Goal: Task Accomplishment & Management: Manage account settings

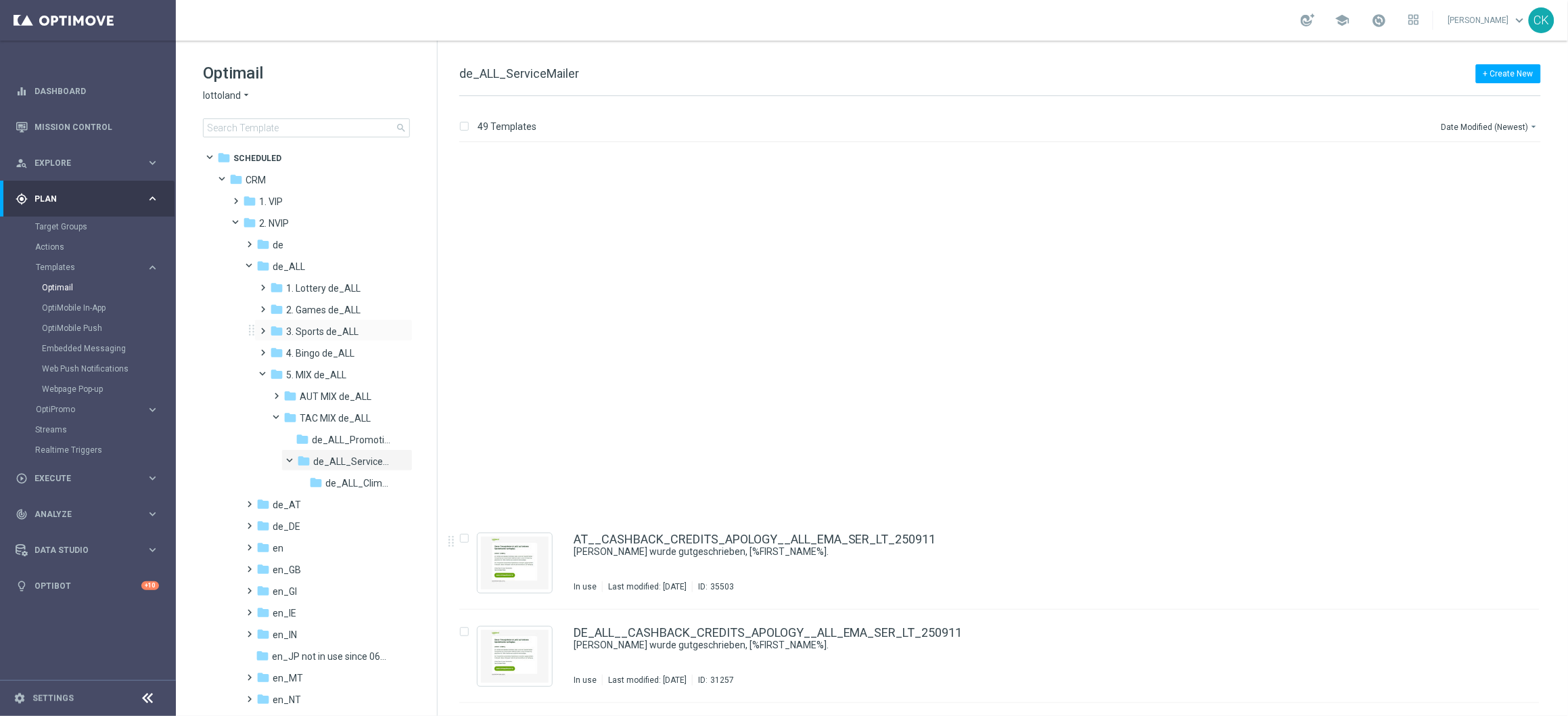
scroll to position [384, 0]
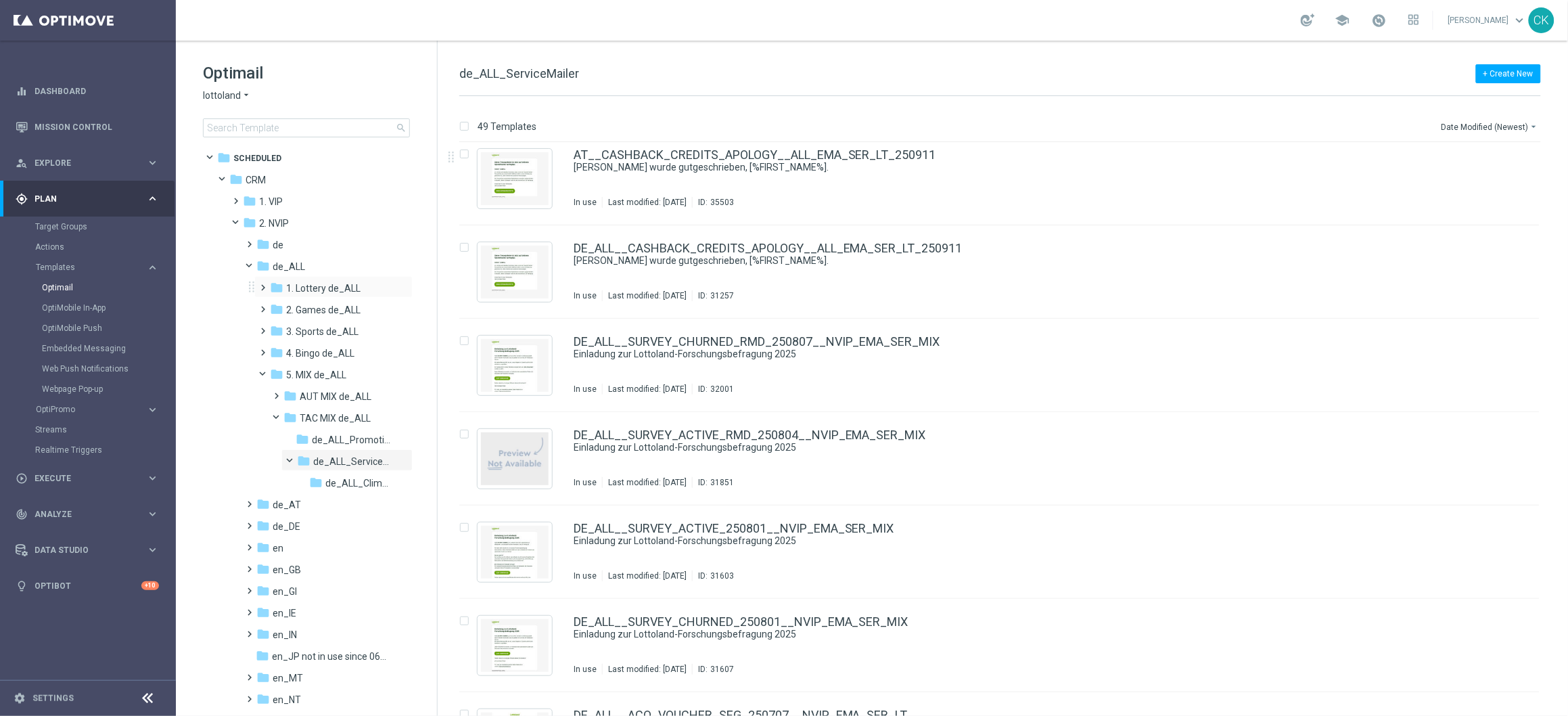
click at [262, 284] on span at bounding box center [260, 281] width 6 height 5
click at [277, 328] on span at bounding box center [274, 325] width 6 height 5
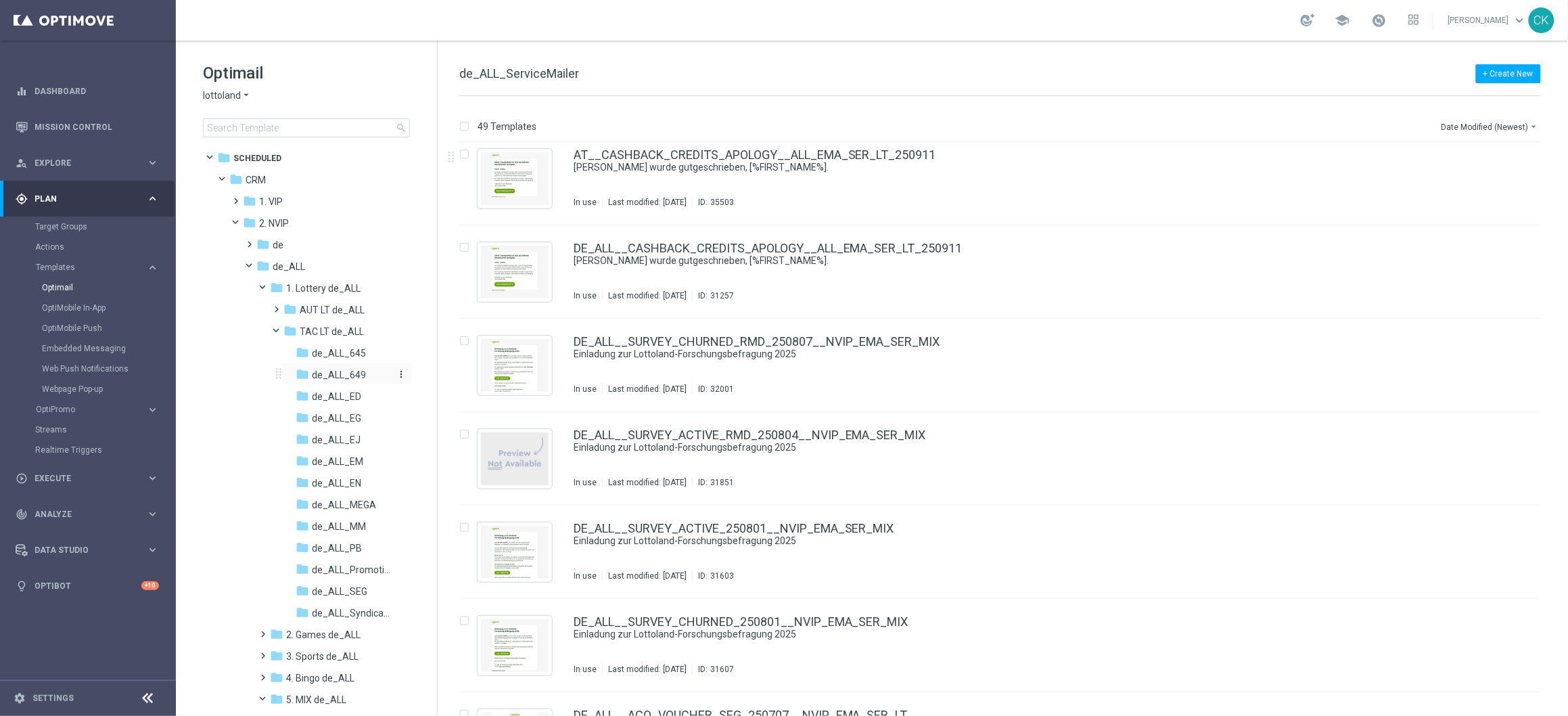
click at [341, 370] on span "de_ALL_649" at bounding box center [339, 375] width 54 height 12
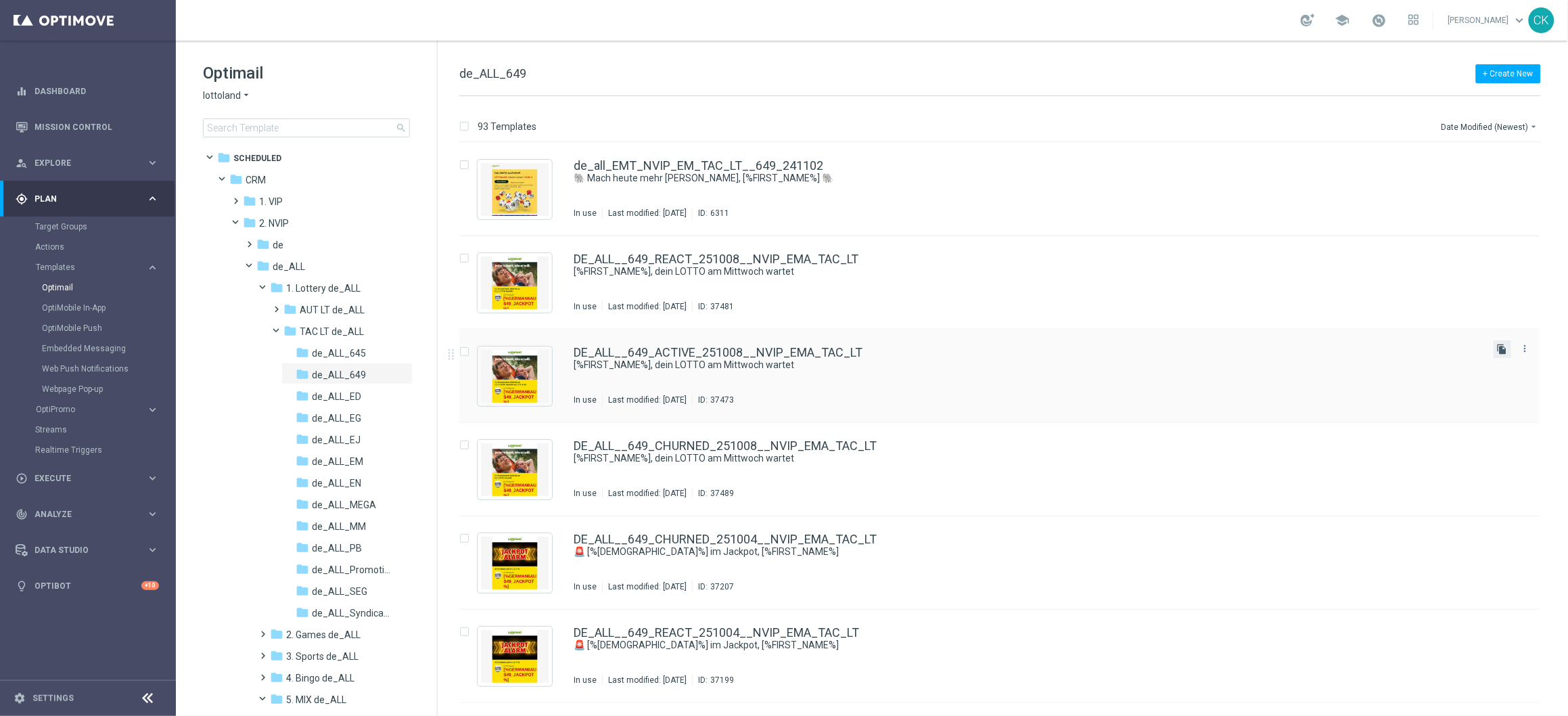
click at [1501, 349] on icon "file_copy" at bounding box center [1503, 349] width 11 height 11
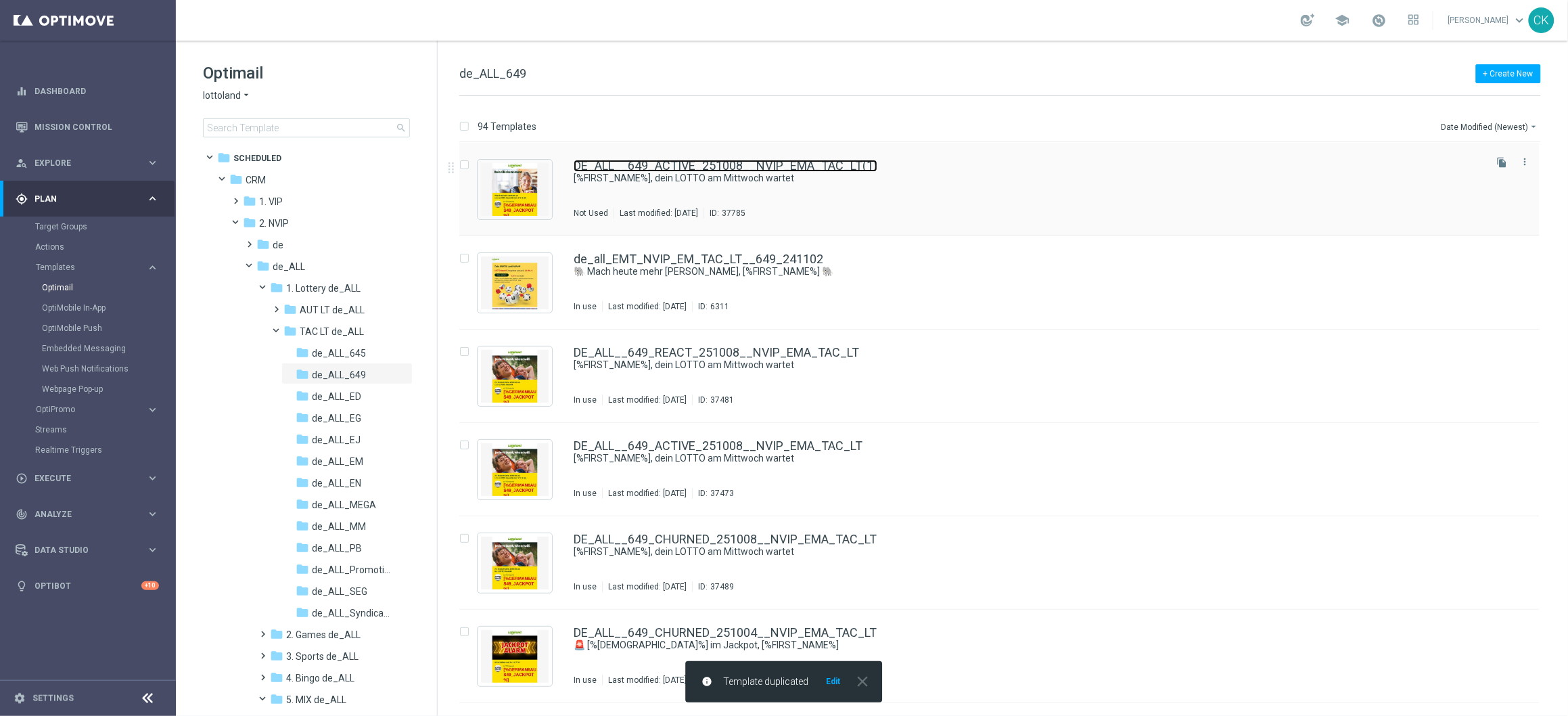
click at [638, 159] on link "DE_ALL__649_ACTIVE_251008__NVIP_EMA_TAC_LT(1)" at bounding box center [725, 166] width 304 height 12
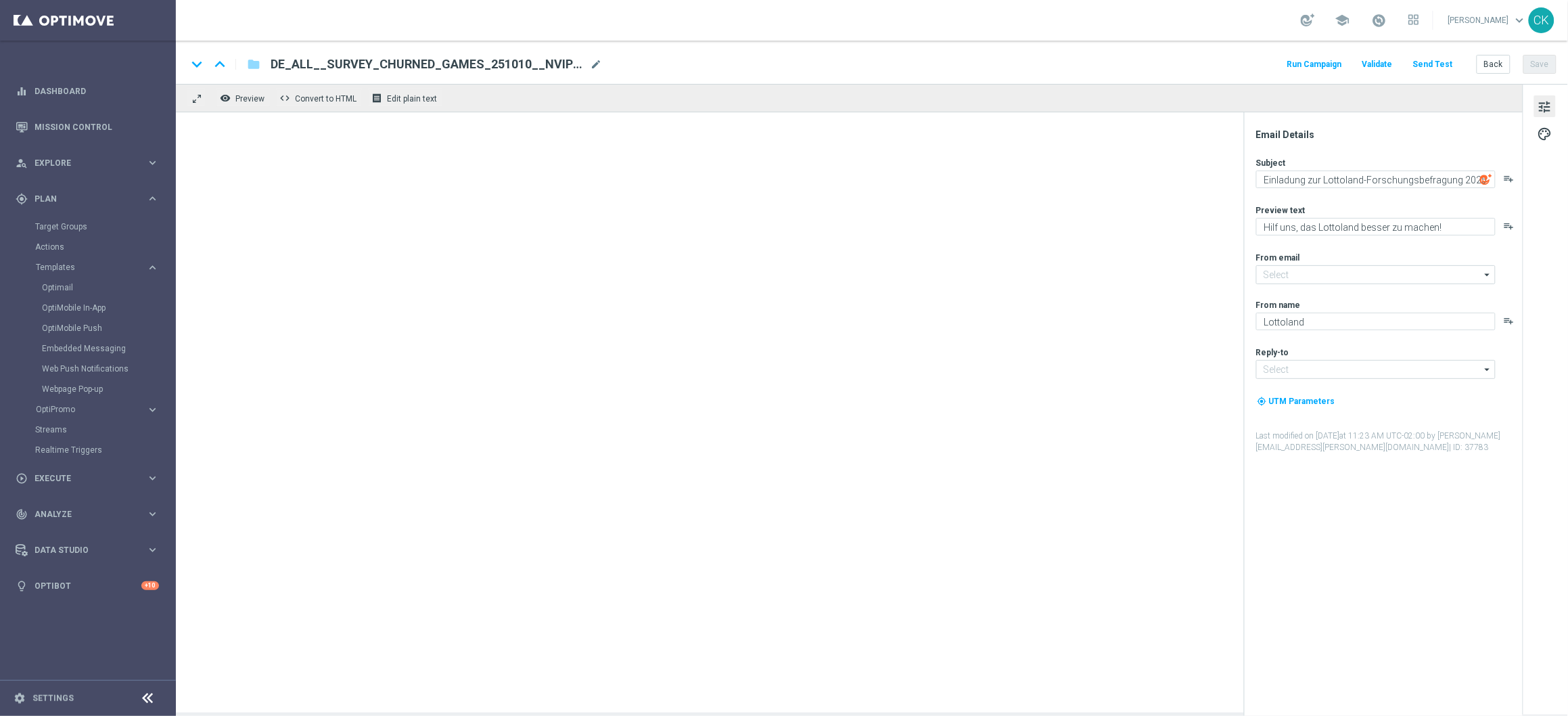
type textarea "[%FIRST_NAME%], dein LOTTO am Mittwoch wartet"
type textarea "Mit Gratistipps für die EuroDreams."
type input "[EMAIL_ADDRESS][DOMAIN_NAME]"
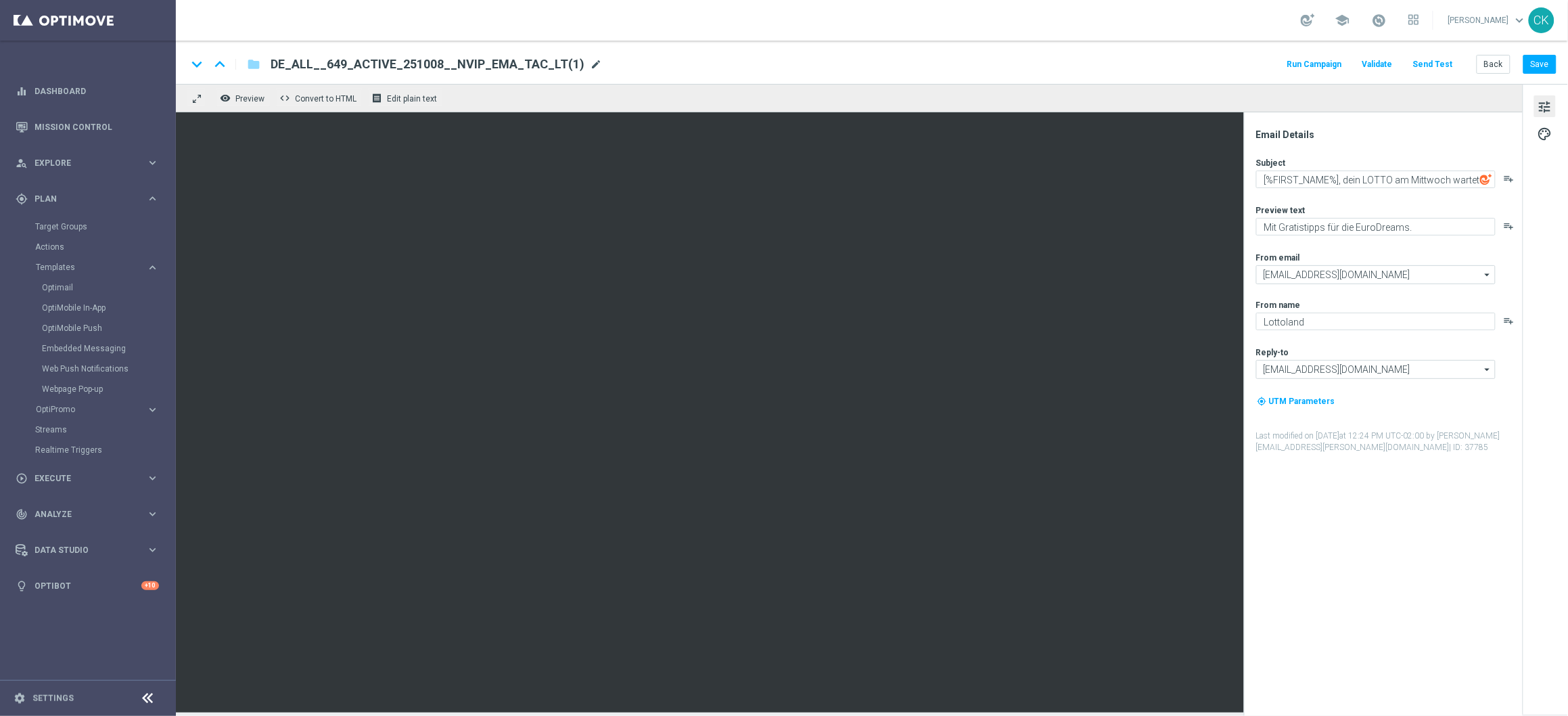
click at [590, 63] on span "mode_edit" at bounding box center [596, 64] width 12 height 12
click at [543, 56] on input "DE_ALL__649_ACTIVE_251008__NVIP_EMA_TAC_LT(1)" at bounding box center [438, 64] width 336 height 18
paste input "11__NVIP_EMA_TAC_LT"
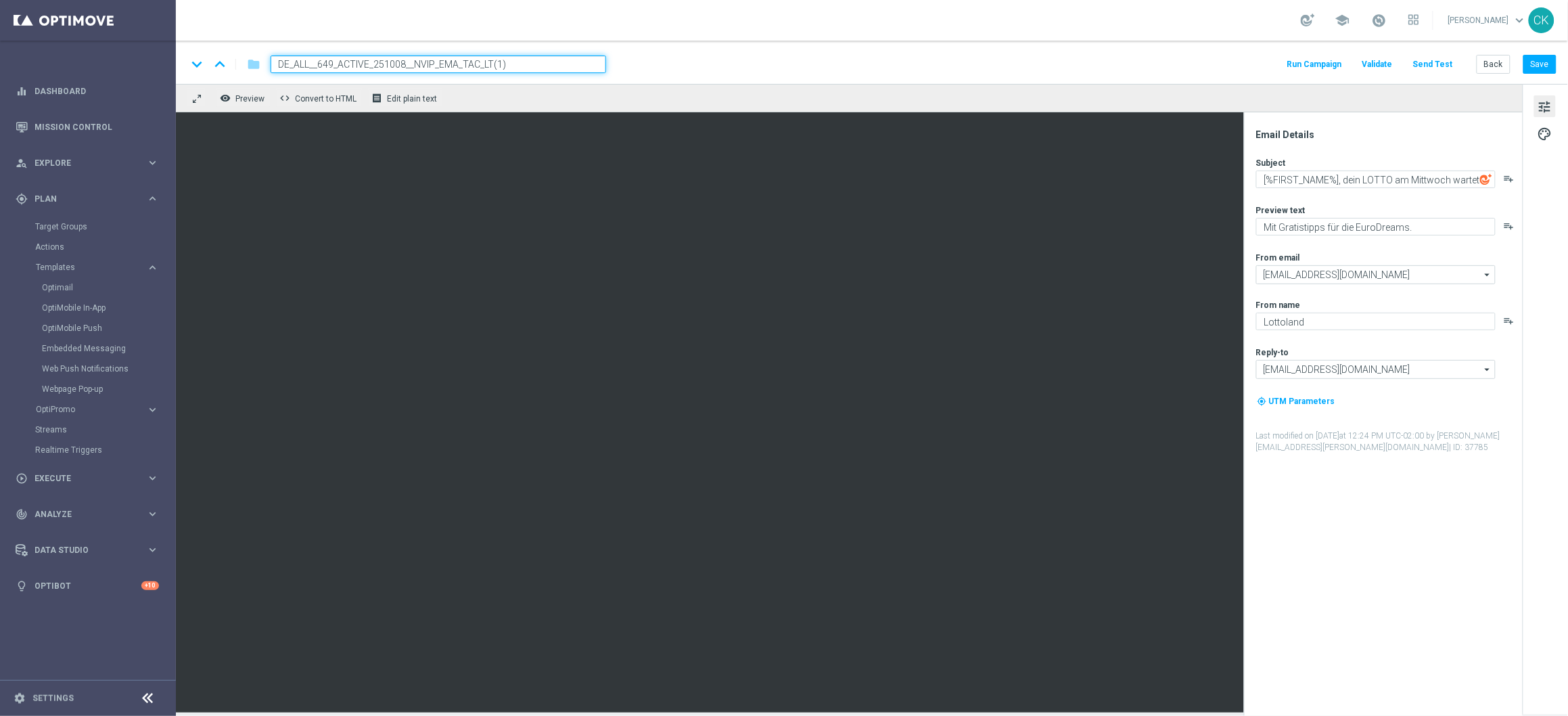
type input "DE_ALL__649_ACTIVE_251011__NVIP_EMA_TAC_LT"
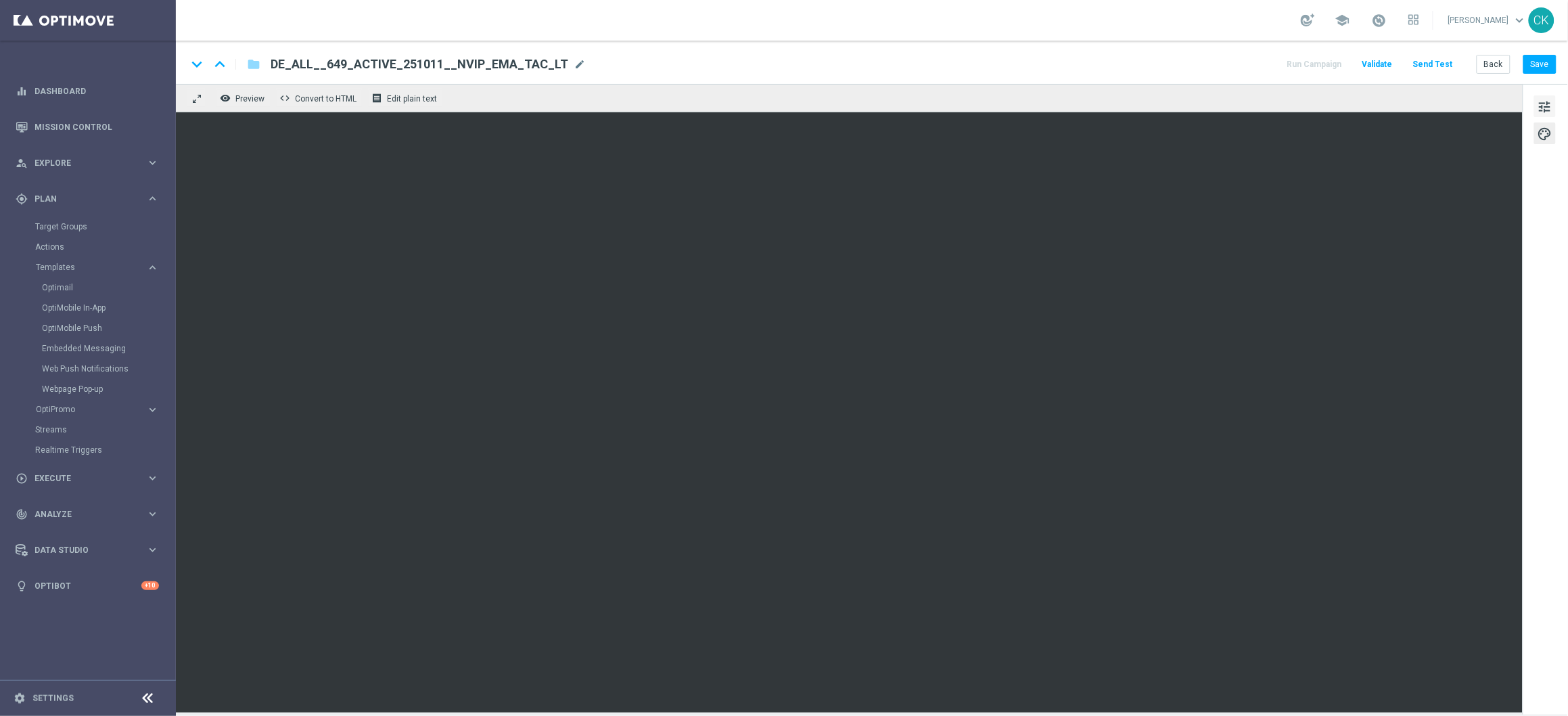
click at [1543, 106] on span "tune" at bounding box center [1545, 107] width 15 height 18
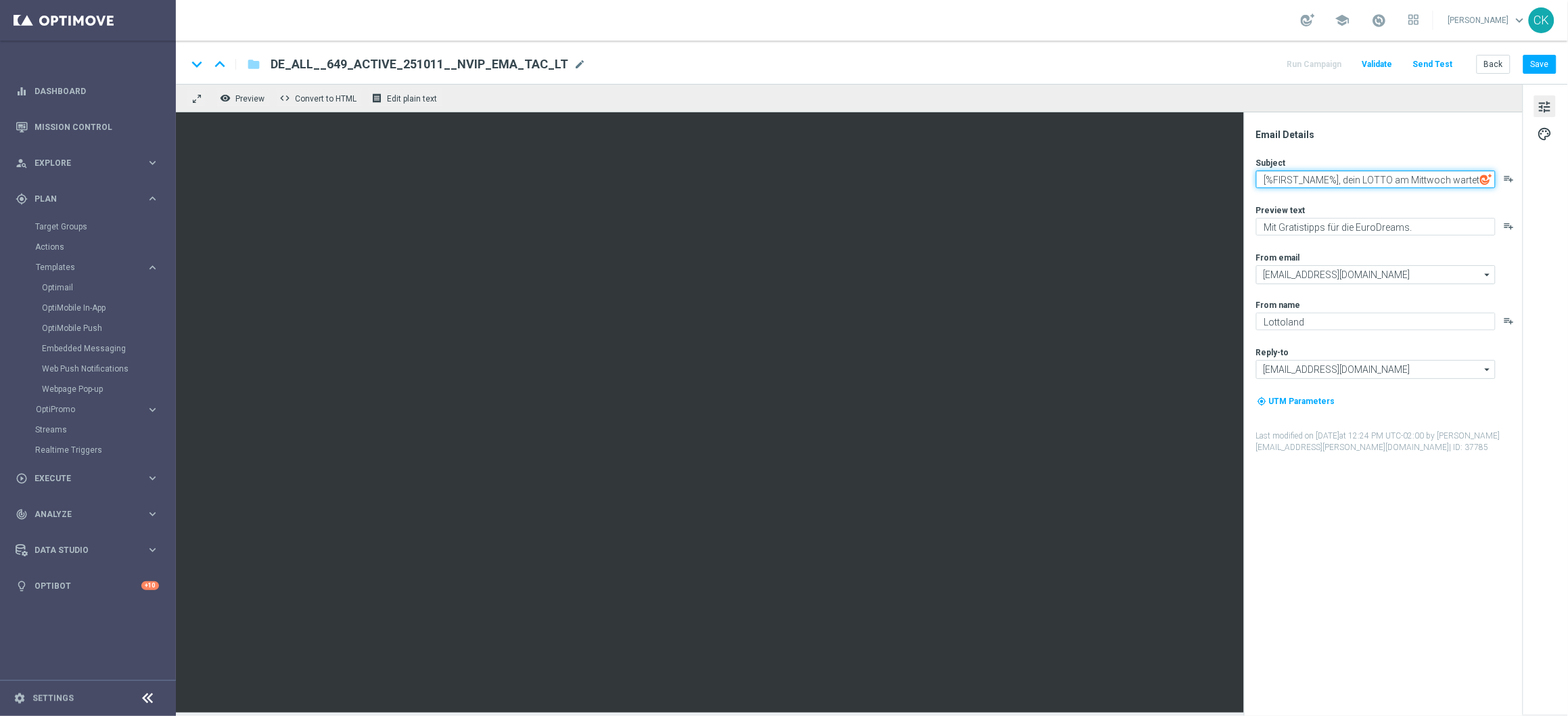
drag, startPoint x: 1344, startPoint y: 178, endPoint x: 1494, endPoint y: 178, distance: 150.0
click at [1494, 178] on textarea "[%FIRST_NAME%], dein LOTTO am Mittwoch wartet" at bounding box center [1376, 179] width 240 height 18
paste textarea "wir schenken dir die GlücksSpirale"
type textarea "[%FIRST_NAME%], wir schenken dir die GlücksSpirale"
click at [1422, 225] on textarea "Mit Gratistipps für die EuroDreams." at bounding box center [1376, 227] width 240 height 18
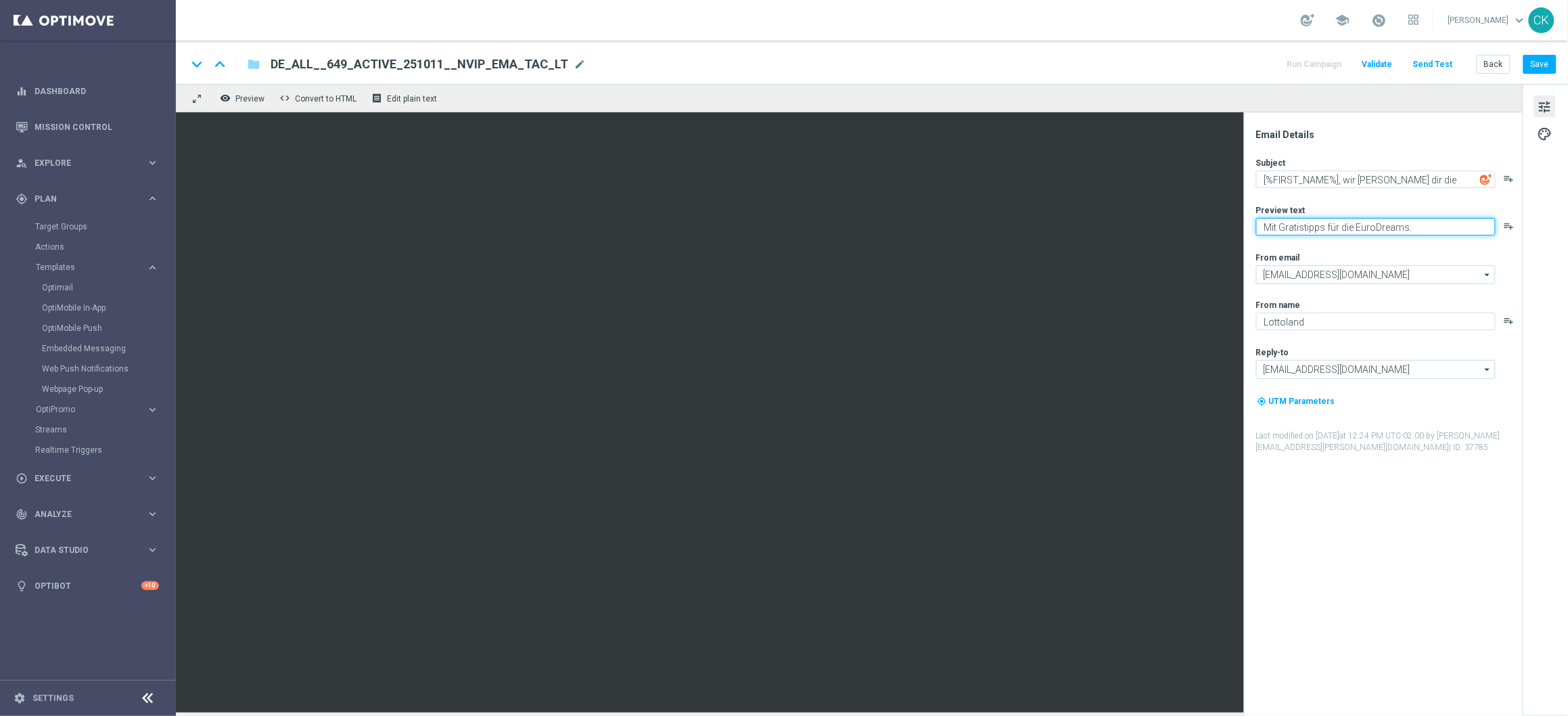
click at [1422, 225] on textarea "Mit Gratistipps für die EuroDreams." at bounding box center [1376, 227] width 240 height 18
paste textarea "Zu deinem LOTTO 6aus49."
type textarea "Zu deinem LOTTO 6aus49."
click at [1415, 245] on div "Subject [%FIRST_NAME%], wir schenken dir die GlücksSpirale playlist_add Preview…" at bounding box center [1388, 305] width 265 height 296
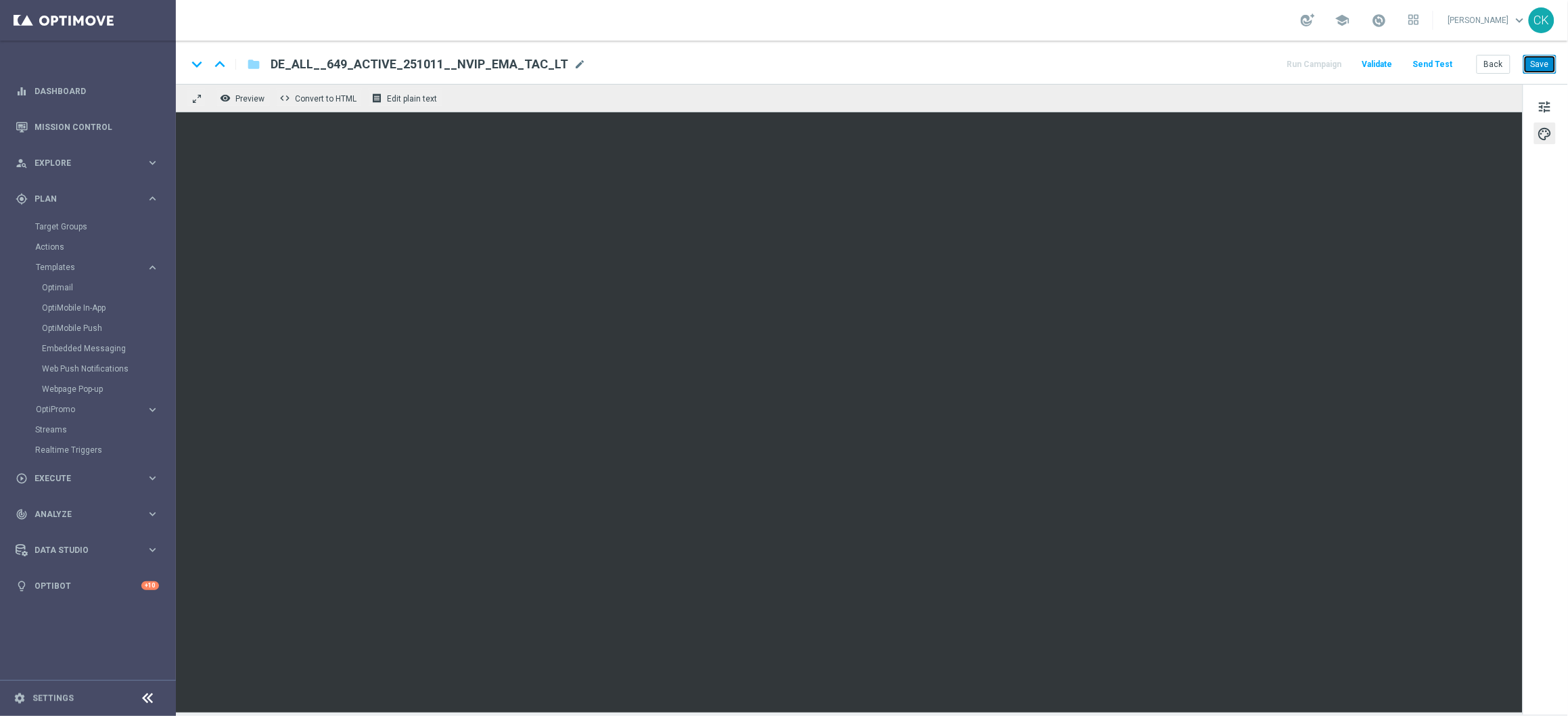
click at [1542, 61] on button "Save" at bounding box center [1540, 64] width 33 height 19
click at [1541, 65] on button "Save" at bounding box center [1540, 64] width 33 height 19
click at [1543, 104] on span "tune" at bounding box center [1545, 107] width 15 height 18
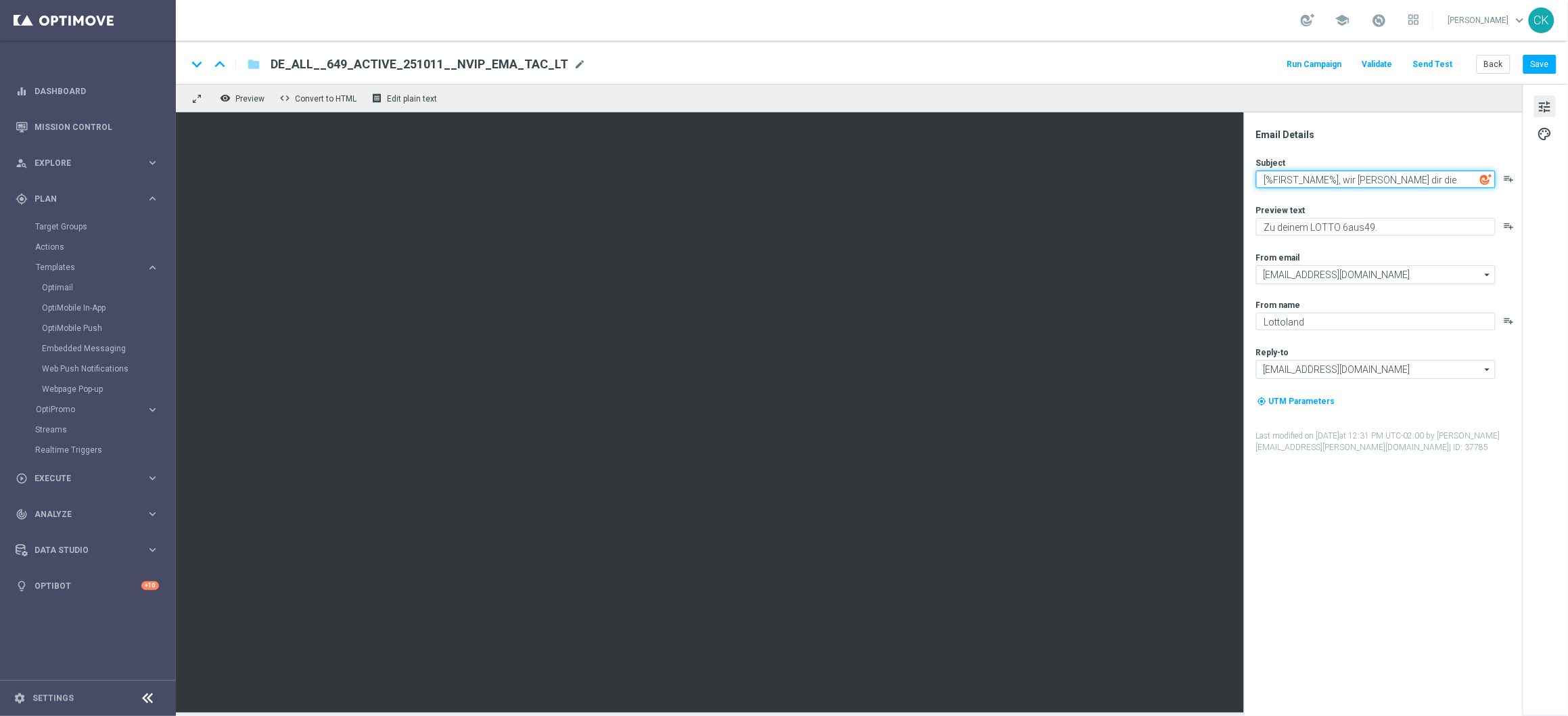
click at [1368, 178] on textarea "[%FIRST_NAME%], wir schenken dir die GlücksSpirale" at bounding box center [1376, 179] width 240 height 18
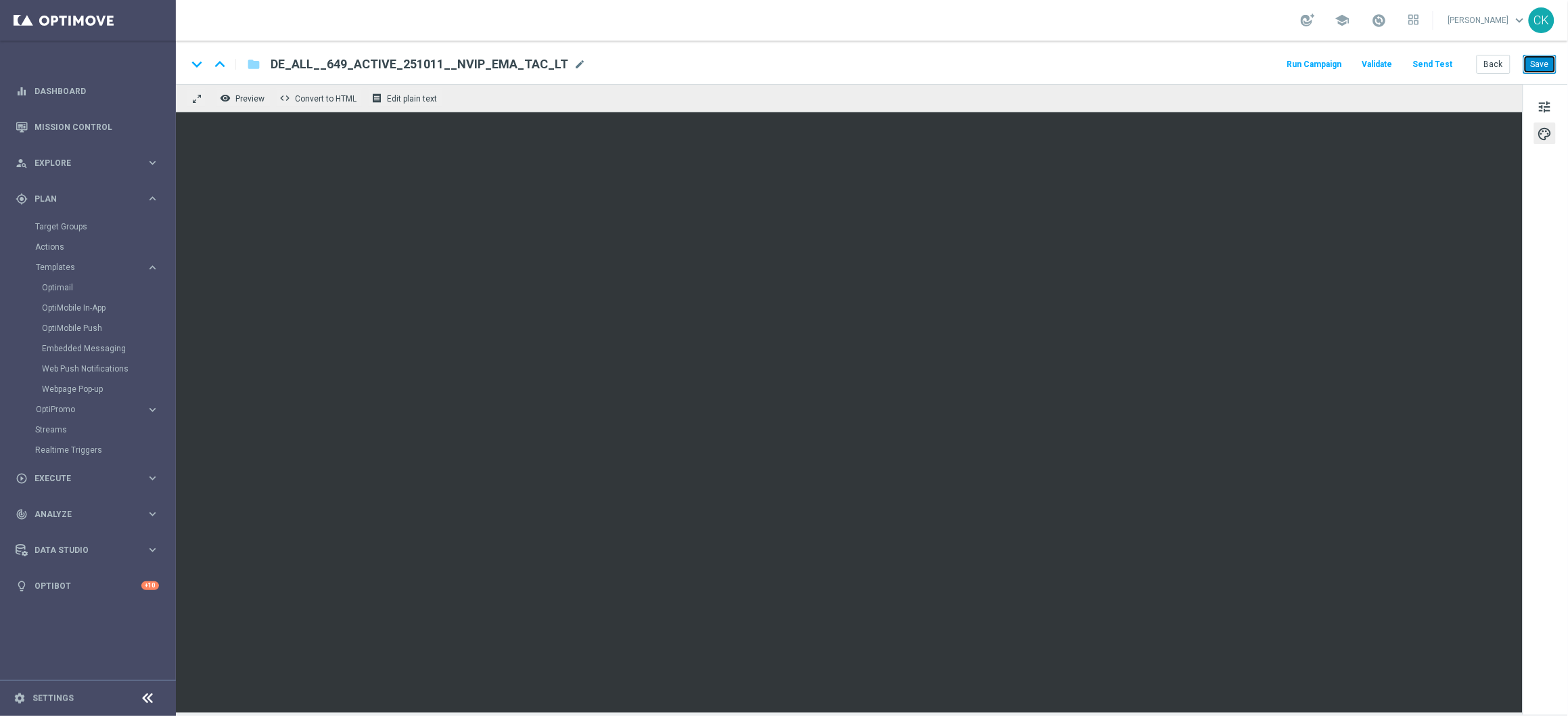
click at [1536, 59] on button "Save" at bounding box center [1540, 64] width 33 height 19
click at [1543, 61] on button "Save" at bounding box center [1540, 64] width 33 height 19
click at [1537, 64] on button "Save" at bounding box center [1540, 64] width 33 height 19
click at [1439, 57] on button "Send Test" at bounding box center [1433, 64] width 44 height 18
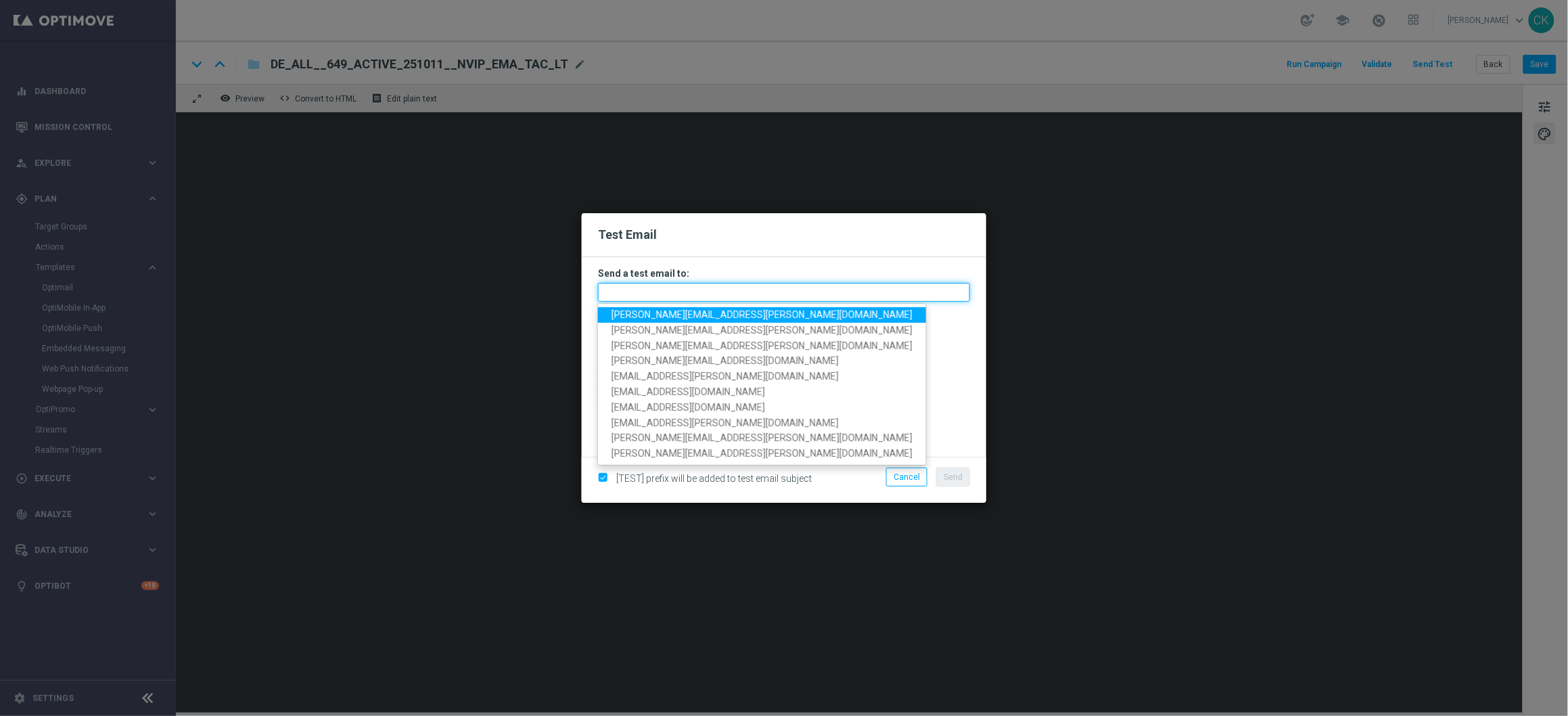
click at [631, 287] on input "text" at bounding box center [784, 292] width 372 height 19
click at [656, 311] on span "[PERSON_NAME][EMAIL_ADDRESS][DOMAIN_NAME]" at bounding box center [762, 315] width 301 height 11
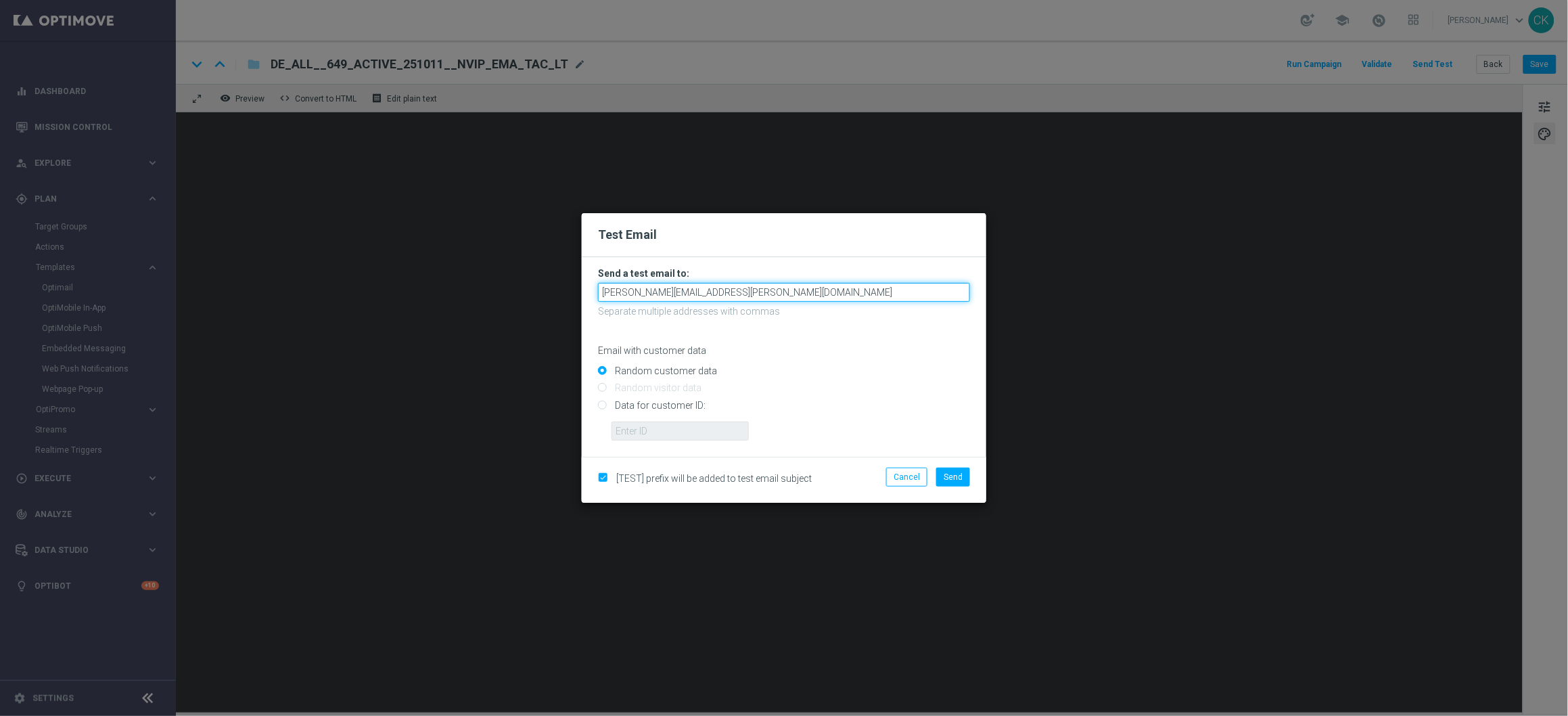
click at [789, 295] on input "[PERSON_NAME][EMAIL_ADDRESS][DOMAIN_NAME]" at bounding box center [784, 292] width 372 height 19
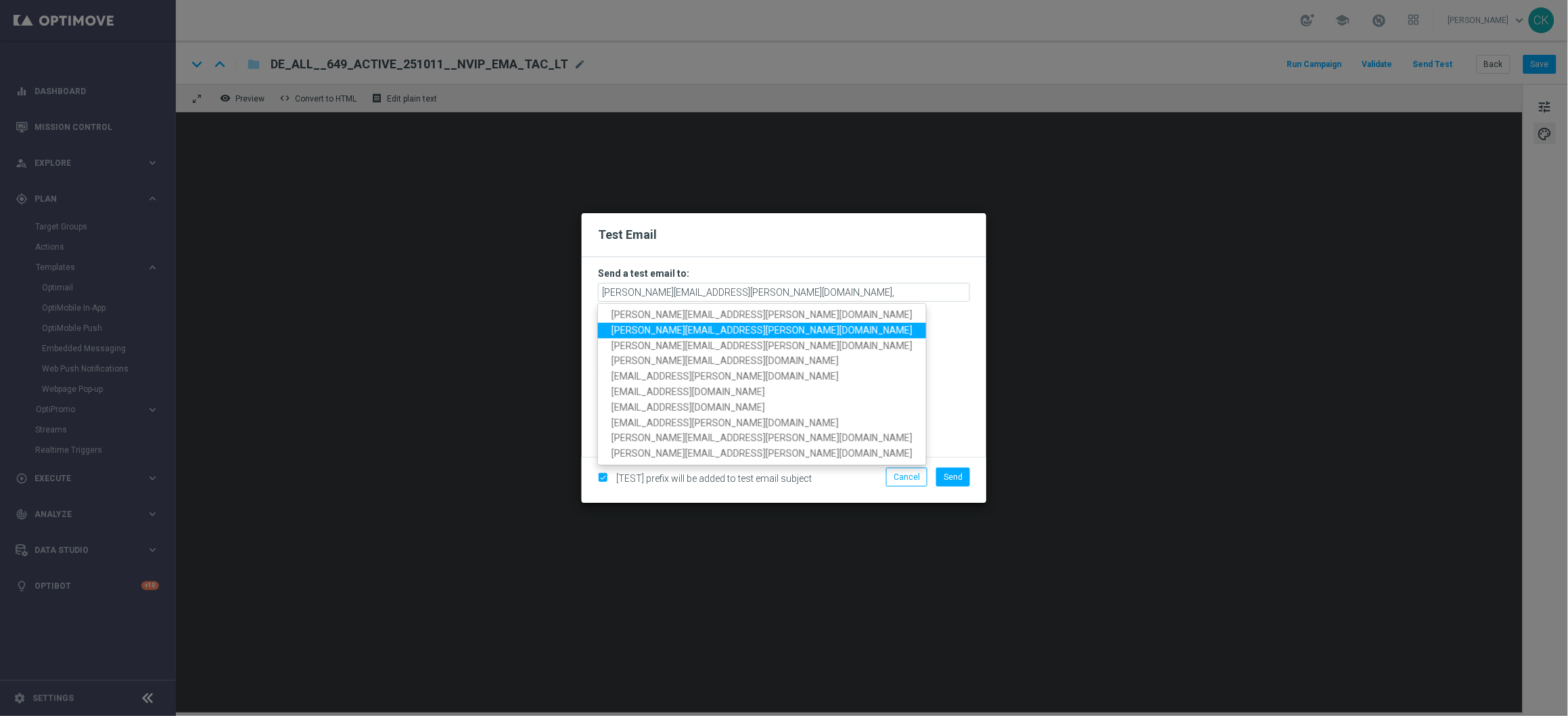
click at [693, 330] on span "[PERSON_NAME][EMAIL_ADDRESS][DOMAIN_NAME]" at bounding box center [762, 330] width 301 height 11
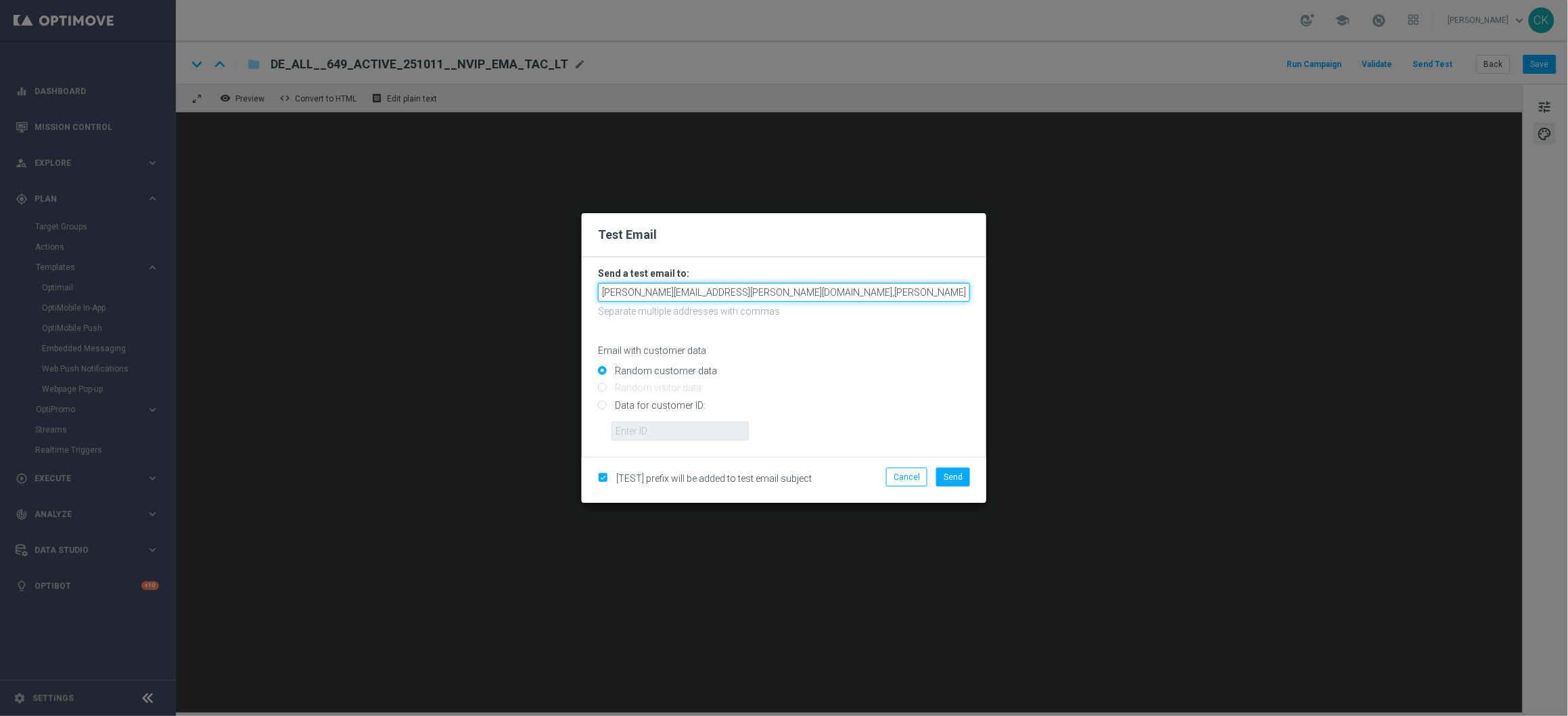
click at [926, 286] on input "charlotte.kammeyer@lottoland.com,michaela.weinmann@lottoland.com" at bounding box center [784, 292] width 372 height 19
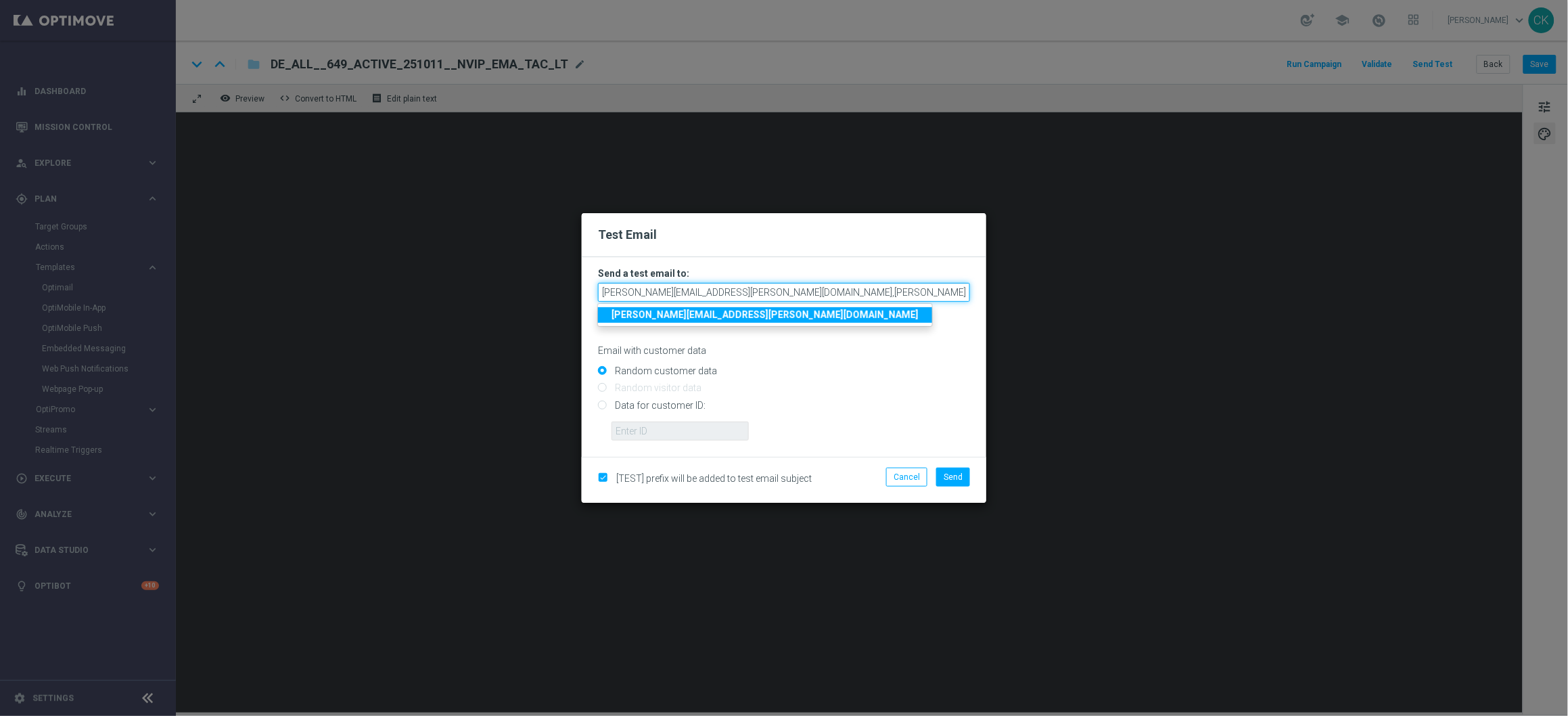
click at [916, 294] on input "charlotte.kammeyer@lottoland.com,michaela.weinmann@lottoland.com" at bounding box center [784, 292] width 372 height 19
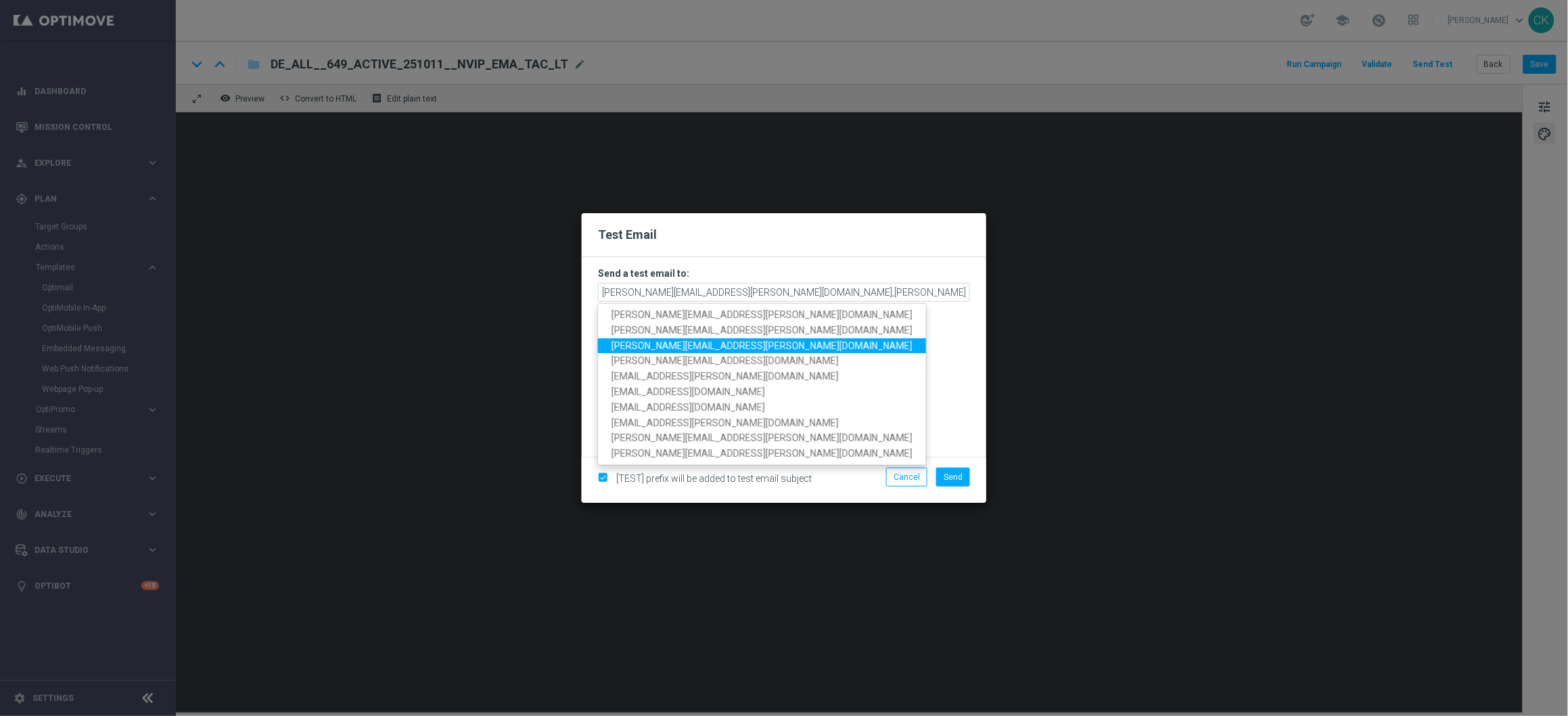
click at [714, 342] on span "[PERSON_NAME][EMAIL_ADDRESS][DOMAIN_NAME]" at bounding box center [762, 345] width 301 height 11
type input "charlotte.kammeyer@lottoland.com,michaela.weinmann@lottoland.com,alexander.hube…"
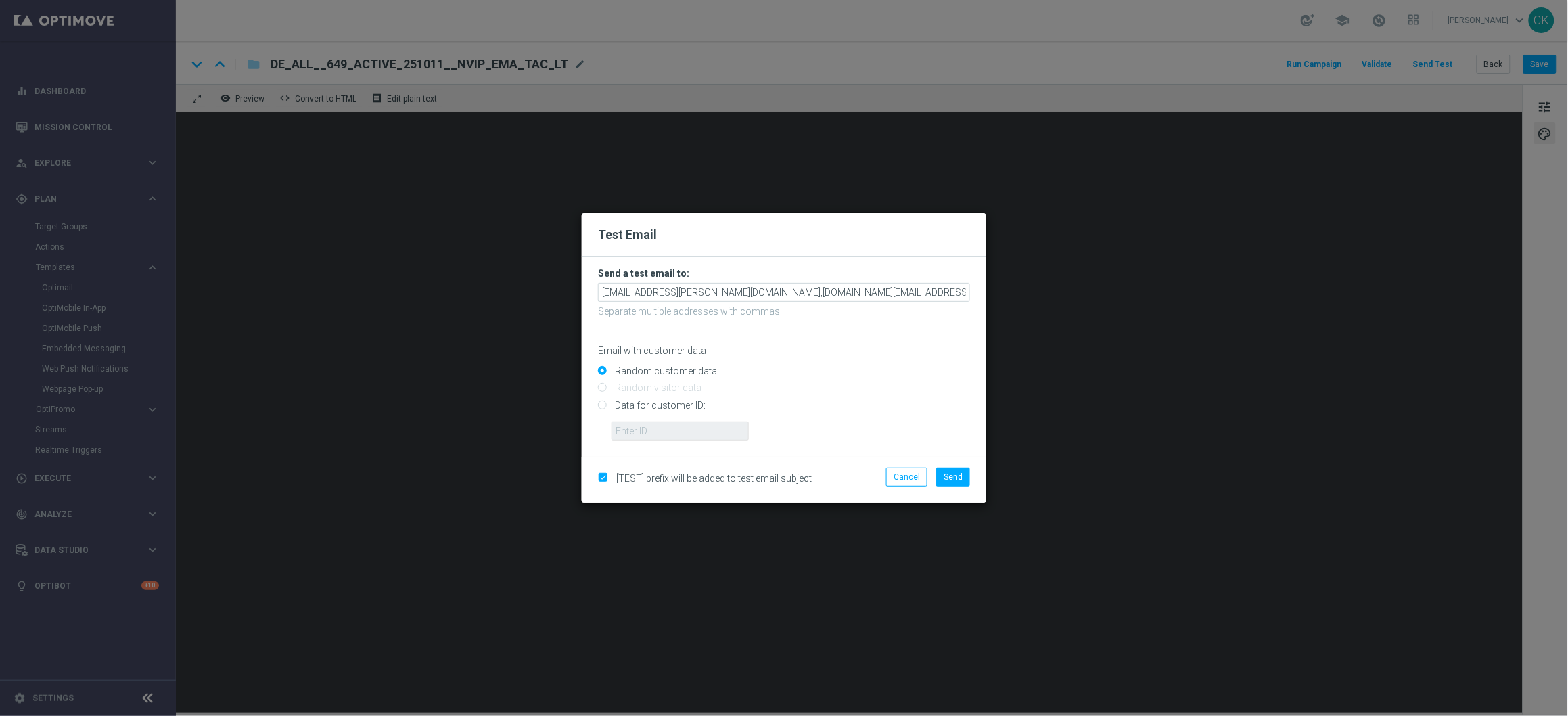
click at [658, 404] on input "Data for customer ID:" at bounding box center [784, 411] width 372 height 19
radio input "true"
click at [657, 427] on input "text" at bounding box center [680, 431] width 138 height 19
type input "14586067"
click at [962, 478] on button "Send" at bounding box center [954, 477] width 34 height 19
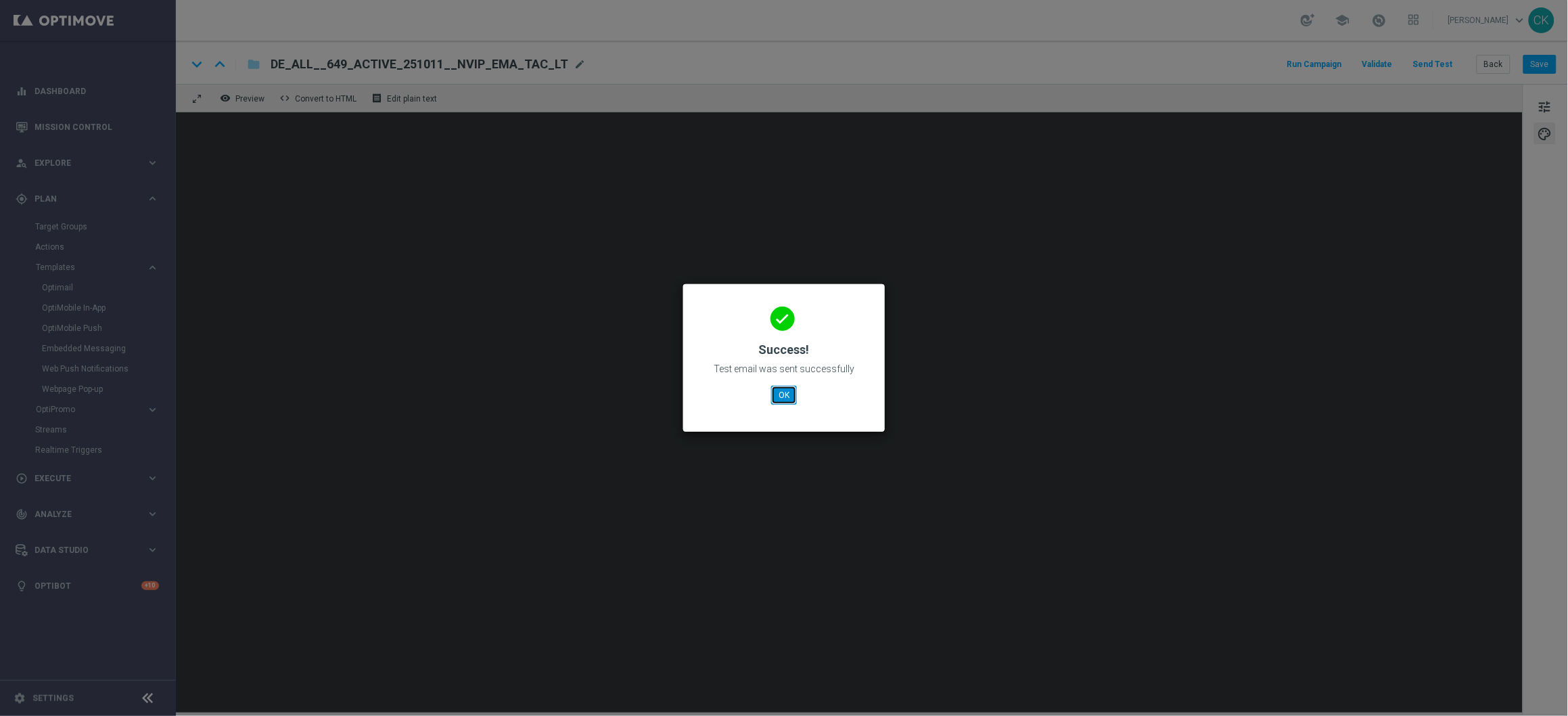
click at [781, 400] on button "OK" at bounding box center [784, 395] width 26 height 19
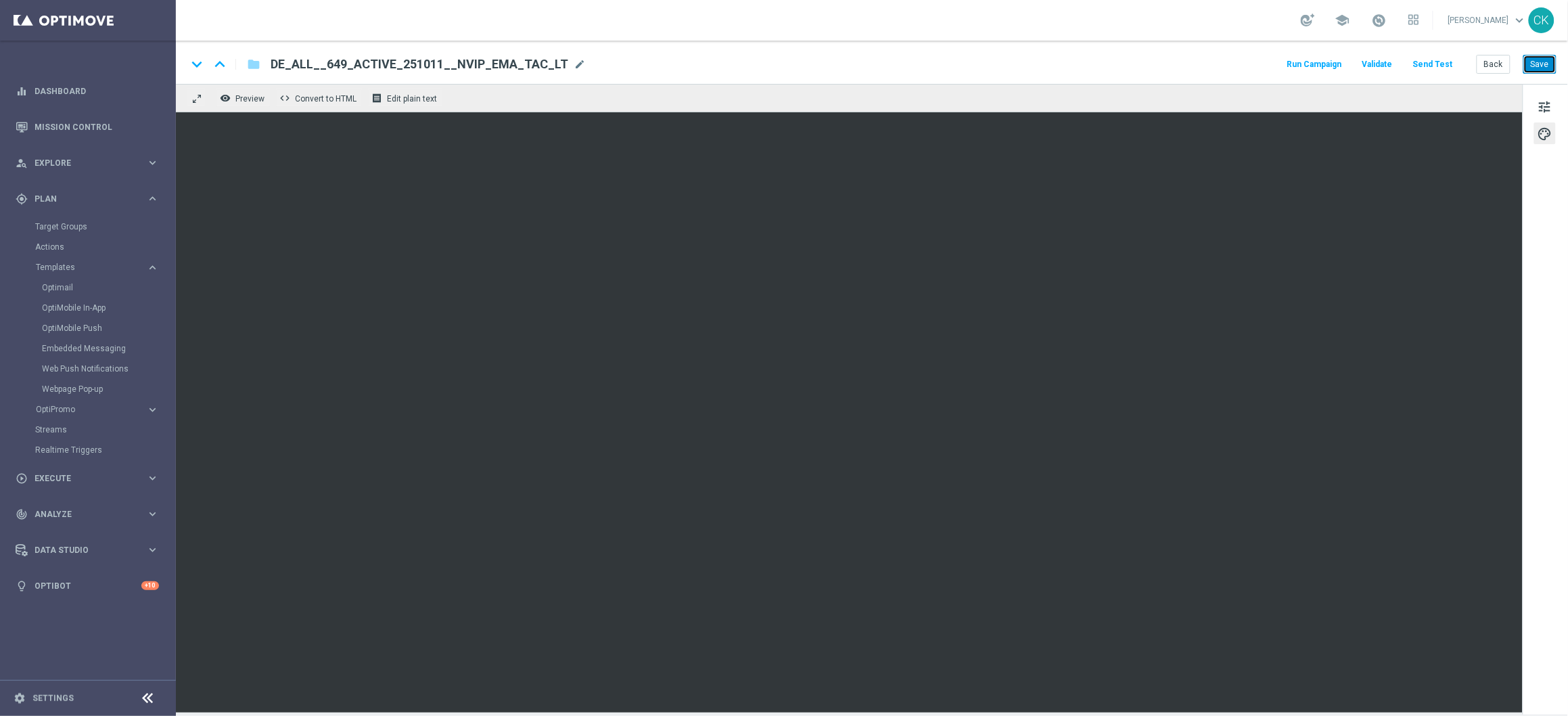
click at [1543, 64] on button "Save" at bounding box center [1540, 64] width 33 height 19
click at [1502, 65] on button "Back" at bounding box center [1494, 64] width 34 height 19
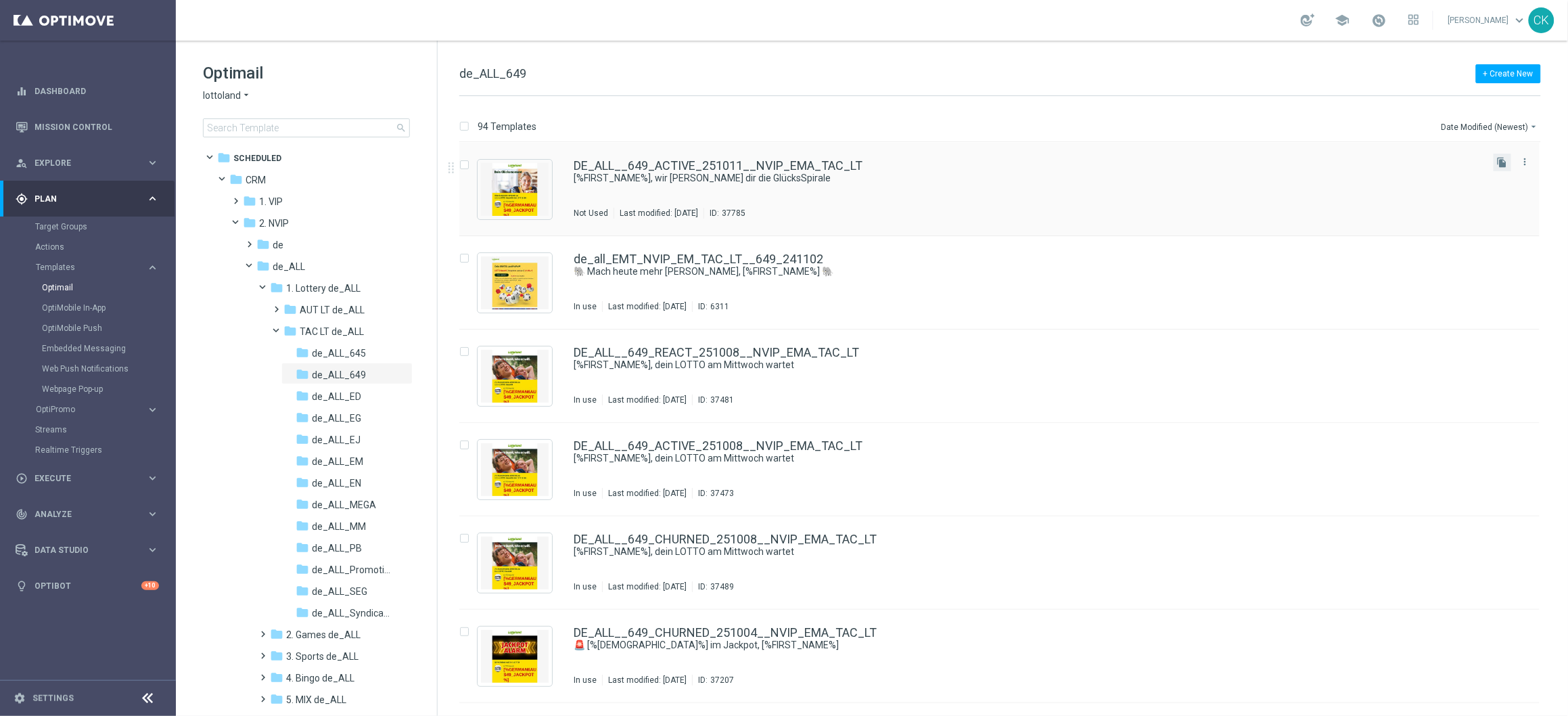
click at [1501, 168] on button "file_copy" at bounding box center [1503, 162] width 18 height 18
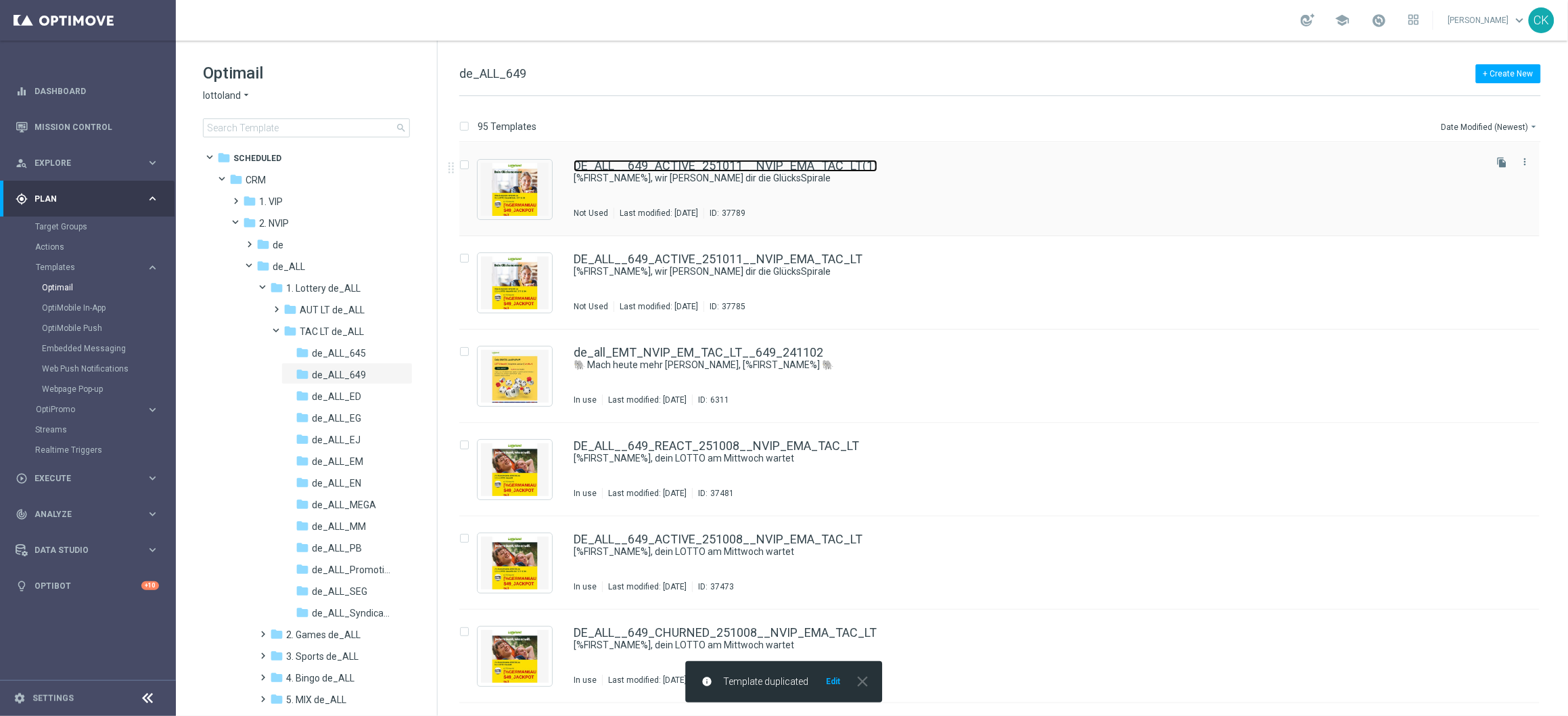
click at [664, 160] on link "DE_ALL__649_ACTIVE_251011__NVIP_EMA_TAC_LT(1)" at bounding box center [725, 166] width 304 height 12
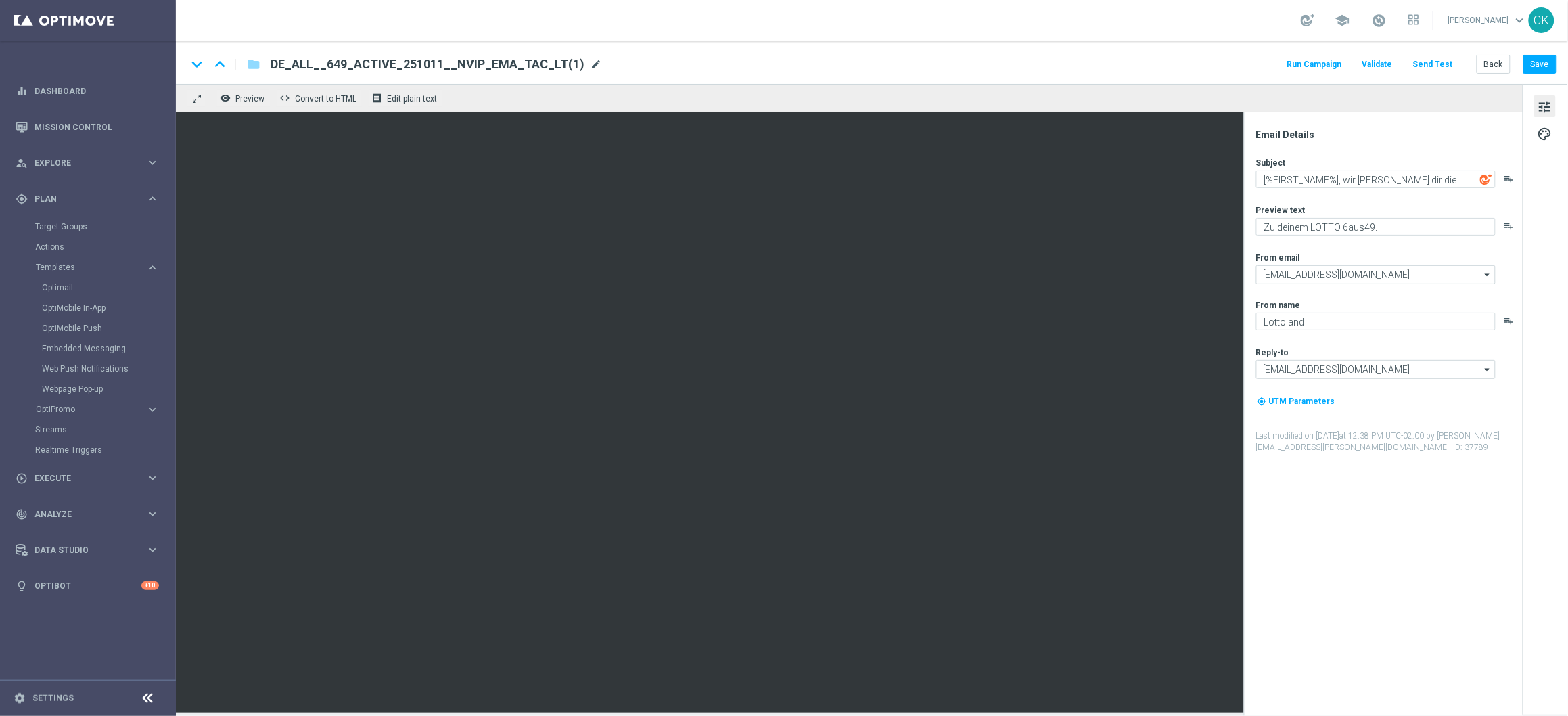
click at [590, 65] on span "mode_edit" at bounding box center [596, 64] width 12 height 12
click at [543, 63] on input "DE_ALL__649_ACTIVE_251011__NVIP_EMA_TAC_LT(1)" at bounding box center [438, 64] width 336 height 18
paste input "REACT_251011__NVIP_EMA_TAC_LT"
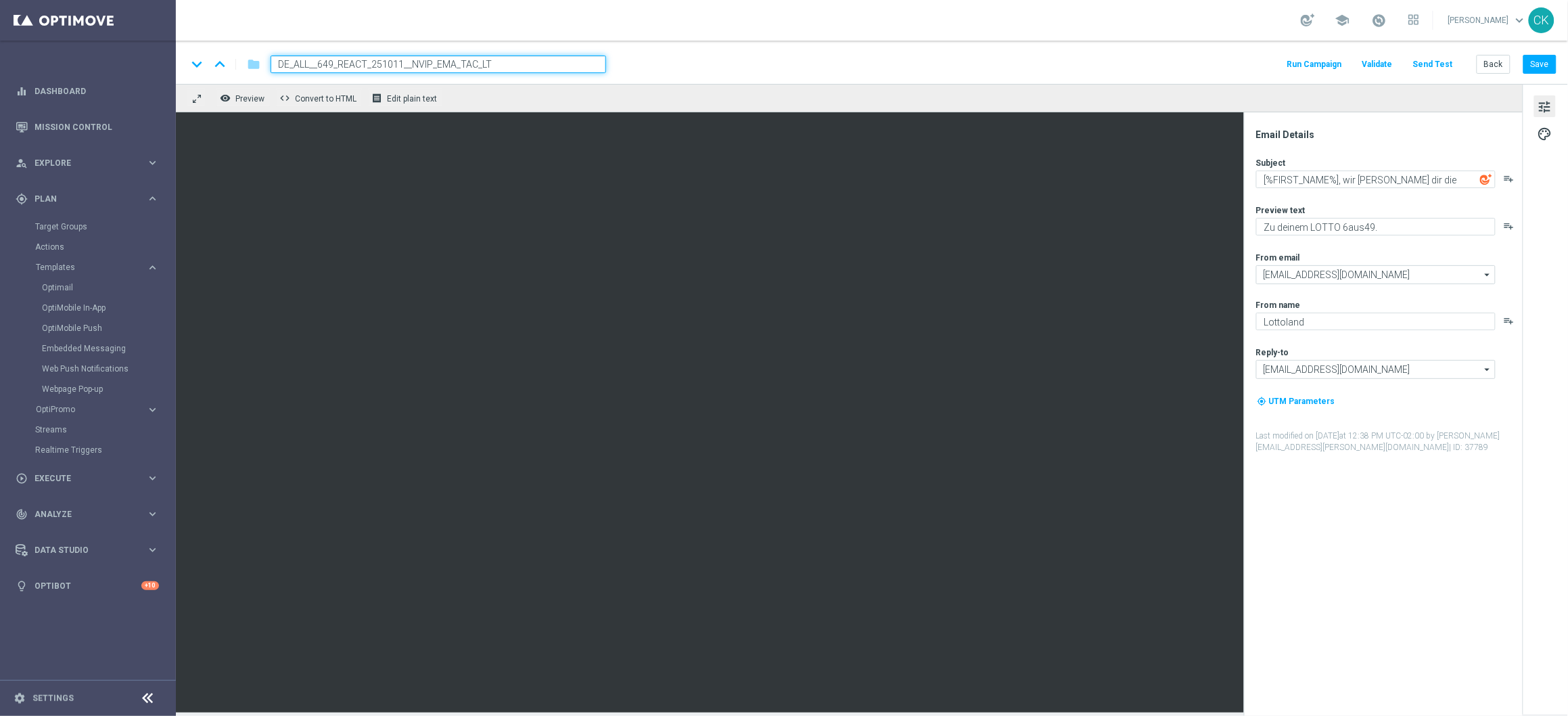
type input "DE_ALL__649_REACT_251011__NVIP_EMA_TAC_LT"
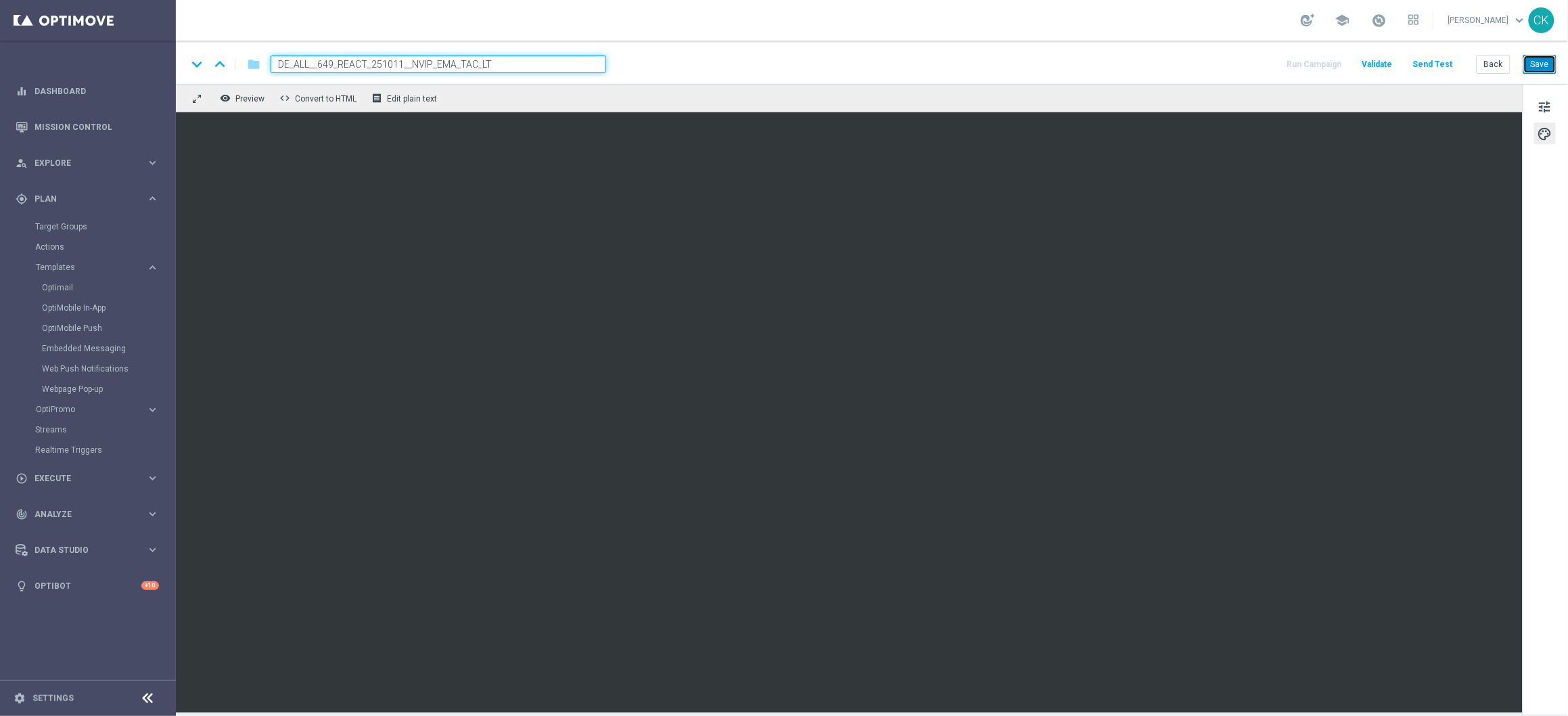
click at [1552, 61] on button "Save" at bounding box center [1540, 64] width 33 height 19
click at [1544, 67] on button "Save" at bounding box center [1540, 64] width 33 height 19
click at [1441, 63] on button "Send Test" at bounding box center [1433, 64] width 44 height 18
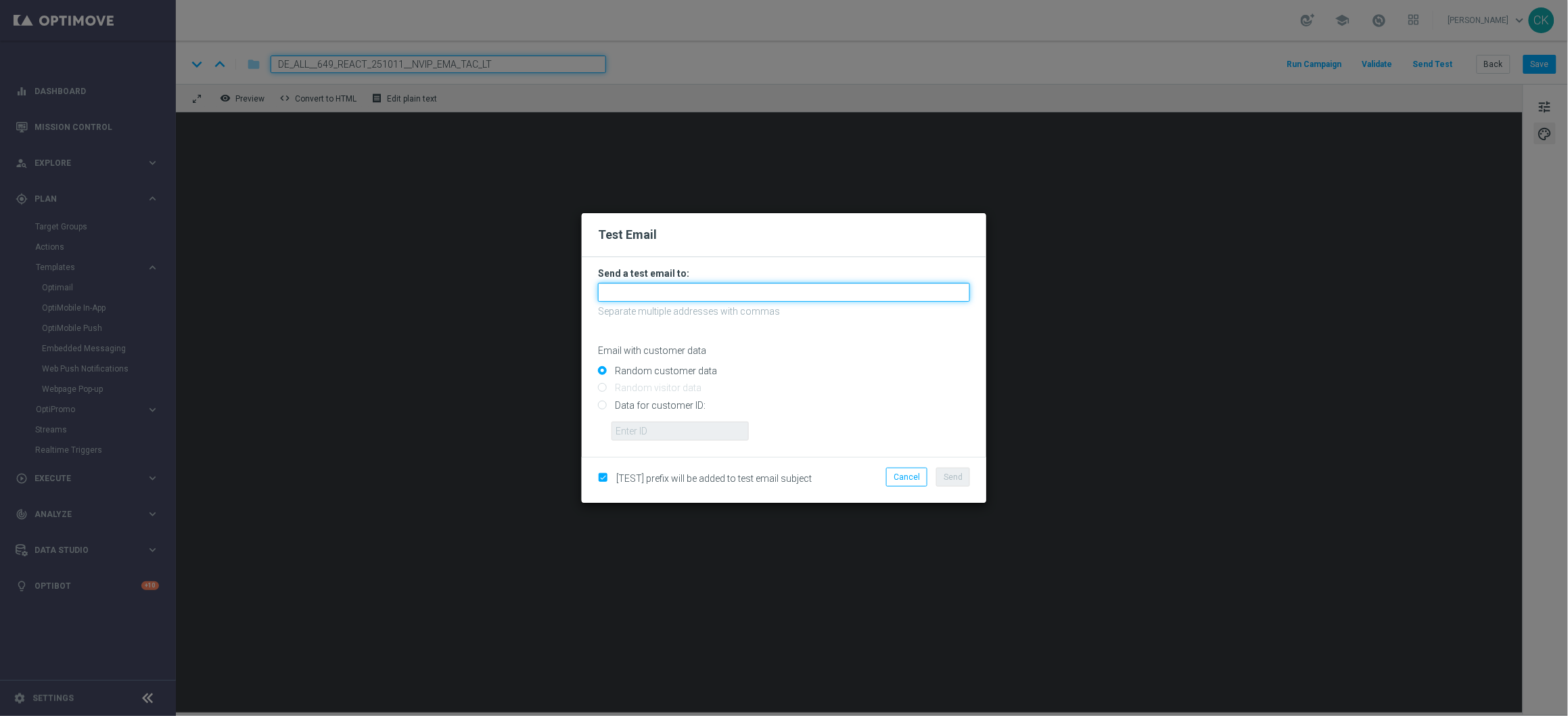
click at [721, 289] on input "text" at bounding box center [784, 292] width 372 height 19
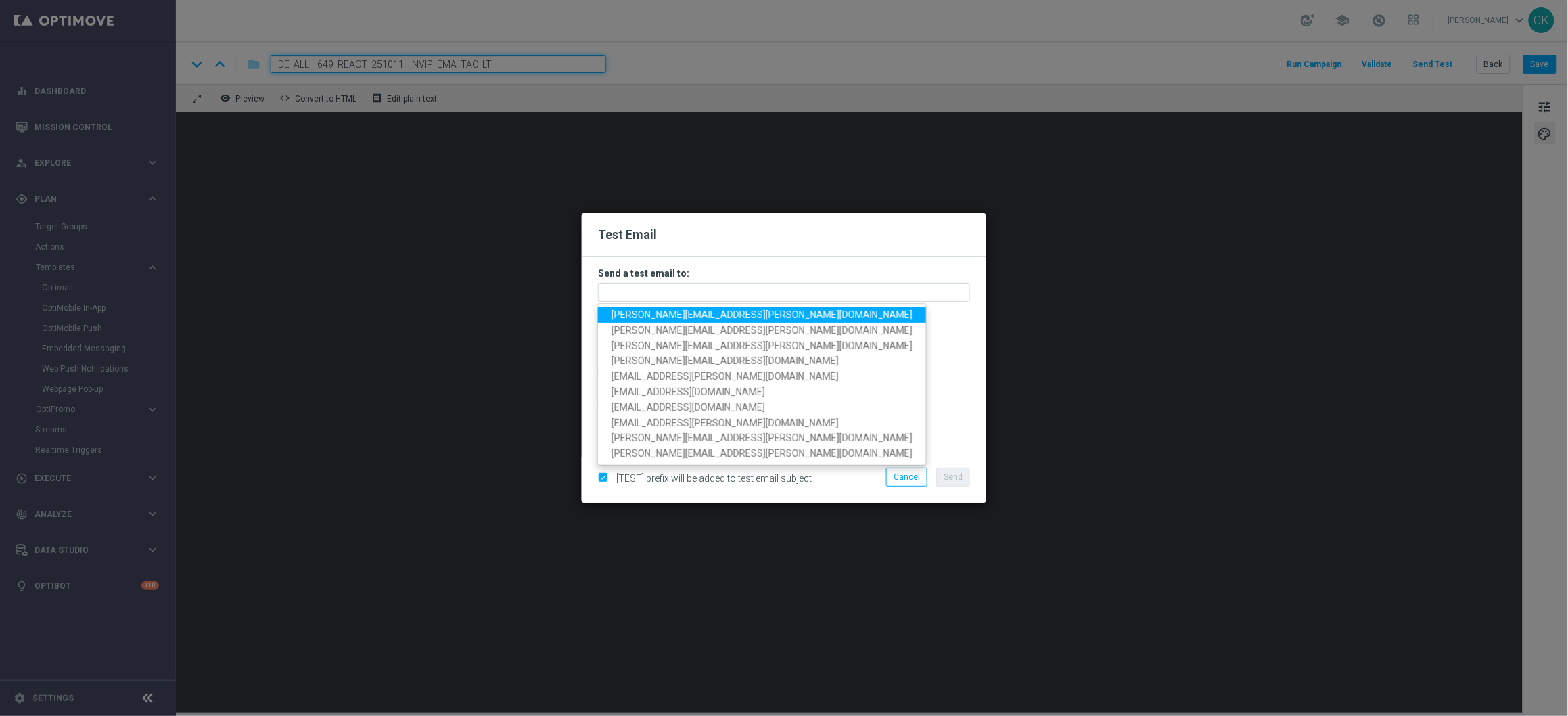
click at [692, 311] on span "[PERSON_NAME][EMAIL_ADDRESS][DOMAIN_NAME]" at bounding box center [762, 315] width 301 height 11
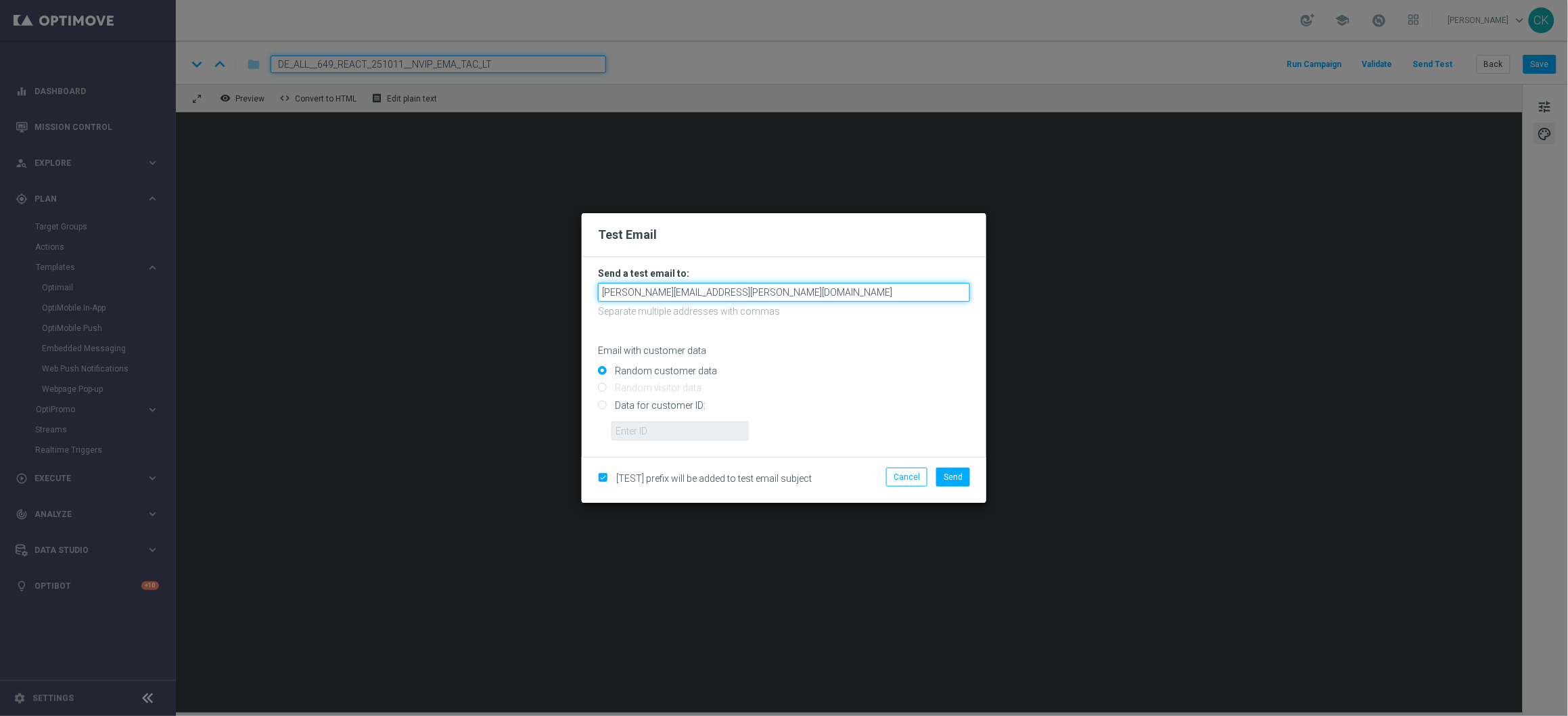
click at [778, 296] on input "[PERSON_NAME][EMAIL_ADDRESS][DOMAIN_NAME]" at bounding box center [784, 292] width 372 height 19
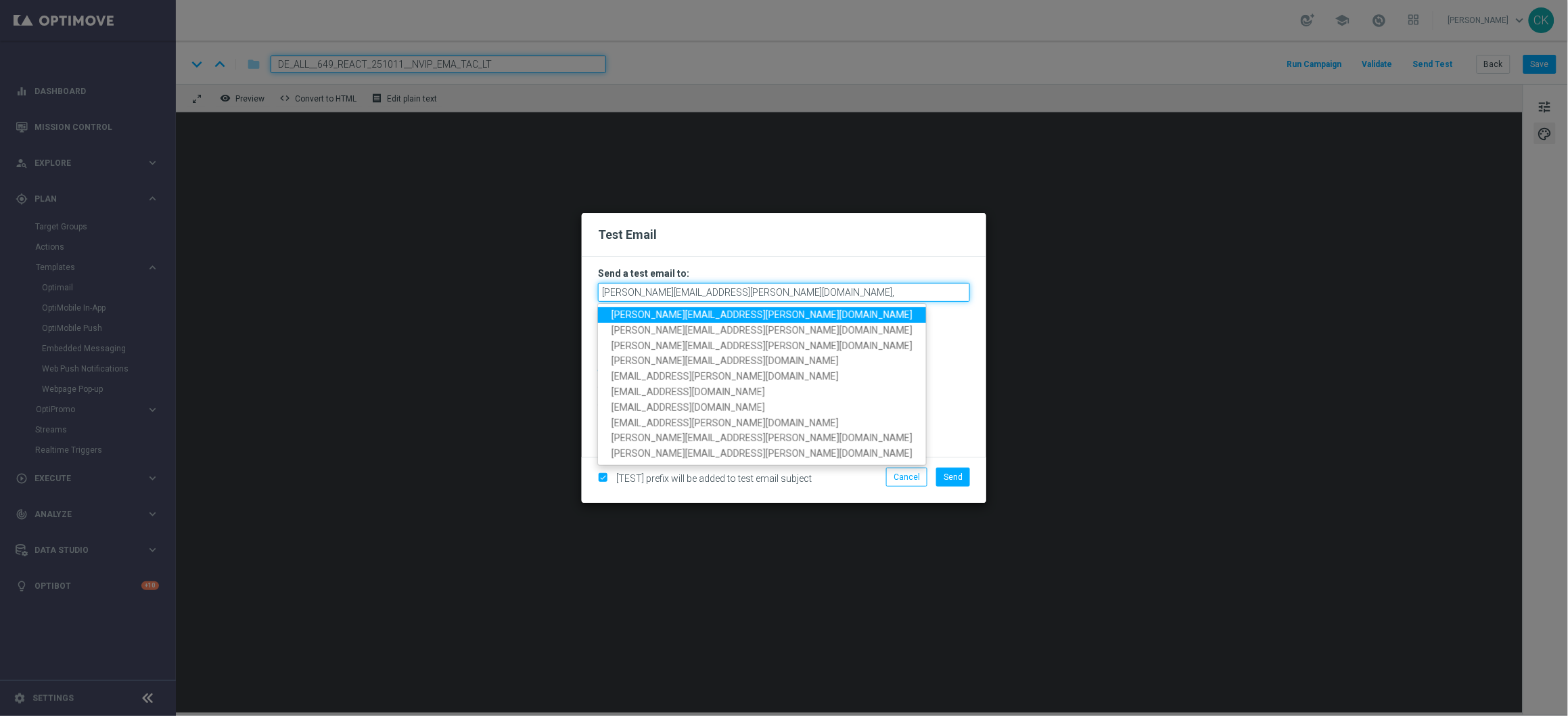
type input "[PERSON_NAME][EMAIL_ADDRESS][DOMAIN_NAME]"
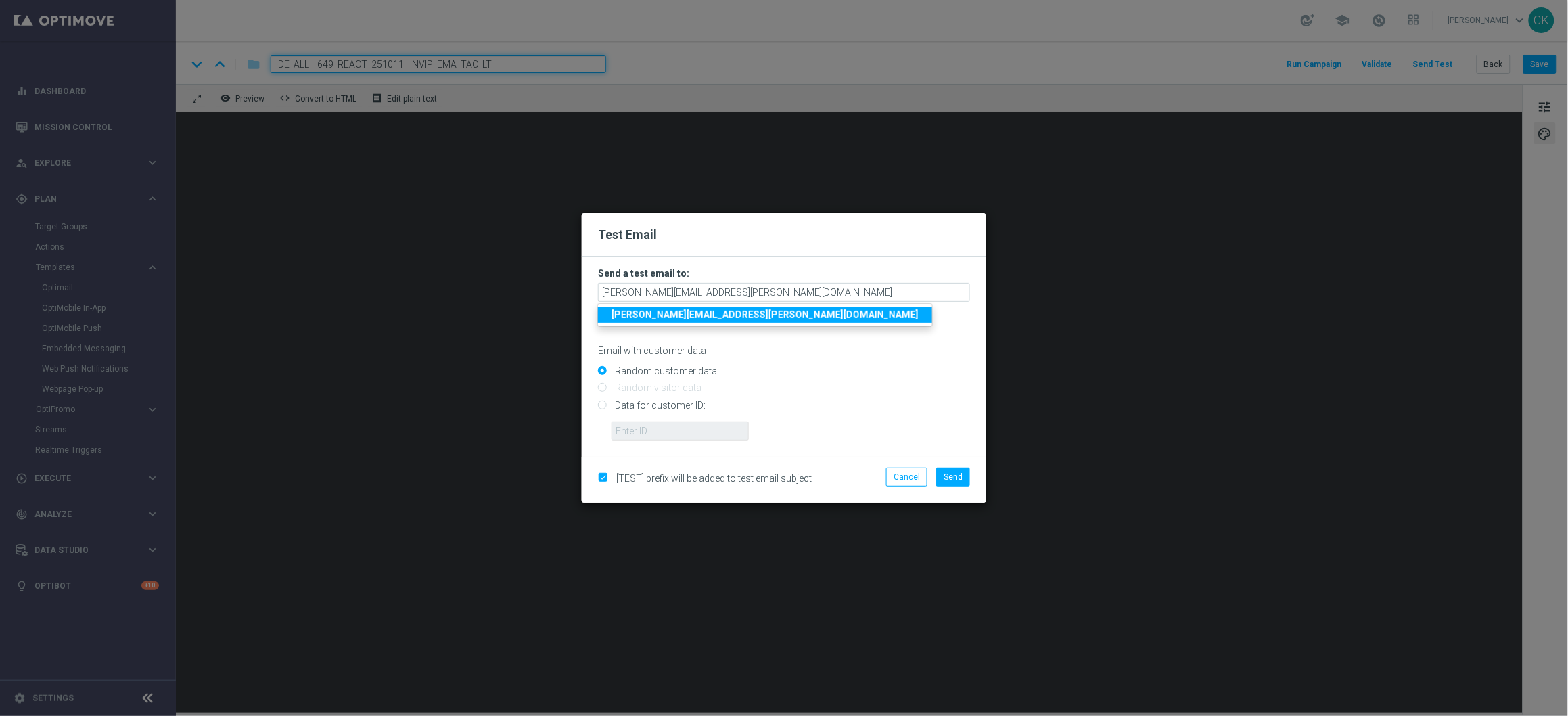
click at [739, 313] on strong "[PERSON_NAME][EMAIL_ADDRESS][DOMAIN_NAME]" at bounding box center [765, 315] width 307 height 11
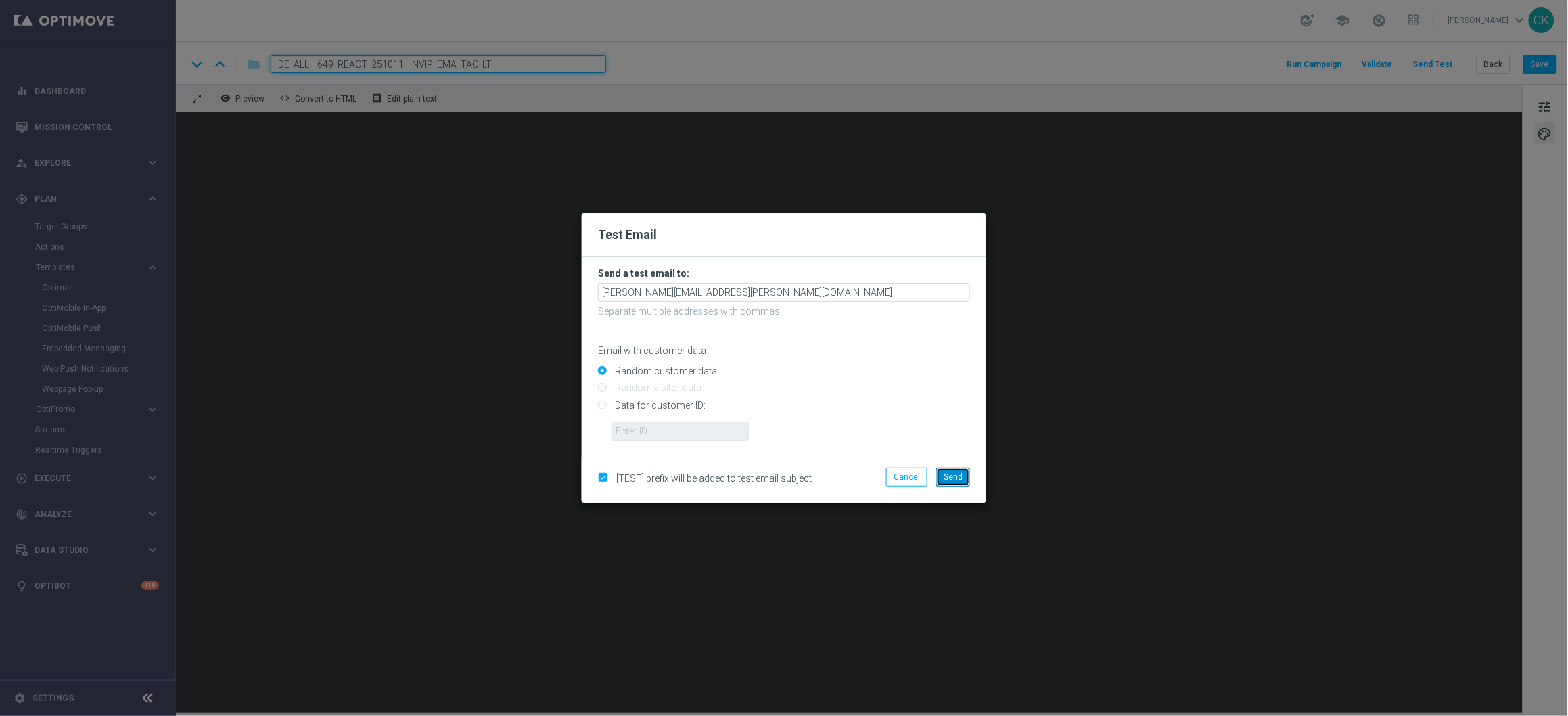
click at [960, 474] on span "Send" at bounding box center [953, 477] width 19 height 10
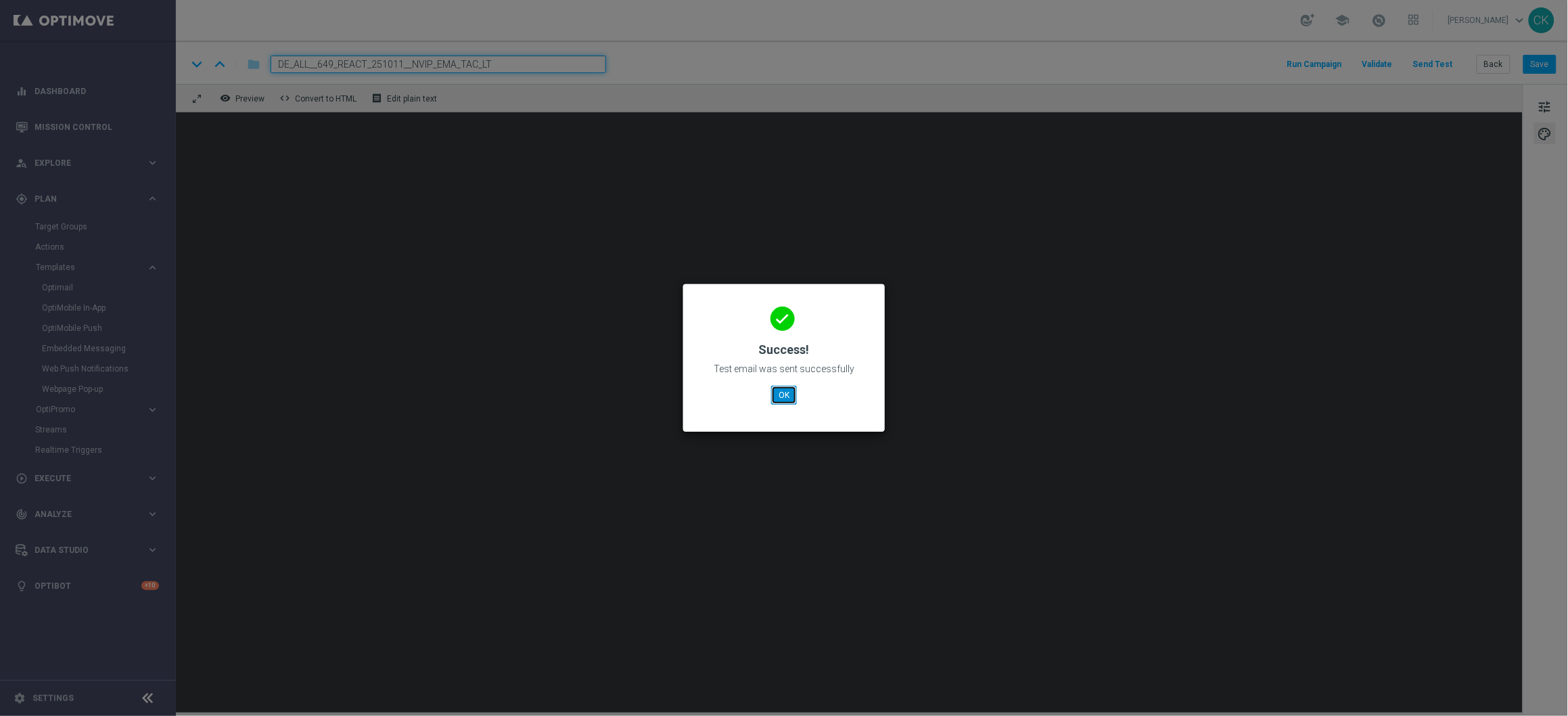
click at [786, 395] on button "OK" at bounding box center [784, 395] width 26 height 19
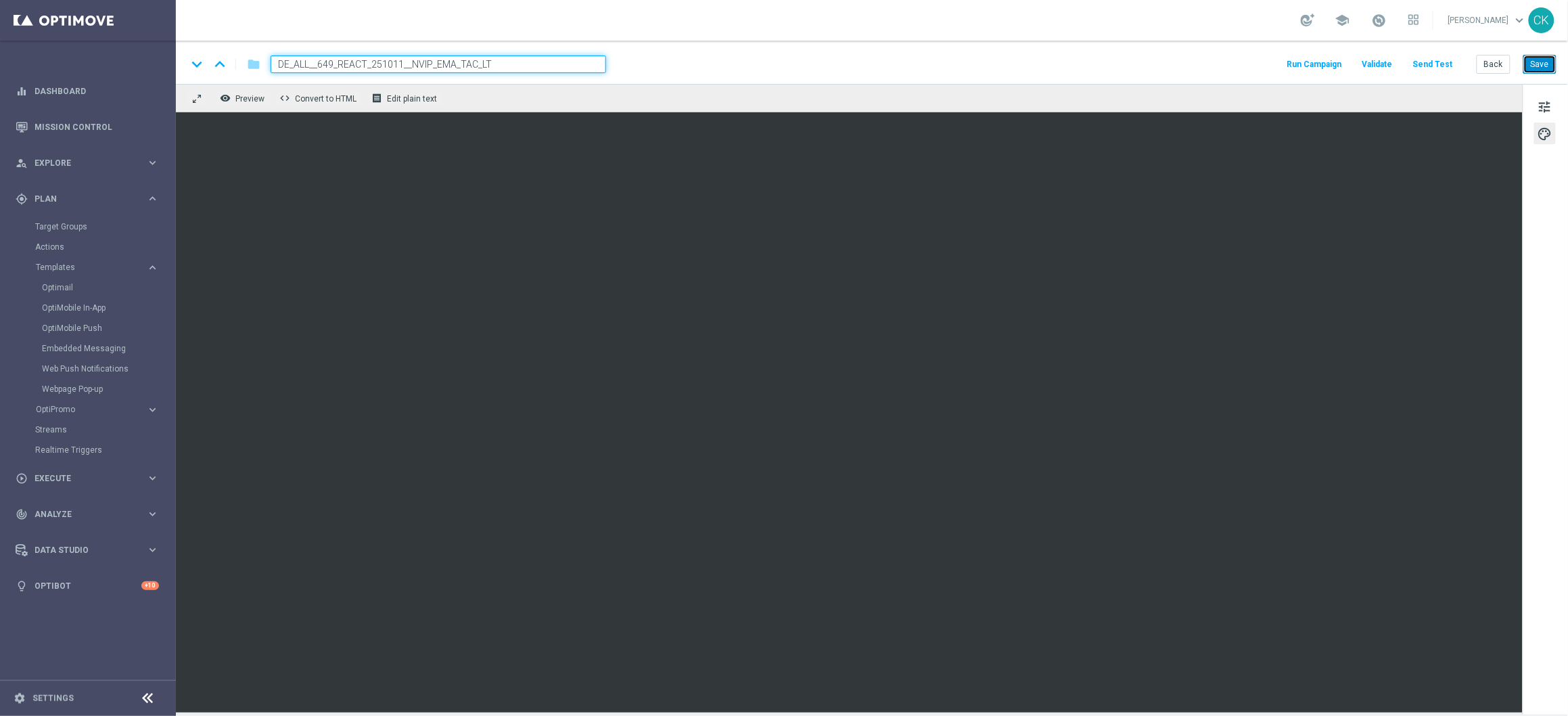
click at [1537, 62] on button "Save" at bounding box center [1540, 64] width 33 height 19
click at [1547, 61] on button "Save" at bounding box center [1540, 64] width 33 height 19
click at [1536, 65] on button "Save" at bounding box center [1540, 64] width 33 height 19
click at [1494, 63] on button "Back" at bounding box center [1494, 64] width 34 height 19
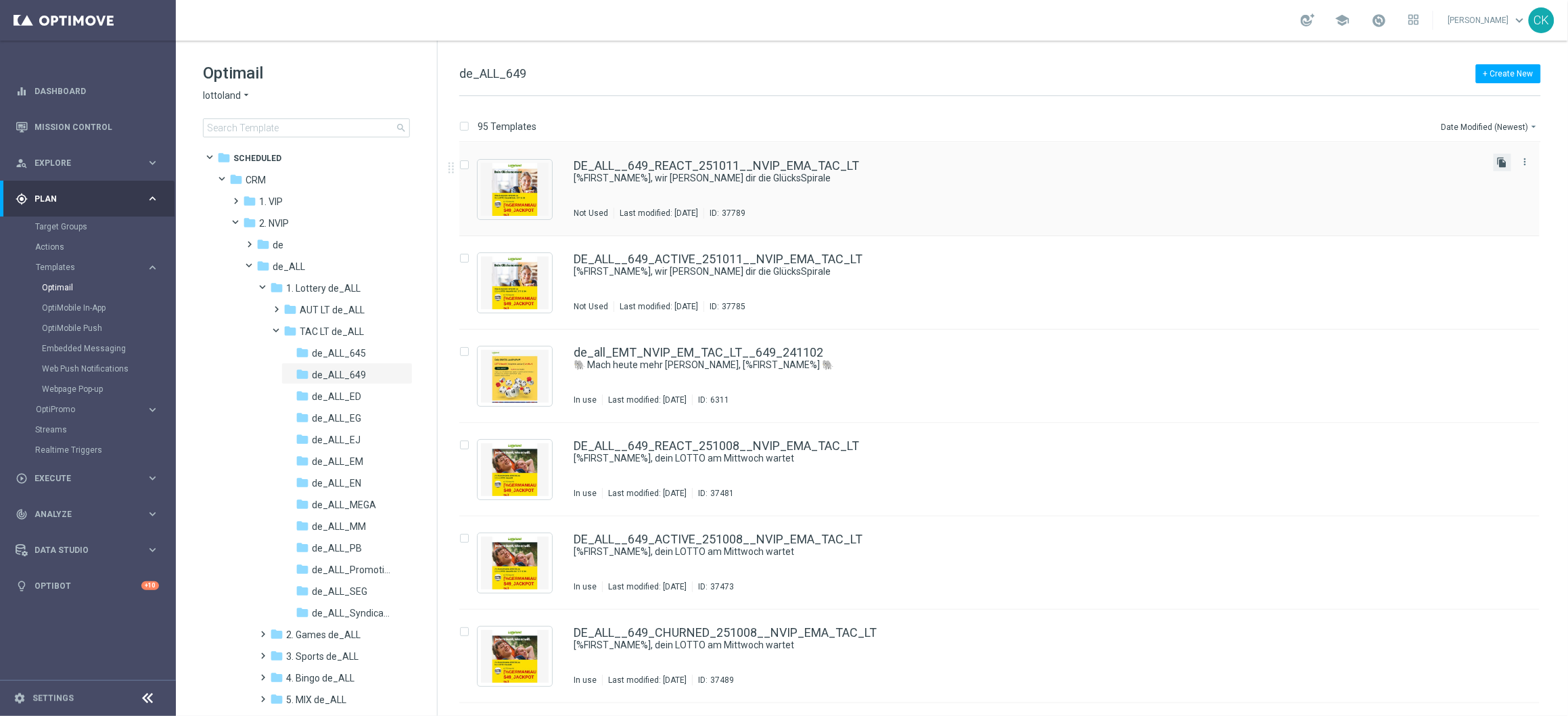
click at [1500, 161] on icon "file_copy" at bounding box center [1503, 162] width 11 height 11
click at [757, 155] on div "DE_ALL__649_REACT_251011__NVIP_EMA_TAC_LT(1) [%FIRST_NAME%], wir schenken dir d…" at bounding box center [999, 189] width 1080 height 93
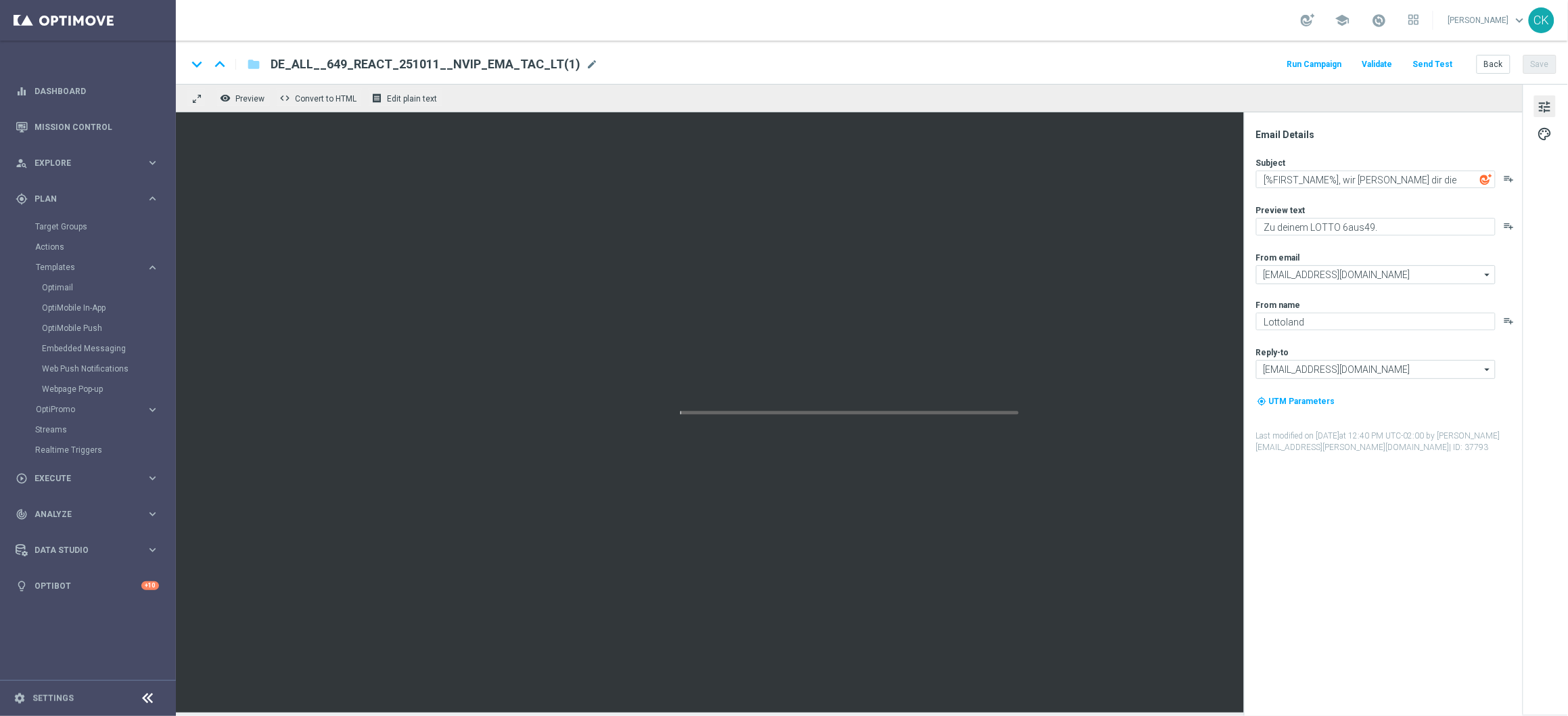
click at [554, 60] on span "DE_ALL__649_REACT_251011__NVIP_EMA_TAC_LT(1)" at bounding box center [425, 64] width 310 height 16
click at [554, 60] on input "DE_ALL__649_REACT_251011__NVIP_EMA_TAC_LT(1)" at bounding box center [438, 64] width 336 height 18
paste input "CHURNED_251011__NVIP_EMA_TAC_LT"
type input "DE_ALL__649_CHURNED_251011__NVIP_EMA_TAC_LT"
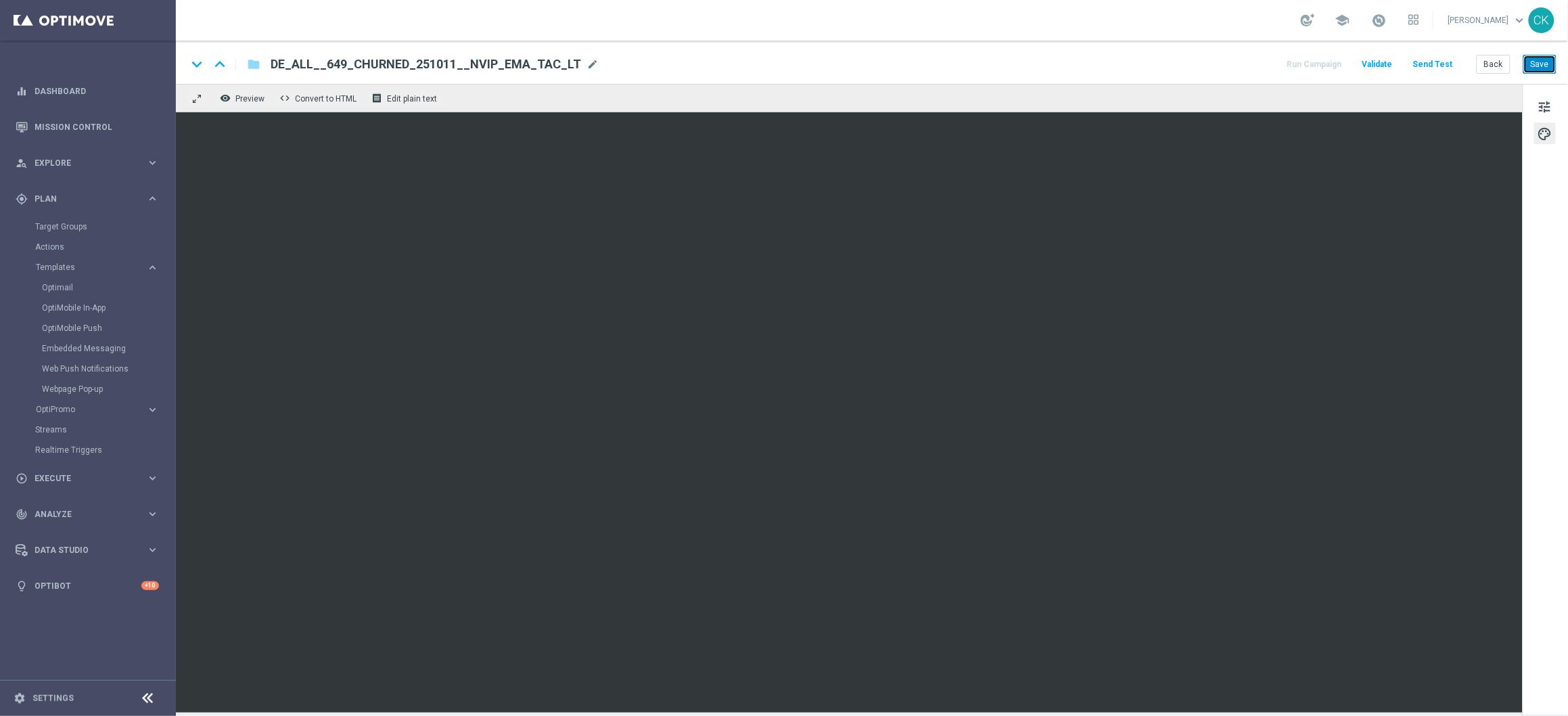
click at [1541, 65] on button "Save" at bounding box center [1540, 64] width 33 height 19
click at [1544, 67] on button "Save" at bounding box center [1540, 64] width 33 height 19
click at [1537, 61] on button "Save" at bounding box center [1540, 64] width 33 height 19
click at [1445, 63] on button "Send Test" at bounding box center [1433, 64] width 44 height 18
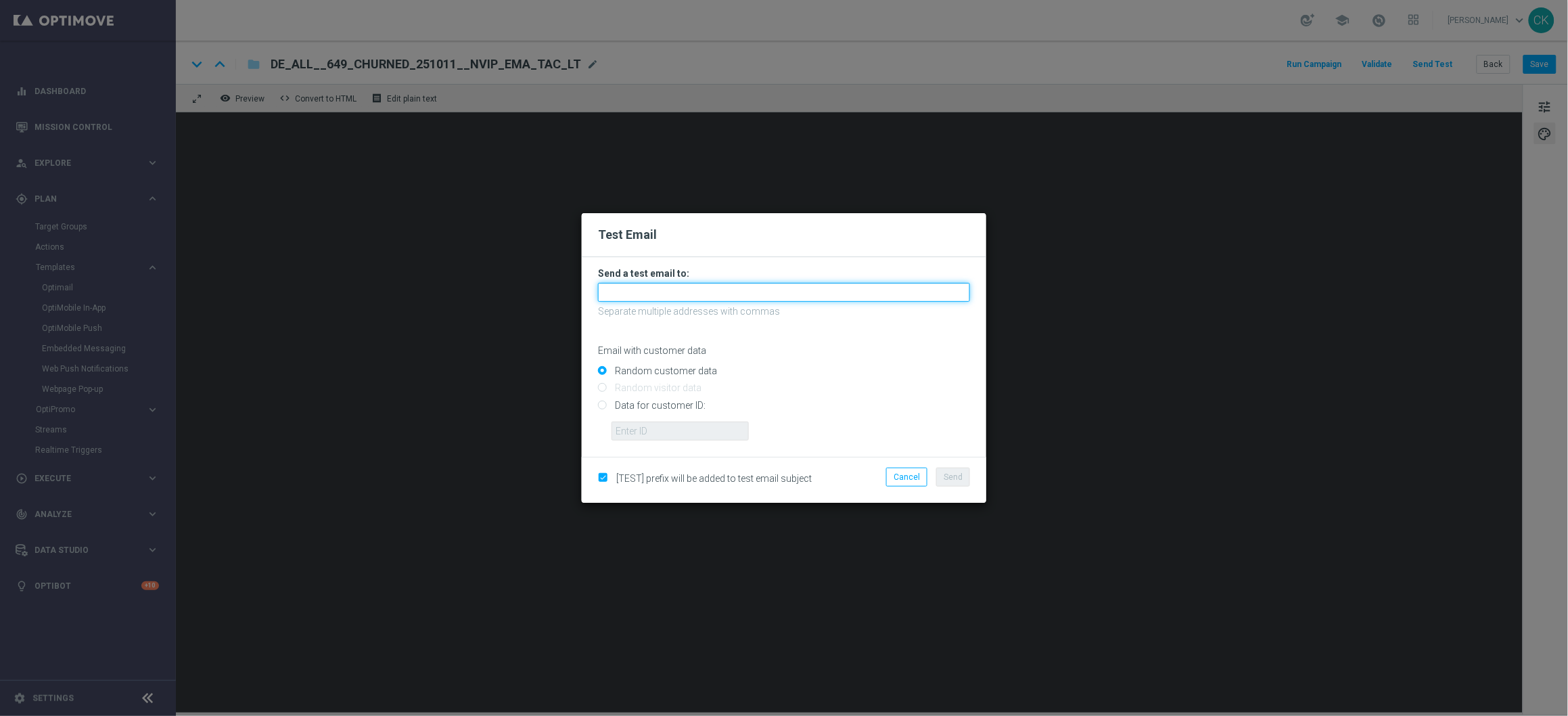
click at [715, 287] on input "text" at bounding box center [784, 292] width 372 height 19
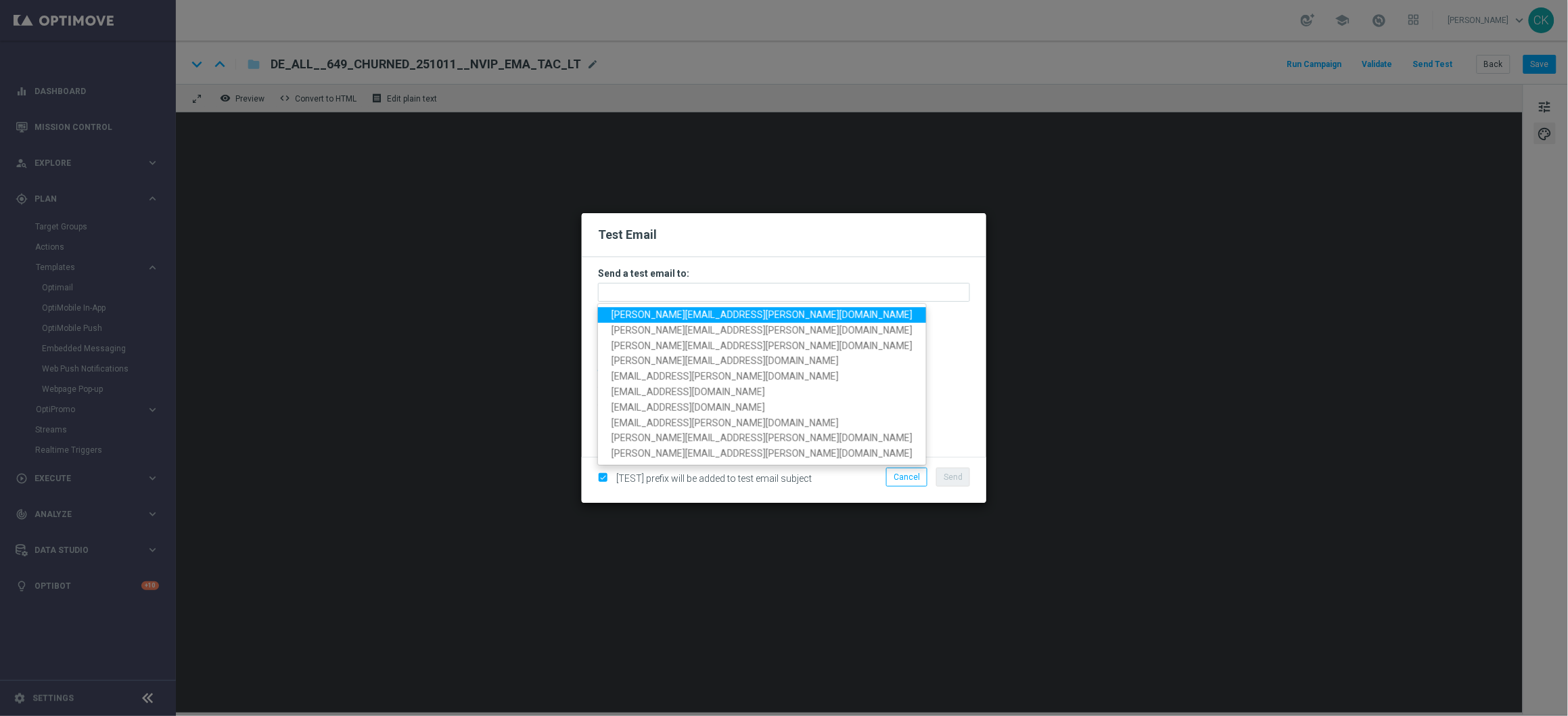
click at [702, 312] on span "[PERSON_NAME][EMAIL_ADDRESS][DOMAIN_NAME]" at bounding box center [762, 315] width 301 height 11
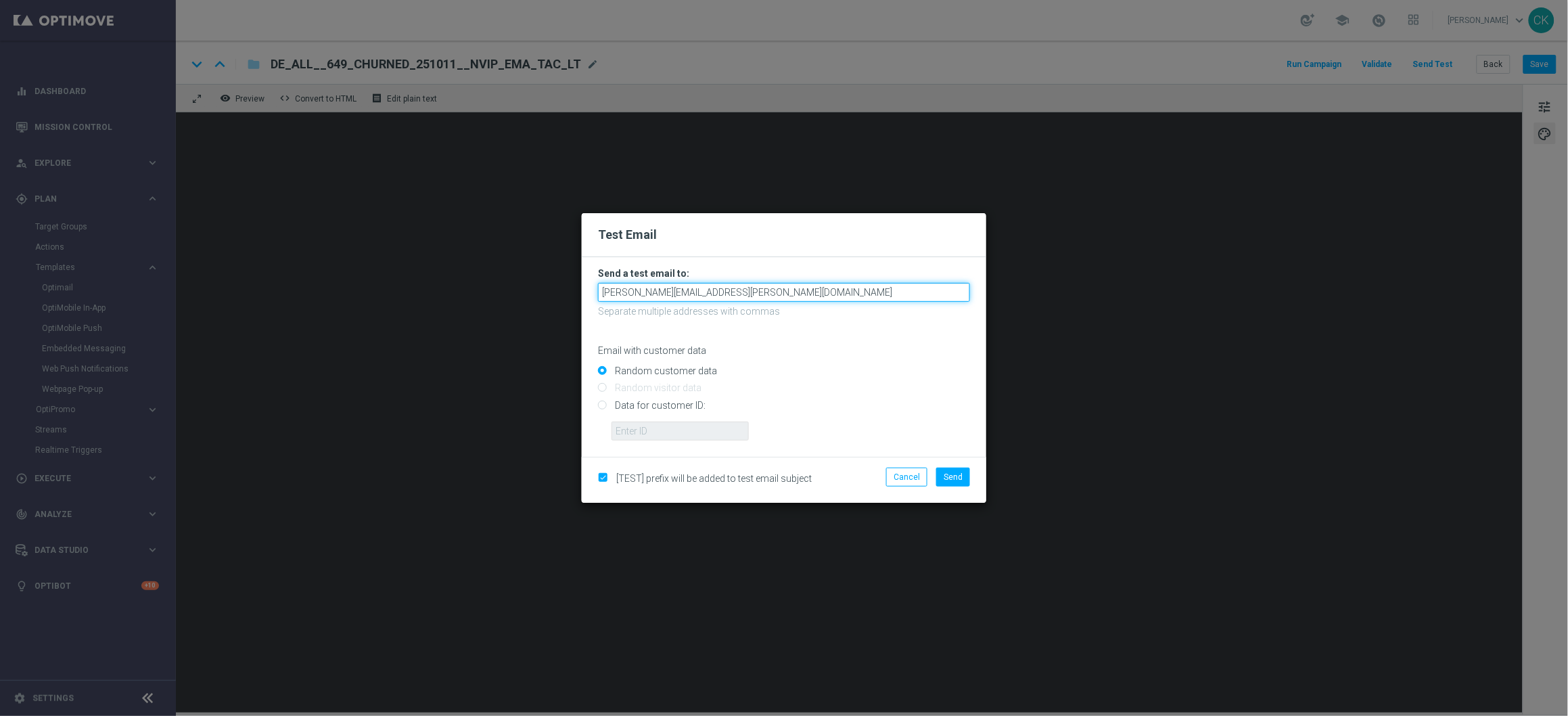
click at [787, 294] on input "[PERSON_NAME][EMAIL_ADDRESS][DOMAIN_NAME]" at bounding box center [784, 292] width 372 height 19
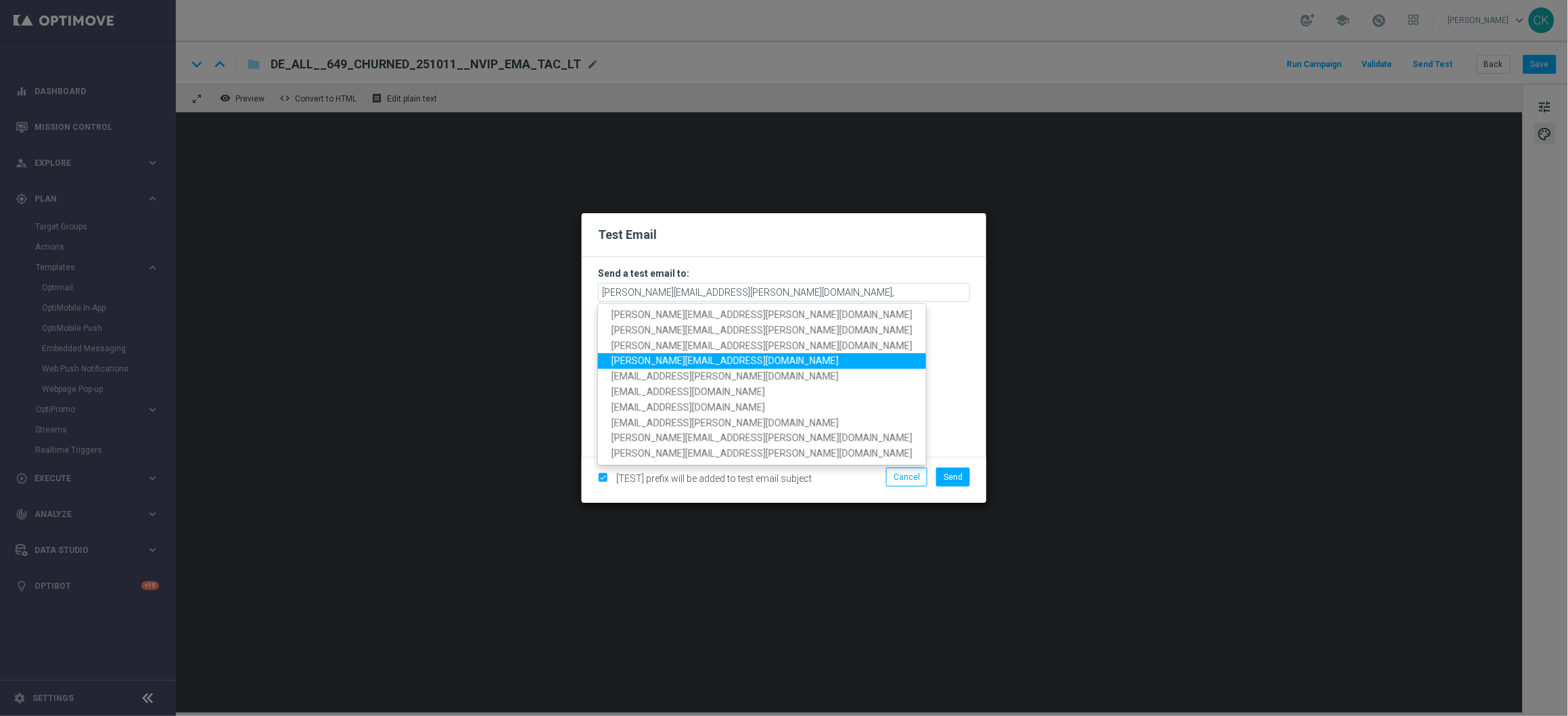
click at [741, 360] on span "[PERSON_NAME][EMAIL_ADDRESS][DOMAIN_NAME]" at bounding box center [725, 360] width 228 height 11
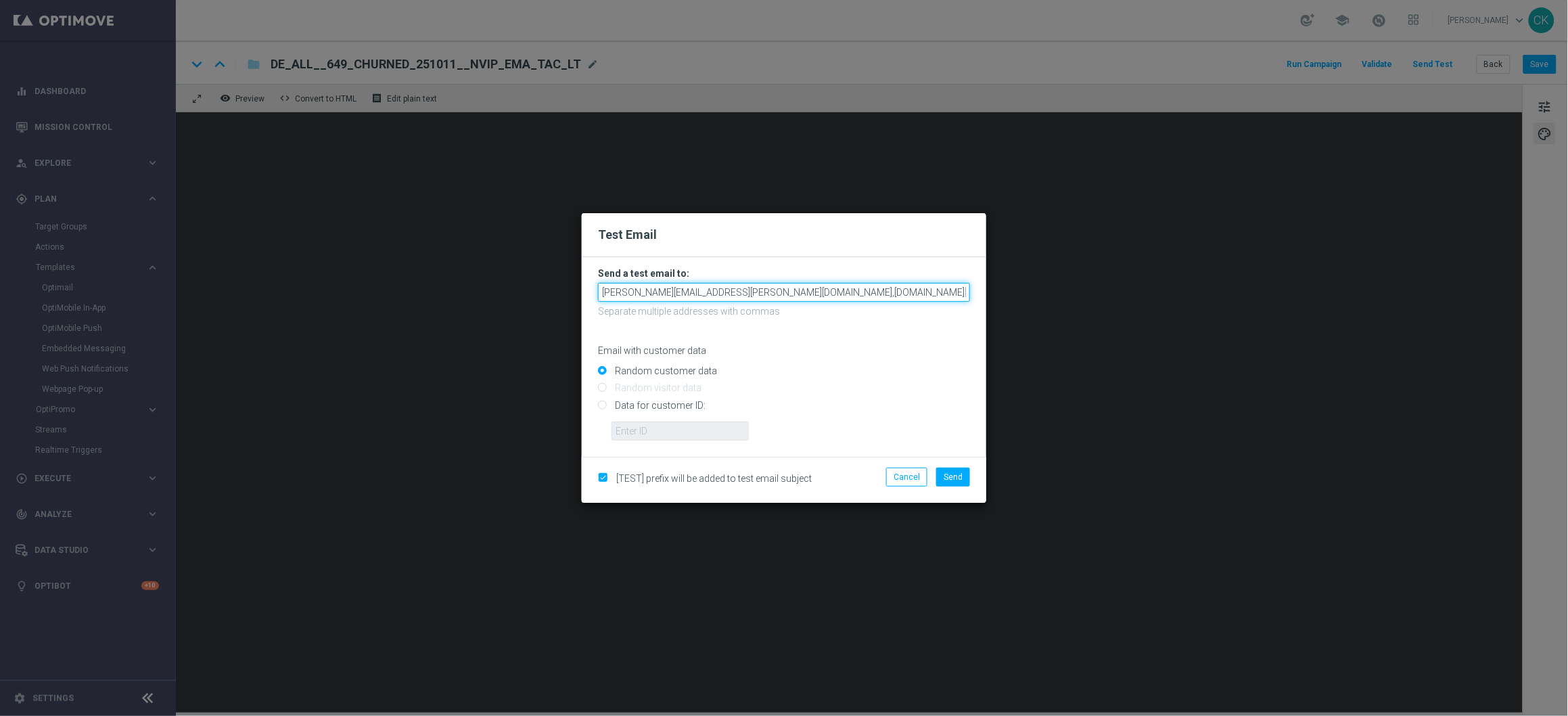
click at [923, 293] on input "[PERSON_NAME][EMAIL_ADDRESS][DOMAIN_NAME],[DOMAIN_NAME][EMAIL_ADDRESS][DOMAIN_N…" at bounding box center [784, 292] width 372 height 19
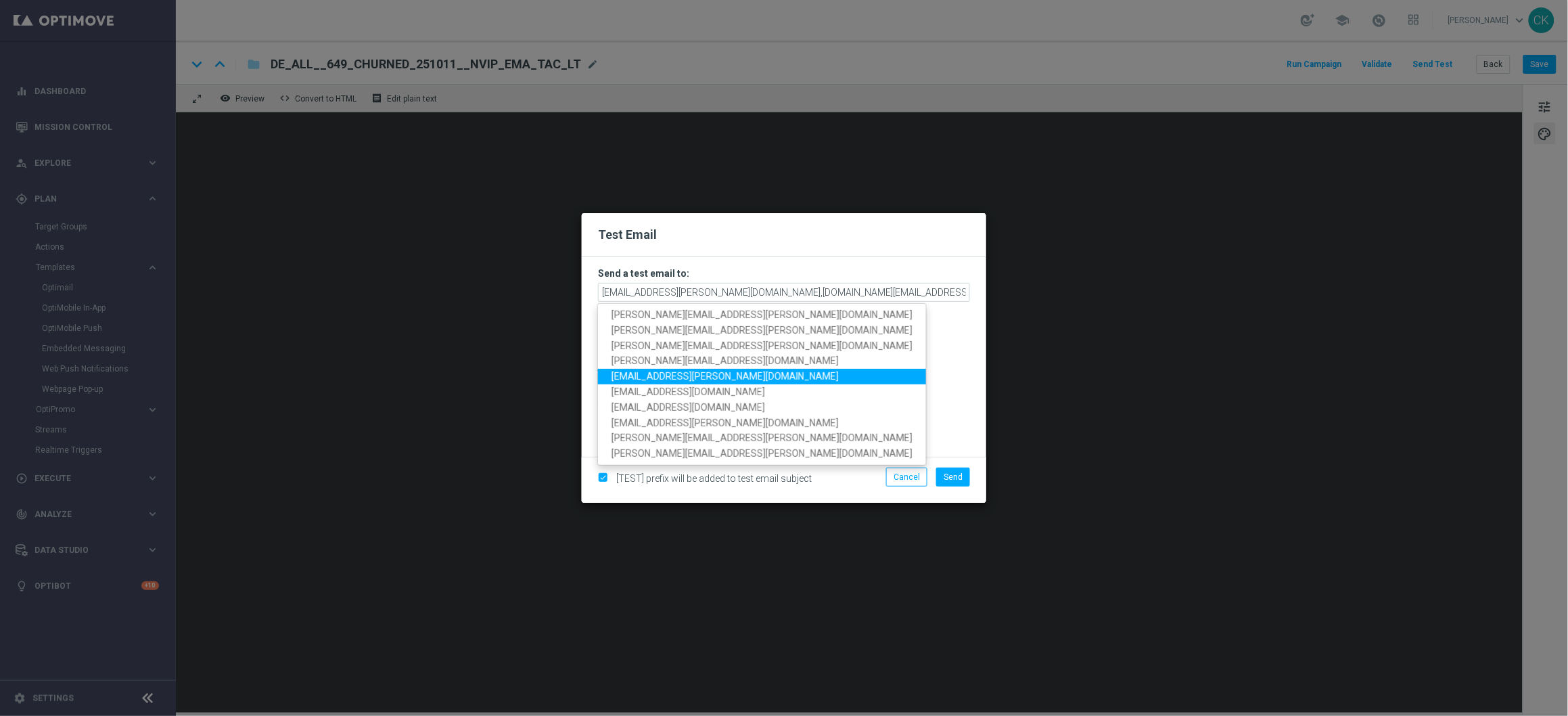
click at [706, 377] on span "[EMAIL_ADDRESS][PERSON_NAME][DOMAIN_NAME]" at bounding box center [725, 376] width 228 height 11
type input "charlotte.kammeyer@lottoland.com,sebastian.aubel@lottoland.com,palma.prieto@lot…"
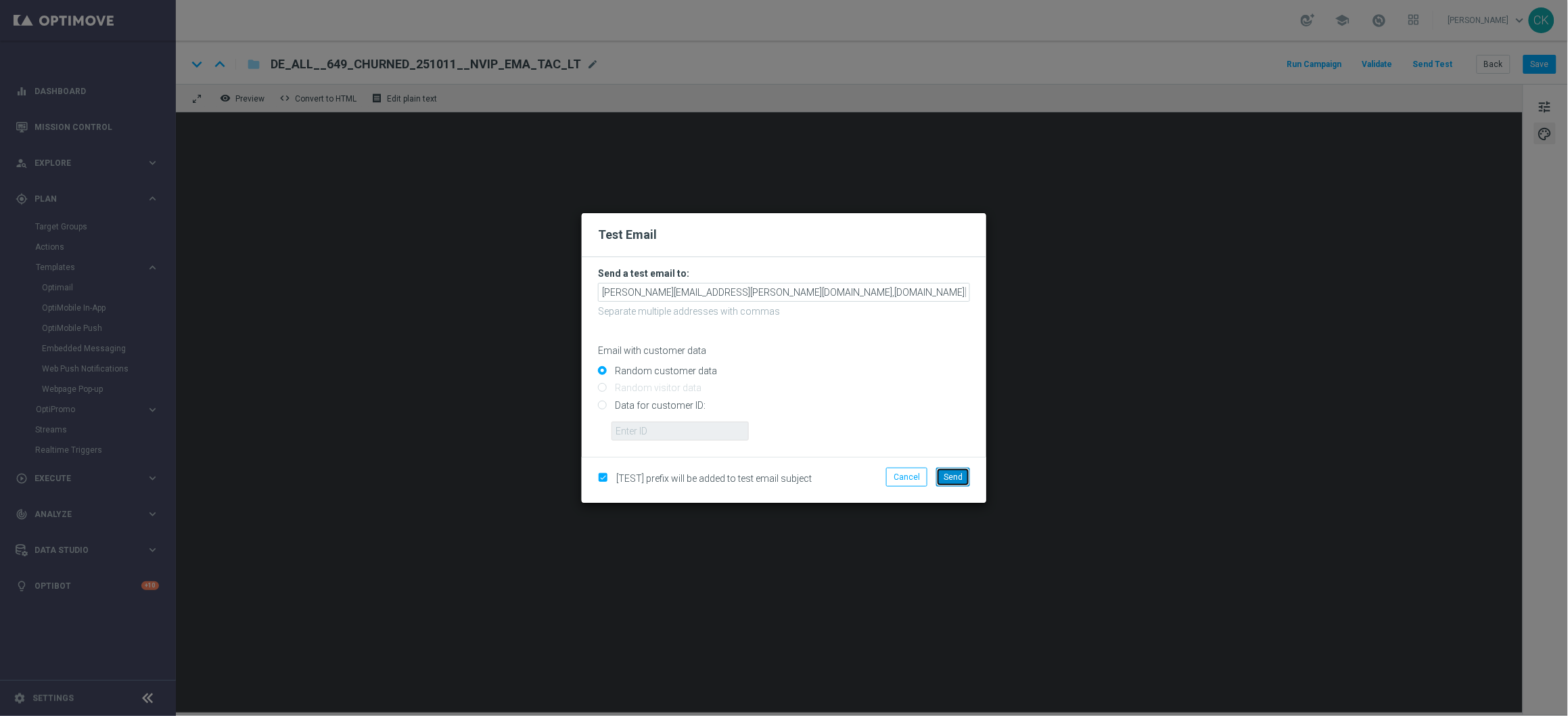
click at [953, 472] on span "Send" at bounding box center [953, 477] width 19 height 10
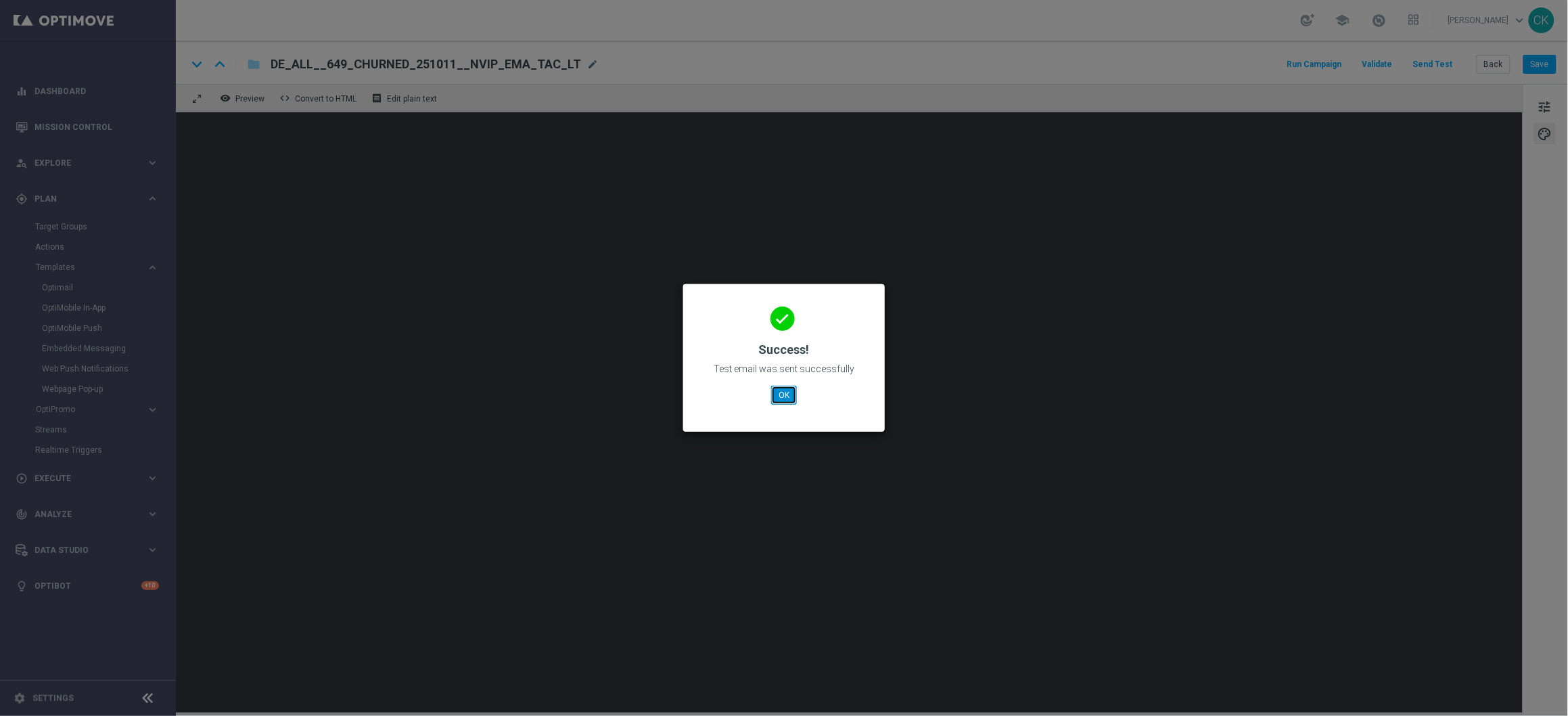
click at [785, 389] on button "OK" at bounding box center [784, 395] width 26 height 19
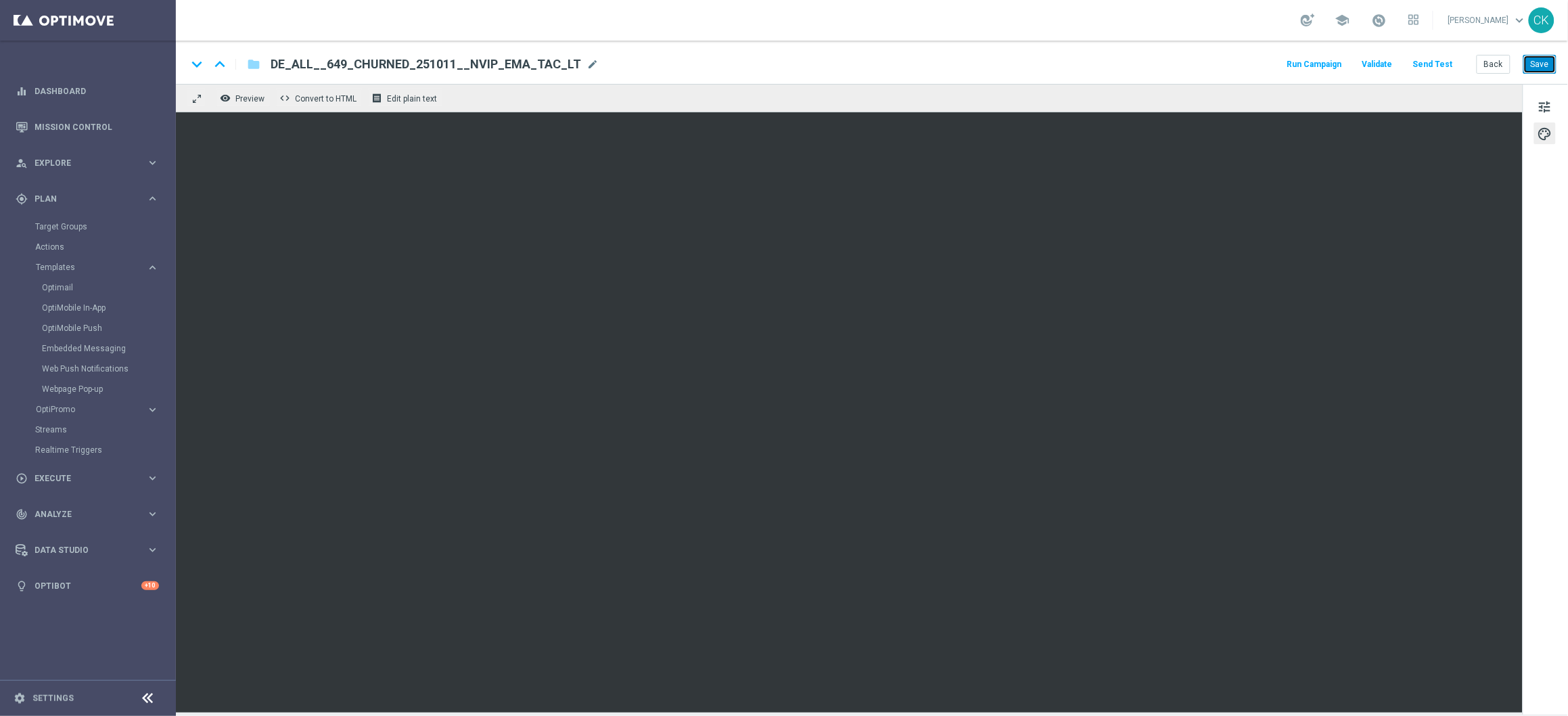
click at [1537, 63] on button "Save" at bounding box center [1540, 64] width 33 height 19
click at [1543, 63] on button "Save" at bounding box center [1540, 64] width 33 height 19
click at [1494, 66] on button "Back" at bounding box center [1494, 64] width 34 height 19
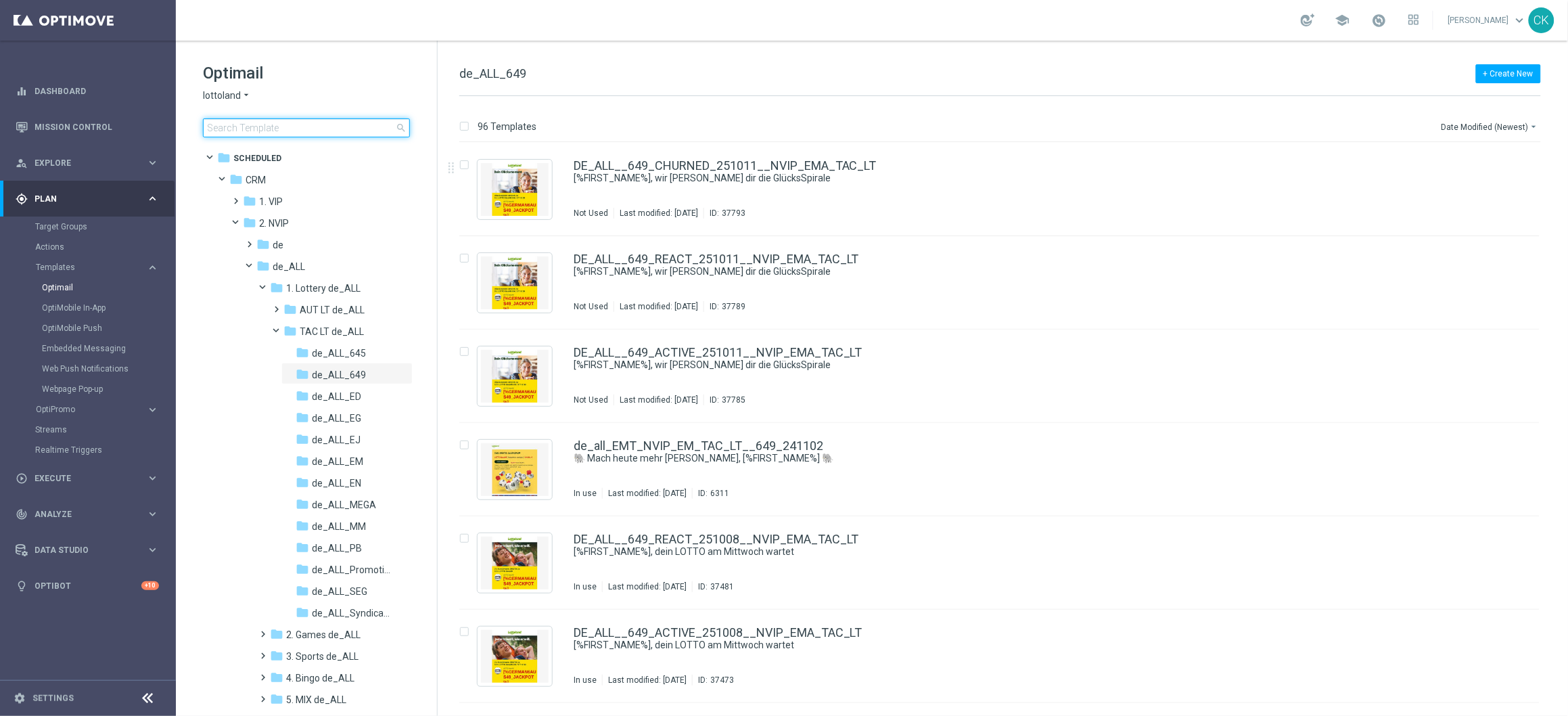
click at [291, 125] on input at bounding box center [307, 128] width 207 height 19
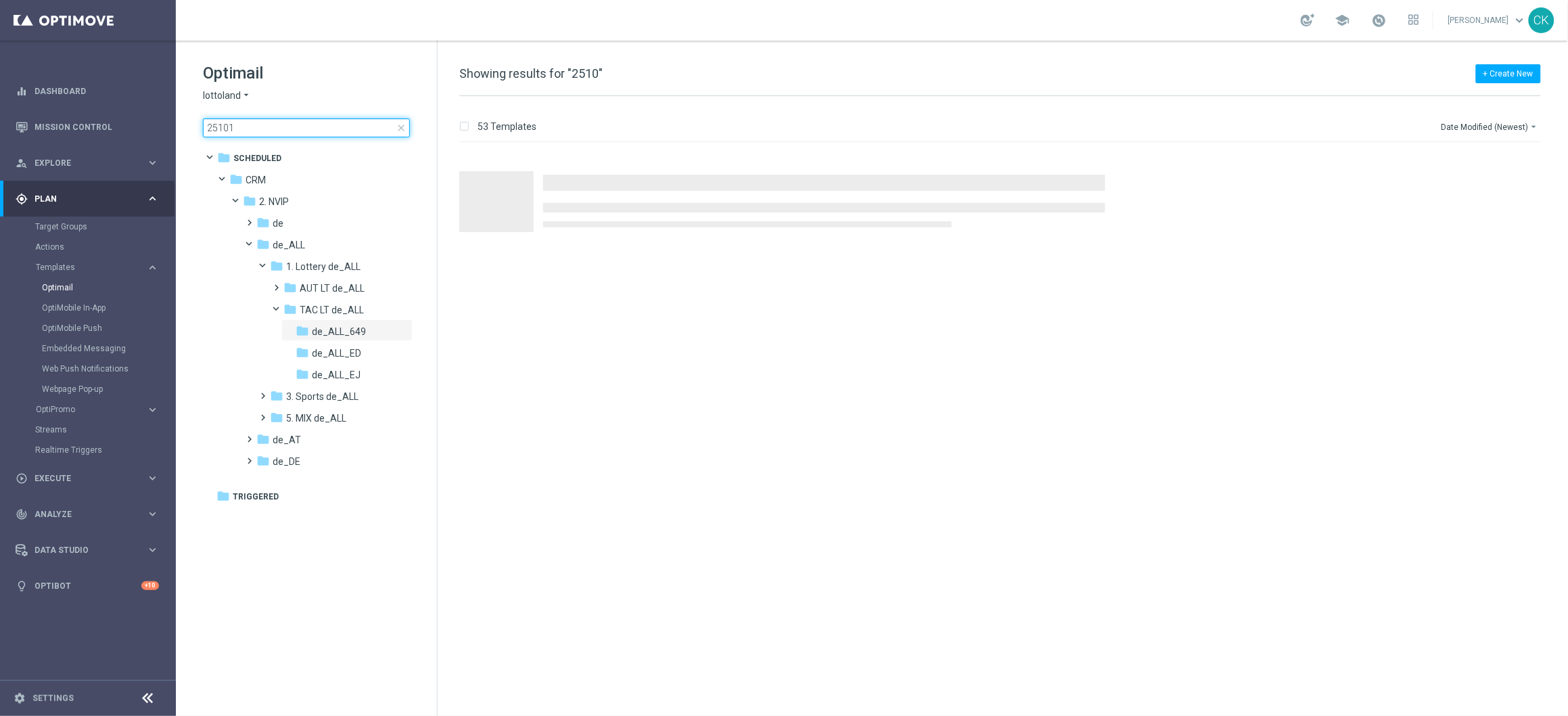
type input "251013"
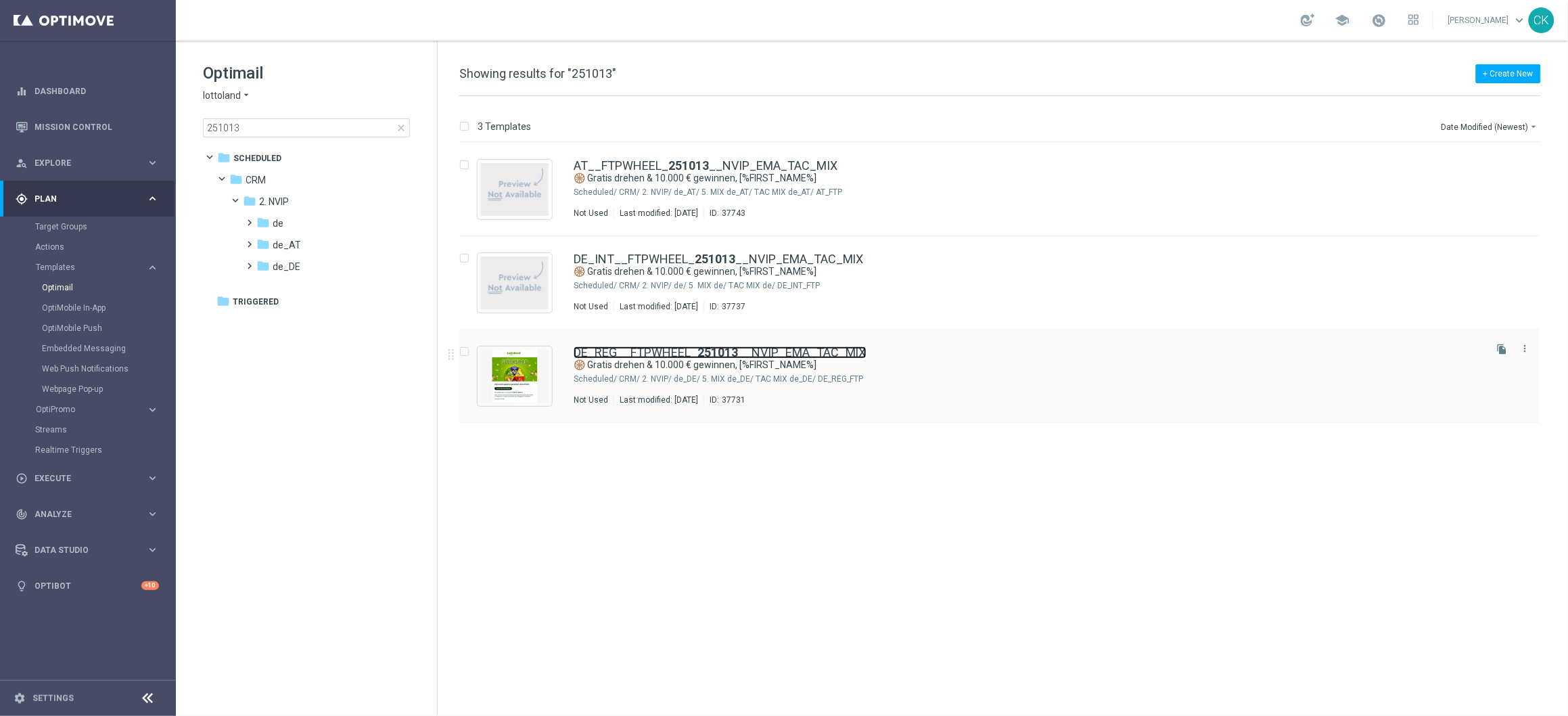
click at [650, 354] on link "DE_REG__FTPWHEEL_ 251013 __NVIP_EMA_TAC_MIX" at bounding box center [720, 352] width 293 height 12
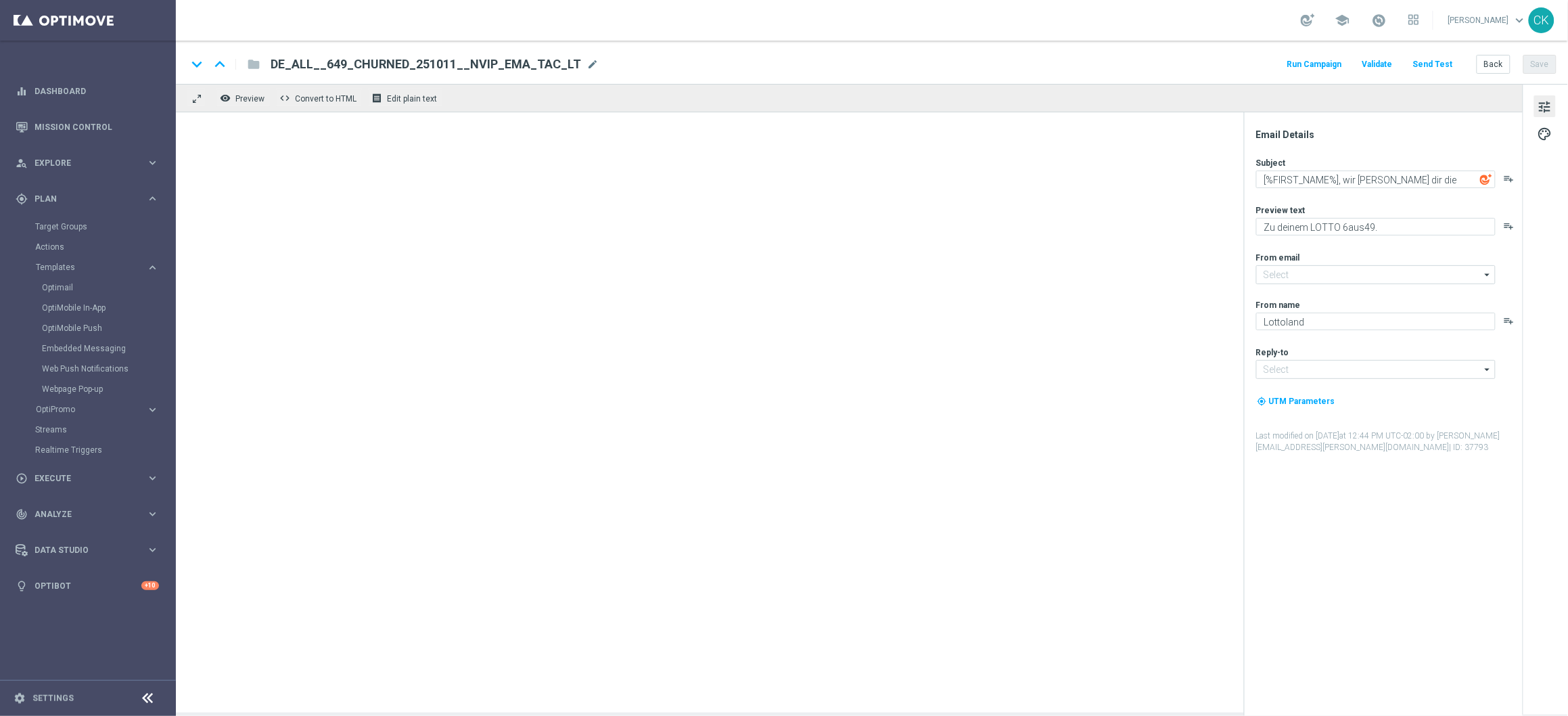
type input "[EMAIL_ADDRESS][DOMAIN_NAME]"
type textarea "🛞 Gratis drehen & 10.000 € gewinnen, [%FIRST_NAME%]"
type textarea "Garantierte Gewinne bei unserem Glücksrad."
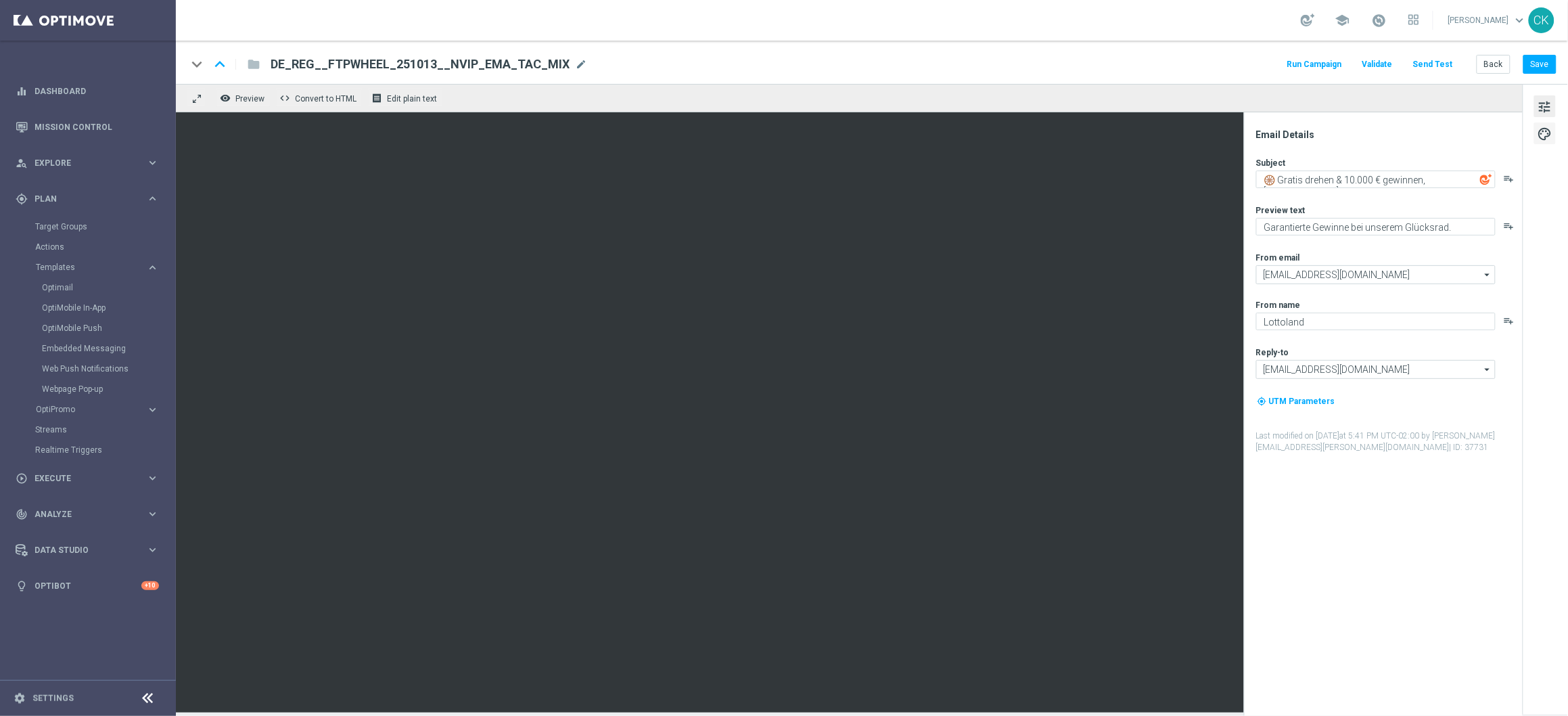
click at [1548, 137] on span "palette" at bounding box center [1545, 134] width 15 height 18
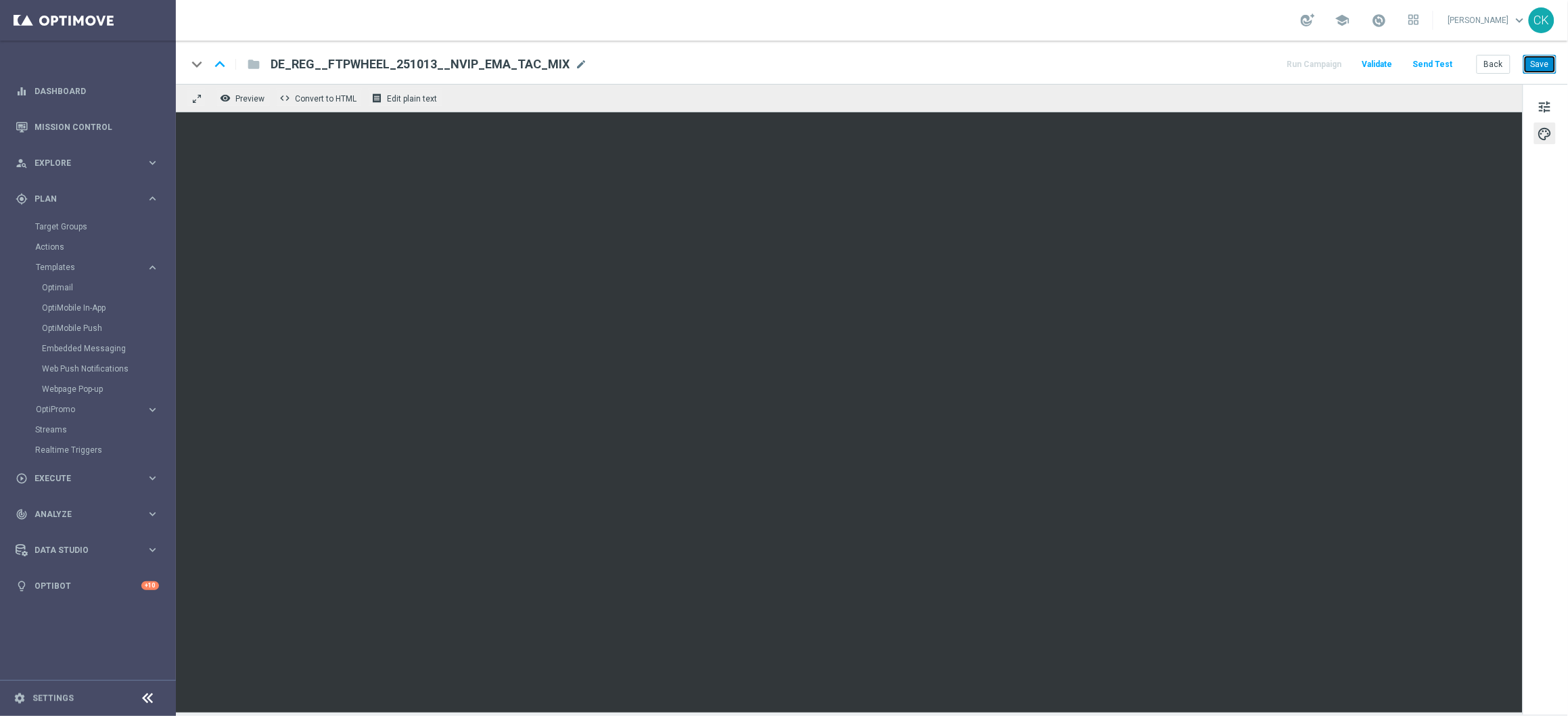
click at [1545, 65] on button "Save" at bounding box center [1540, 64] width 33 height 19
click at [1544, 65] on button "Save" at bounding box center [1540, 64] width 33 height 19
click at [1499, 58] on button "Back" at bounding box center [1494, 64] width 34 height 19
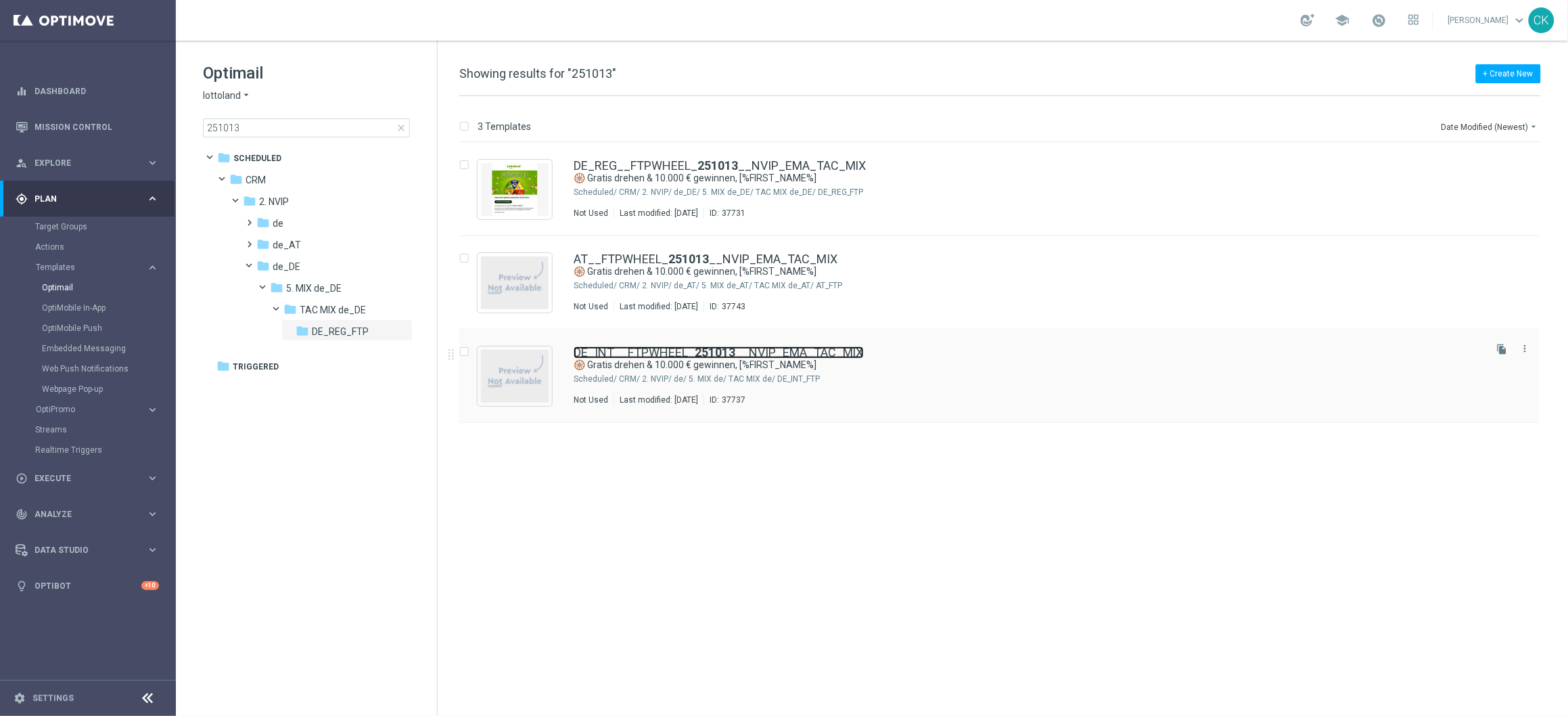
click at [695, 351] on b "251013" at bounding box center [715, 352] width 41 height 14
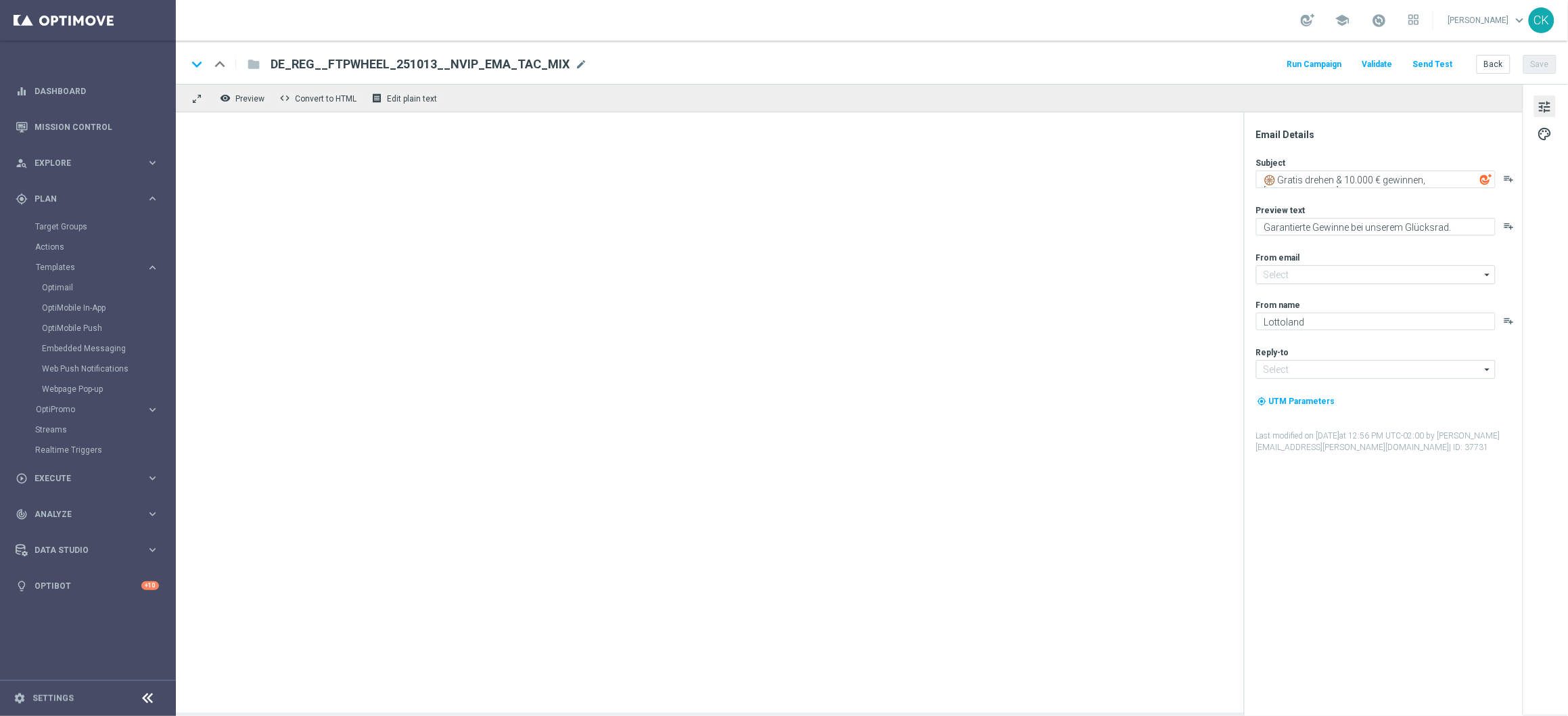
type input "[EMAIL_ADDRESS][DOMAIN_NAME]"
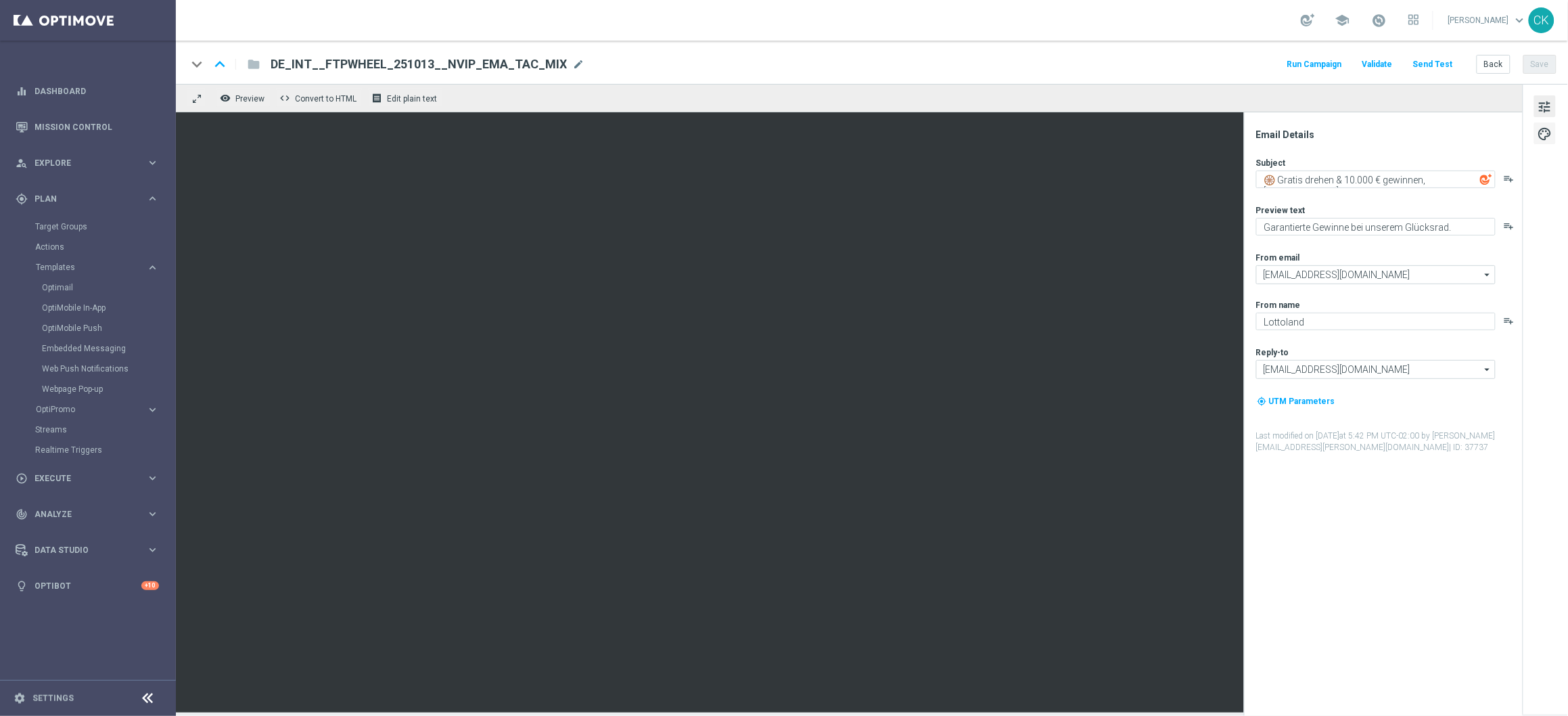
click at [1550, 131] on span "palette" at bounding box center [1545, 134] width 15 height 18
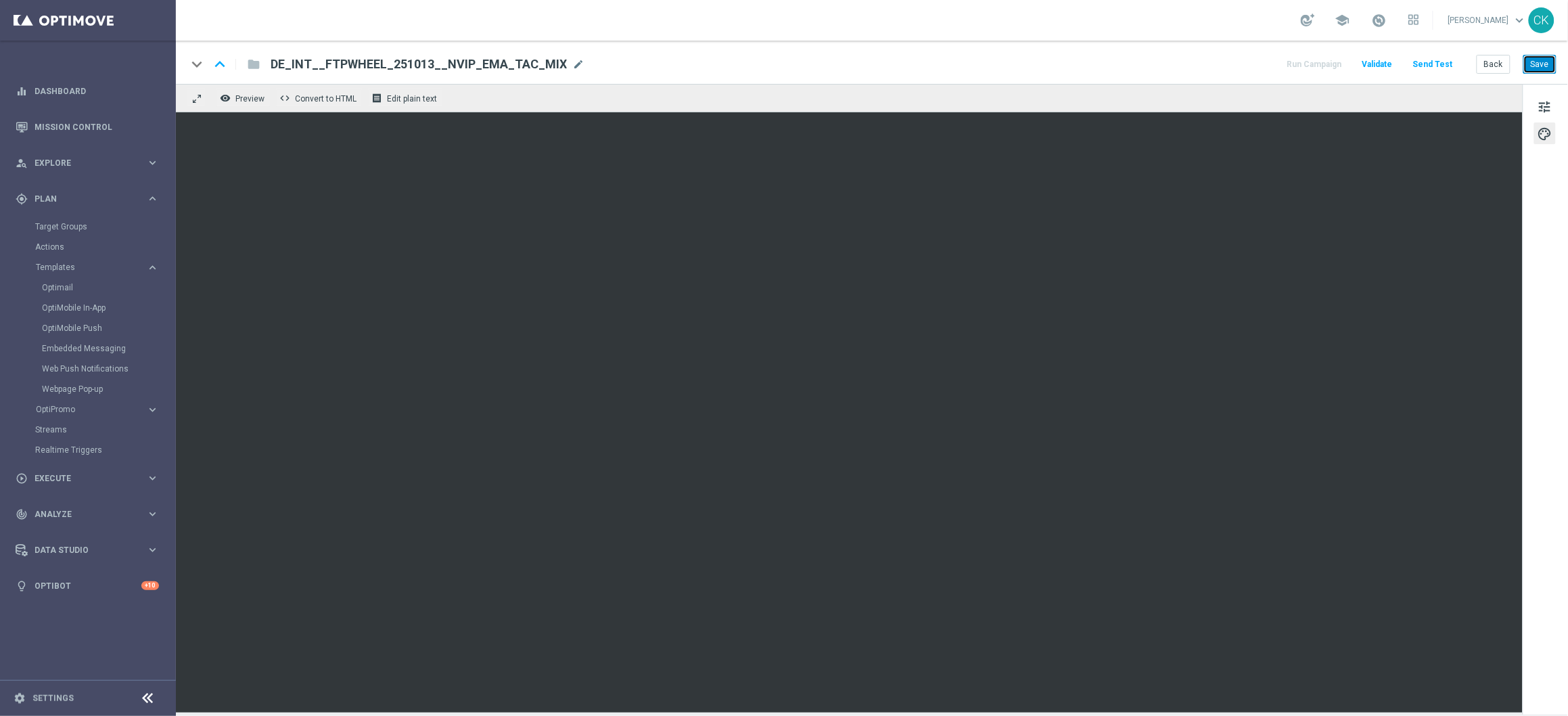
click at [1546, 61] on button "Save" at bounding box center [1540, 64] width 33 height 19
click at [1545, 61] on button "Save" at bounding box center [1540, 64] width 33 height 19
click at [1490, 69] on button "Back" at bounding box center [1494, 64] width 34 height 19
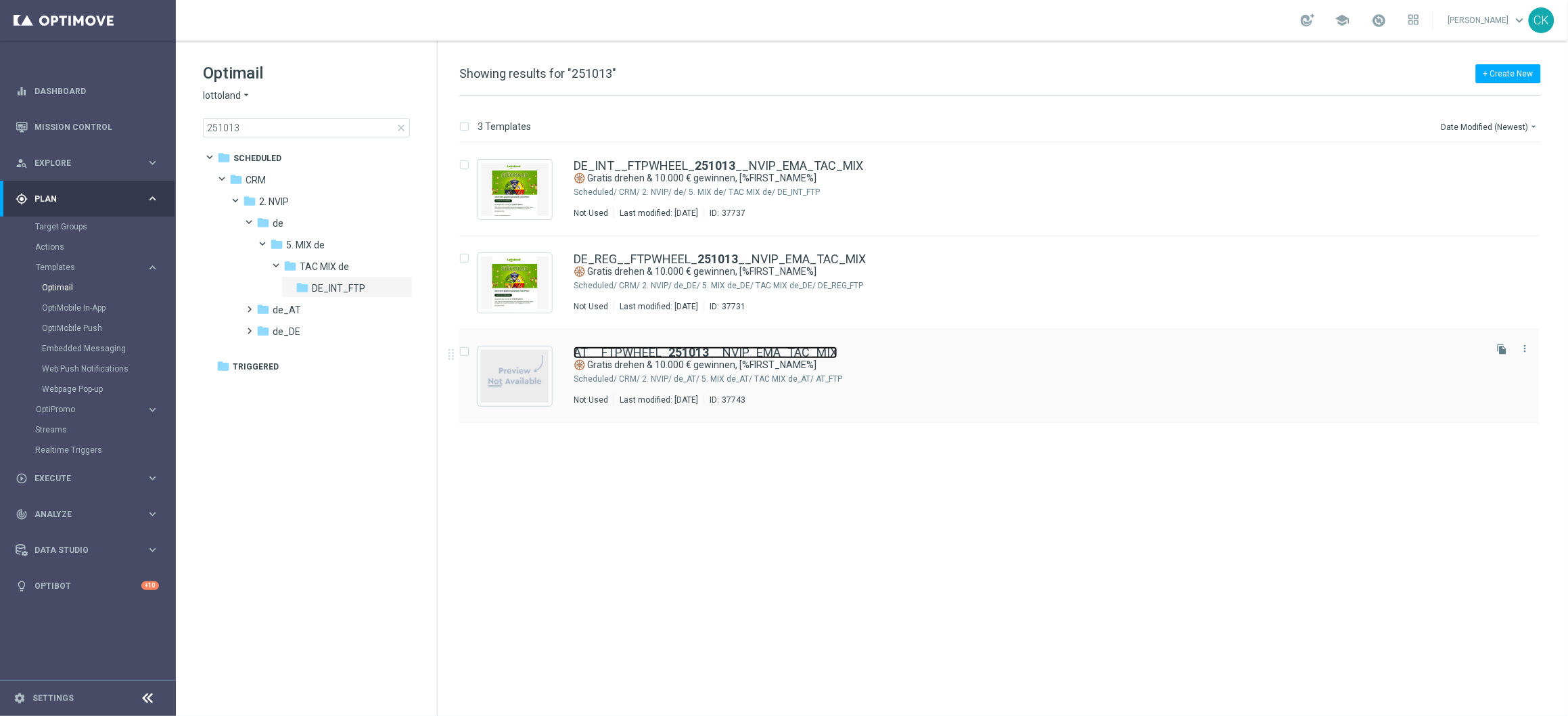
click at [650, 352] on link "AT__FTPWHEEL_ 251013 __NVIP_EMA_TAC_MIX" at bounding box center [705, 352] width 264 height 12
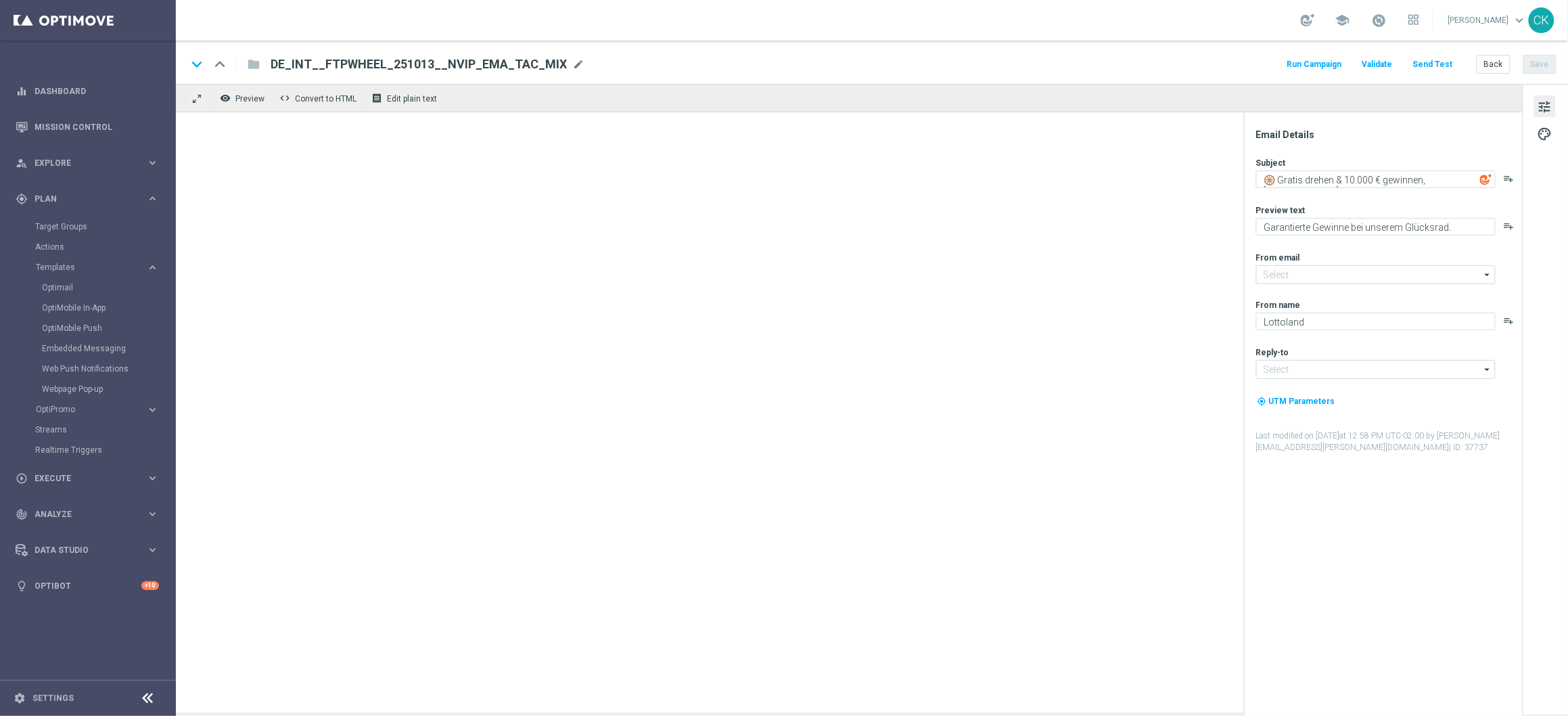
type input "[EMAIL_ADDRESS][DOMAIN_NAME]"
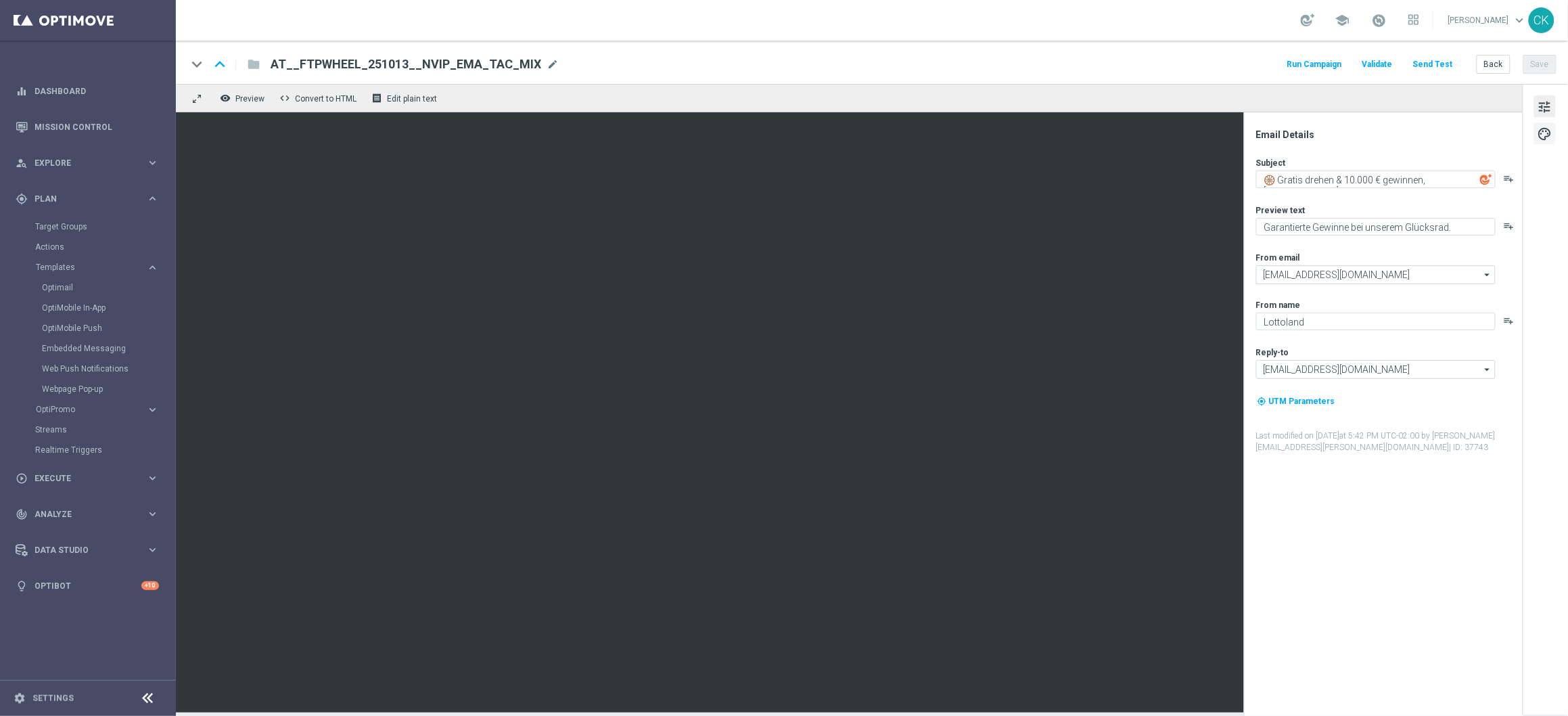
click at [1550, 140] on span "palette" at bounding box center [1545, 134] width 15 height 18
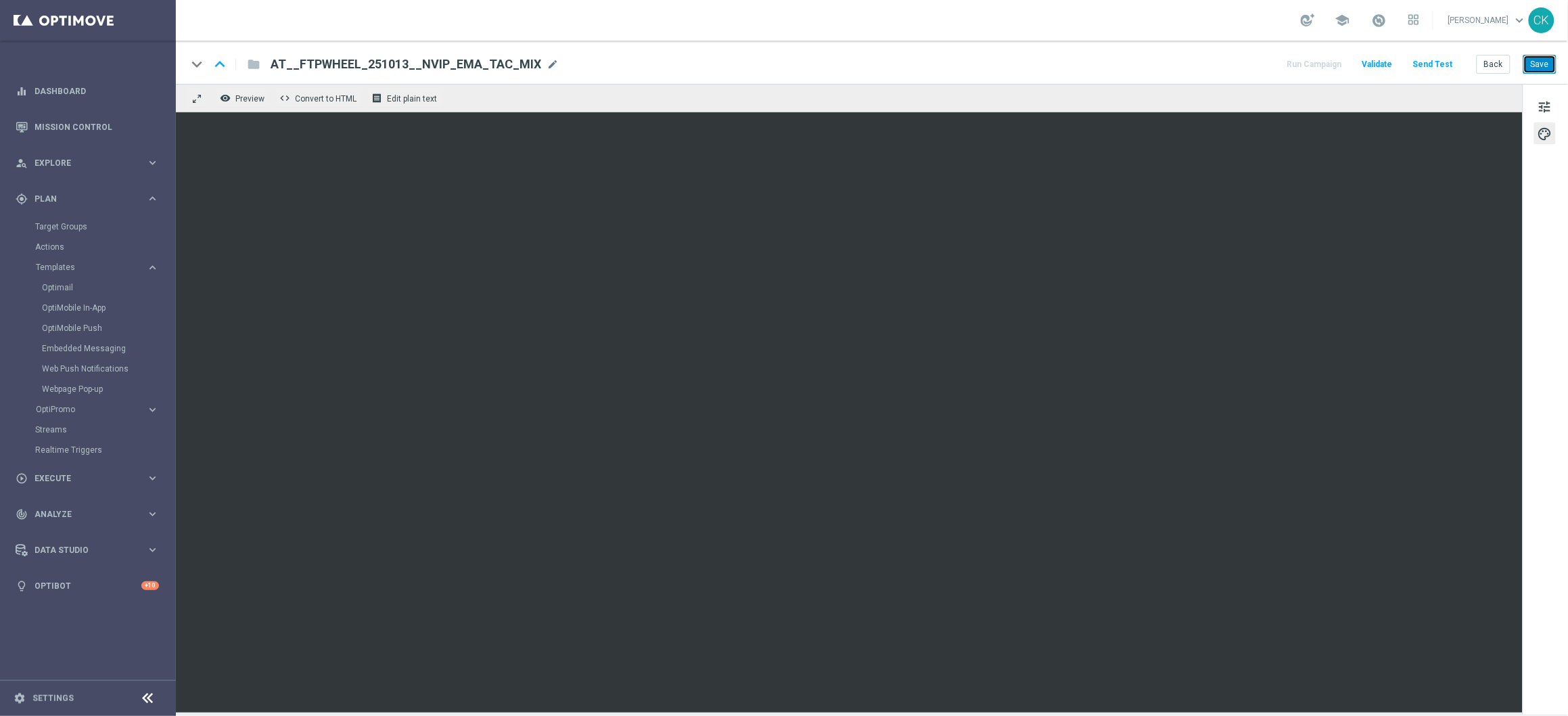
click at [1548, 65] on button "Save" at bounding box center [1540, 64] width 33 height 19
click at [1543, 63] on button "Save" at bounding box center [1540, 64] width 33 height 19
click at [1498, 65] on button "Back" at bounding box center [1494, 64] width 34 height 19
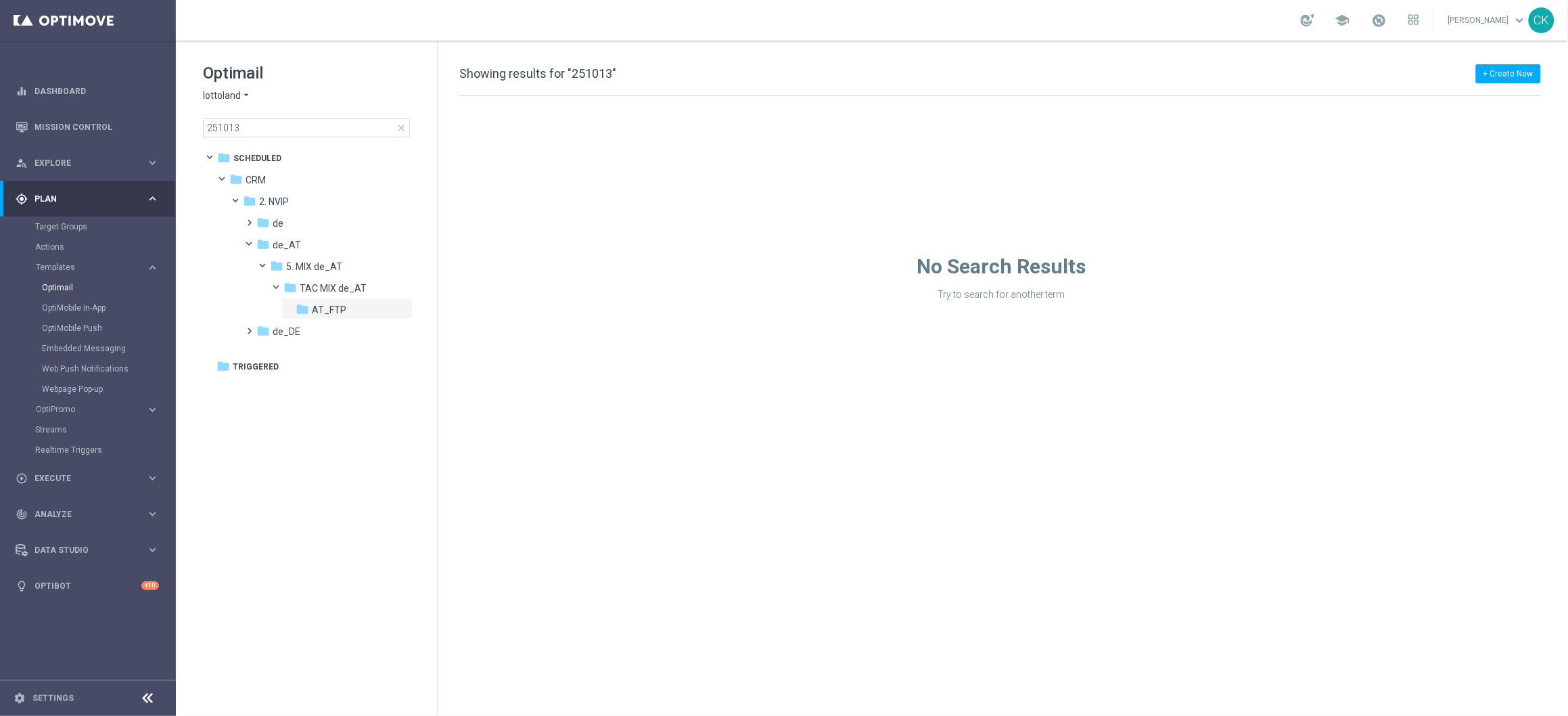
click at [403, 128] on span "close" at bounding box center [401, 128] width 11 height 11
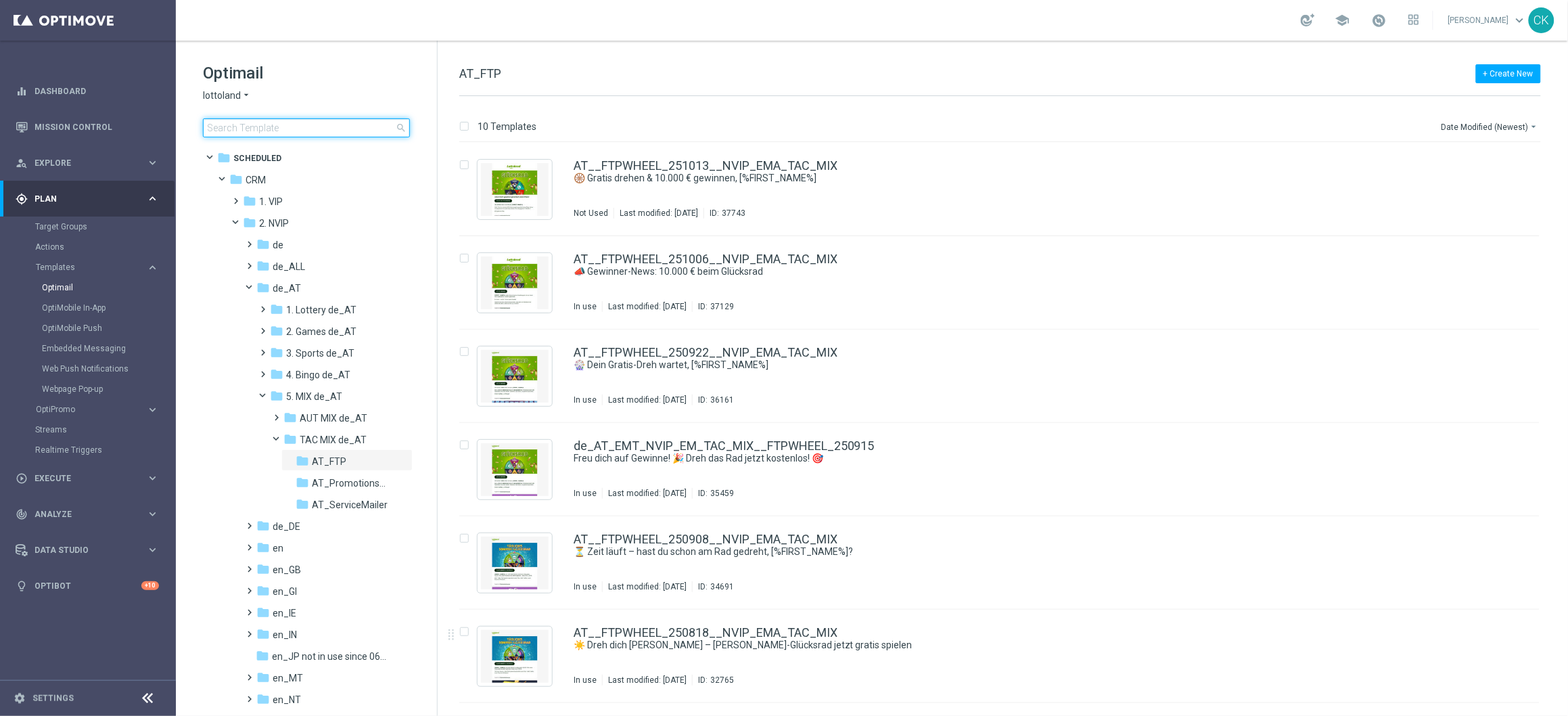
click at [266, 123] on input at bounding box center [307, 128] width 207 height 19
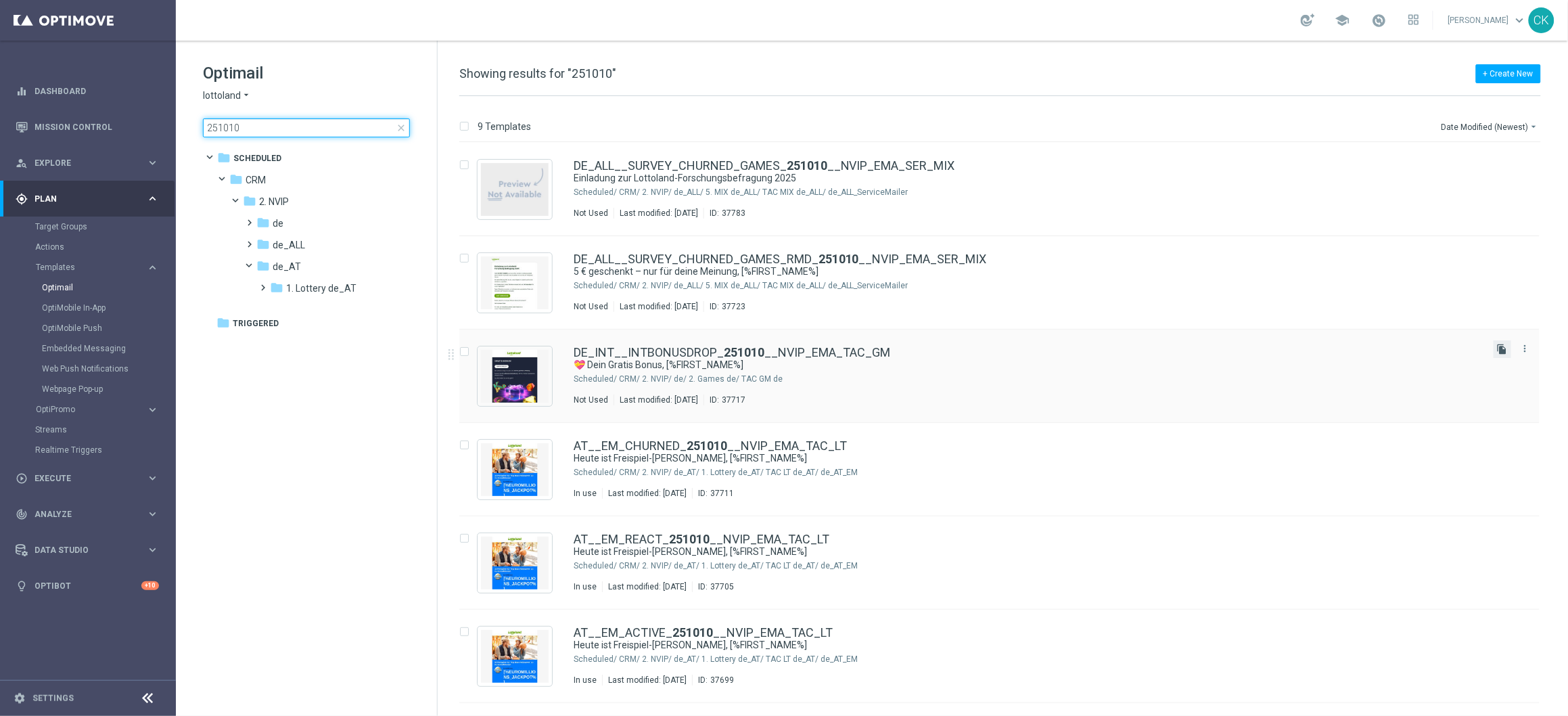
type input "251010"
click at [1500, 349] on icon "file_copy" at bounding box center [1503, 349] width 11 height 11
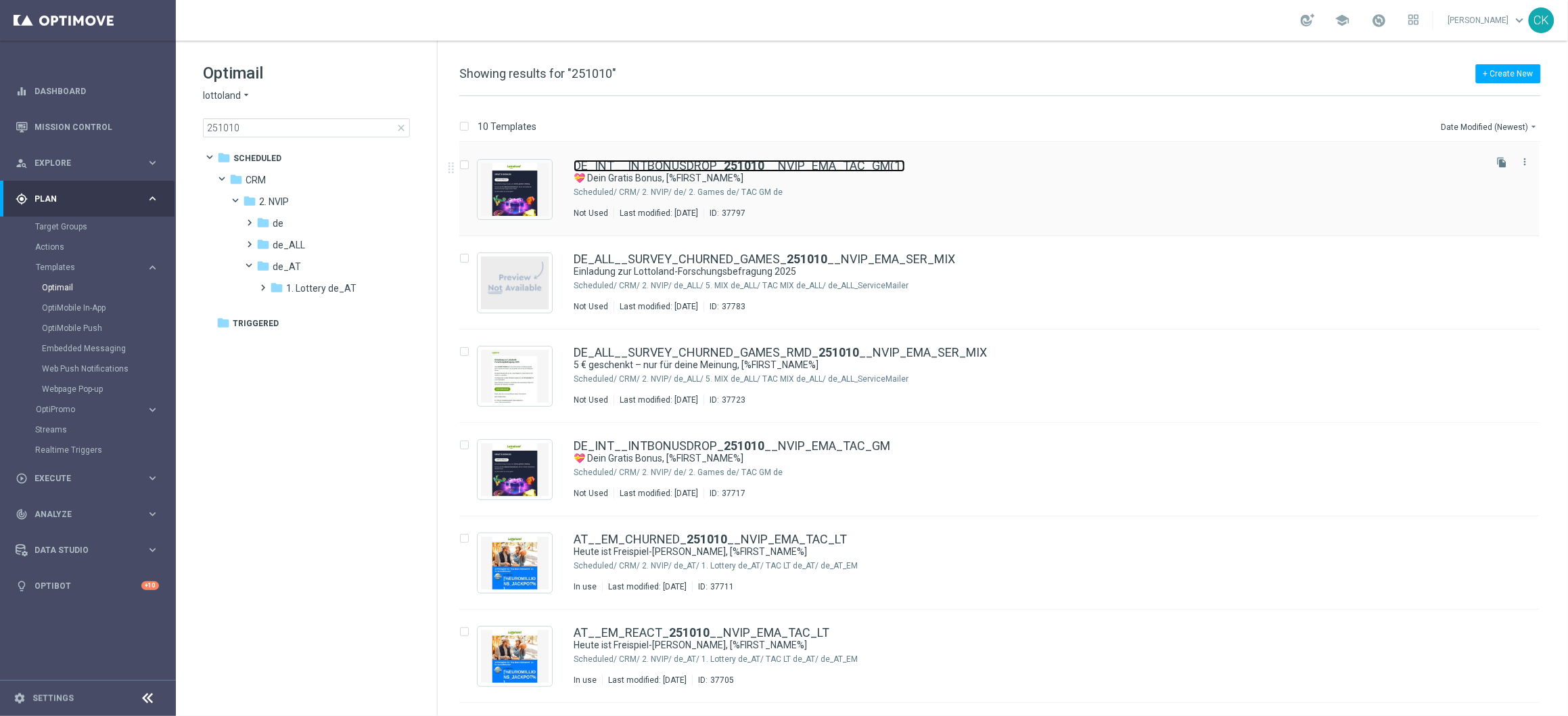
click at [660, 162] on link "DE_INT__INTBONUSDROP_ 251010 __NVIP_EMA_TAC_GM(1)" at bounding box center [739, 166] width 332 height 12
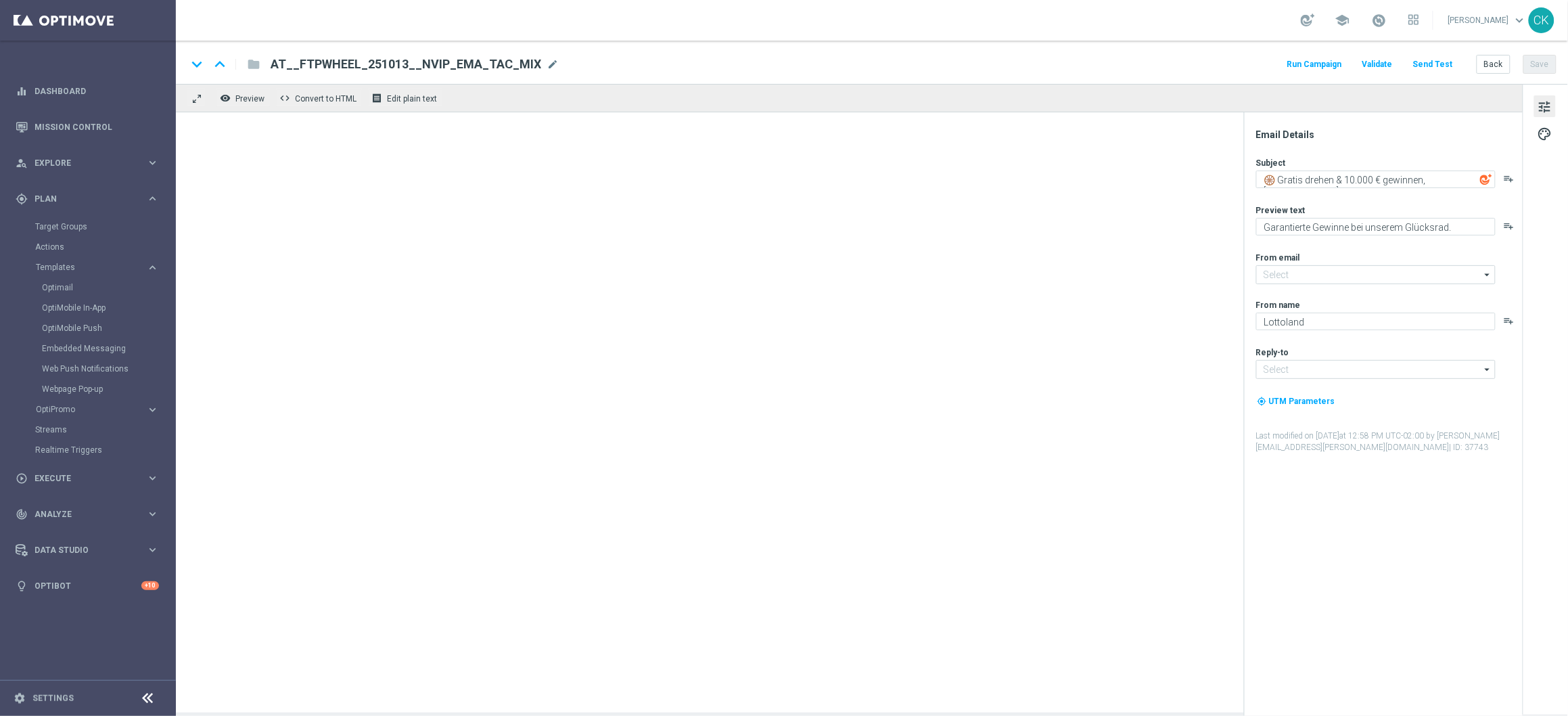
type input "[EMAIL_ADDRESS][DOMAIN_NAME]"
type textarea "💝 Dein Gratis Bonus, [%FIRST_NAME%]"
type textarea "Ein Geschenk für dich. Du findest in deinem Spielerkonto einen Bonus."
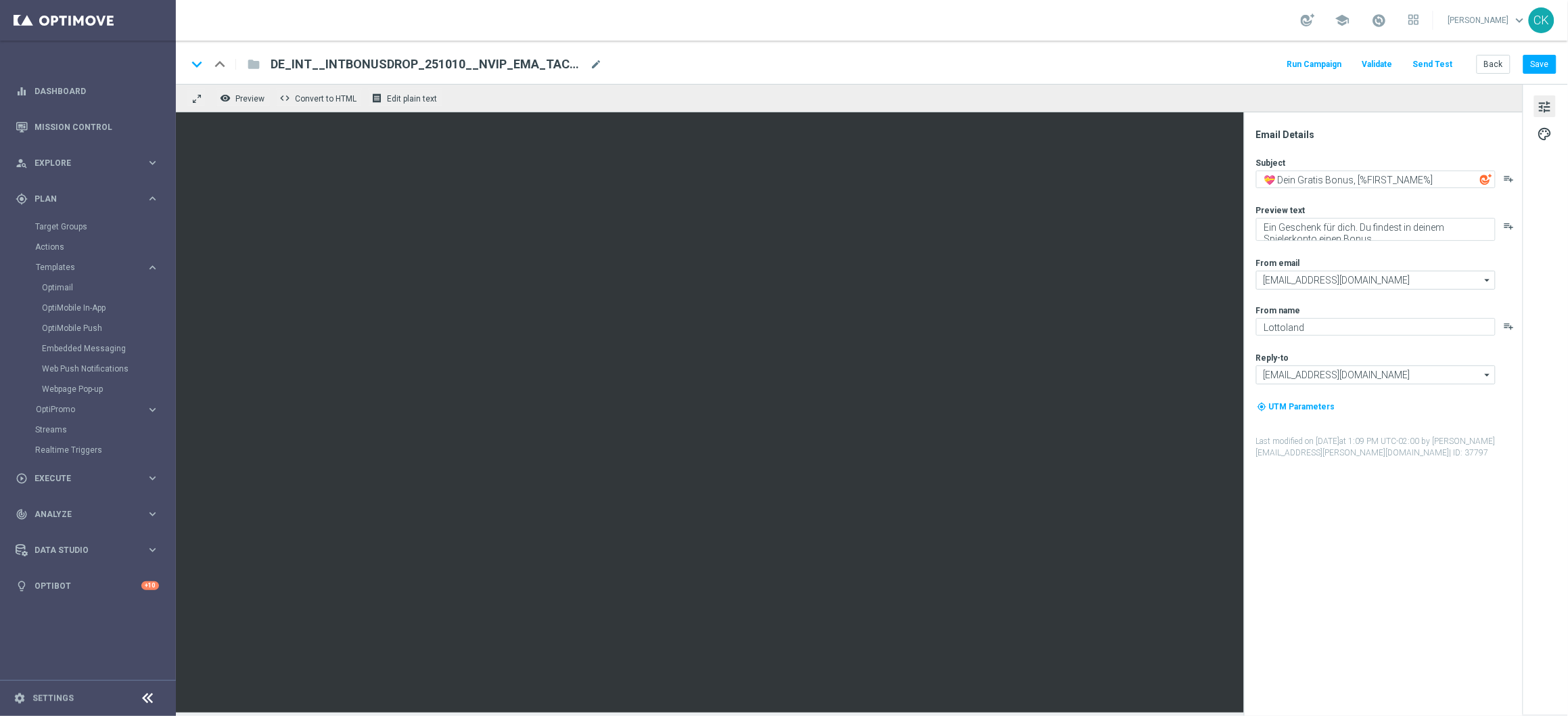
click at [572, 64] on span "DE_INT__INTBONUSDROP_251010__NVIP_EMA_TAC_GM(1)" at bounding box center [427, 64] width 314 height 16
type input "DE_INT__INTBONUSDROP_251010__NVIP_EMA_TAC_GM_2"
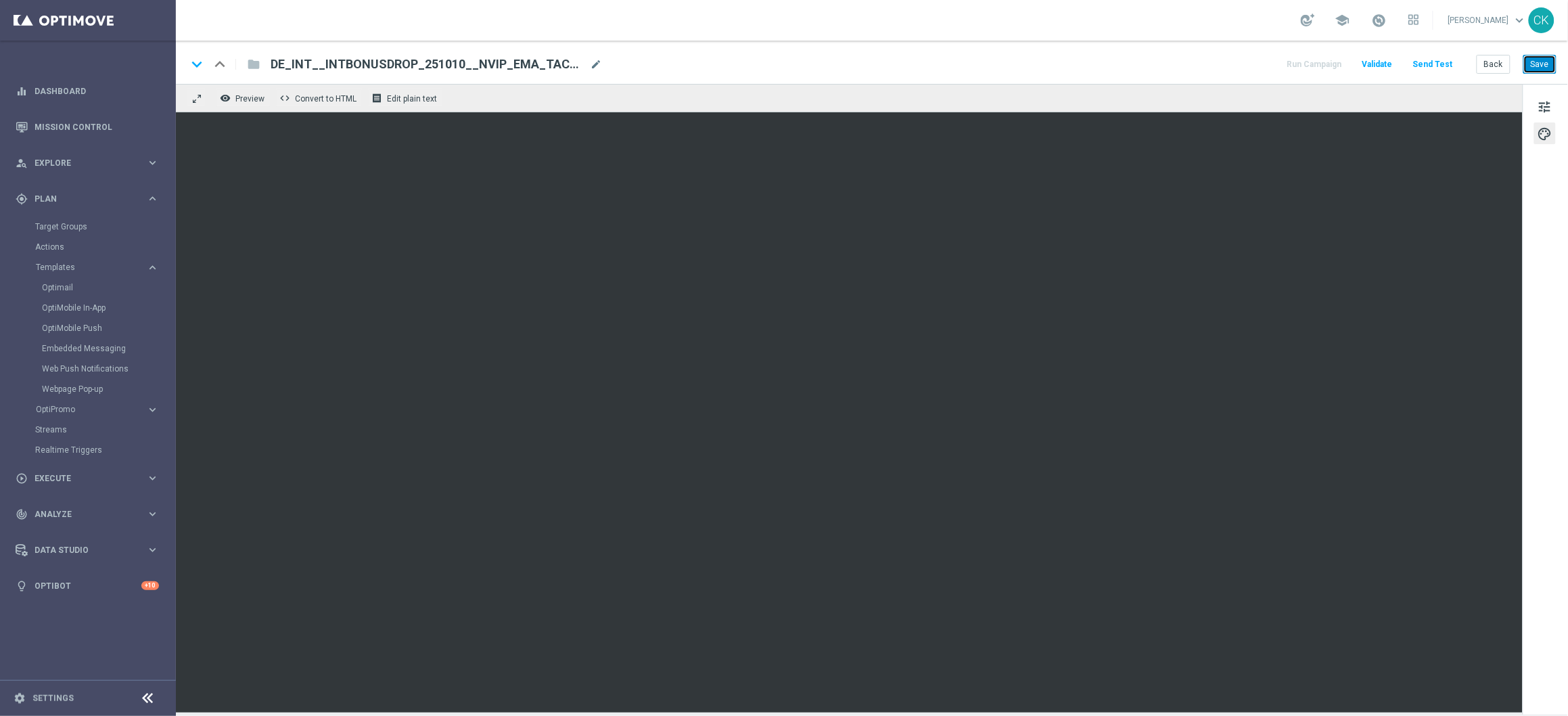
click at [1550, 62] on button "Save" at bounding box center [1540, 64] width 33 height 19
click at [1537, 61] on button "Save" at bounding box center [1540, 64] width 33 height 19
click at [1489, 67] on button "Back" at bounding box center [1494, 64] width 34 height 19
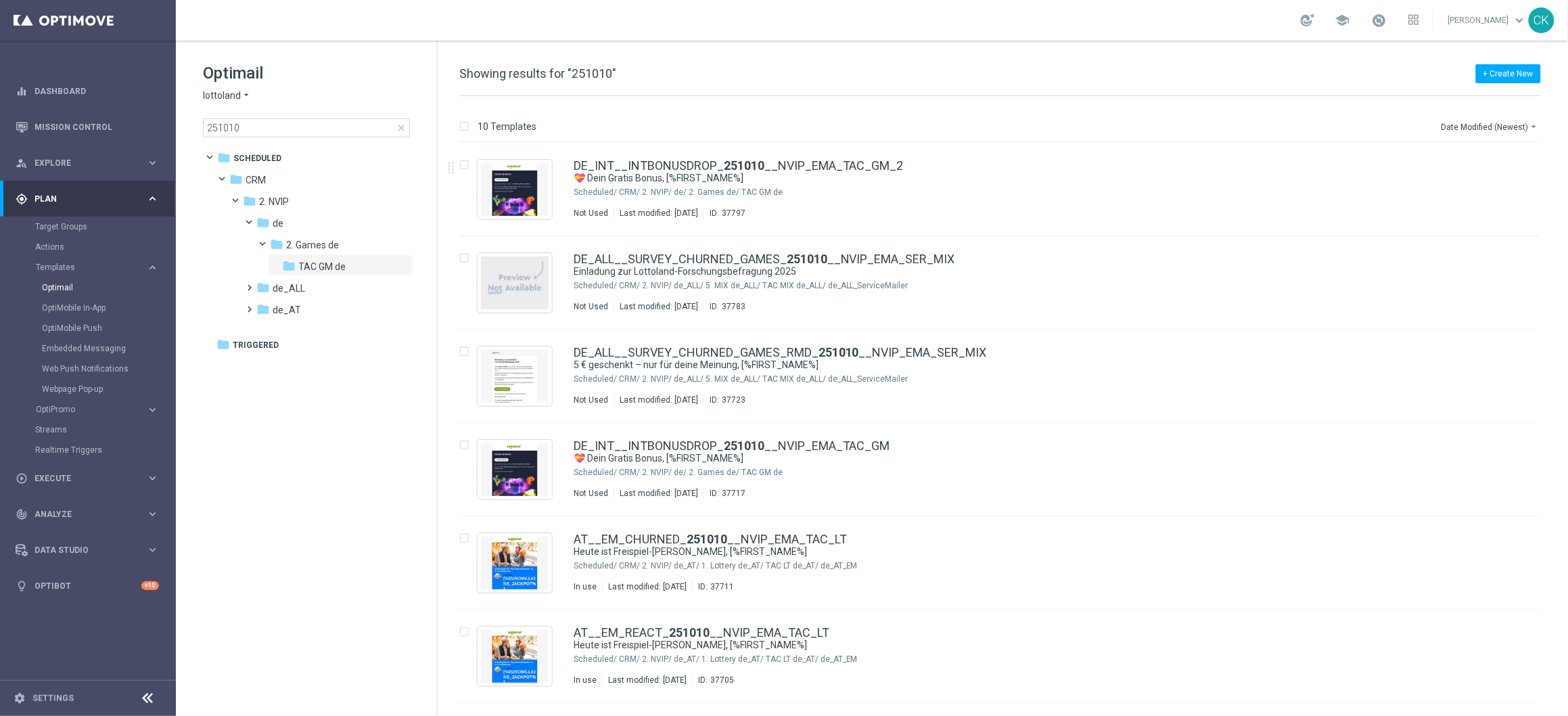
click at [400, 125] on span "close" at bounding box center [401, 128] width 11 height 11
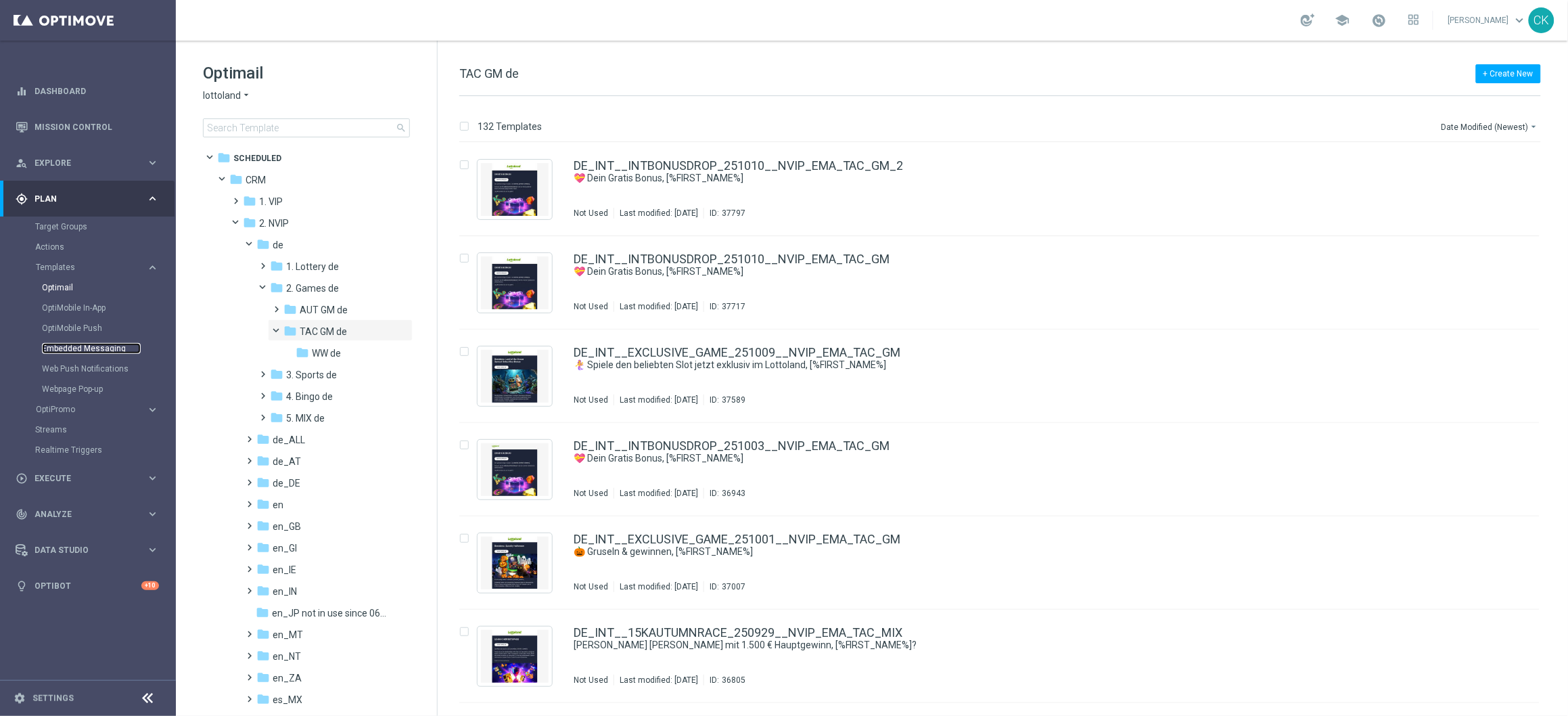
click at [80, 346] on link "Embedded Messaging" at bounding box center [91, 349] width 99 height 11
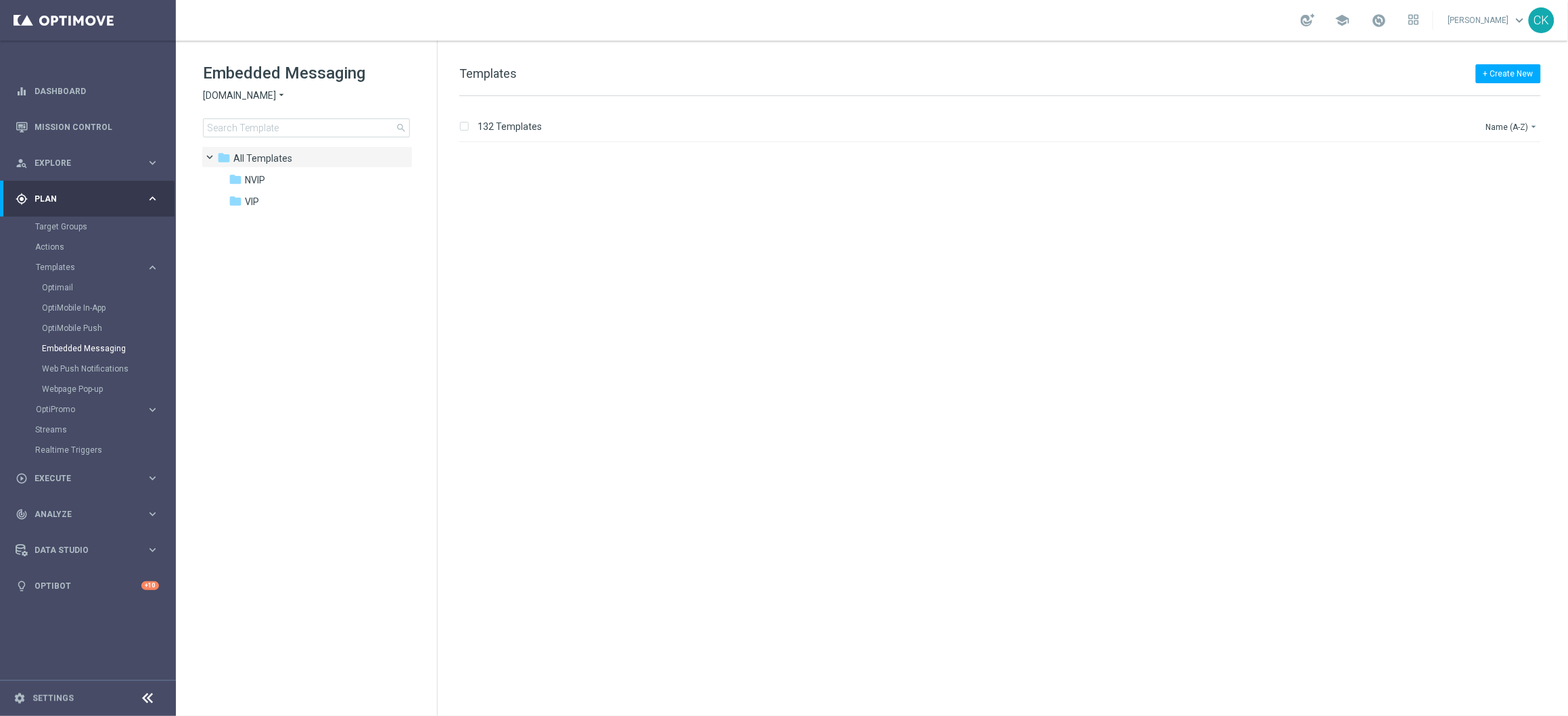
click at [279, 93] on icon "arrow_drop_down" at bounding box center [281, 95] width 11 height 13
click at [254, 144] on div "Lottoland" at bounding box center [254, 144] width 101 height 16
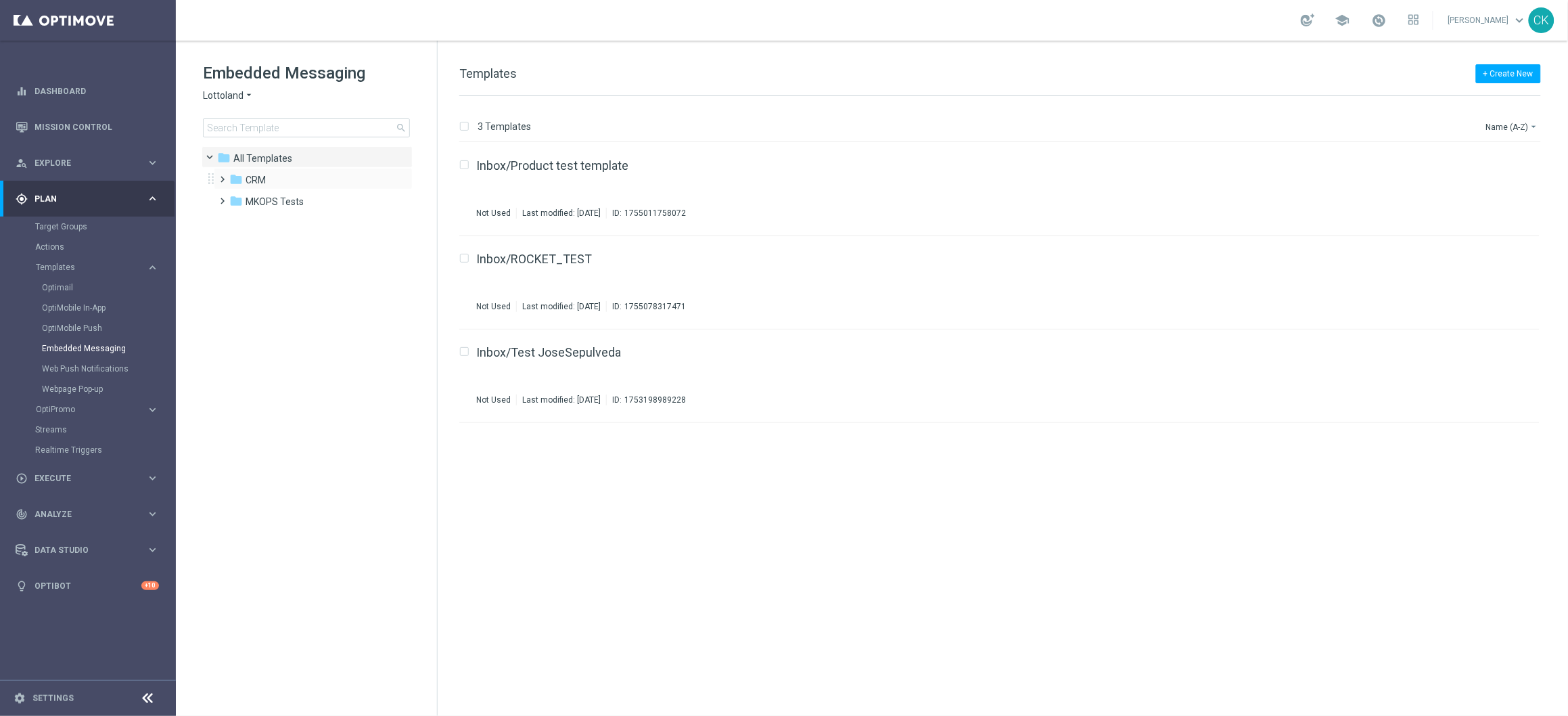
click at [223, 175] on span at bounding box center [220, 173] width 6 height 5
click at [237, 217] on span at bounding box center [234, 217] width 6 height 5
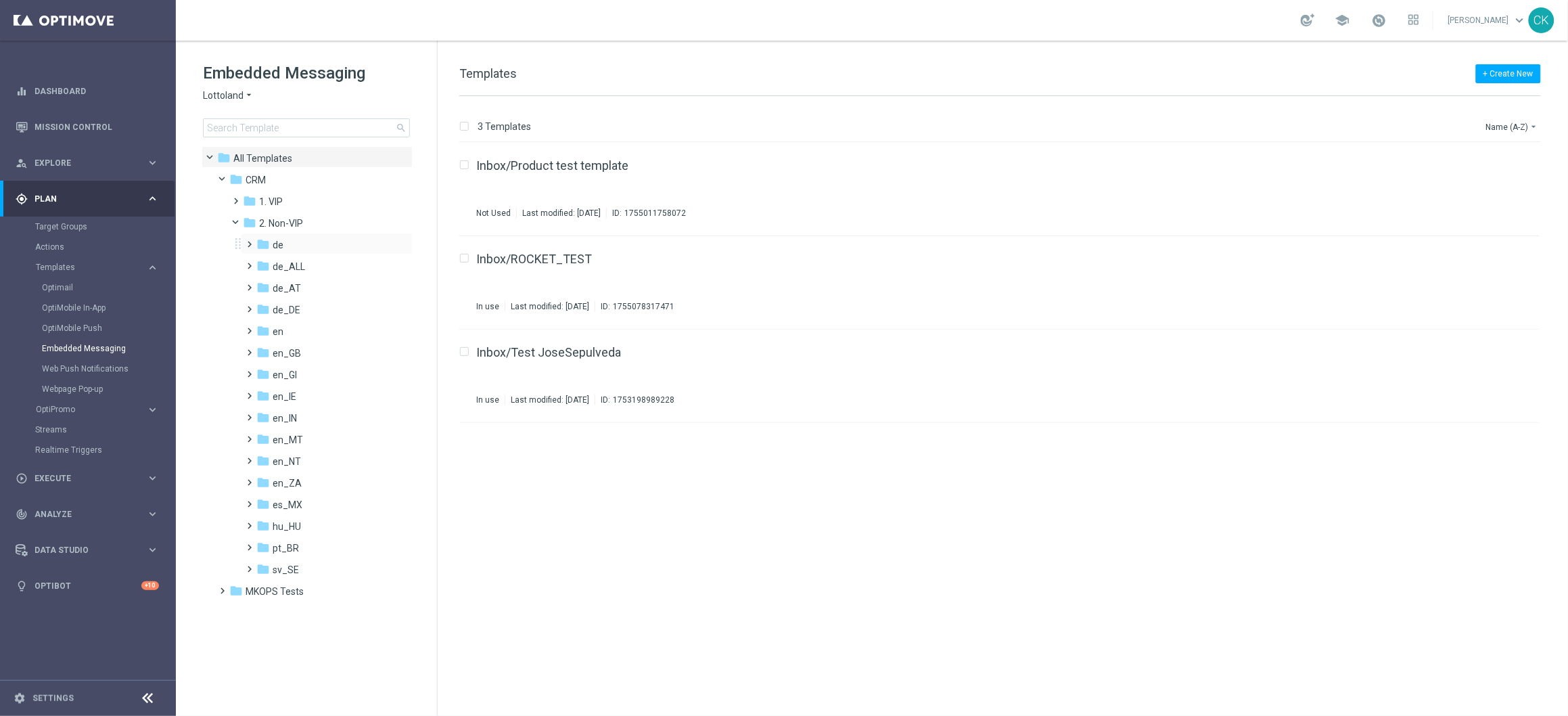
click at [250, 241] on span at bounding box center [247, 238] width 6 height 5
click at [264, 284] on span at bounding box center [260, 281] width 6 height 5
click at [298, 285] on span "TAC de" at bounding box center [302, 288] width 31 height 12
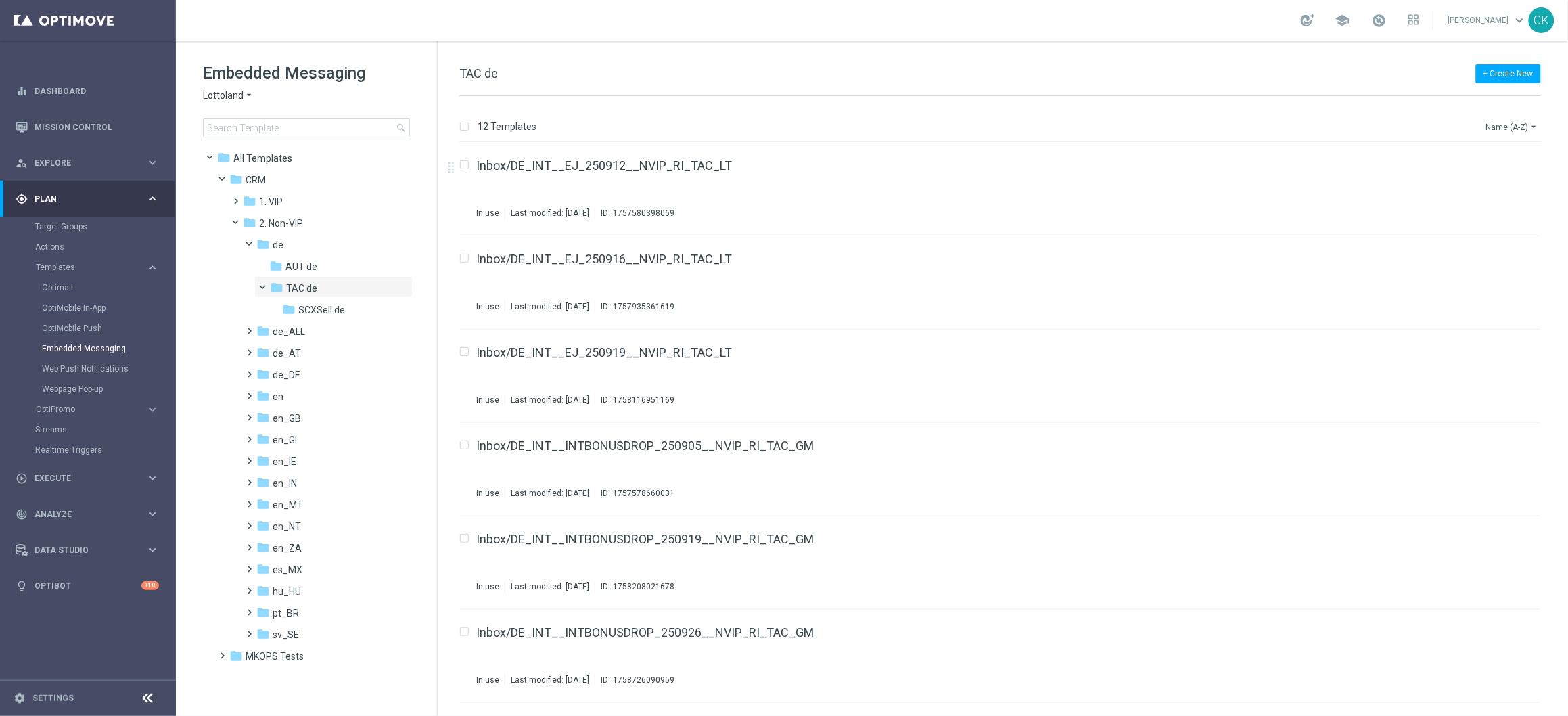
click at [1533, 124] on icon "arrow_drop_down" at bounding box center [1535, 127] width 11 height 11
click at [1495, 184] on span "Date Modified (Newest)" at bounding box center [1489, 187] width 91 height 10
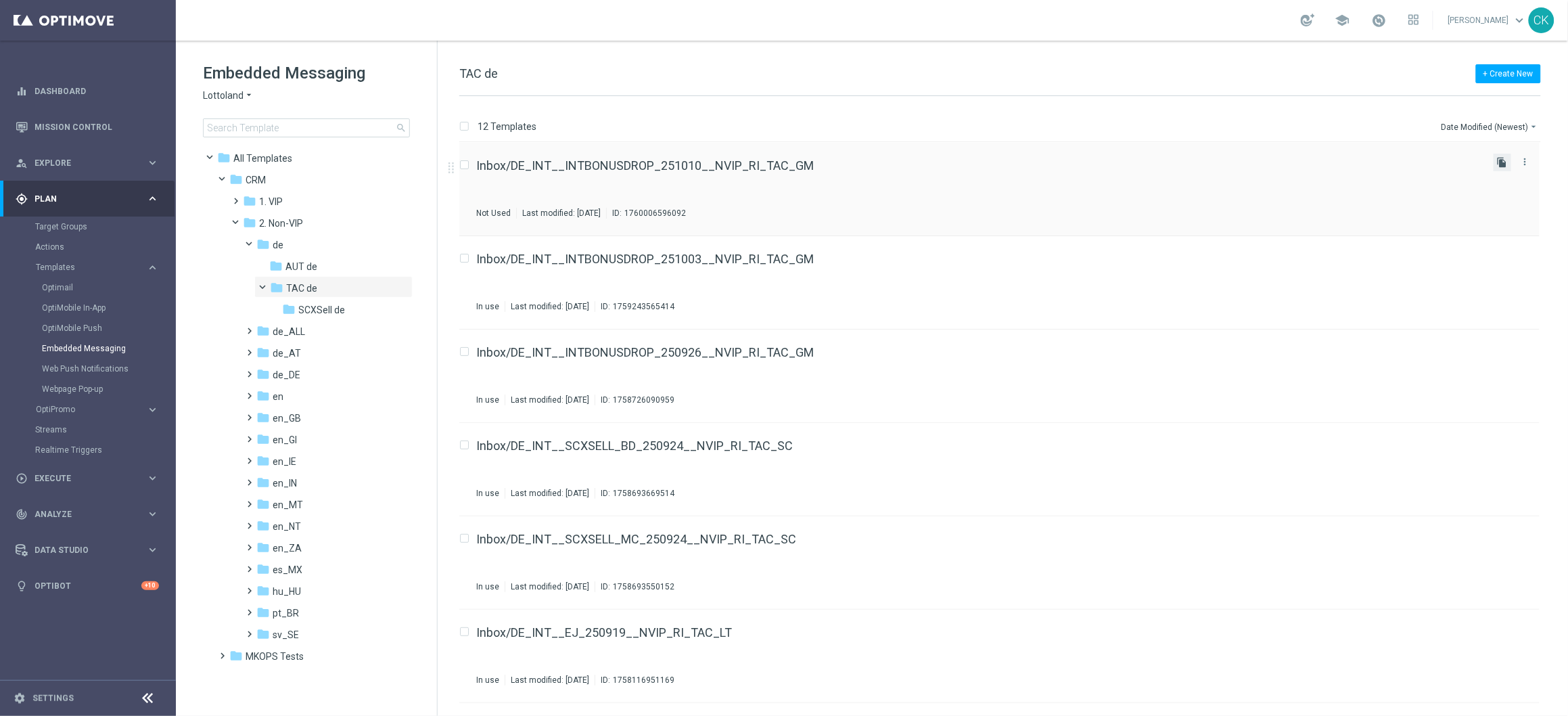
click at [1499, 164] on icon "file_copy" at bounding box center [1503, 162] width 11 height 11
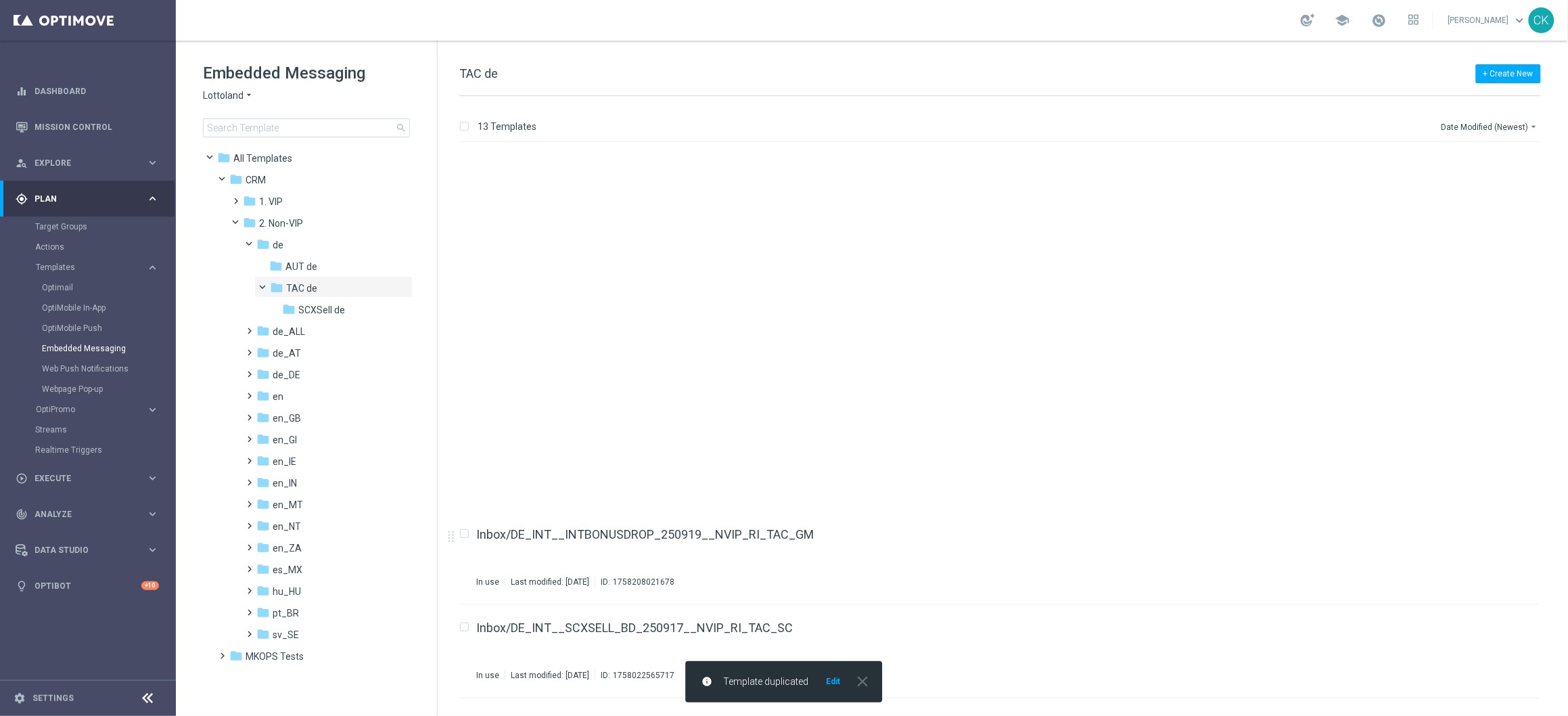
scroll to position [640, 0]
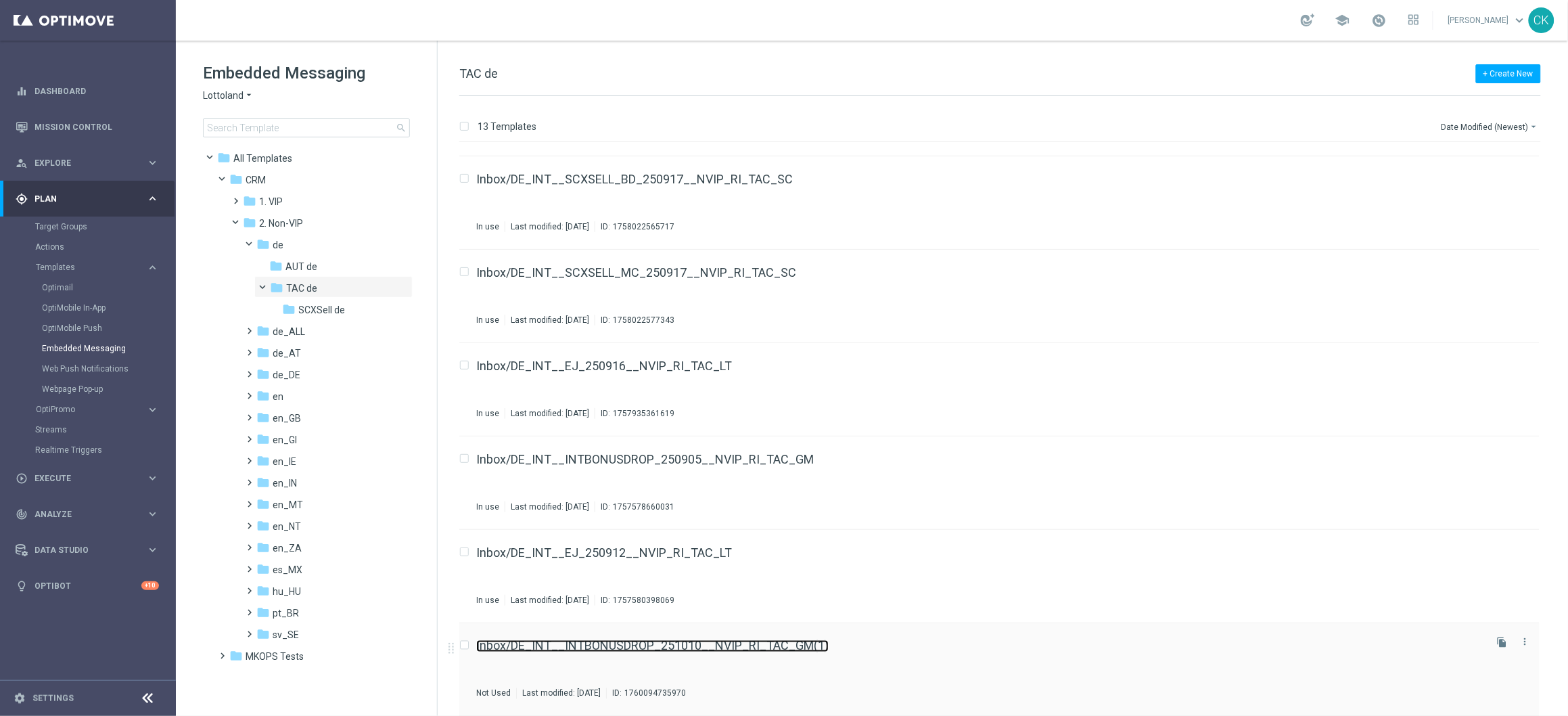
click at [625, 645] on link "Inbox/DE_INT__INTBONUSDROP_251010__NVIP_RI_TAC_GM(1)" at bounding box center [652, 647] width 352 height 12
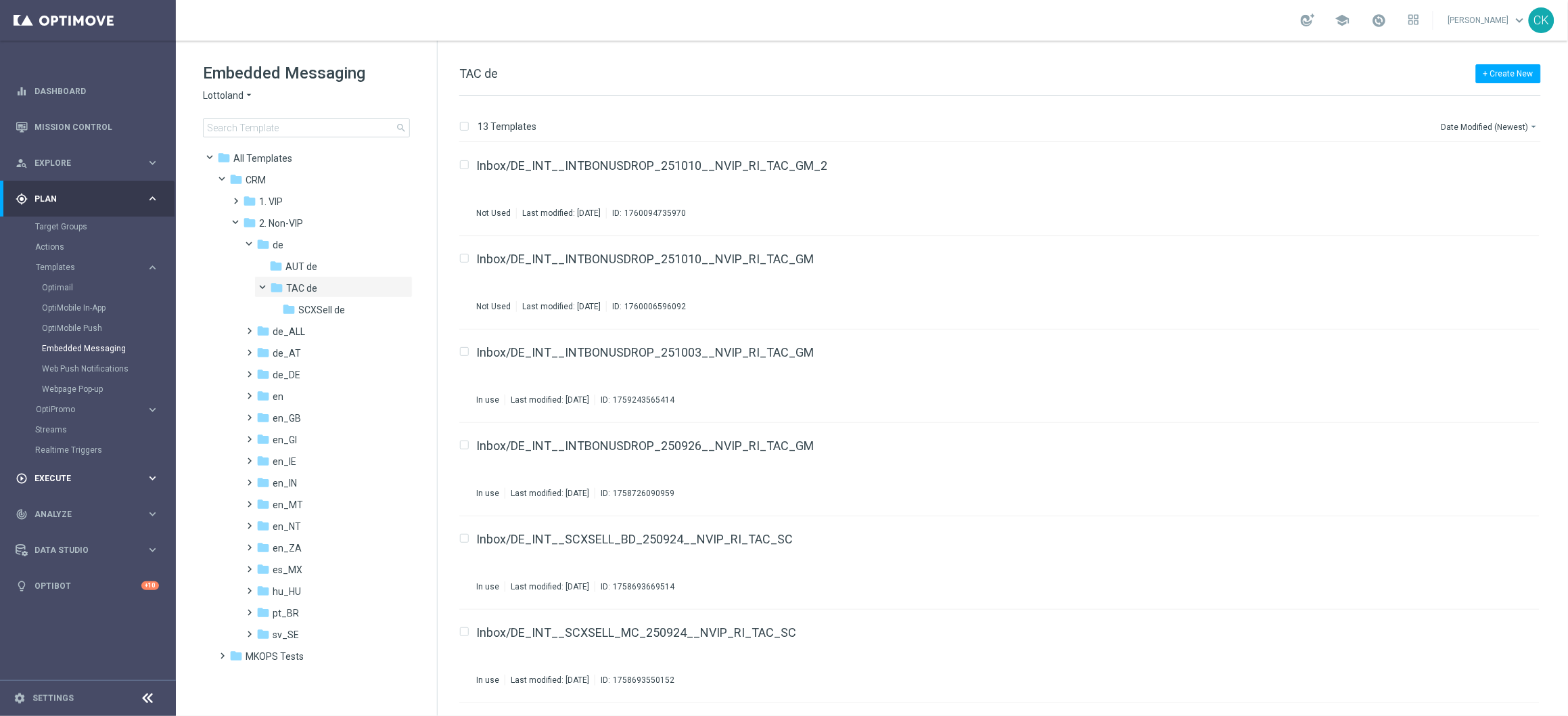
click at [56, 474] on span "Execute" at bounding box center [91, 478] width 112 height 8
click at [67, 259] on link "Campaign Builder" at bounding box center [88, 262] width 106 height 11
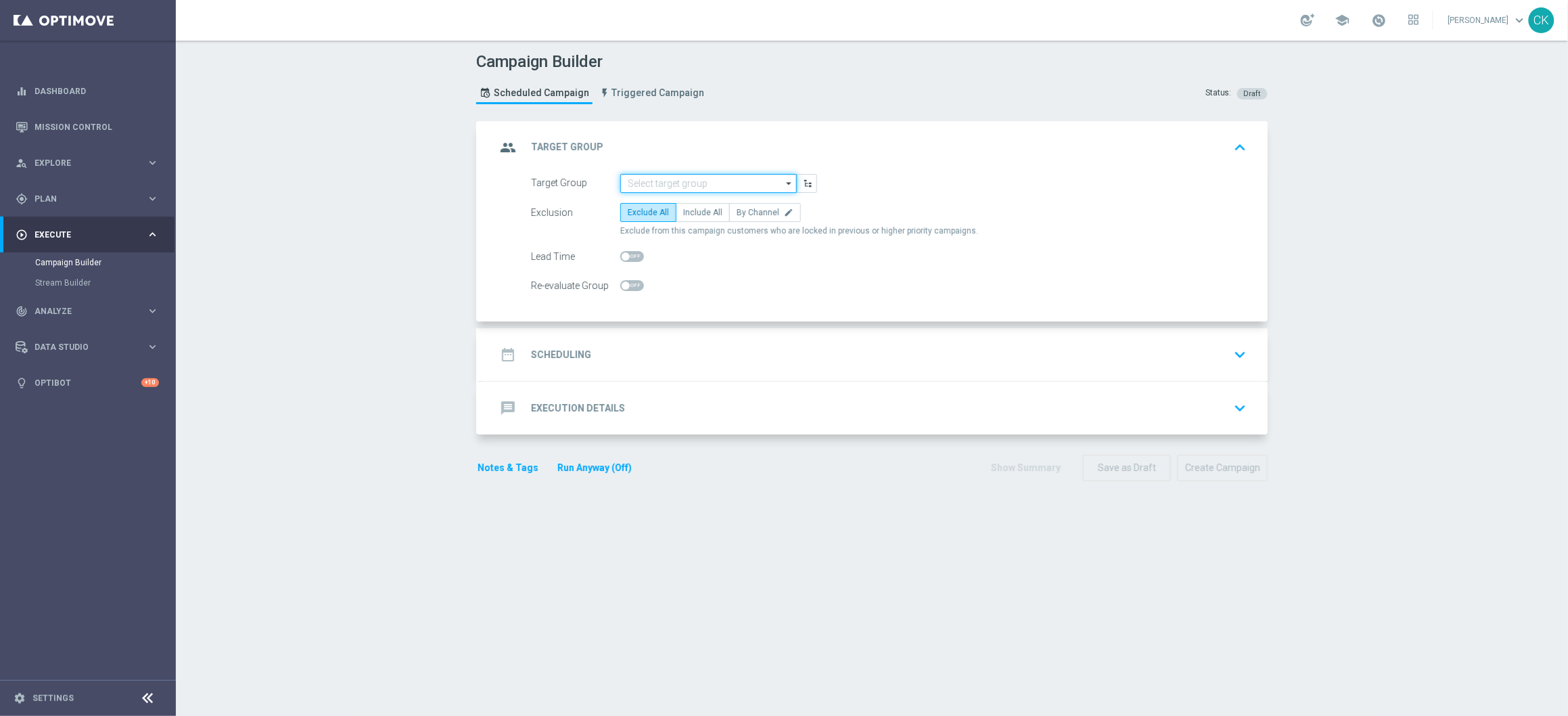
click at [700, 180] on input at bounding box center [708, 183] width 176 height 19
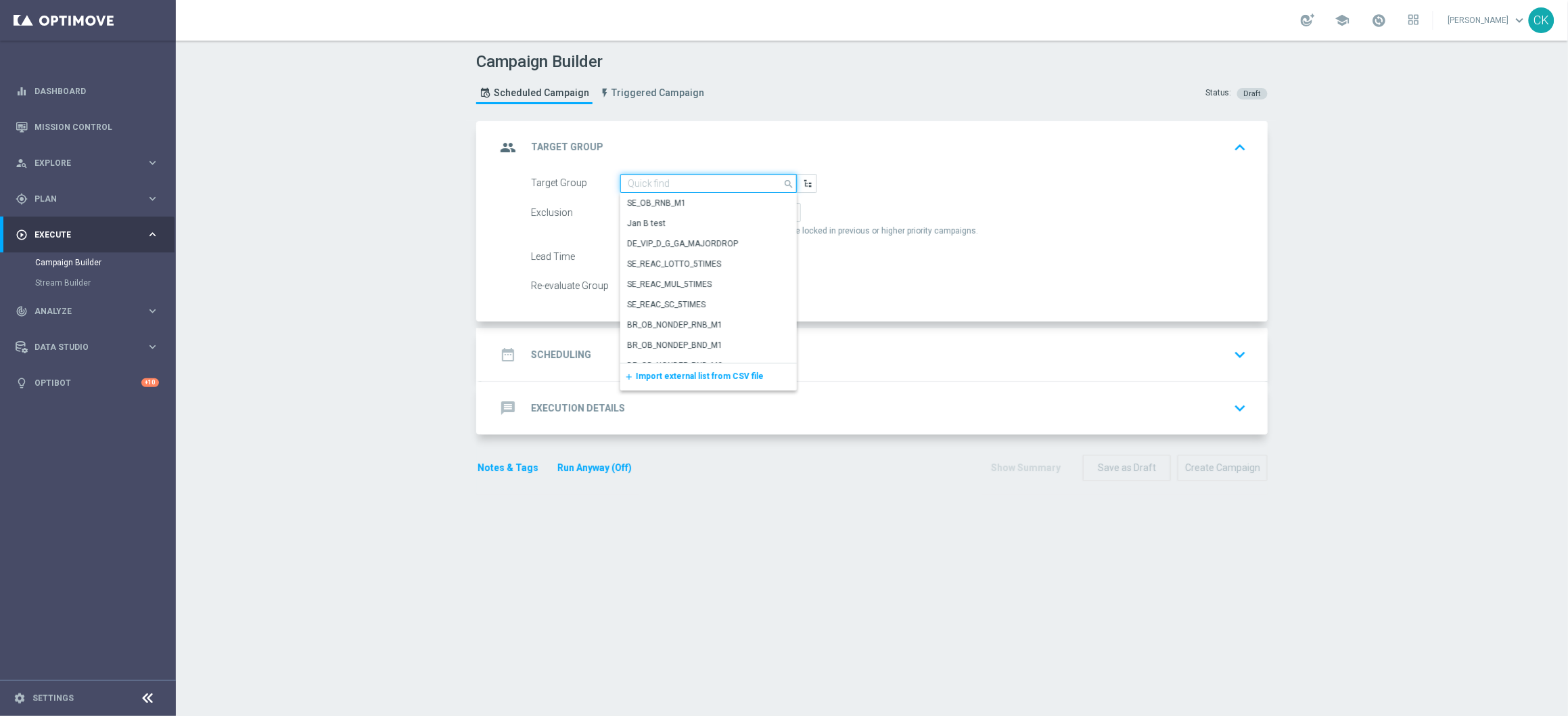
paste input "DE_GAMES_LIST_INT"
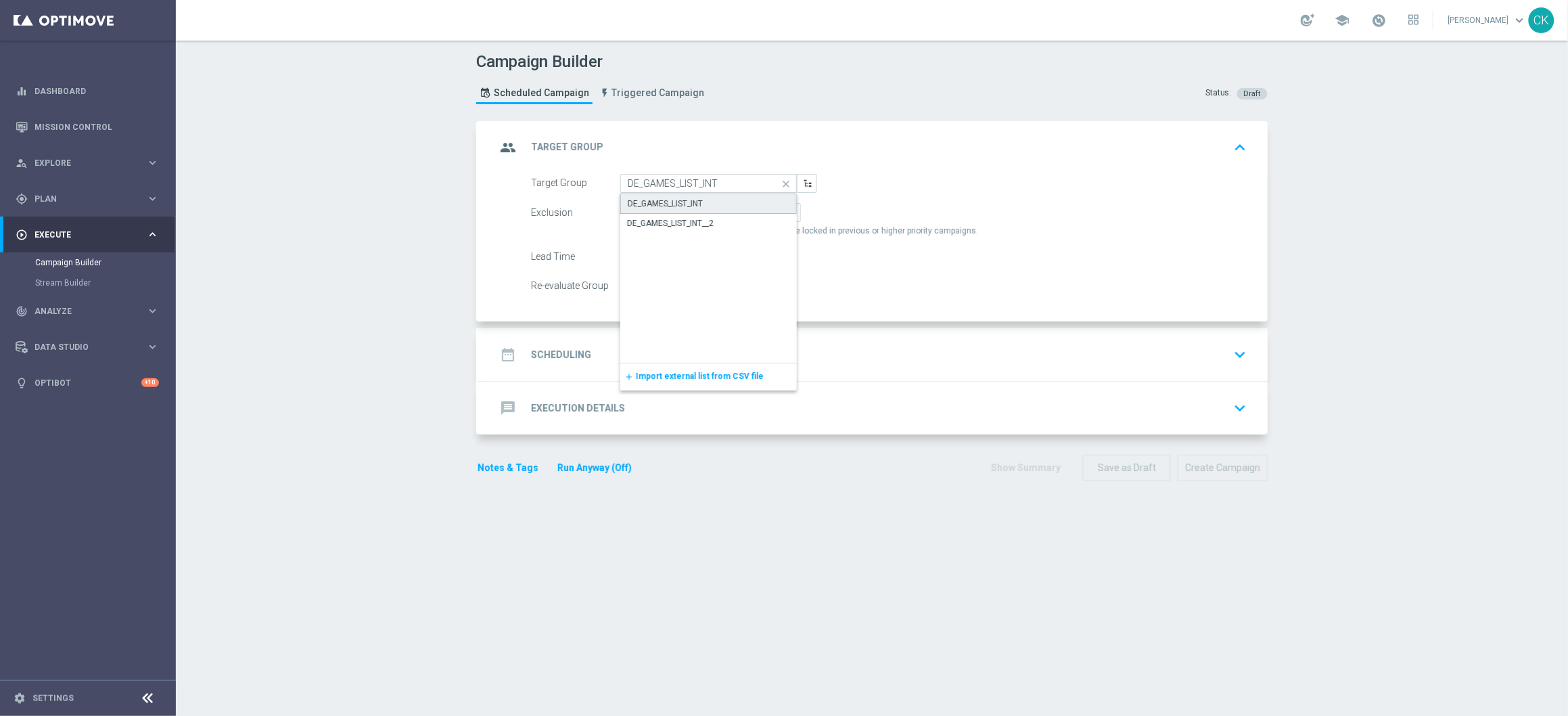
click at [705, 202] on div "DE_GAMES_LIST_INT" at bounding box center [708, 204] width 176 height 20
type input "DE_GAMES_LIST_INT"
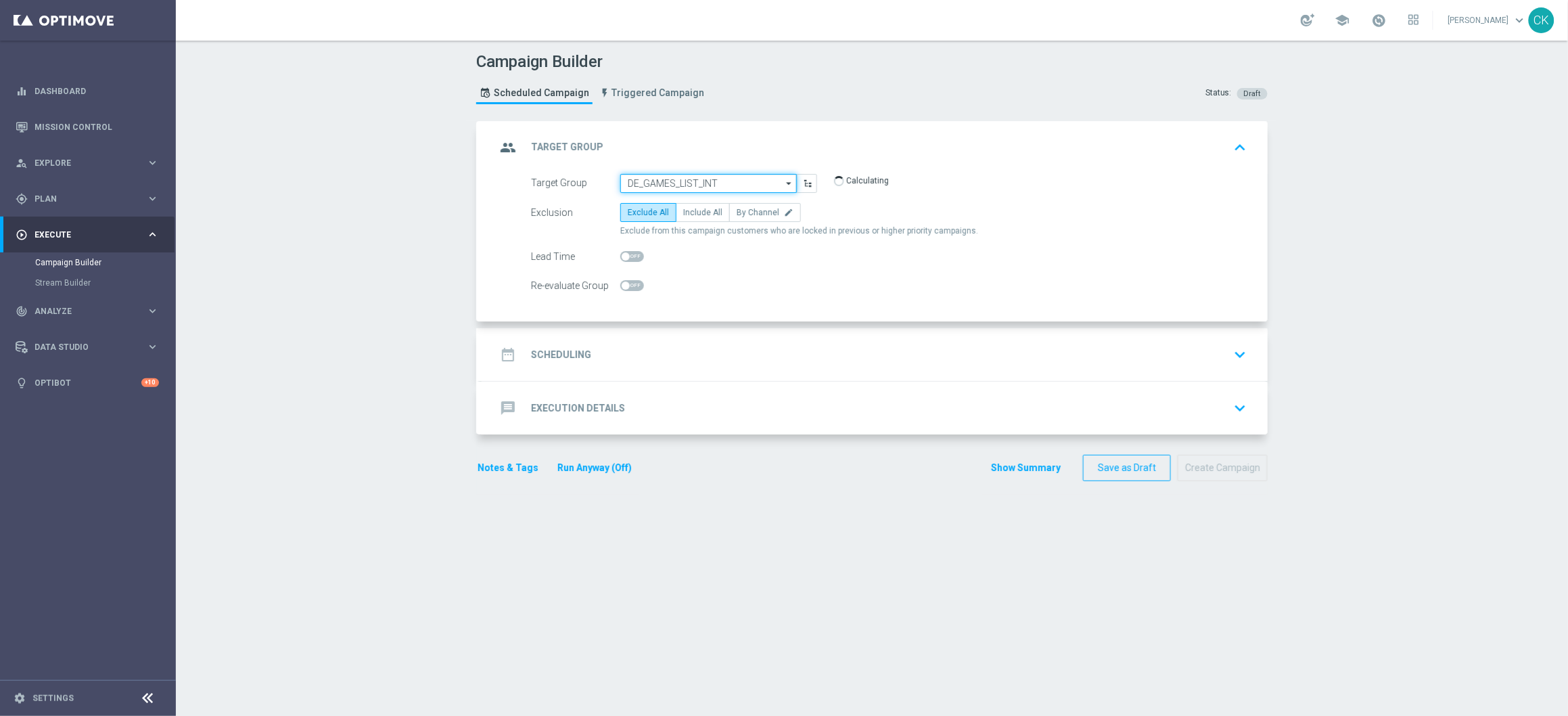
click at [719, 183] on input "DE_GAMES_LIST_INT" at bounding box center [708, 183] width 176 height 19
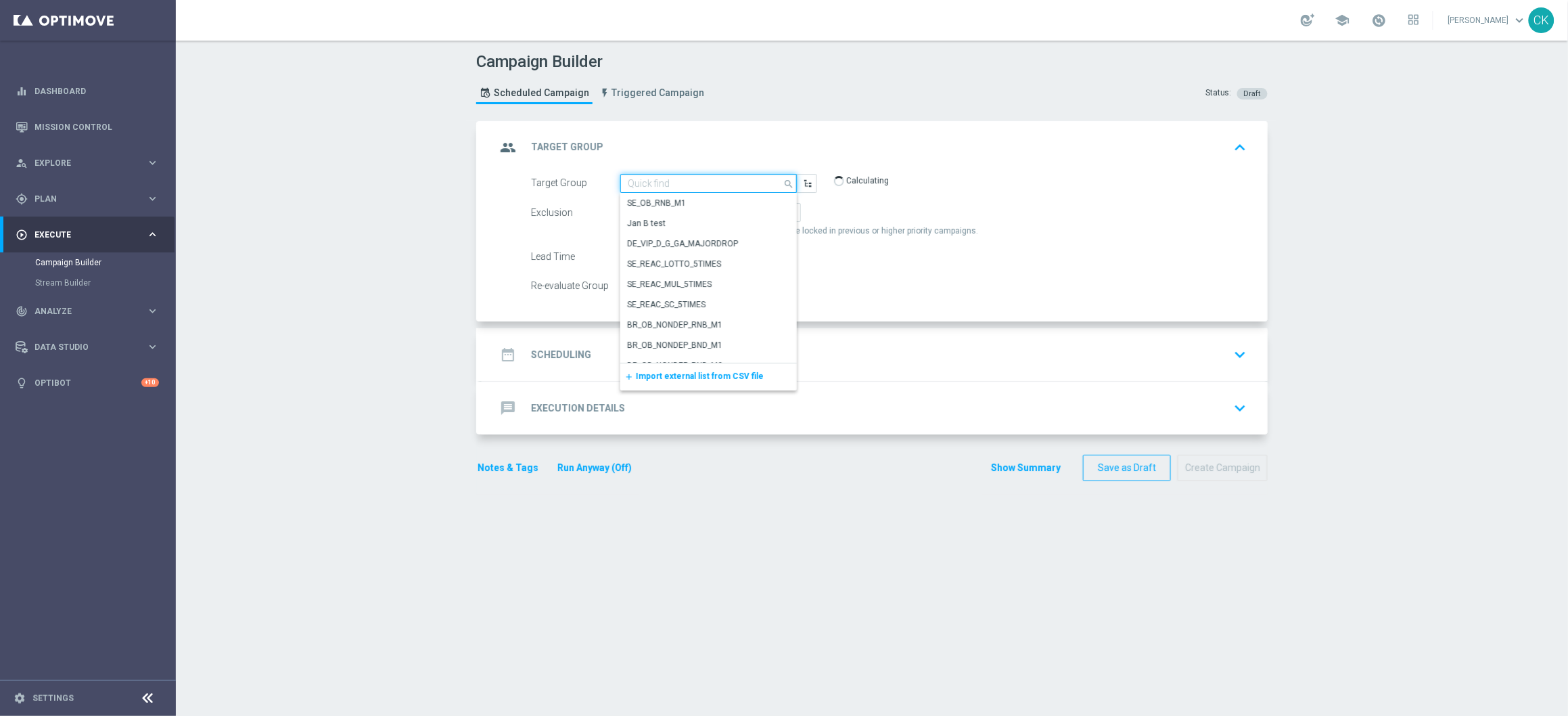
click at [693, 181] on input at bounding box center [708, 183] width 176 height 19
paste input "DE_GAMES_LIST_INT"
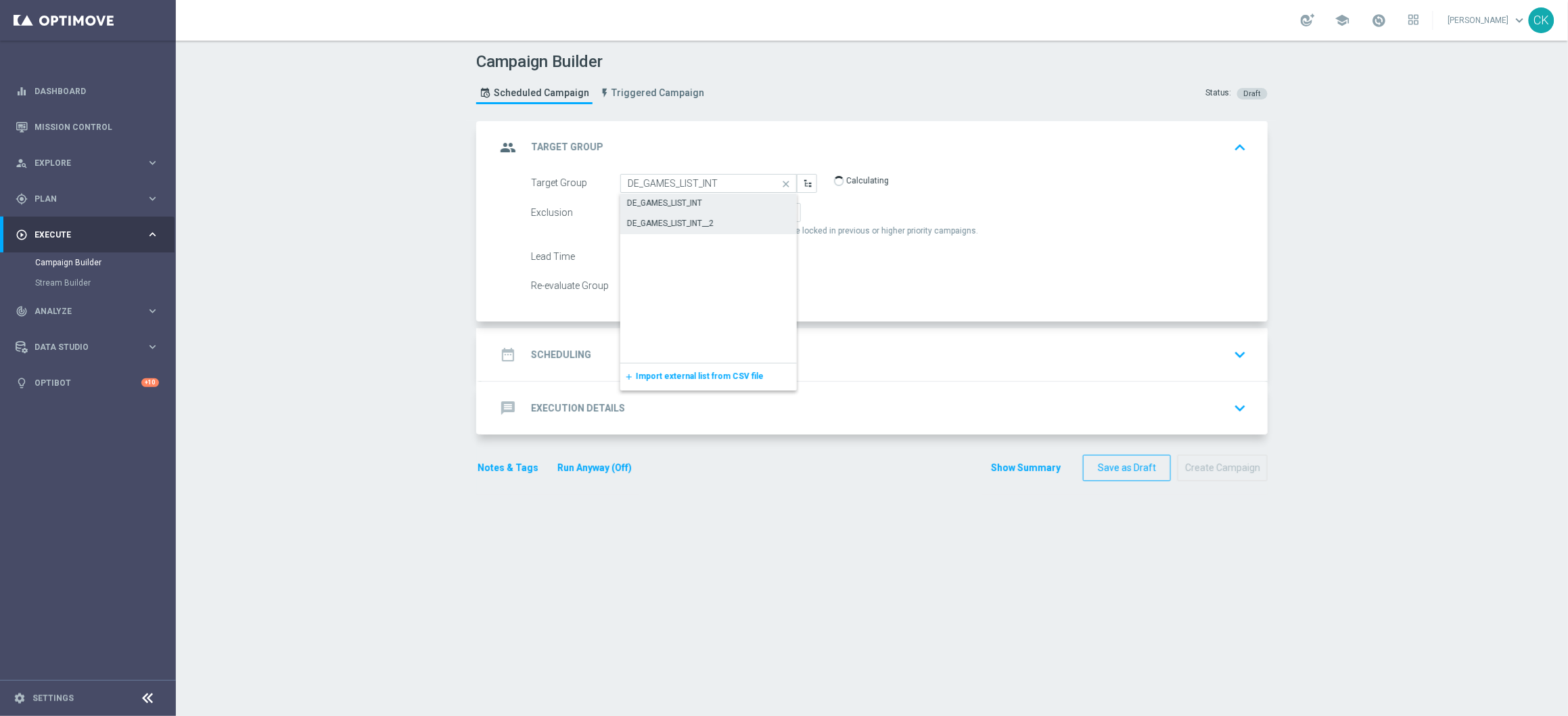
click at [703, 219] on div "DE_GAMES_LIST_INT__2" at bounding box center [670, 223] width 87 height 12
type input "DE_GAMES_LIST_INT__2"
click at [691, 208] on span "Include All" at bounding box center [703, 213] width 40 height 10
click at [691, 211] on input "Include All" at bounding box center [687, 215] width 9 height 9
radio input "true"
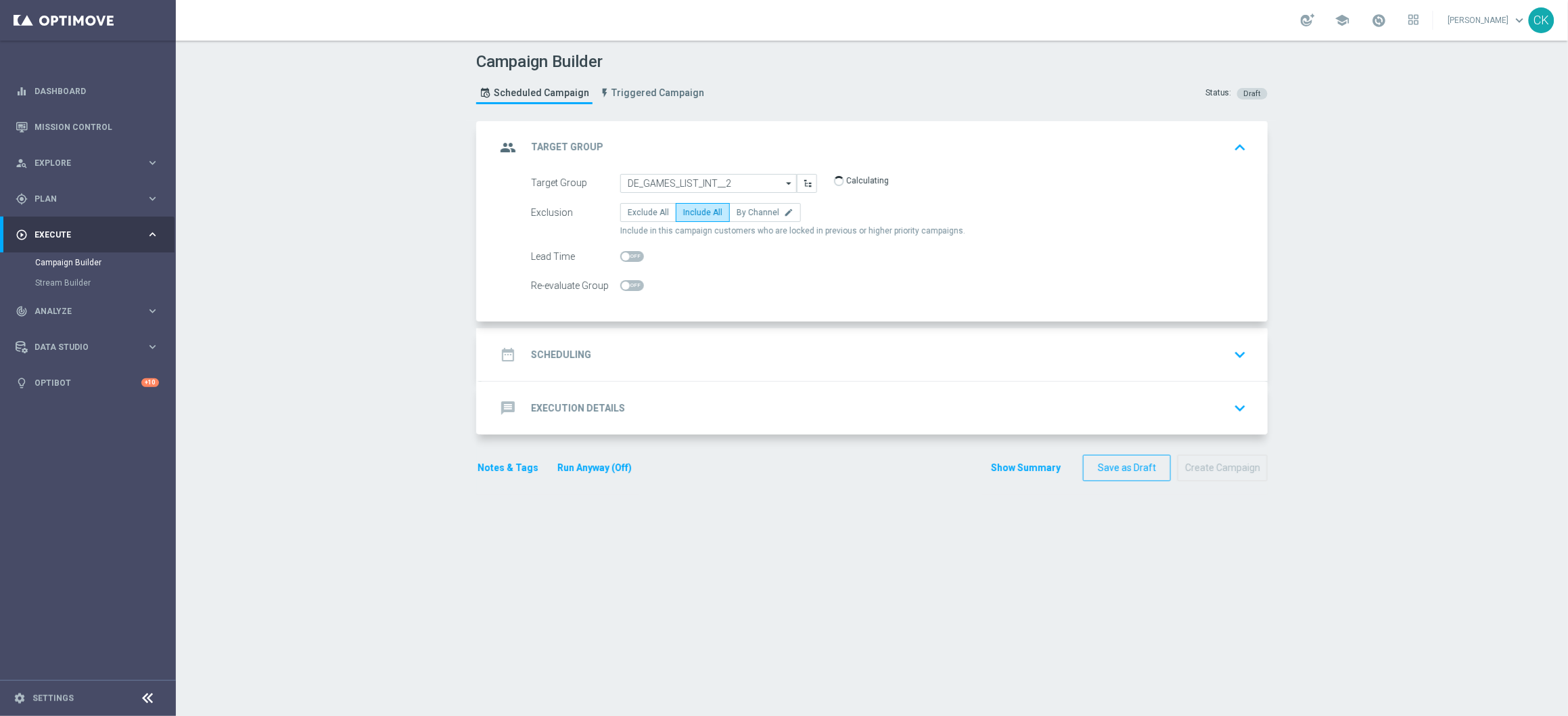
click at [555, 350] on h2 "Scheduling" at bounding box center [561, 354] width 60 height 13
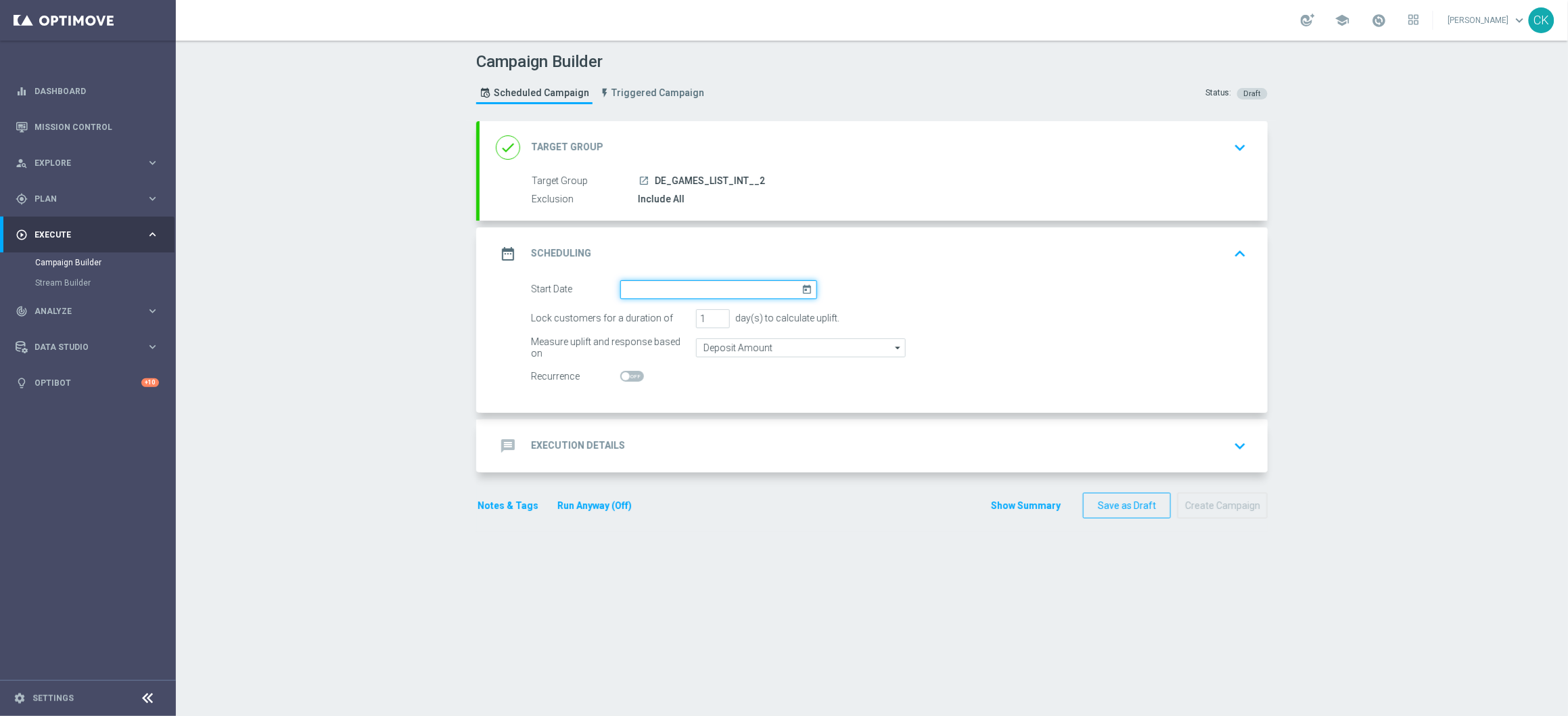
click at [672, 289] on input at bounding box center [719, 290] width 197 height 19
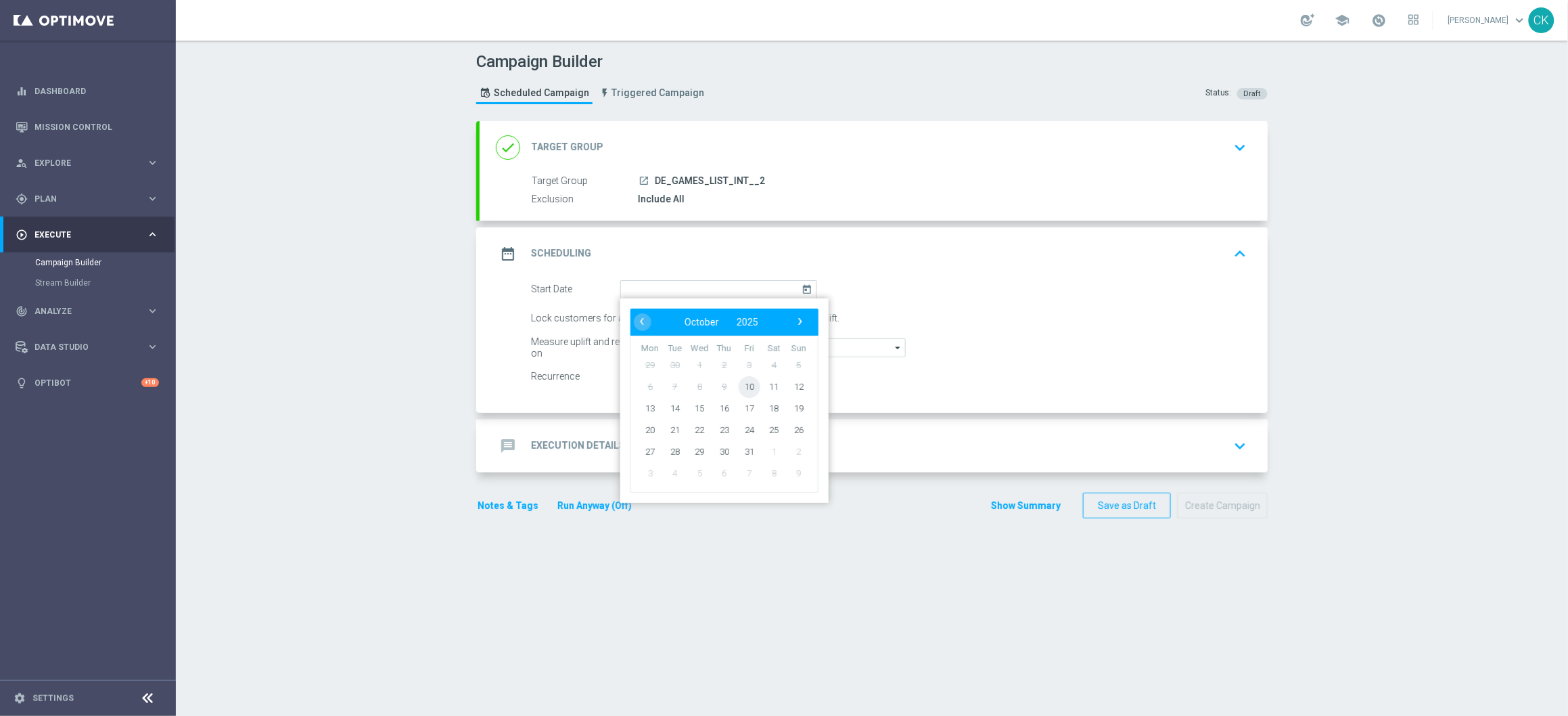
click at [746, 383] on span "10" at bounding box center [750, 386] width 22 height 22
type input "10 Oct 2025"
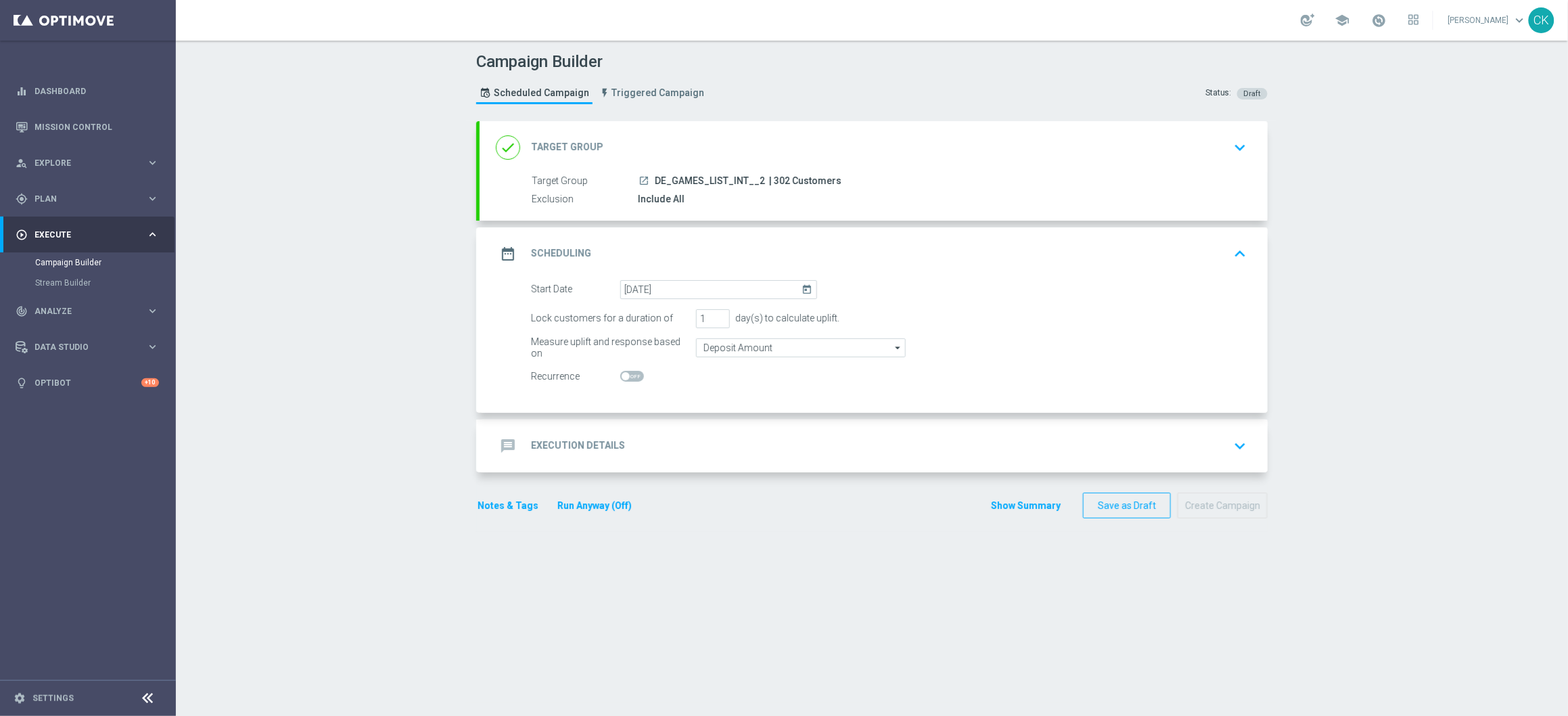
click at [554, 444] on h2 "Execution Details" at bounding box center [578, 446] width 94 height 13
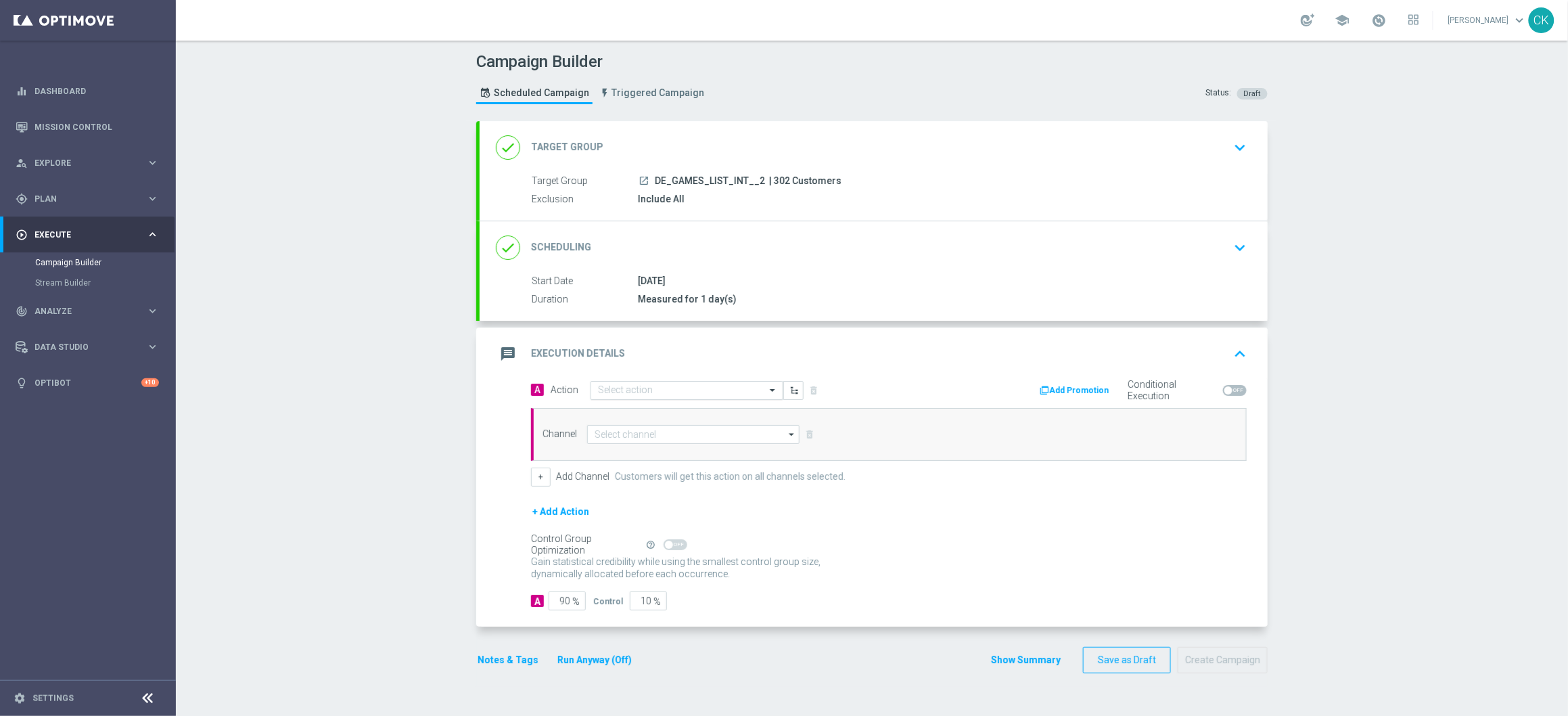
click at [664, 394] on input "text" at bounding box center [673, 390] width 151 height 12
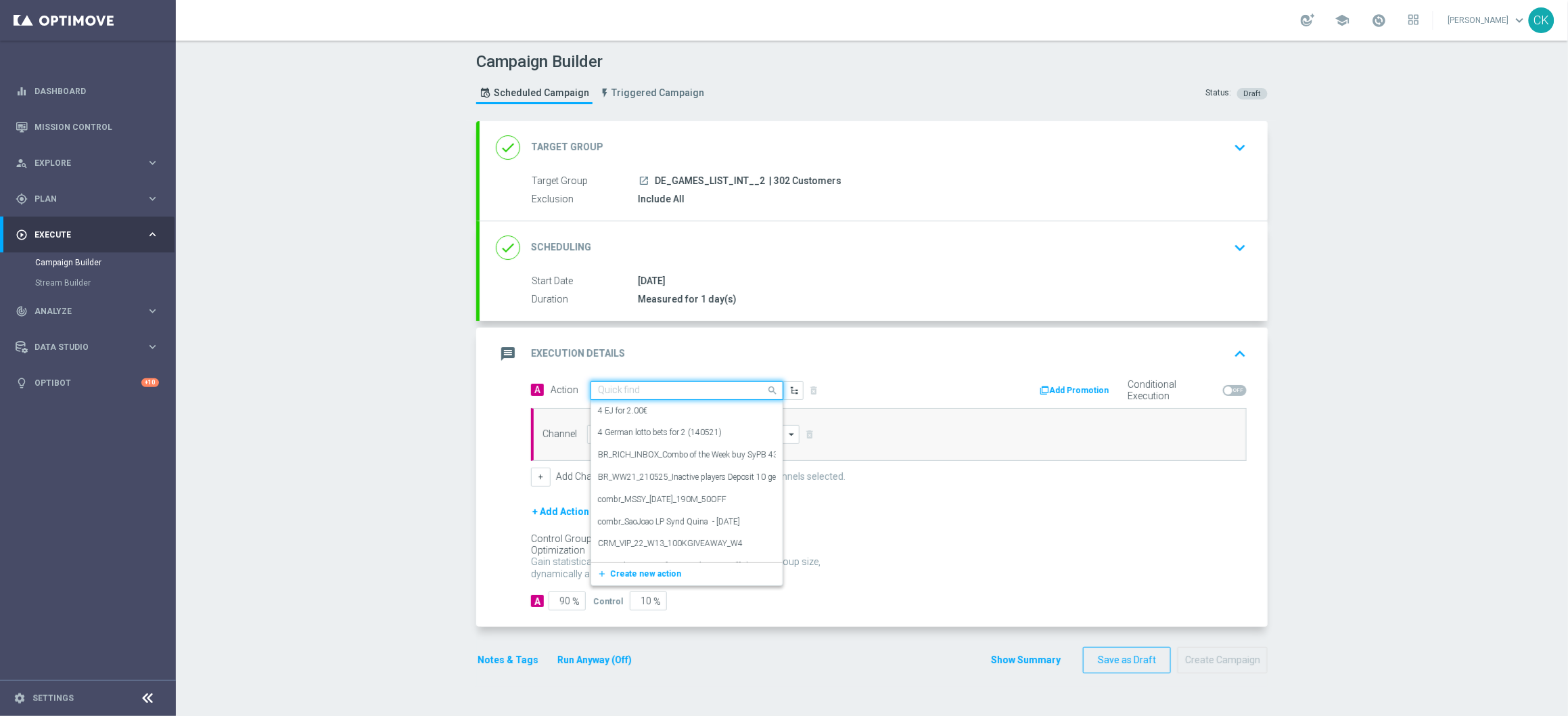
paste input "Bonus Drop"
type input "Bonus Drop"
click at [636, 480] on div "Bonus Drop edit" at bounding box center [687, 486] width 178 height 22
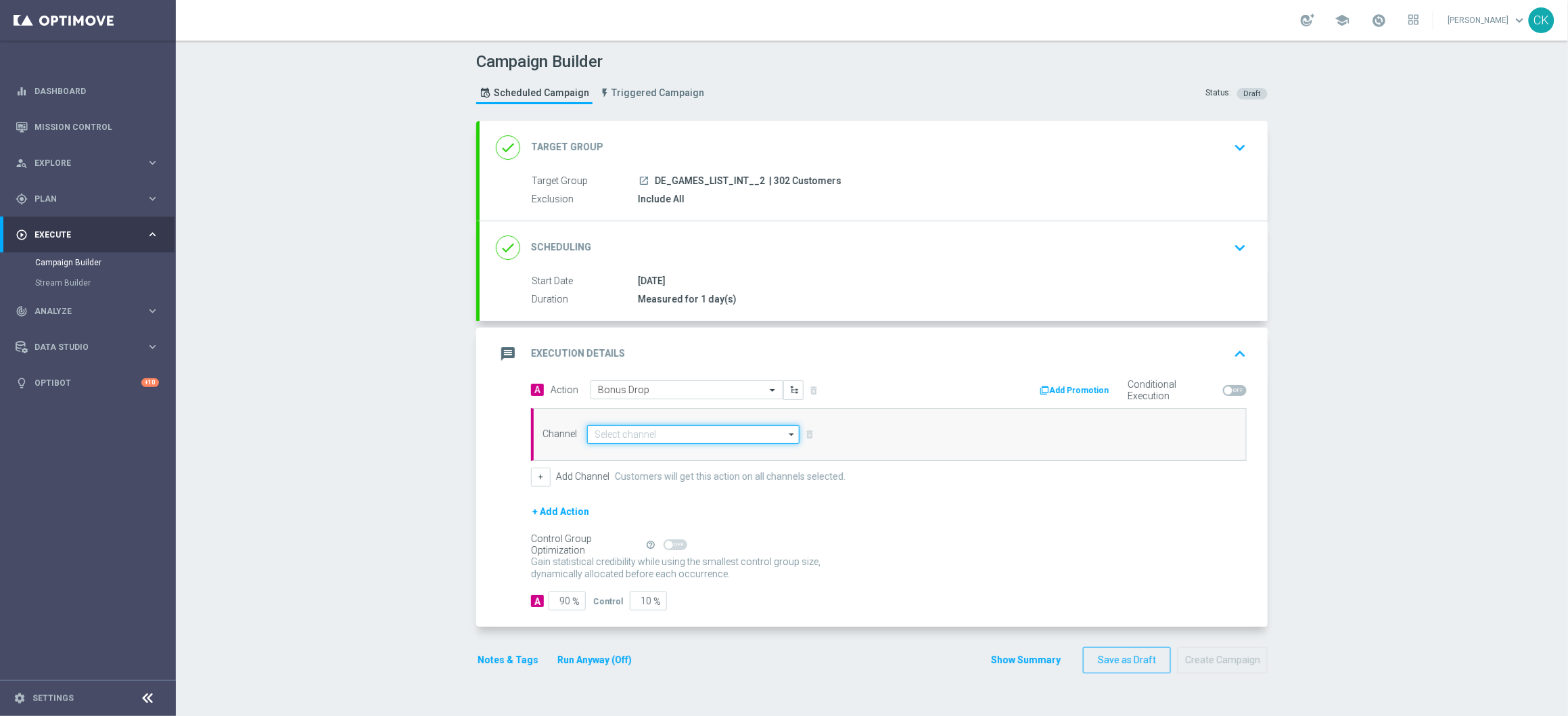
click at [652, 432] on input at bounding box center [693, 435] width 213 height 19
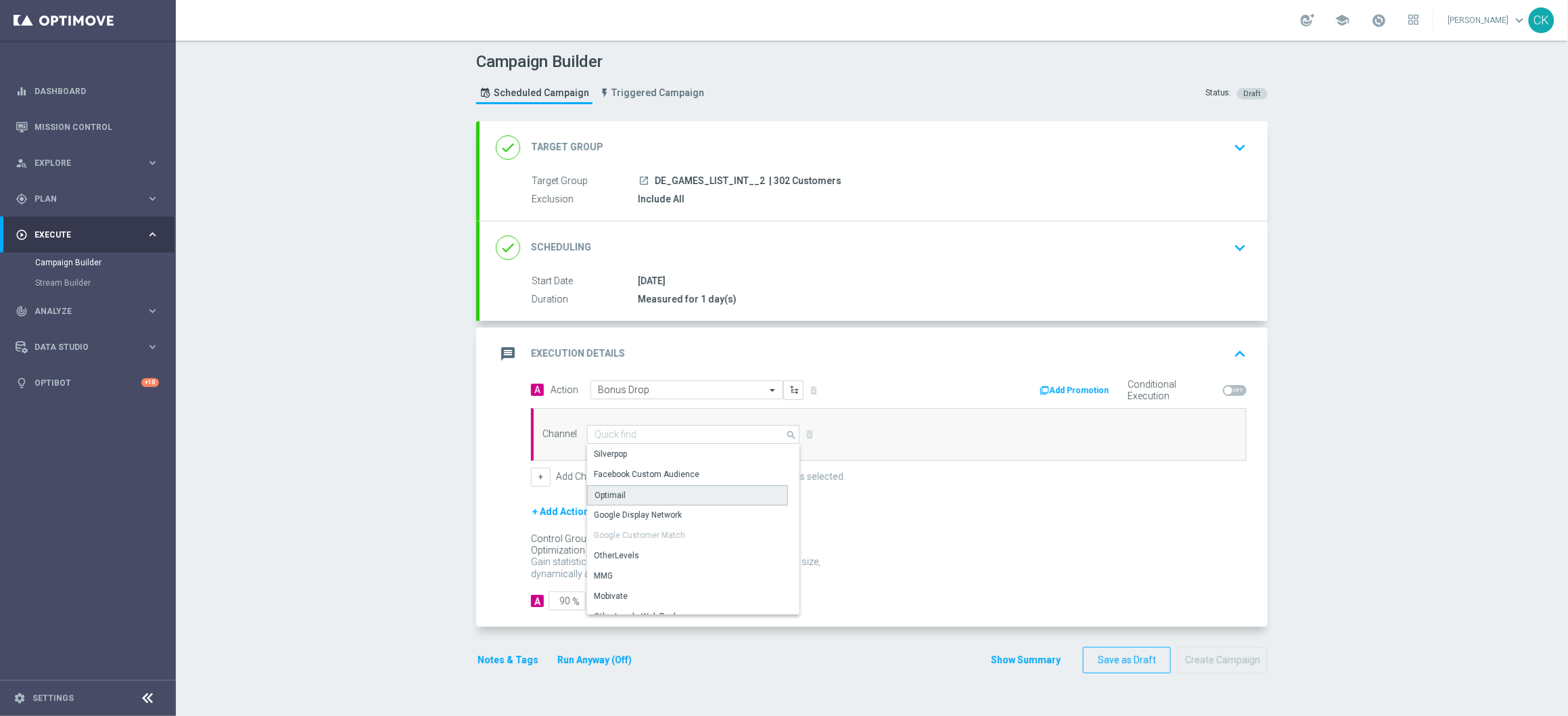
click at [636, 499] on div "Optimail" at bounding box center [687, 495] width 201 height 20
type input "Optimail"
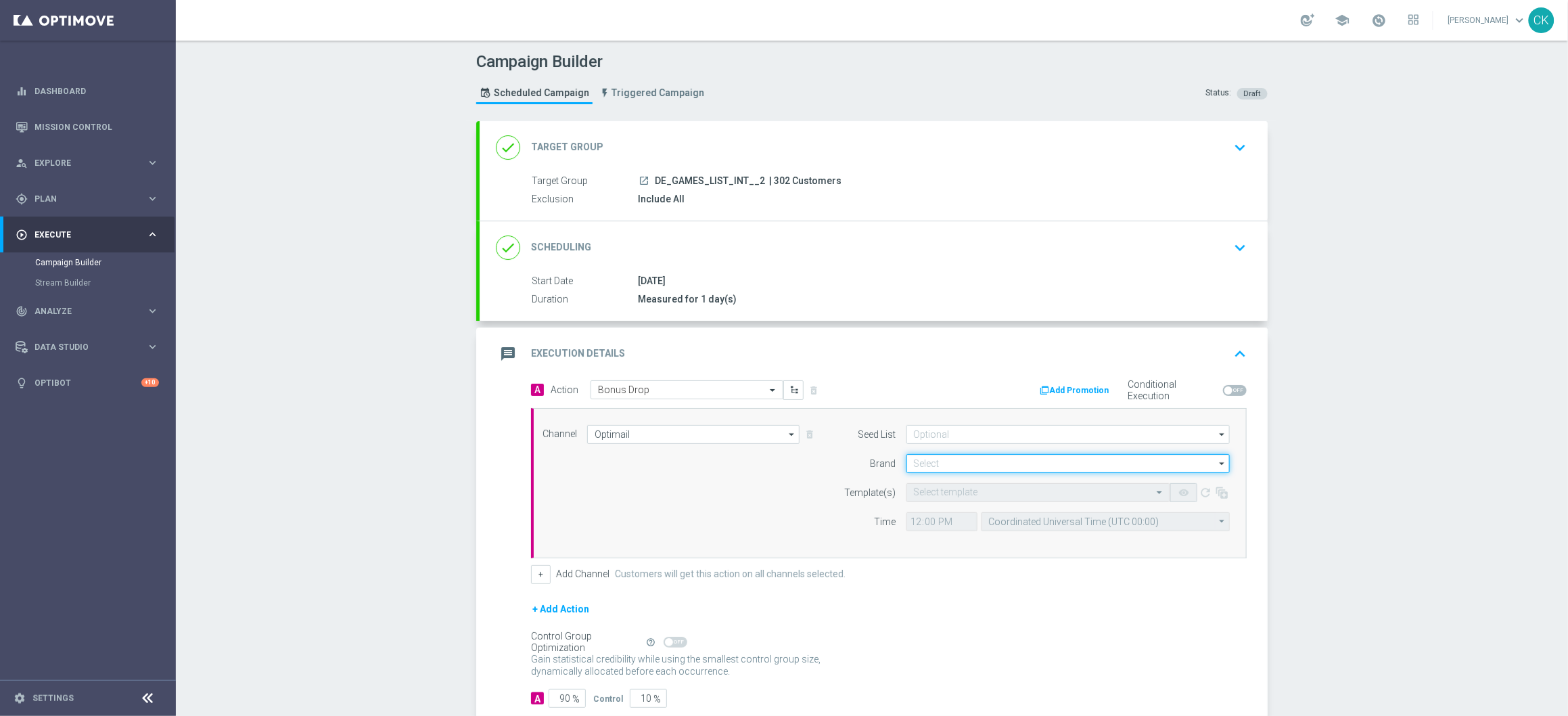
click at [952, 461] on input at bounding box center [1068, 463] width 324 height 19
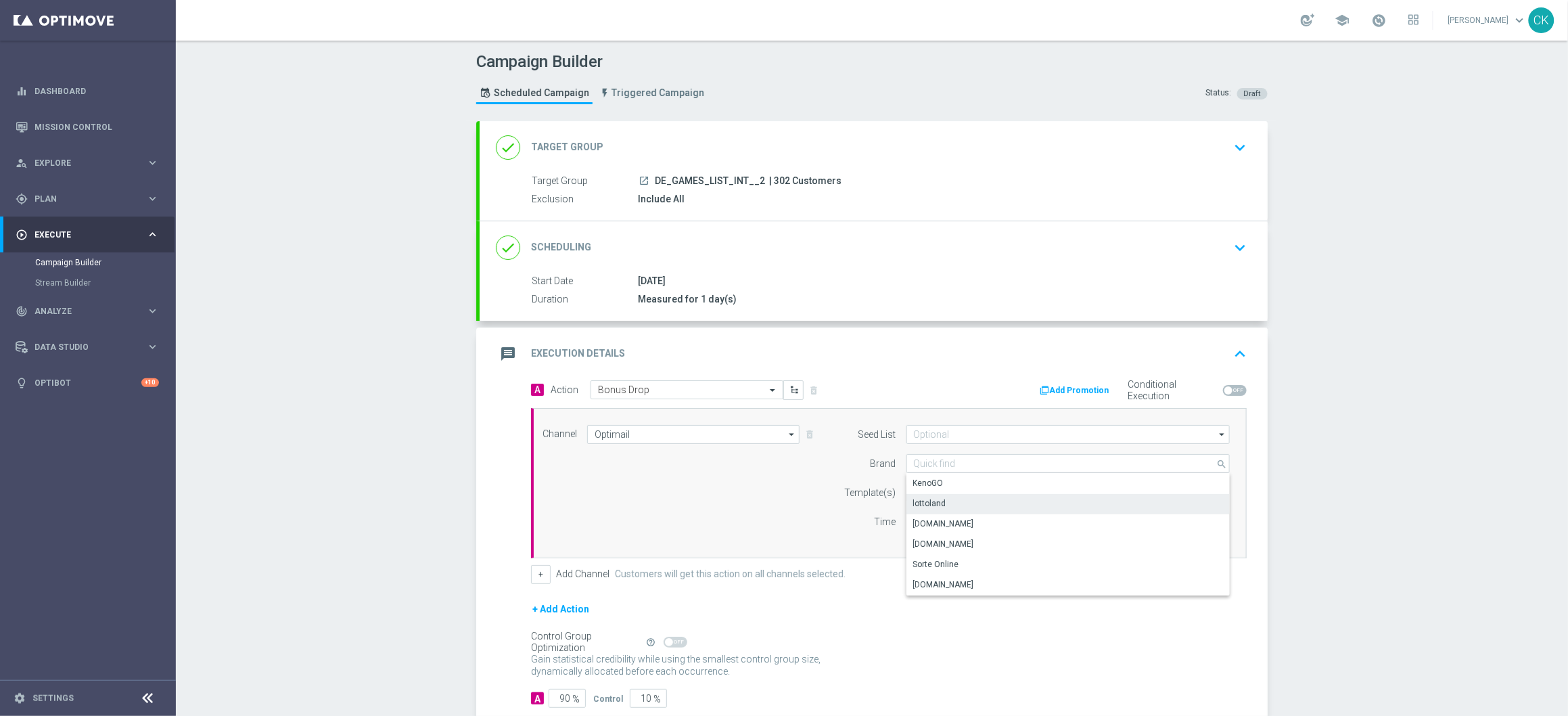
click at [945, 509] on div "lottoland" at bounding box center [1068, 503] width 324 height 19
type input "lottoland"
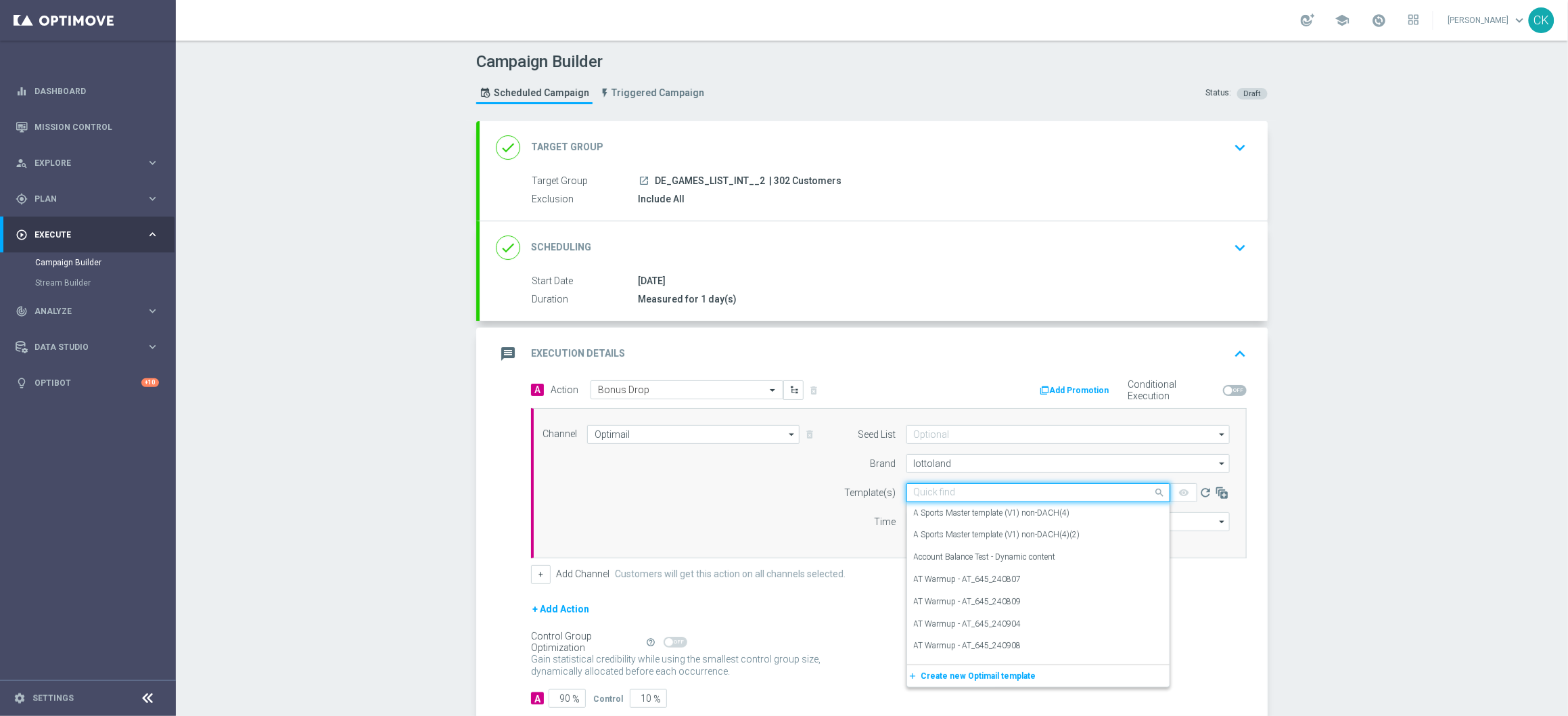
click at [944, 491] on input "text" at bounding box center [1025, 493] width 222 height 12
paste input "Bonus Drop"
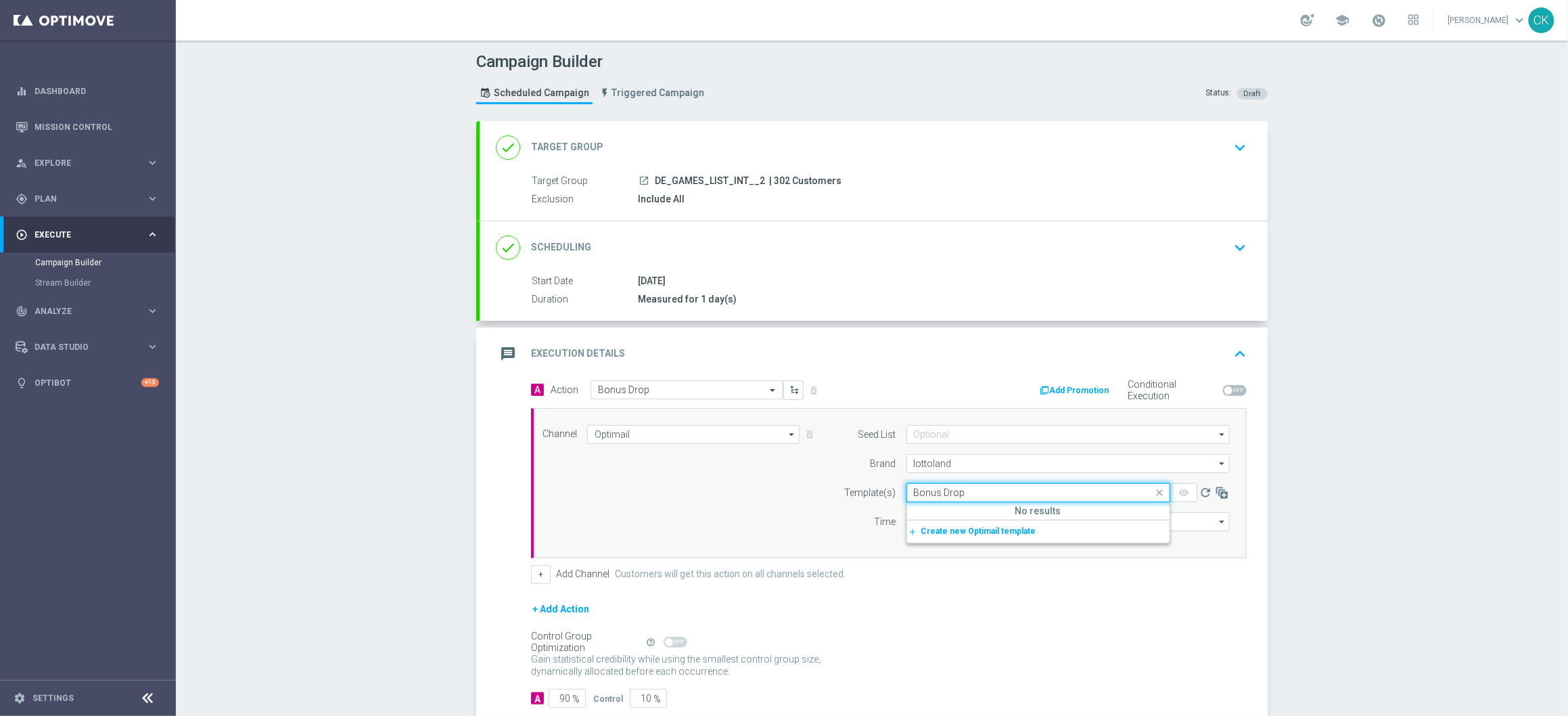
click at [944, 491] on input "Bonus Drop" at bounding box center [1025, 493] width 222 height 12
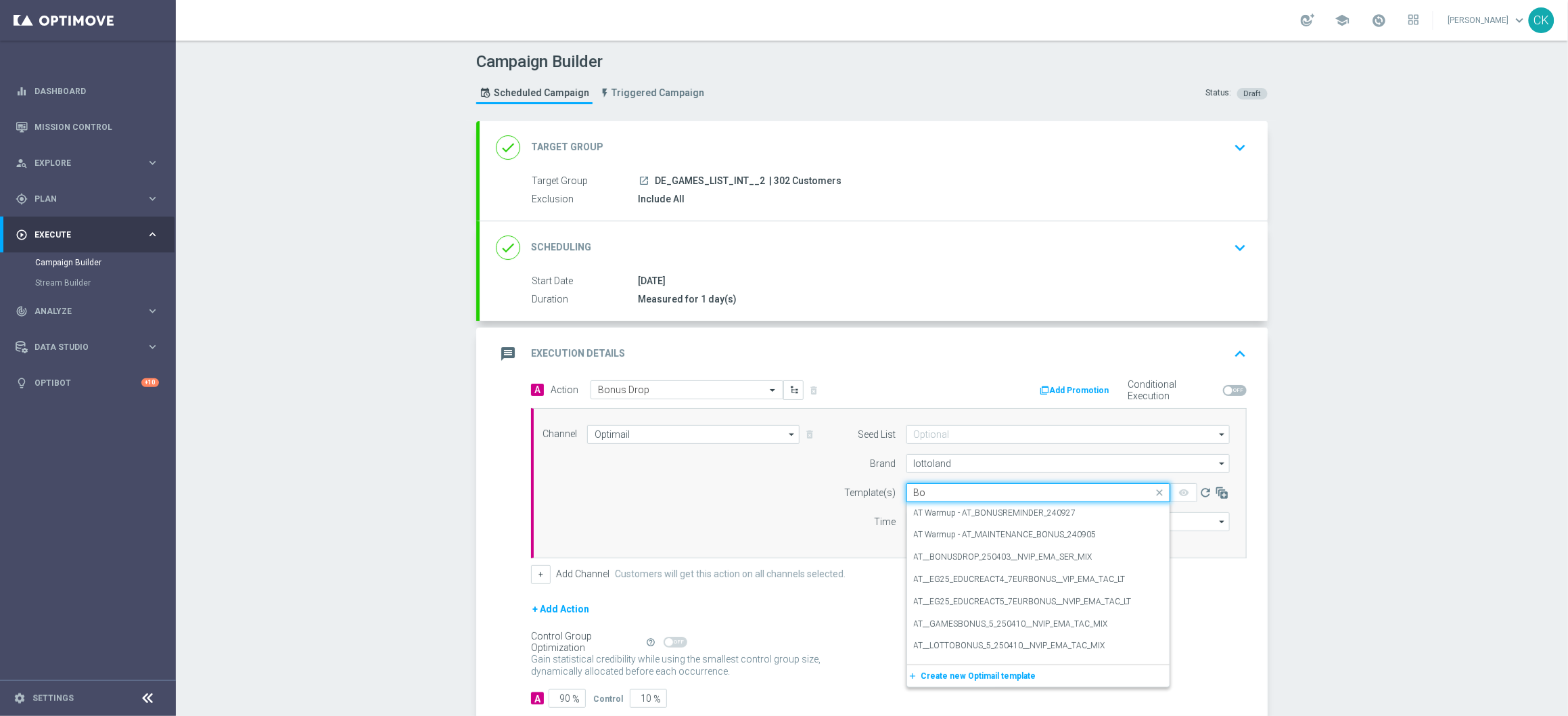
type input "B"
paste input "DE_INT__INTBONUSDROP_251010__NVIP_EMA_TAC_GM_2"
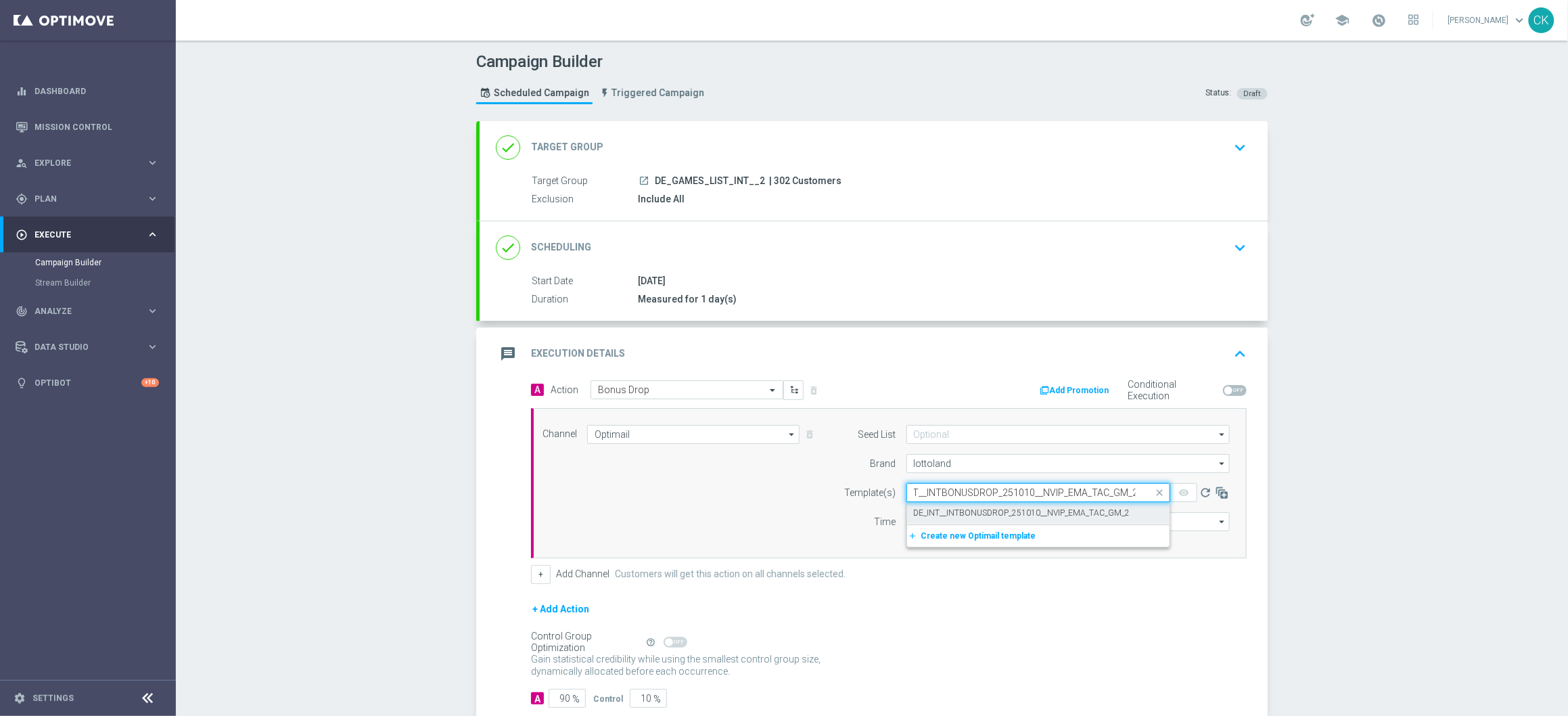
click at [946, 512] on label "DE_INT__INTBONUSDROP_251010__NVIP_EMA_TAC_GM_2" at bounding box center [1022, 513] width 217 height 12
type input "DE_INT__INTBONUSDROP_251010__NVIP_EMA_TAC_GM_2"
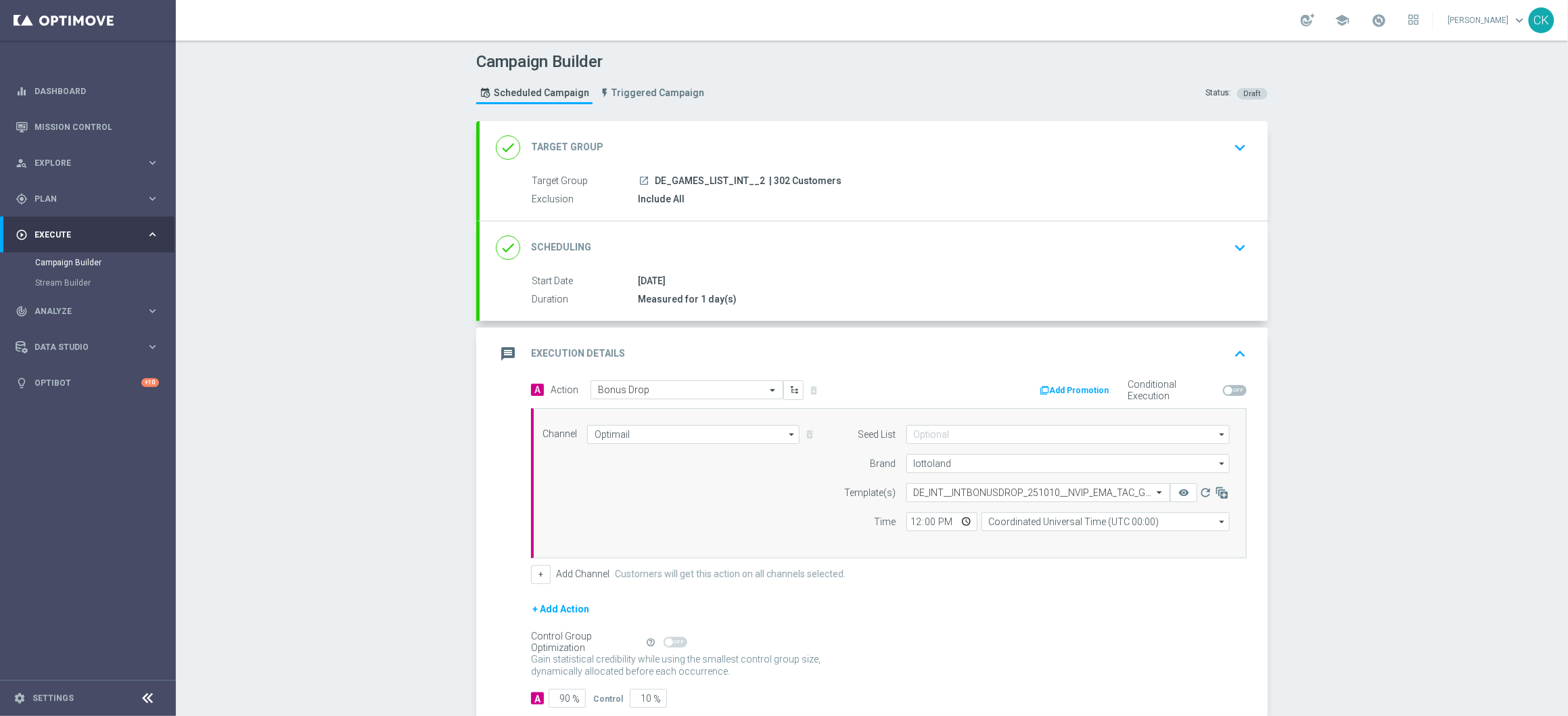
scroll to position [0, 0]
click at [909, 525] on input "12:00" at bounding box center [942, 522] width 71 height 19
type input "14:30"
click at [1080, 523] on input "Coordinated Universal Time (UTC 00:00)" at bounding box center [1106, 522] width 248 height 19
click at [1074, 538] on div "Central European Time (Berlin) (UTC +02:00)" at bounding box center [1099, 542] width 221 height 12
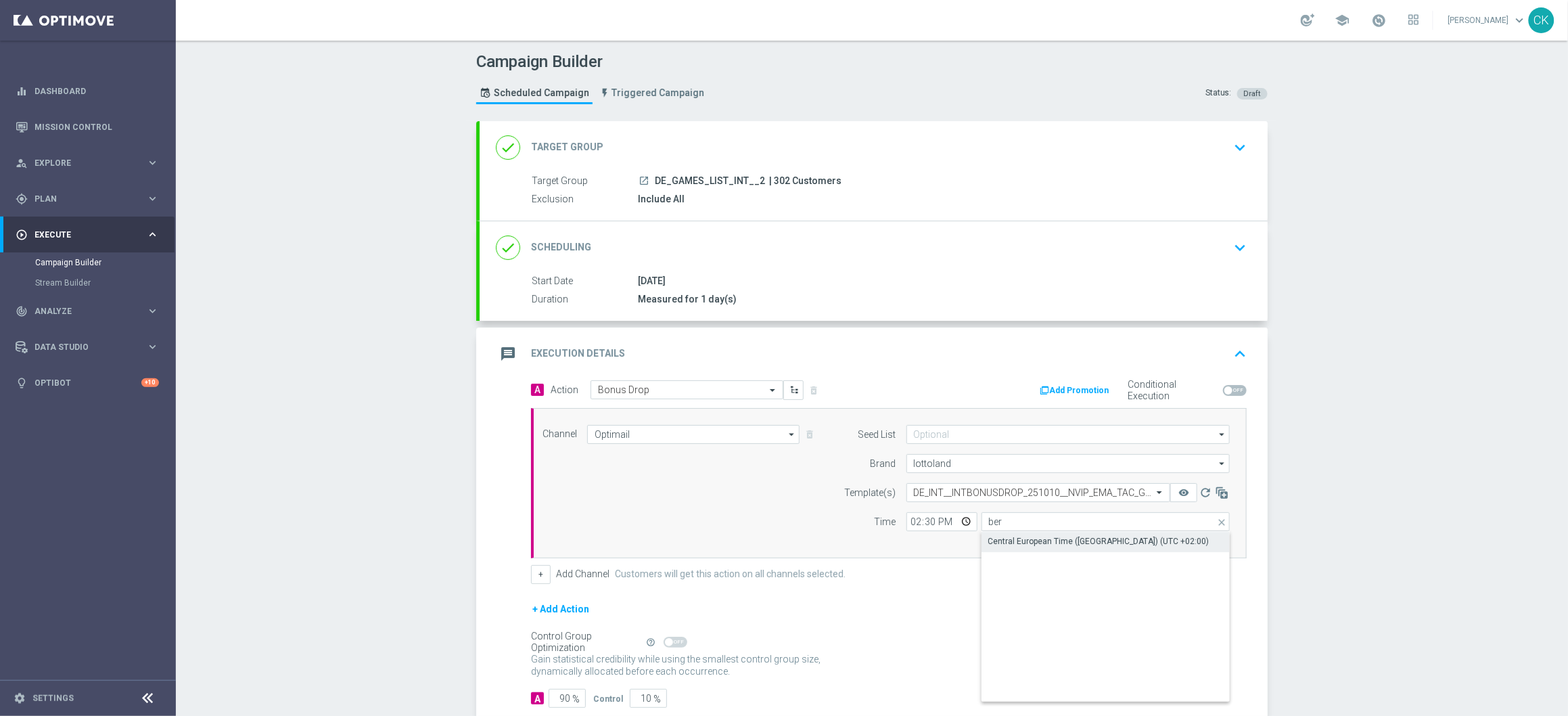
type input "Central European Time (Berlin) (UTC +02:00)"
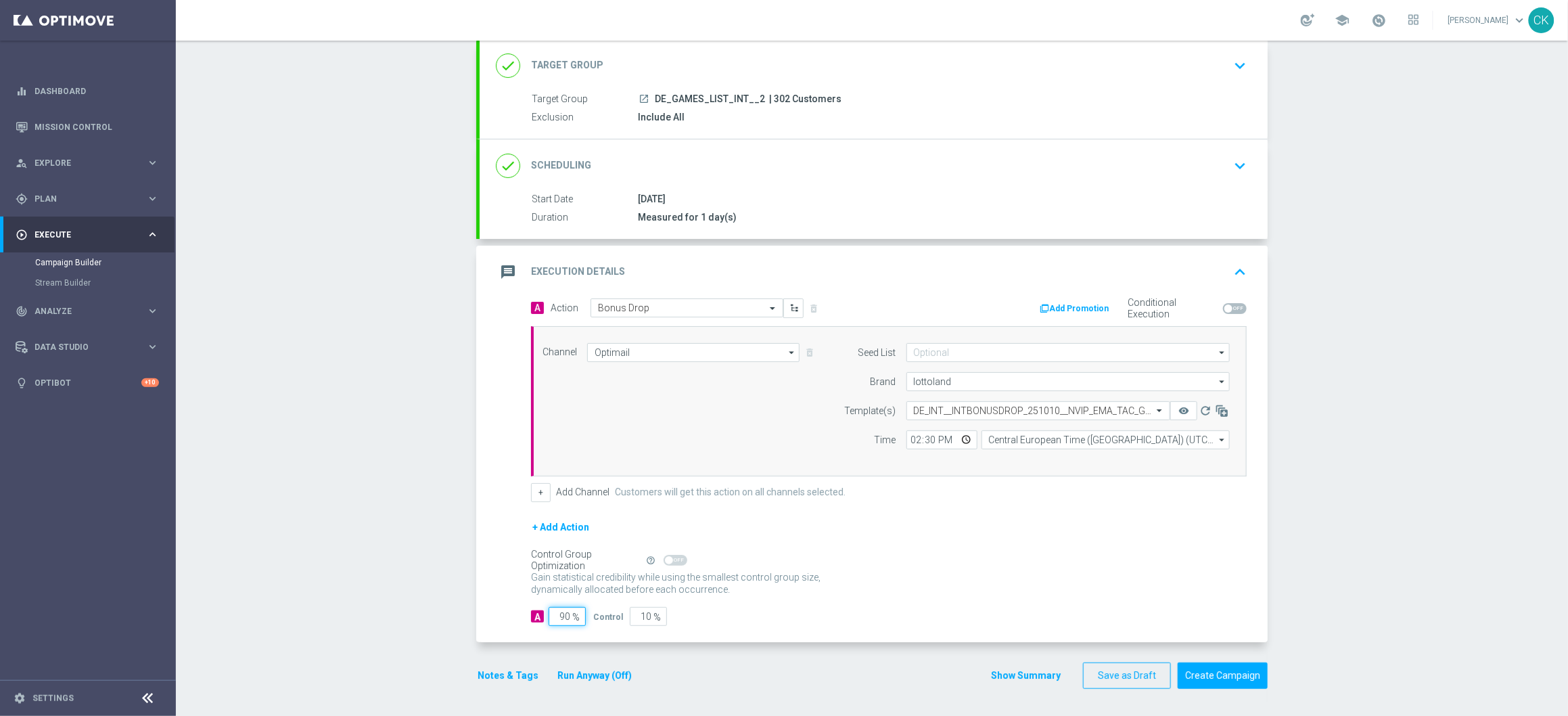
click at [559, 619] on input "90" at bounding box center [567, 617] width 37 height 19
type input "0"
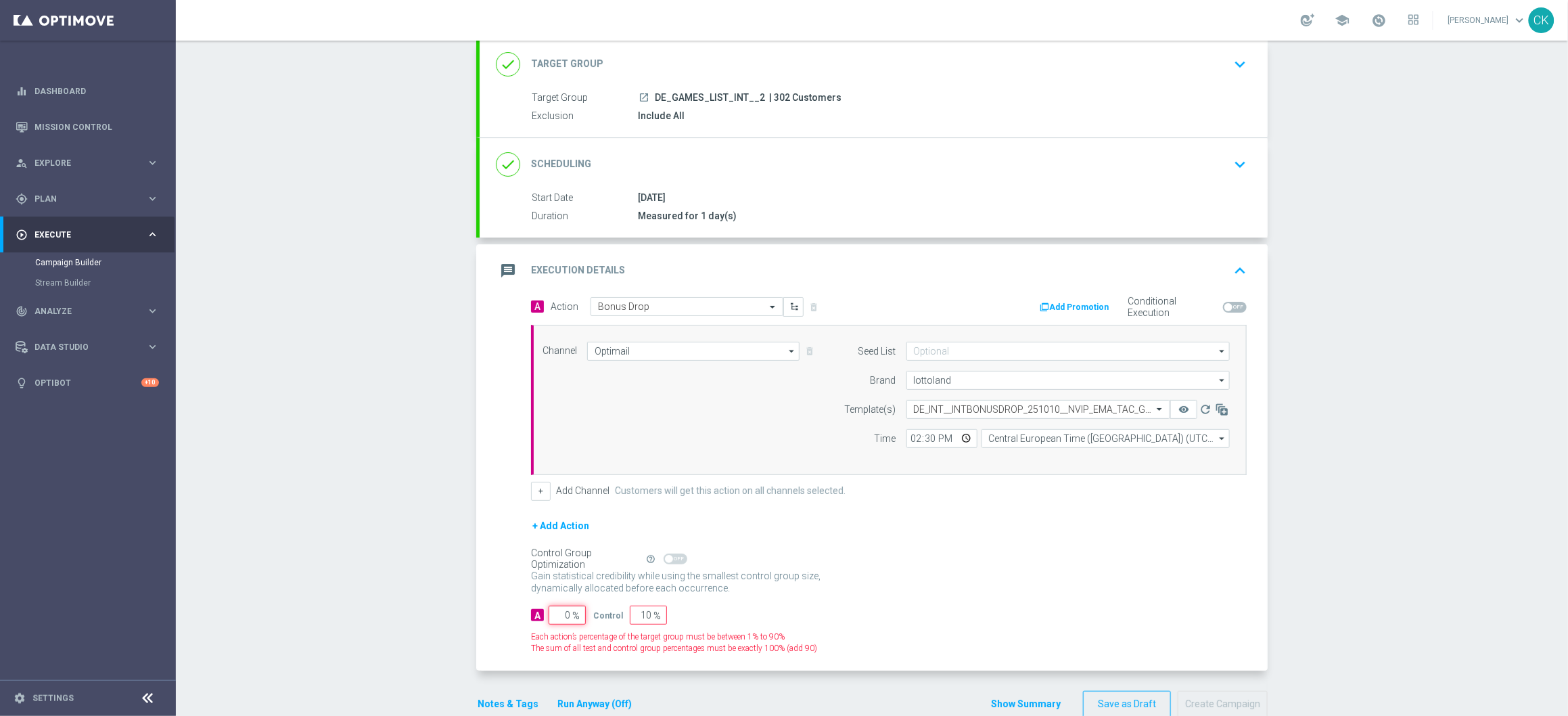
type input "100"
type input "0"
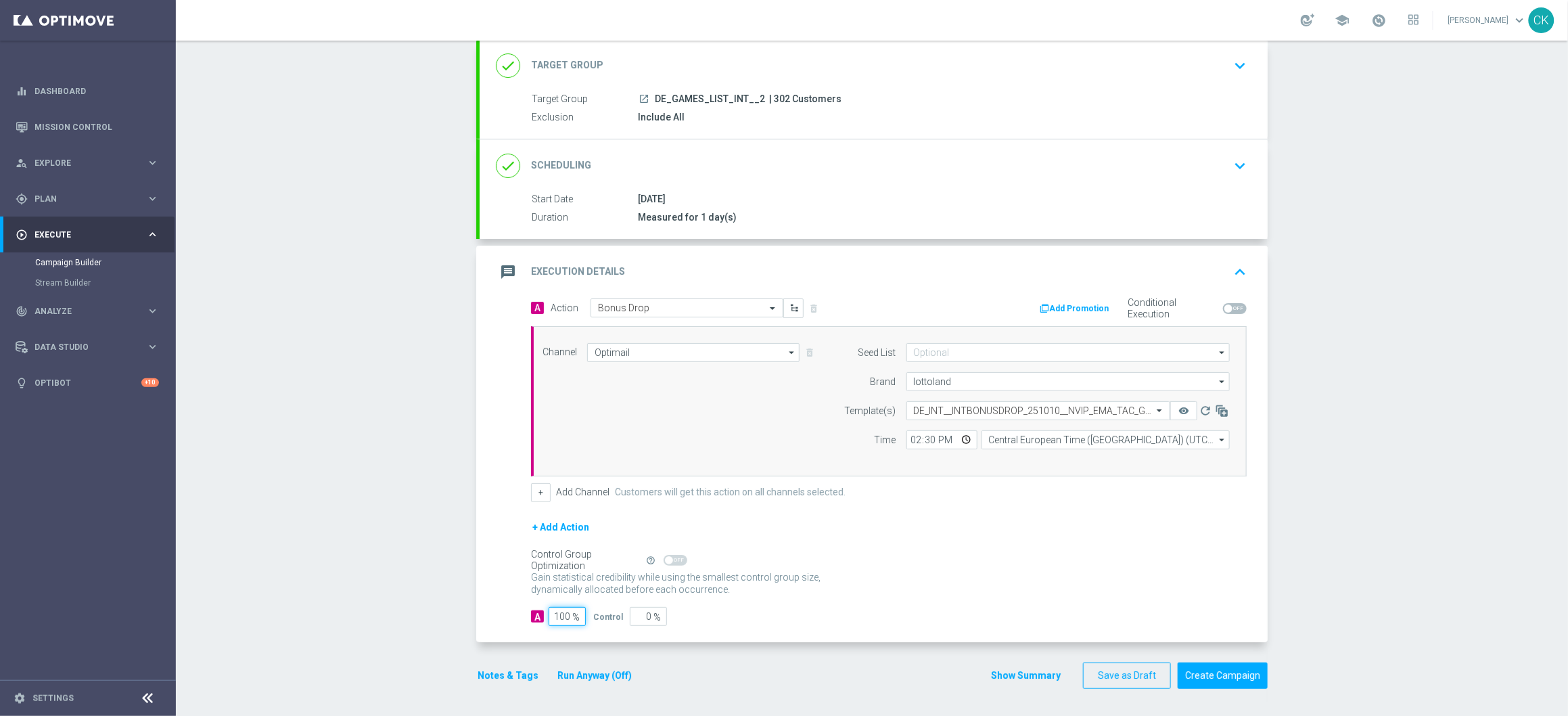
type input "100"
click at [536, 638] on div "A Action Select action Bonus Drop delete_forever Add Promotion Conditional Exec…" at bounding box center [873, 471] width 788 height 345
click at [503, 667] on button "Notes & Tags" at bounding box center [507, 675] width 63 height 17
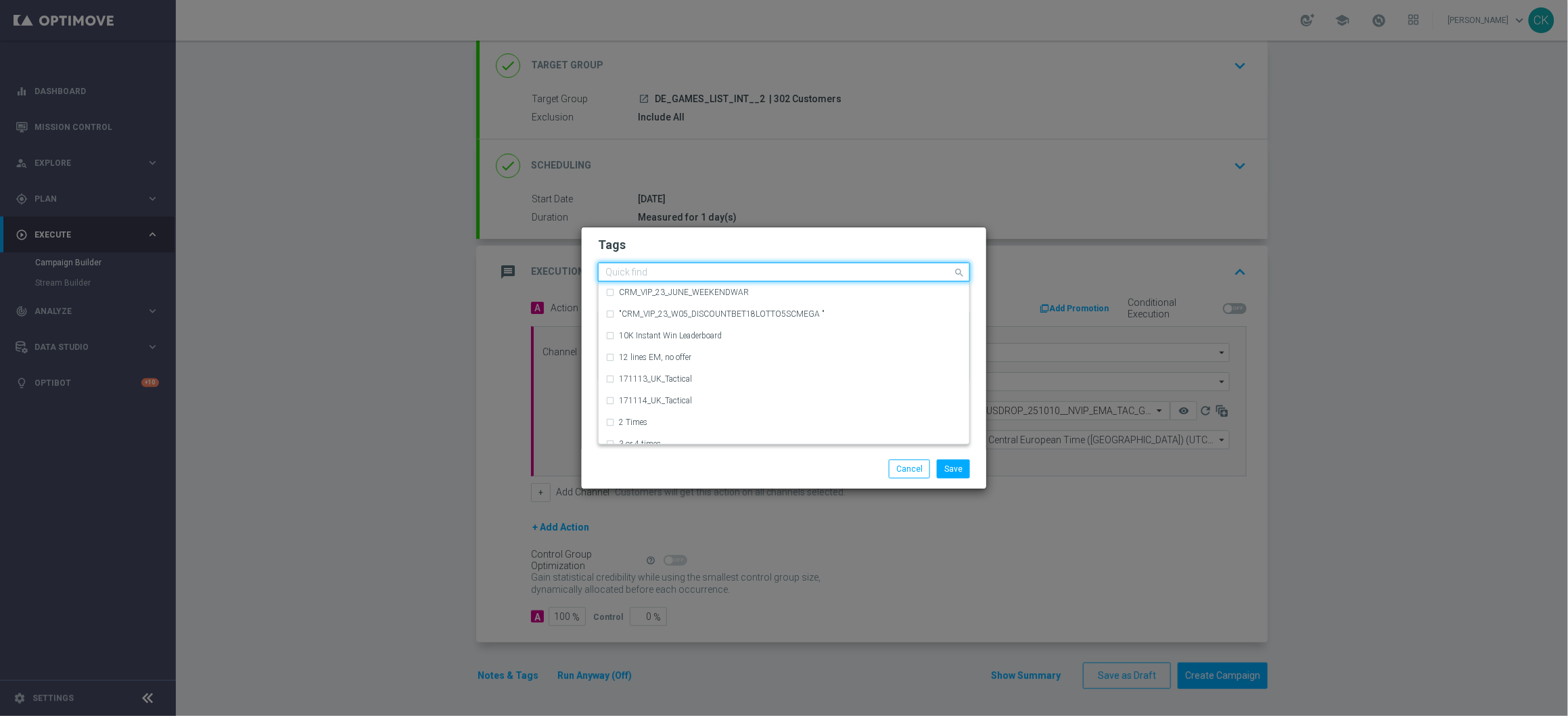
click at [677, 275] on input "text" at bounding box center [779, 273] width 347 height 12
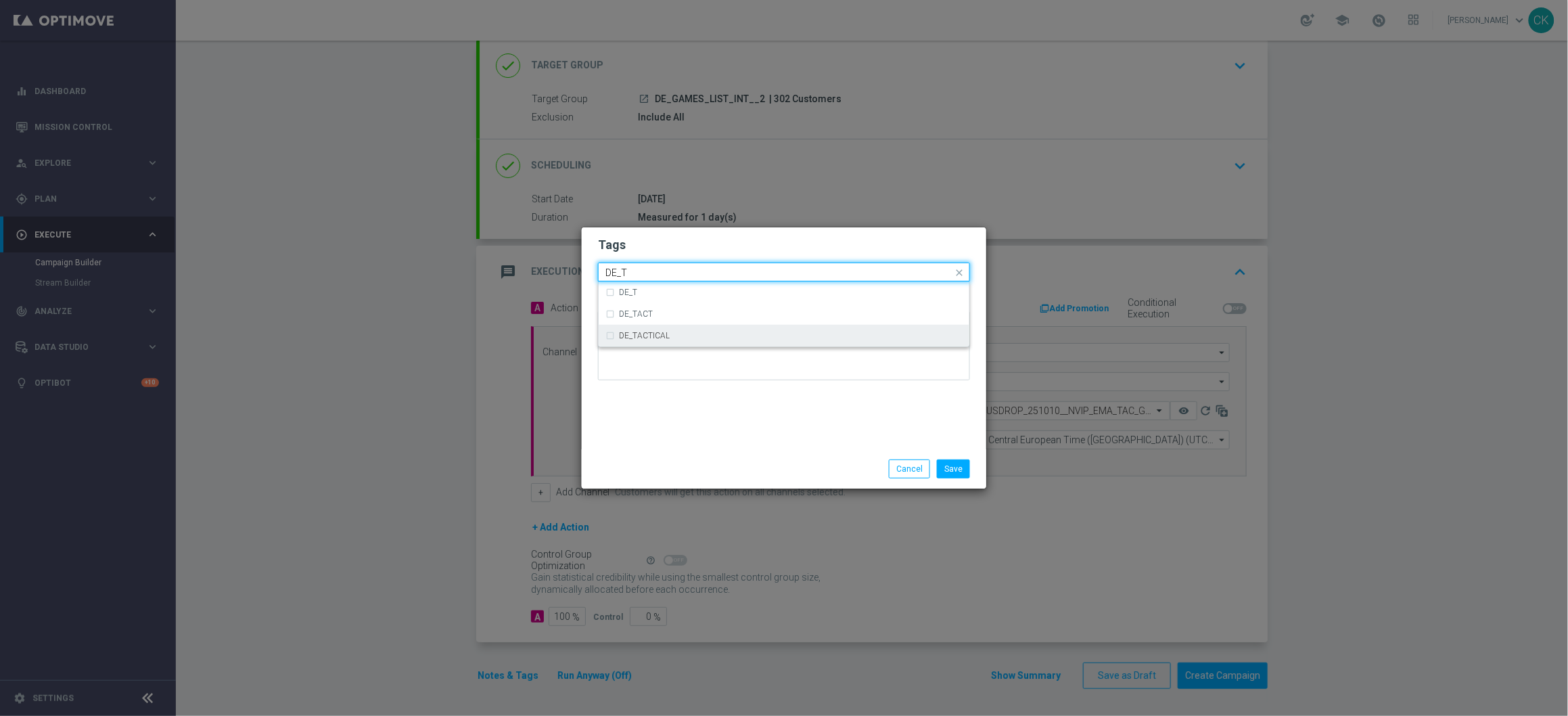
click at [694, 335] on div "DE_TACTICAL" at bounding box center [791, 336] width 344 height 8
type input "DE_T"
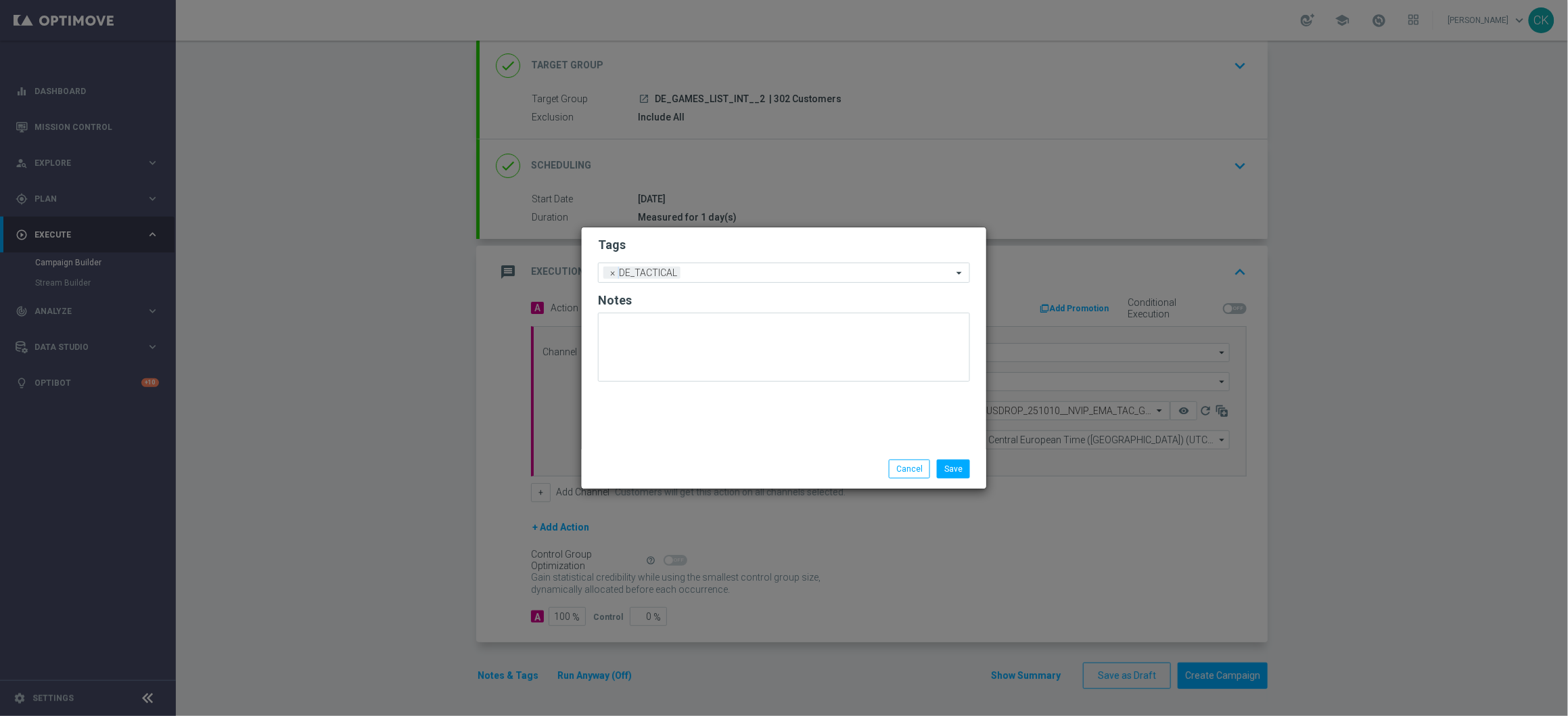
click at [692, 441] on div "Tags Add a new tag × DE_TACTICAL Notes" at bounding box center [784, 339] width 405 height 222
click at [963, 466] on button "Save" at bounding box center [954, 469] width 33 height 19
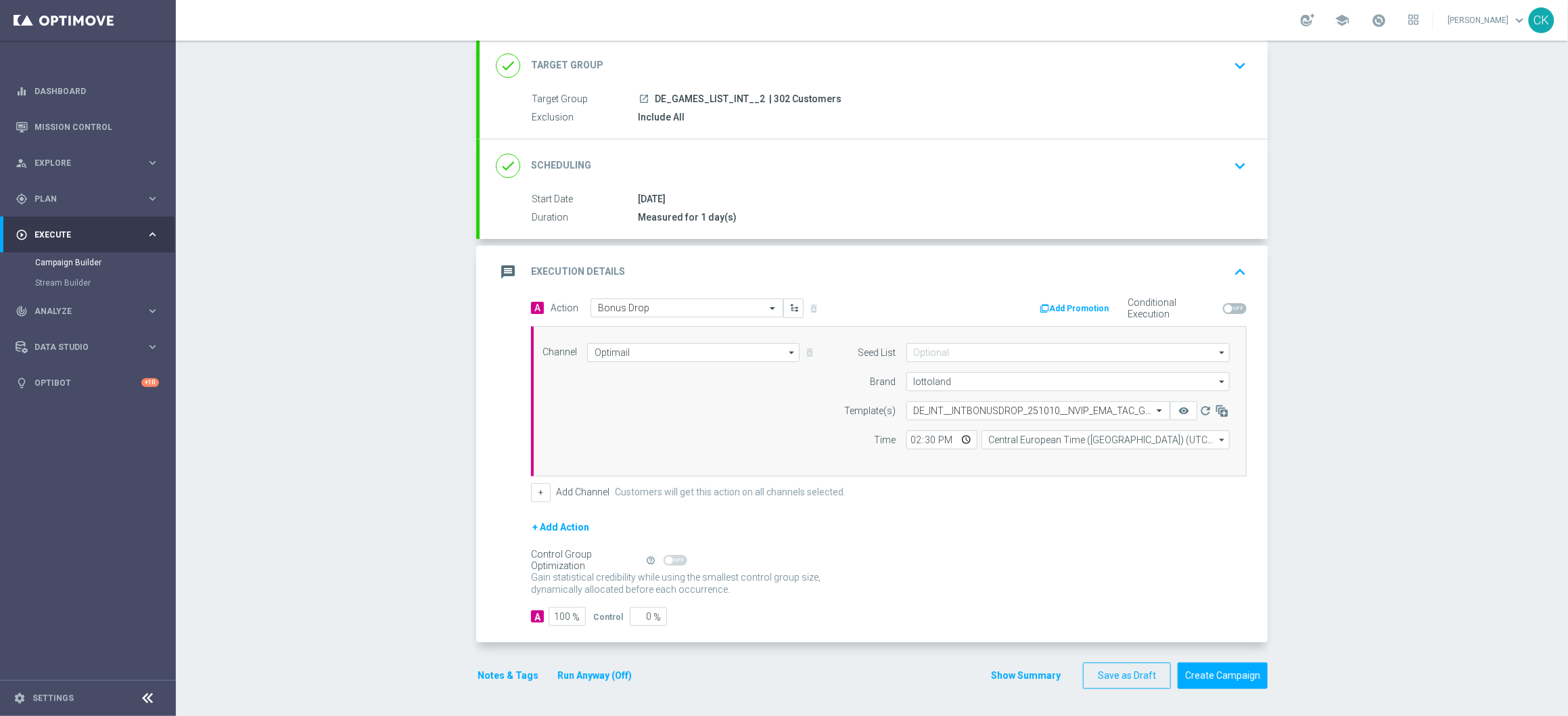
click at [483, 676] on button "Notes & Tags" at bounding box center [507, 675] width 63 height 17
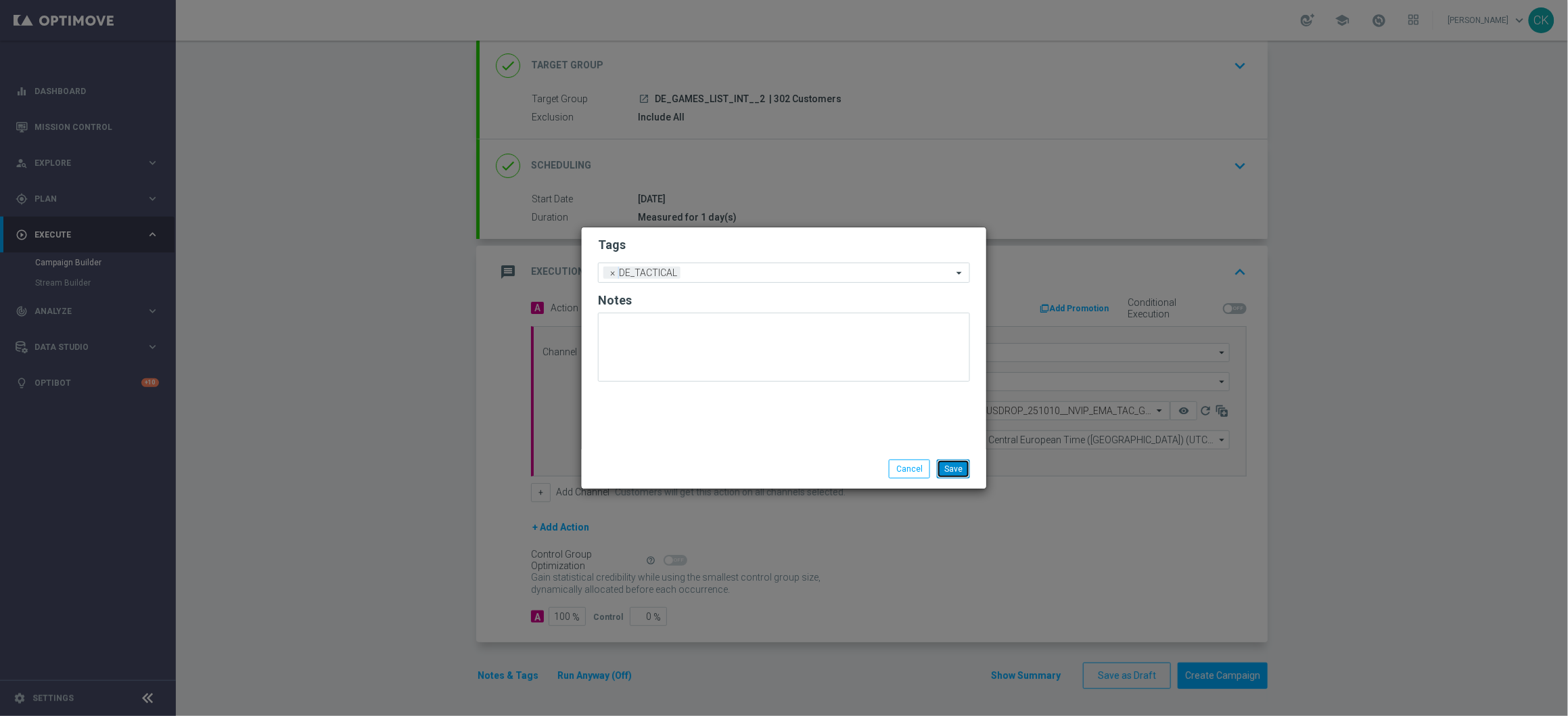
click at [959, 471] on button "Save" at bounding box center [954, 469] width 33 height 19
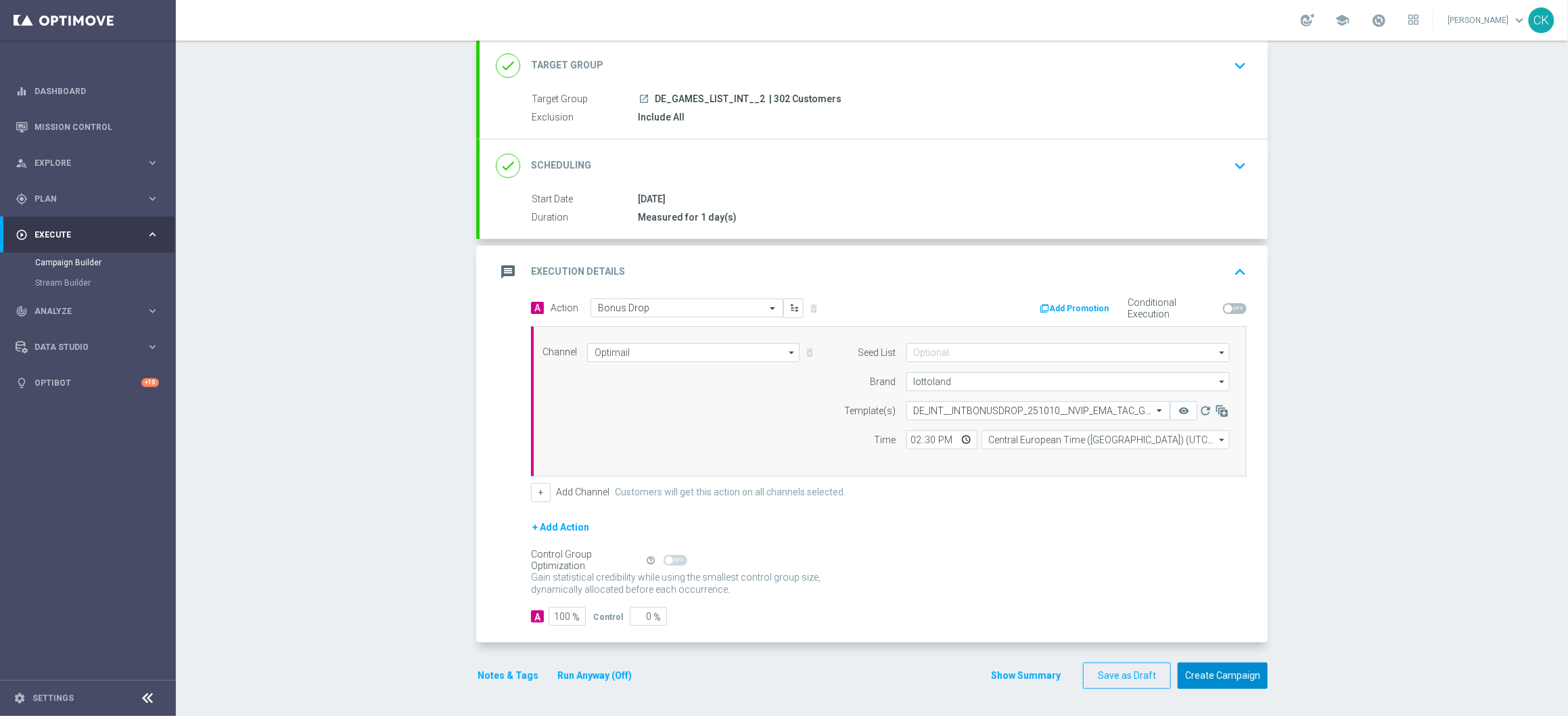
click at [1220, 673] on button "Create Campaign" at bounding box center [1223, 675] width 90 height 27
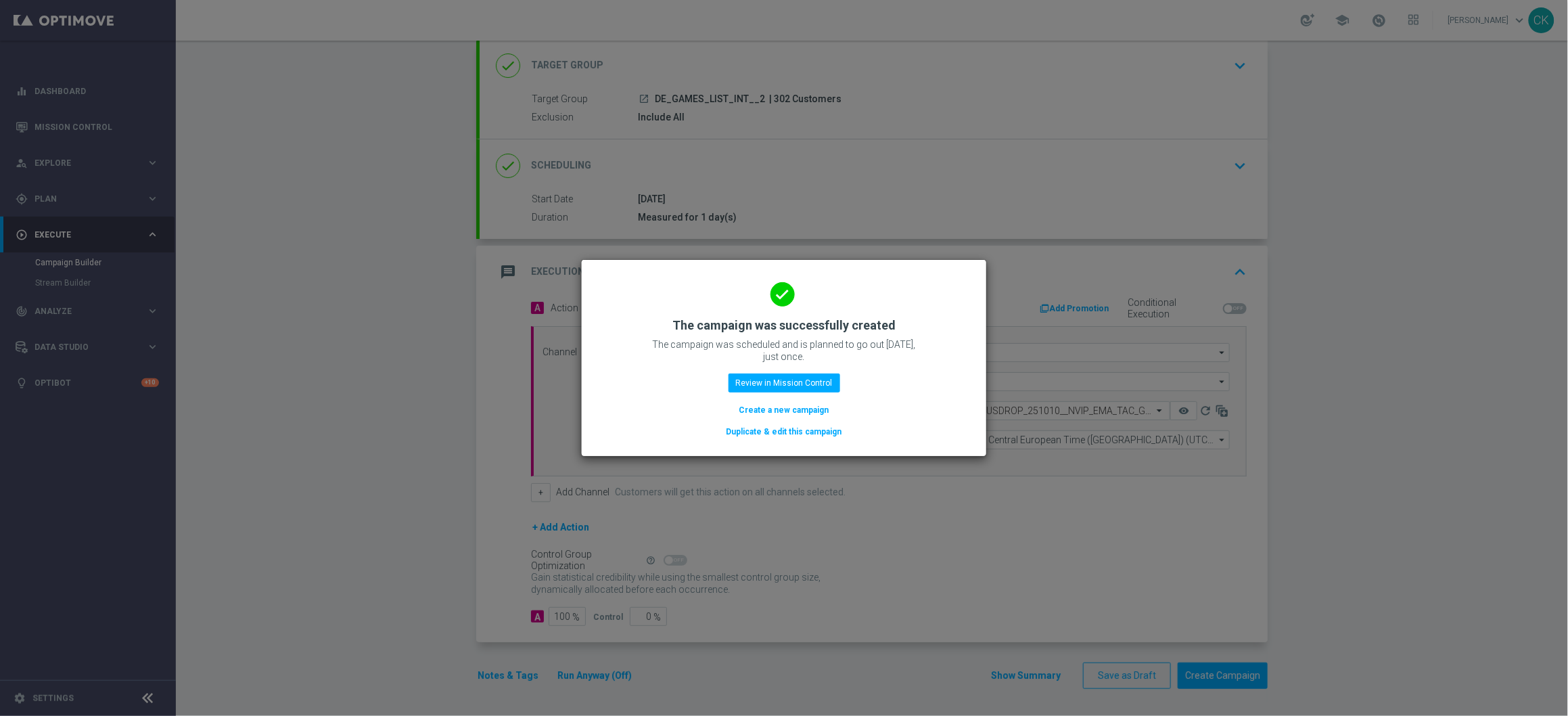
click at [753, 411] on button "Create a new campaign" at bounding box center [785, 410] width 93 height 15
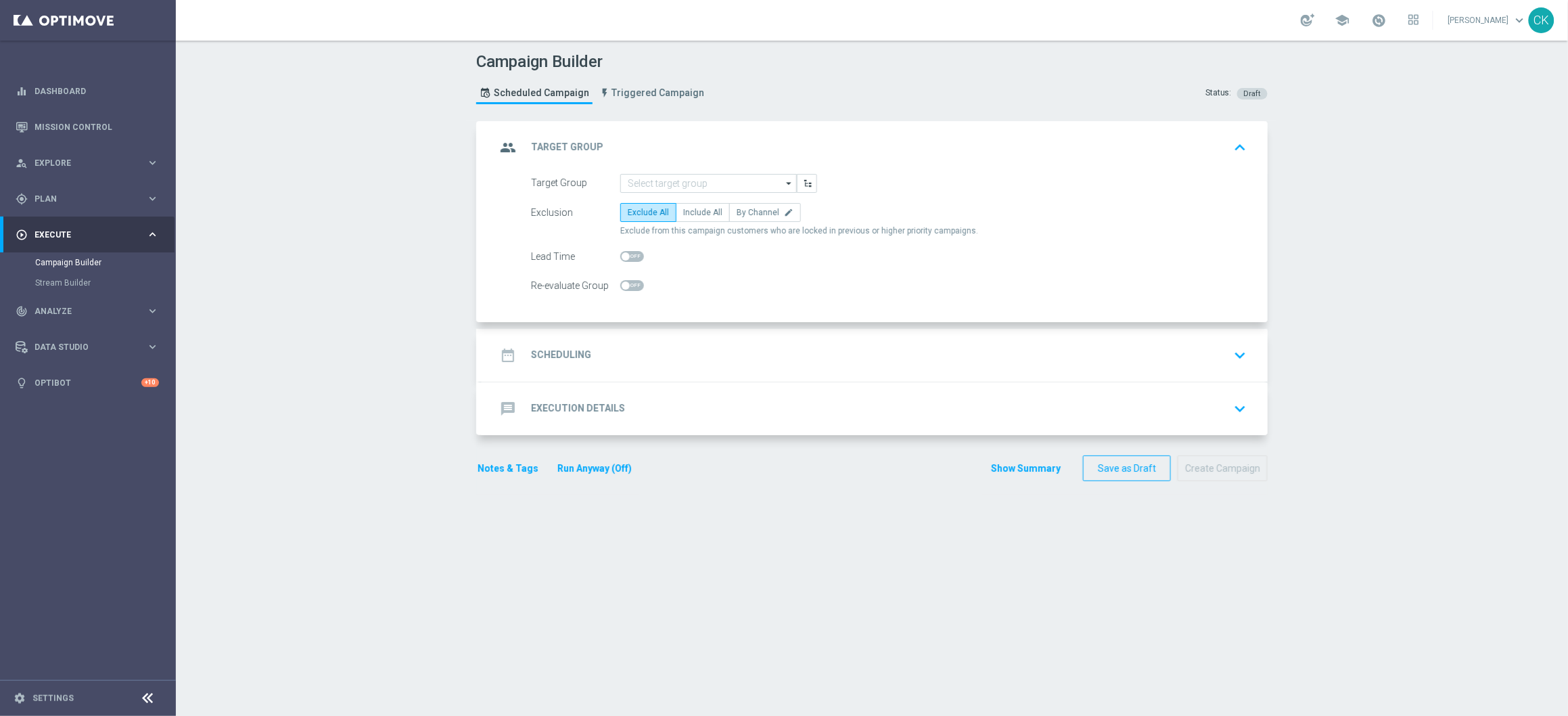
scroll to position [0, 0]
click at [706, 187] on input at bounding box center [708, 183] width 176 height 19
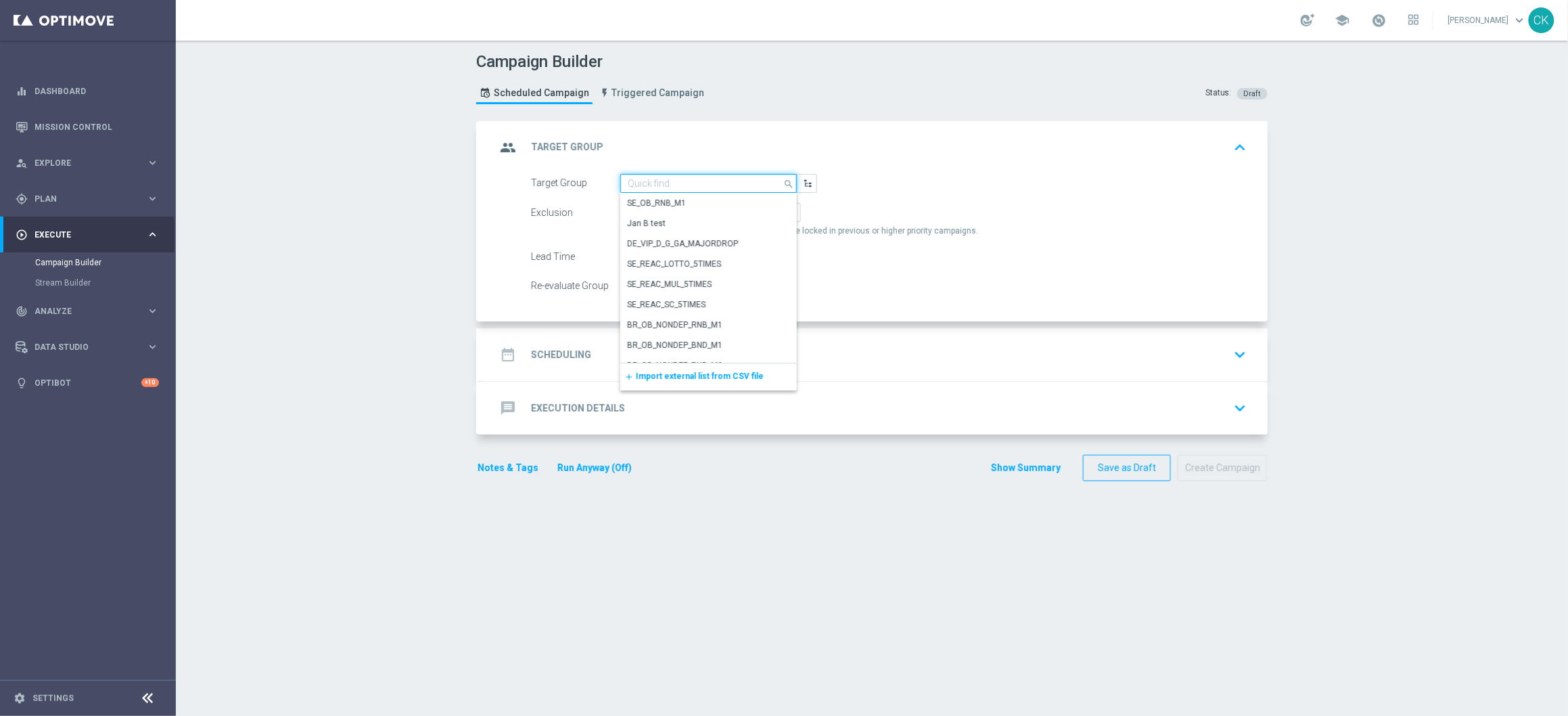
paste input "DE_RI_GAMES_LIST_INT__2"
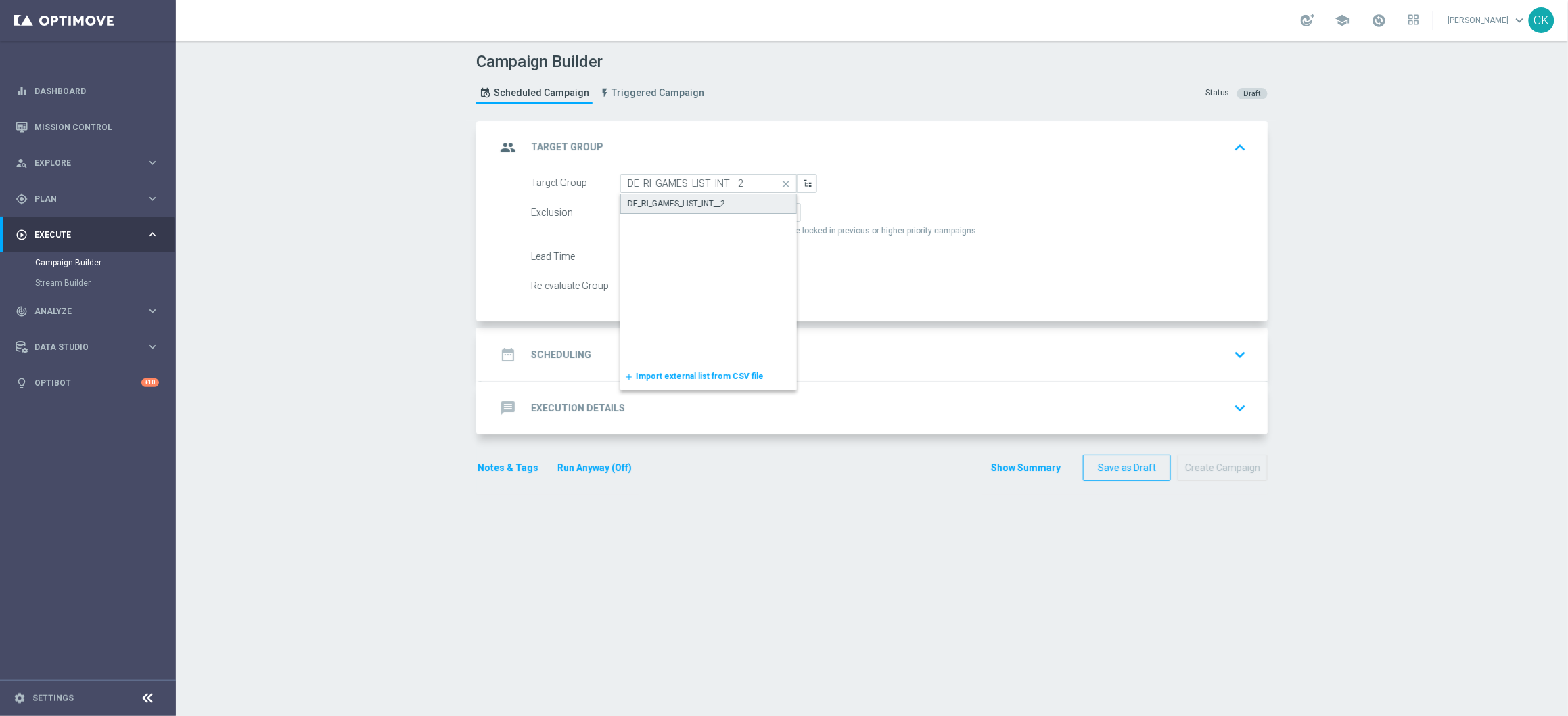
click at [708, 205] on div "DE_RI_GAMES_LIST_INT__2" at bounding box center [676, 204] width 97 height 12
type input "DE_RI_GAMES_LIST_INT__2"
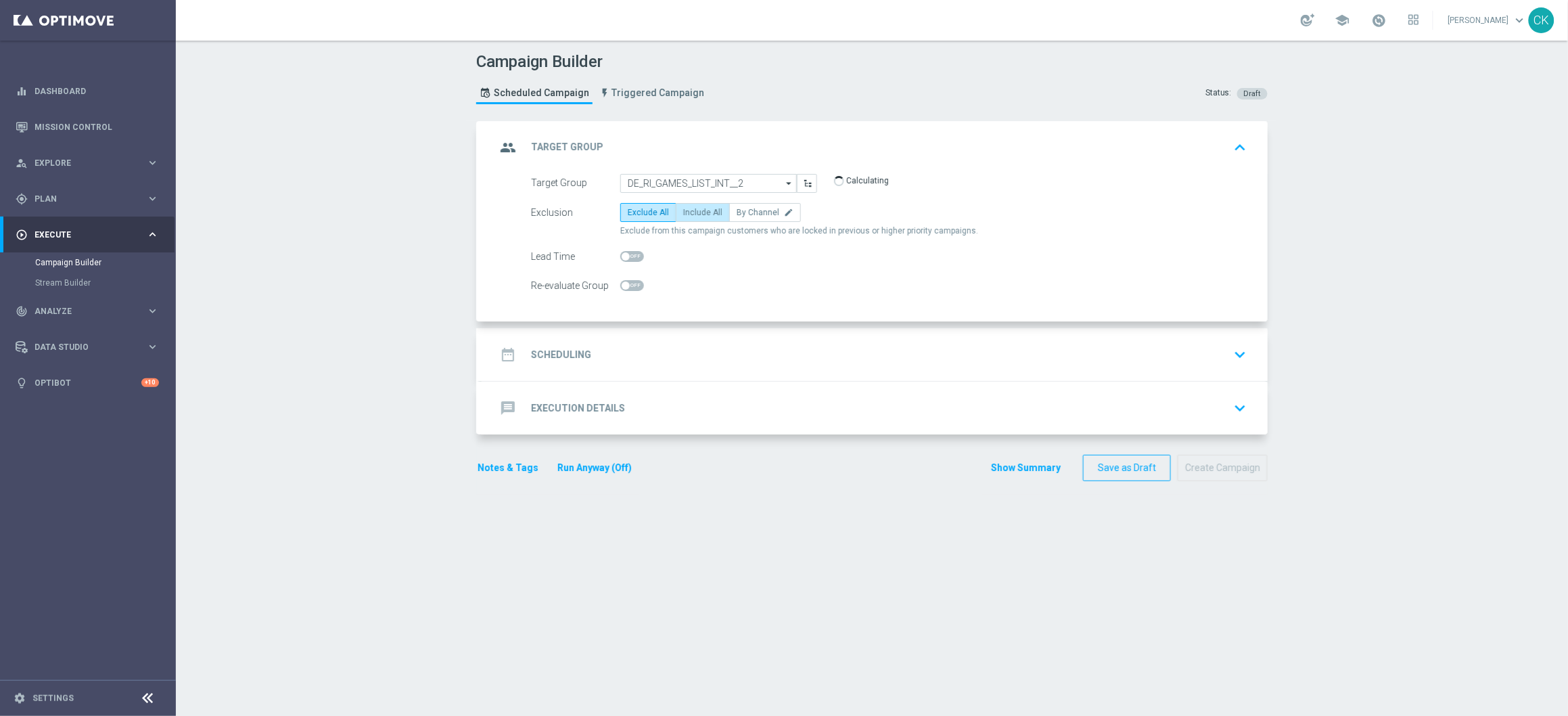
click at [693, 208] on span "Include All" at bounding box center [703, 213] width 40 height 10
click at [692, 211] on input "Include All" at bounding box center [687, 215] width 9 height 9
radio input "true"
click at [552, 356] on h2 "Scheduling" at bounding box center [561, 354] width 60 height 13
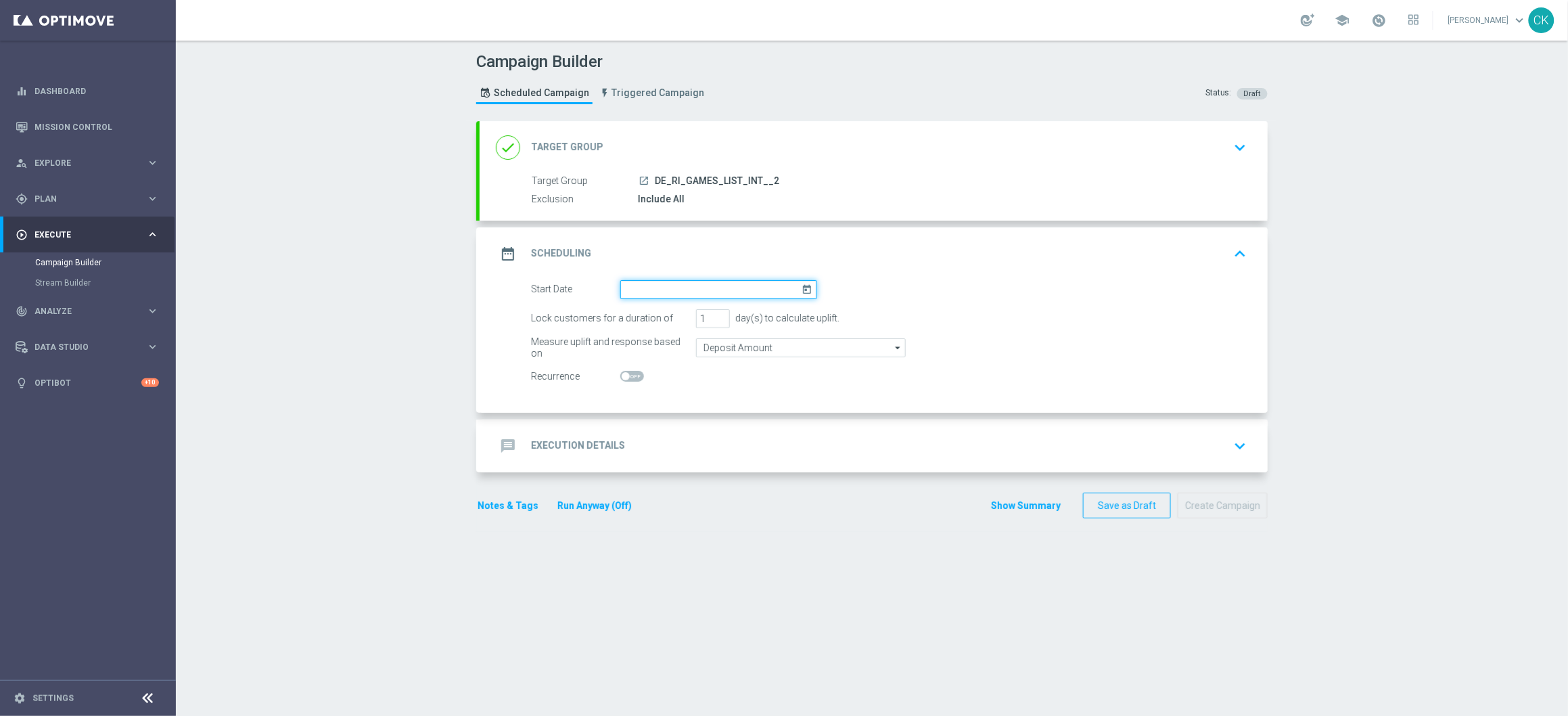
click at [700, 288] on input at bounding box center [719, 290] width 197 height 19
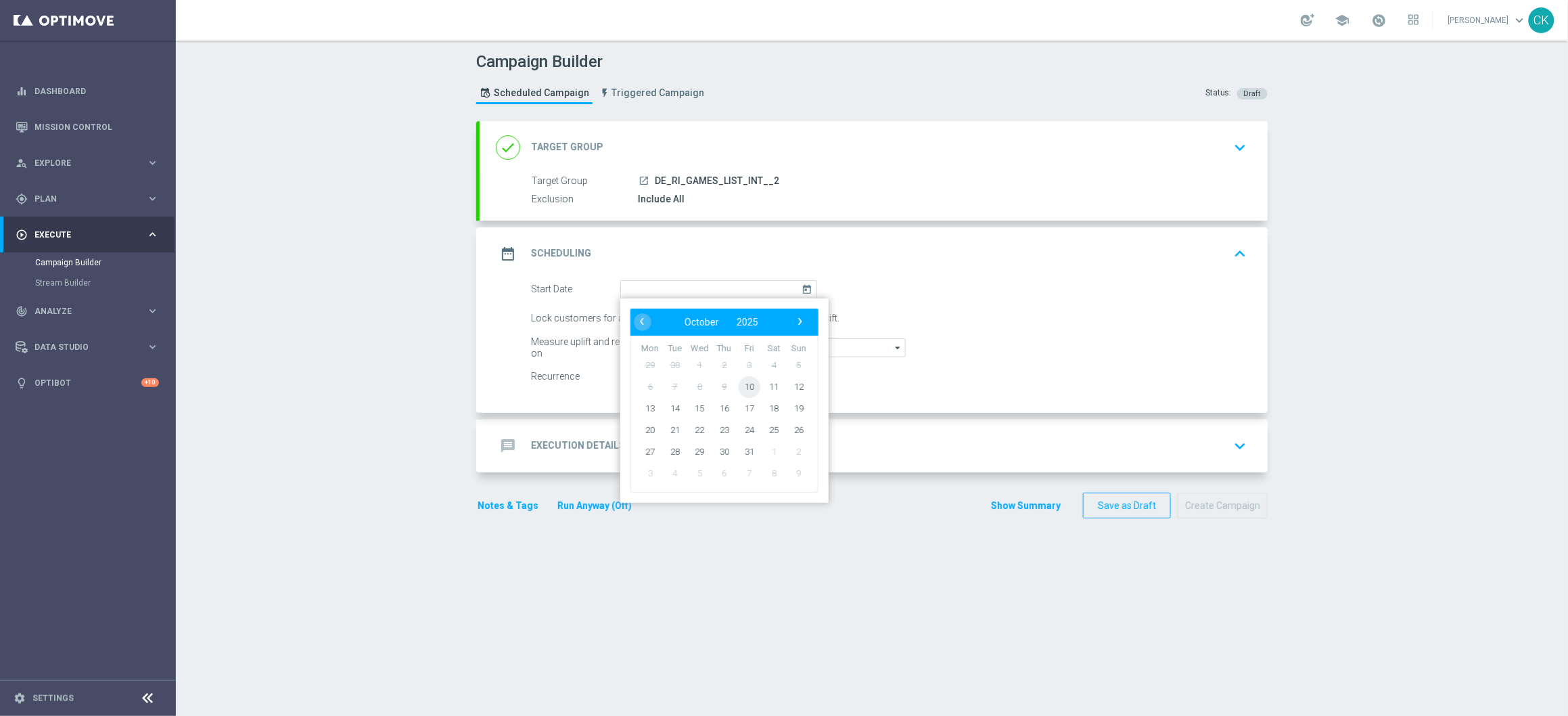
click at [743, 382] on span "10" at bounding box center [750, 386] width 22 height 22
type input "10 Oct 2025"
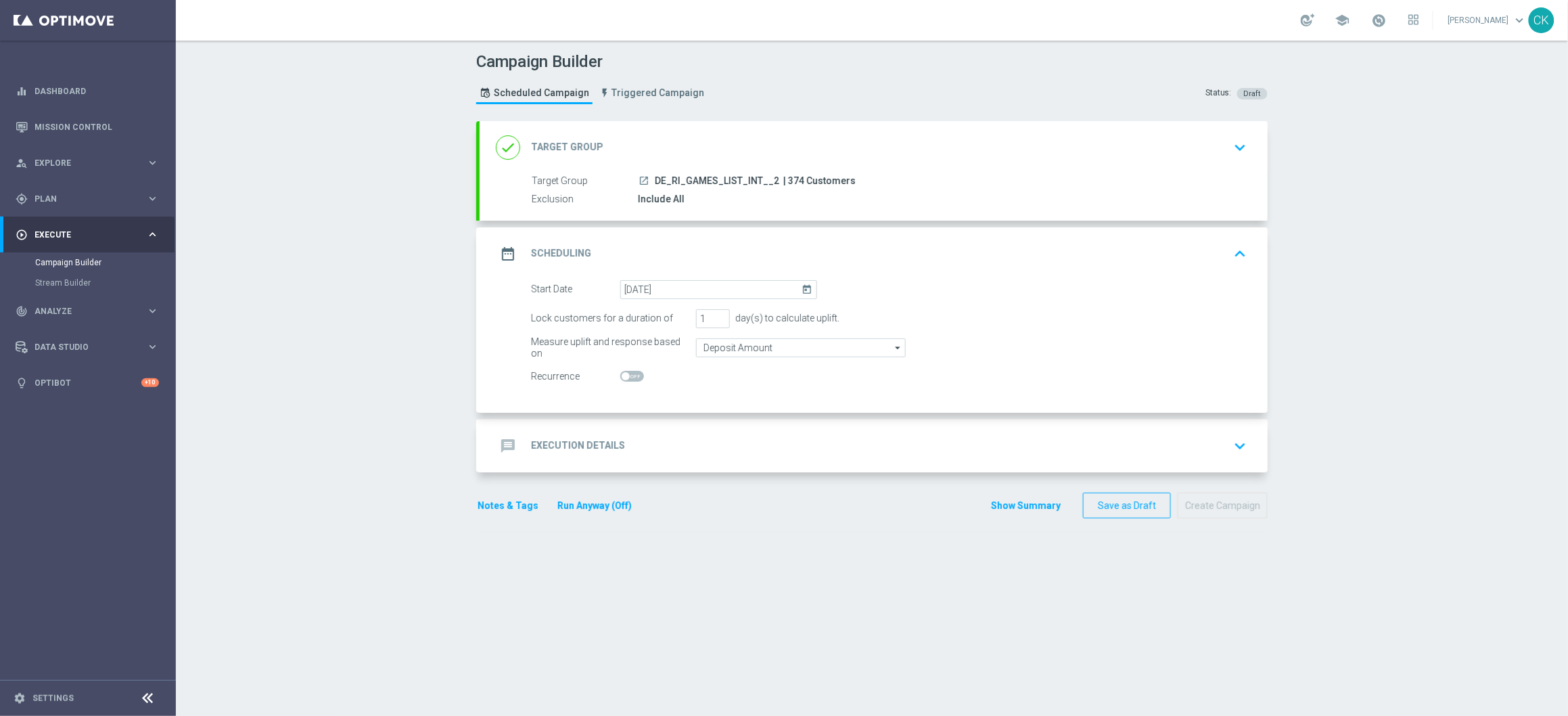
click at [535, 442] on h2 "Execution Details" at bounding box center [578, 446] width 94 height 13
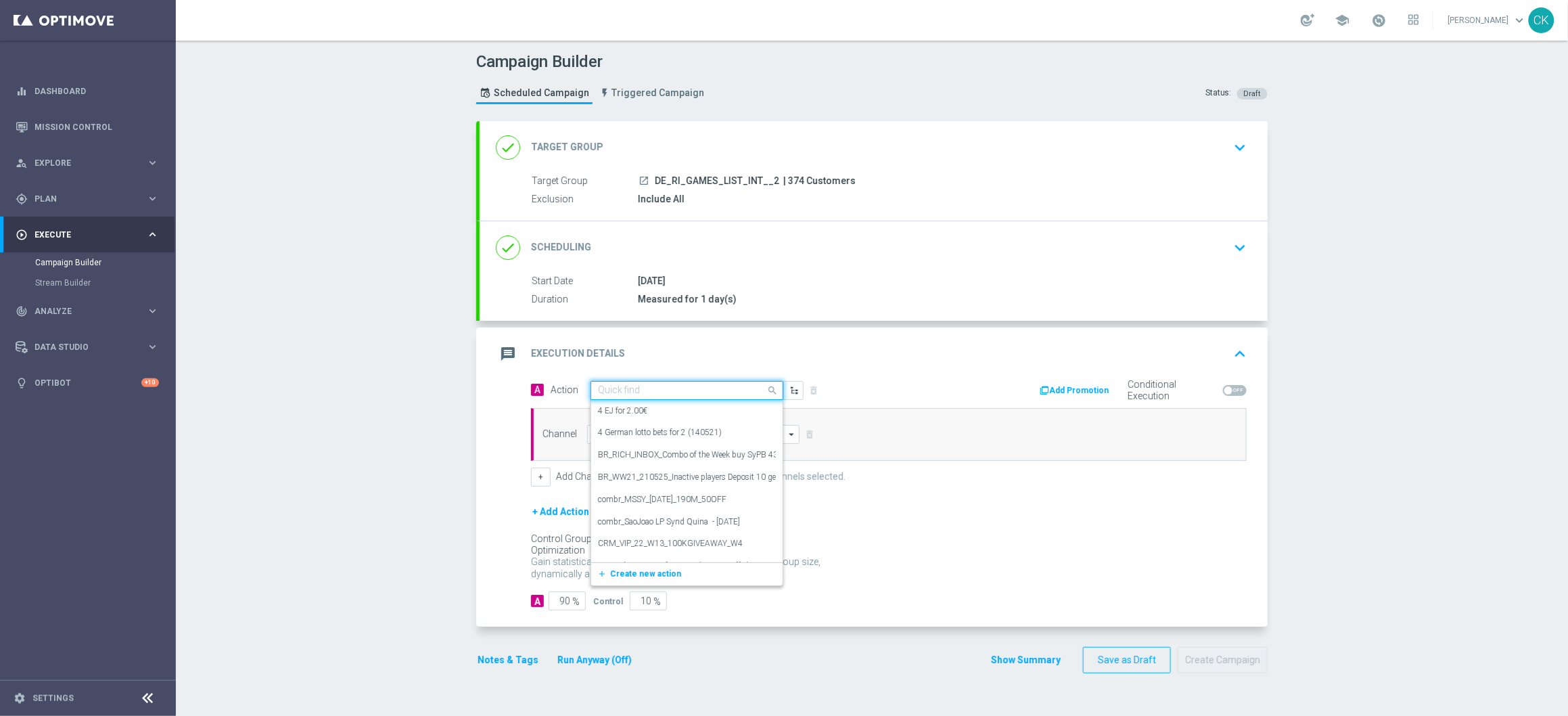
click at [652, 396] on input "text" at bounding box center [673, 390] width 151 height 12
paste input "Bonus Drop"
type input "Bonus Drop"
click at [650, 496] on div "Bonus Drop edit" at bounding box center [687, 505] width 178 height 22
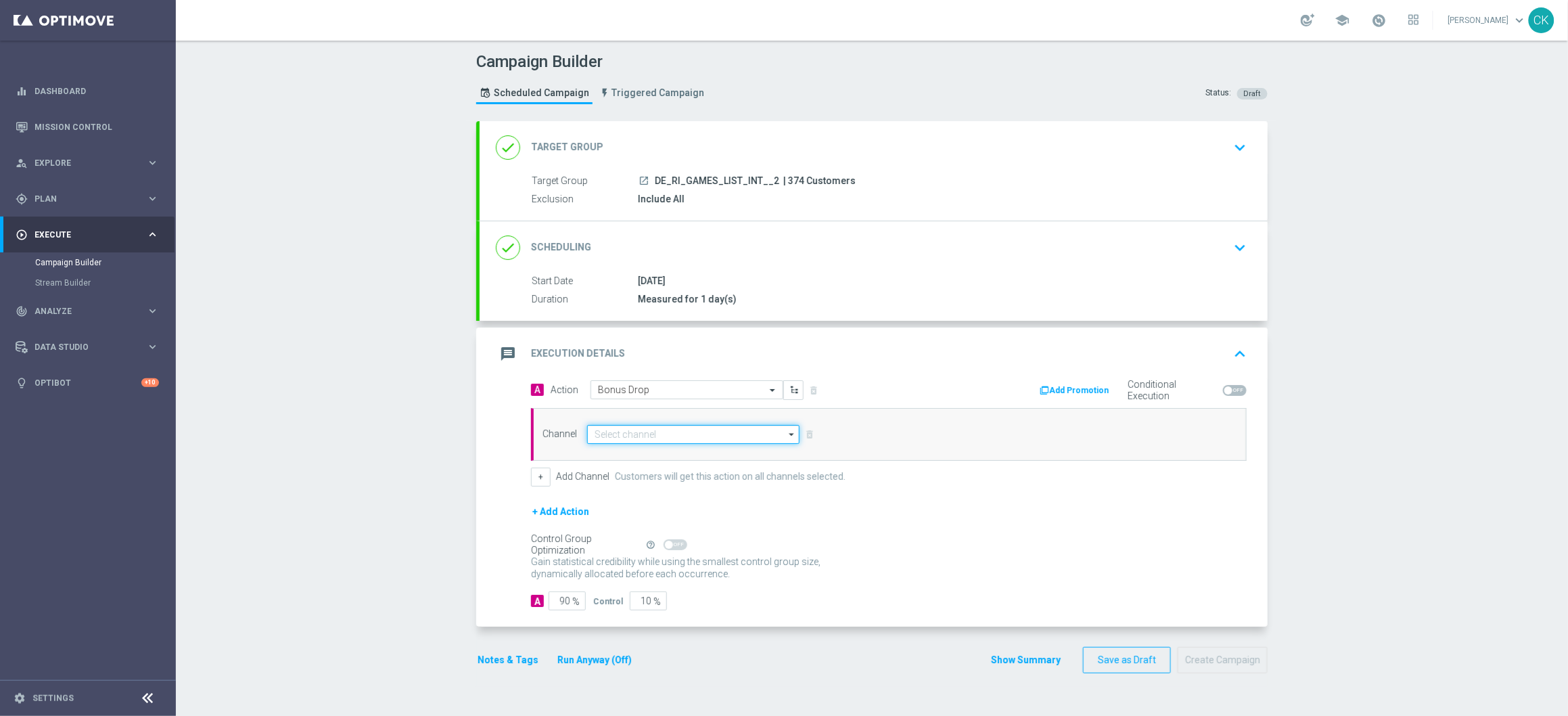
click at [665, 437] on input at bounding box center [693, 435] width 213 height 19
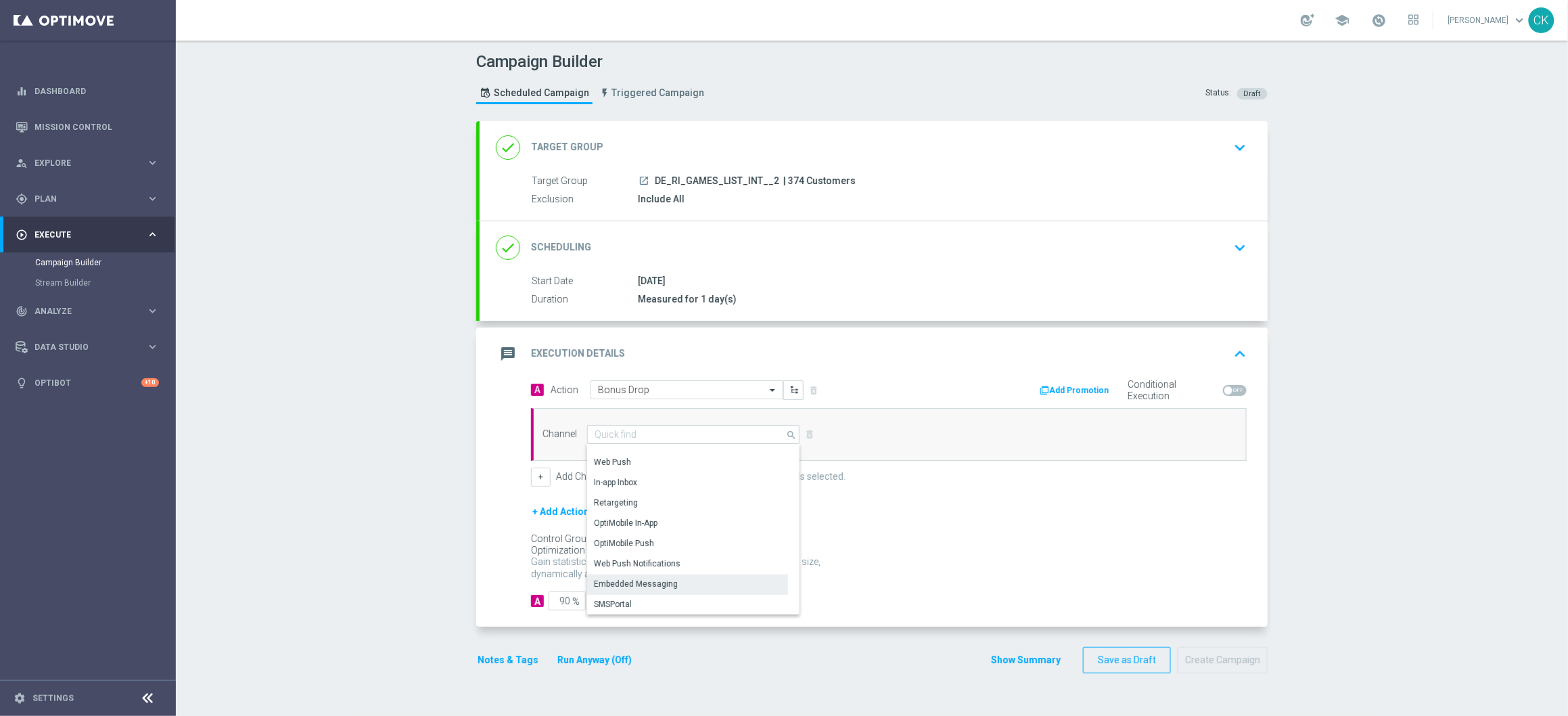
click at [642, 578] on div "Embedded Messaging" at bounding box center [636, 584] width 84 height 12
type input "Embedded Messaging"
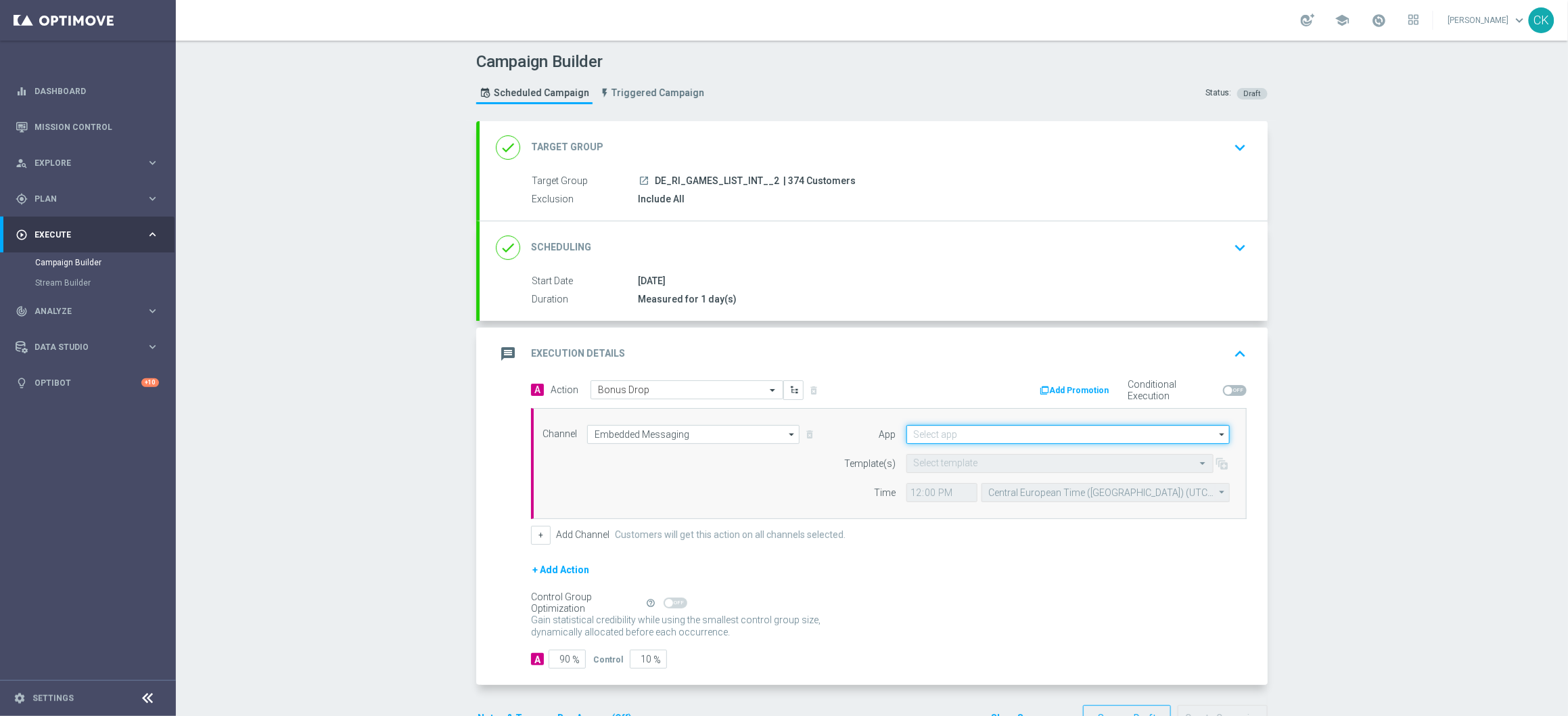
click at [935, 439] on input at bounding box center [1068, 435] width 324 height 19
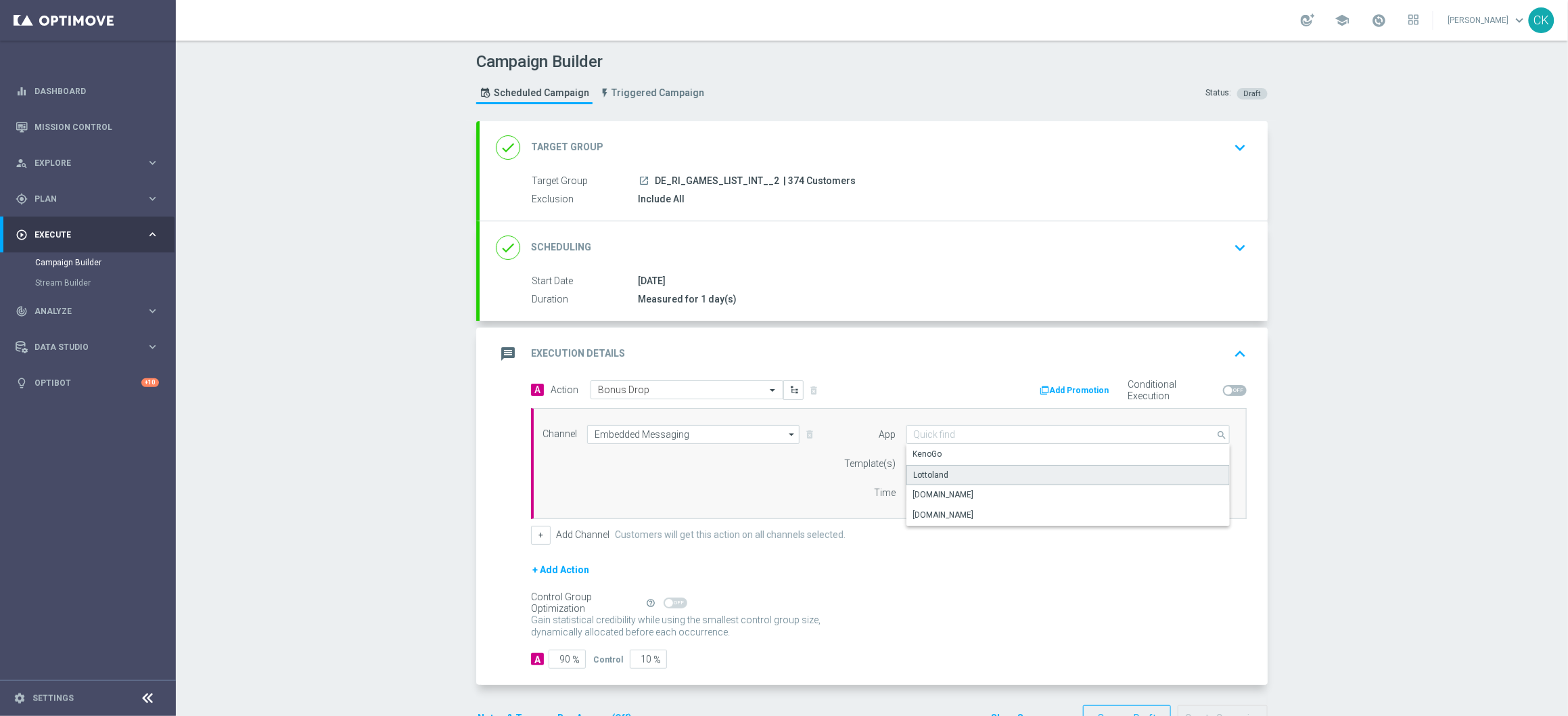
click at [928, 467] on div "Lottoland" at bounding box center [1068, 475] width 324 height 20
type input "Lottoland"
click at [928, 466] on input "text" at bounding box center [1046, 463] width 265 height 12
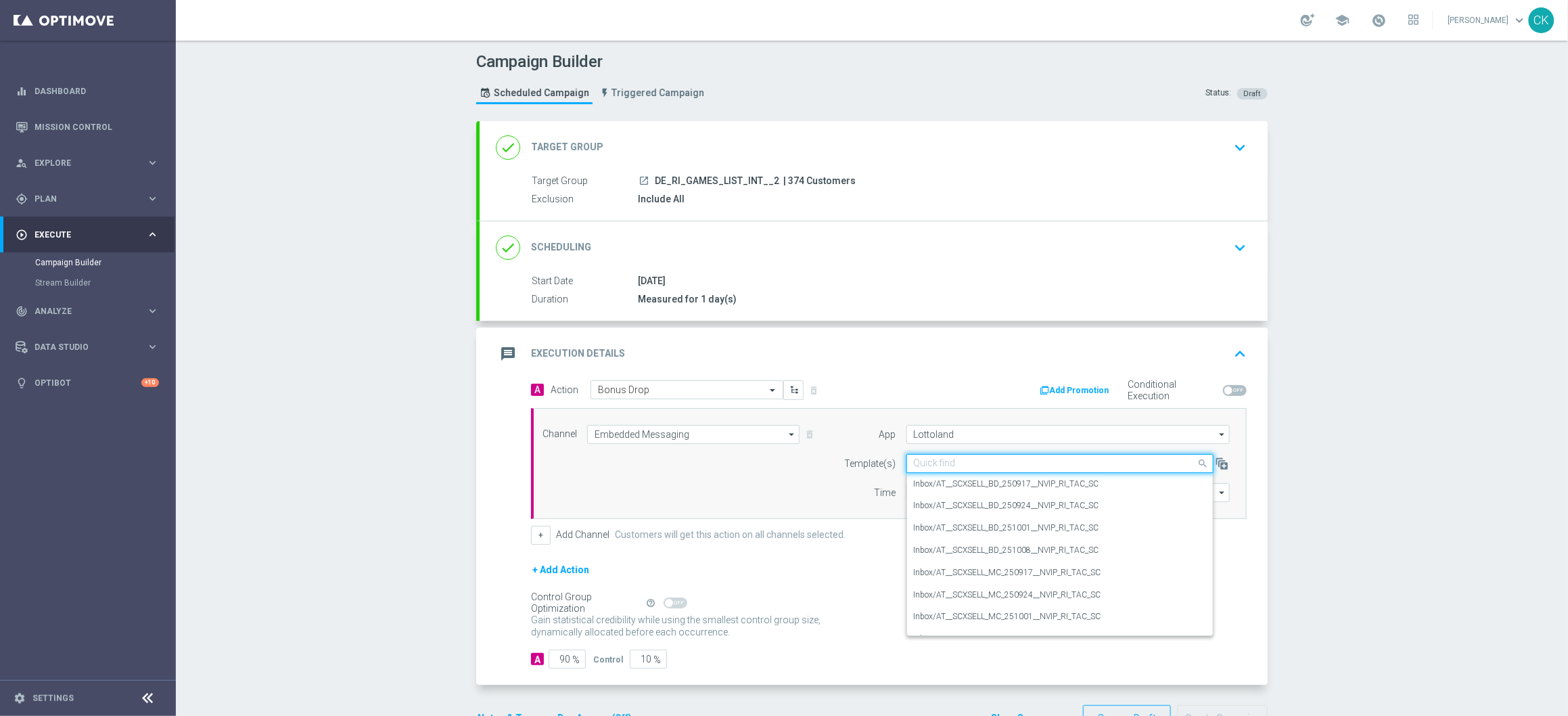
paste input "DE_INT__INTBONUSDROP_251010__NVIP_RI_TAC_GM_2"
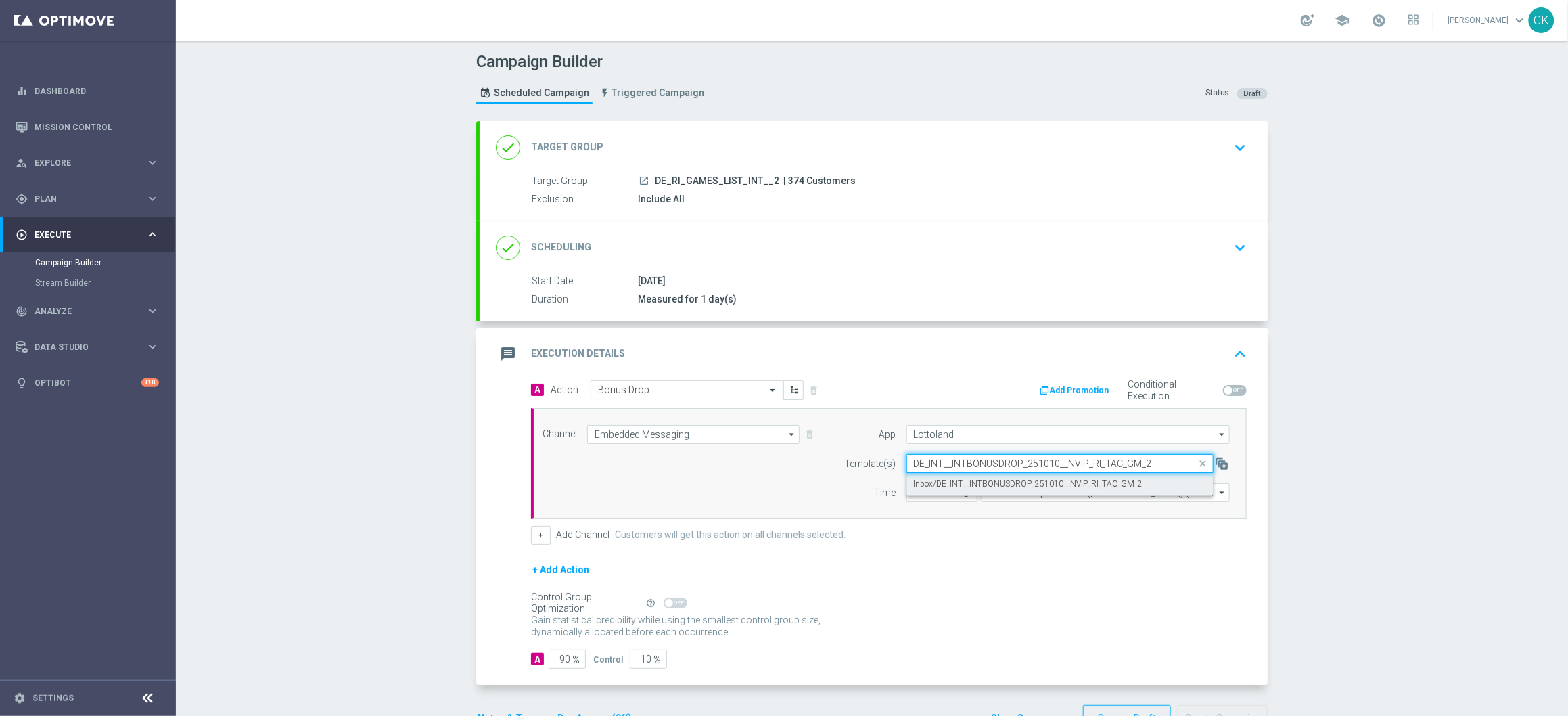
click at [934, 480] on label "Inbox/DE_INT__INTBONUSDROP_251010__NVIP_RI_TAC_GM_2" at bounding box center [1029, 484] width 230 height 12
type input "DE_INT__INTBONUSDROP_251010__NVIP_RI_TAC_GM_2"
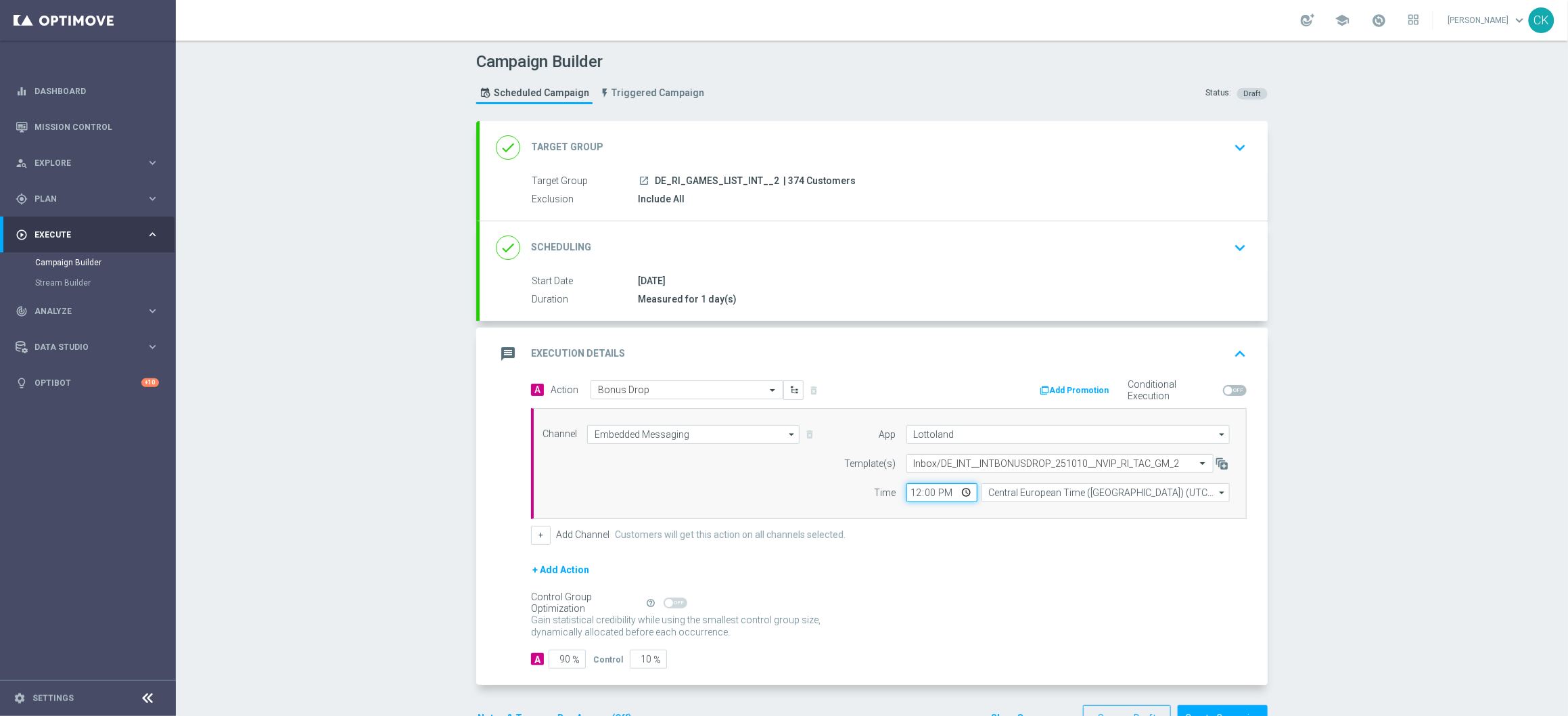
click at [910, 495] on input "12:00" at bounding box center [942, 493] width 71 height 19
type input "14:30"
click at [983, 518] on div "Channel Embedded Messaging Embedded Messaging arrow_drop_down Drag here to set …" at bounding box center [889, 463] width 716 height 111
click at [559, 660] on input "90" at bounding box center [567, 659] width 37 height 19
type input "0"
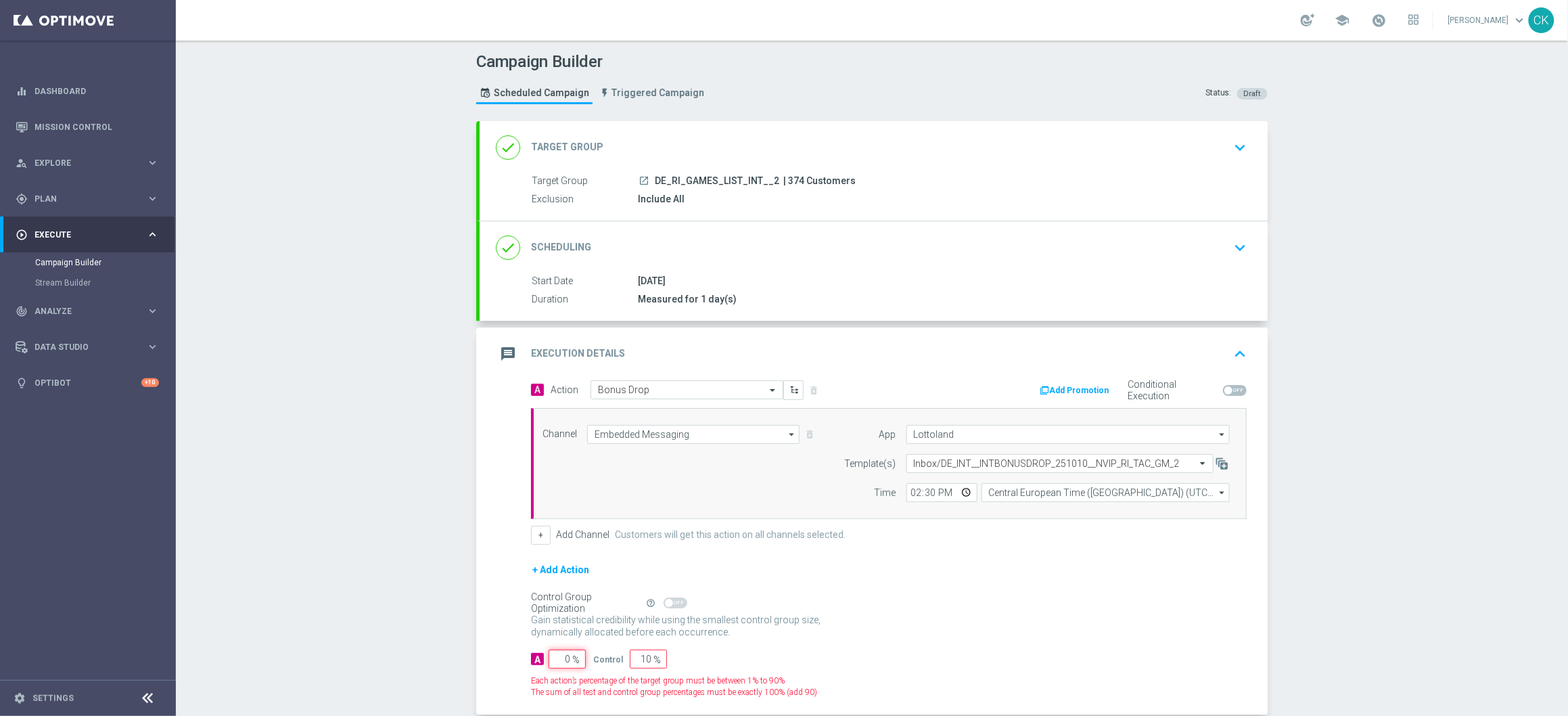
type input "100"
type input "0"
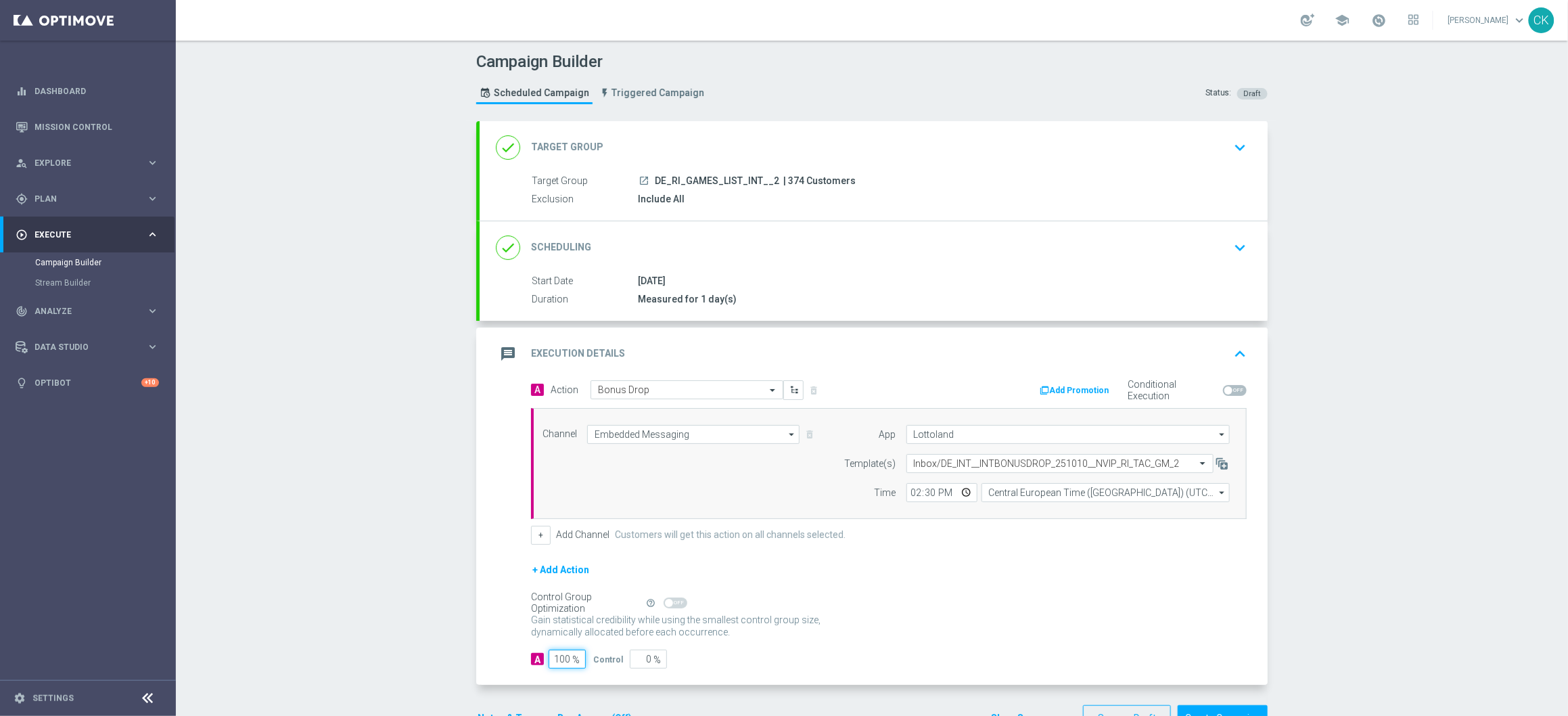
type input "100"
click at [691, 654] on div "A 100 % Control 0 %" at bounding box center [889, 659] width 716 height 19
click at [528, 680] on div "A Action Select action Bonus Drop delete_forever Add Promotion Conditional Exec…" at bounding box center [873, 533] width 788 height 305
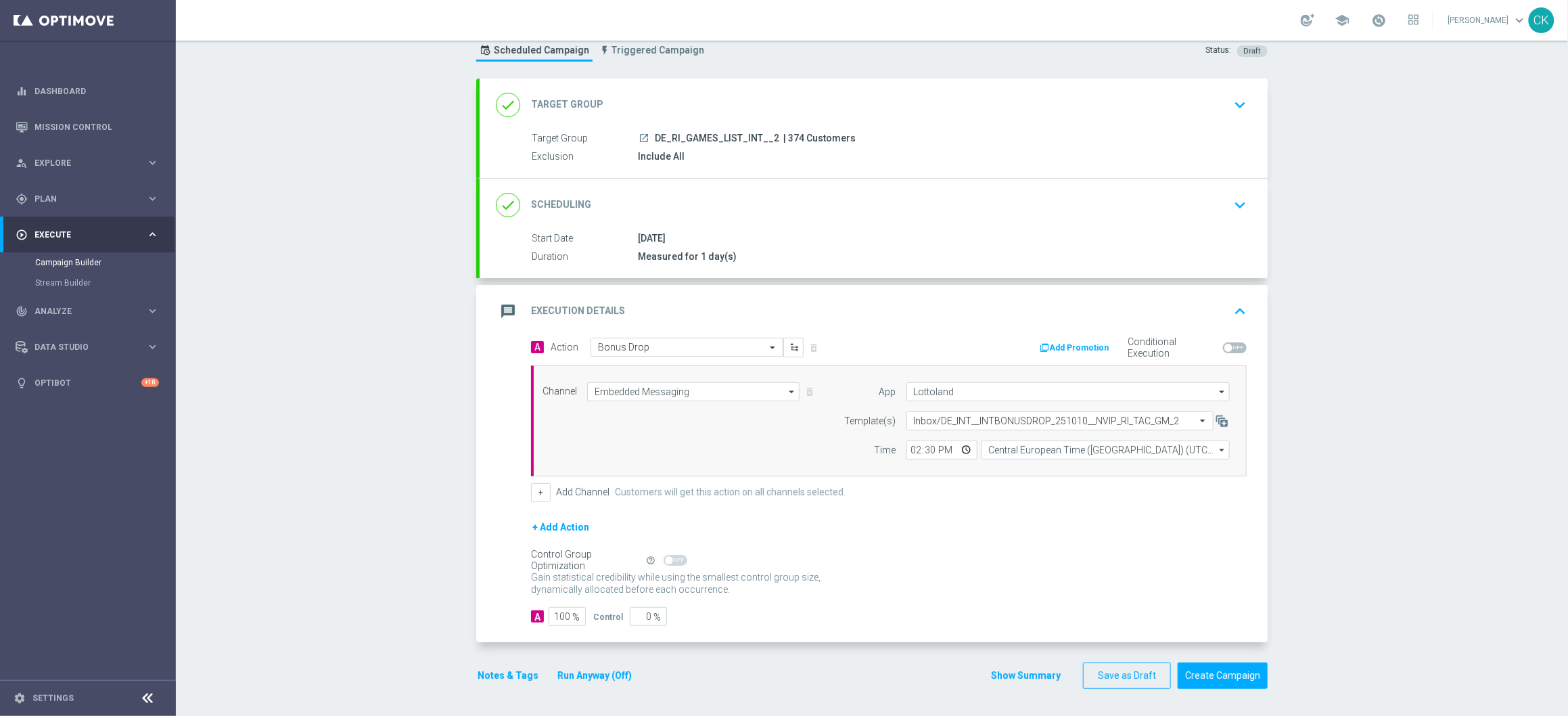
click at [504, 674] on button "Notes & Tags" at bounding box center [507, 675] width 63 height 17
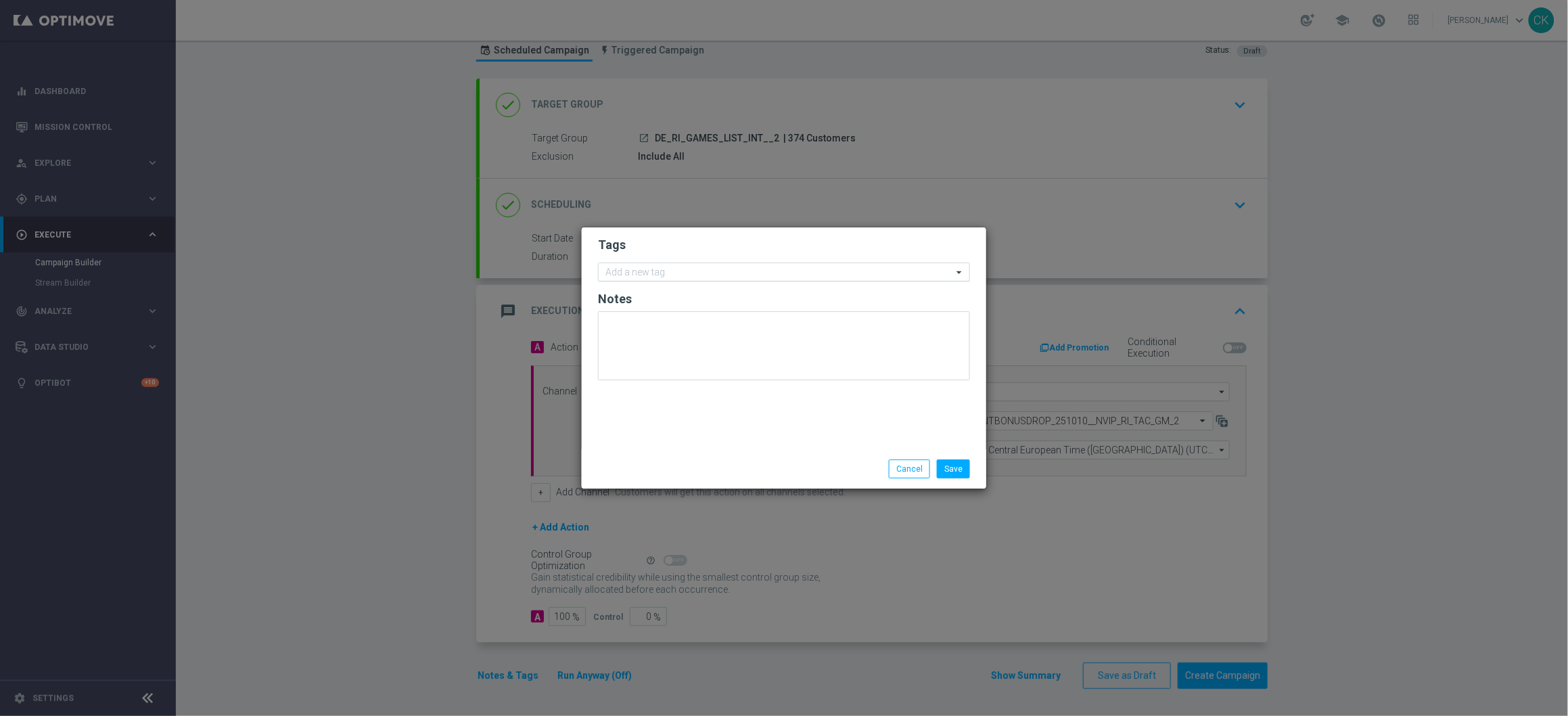
click at [676, 268] on input "text" at bounding box center [779, 273] width 347 height 12
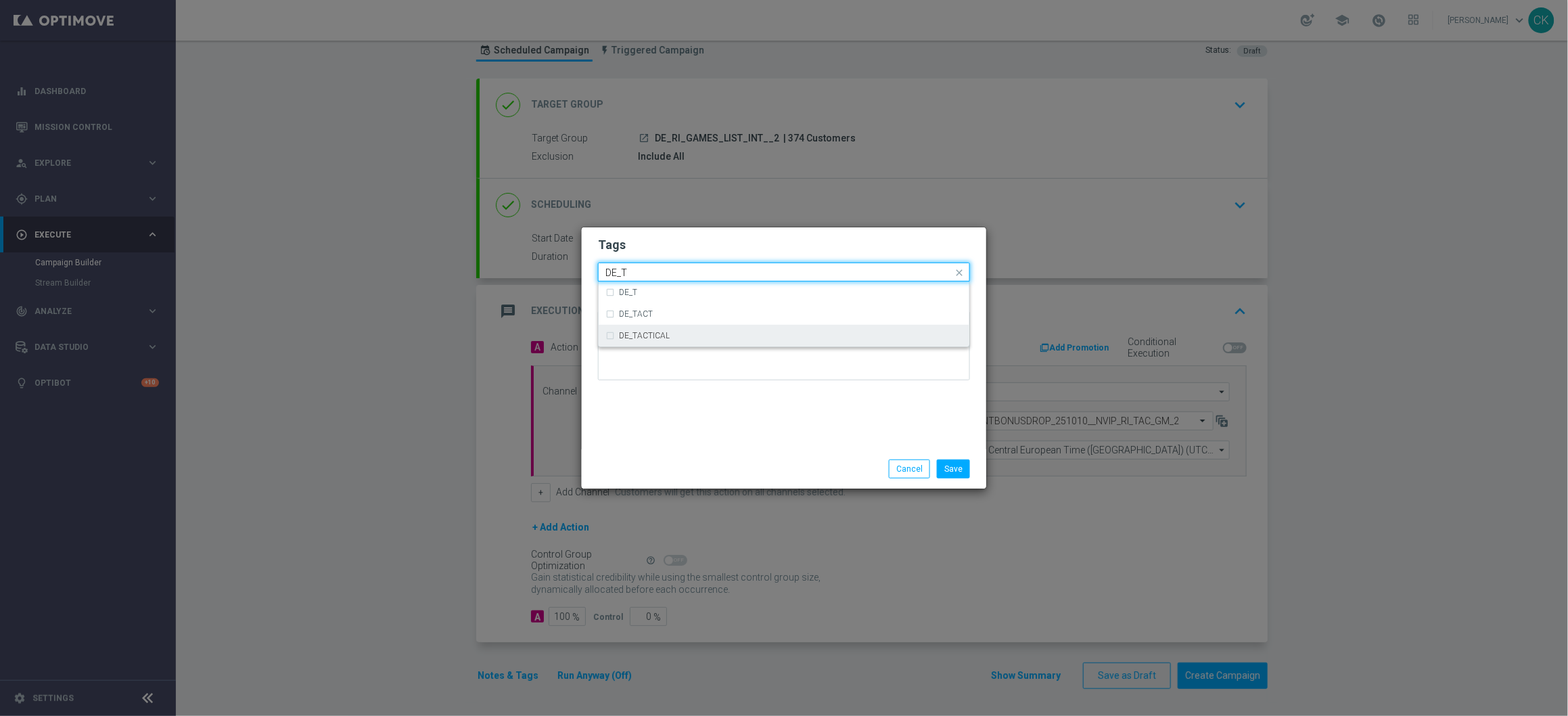
click at [702, 334] on div "DE_TACTICAL" at bounding box center [791, 336] width 344 height 8
type input "DE_T"
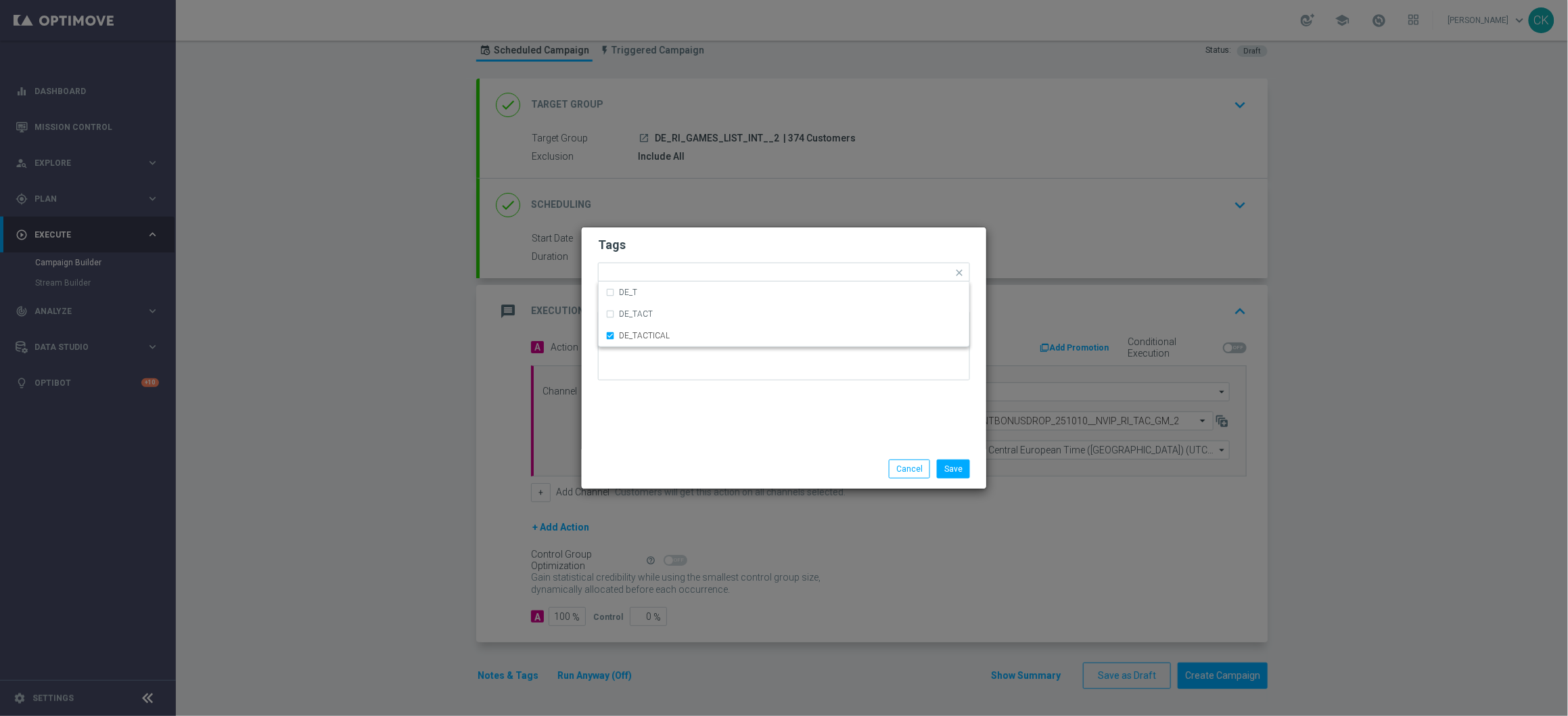
click at [693, 411] on div "Tags Quick find × DE_TACTICAL DE_T DE_TACT DE_TACTICAL Notes" at bounding box center [784, 339] width 405 height 222
click at [964, 465] on button "Save" at bounding box center [954, 469] width 33 height 19
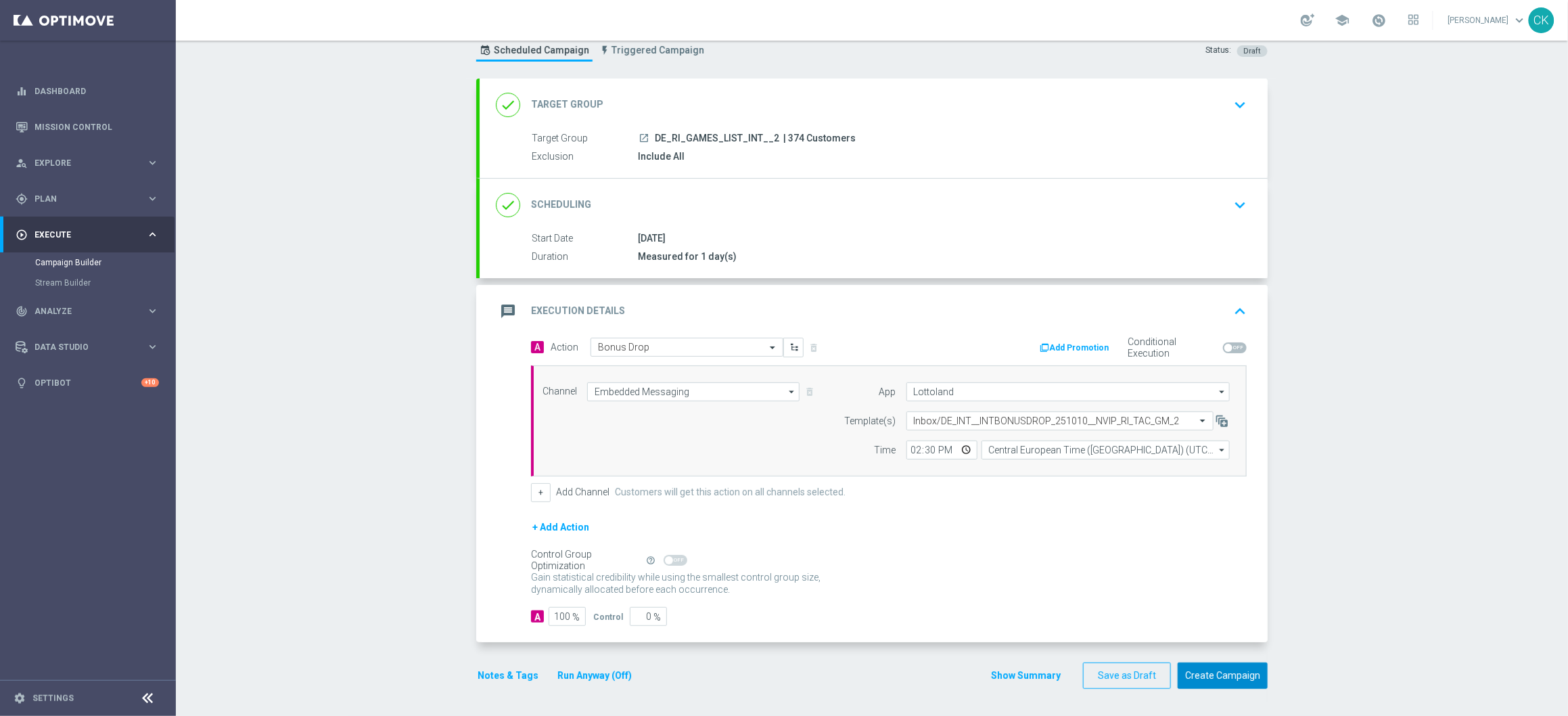
click at [1211, 677] on button "Create Campaign" at bounding box center [1223, 675] width 90 height 27
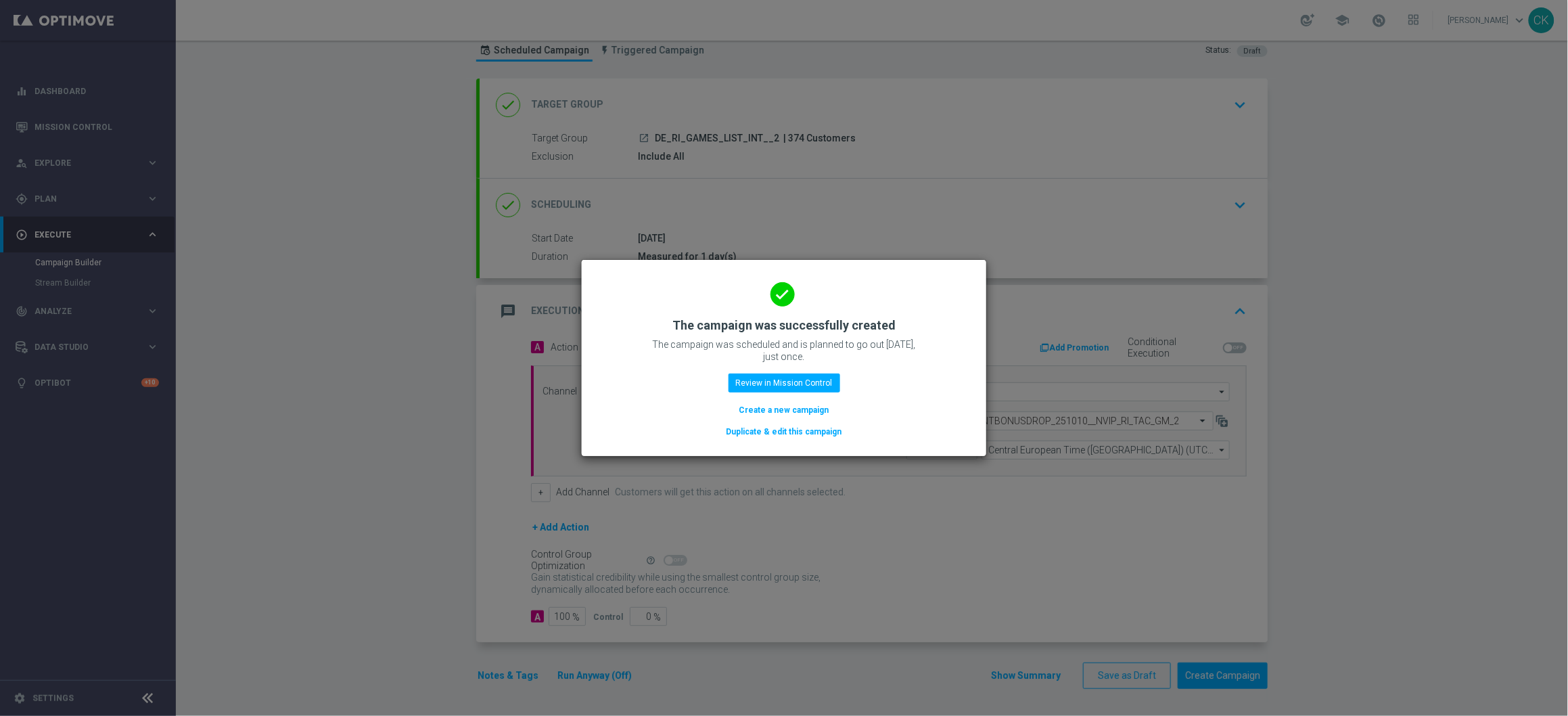
click at [781, 408] on button "Create a new campaign" at bounding box center [785, 410] width 93 height 15
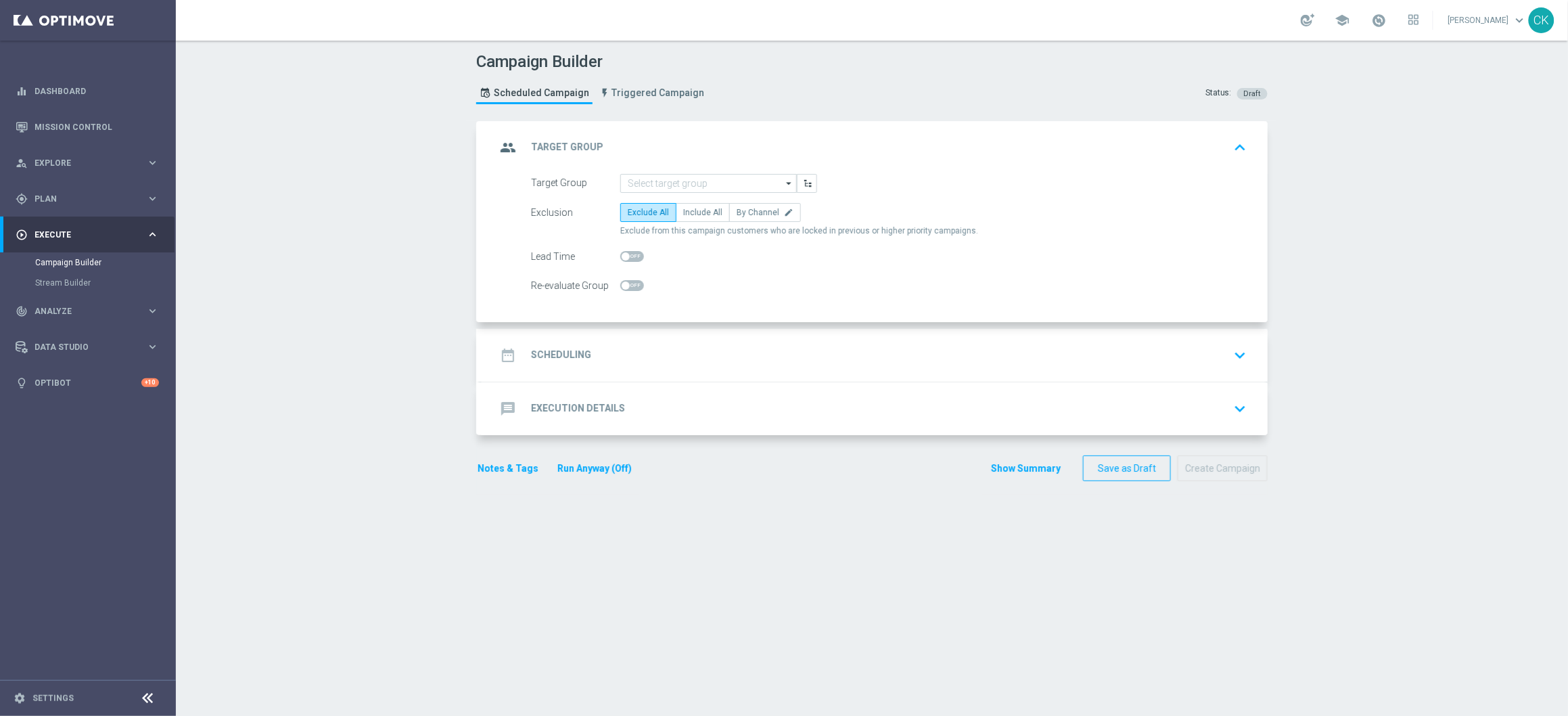
scroll to position [0, 0]
click at [44, 201] on span "Plan" at bounding box center [91, 199] width 112 height 8
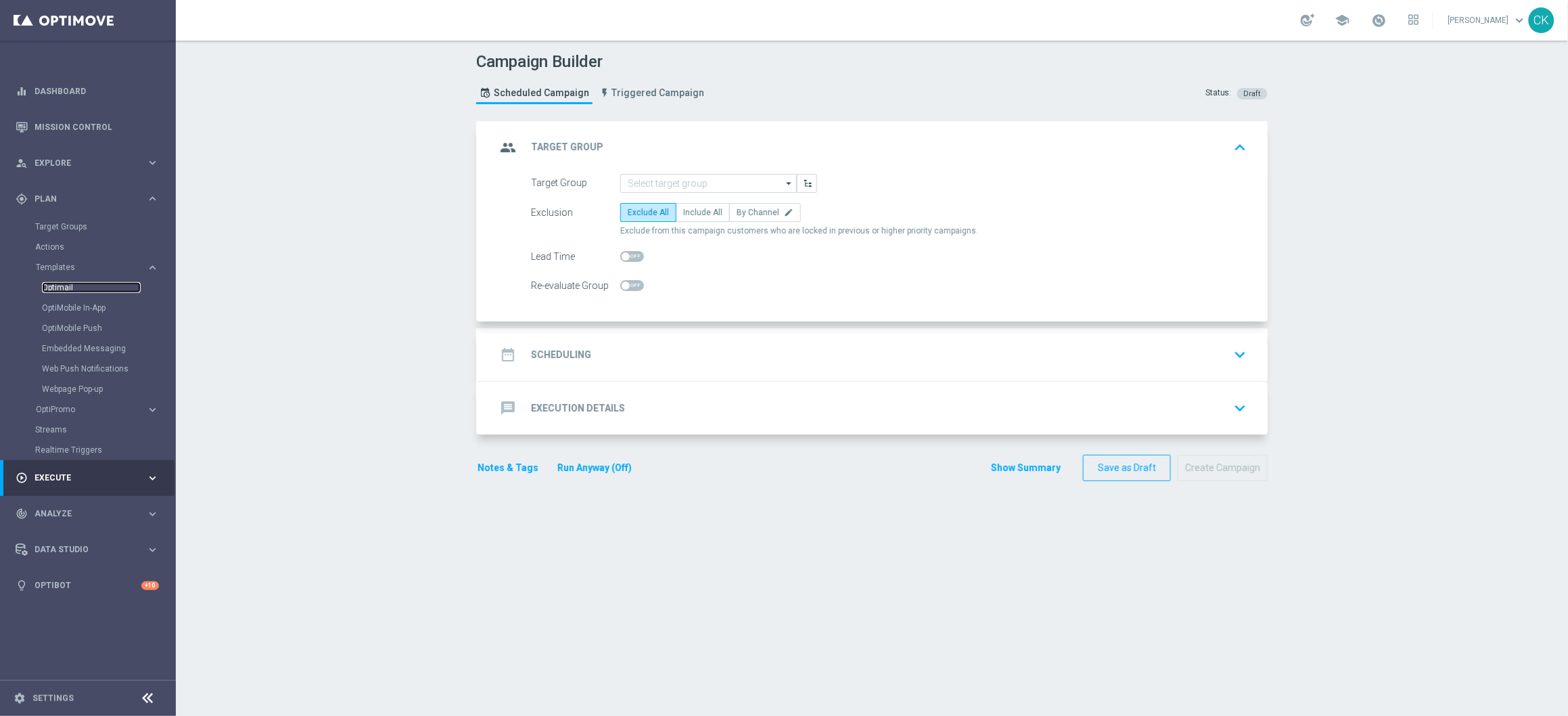
click at [68, 288] on link "Optimail" at bounding box center [91, 287] width 99 height 11
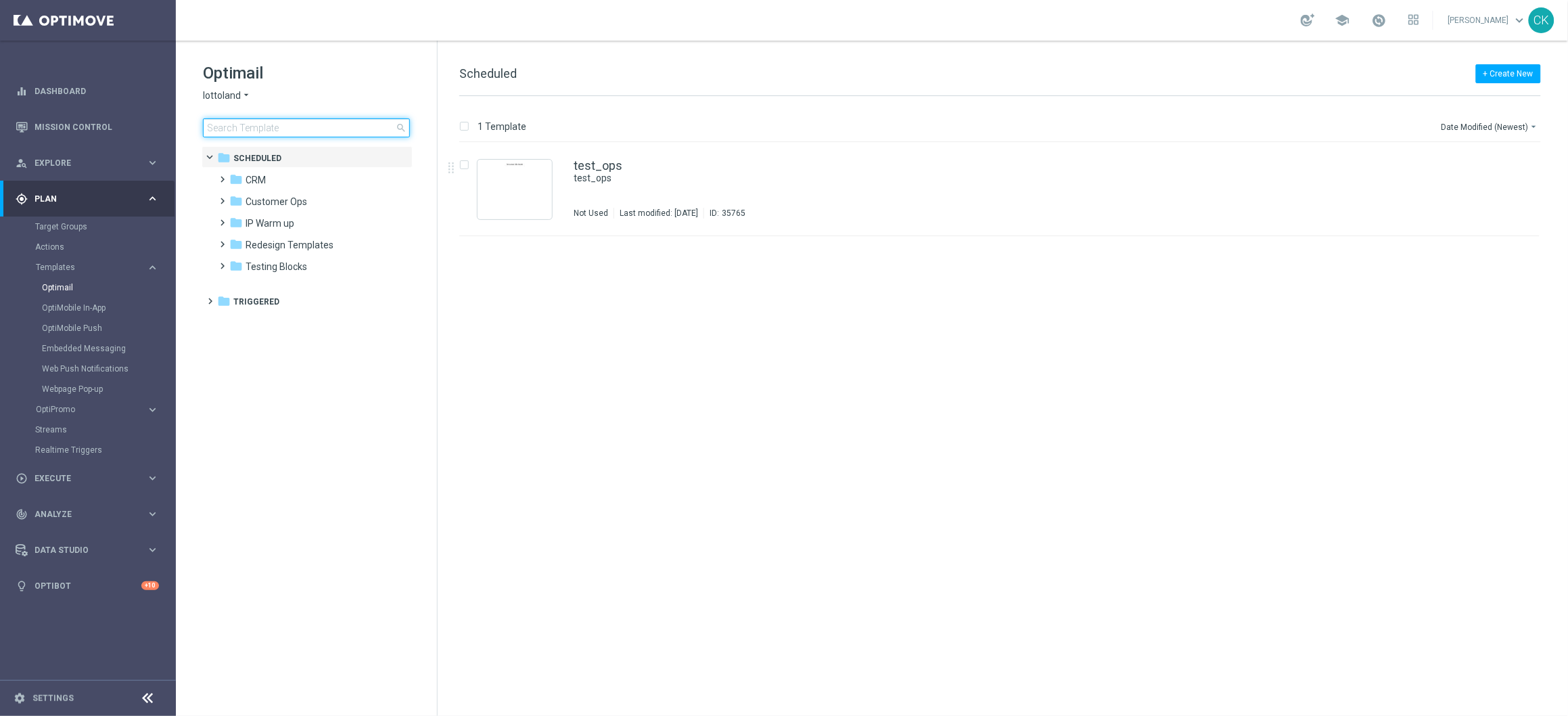
click at [278, 127] on input at bounding box center [307, 128] width 207 height 19
type input "251011"
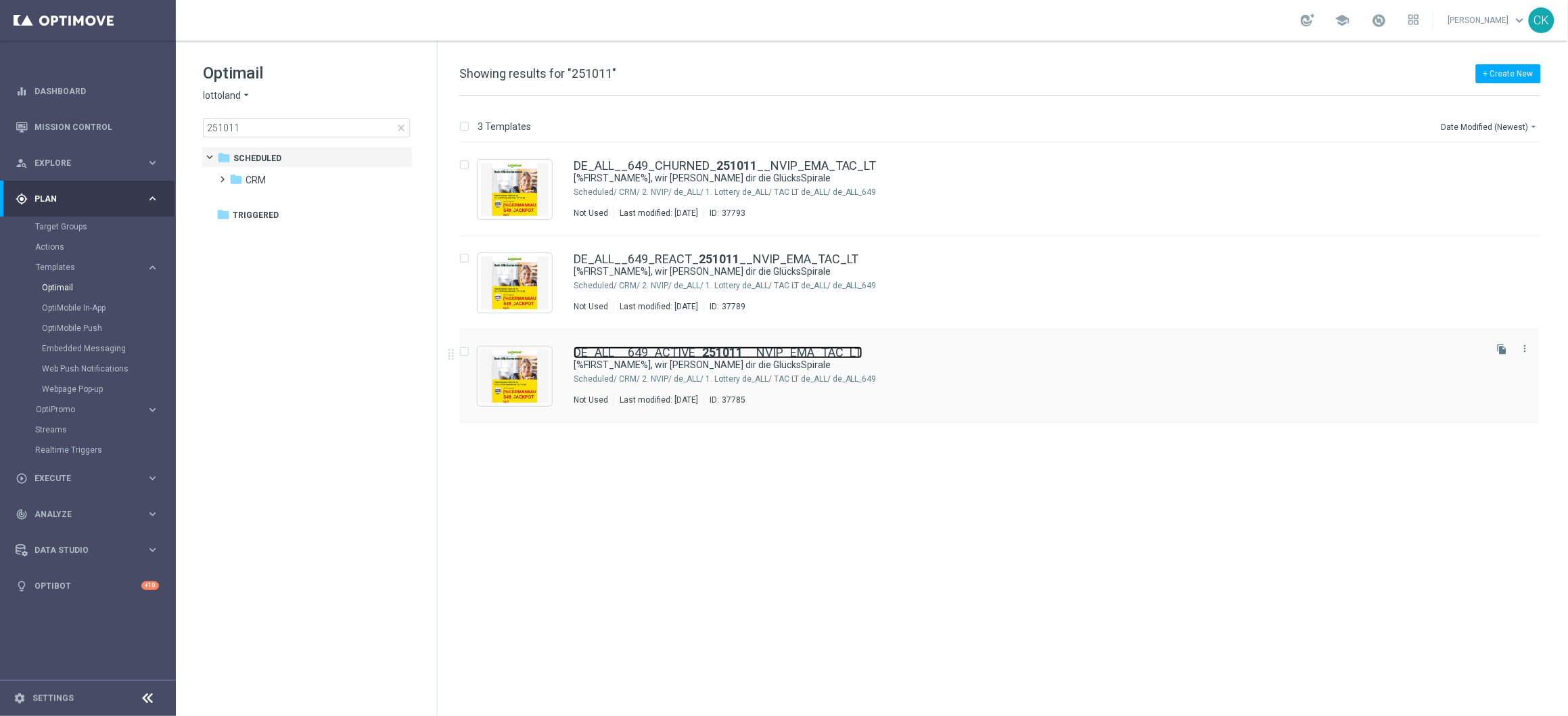
click at [702, 355] on b "251011" at bounding box center [723, 352] width 41 height 14
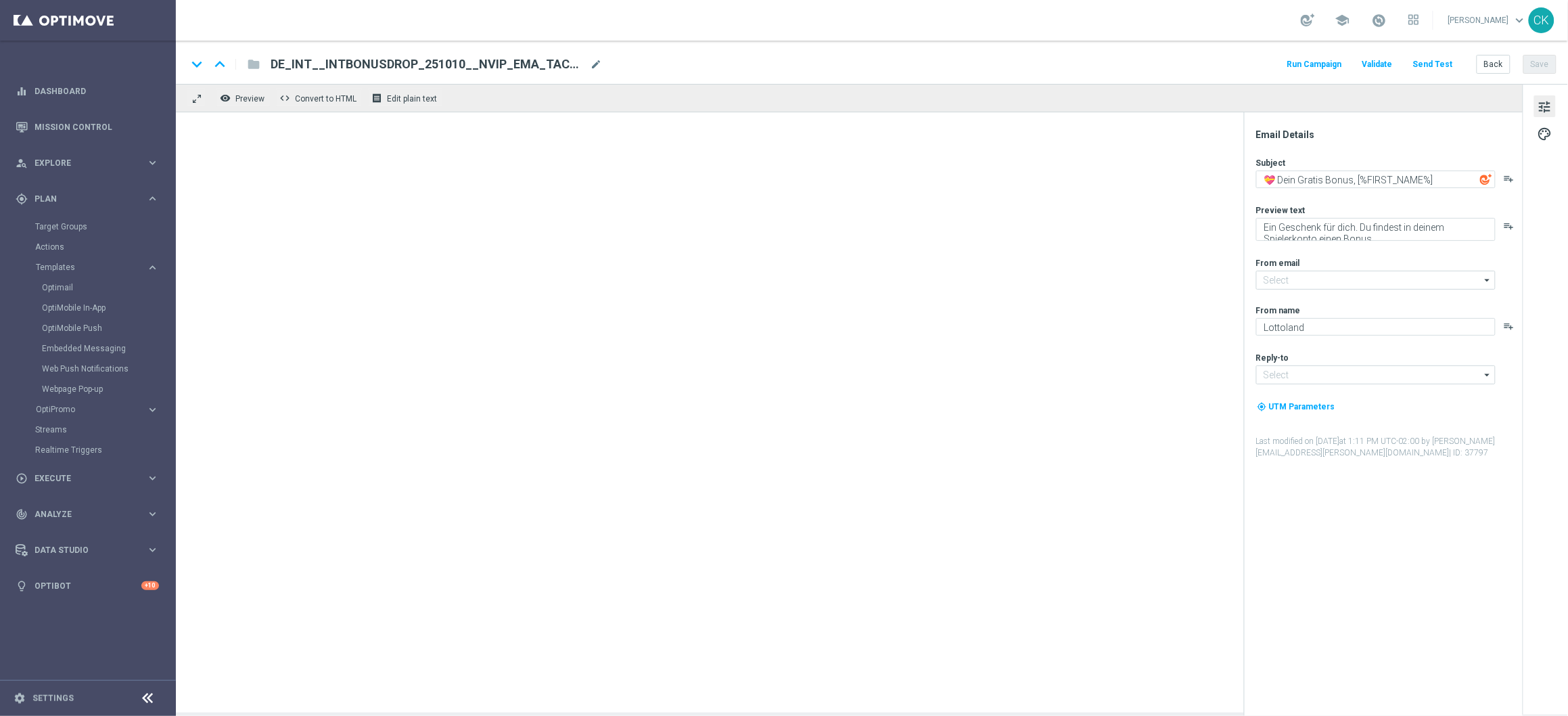
type input "[EMAIL_ADDRESS][DOMAIN_NAME]"
type textarea "[%FIRST_NAME%], wir schenken dir die GlücksSpirale"
type textarea "Zu deinem LOTTO 6aus49."
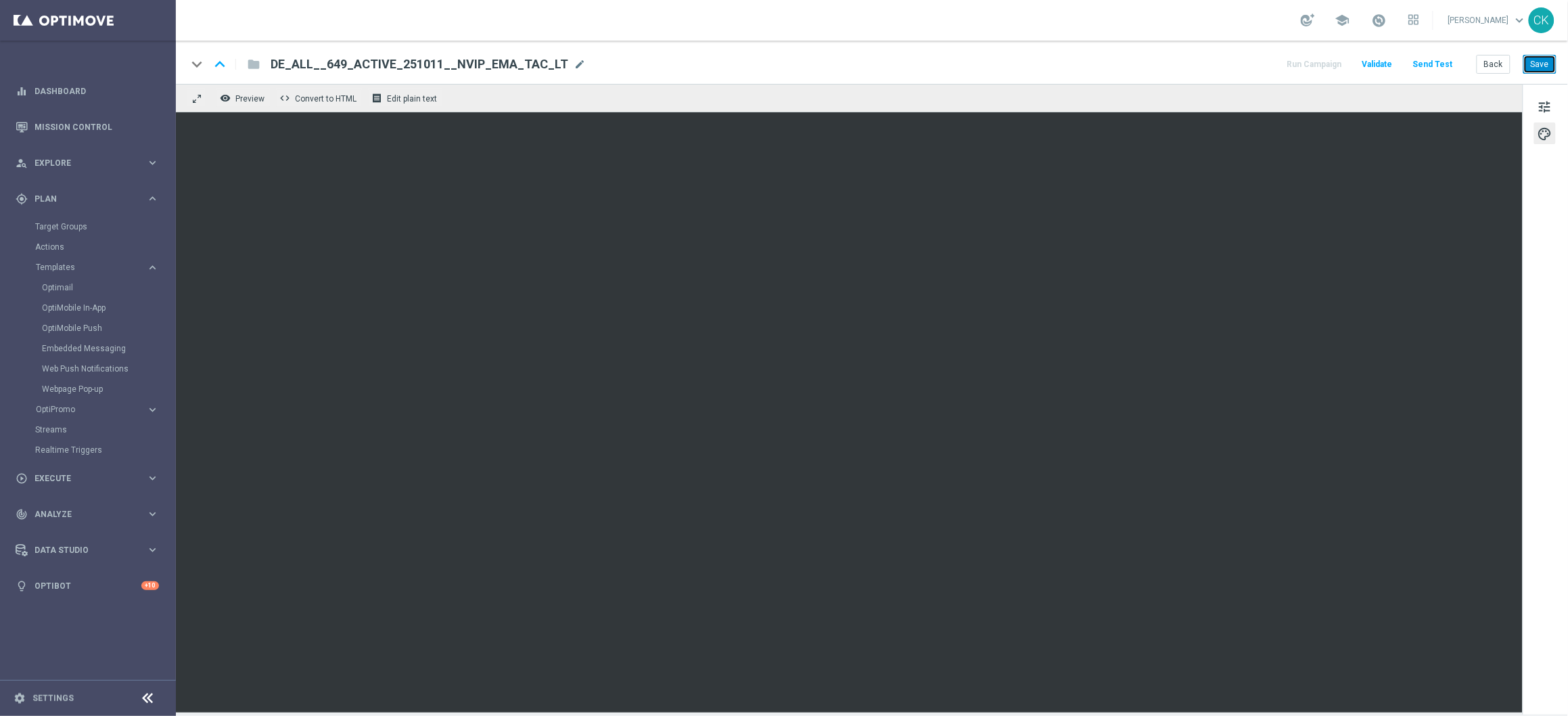
click at [1544, 63] on button "Save" at bounding box center [1540, 64] width 33 height 19
click at [1434, 62] on button "Send Test" at bounding box center [1433, 64] width 44 height 18
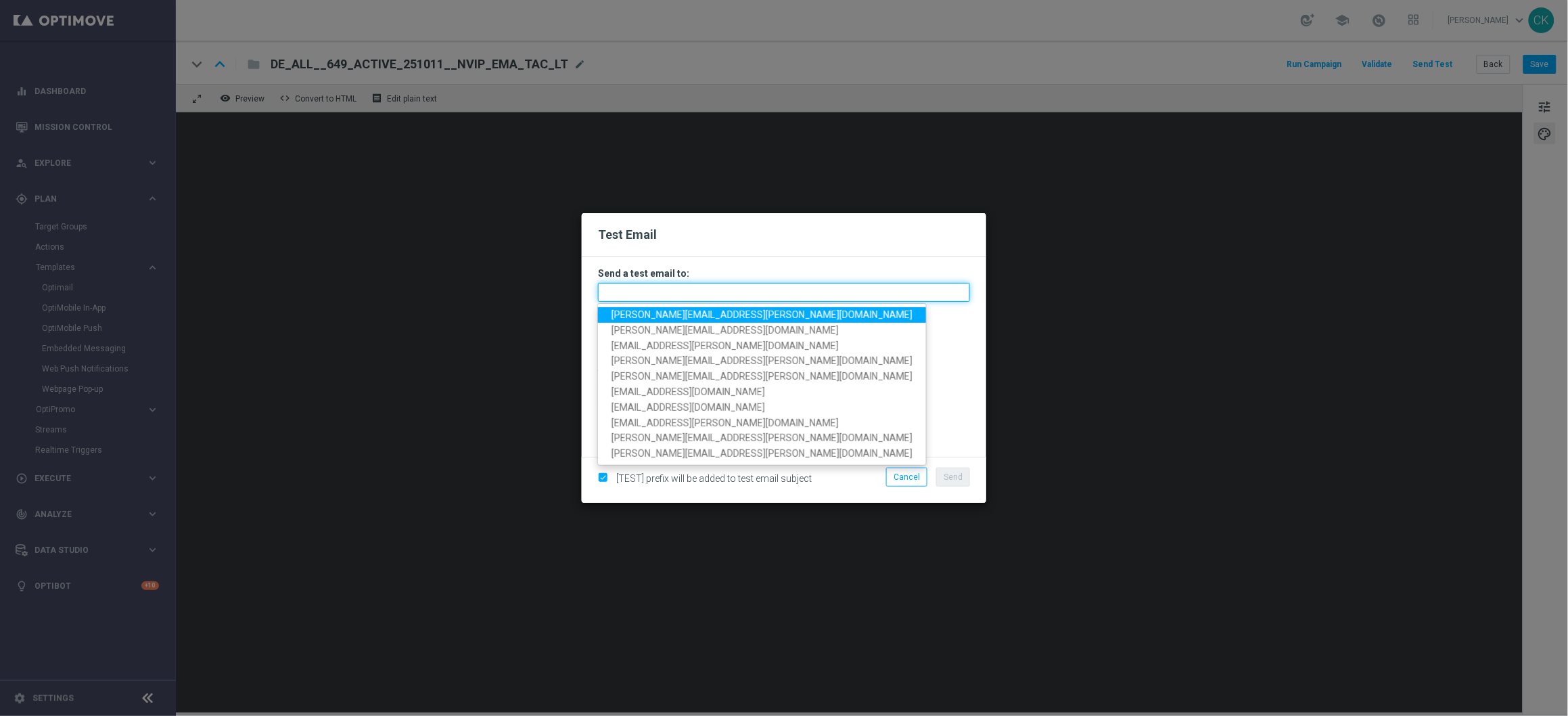
click at [762, 296] on input "text" at bounding box center [784, 292] width 372 height 19
click at [683, 313] on span "[PERSON_NAME][EMAIL_ADDRESS][DOMAIN_NAME]" at bounding box center [762, 315] width 301 height 11
type input "[PERSON_NAME][EMAIL_ADDRESS][DOMAIN_NAME]"
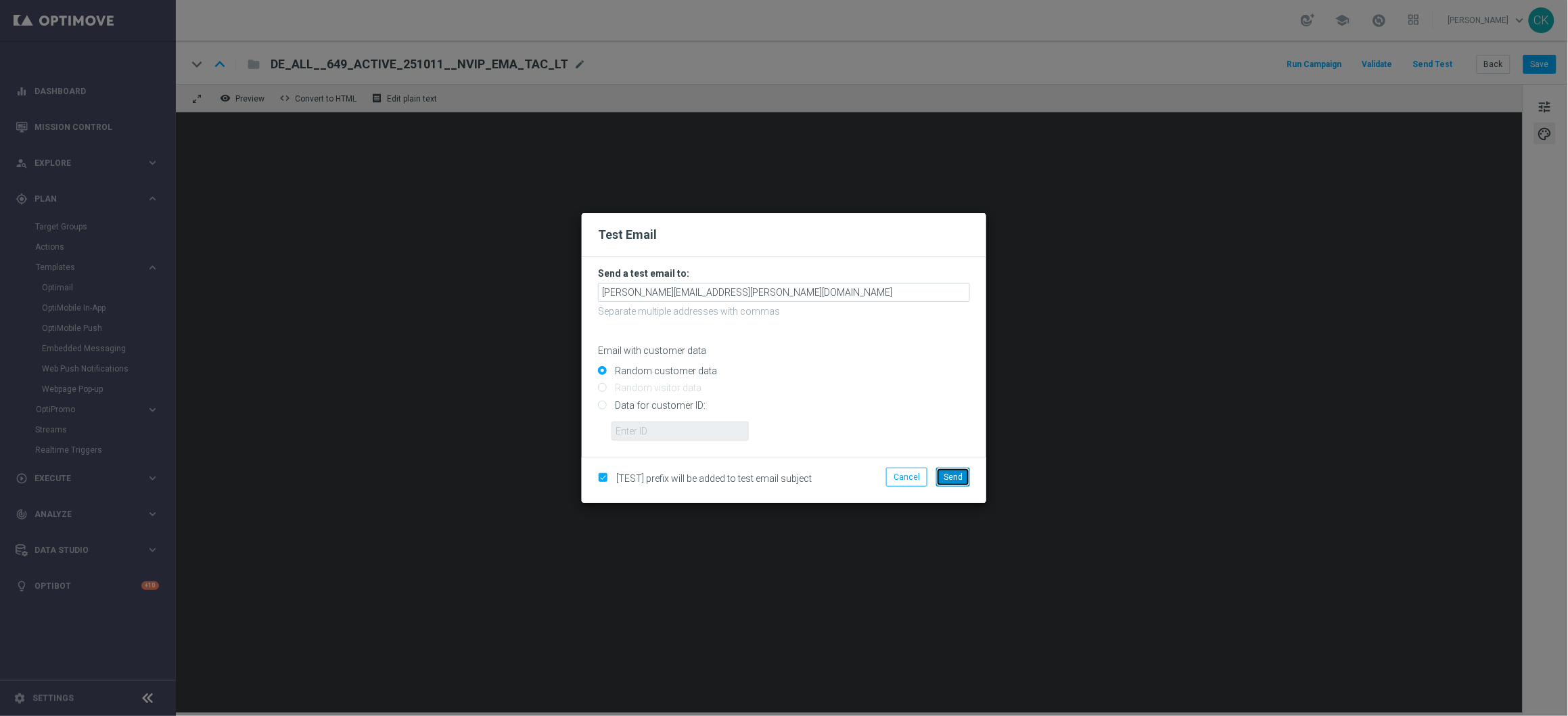
click at [953, 472] on span "Send" at bounding box center [953, 477] width 19 height 10
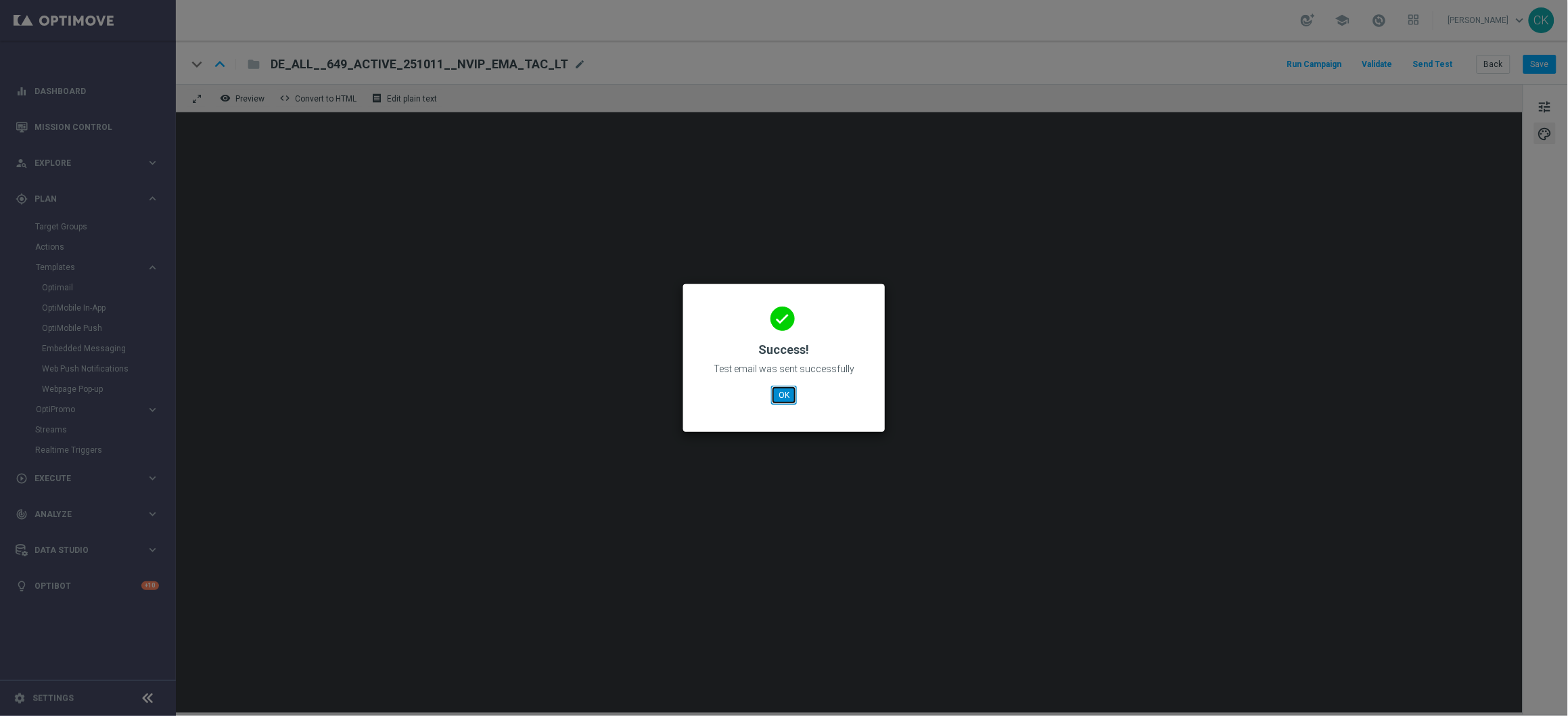
click at [789, 398] on button "OK" at bounding box center [784, 395] width 26 height 19
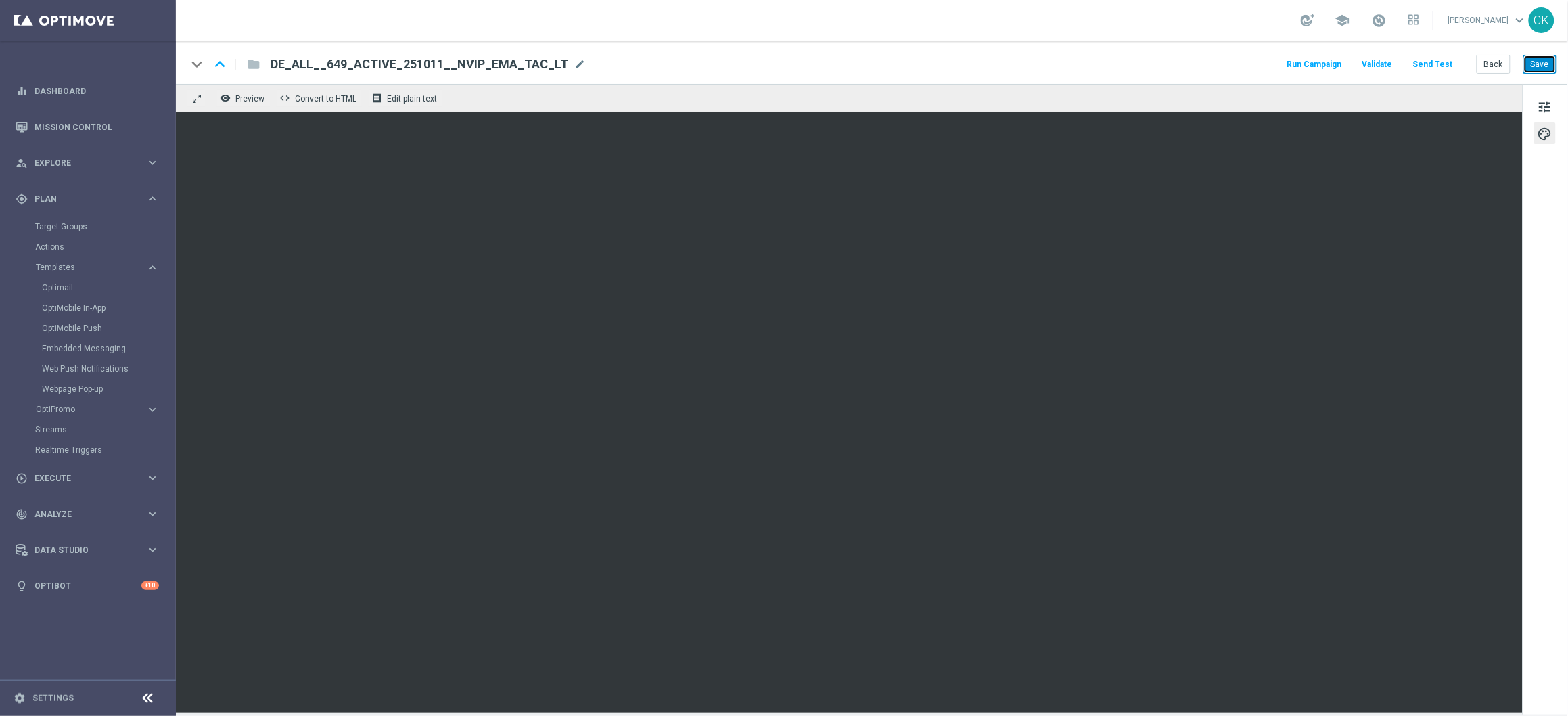
click at [1537, 59] on button "Save" at bounding box center [1540, 64] width 33 height 19
click at [1493, 66] on button "Back" at bounding box center [1494, 64] width 34 height 19
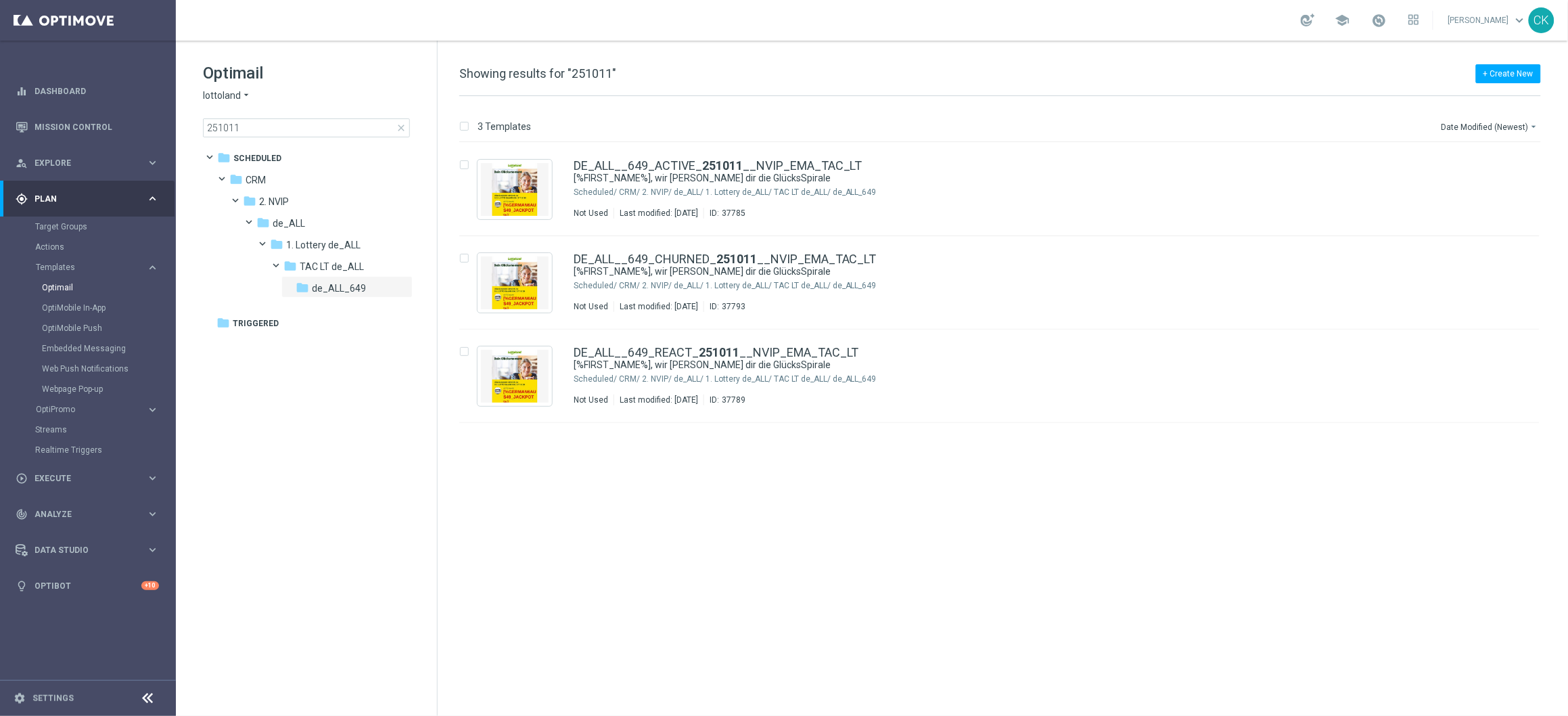
click at [401, 132] on span "close" at bounding box center [401, 128] width 11 height 11
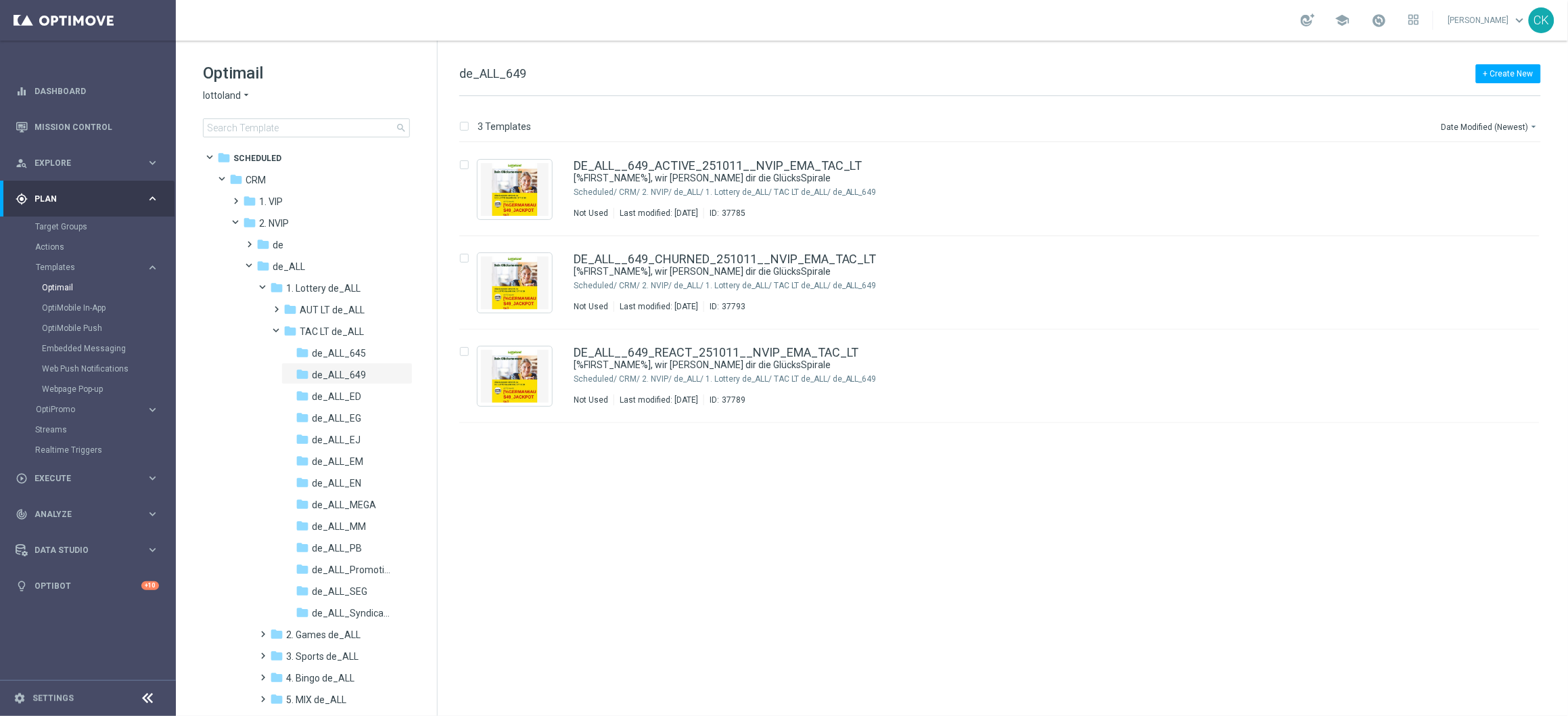
click at [401, 126] on span "search" at bounding box center [401, 128] width 11 height 11
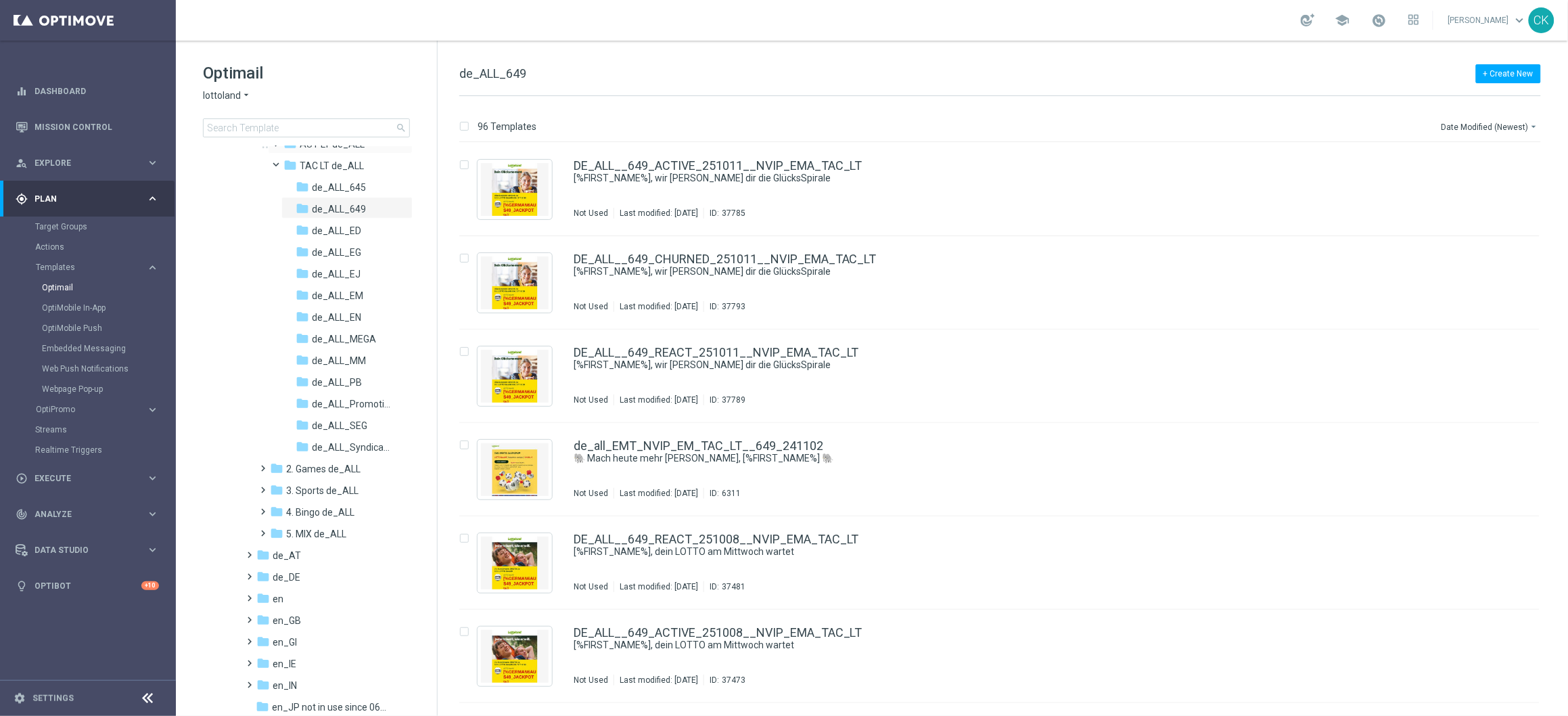
scroll to position [163, 0]
click at [250, 554] on span at bounding box center [247, 551] width 6 height 5
click at [258, 575] on span at bounding box center [260, 573] width 6 height 5
click at [275, 619] on span at bounding box center [274, 617] width 6 height 5
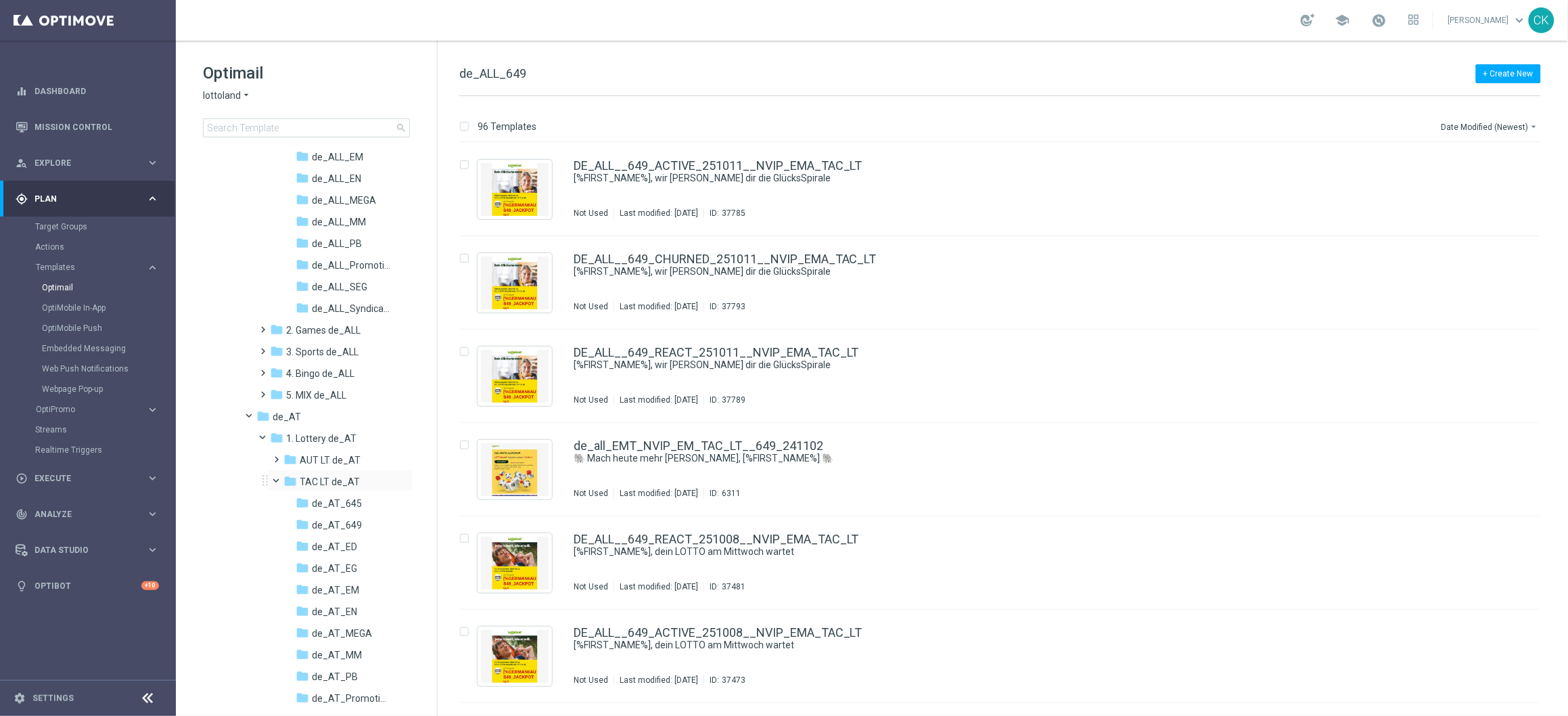
scroll to position [320, 0]
click at [276, 440] on span at bounding box center [274, 438] width 6 height 5
click at [347, 460] on span "645_SundayDraw_de_AT" at bounding box center [351, 466] width 78 height 12
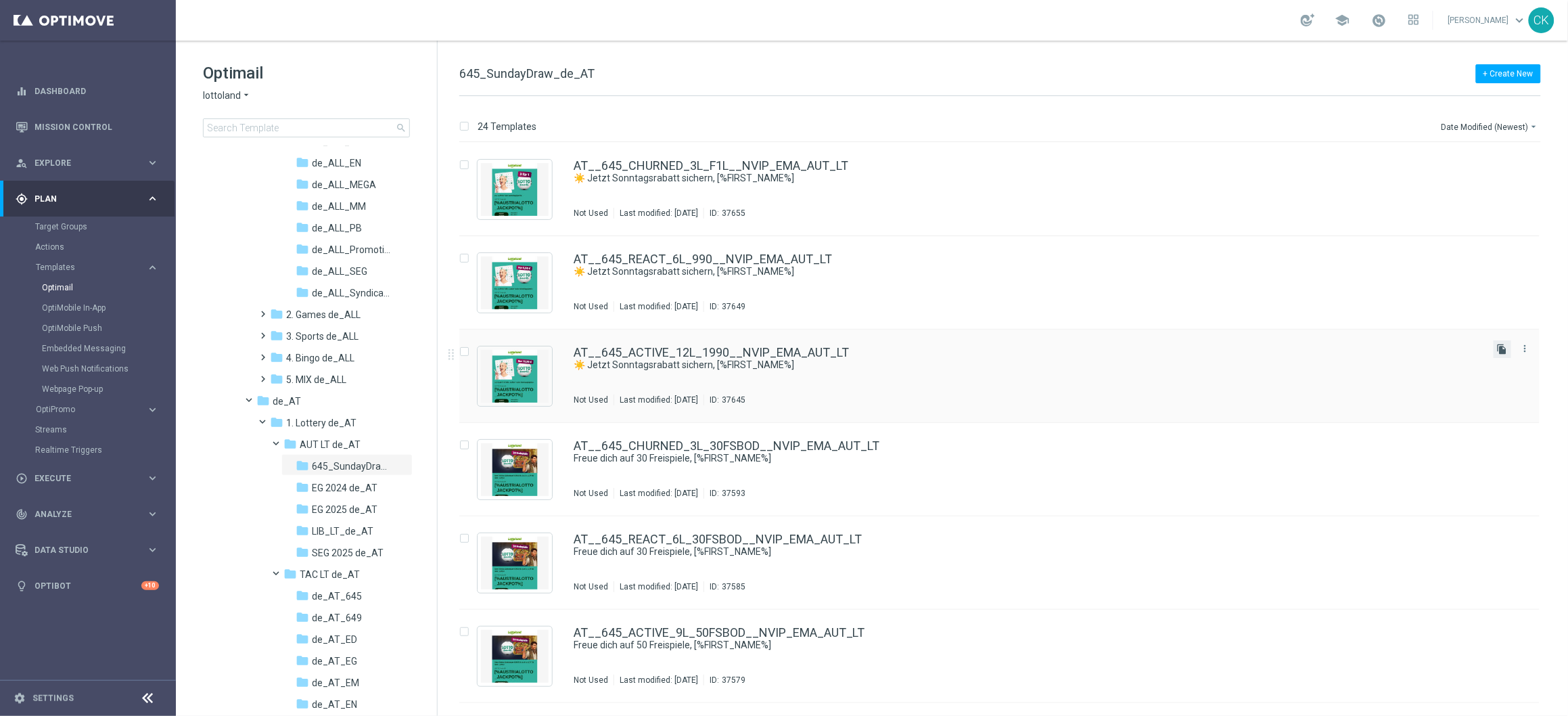
click at [1503, 349] on icon "file_copy" at bounding box center [1503, 349] width 11 height 11
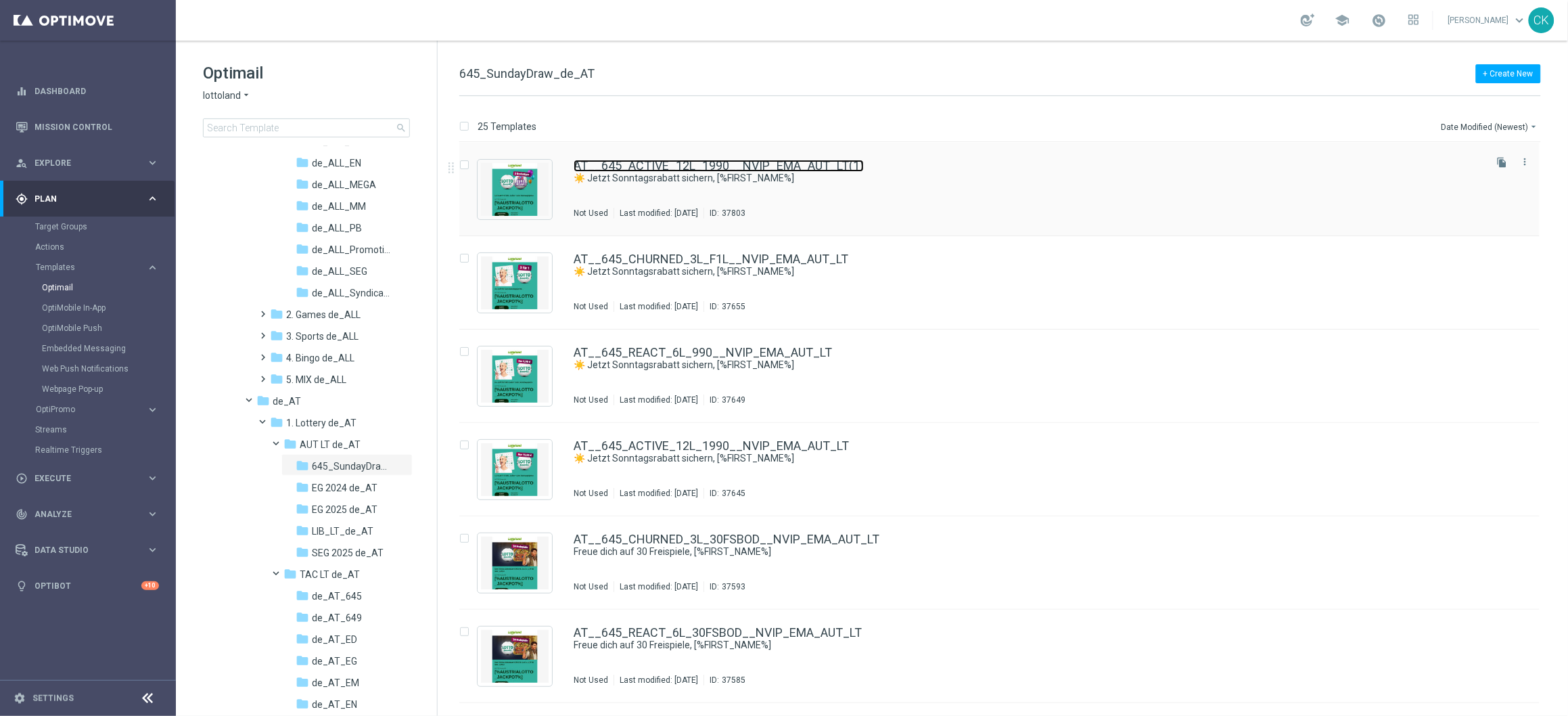
click at [647, 164] on link "AT__645_ACTIVE_12L_1990__NVIP_EMA_AUT_LT(1)" at bounding box center [719, 166] width 290 height 12
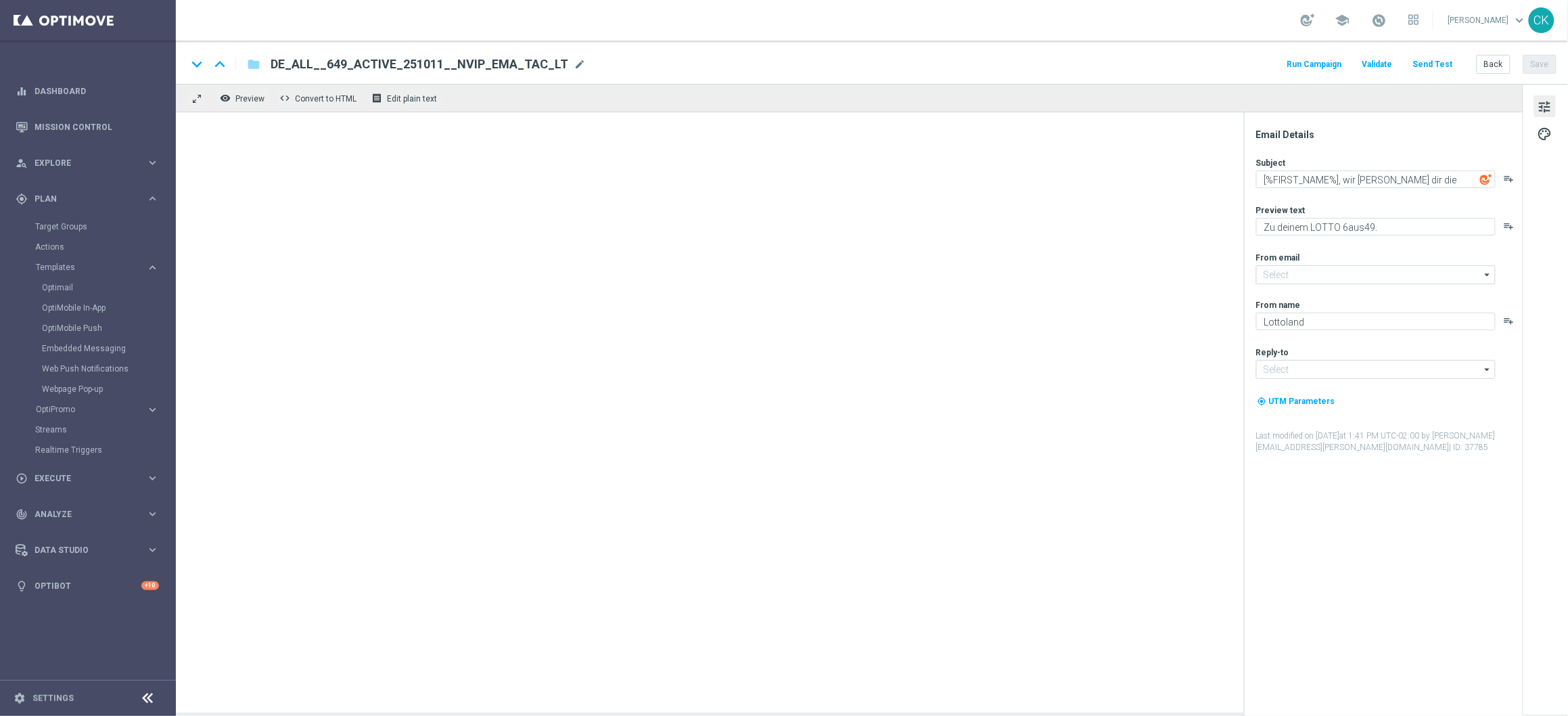
type input "[EMAIL_ADDRESS][DOMAIN_NAME]"
type textarea "☀️ Jetzt Sonntagsrabatt sichern, [%FIRST_NAME%]"
type textarea "Spare beim LOTTO 6 aus 45."
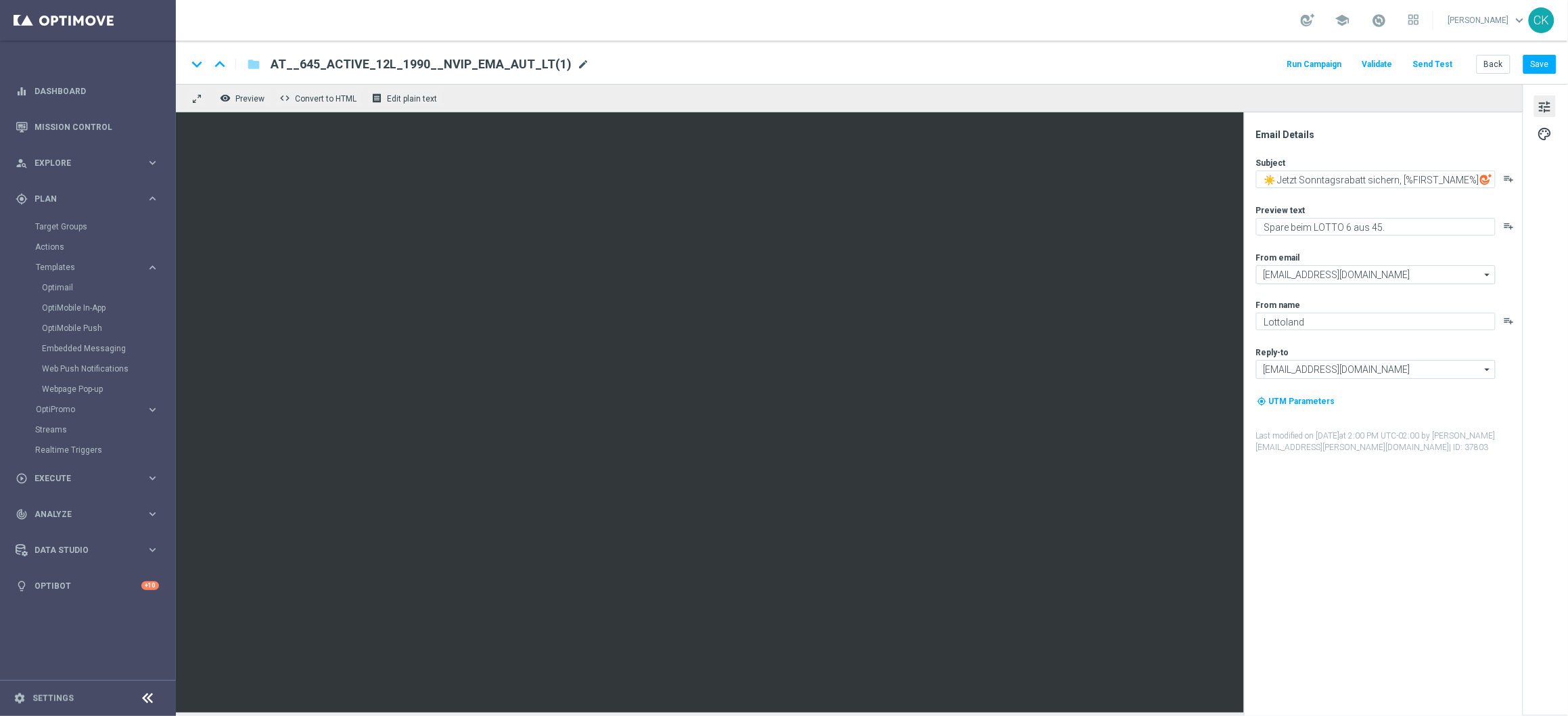
click at [577, 66] on span "mode_edit" at bounding box center [583, 64] width 12 height 12
click at [542, 66] on input "AT__645_ACTIVE_12L_1990__NVIP_EMA_AUT_LT(1)" at bounding box center [438, 64] width 336 height 18
paste input "9L_2ED__NVIP_EMA_AUT_LT"
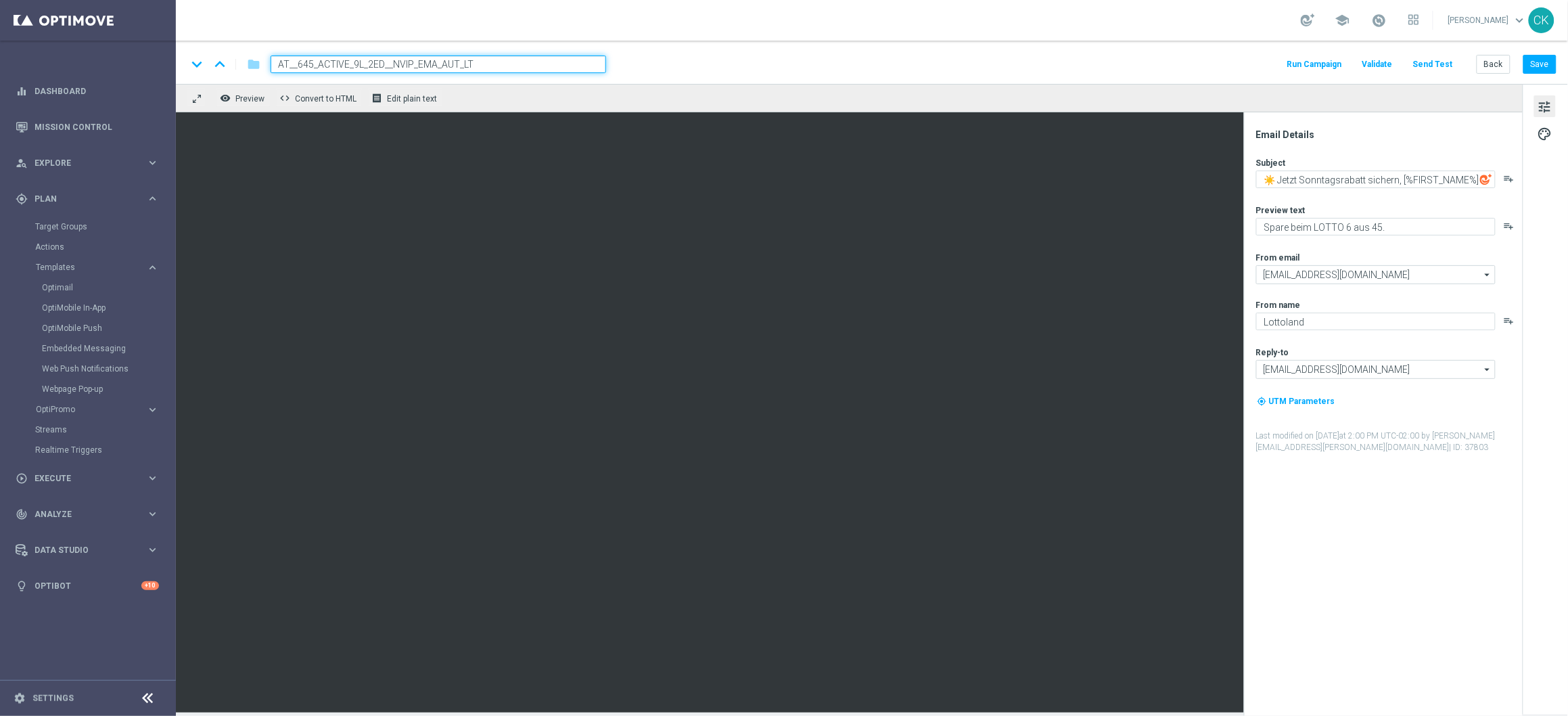
type input "AT__645_ACTIVE_9L_2ED__NVIP_EMA_AUT_LT"
click at [712, 71] on div "keyboard_arrow_down keyboard_arrow_up folder AT__645_ACTIVE_9L_2ED__NVIP_EMA_AU…" at bounding box center [871, 64] width 1370 height 18
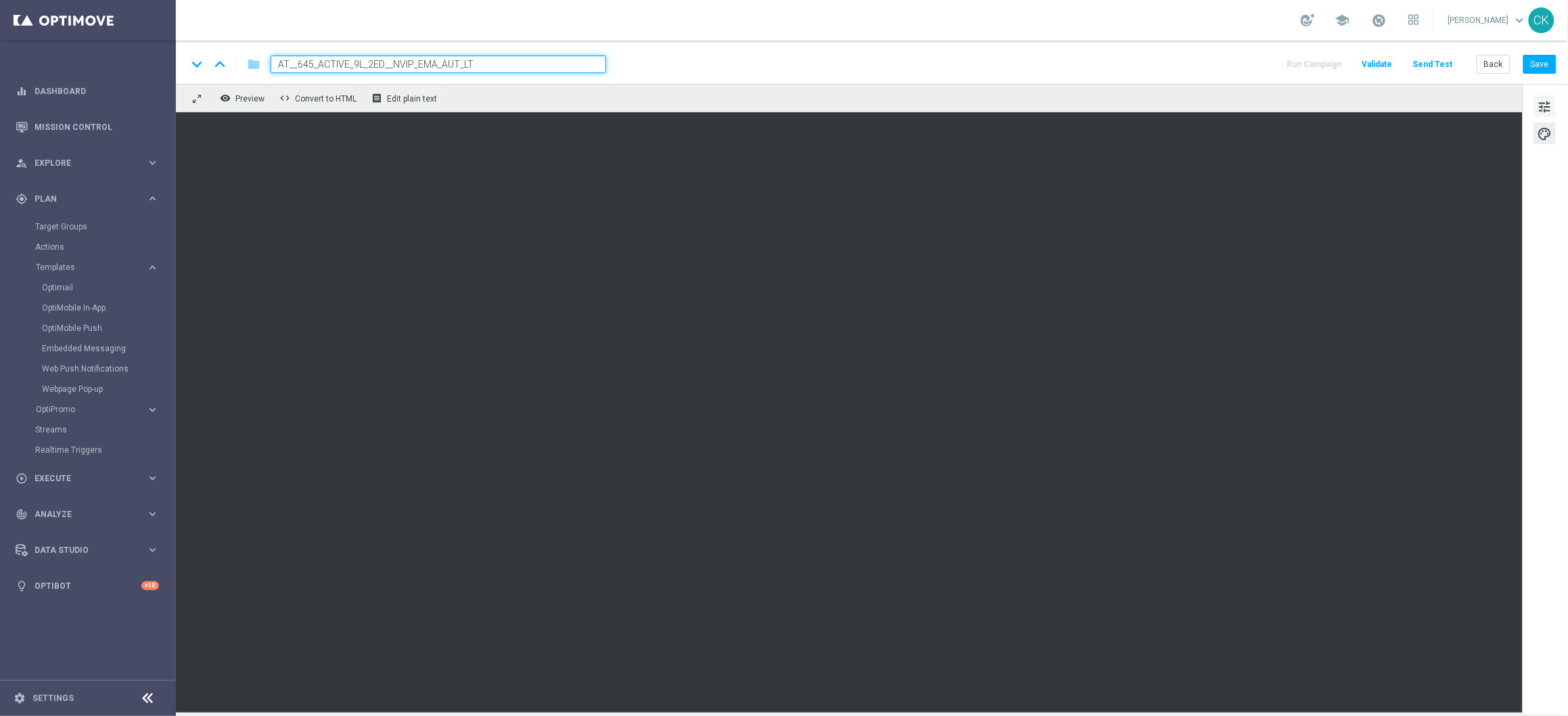
click at [1541, 102] on span "tune" at bounding box center [1545, 107] width 15 height 18
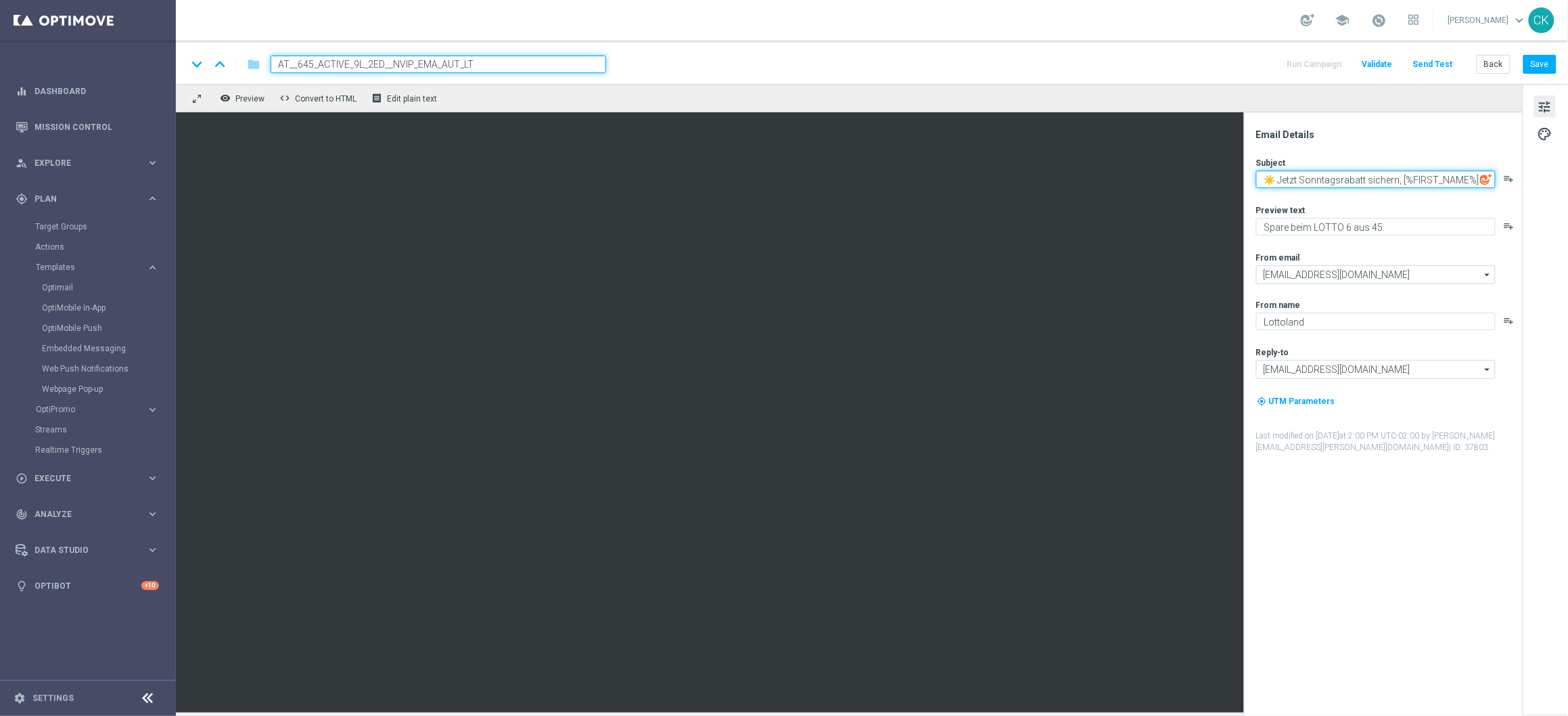
drag, startPoint x: 1399, startPoint y: 176, endPoint x: 1255, endPoint y: 176, distance: 144.0
click at [1255, 176] on div "Email Details Subject ☀️ Jetzt Sonntagsrabatt sichern, [%FIRST_NAME%] playlist_…" at bounding box center [1386, 422] width 269 height 587
click at [1339, 178] on textarea "Dein [DATE] zum träumen, [%FIRST_NAME%]" at bounding box center [1376, 179] width 240 height 18
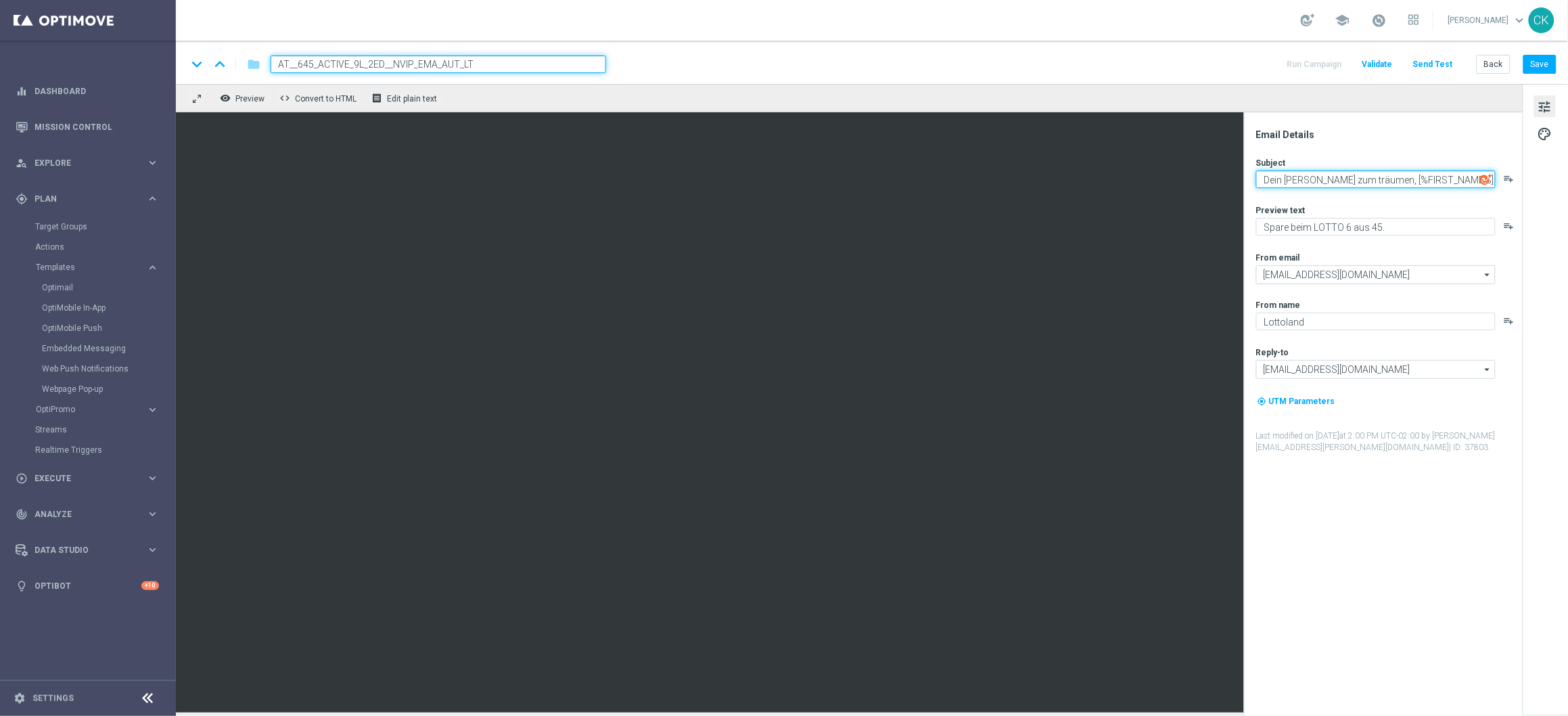
type textarea "Dein [DATE] zum träumen, [%FIRST_NAME%]"
click at [1308, 222] on textarea "EuroDreams GRATIS zum LOTTO 6 aus 45." at bounding box center [1376, 227] width 240 height 18
type textarea "EuroDreams GRATIS zum LOTTO 6 aus 45."
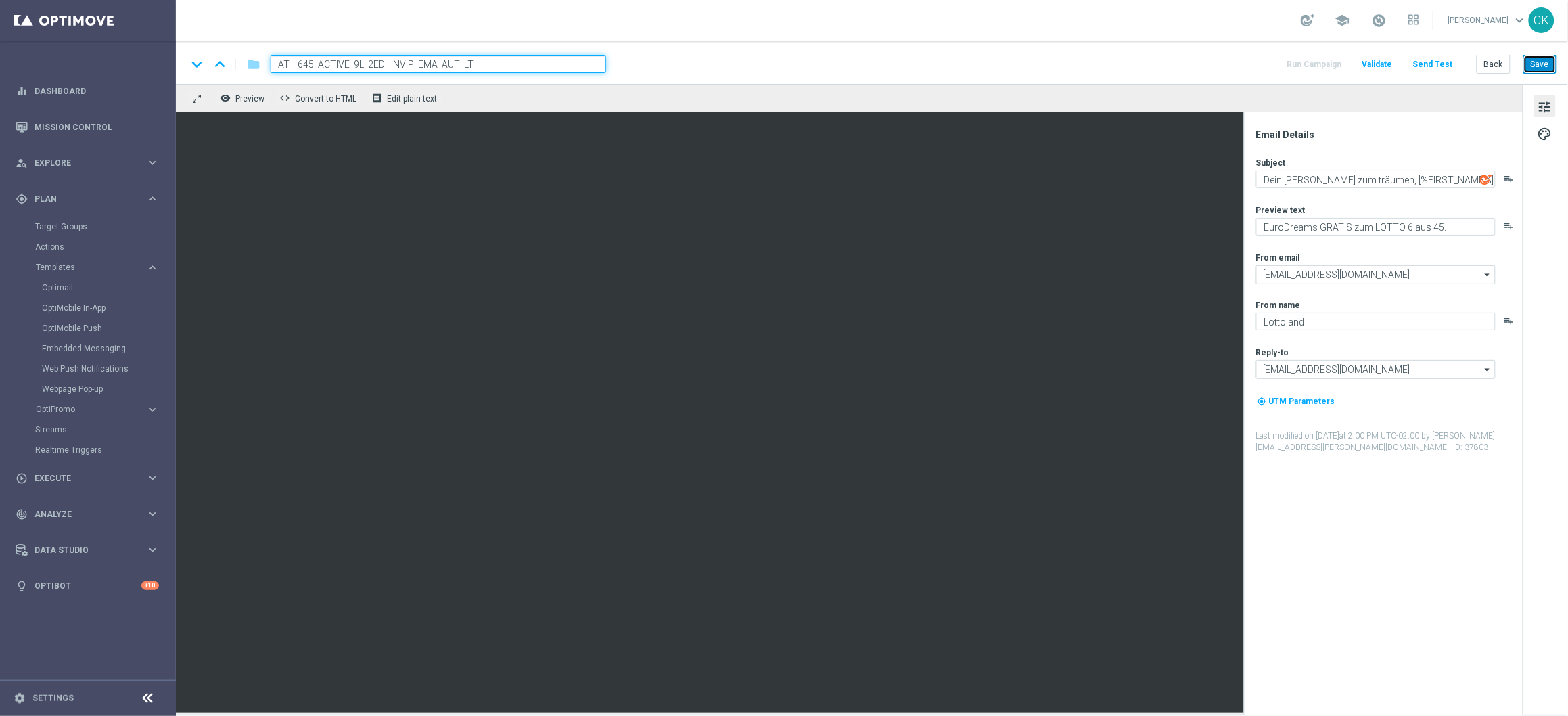
click at [1535, 67] on button "Save" at bounding box center [1540, 64] width 33 height 19
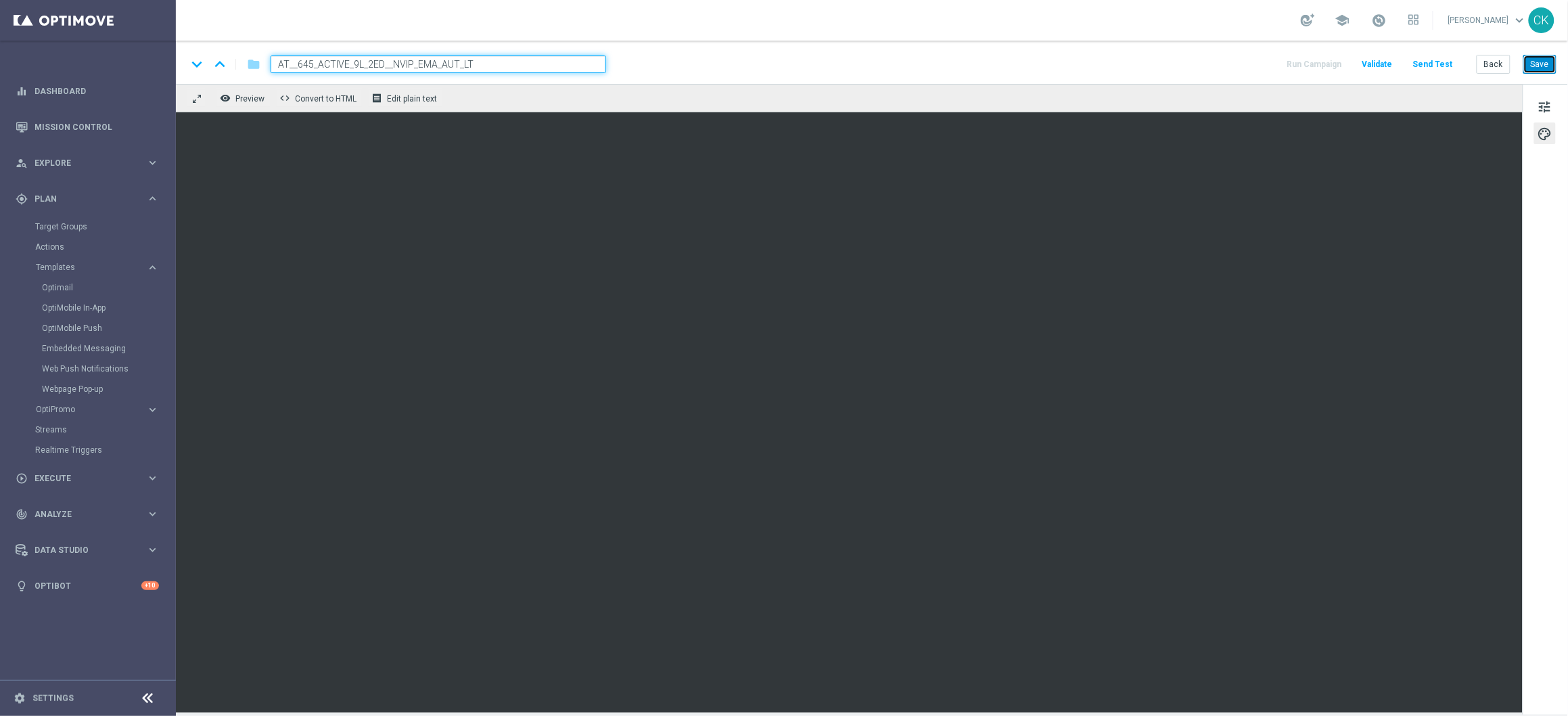
click at [1539, 57] on button "Save" at bounding box center [1540, 64] width 33 height 19
click at [1536, 61] on button "Save" at bounding box center [1540, 64] width 33 height 19
click at [1536, 61] on button "Save" at bounding box center [1540, 64] width 33 height 19
click at [1545, 61] on button "Save" at bounding box center [1540, 64] width 33 height 19
click at [1440, 57] on button "Send Test" at bounding box center [1433, 64] width 44 height 18
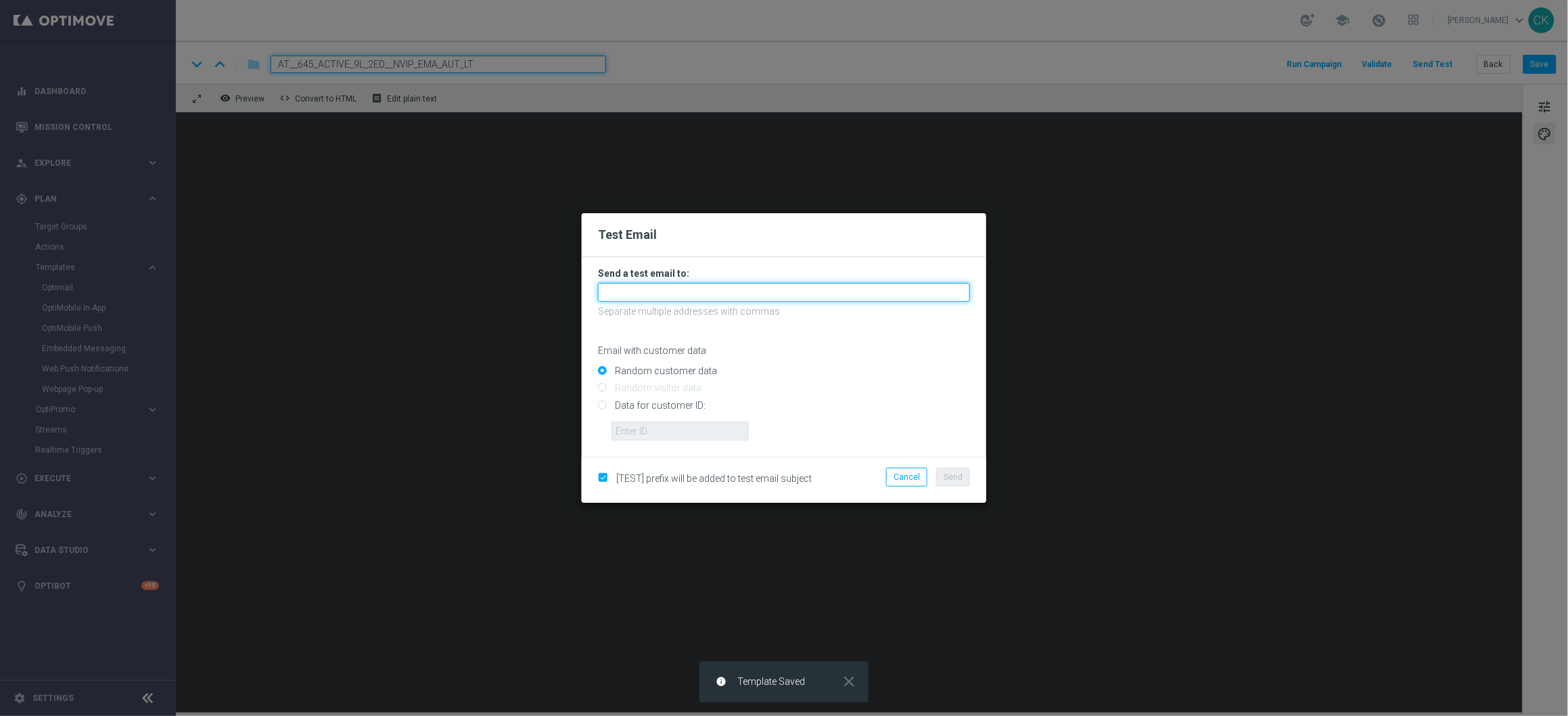
click at [749, 291] on input "text" at bounding box center [784, 292] width 372 height 19
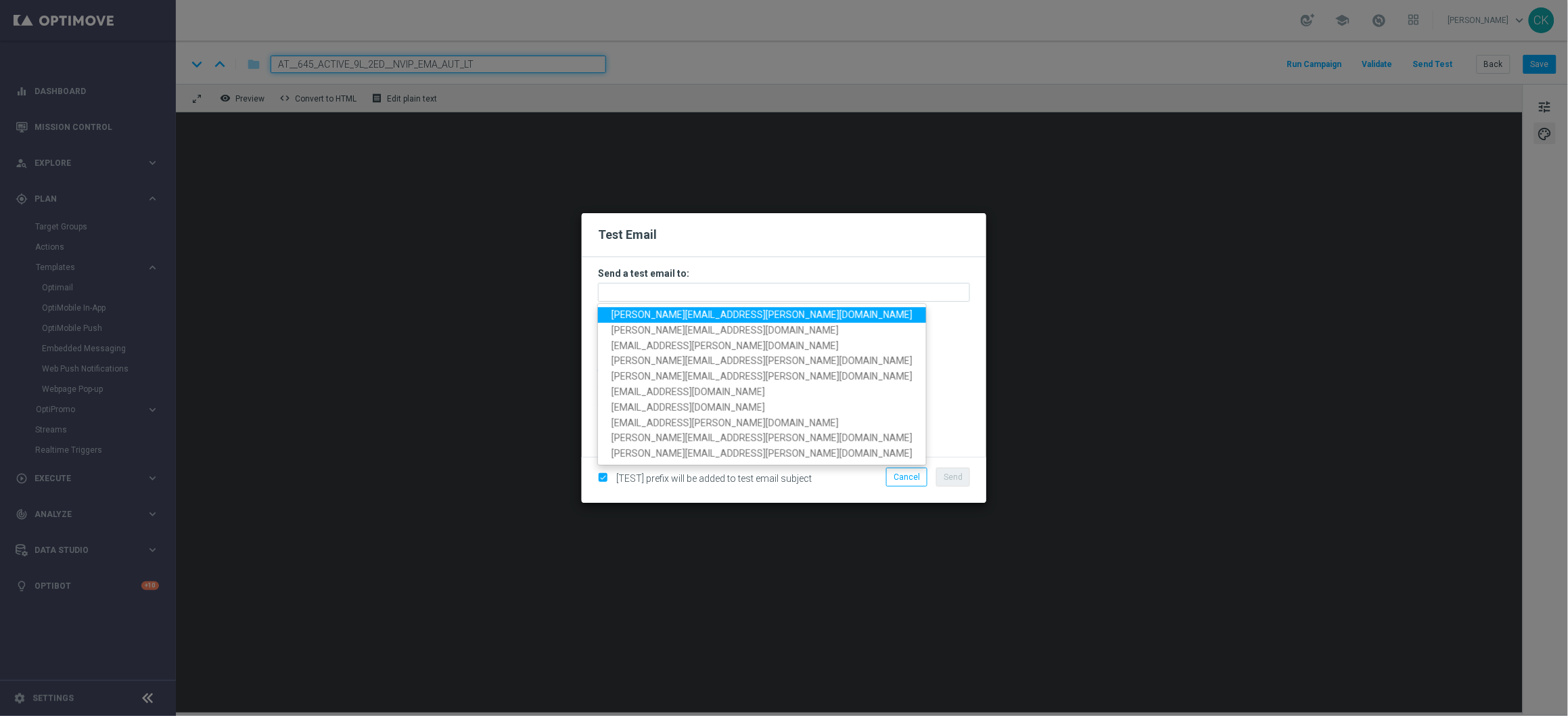
click at [721, 312] on span "[PERSON_NAME][EMAIL_ADDRESS][DOMAIN_NAME]" at bounding box center [762, 315] width 301 height 11
type input "[PERSON_NAME][EMAIL_ADDRESS][DOMAIN_NAME]"
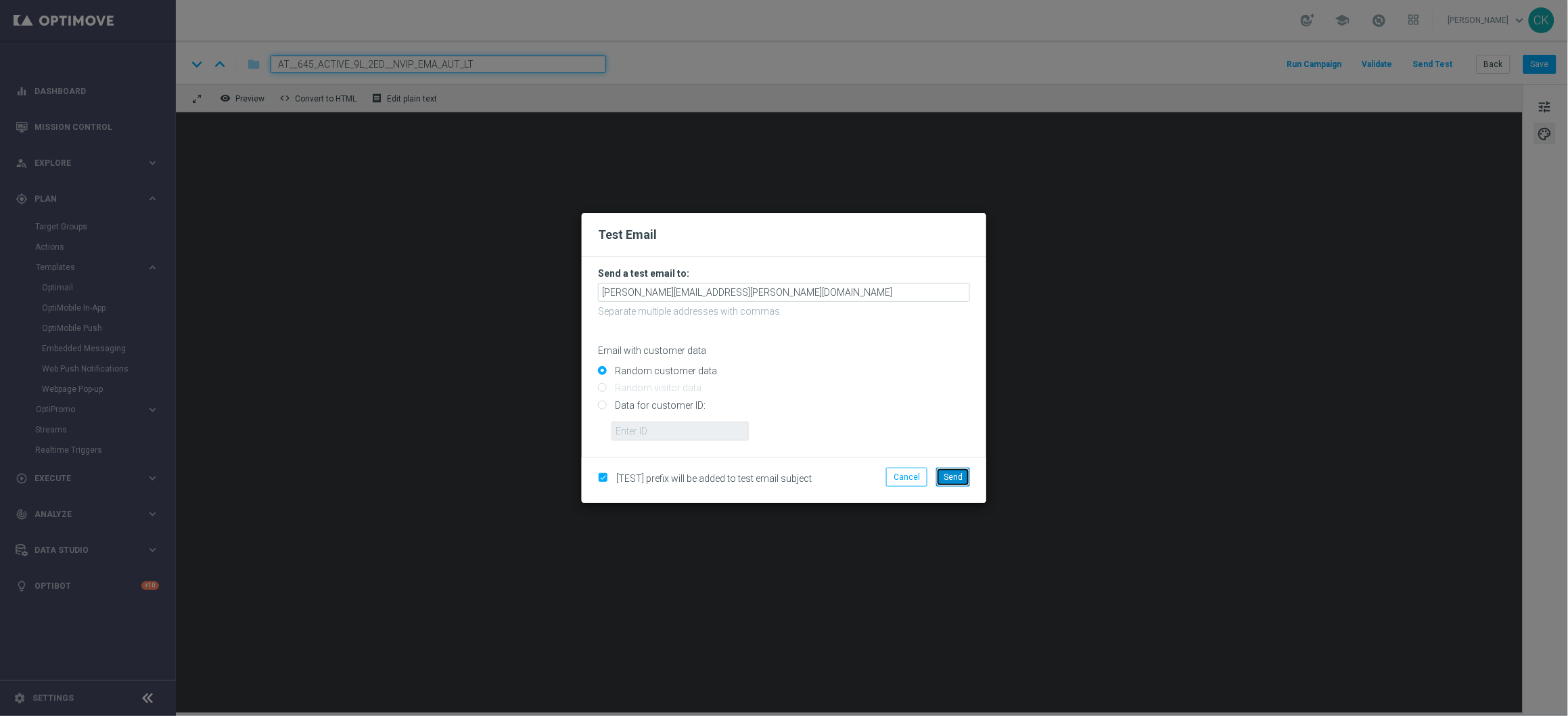
click at [958, 469] on button "Send" at bounding box center [954, 477] width 34 height 19
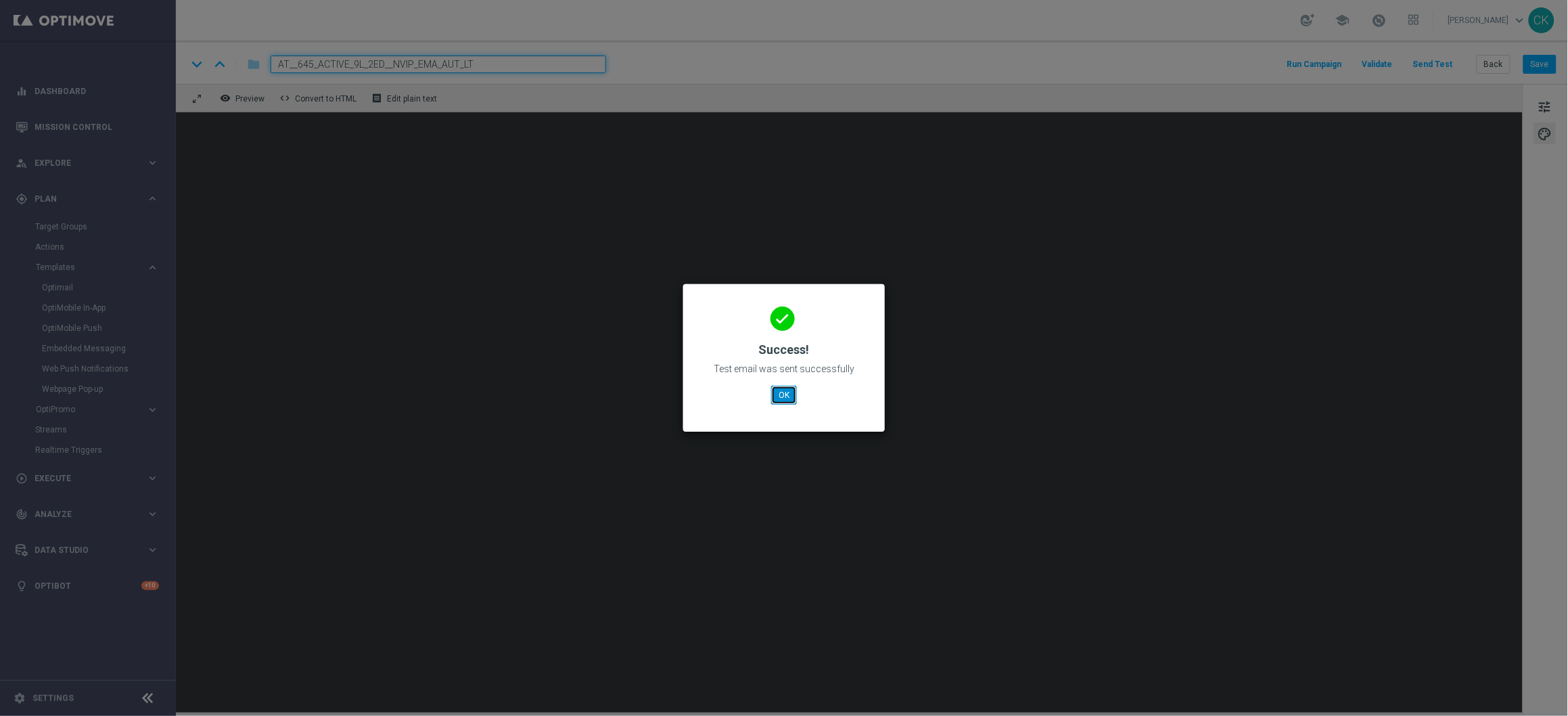
click at [779, 395] on button "OK" at bounding box center [784, 395] width 26 height 19
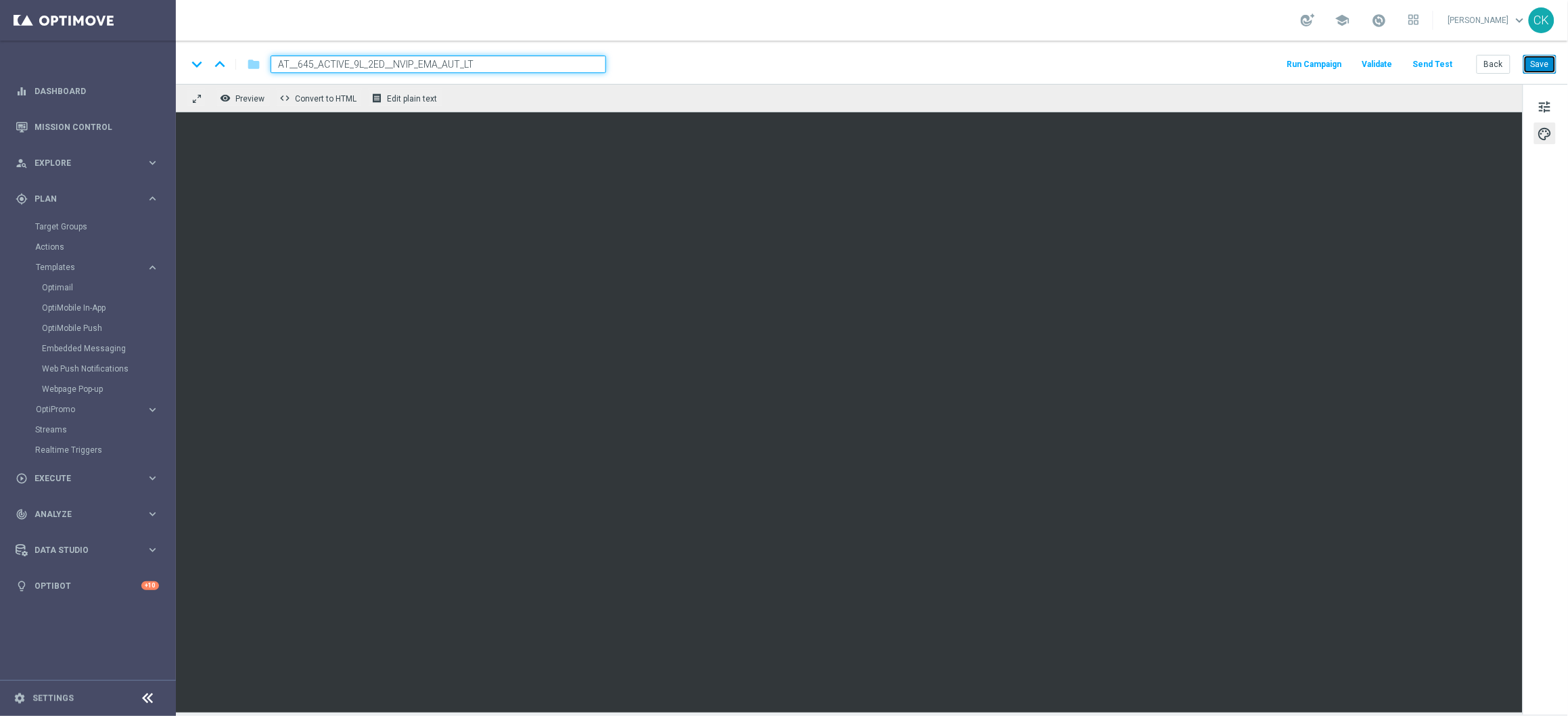
click at [1540, 61] on button "Save" at bounding box center [1540, 64] width 33 height 19
click at [1497, 63] on button "Back" at bounding box center [1494, 64] width 34 height 19
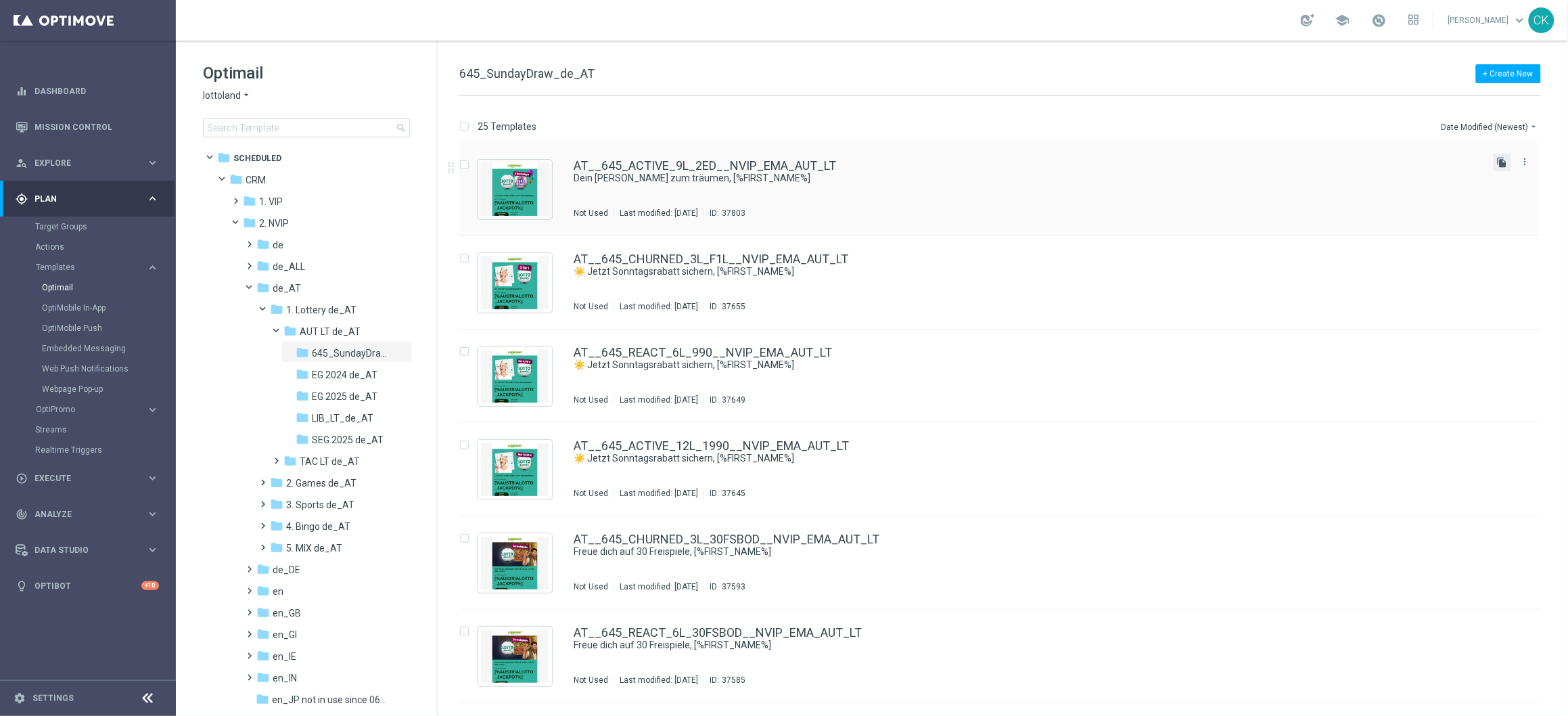
click at [1499, 161] on icon "file_copy" at bounding box center [1503, 162] width 11 height 11
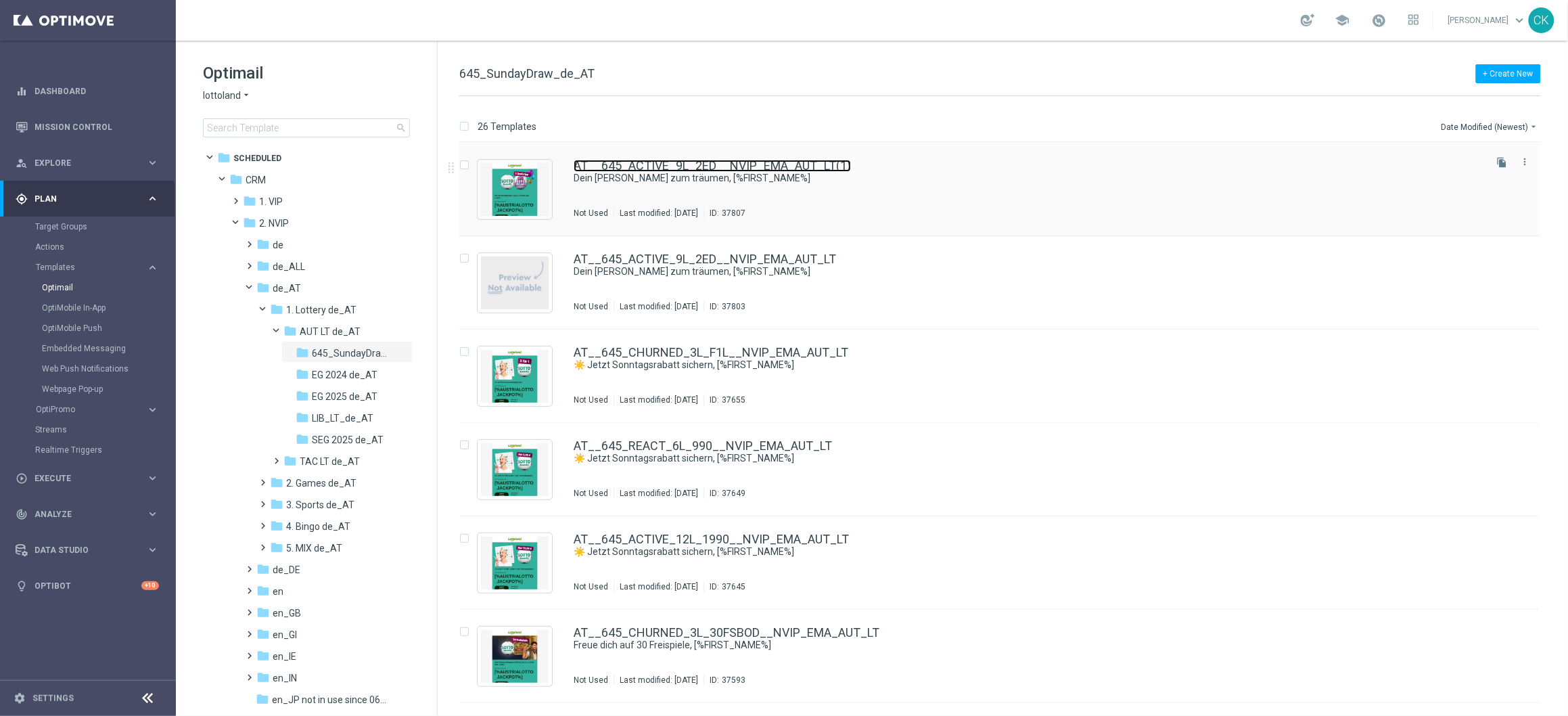
click at [764, 167] on link "AT__645_ACTIVE_9L_2ED__NVIP_EMA_AUT_LT(1)" at bounding box center [712, 166] width 277 height 12
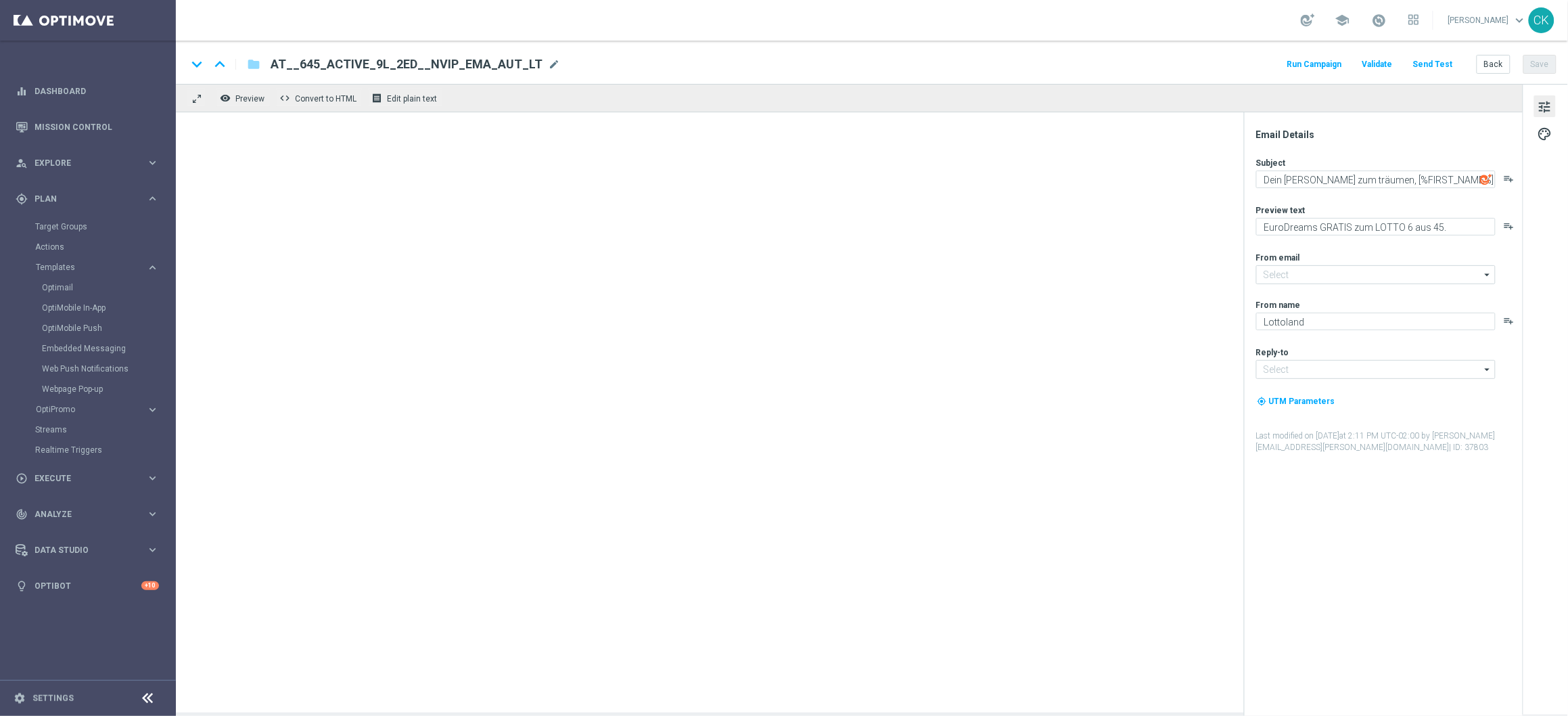
type input "[EMAIL_ADDRESS][DOMAIN_NAME]"
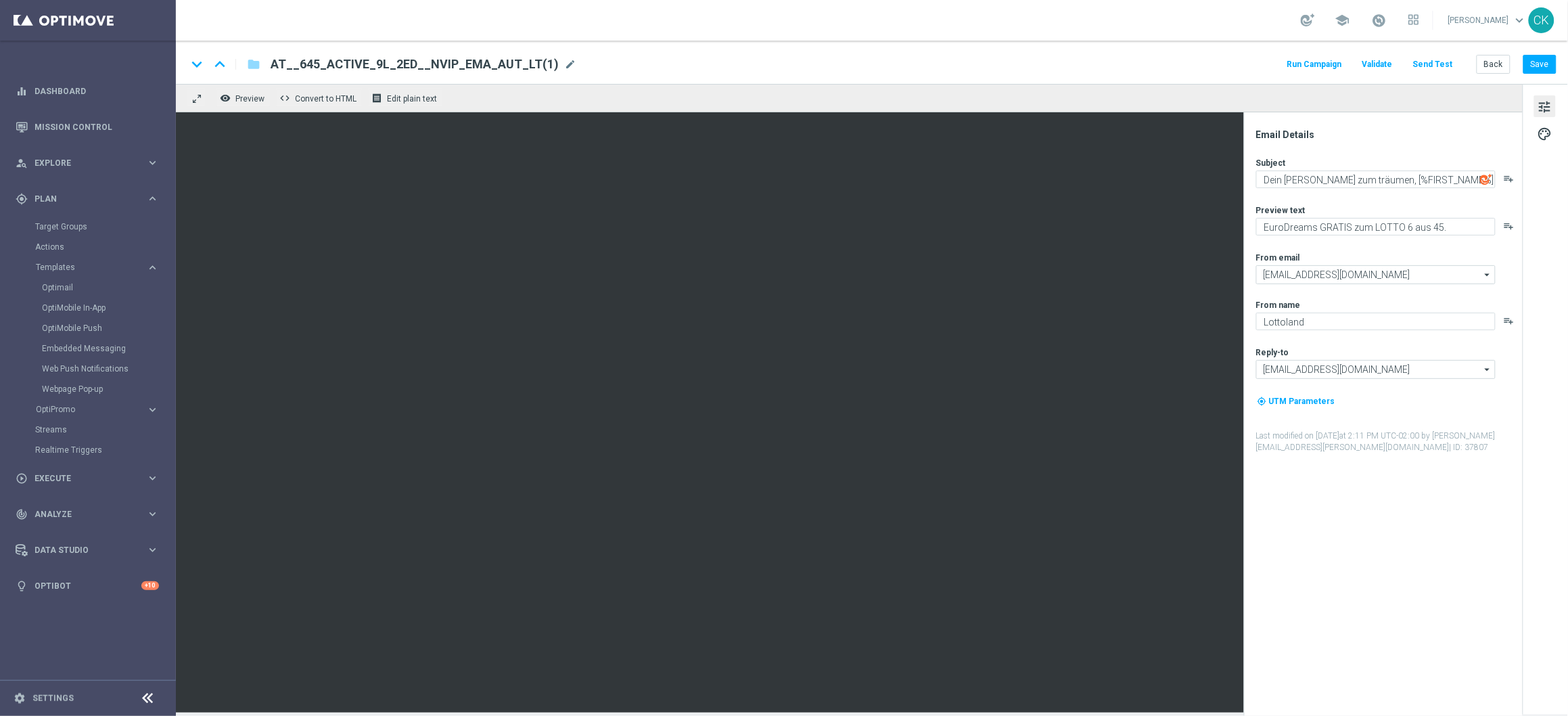
click at [522, 61] on span "AT__645_ACTIVE_9L_2ED__NVIP_EMA_AUT_LT(1)" at bounding box center [414, 64] width 288 height 16
click at [522, 61] on input "AT__645_ACTIVE_9L_2ED__NVIP_EMA_AUT_LT(1)" at bounding box center [438, 64] width 336 height 18
paste input "REACT_6L_1ED__NVIP_EMA_AUT_LT"
type input "AT__645_REACT_6L_1ED__NVIP_EMA_AUT_LT"
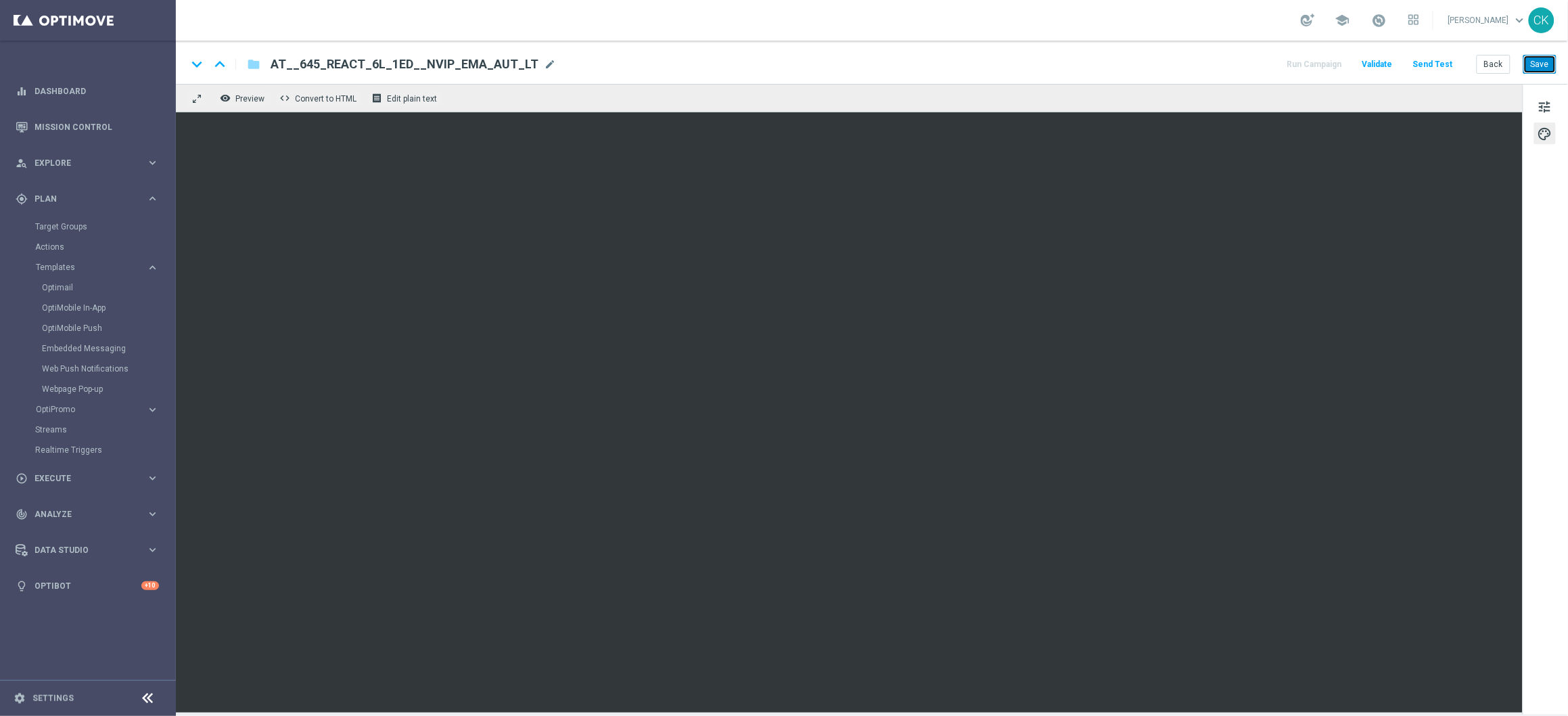
click at [1536, 63] on button "Save" at bounding box center [1540, 64] width 33 height 19
click at [1540, 69] on button "Save" at bounding box center [1540, 64] width 33 height 19
click at [1434, 60] on button "Send Test" at bounding box center [1433, 64] width 44 height 18
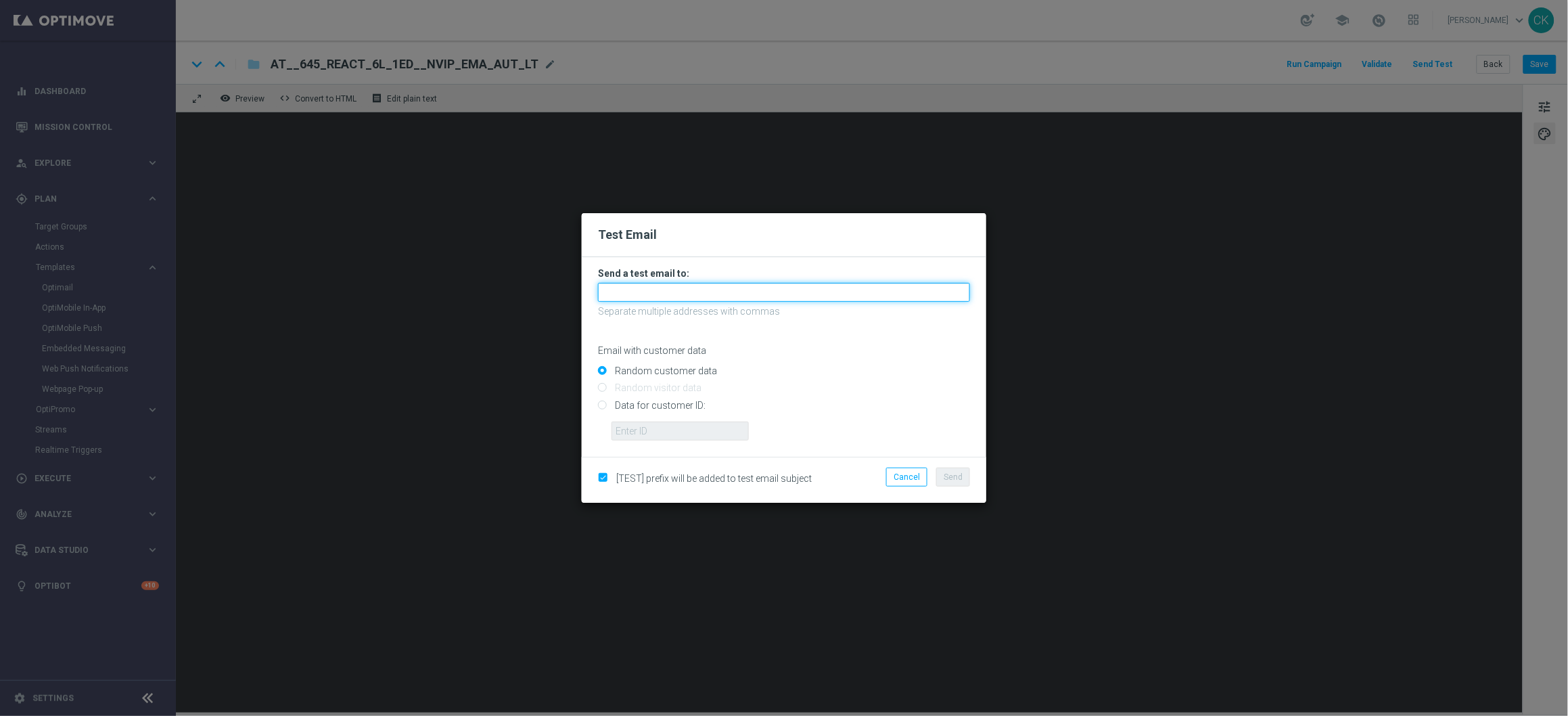
click at [773, 297] on input "text" at bounding box center [784, 292] width 372 height 19
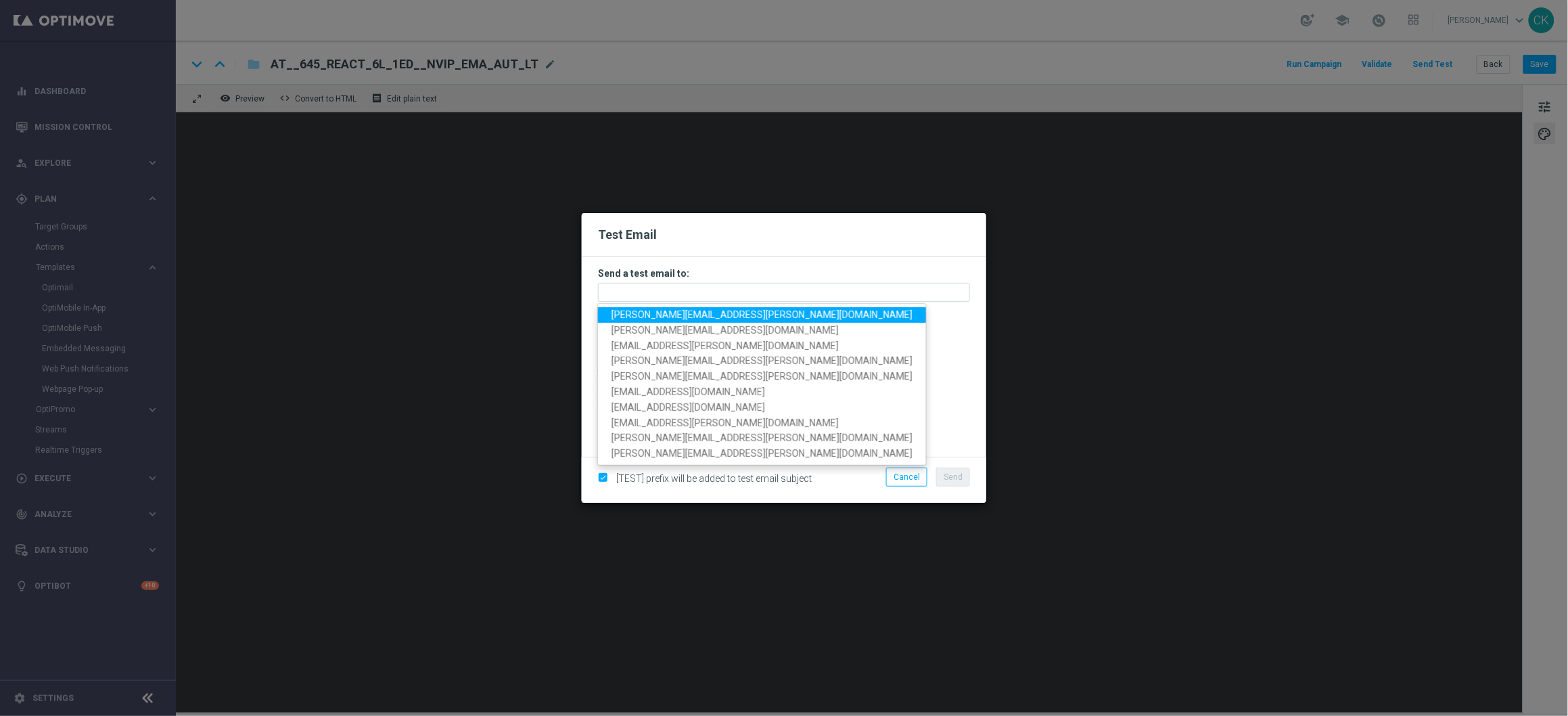
click at [717, 313] on span "[PERSON_NAME][EMAIL_ADDRESS][DOMAIN_NAME]" at bounding box center [762, 315] width 301 height 11
type input "[PERSON_NAME][EMAIL_ADDRESS][DOMAIN_NAME]"
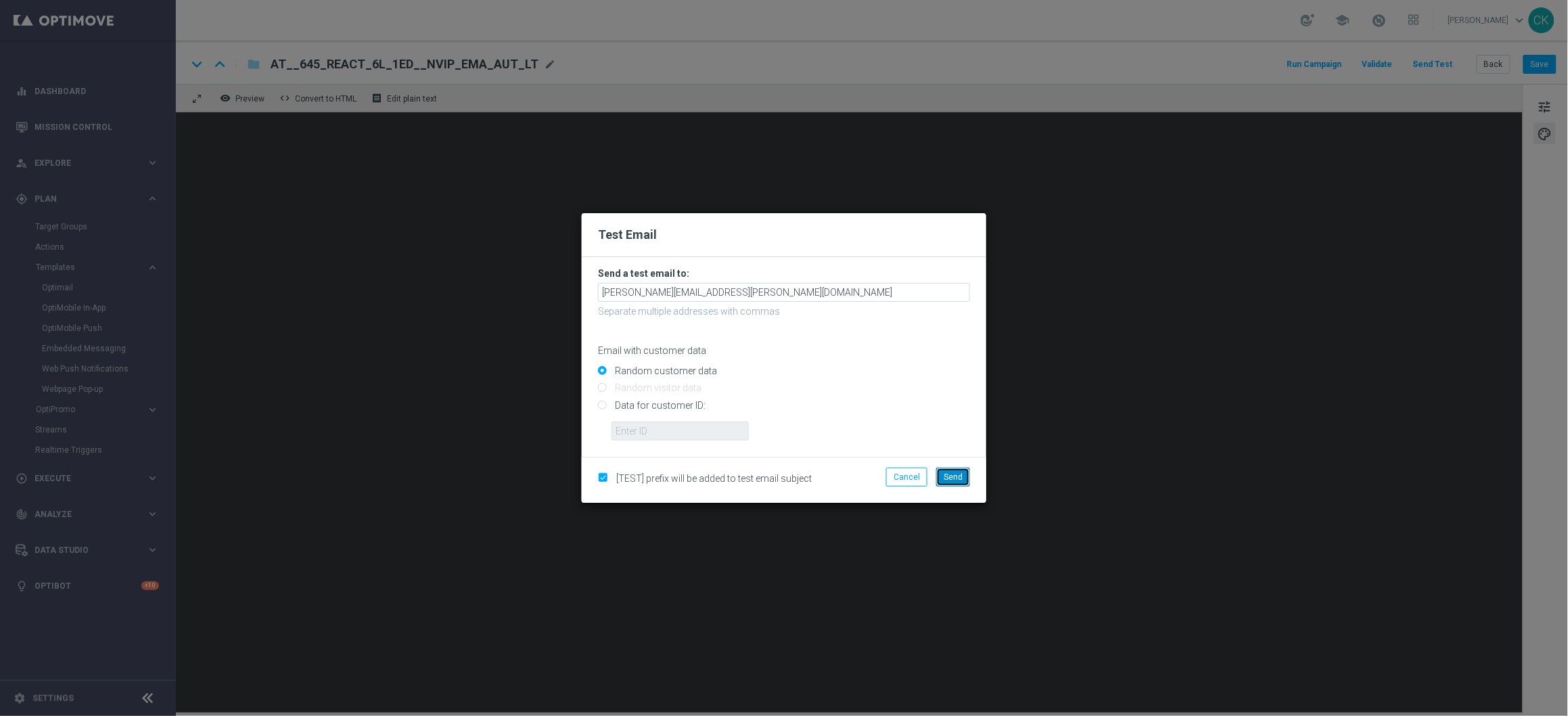
click at [959, 476] on span "Send" at bounding box center [953, 477] width 19 height 10
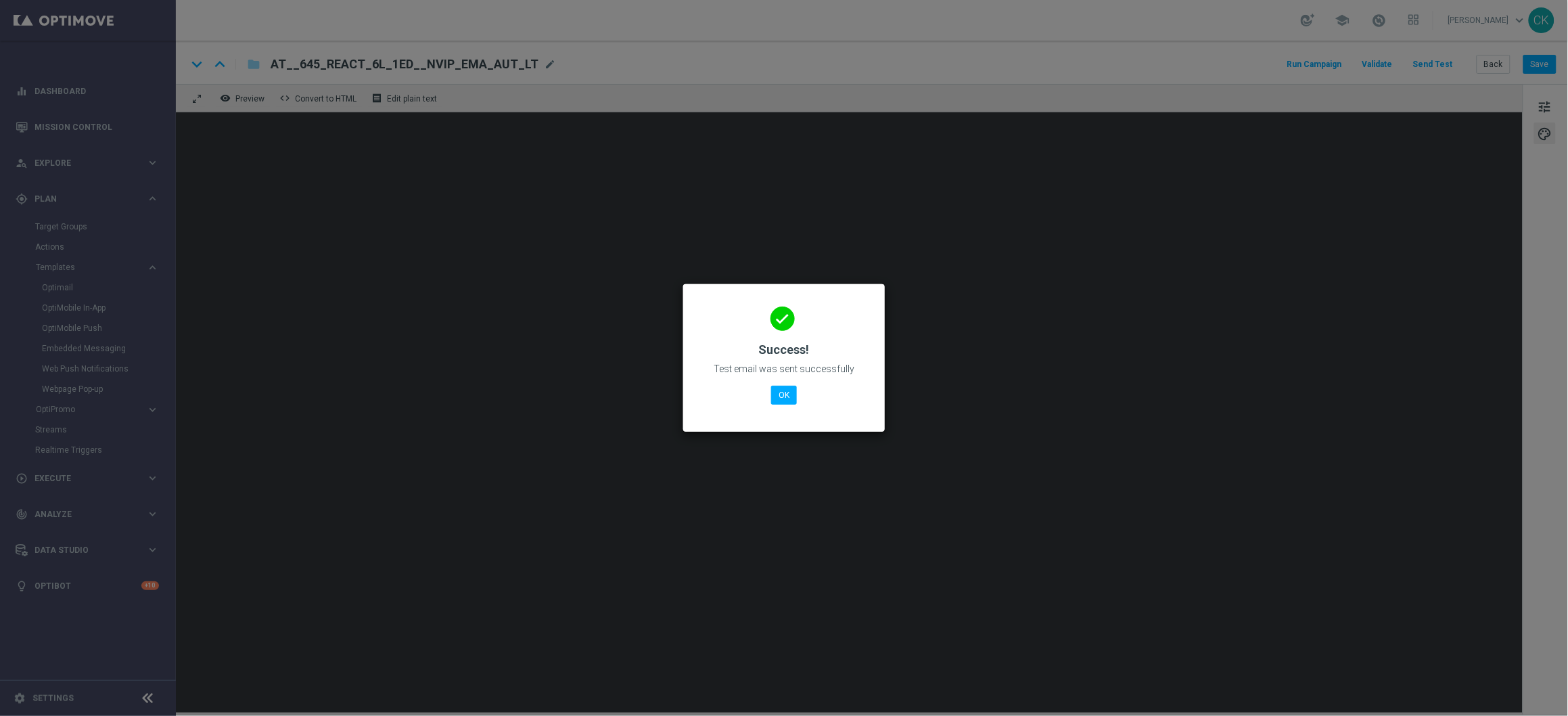
click at [798, 392] on div "done Success! Test email was sent successfully OK" at bounding box center [784, 356] width 169 height 118
click at [785, 395] on button "OK" at bounding box center [784, 395] width 26 height 19
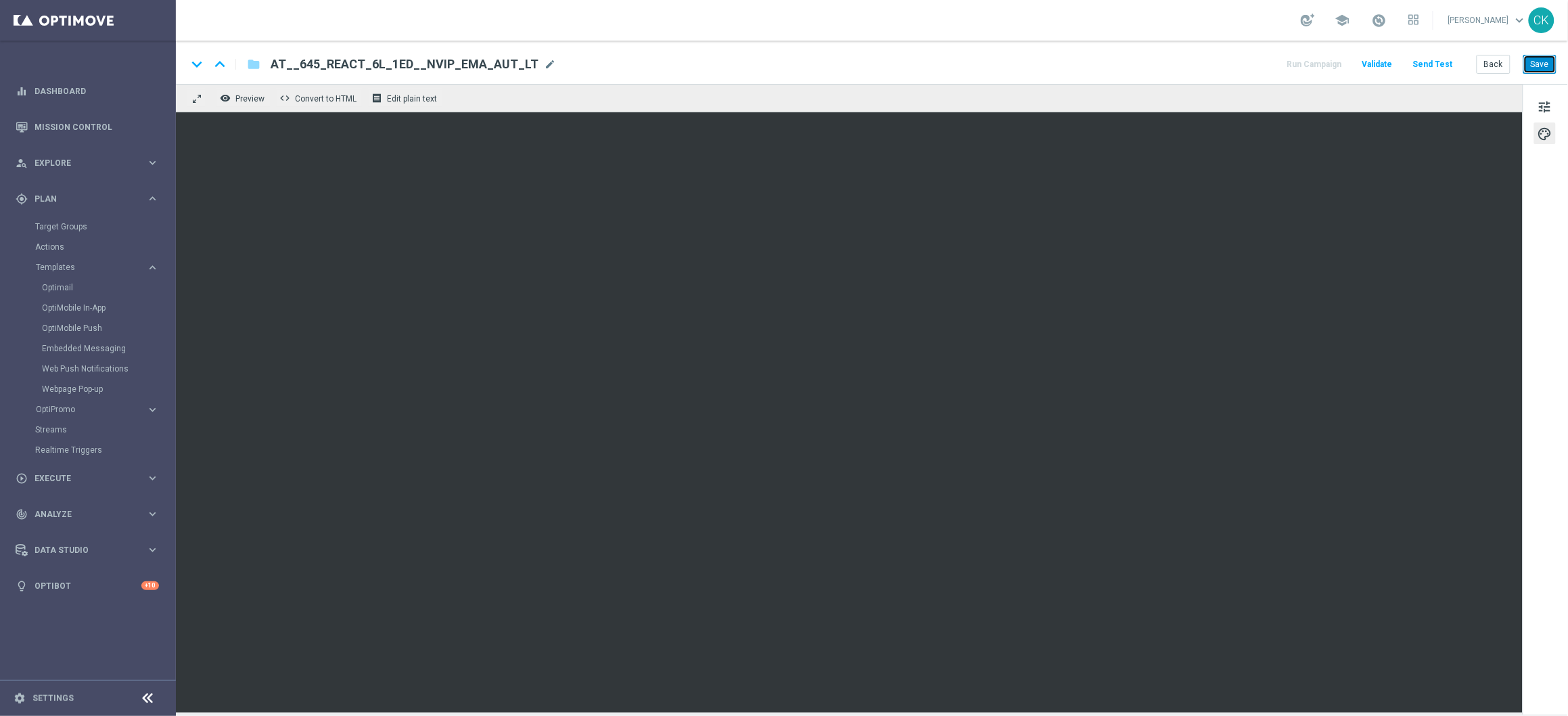
click at [1548, 57] on button "Save" at bounding box center [1540, 64] width 33 height 19
click at [1548, 58] on button "Save" at bounding box center [1540, 64] width 33 height 19
click at [1432, 64] on button "Send Test" at bounding box center [1433, 64] width 44 height 18
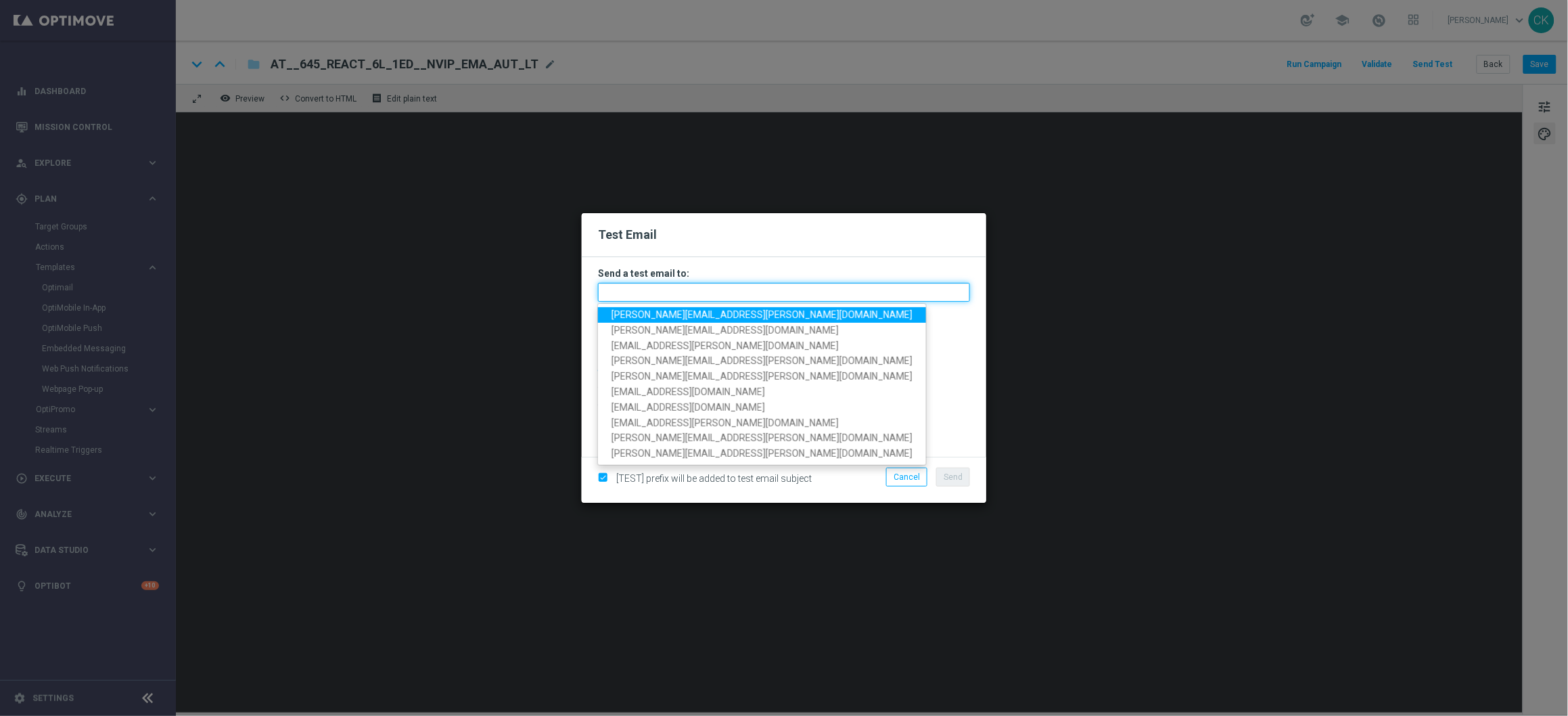
click at [804, 289] on input "text" at bounding box center [784, 292] width 372 height 19
click at [737, 311] on span "[PERSON_NAME][EMAIL_ADDRESS][DOMAIN_NAME]" at bounding box center [762, 315] width 301 height 11
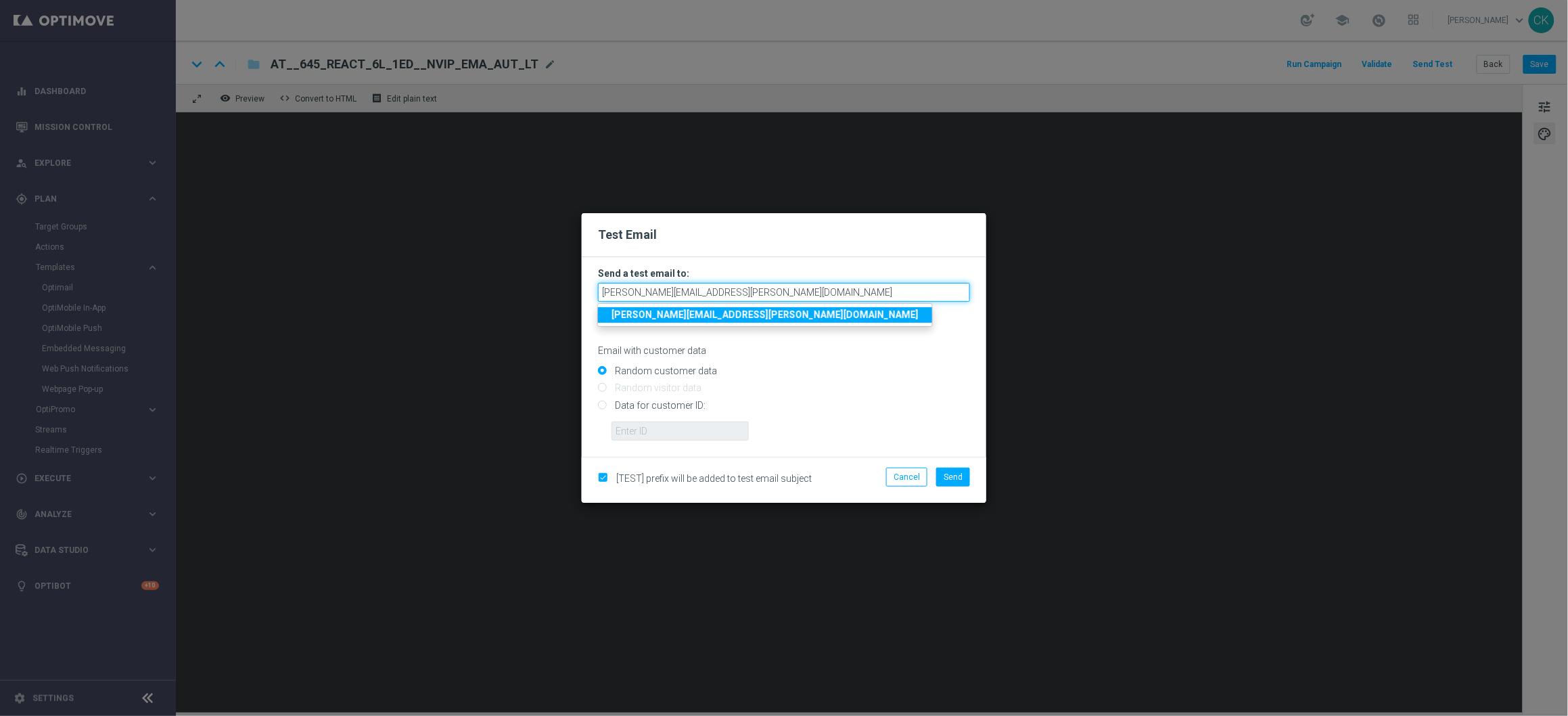
click at [797, 288] on input "[PERSON_NAME][EMAIL_ADDRESS][DOMAIN_NAME]" at bounding box center [784, 292] width 372 height 19
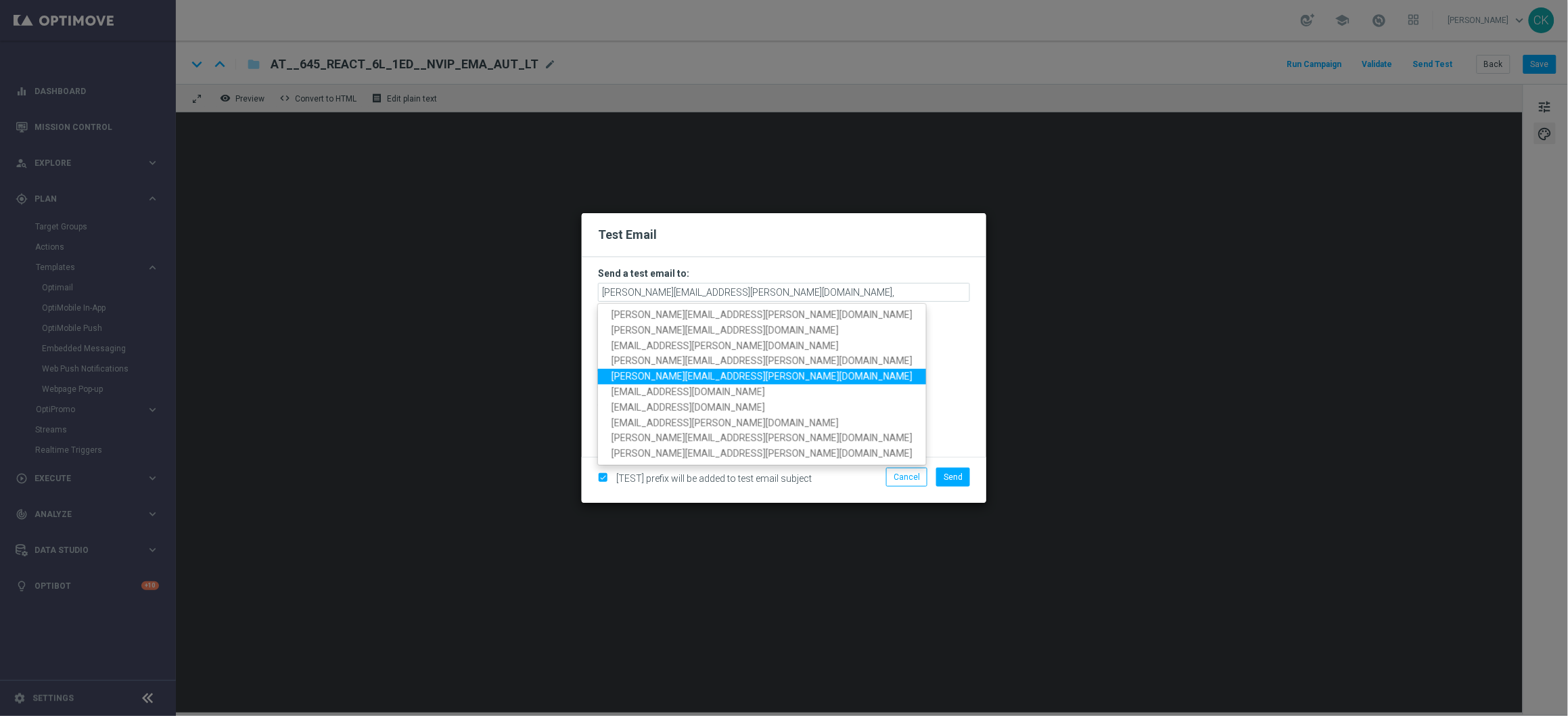
click at [689, 375] on span "[PERSON_NAME][EMAIL_ADDRESS][DOMAIN_NAME]" at bounding box center [762, 376] width 301 height 11
type input "[PERSON_NAME][EMAIL_ADDRESS][DOMAIN_NAME],[DOMAIN_NAME][EMAIL_ADDRESS][DOMAIN_N…"
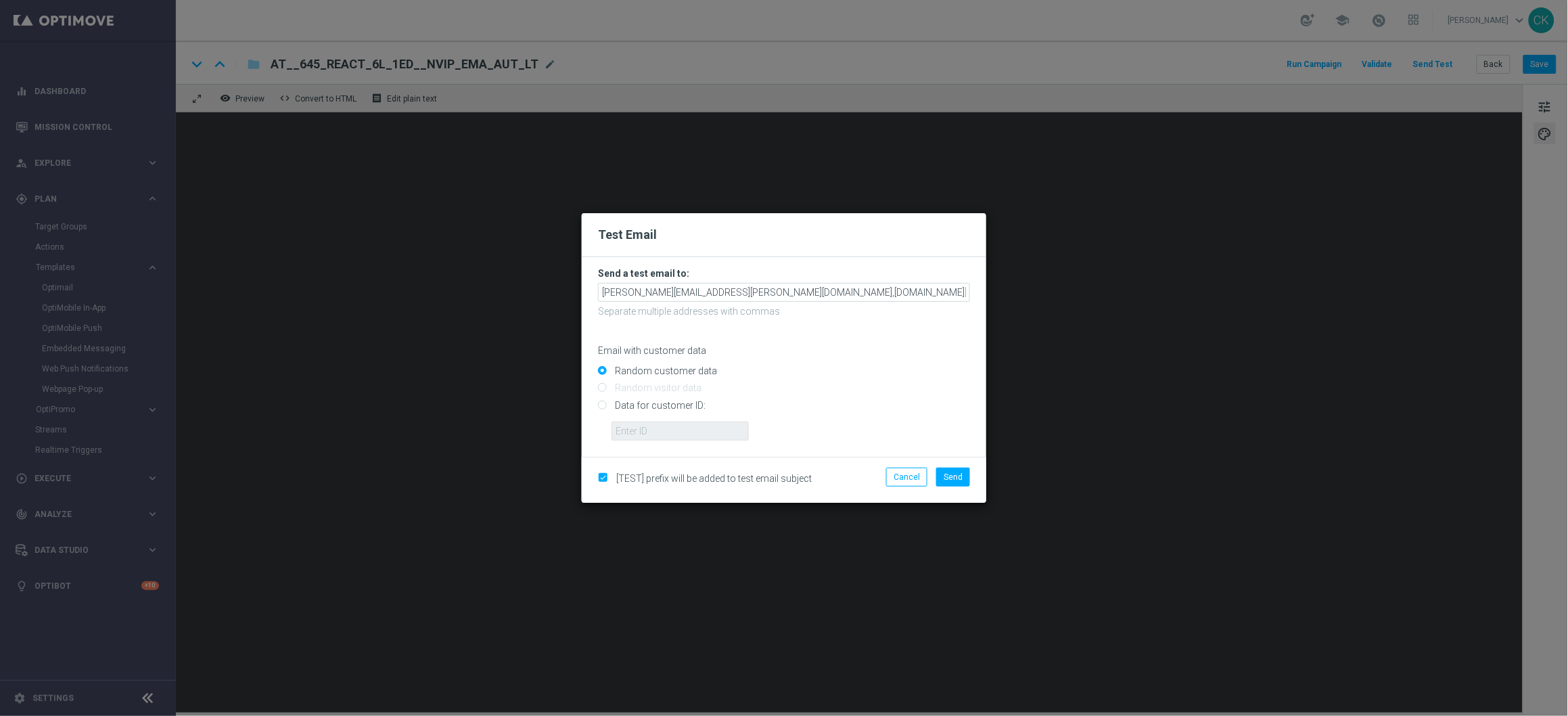
click at [676, 403] on input "Data for customer ID:" at bounding box center [784, 411] width 372 height 19
radio input "true"
click at [671, 428] on input "text" at bounding box center [680, 431] width 138 height 19
type input "14586067"
click at [960, 473] on span "Send" at bounding box center [953, 477] width 19 height 10
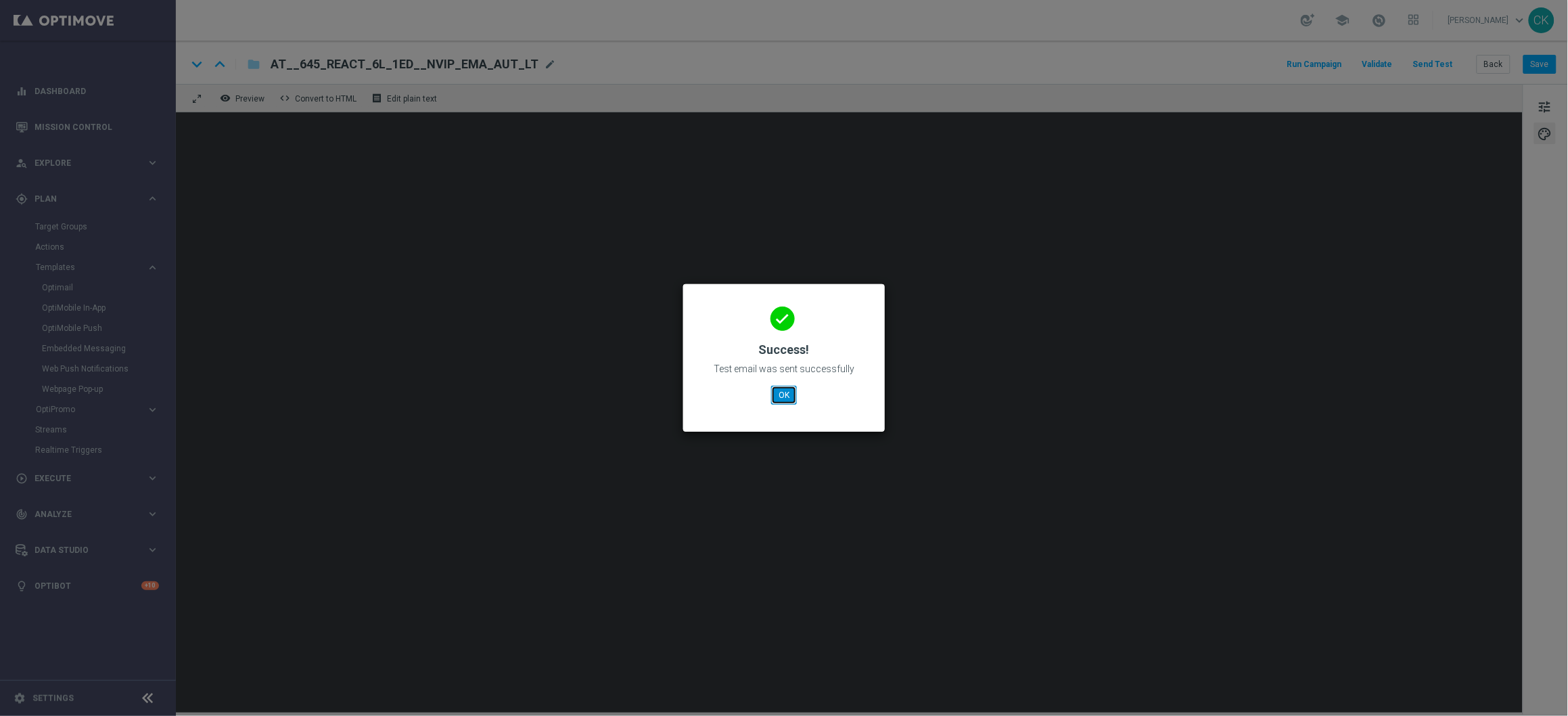
click at [779, 388] on button "OK" at bounding box center [784, 395] width 26 height 19
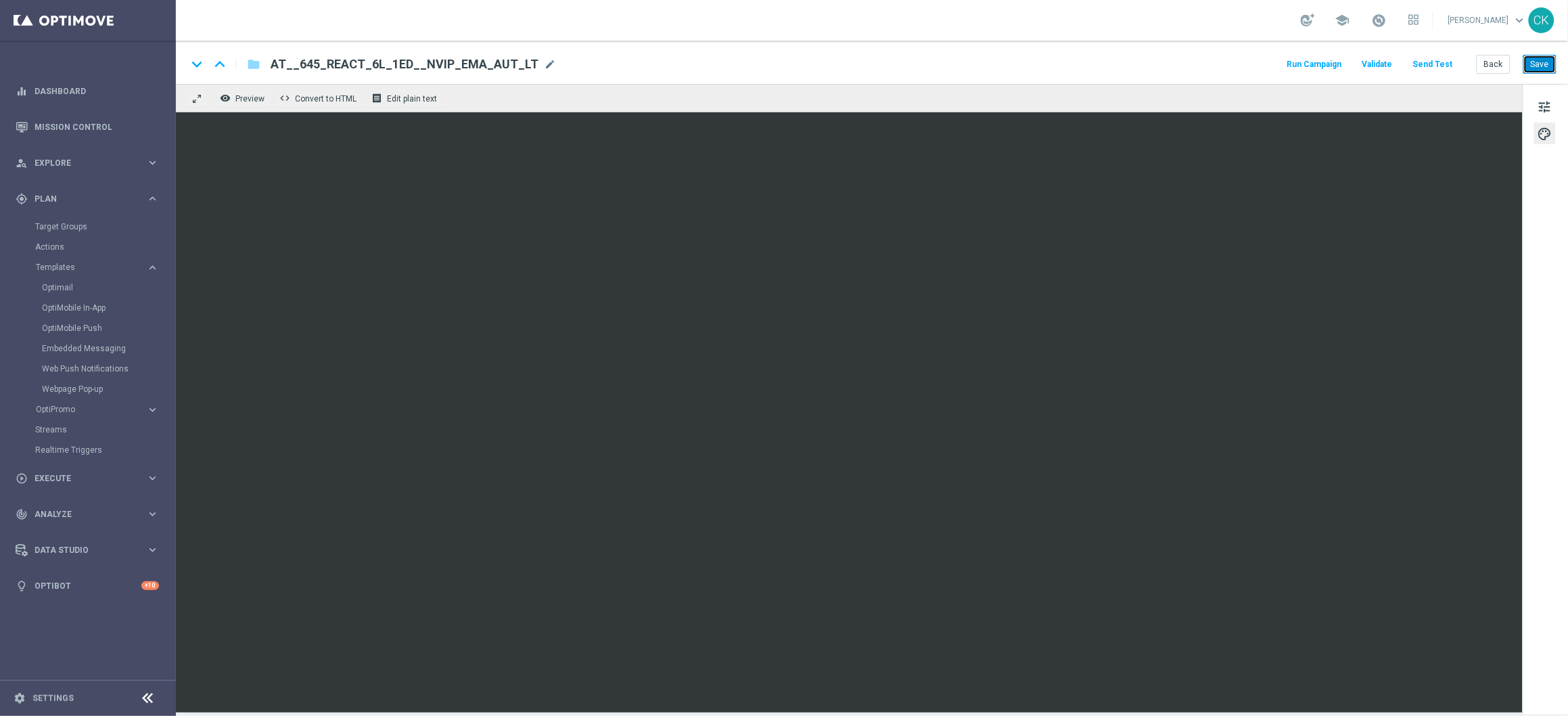
click at [1535, 64] on button "Save" at bounding box center [1540, 64] width 33 height 19
click at [1496, 62] on button "Back" at bounding box center [1494, 64] width 34 height 19
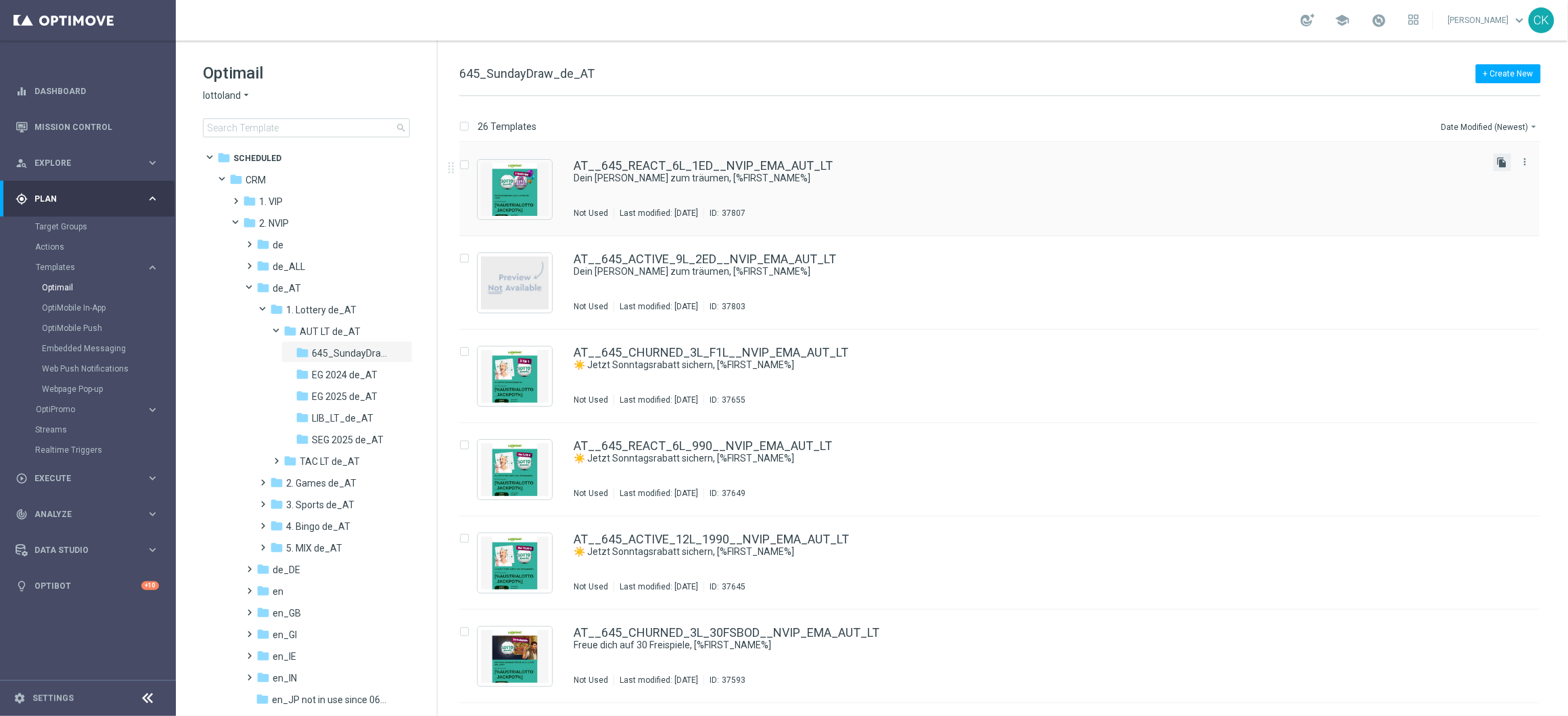
click at [1502, 162] on icon "file_copy" at bounding box center [1503, 162] width 11 height 11
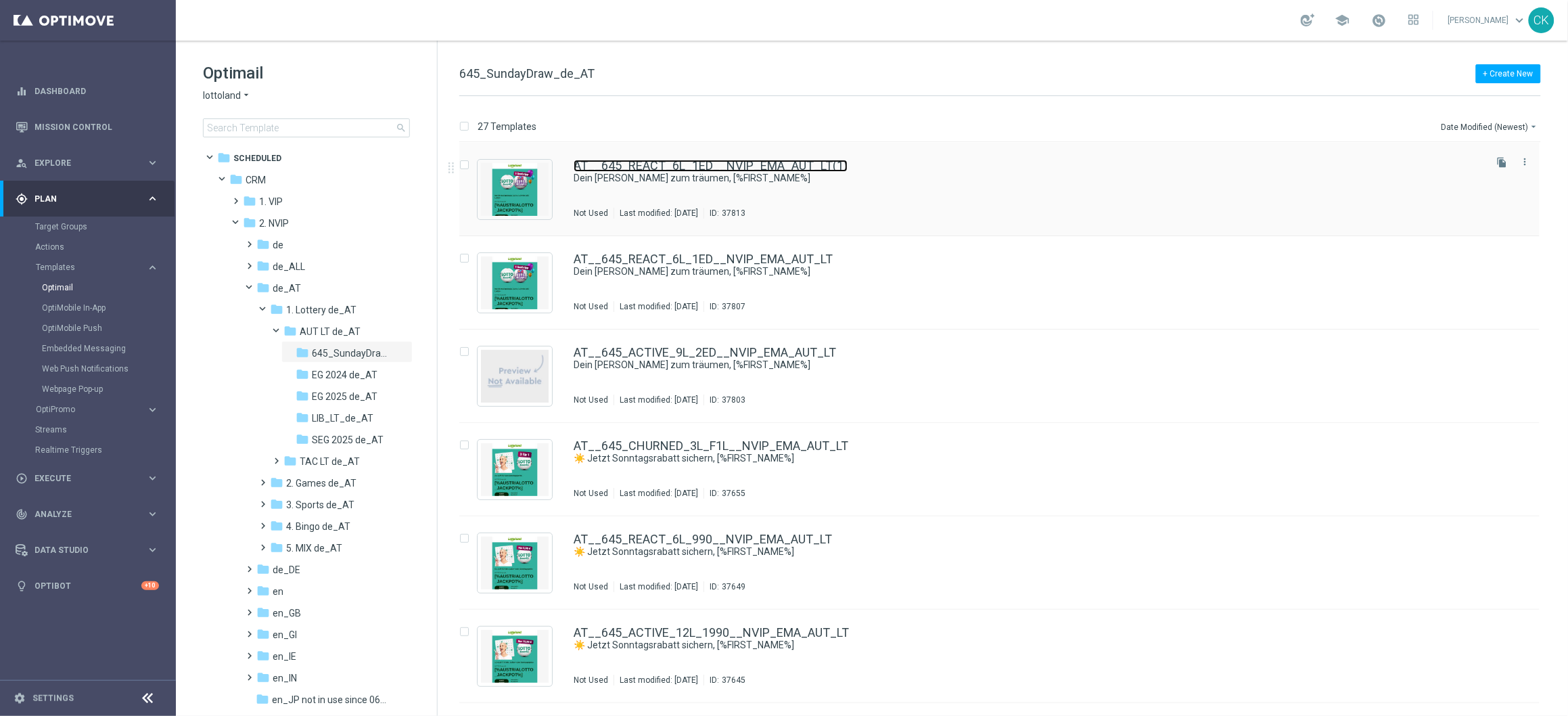
click at [734, 163] on link "AT__645_REACT_6L_1ED__NVIP_EMA_AUT_LT(1)" at bounding box center [710, 166] width 274 height 12
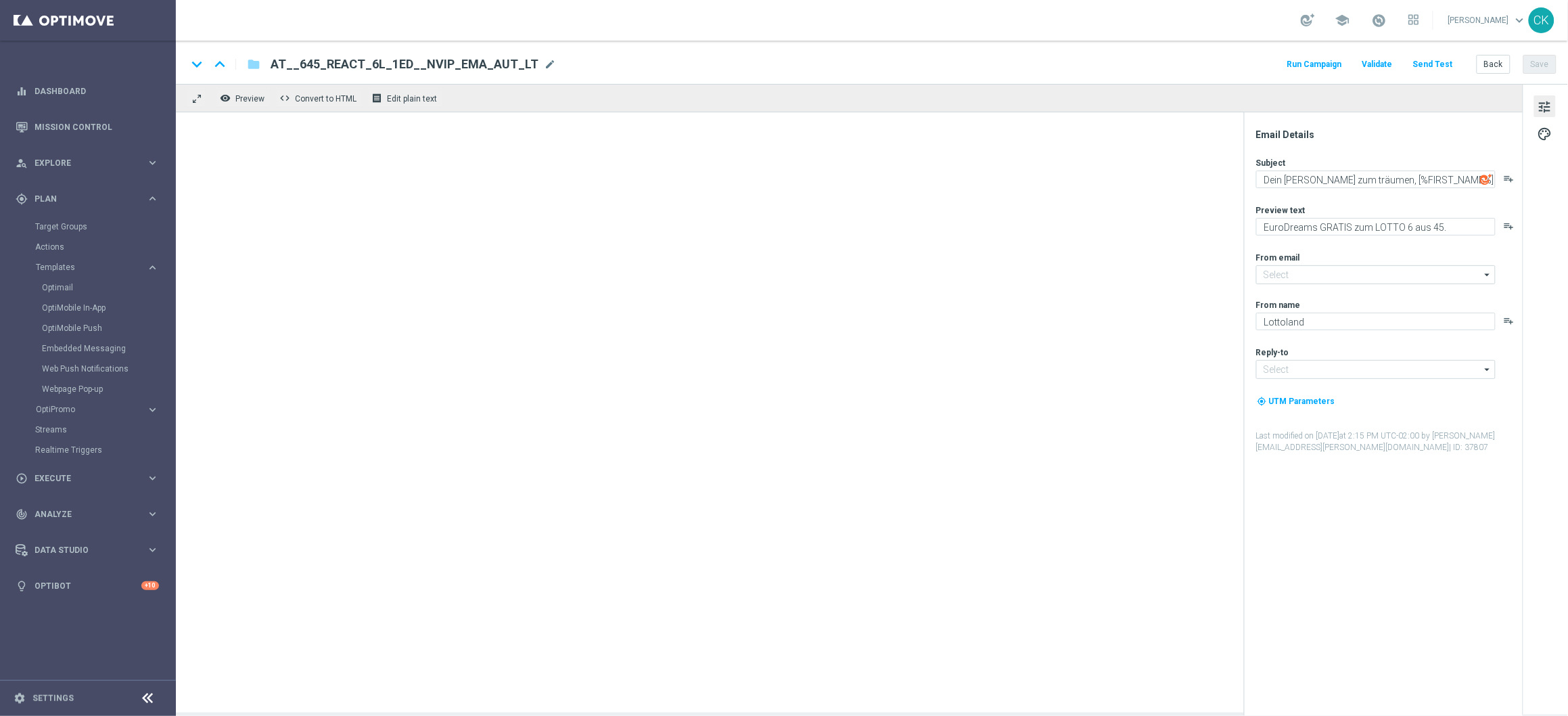
type input "[EMAIL_ADDRESS][DOMAIN_NAME]"
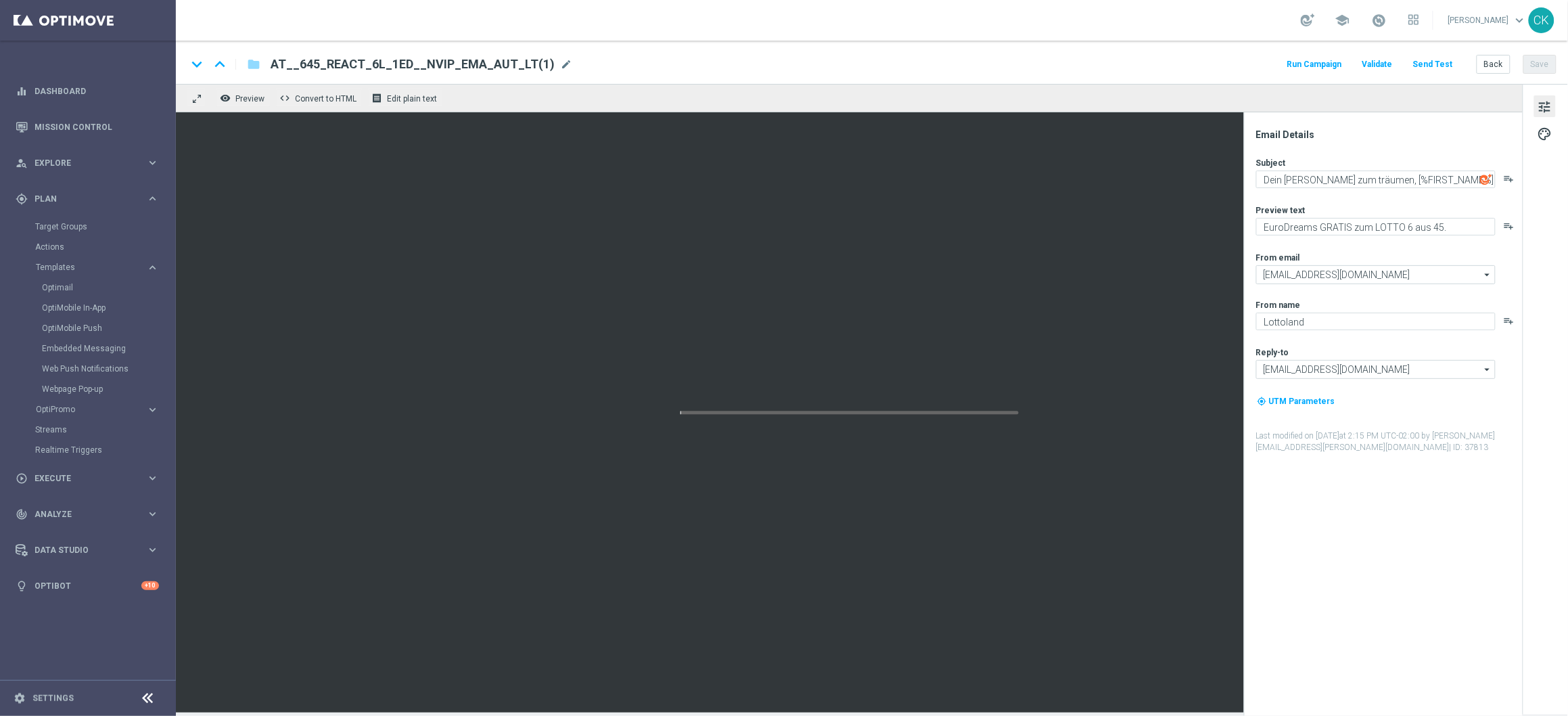
click at [507, 57] on span "AT__645_REACT_6L_1ED__NVIP_EMA_AUT_LT(1)" at bounding box center [412, 64] width 284 height 16
click at [507, 57] on input "AT__645_REACT_6L_1ED__NVIP_EMA_AUT_LT(1)" at bounding box center [438, 64] width 336 height 18
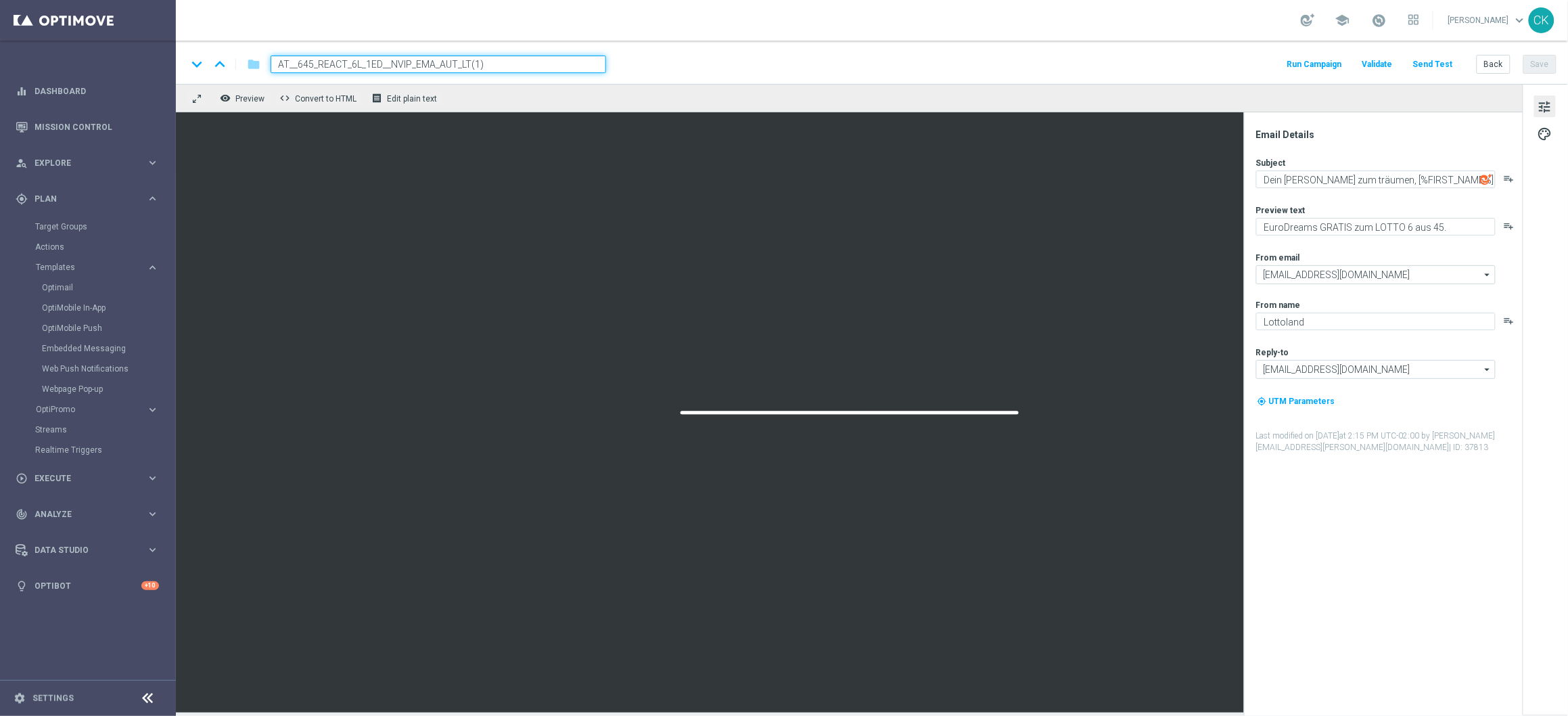
click at [507, 57] on input "AT__645_REACT_6L_1ED__NVIP_EMA_AUT_LT(1)" at bounding box center [438, 64] width 336 height 18
paste input "CHURNED_3L_1ED__NVIP_EMA_AUT_LT"
type input "AT__645_CHURNED_3L_1ED__NVIP_EMA_AUT_LT"
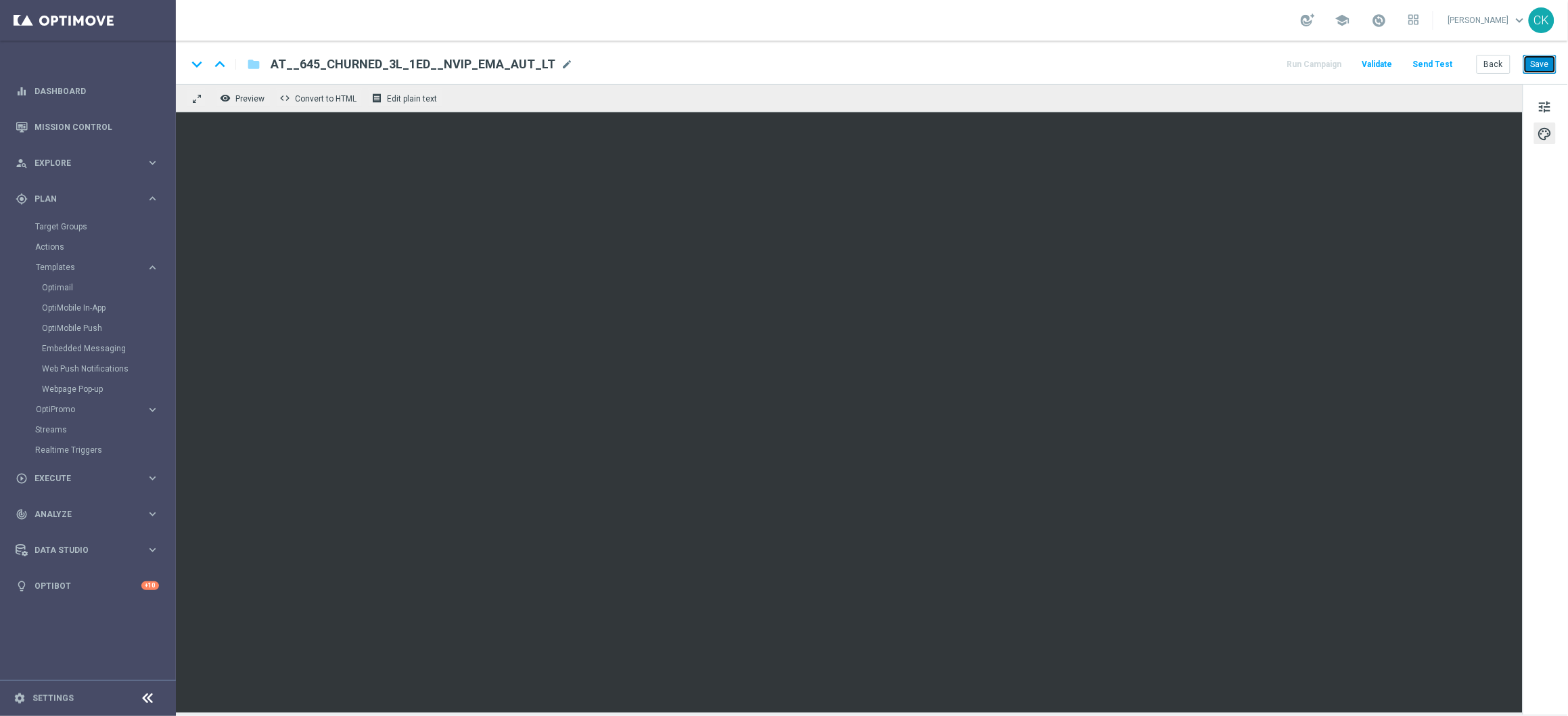
click at [1542, 67] on button "Save" at bounding box center [1540, 64] width 33 height 19
click at [1548, 63] on button "Save" at bounding box center [1540, 64] width 33 height 19
click at [1544, 63] on button "Save" at bounding box center [1540, 64] width 33 height 19
click at [1432, 64] on button "Send Test" at bounding box center [1433, 64] width 44 height 18
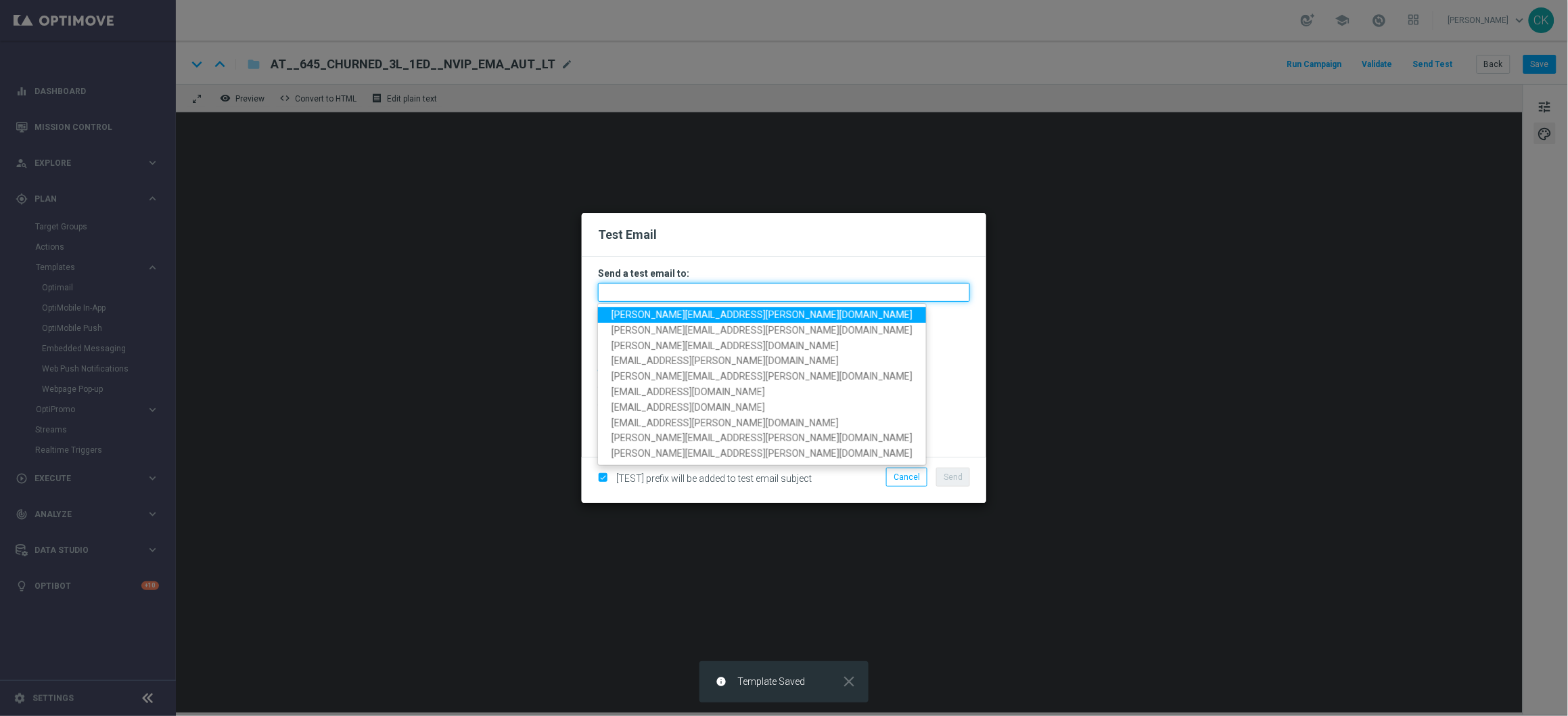
click at [839, 288] on input "text" at bounding box center [784, 292] width 372 height 19
click at [722, 315] on span "[PERSON_NAME][EMAIL_ADDRESS][DOMAIN_NAME]" at bounding box center [762, 315] width 301 height 11
type input "[PERSON_NAME][EMAIL_ADDRESS][DOMAIN_NAME]"
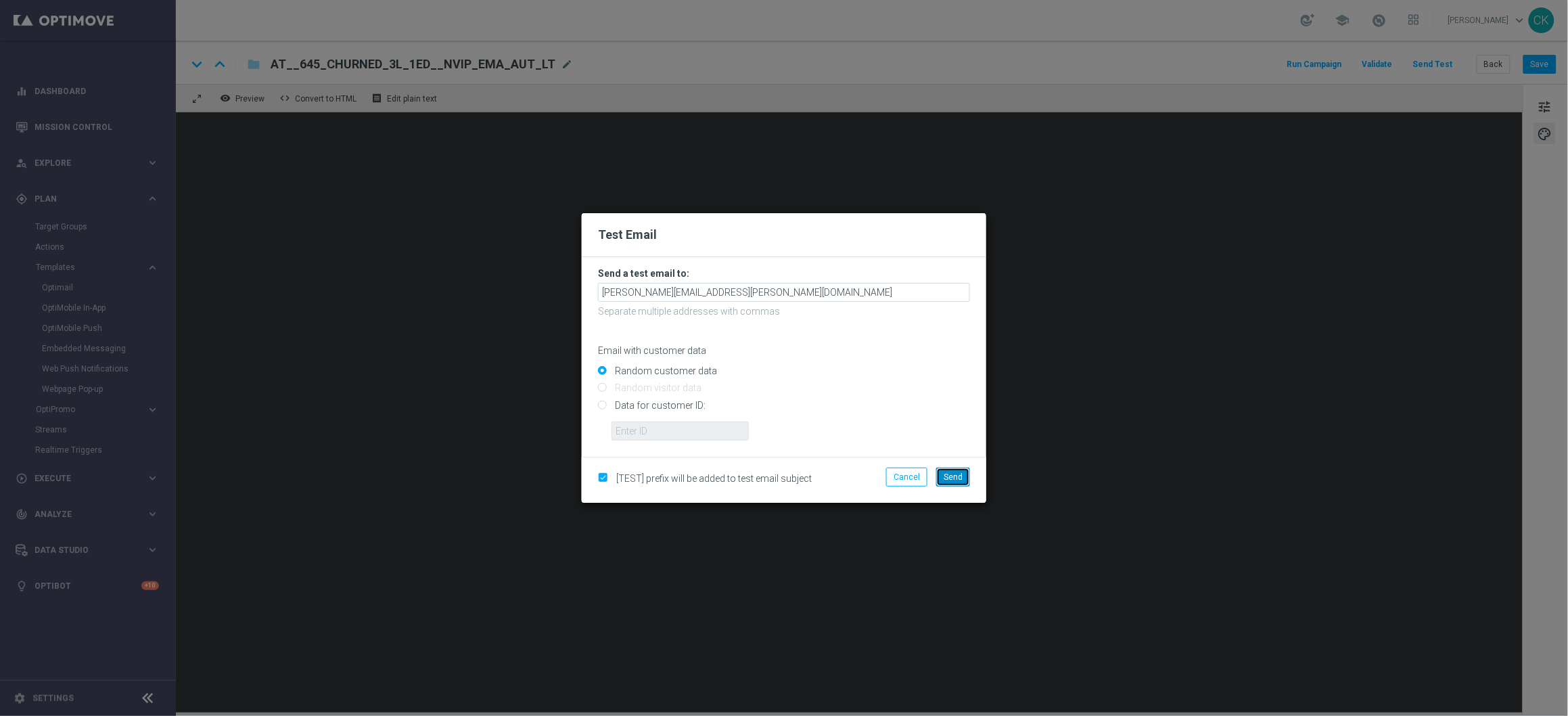
click at [958, 476] on span "Send" at bounding box center [953, 477] width 19 height 10
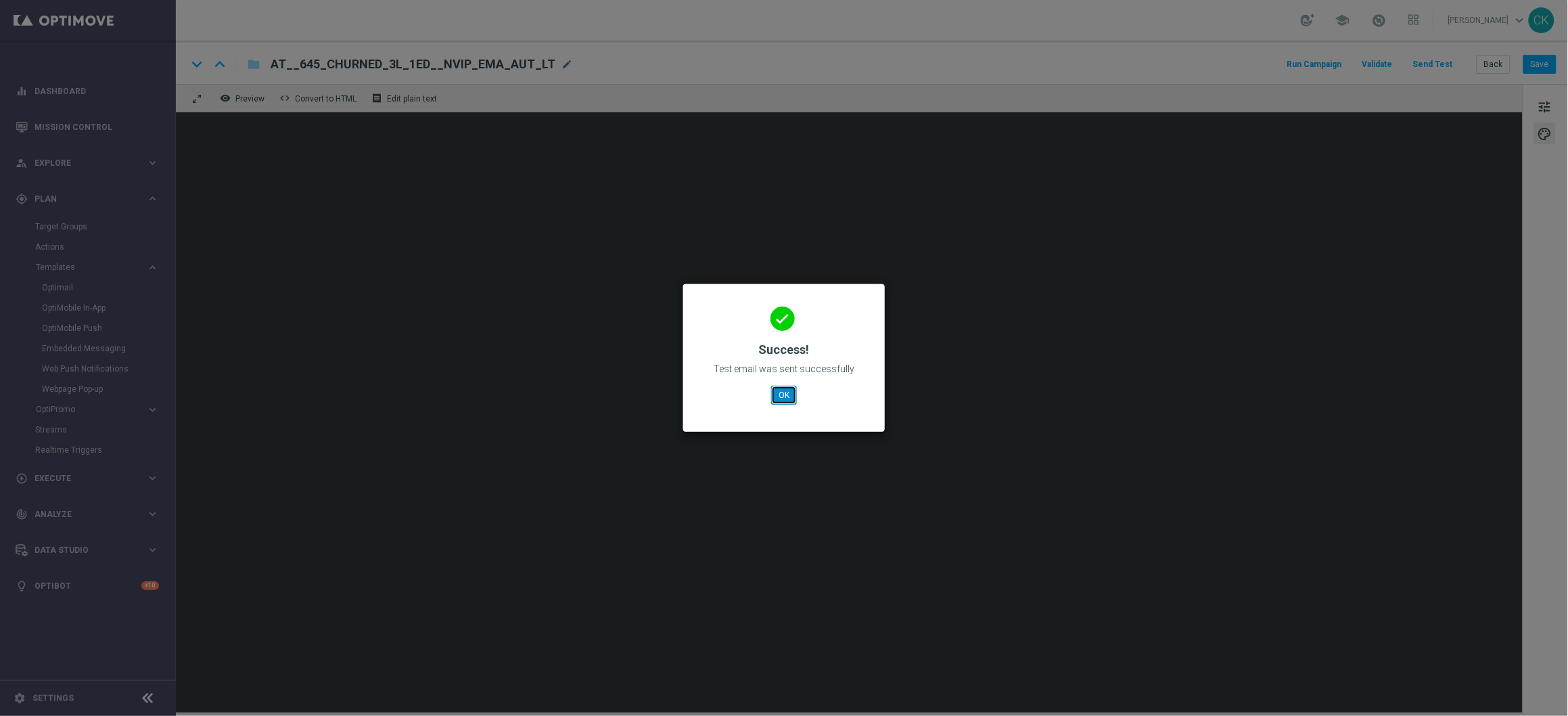
click at [781, 392] on button "OK" at bounding box center [784, 395] width 26 height 19
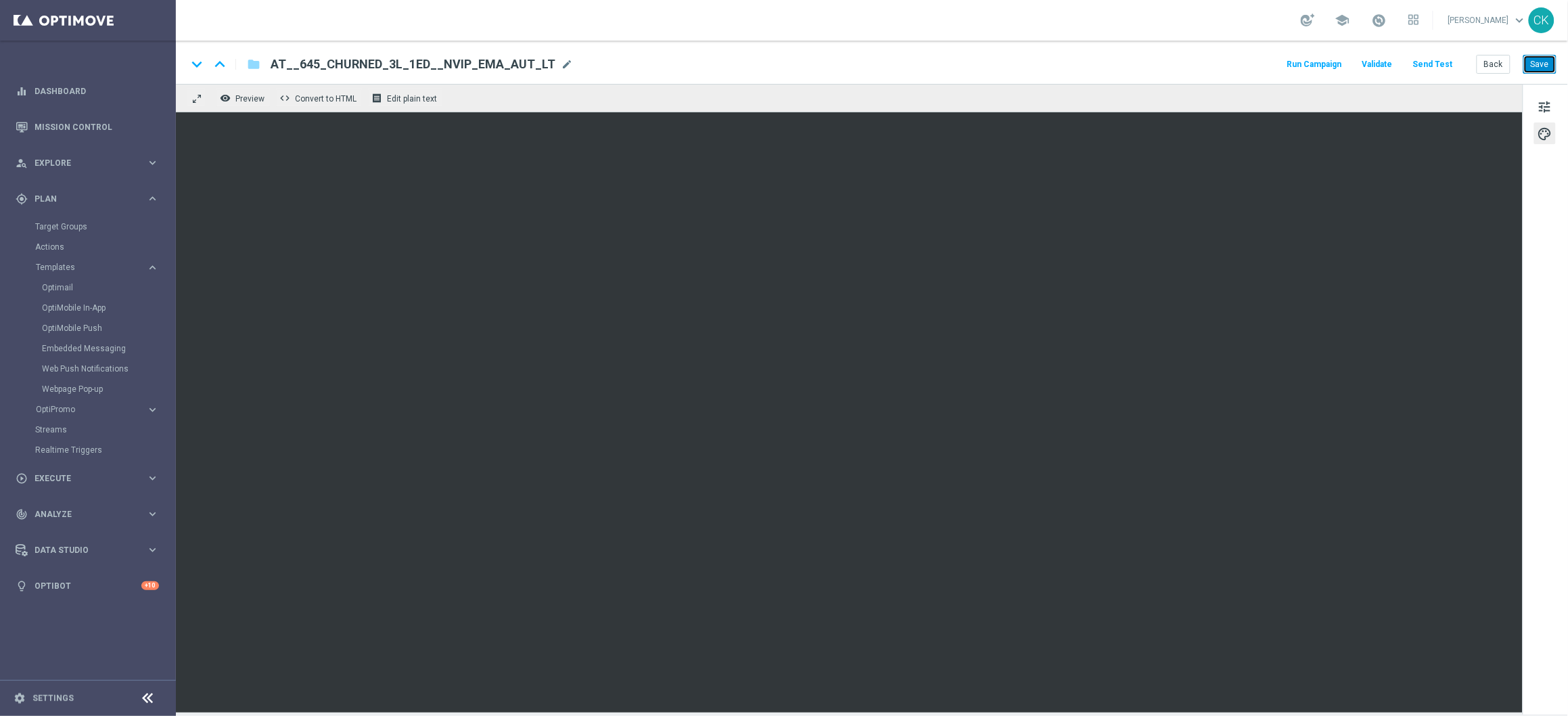
click at [1541, 62] on button "Save" at bounding box center [1540, 64] width 33 height 19
click at [1498, 67] on button "Back" at bounding box center [1494, 64] width 34 height 19
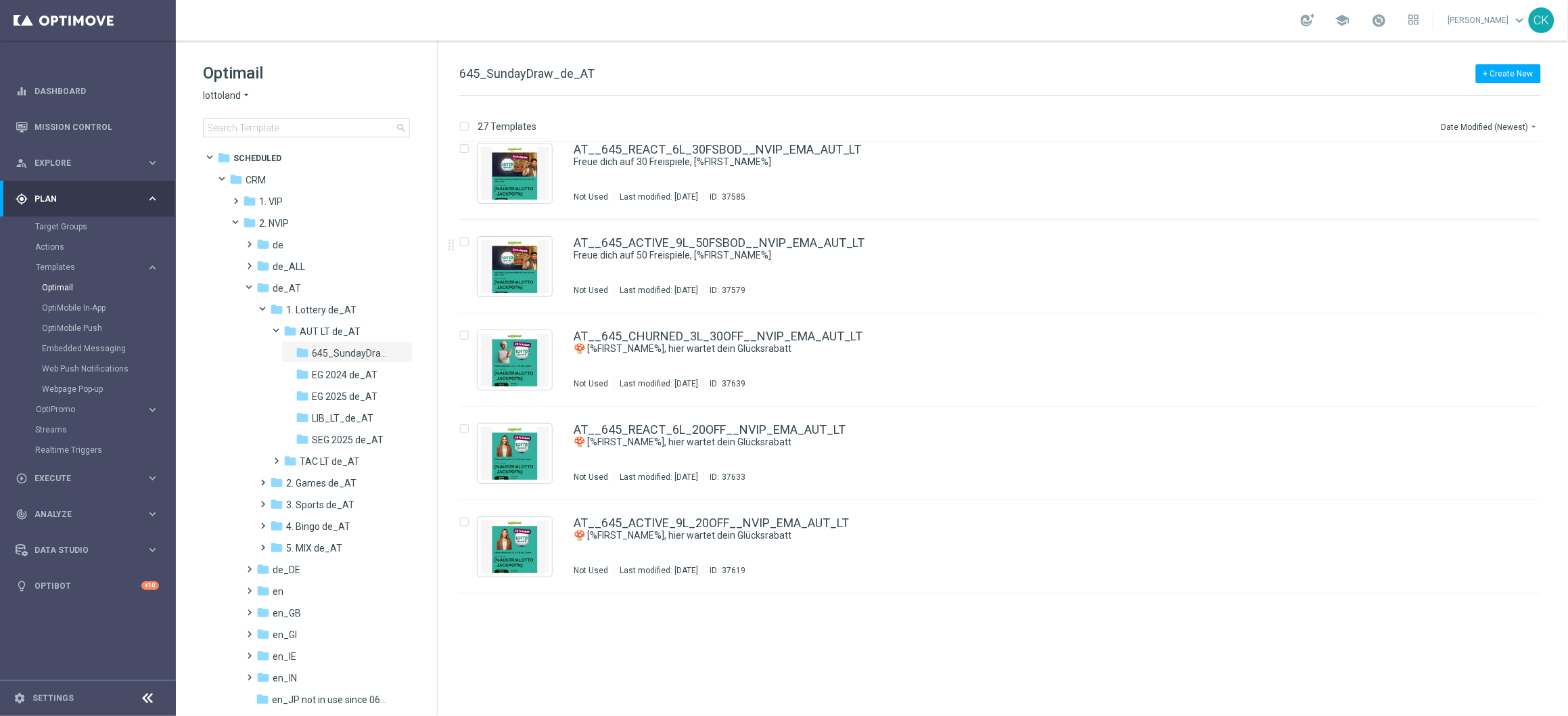
scroll to position [717, 0]
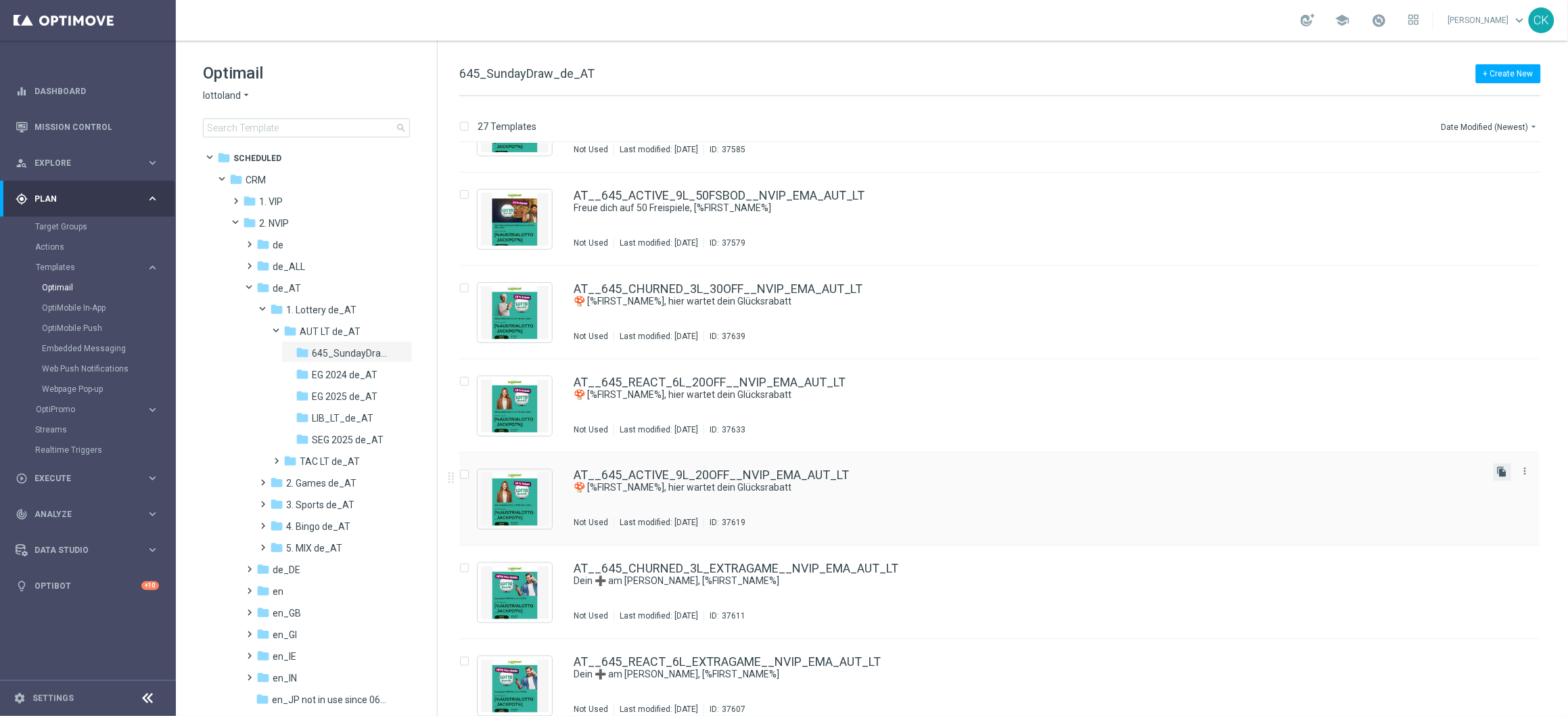
click at [1501, 471] on icon "file_copy" at bounding box center [1503, 472] width 11 height 11
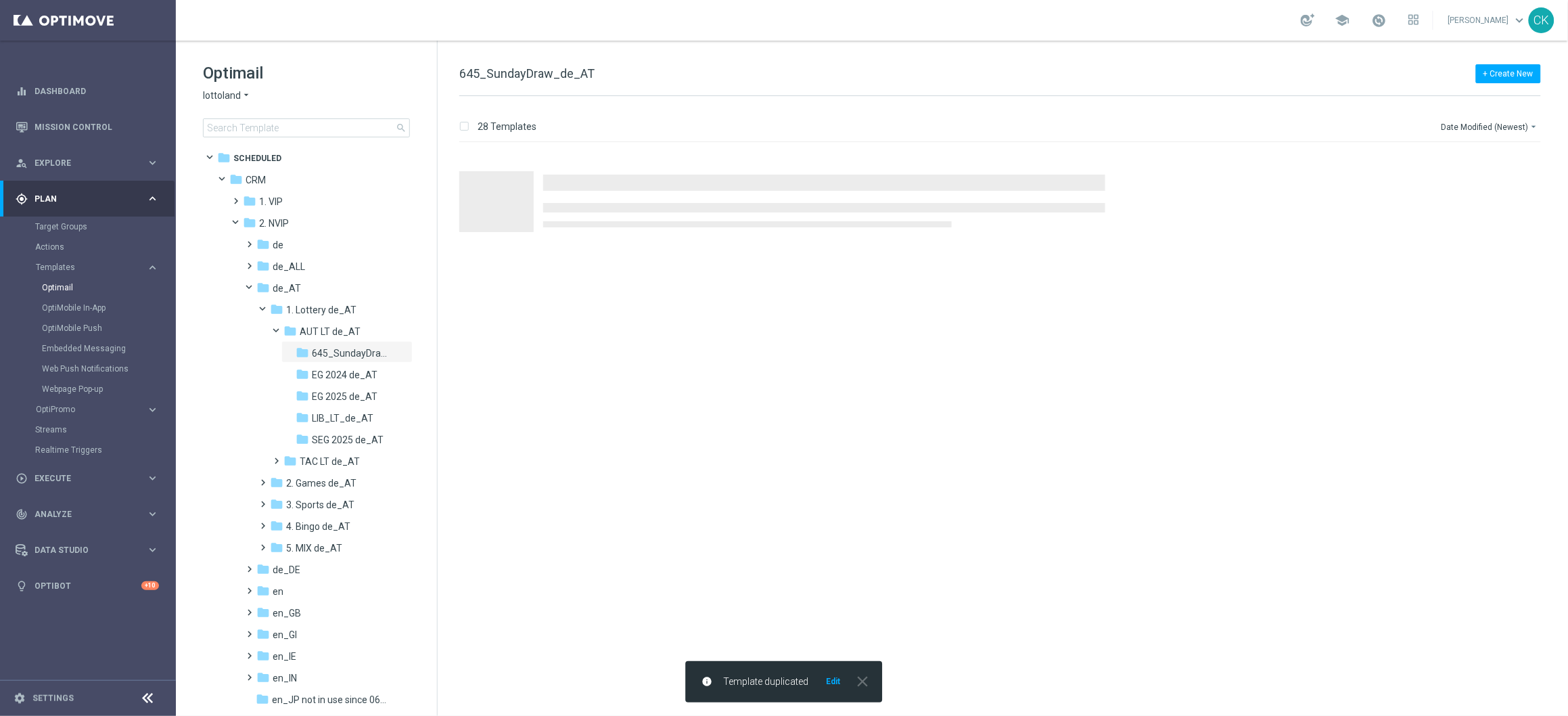
scroll to position [0, 0]
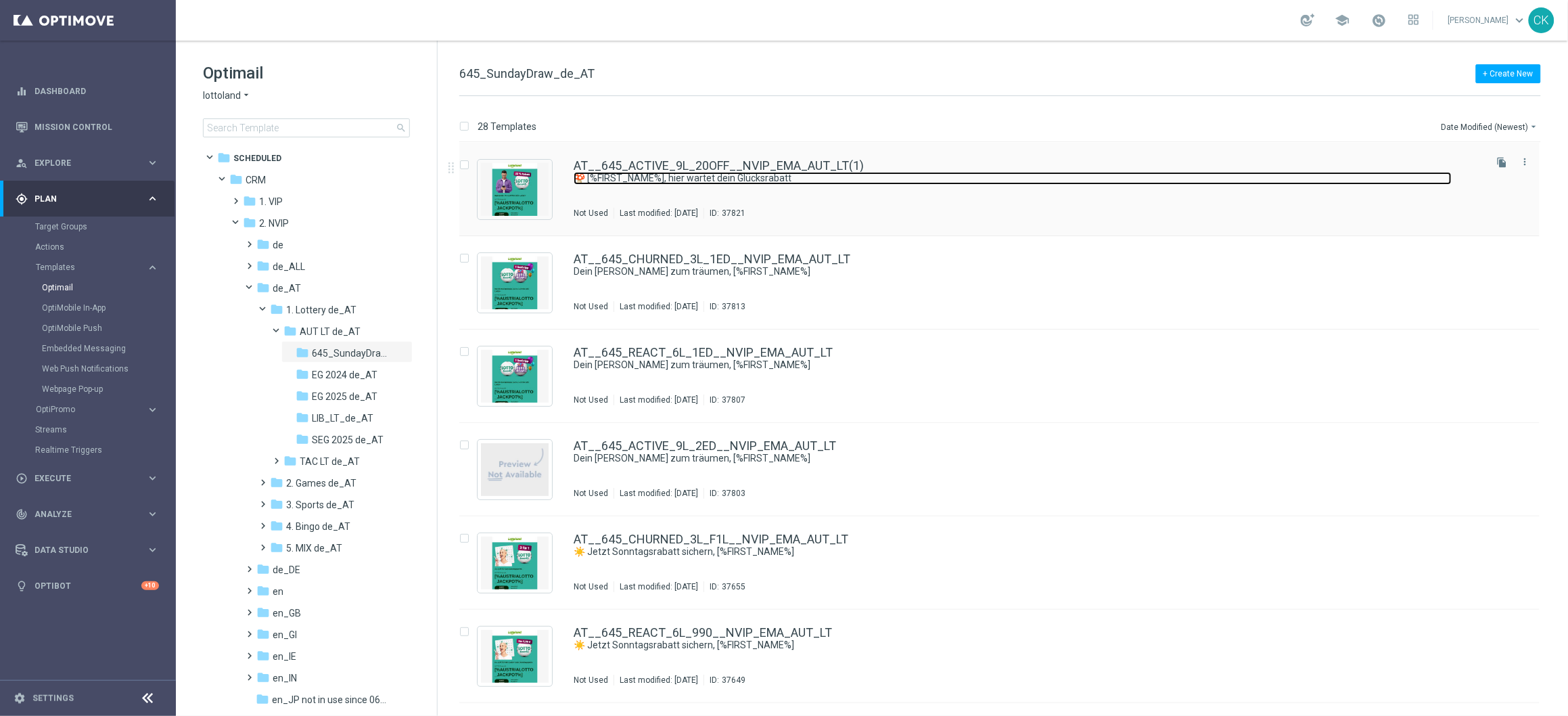
click at [716, 174] on link "🍄 [%FIRST_NAME%], hier wartet dein Glücksrabatt" at bounding box center [1012, 178] width 878 height 13
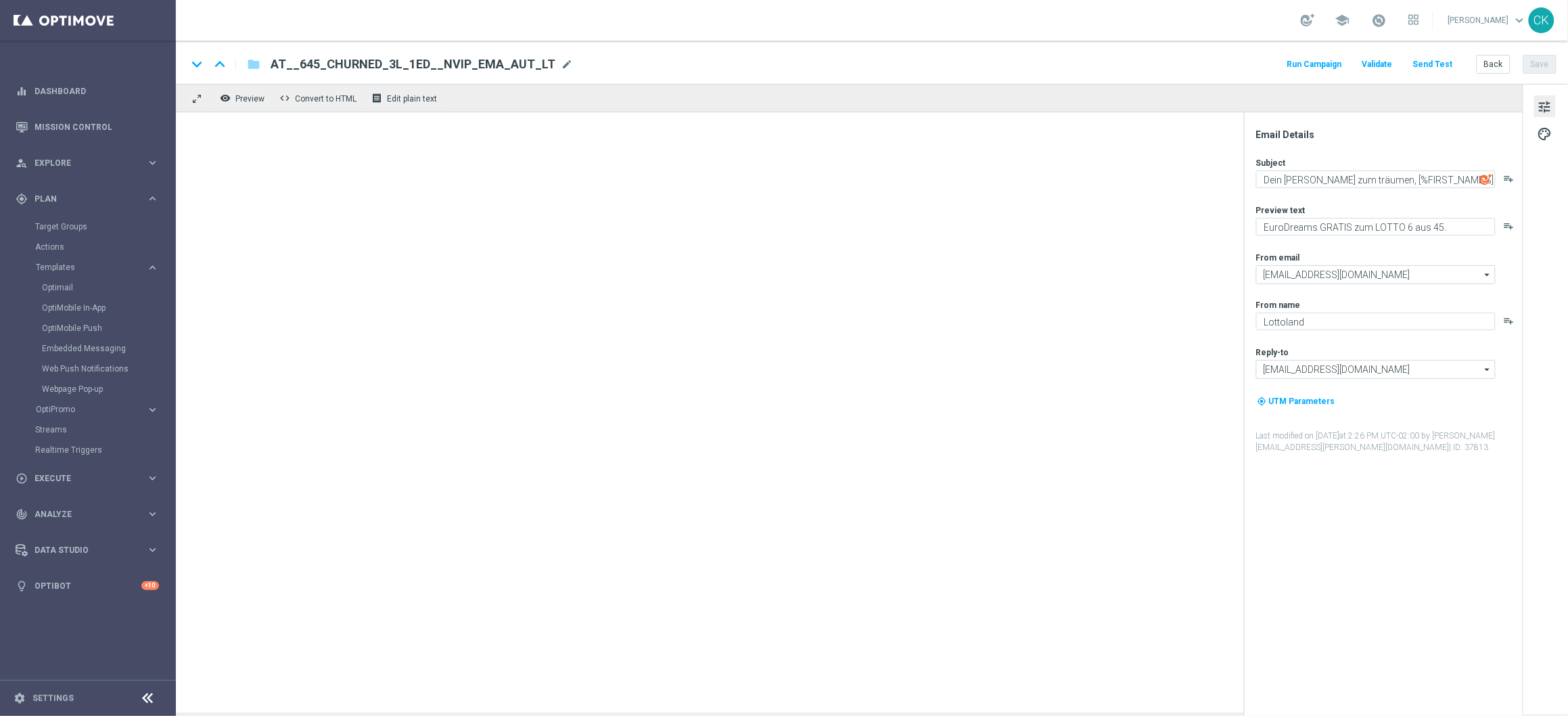
type input "AT__645_ACTIVE_9L_20OFF__NVIP_EMA_AUT_LT(1)"
type textarea "🍄 [%FIRST_NAME%], hier wartet dein Glücksrabatt"
type textarea "20 % Rabatt auf's LOTTO 6 aus 45."
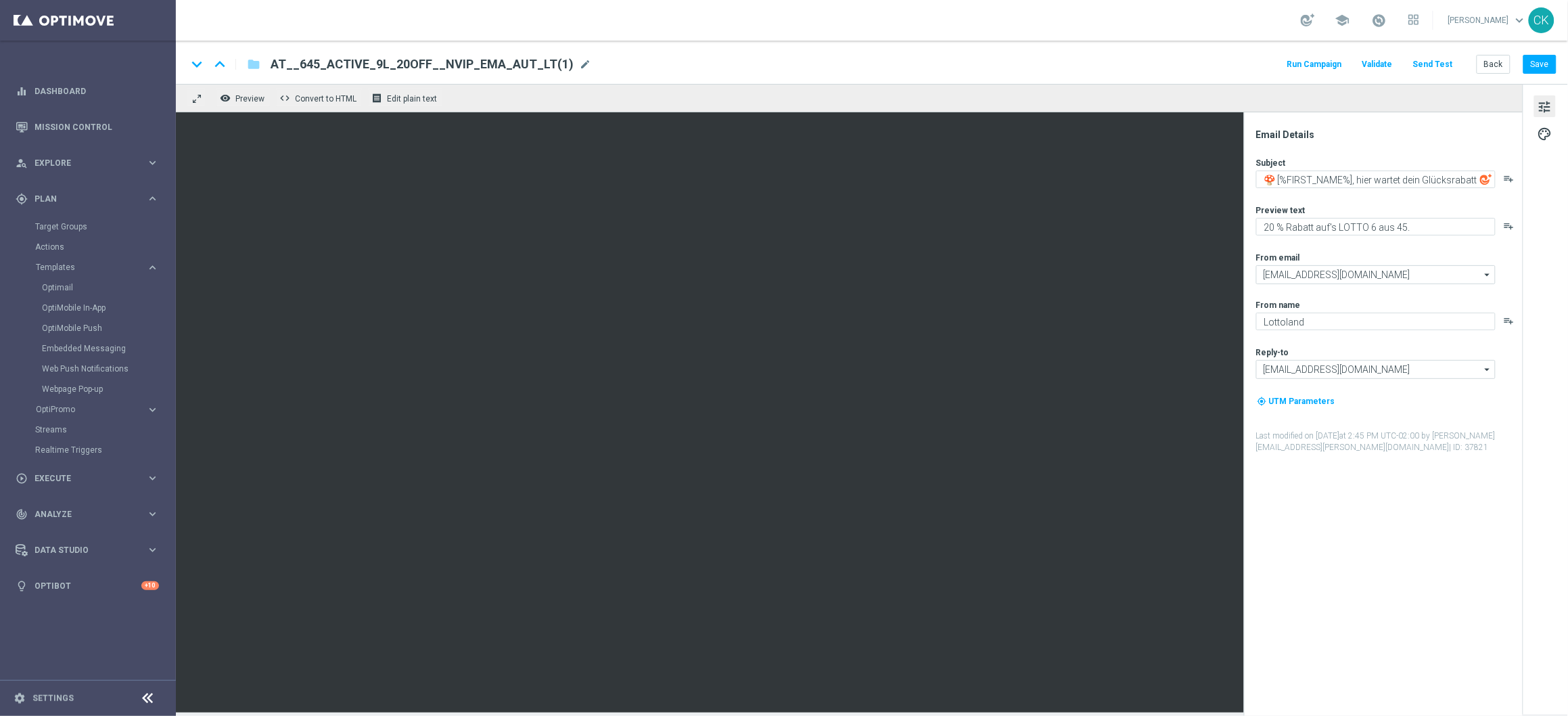
click at [539, 59] on span "AT__645_ACTIVE_9L_20OFF__NVIP_EMA_AUT_LT(1)" at bounding box center [422, 64] width 303 height 16
click at [0, 0] on input "AT__645_ACTIVE_9L_20OFF__NVIP_EMA_AUT_LT(1)" at bounding box center [0, 0] width 0 height 0
click at [539, 59] on input "AT__645_ACTIVE_9L_20OFF__NVIP_EMA_AUT_LT(1)" at bounding box center [438, 64] width 336 height 18
paste input "5OFF__NVIP_EMA_AUT_LT"
type input "AT__645_ACTIVE_9L_25OFF__NVIP_EMA_AUT_LT"
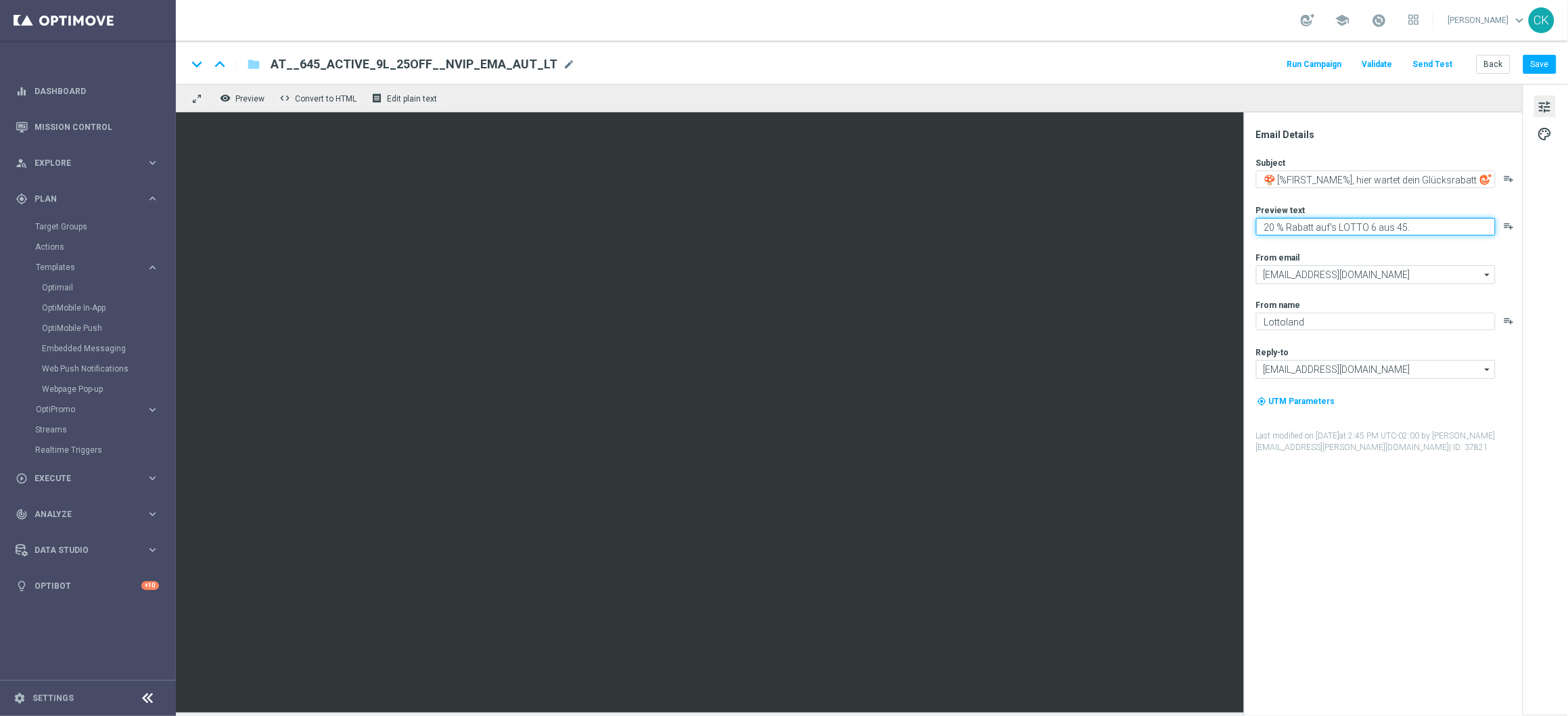
click at [1275, 228] on textarea "20 % Rabatt auf's LOTTO 6 aus 45." at bounding box center [1376, 227] width 240 height 18
click at [1336, 228] on textarea "25 % Rabatt auf's LOTTO 6 aus 45." at bounding box center [1376, 227] width 240 height 18
type textarea "25 % [DEMOGRAPHIC_DATA] auf dein LOTTO 6 aus 45."
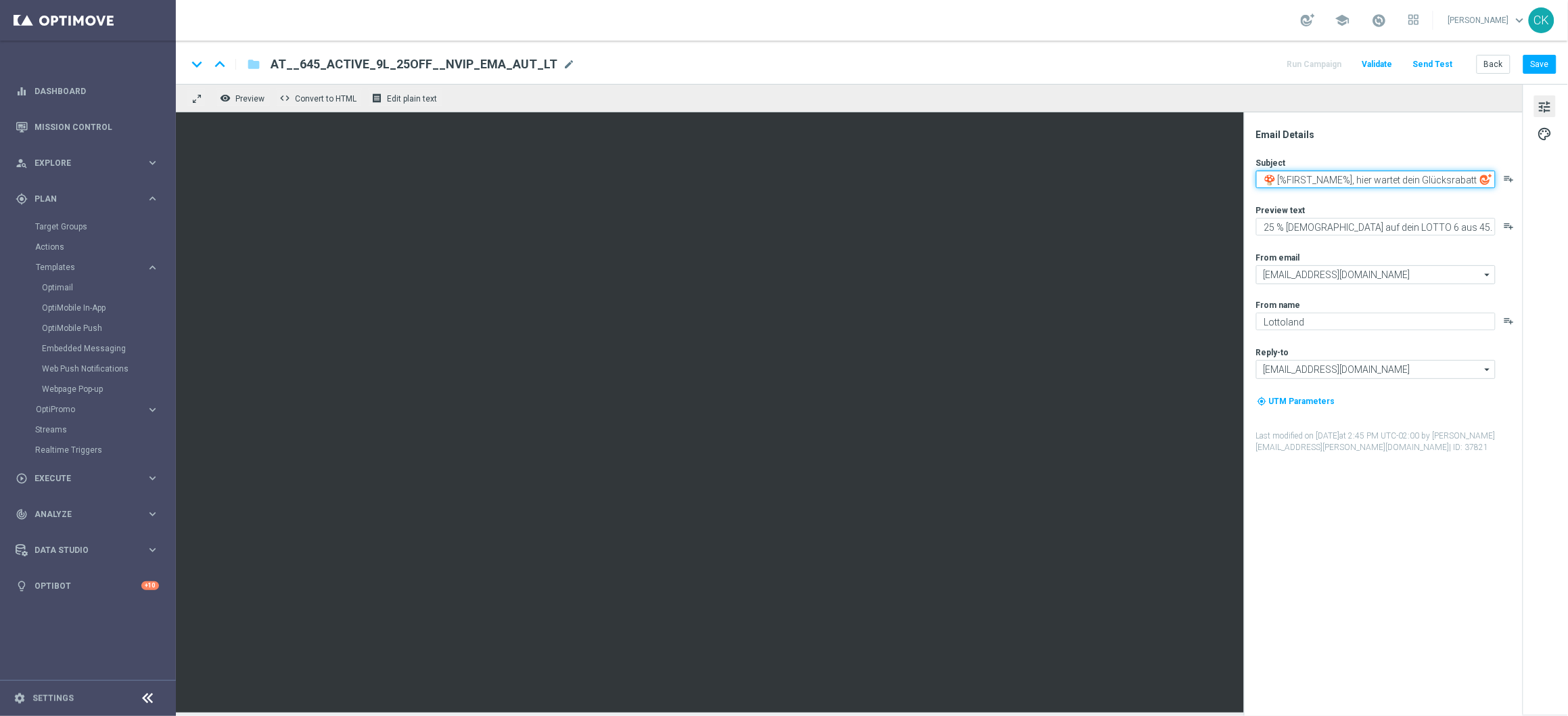
click at [1278, 180] on textarea "🍄 [%FIRST_NAME%], hier wartet dein Glücksrabatt" at bounding box center [1376, 179] width 240 height 18
click at [1326, 189] on textarea "Sonntag ist Spartag,[%FIRST_NAME%], hier wartet dein Glücksrabatt" at bounding box center [1376, 182] width 240 height 23
click at [1332, 181] on textarea "[DATE] ist Spartag,[%FIRST_NAME%]" at bounding box center [1376, 179] width 240 height 18
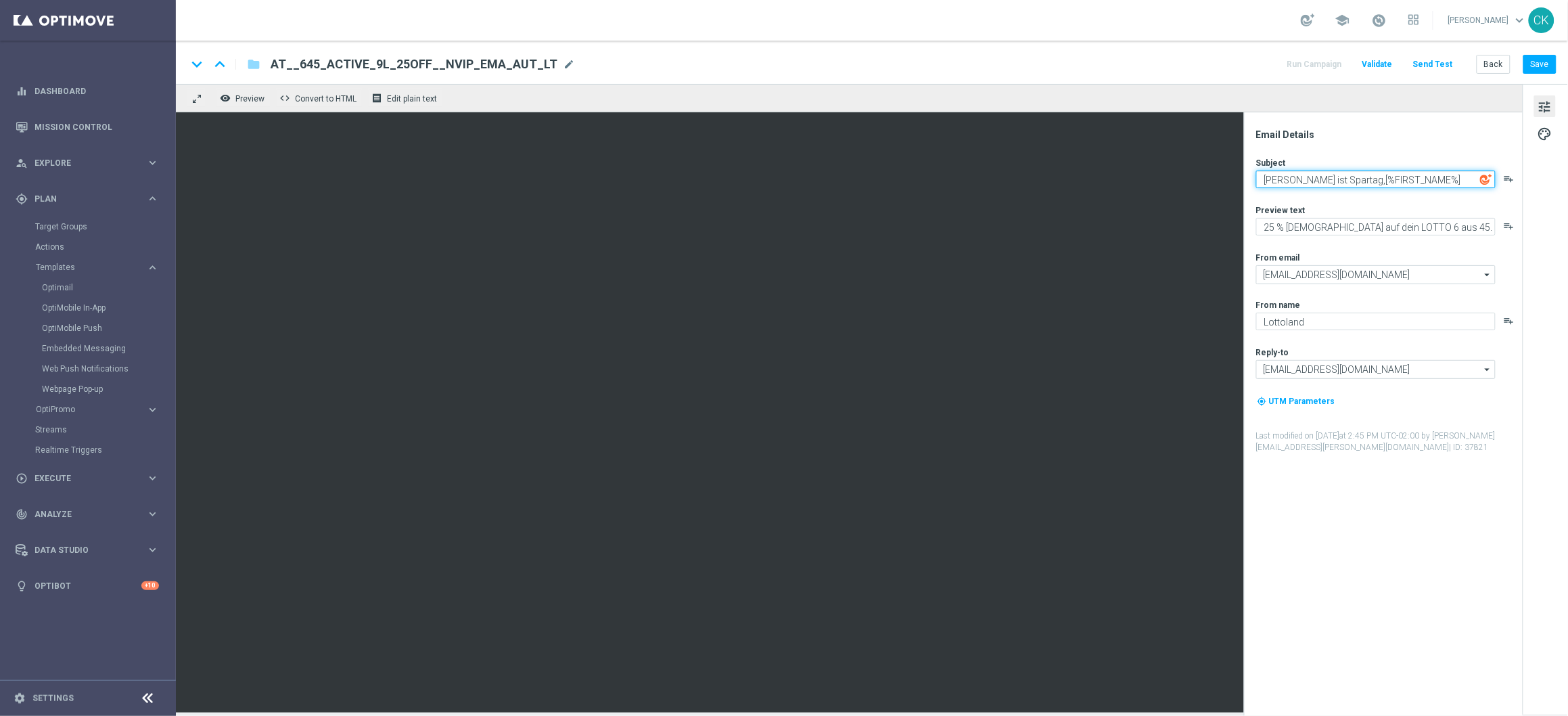
type textarea "[DATE] ist Spartag,[%FIRST_NAME%]"
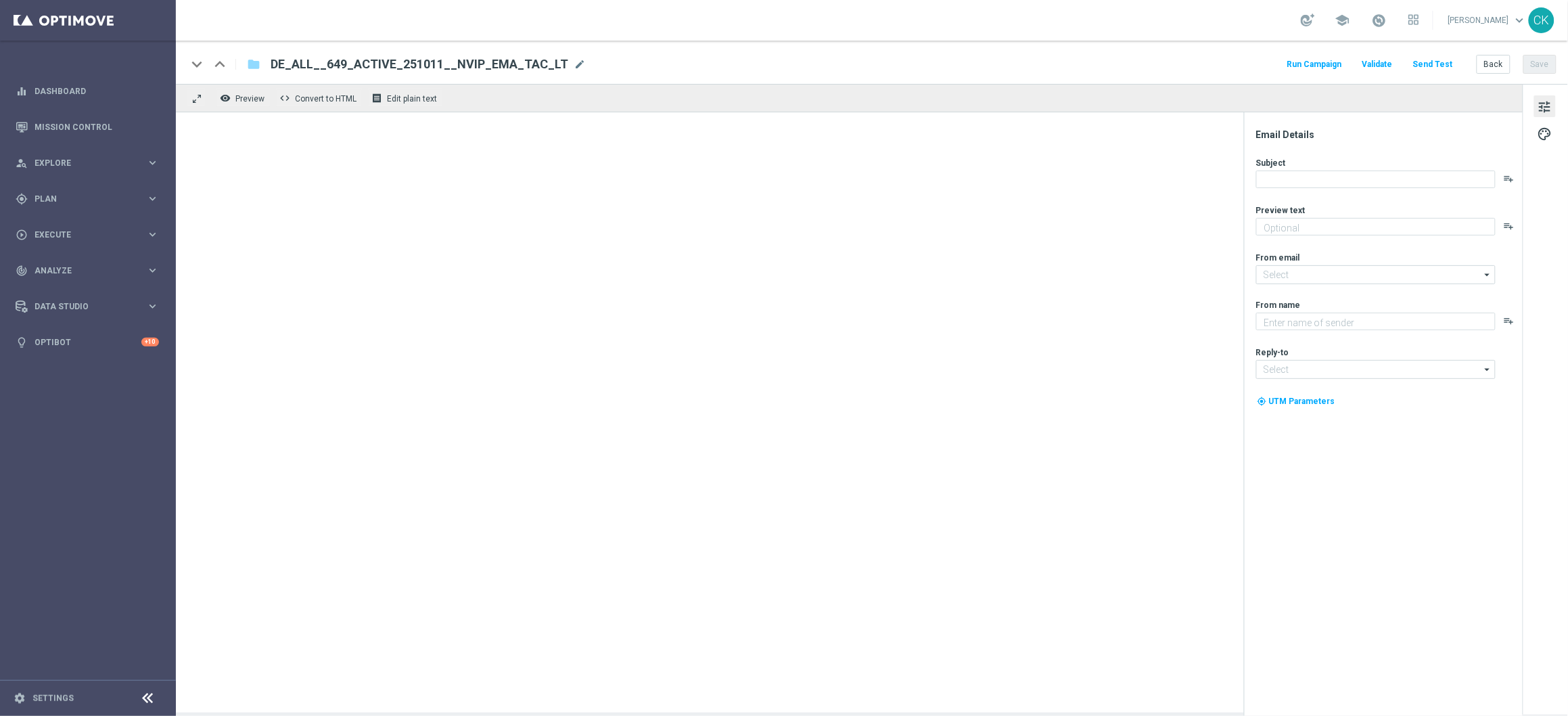
type textarea "Zu deinem LOTTO 6aus49."
type textarea "Lottoland"
type input "[EMAIL_ADDRESS][DOMAIN_NAME]"
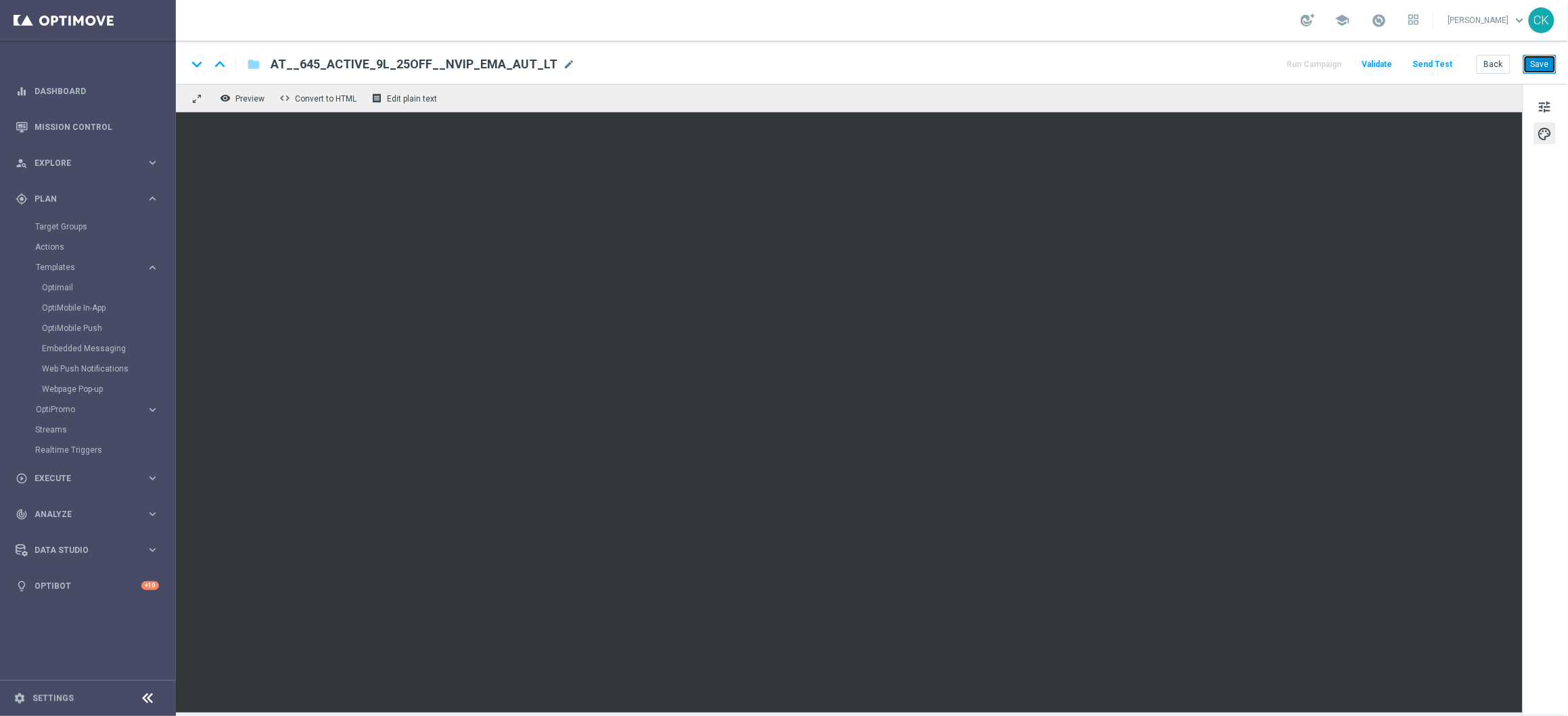
click at [1538, 61] on button "Save" at bounding box center [1540, 64] width 33 height 19
click at [1550, 101] on span "tune" at bounding box center [1545, 107] width 15 height 18
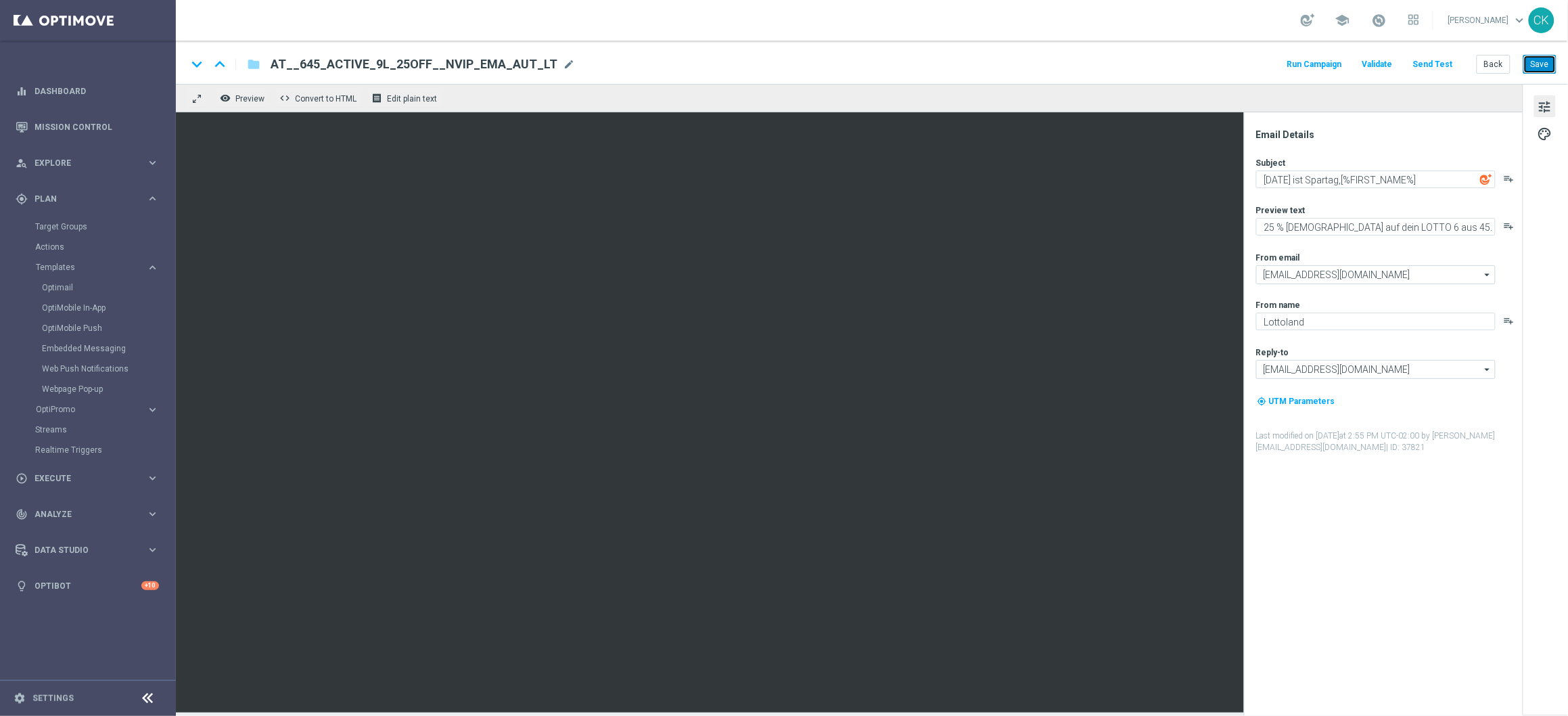
click at [1545, 61] on button "Save" at bounding box center [1540, 64] width 33 height 19
click at [1445, 61] on button "Send Test" at bounding box center [1433, 64] width 44 height 18
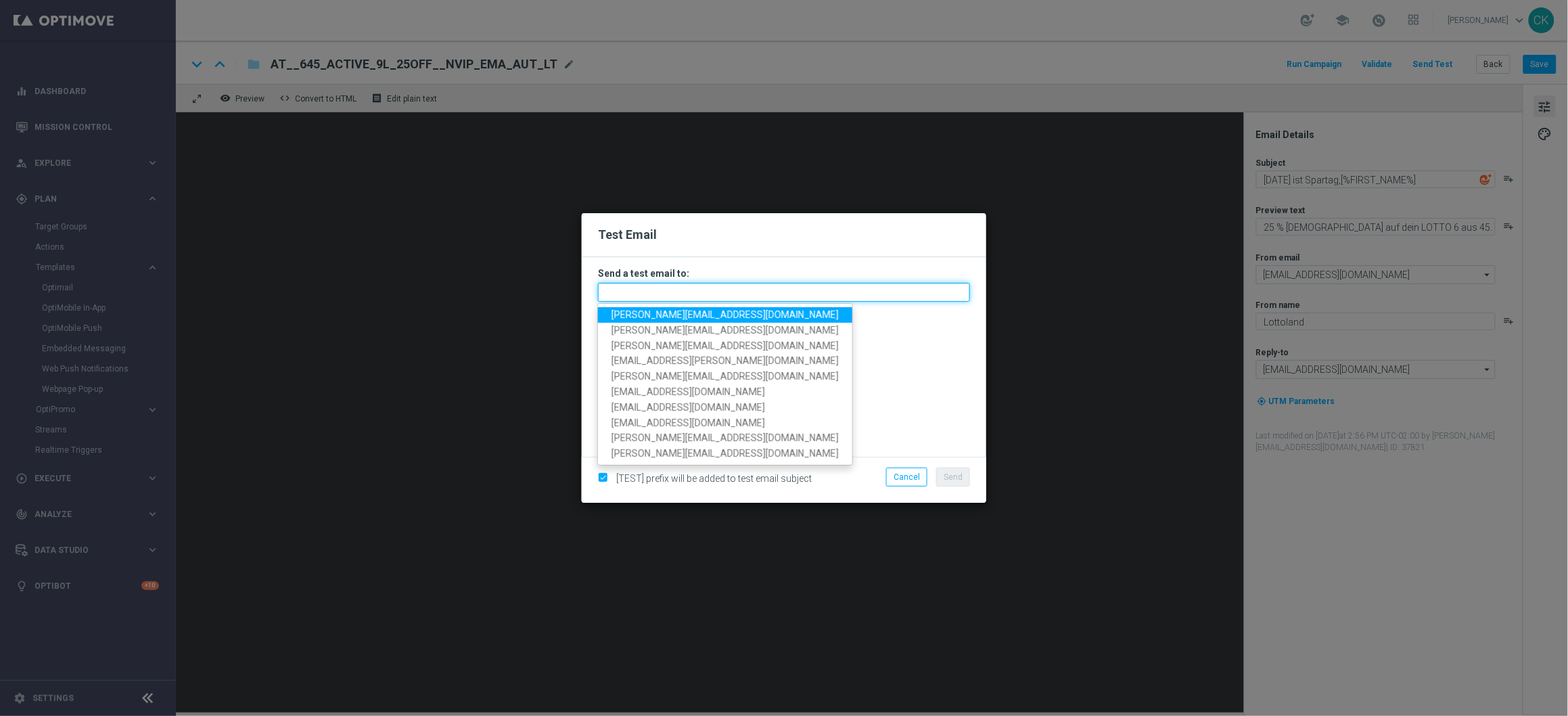
click at [734, 290] on input "text" at bounding box center [784, 292] width 372 height 19
click at [691, 315] on span "[PERSON_NAME][EMAIL_ADDRESS][DOMAIN_NAME]" at bounding box center [725, 315] width 228 height 11
type input "[PERSON_NAME][EMAIL_ADDRESS][DOMAIN_NAME]"
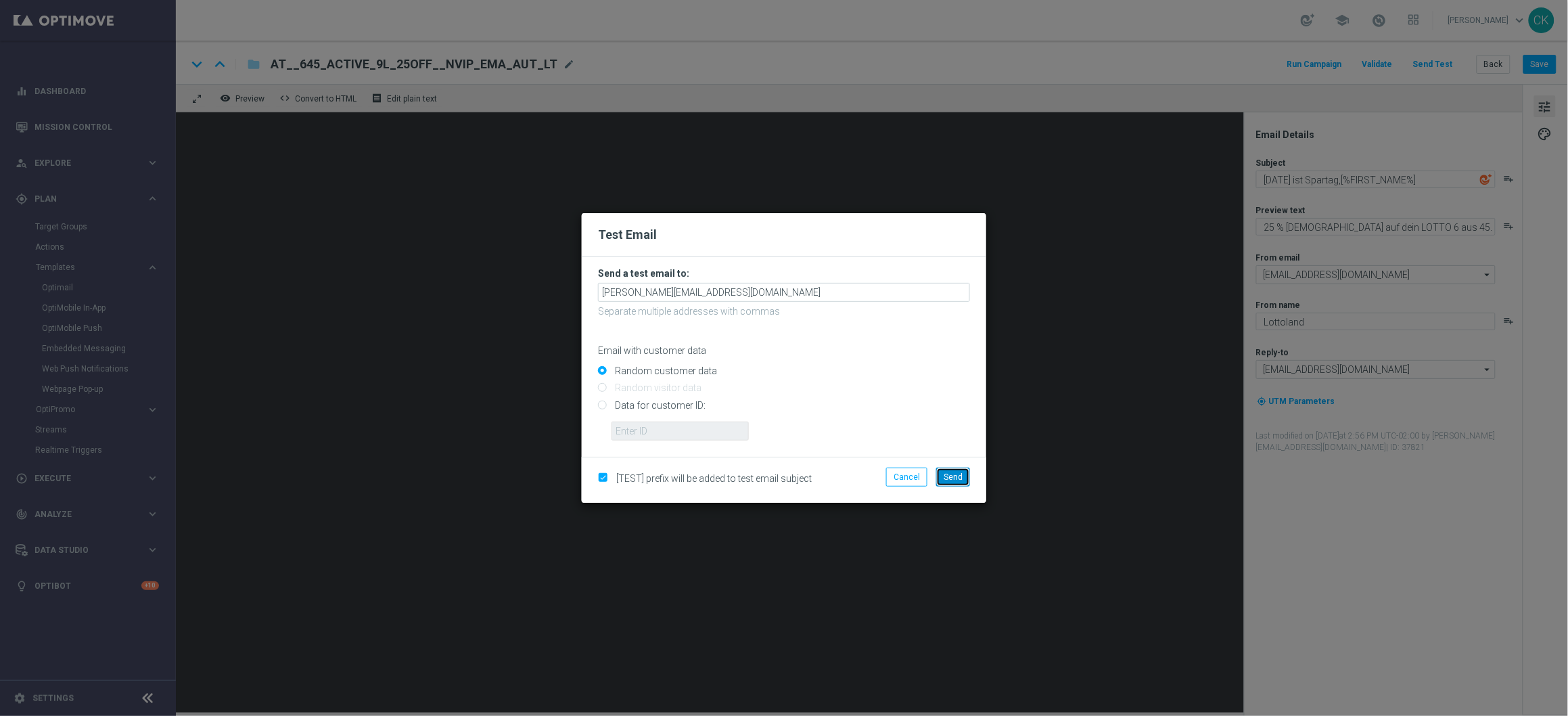
click at [956, 475] on span "Send" at bounding box center [953, 477] width 19 height 10
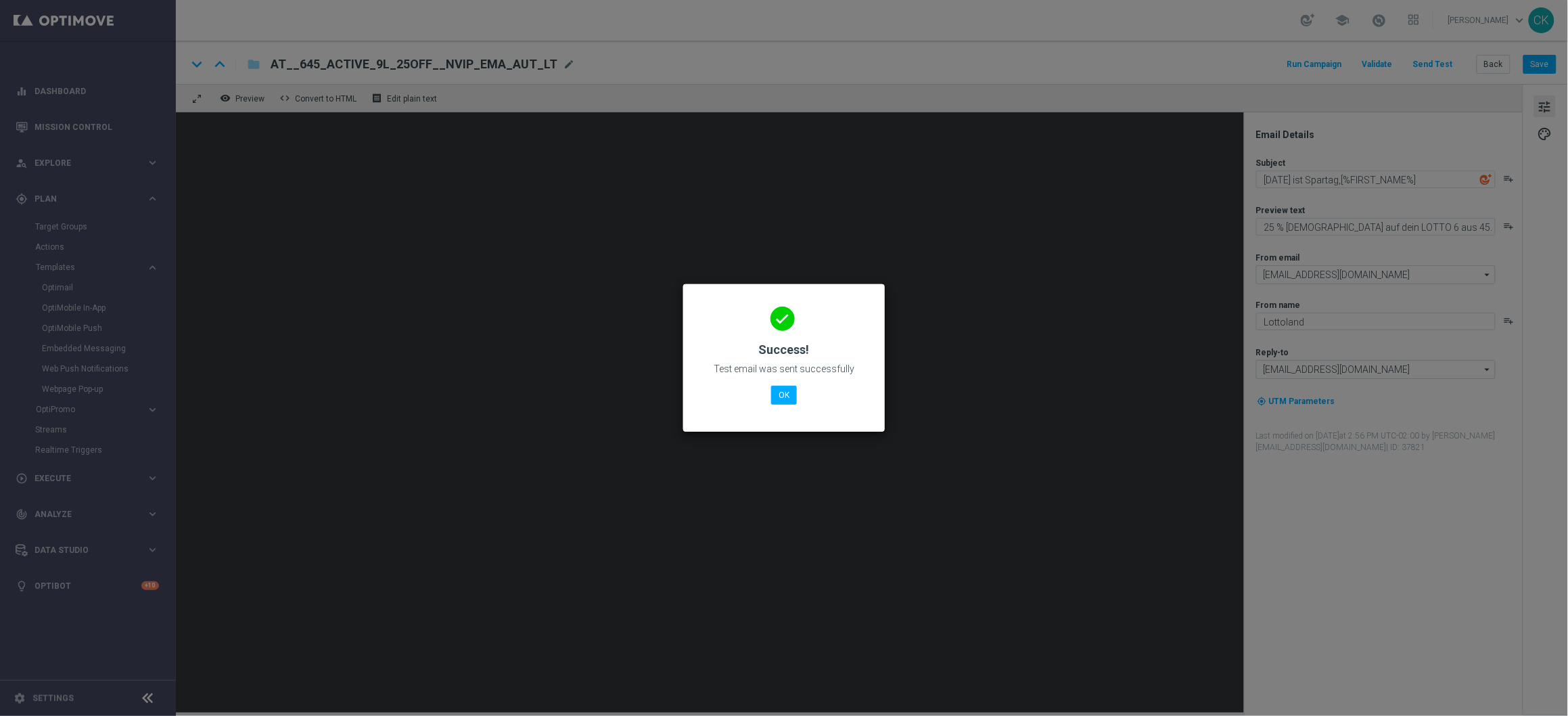
click at [1342, 172] on modal-container "done Success! Test email was sent successfully OK" at bounding box center [784, 358] width 1568 height 716
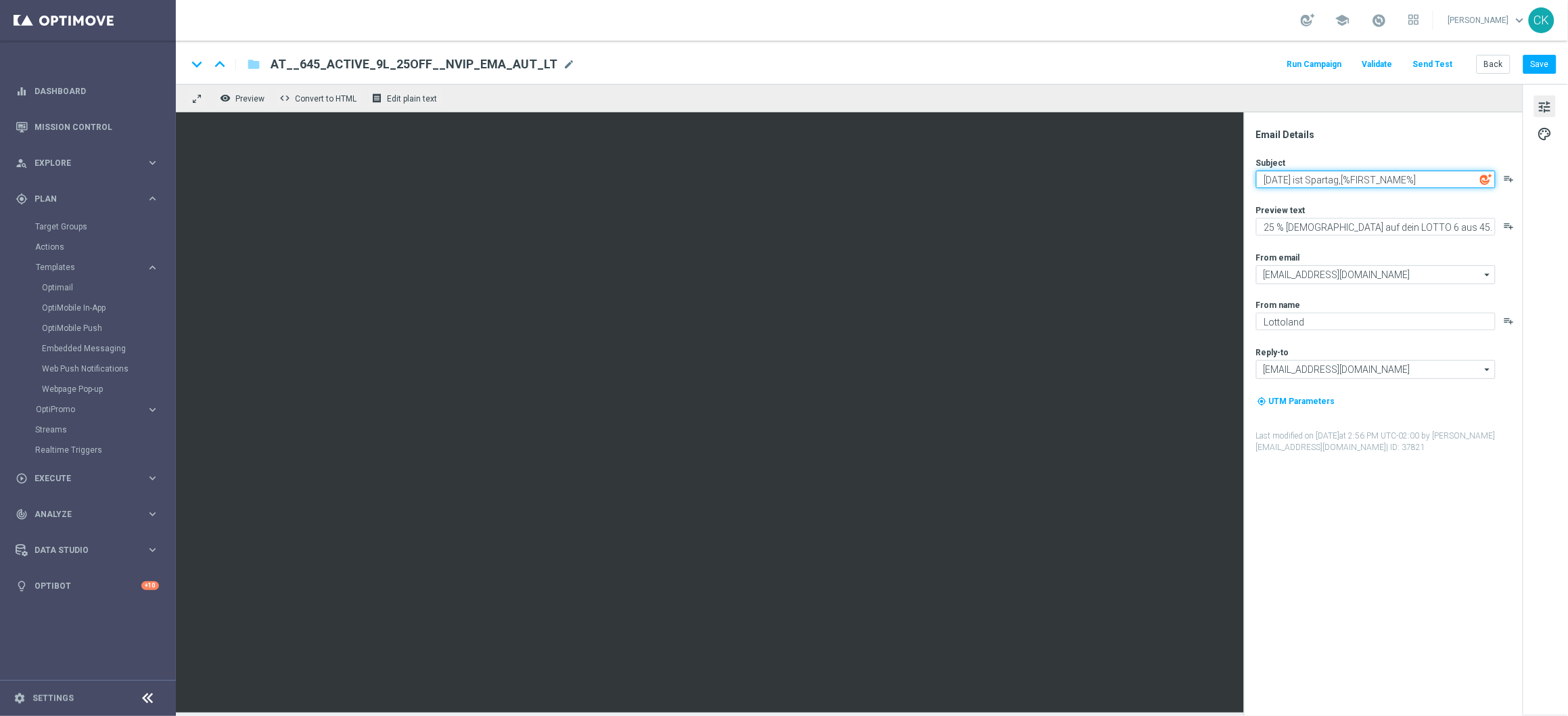
click at [1349, 180] on textarea "[DATE] ist Spartag,[%FIRST_NAME%]" at bounding box center [1376, 179] width 240 height 18
type textarea "[DATE] ist Spartag, [%FIRST_NAME%]"
click at [1542, 64] on button "Save" at bounding box center [1540, 64] width 33 height 19
click at [1443, 56] on button "Send Test" at bounding box center [1433, 64] width 44 height 18
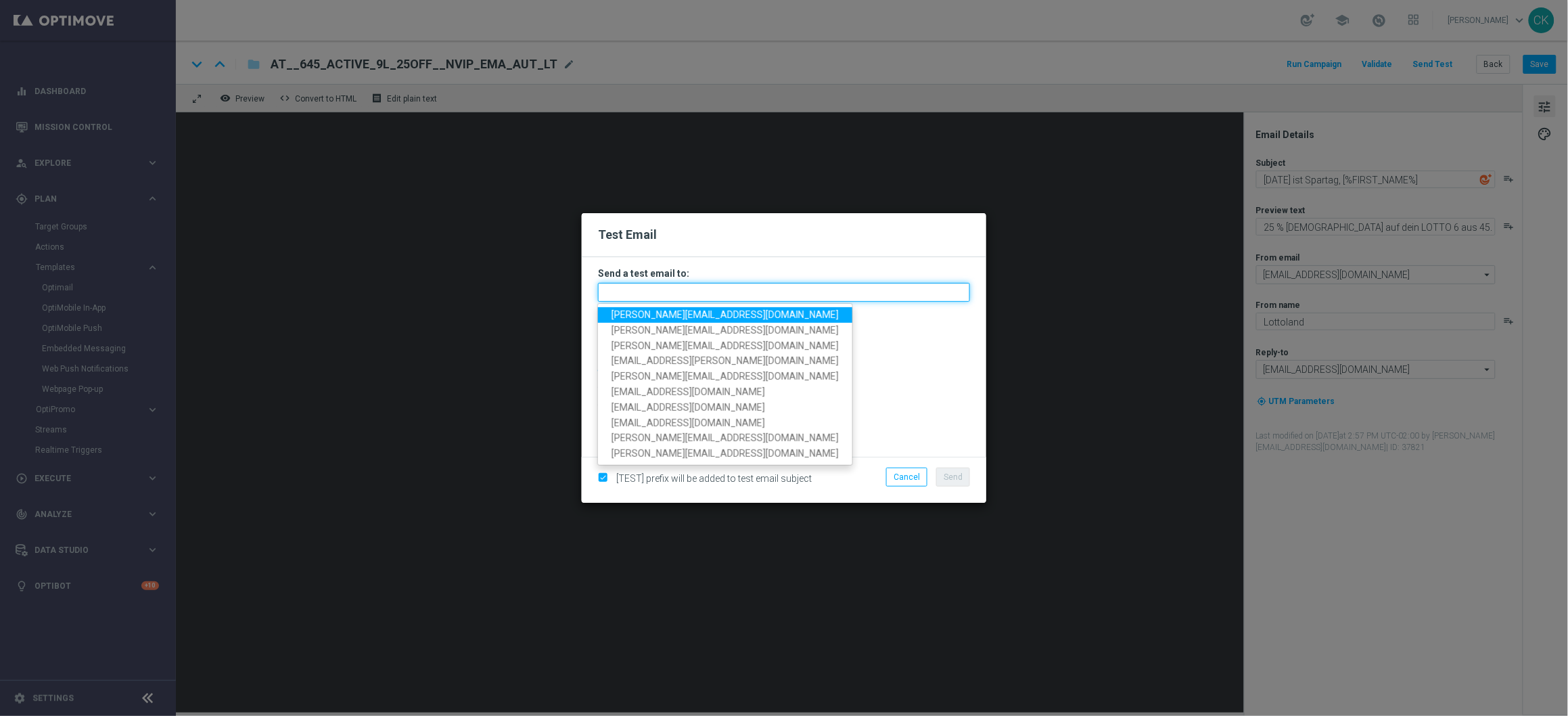
click at [768, 292] on input "text" at bounding box center [784, 292] width 372 height 19
click at [743, 312] on span "[PERSON_NAME][EMAIL_ADDRESS][DOMAIN_NAME]" at bounding box center [725, 315] width 228 height 11
type input "[PERSON_NAME][EMAIL_ADDRESS][DOMAIN_NAME]"
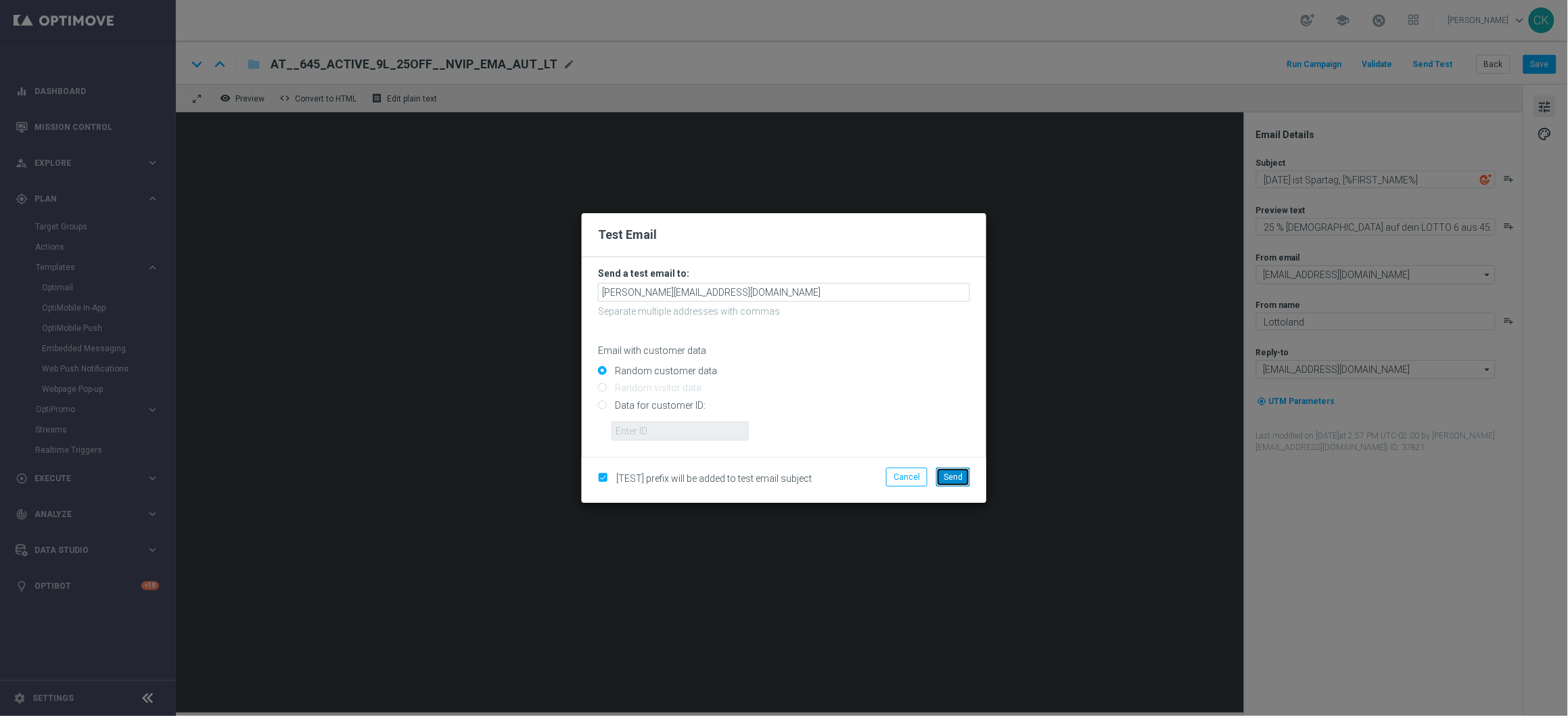
click at [956, 480] on span "Send" at bounding box center [953, 477] width 19 height 10
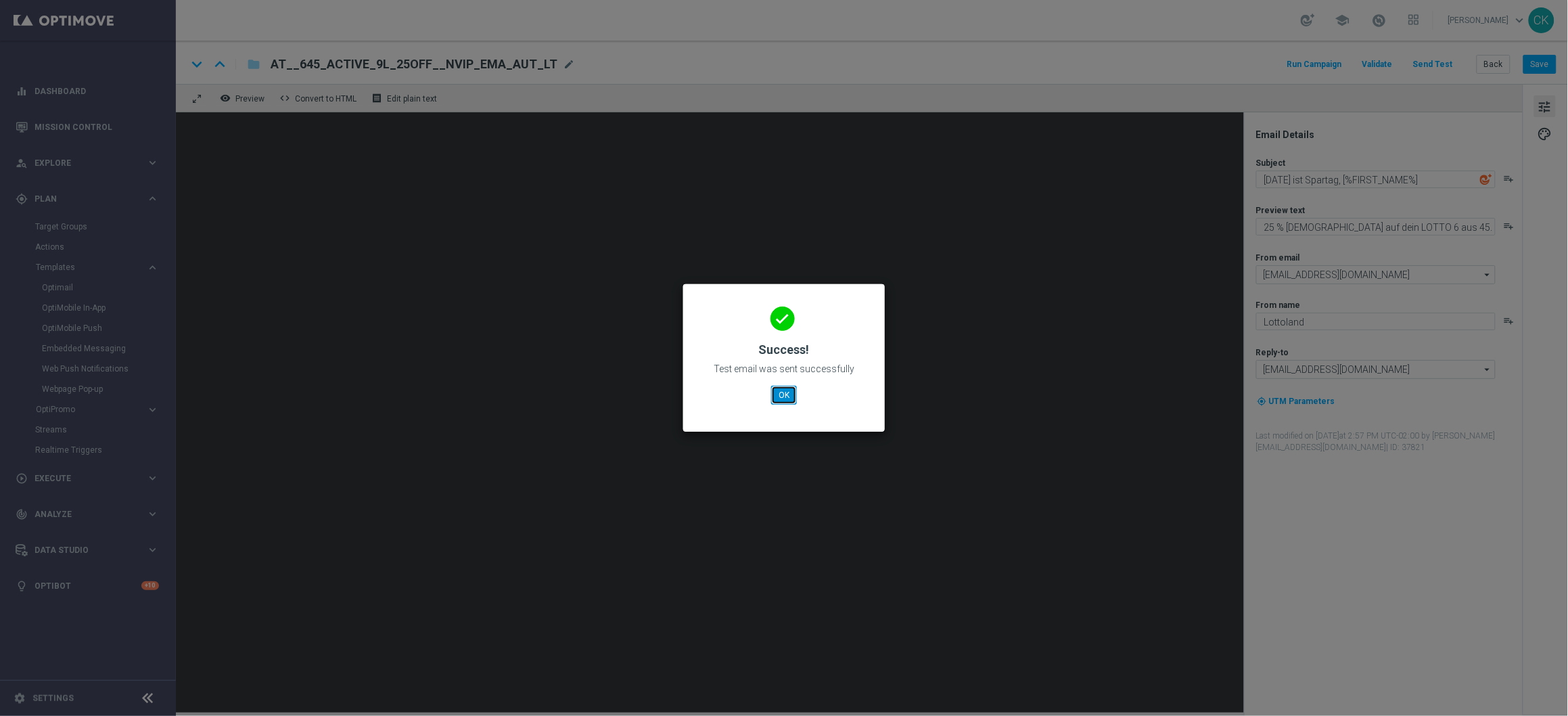
click at [787, 396] on button "OK" at bounding box center [784, 395] width 26 height 19
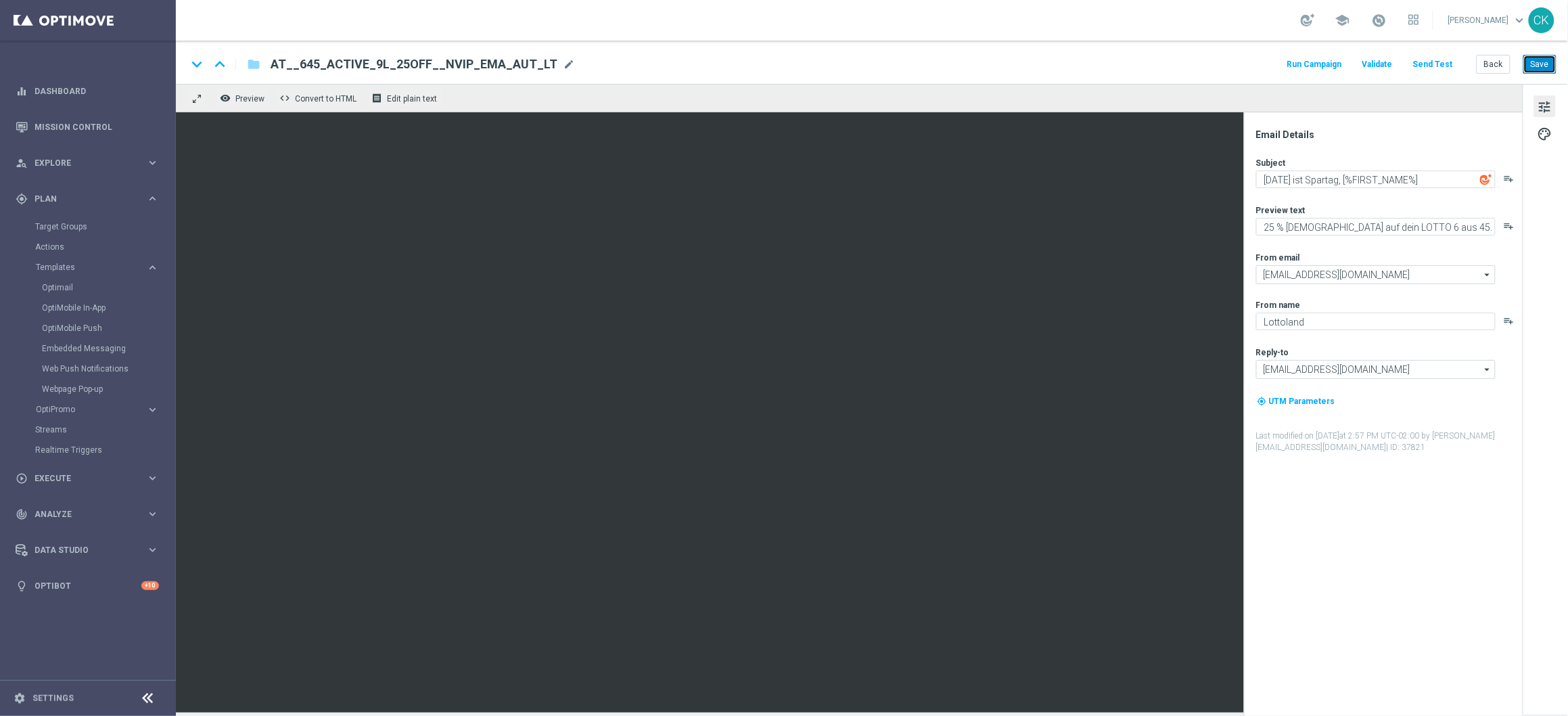
click at [1545, 63] on button "Save" at bounding box center [1540, 64] width 33 height 19
click at [1446, 61] on button "Send Test" at bounding box center [1433, 64] width 44 height 18
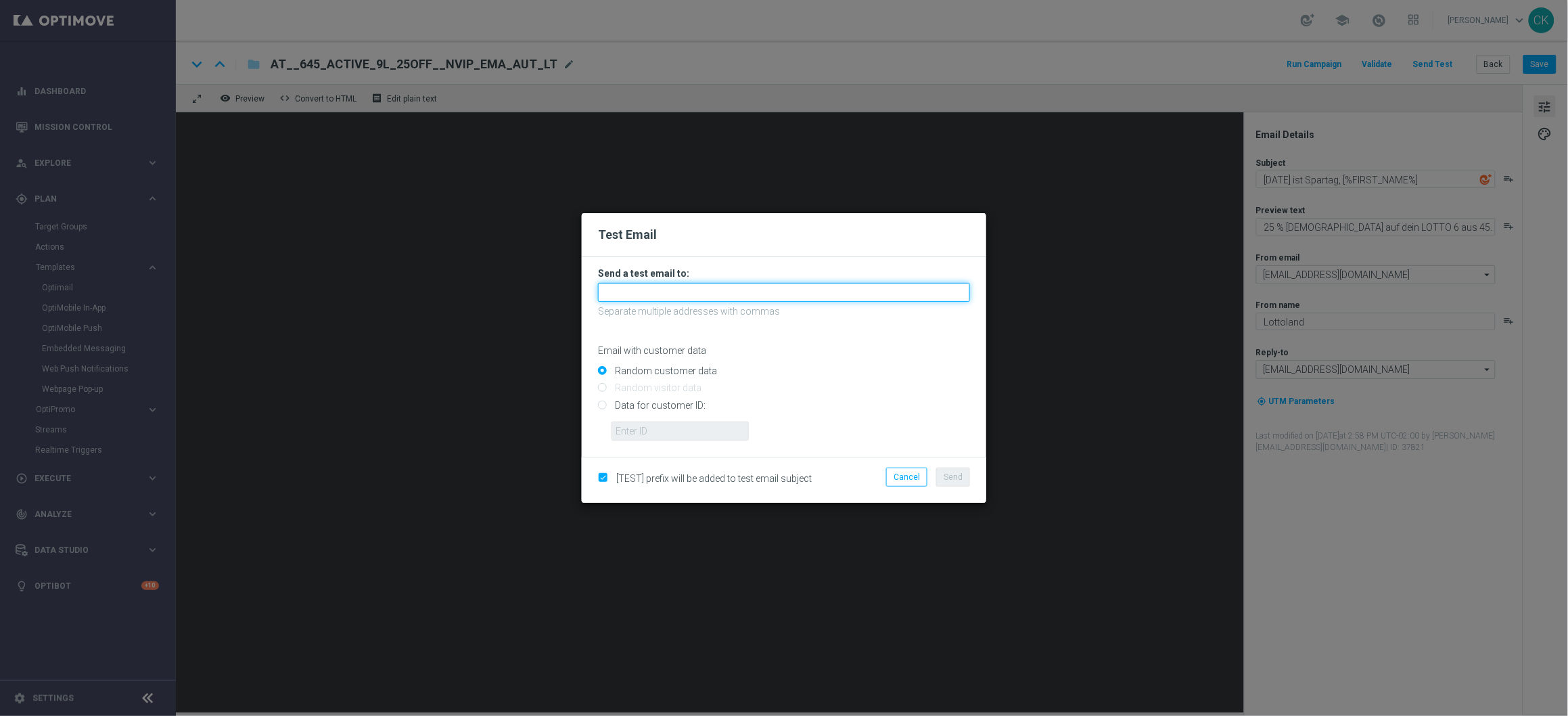
click at [669, 293] on input "text" at bounding box center [784, 292] width 372 height 19
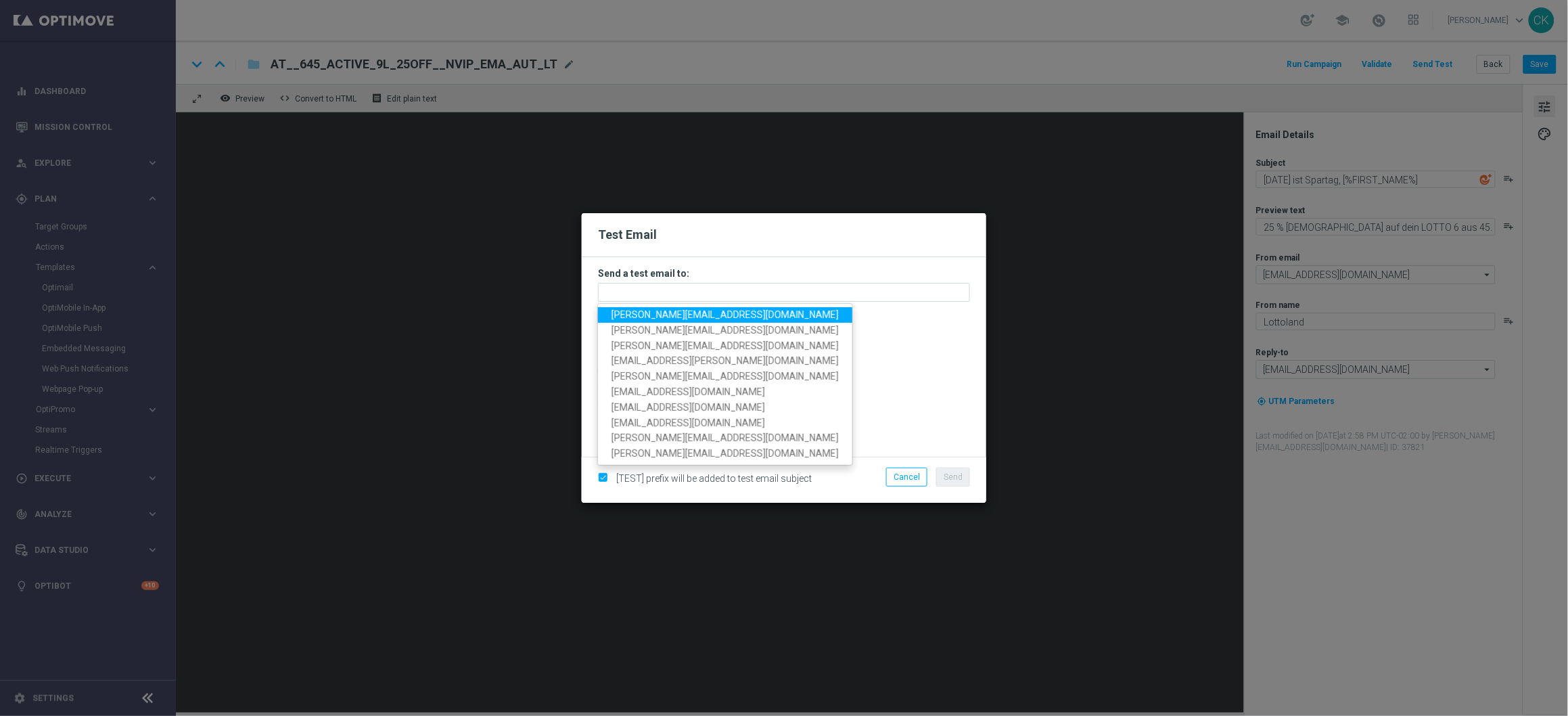
click at [693, 311] on span "[PERSON_NAME][EMAIL_ADDRESS][DOMAIN_NAME]" at bounding box center [725, 315] width 228 height 11
type input "[PERSON_NAME][EMAIL_ADDRESS][DOMAIN_NAME]"
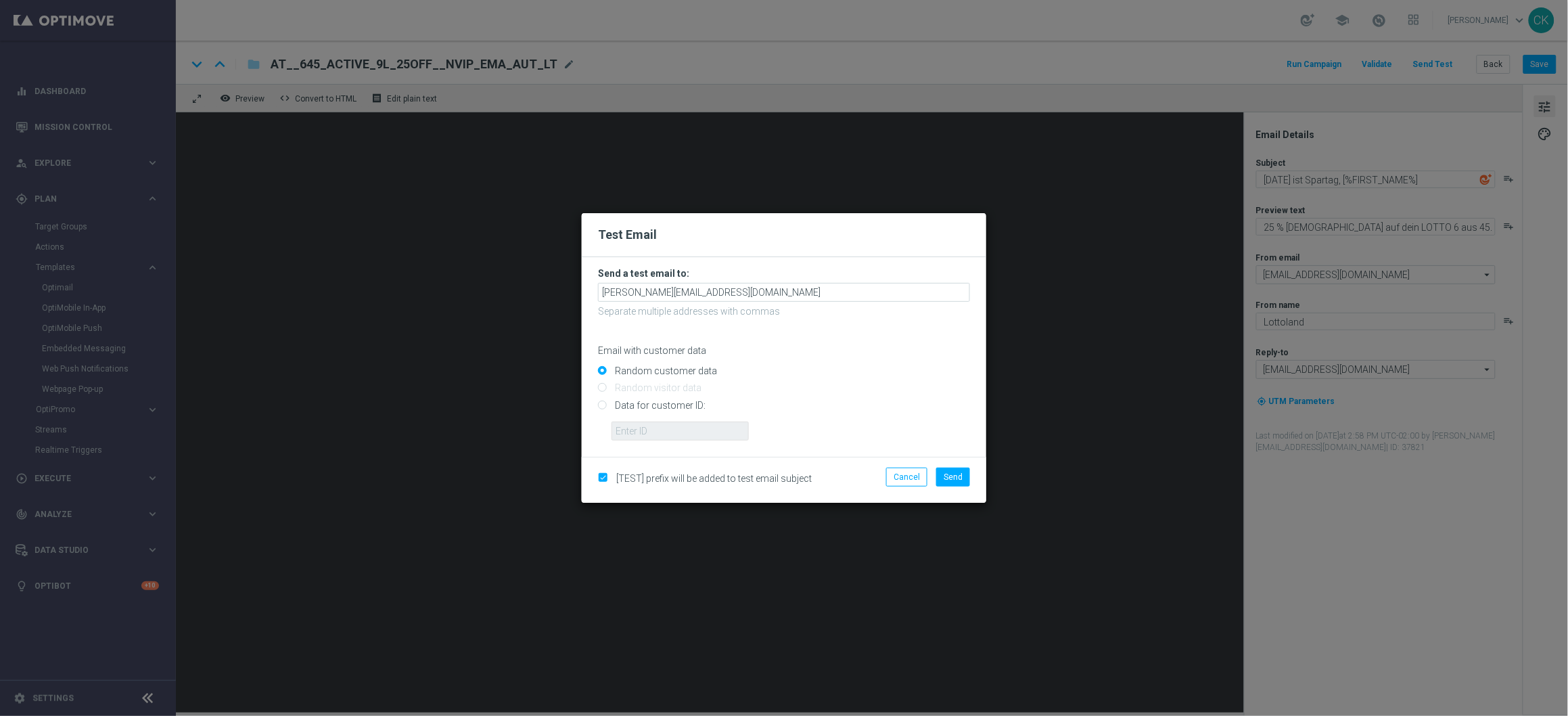
click at [646, 401] on input "Data for customer ID:" at bounding box center [784, 411] width 372 height 19
radio input "true"
click at [646, 429] on input "text" at bounding box center [680, 431] width 138 height 19
paste input "1133096"
type input "1133096"
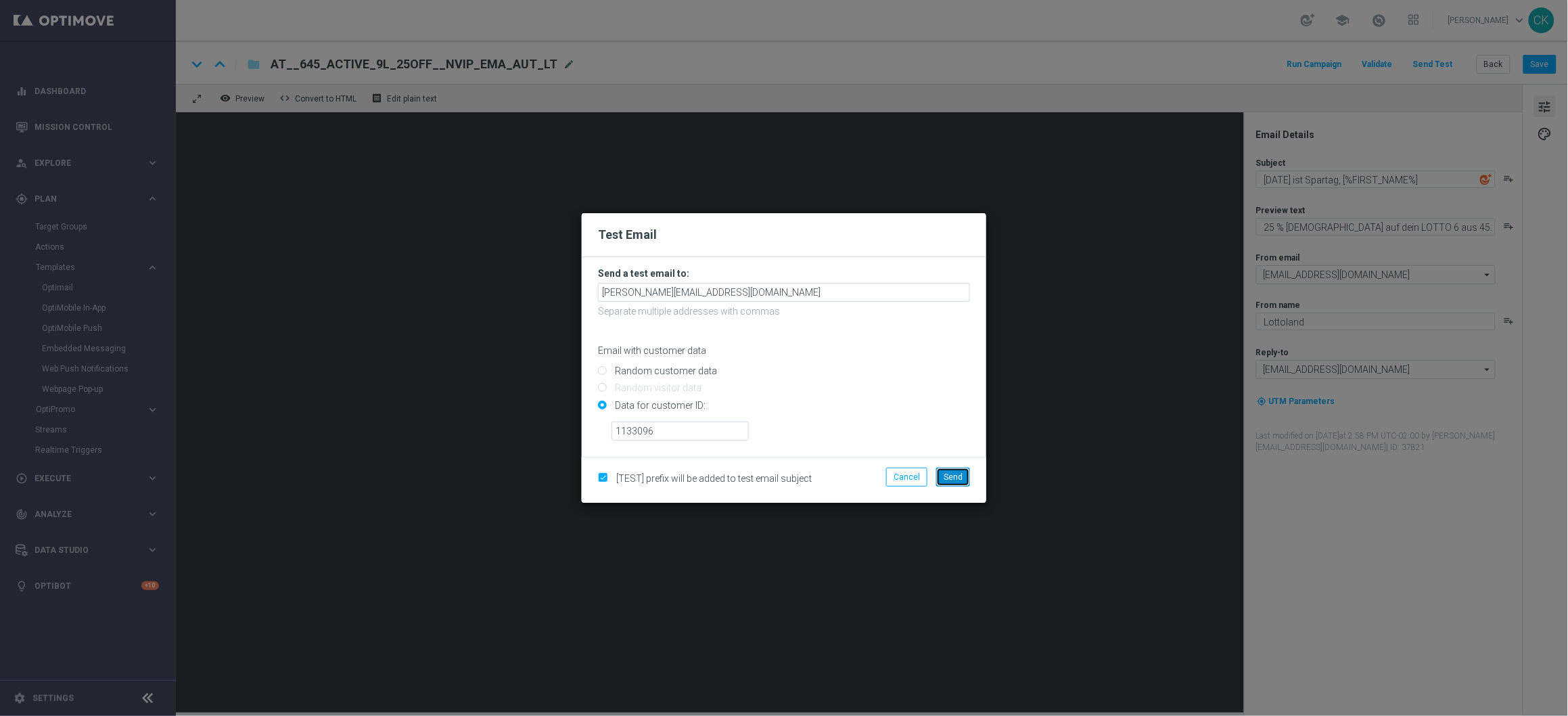
click at [957, 474] on span "Send" at bounding box center [953, 477] width 19 height 10
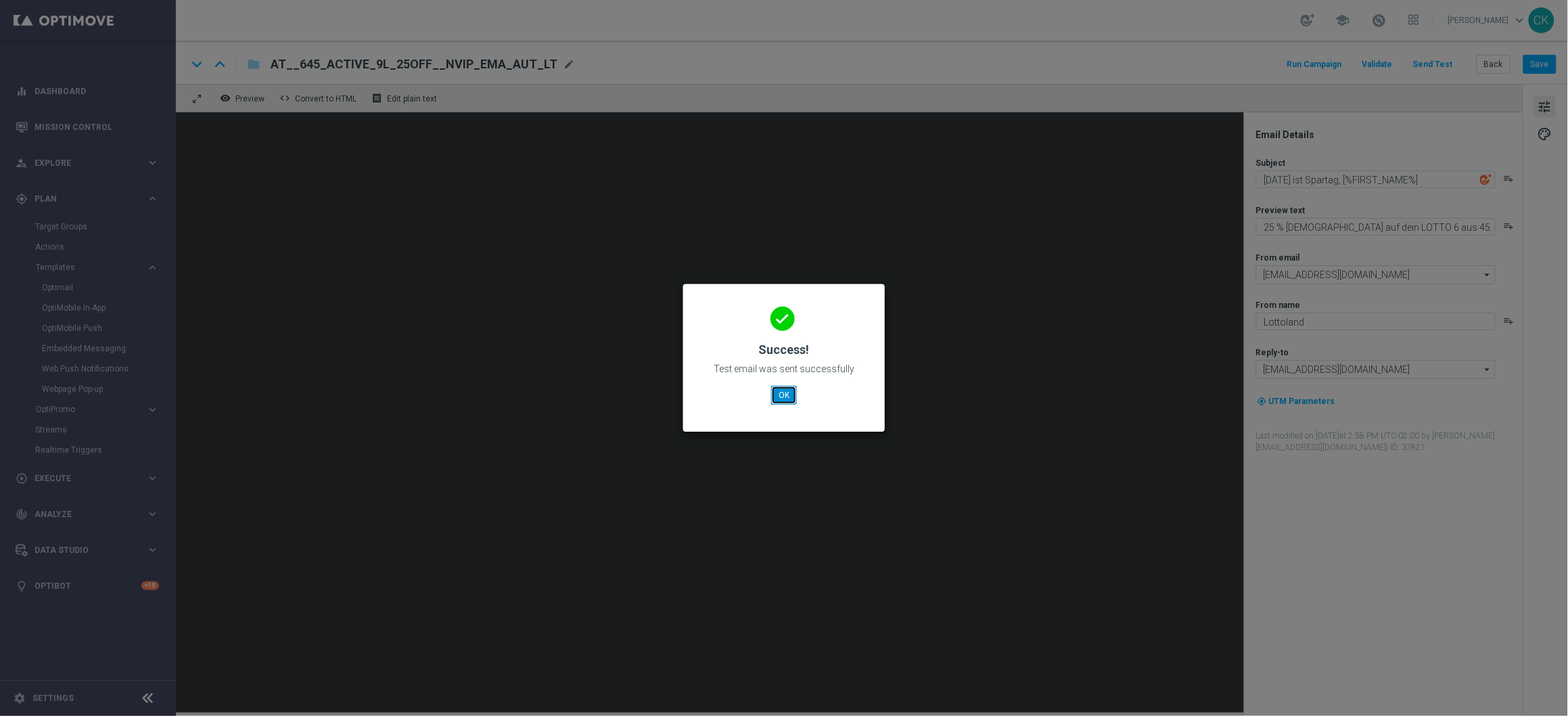
click at [780, 391] on button "OK" at bounding box center [784, 395] width 26 height 19
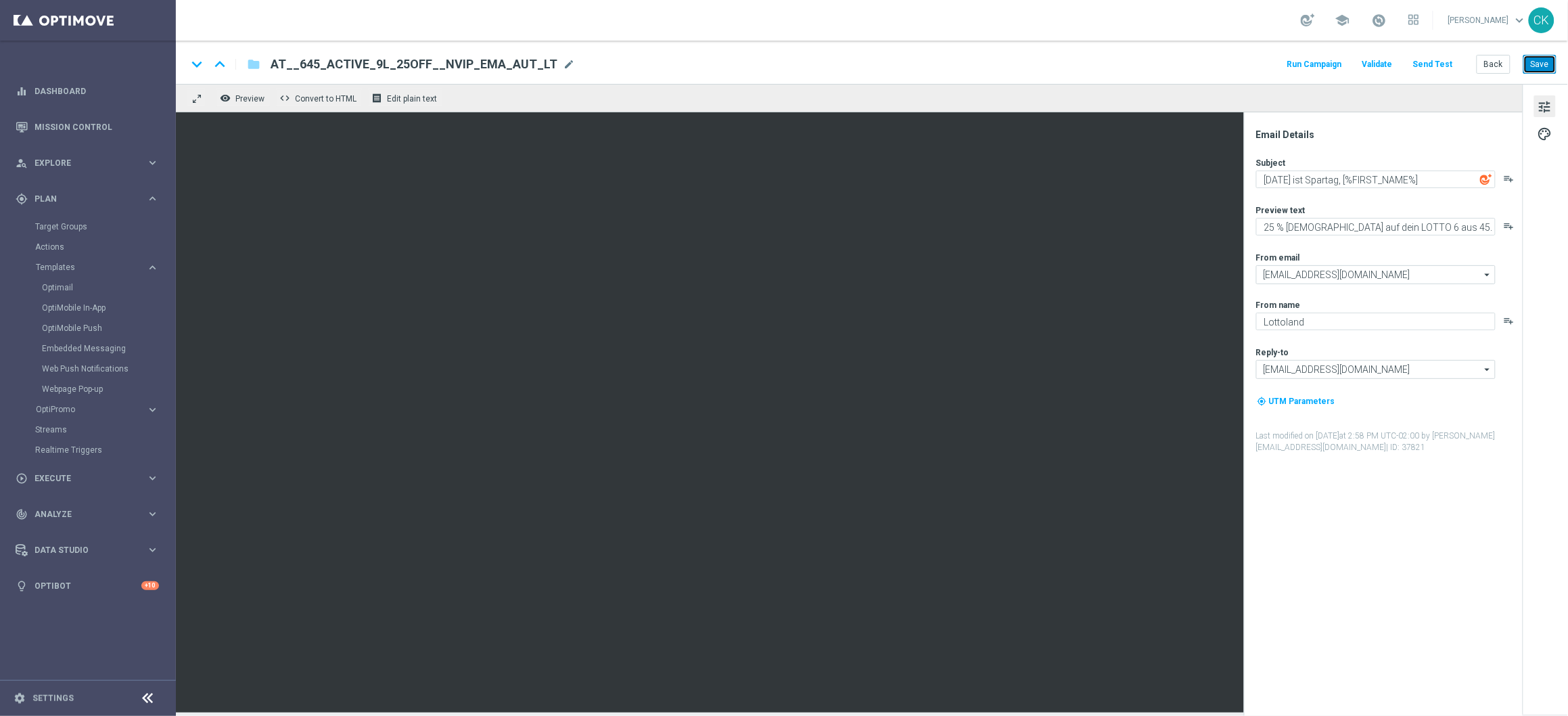
click at [1545, 65] on button "Save" at bounding box center [1540, 64] width 33 height 19
click at [1501, 59] on button "Back" at bounding box center [1494, 64] width 34 height 19
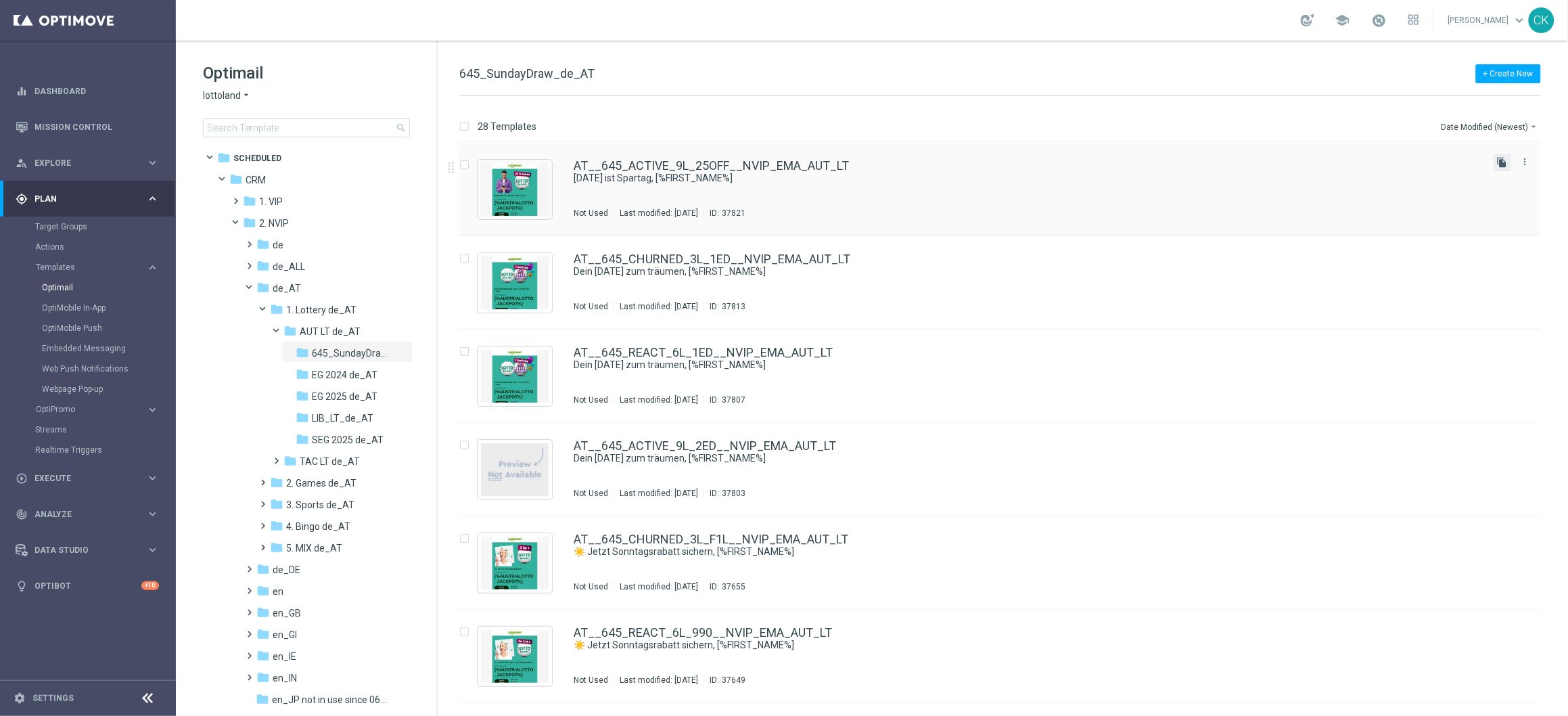
click at [1503, 159] on icon "file_copy" at bounding box center [1503, 162] width 11 height 11
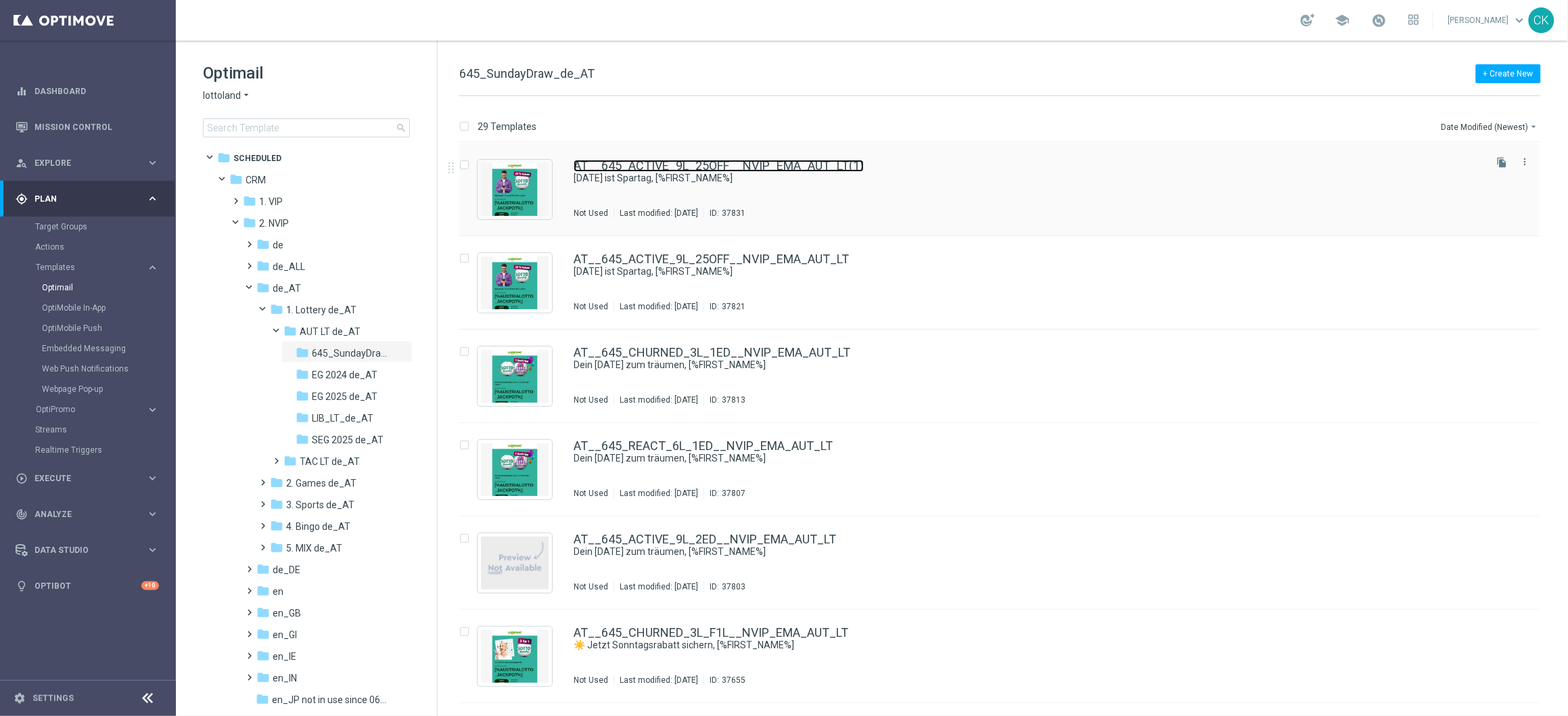
click at [688, 163] on link "AT__645_ACTIVE_9L_25OFF__NVIP_EMA_AUT_LT(1)" at bounding box center [719, 166] width 290 height 12
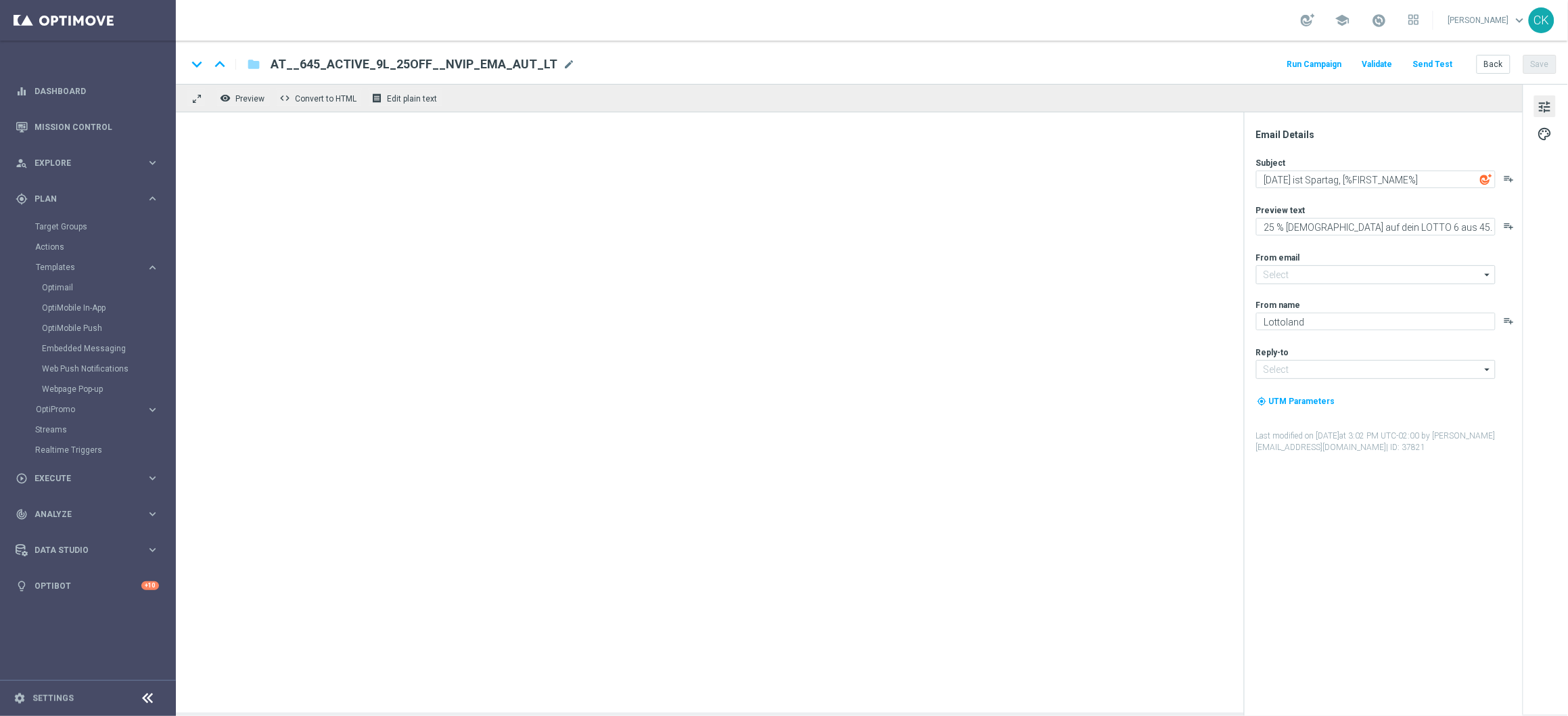
type input "[EMAIL_ADDRESS][DOMAIN_NAME]"
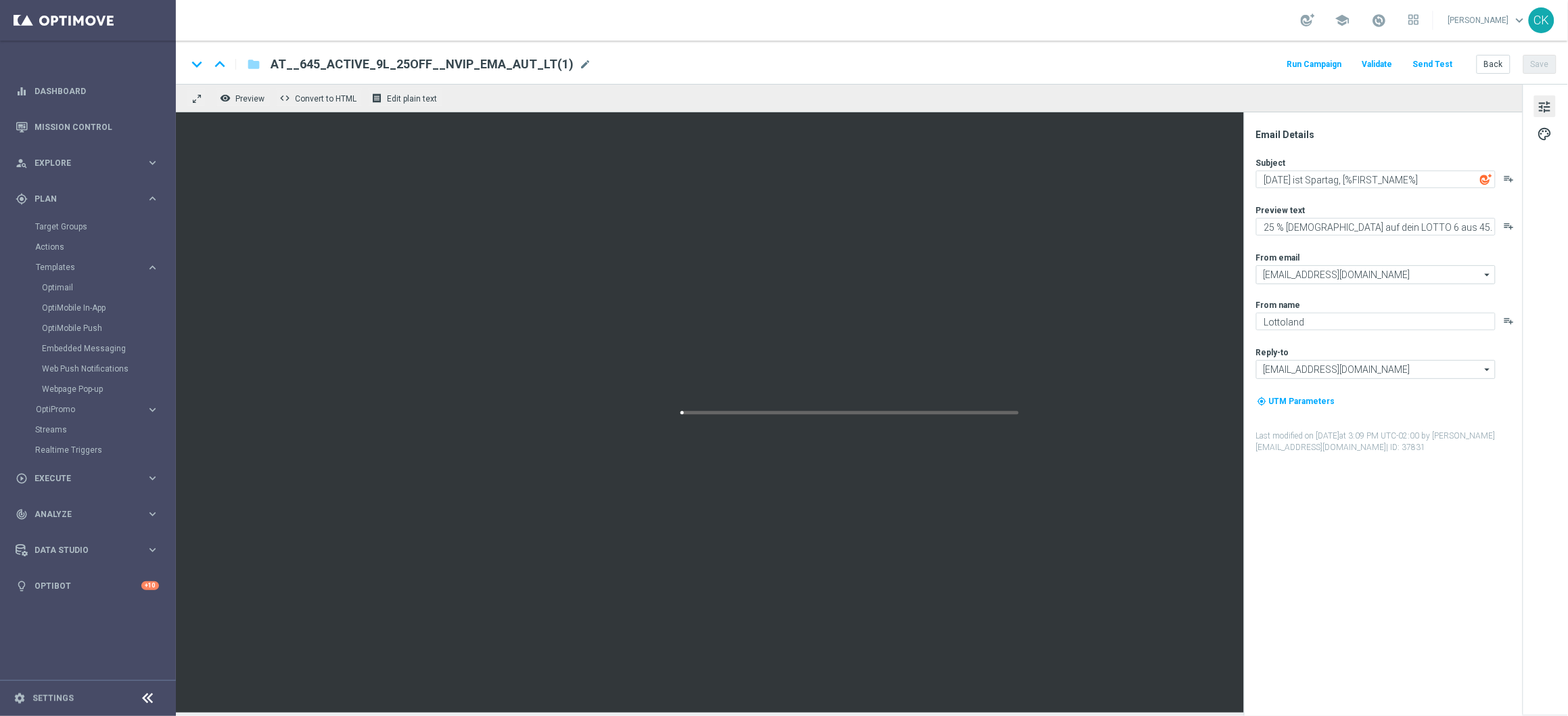
click at [484, 63] on span "AT__645_ACTIVE_9L_25OFF__NVIP_EMA_AUT_LT(1)" at bounding box center [422, 64] width 303 height 16
click at [0, 0] on input "AT__645_ACTIVE_9L_25OFF__NVIP_EMA_AUT_LT(1)" at bounding box center [0, 0] width 0 height 0
click at [484, 63] on input "AT__645_ACTIVE_9L_25OFF__NVIP_EMA_AUT_LT(1)" at bounding box center [438, 64] width 336 height 18
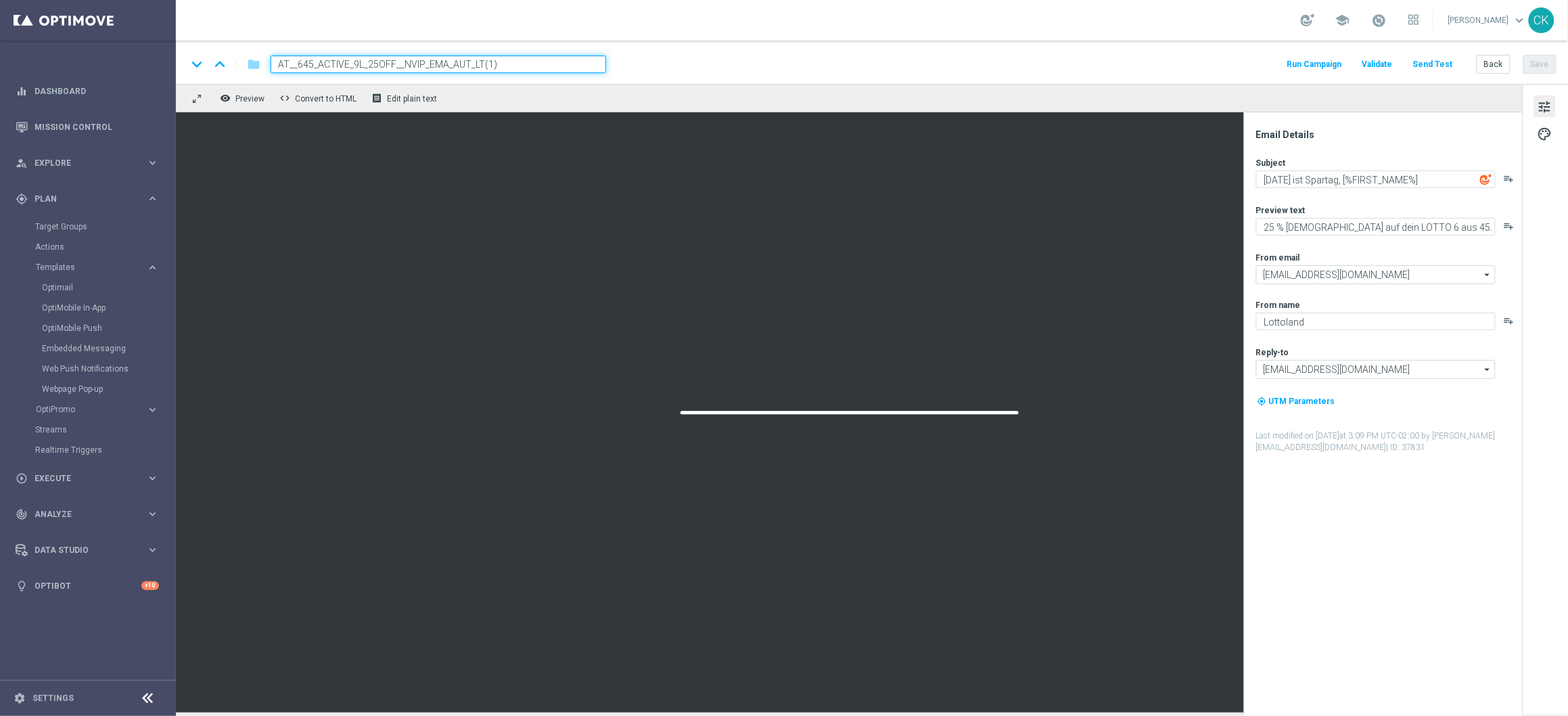
paste input "REACT_6L_25OFF__NVIP_EMA_AUT_LT"
type input "AT__645_REACT_6L_25OFF__NVIP_EMA_AUT_LT"
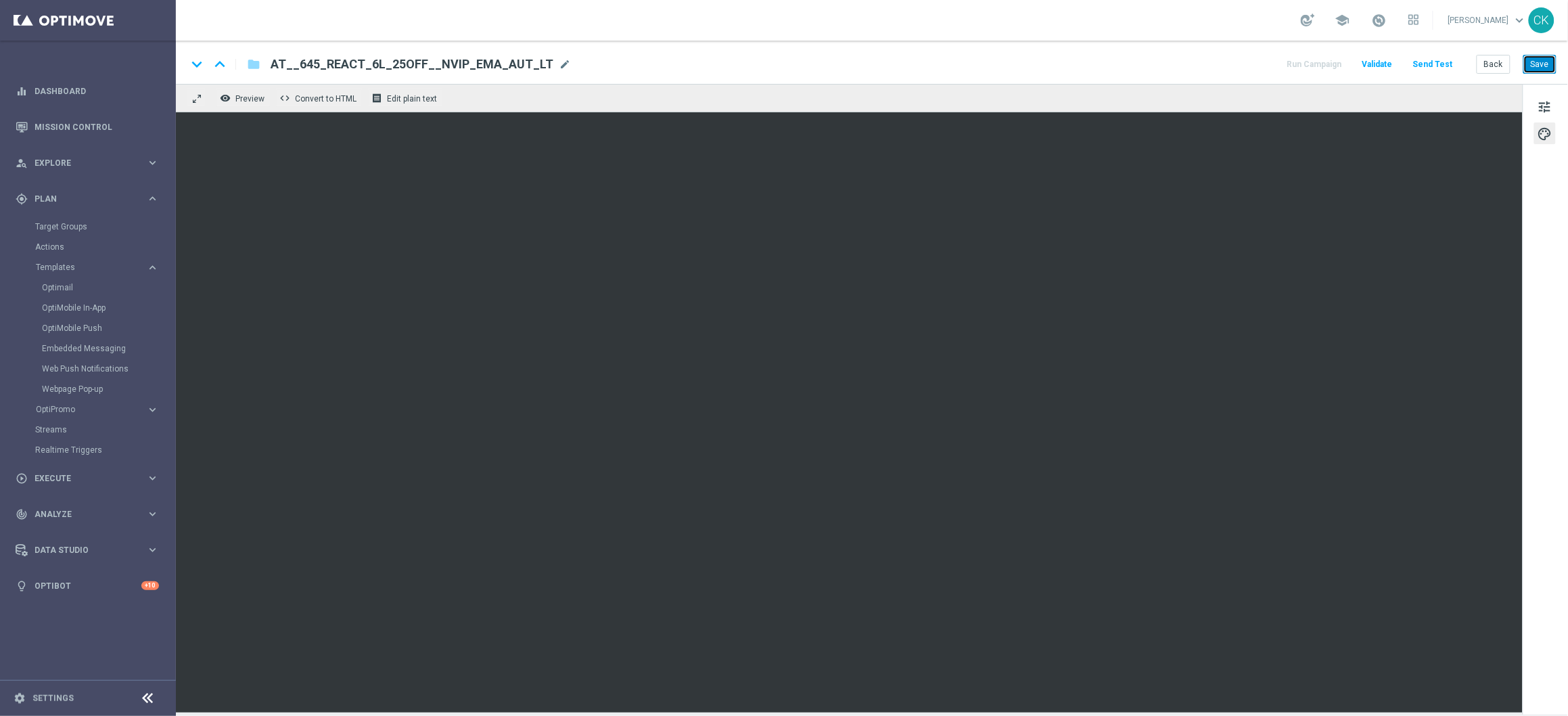
click at [1544, 65] on button "Save" at bounding box center [1540, 64] width 33 height 19
click at [1542, 63] on button "Save" at bounding box center [1540, 64] width 33 height 19
click at [1432, 63] on button "Send Test" at bounding box center [1433, 64] width 44 height 18
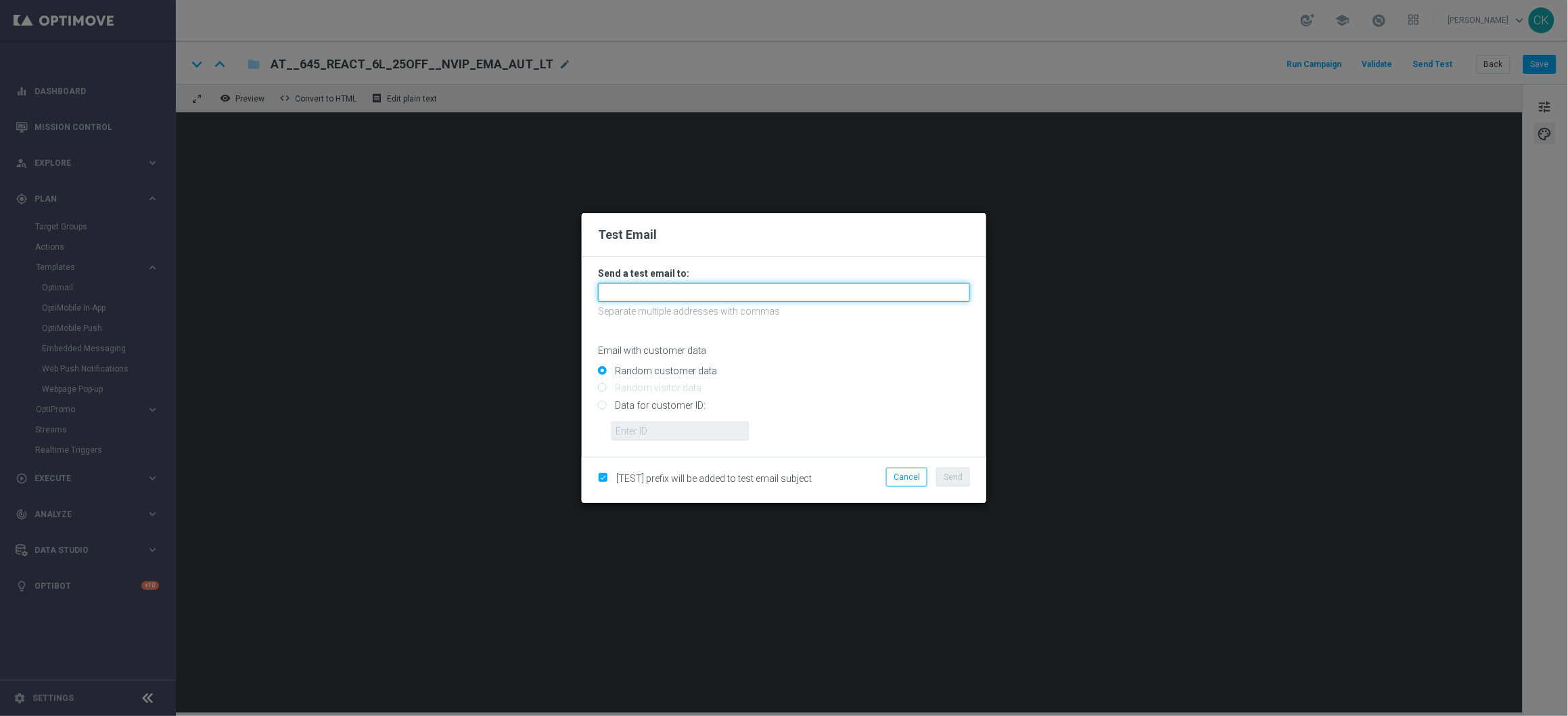
click at [691, 284] on input "text" at bounding box center [784, 292] width 372 height 19
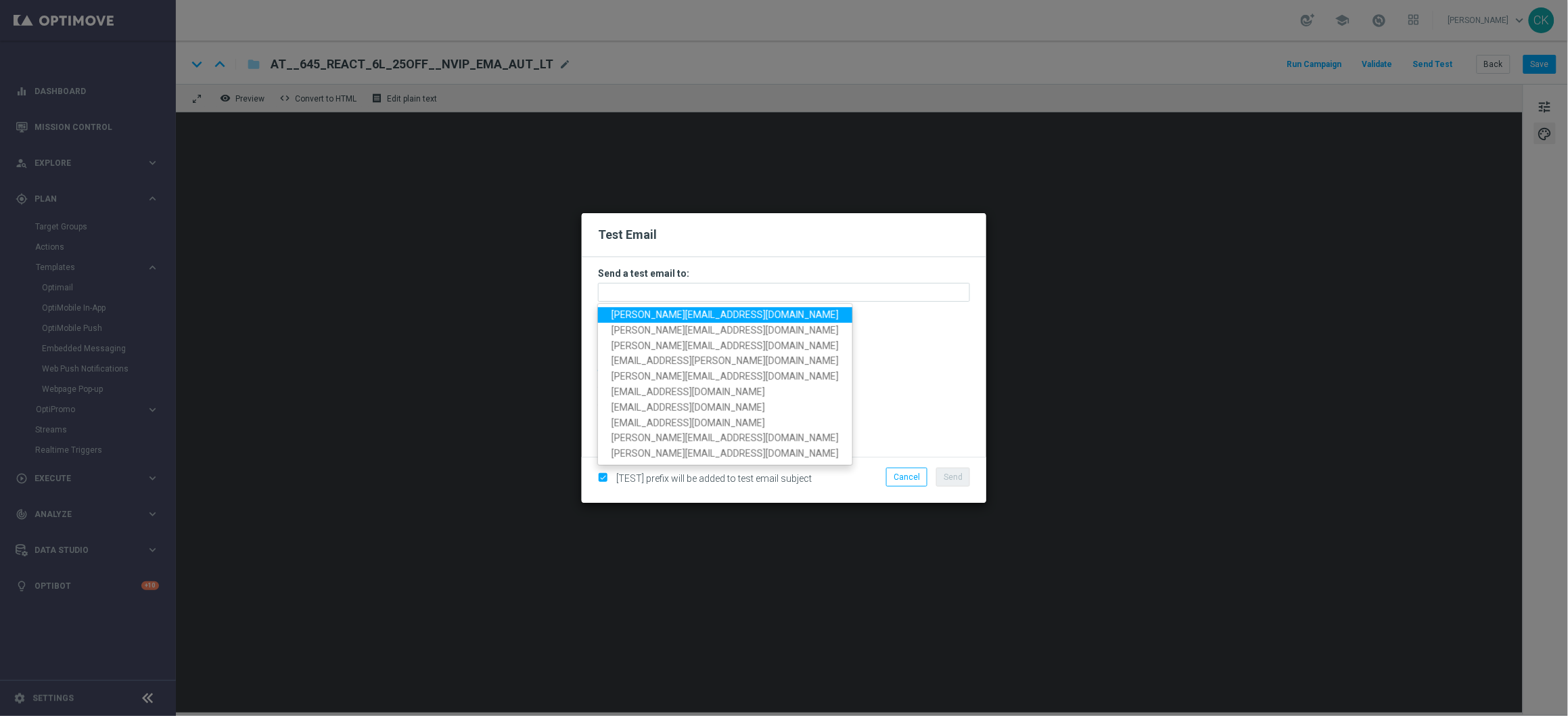
click at [680, 311] on span "[PERSON_NAME][EMAIL_ADDRESS][DOMAIN_NAME]" at bounding box center [725, 315] width 228 height 11
type input "[PERSON_NAME][EMAIL_ADDRESS][DOMAIN_NAME]"
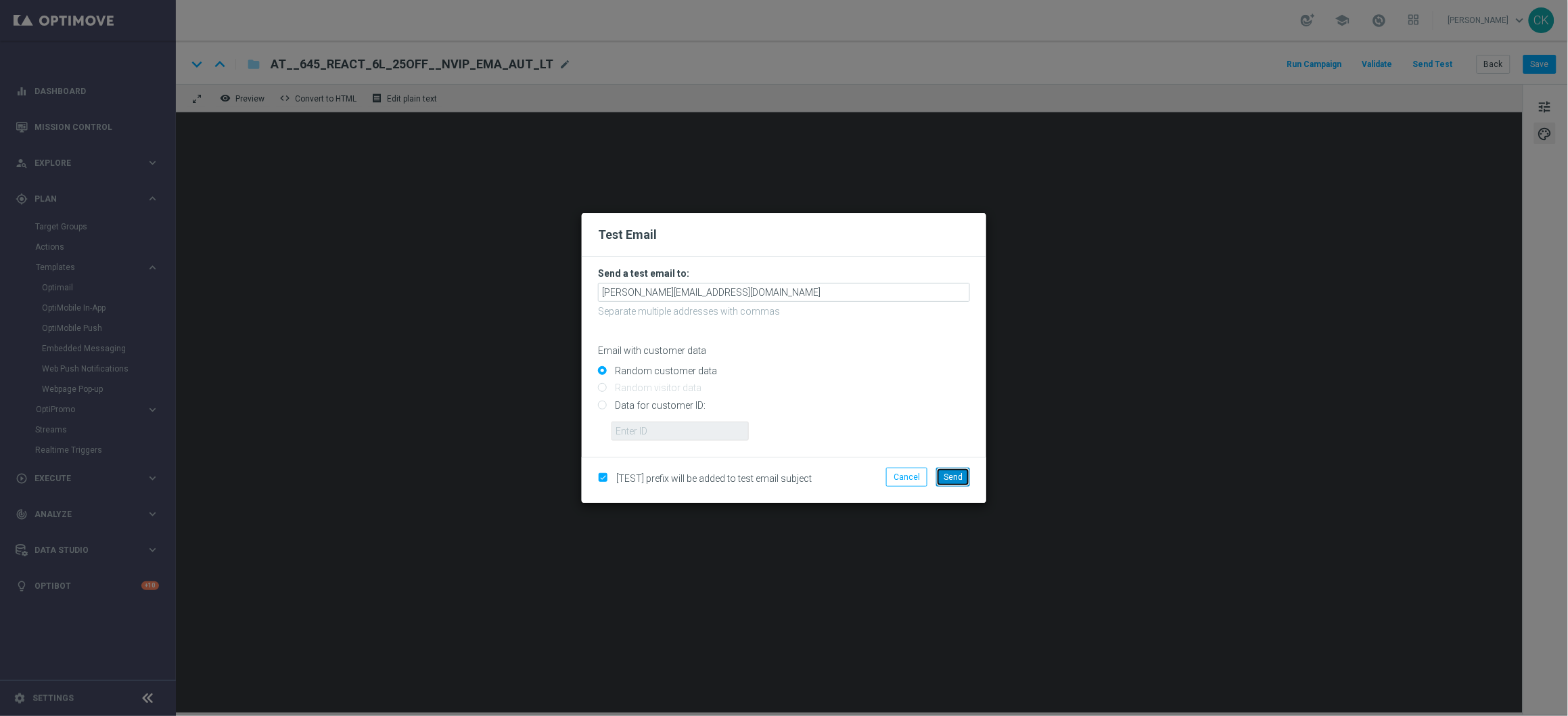
click at [954, 475] on span "Send" at bounding box center [953, 477] width 19 height 10
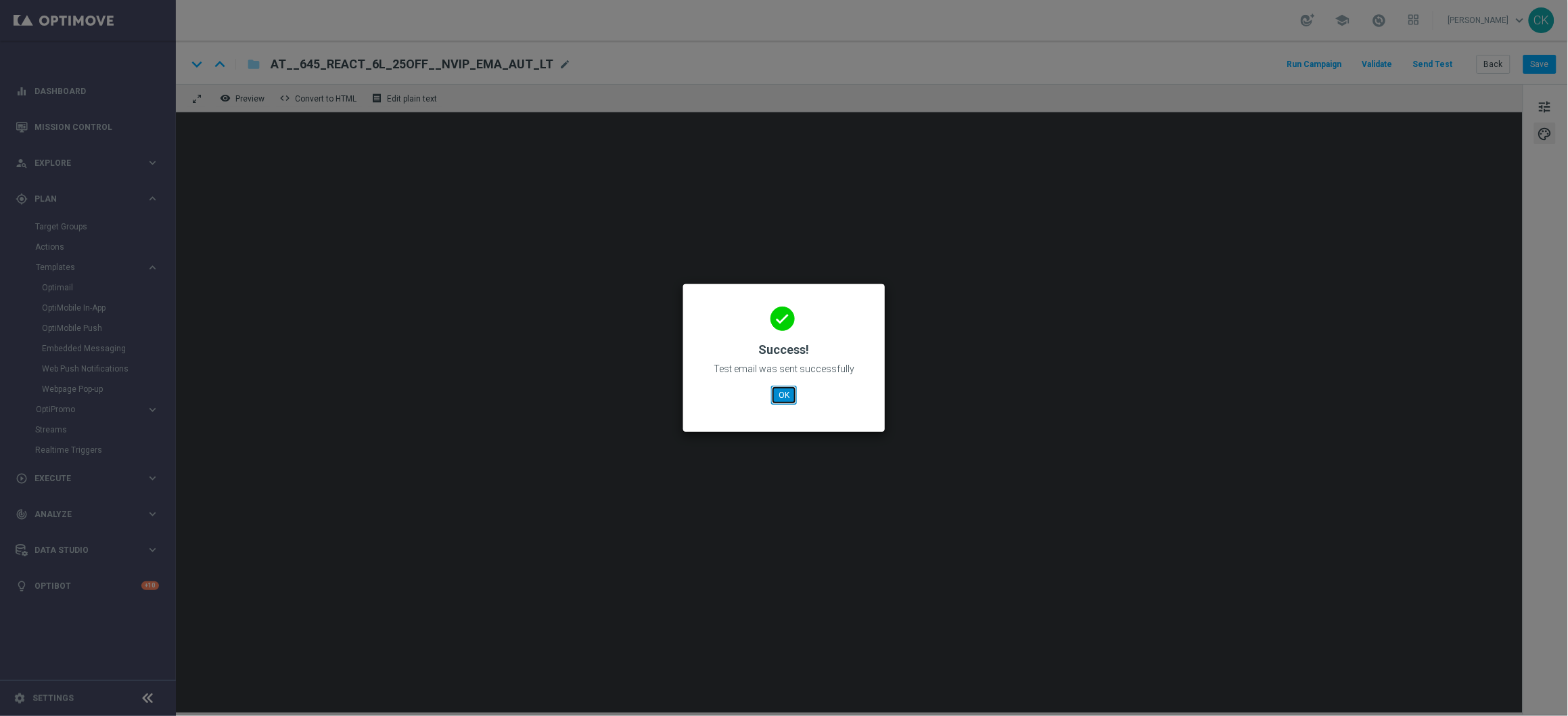
click at [787, 396] on button "OK" at bounding box center [784, 395] width 26 height 19
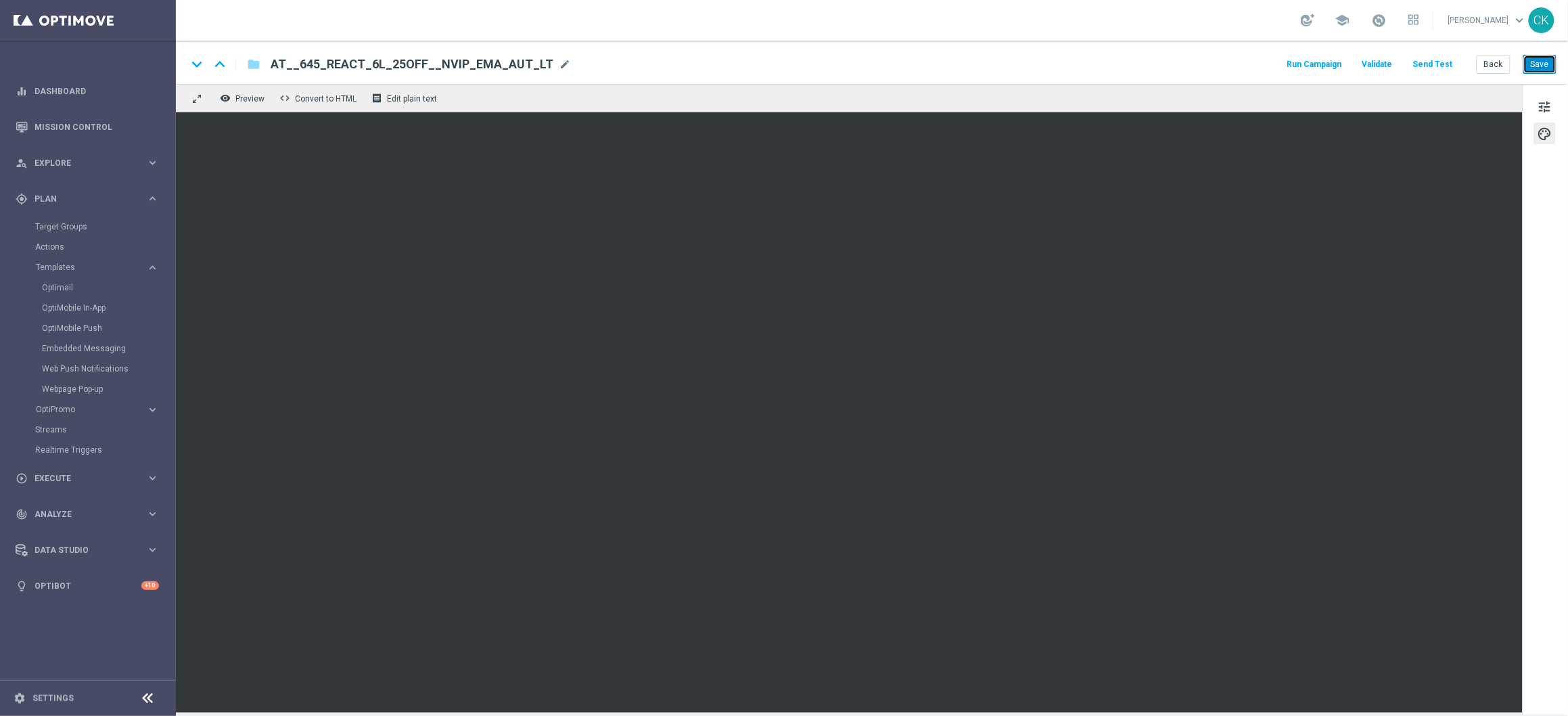
click at [1540, 65] on button "Save" at bounding box center [1540, 64] width 33 height 19
click at [1490, 66] on button "Back" at bounding box center [1494, 64] width 34 height 19
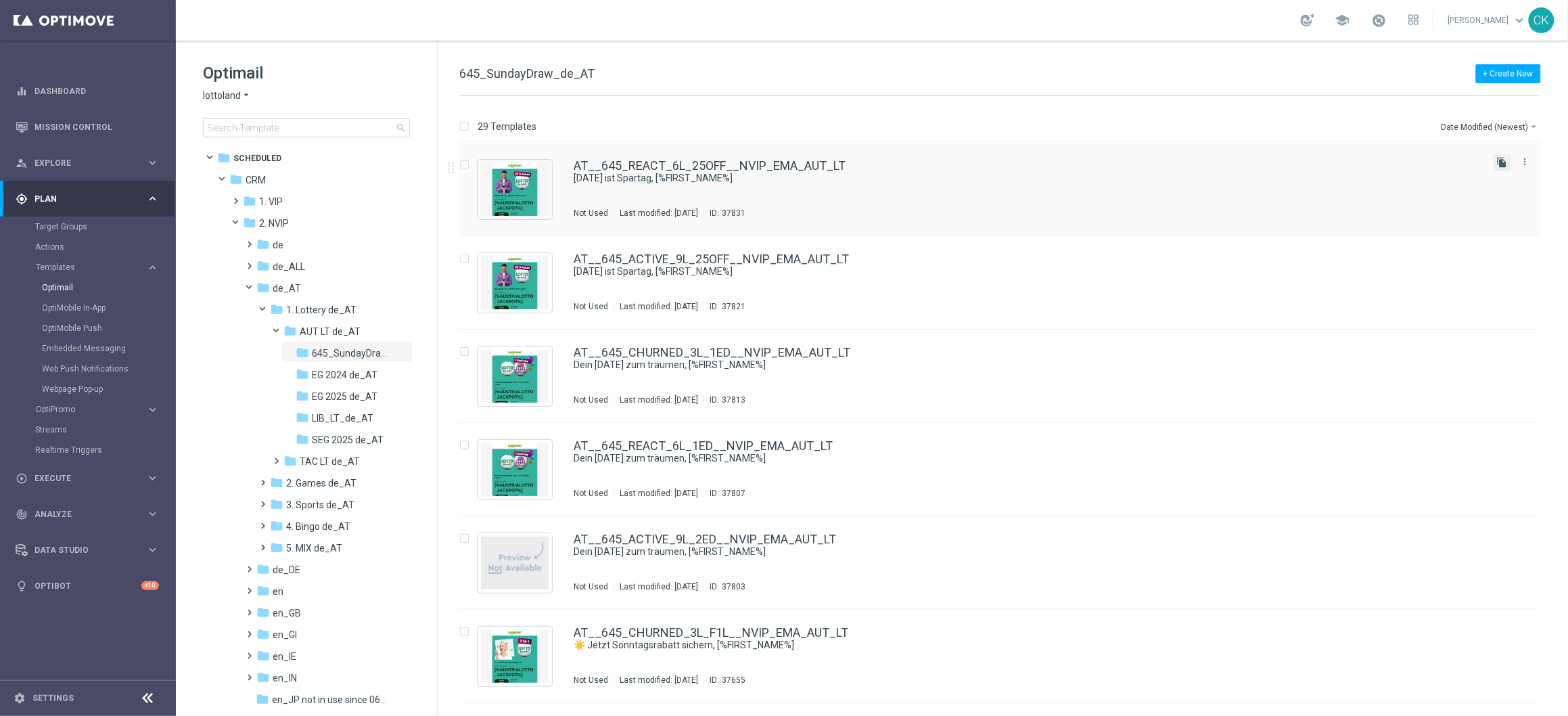
click at [1504, 161] on icon "file_copy" at bounding box center [1503, 162] width 11 height 11
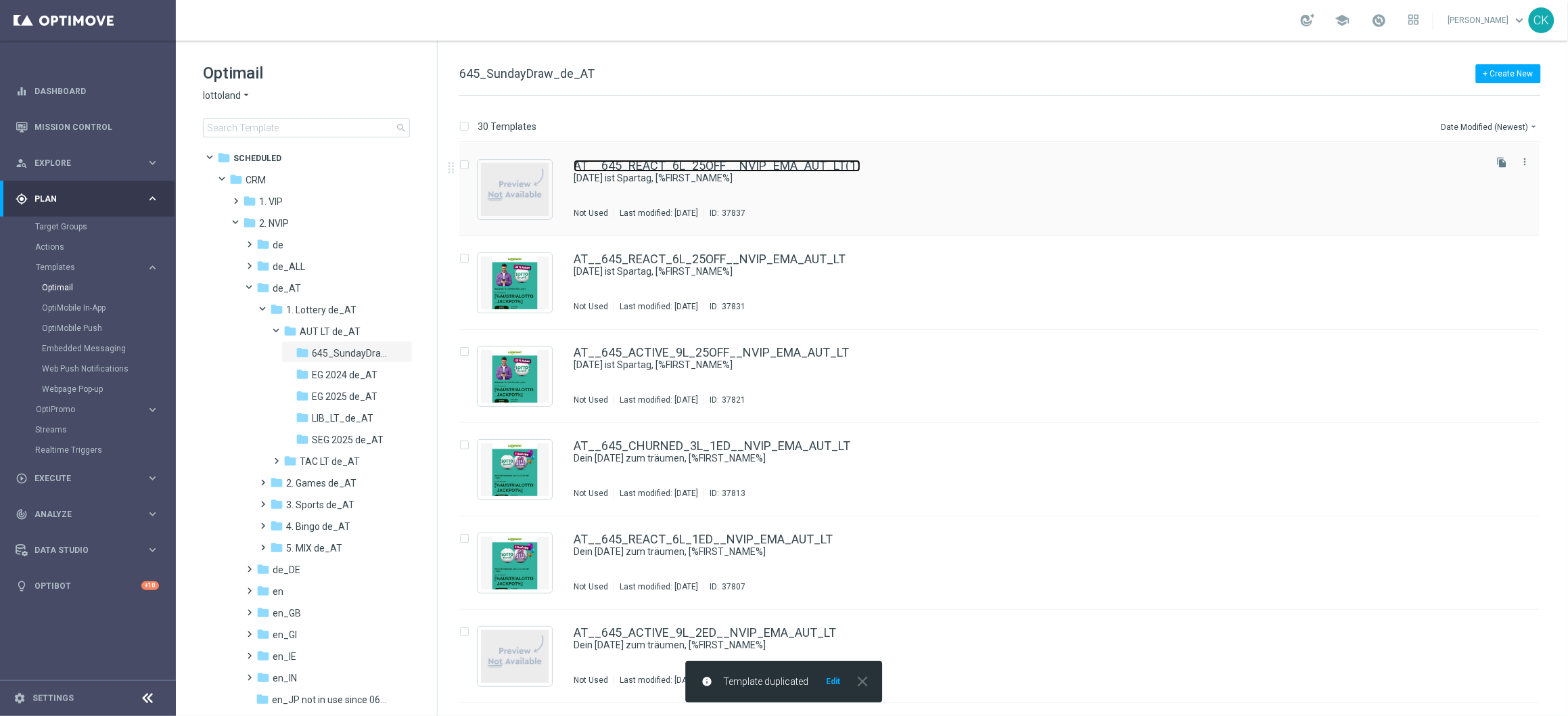
click at [661, 159] on link "AT__645_REACT_6L_25OFF__NVIP_EMA_AUT_LT(1)" at bounding box center [717, 166] width 287 height 12
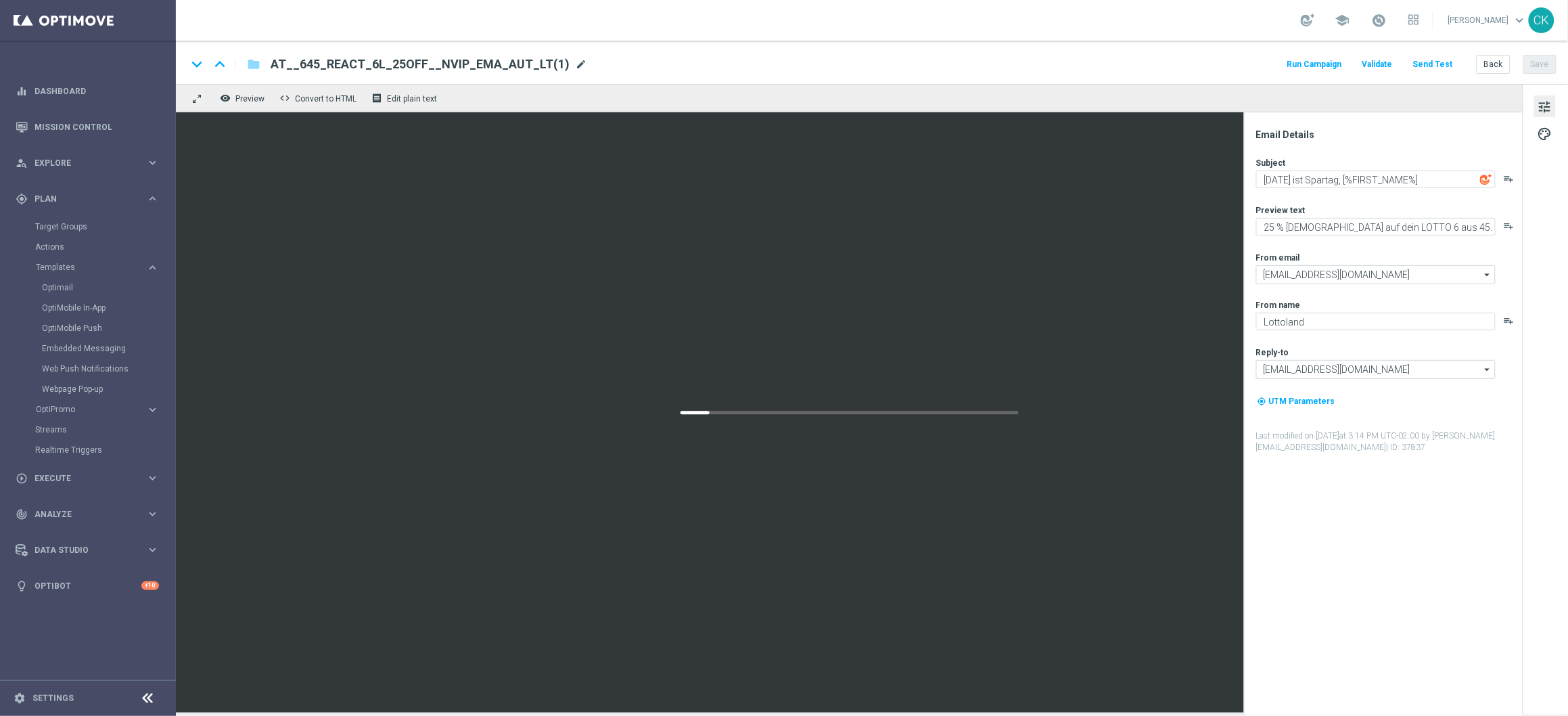
click at [575, 65] on span "mode_edit" at bounding box center [581, 64] width 12 height 12
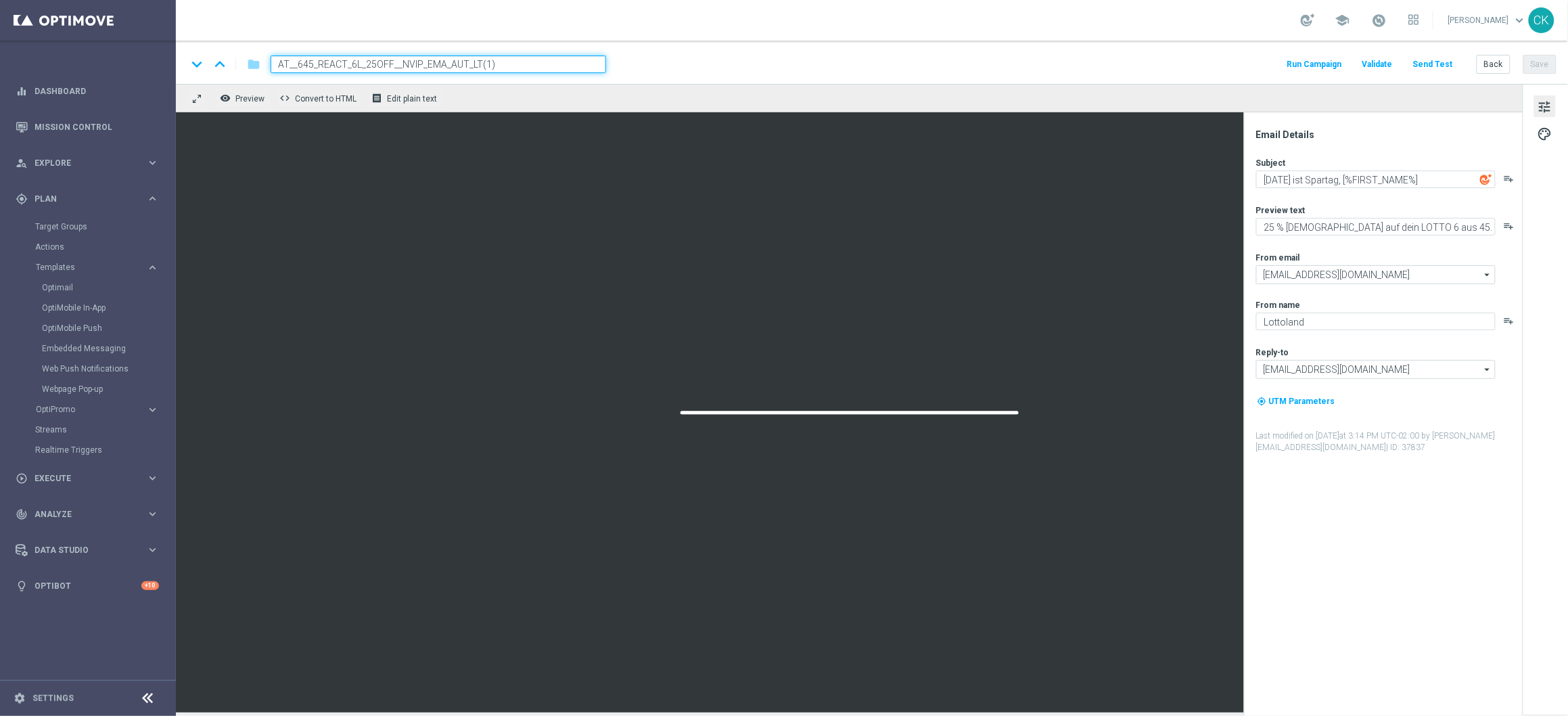
click at [537, 62] on input "AT__645_REACT_6L_25OFF__NVIP_EMA_AUT_LT(1)" at bounding box center [438, 64] width 336 height 18
paste input "CHURNED_3L_30OFF__NVIP_EMA_AUT_LT"
type input "AT__645_CHURNED_3L_30OFF__NVIP_EMA_AUT_LT"
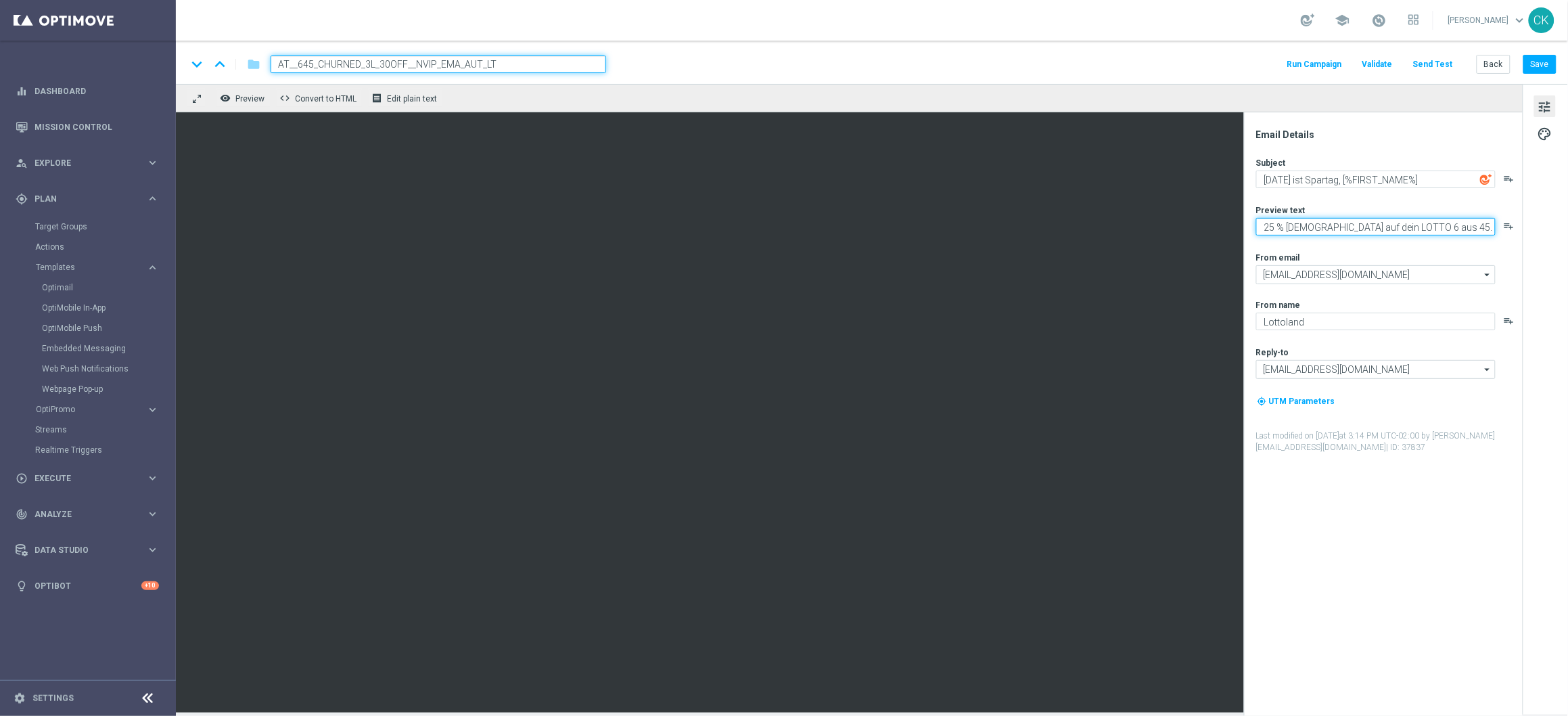
click at [1274, 225] on textarea "25 % [DEMOGRAPHIC_DATA] auf dein LOTTO 6 aus 45." at bounding box center [1376, 227] width 240 height 18
type textarea "30 % [DEMOGRAPHIC_DATA] auf dein LOTTO 6 aus 45."
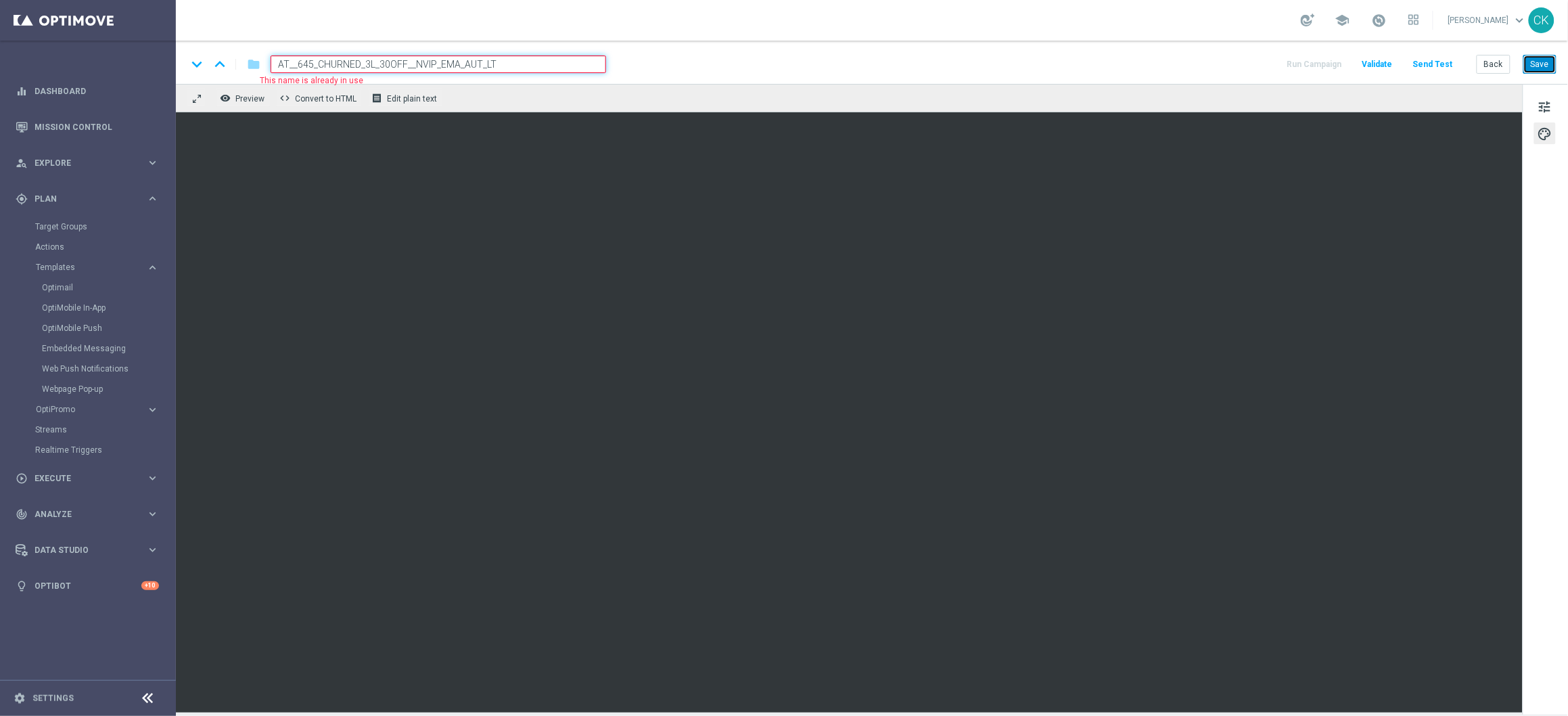
click at [1537, 65] on button "Save" at bounding box center [1540, 64] width 33 height 19
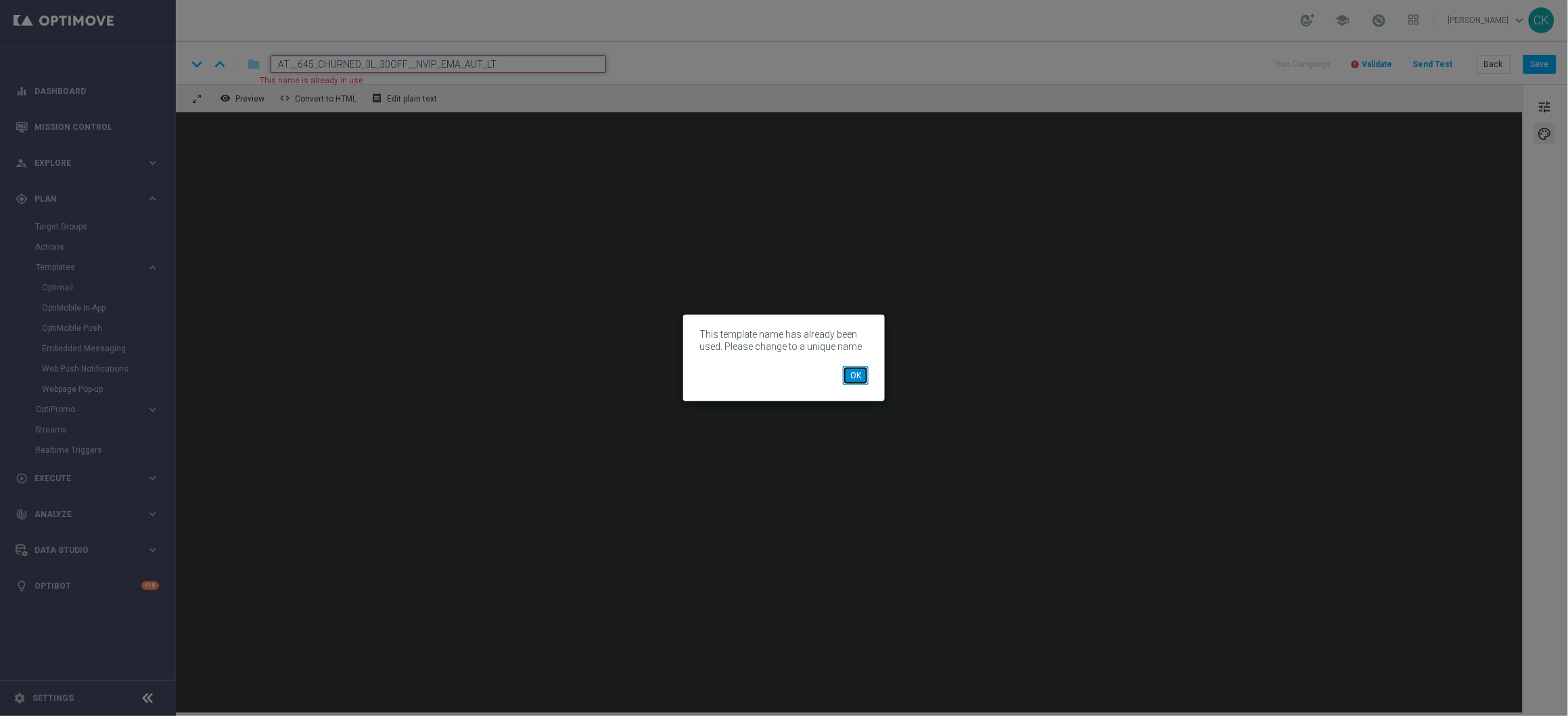
click at [848, 377] on button "OK" at bounding box center [856, 375] width 26 height 19
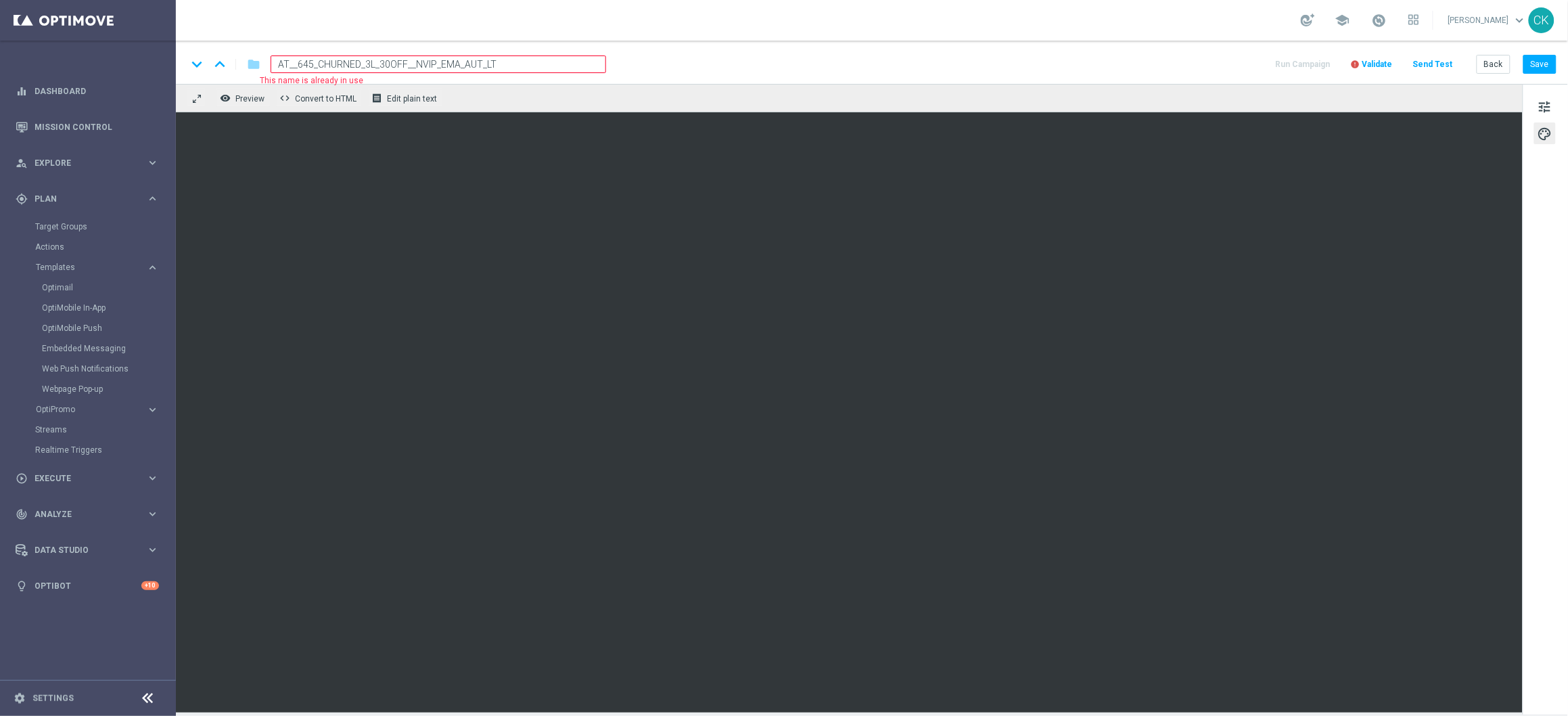
click at [406, 61] on input "AT__645_CHURNED_3L_30OFF__NVIP_EMA_AUT_LT" at bounding box center [438, 64] width 336 height 18
type input "AT__645_CHURNED_3L_30OFF_LV1__NVIP_EMA_AUT_LT"
click at [533, 59] on input "AT__645_CHURNED_3L_30OFF_LV1__NVIP_EMA_AUT_LT" at bounding box center [438, 64] width 336 height 18
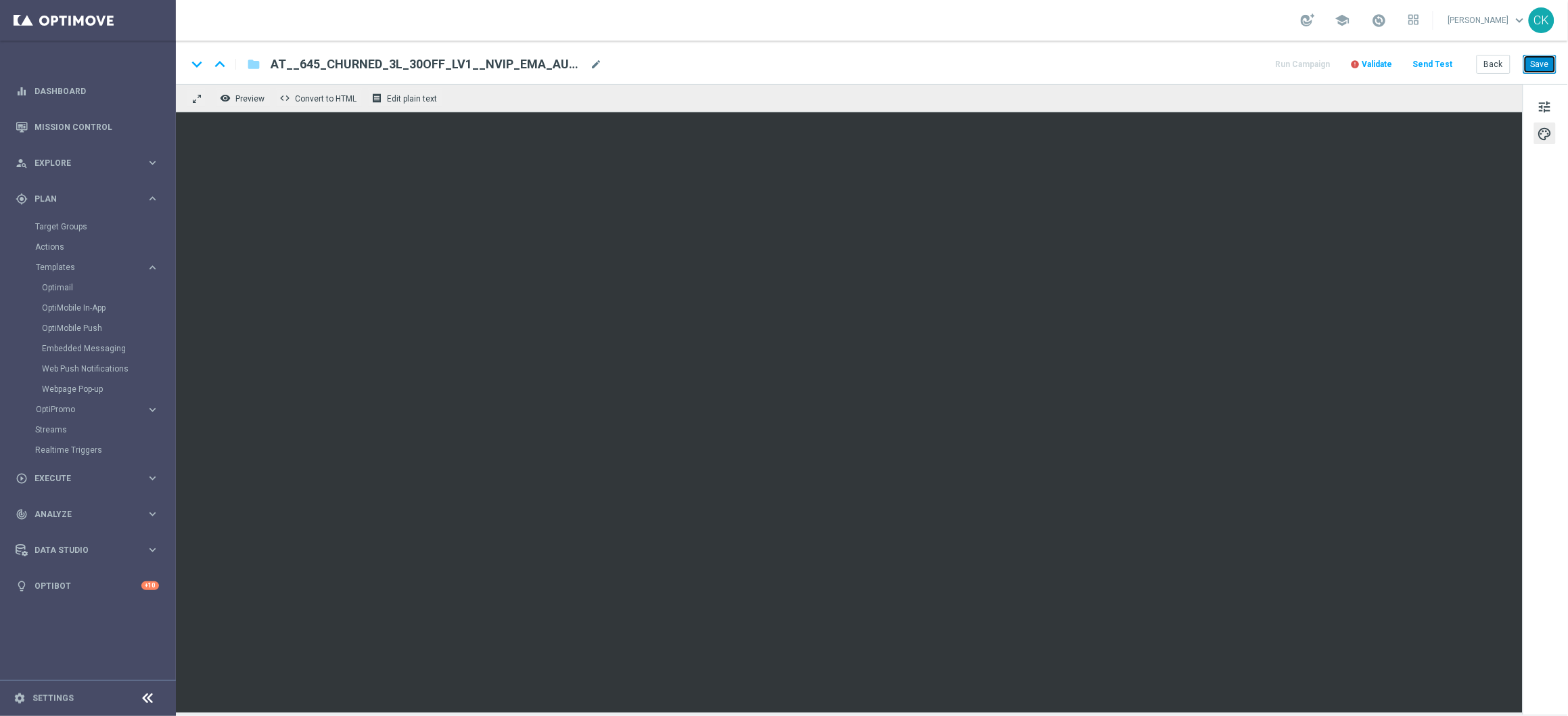
click at [1546, 63] on button "Save" at bounding box center [1540, 64] width 33 height 19
click at [1547, 60] on button "Save" at bounding box center [1540, 64] width 33 height 19
click at [1546, 63] on button "Save" at bounding box center [1540, 64] width 33 height 19
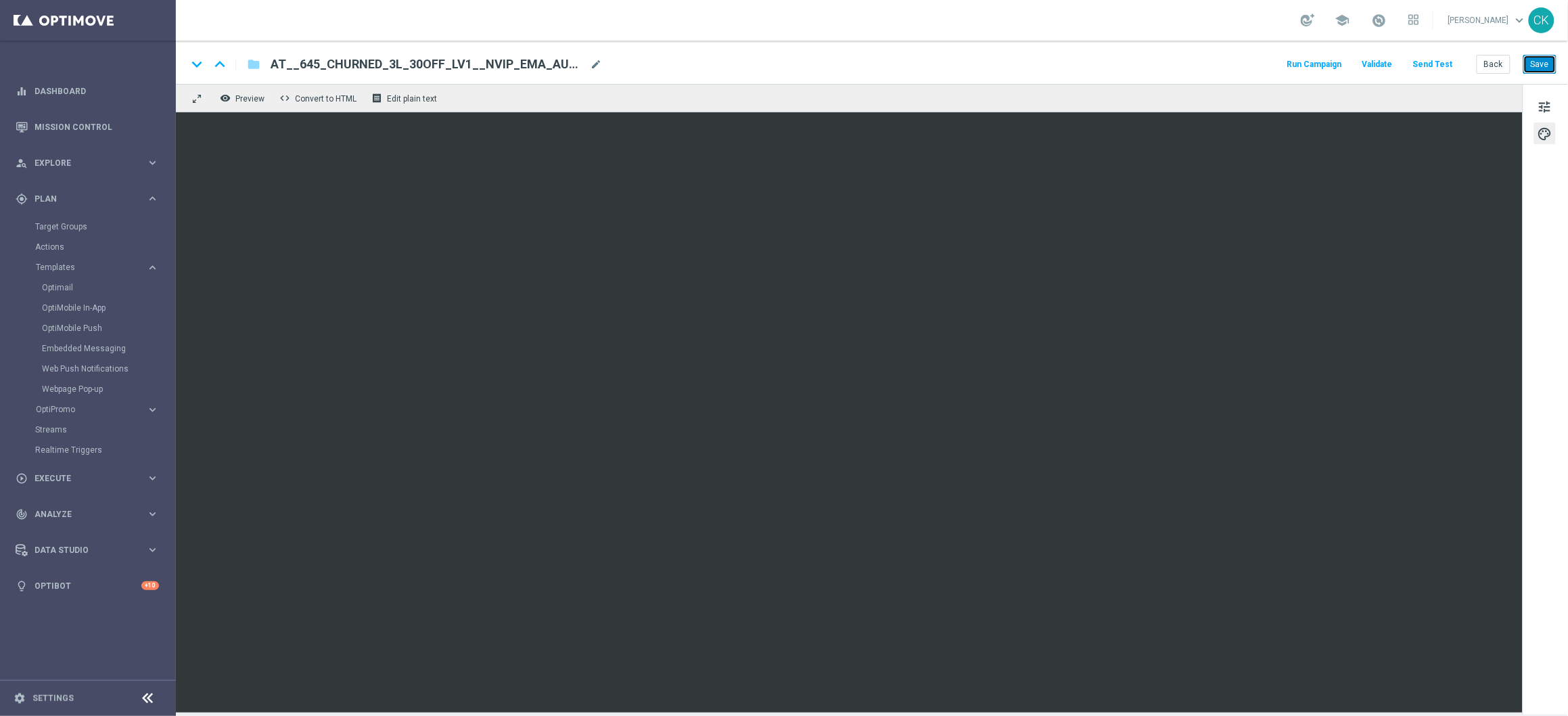
click at [1541, 59] on button "Save" at bounding box center [1540, 64] width 33 height 19
click at [1439, 65] on button "Send Test" at bounding box center [1433, 64] width 44 height 18
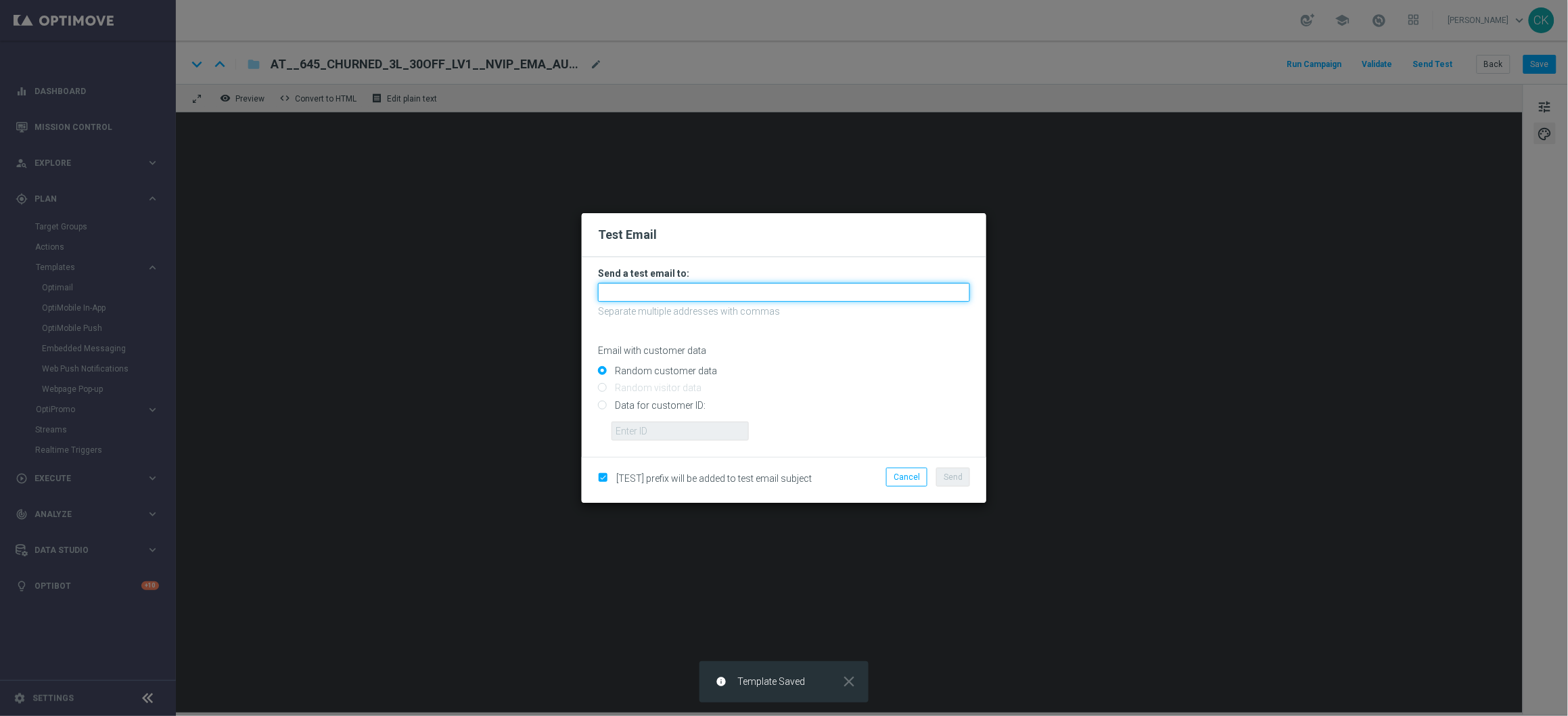
click at [723, 294] on input "text" at bounding box center [784, 292] width 372 height 19
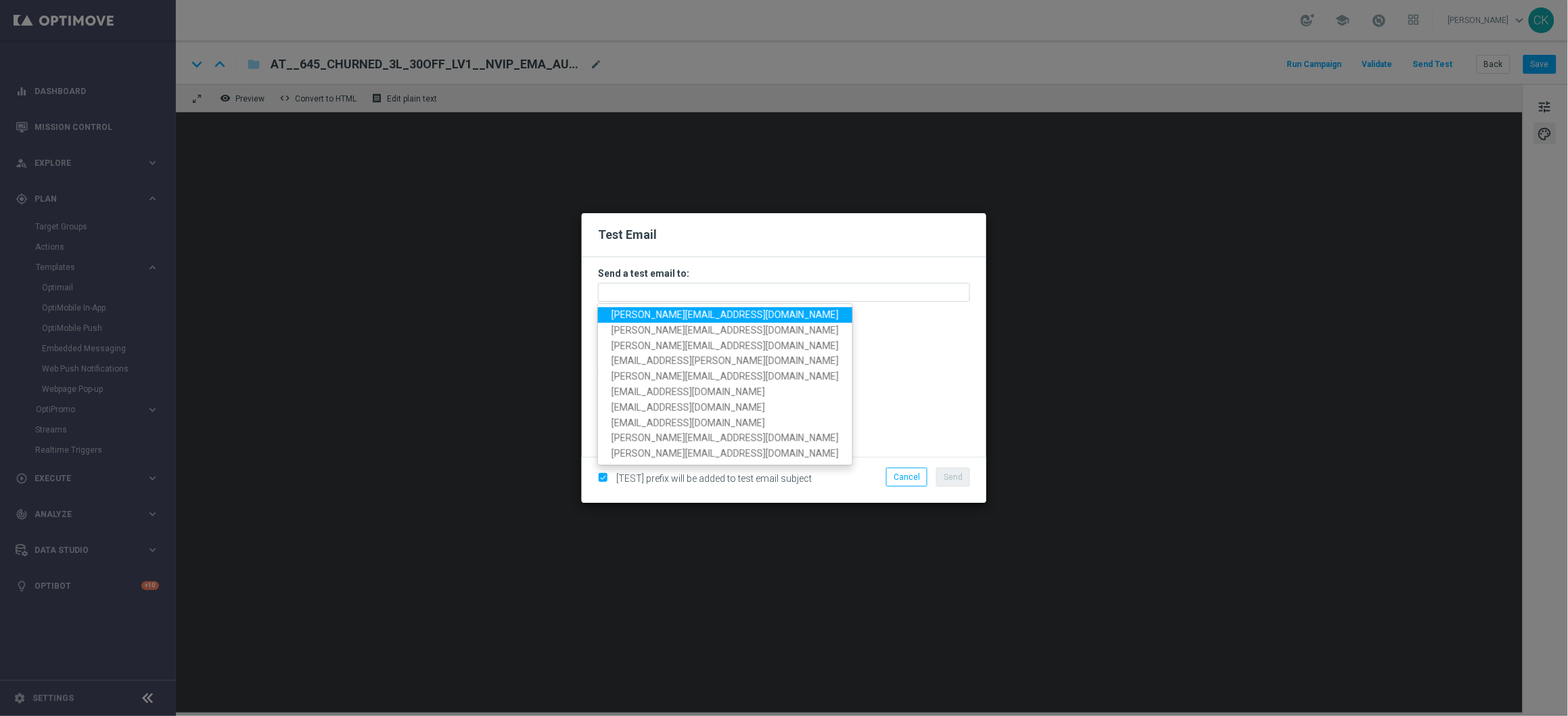
click at [721, 318] on span "[PERSON_NAME][EMAIL_ADDRESS][DOMAIN_NAME]" at bounding box center [725, 315] width 228 height 11
type input "[PERSON_NAME][EMAIL_ADDRESS][DOMAIN_NAME]"
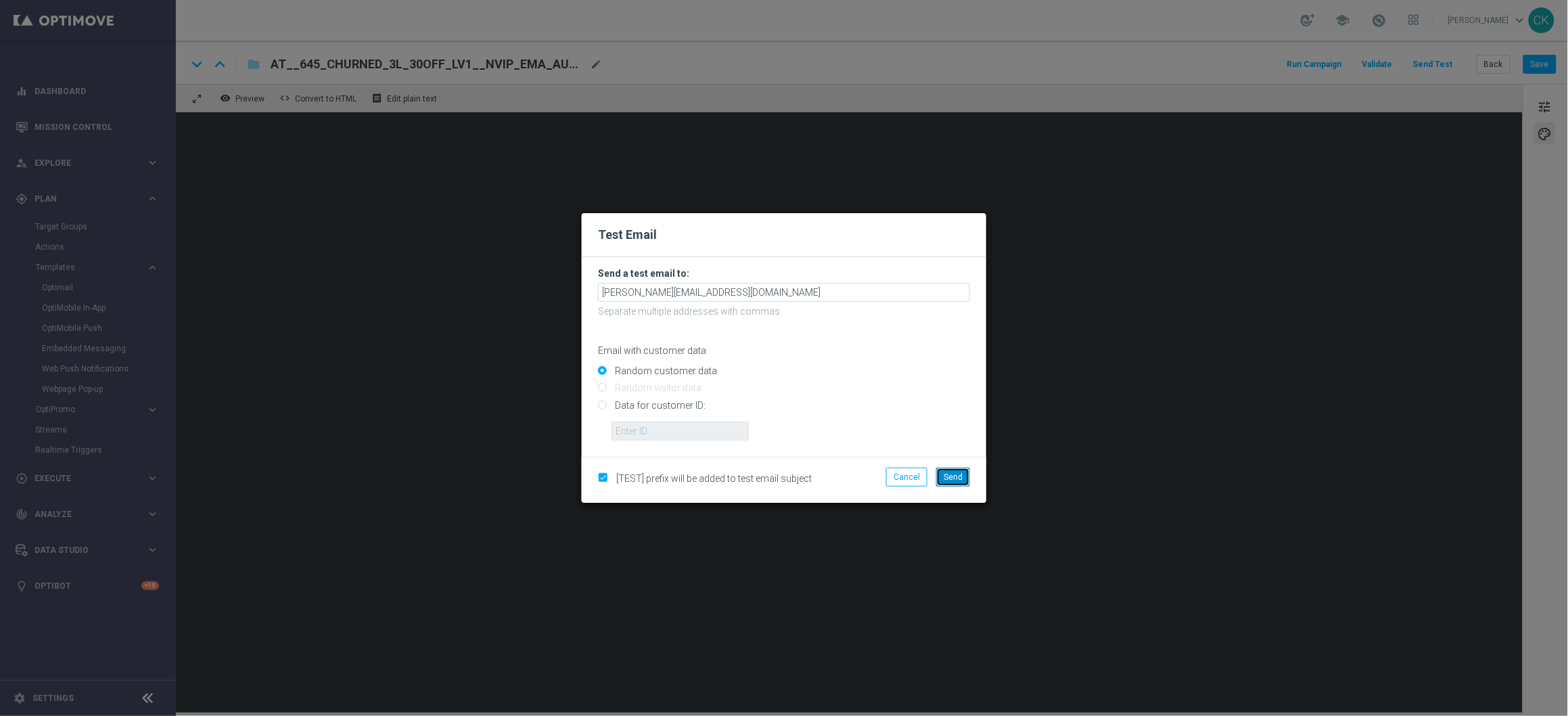
click at [952, 476] on span "Send" at bounding box center [953, 477] width 19 height 10
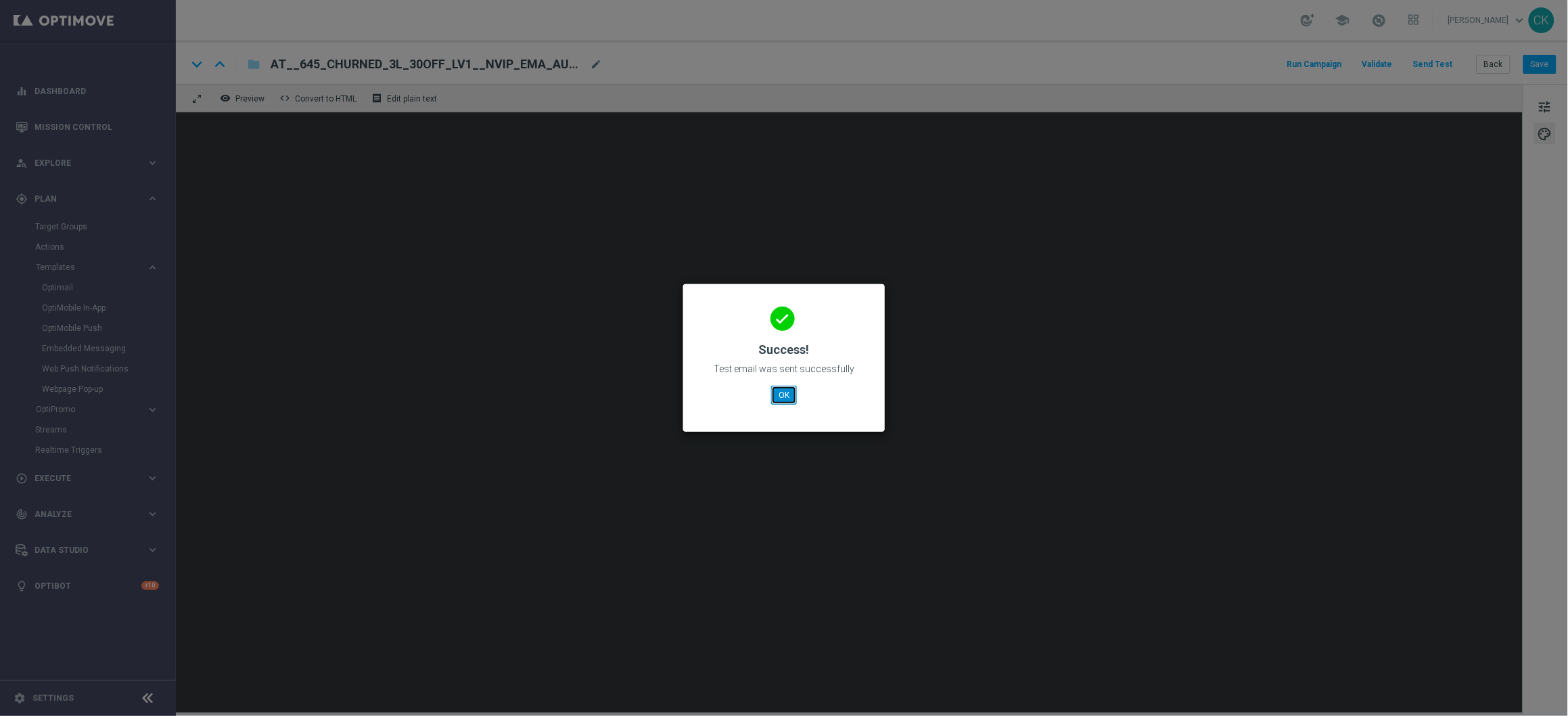
click at [780, 396] on button "OK" at bounding box center [784, 395] width 26 height 19
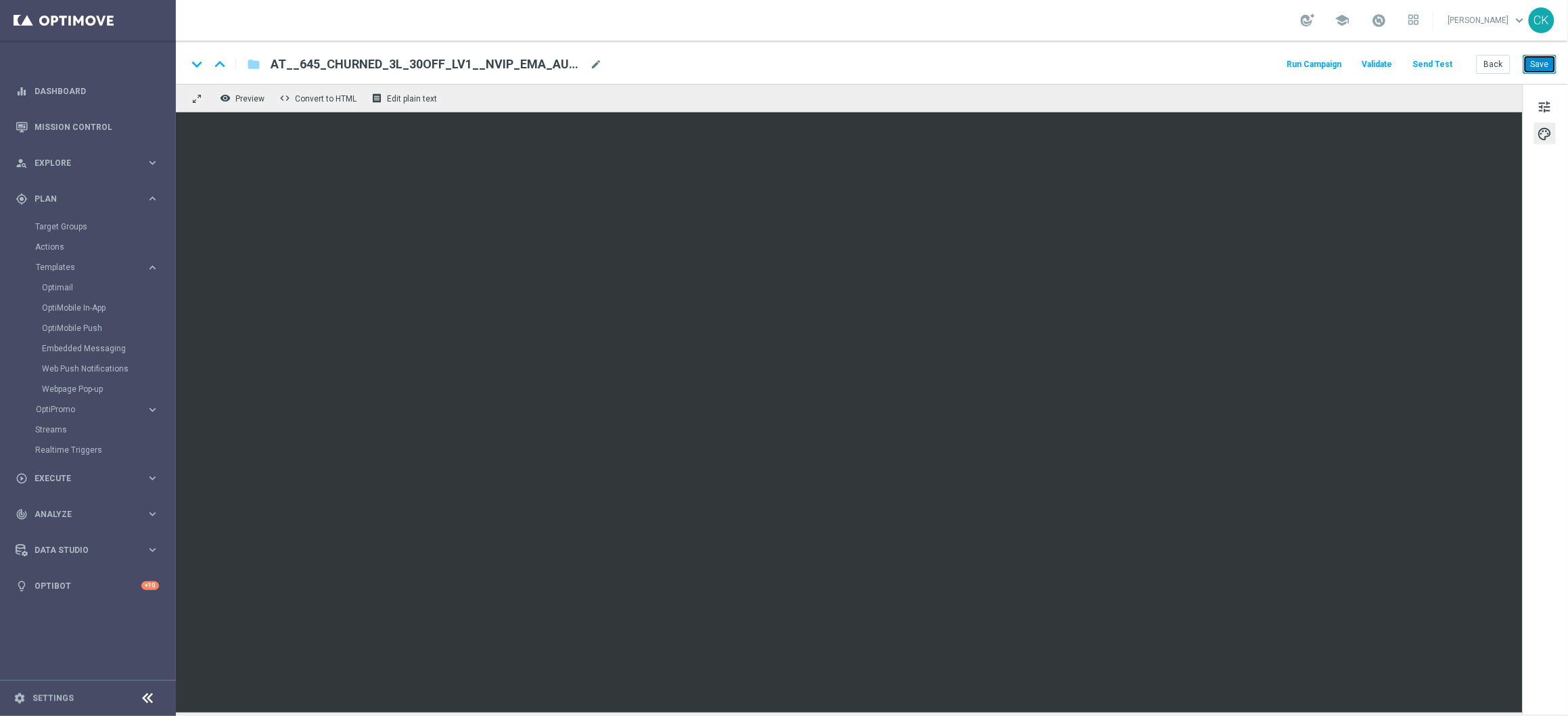
click at [1541, 57] on button "Save" at bounding box center [1540, 64] width 33 height 19
click at [1493, 59] on button "Back" at bounding box center [1494, 64] width 34 height 19
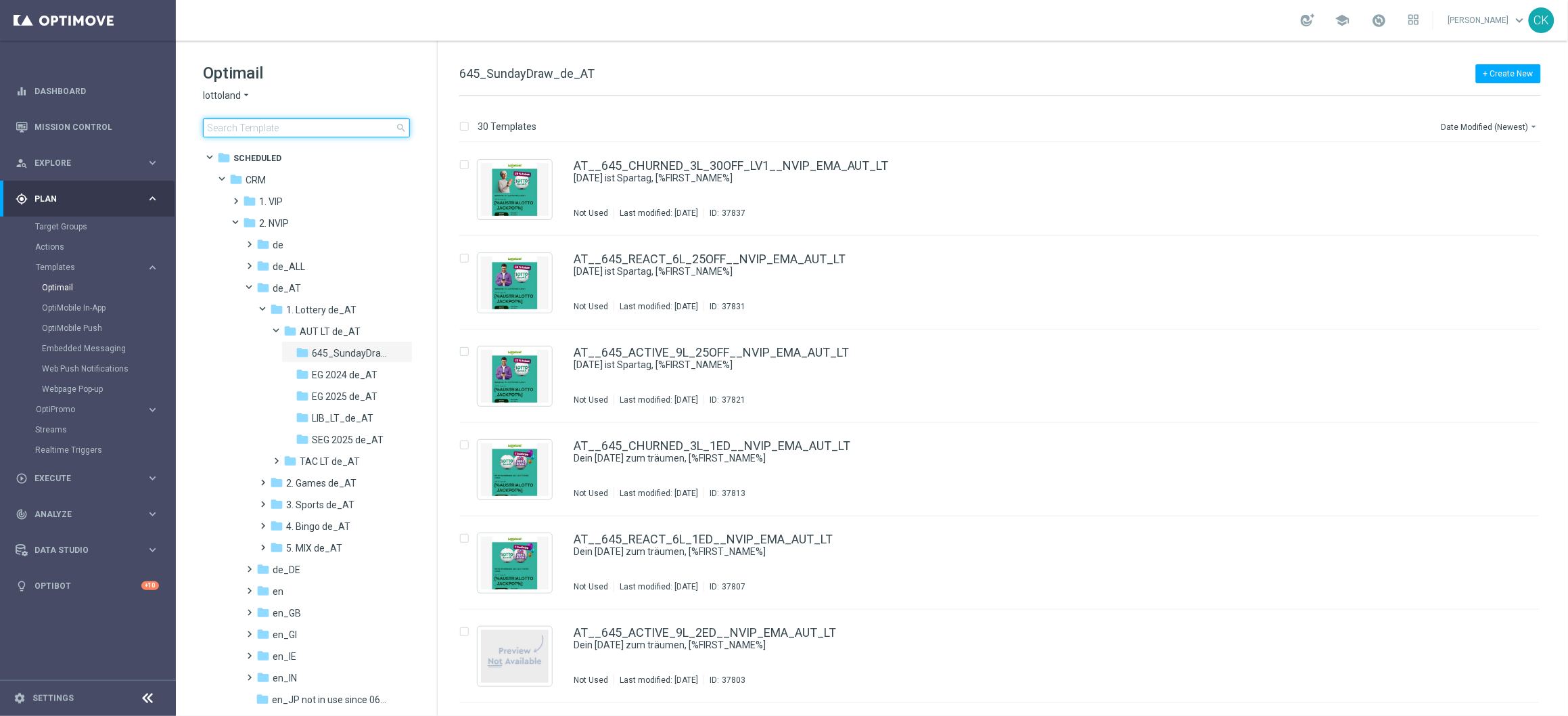
click at [298, 127] on input at bounding box center [307, 128] width 207 height 19
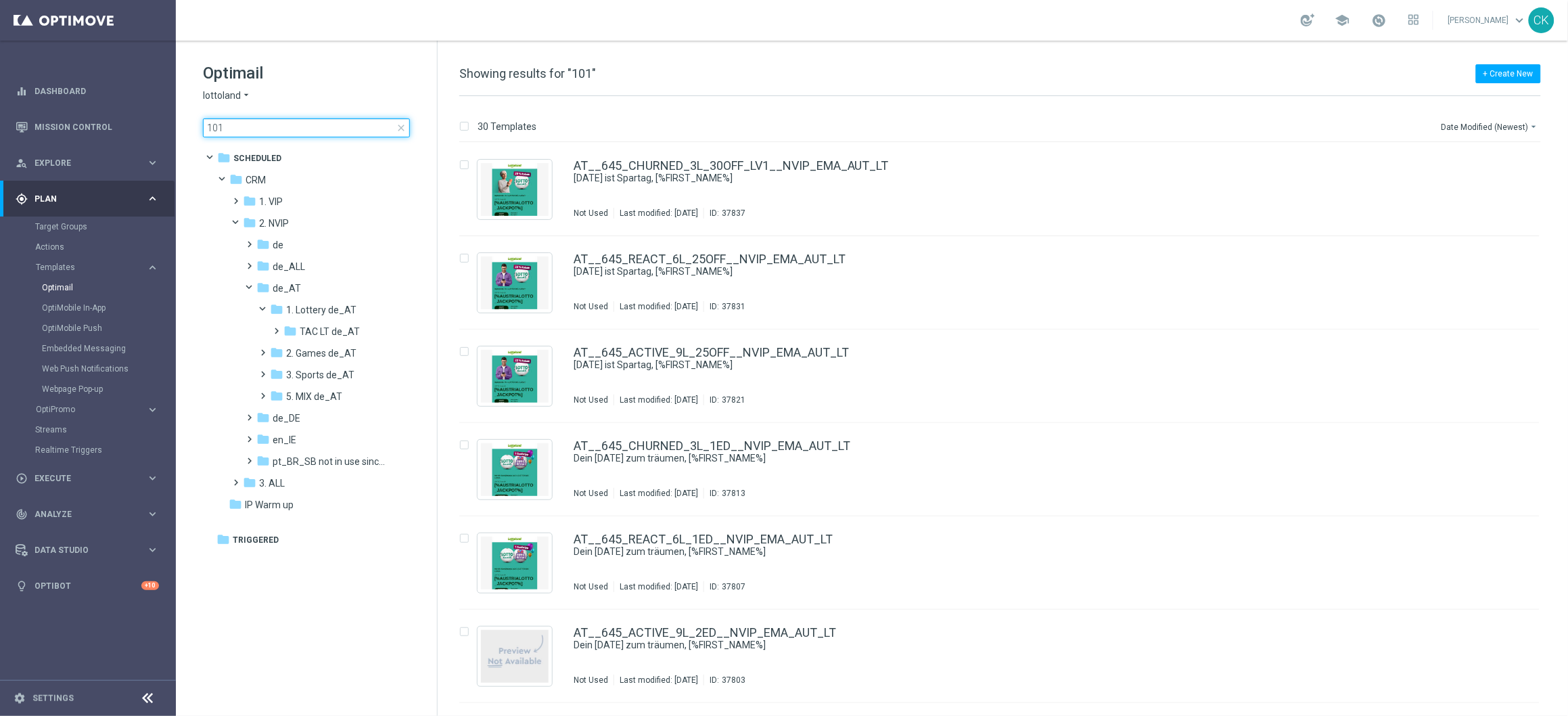
type input "1010"
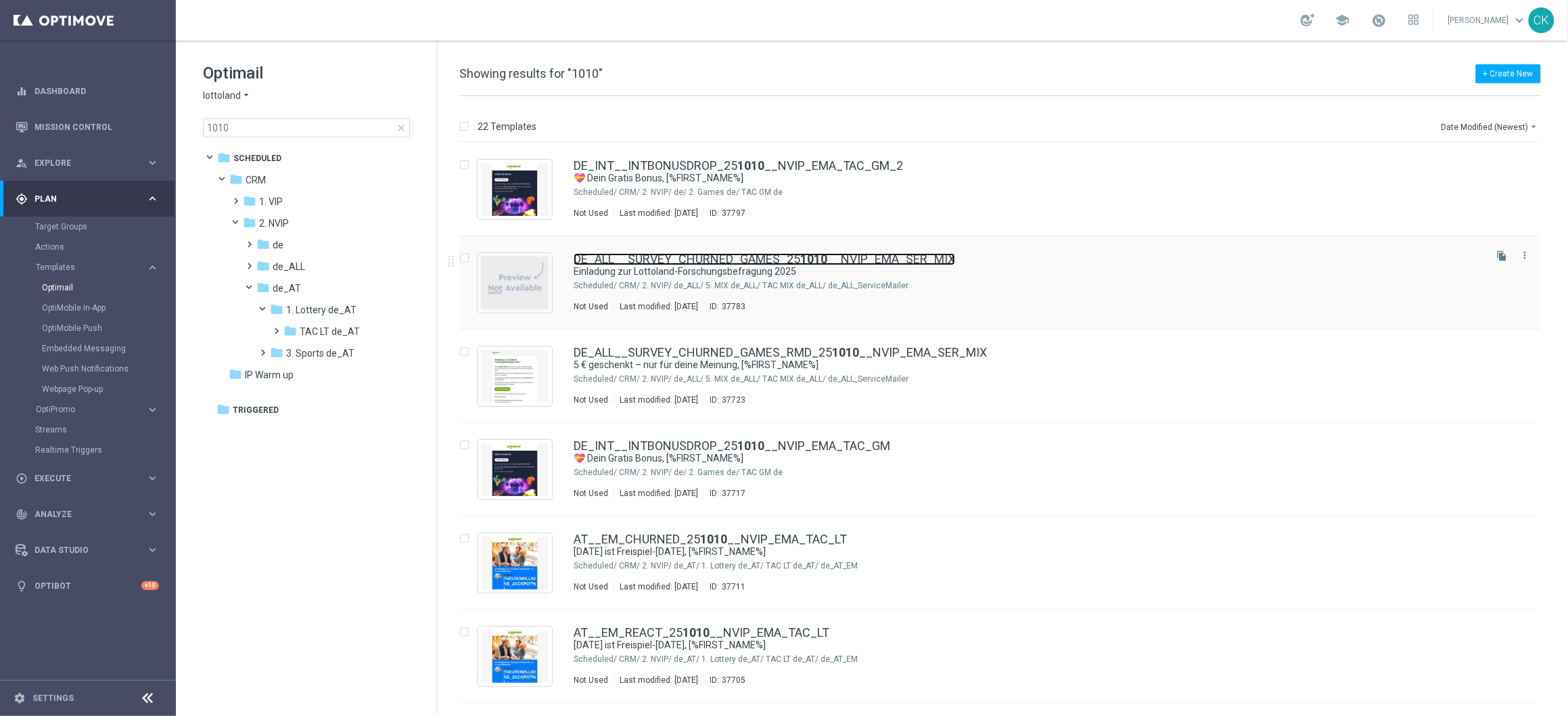
click at [710, 262] on link "DE_ALL__SURVEY_CHURNED_GAMES_25 1010 __NVIP_EMA_SER_MIX" at bounding box center [764, 259] width 381 height 12
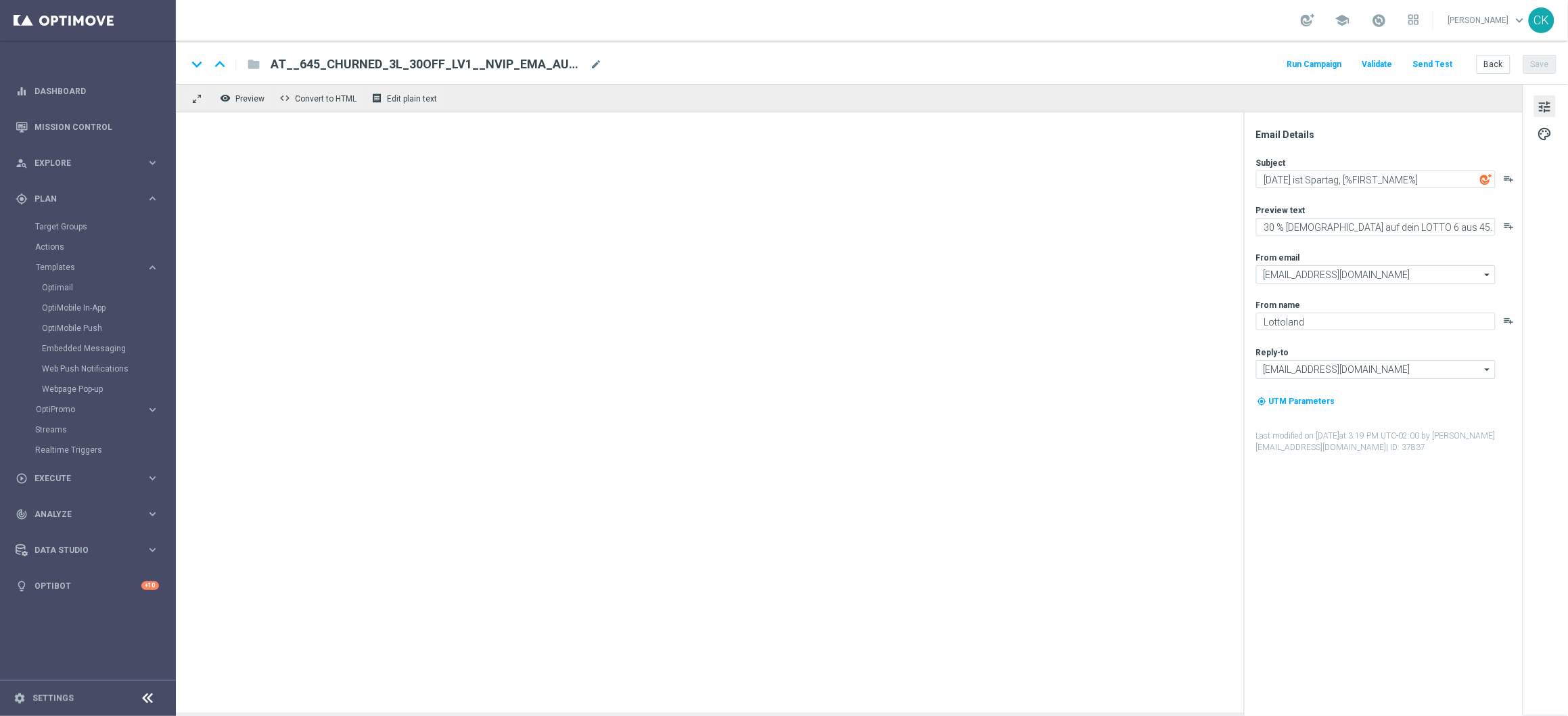
type textarea "Einladung zur Lottoland-Forschungsbefragung 2025"
type textarea "Hilf uns, das Lottoland besser zu machen!"
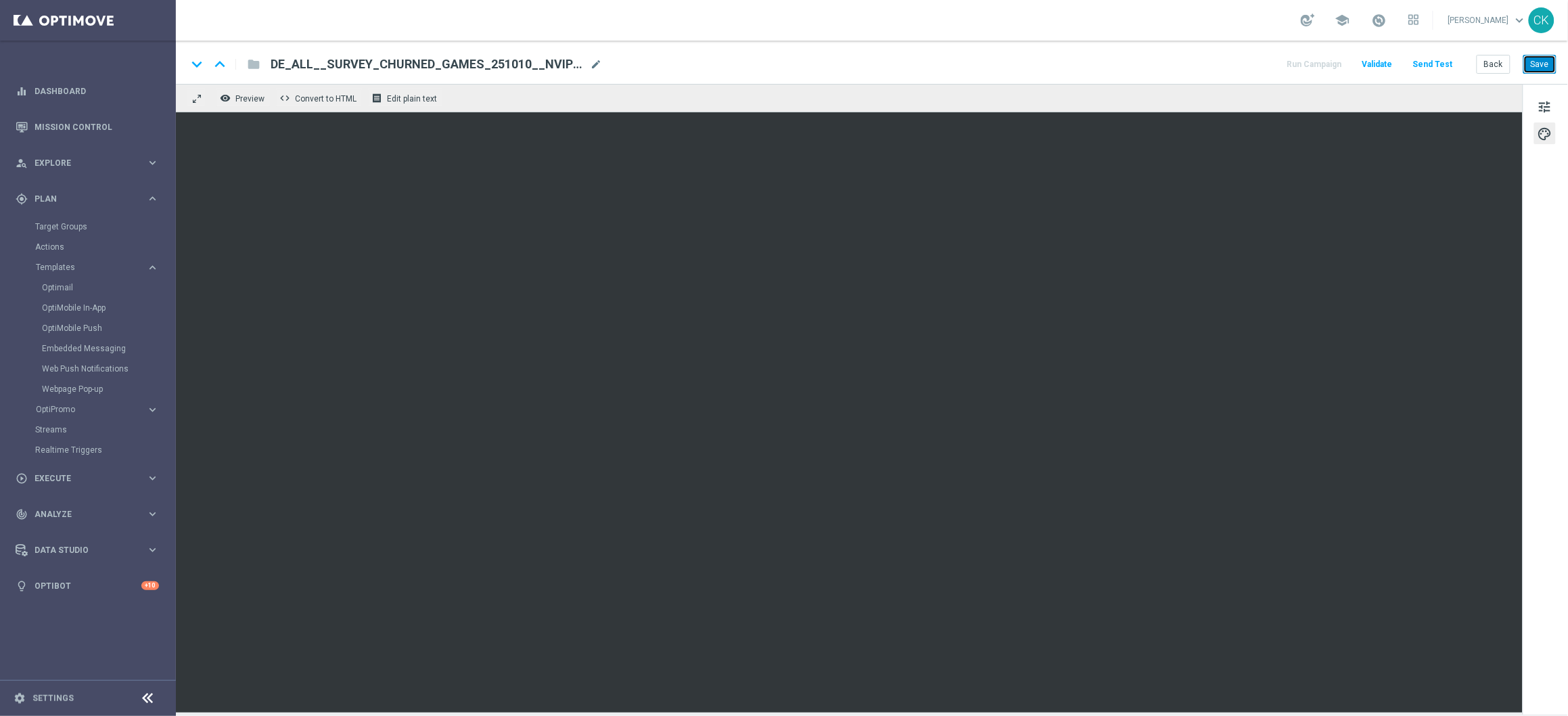
click at [1541, 59] on button "Save" at bounding box center [1540, 64] width 33 height 19
click at [1448, 65] on button "Send Test" at bounding box center [1433, 64] width 44 height 18
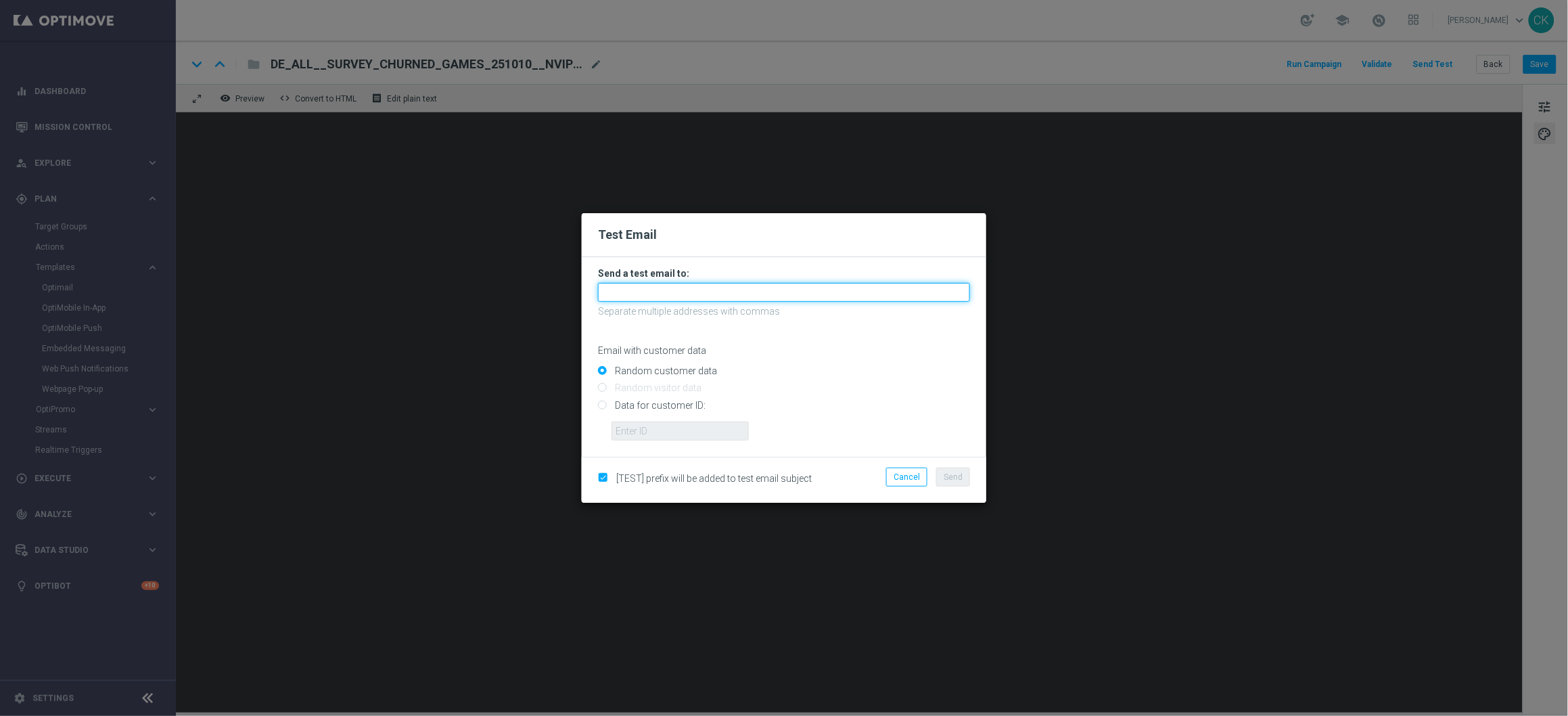
click at [813, 291] on input "text" at bounding box center [784, 292] width 372 height 19
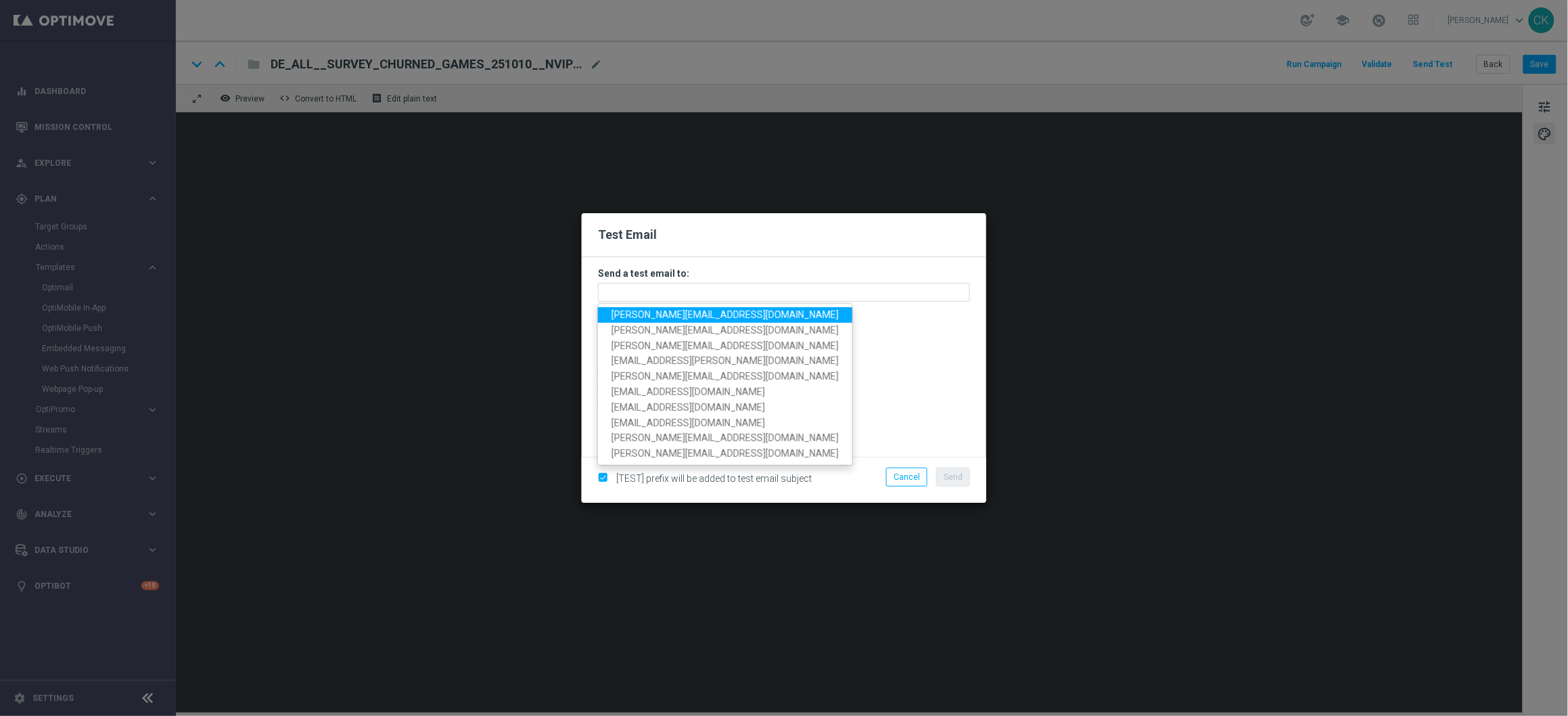
click at [704, 313] on span "[PERSON_NAME][EMAIL_ADDRESS][DOMAIN_NAME]" at bounding box center [725, 315] width 228 height 11
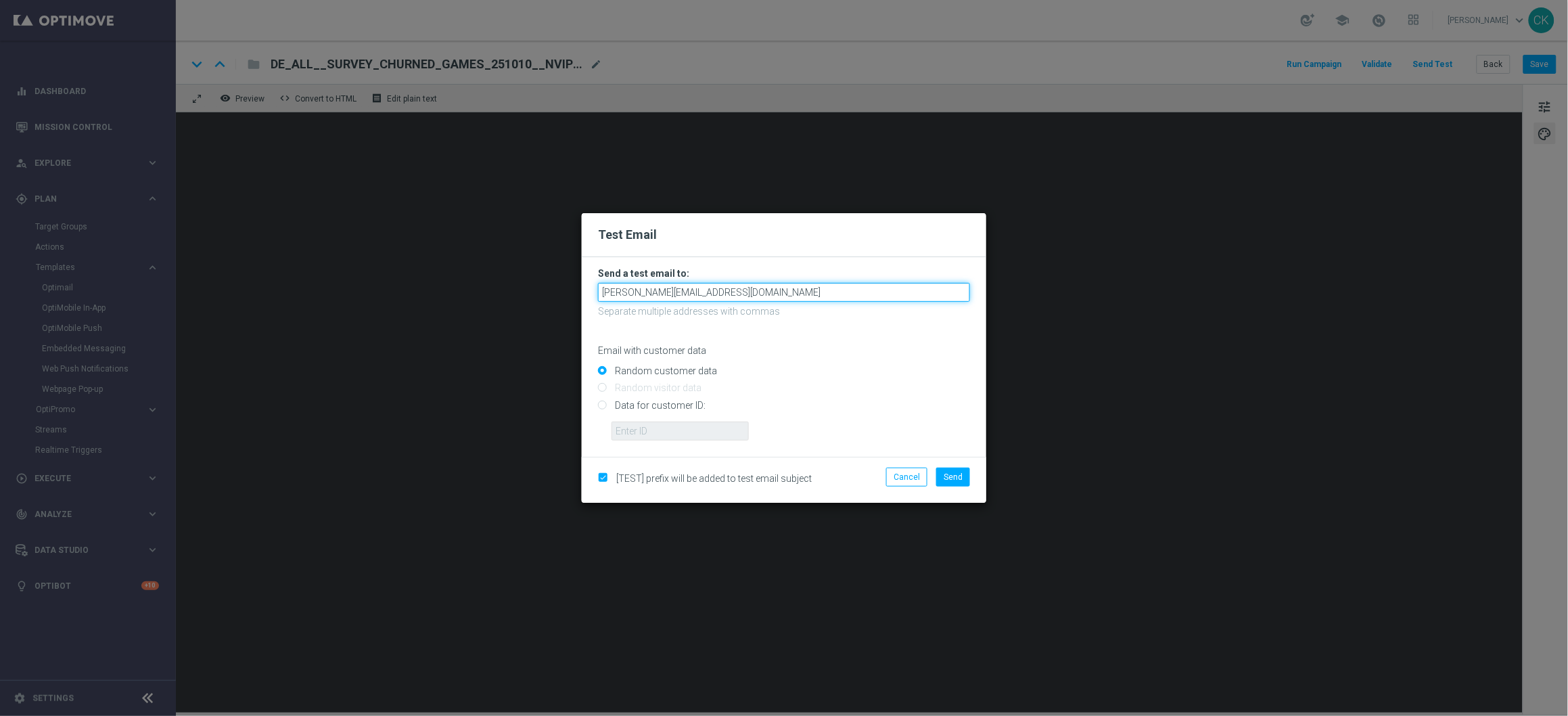
click at [805, 290] on input "[PERSON_NAME][EMAIL_ADDRESS][DOMAIN_NAME]" at bounding box center [784, 292] width 372 height 19
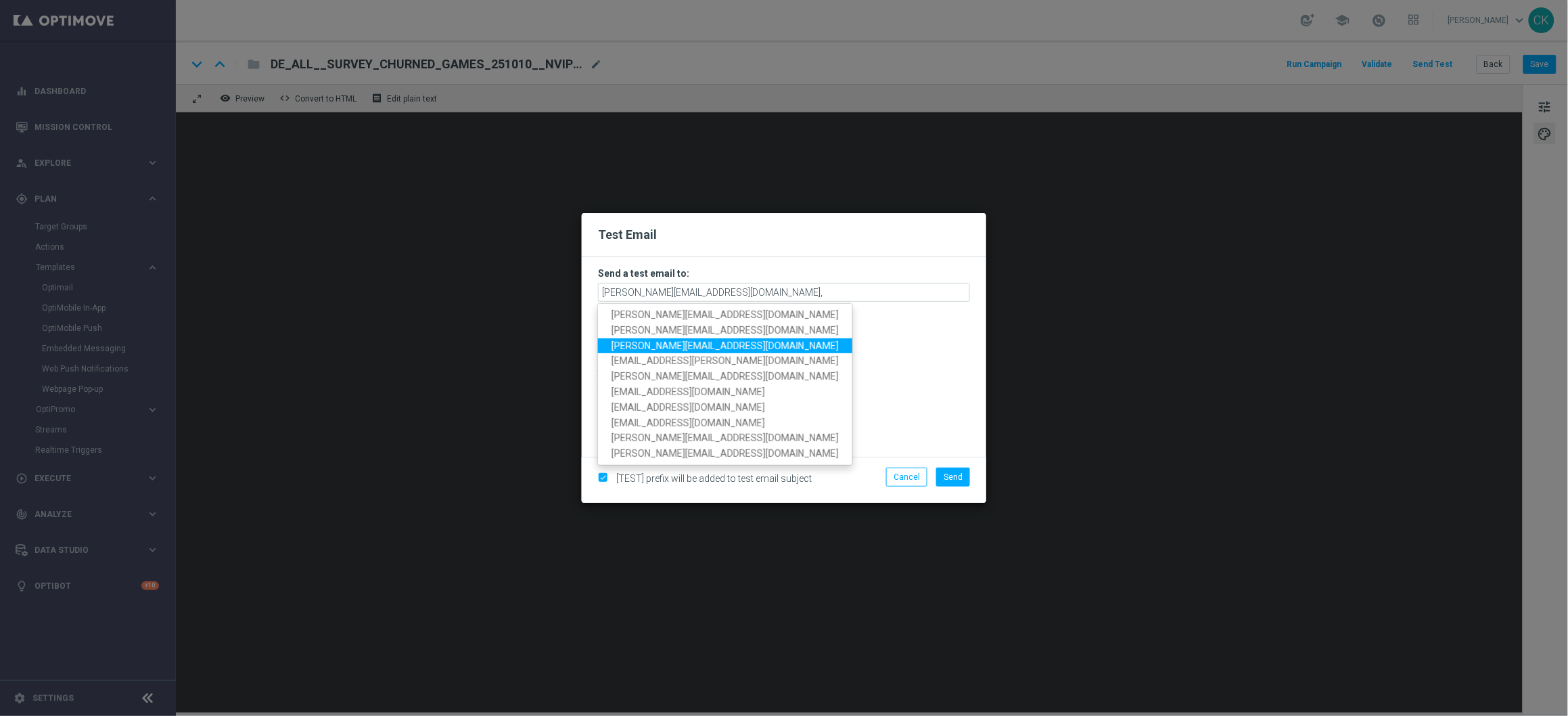
click at [666, 347] on span "[PERSON_NAME][EMAIL_ADDRESS][DOMAIN_NAME]" at bounding box center [725, 345] width 228 height 11
type input "[PERSON_NAME][EMAIL_ADDRESS][DOMAIN_NAME],[DOMAIN_NAME][EMAIL_ADDRESS][DOMAIN_N…"
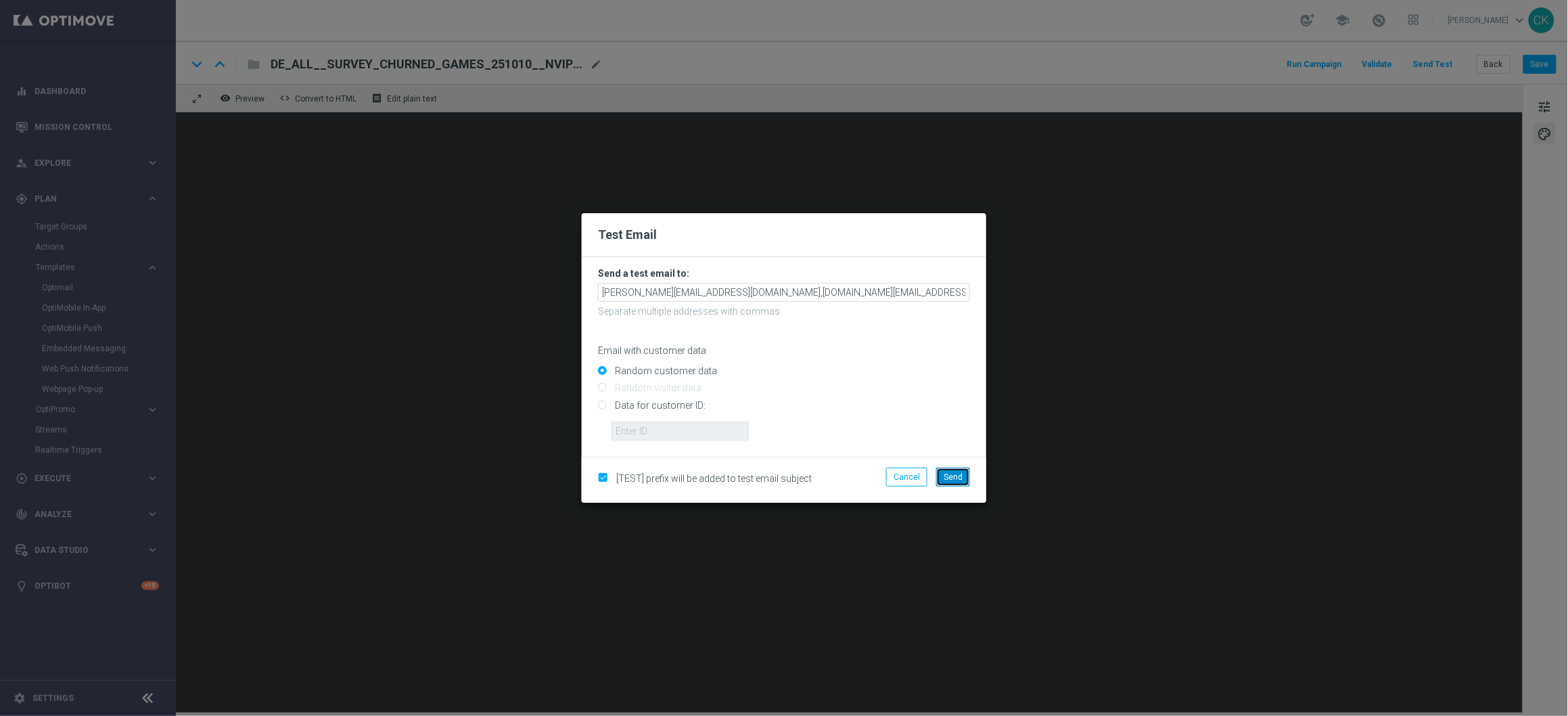
click at [962, 476] on button "Send" at bounding box center [954, 477] width 34 height 19
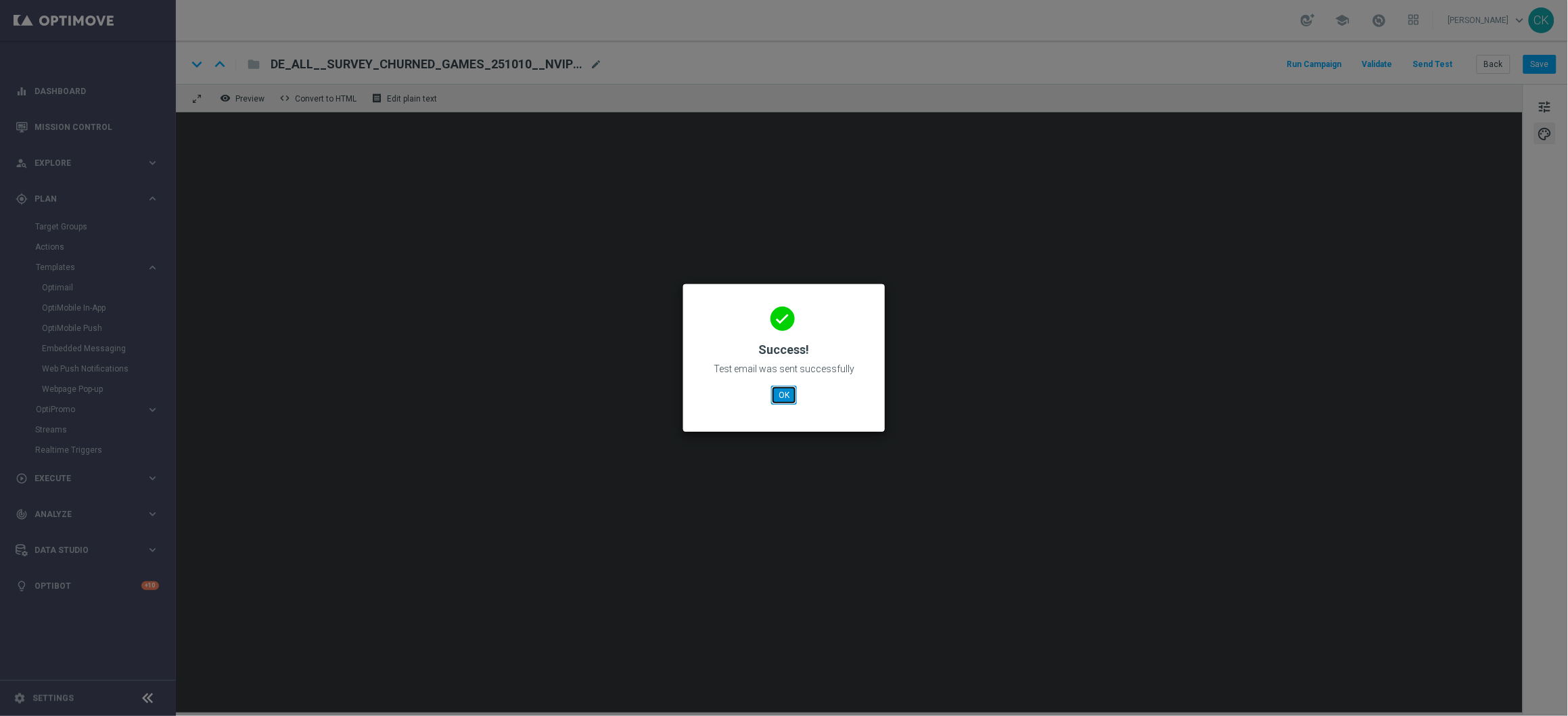
click at [783, 391] on button "OK" at bounding box center [784, 395] width 26 height 19
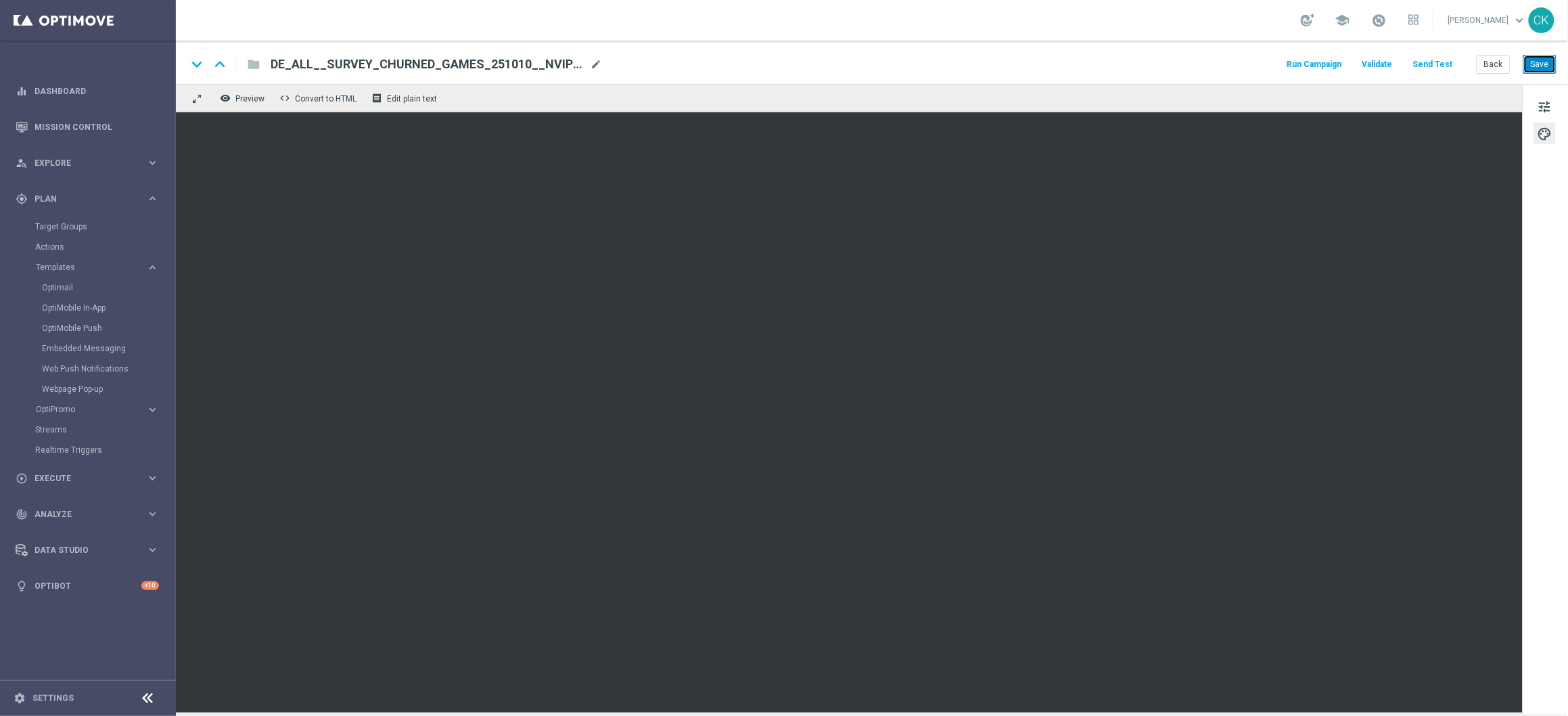
click at [1545, 67] on button "Save" at bounding box center [1540, 64] width 33 height 19
click at [1490, 69] on button "Back" at bounding box center [1494, 64] width 34 height 19
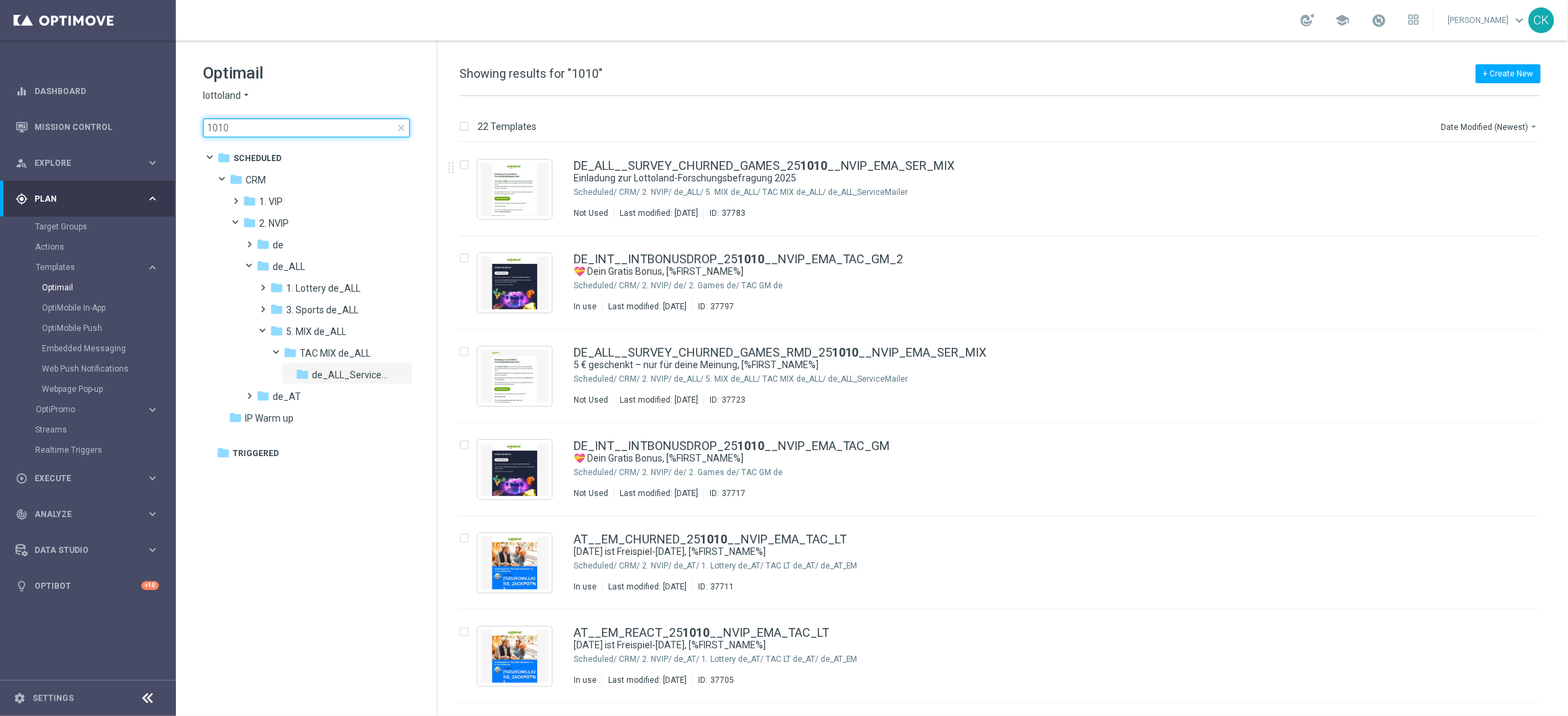
click at [287, 122] on input "1010" at bounding box center [307, 128] width 207 height 19
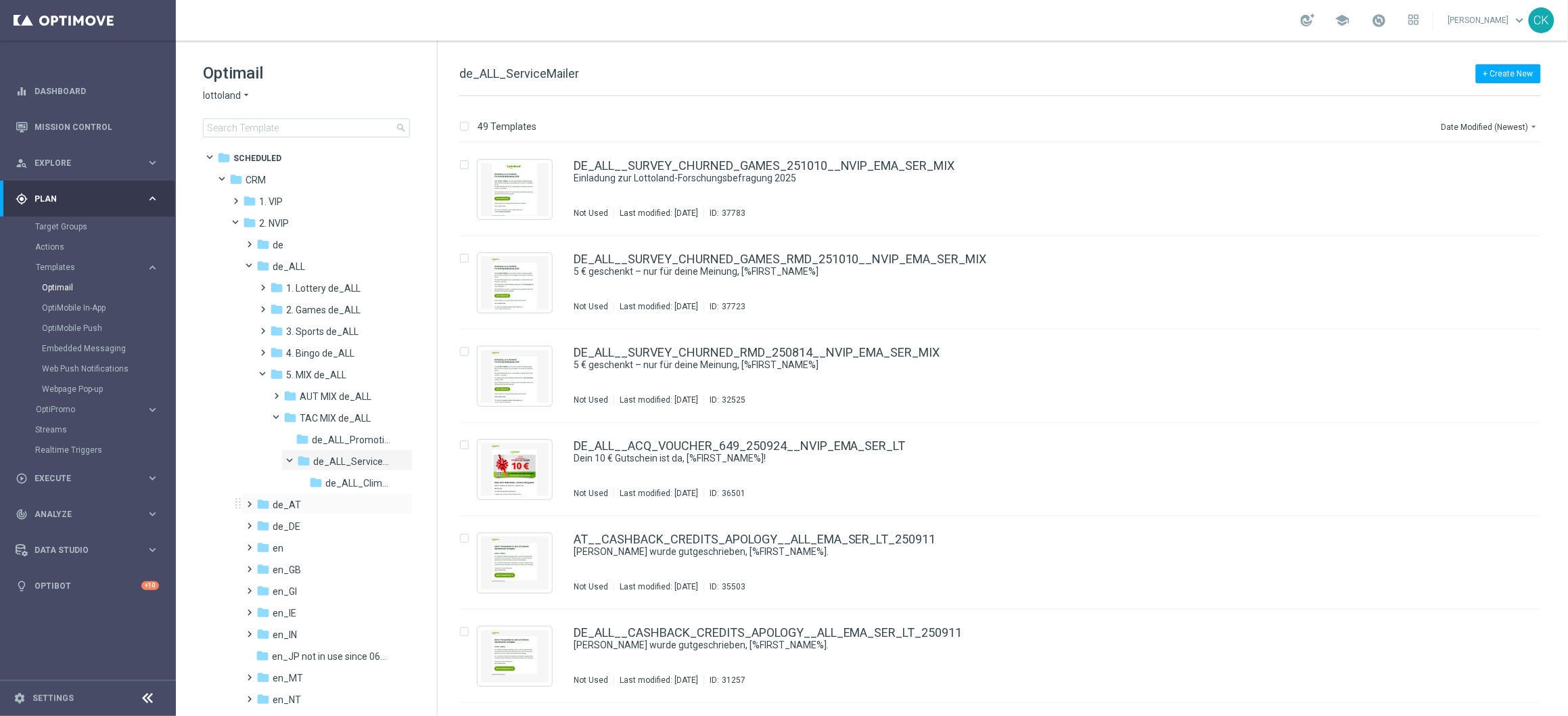
click at [247, 499] on span at bounding box center [247, 498] width 6 height 5
click at [263, 523] on span at bounding box center [260, 520] width 6 height 5
click at [277, 544] on span at bounding box center [274, 542] width 6 height 5
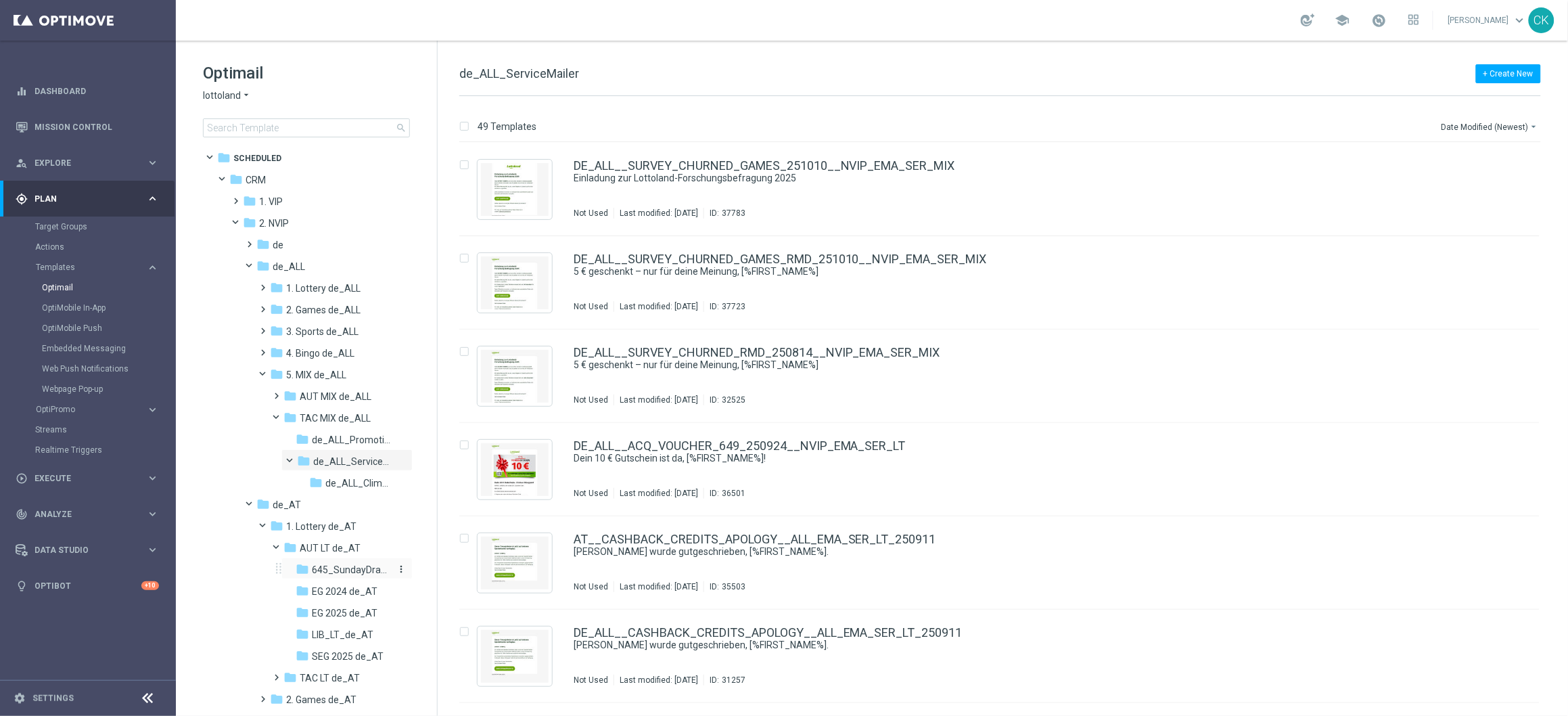
click at [336, 567] on span "645_SundayDraw_de_AT" at bounding box center [351, 570] width 78 height 12
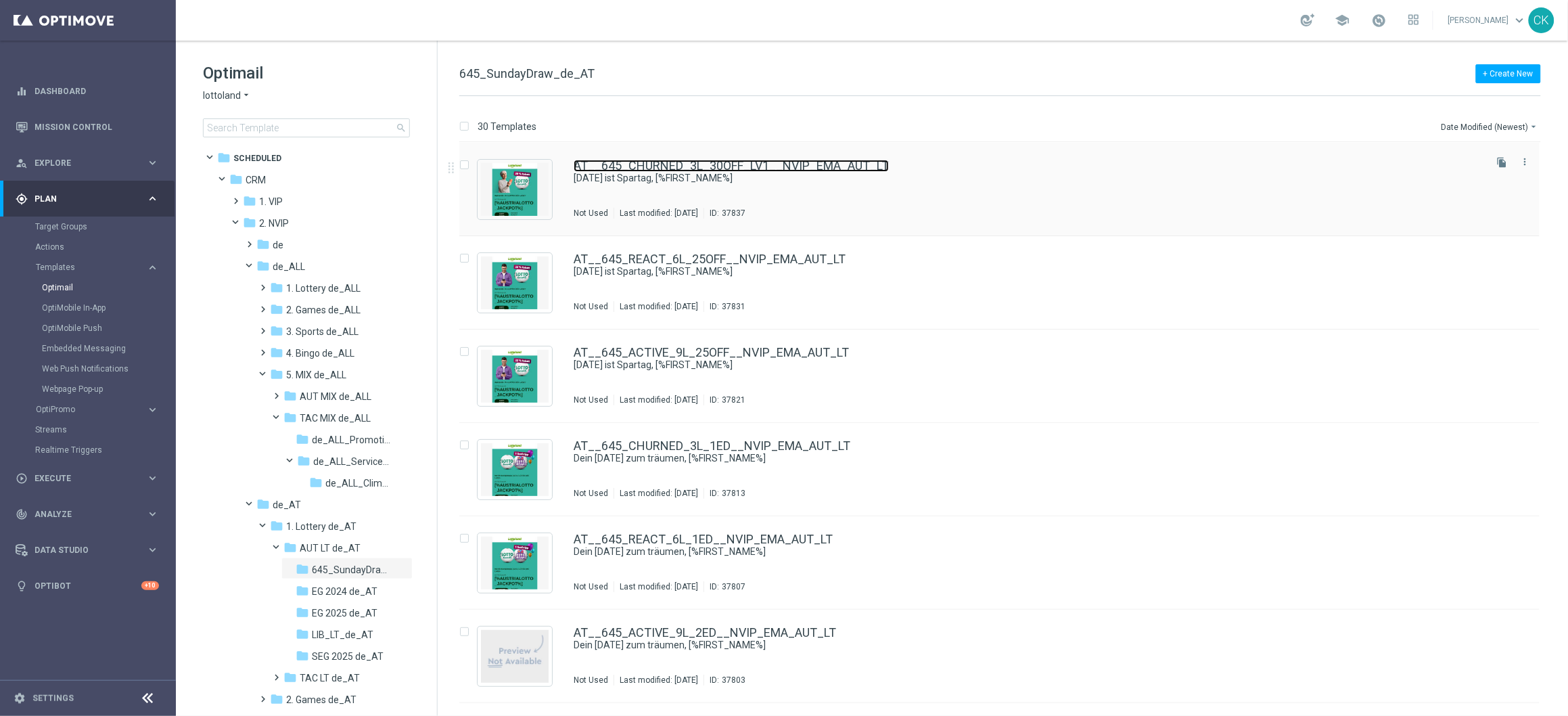
click at [681, 166] on link "AT__645_CHURNED_3L_30OFF_LV1__NVIP_EMA_AUT_LT" at bounding box center [731, 166] width 315 height 12
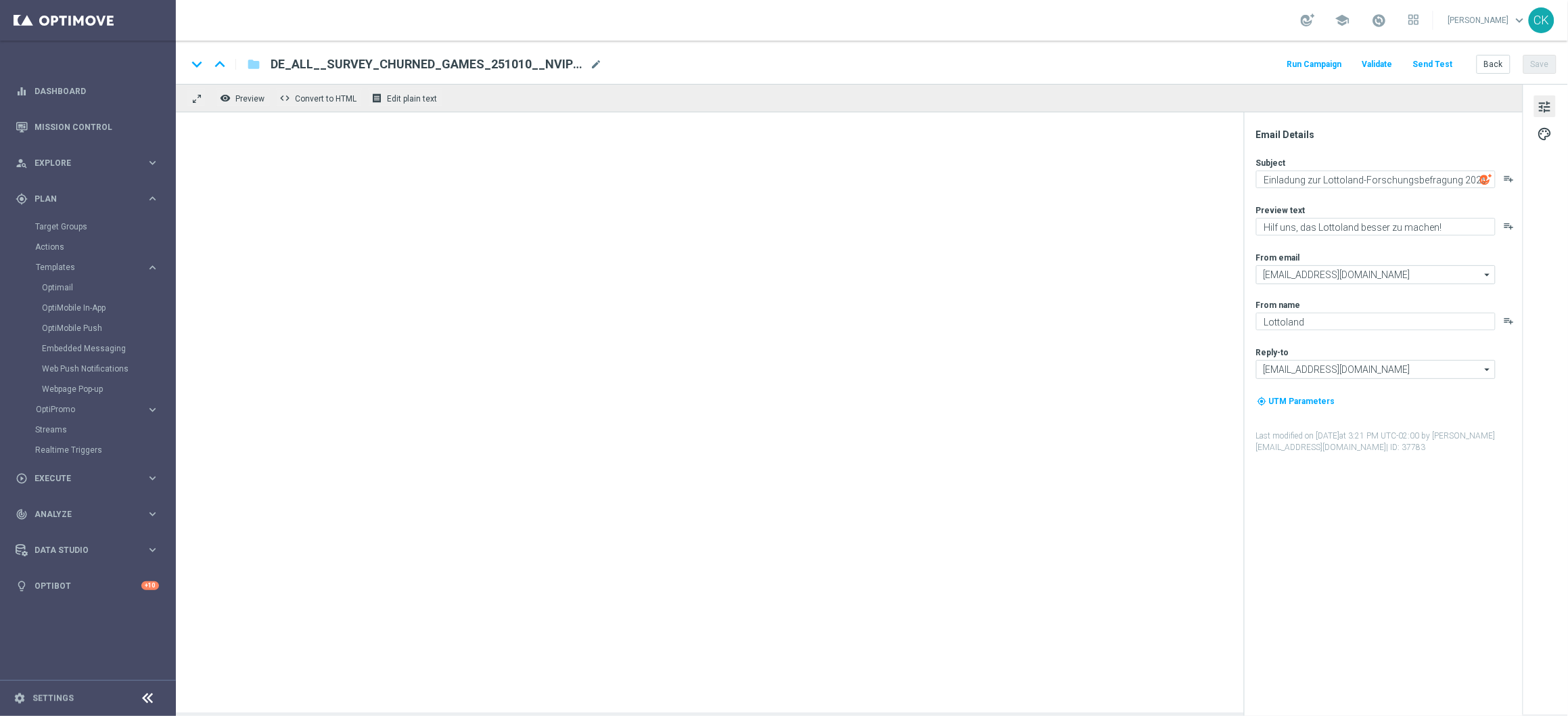
type textarea "[DATE] ist Spartag, [%FIRST_NAME%]"
type textarea "30 % [DEMOGRAPHIC_DATA] auf dein LOTTO 6 aus 45."
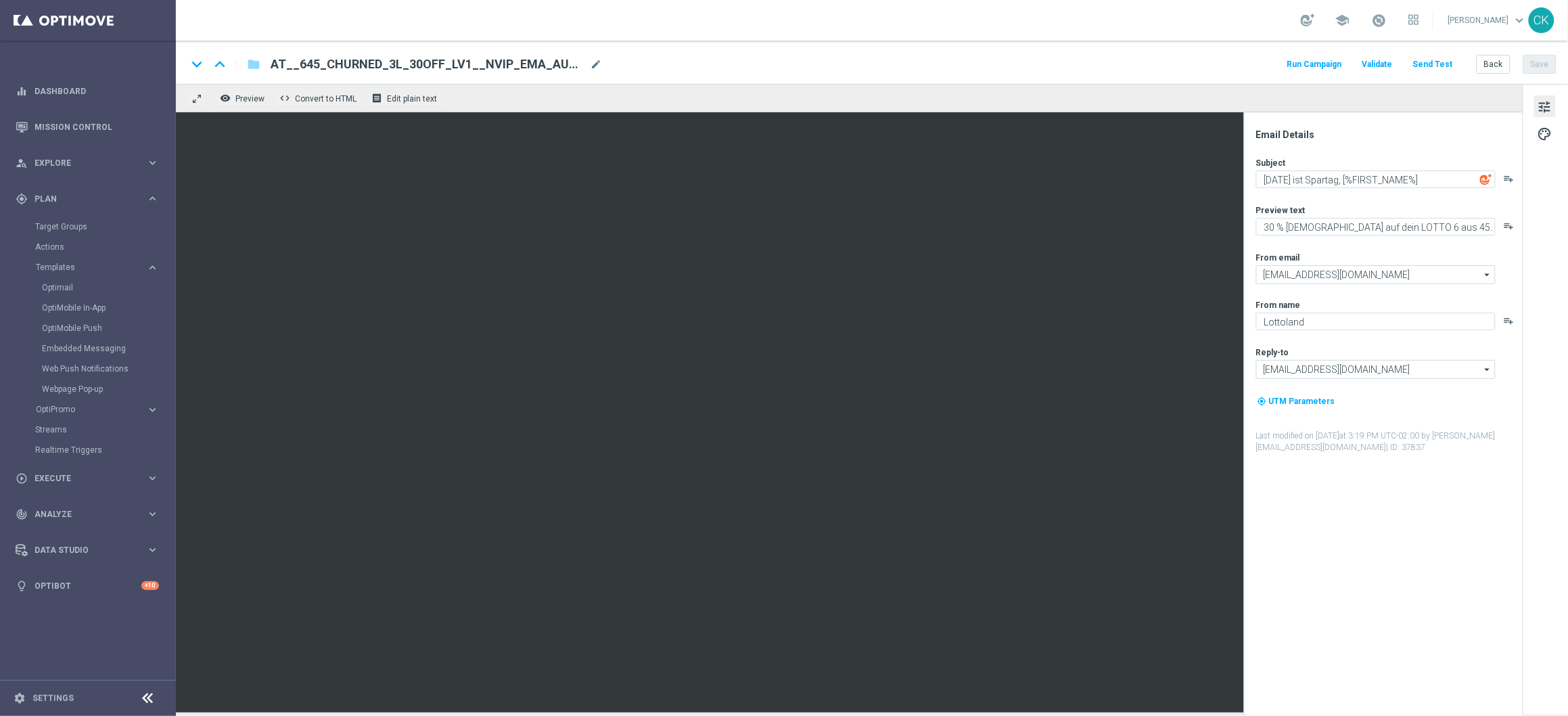
click at [1445, 60] on button "Send Test" at bounding box center [1433, 64] width 44 height 18
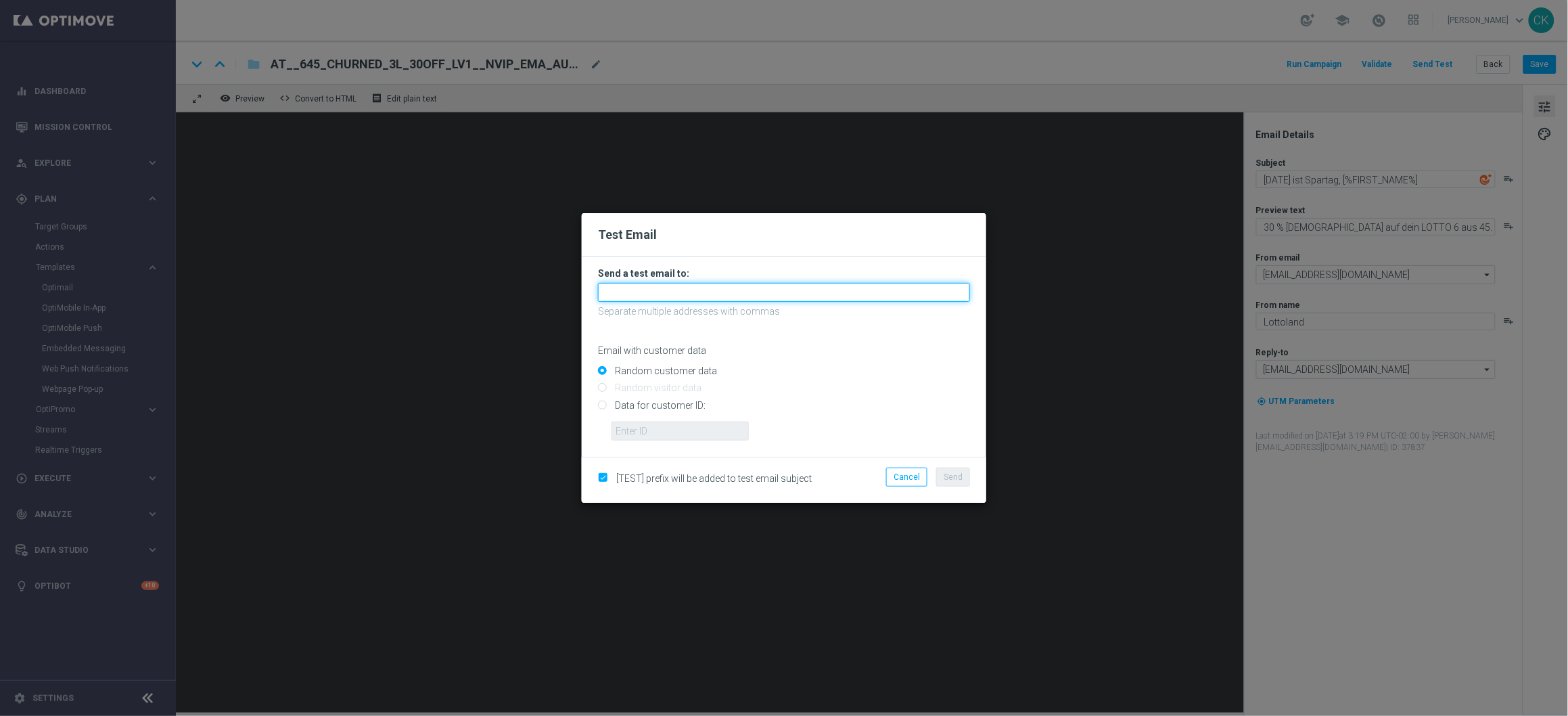
click at [759, 286] on input "text" at bounding box center [784, 292] width 372 height 19
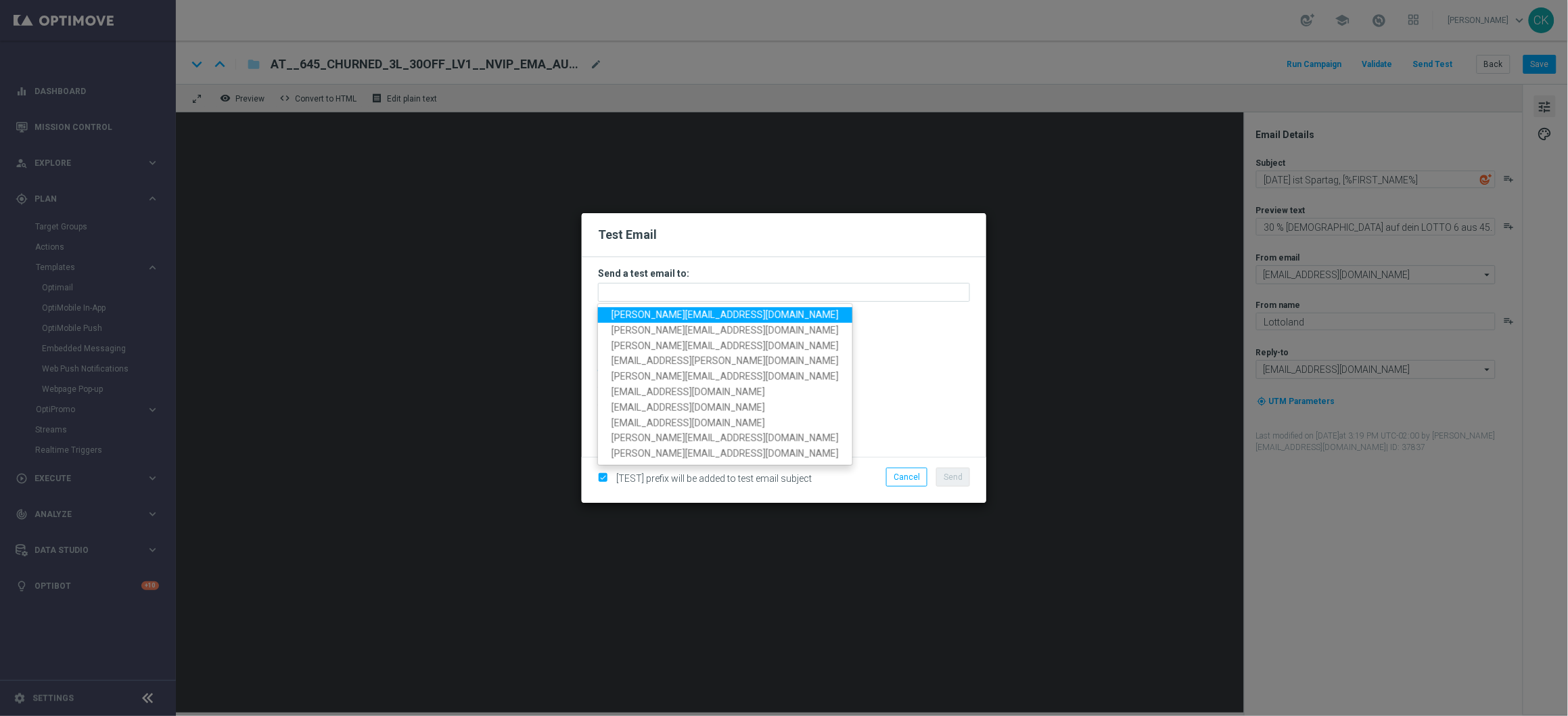
click at [722, 314] on span "[PERSON_NAME][EMAIL_ADDRESS][DOMAIN_NAME]" at bounding box center [725, 315] width 228 height 11
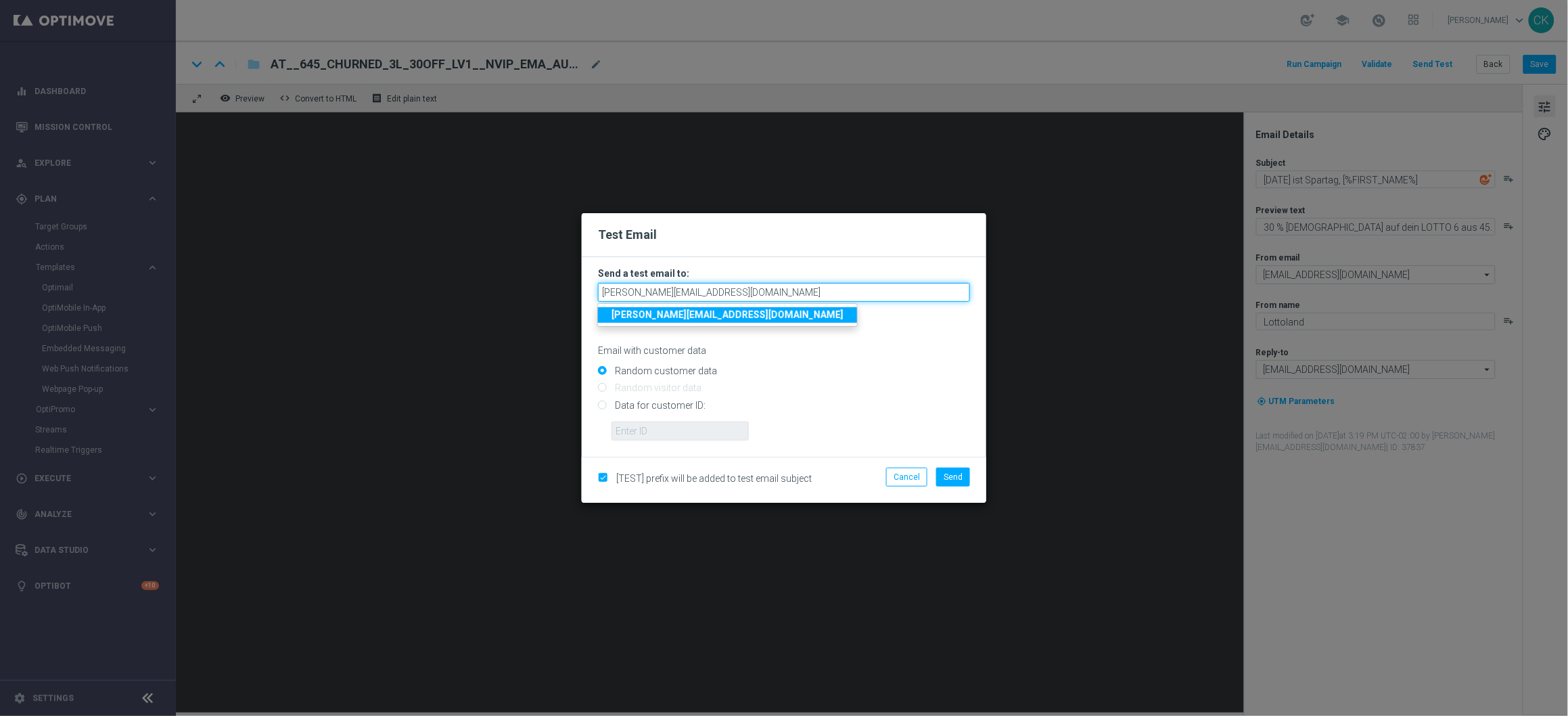
click at [801, 298] on input "[PERSON_NAME][EMAIL_ADDRESS][DOMAIN_NAME]" at bounding box center [784, 292] width 372 height 19
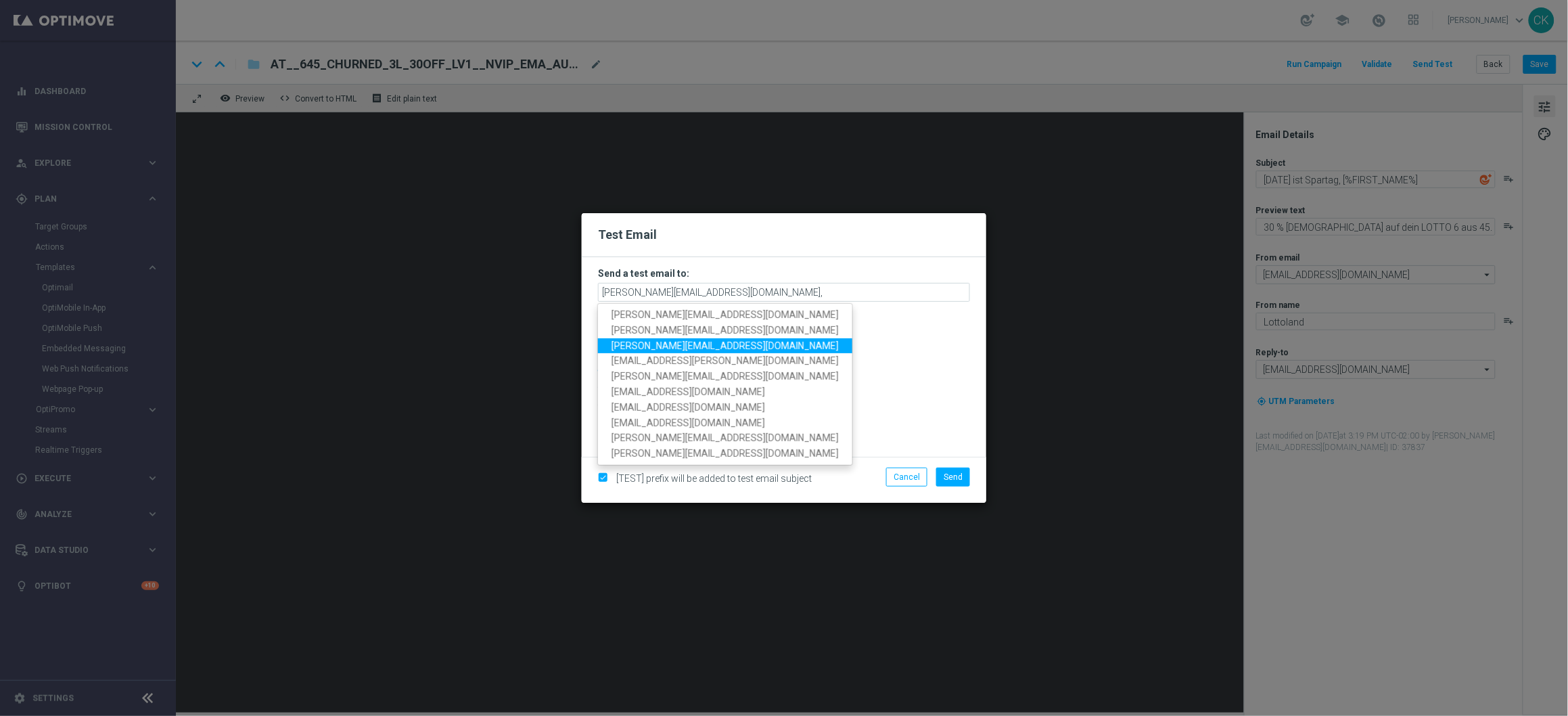
click at [702, 342] on span "[PERSON_NAME][EMAIL_ADDRESS][DOMAIN_NAME]" at bounding box center [725, 345] width 228 height 11
type input "[PERSON_NAME][EMAIL_ADDRESS][DOMAIN_NAME],[DOMAIN_NAME][EMAIL_ADDRESS][DOMAIN_N…"
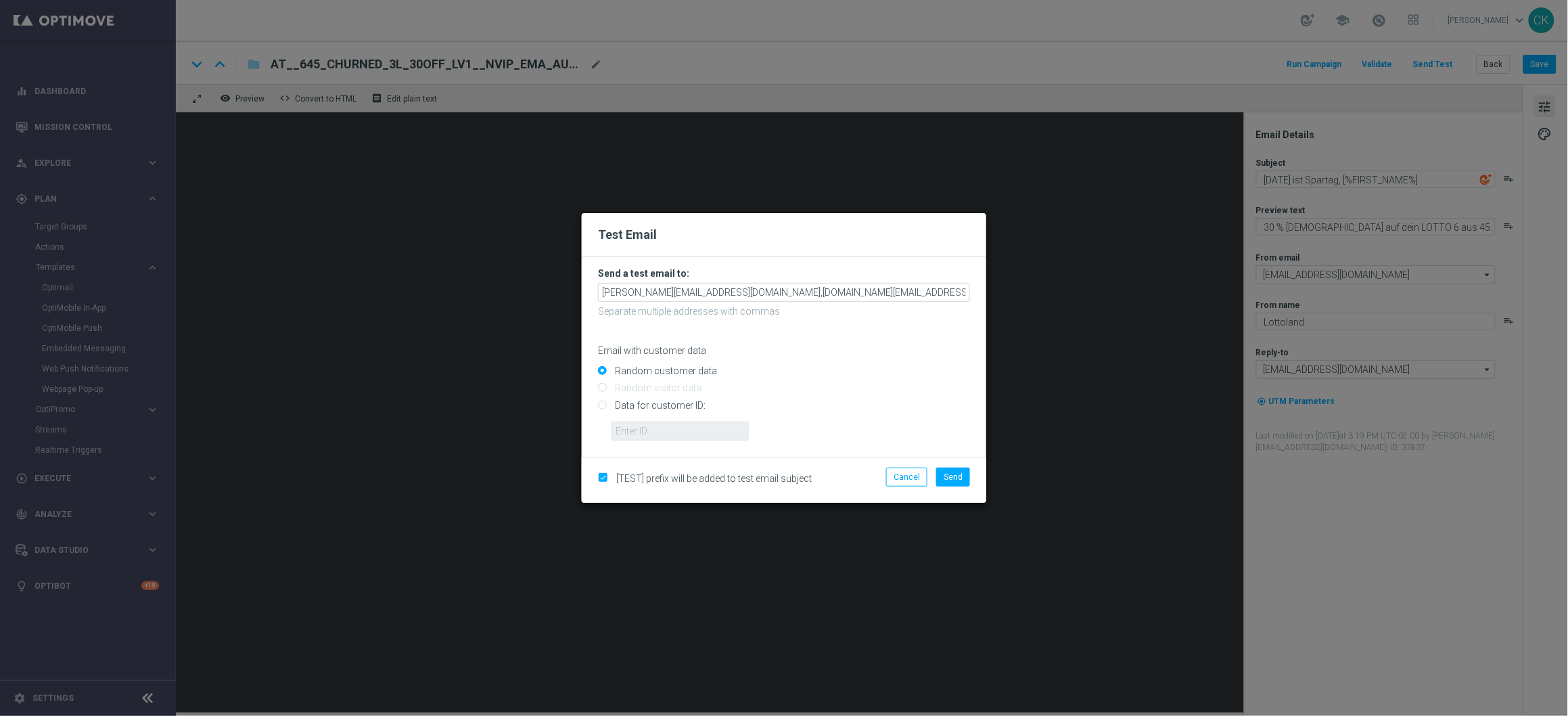
click at [655, 401] on input "Data for customer ID:" at bounding box center [784, 411] width 372 height 19
radio input "true"
click at [654, 429] on input "text" at bounding box center [680, 431] width 138 height 19
type input "14586067"
click at [960, 472] on span "Send" at bounding box center [953, 477] width 19 height 10
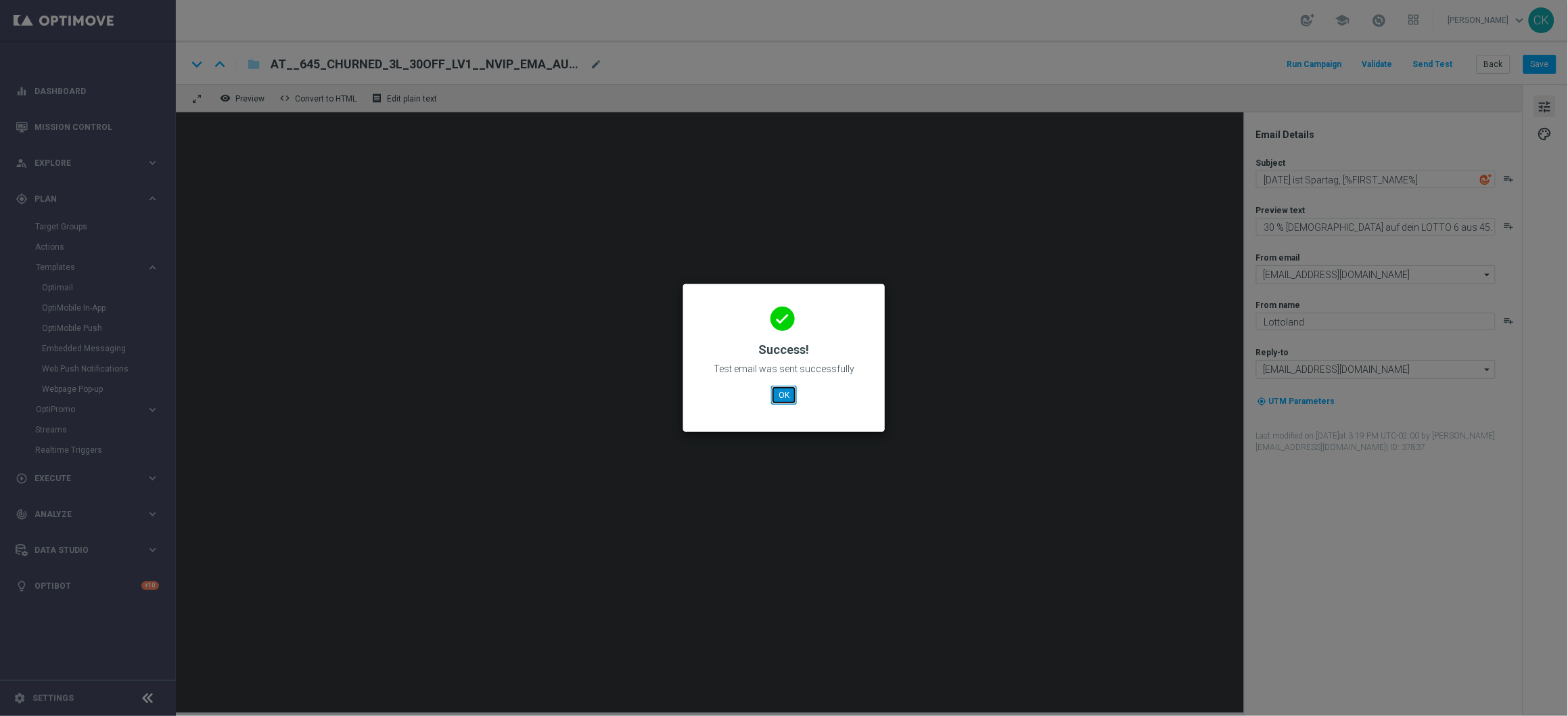
click at [775, 395] on button "OK" at bounding box center [784, 395] width 26 height 19
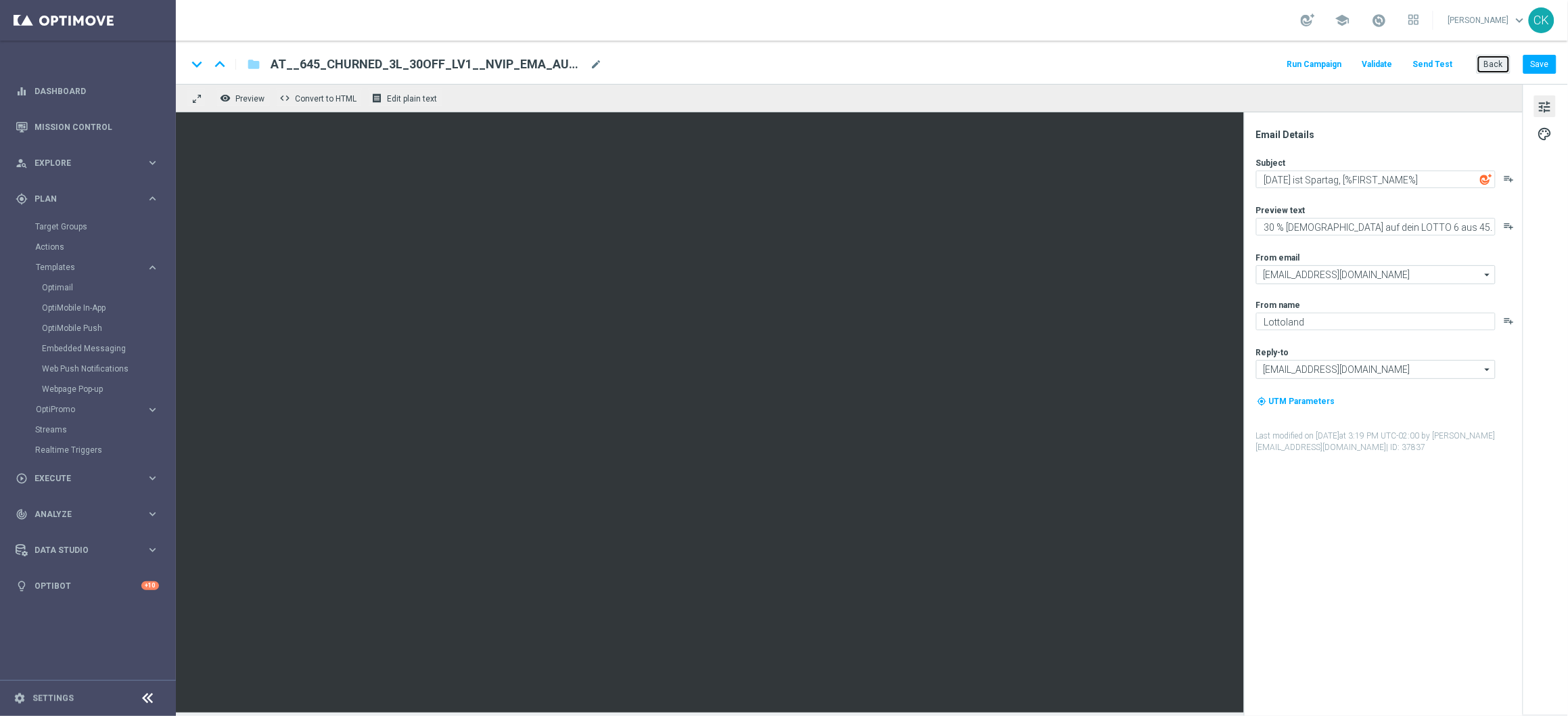
click at [1491, 67] on button "Back" at bounding box center [1494, 64] width 34 height 19
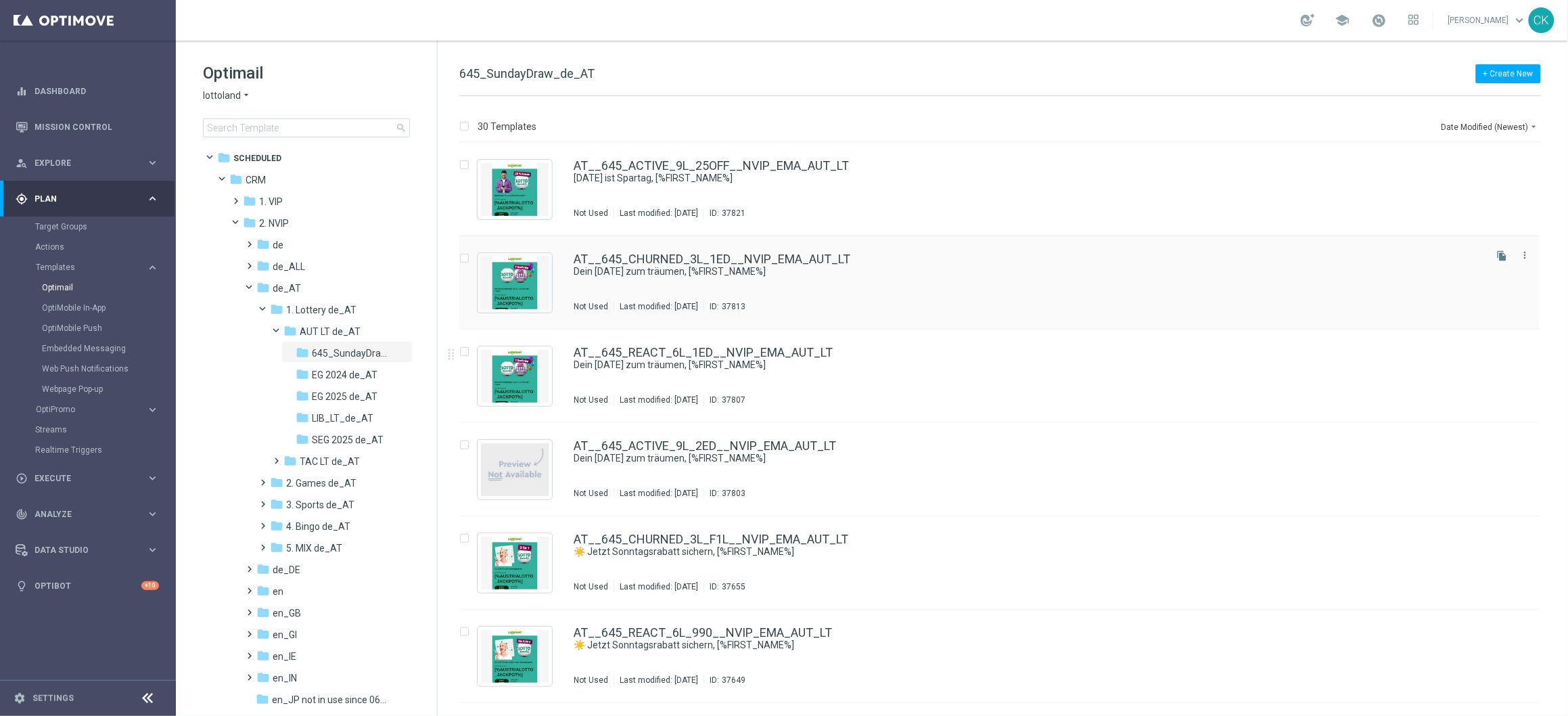
scroll to position [224, 0]
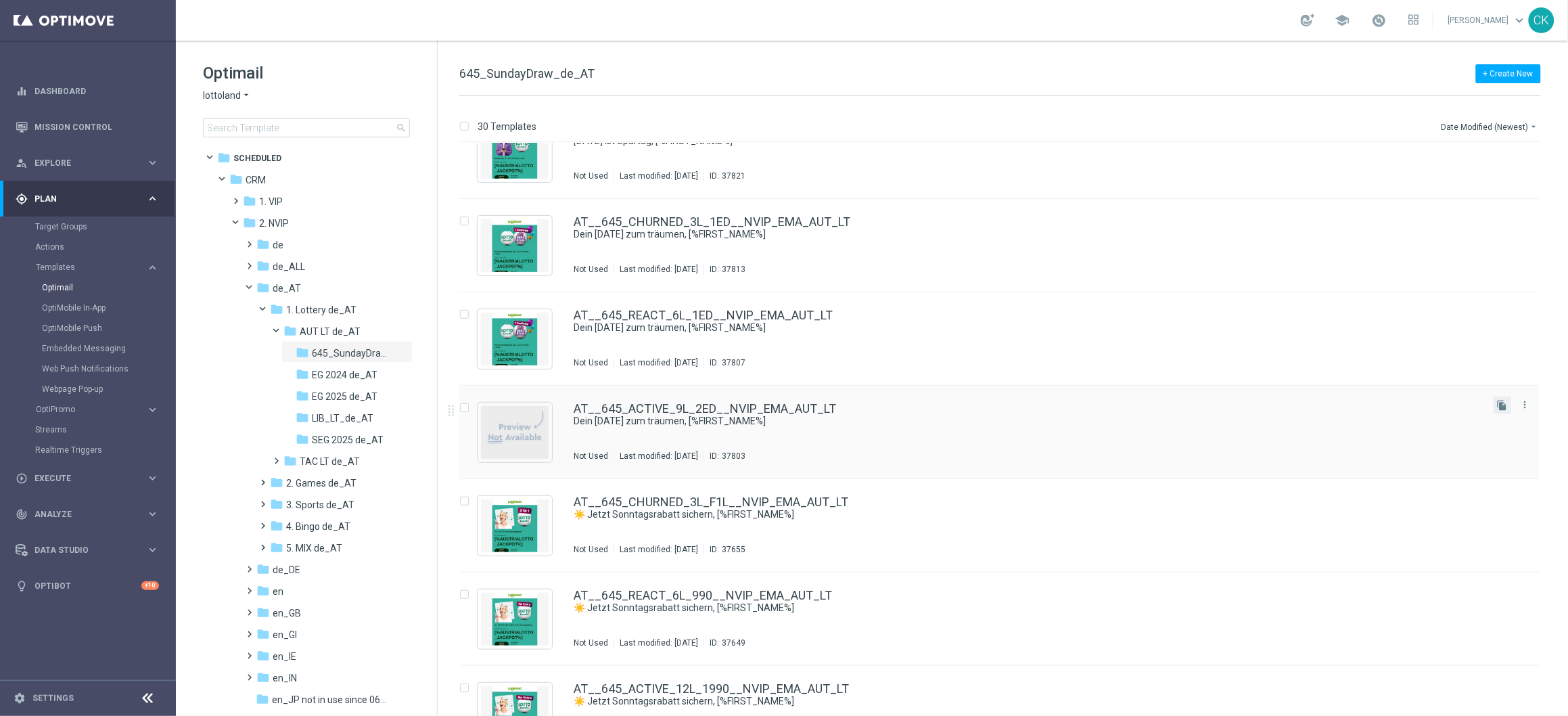
click at [1494, 408] on button "file_copy" at bounding box center [1503, 405] width 18 height 18
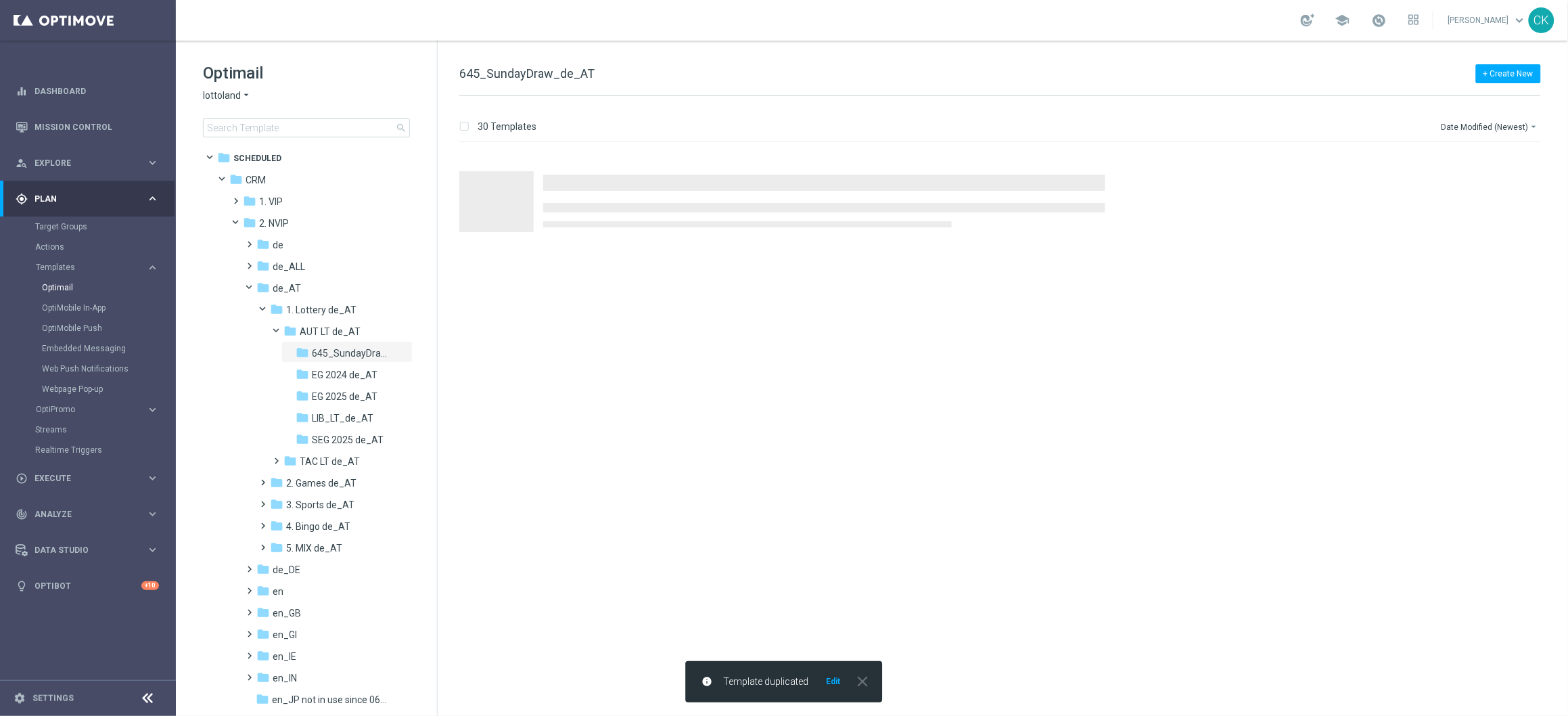
scroll to position [0, 0]
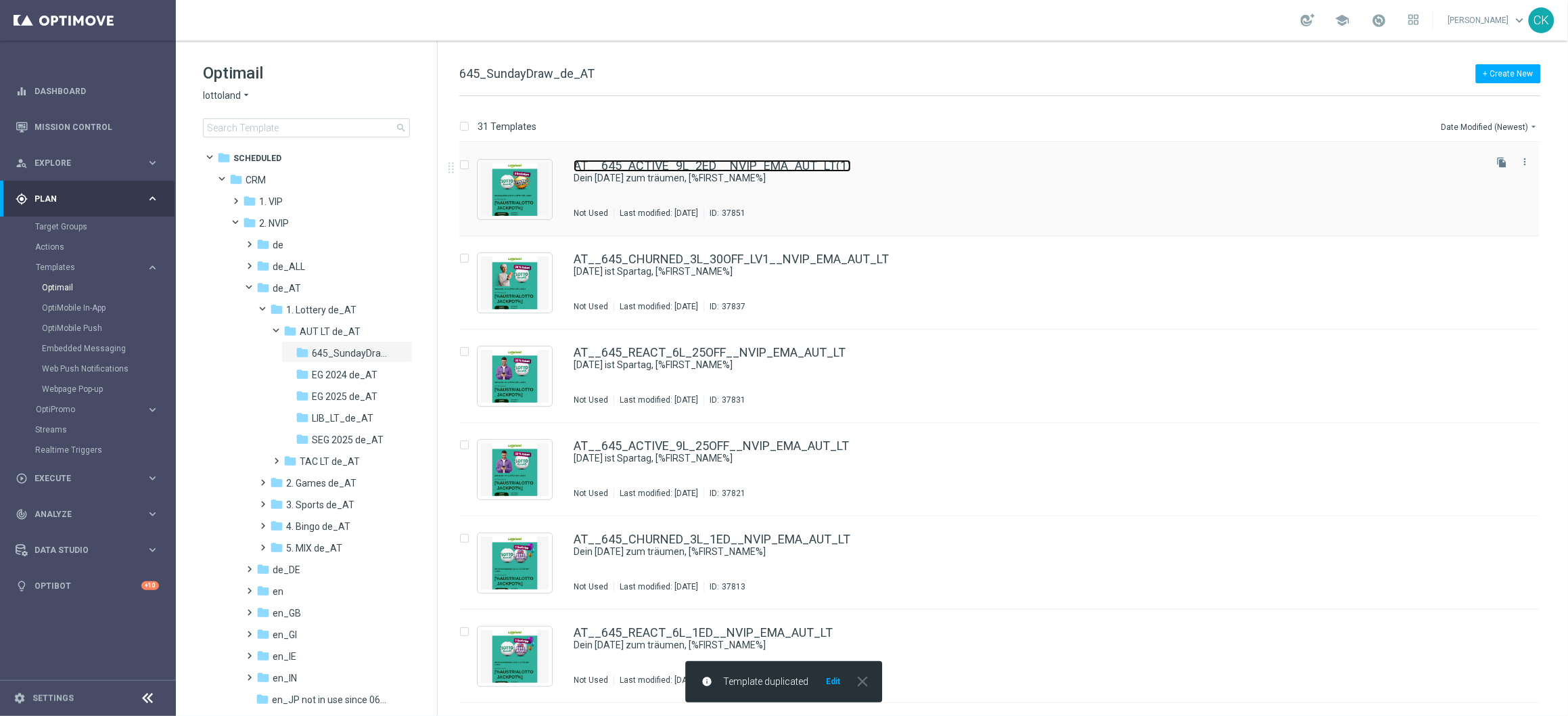
click at [623, 167] on link "AT__645_ACTIVE_9L_2ED__NVIP_EMA_AUT_LT(1)" at bounding box center [712, 166] width 277 height 12
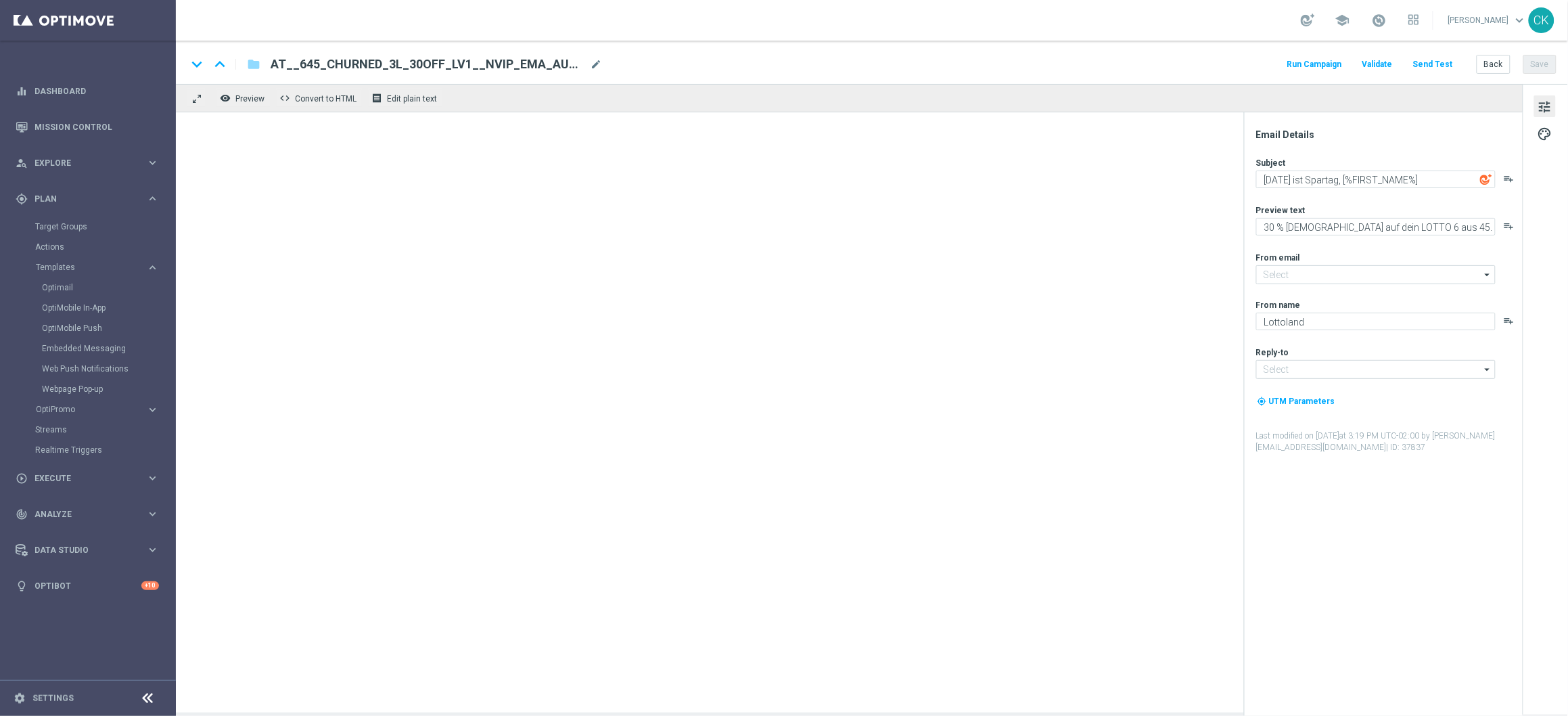
type input "[EMAIL_ADDRESS][DOMAIN_NAME]"
type input "AT__645_ACTIVE_9L_2ED__NVIP_EMA_AUT_LT(1)"
type textarea "Dein [DATE] zum träumen, [%FIRST_NAME%]"
type textarea "EuroDreams GRATIS zum LOTTO 6 aus 45."
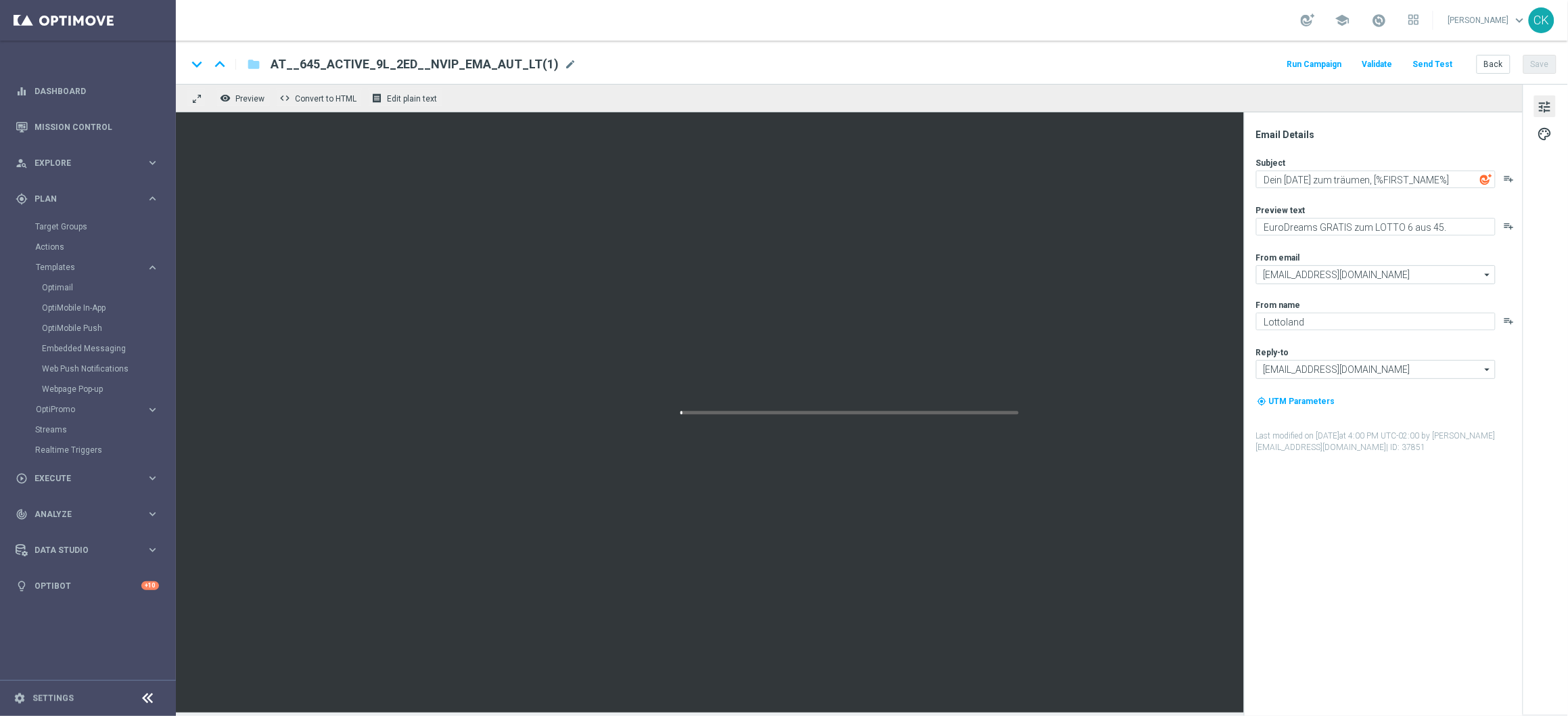
click at [518, 57] on span "AT__645_ACTIVE_9L_2ED__NVIP_EMA_AUT_LT(1)" at bounding box center [414, 64] width 288 height 16
click at [518, 57] on input "AT__645_ACTIVE_9L_2ED__NVIP_EMA_AUT_LT(1)" at bounding box center [438, 64] width 336 height 18
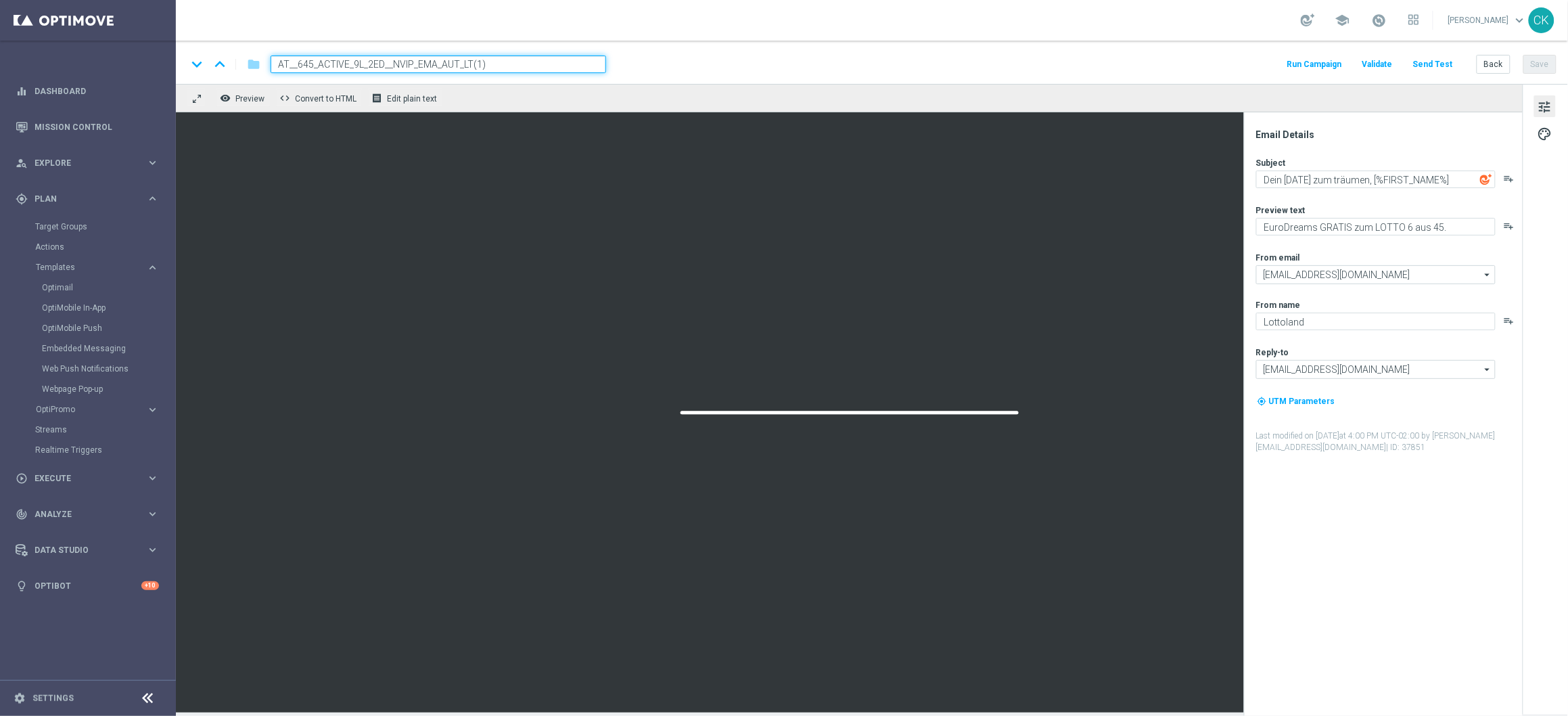
click at [518, 57] on input "AT__645_ACTIVE_9L_2ED__NVIP_EMA_AUT_LT(1)" at bounding box center [438, 64] width 336 height 18
paste input "3SULO__NVIP_EMA_AUT_LT"
type input "AT__645_ACTIVE_9L_3SULO__NVIP_EMA_AUT_LT"
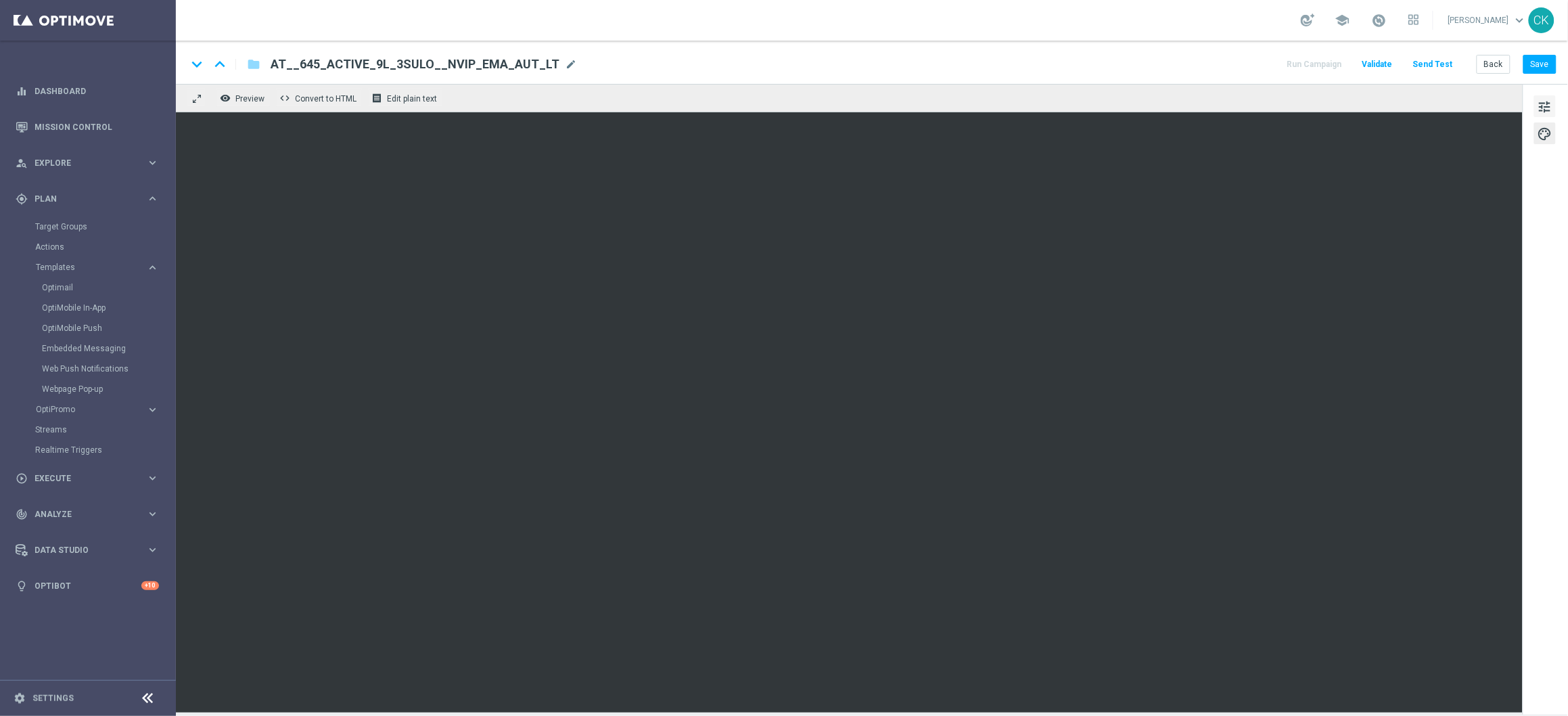
click at [1541, 101] on span "tune" at bounding box center [1545, 107] width 15 height 18
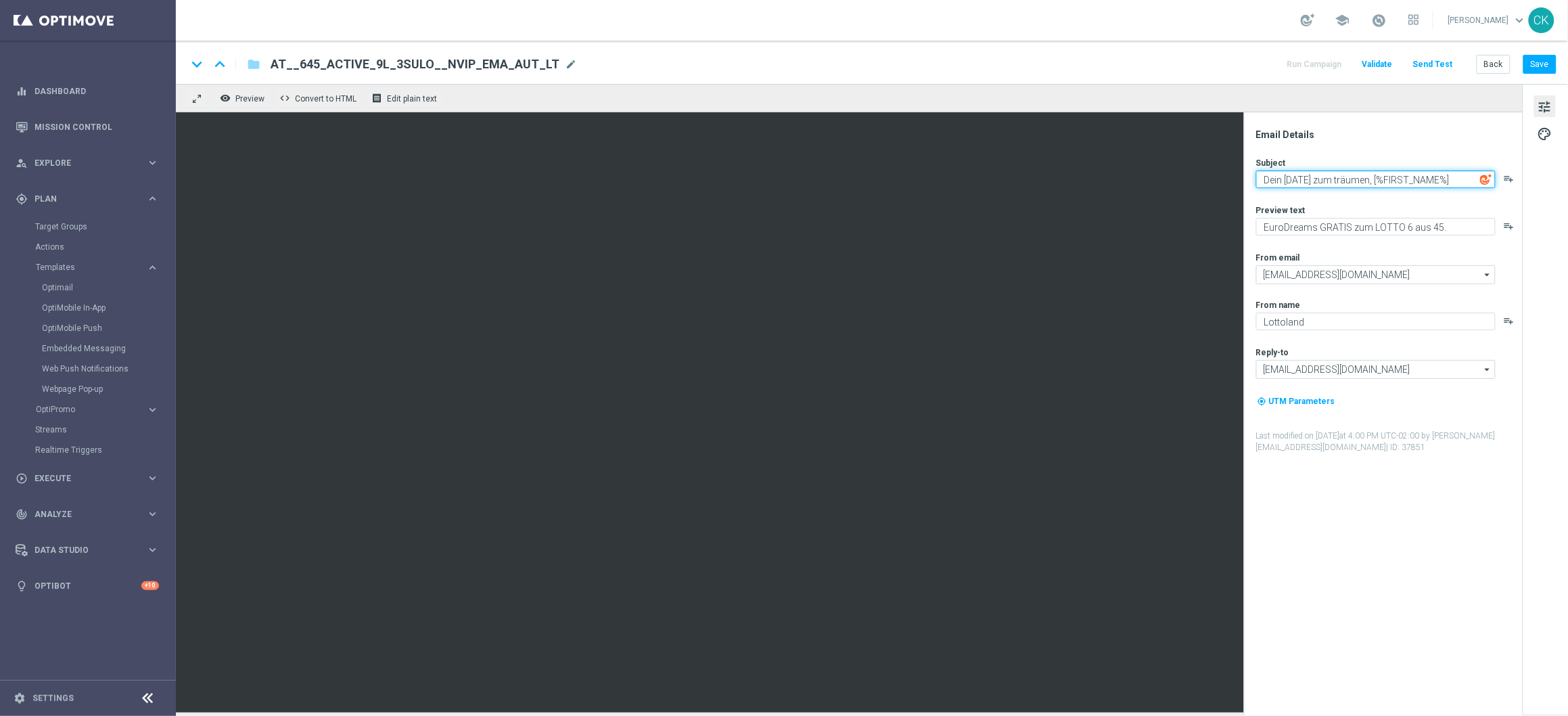
drag, startPoint x: 1284, startPoint y: 181, endPoint x: 1251, endPoint y: 178, distance: 33.1
click at [1251, 178] on div "Email Details Subject Dein [DATE] zum träumen, [%FIRST_NAME%] playlist_add Prev…" at bounding box center [1383, 414] width 279 height 604
click at [1344, 181] on textarea "Dein [DATE] zum träumen, [%FIRST_NAME%]" at bounding box center [1376, 179] width 240 height 18
click at [1287, 176] on textarea "Dein [DATE] zum träumen, [%FIRST_NAME%]" at bounding box center [1376, 179] width 240 height 18
click at [1406, 181] on textarea "Dein bester [DATE] zum träumen, [%FIRST_NAME%]" at bounding box center [1376, 179] width 240 height 18
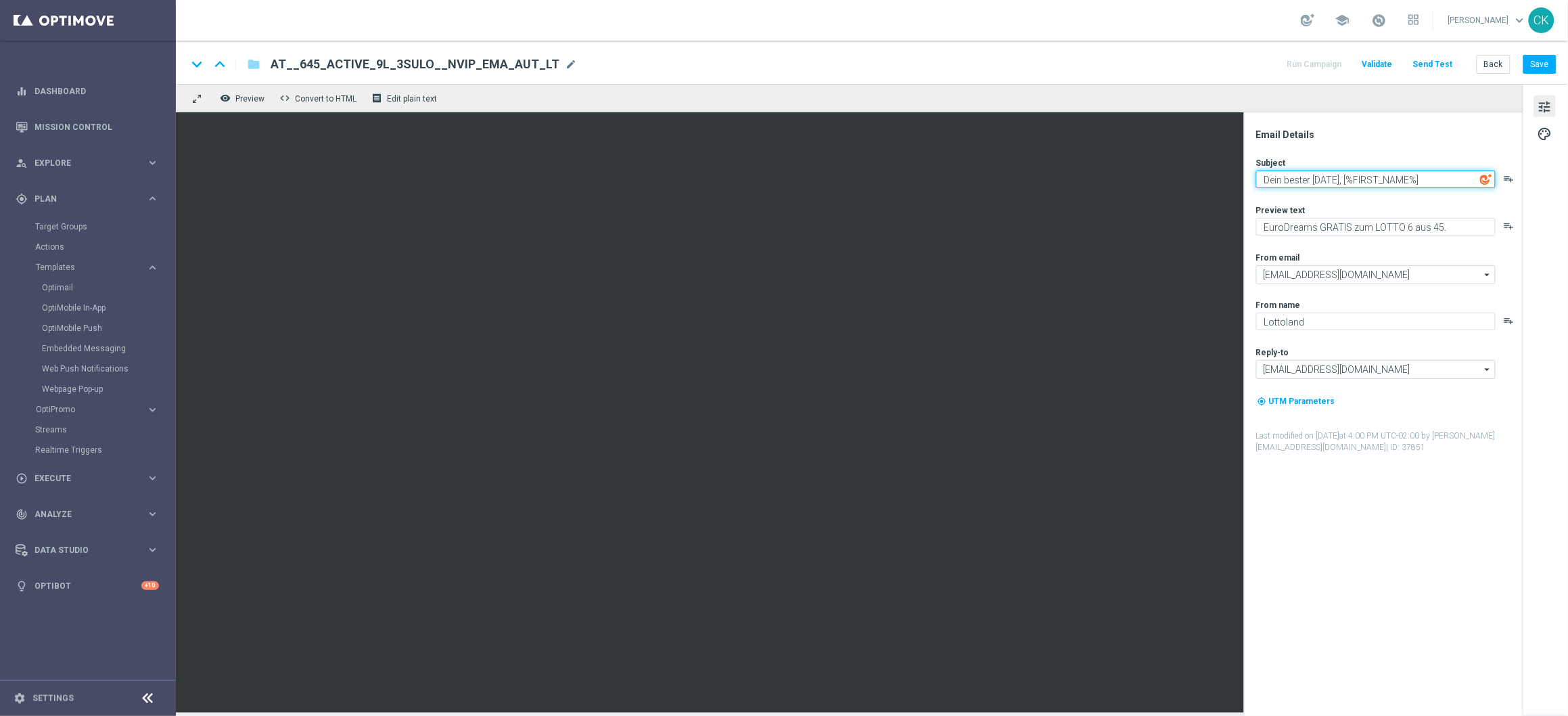
type textarea "Dein bester [DATE], [%FIRST_NAME%]"
type textarea "Sonntagslotto GRATIS zum LOTTO 6 aus 45."
click at [1326, 183] on textarea "Dein bester [DATE], [%FIRST_NAME%]" at bounding box center [1376, 179] width 240 height 18
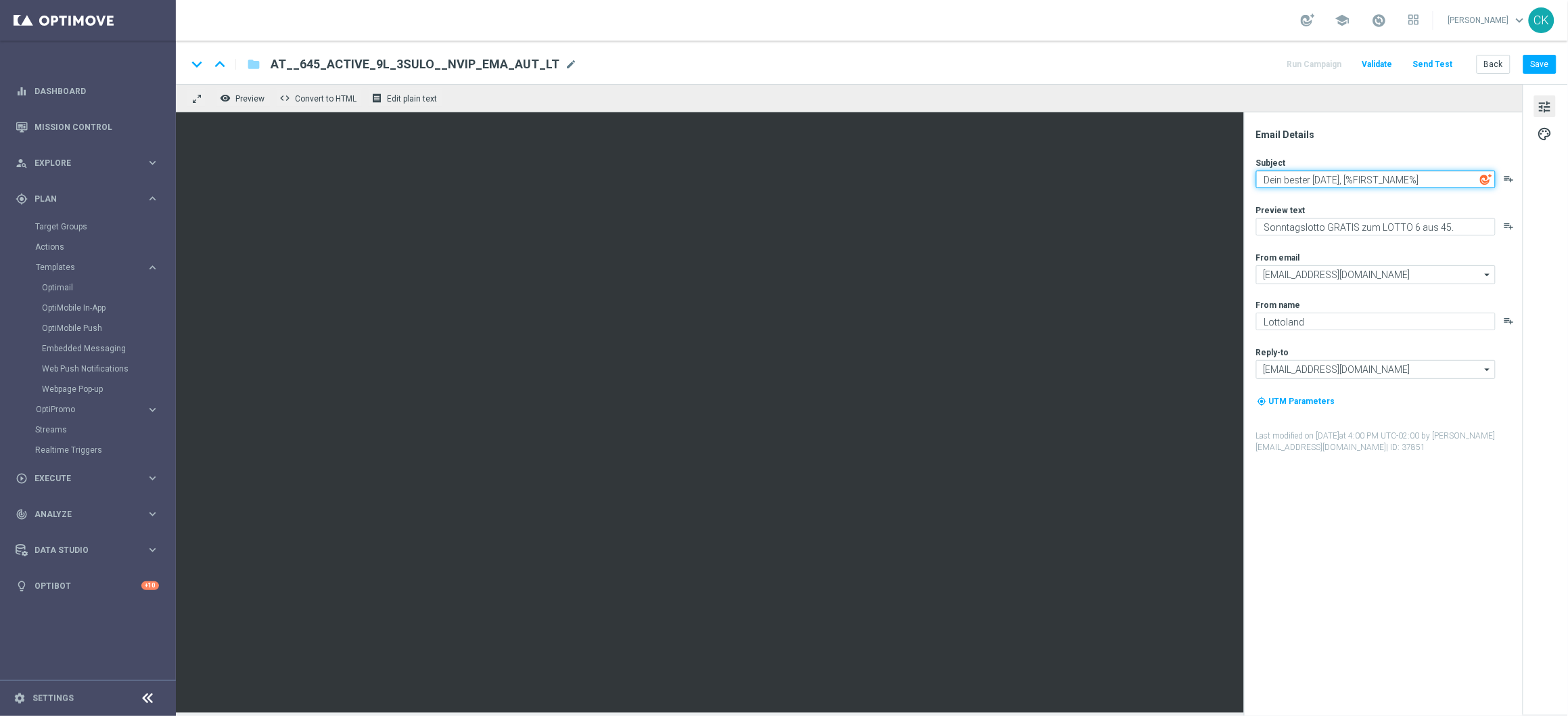
click at [1326, 183] on textarea "Dein bester [DATE], [%FIRST_NAME%]" at bounding box center [1376, 179] width 240 height 18
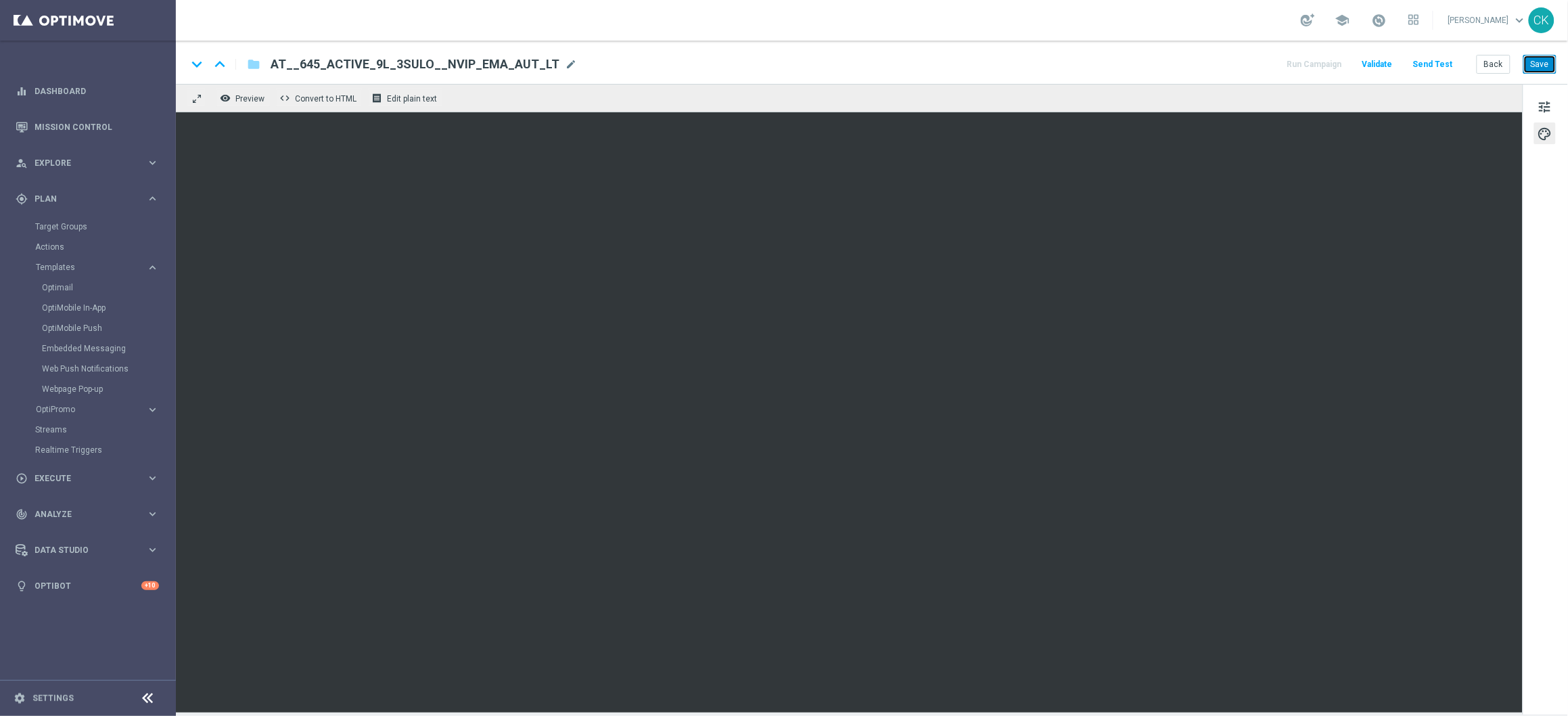
click at [1546, 63] on button "Save" at bounding box center [1540, 64] width 33 height 19
click at [1542, 106] on span "tune" at bounding box center [1545, 107] width 15 height 18
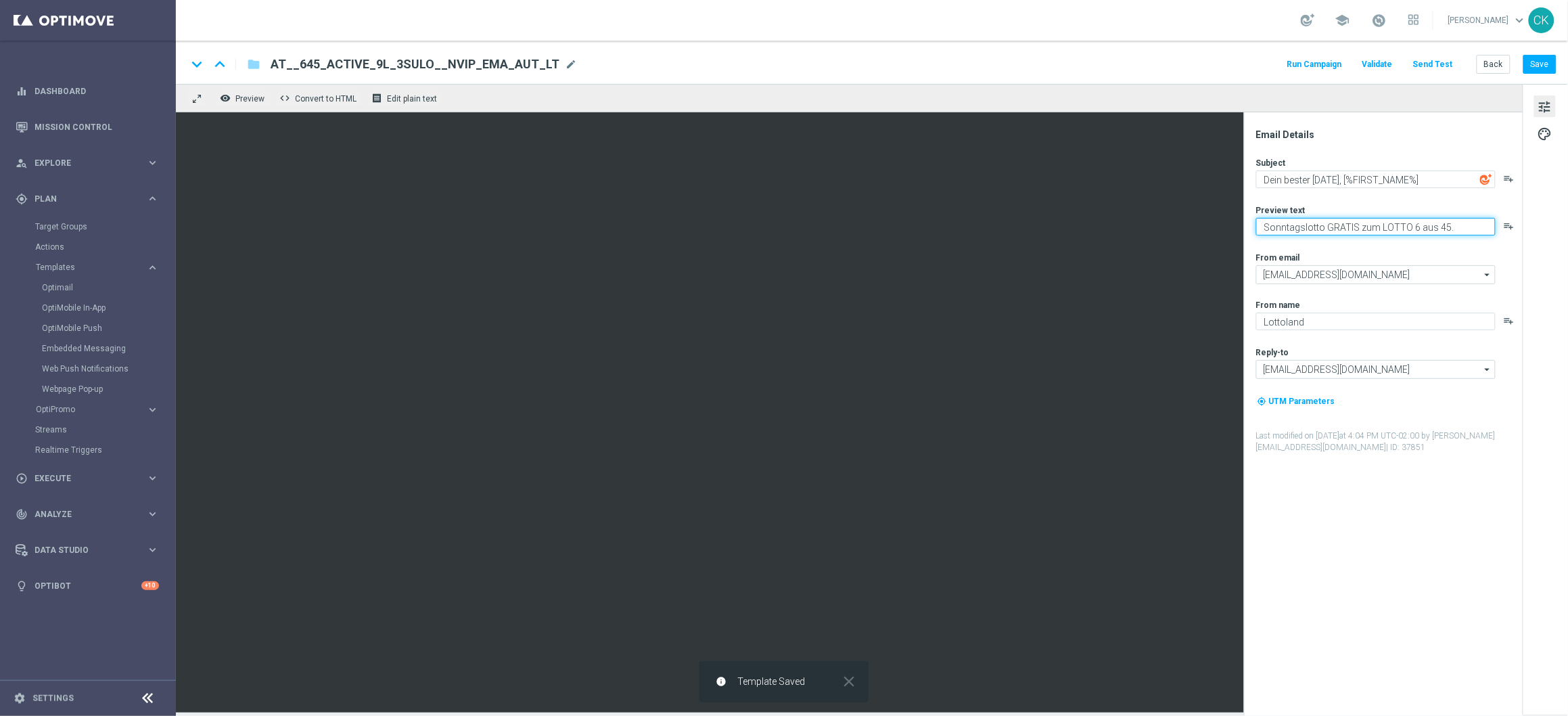
click at [1426, 228] on textarea "Sonntagslotto GRATIS zum LOTTO 6 aus 45." at bounding box center [1376, 227] width 240 height 18
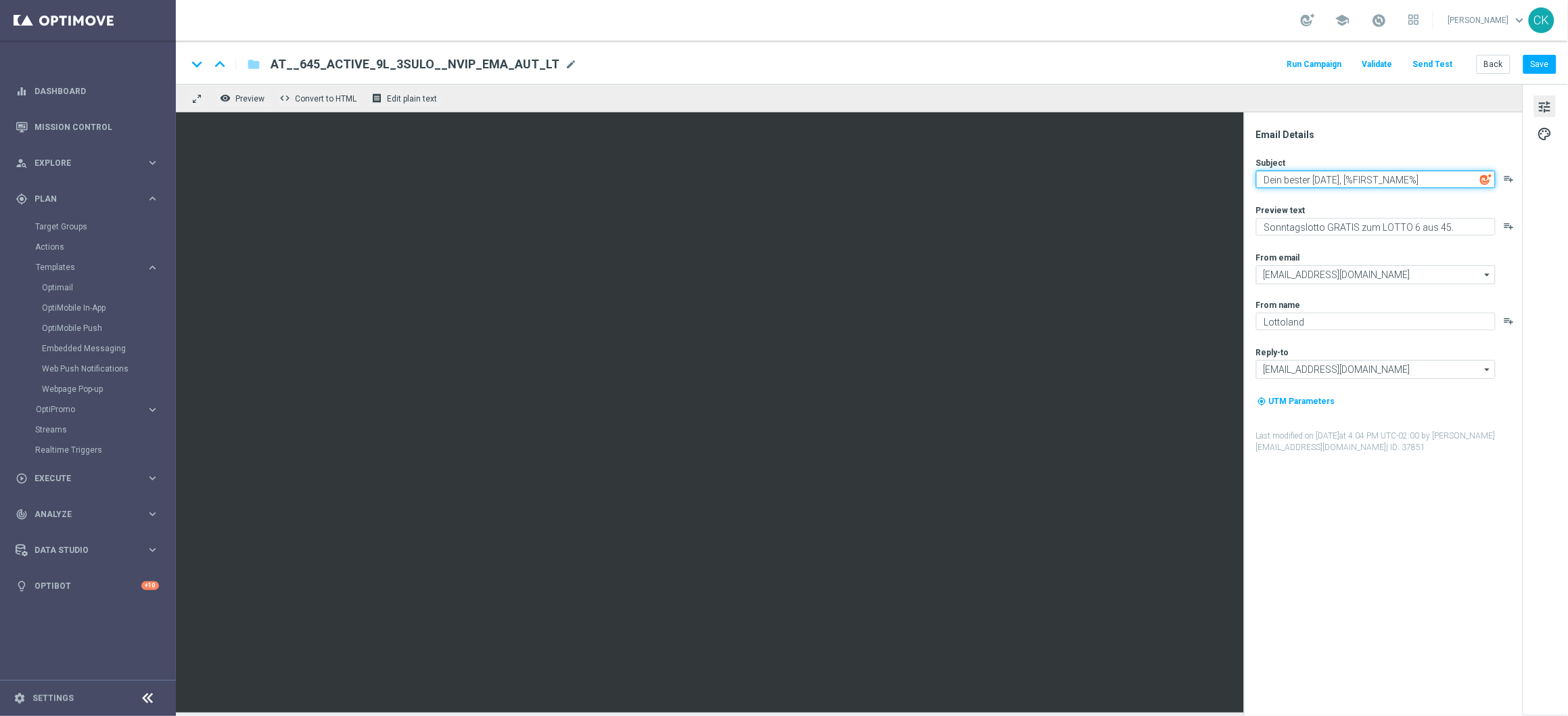
click at [1346, 181] on textarea "Dein bester [DATE], [%FIRST_NAME%]" at bounding box center [1376, 179] width 240 height 18
drag, startPoint x: 1312, startPoint y: 177, endPoint x: 1262, endPoint y: 177, distance: 50.0
click at [1262, 177] on textarea "Dein bester [DATE], [%FIRST_NAME%]" at bounding box center [1376, 179] width 240 height 18
click at [1347, 181] on textarea "Das Beste am [DATE], [%FIRST_NAME%]" at bounding box center [1376, 179] width 240 height 18
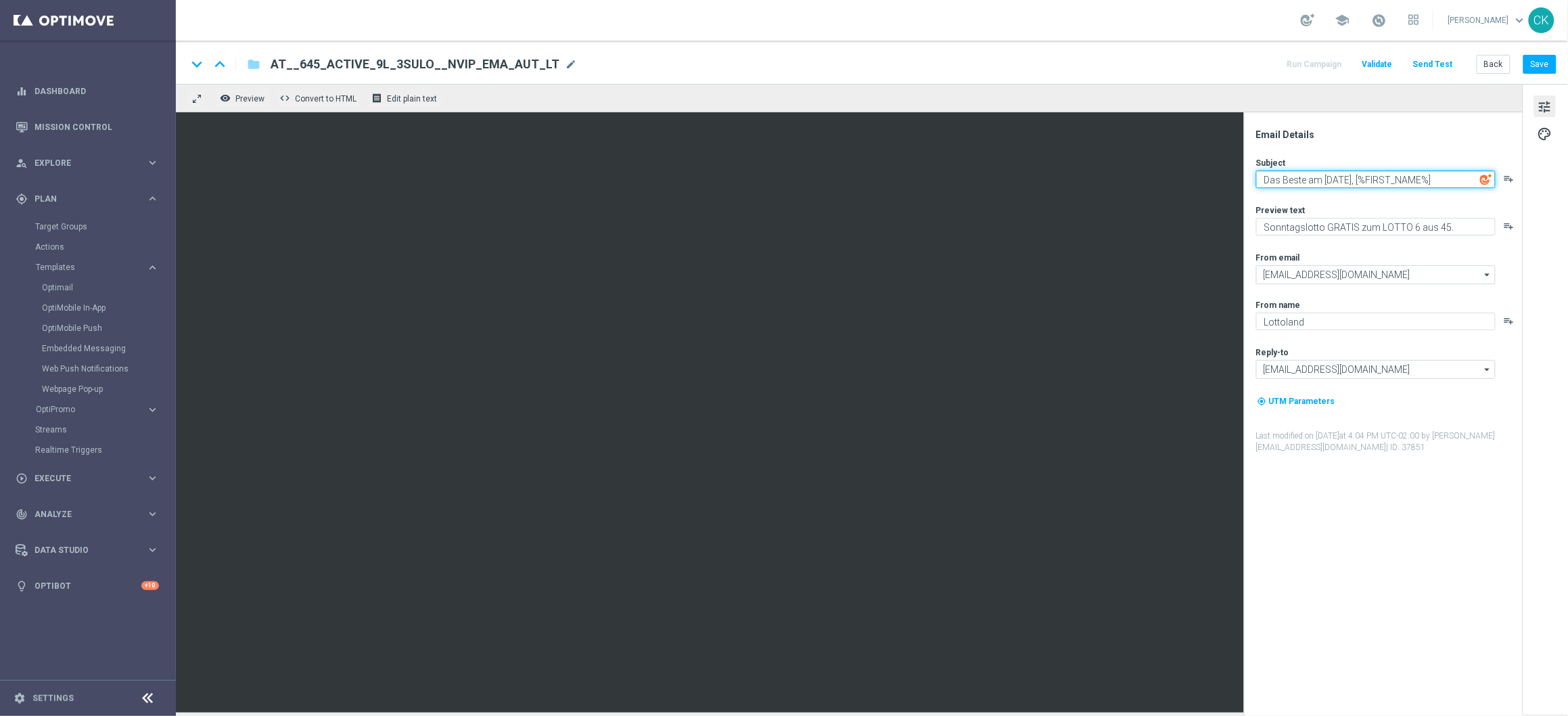
click at [1347, 181] on textarea "Das Beste am [DATE], [%FIRST_NAME%]" at bounding box center [1376, 179] width 240 height 18
type textarea "Das Beste am [DATE], [%FIRST_NAME%]"
click at [1542, 57] on button "Save" at bounding box center [1540, 64] width 33 height 19
click at [1541, 59] on button "Save" at bounding box center [1540, 64] width 33 height 19
click at [1548, 133] on span "palette" at bounding box center [1545, 134] width 15 height 18
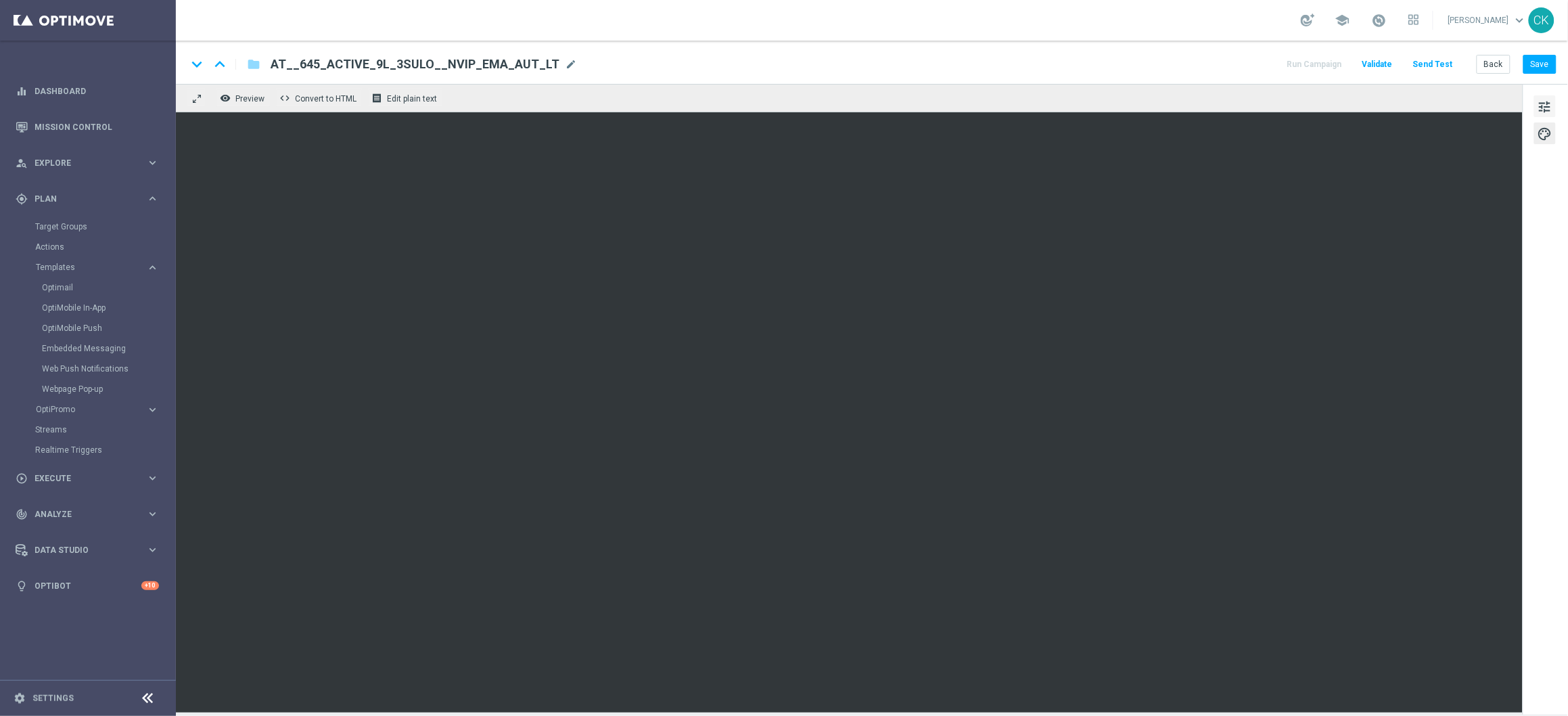
click at [1548, 107] on span "tune" at bounding box center [1545, 107] width 15 height 18
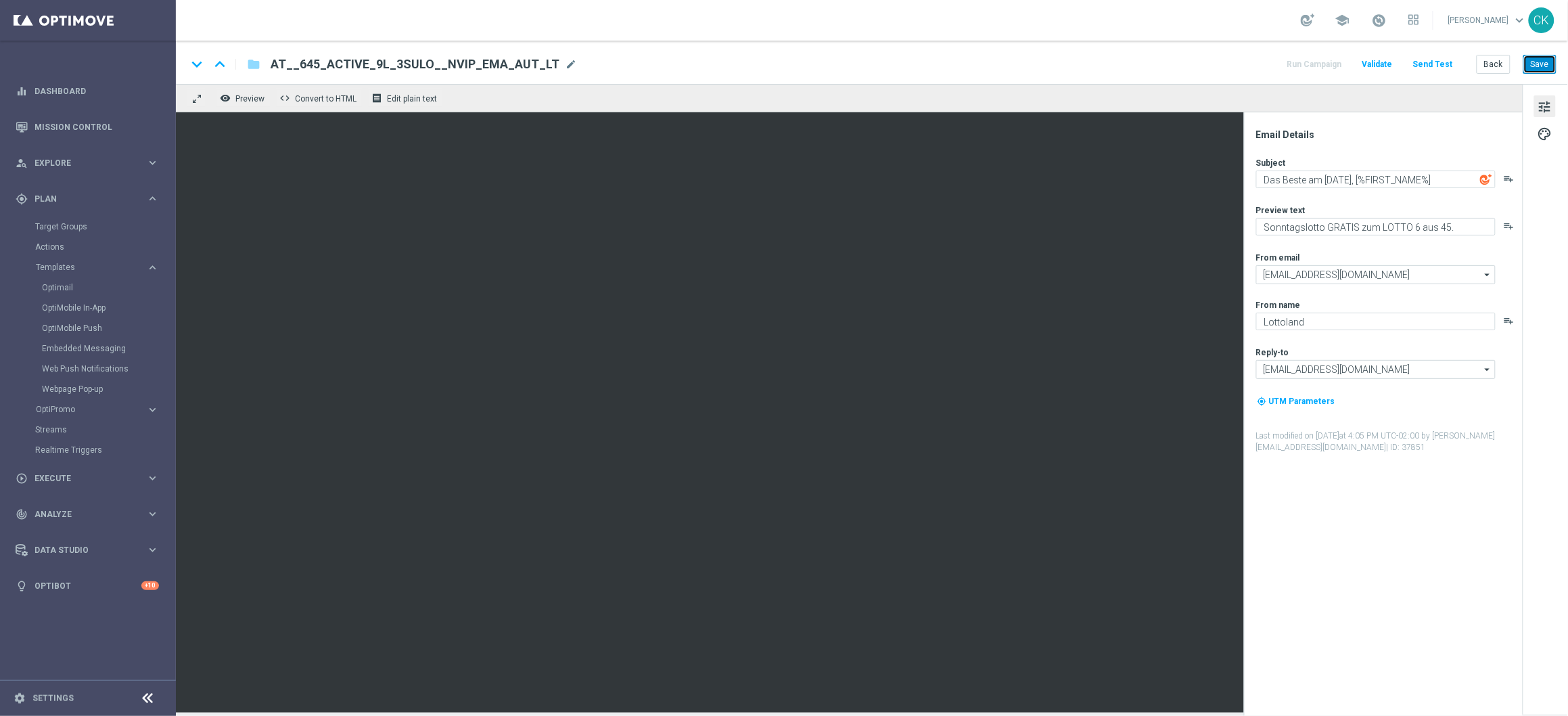
click at [1541, 62] on button "Save" at bounding box center [1540, 64] width 33 height 19
click at [1547, 57] on button "Save" at bounding box center [1540, 64] width 33 height 19
click at [1439, 59] on button "Send Test" at bounding box center [1433, 64] width 44 height 18
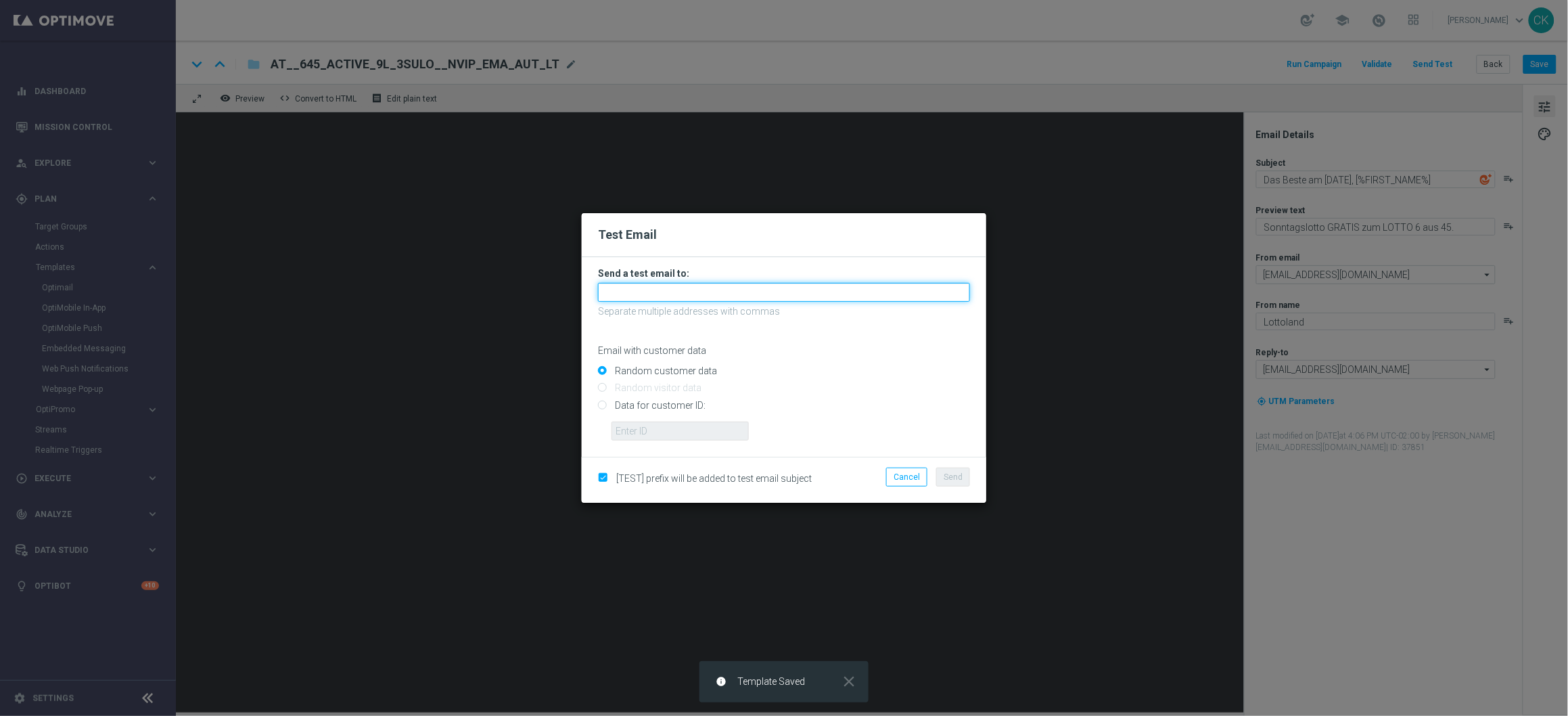
click at [726, 300] on input "text" at bounding box center [784, 292] width 372 height 19
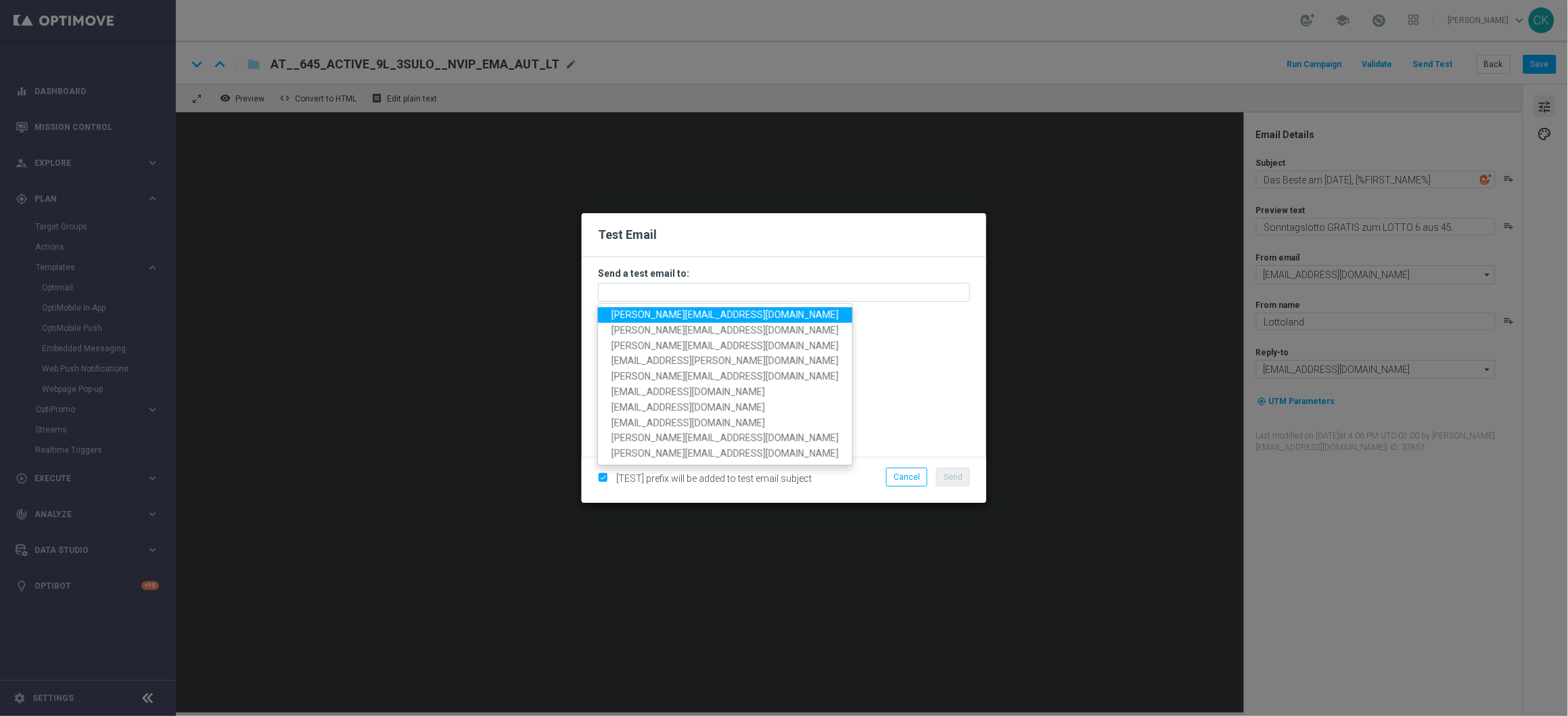
click at [701, 315] on span "[PERSON_NAME][EMAIL_ADDRESS][DOMAIN_NAME]" at bounding box center [725, 315] width 228 height 11
type input "[PERSON_NAME][EMAIL_ADDRESS][DOMAIN_NAME]"
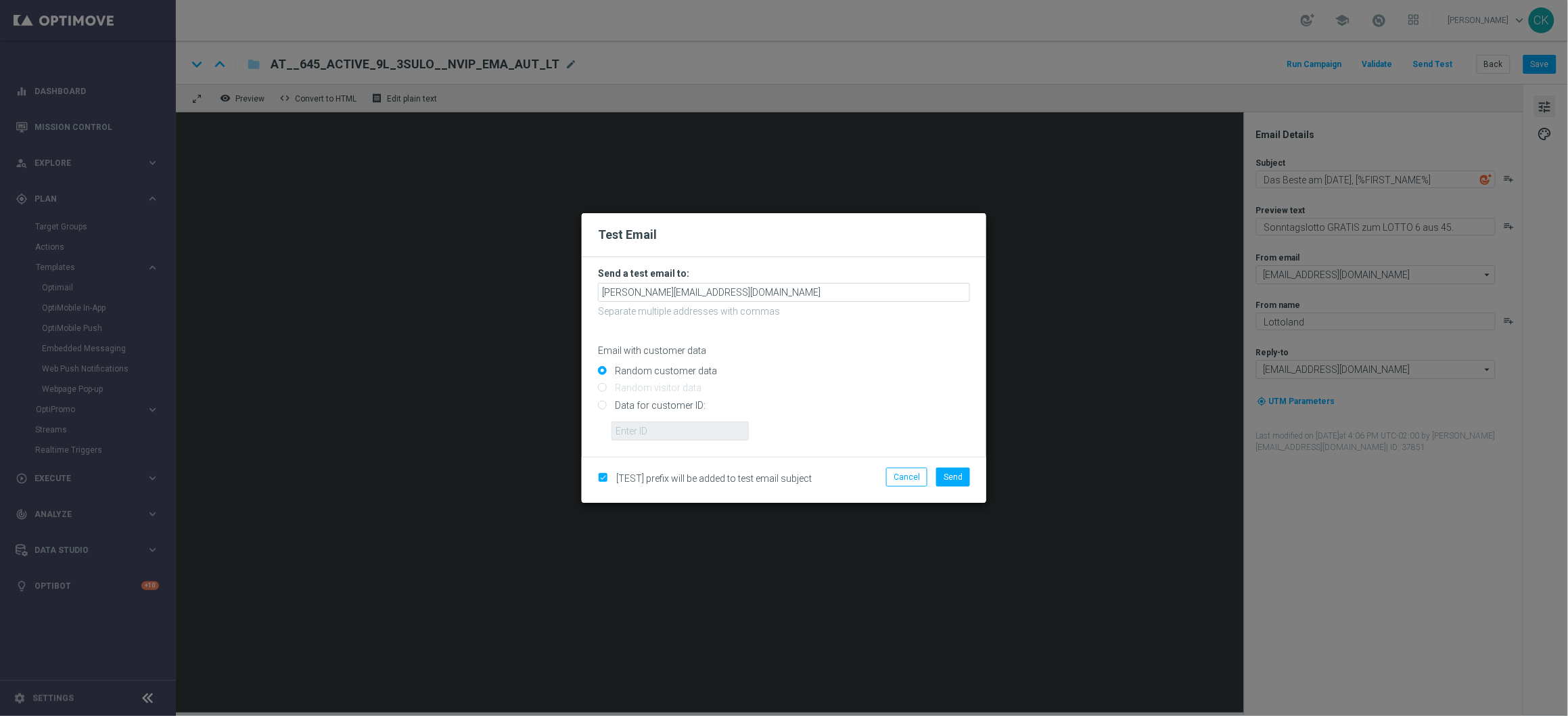
click at [654, 403] on input "Data for customer ID:" at bounding box center [784, 411] width 372 height 19
radio input "true"
click at [654, 346] on p "Email with customer data" at bounding box center [784, 351] width 372 height 12
click at [646, 369] on input "Random customer data" at bounding box center [784, 377] width 372 height 19
radio input "true"
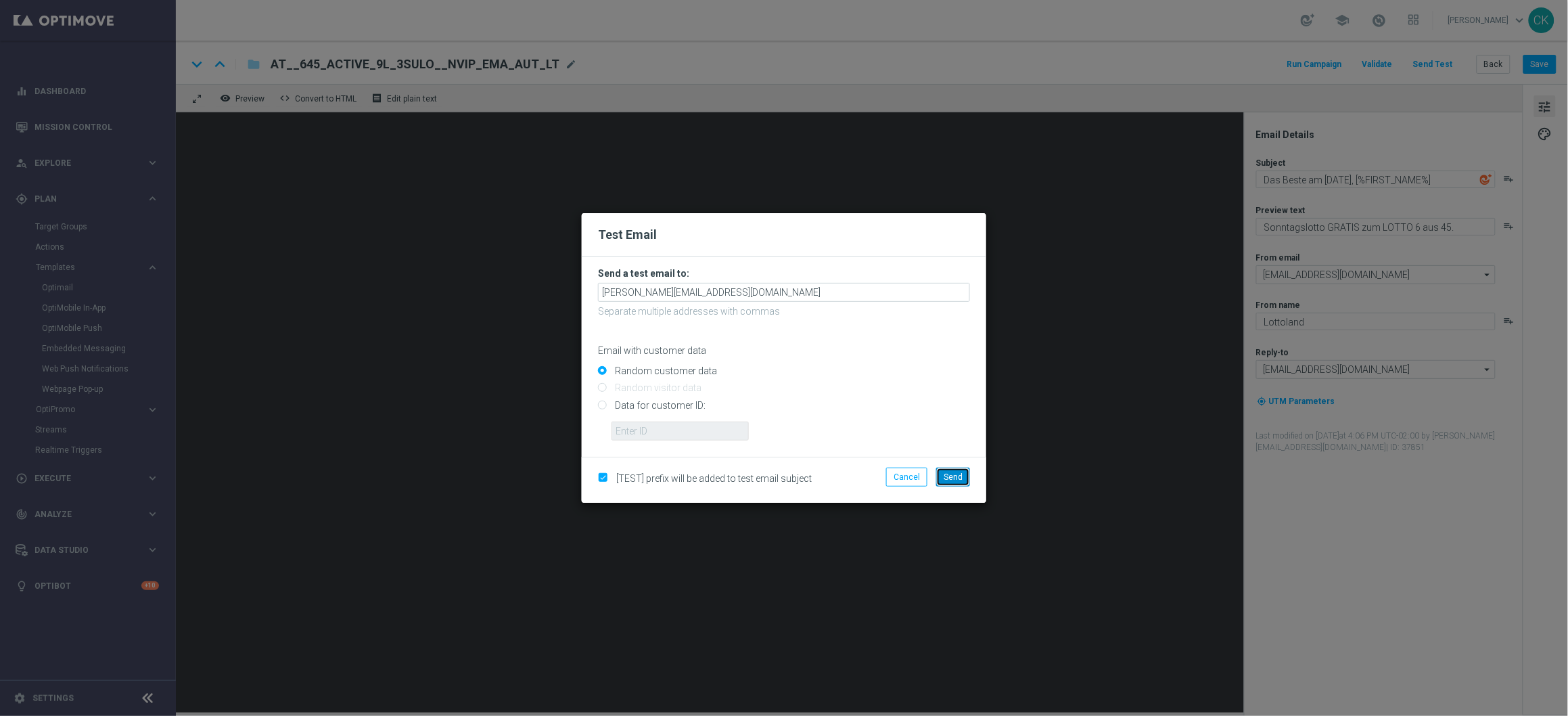
click at [956, 474] on span "Send" at bounding box center [953, 477] width 19 height 10
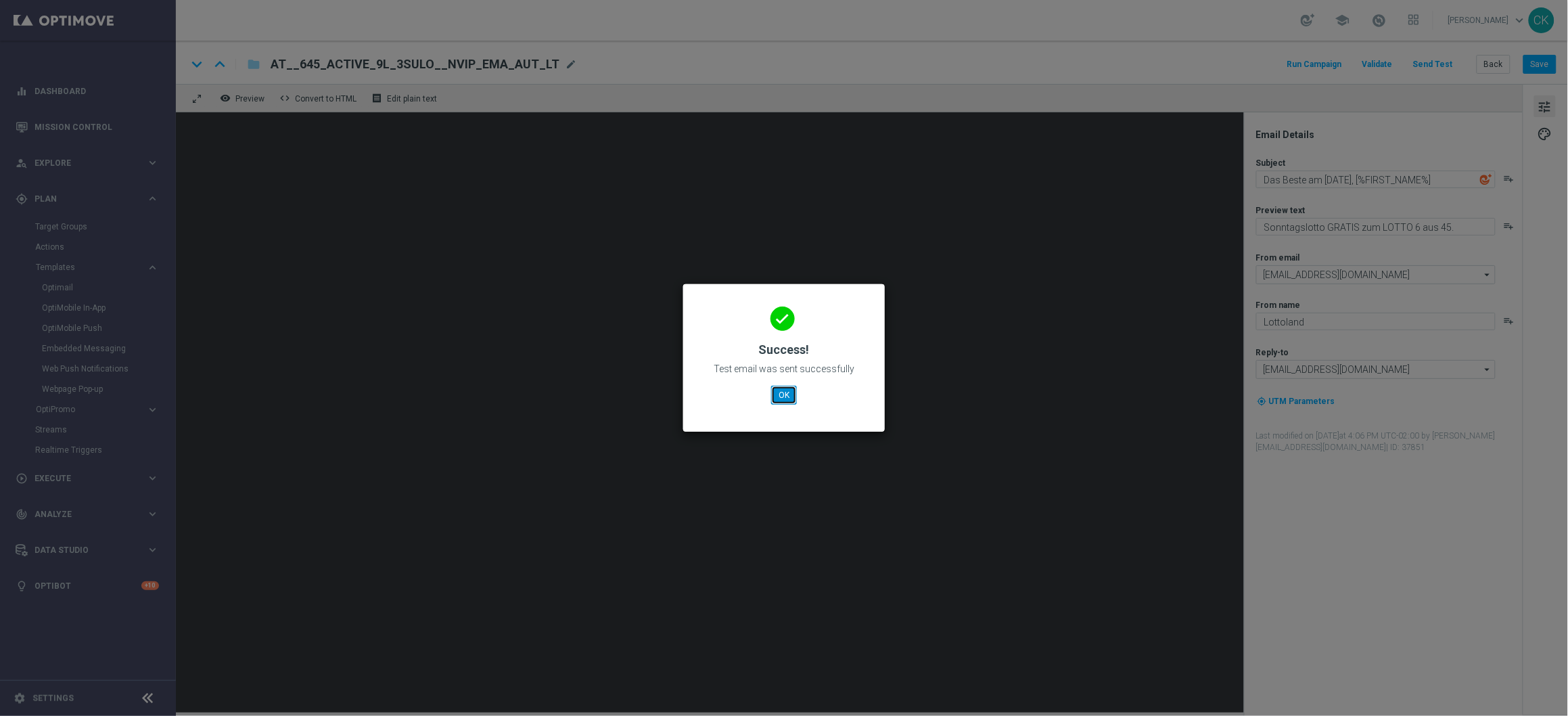
click at [785, 389] on button "OK" at bounding box center [784, 395] width 26 height 19
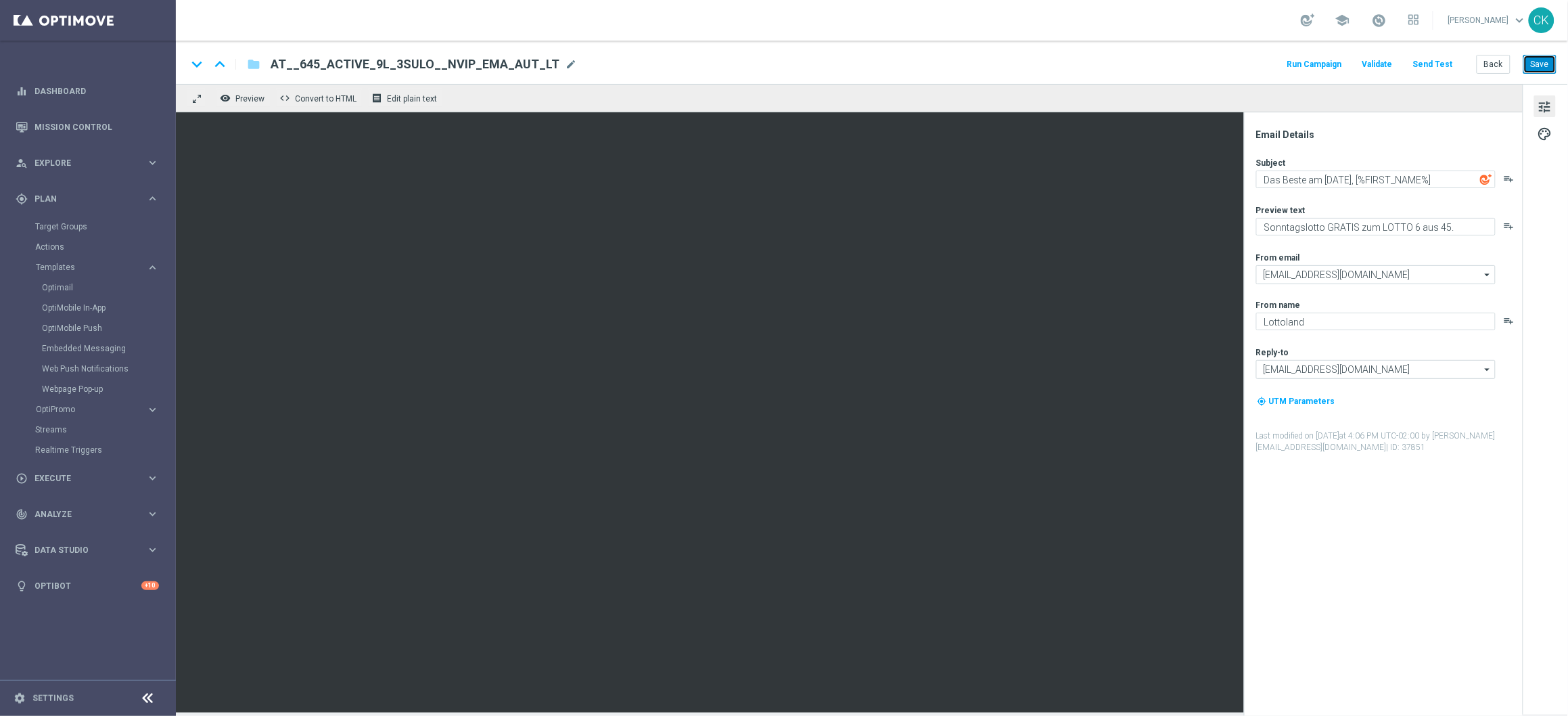
click at [1537, 64] on button "Save" at bounding box center [1540, 64] width 33 height 19
click at [1546, 67] on button "Save" at bounding box center [1540, 64] width 33 height 19
click at [1494, 66] on button "Back" at bounding box center [1494, 64] width 34 height 19
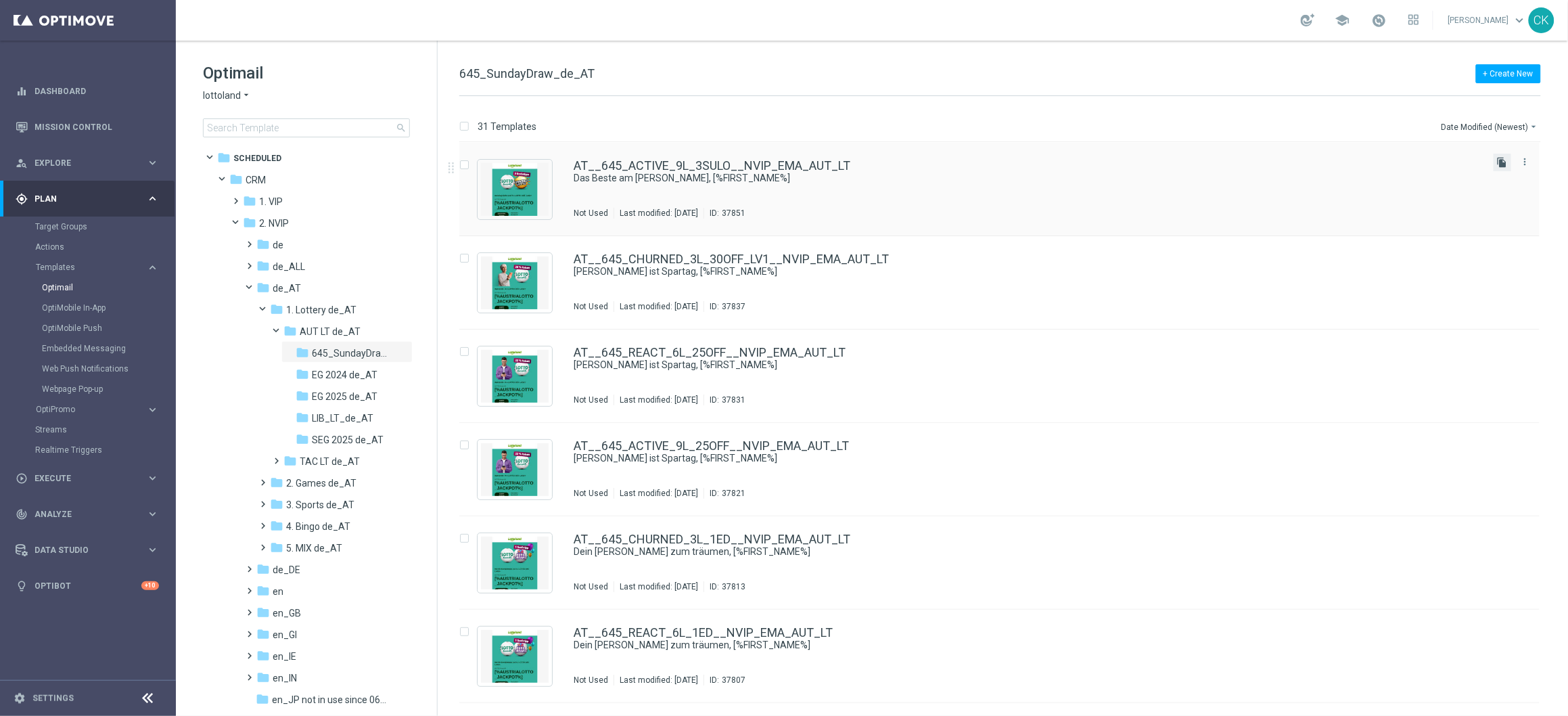
click at [1501, 166] on icon "file_copy" at bounding box center [1503, 162] width 11 height 11
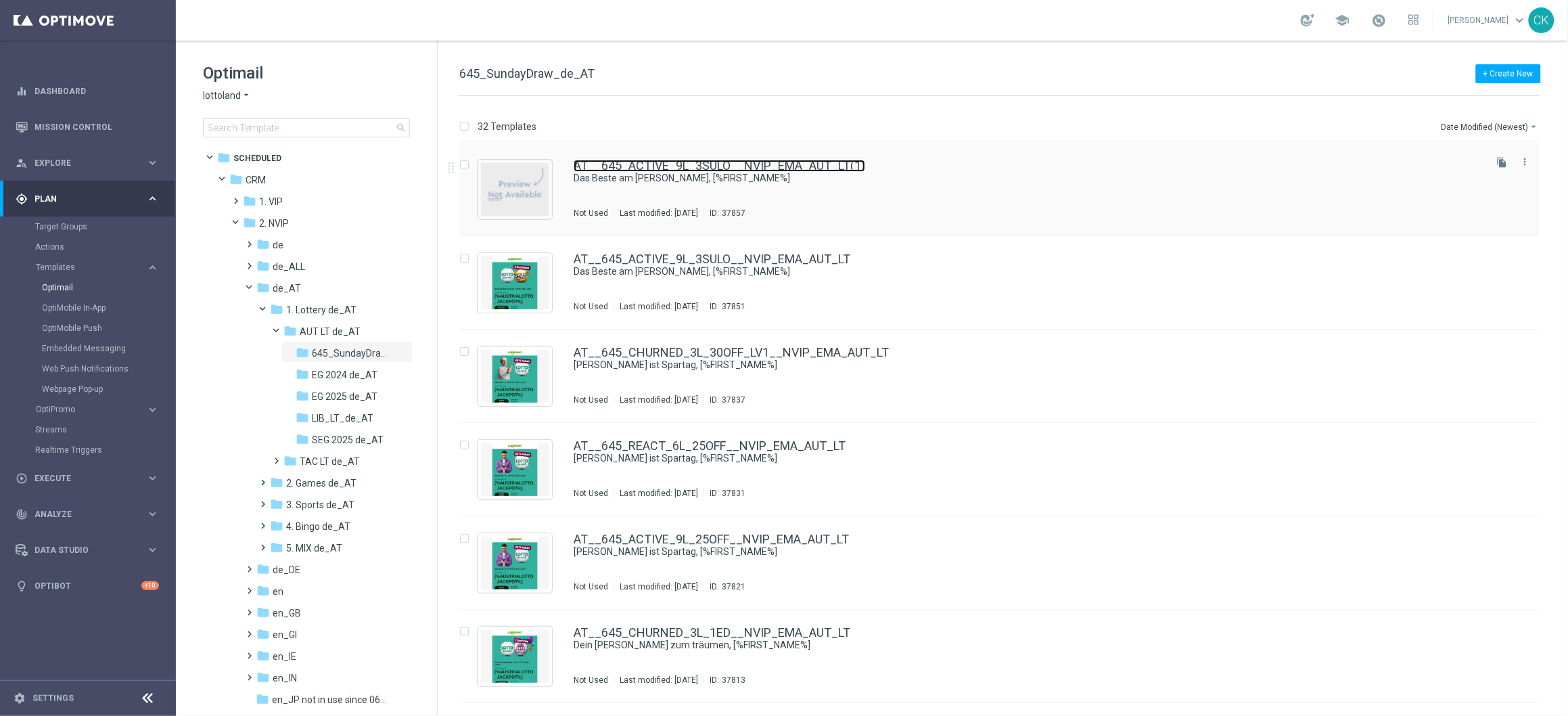
click at [691, 161] on link "AT__645_ACTIVE_9L_3SULO__NVIP_EMA_AUT_LT(1)" at bounding box center [719, 166] width 292 height 12
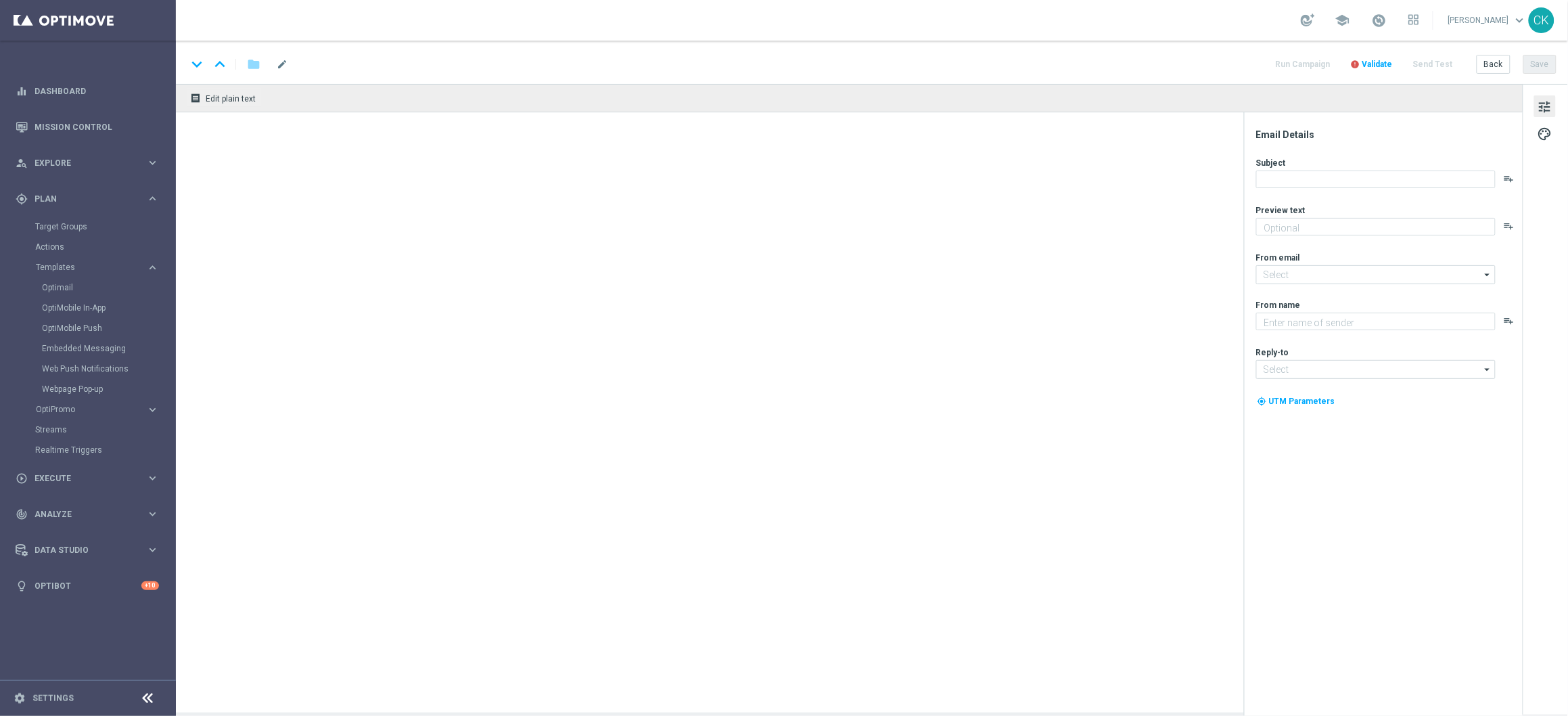
type input "AT__645_ACTIVE_9L_3SULO__NVIP_EMA_AUT_LT(1)"
type textarea "Sonntagslotto GRATIS zum LOTTO 6 aus 45."
type input "[EMAIL_ADDRESS][DOMAIN_NAME]"
type textarea "Lottoland"
type input "[EMAIL_ADDRESS][DOMAIN_NAME]"
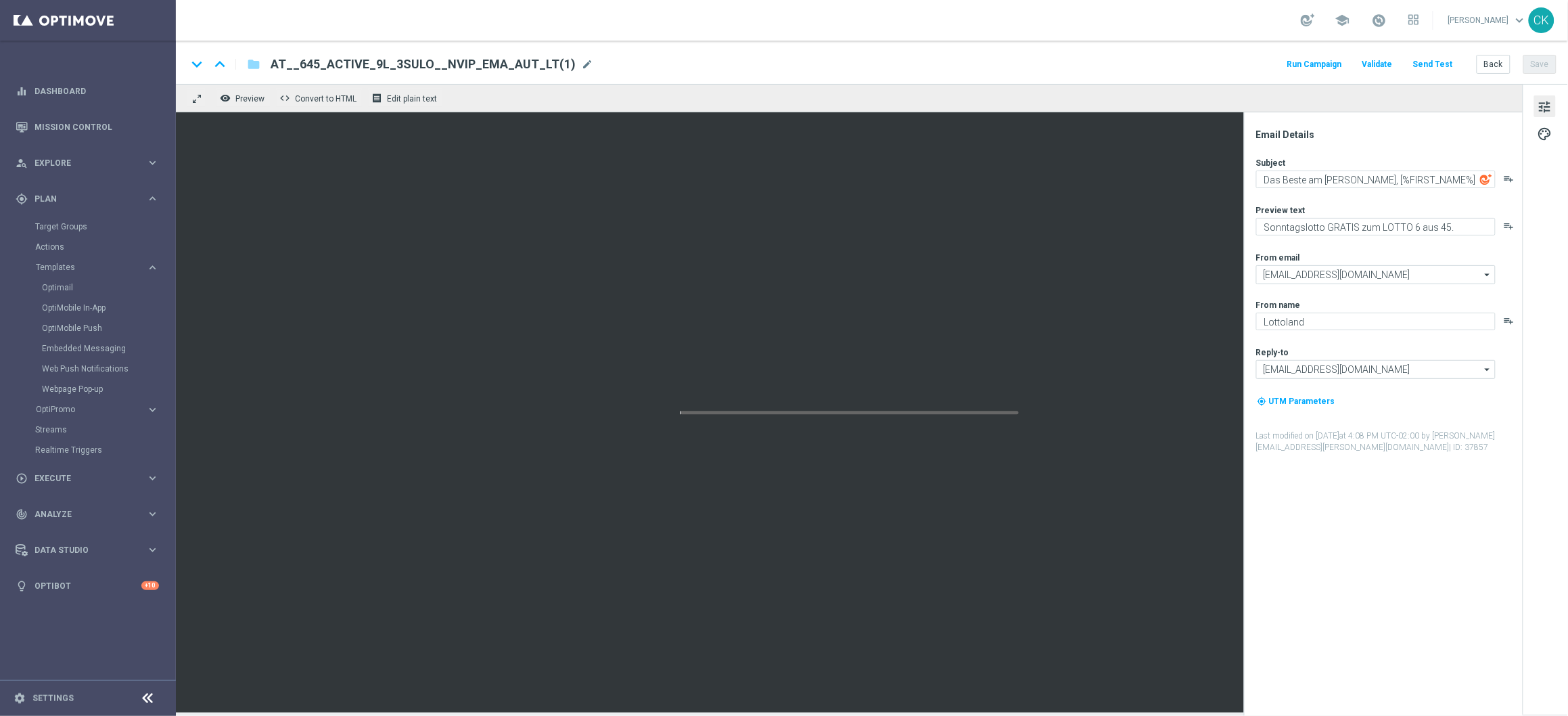
click at [549, 62] on span "AT__645_ACTIVE_9L_3SULO__NVIP_EMA_AUT_LT(1)" at bounding box center [423, 64] width 305 height 16
click at [0, 0] on input "AT__645_ACTIVE_9L_3SULO__NVIP_EMA_AUT_LT(1)" at bounding box center [0, 0] width 0 height 0
click at [549, 62] on input "AT__645_ACTIVE_9L_3SULO__NVIP_EMA_AUT_LT(1)" at bounding box center [438, 64] width 336 height 18
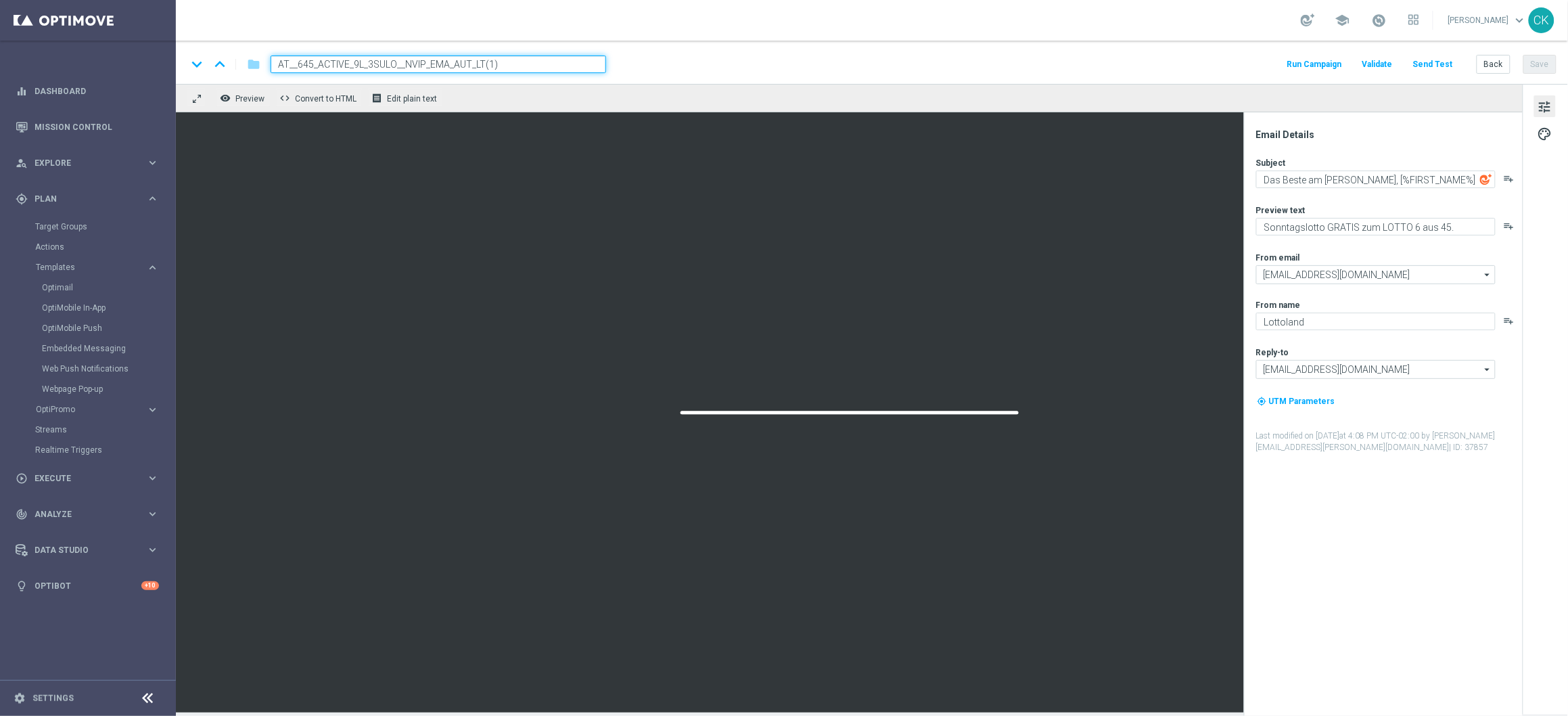
paste input "REACT_6L_2SULO__NVIP_EMA_AUT_LT"
type input "AT__645_REACT_6L_2SULO__NVIP_EMA_AUT_LT"
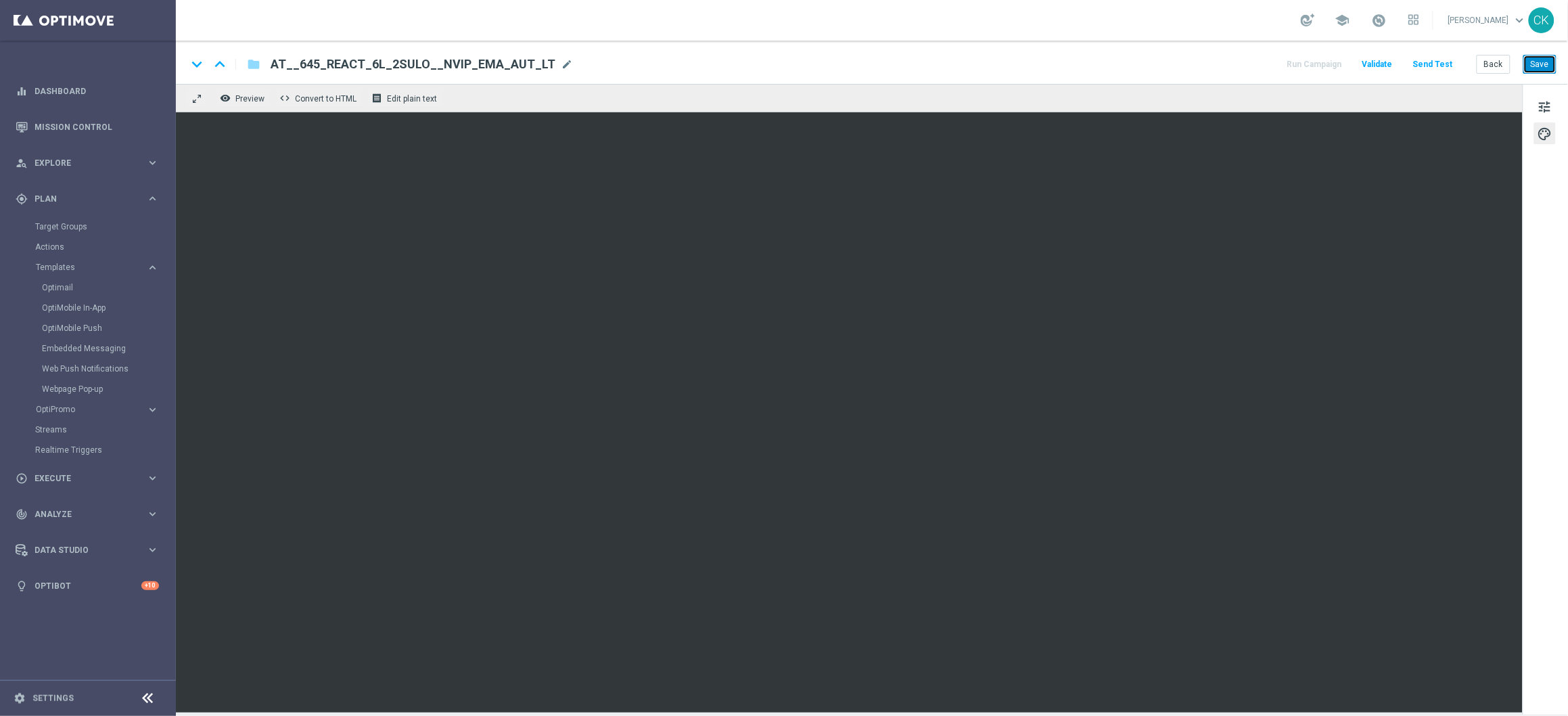
click at [1539, 61] on button "Save" at bounding box center [1540, 64] width 33 height 19
click at [1447, 62] on button "Send Test" at bounding box center [1433, 64] width 44 height 18
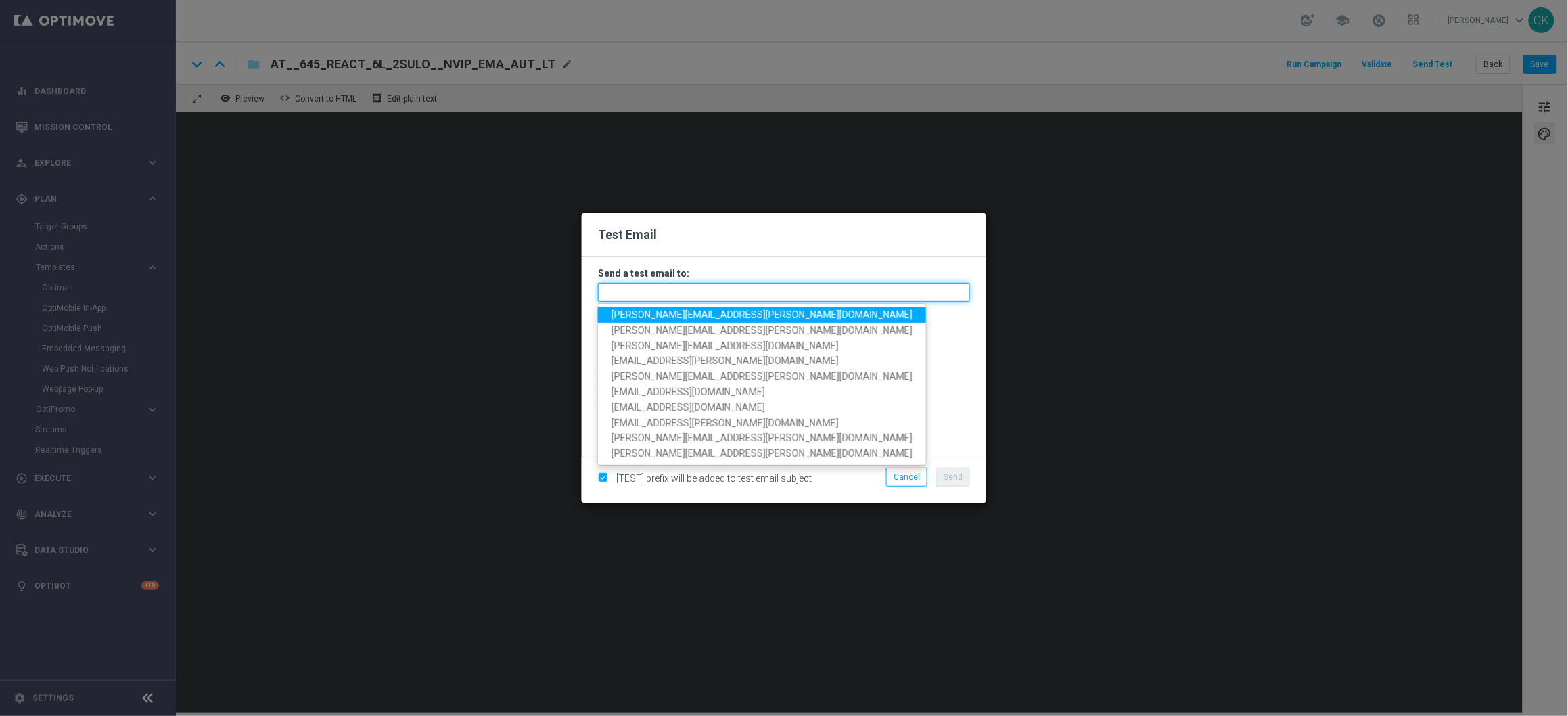
click at [721, 290] on input "text" at bounding box center [784, 292] width 372 height 19
click at [707, 313] on span "[PERSON_NAME][EMAIL_ADDRESS][DOMAIN_NAME]" at bounding box center [762, 315] width 301 height 11
type input "[PERSON_NAME][EMAIL_ADDRESS][DOMAIN_NAME]"
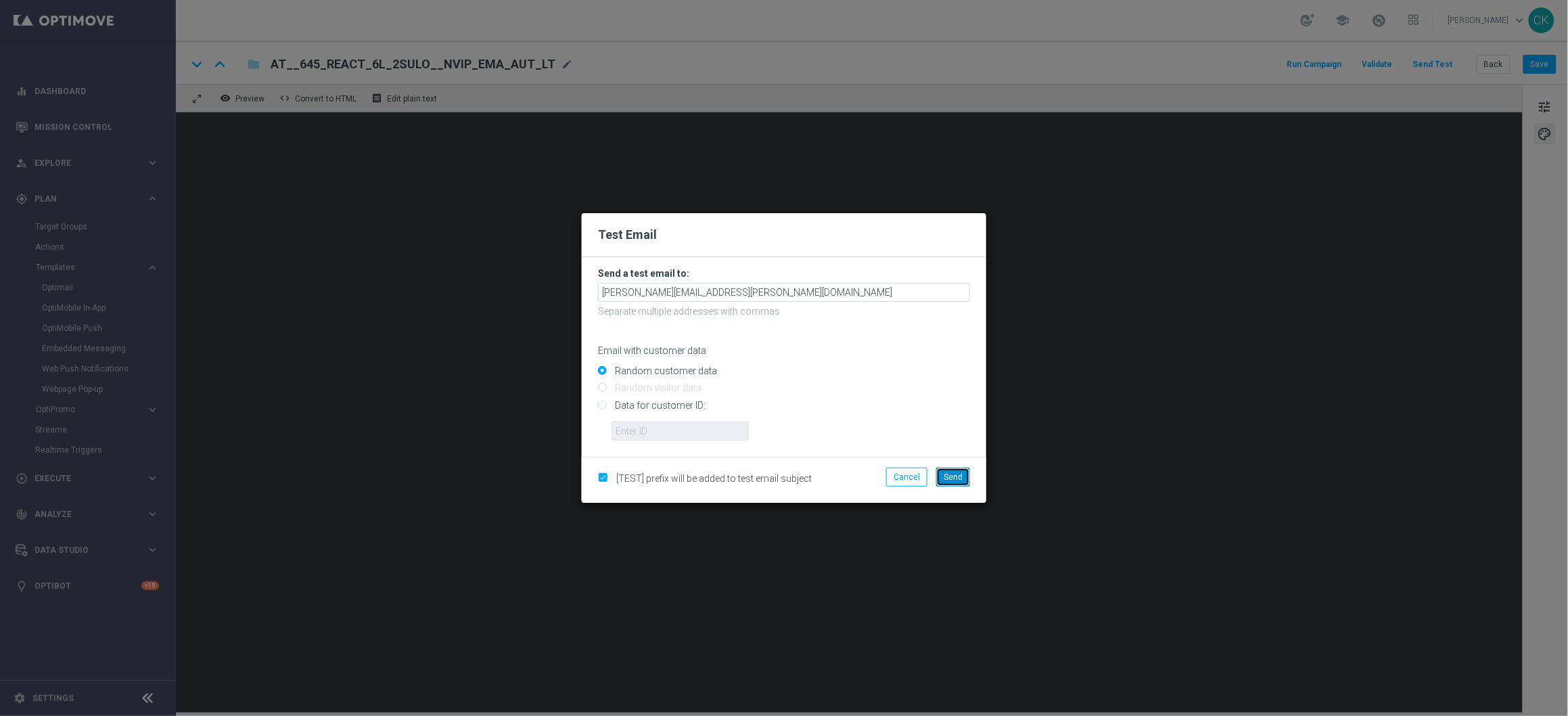
click at [950, 474] on span "Send" at bounding box center [953, 477] width 19 height 10
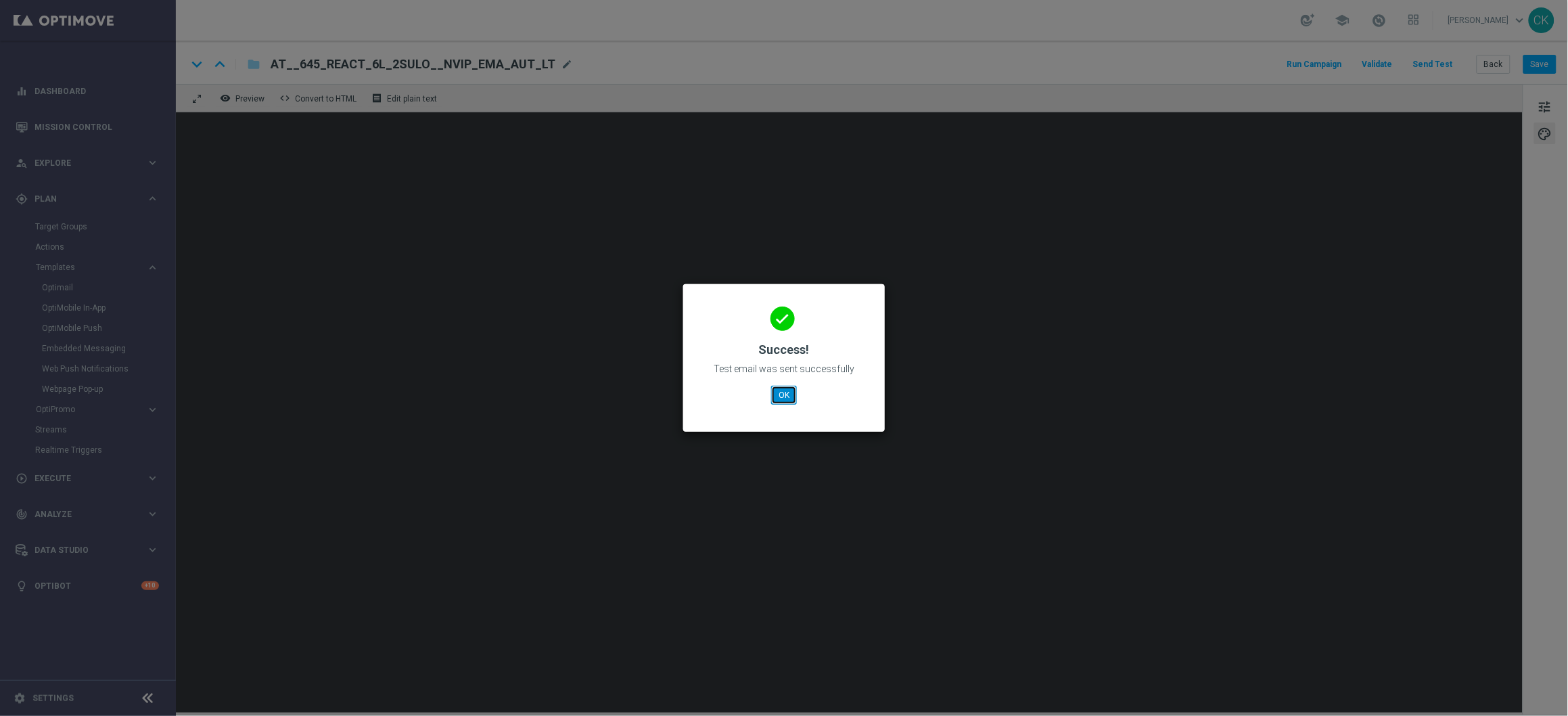
click at [781, 392] on button "OK" at bounding box center [784, 395] width 26 height 19
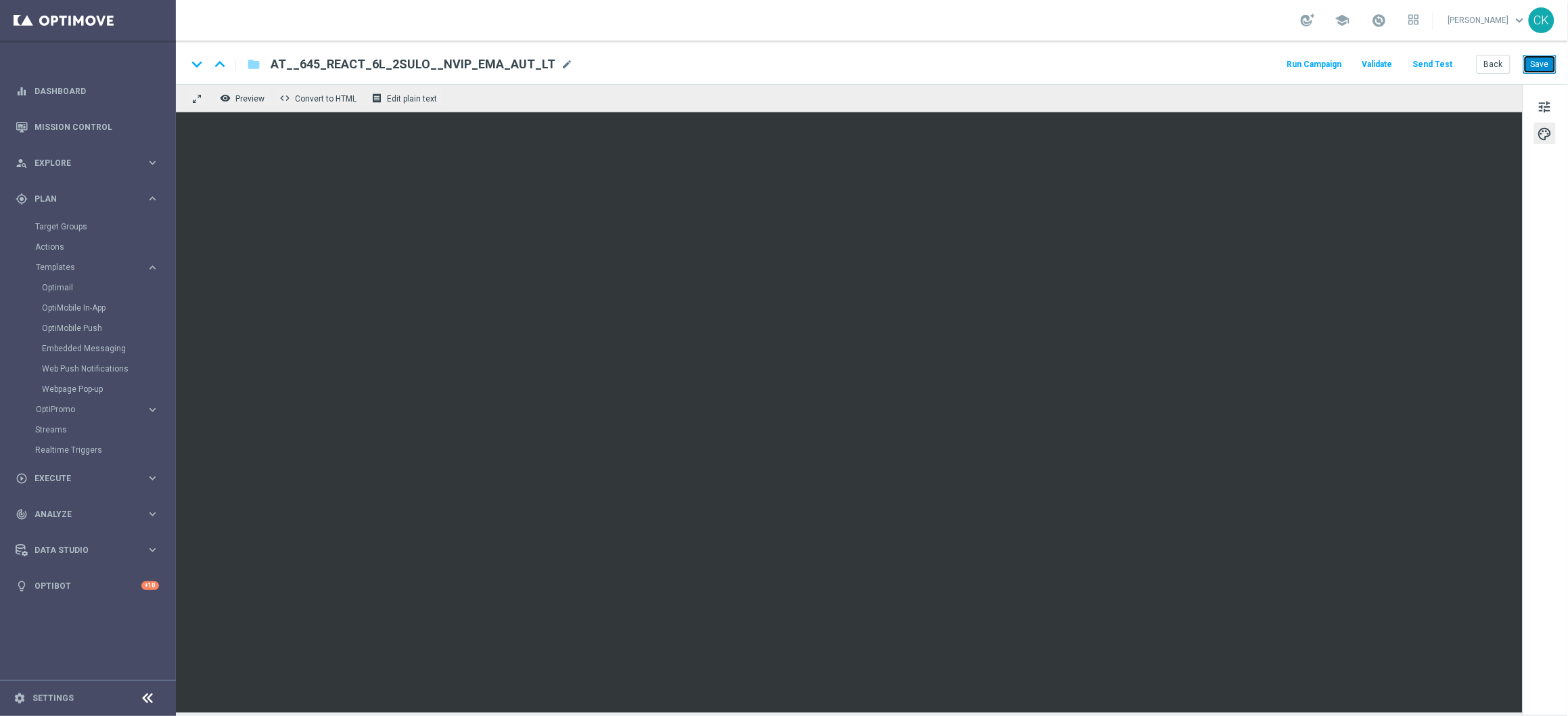
click at [1547, 66] on button "Save" at bounding box center [1540, 64] width 33 height 19
click at [1539, 64] on button "Save" at bounding box center [1540, 64] width 33 height 19
click at [1501, 59] on button "Back" at bounding box center [1494, 64] width 34 height 19
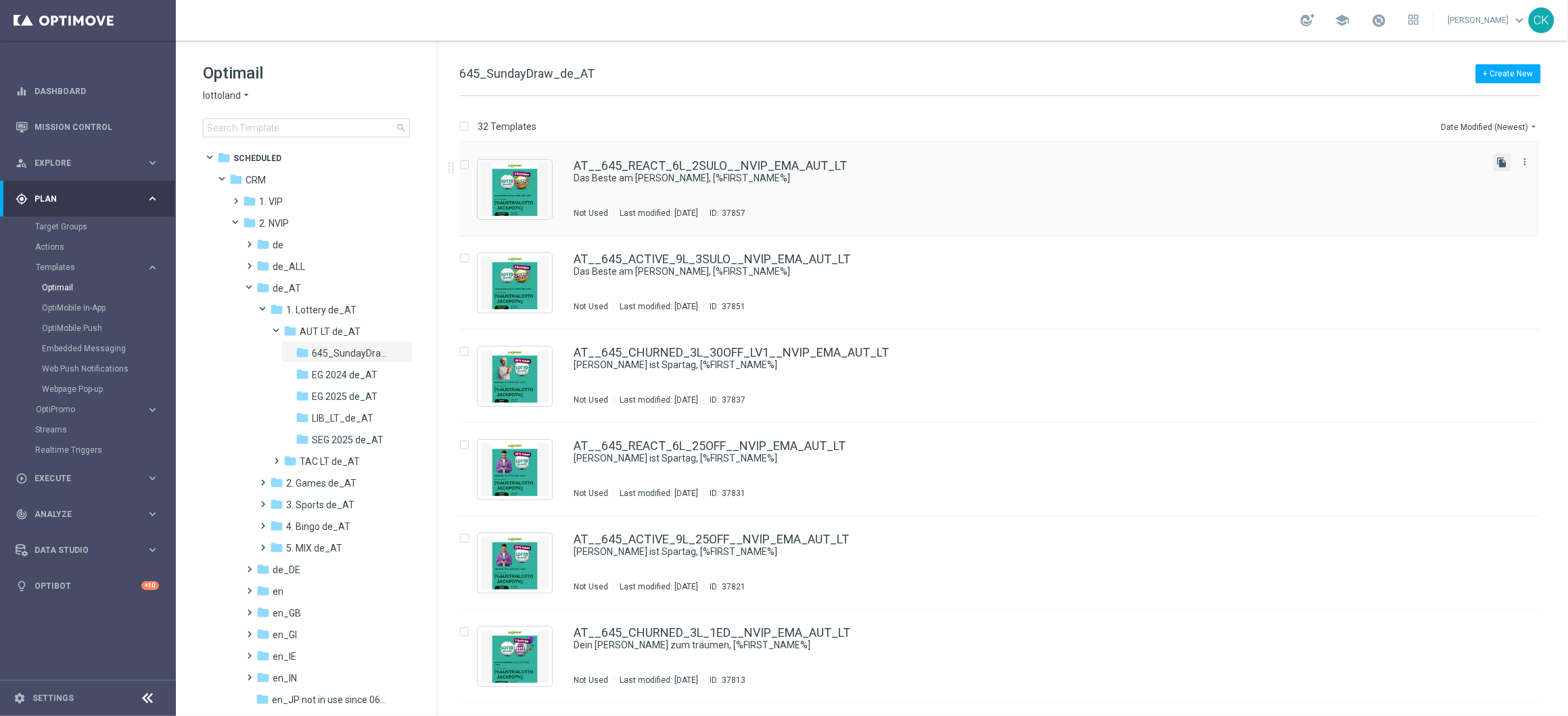
click at [1502, 158] on icon "file_copy" at bounding box center [1503, 162] width 11 height 11
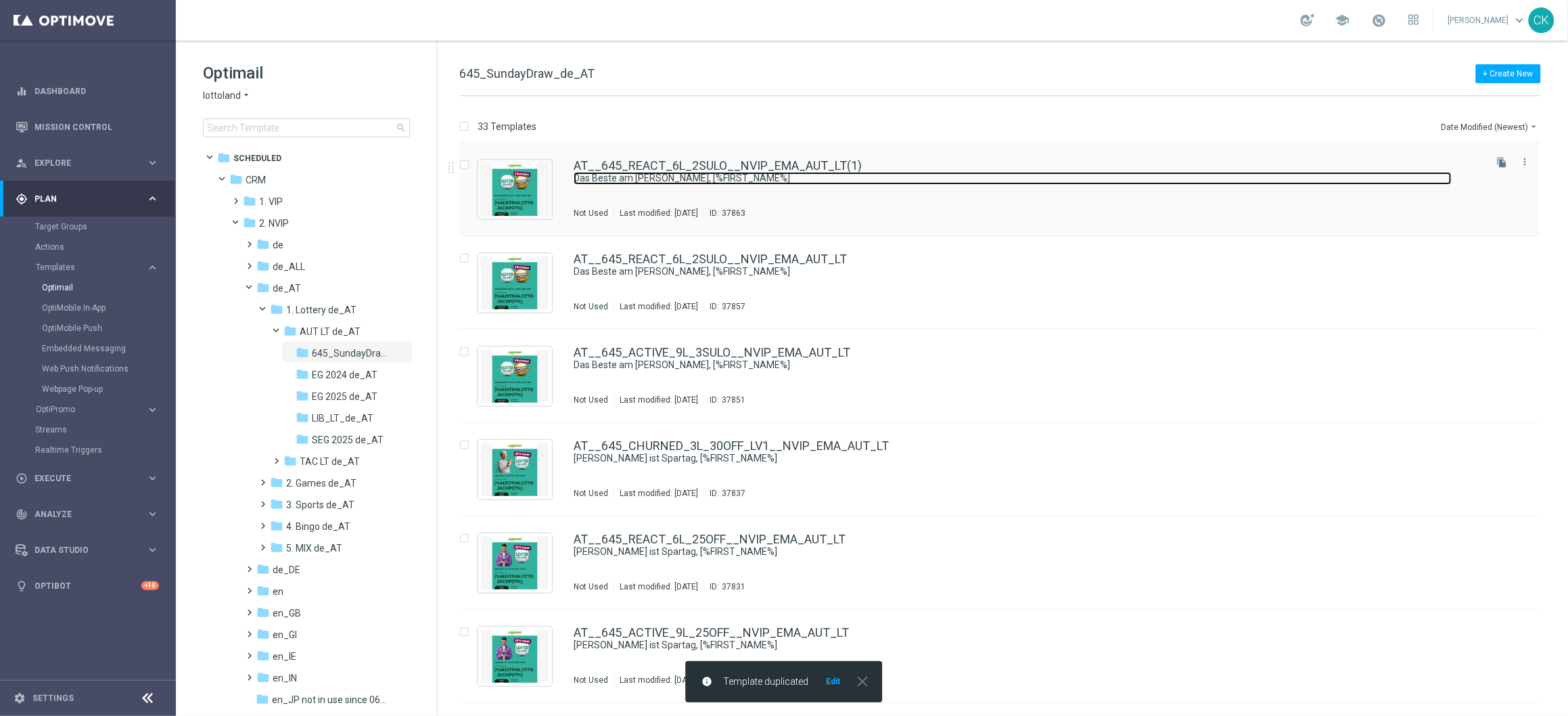
click at [617, 172] on link "Das Beste am [DATE], [%FIRST_NAME%]" at bounding box center [1012, 178] width 878 height 13
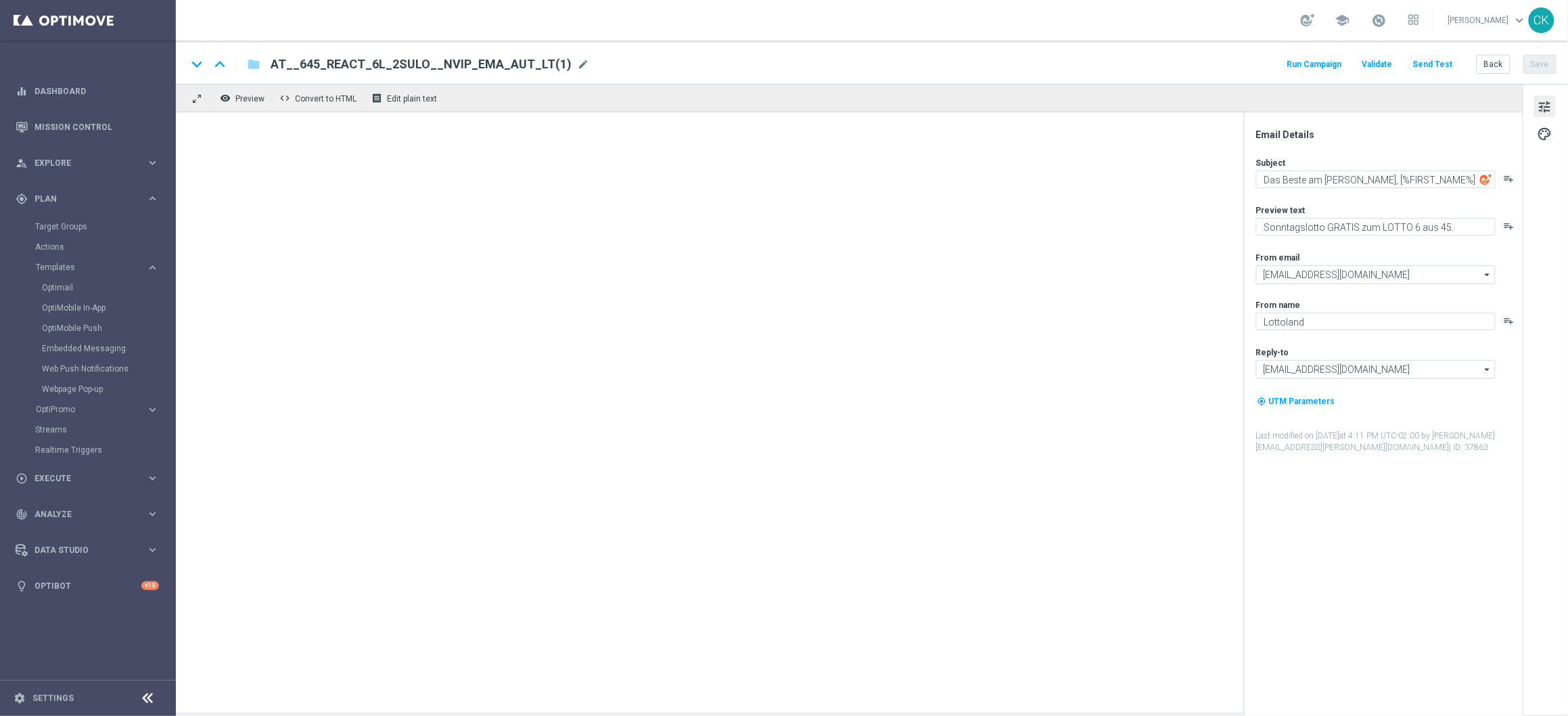
click at [507, 57] on span "AT__645_REACT_6L_2SULO__NVIP_EMA_AUT_LT(1)" at bounding box center [421, 64] width 301 height 16
click at [507, 57] on input "AT__645_REACT_6L_2SULO__NVIP_EMA_AUT_LT(1)" at bounding box center [438, 64] width 336 height 18
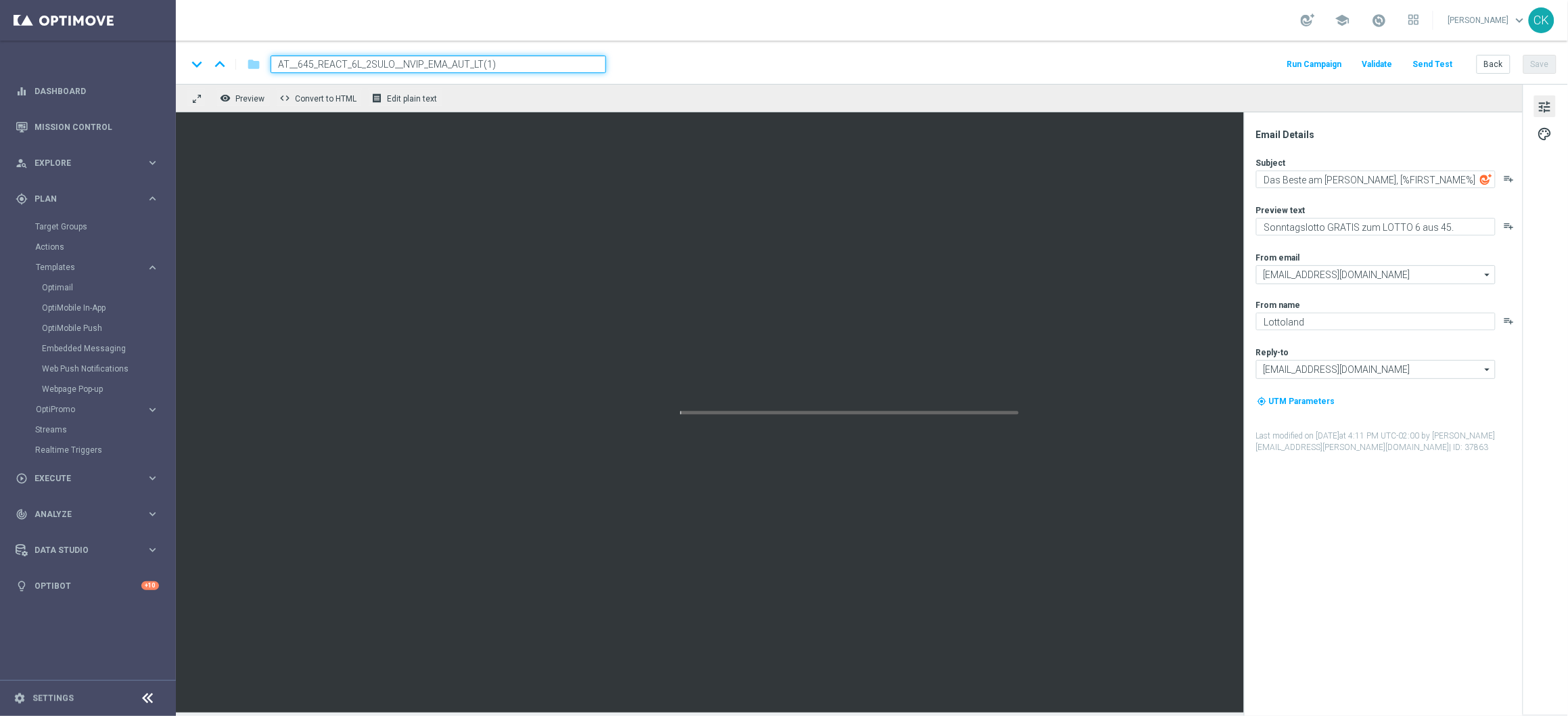
click at [507, 57] on input "AT__645_REACT_6L_2SULO__NVIP_EMA_AUT_LT(1)" at bounding box center [438, 64] width 336 height 18
paste input "CHURNED_3L_2SULO__NVIP_EMA_AUT_LT"
type input "AT__645_CHURNED_3L_2SULO__NVIP_EMA_AUT_LT"
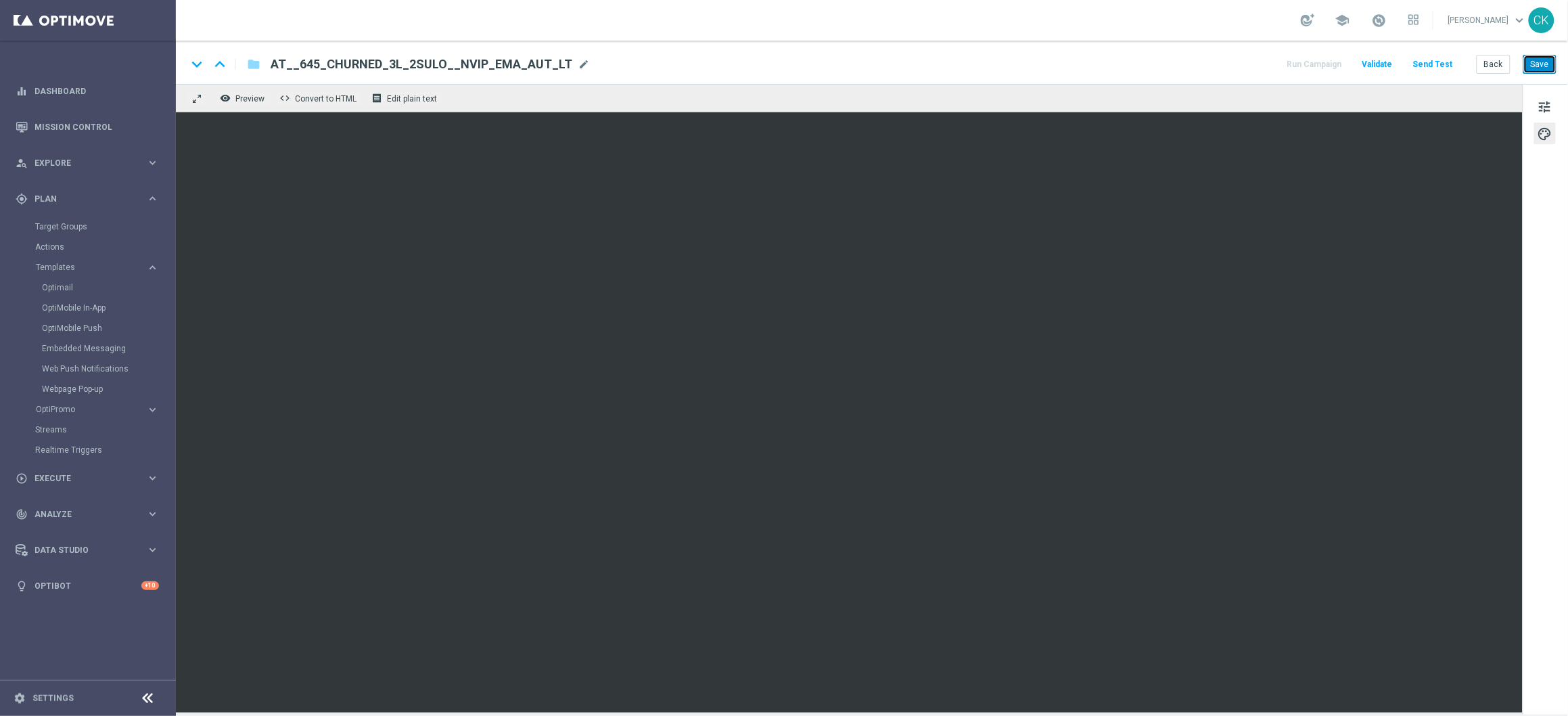
click at [1545, 63] on button "Save" at bounding box center [1540, 64] width 33 height 19
click at [1544, 63] on button "Save" at bounding box center [1540, 64] width 33 height 19
click at [1542, 105] on span "tune" at bounding box center [1545, 107] width 15 height 18
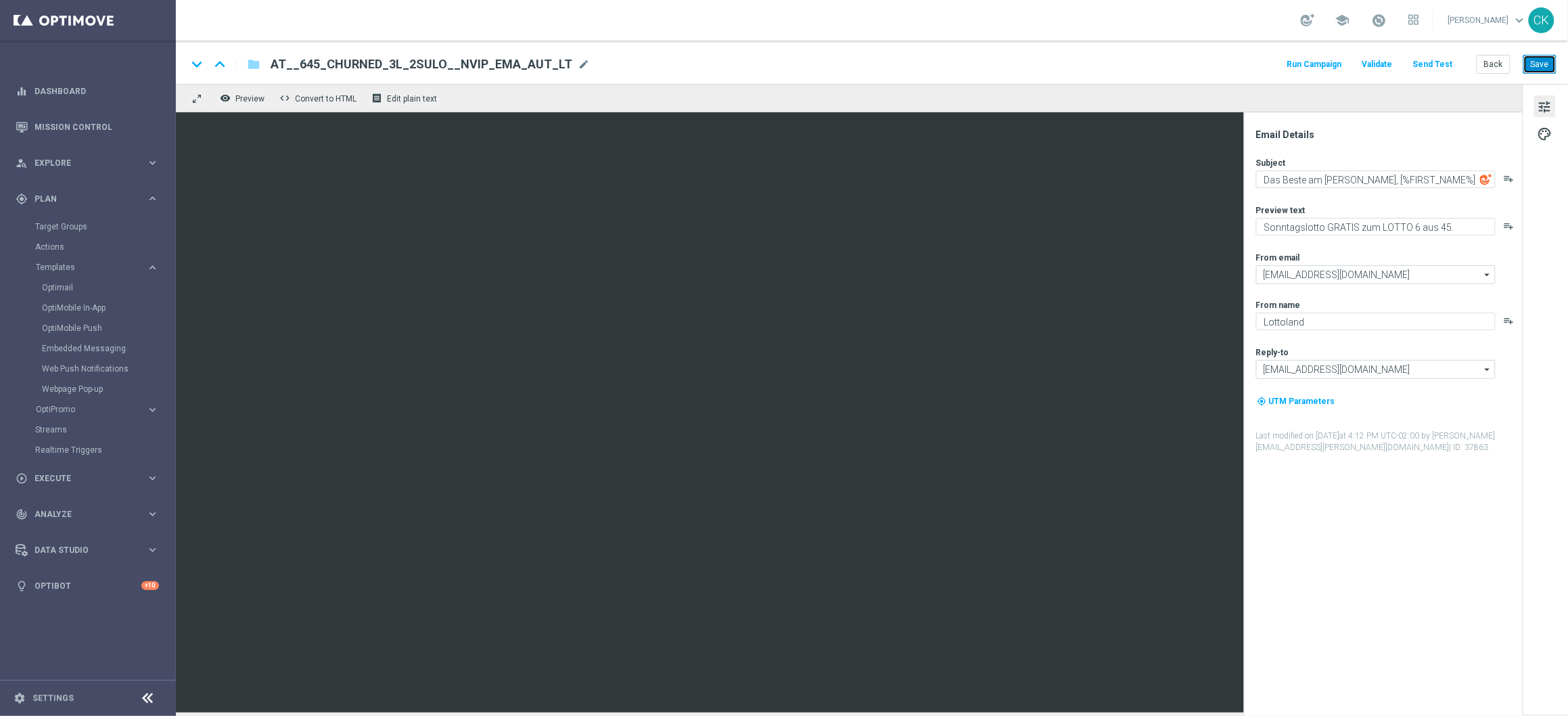
click at [1541, 58] on button "Save" at bounding box center [1540, 64] width 33 height 19
click at [1541, 59] on button "Save" at bounding box center [1540, 64] width 33 height 19
click at [1451, 60] on button "Send Test" at bounding box center [1433, 64] width 44 height 18
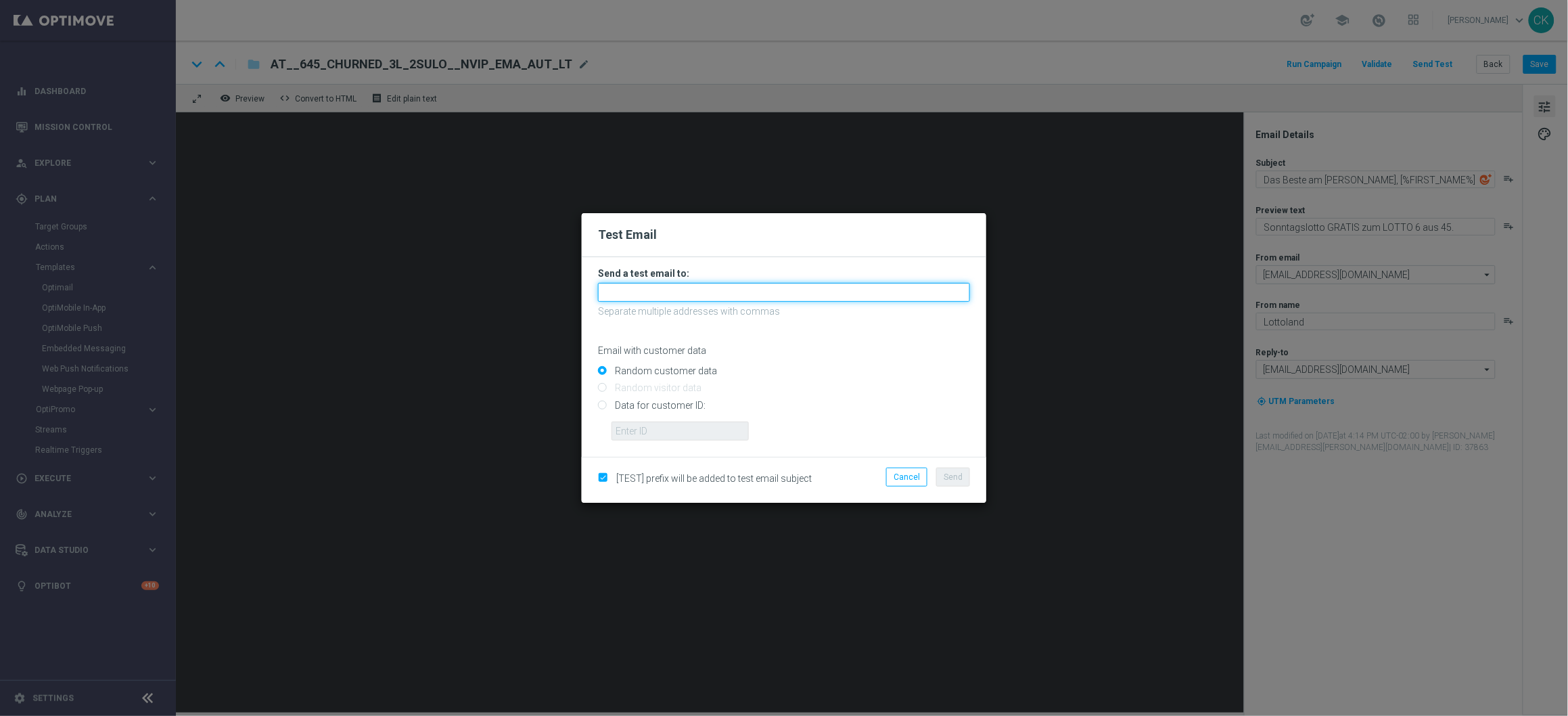
click at [721, 290] on input "text" at bounding box center [784, 292] width 372 height 19
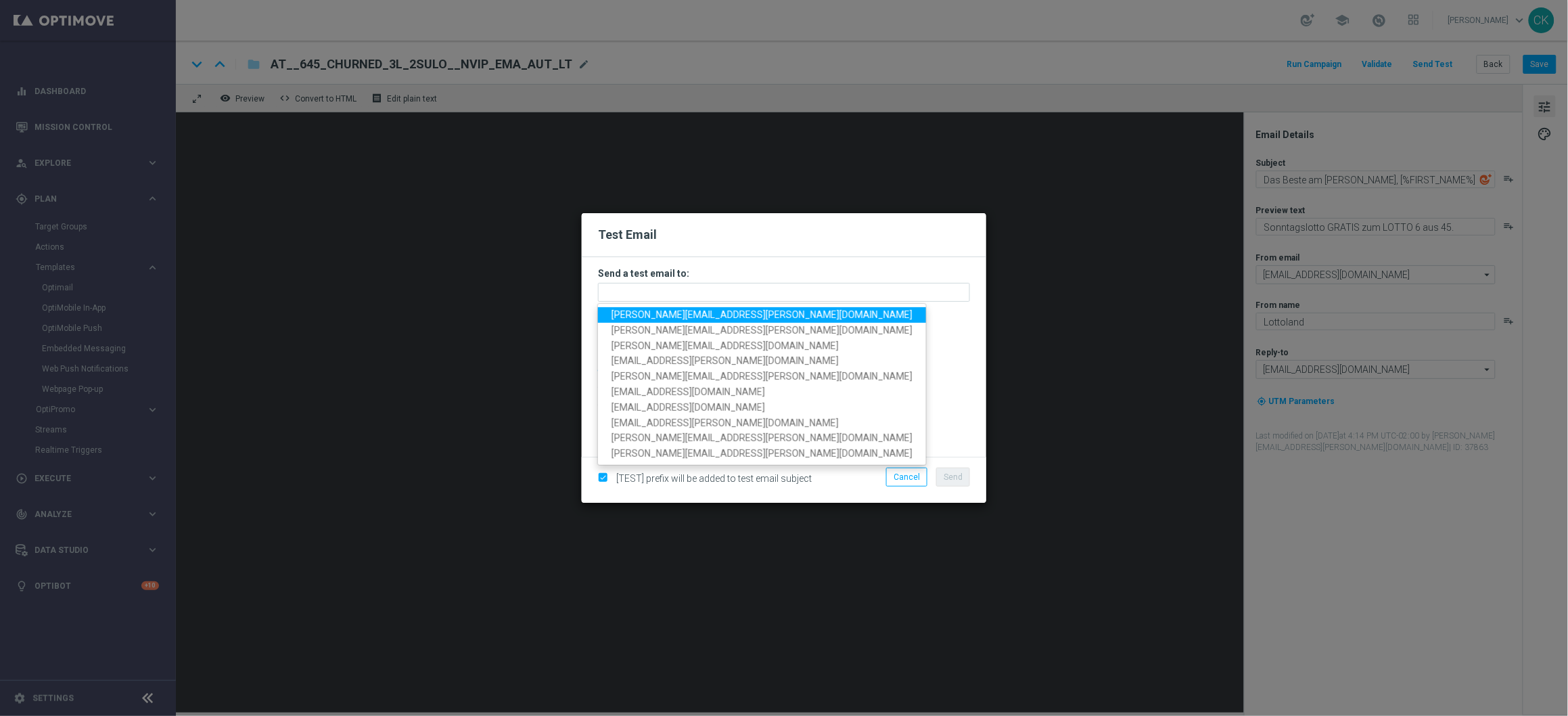
click at [677, 314] on span "[PERSON_NAME][EMAIL_ADDRESS][DOMAIN_NAME]" at bounding box center [762, 315] width 301 height 11
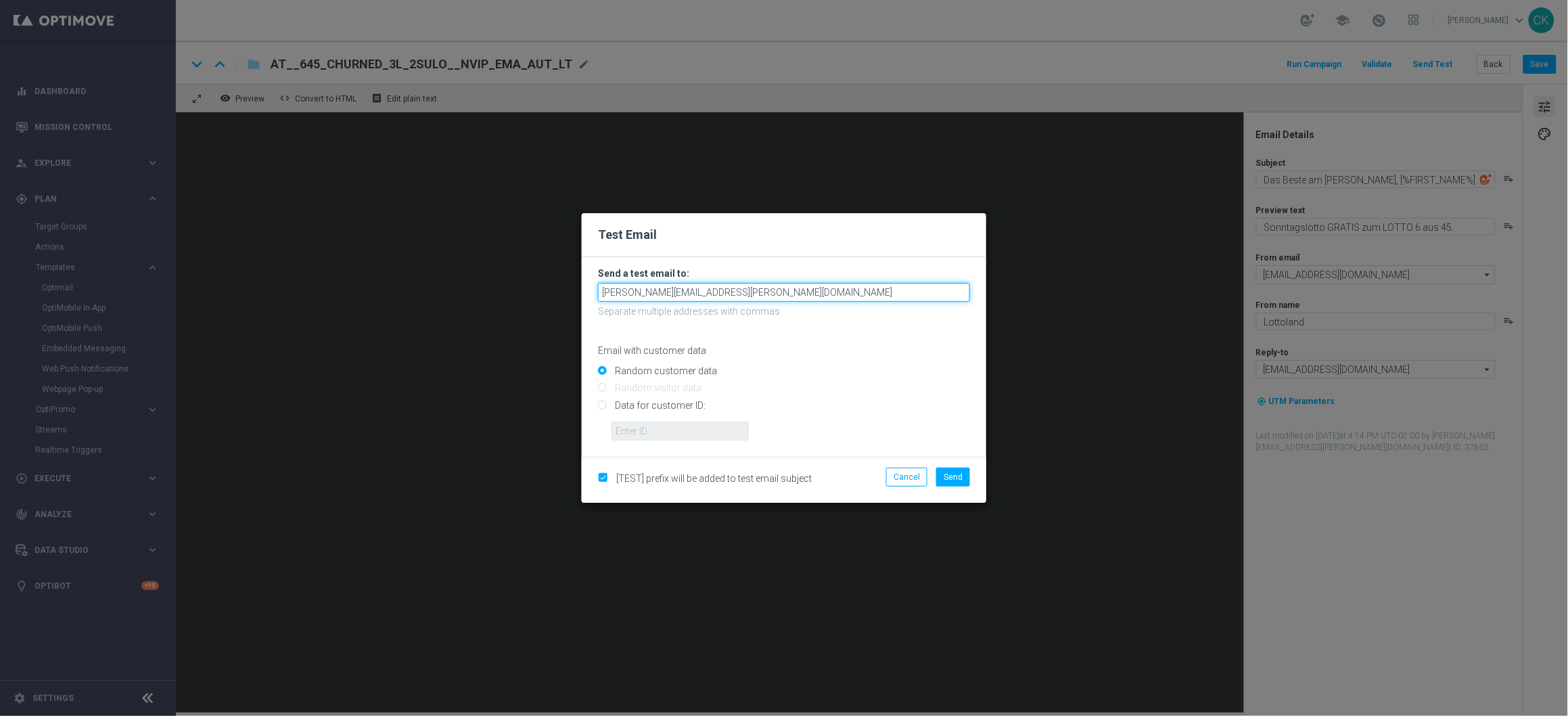
click at [792, 288] on input "[PERSON_NAME][EMAIL_ADDRESS][DOMAIN_NAME]" at bounding box center [784, 292] width 372 height 19
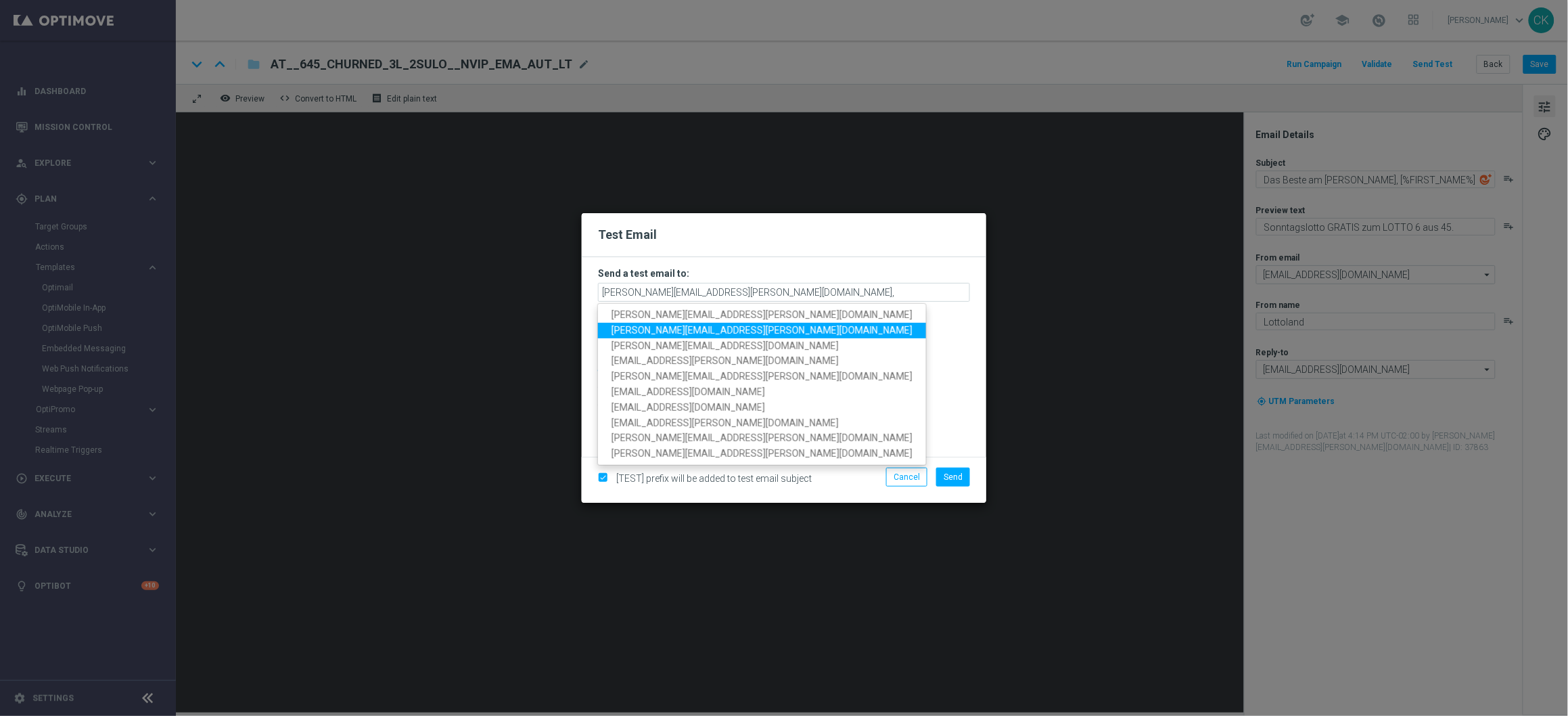
click at [713, 328] on span "[PERSON_NAME][EMAIL_ADDRESS][DOMAIN_NAME]" at bounding box center [762, 330] width 301 height 11
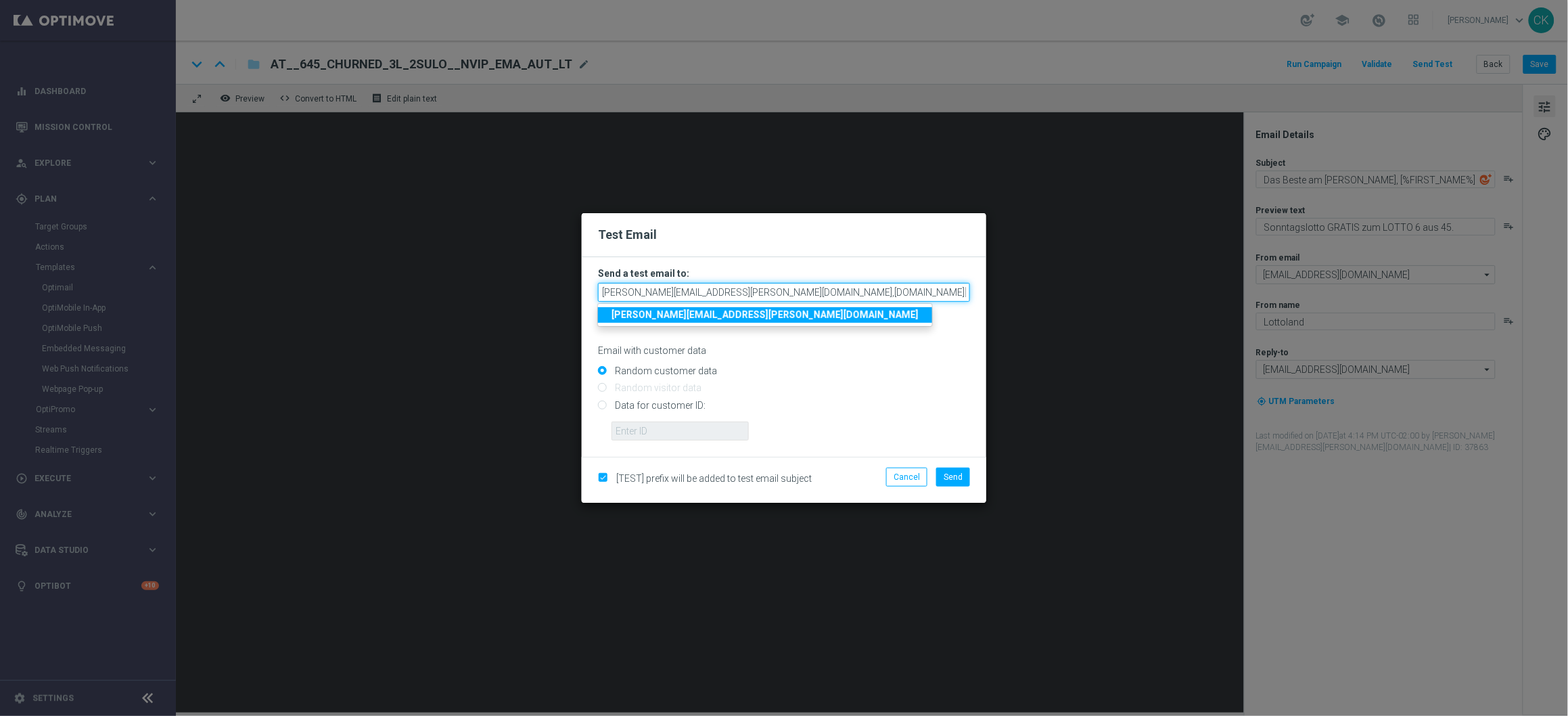
click at [926, 296] on input "[PERSON_NAME][EMAIL_ADDRESS][DOMAIN_NAME],[DOMAIN_NAME][EMAIL_ADDRESS][DOMAIN_N…" at bounding box center [784, 292] width 372 height 19
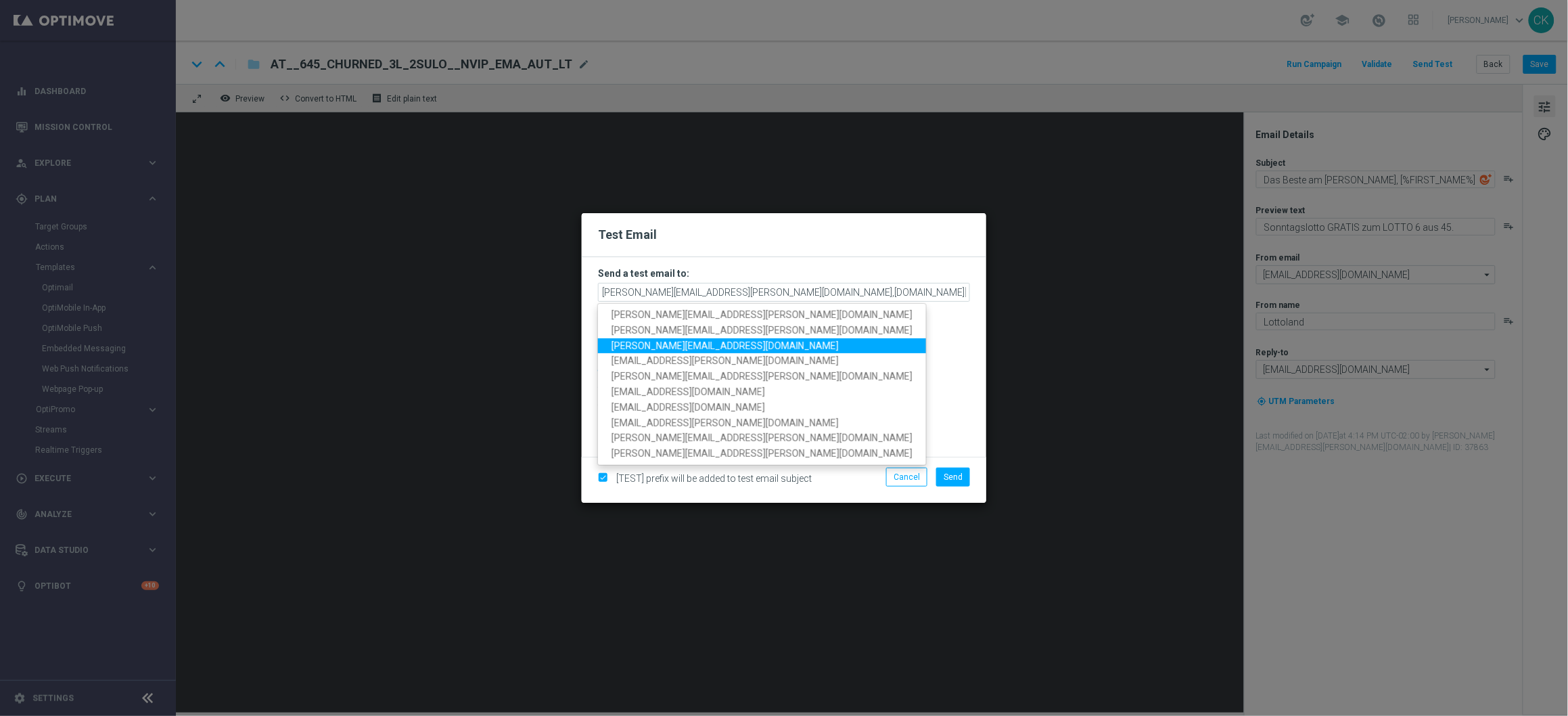
click at [728, 347] on span "[PERSON_NAME][EMAIL_ADDRESS][DOMAIN_NAME]" at bounding box center [725, 345] width 228 height 11
type input "charlotte.kammeyer@lottoland.com,alexander.huber@lottoland.com,sebastian.aubel@…"
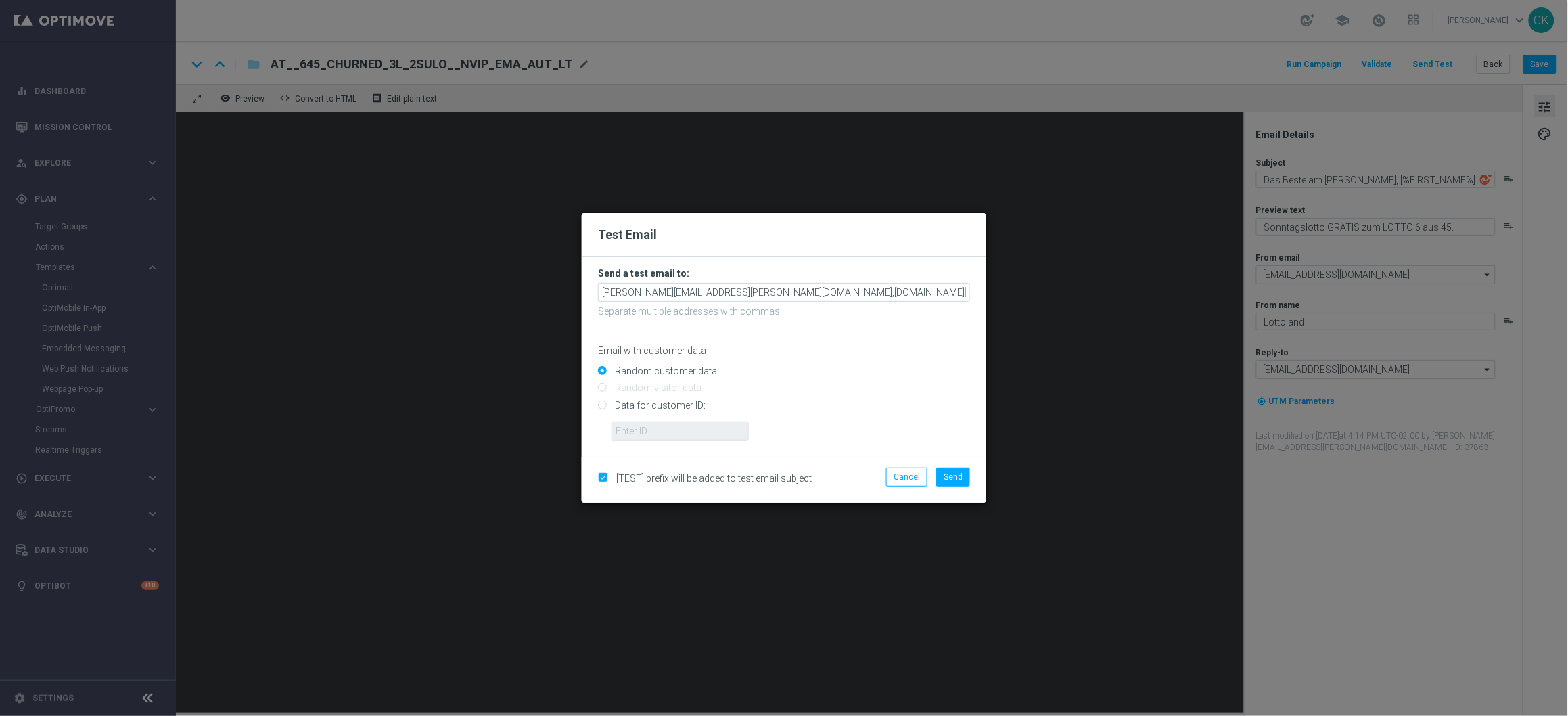
click at [648, 403] on input "Data for customer ID:" at bounding box center [784, 411] width 372 height 19
radio input "true"
click at [646, 429] on input "text" at bounding box center [680, 431] width 138 height 19
type input "1133096"
click at [963, 475] on button "Send" at bounding box center [954, 477] width 34 height 19
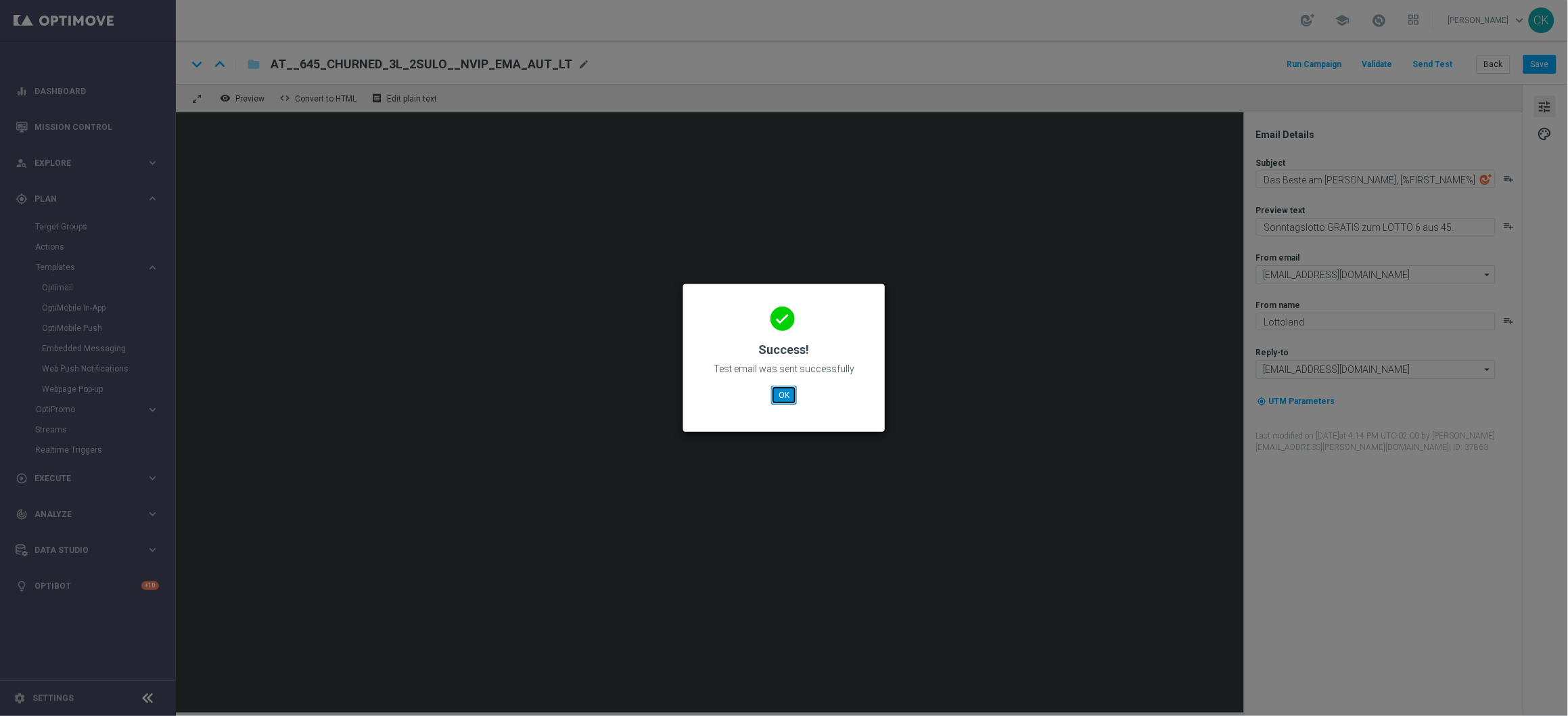
click at [783, 389] on button "OK" at bounding box center [784, 395] width 26 height 19
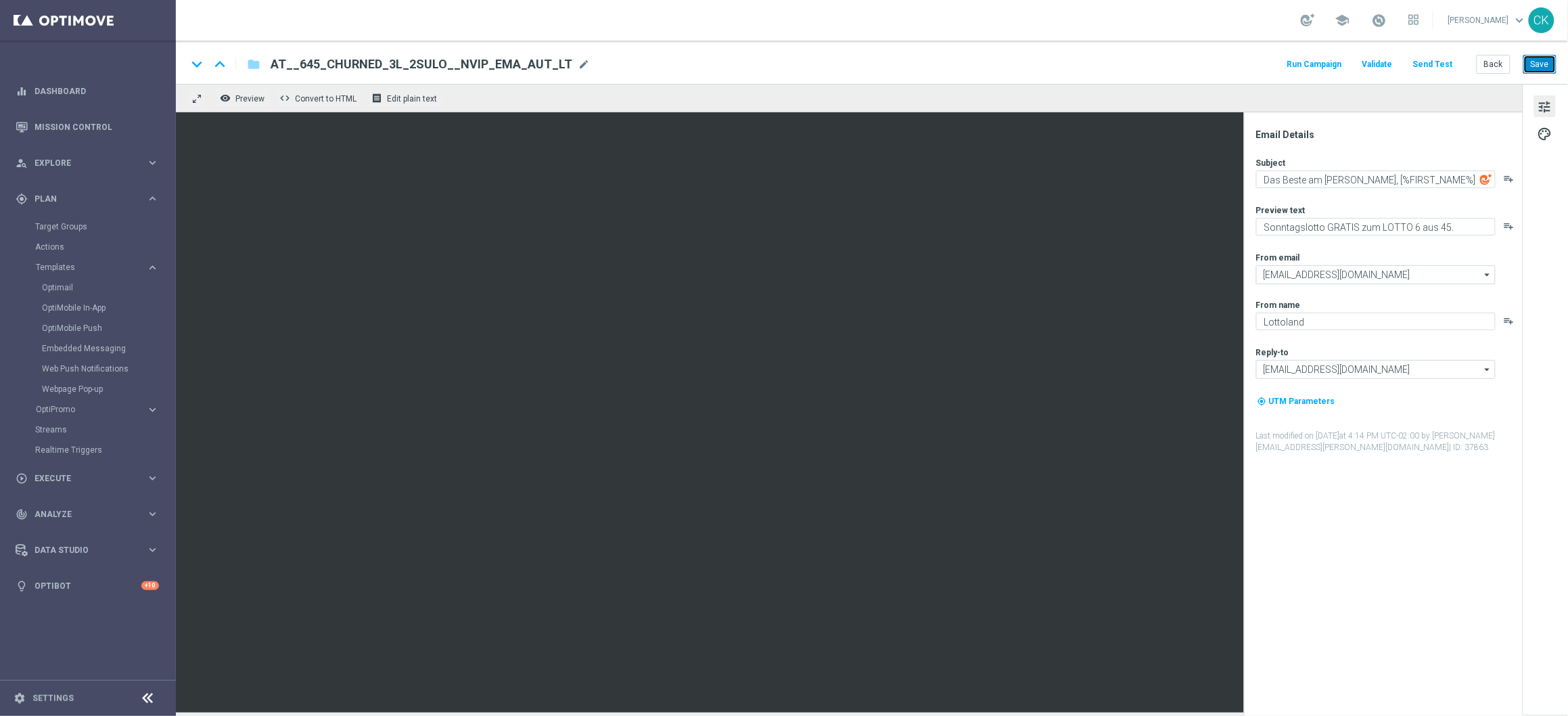
click at [1547, 61] on button "Save" at bounding box center [1540, 64] width 33 height 19
click at [1488, 59] on button "Back" at bounding box center [1494, 64] width 34 height 19
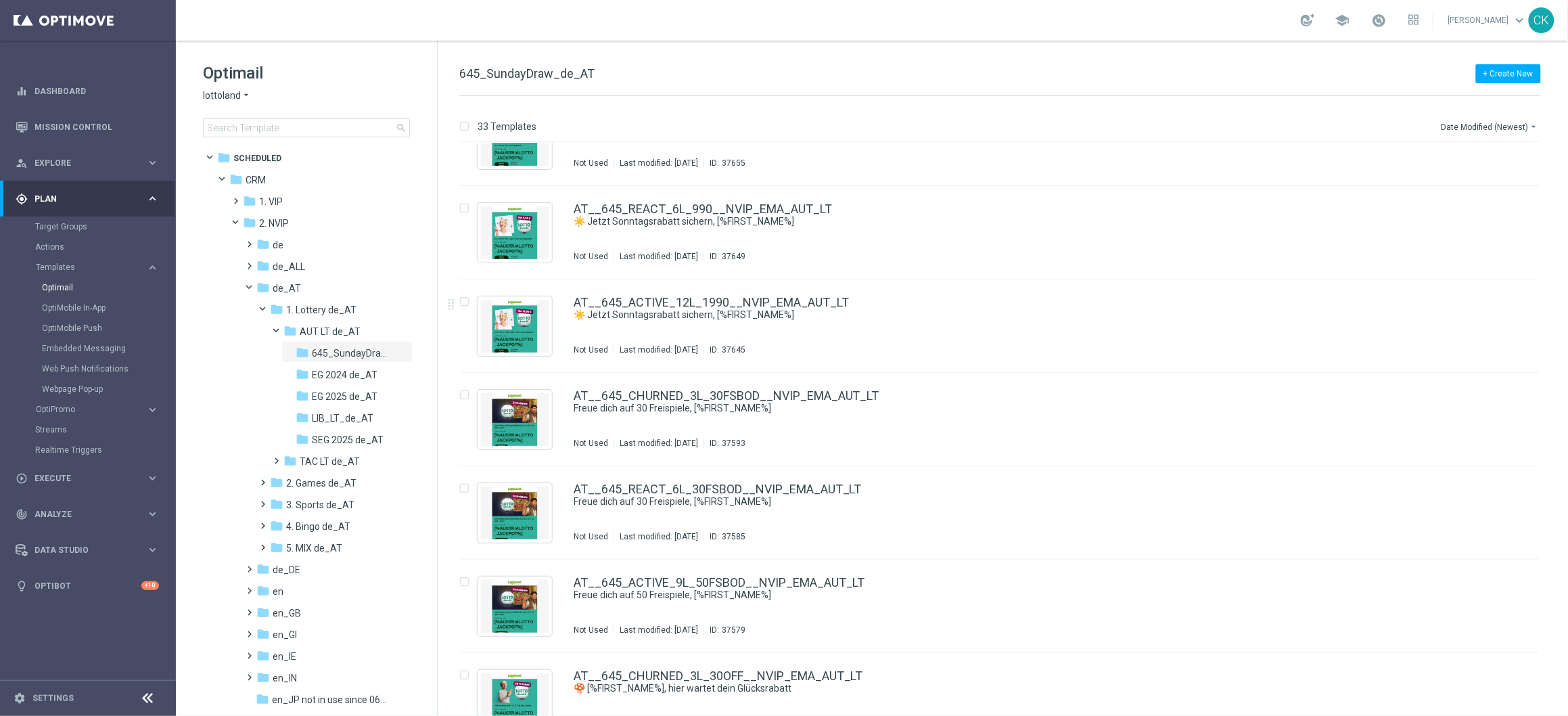
scroll to position [894, 0]
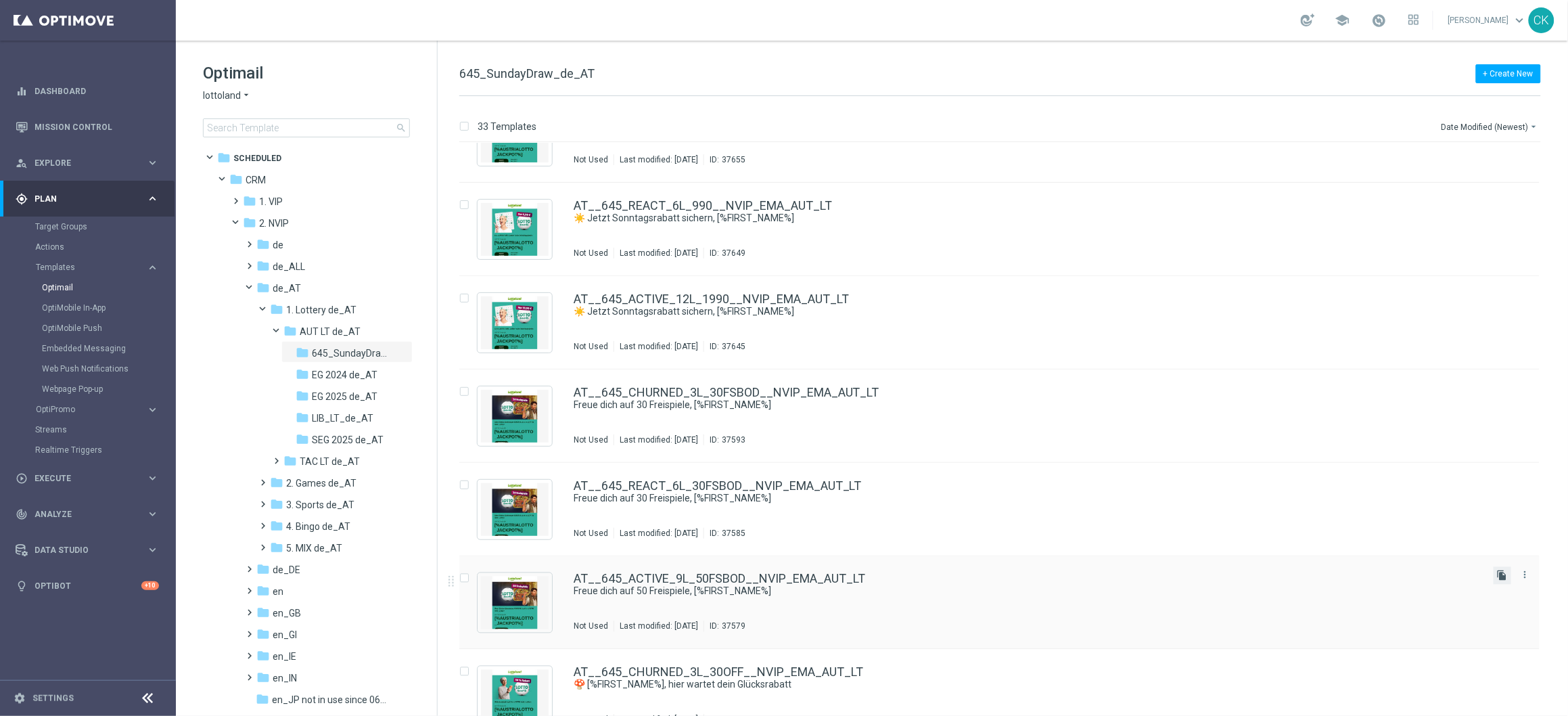
click at [1505, 572] on icon "file_copy" at bounding box center [1503, 576] width 11 height 11
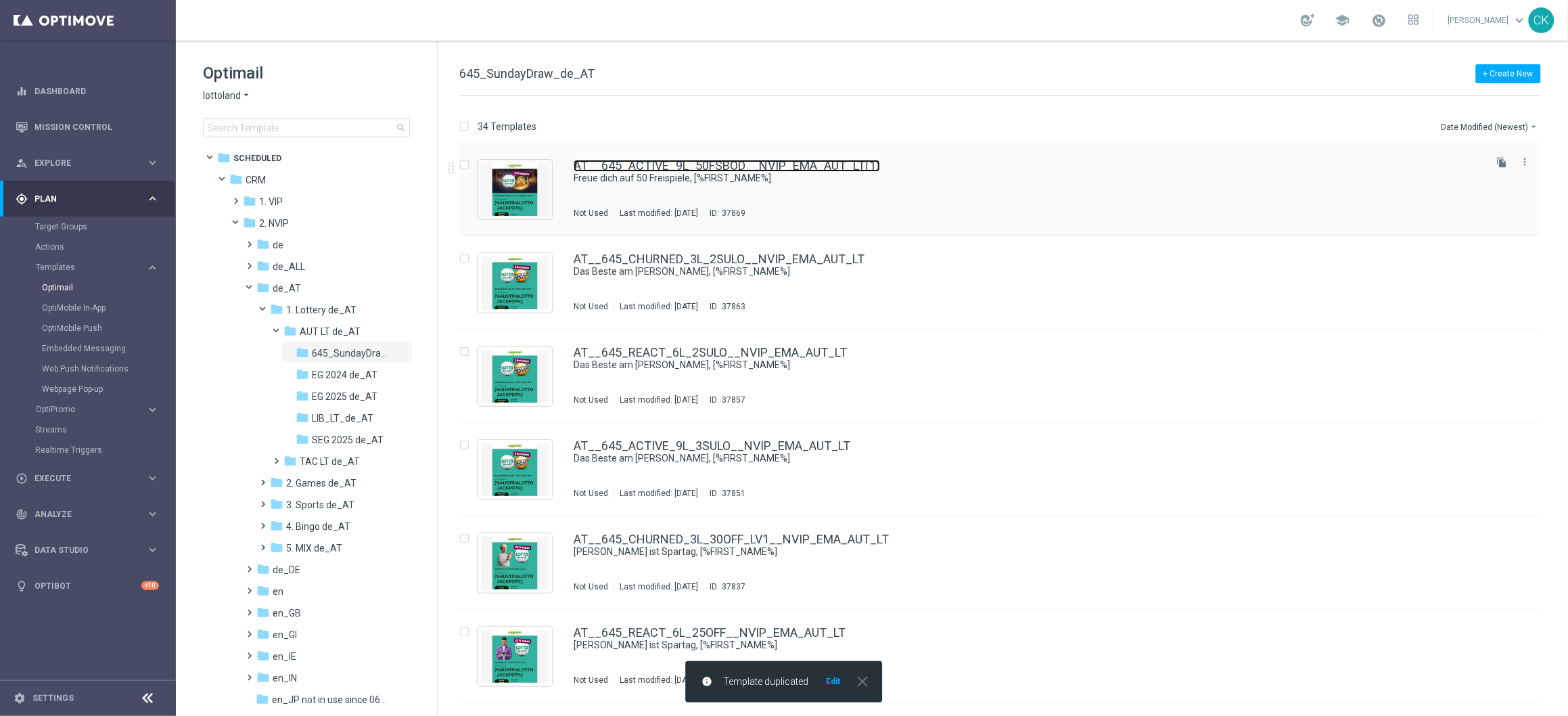
click at [642, 170] on link "AT__645_ACTIVE_9L_50FSBOD__NVIP_EMA_AUT_LT(1)" at bounding box center [727, 166] width 307 height 12
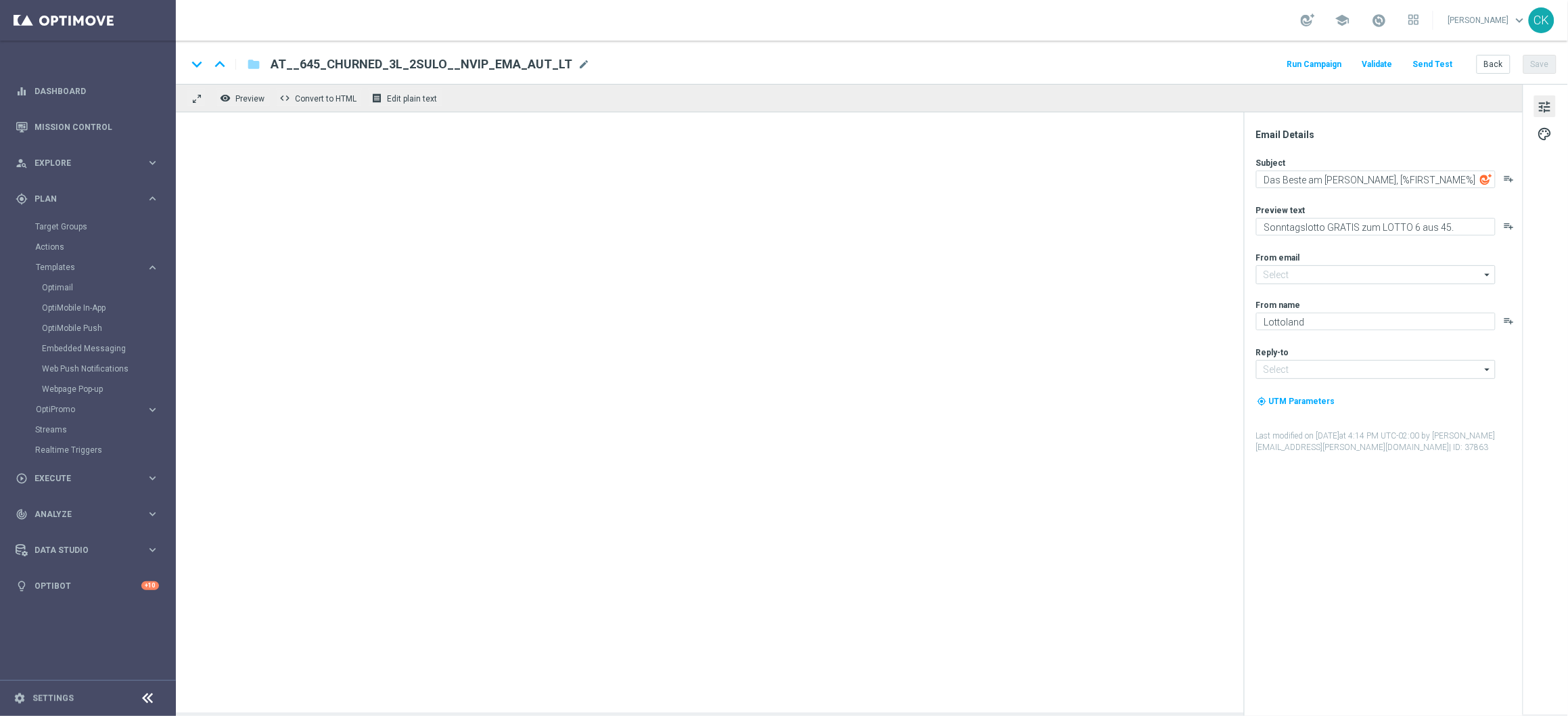
type input "[EMAIL_ADDRESS][DOMAIN_NAME]"
type textarea "Freue dich auf 50 Freispiele, [%FIRST_NAME%]"
type textarea "GRATIS zu deinem LOTTO 6 aus 45."
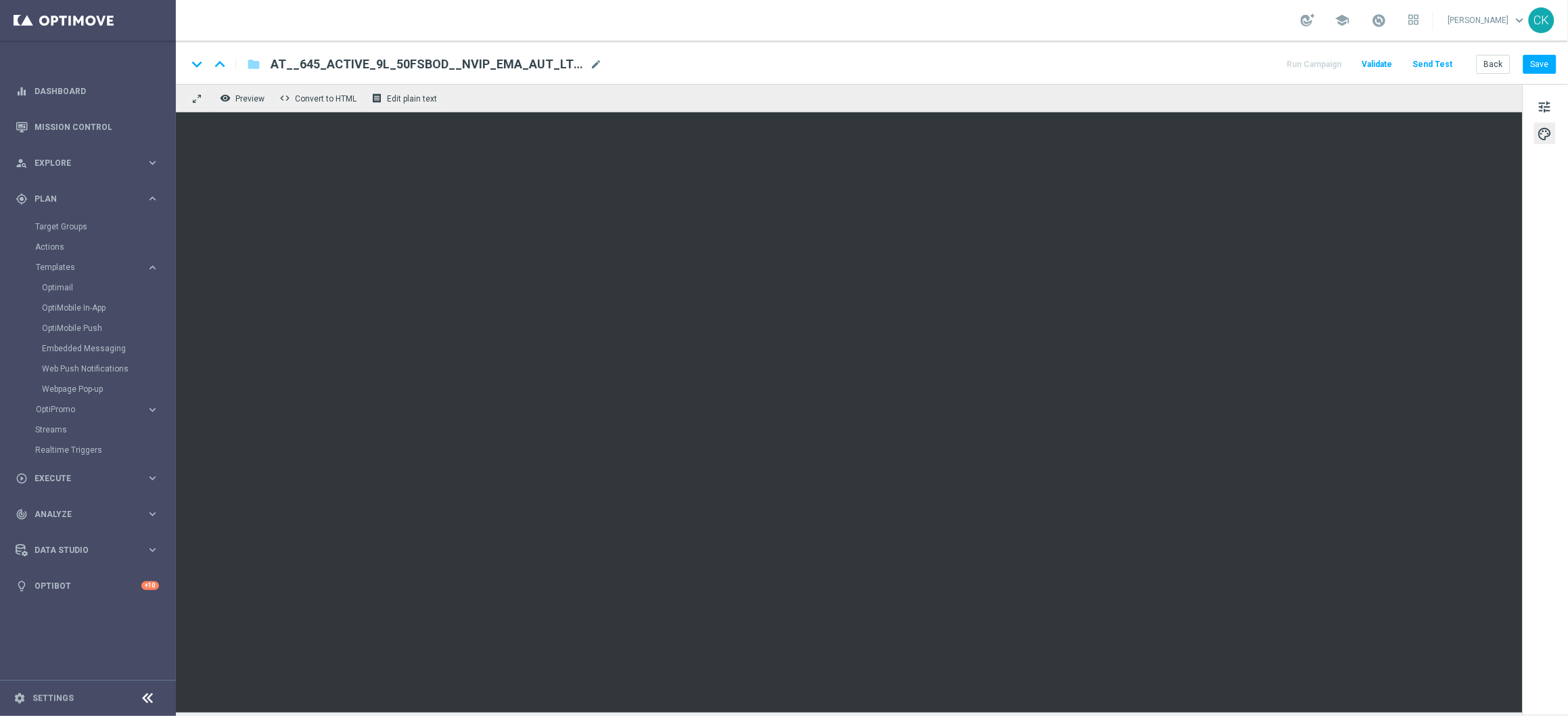
click at [488, 58] on span "AT__645_ACTIVE_9L_50FSBOD__NVIP_EMA_AUT_LT(1)" at bounding box center [427, 64] width 314 height 16
click at [488, 58] on input "AT__645_ACTIVE_9L_50FSBOD__NVIP_EMA_AUT_LT(1)" at bounding box center [438, 64] width 336 height 18
paste input "LOD__NVIP_EMA_AUT_LT"
type input "AT__645_ACTIVE_9L_50FSLOD__NVIP_EMA_AUT_LT"
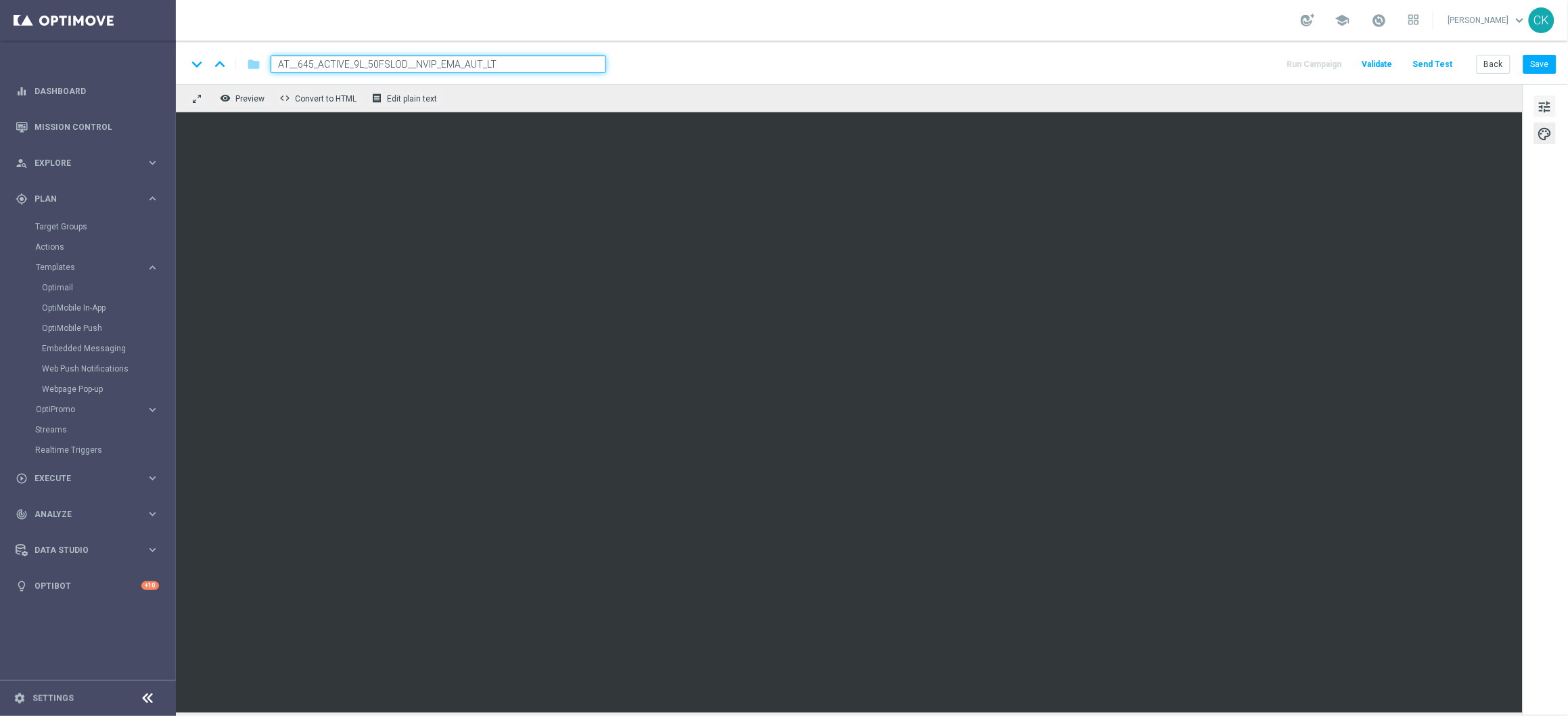
click at [1542, 102] on span "tune" at bounding box center [1545, 107] width 15 height 18
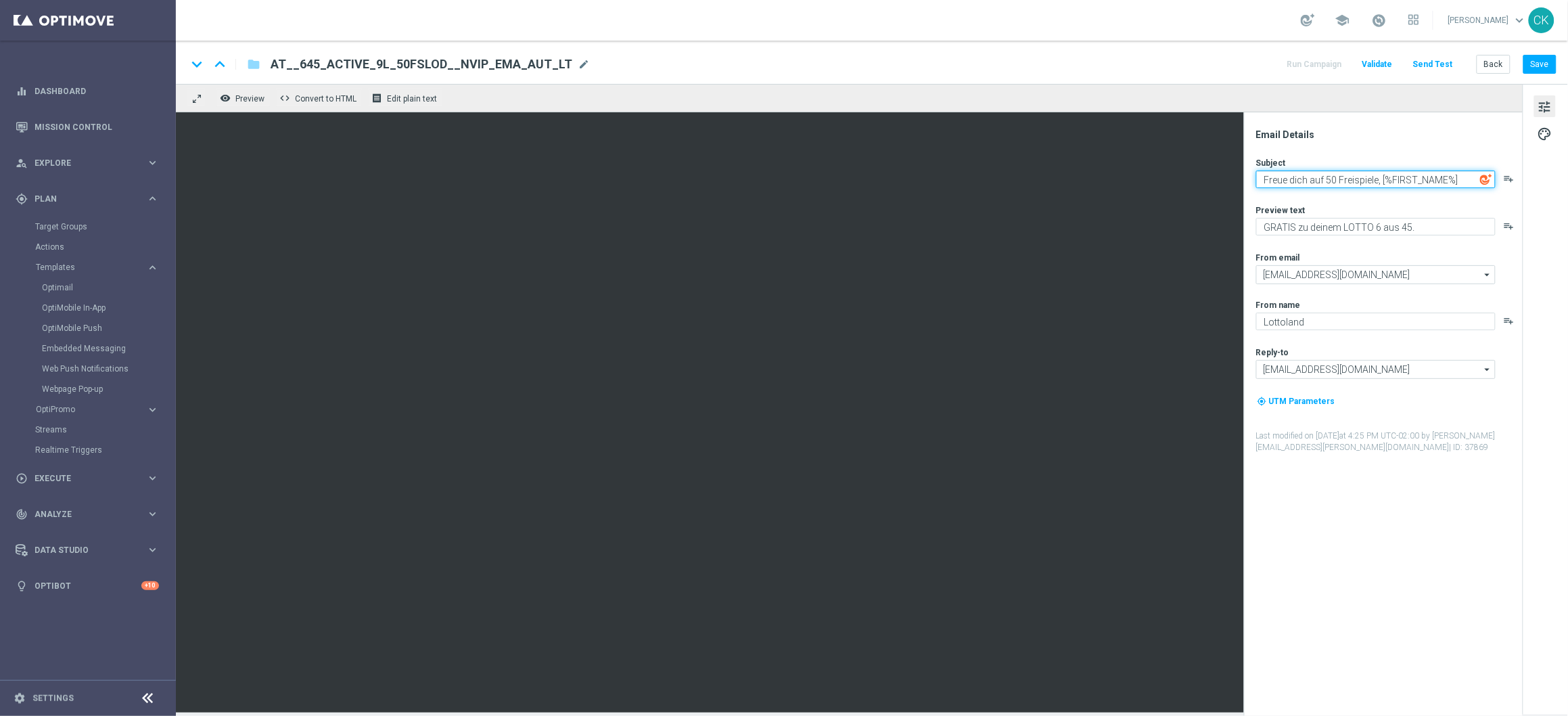
drag, startPoint x: 1377, startPoint y: 181, endPoint x: 1251, endPoint y: 178, distance: 126.0
click at [1251, 178] on div "Email Details Subject Freue dich auf 50 Freispiele, [%FIRST_NAME%] playlist_add…" at bounding box center [1383, 414] width 279 height 604
click at [1374, 181] on textarea "Mehr Spannung am Sonnatg, [%FIRST_NAME%]" at bounding box center [1376, 179] width 240 height 18
click at [1351, 181] on textarea "Mehr Spannung am Sonntag, [%FIRST_NAME%]" at bounding box center [1376, 179] width 240 height 18
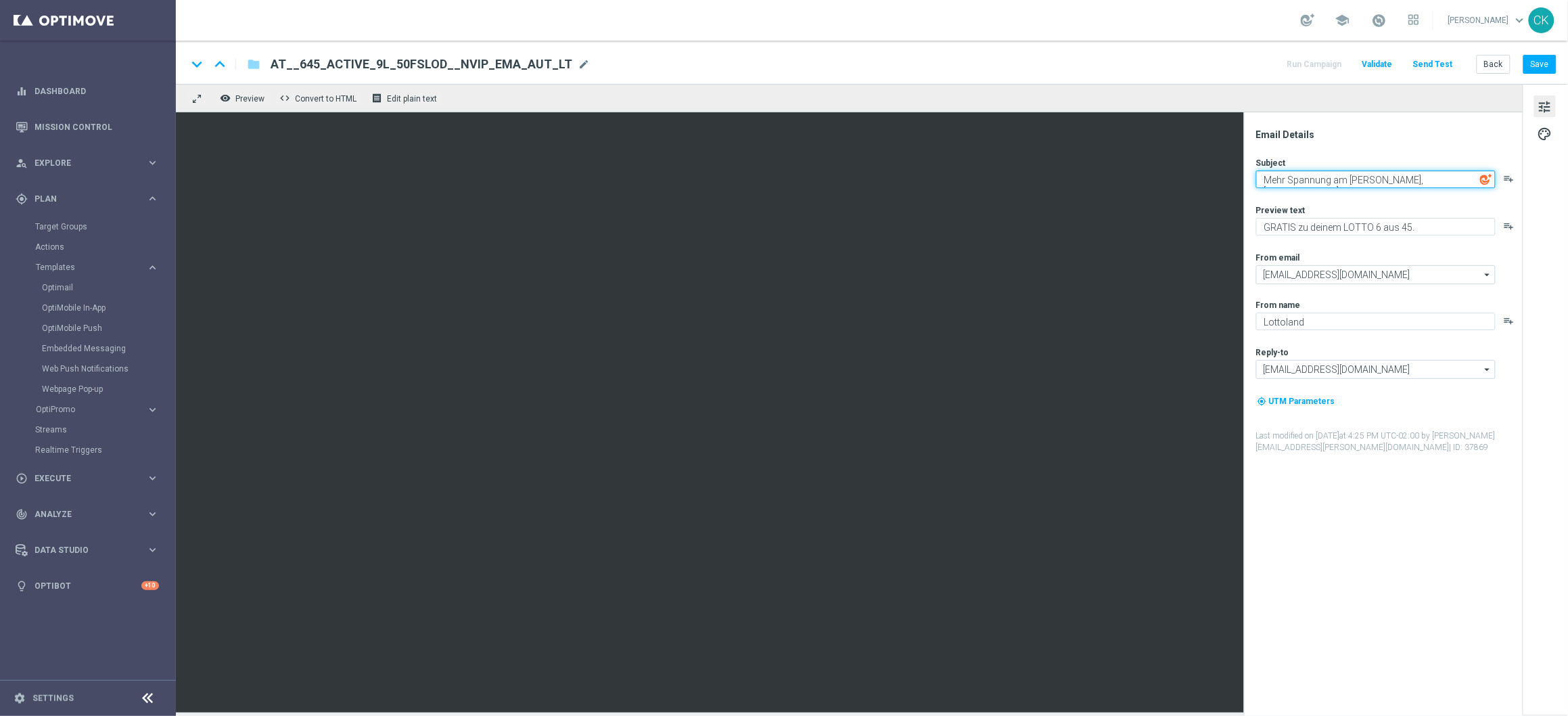
click at [1351, 181] on textarea "Mehr Spannung am Sonntag, [%FIRST_NAME%]" at bounding box center [1376, 179] width 240 height 18
type textarea "Mehr Spannung am Sonntag, [%FIRST_NAME%]"
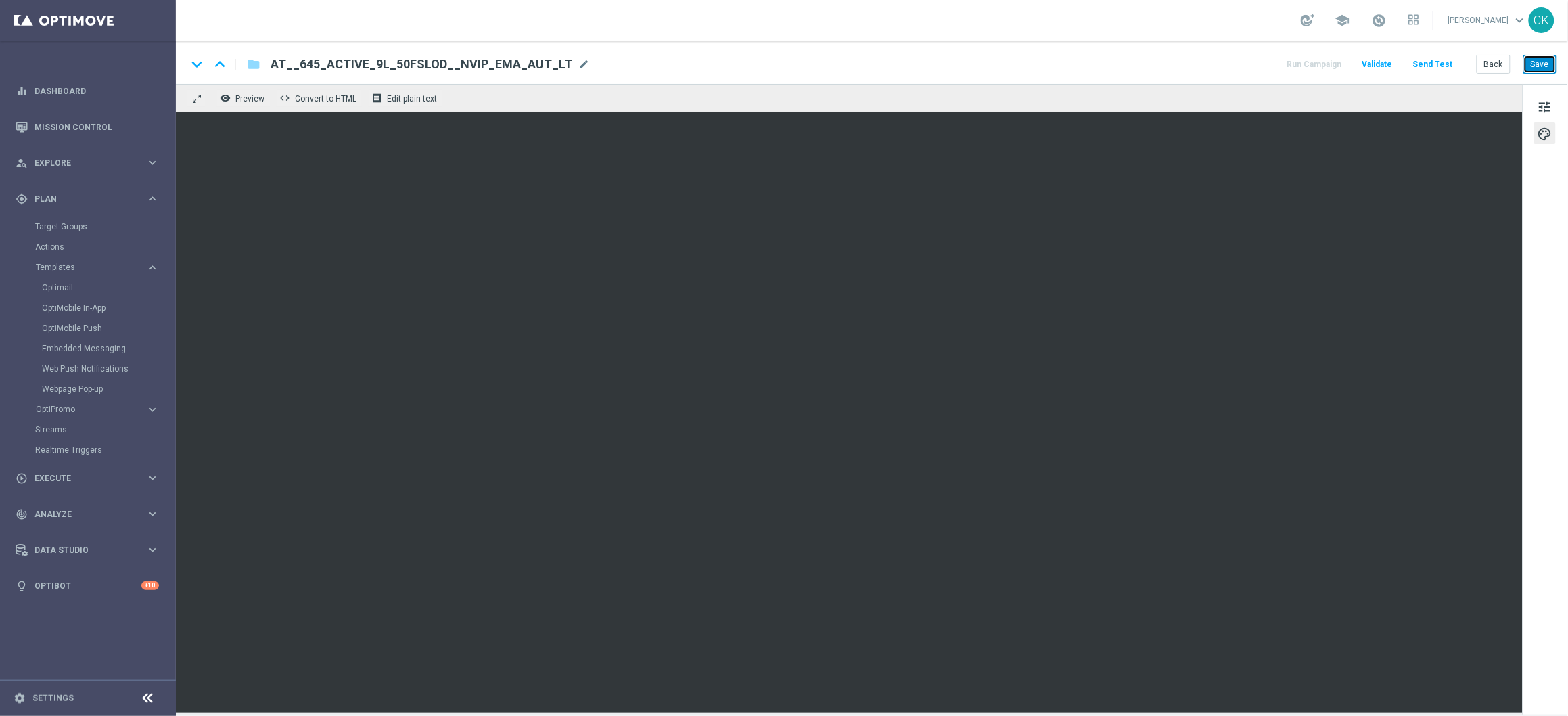
click at [1535, 65] on button "Save" at bounding box center [1540, 64] width 33 height 19
click at [1550, 104] on span "tune" at bounding box center [1545, 107] width 15 height 18
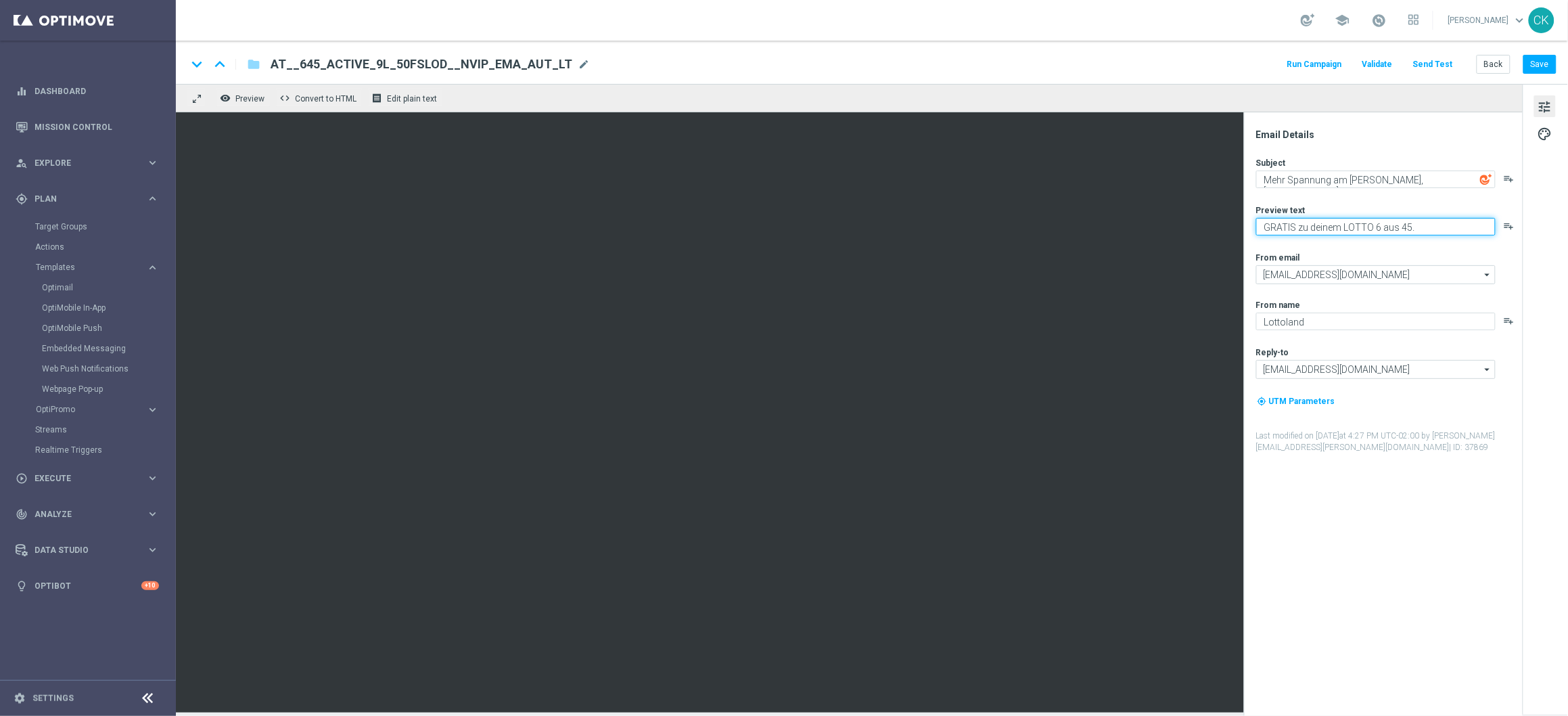
click at [1341, 227] on textarea "GRATIS zu deinem LOTTO 6 aus 45." at bounding box center [1376, 227] width 240 height 18
drag, startPoint x: 1298, startPoint y: 227, endPoint x: 1249, endPoint y: 223, distance: 49.2
click at [1249, 223] on div "Email Details Subject Mehr Spannung am Sonntag, [%FIRST_NAME%] playlist_add Pre…" at bounding box center [1383, 414] width 279 height 604
click at [1294, 228] on textarea "50 Freispiele zum LOTTO 6 aus 45." at bounding box center [1376, 227] width 240 height 18
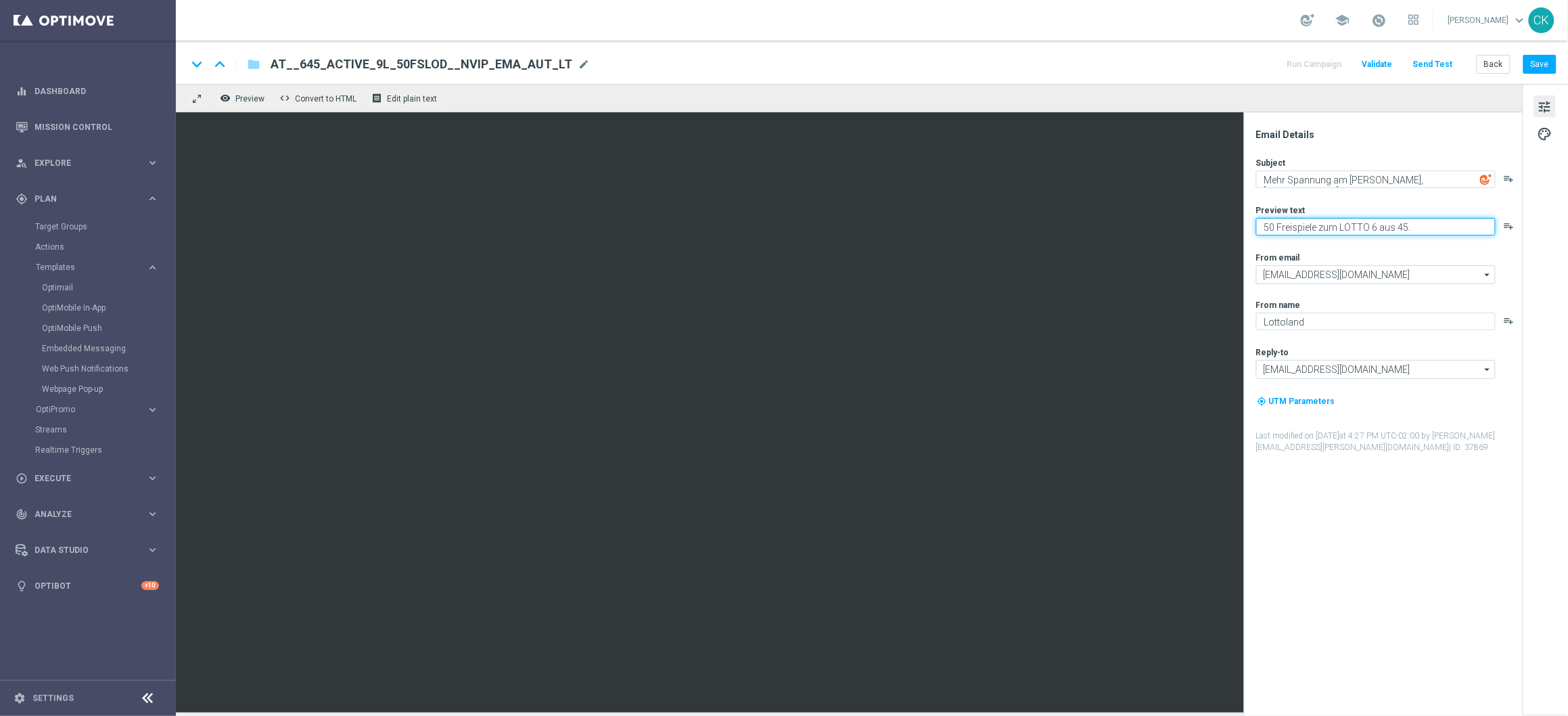
click at [1294, 228] on textarea "50 Freispiele zum LOTTO 6 aus 45." at bounding box center [1376, 227] width 240 height 18
type textarea "50 Freispiele zum LOTTO 6 aus 45."
click at [1548, 61] on button "Save" at bounding box center [1540, 64] width 33 height 19
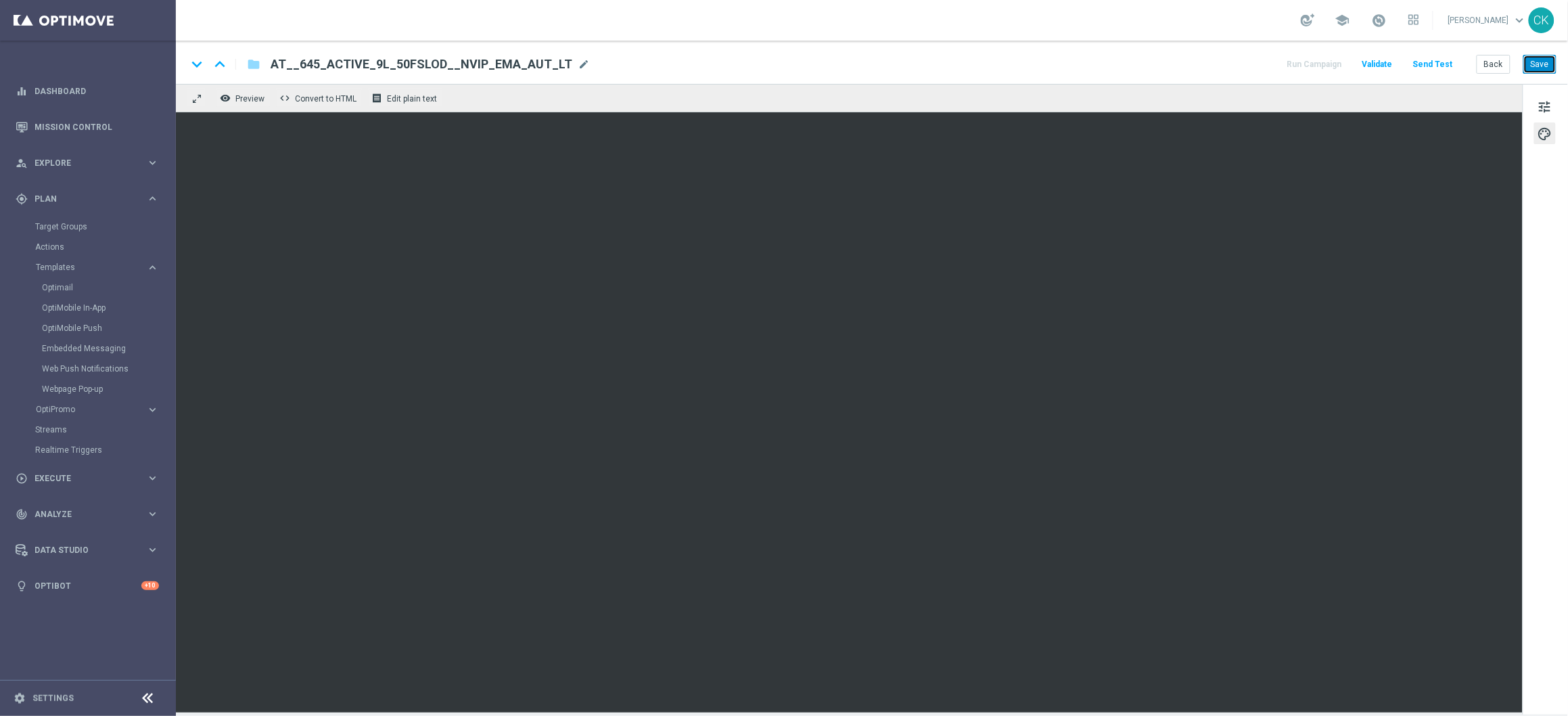
click at [1540, 65] on button "Save" at bounding box center [1540, 64] width 33 height 19
click at [1540, 65] on button "Save" at bounding box center [1540, 64] width 33 height 19
click at [1543, 66] on button "Save" at bounding box center [1540, 64] width 33 height 19
click at [1439, 63] on button "Send Test" at bounding box center [1433, 64] width 44 height 18
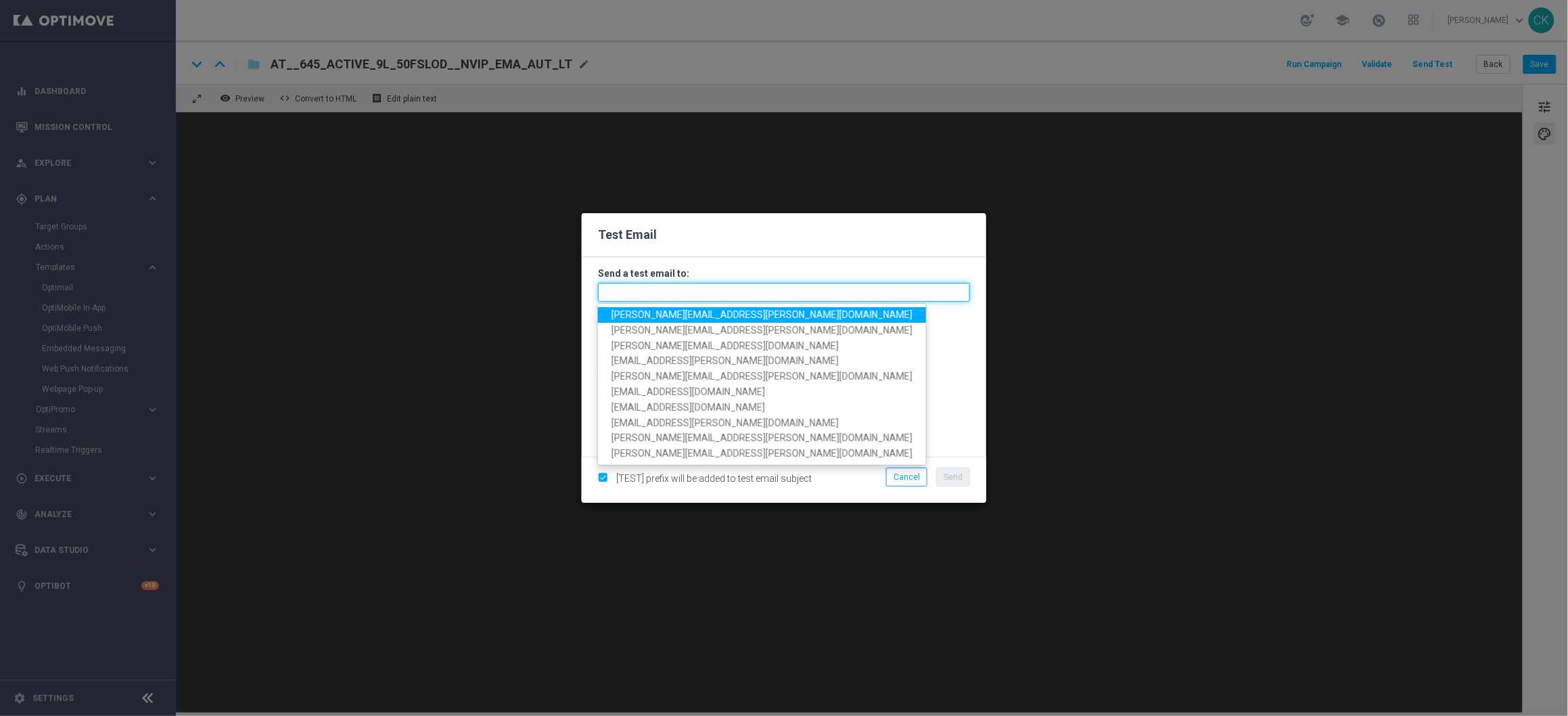
click at [733, 286] on input "text" at bounding box center [784, 292] width 372 height 19
click at [693, 313] on span "[PERSON_NAME][EMAIL_ADDRESS][DOMAIN_NAME]" at bounding box center [762, 315] width 301 height 11
type input "[PERSON_NAME][EMAIL_ADDRESS][DOMAIN_NAME]"
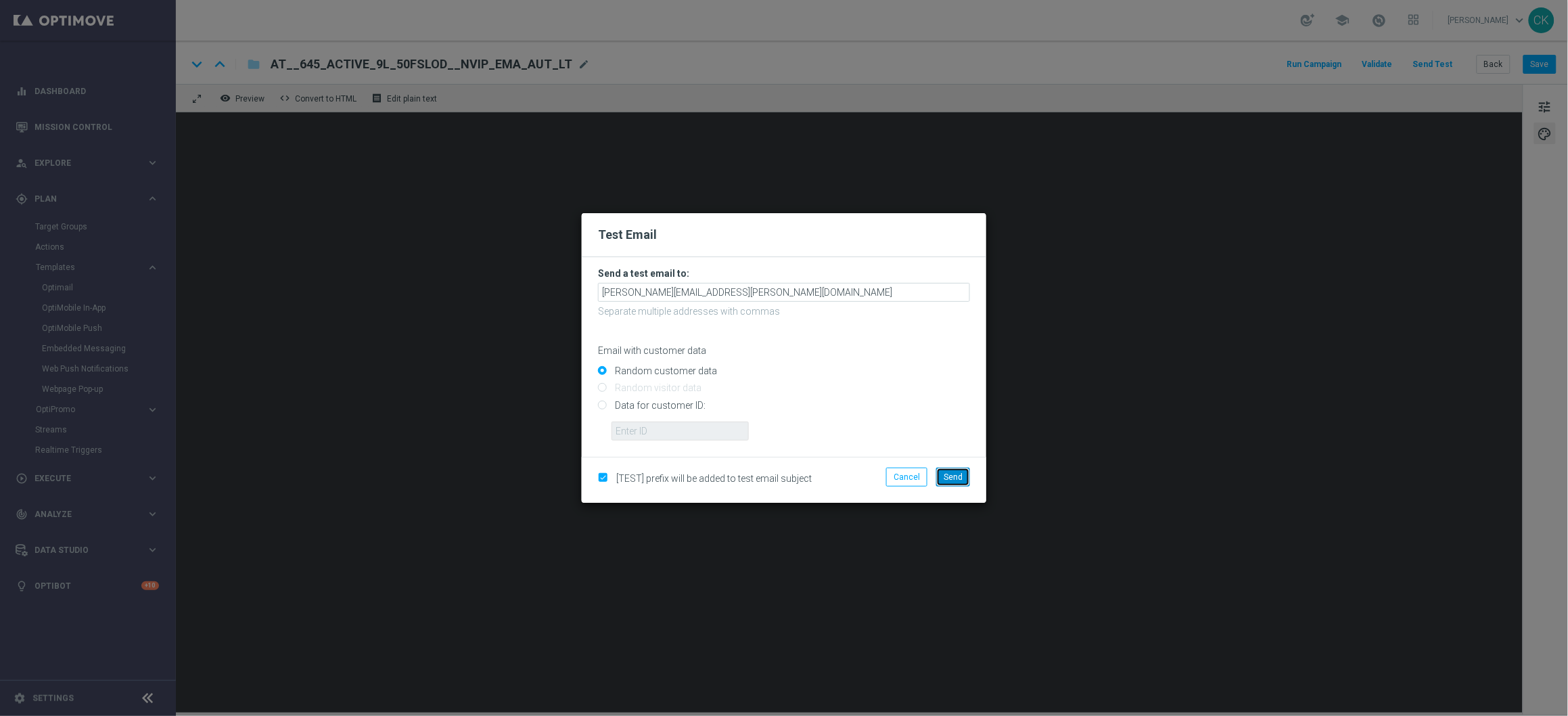
click at [952, 478] on span "Send" at bounding box center [953, 477] width 19 height 10
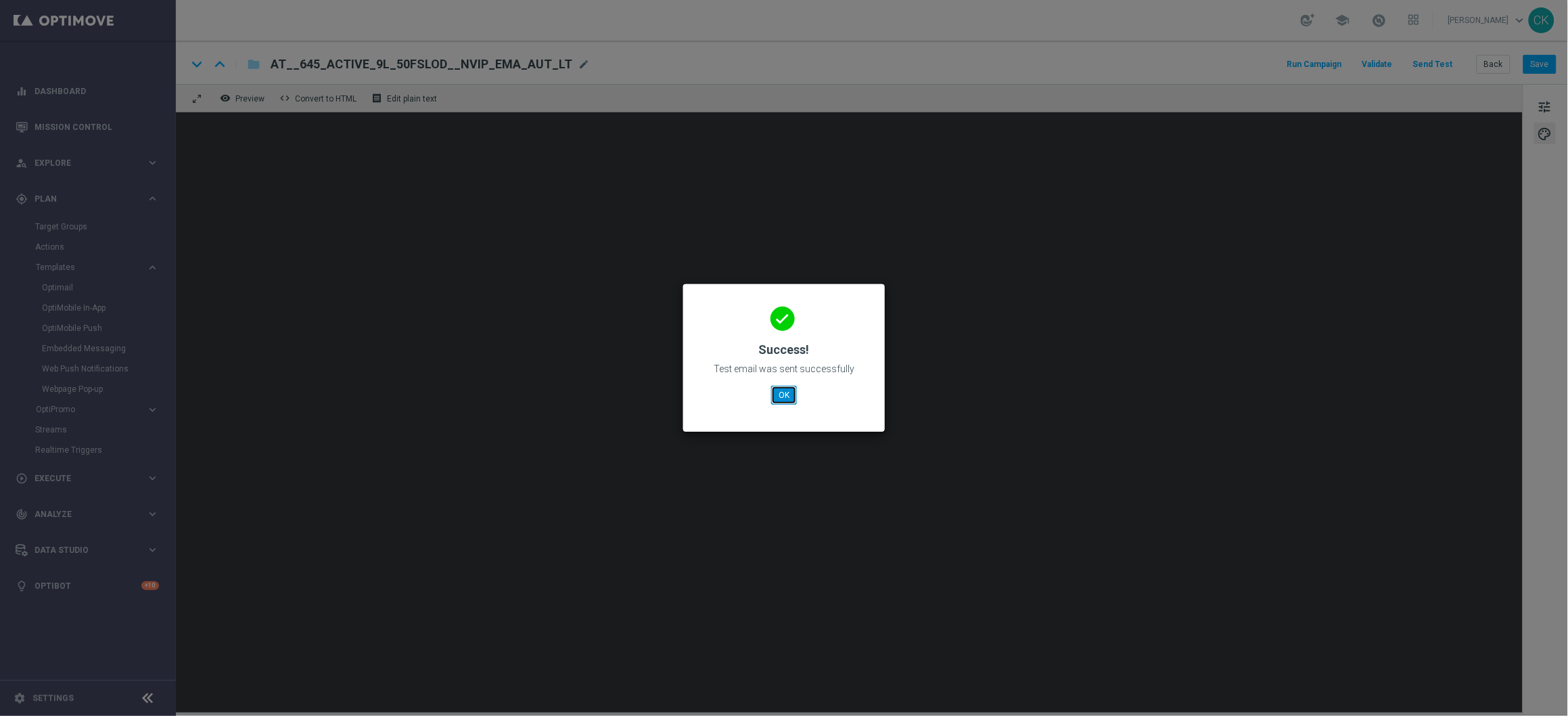
click at [794, 393] on button "OK" at bounding box center [784, 395] width 26 height 19
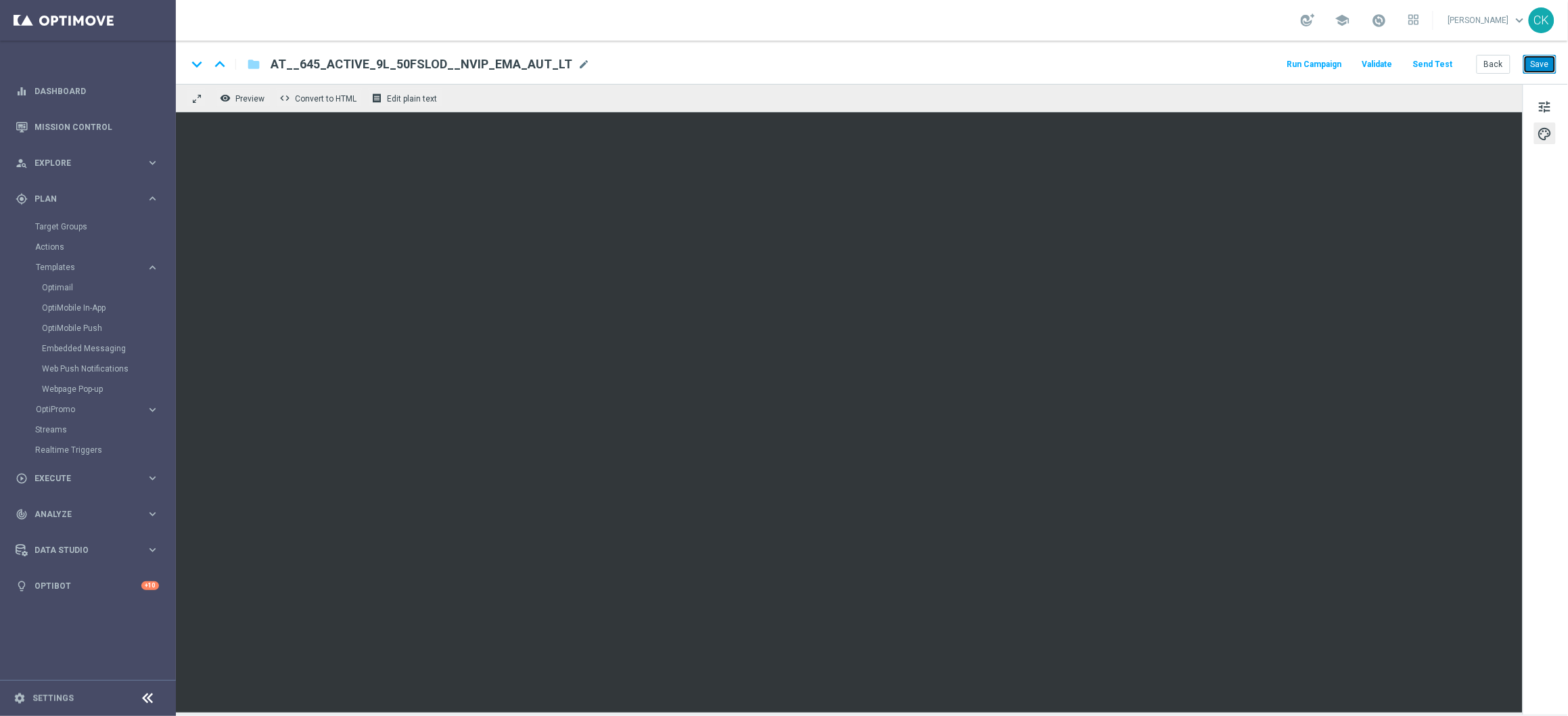
click at [1545, 71] on button "Save" at bounding box center [1540, 64] width 33 height 19
click at [1544, 69] on button "Save" at bounding box center [1540, 64] width 33 height 19
click at [1499, 67] on button "Back" at bounding box center [1494, 64] width 34 height 19
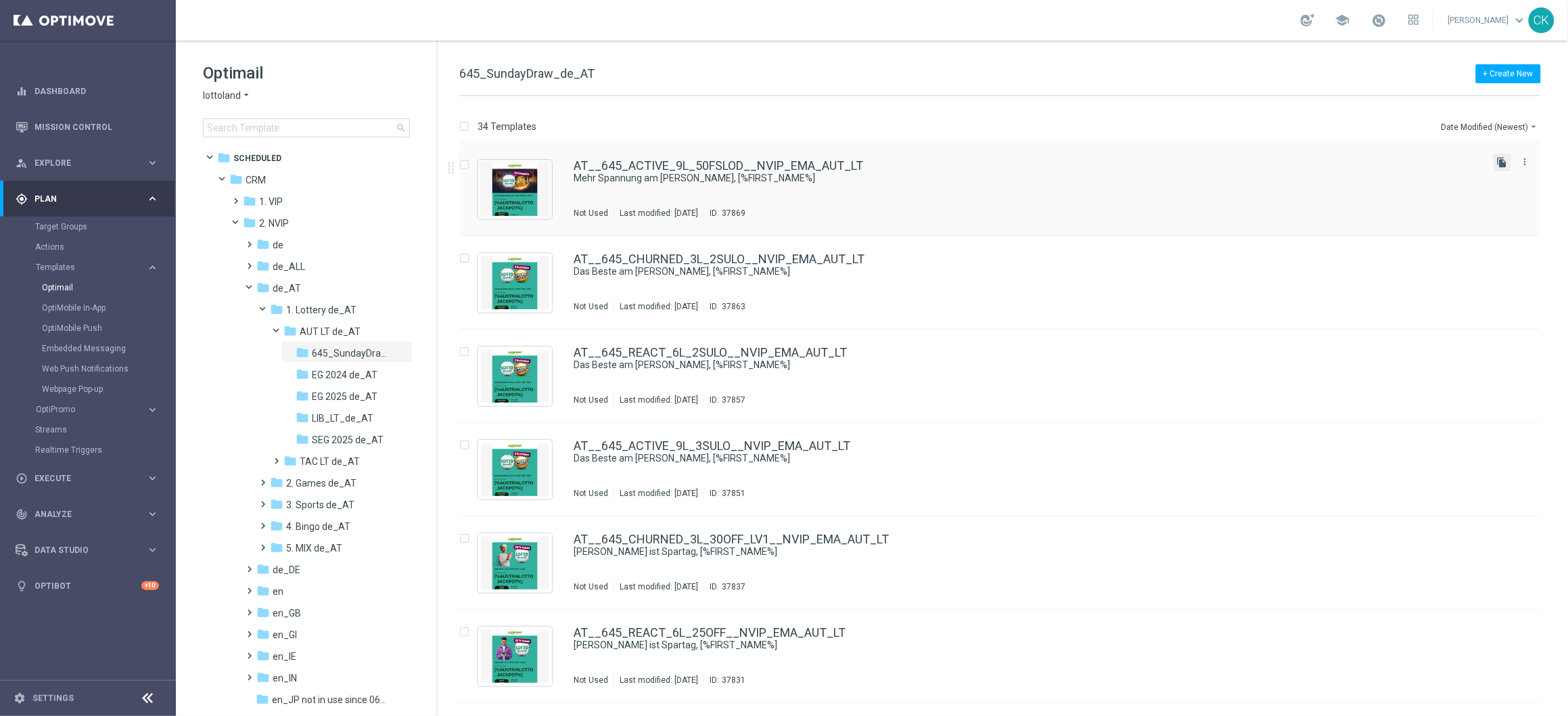
click at [1501, 163] on icon "file_copy" at bounding box center [1503, 162] width 11 height 11
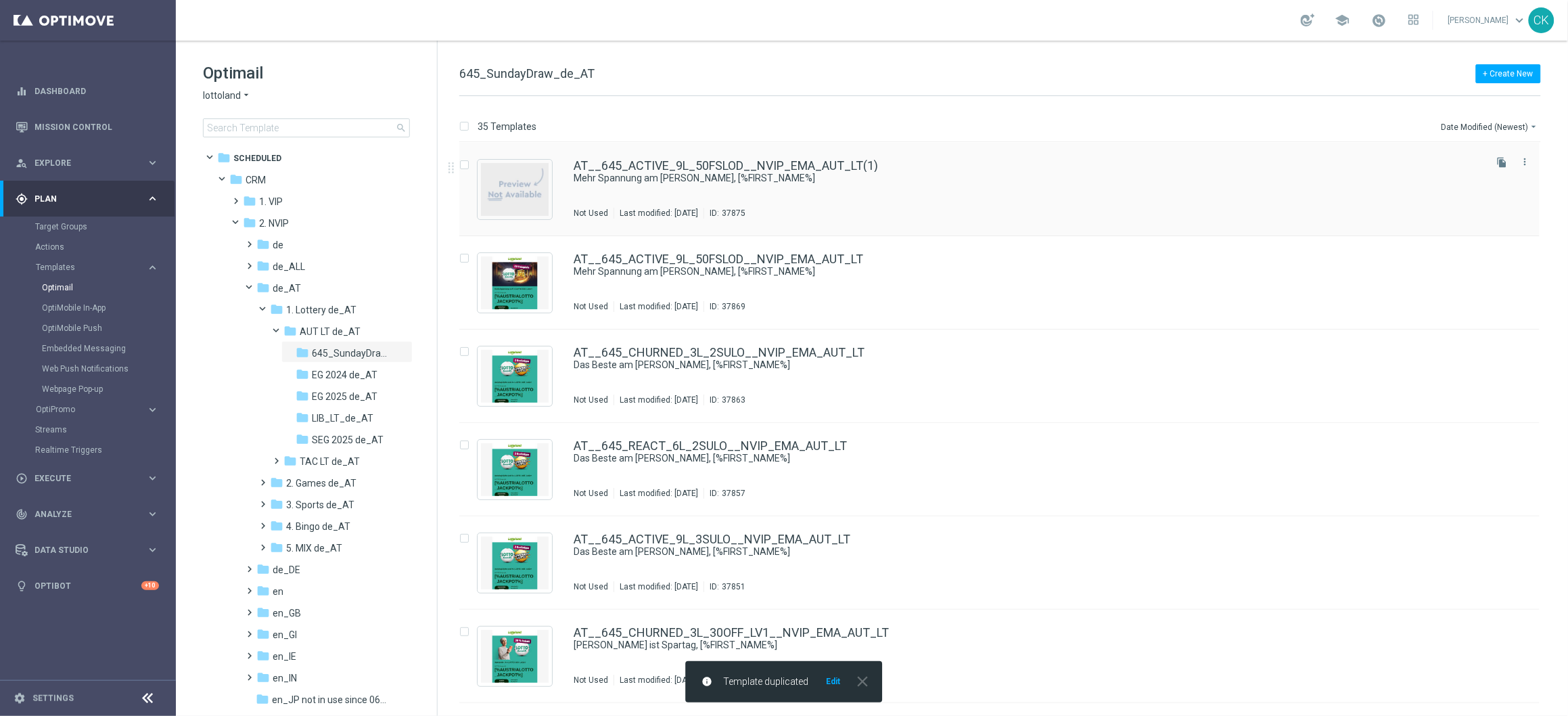
click at [612, 157] on div "AT__645_ACTIVE_9L_50FSLOD__NVIP_EMA_AUT_LT(1) Mehr Spannung am Sonntag, [%FIRST…" at bounding box center [999, 189] width 1080 height 93
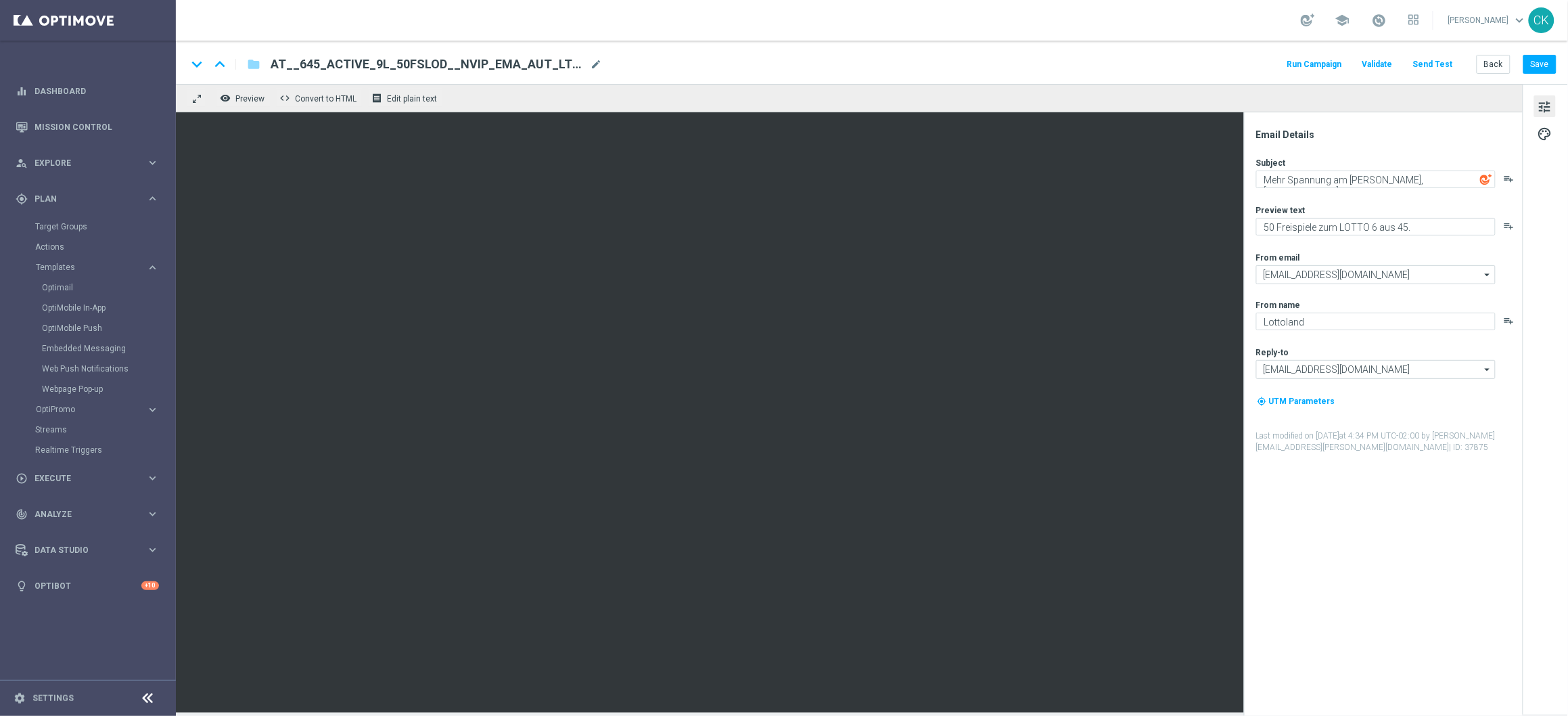
click at [480, 68] on span "AT__645_ACTIVE_9L_50FSLOD__NVIP_EMA_AUT_LT(1)" at bounding box center [427, 64] width 314 height 16
click at [480, 68] on input "AT__645_ACTIVE_9L_50FSLOD__NVIP_EMA_AUT_LT(1)" at bounding box center [438, 64] width 336 height 18
paste input "REACT_6L_30FSLOD__NVIP_EMA_AUT_LT"
type input "AT__645_REACT_6L_30FSLOD__NVIP_EMA_AUT_LT"
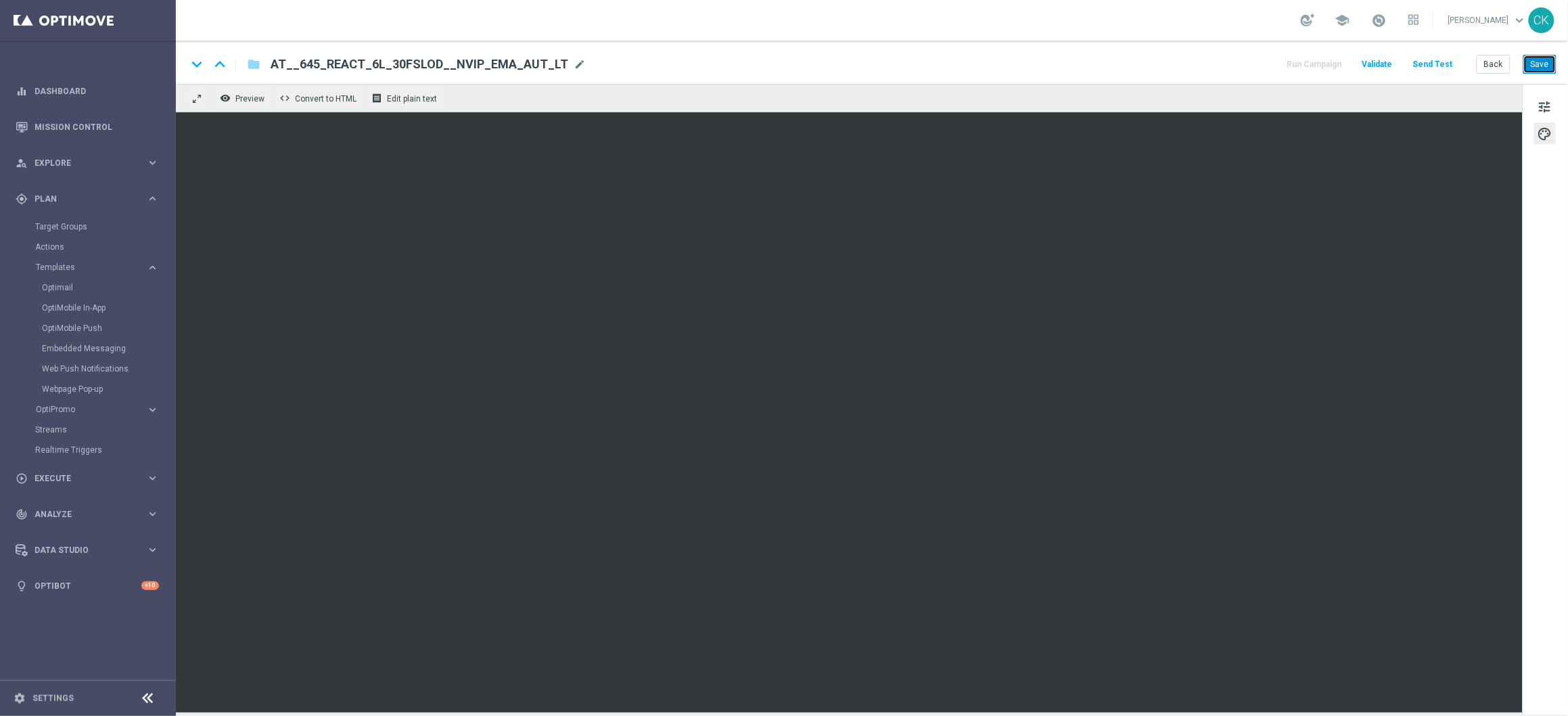
click at [1543, 69] on button "Save" at bounding box center [1540, 64] width 33 height 19
click at [1543, 102] on span "tune" at bounding box center [1545, 107] width 15 height 18
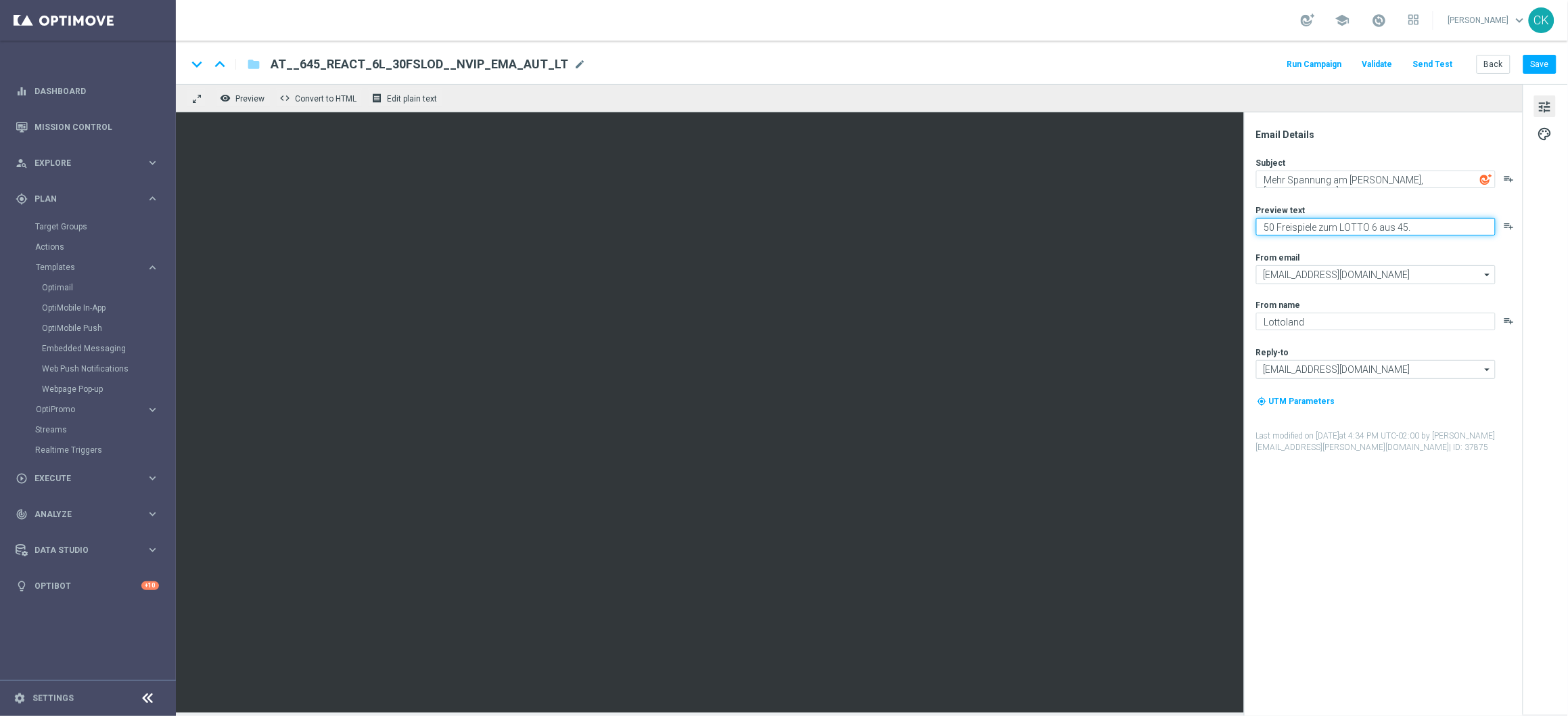
click at [1270, 230] on textarea "50 Freispiele zum LOTTO 6 aus 45." at bounding box center [1376, 227] width 240 height 18
type textarea "30 Freispiele zum LOTTO 6 aus 45."
click at [1533, 69] on button "Save" at bounding box center [1540, 64] width 33 height 19
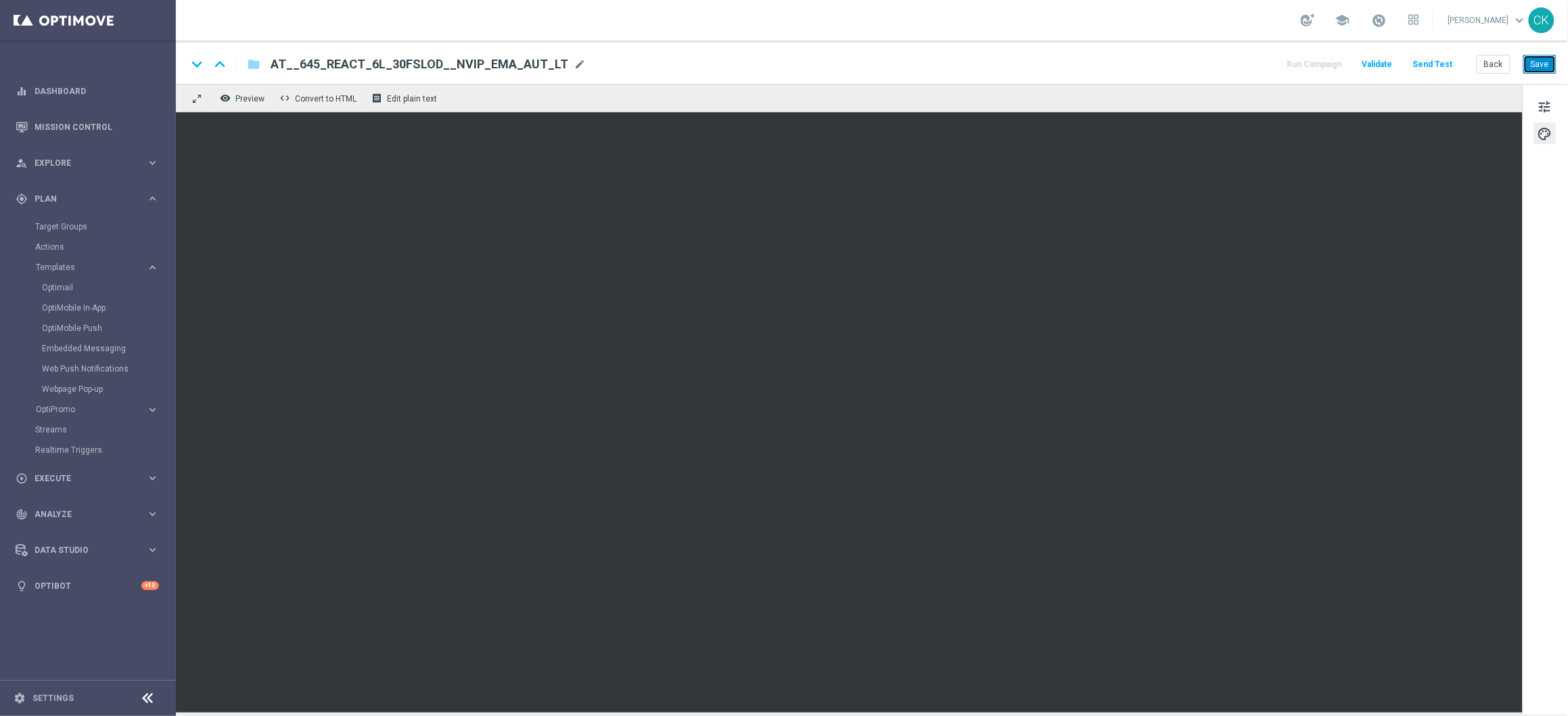
click at [1545, 67] on button "Save" at bounding box center [1540, 64] width 33 height 19
click at [1547, 110] on span "tune" at bounding box center [1545, 107] width 15 height 18
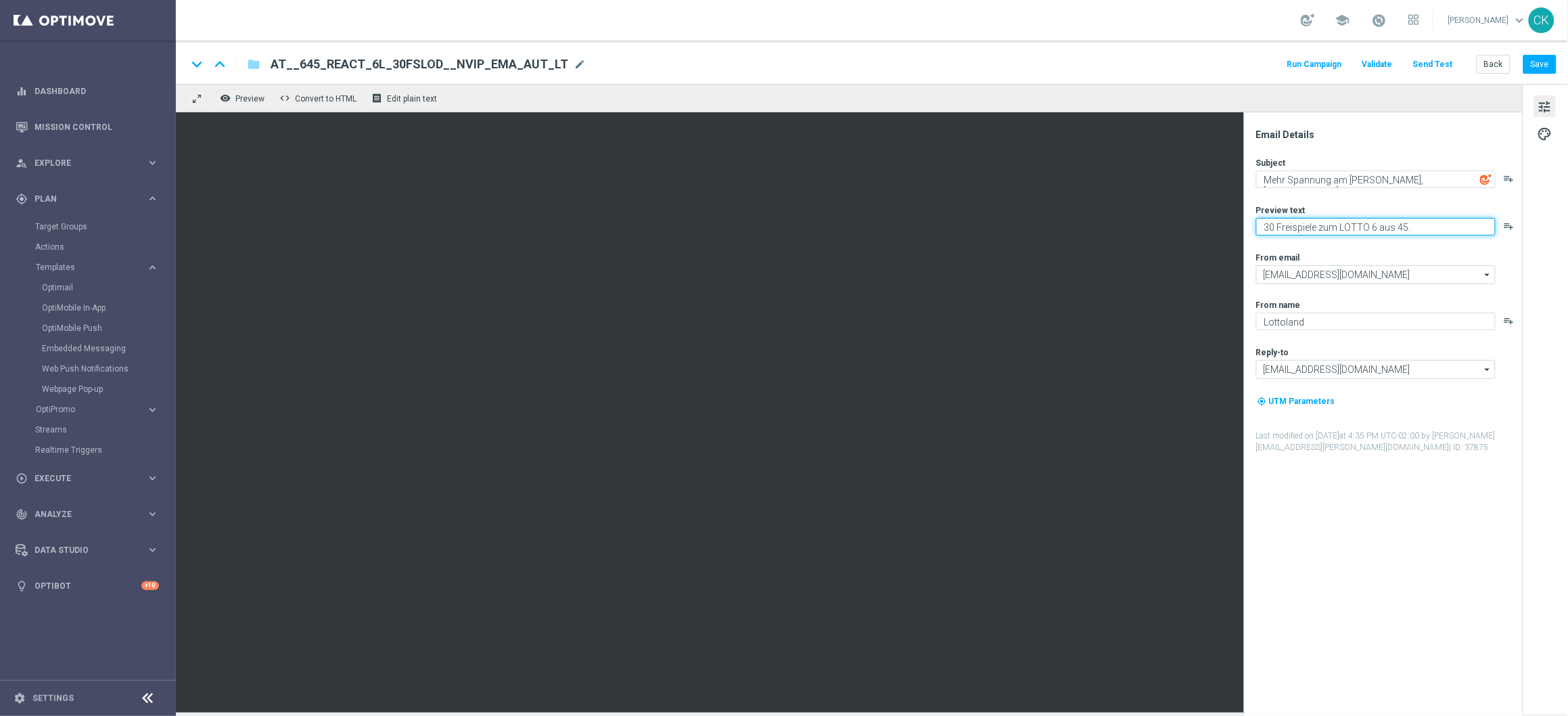
click at [1431, 233] on textarea "30 Freispiele zum LOTTO 6 aus 45." at bounding box center [1376, 227] width 240 height 18
click at [1435, 226] on textarea "30 Freispiele zum LOTTO 6 aus 45." at bounding box center [1376, 227] width 240 height 18
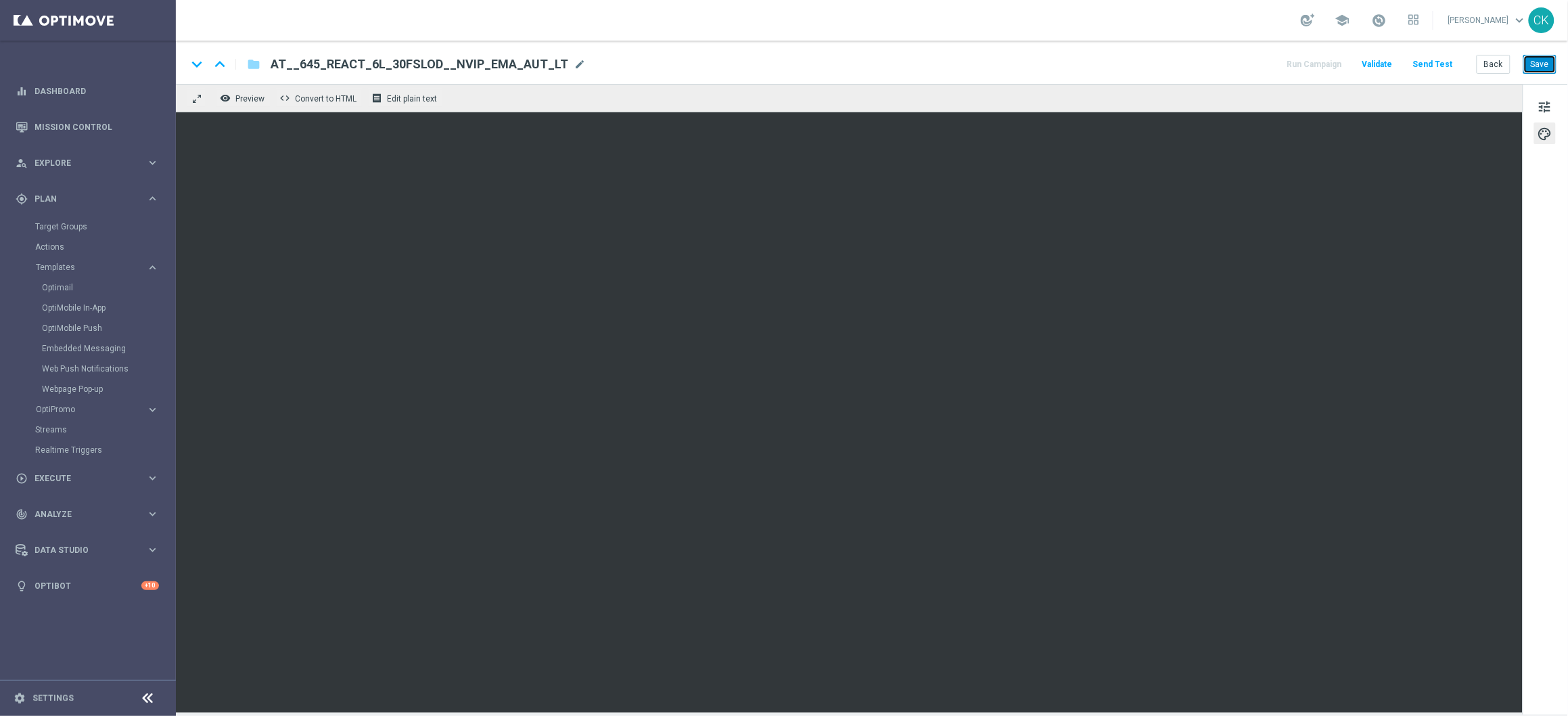
click at [1543, 66] on button "Save" at bounding box center [1540, 64] width 33 height 19
click at [1494, 69] on button "Back" at bounding box center [1494, 64] width 34 height 19
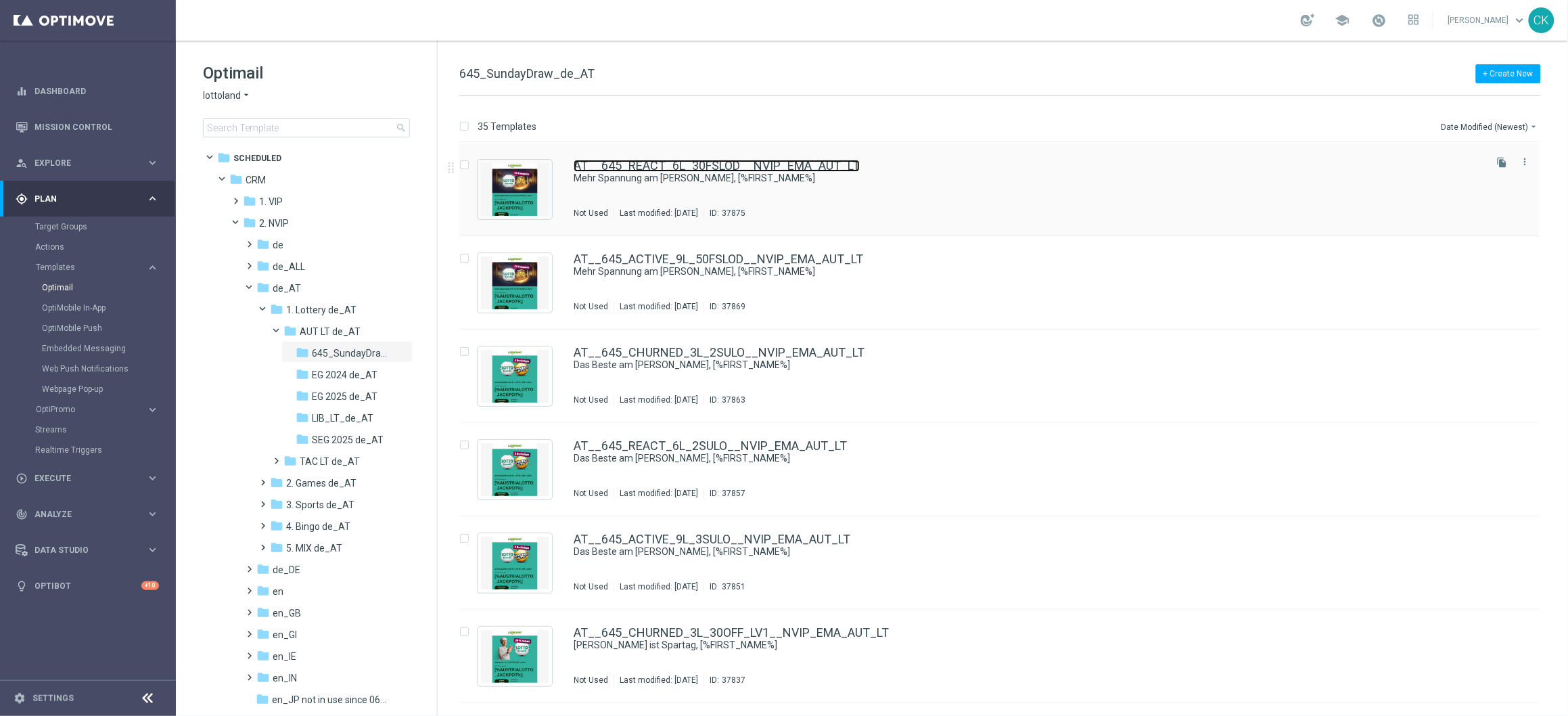
click at [751, 168] on link "AT__645_REACT_6L_30FSLOD__NVIP_EMA_AUT_LT" at bounding box center [717, 166] width 286 height 12
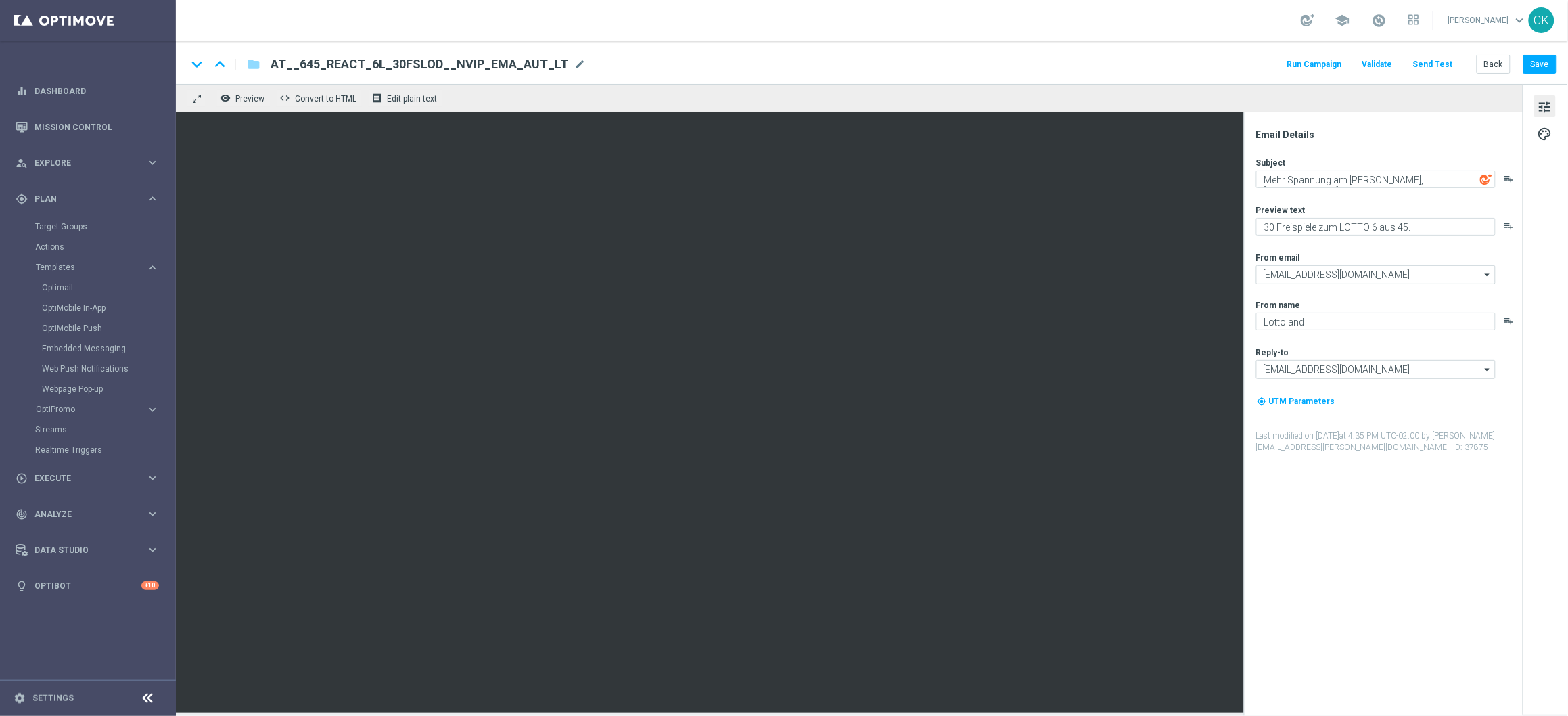
click at [1433, 59] on button "Send Test" at bounding box center [1433, 64] width 44 height 18
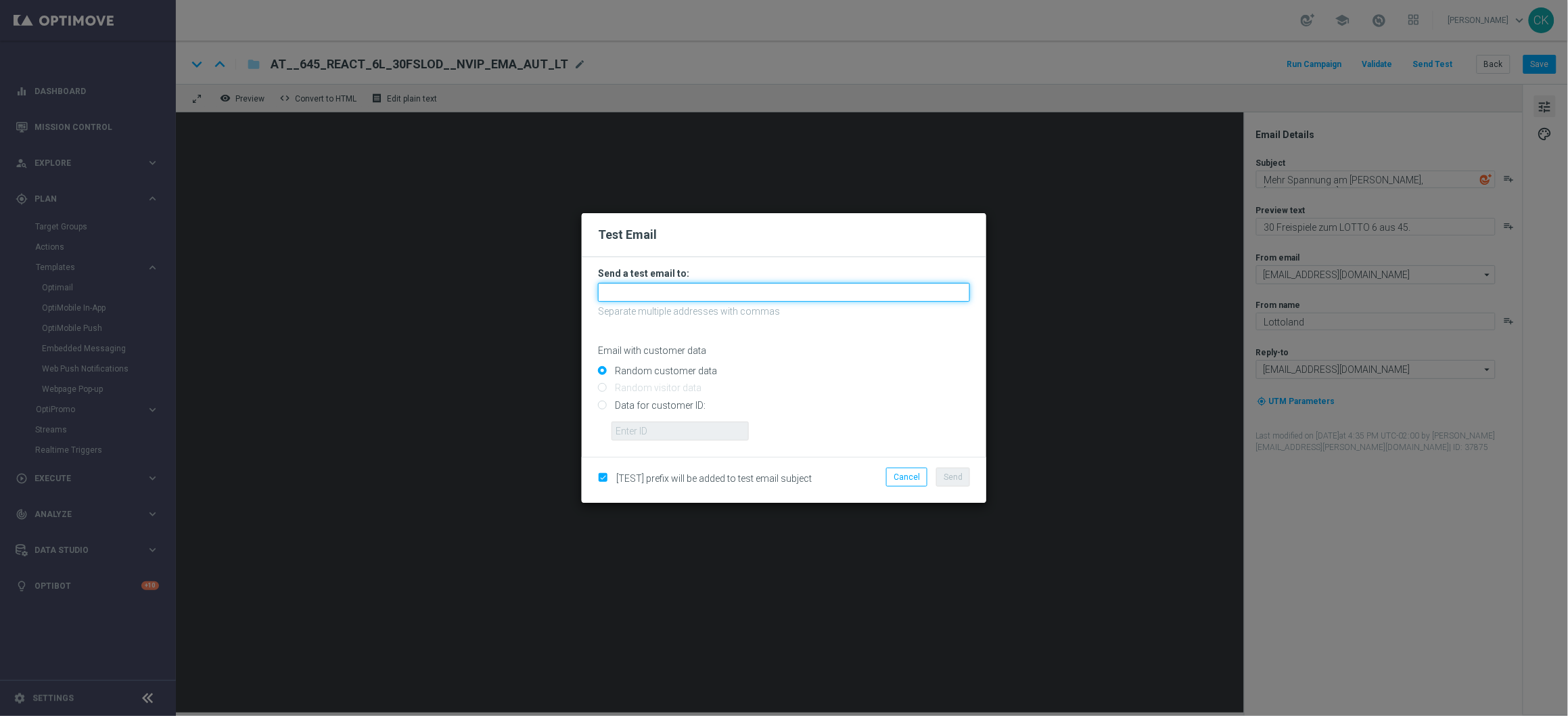
click at [763, 288] on input "text" at bounding box center [784, 292] width 372 height 19
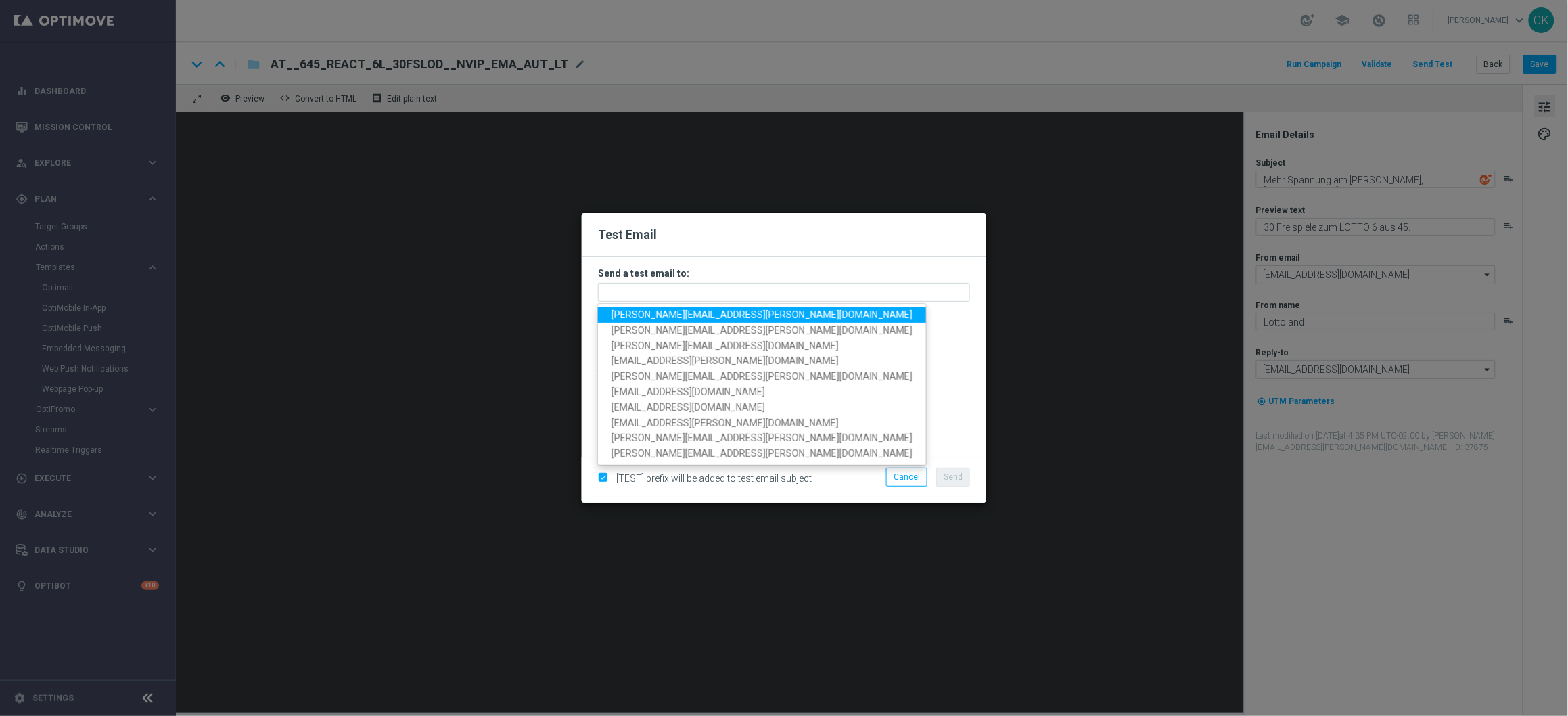
click at [676, 312] on span "[PERSON_NAME][EMAIL_ADDRESS][DOMAIN_NAME]" at bounding box center [762, 315] width 301 height 11
type input "[PERSON_NAME][EMAIL_ADDRESS][DOMAIN_NAME]"
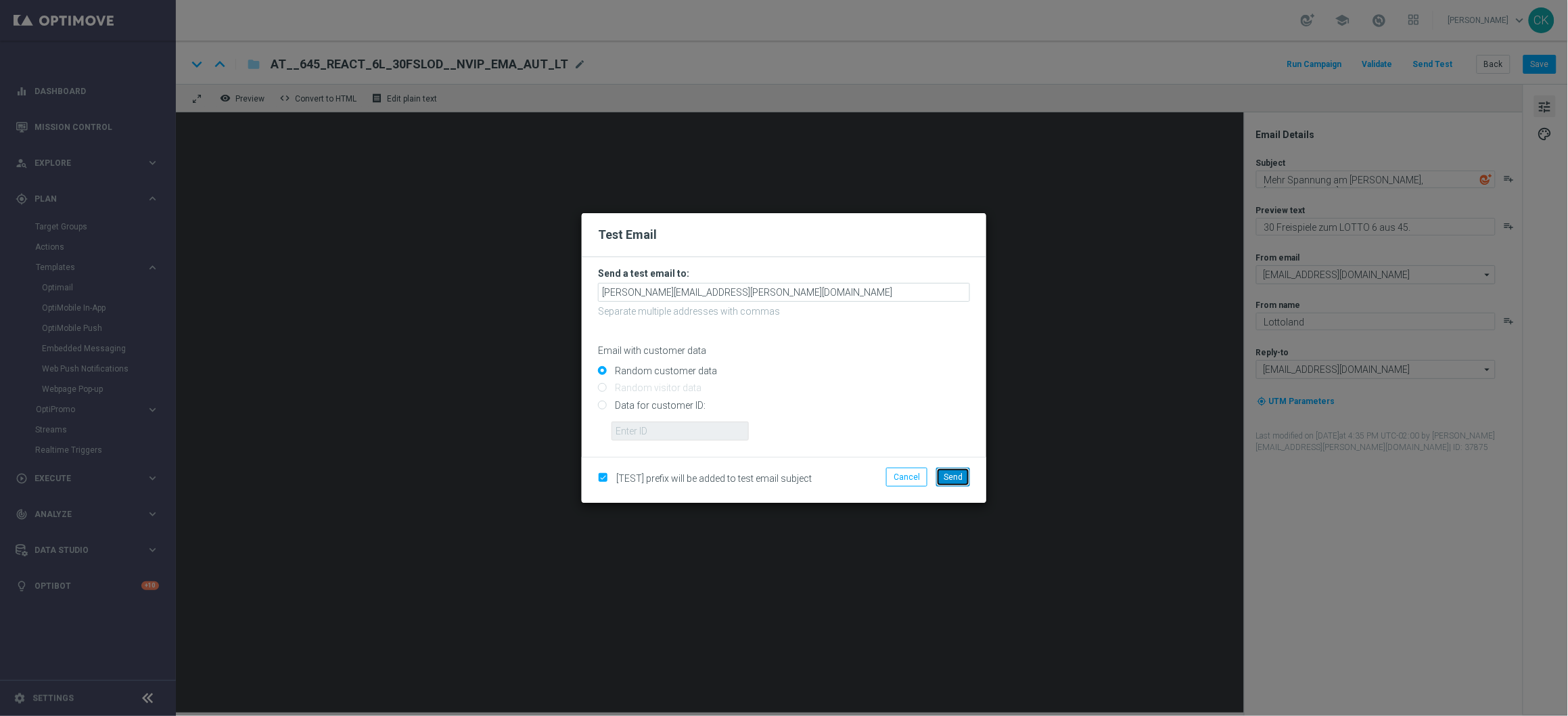
click at [945, 478] on span "Send" at bounding box center [953, 477] width 19 height 10
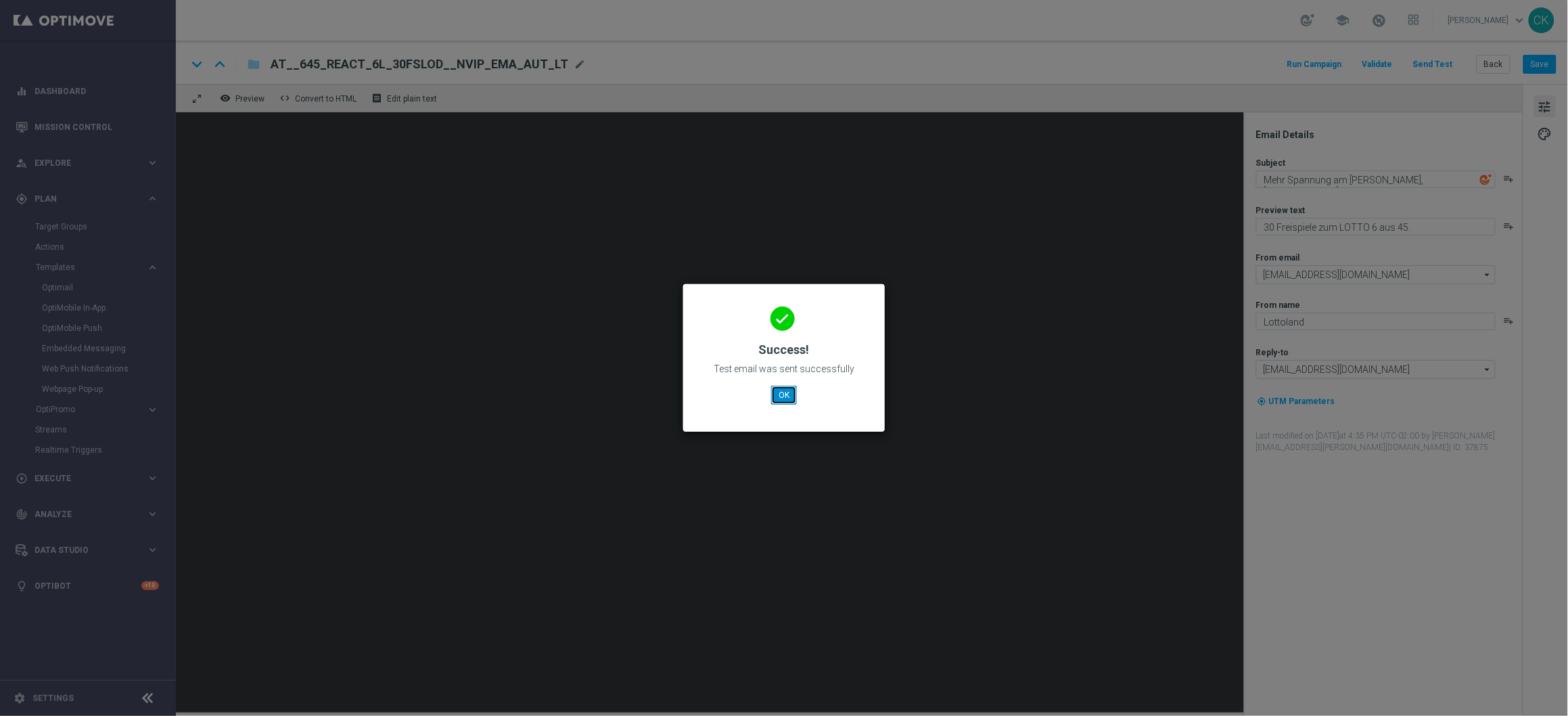
click at [781, 397] on button "OK" at bounding box center [784, 395] width 26 height 19
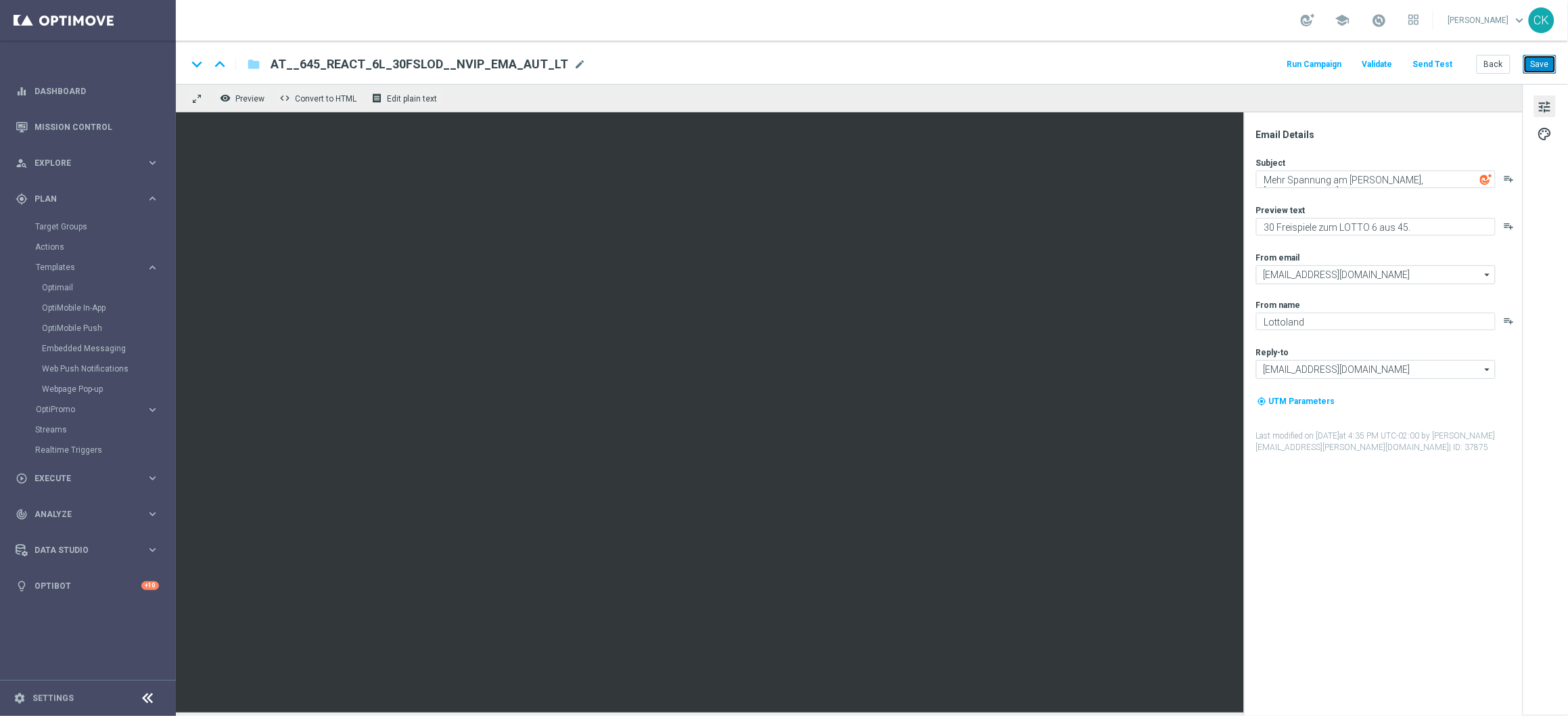
click at [1546, 70] on button "Save" at bounding box center [1540, 64] width 33 height 19
click at [1492, 64] on button "Back" at bounding box center [1494, 64] width 34 height 19
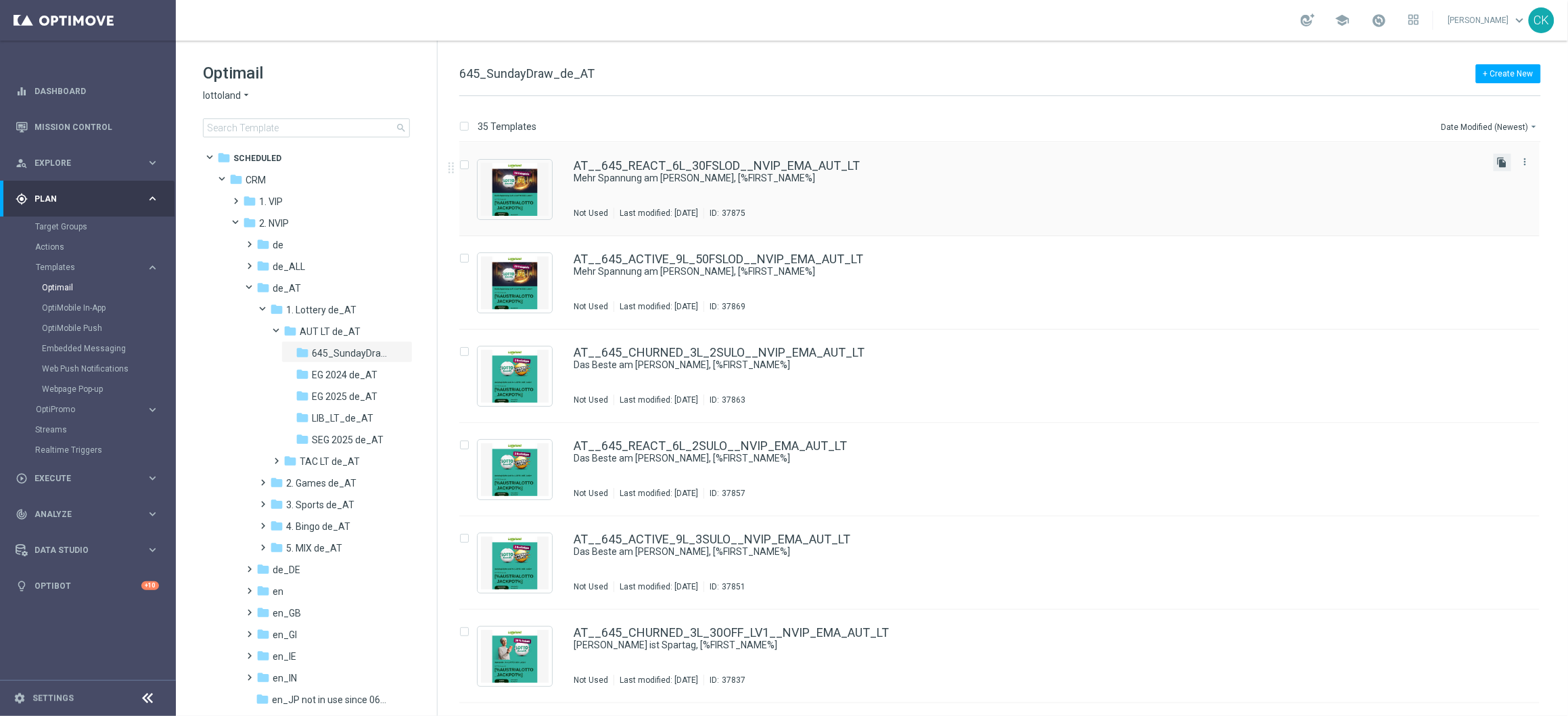
click at [1503, 163] on icon "file_copy" at bounding box center [1503, 162] width 11 height 11
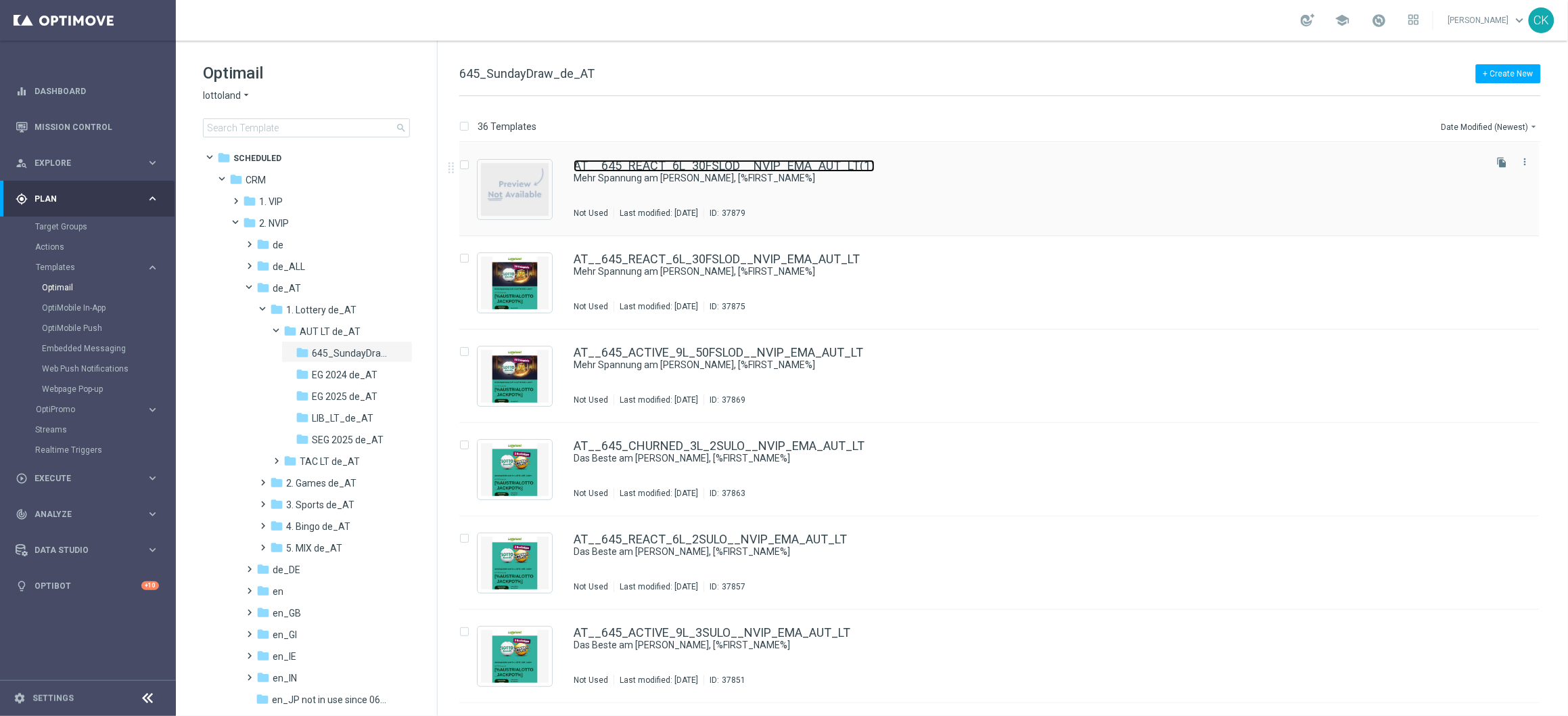
click at [678, 159] on link "AT__645_REACT_6L_30FSLOD__NVIP_EMA_AUT_LT(1)" at bounding box center [724, 166] width 301 height 12
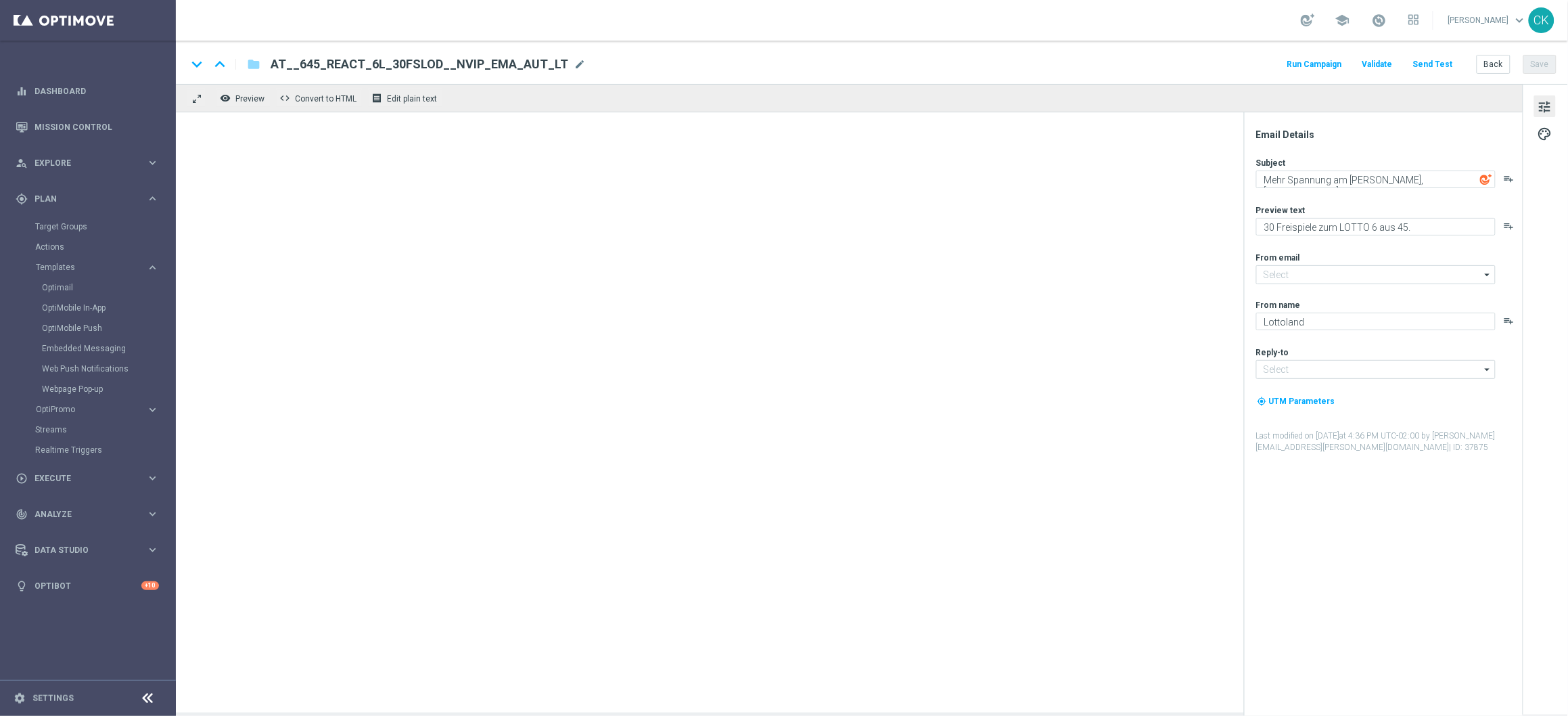
type input "[EMAIL_ADDRESS][DOMAIN_NAME]"
click at [510, 59] on span "AT__645_REACT_6L_30FSLOD__NVIP_EMA_AUT_LT(1)" at bounding box center [427, 64] width 314 height 16
click at [510, 59] on input "AT__645_REACT_6L_30FSLOD__NVIP_EMA_AUT_LT(1)" at bounding box center [438, 64] width 336 height 18
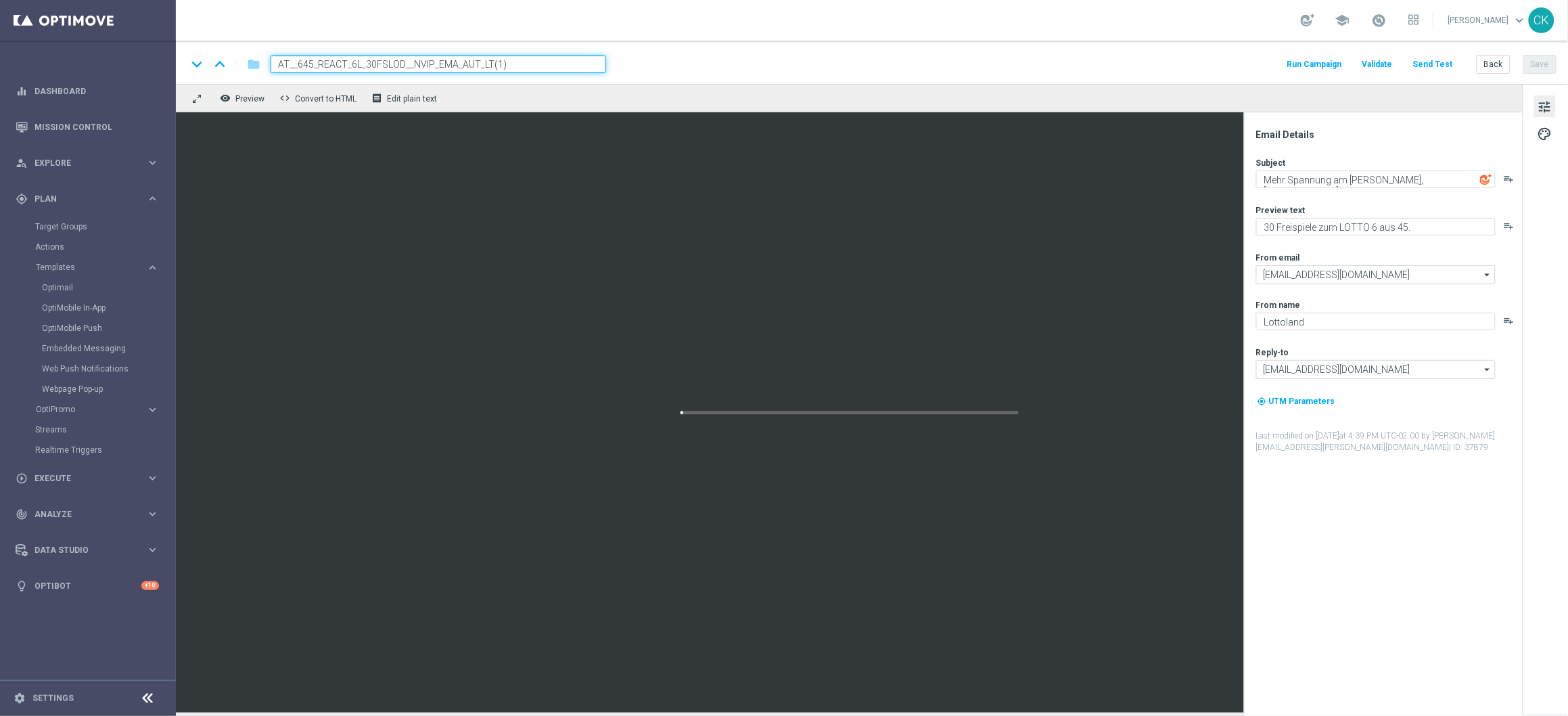
paste input "CHURNED_3L_30FSLOD__NVIP_EMA_AUT_LT"
type input "AT__645_CHURNED_3L_30FSLOD__NVIP_EMA_AUT_LT"
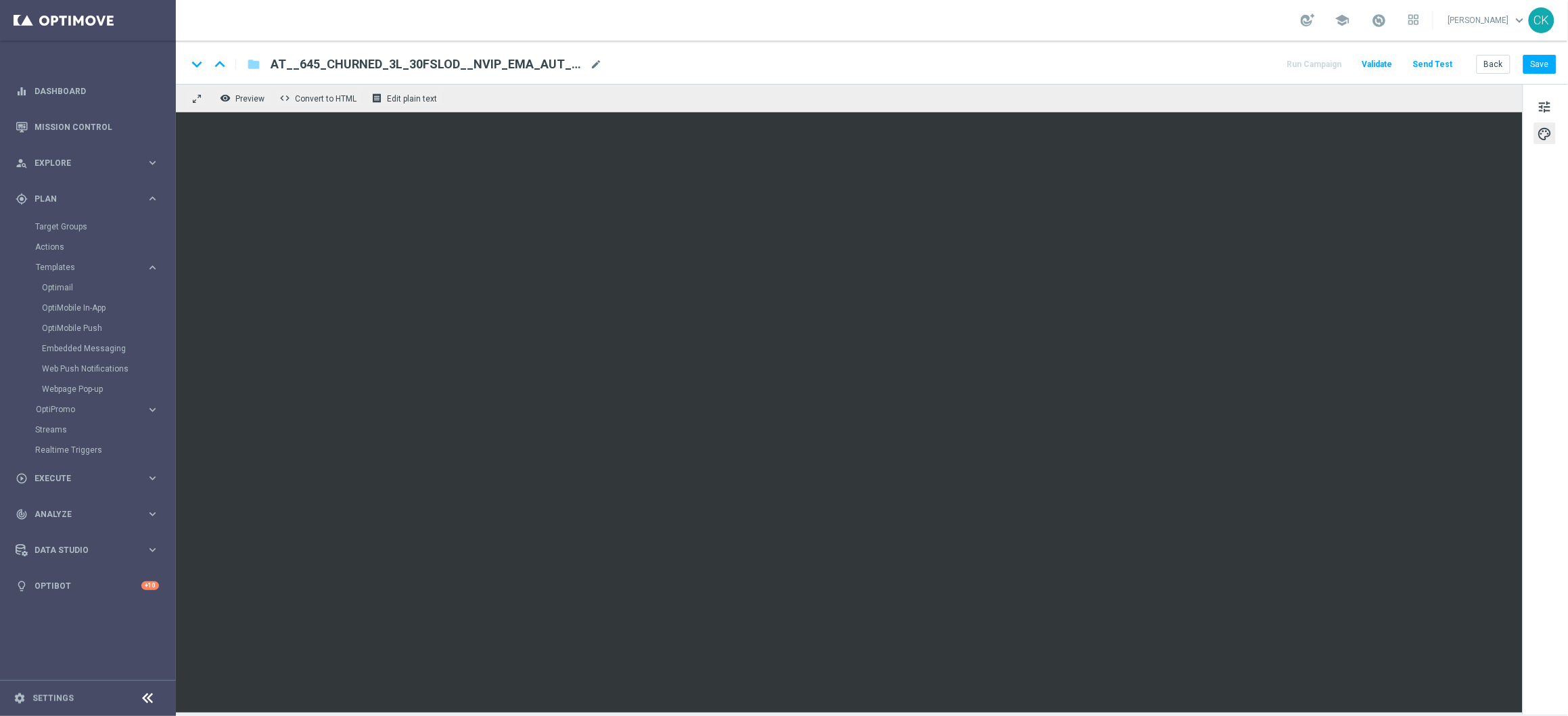
click at [1558, 67] on div "keyboard_arrow_down keyboard_arrow_up folder AT__645_CHURNED_3L_30FSLOD__NVIP_E…" at bounding box center [872, 63] width 1392 height 44
click at [1545, 65] on button "Save" at bounding box center [1540, 64] width 33 height 19
click at [1548, 63] on button "Save" at bounding box center [1540, 64] width 33 height 19
click at [1543, 64] on button "Save" at bounding box center [1540, 64] width 33 height 19
click at [1494, 59] on button "Back" at bounding box center [1494, 64] width 34 height 19
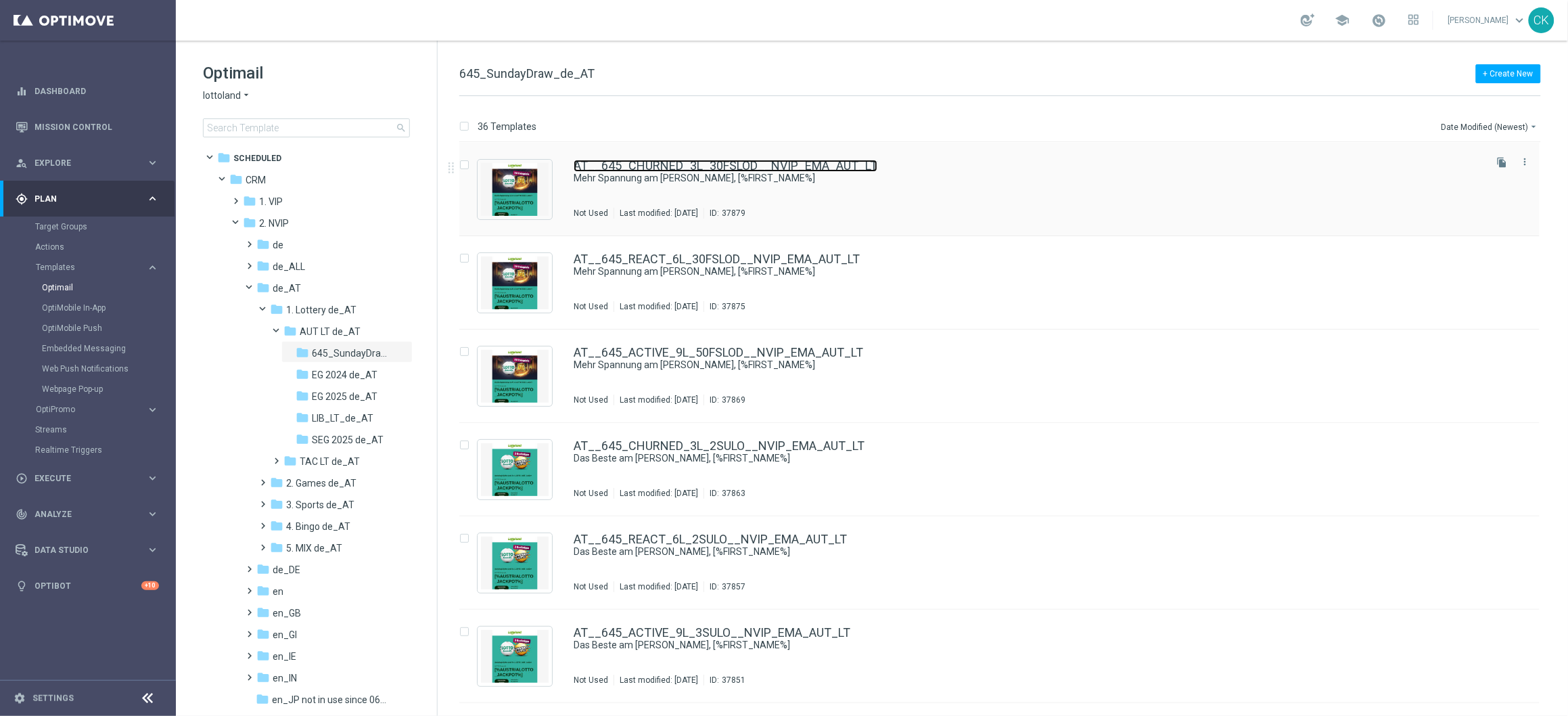
click at [676, 167] on link "AT__645_CHURNED_3L_30FSLOD__NVIP_EMA_AUT_LT" at bounding box center [725, 166] width 304 height 12
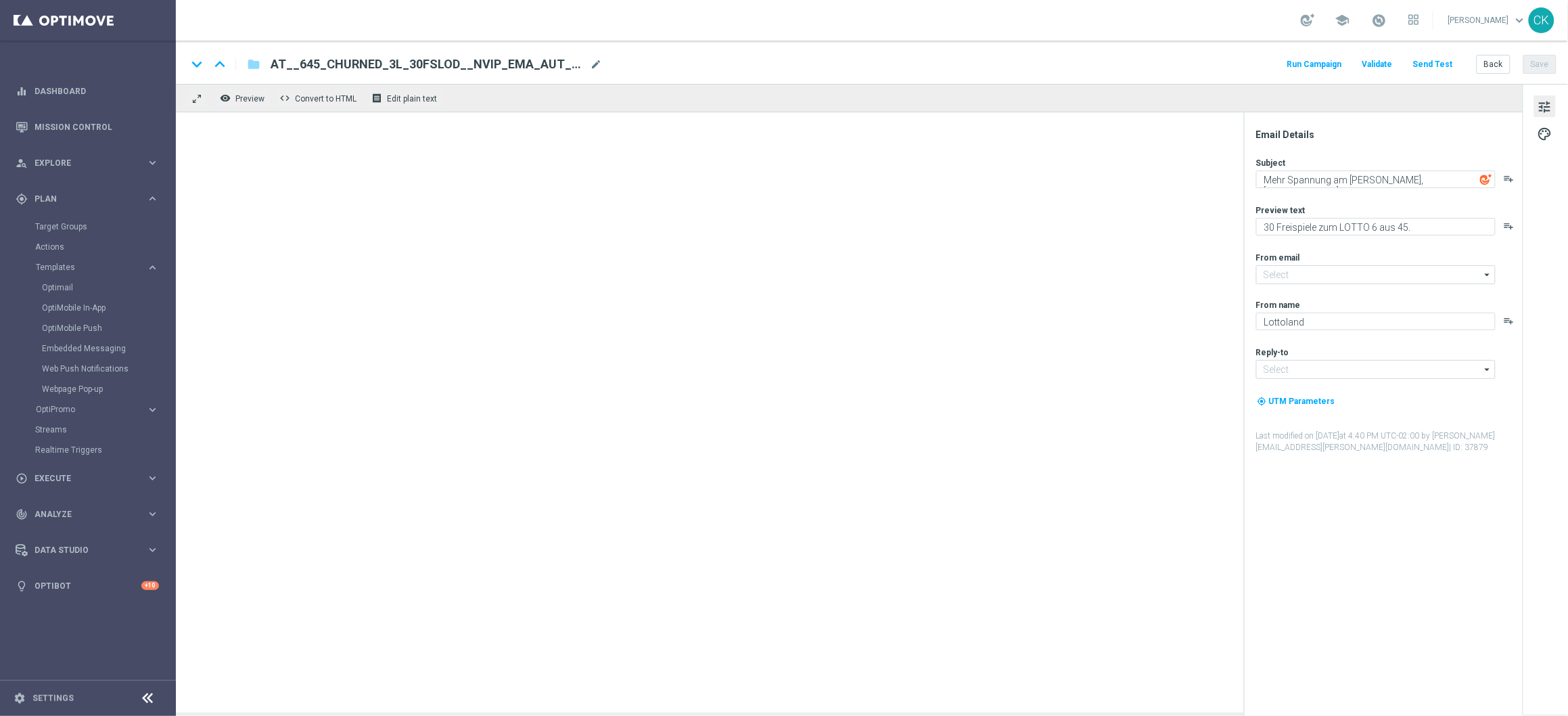
type input "[EMAIL_ADDRESS][DOMAIN_NAME]"
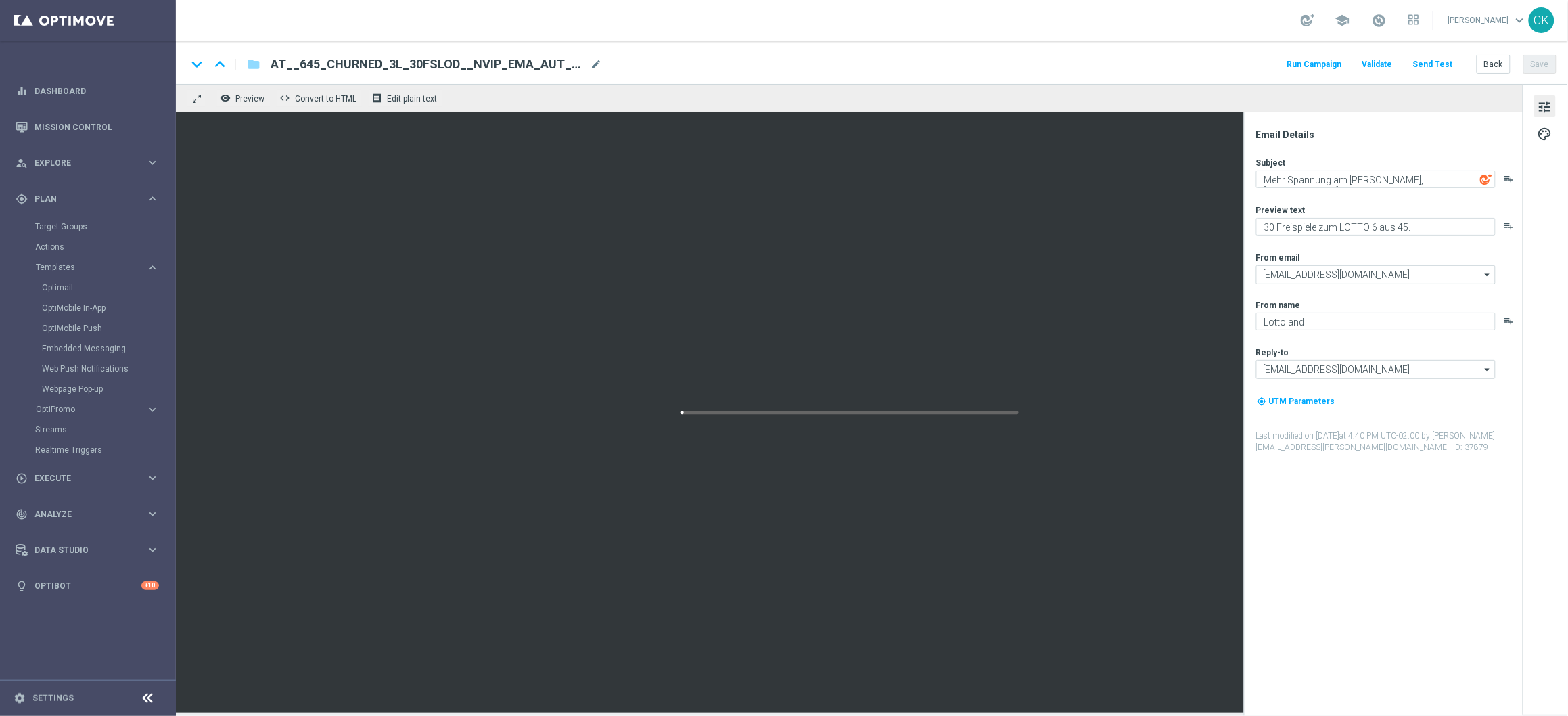
click at [1432, 62] on button "Send Test" at bounding box center [1433, 64] width 44 height 18
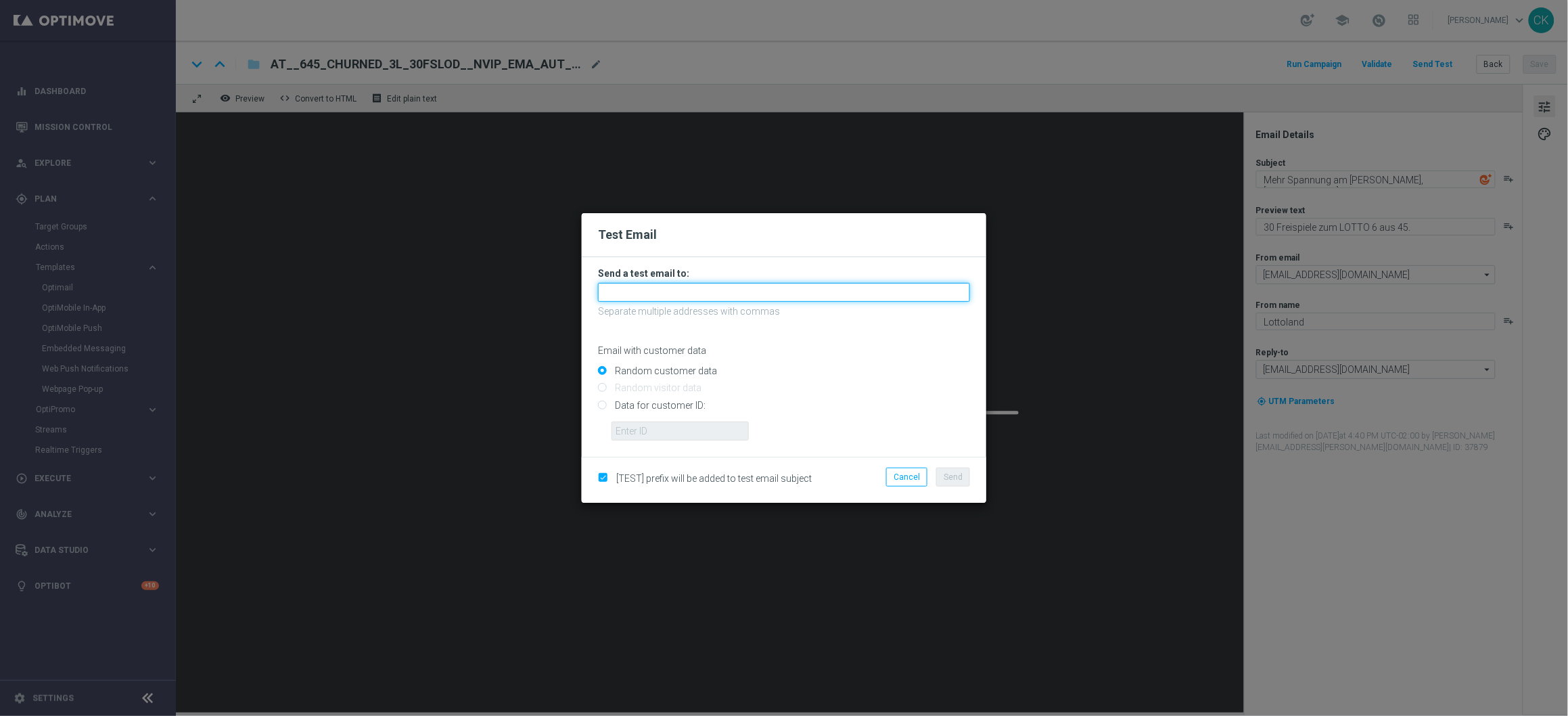
click at [723, 290] on input "text" at bounding box center [784, 292] width 372 height 19
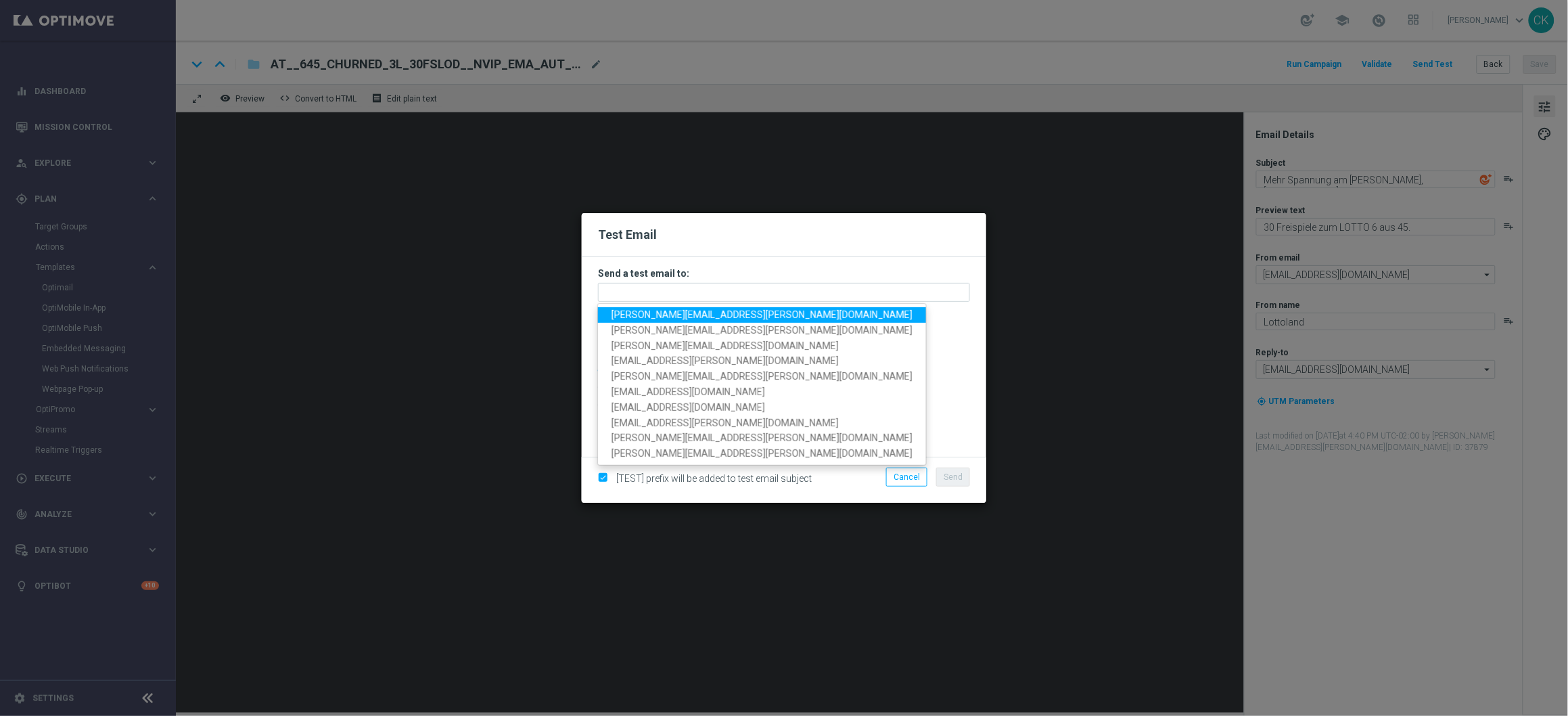
click at [712, 312] on span "[PERSON_NAME][EMAIL_ADDRESS][DOMAIN_NAME]" at bounding box center [762, 315] width 301 height 11
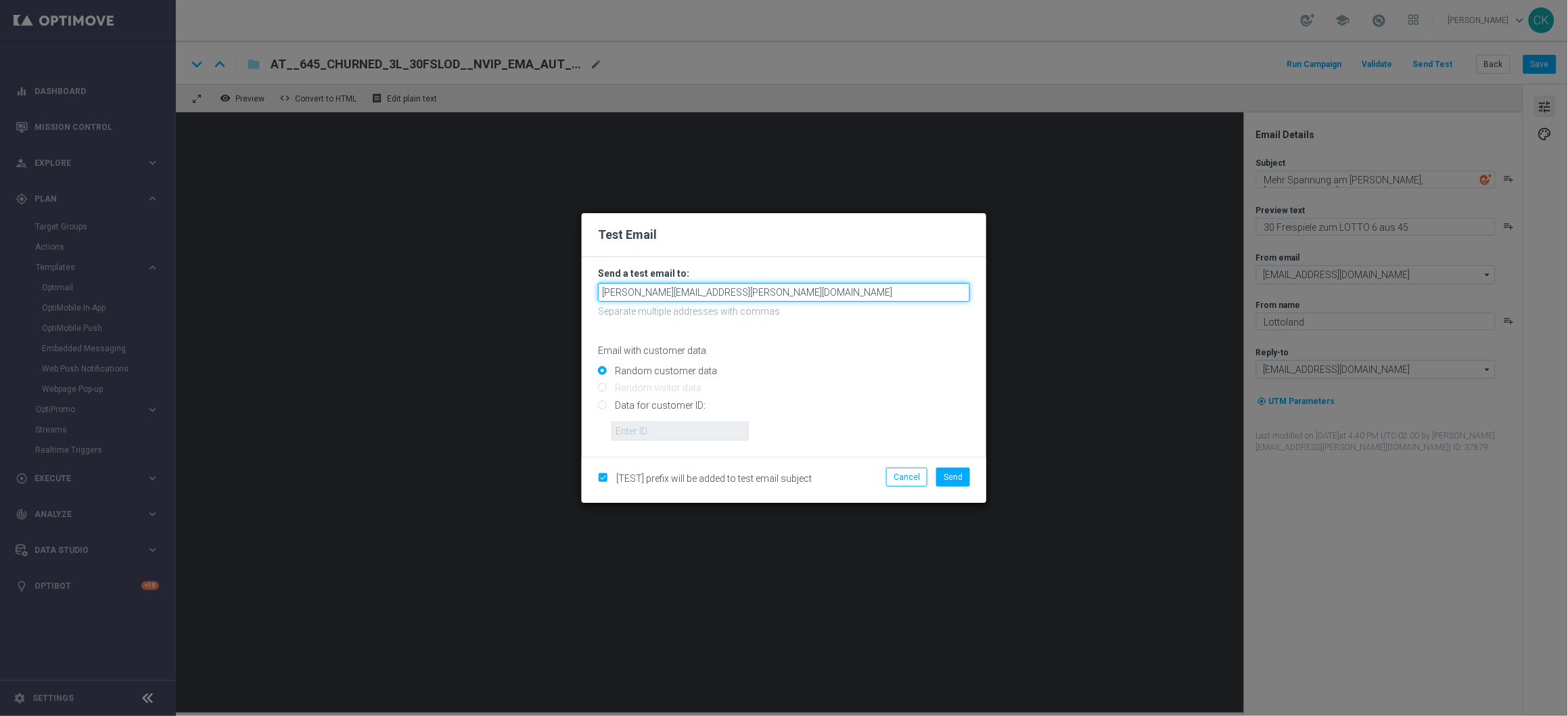
click at [807, 292] on input "[PERSON_NAME][EMAIL_ADDRESS][DOMAIN_NAME]" at bounding box center [784, 292] width 372 height 19
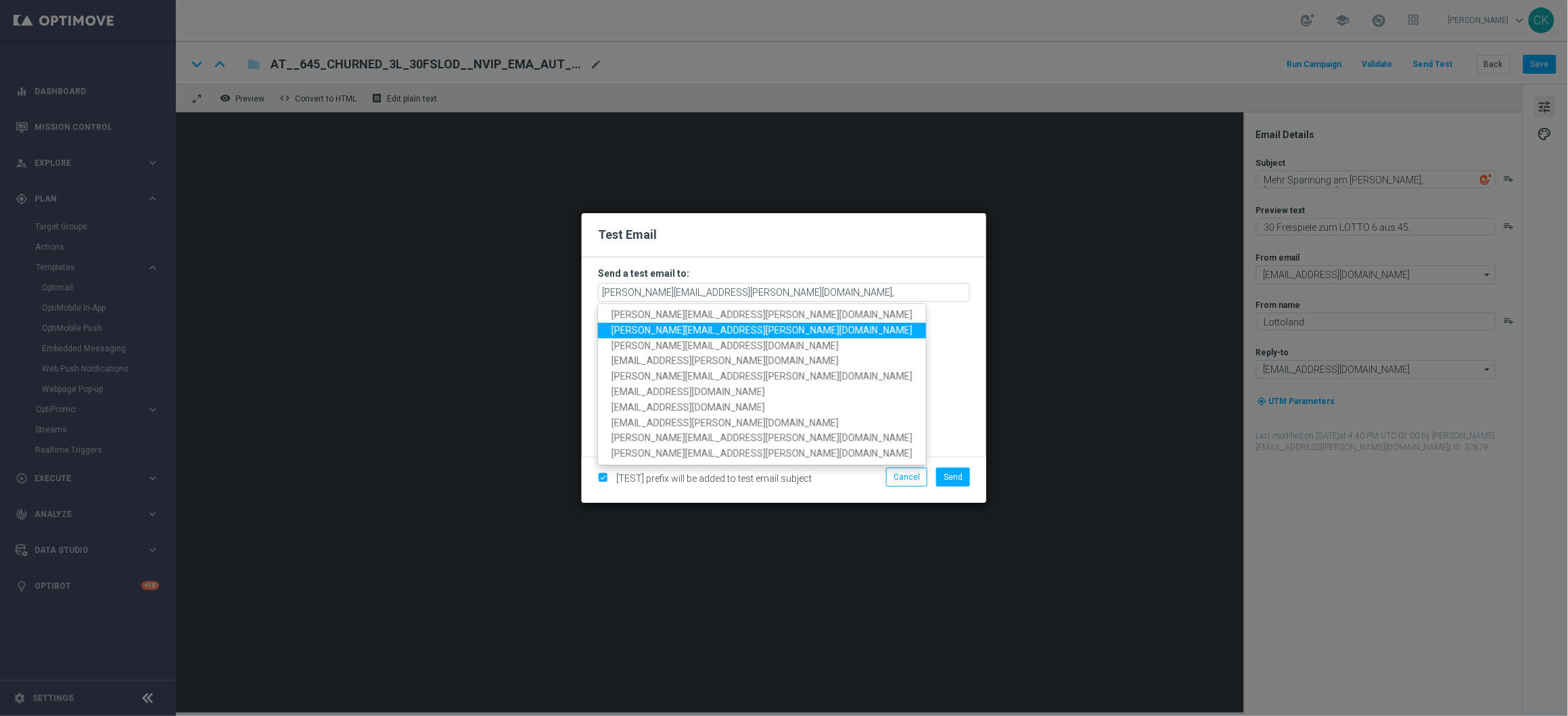
click at [720, 328] on span "[PERSON_NAME][EMAIL_ADDRESS][DOMAIN_NAME]" at bounding box center [762, 330] width 301 height 11
type input "[PERSON_NAME][EMAIL_ADDRESS][DOMAIN_NAME],[DOMAIN_NAME][EMAIL_ADDRESS][DOMAIN_N…"
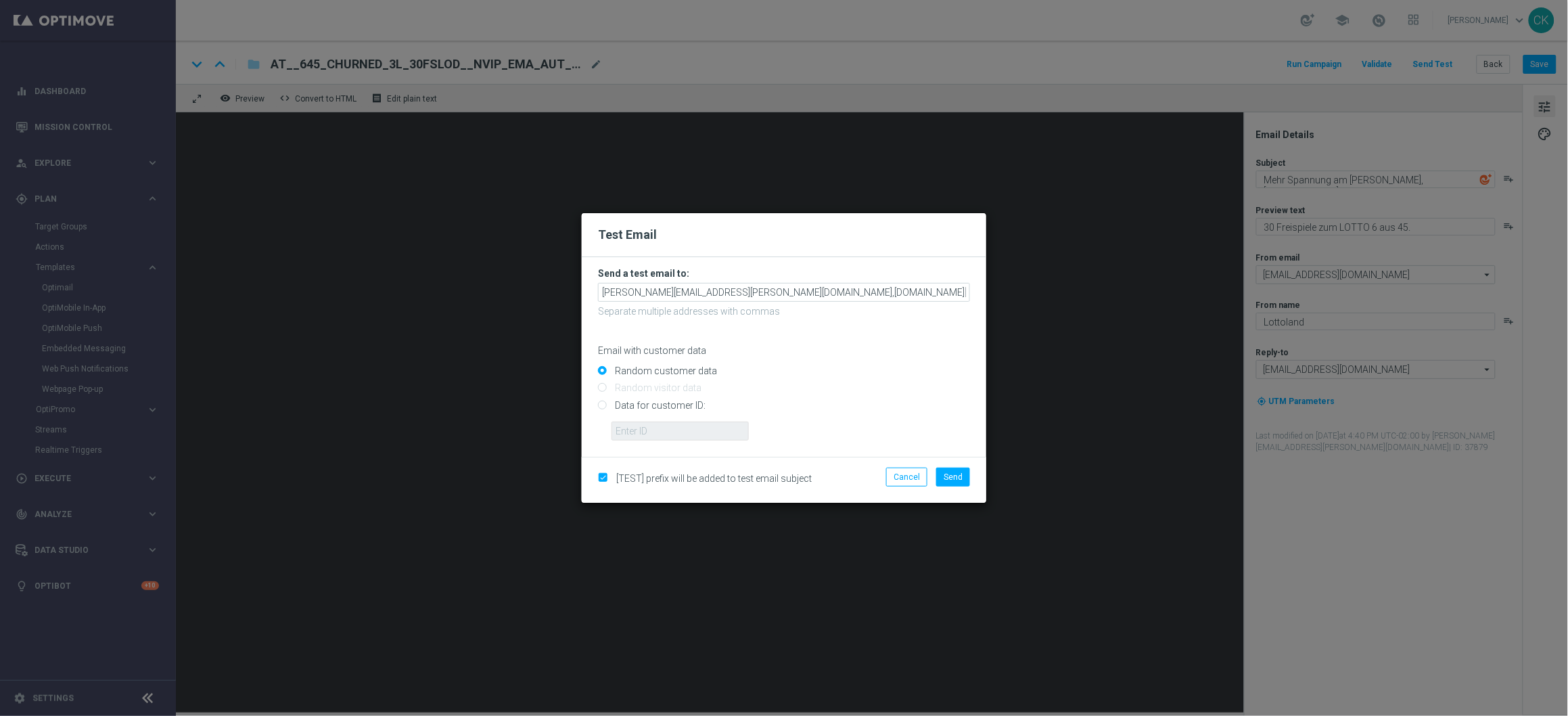
click at [646, 405] on input "Data for customer ID:" at bounding box center [784, 411] width 372 height 19
radio input "true"
click at [646, 430] on input "text" at bounding box center [680, 431] width 138 height 19
type input "14586067"
click at [955, 478] on span "Send" at bounding box center [953, 477] width 19 height 10
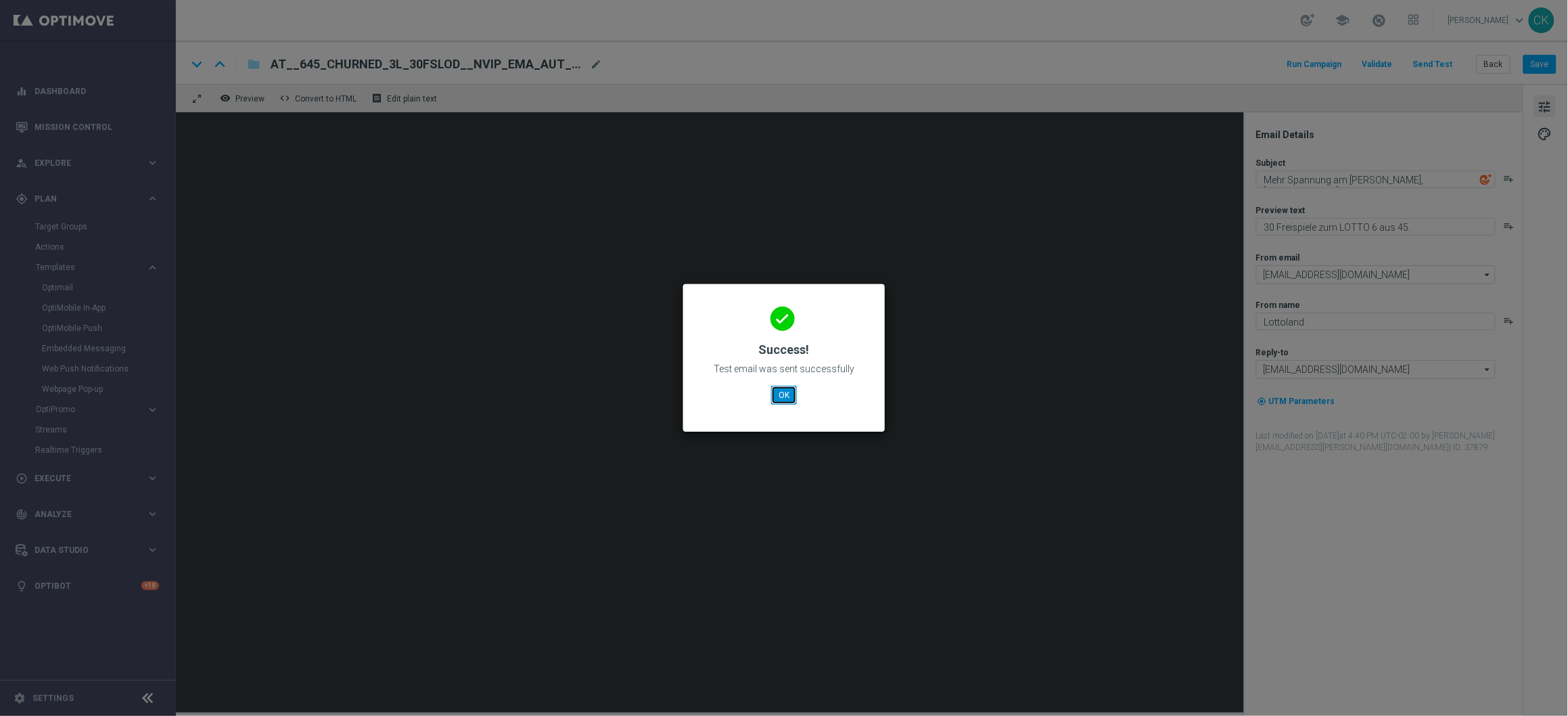
click at [779, 390] on button "OK" at bounding box center [784, 395] width 26 height 19
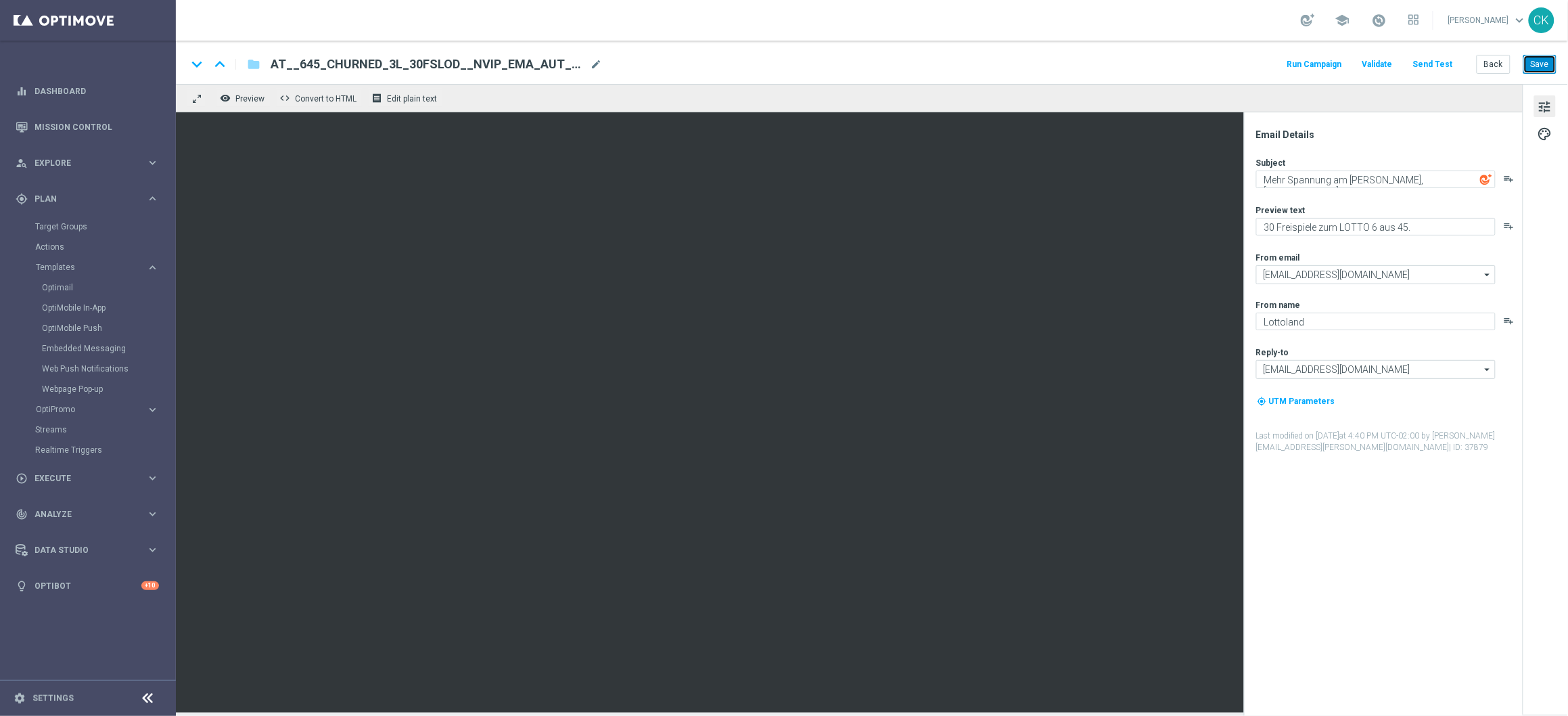
click at [1550, 62] on button "Save" at bounding box center [1540, 64] width 33 height 19
click at [1496, 63] on button "Back" at bounding box center [1494, 64] width 34 height 19
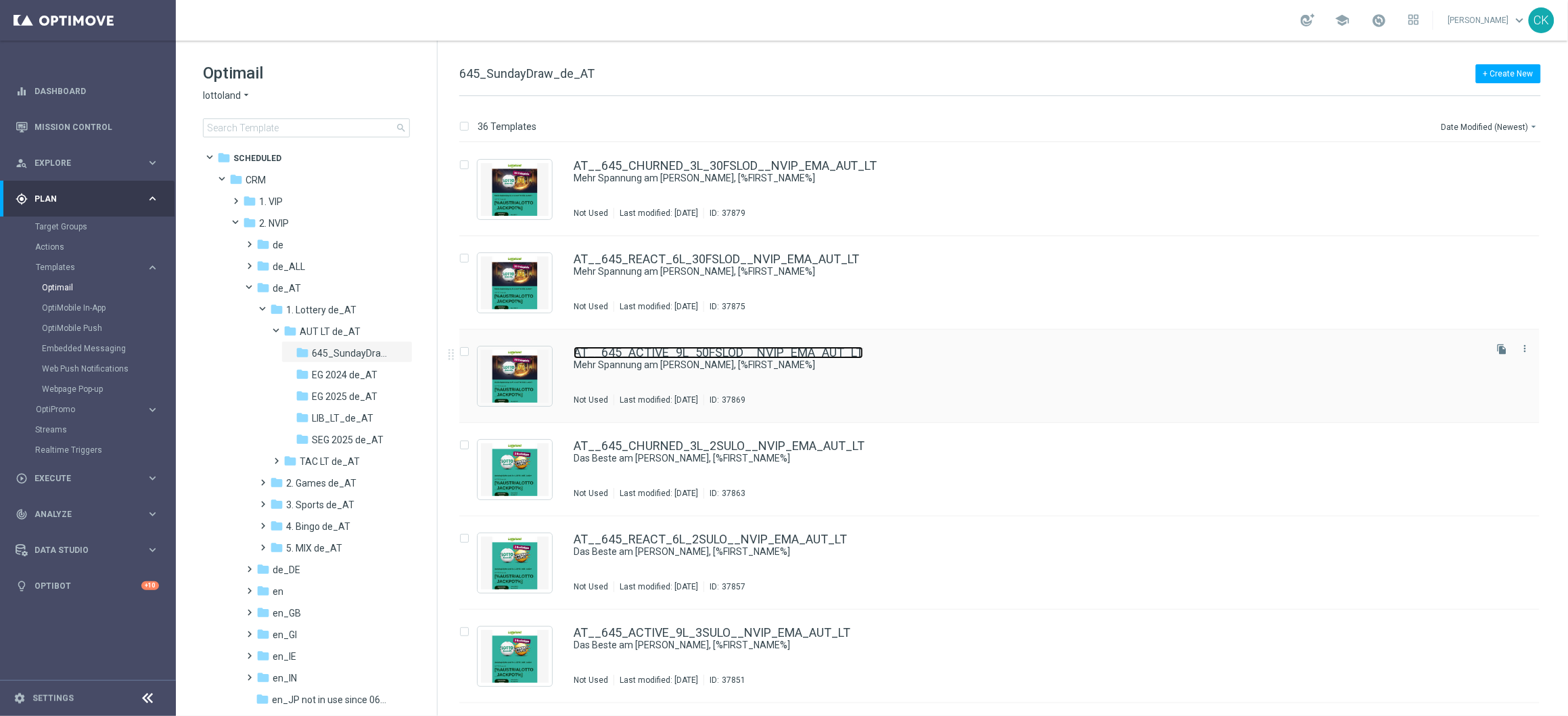
click at [667, 353] on link "AT__645_ACTIVE_9L_50FSLOD__NVIP_EMA_AUT_LT" at bounding box center [718, 352] width 289 height 12
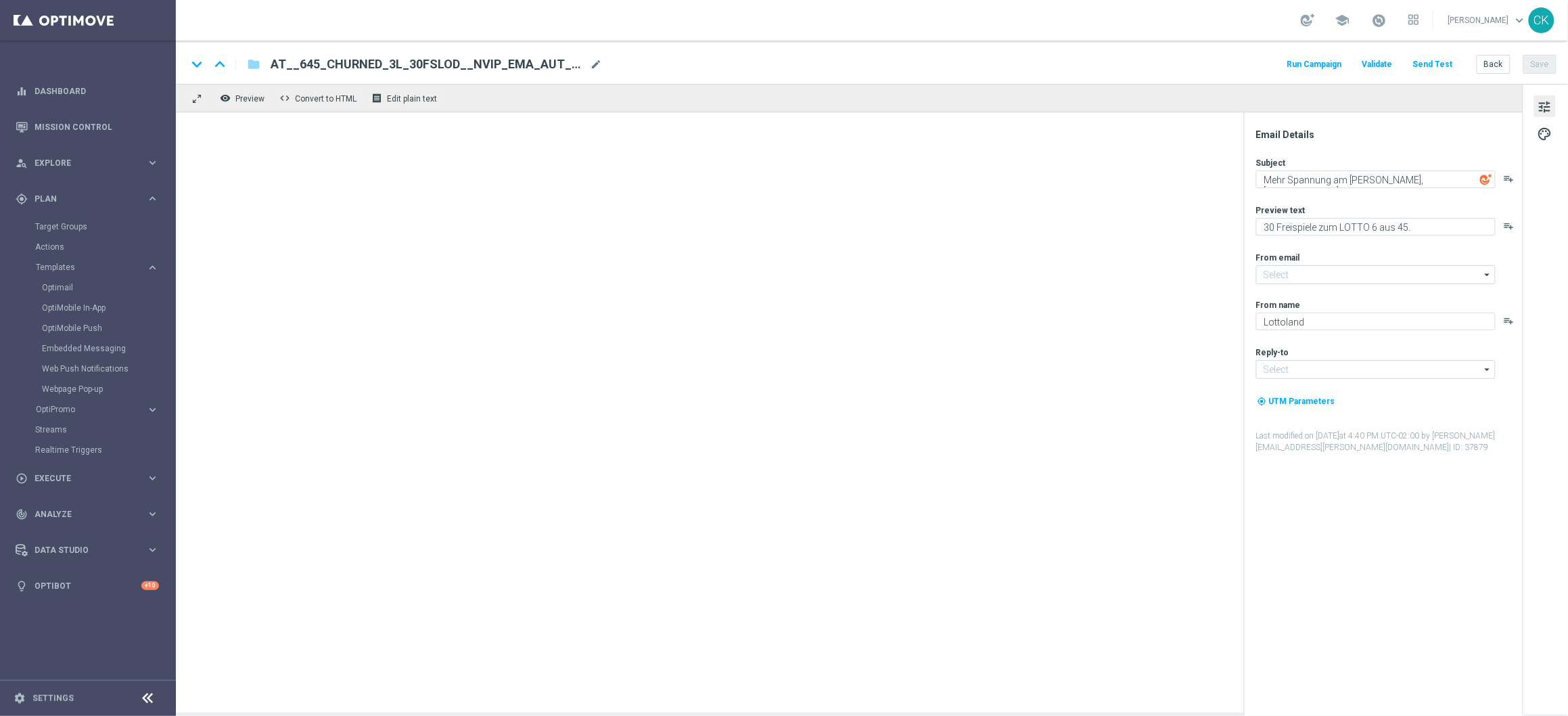
type input "[EMAIL_ADDRESS][DOMAIN_NAME]"
type textarea "50 Freispiele zum LOTTO 6 aus 45."
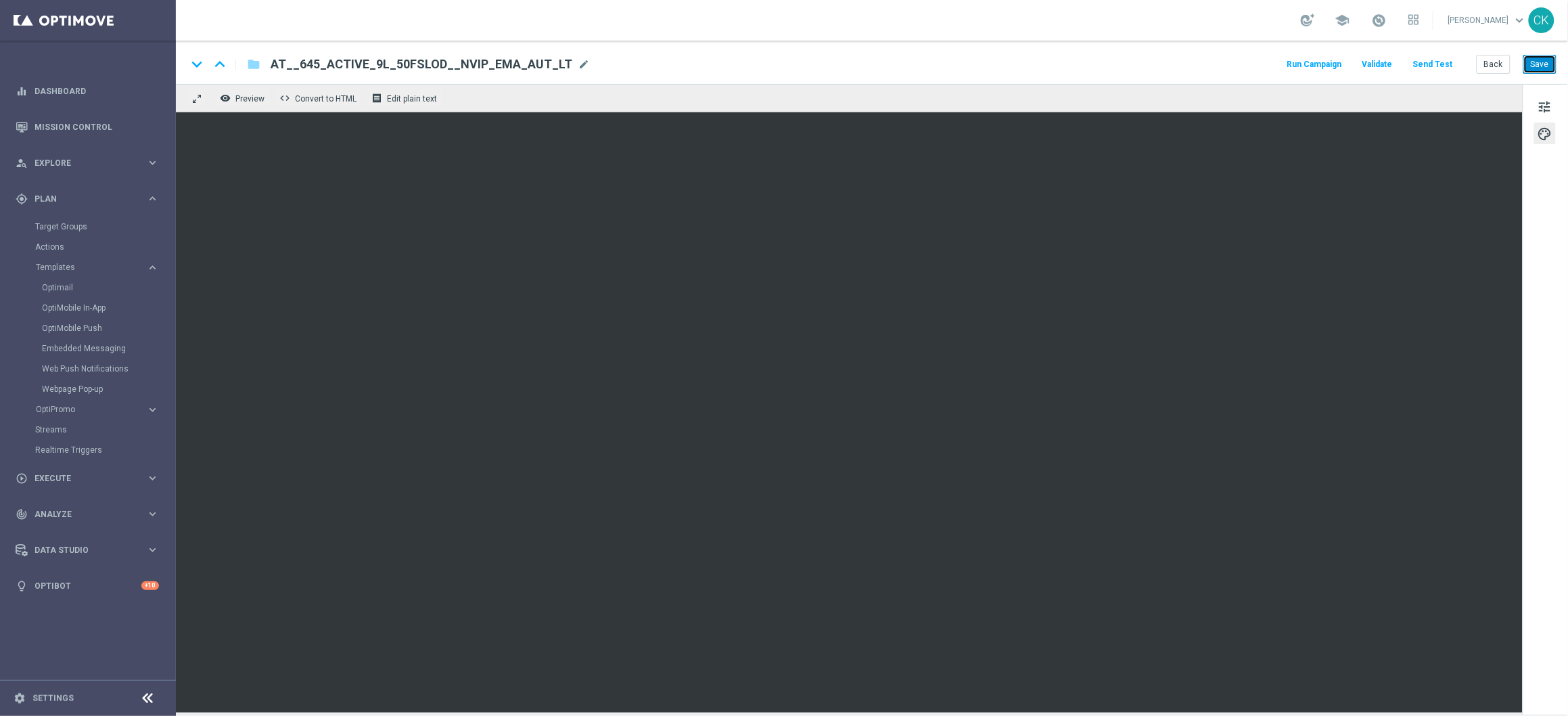
click at [1538, 67] on button "Save" at bounding box center [1540, 64] width 33 height 19
click at [1507, 64] on button "Back" at bounding box center [1494, 64] width 34 height 19
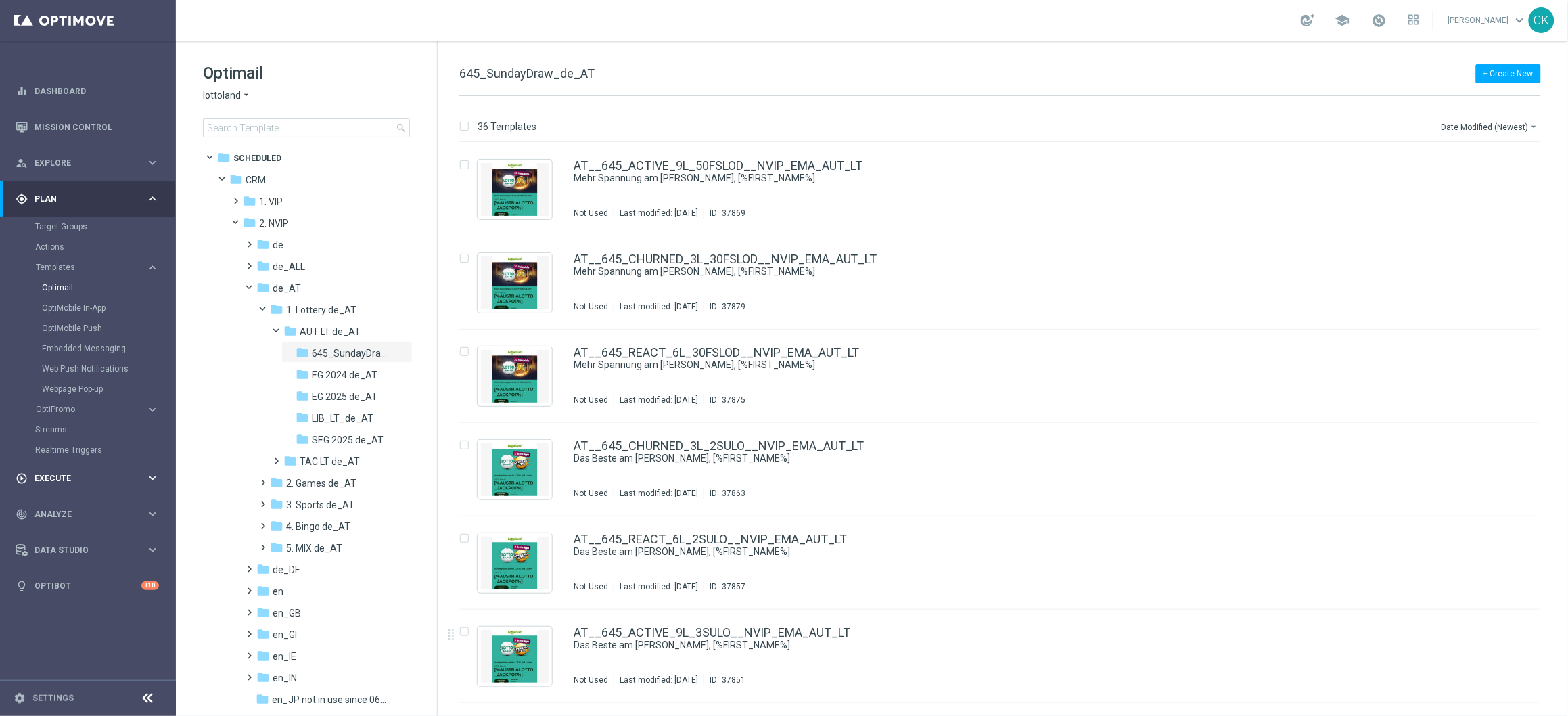
click at [53, 474] on span "Execute" at bounding box center [91, 478] width 112 height 8
click at [77, 260] on link "Campaign Builder" at bounding box center [88, 262] width 106 height 11
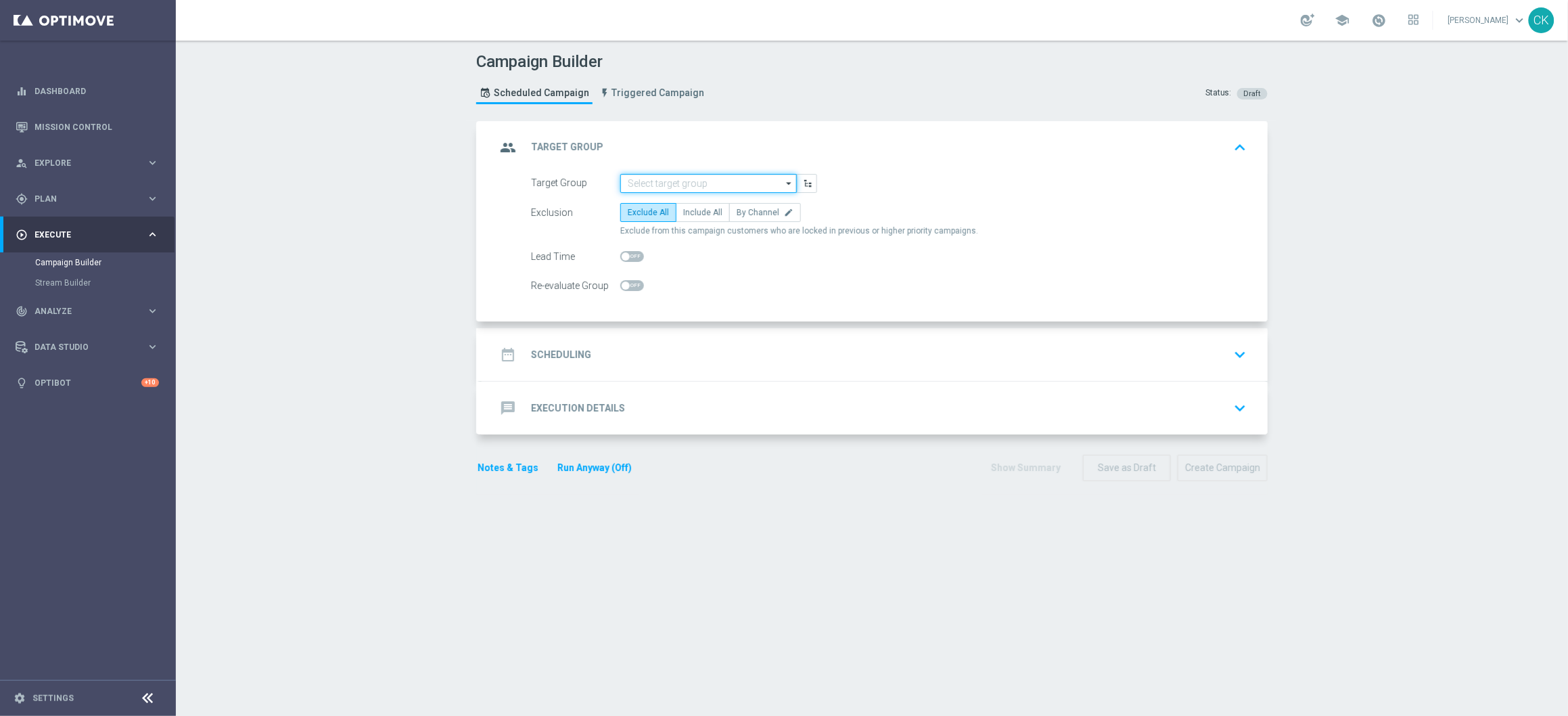
click at [693, 178] on input at bounding box center [708, 183] width 176 height 19
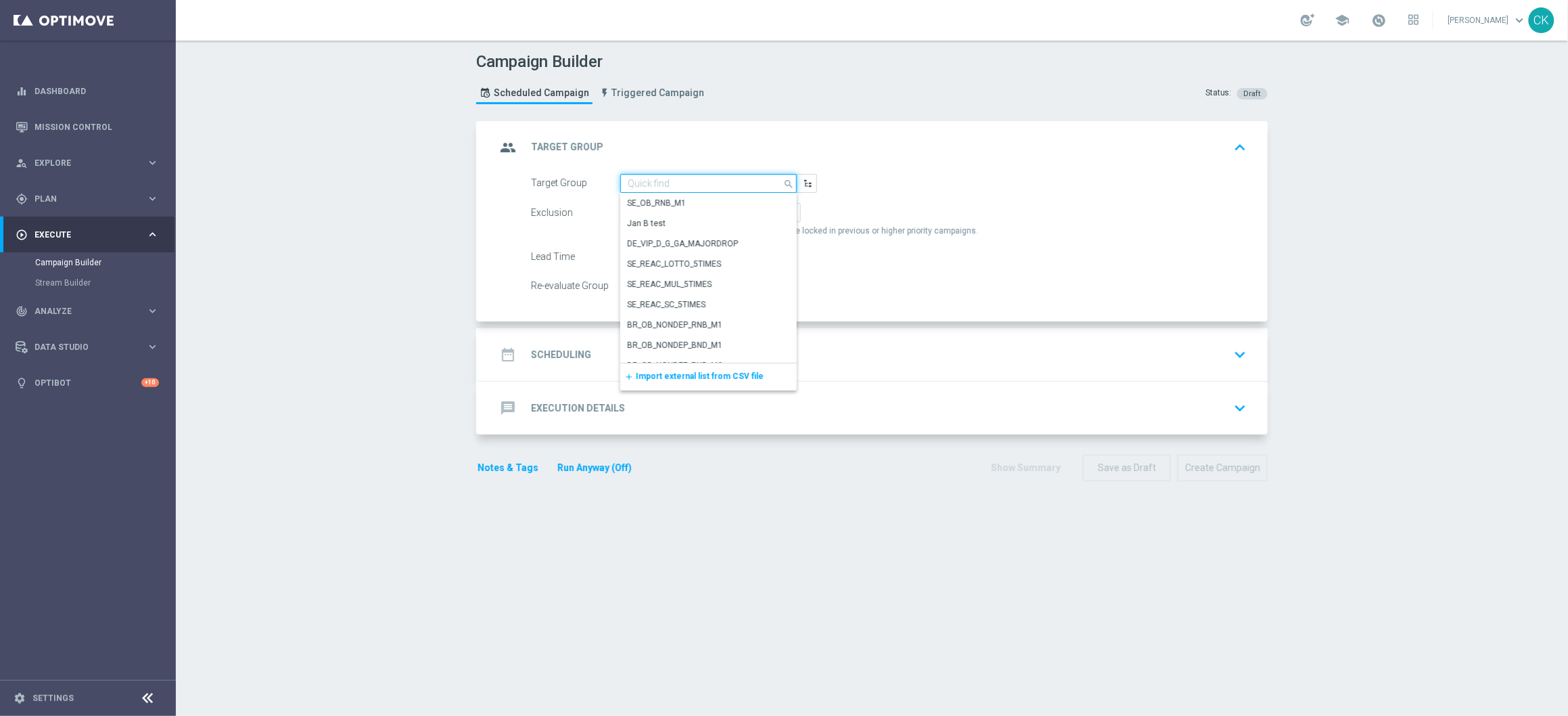
paste input "de_all_TGT_NVIP_EM_TAC_LT__ACTIVE_649"
click at [697, 201] on div "de_all_TGT_NVIP_EM_TAC_LT__ACTIVE_649" at bounding box center [703, 210] width 150 height 25
type input "de_all_TGT_NVIP_EM_TAC_LT__ACTIVE_649"
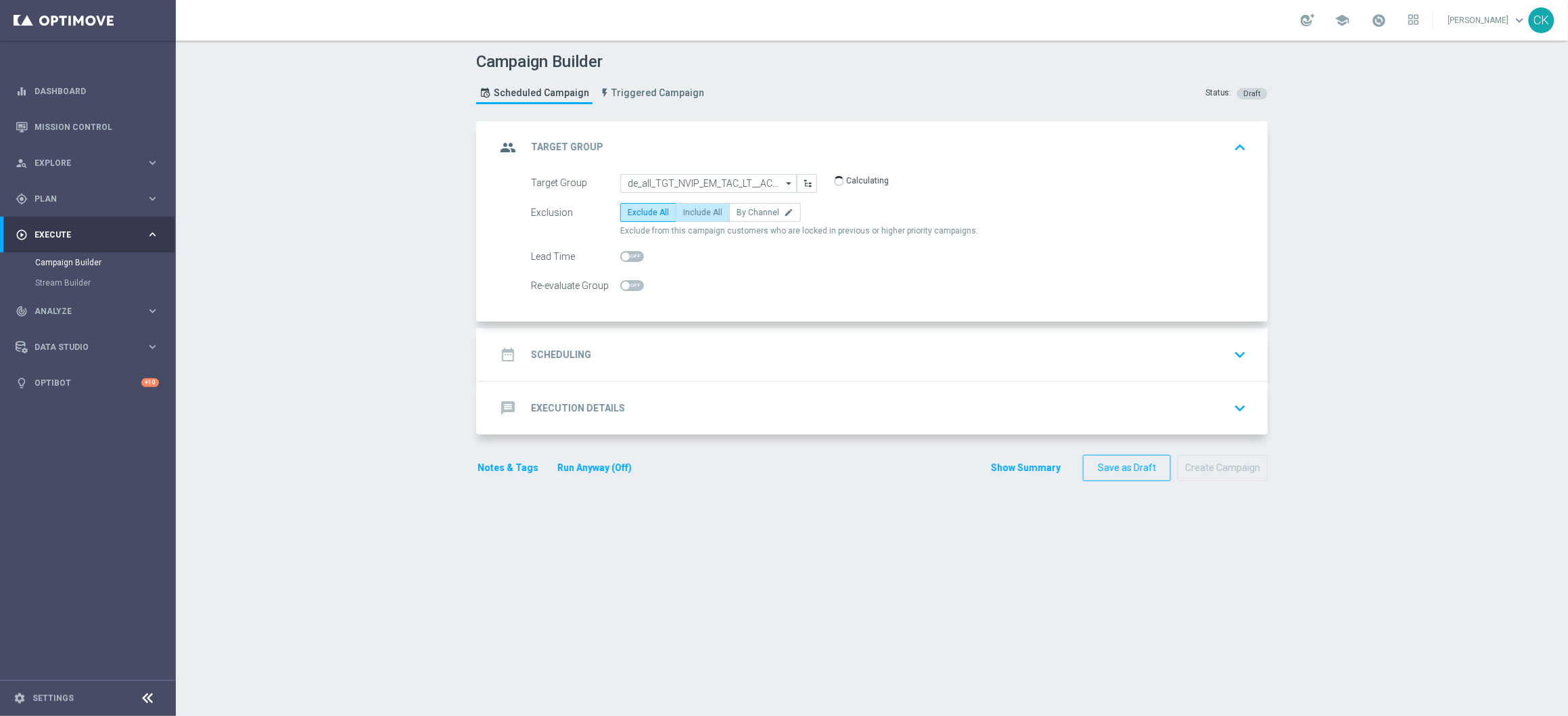
click at [697, 211] on span "Include All" at bounding box center [703, 213] width 40 height 10
click at [692, 211] on input "Include All" at bounding box center [687, 215] width 9 height 9
radio input "true"
click at [623, 251] on span at bounding box center [632, 256] width 24 height 11
click at [623, 251] on input "checkbox" at bounding box center [632, 256] width 24 height 11
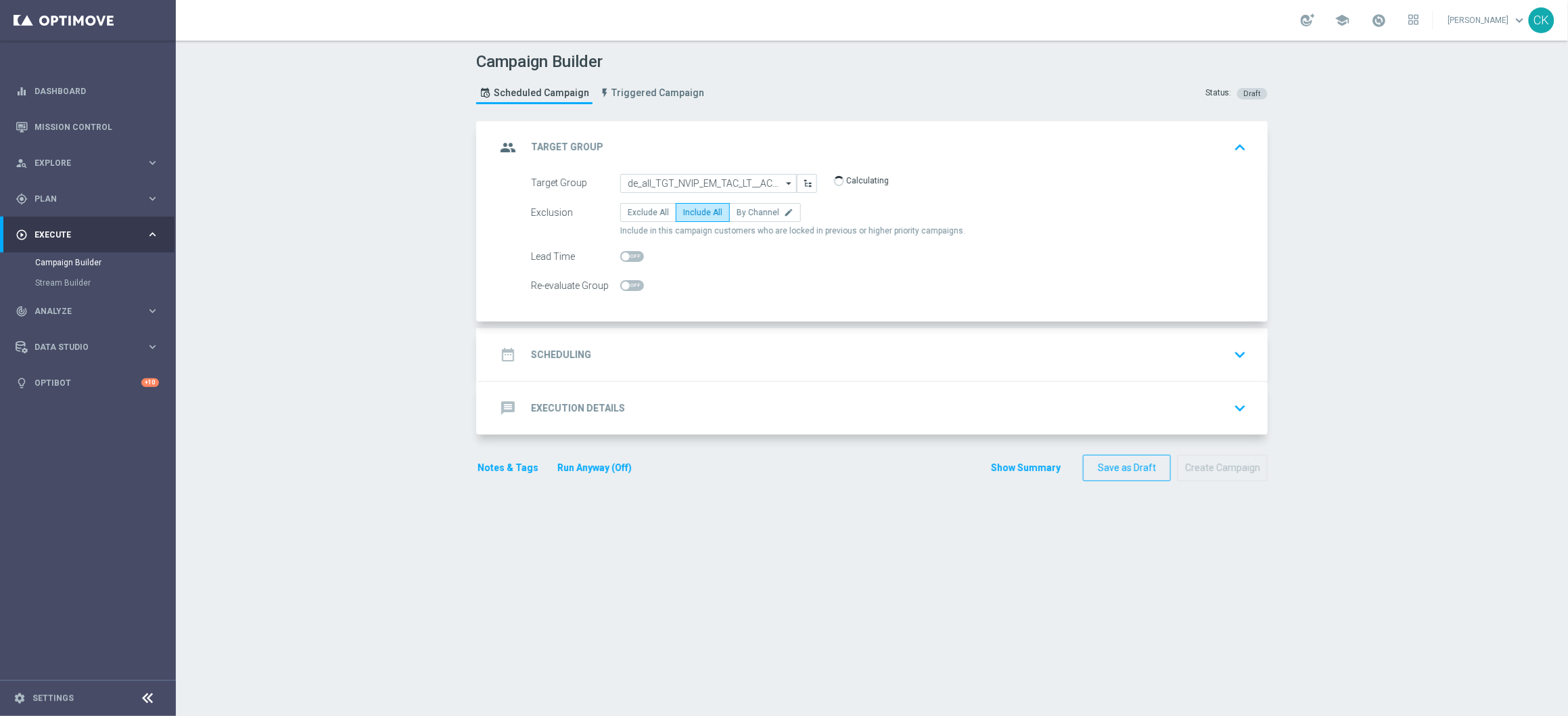
checkbox input "true"
click at [574, 347] on div "date_range Scheduling" at bounding box center [544, 355] width 95 height 25
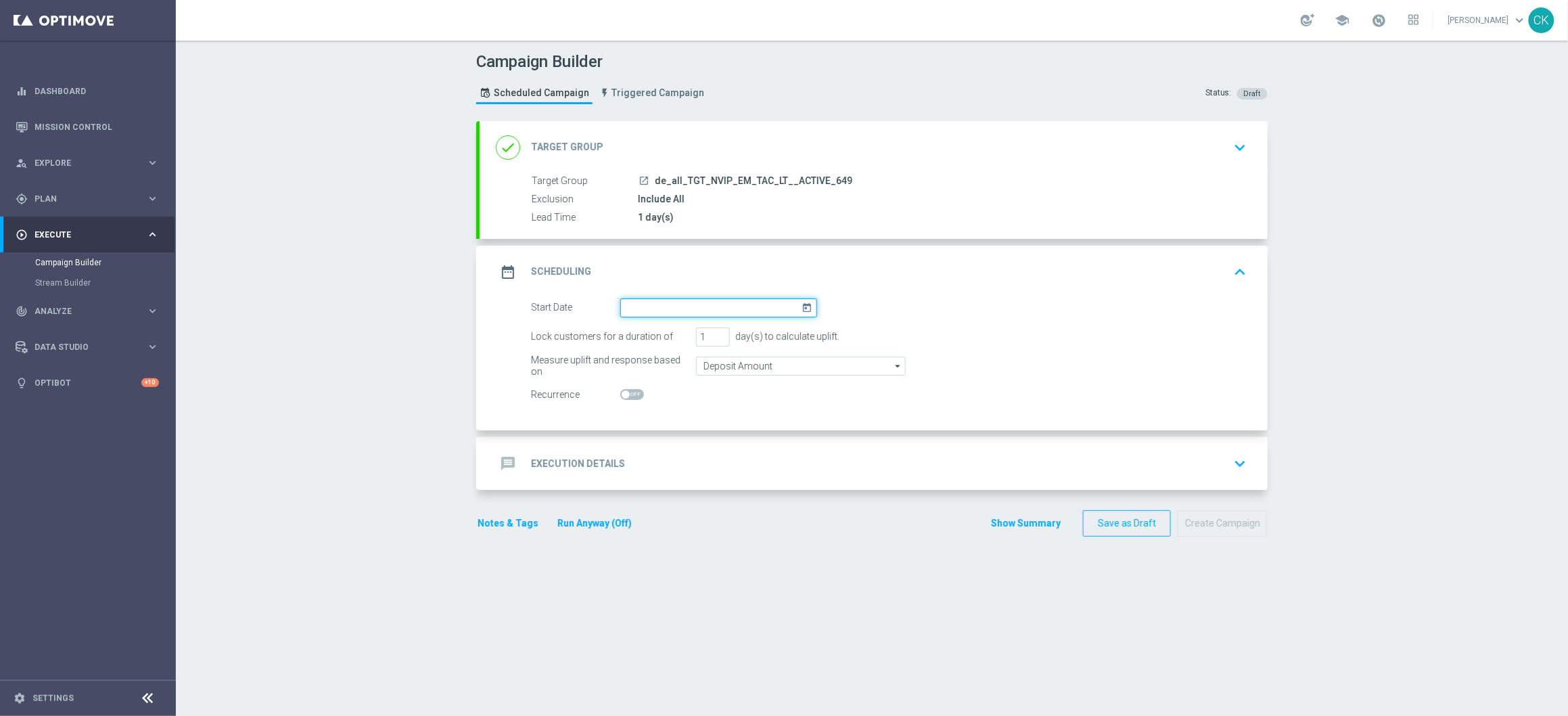
click at [676, 306] on input at bounding box center [719, 308] width 197 height 19
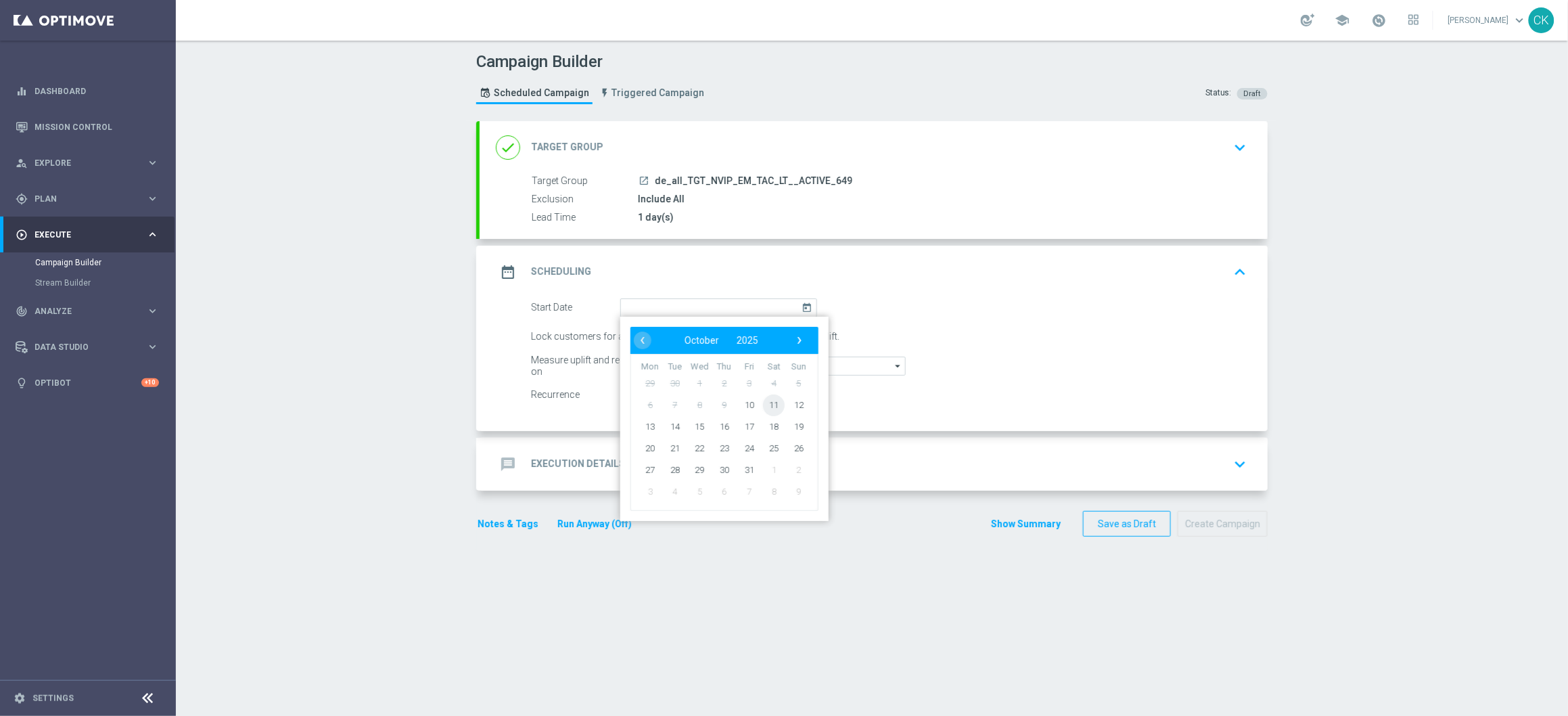
click at [770, 403] on span "11" at bounding box center [774, 405] width 22 height 22
type input "11 Oct 2025"
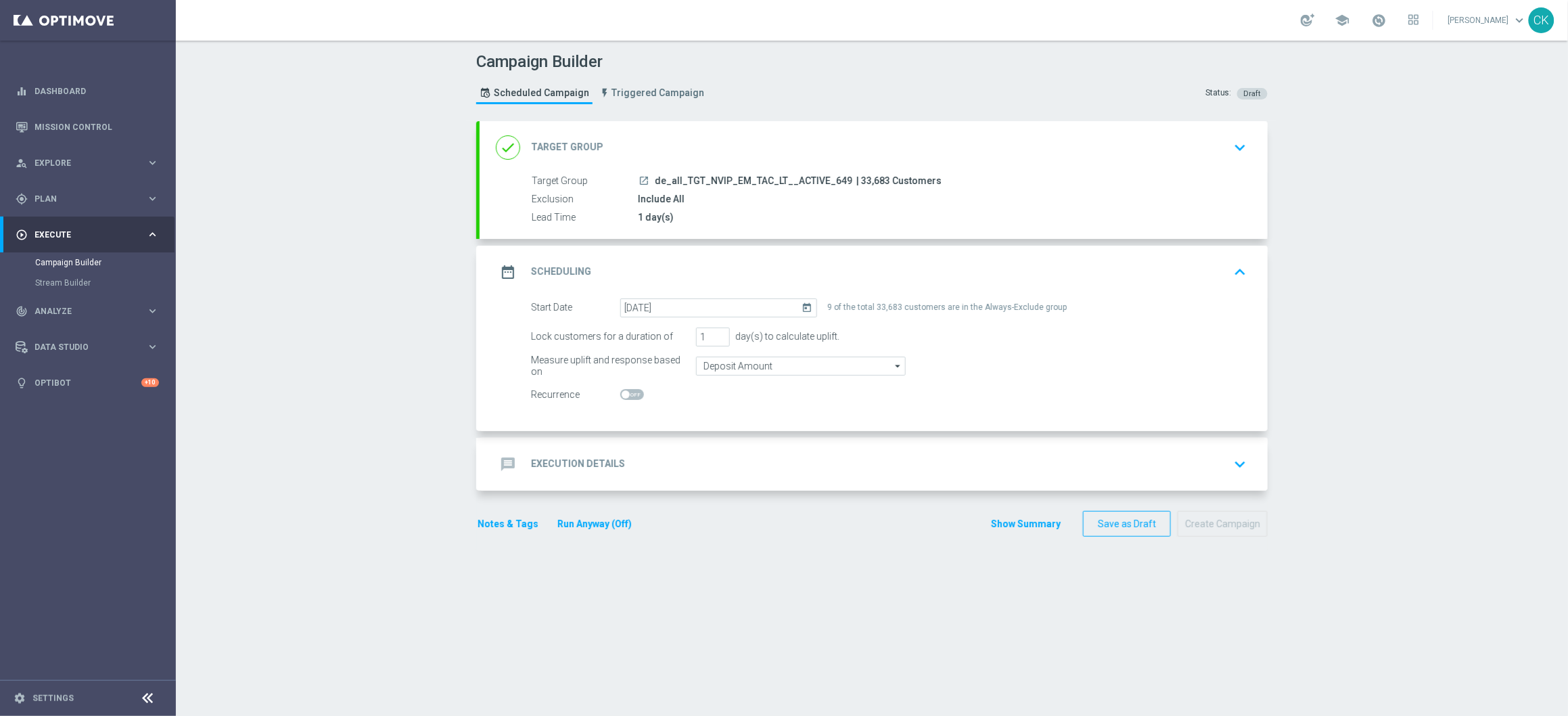
click at [551, 463] on h2 "Execution Details" at bounding box center [578, 463] width 94 height 13
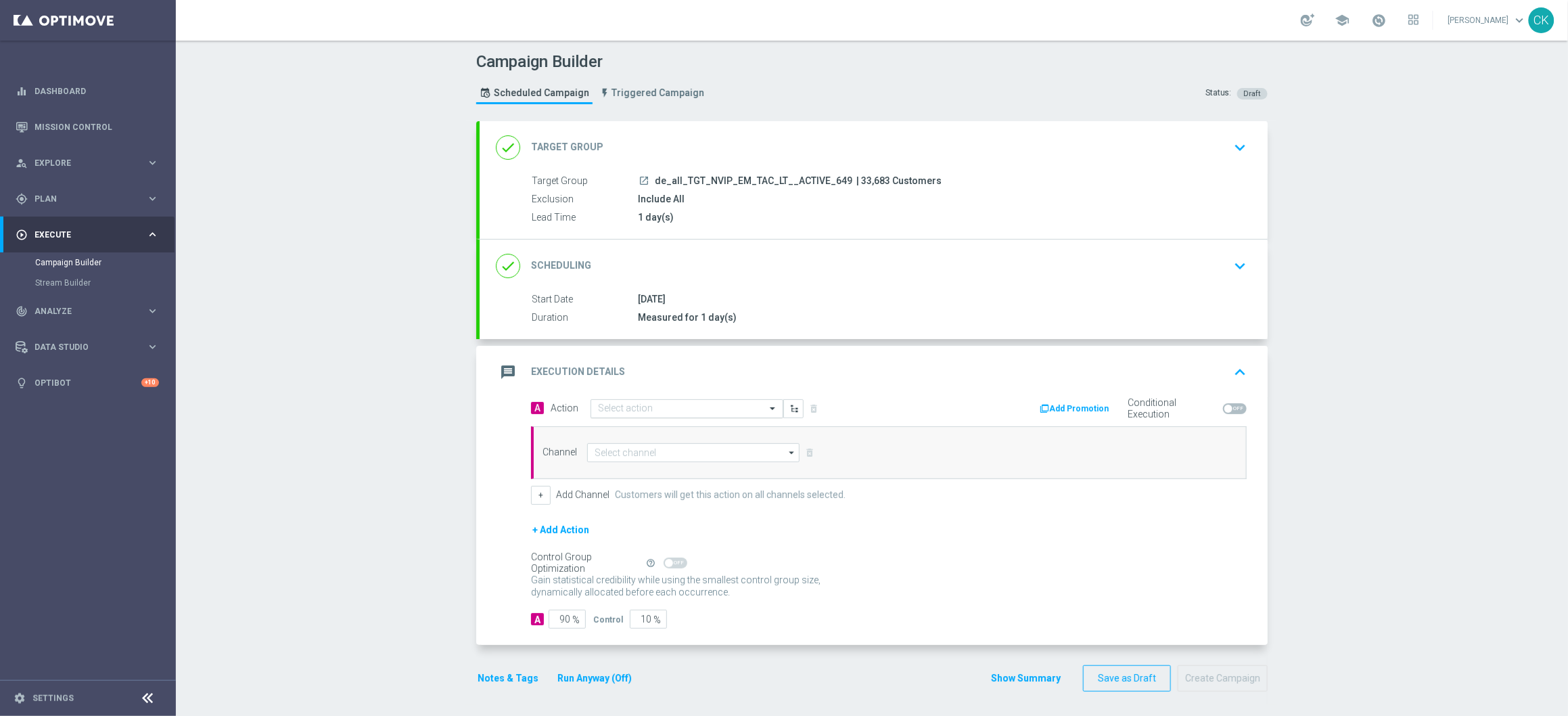
click at [674, 412] on input "text" at bounding box center [673, 409] width 151 height 12
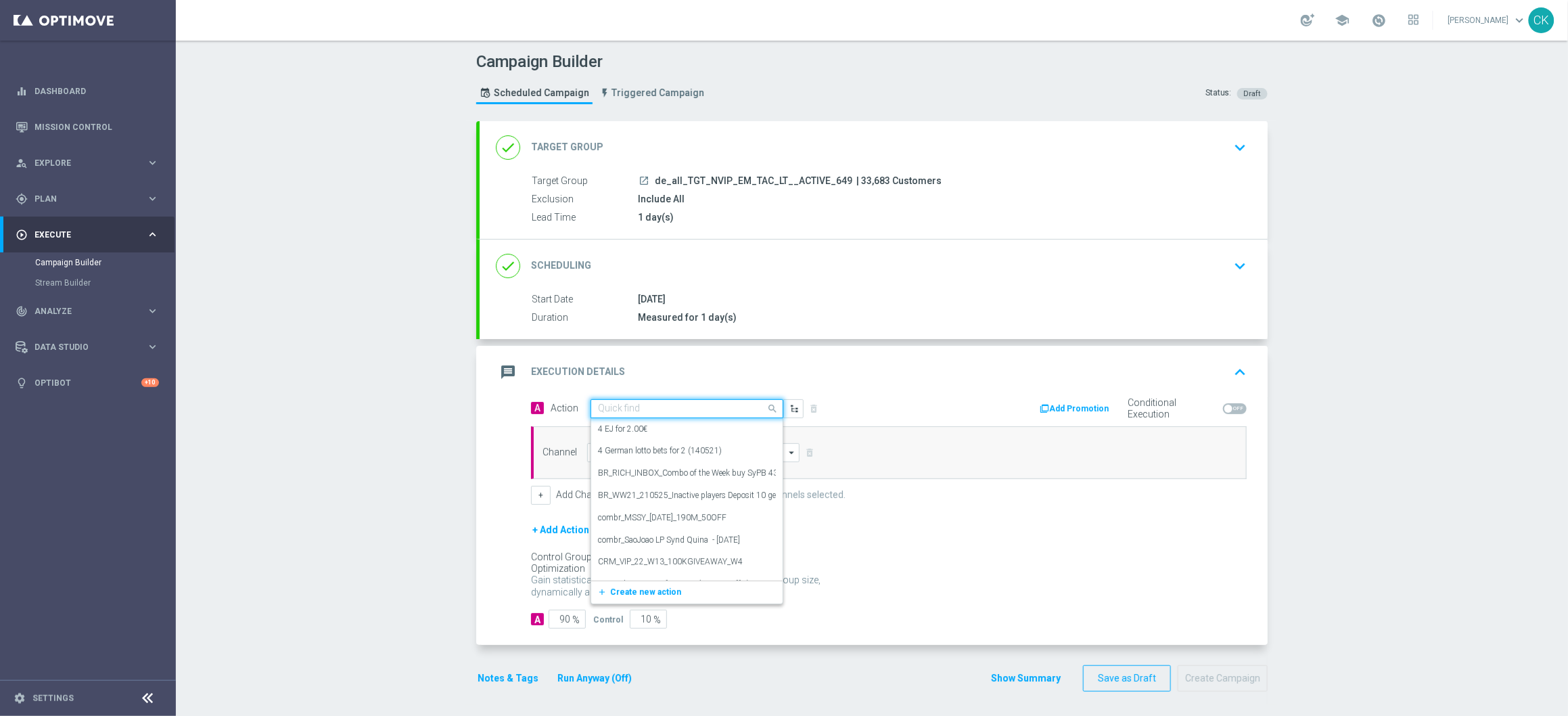
paste input "12 lines 649 with S77 & S6 + free GS"
type input "12 lines 649 with S77 & S6 + free GS"
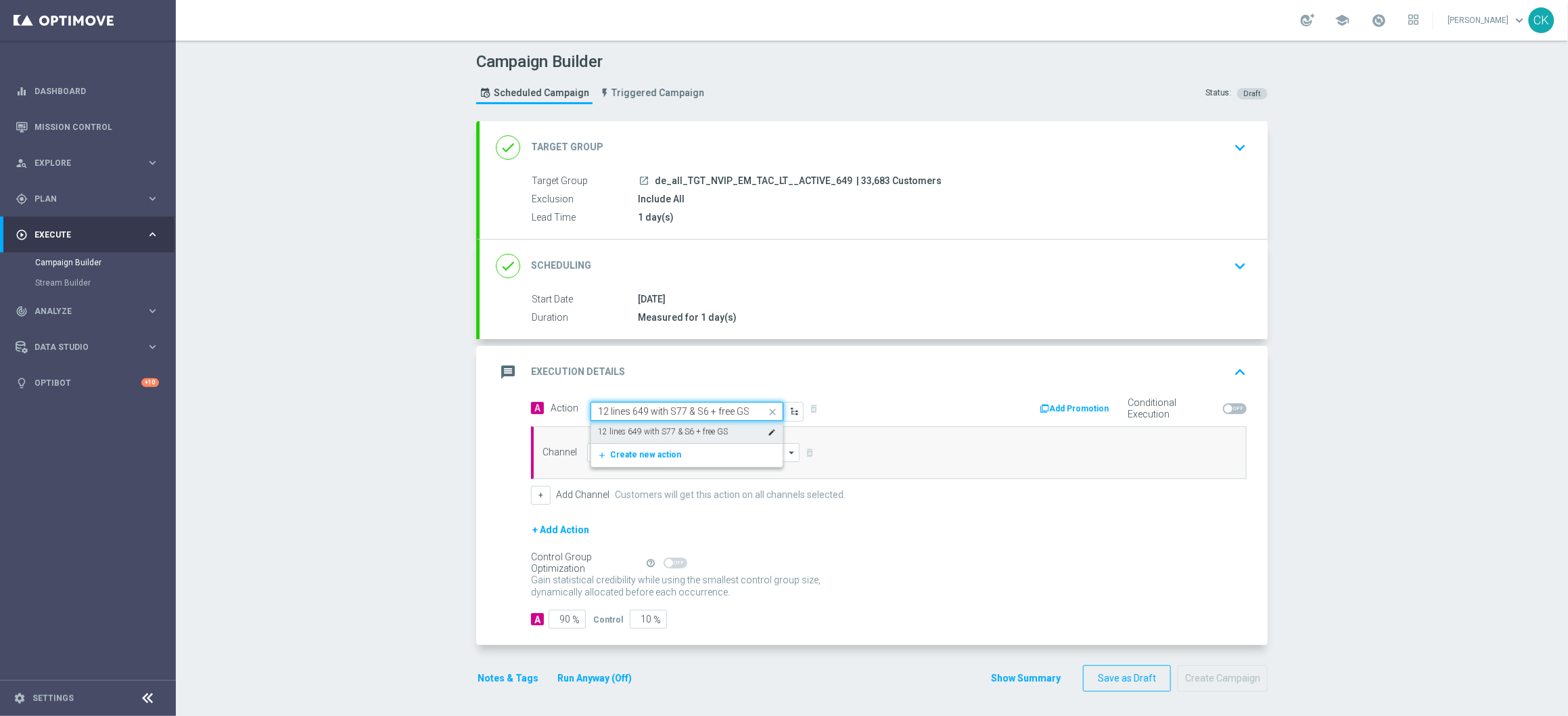
click at [680, 431] on label "12 lines 649 with S77 & S6 + free GS" at bounding box center [663, 432] width 130 height 12
click at [653, 460] on input at bounding box center [693, 453] width 213 height 19
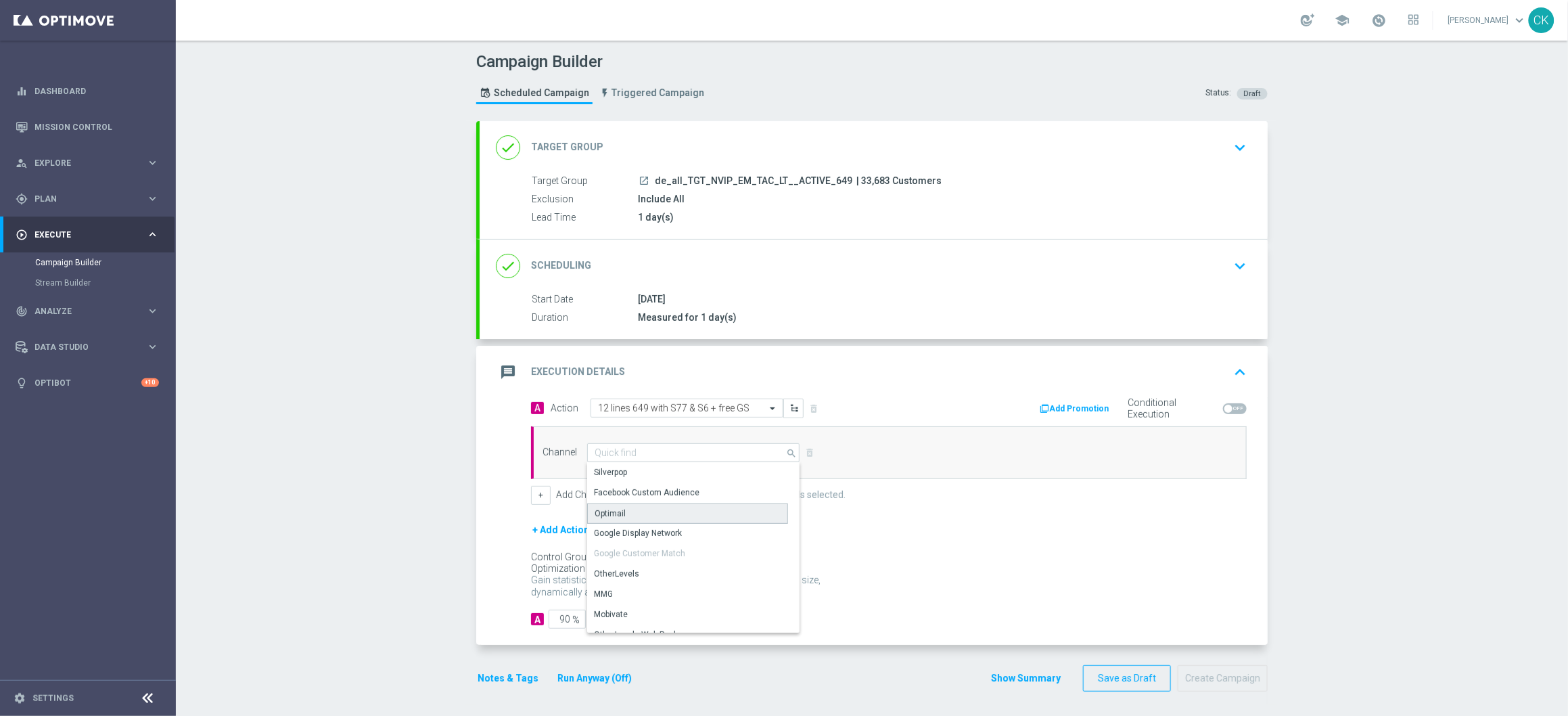
click at [621, 518] on div "Optimail" at bounding box center [687, 514] width 201 height 20
type input "Optimail"
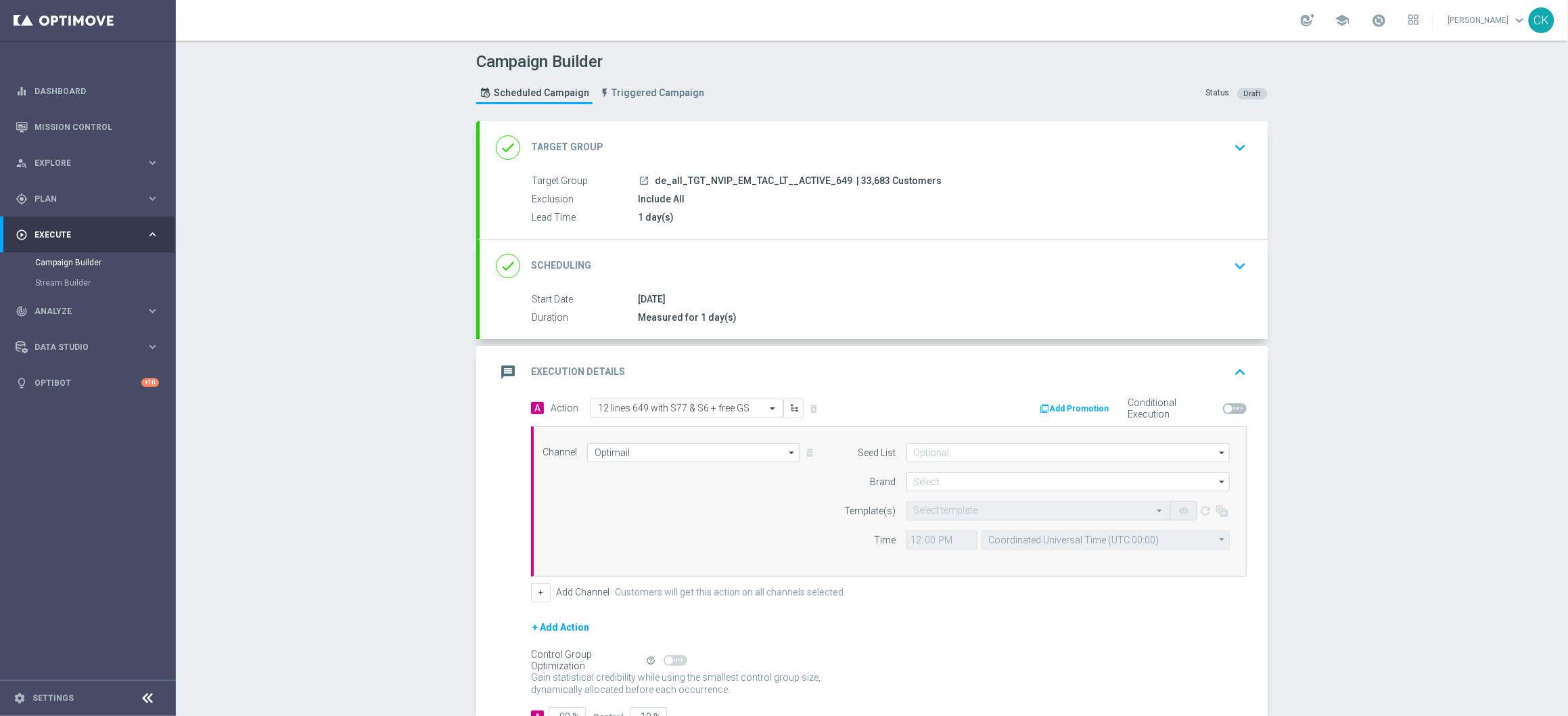
scroll to position [102, 0]
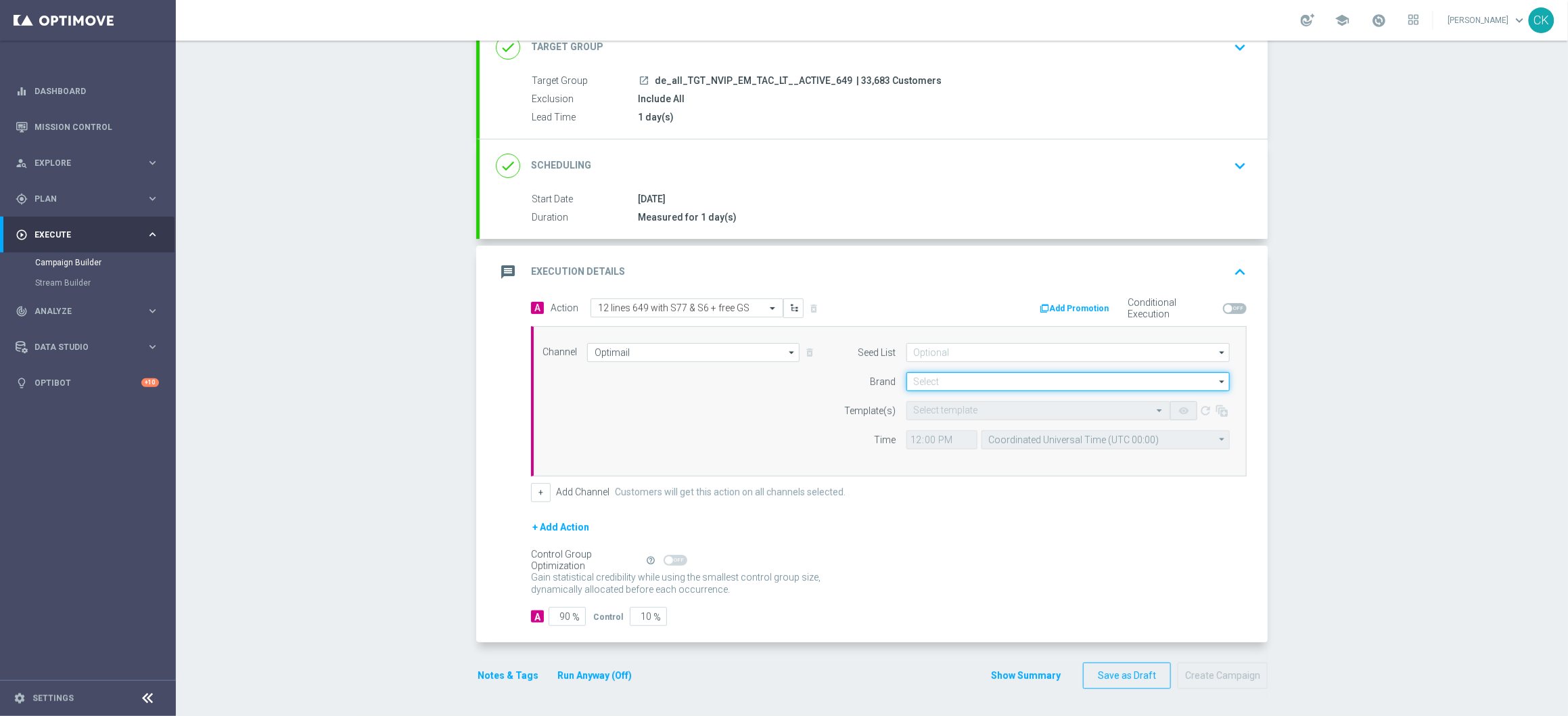
click at [976, 380] on input at bounding box center [1068, 382] width 324 height 19
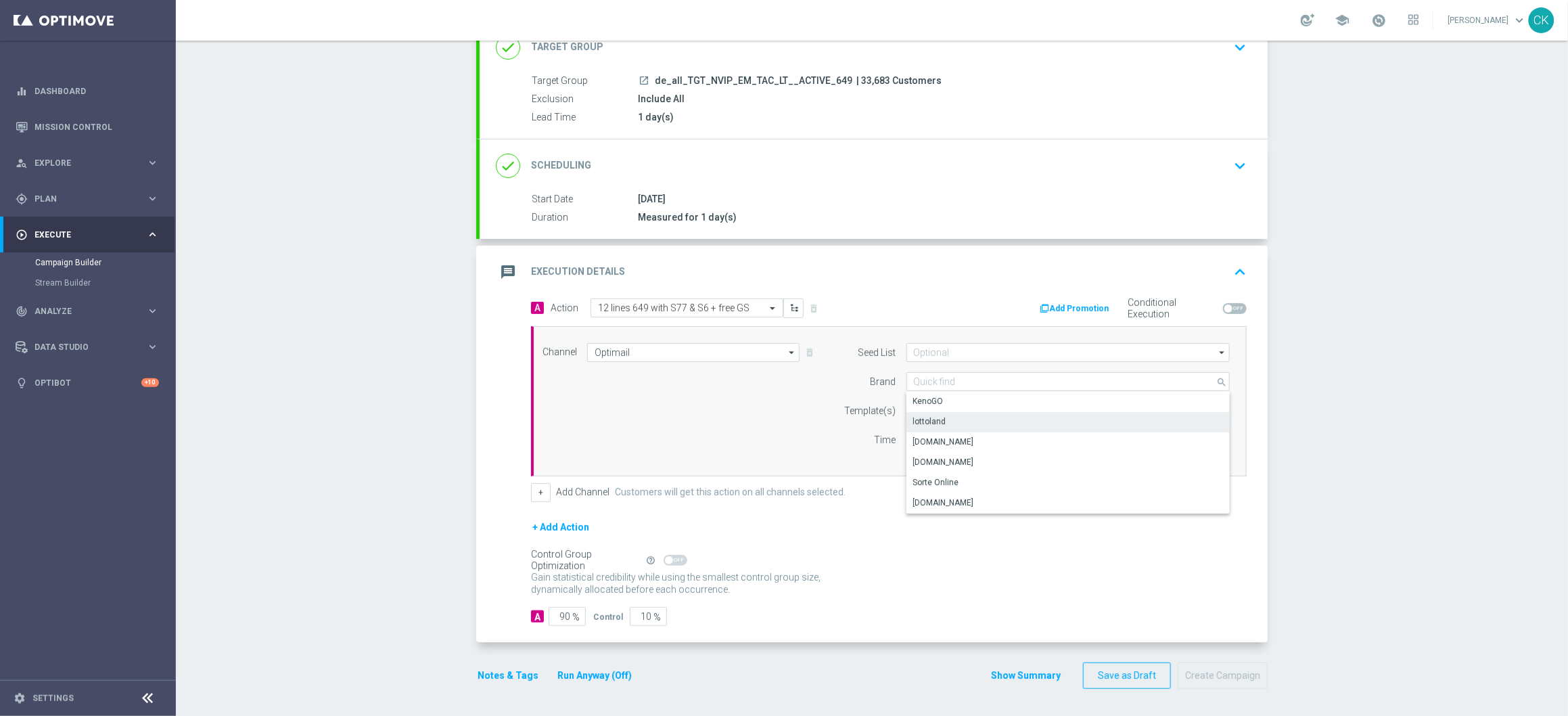
click at [938, 417] on div "lottoland" at bounding box center [930, 422] width 33 height 12
type input "lottoland"
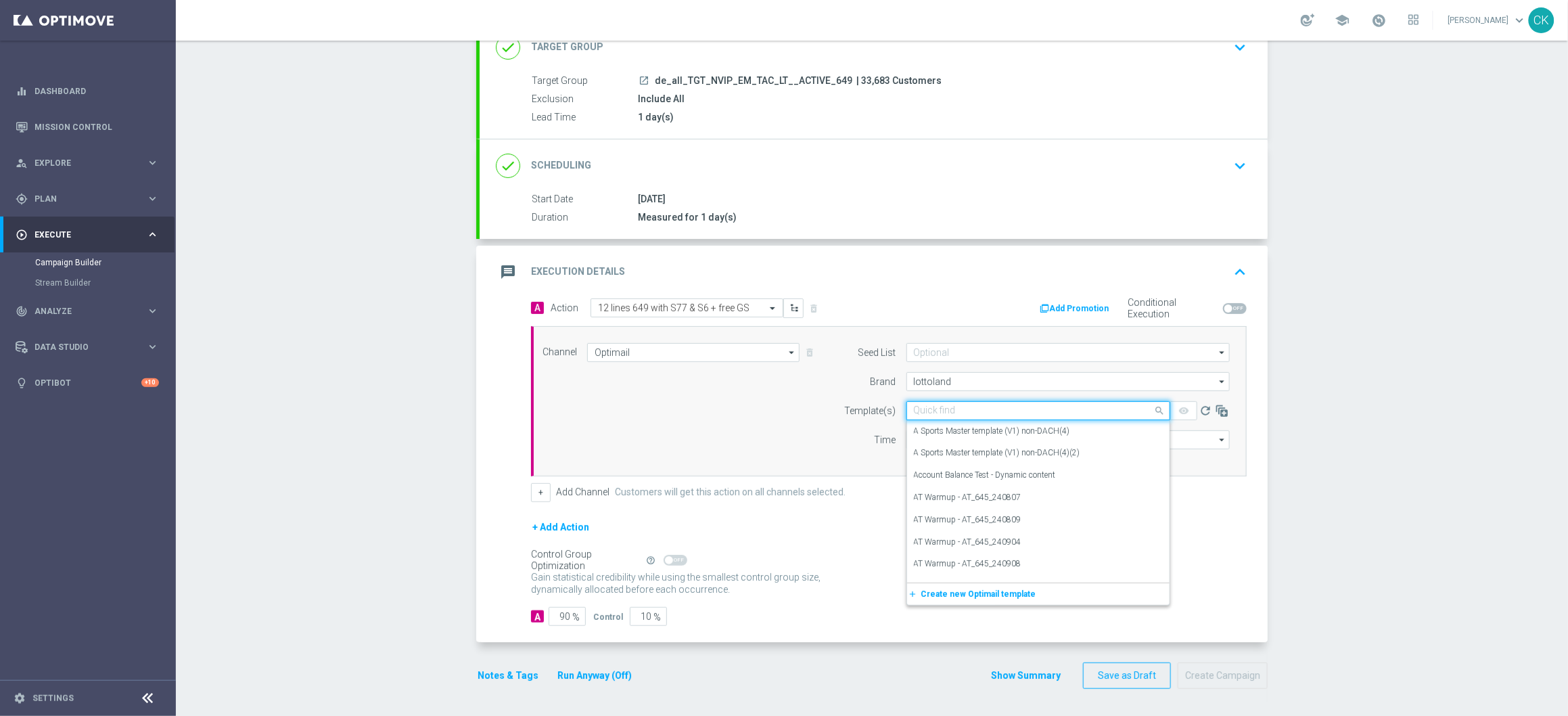
click at [933, 410] on input "text" at bounding box center [1025, 411] width 222 height 12
paste input "DE_ALL__649_ACTIVE_251011__NVIP_EMA_TAC_LT"
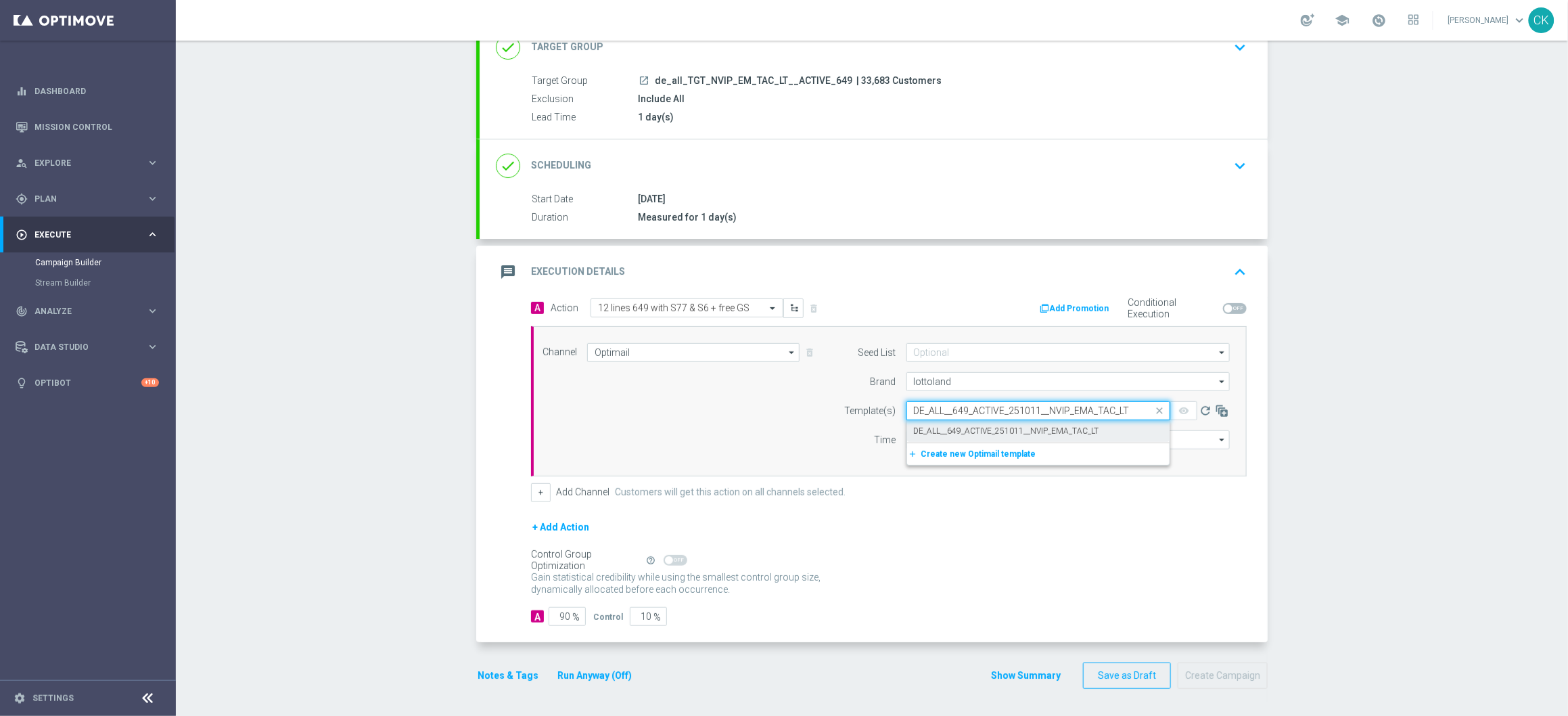
click at [932, 429] on label "DE_ALL__649_ACTIVE_251011__NVIP_EMA_TAC_LT" at bounding box center [1007, 431] width 185 height 12
type input "DE_ALL__649_ACTIVE_251011__NVIP_EMA_TAC_LT"
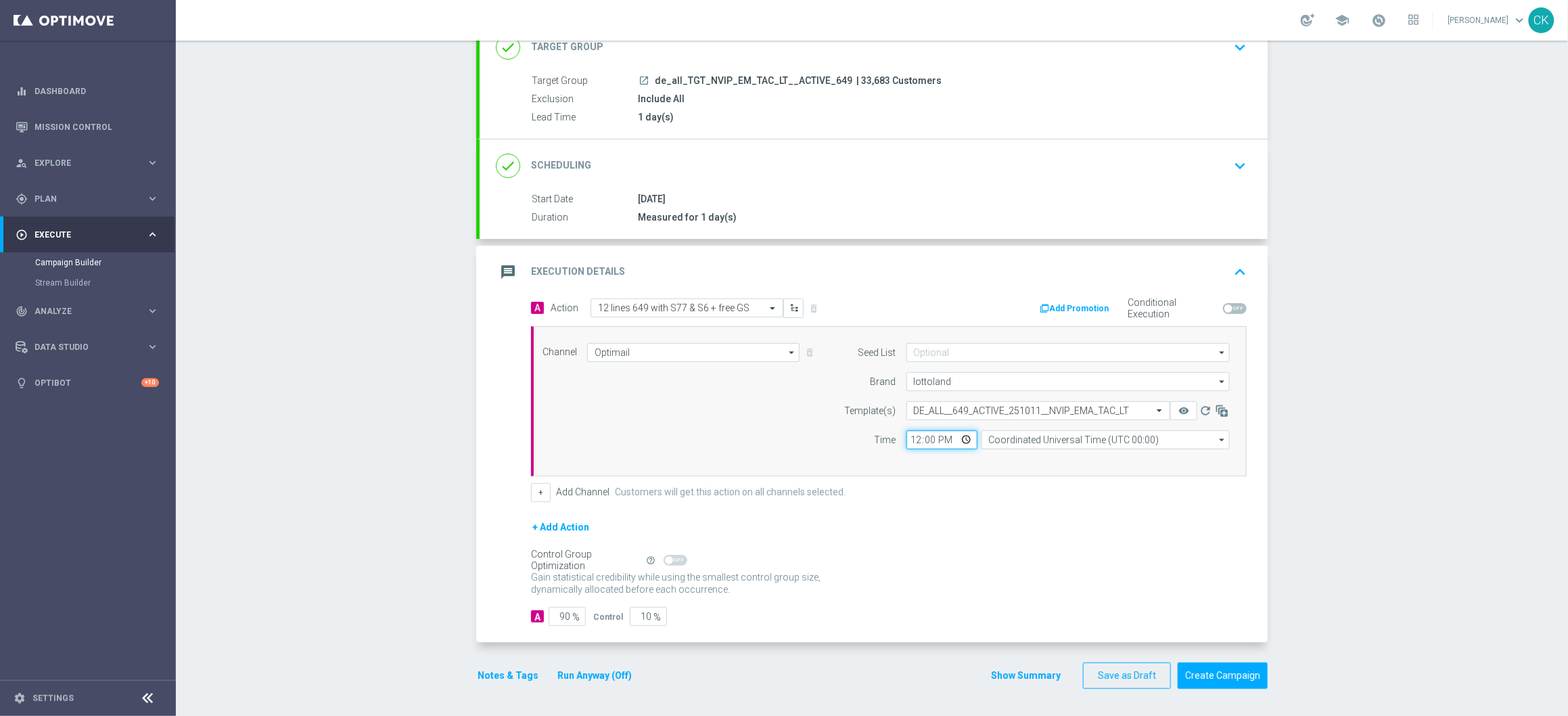
click at [913, 437] on input "12:00" at bounding box center [942, 440] width 71 height 19
type input "08:00"
click at [1026, 435] on input "Coordinated Universal Time (UTC 00:00)" at bounding box center [1106, 440] width 248 height 19
click at [1022, 451] on div "Central European Time (Berlin) (UTC +02:00)" at bounding box center [1106, 459] width 248 height 19
type input "Central European Time (Berlin) (UTC +02:00)"
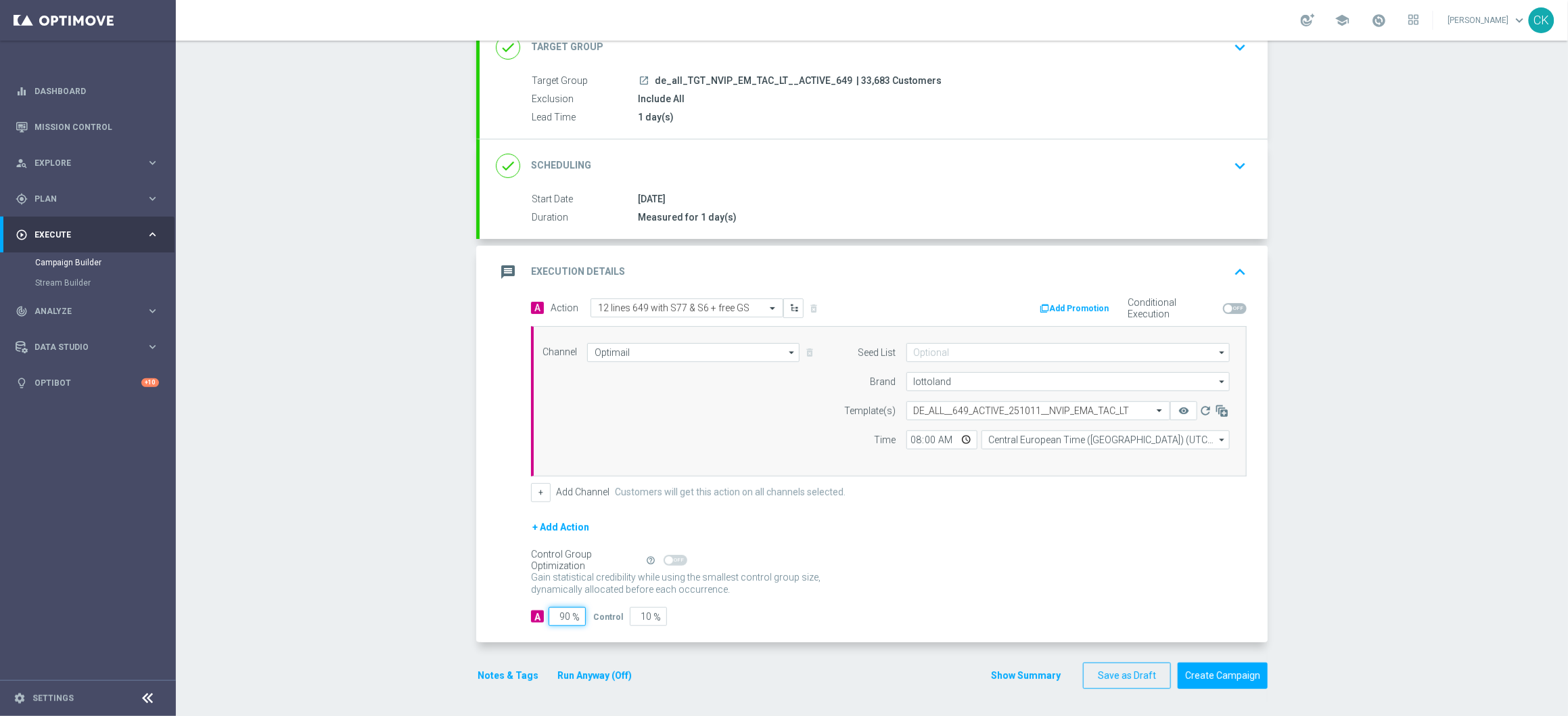
click at [565, 614] on input "90" at bounding box center [567, 617] width 37 height 19
type input "9"
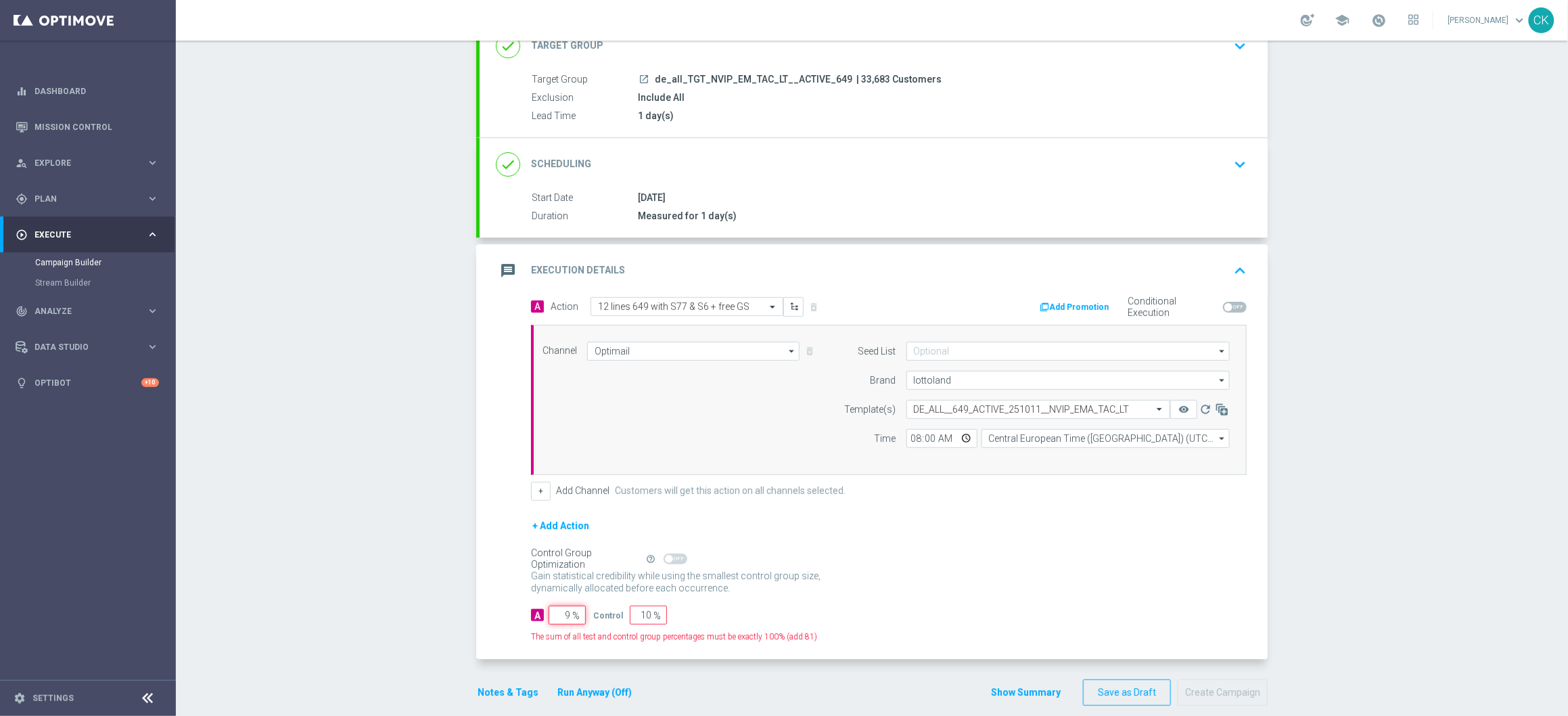
type input "91"
type input "99"
type input "1"
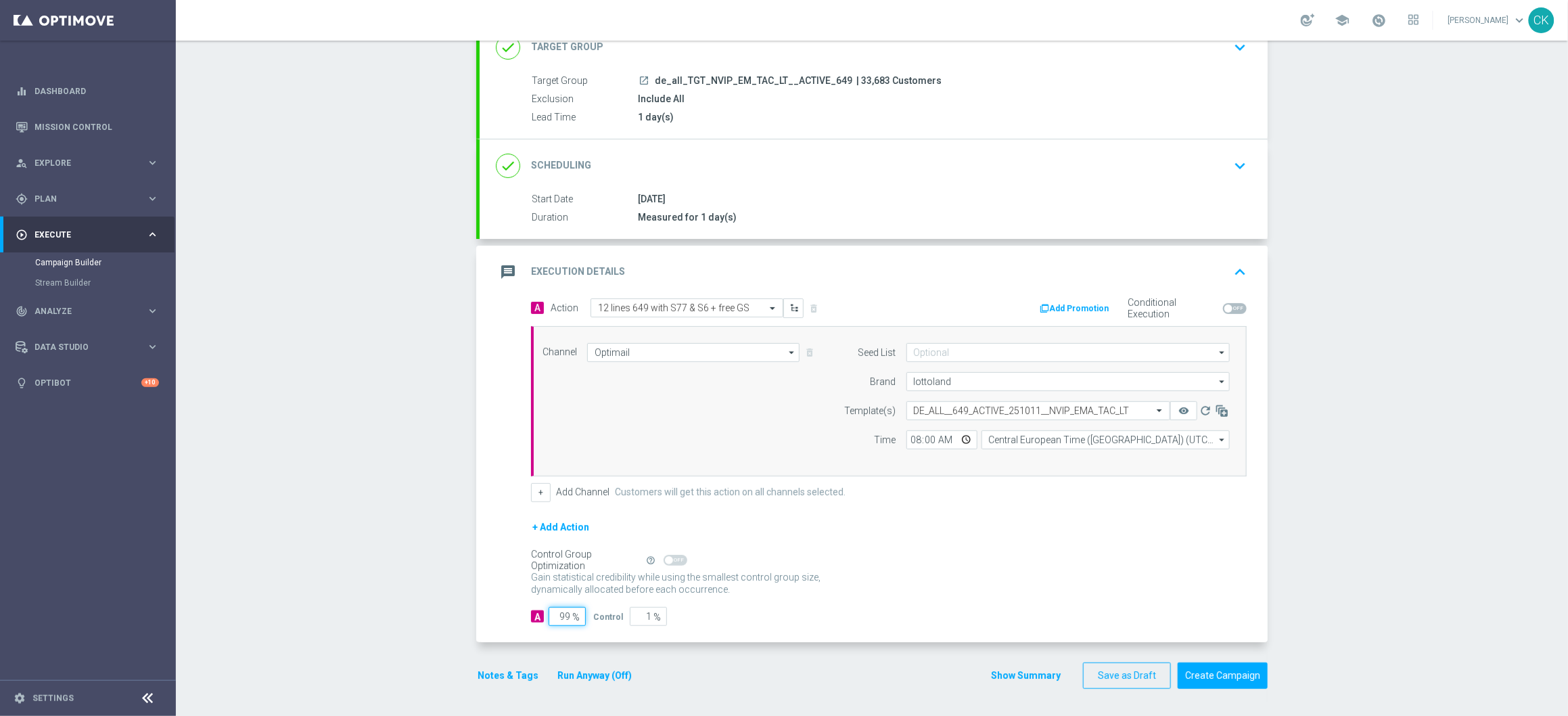
type input "9"
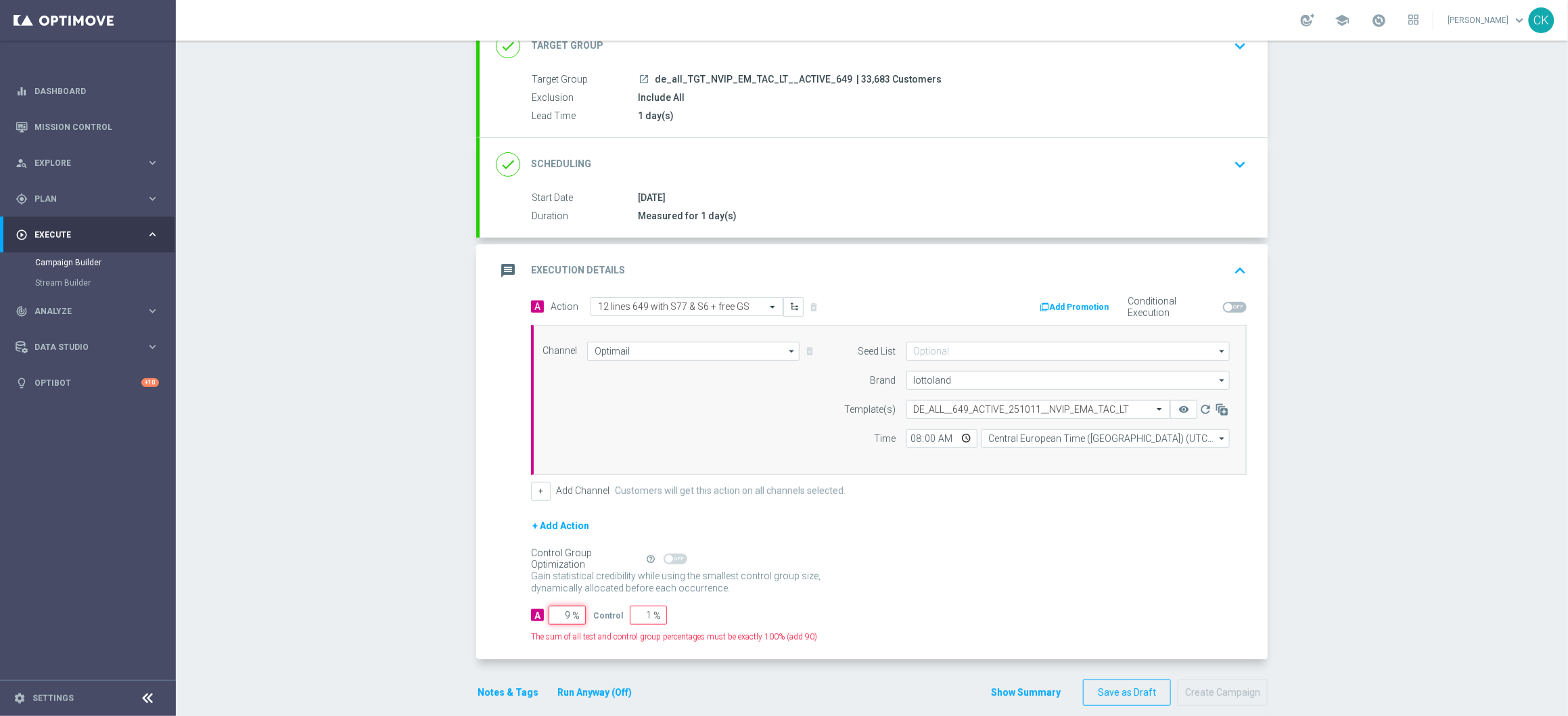
type input "91"
type input "98"
type input "2"
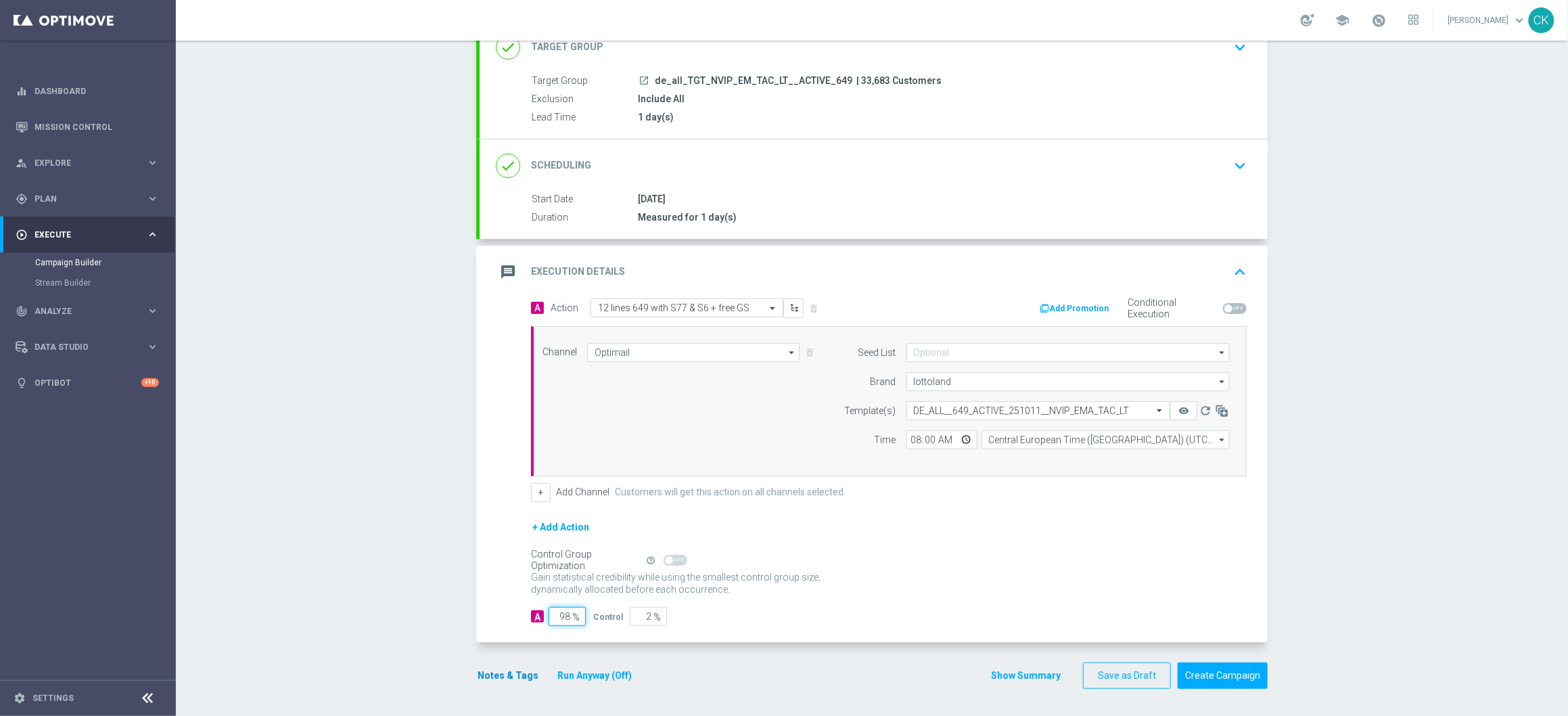
type input "98"
click at [502, 674] on button "Notes & Tags" at bounding box center [507, 675] width 63 height 17
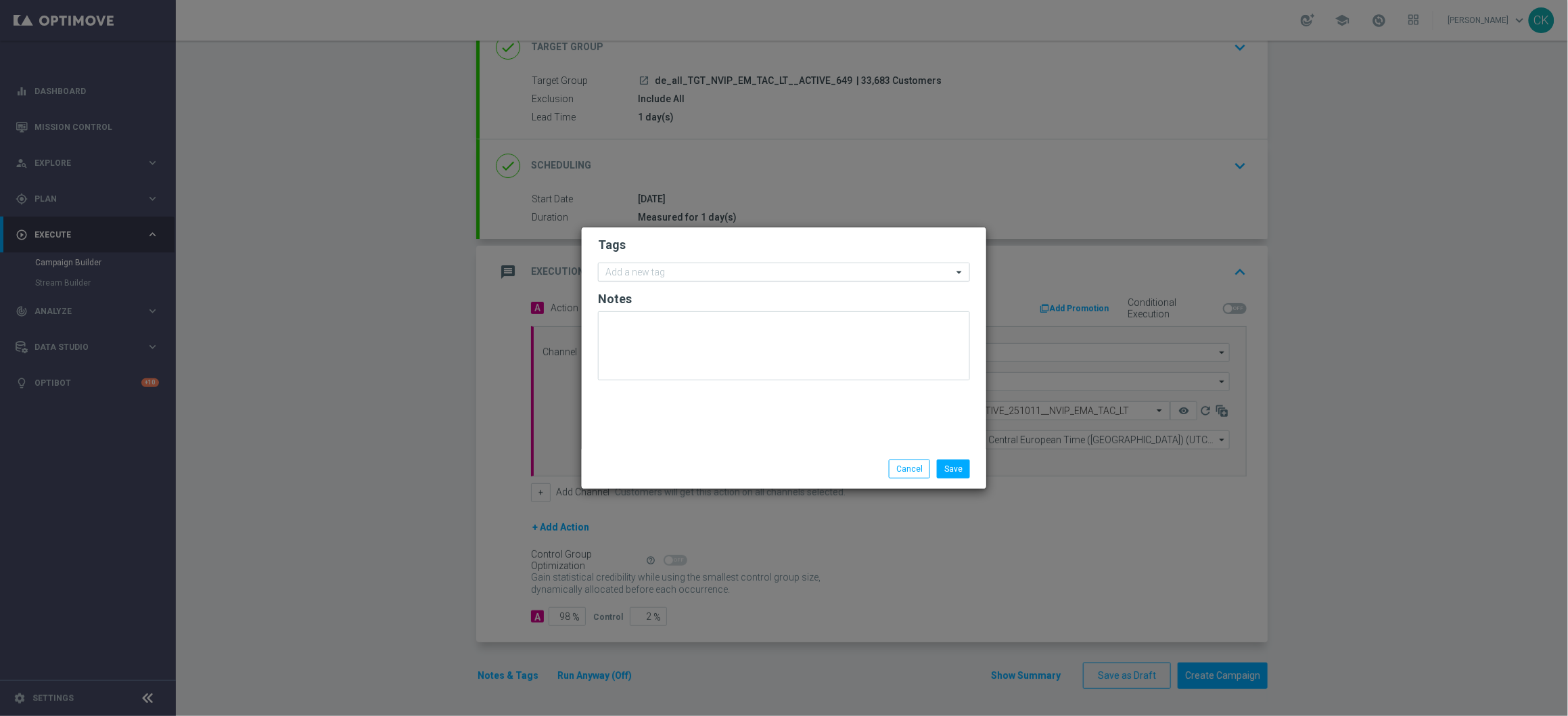
click at [646, 269] on input "text" at bounding box center [779, 273] width 347 height 12
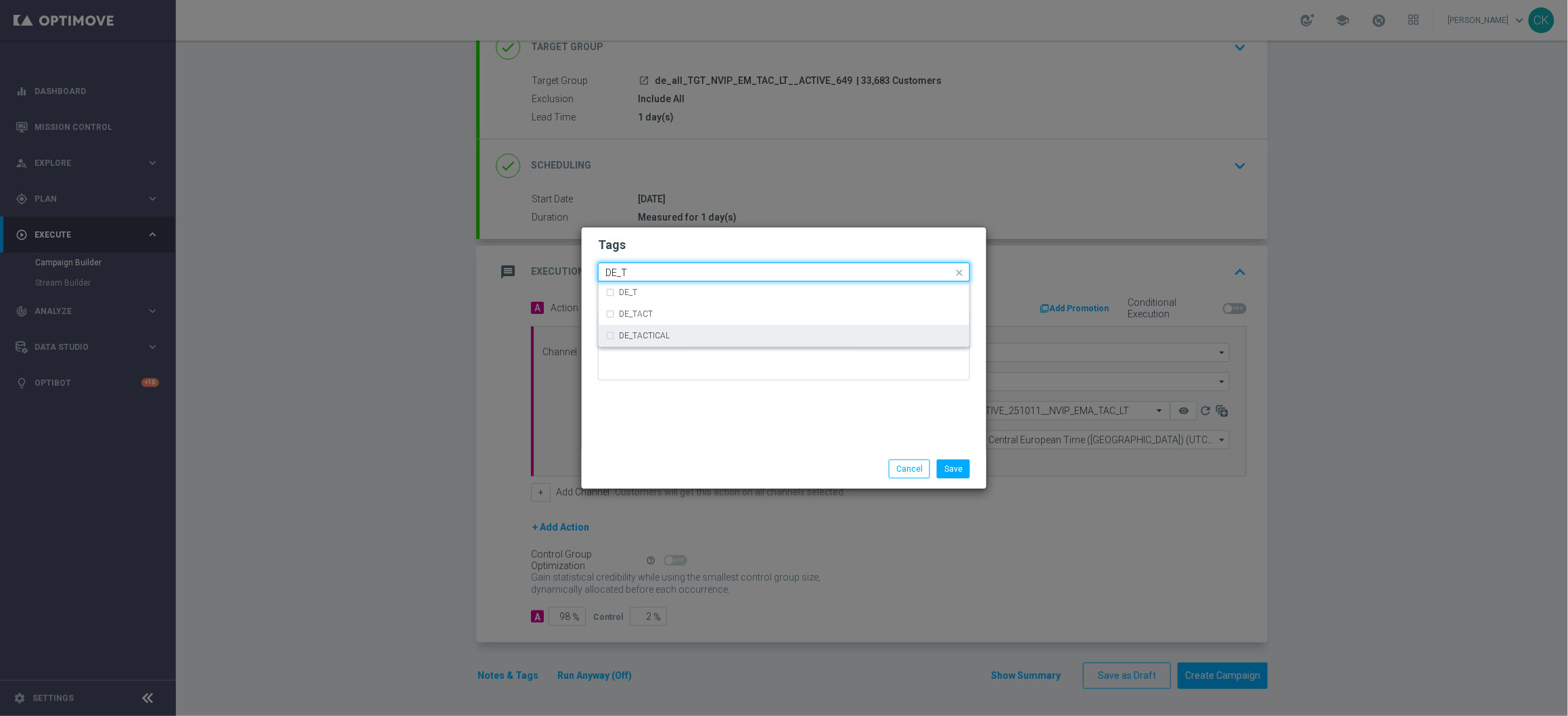
click at [659, 332] on label "DE_TACTICAL" at bounding box center [644, 336] width 50 height 8
type input "DE_T"
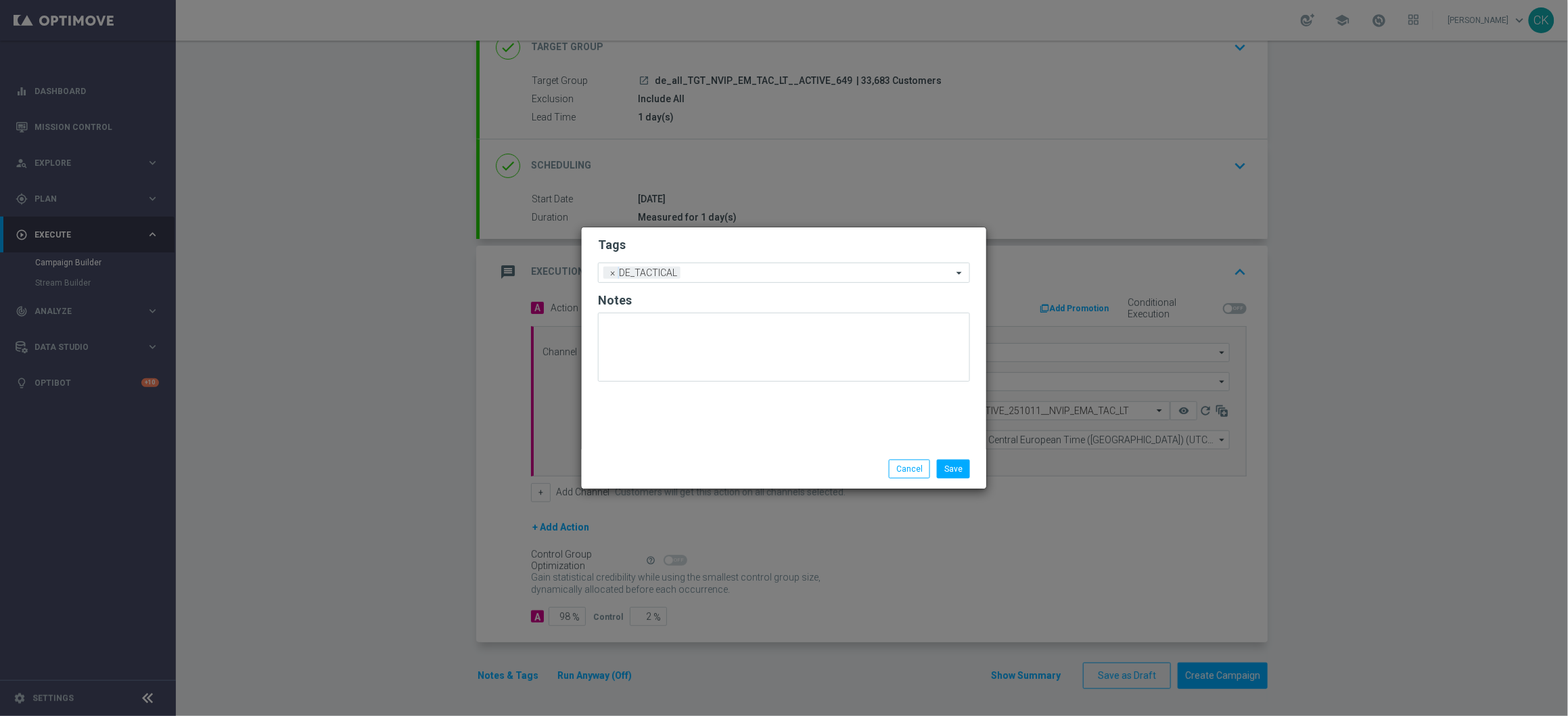
click at [659, 411] on div "Tags Add a new tag × DE_TACTICAL Notes" at bounding box center [784, 339] width 405 height 222
click at [958, 467] on button "Save" at bounding box center [954, 469] width 33 height 19
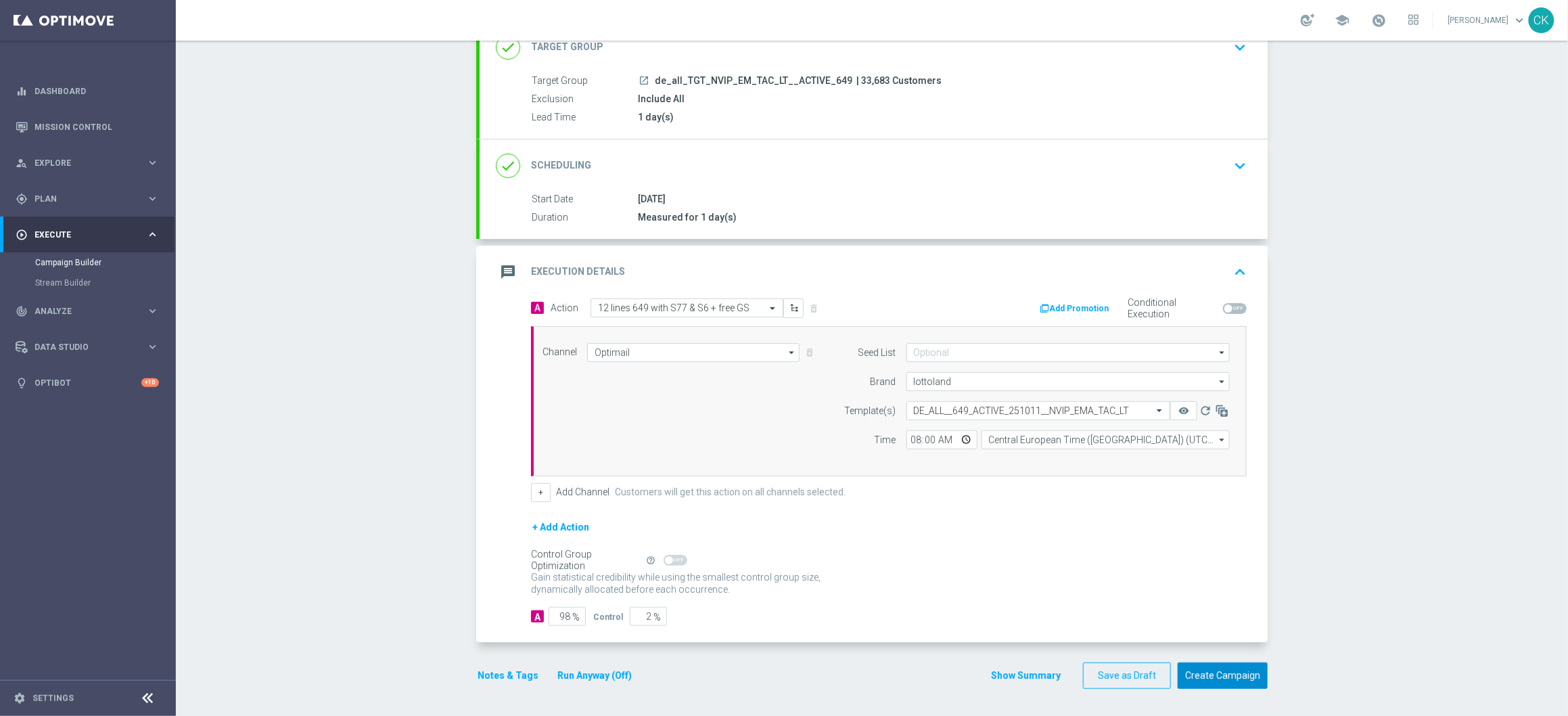
click at [1227, 676] on button "Create Campaign" at bounding box center [1223, 675] width 90 height 27
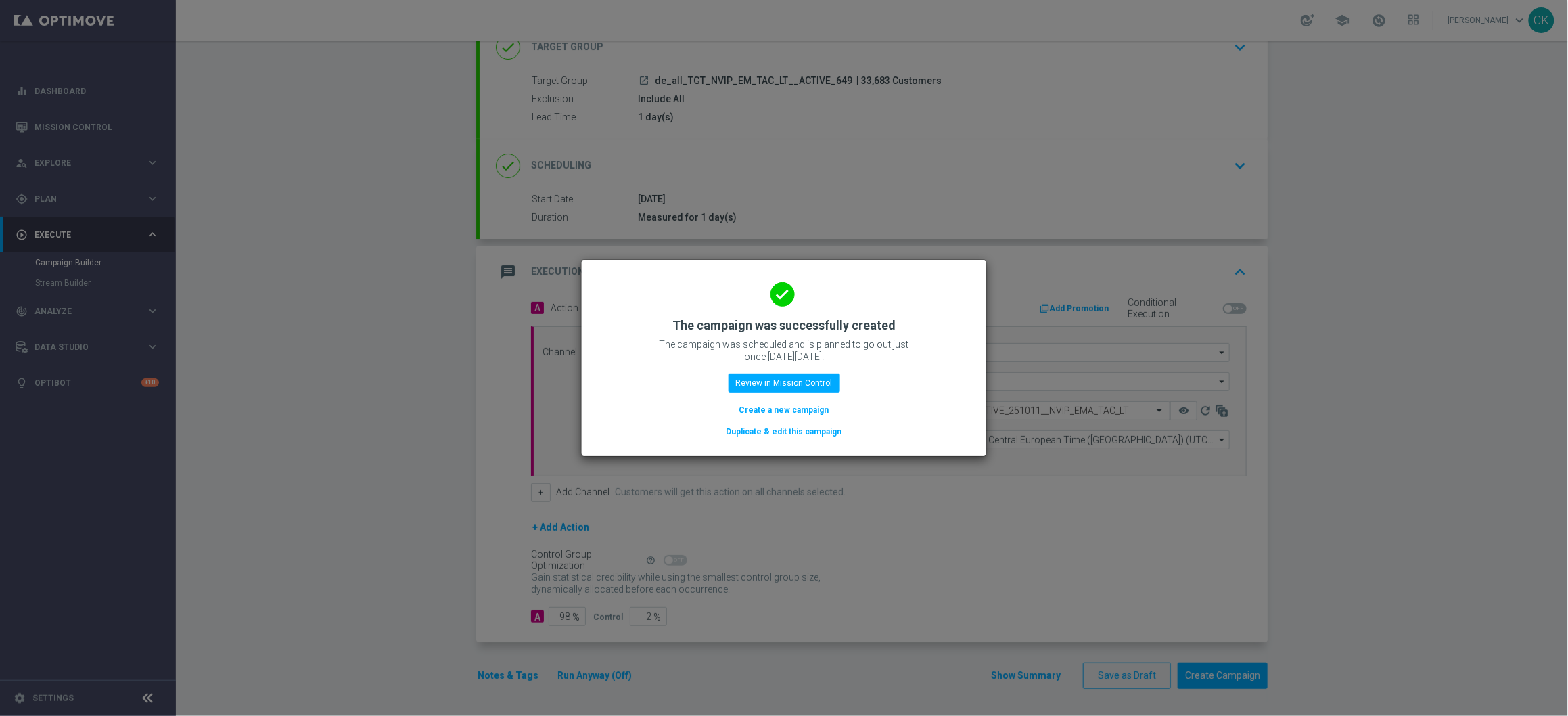
click at [759, 407] on button "Create a new campaign" at bounding box center [785, 410] width 93 height 15
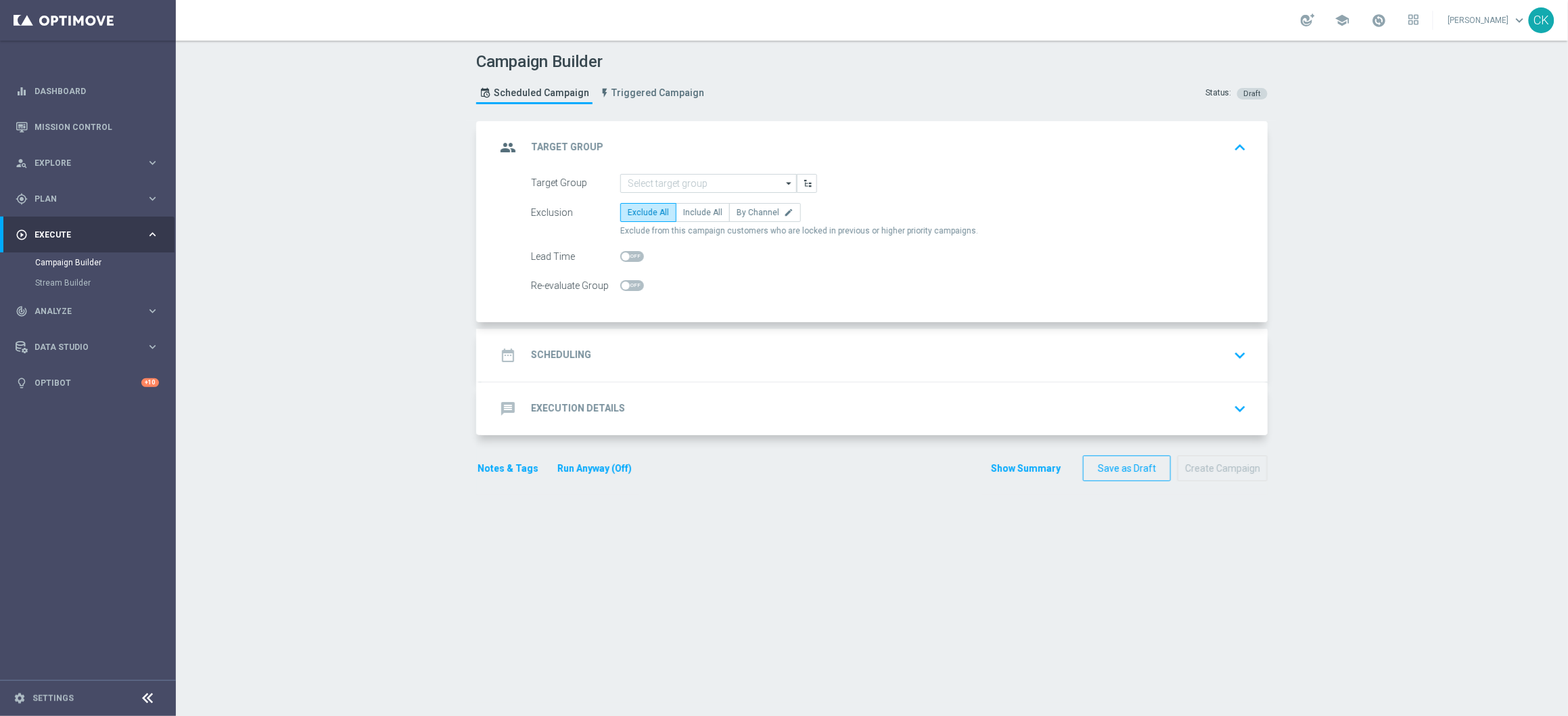
scroll to position [0, 0]
click at [665, 179] on input at bounding box center [708, 183] width 176 height 19
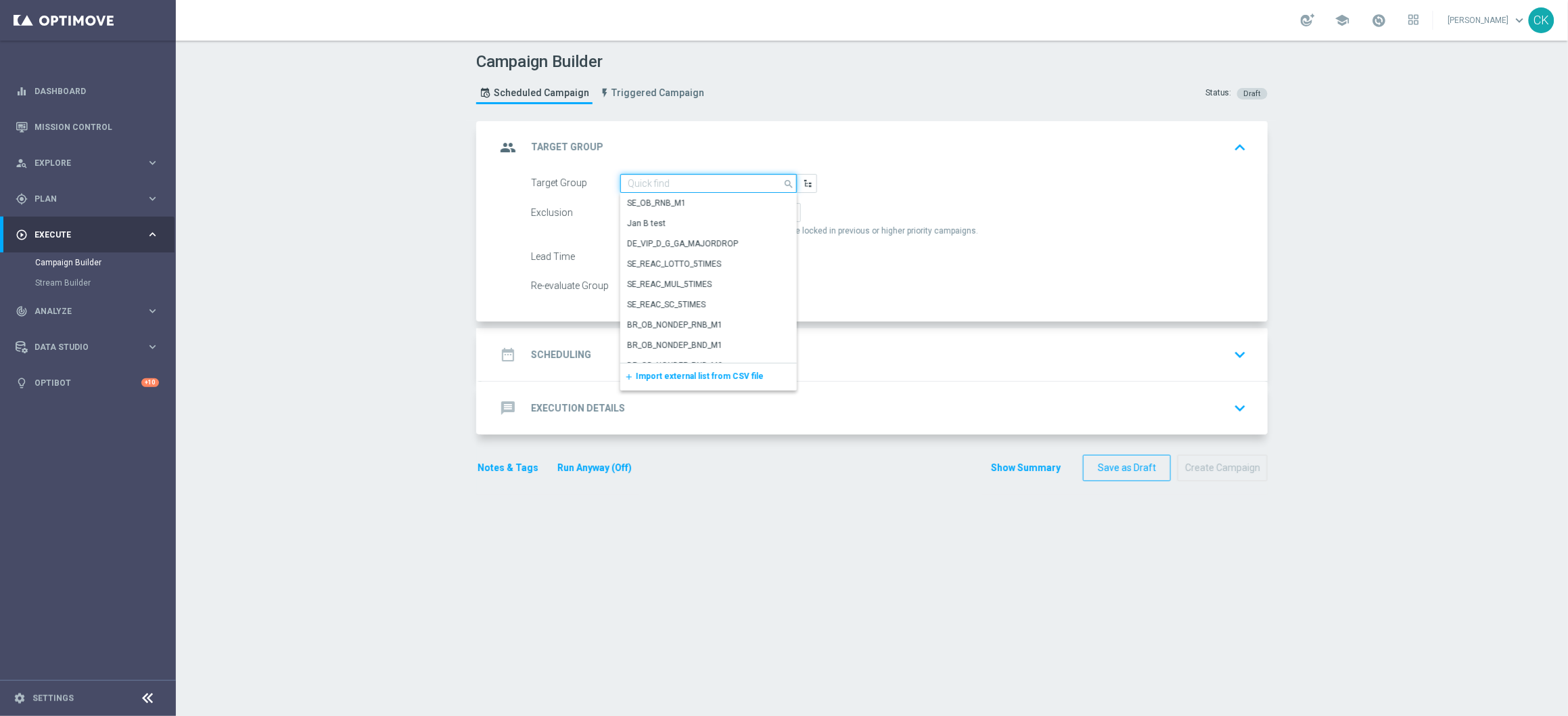
paste input "de_all_TGT_NVIP_EM_TAC_LT__REACTIVATED_649"
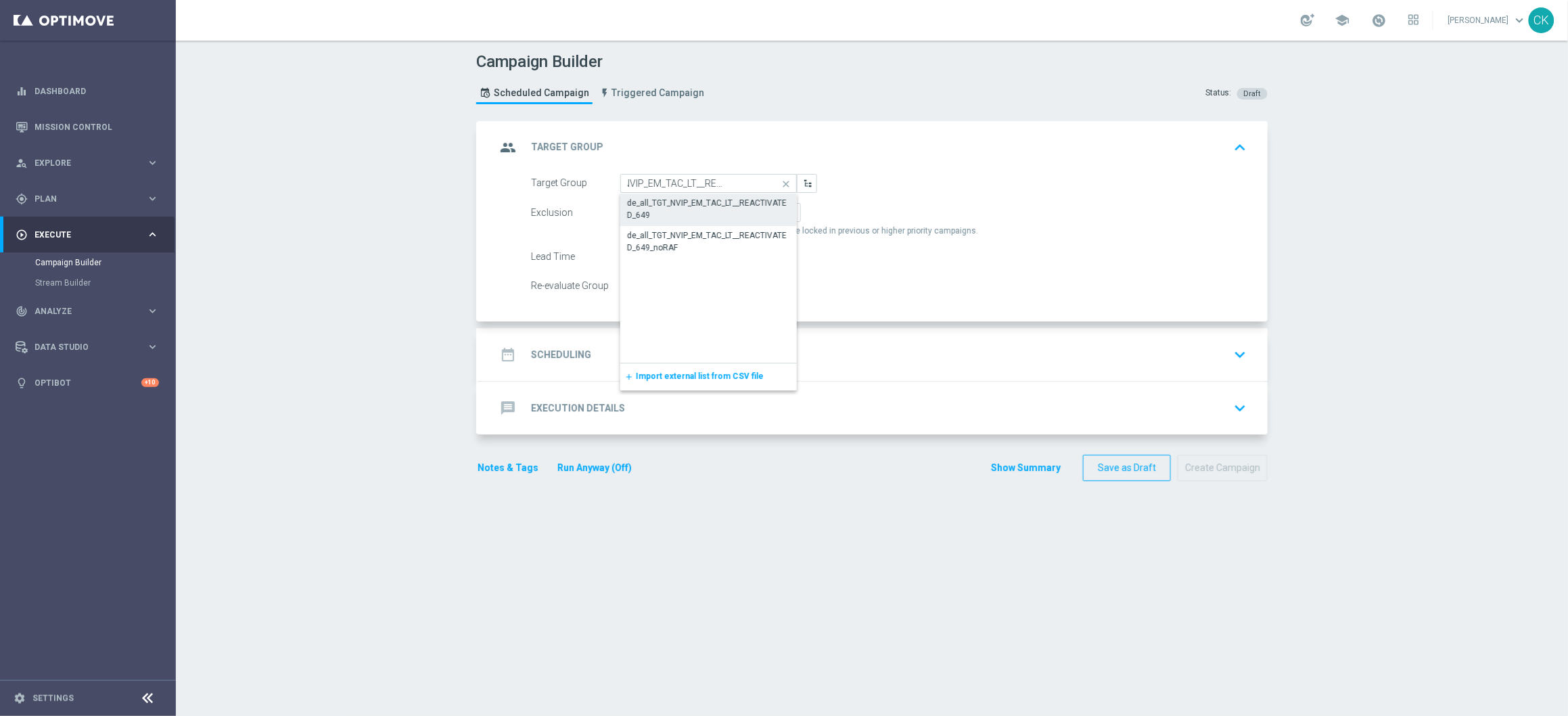
click at [670, 207] on div "de_all_TGT_NVIP_EM_TAC_LT__REACTIVATED_649" at bounding box center [708, 209] width 163 height 25
type input "de_all_TGT_NVIP_EM_TAC_LT__REACTIVATED_649"
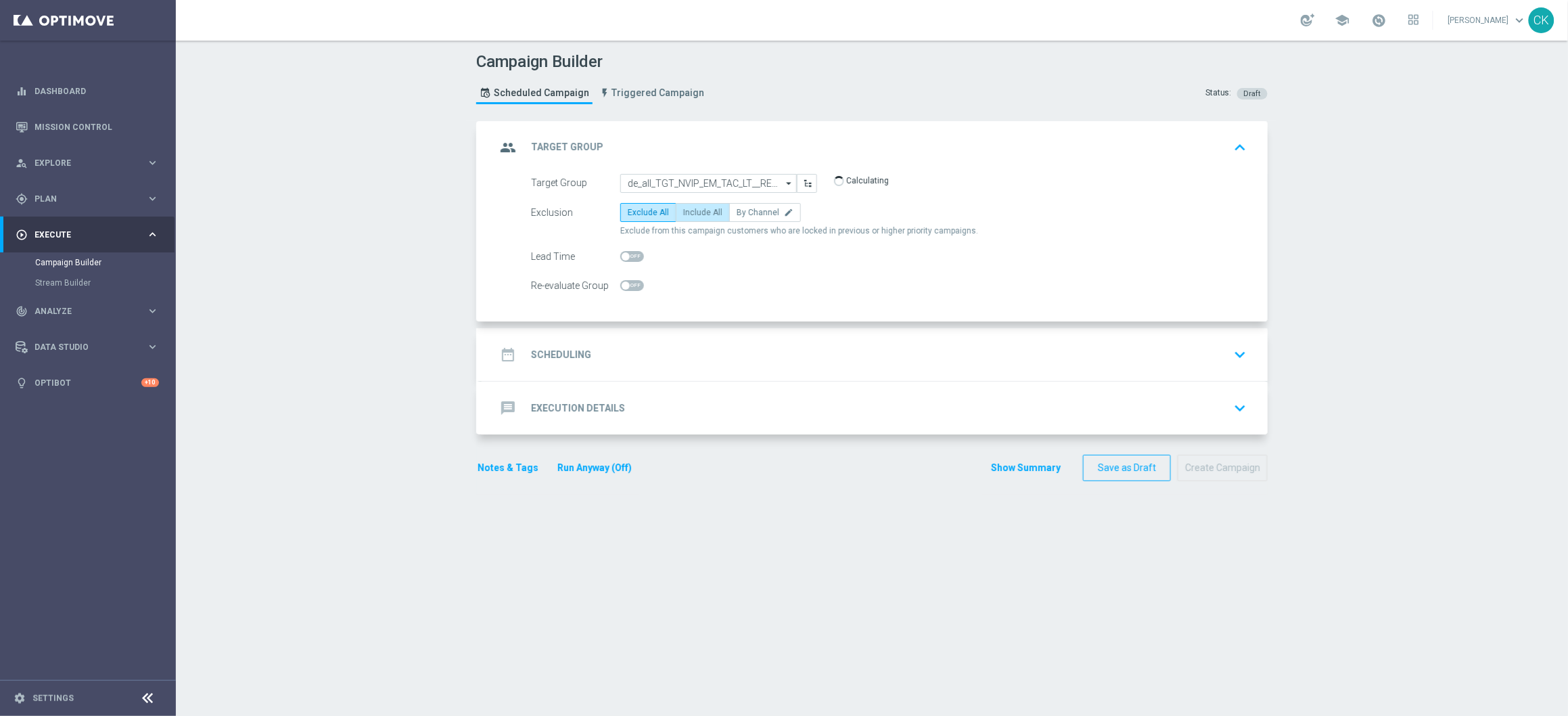
click at [680, 217] on label "Include All" at bounding box center [702, 213] width 54 height 19
click at [683, 217] on input "Include All" at bounding box center [687, 215] width 9 height 9
radio input "true"
click at [613, 260] on div "Lead Time" at bounding box center [576, 257] width 89 height 19
click at [633, 254] on span at bounding box center [632, 256] width 24 height 11
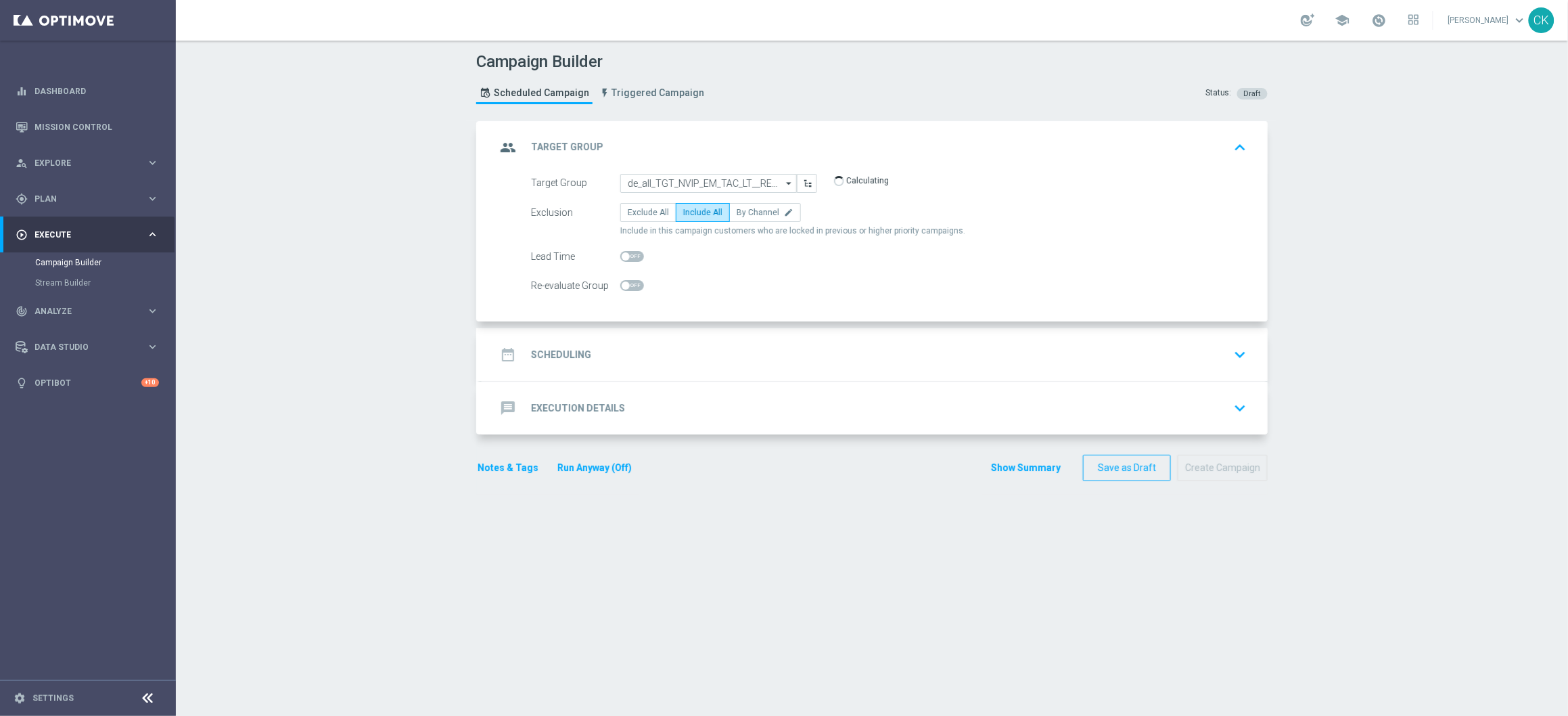
click at [633, 254] on input "checkbox" at bounding box center [632, 256] width 24 height 11
checkbox input "true"
click at [570, 355] on h2 "Scheduling" at bounding box center [561, 354] width 60 height 13
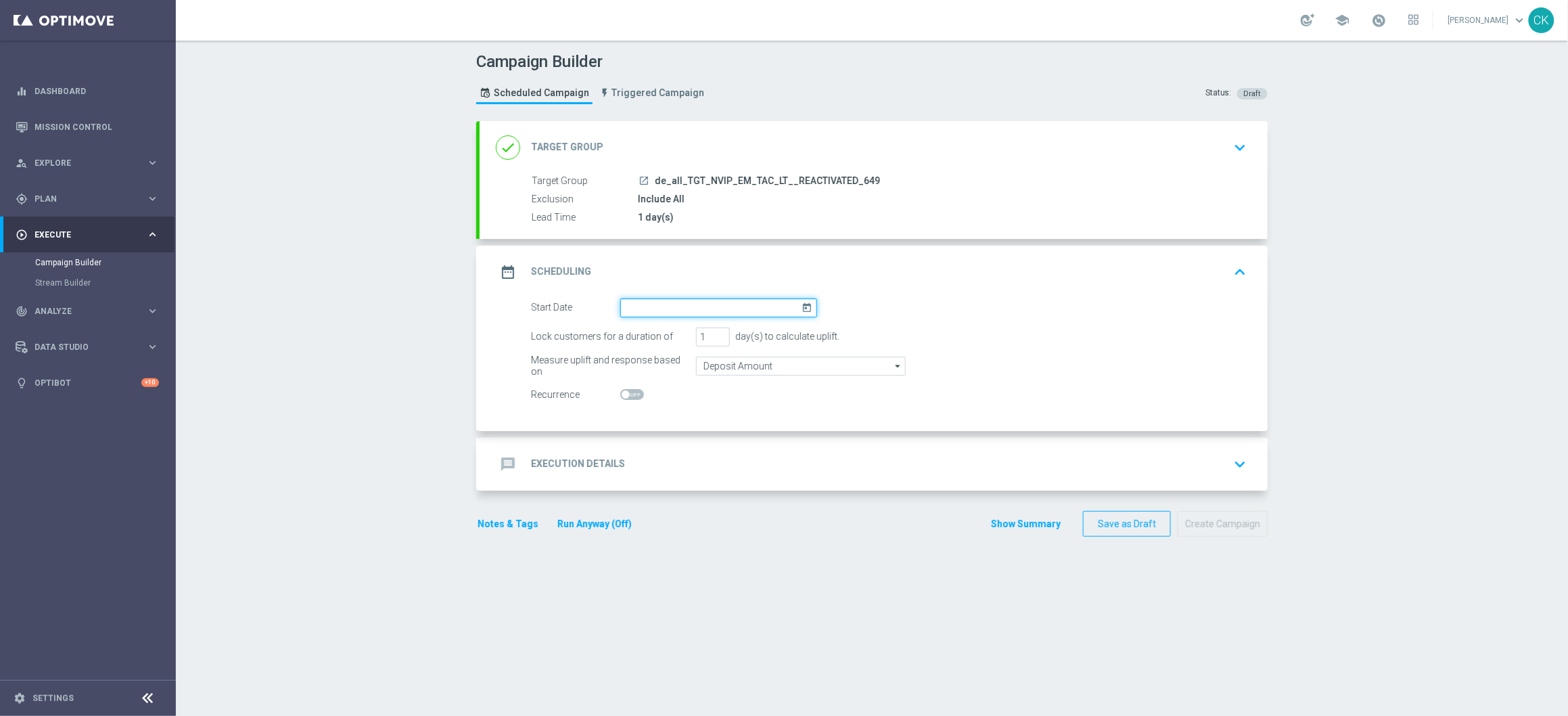
click at [692, 302] on input at bounding box center [719, 308] width 197 height 19
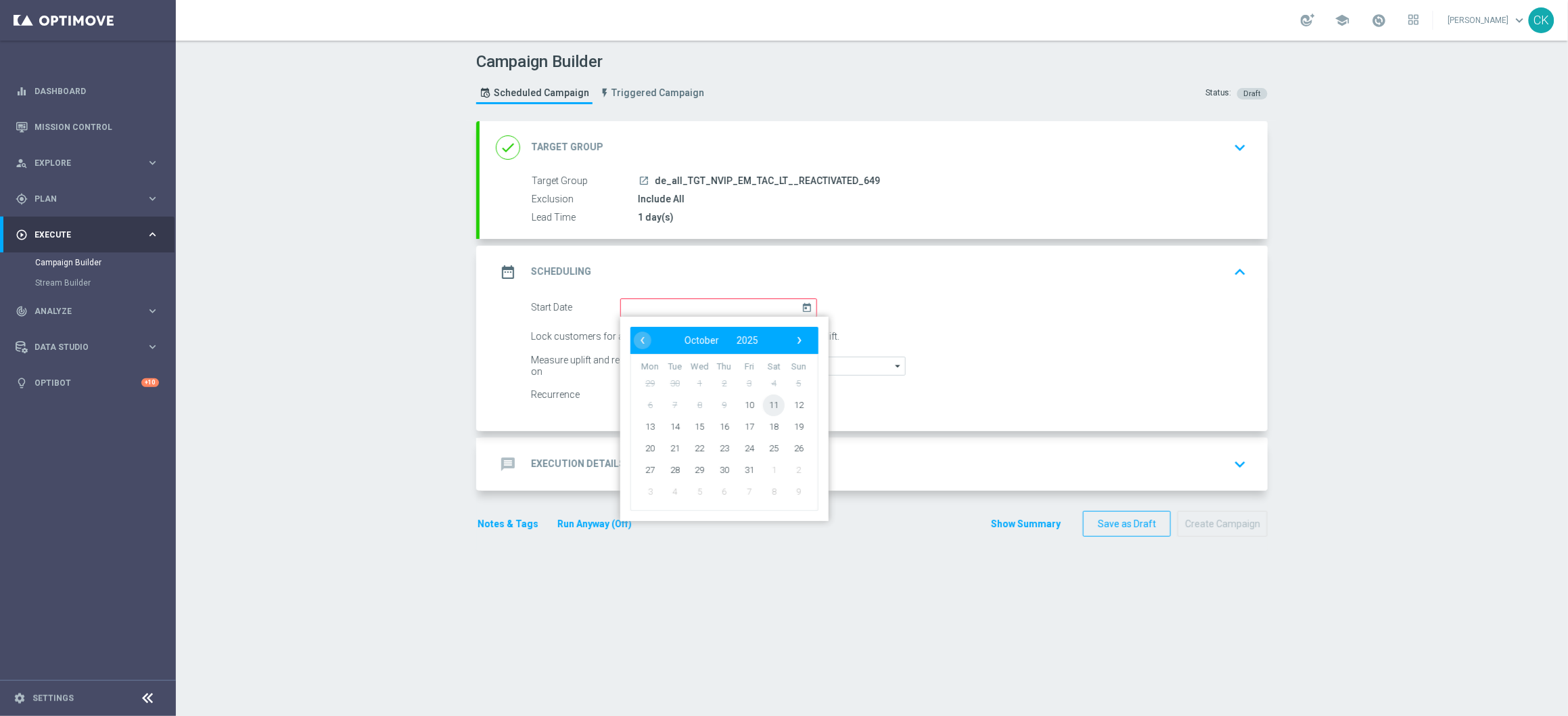
click at [772, 407] on span "11" at bounding box center [774, 405] width 22 height 22
type input "11 Oct 2025"
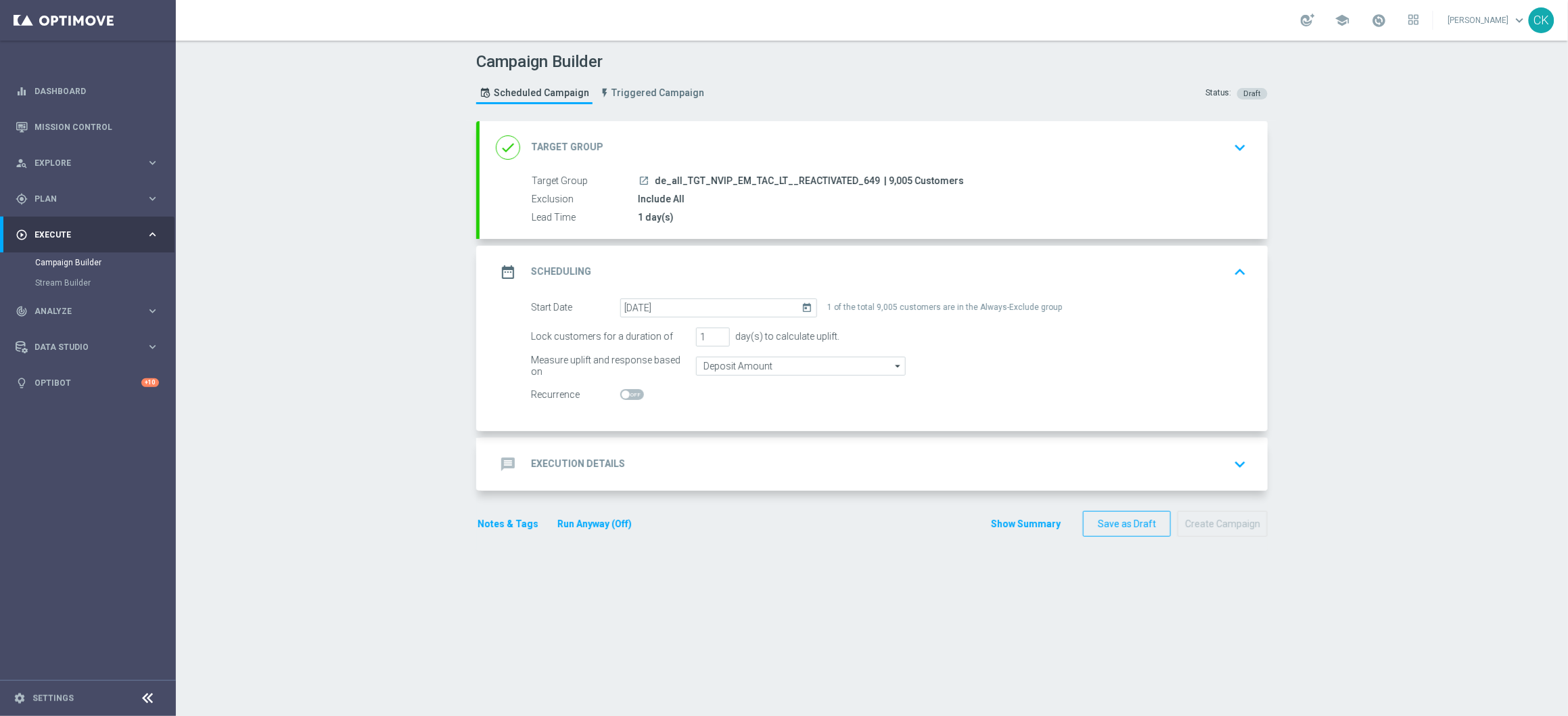
click at [561, 458] on h2 "Execution Details" at bounding box center [578, 463] width 94 height 13
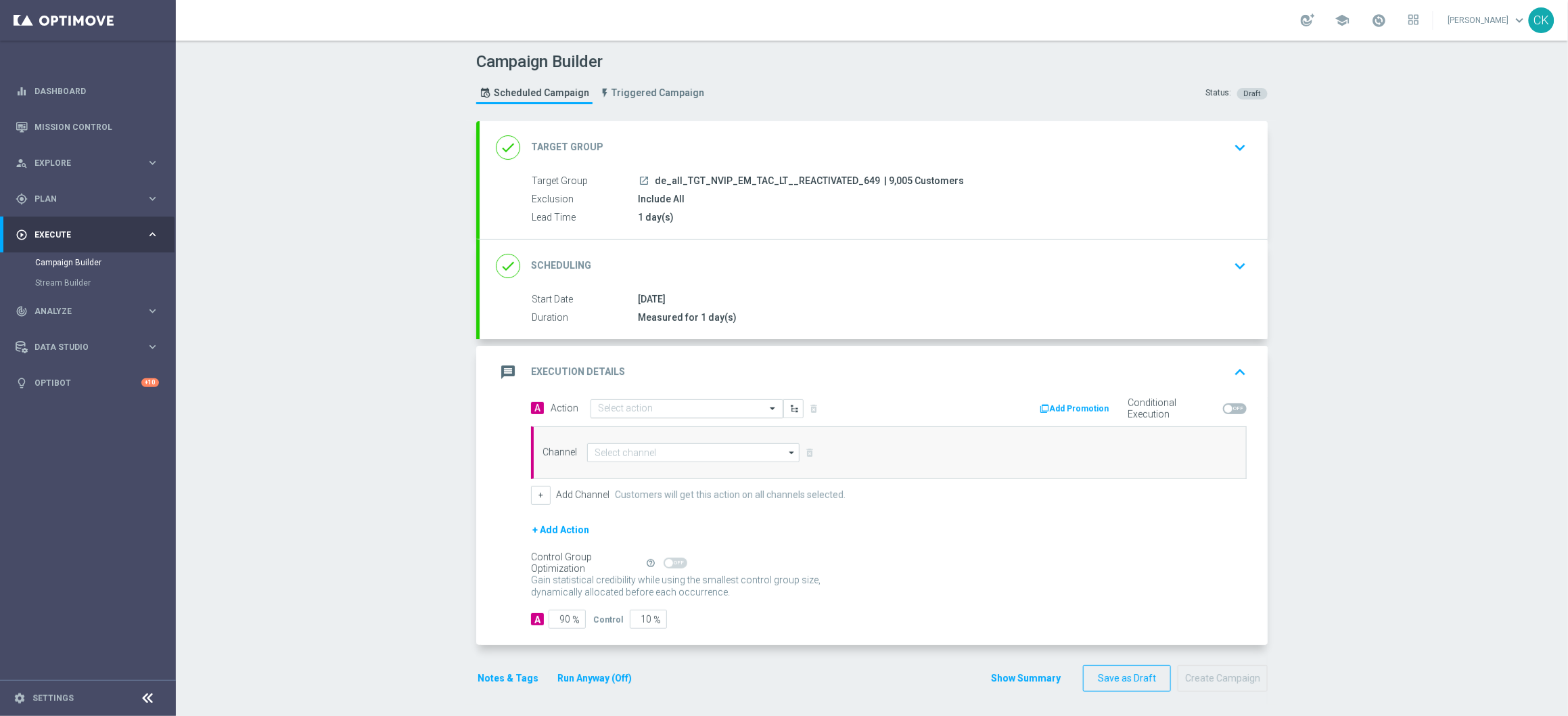
click at [668, 405] on input "text" at bounding box center [673, 409] width 151 height 12
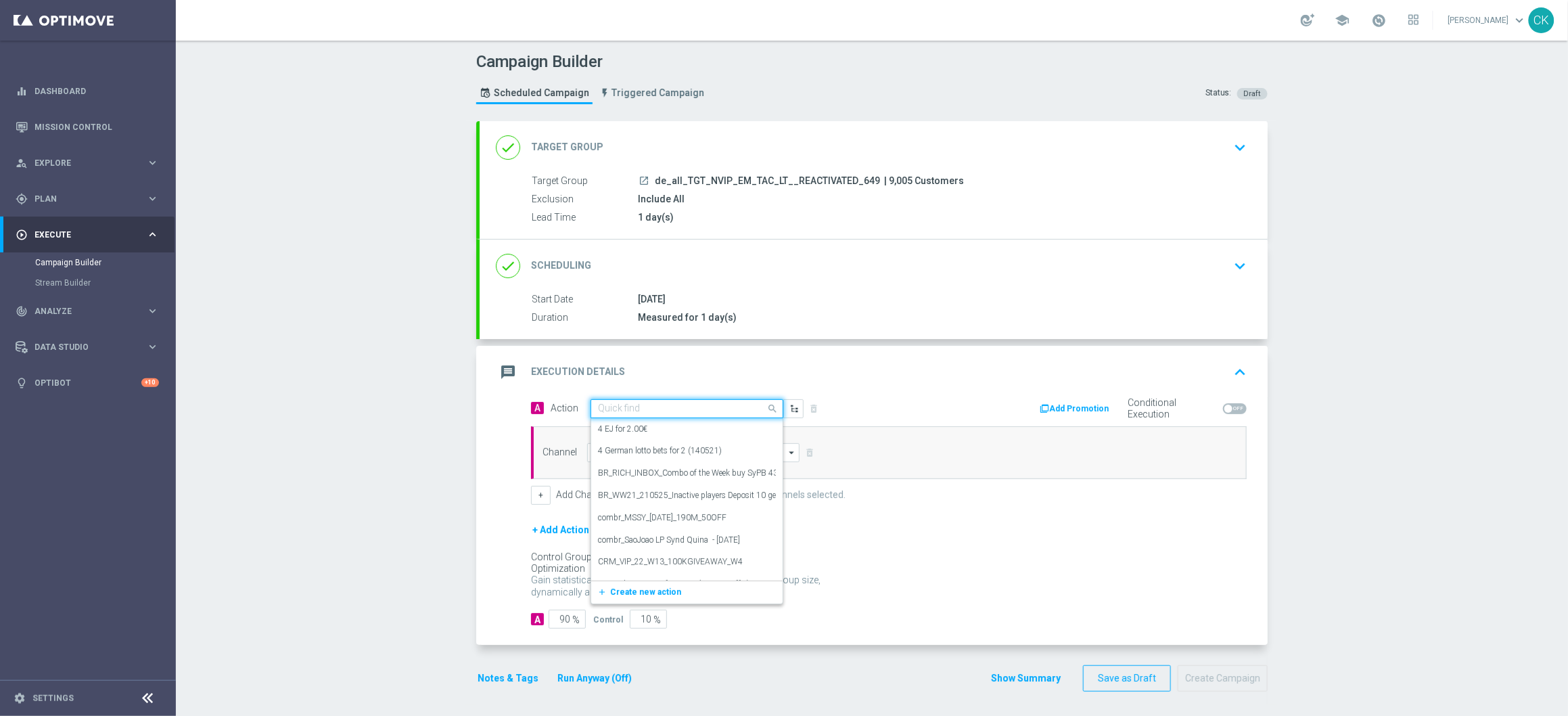
paste input "9 lines 649 with S77 & S6 + free GS"
type input "9 lines 649 with S77 & S6 + free GS"
click at [598, 450] on icon "add_new" at bounding box center [603, 450] width 13 height 10
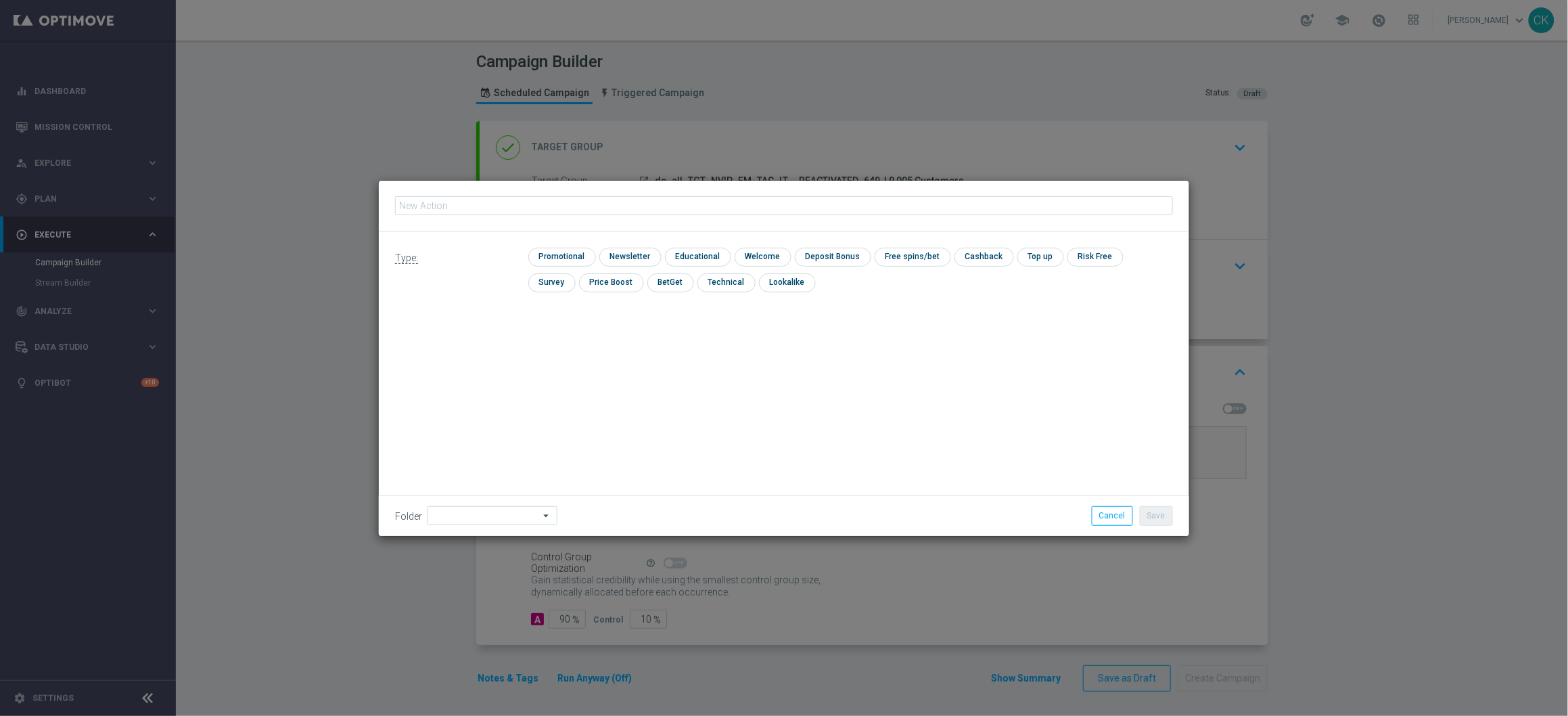
type input "9 lines 649 with S77 & S6 + free GS"
click at [571, 250] on input "checkbox" at bounding box center [561, 256] width 64 height 18
checkbox input "true"
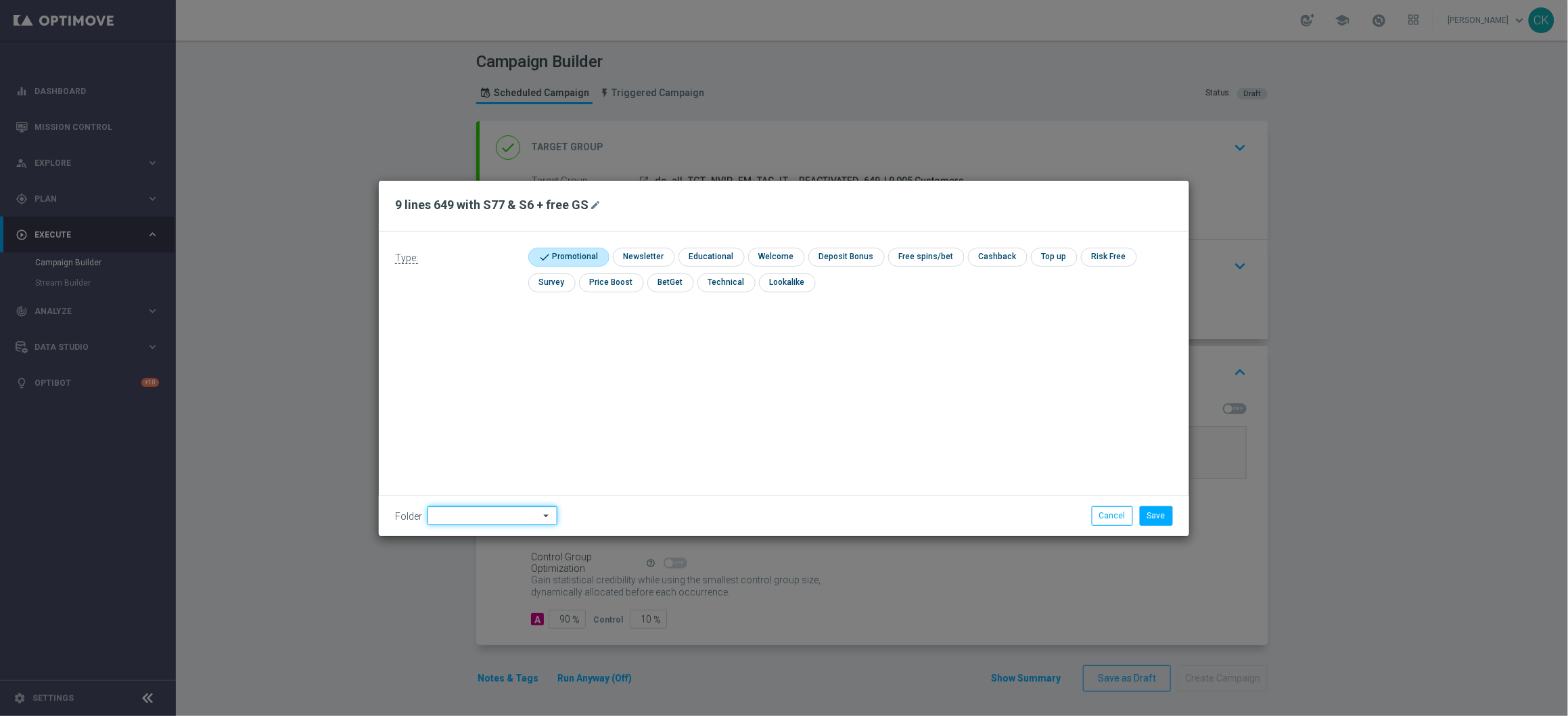
click at [467, 511] on input at bounding box center [492, 516] width 130 height 19
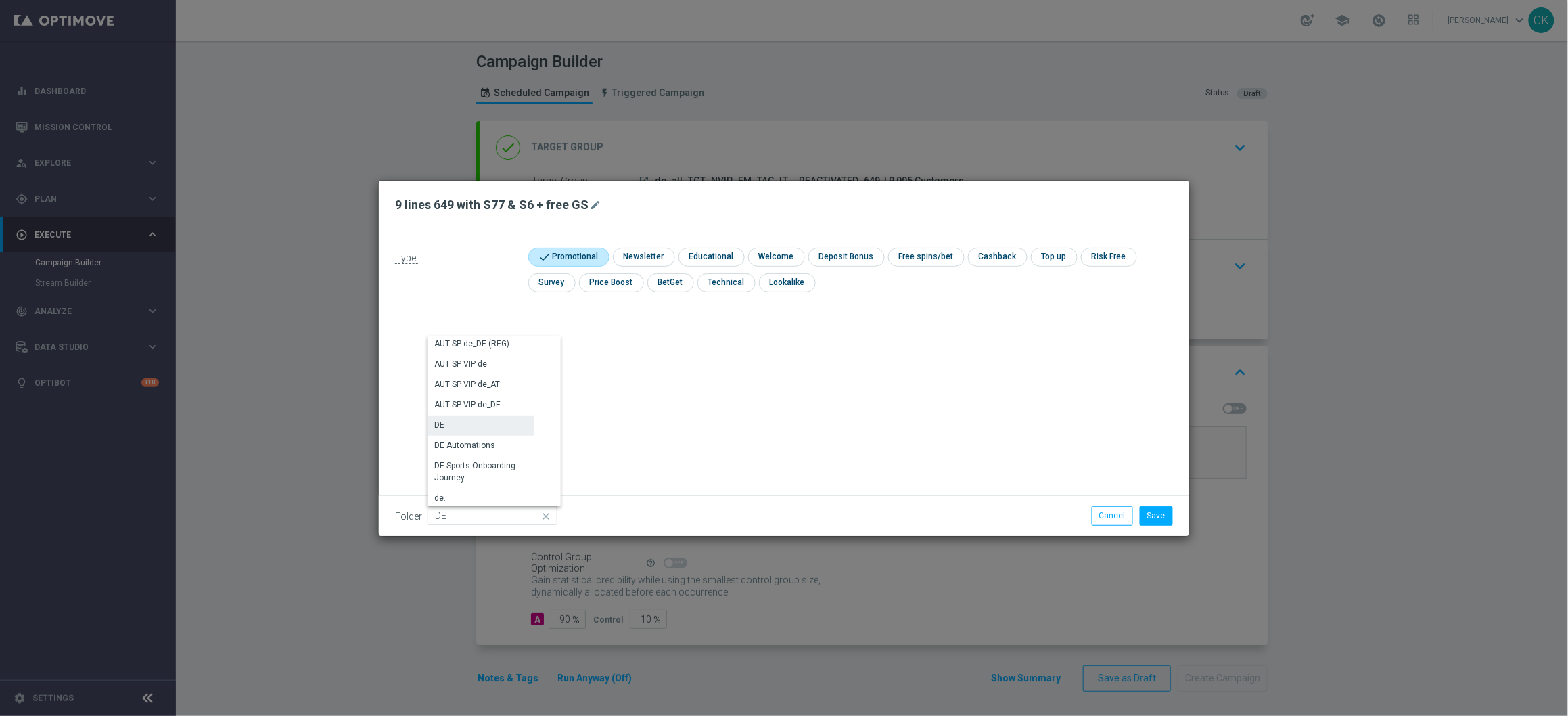
click at [467, 426] on div "DE" at bounding box center [481, 425] width 107 height 19
type input "DE"
click at [467, 426] on div "Type: check Promotional check Newsletter check Educational check Welcome check …" at bounding box center [784, 384] width 811 height 305
click at [1168, 521] on button "Save" at bounding box center [1156, 516] width 33 height 19
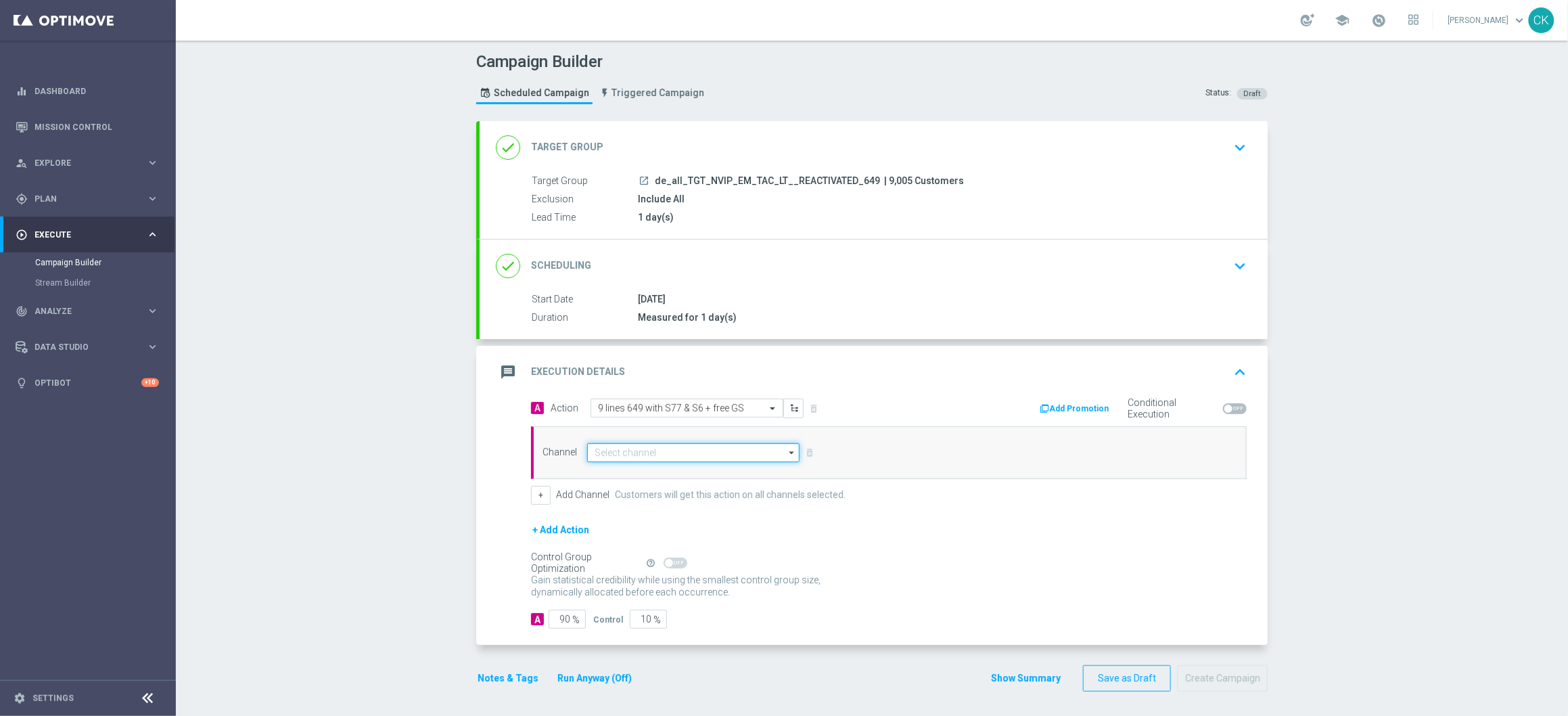
click at [655, 447] on input at bounding box center [693, 453] width 213 height 19
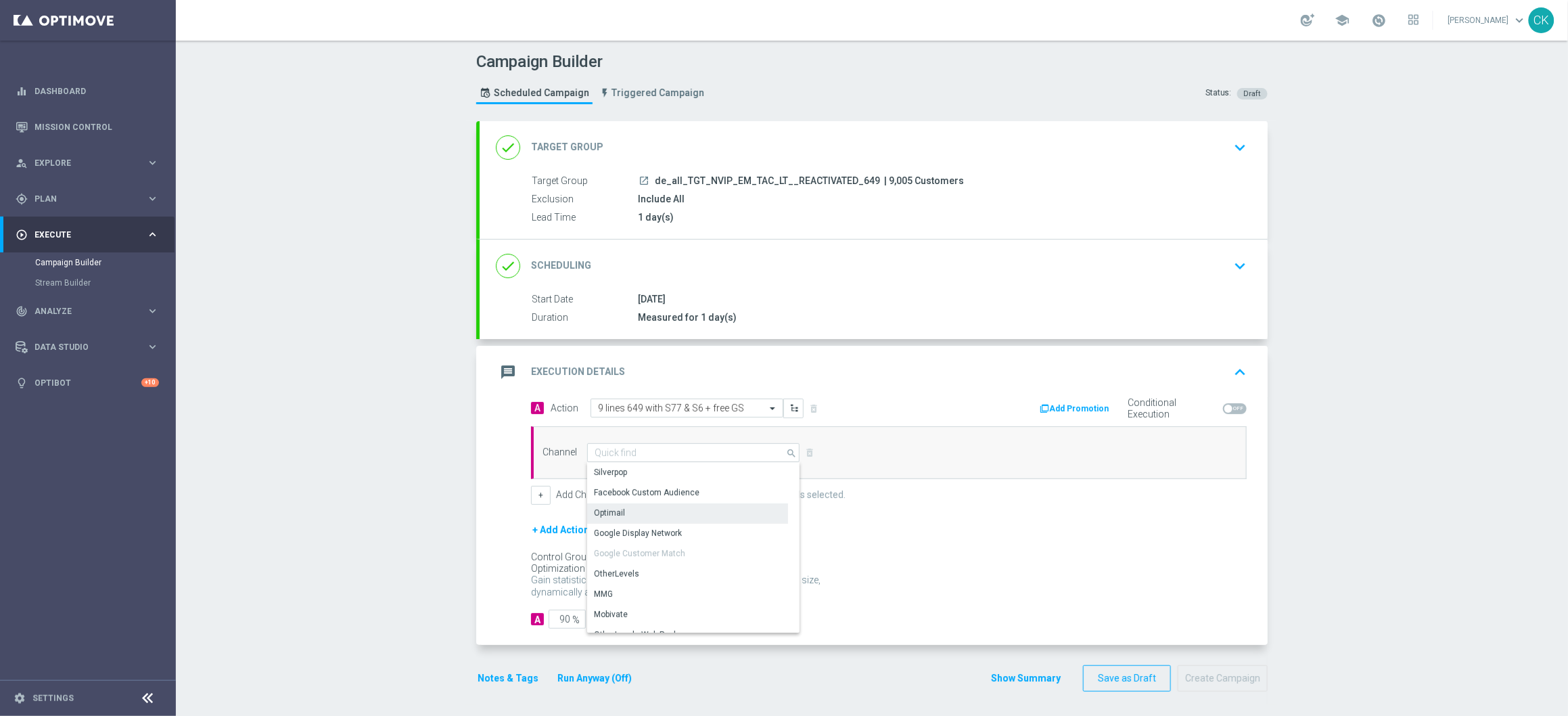
click at [627, 508] on div "Optimail" at bounding box center [687, 513] width 201 height 19
type input "Optimail"
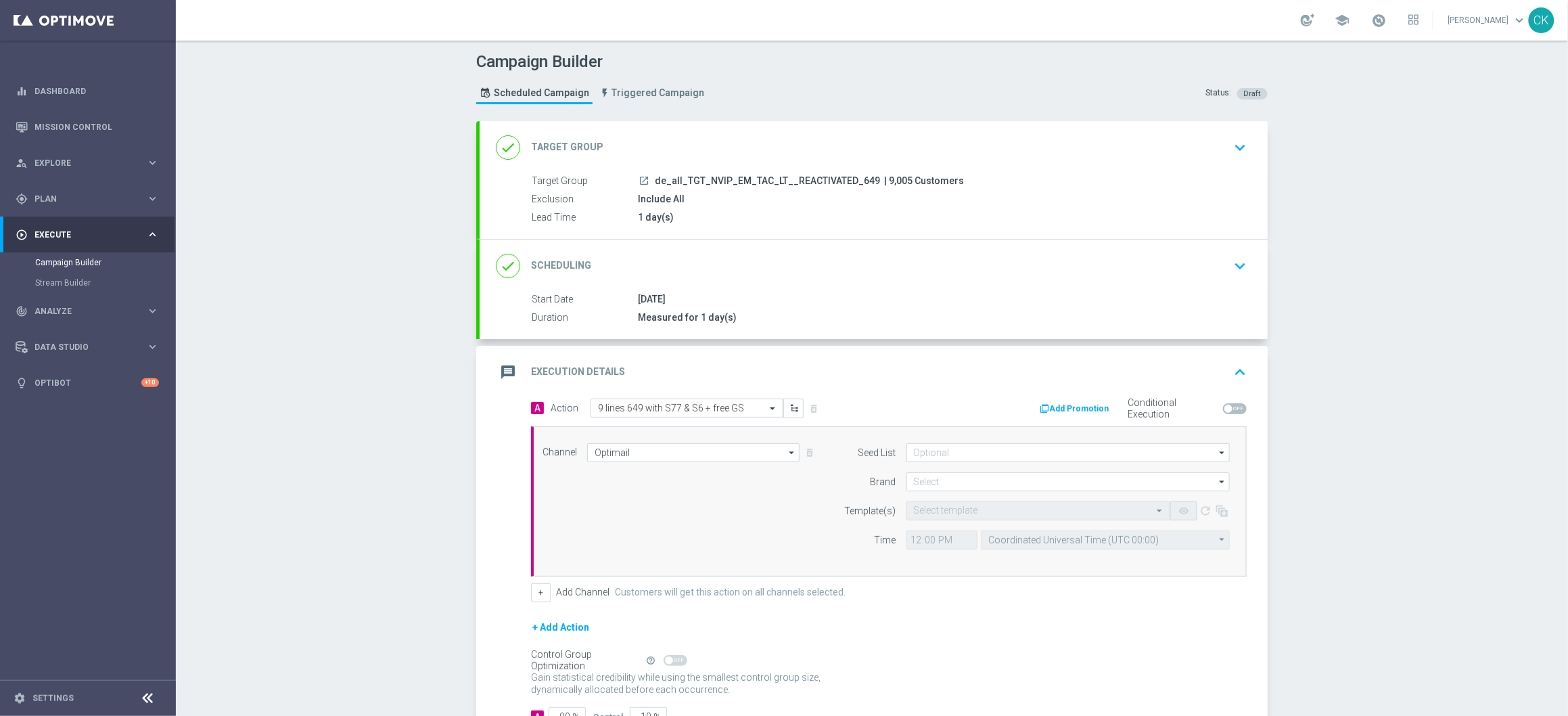
scroll to position [102, 0]
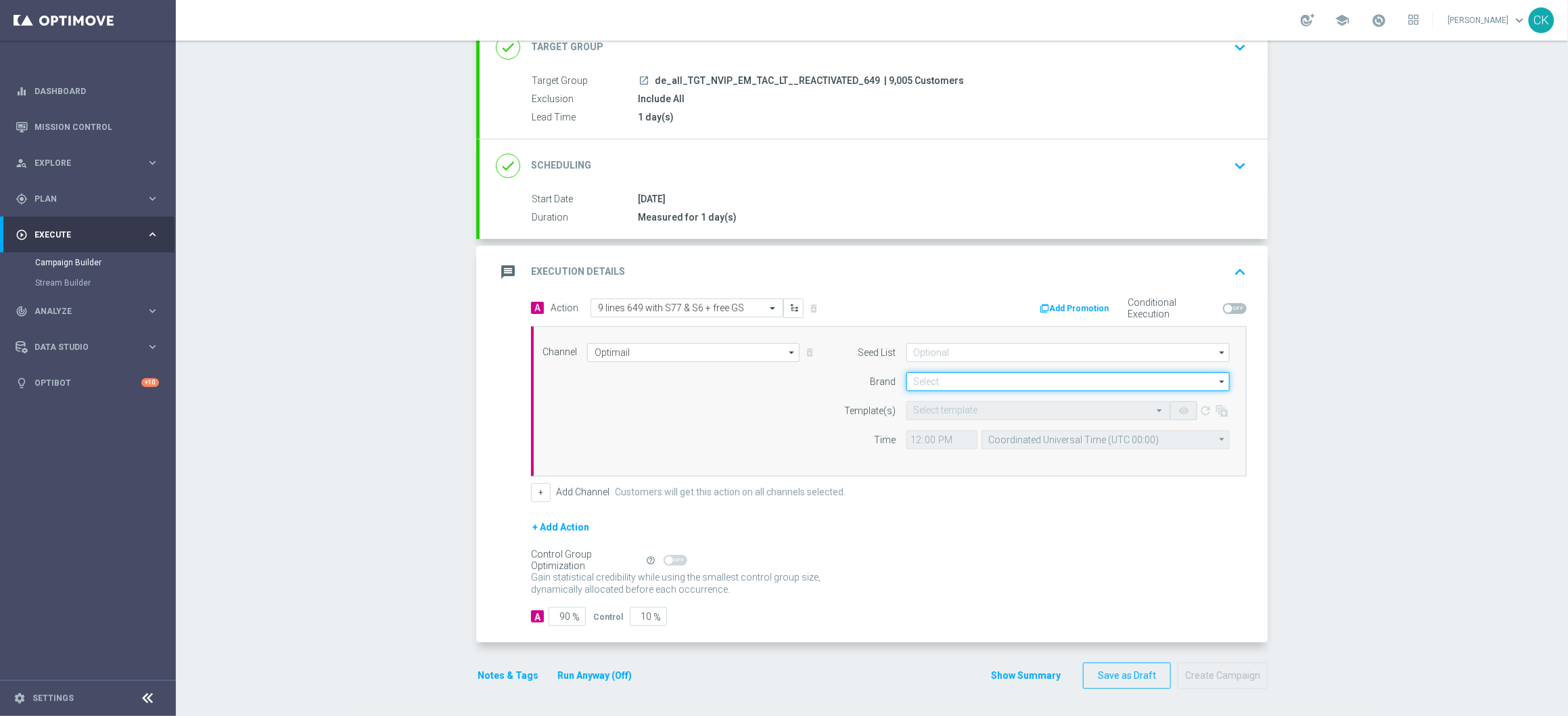
click at [945, 372] on input at bounding box center [1068, 382] width 324 height 19
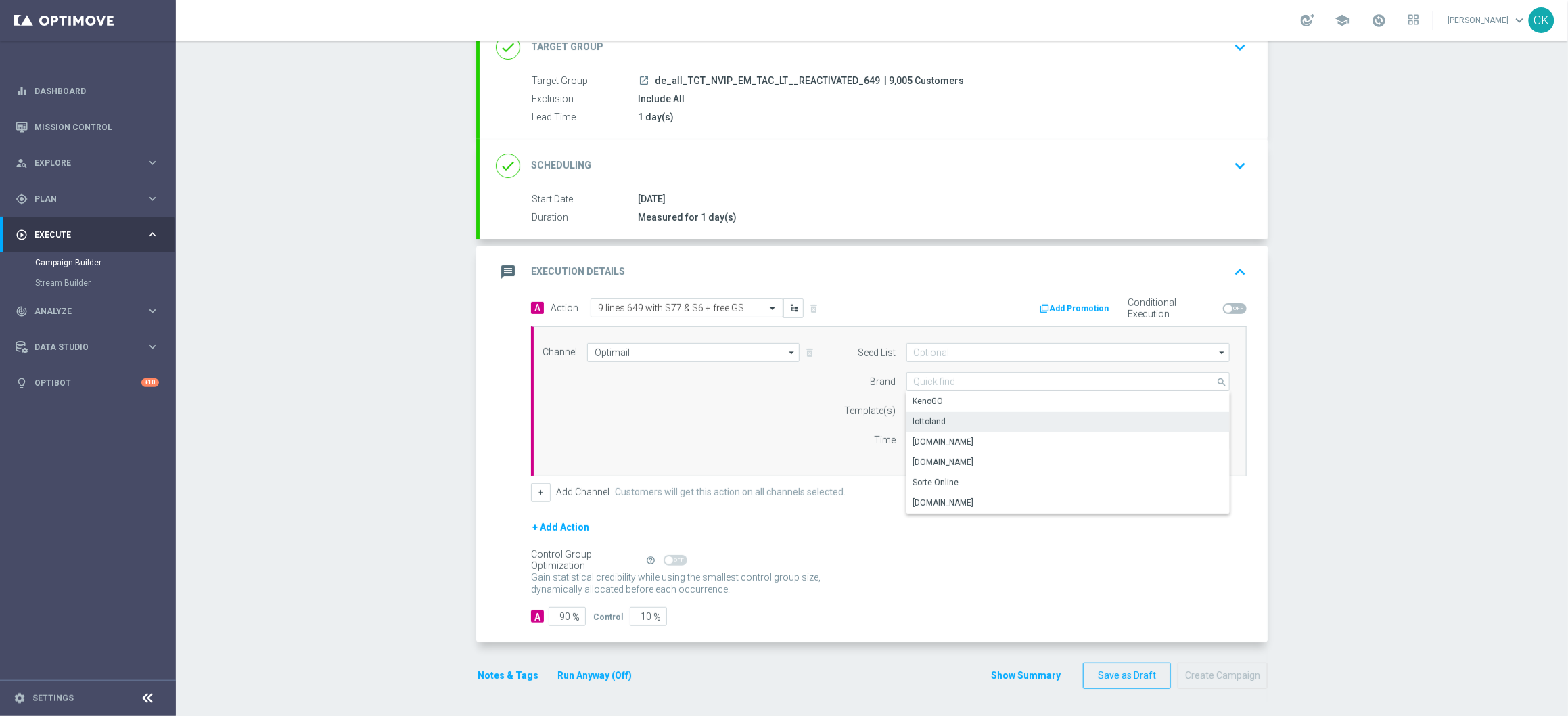
click at [939, 415] on div "lottoland" at bounding box center [1068, 422] width 324 height 19
type input "lottoland"
click at [939, 413] on input "text" at bounding box center [1025, 411] width 222 height 12
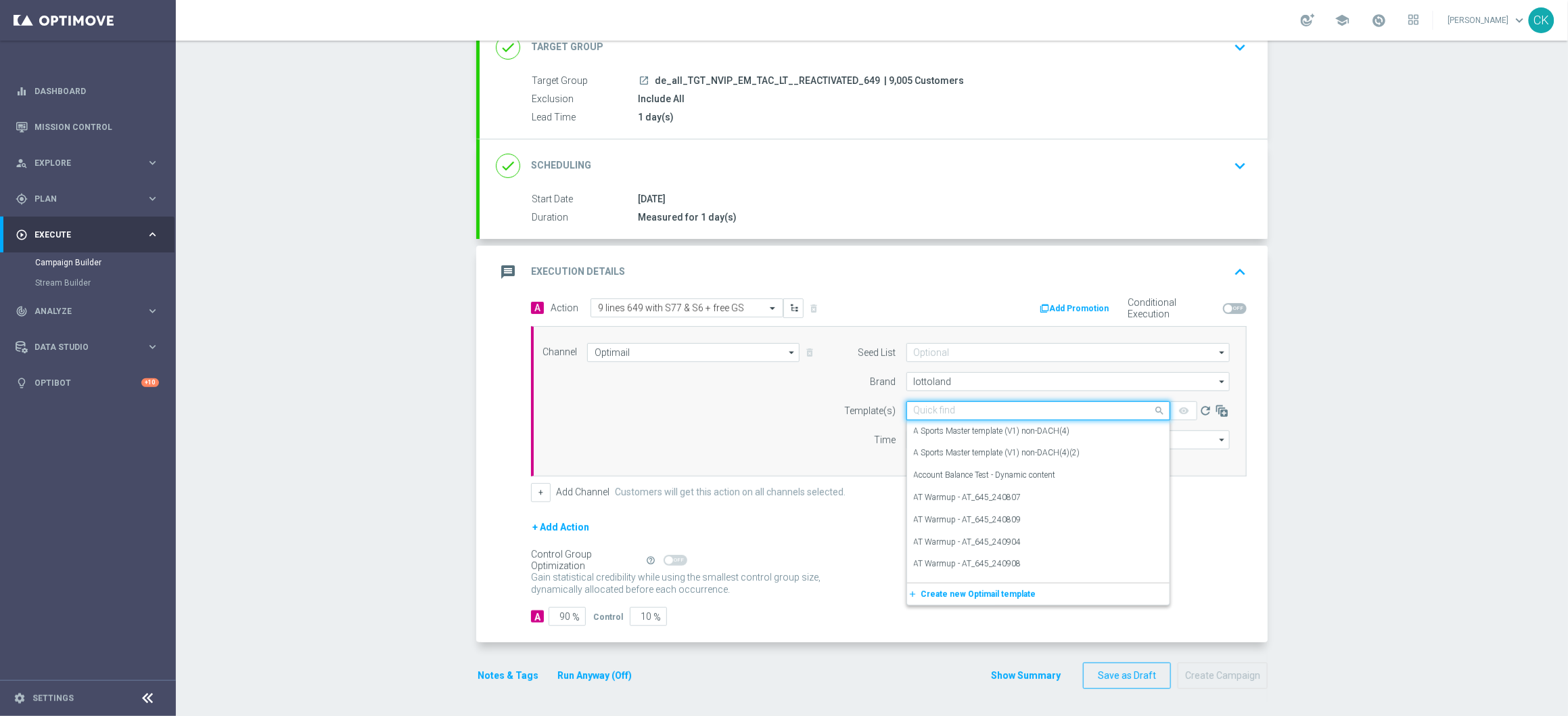
paste input "DE_ALL__649_REACT_251011__NVIP_EMA_TAC_LT"
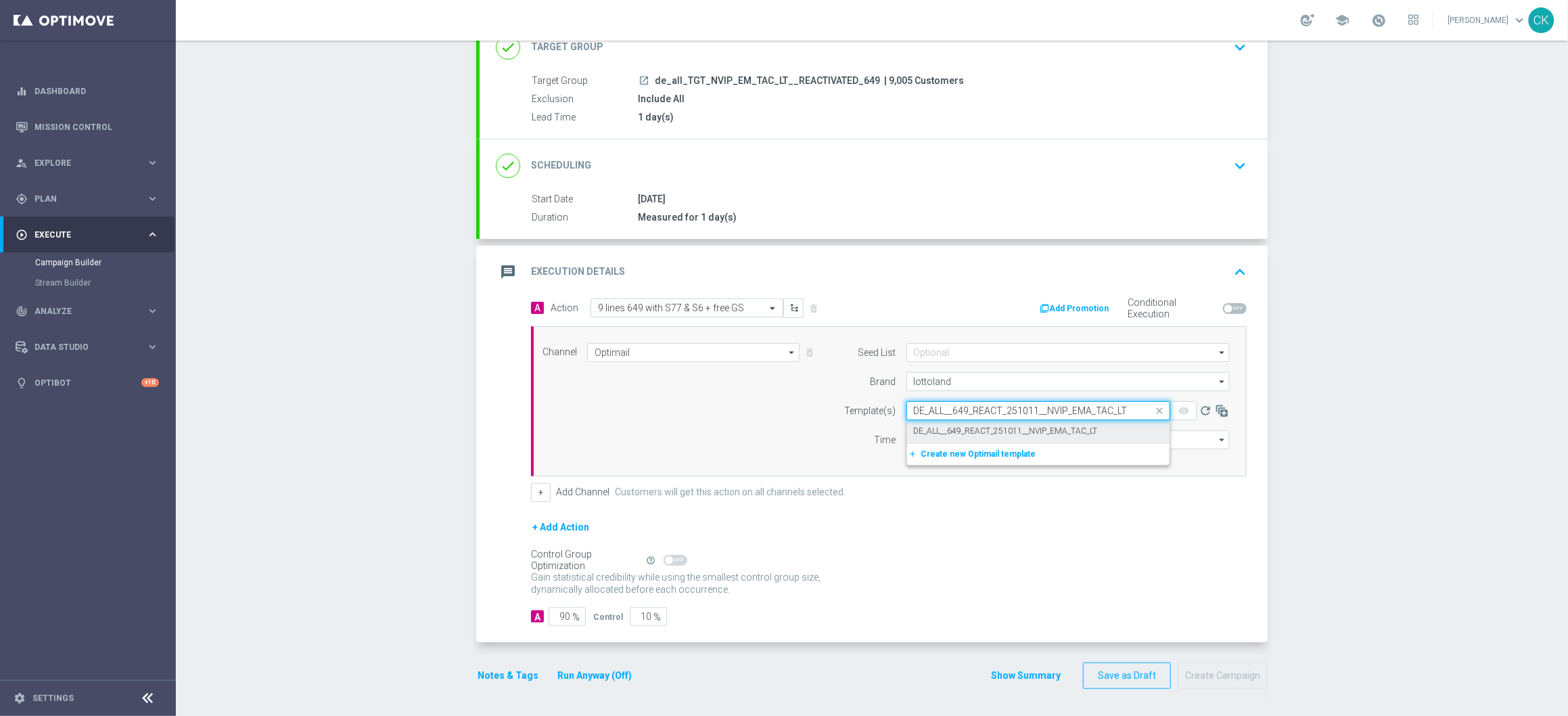
click at [937, 426] on label "DE_ALL__649_REACT_251011__NVIP_EMA_TAC_LT" at bounding box center [1006, 431] width 184 height 12
type input "DE_ALL__649_REACT_251011__NVIP_EMA_TAC_LT"
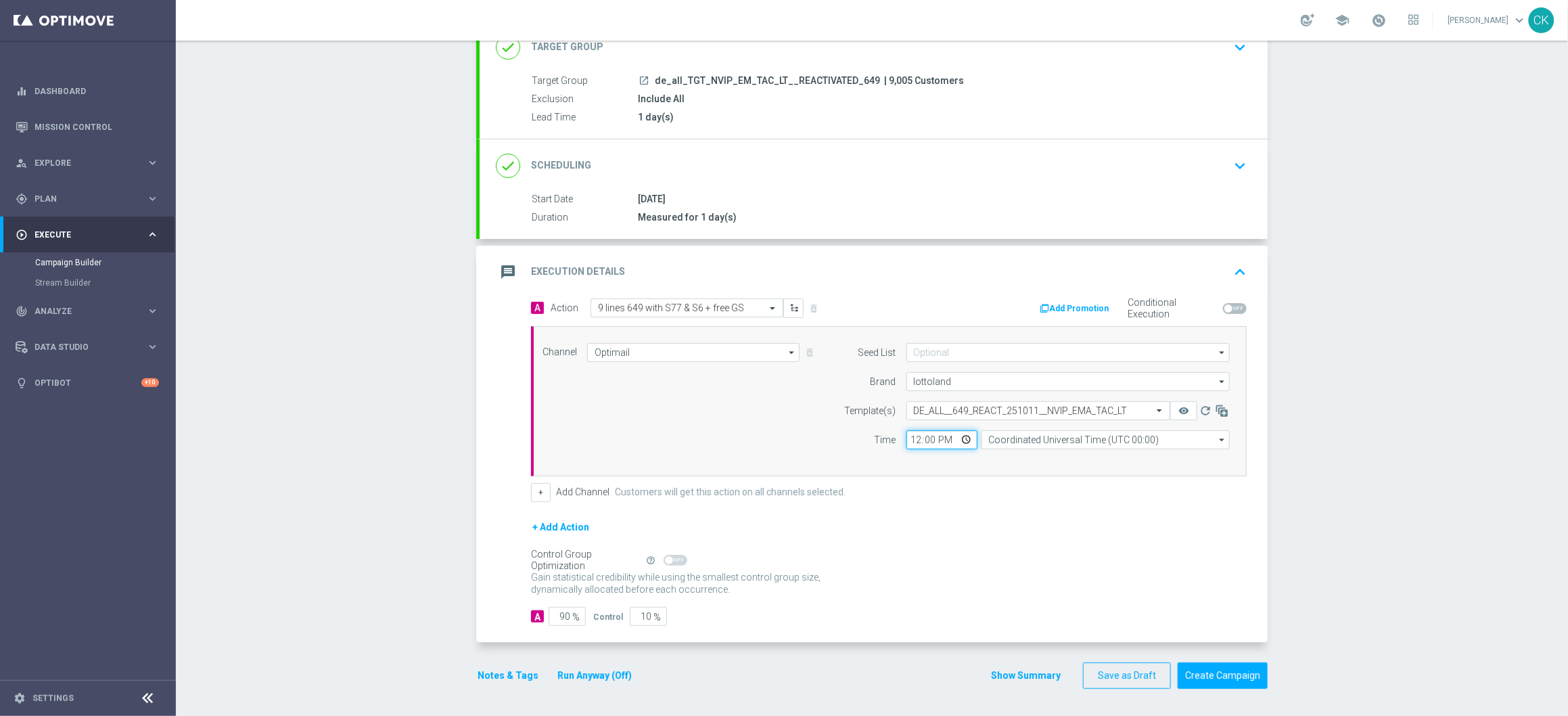
click at [907, 439] on input "12:00" at bounding box center [942, 440] width 71 height 19
type input "08:00"
click at [1048, 437] on input "Coordinated Universal Time (UTC 00:00)" at bounding box center [1106, 440] width 248 height 19
click at [1048, 453] on div "Central European Time (Berlin) (UTC +02:00)" at bounding box center [1099, 459] width 221 height 12
type input "Central European Time (Berlin) (UTC +02:00)"
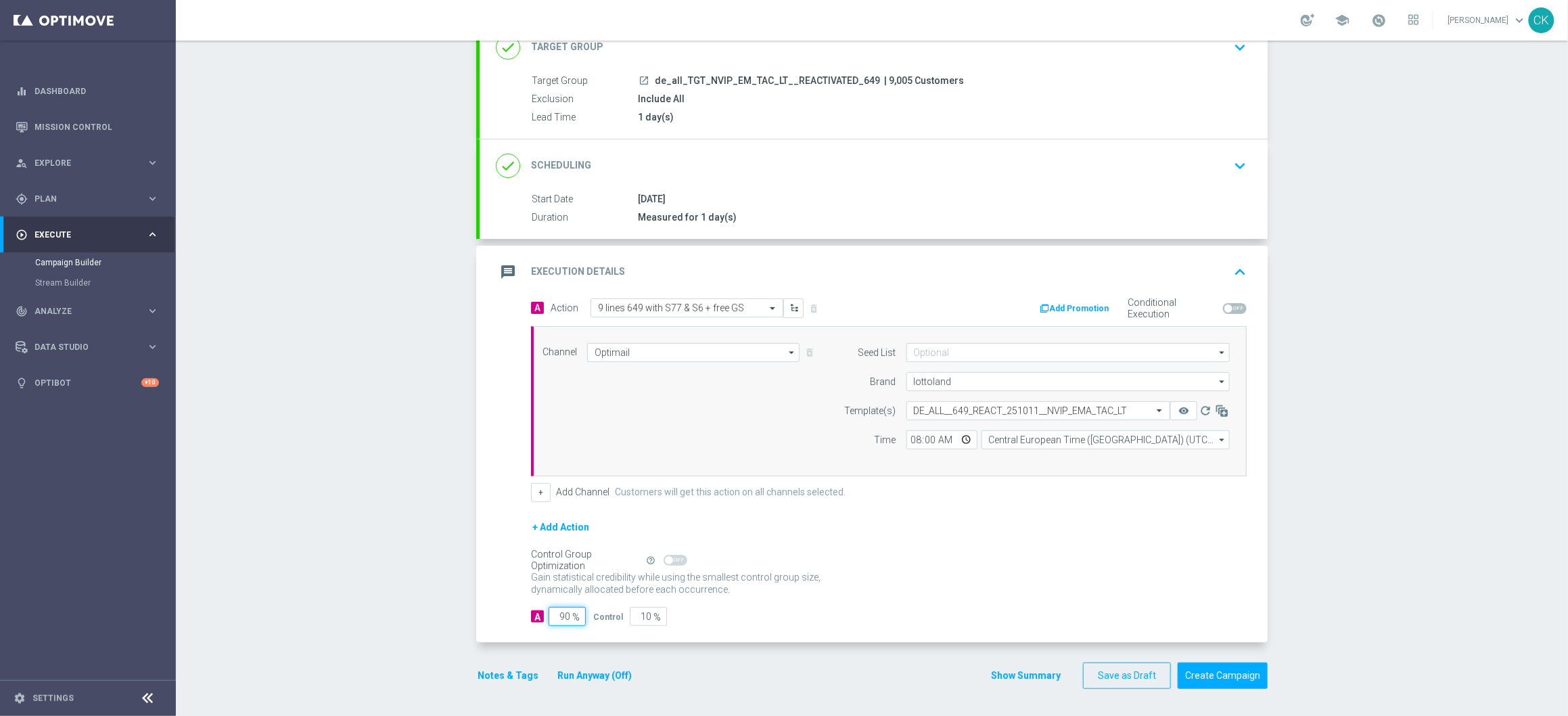
click at [565, 615] on input "90" at bounding box center [567, 617] width 37 height 19
type input "9"
type input "91"
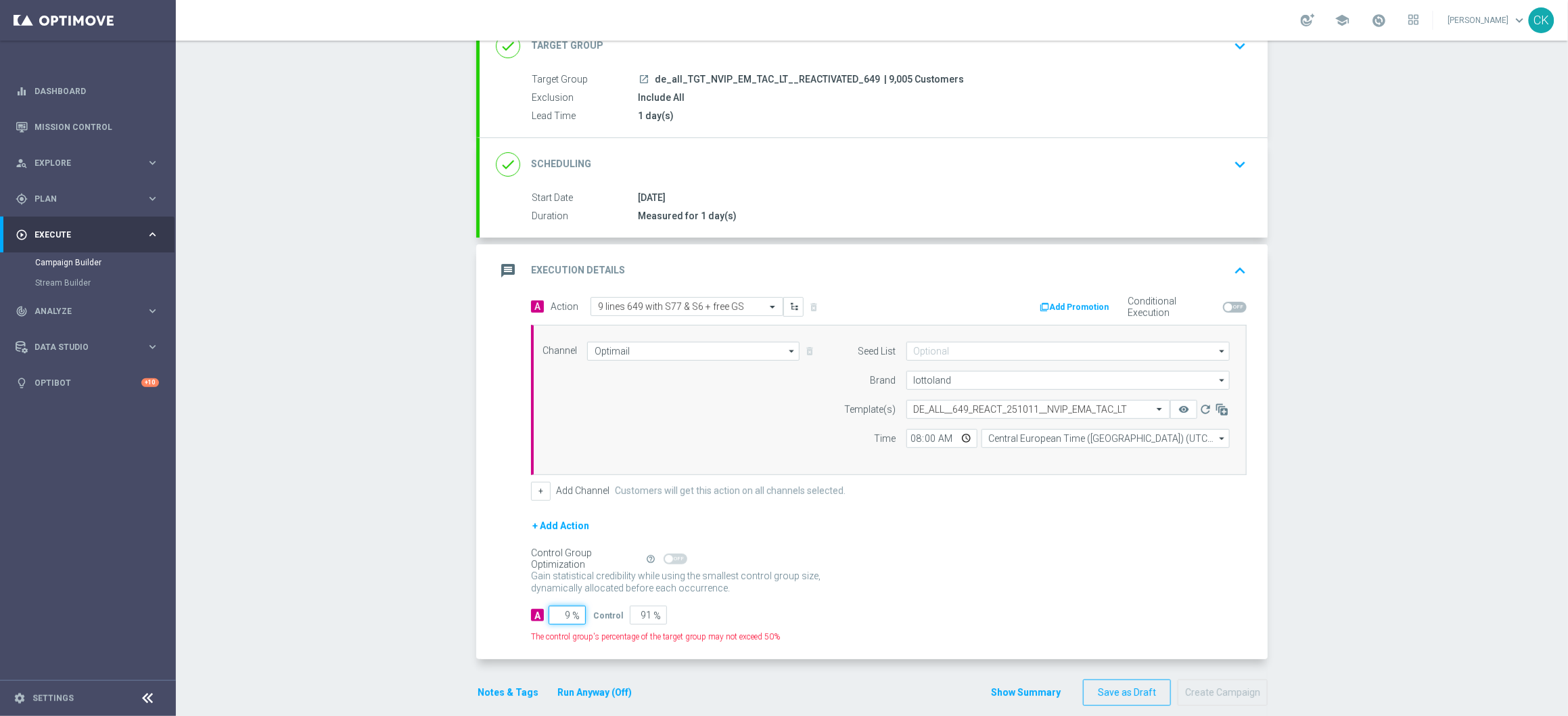
type input "98"
type input "2"
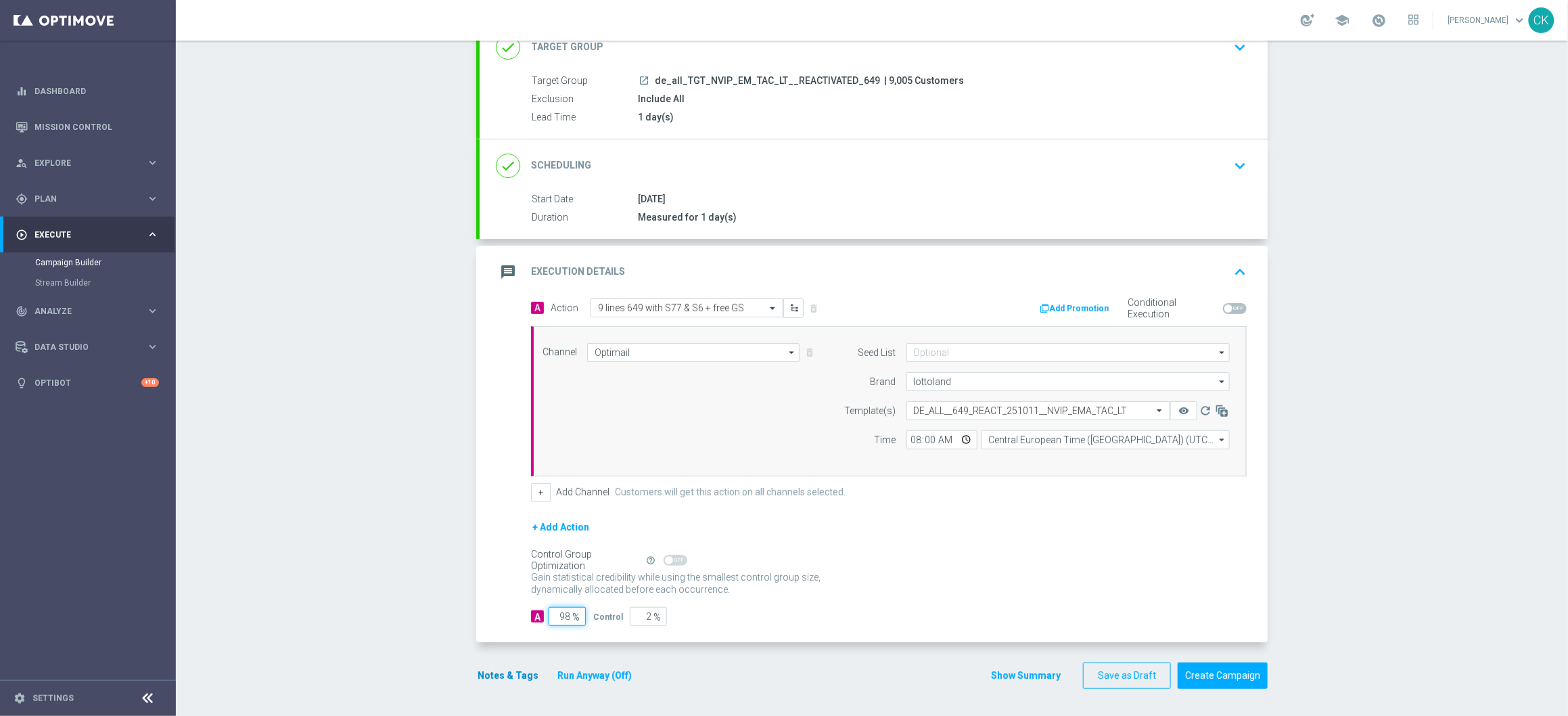
type input "98"
click at [502, 673] on button "Notes & Tags" at bounding box center [507, 675] width 63 height 17
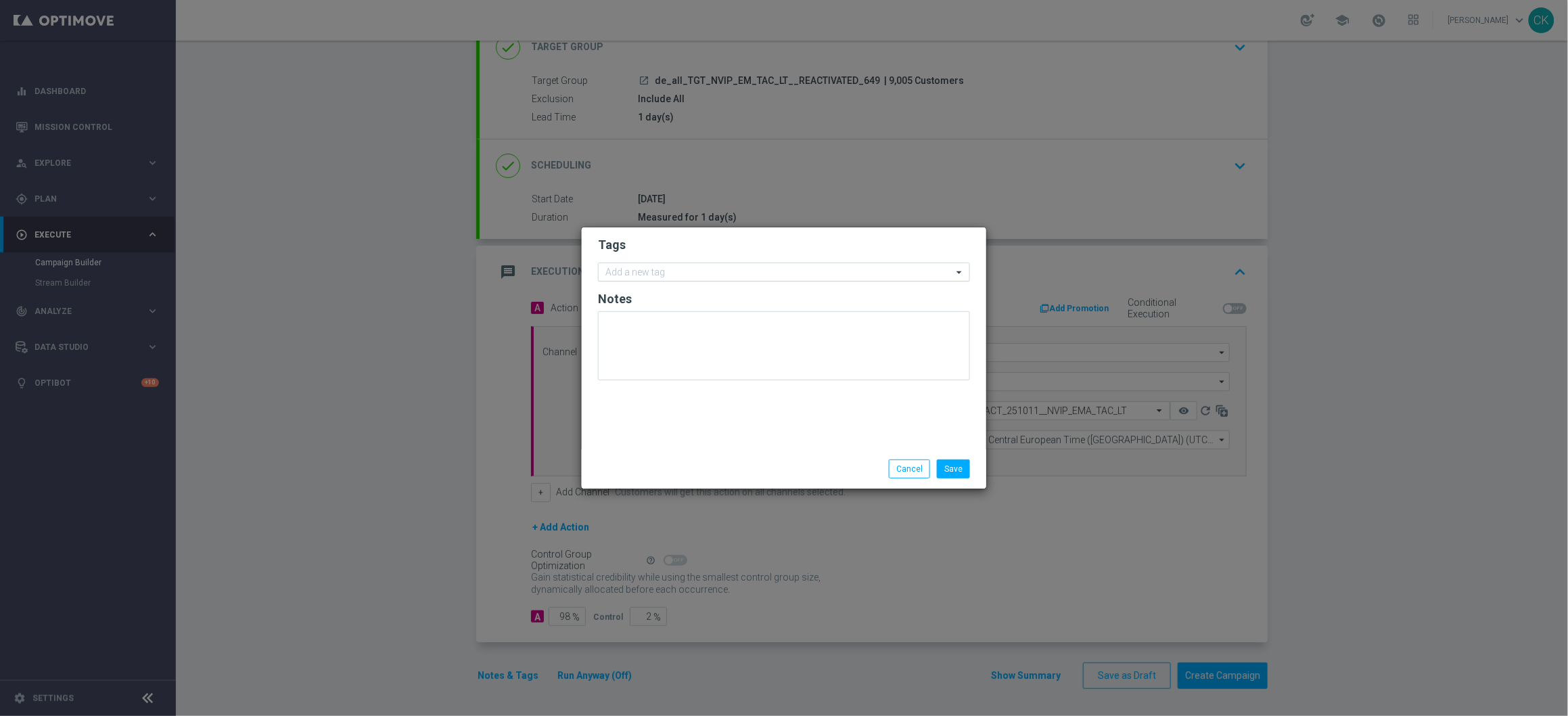
click at [688, 270] on input "text" at bounding box center [779, 273] width 347 height 12
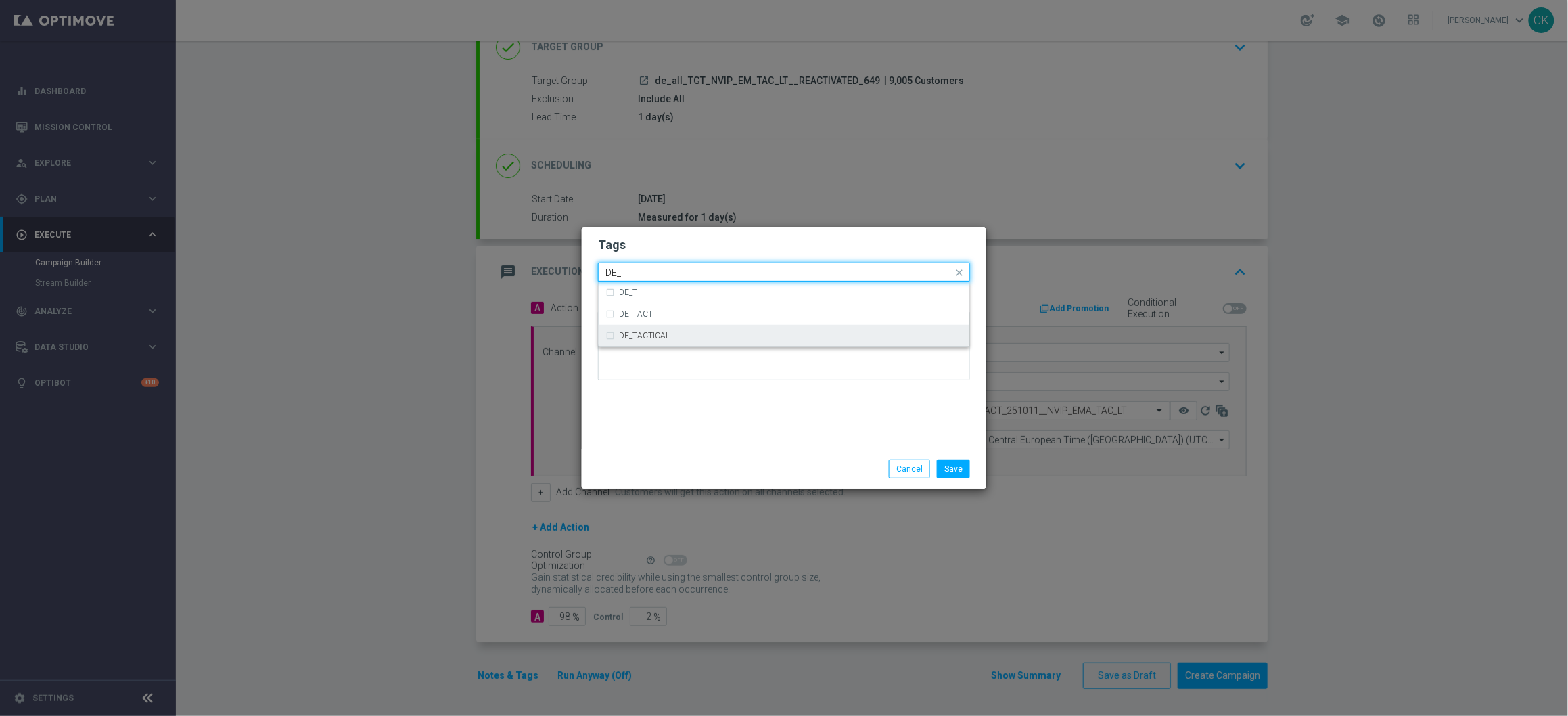
click at [709, 332] on div "DE_TACTICAL" at bounding box center [791, 336] width 344 height 8
type input "DE_T"
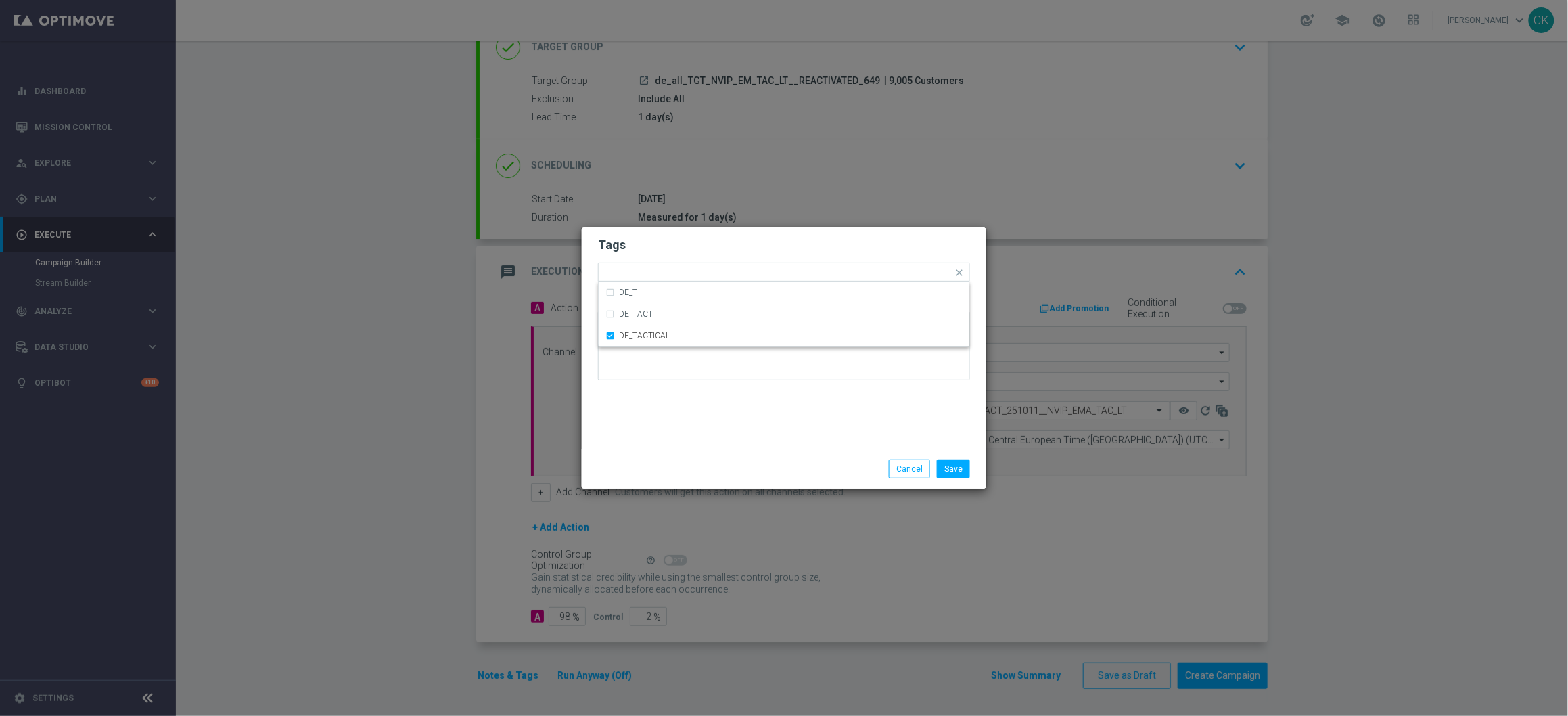
click at [684, 401] on div "Tags Quick find × DE_TACTICAL DE_T DE_TACT DE_TACTICAL Notes" at bounding box center [784, 339] width 405 height 222
click at [960, 467] on button "Save" at bounding box center [954, 469] width 33 height 19
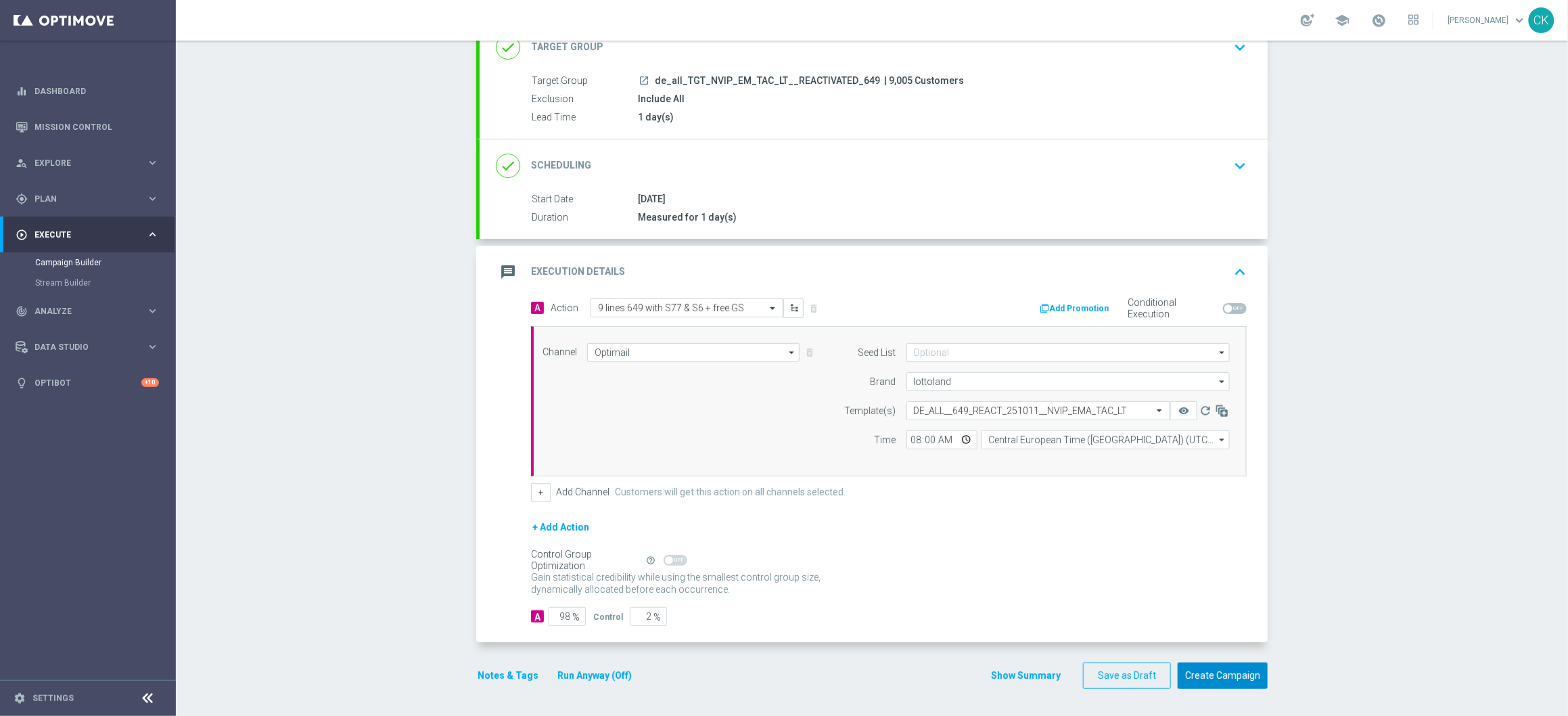
click at [1208, 677] on button "Create Campaign" at bounding box center [1223, 675] width 90 height 27
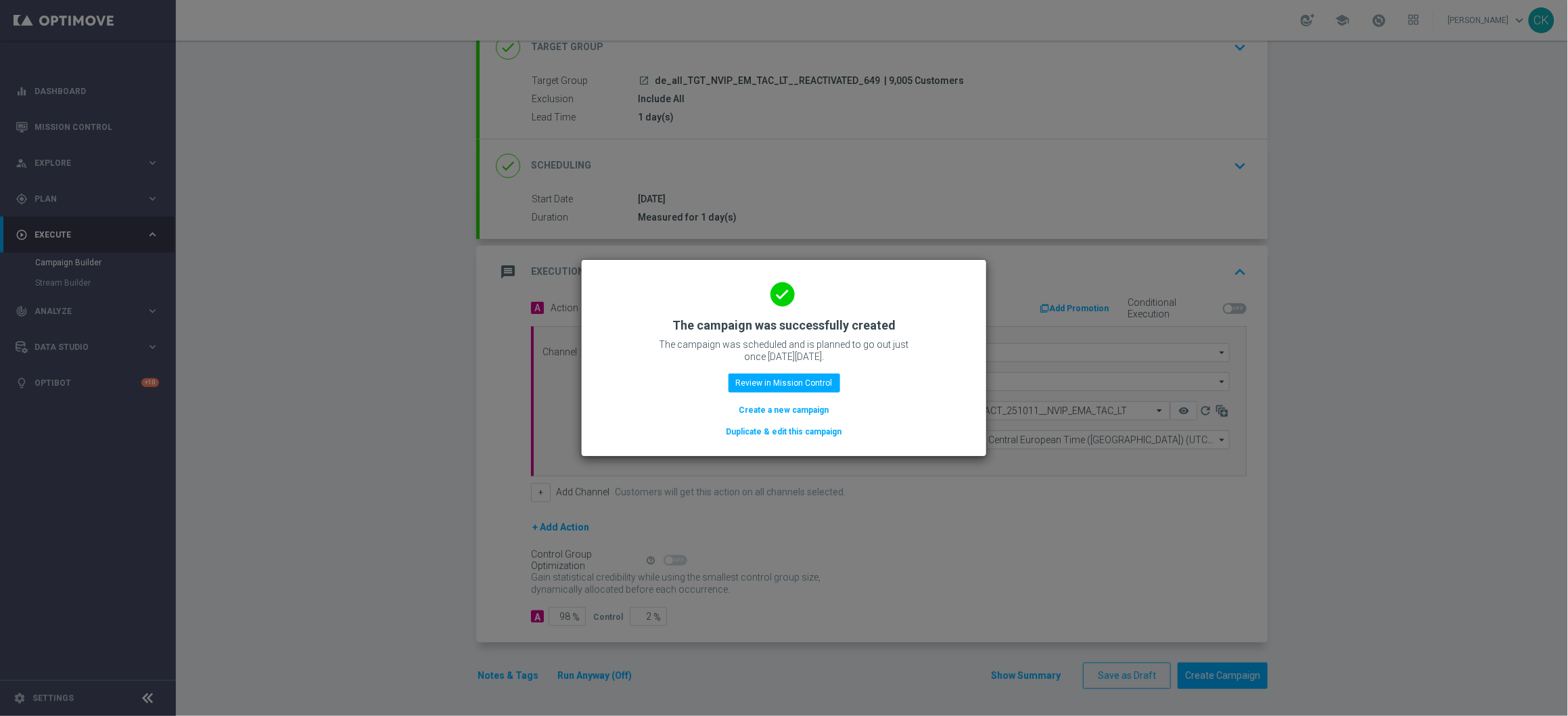
click at [774, 408] on button "Create a new campaign" at bounding box center [785, 410] width 93 height 15
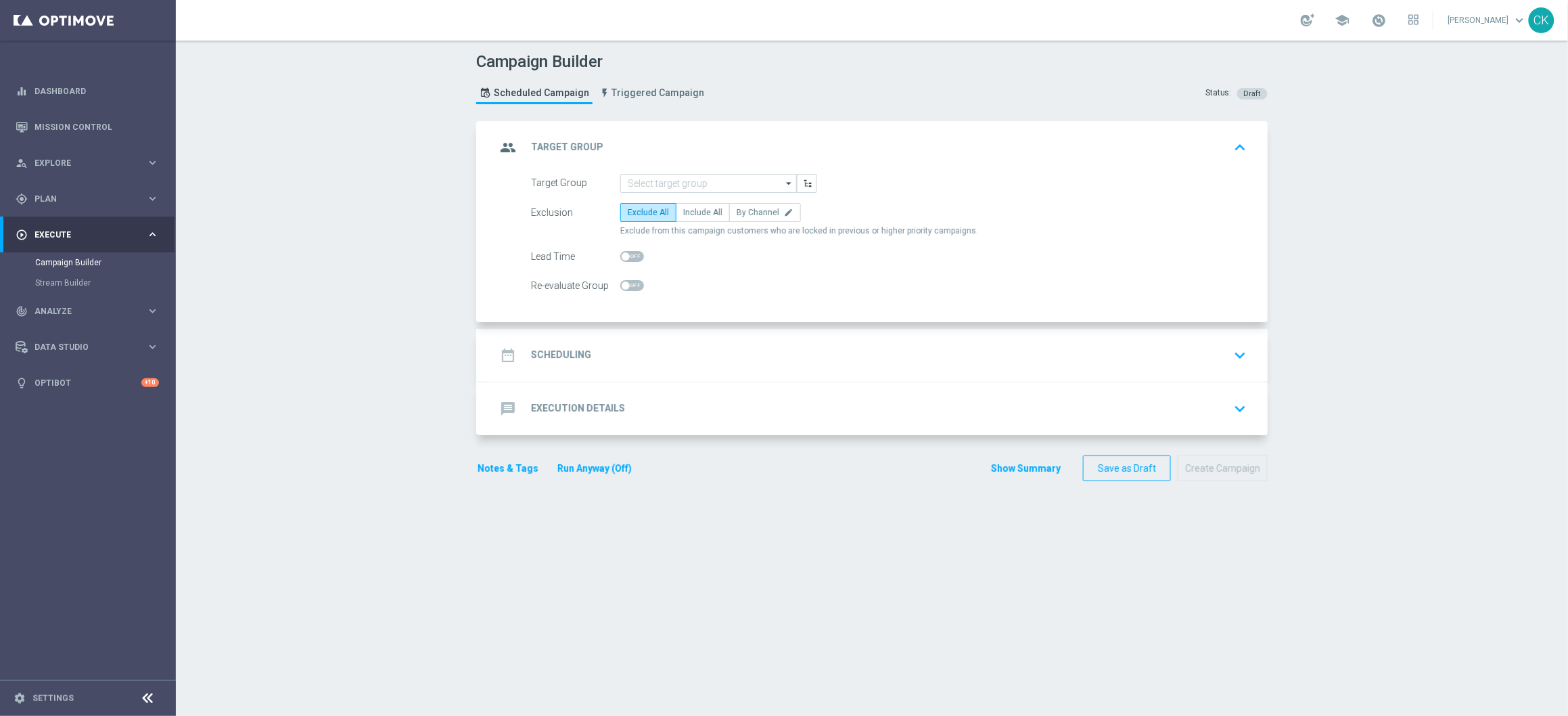
scroll to position [0, 0]
click at [656, 185] on input at bounding box center [708, 183] width 176 height 19
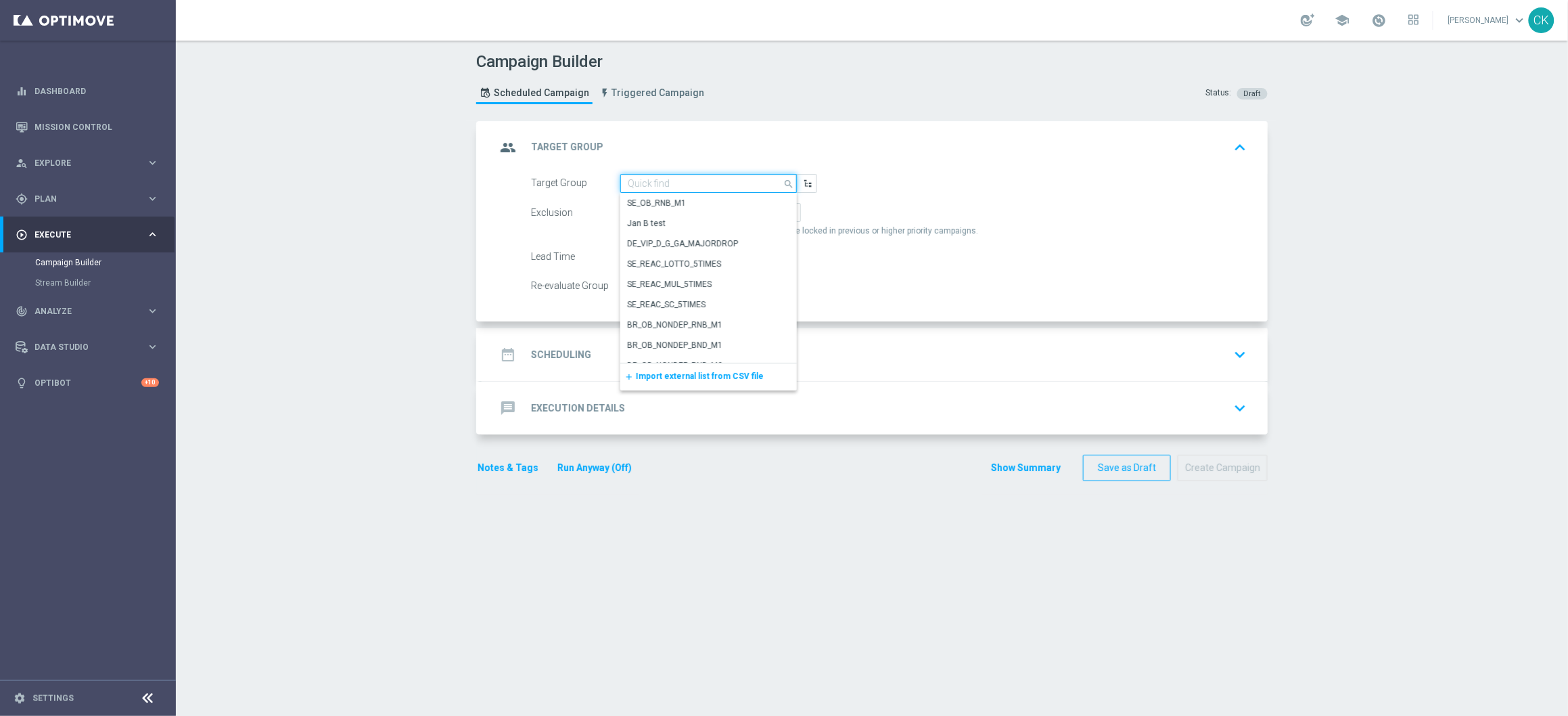
paste input "de_all_TGT_NVIP_EM_TAC_LT__CHURNED_649"
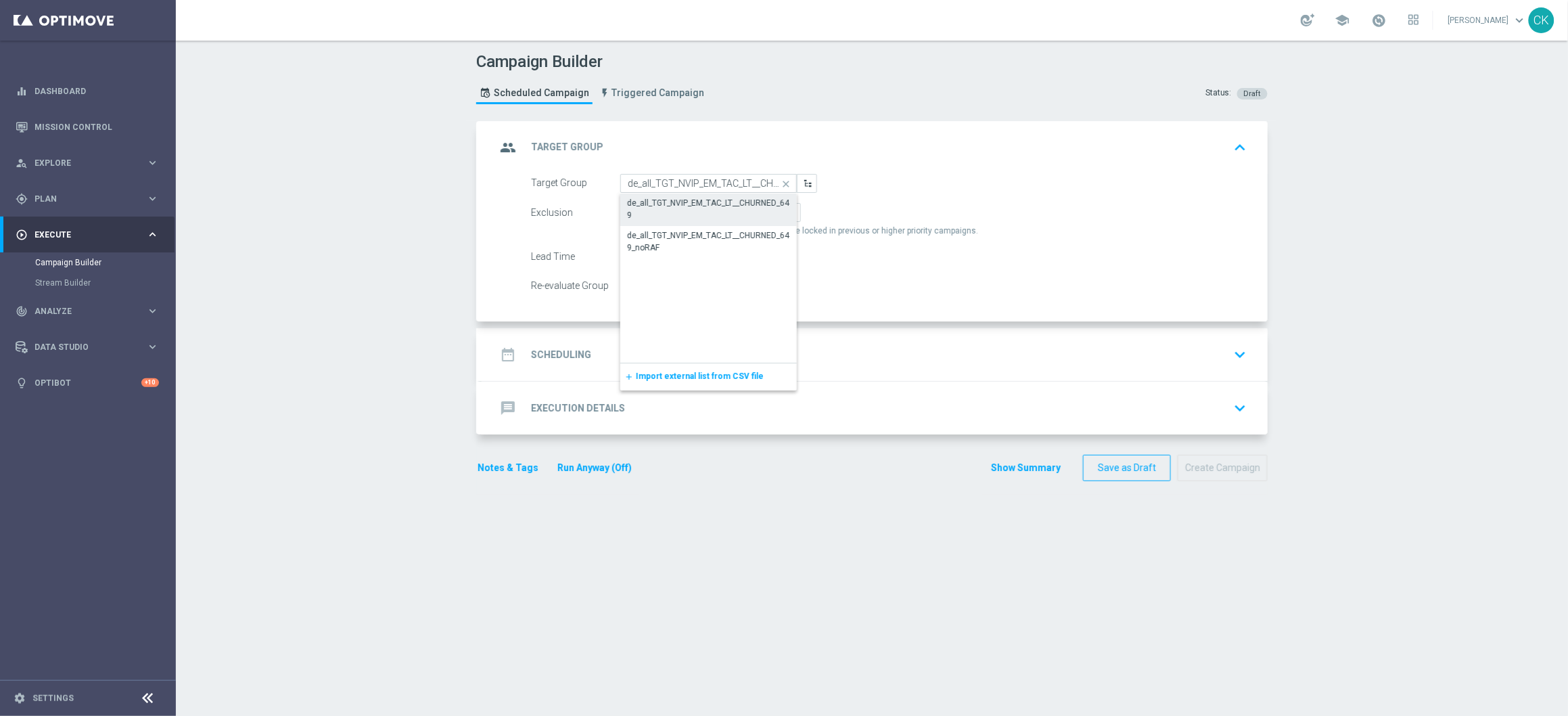
click at [663, 206] on div "de_all_TGT_NVIP_EM_TAC_LT__CHURNED_649" at bounding box center [708, 209] width 163 height 25
type input "de_all_TGT_NVIP_EM_TAC_LT__CHURNED_649"
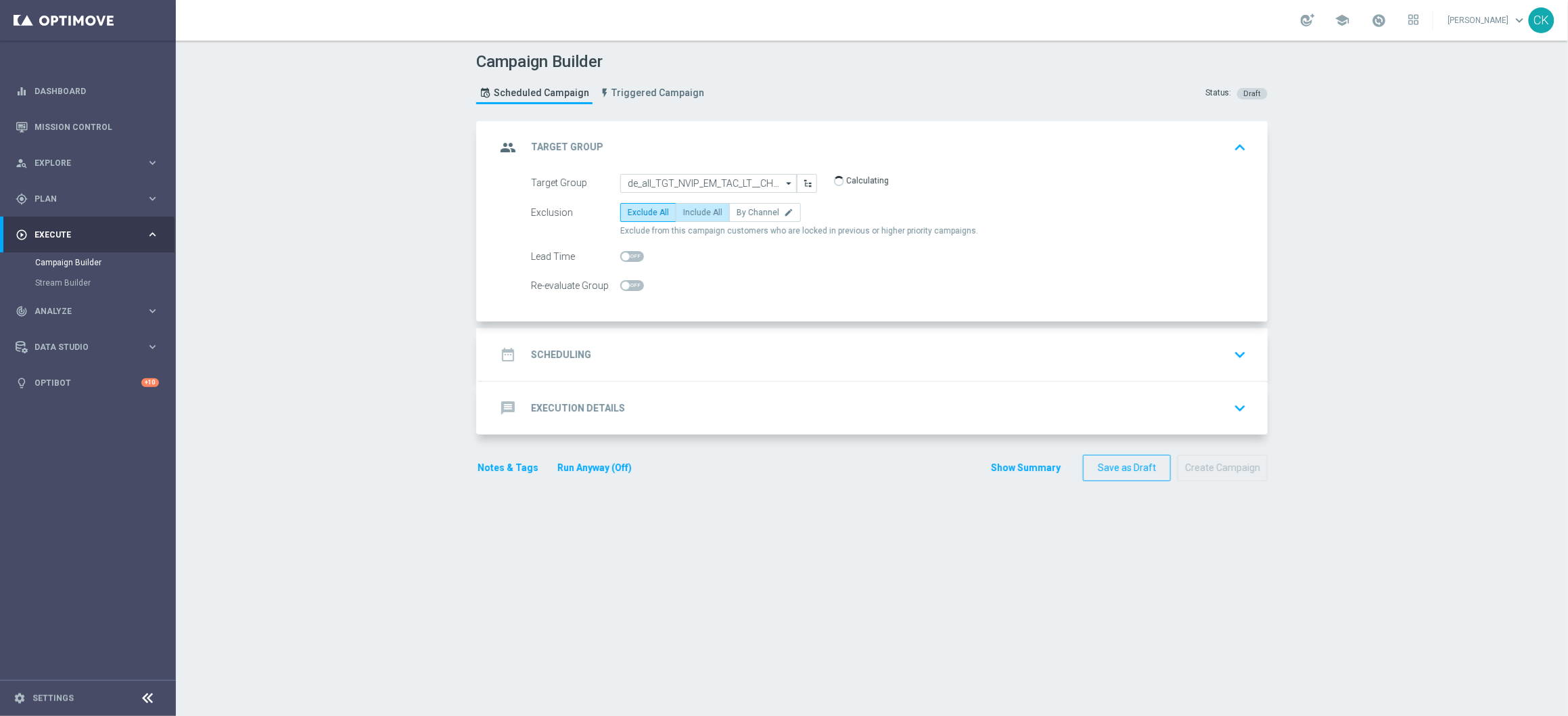
click at [689, 208] on span "Include All" at bounding box center [703, 213] width 40 height 10
click at [689, 211] on input "Include All" at bounding box center [687, 215] width 9 height 9
radio input "true"
click at [624, 256] on span at bounding box center [632, 256] width 24 height 11
click at [624, 256] on input "checkbox" at bounding box center [632, 256] width 24 height 11
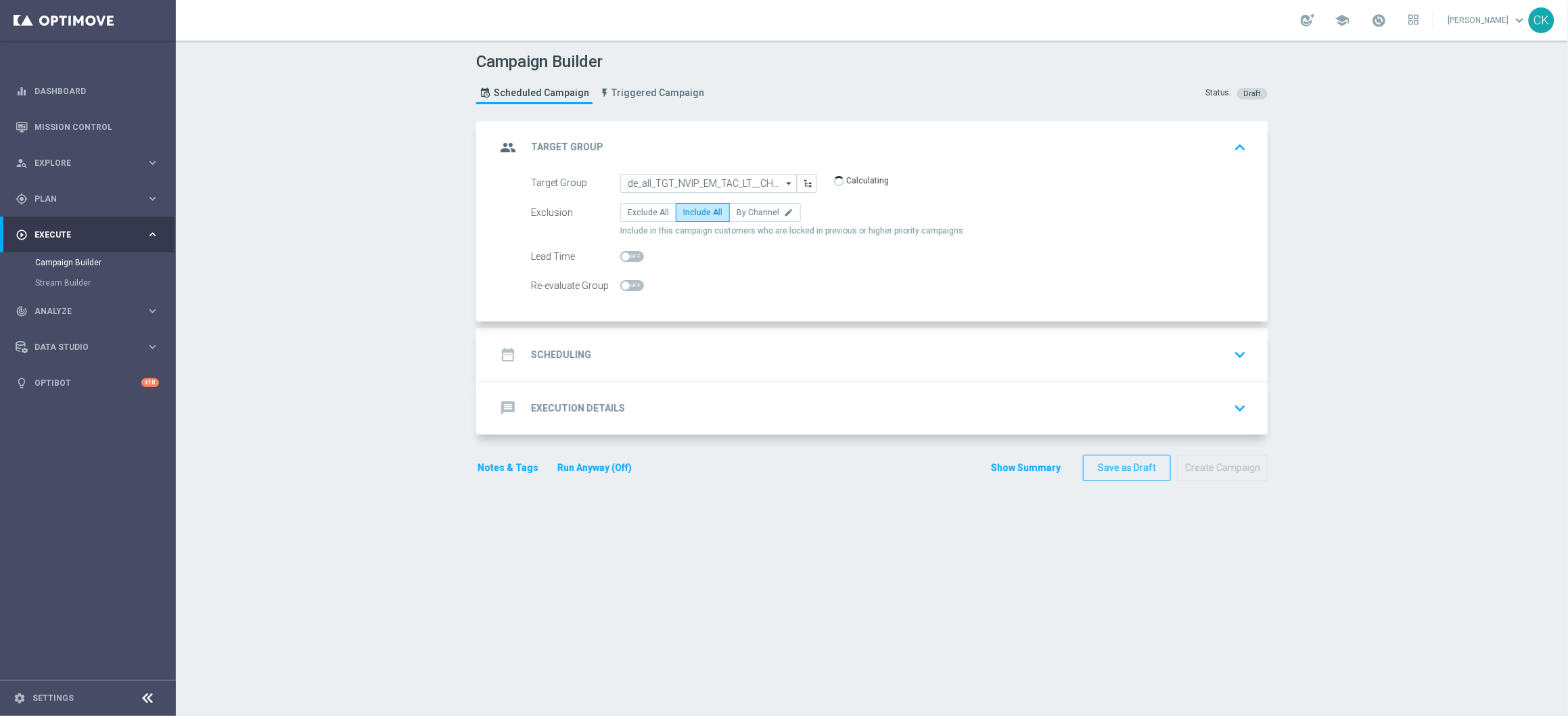
checkbox input "true"
click at [567, 354] on h2 "Scheduling" at bounding box center [561, 354] width 60 height 13
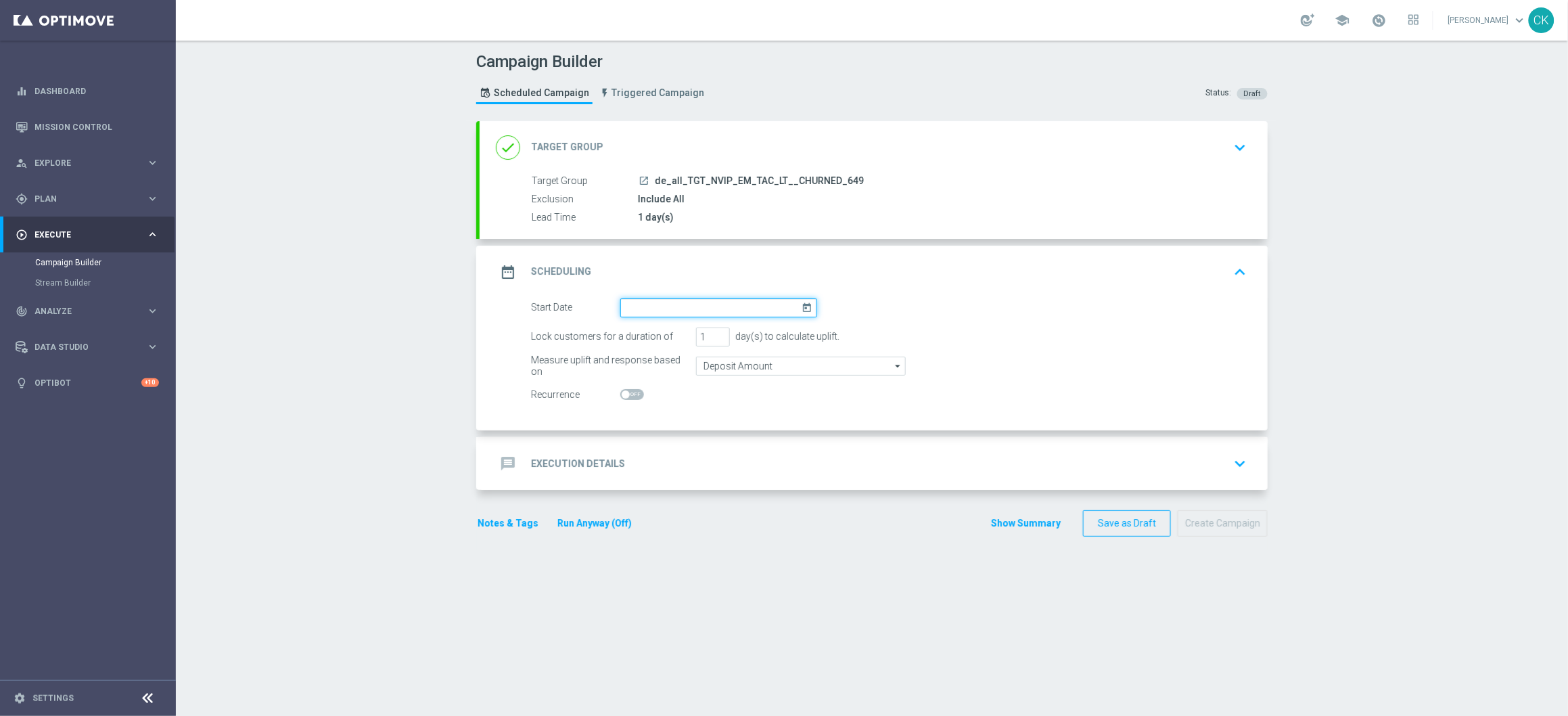
click at [680, 308] on input at bounding box center [719, 308] width 197 height 19
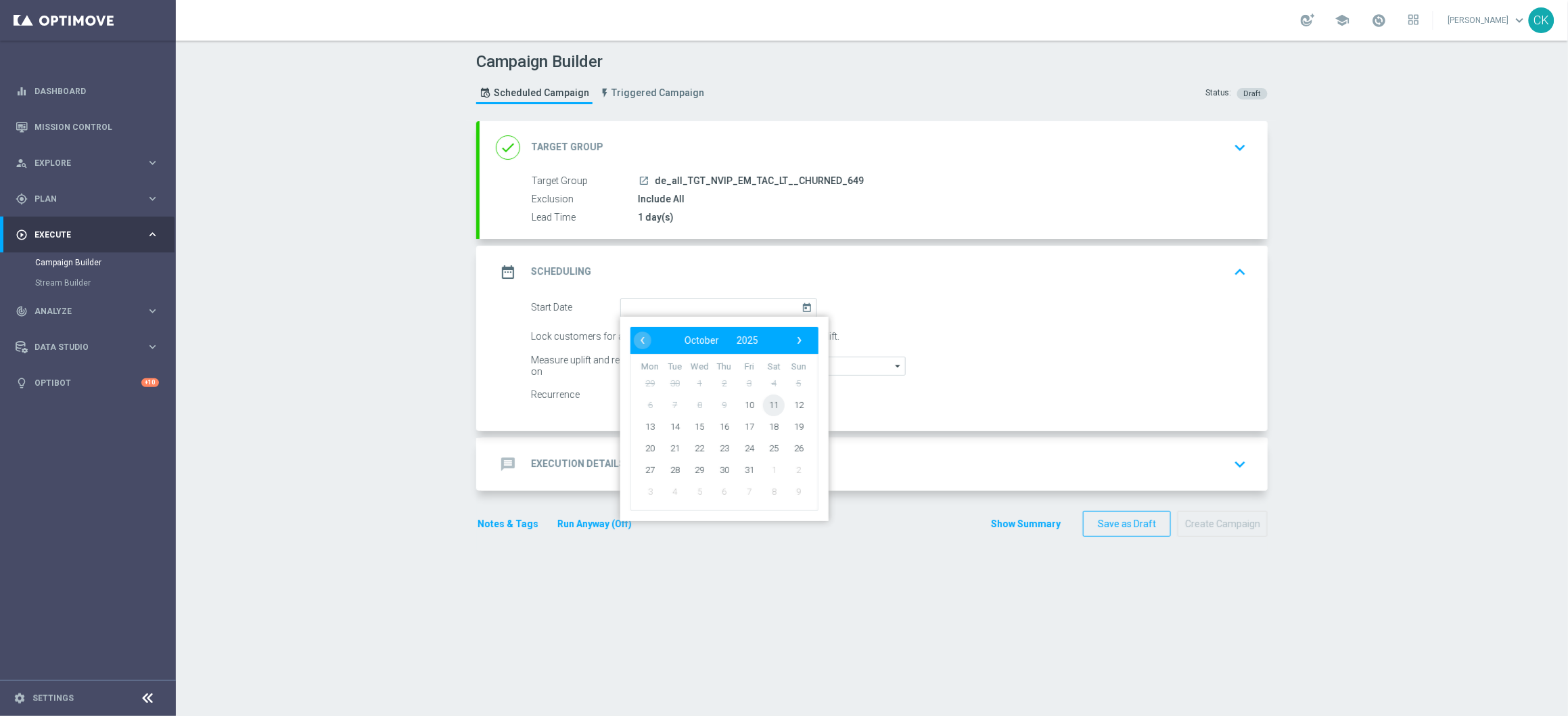
click at [770, 401] on span "11" at bounding box center [774, 405] width 22 height 22
type input "11 Oct 2025"
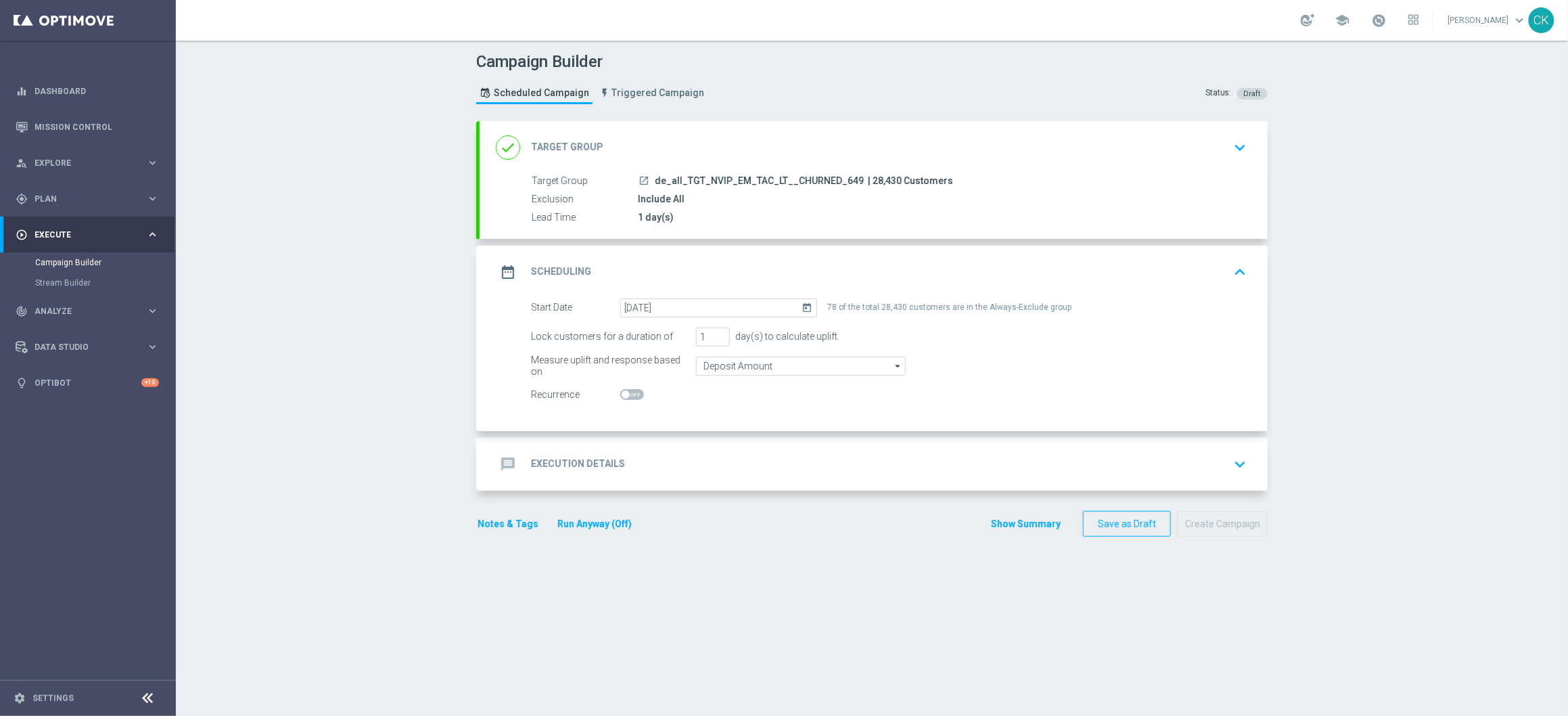
click at [542, 457] on h2 "Execution Details" at bounding box center [578, 463] width 94 height 13
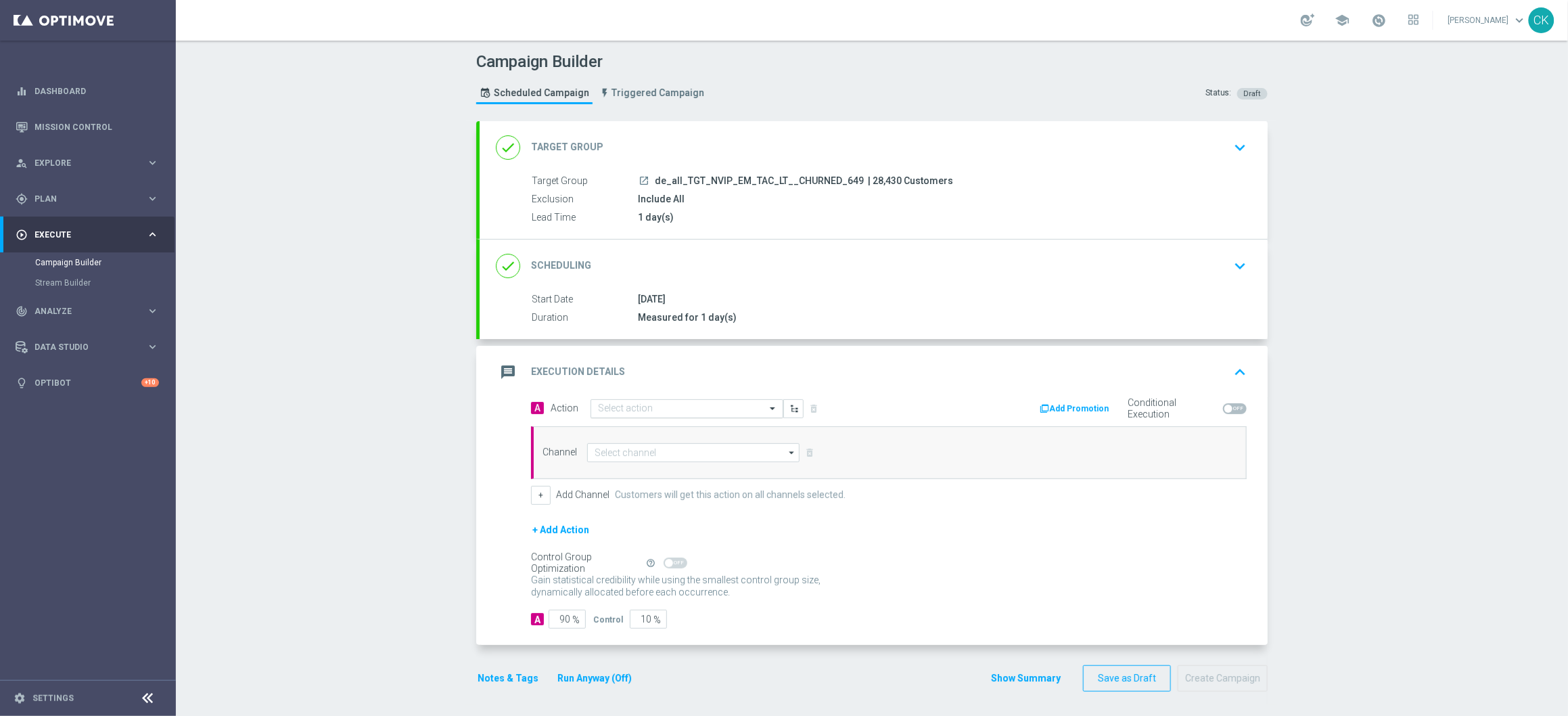
click at [644, 405] on input "text" at bounding box center [673, 409] width 151 height 12
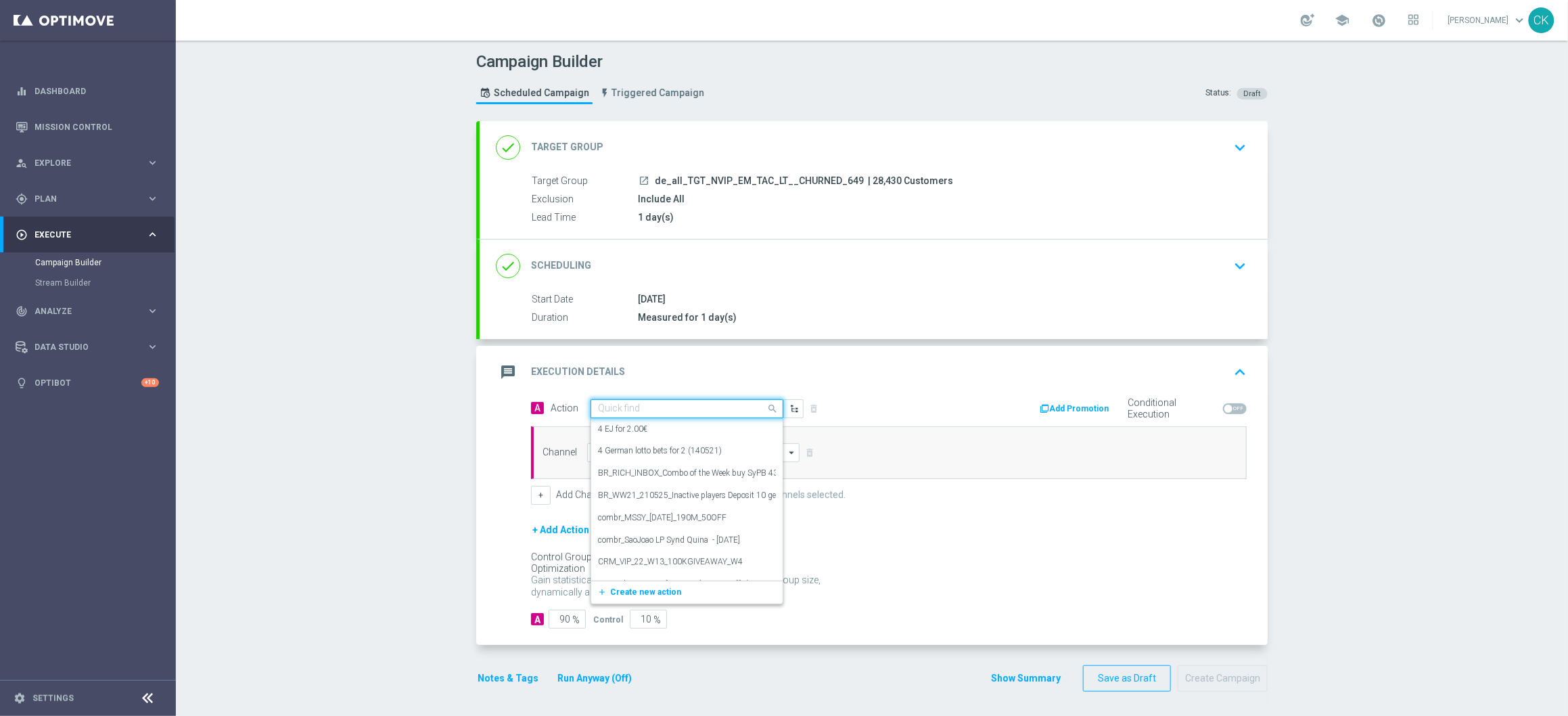
paste input "6 lines 649 with S77 & S6 + free GS"
type input "6 lines 649 with S77 & S6 + free GS"
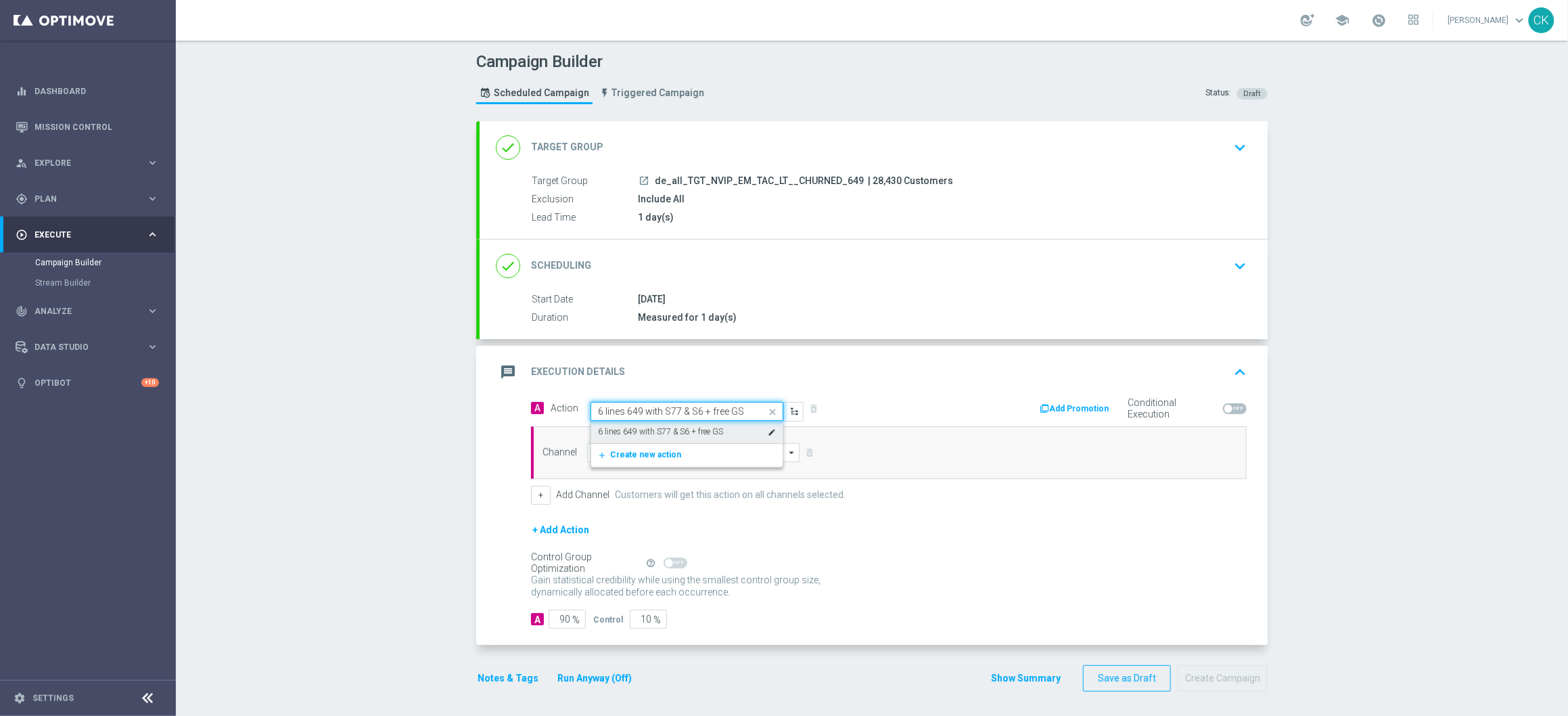
click at [652, 431] on label "6 lines 649 with S77 & S6 + free GS" at bounding box center [661, 432] width 125 height 12
click at [623, 454] on input at bounding box center [693, 453] width 213 height 19
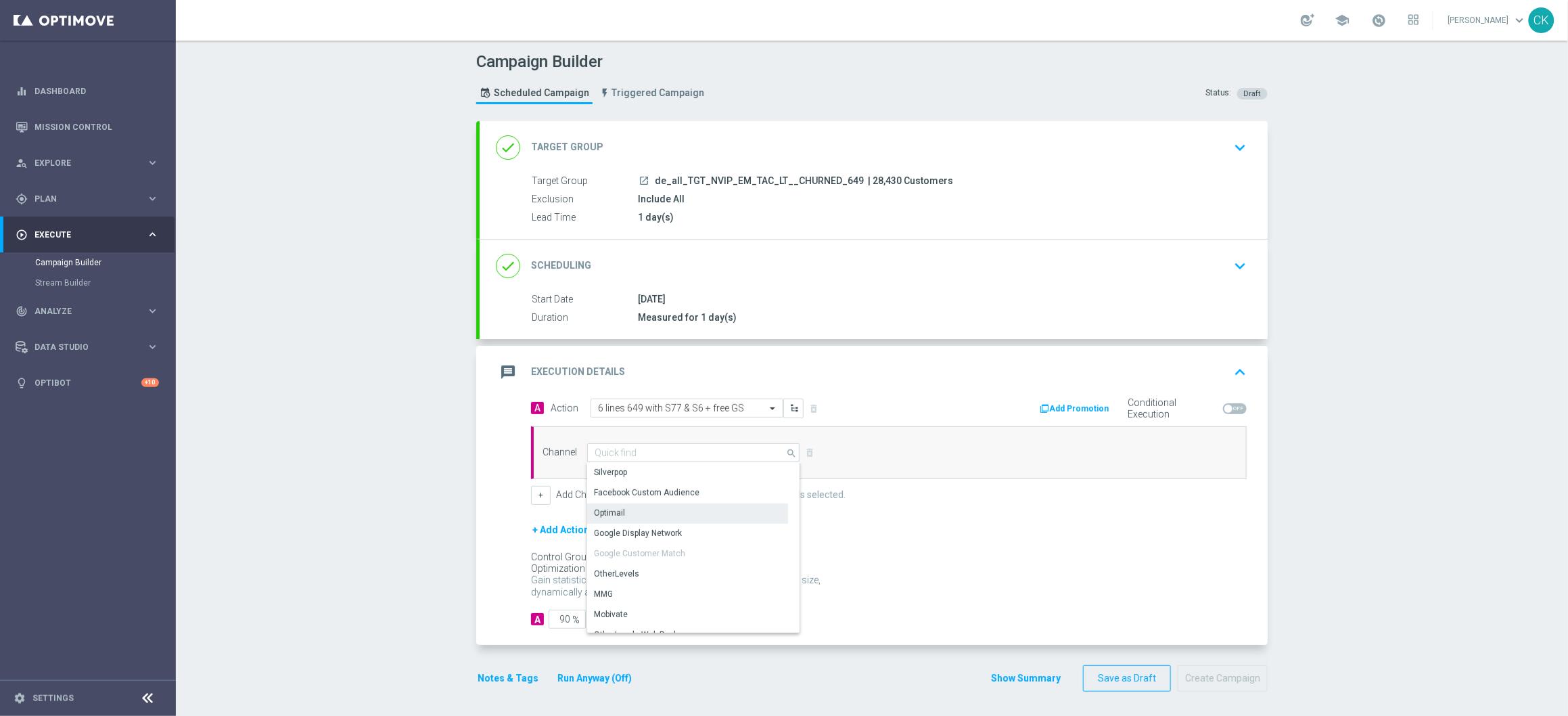
click at [617, 514] on div "Optimail" at bounding box center [687, 513] width 201 height 19
type input "Optimail"
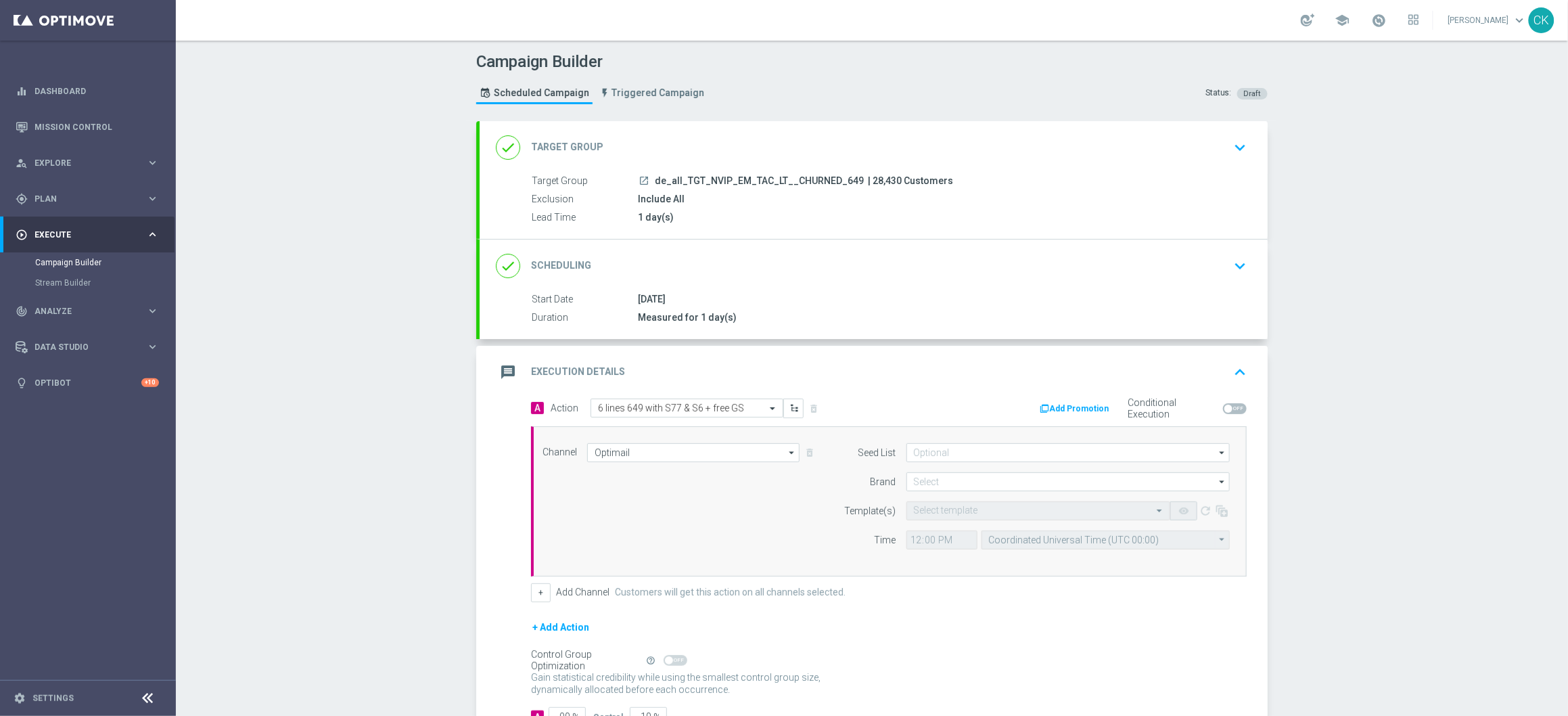
scroll to position [102, 0]
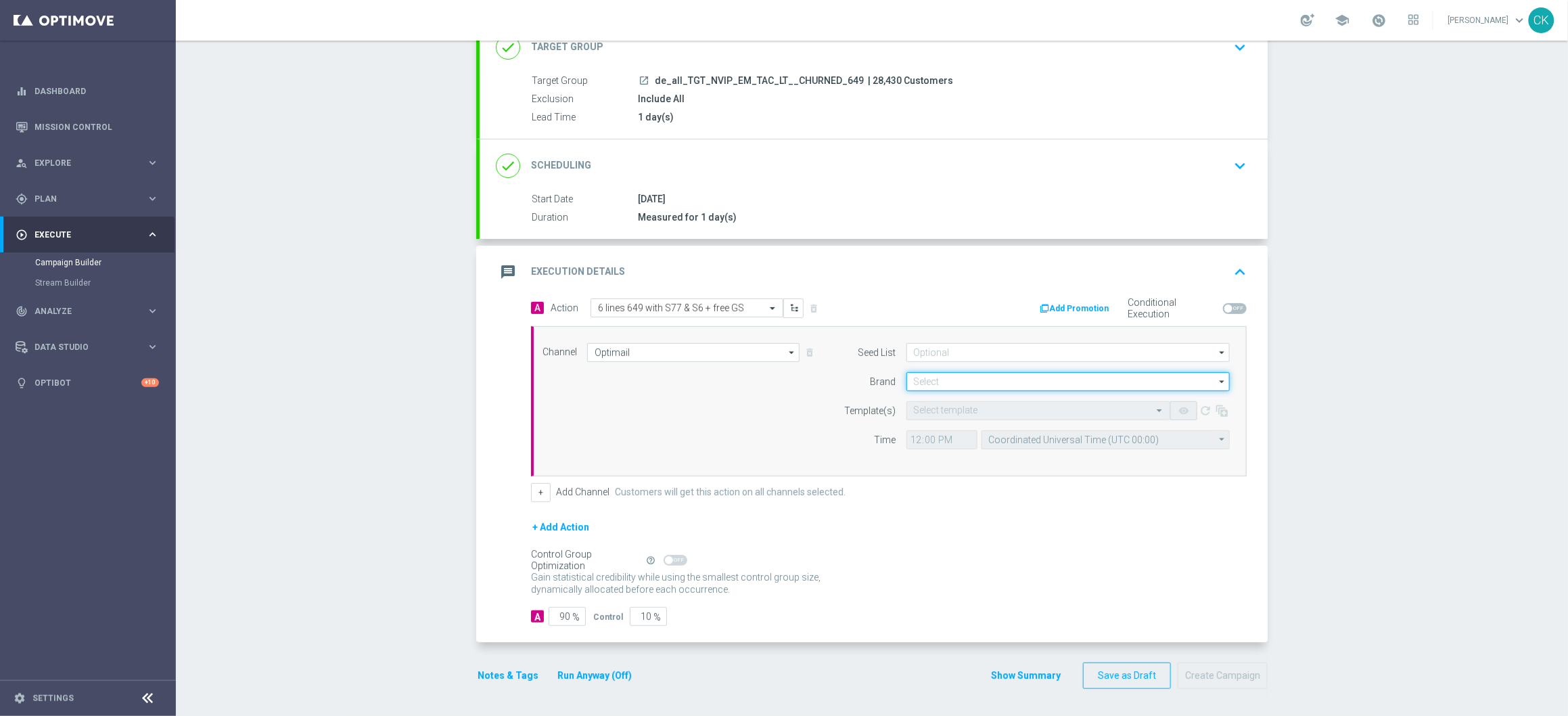
click at [972, 381] on input at bounding box center [1068, 382] width 324 height 19
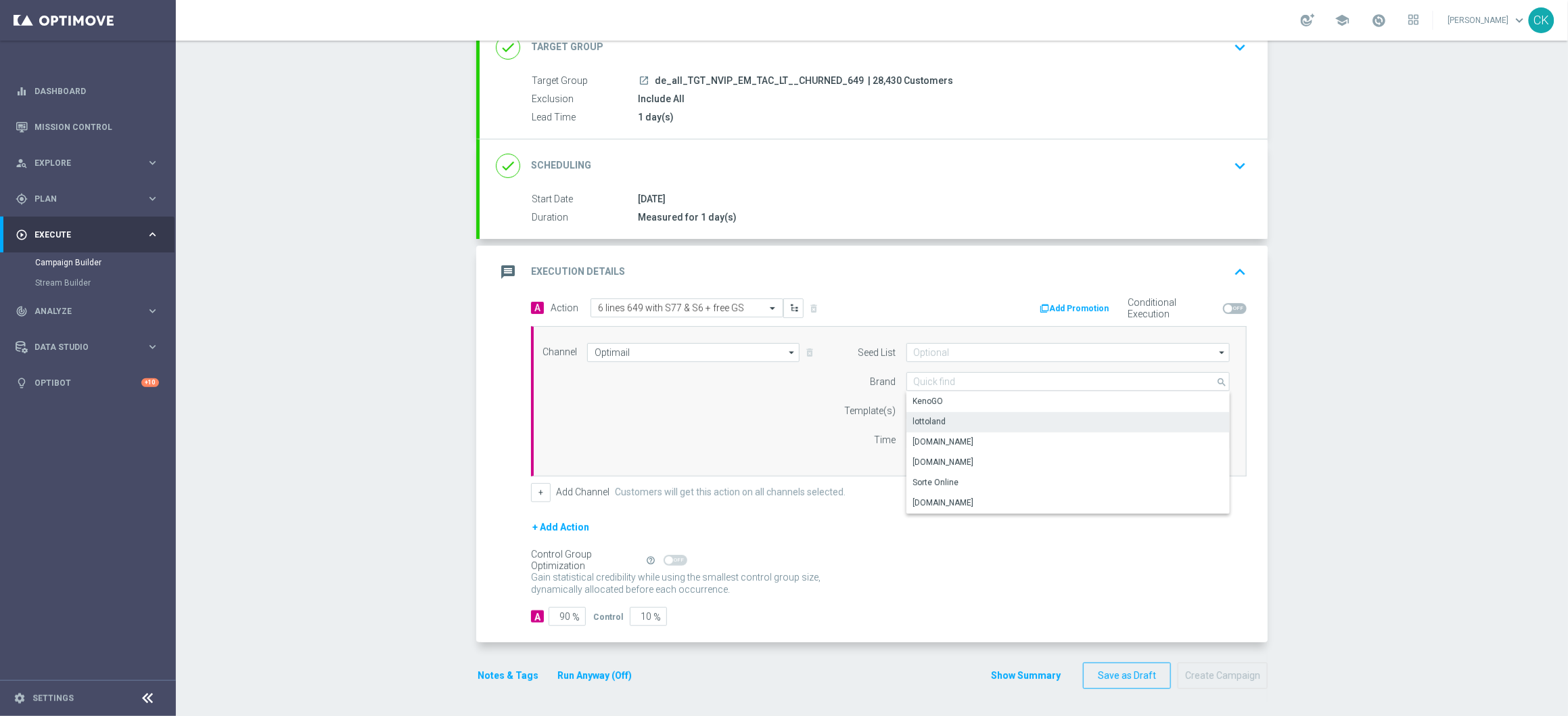
click at [932, 427] on div "lottoland" at bounding box center [1068, 422] width 324 height 19
type input "lottoland"
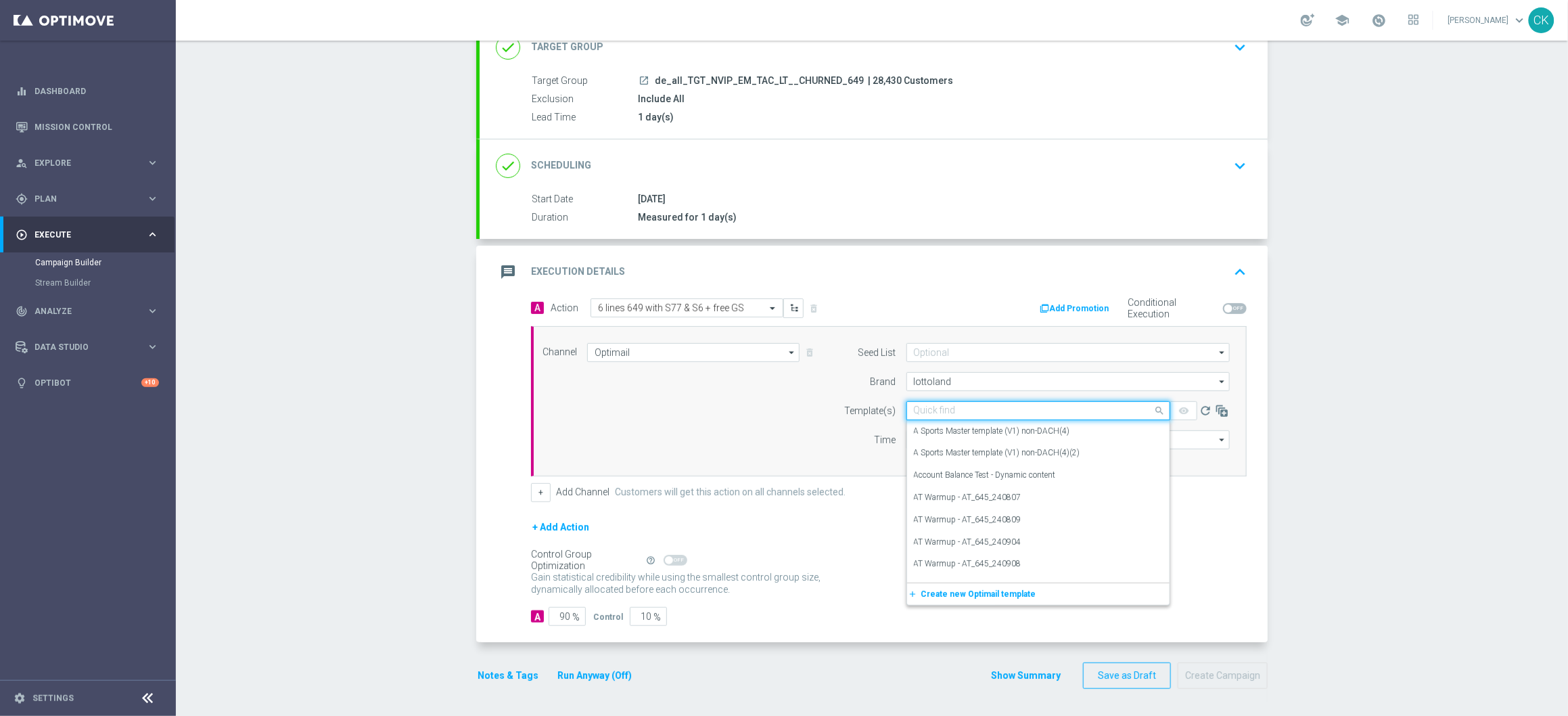
click at [945, 409] on input "text" at bounding box center [1025, 411] width 222 height 12
paste input "DE_ALL__649_CHURNED_251011__NVIP_EMA_TAC_LT"
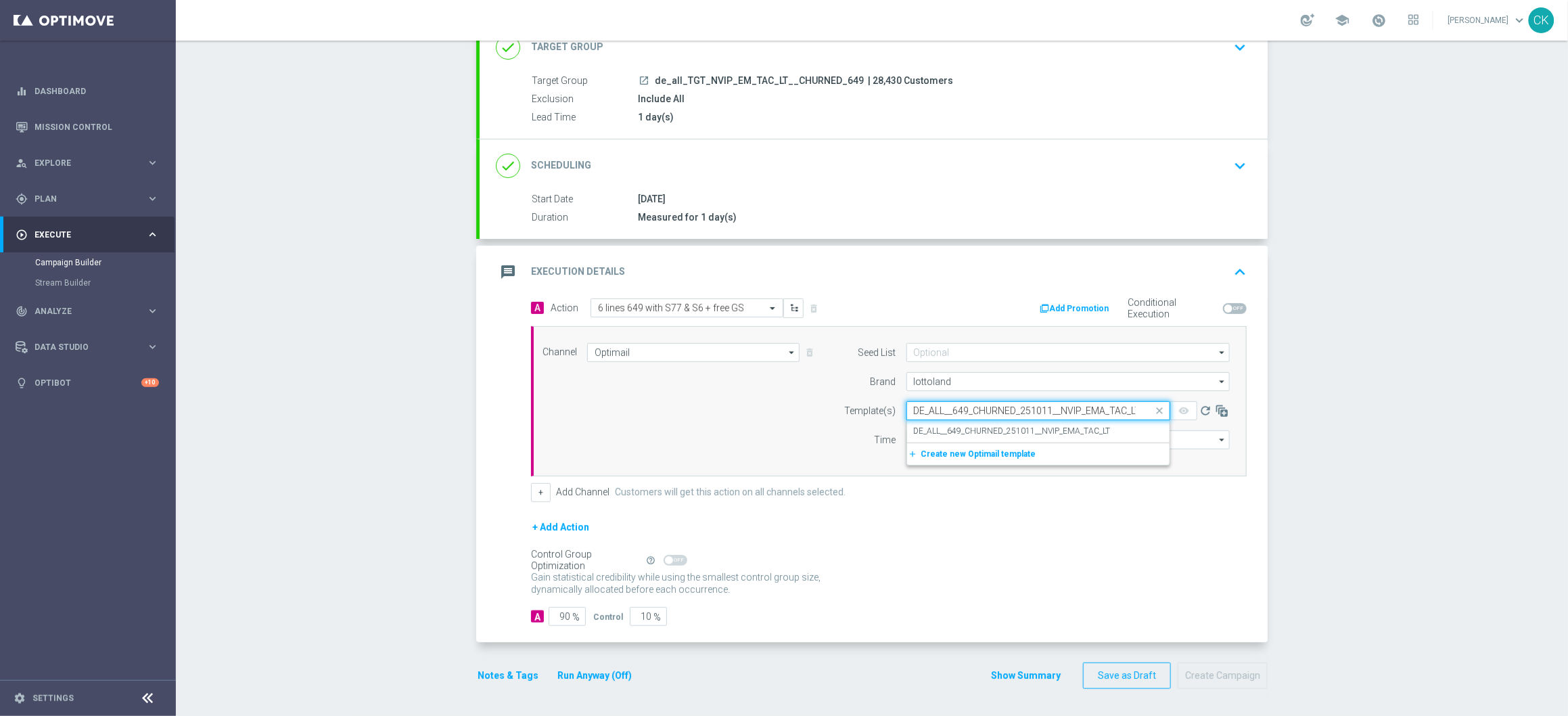
scroll to position [0, 5]
click at [946, 426] on label "DE_ALL__649_CHURNED_251011__NVIP_EMA_TAC_LT" at bounding box center [1012, 431] width 197 height 12
type input "DE_ALL__649_CHURNED_251011__NVIP_EMA_TAC_LT"
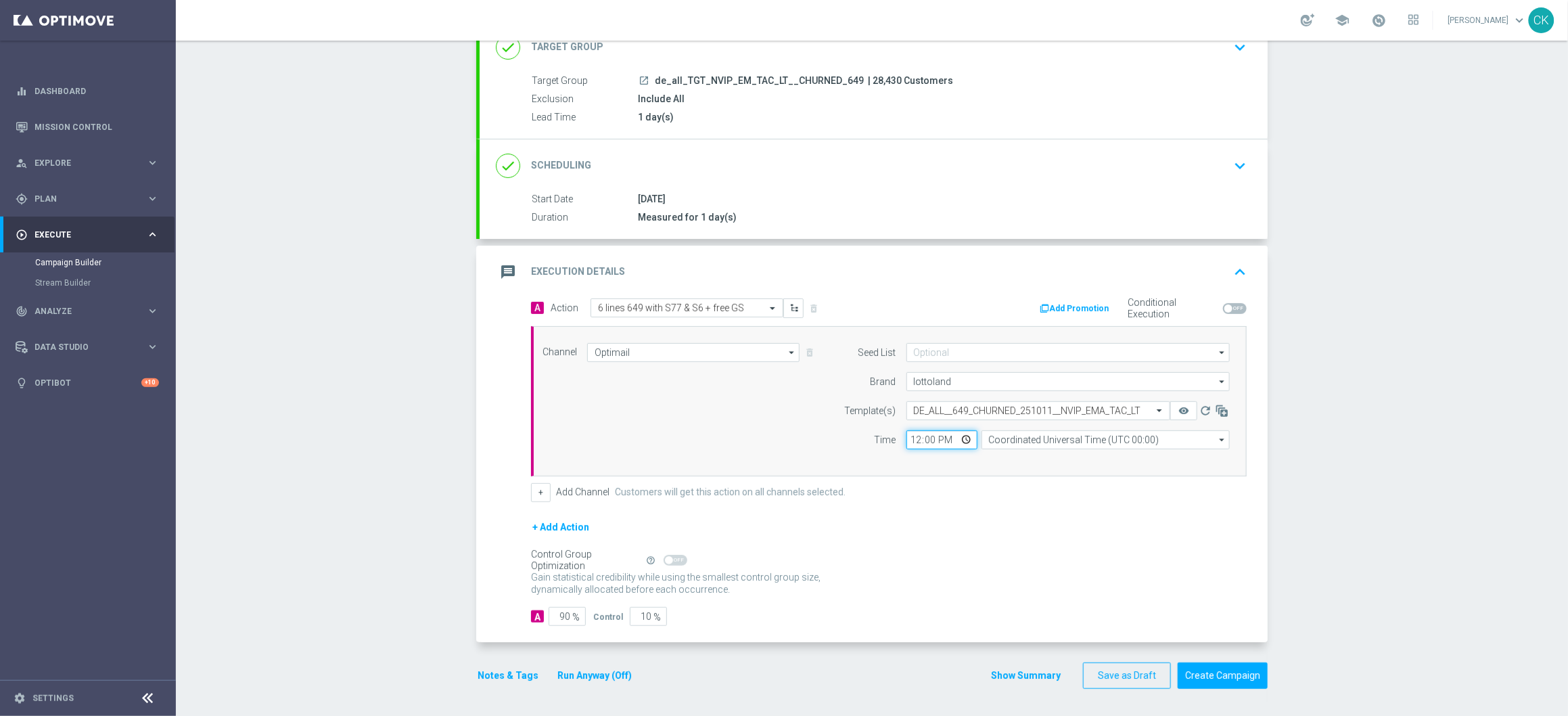
click at [907, 438] on input "12:00" at bounding box center [942, 440] width 71 height 19
type input "08:00"
click at [1080, 439] on input "Coordinated Universal Time (UTC 00:00)" at bounding box center [1106, 440] width 248 height 19
click at [1075, 454] on div "Central European Time (Berlin) (UTC +02:00)" at bounding box center [1099, 460] width 221 height 12
type input "Central European Time (Berlin) (UTC +02:00)"
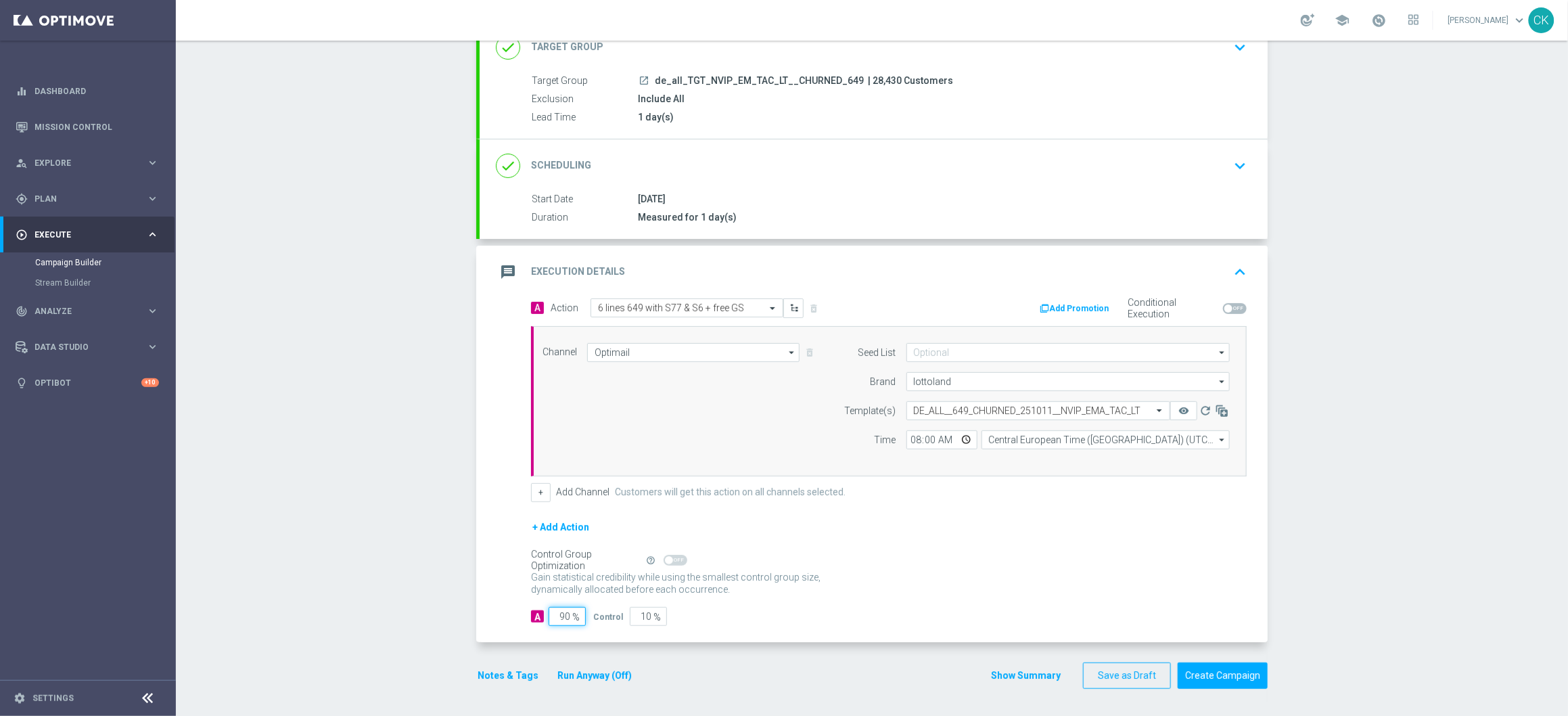
click at [564, 614] on input "90" at bounding box center [567, 617] width 37 height 19
type input "9"
type input "91"
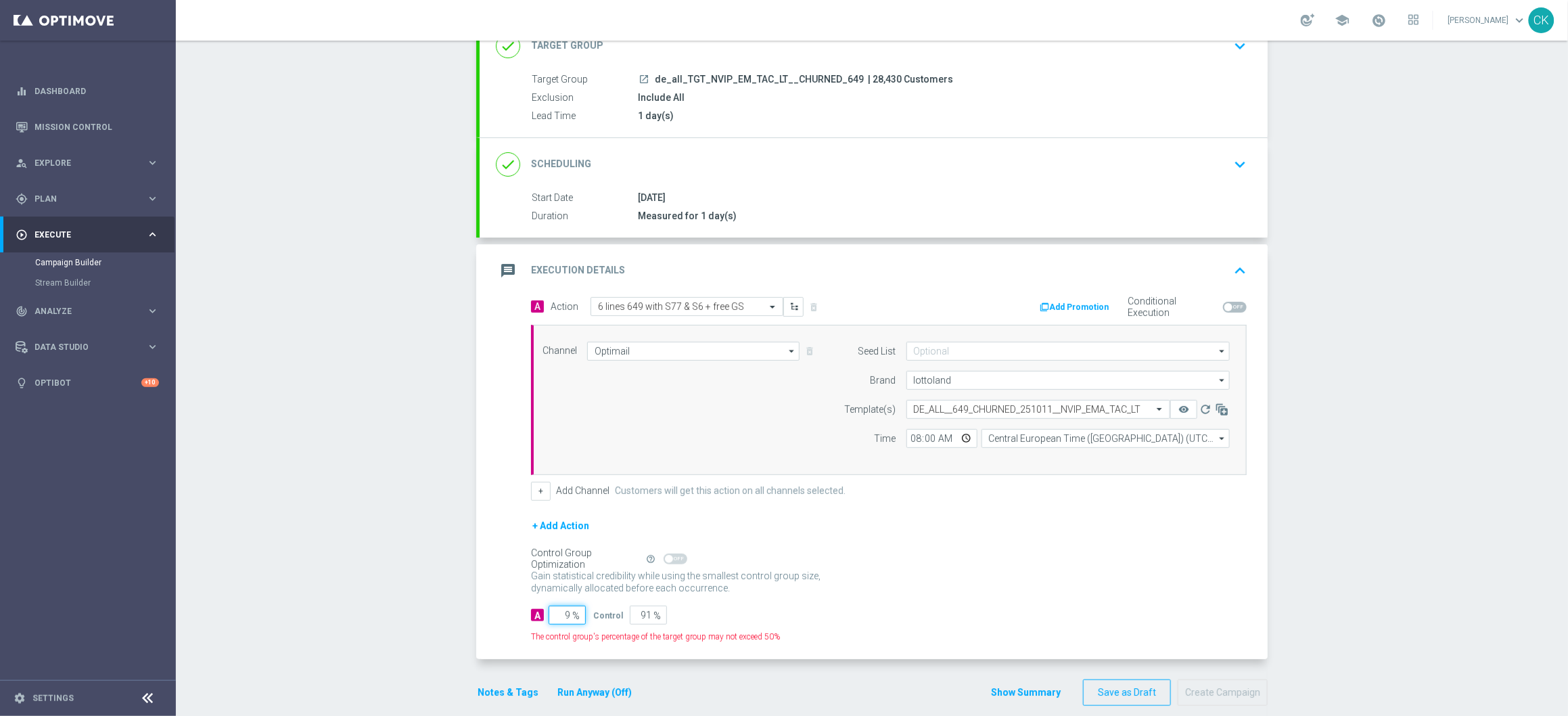
type input "98"
type input "2"
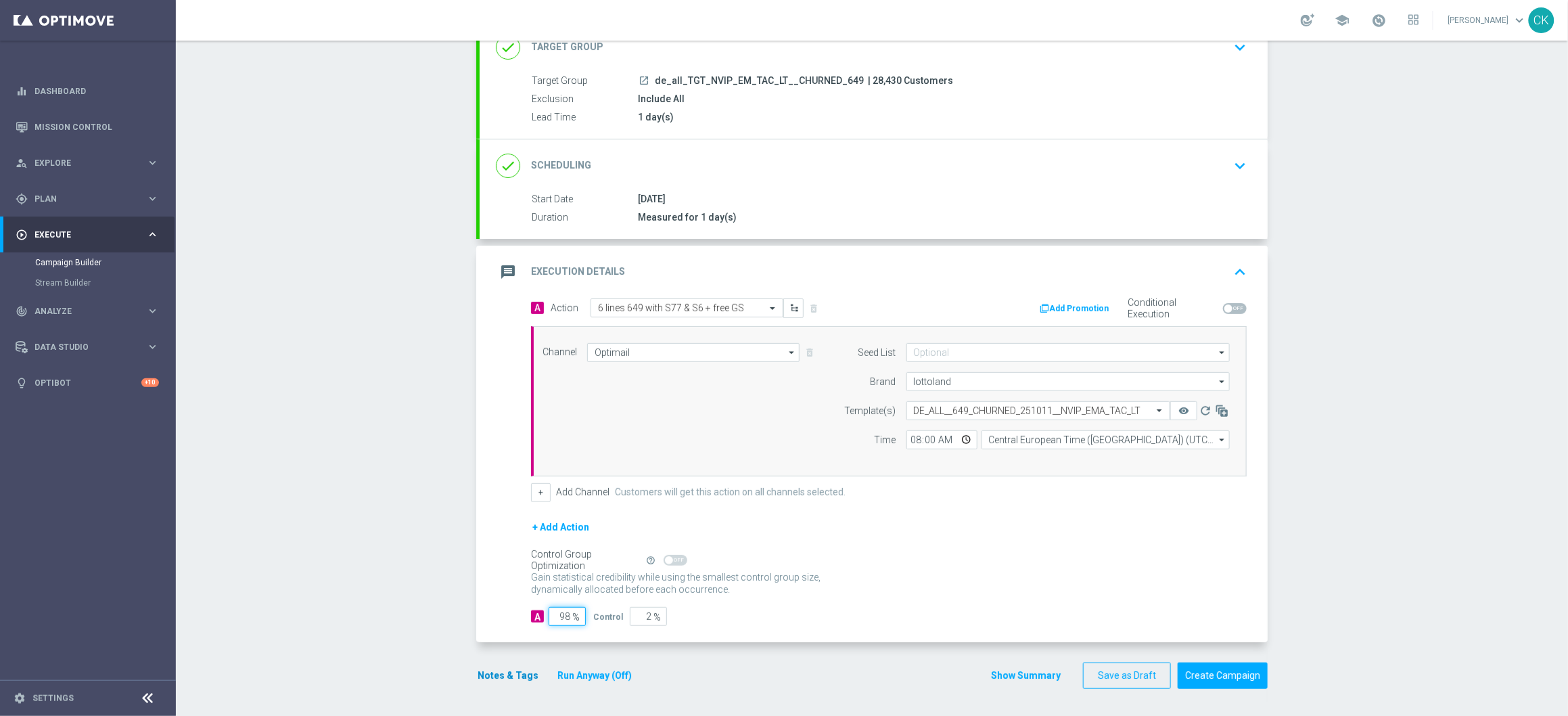
type input "98"
click at [500, 673] on button "Notes & Tags" at bounding box center [507, 675] width 63 height 17
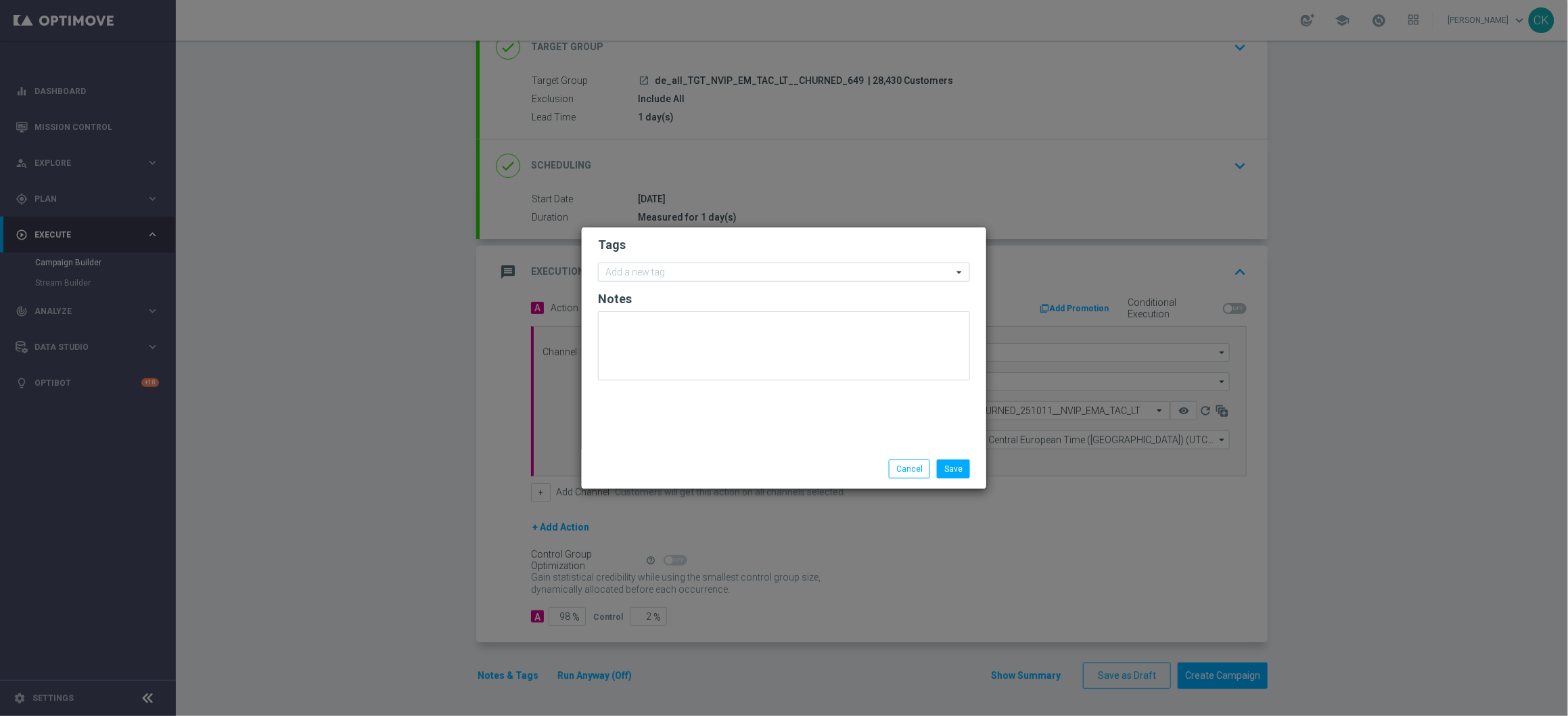
click at [669, 270] on input "text" at bounding box center [779, 273] width 347 height 12
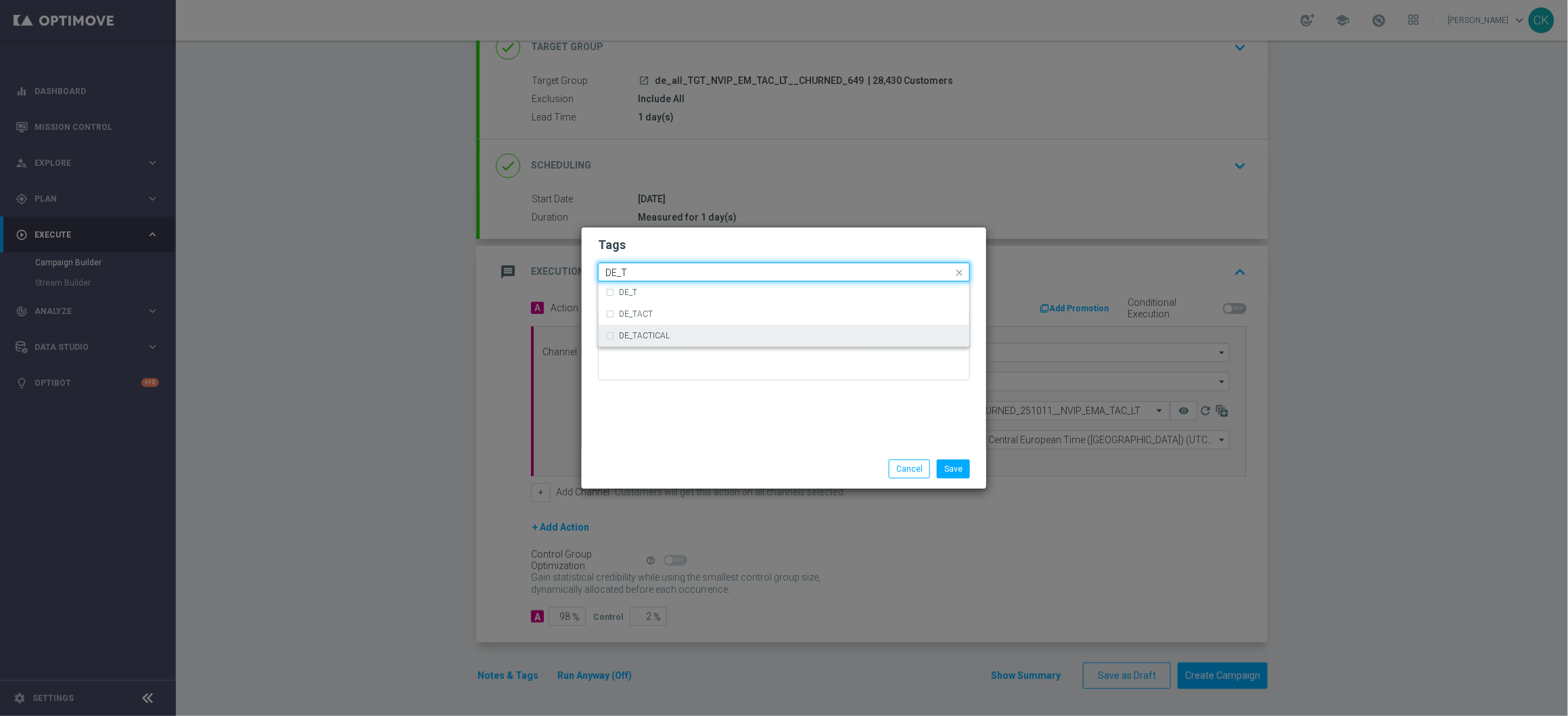
click at [681, 334] on div "DE_TACTICAL" at bounding box center [791, 336] width 344 height 8
type input "DE_T"
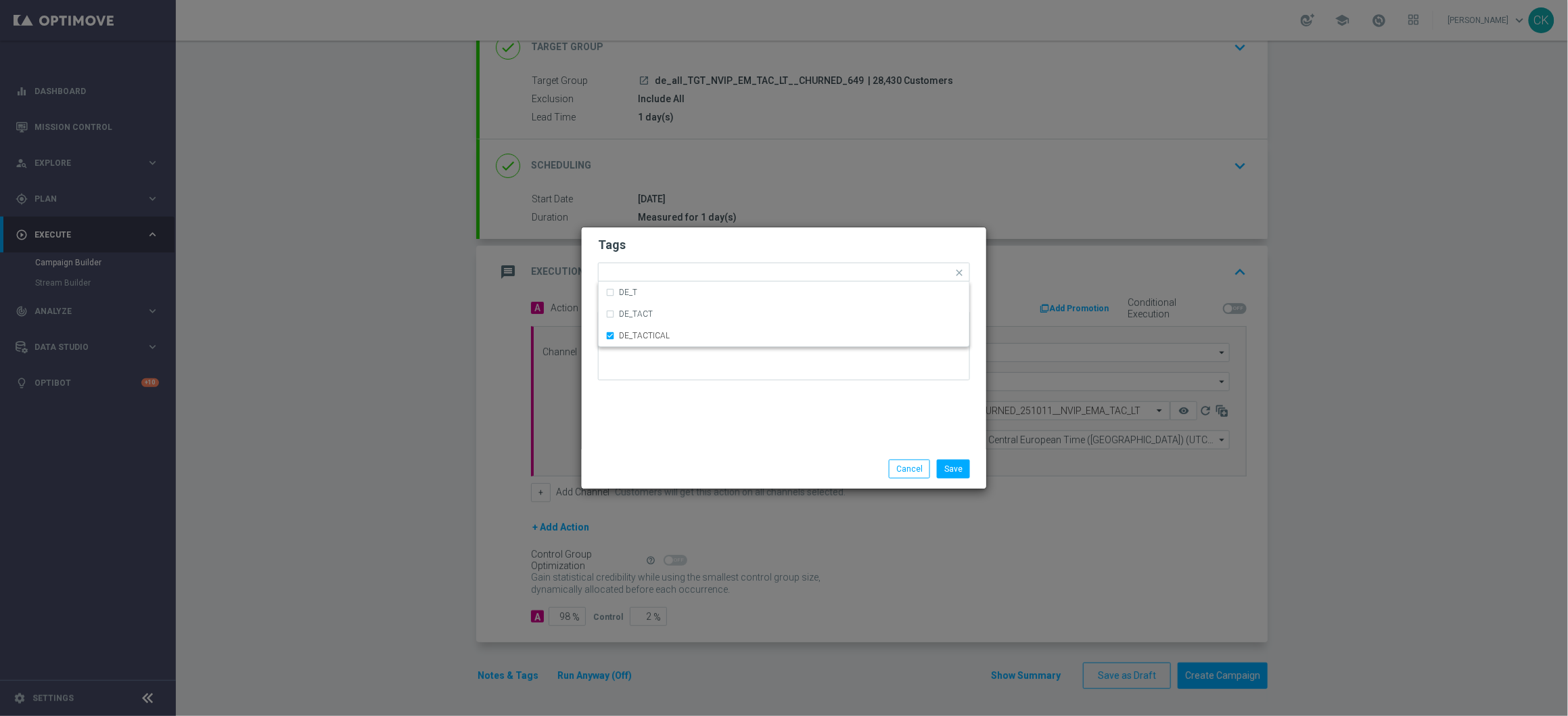
click at [672, 440] on div "Tags Quick find × DE_TACTICAL DE_T DE_TACT DE_TACTICAL Notes" at bounding box center [784, 339] width 405 height 222
click at [955, 468] on button "Save" at bounding box center [954, 469] width 33 height 19
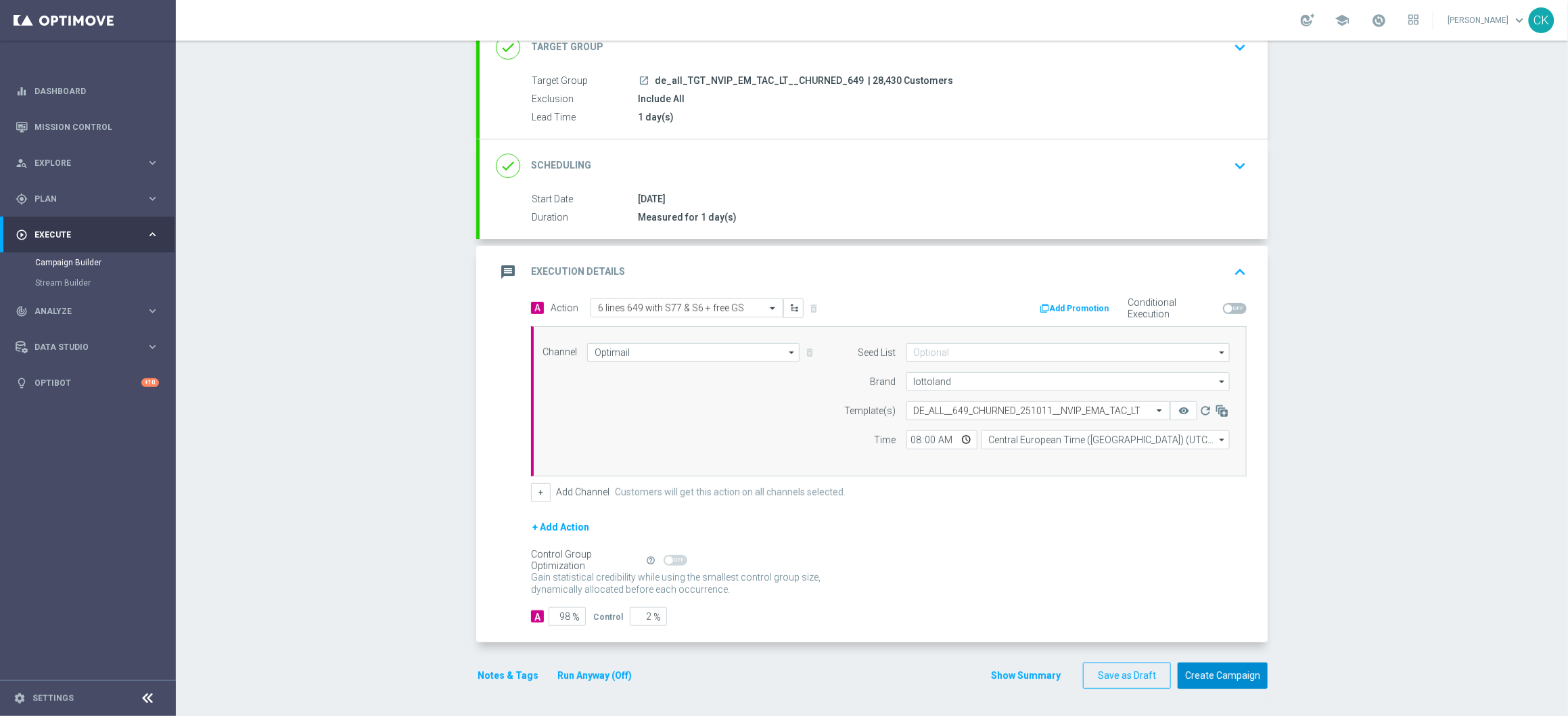
click at [1211, 678] on button "Create Campaign" at bounding box center [1223, 675] width 90 height 27
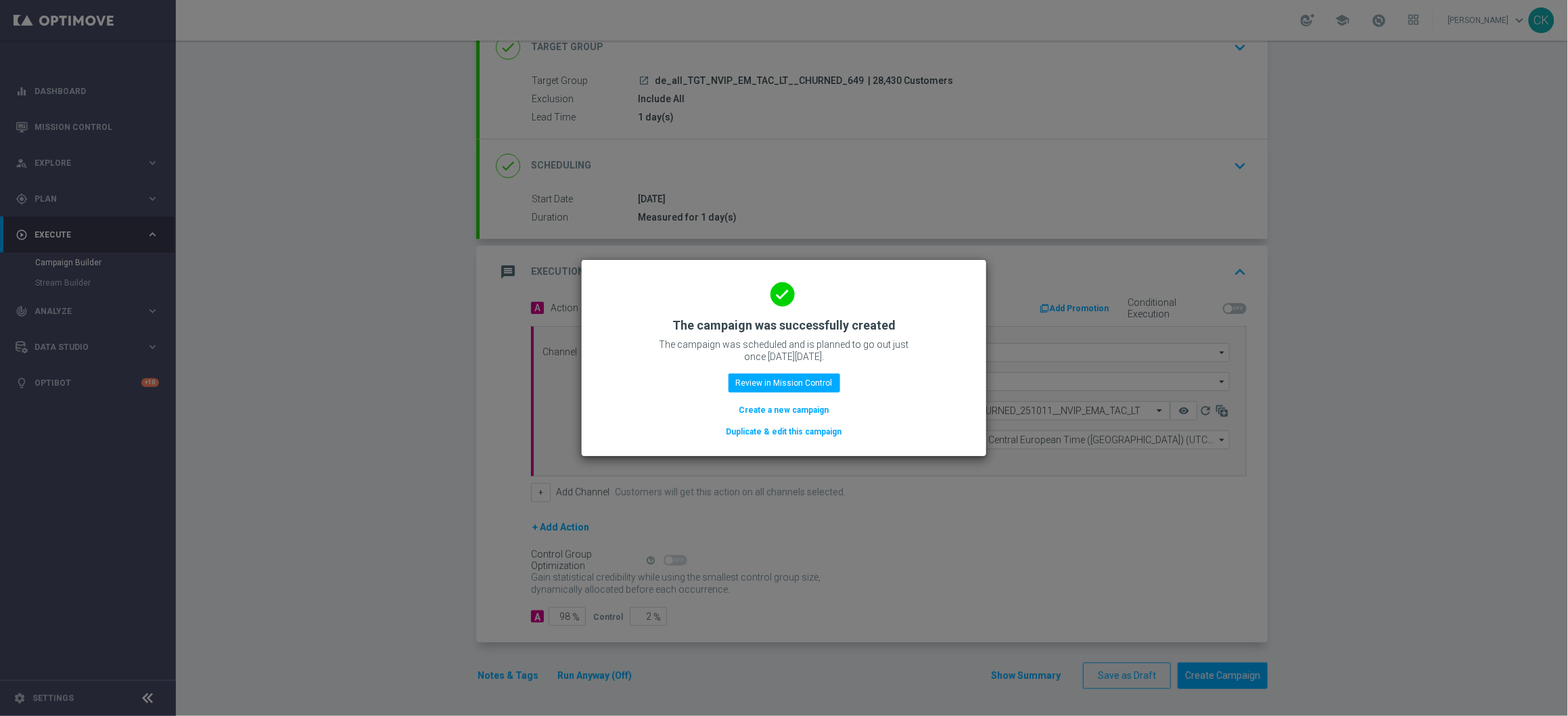
click at [782, 407] on button "Create a new campaign" at bounding box center [785, 410] width 93 height 15
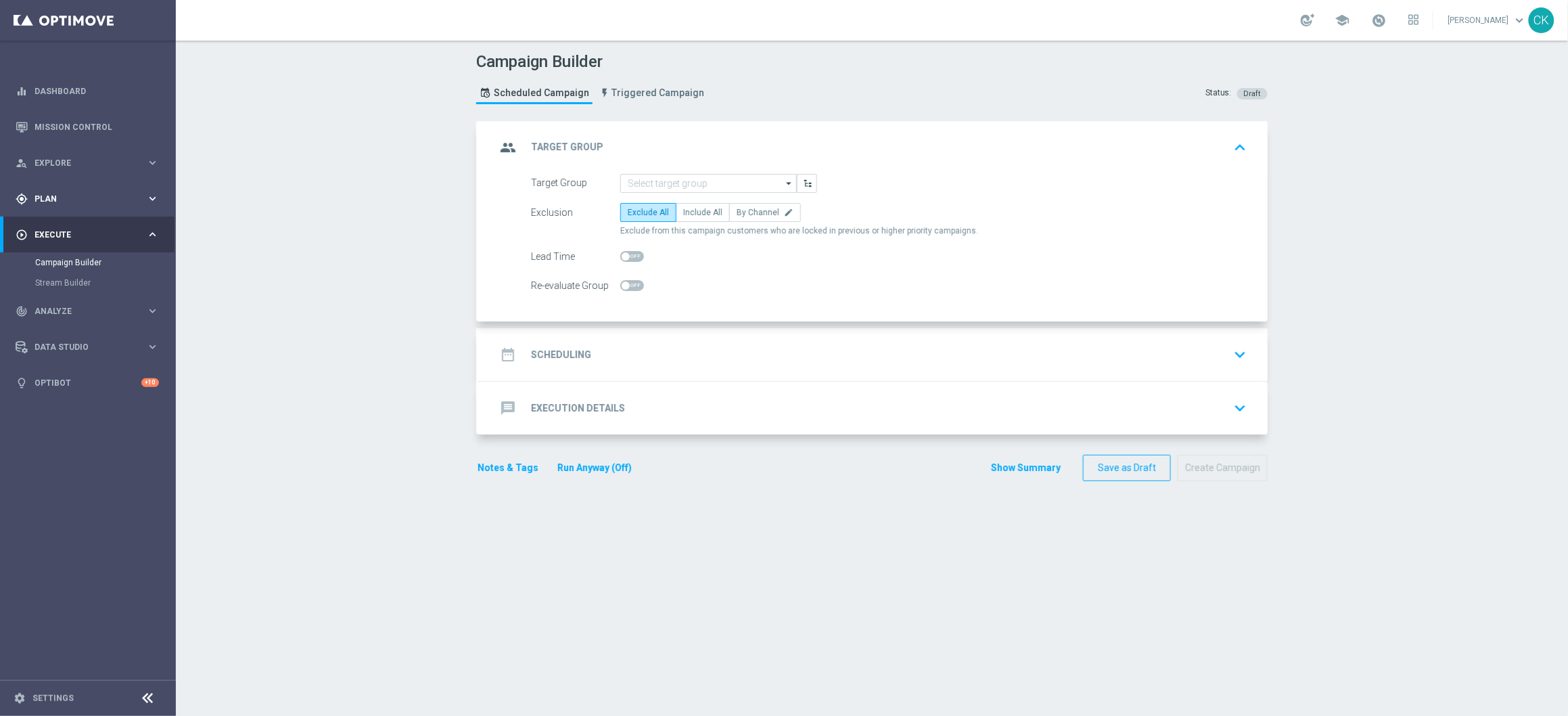
click at [50, 198] on span "Plan" at bounding box center [91, 199] width 112 height 8
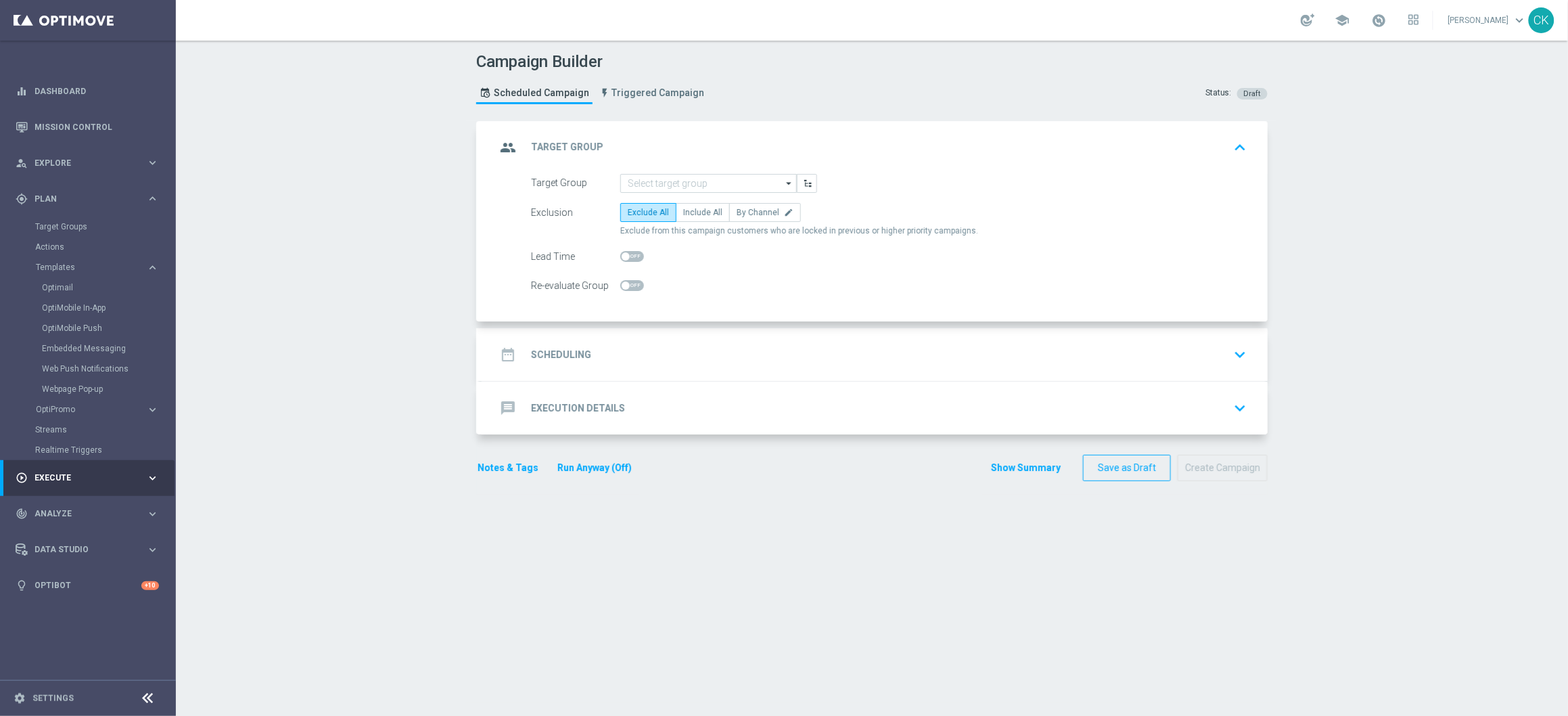
click at [61, 293] on div "Optimail" at bounding box center [108, 287] width 133 height 20
click at [60, 292] on link "Optimail" at bounding box center [91, 287] width 99 height 11
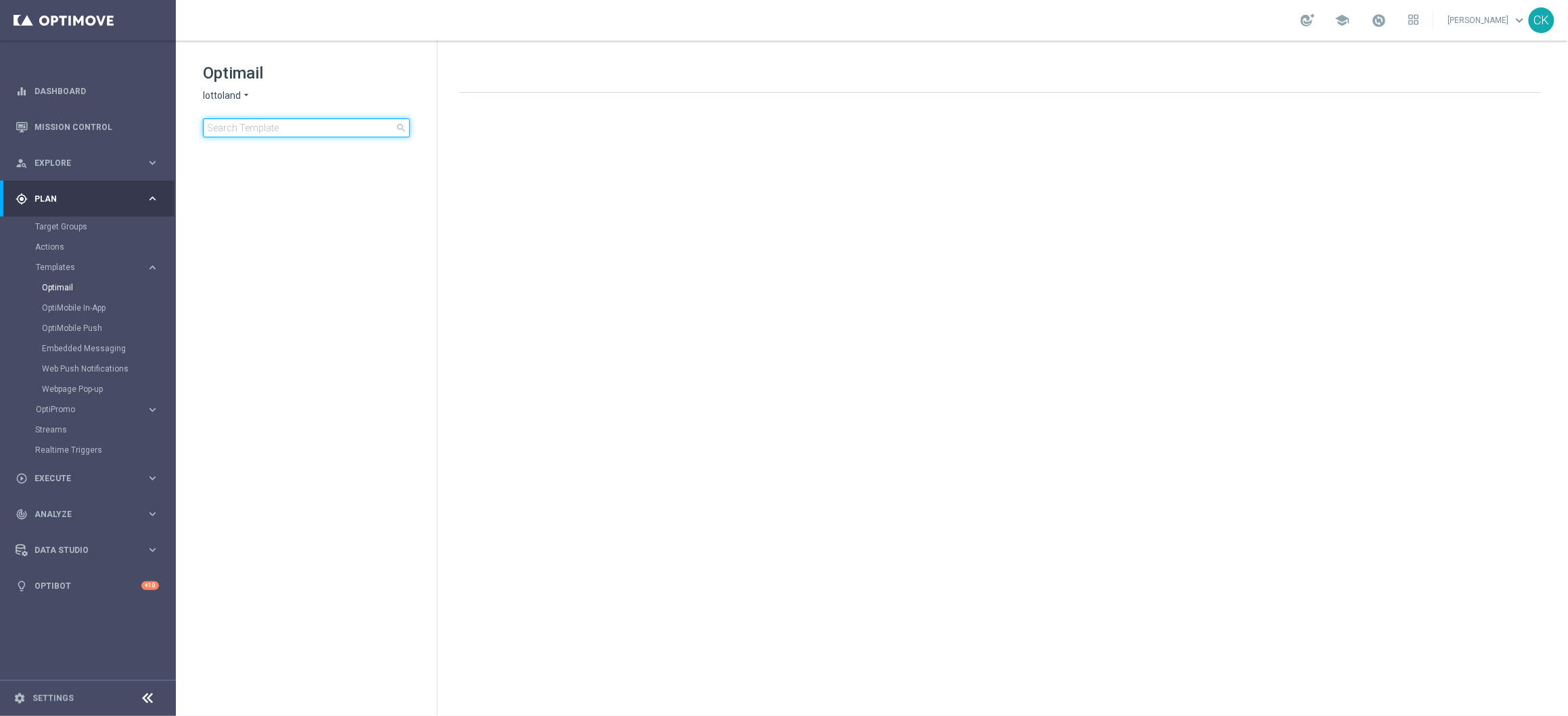
click at [292, 126] on input at bounding box center [307, 128] width 207 height 19
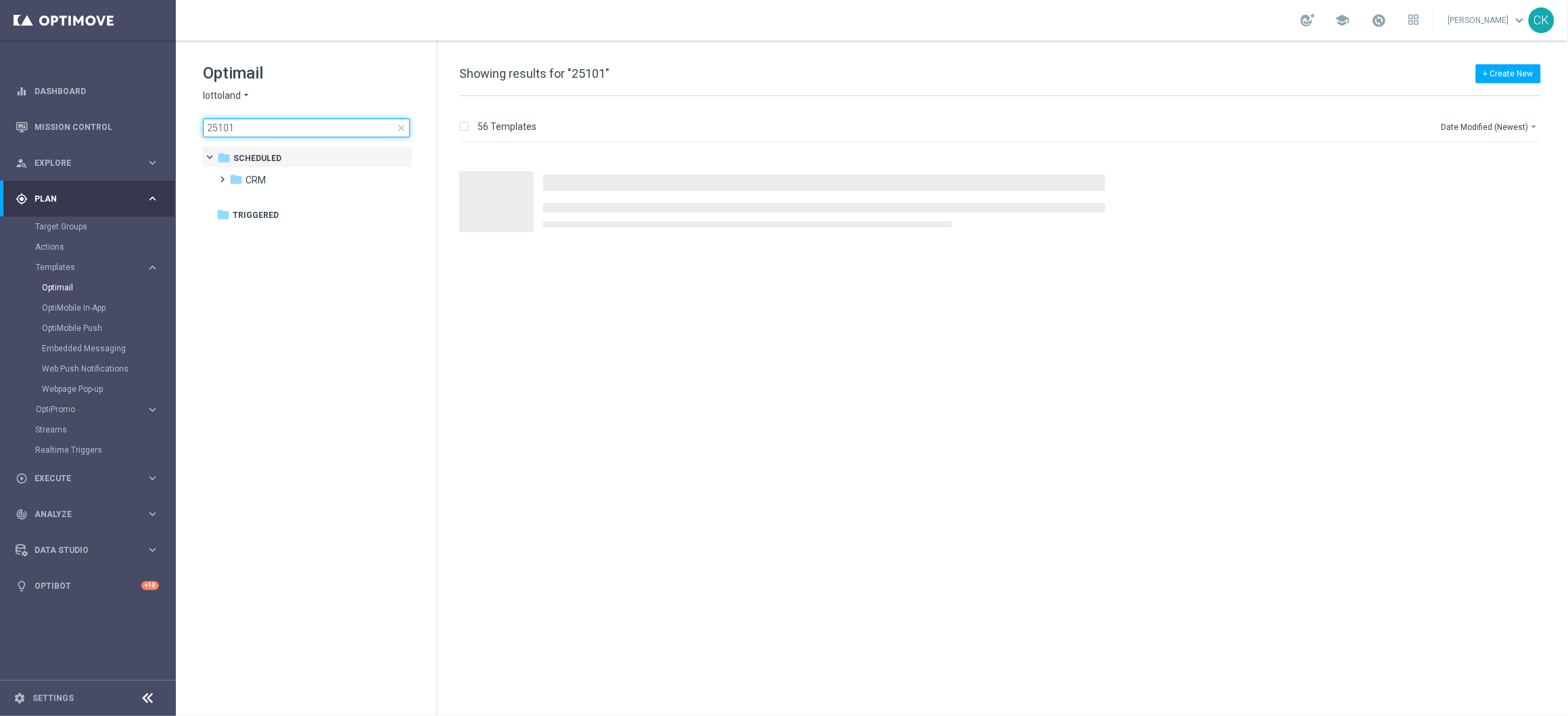
type input "251010"
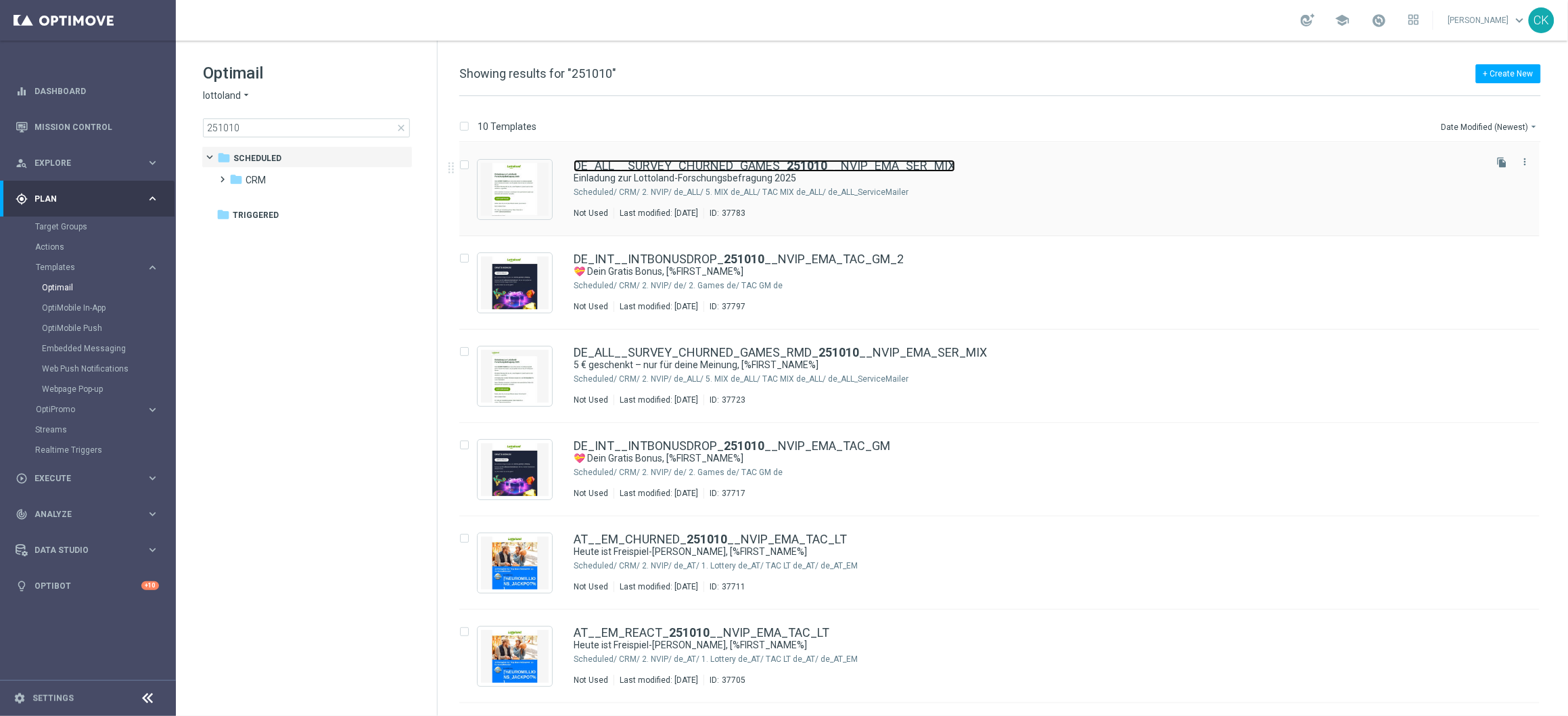
click at [681, 162] on link "DE_ALL__SURVEY_CHURNED_GAMES_ 251010 __NVIP_EMA_SER_MIX" at bounding box center [764, 166] width 381 height 12
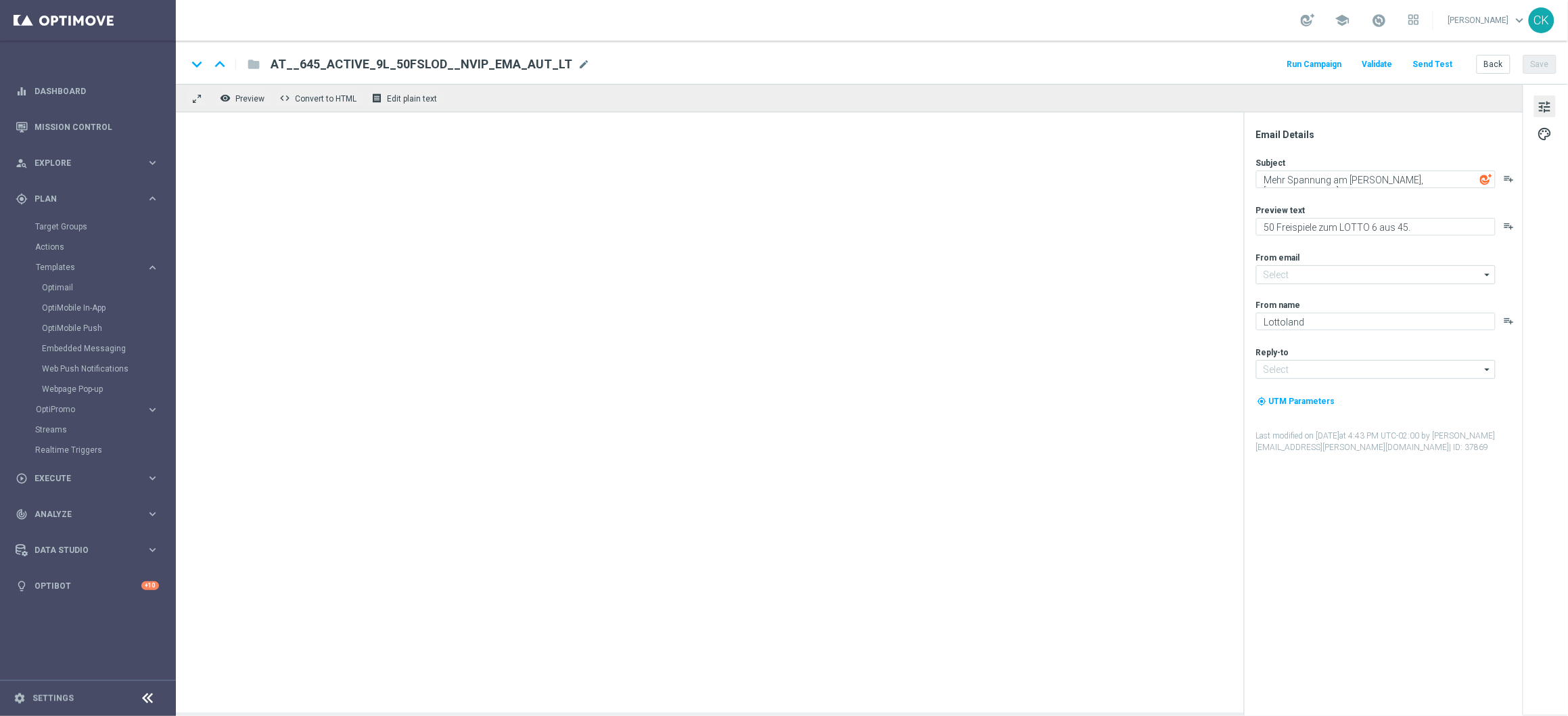
type input "[EMAIL_ADDRESS][DOMAIN_NAME]"
type textarea "Einladung zur Lottoland-Forschungsbefragung 2025"
type textarea "Hilf uns, das Lottoland besser zu machen!"
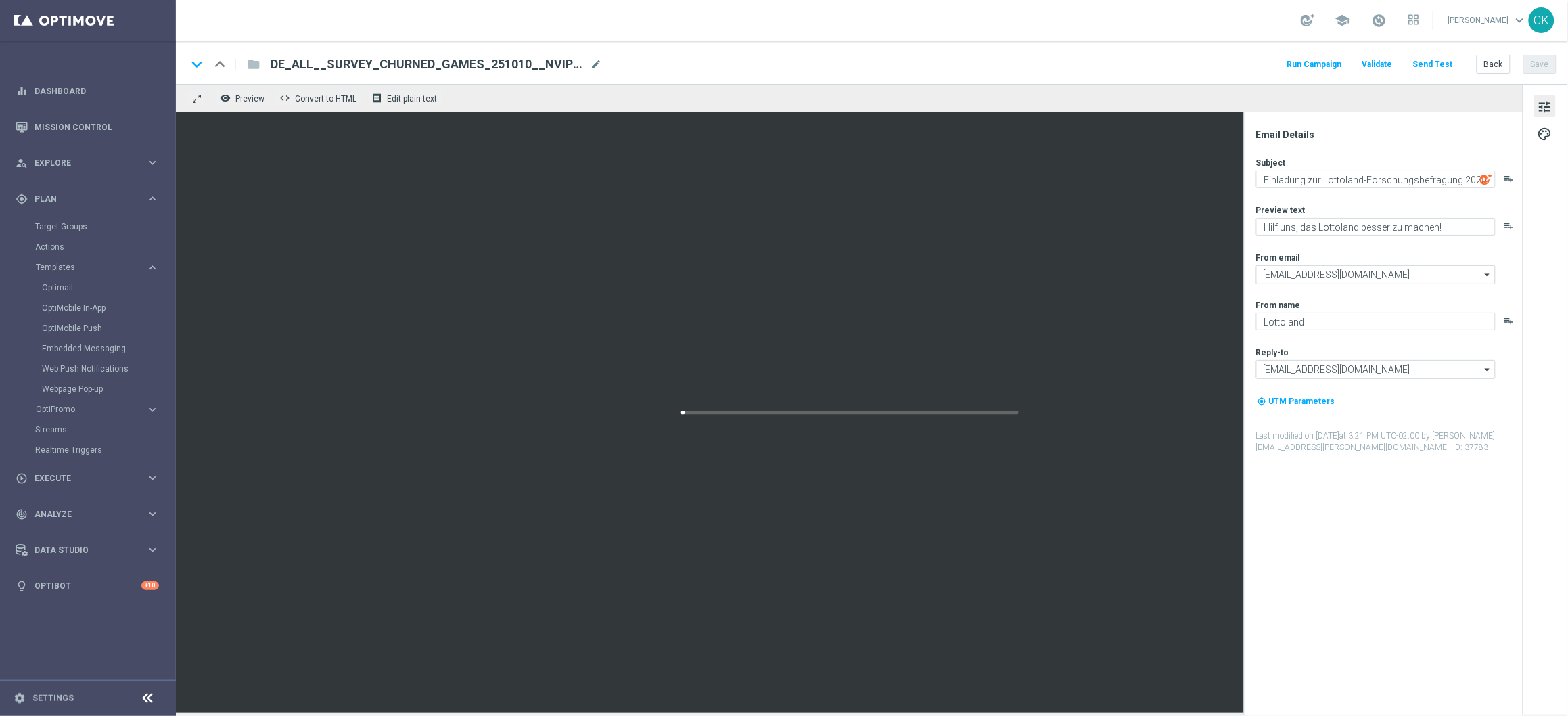
click at [1435, 61] on button "Send Test" at bounding box center [1433, 64] width 44 height 18
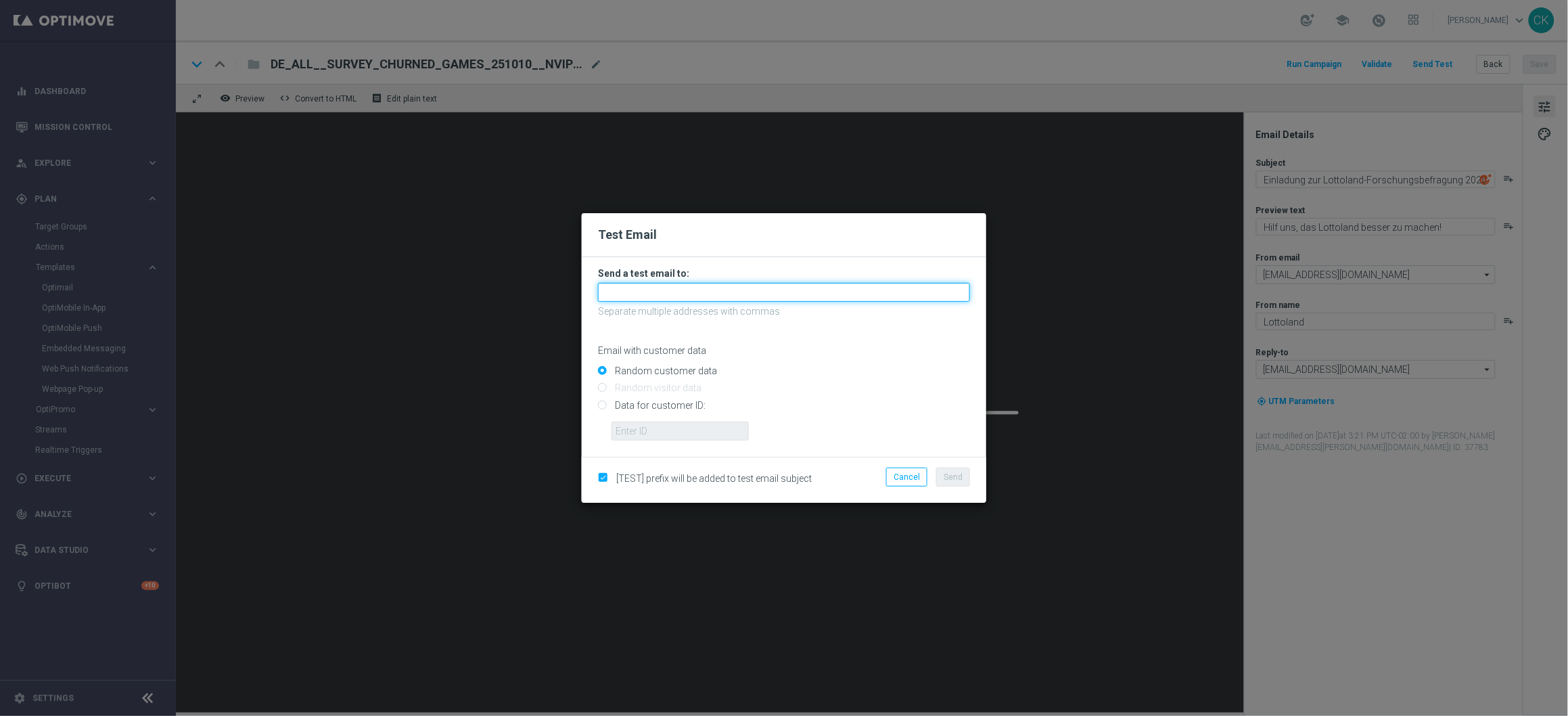
click at [758, 291] on input "text" at bounding box center [784, 292] width 372 height 19
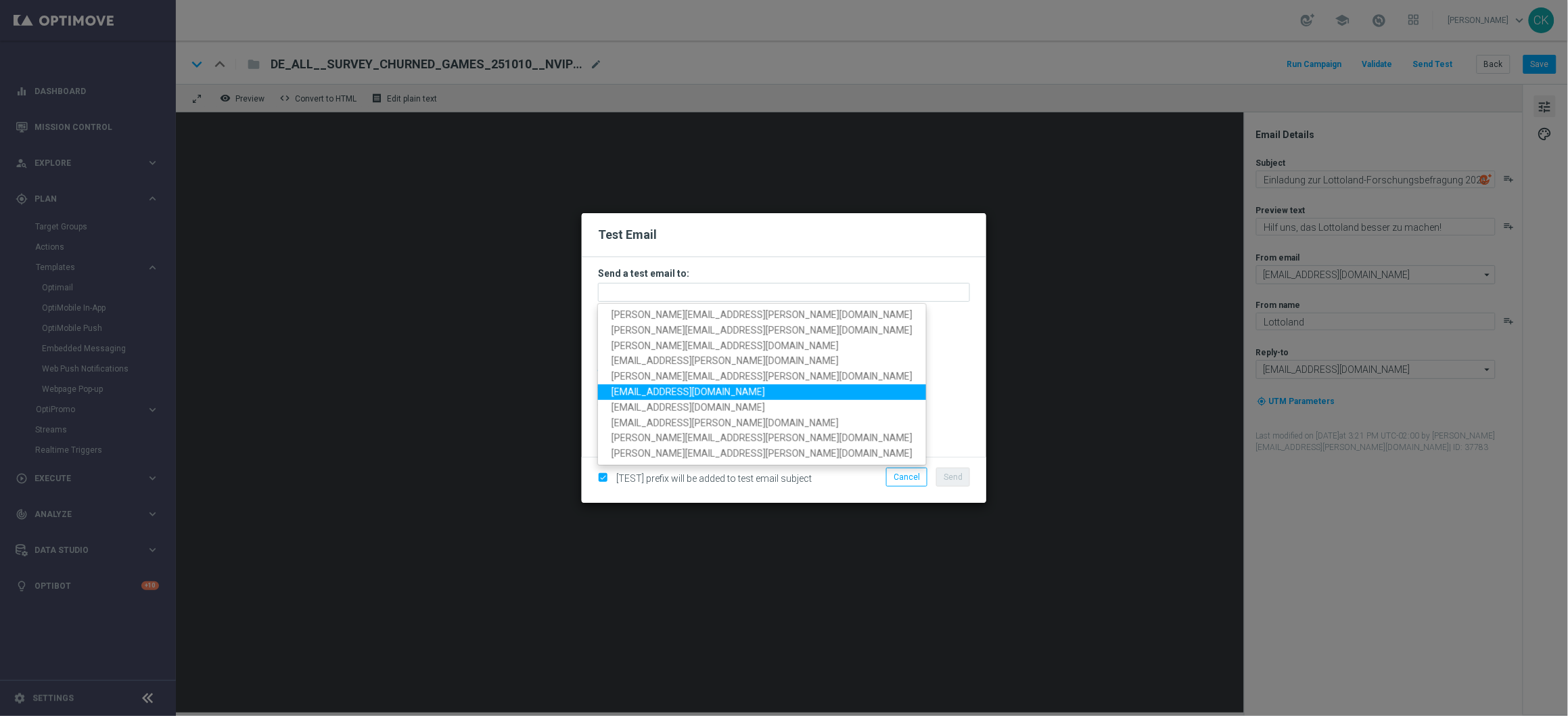
click at [670, 386] on span "[EMAIL_ADDRESS][DOMAIN_NAME]" at bounding box center [688, 392] width 153 height 11
type input "[EMAIL_ADDRESS][DOMAIN_NAME]"
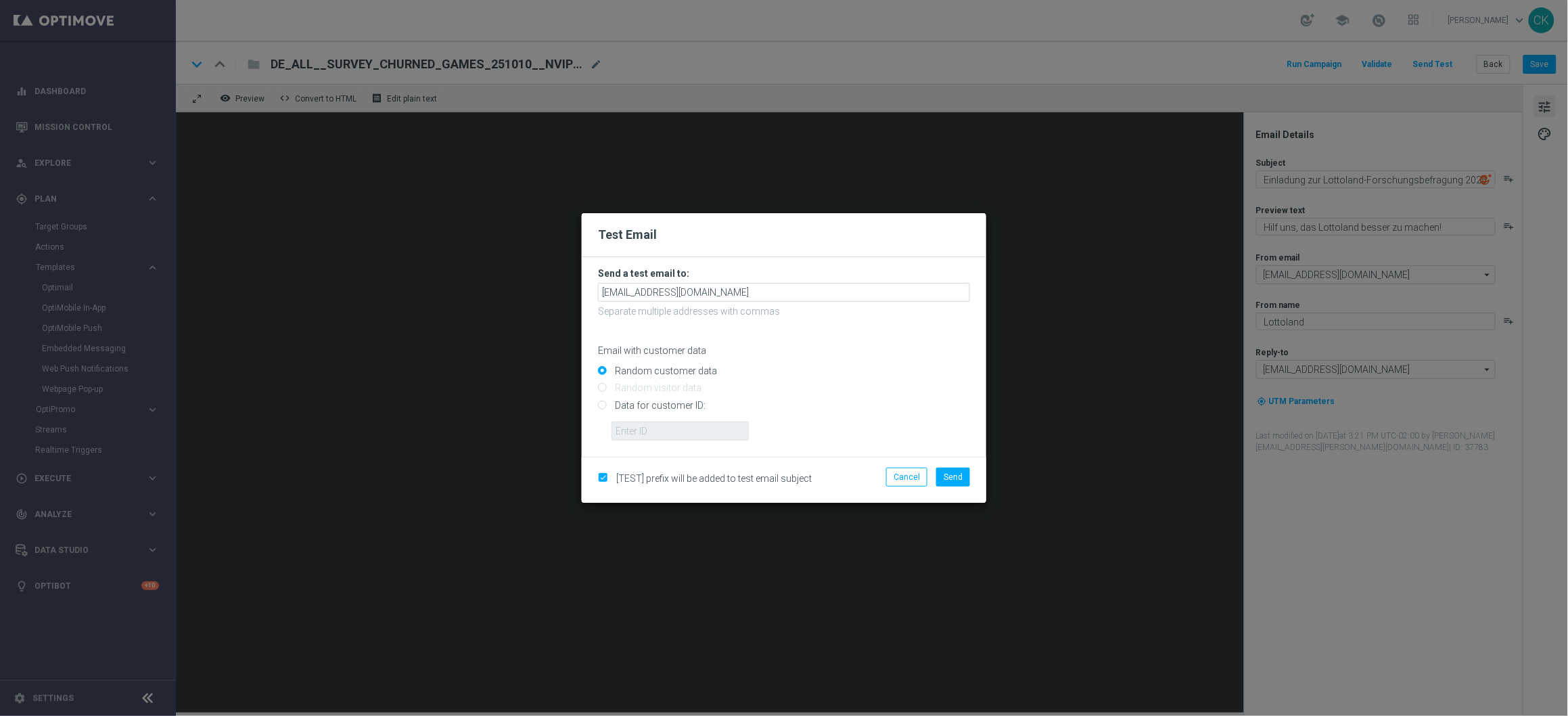
click at [651, 404] on input "Data for customer ID:" at bounding box center [784, 411] width 372 height 19
radio input "true"
click at [657, 431] on input "text" at bounding box center [680, 431] width 138 height 19
type input "14586067"
click at [962, 478] on button "Send" at bounding box center [954, 477] width 34 height 19
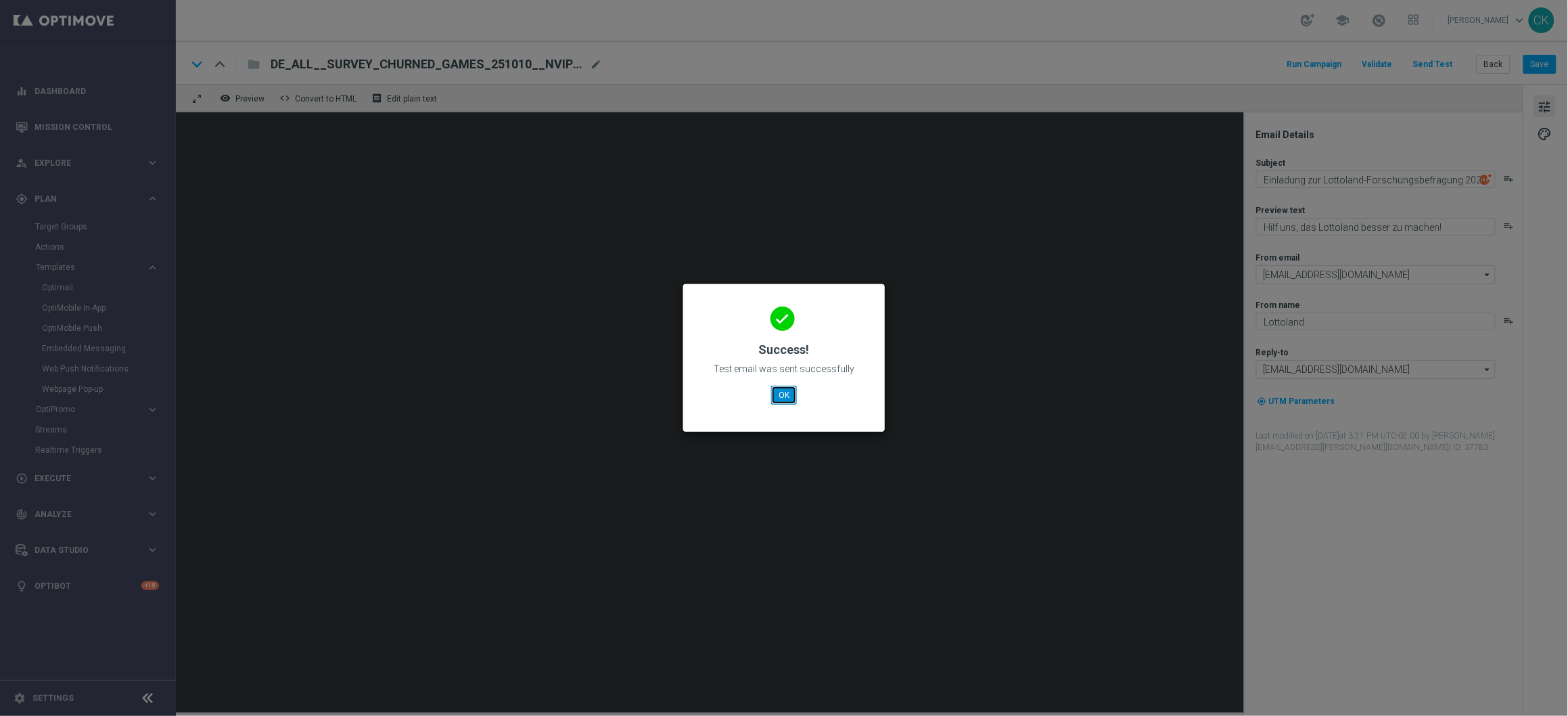
click at [779, 394] on button "OK" at bounding box center [784, 395] width 26 height 19
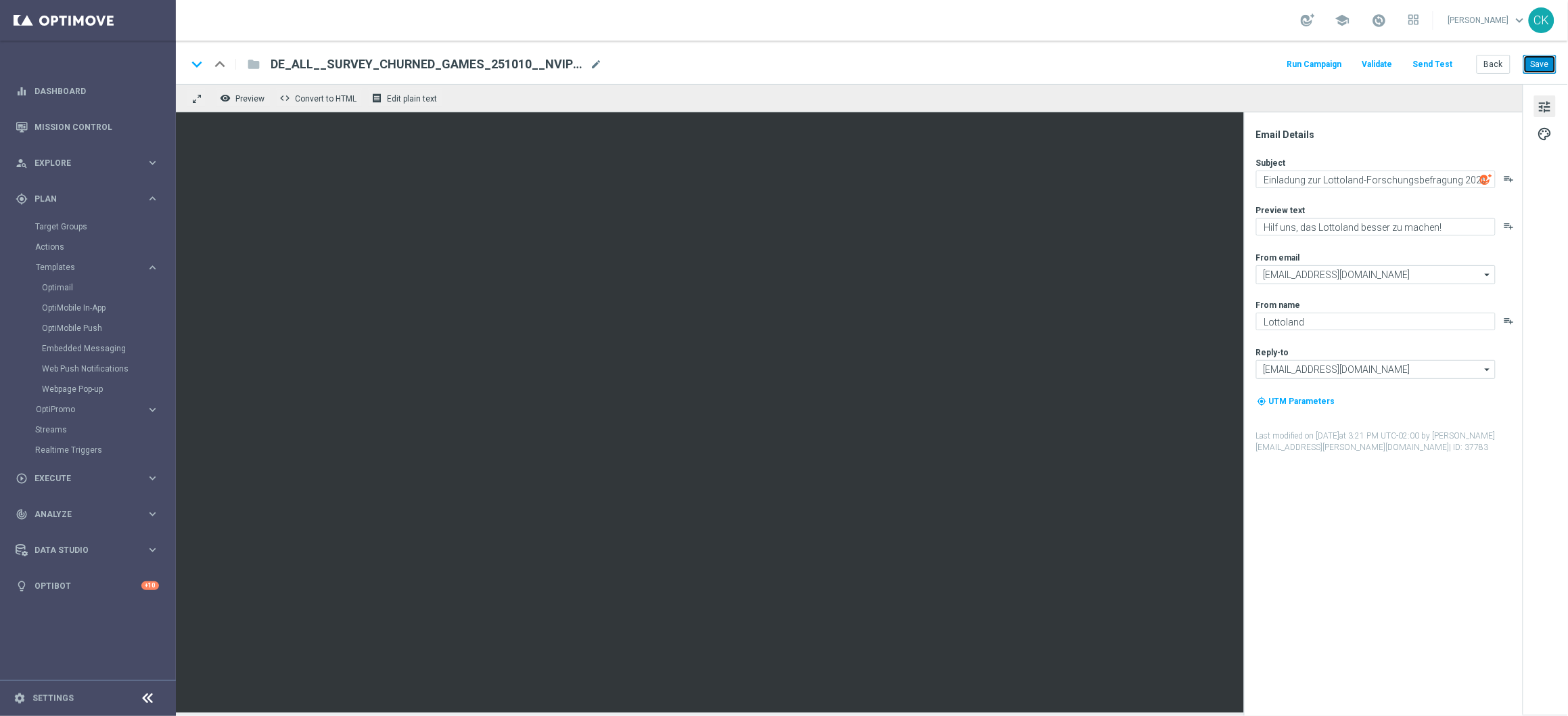
click at [1543, 72] on button "Save" at bounding box center [1540, 64] width 33 height 19
click at [1487, 63] on button "Back" at bounding box center [1494, 64] width 34 height 19
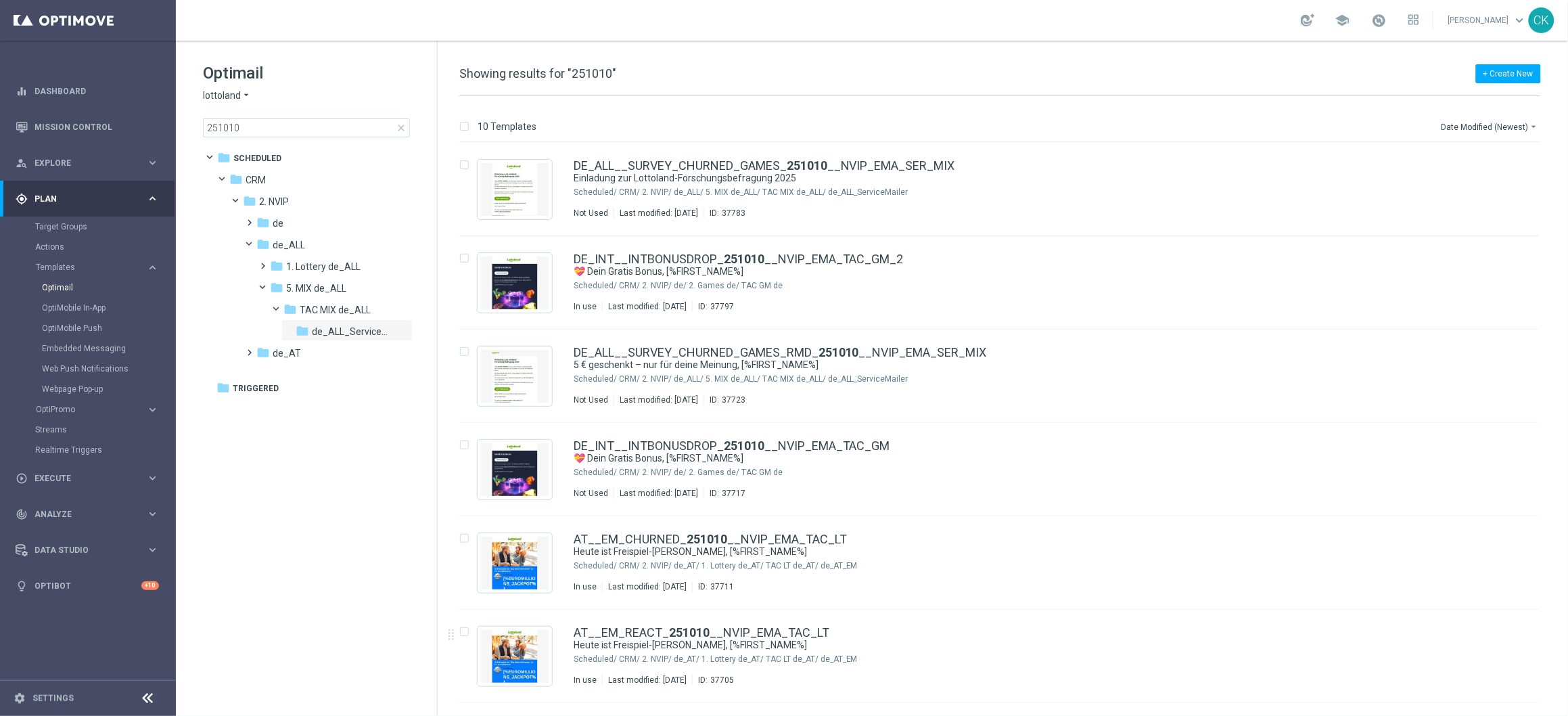
click at [399, 127] on span "close" at bounding box center [401, 128] width 11 height 11
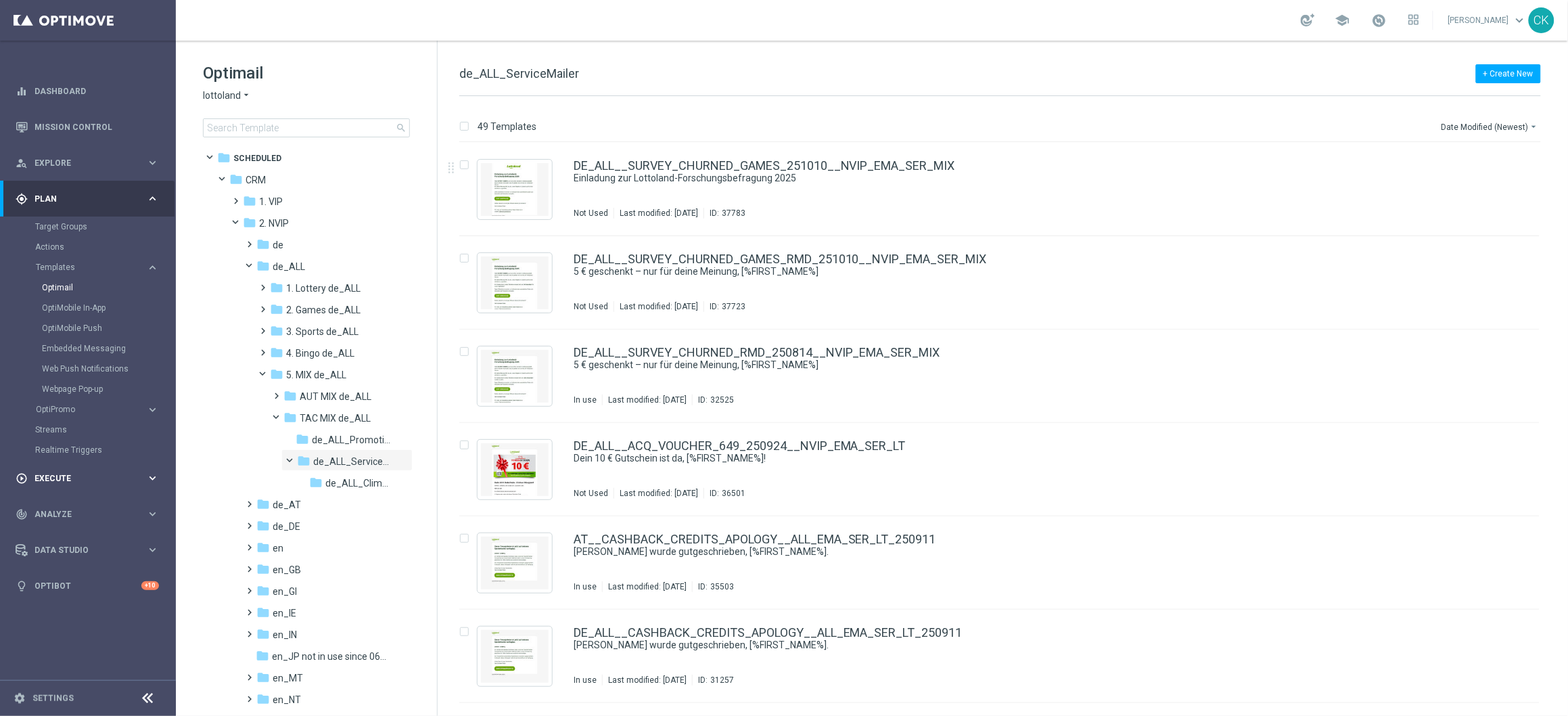
click at [62, 472] on div "play_circle_outline Execute" at bounding box center [81, 478] width 131 height 12
click at [77, 258] on link "Campaign Builder" at bounding box center [88, 262] width 106 height 11
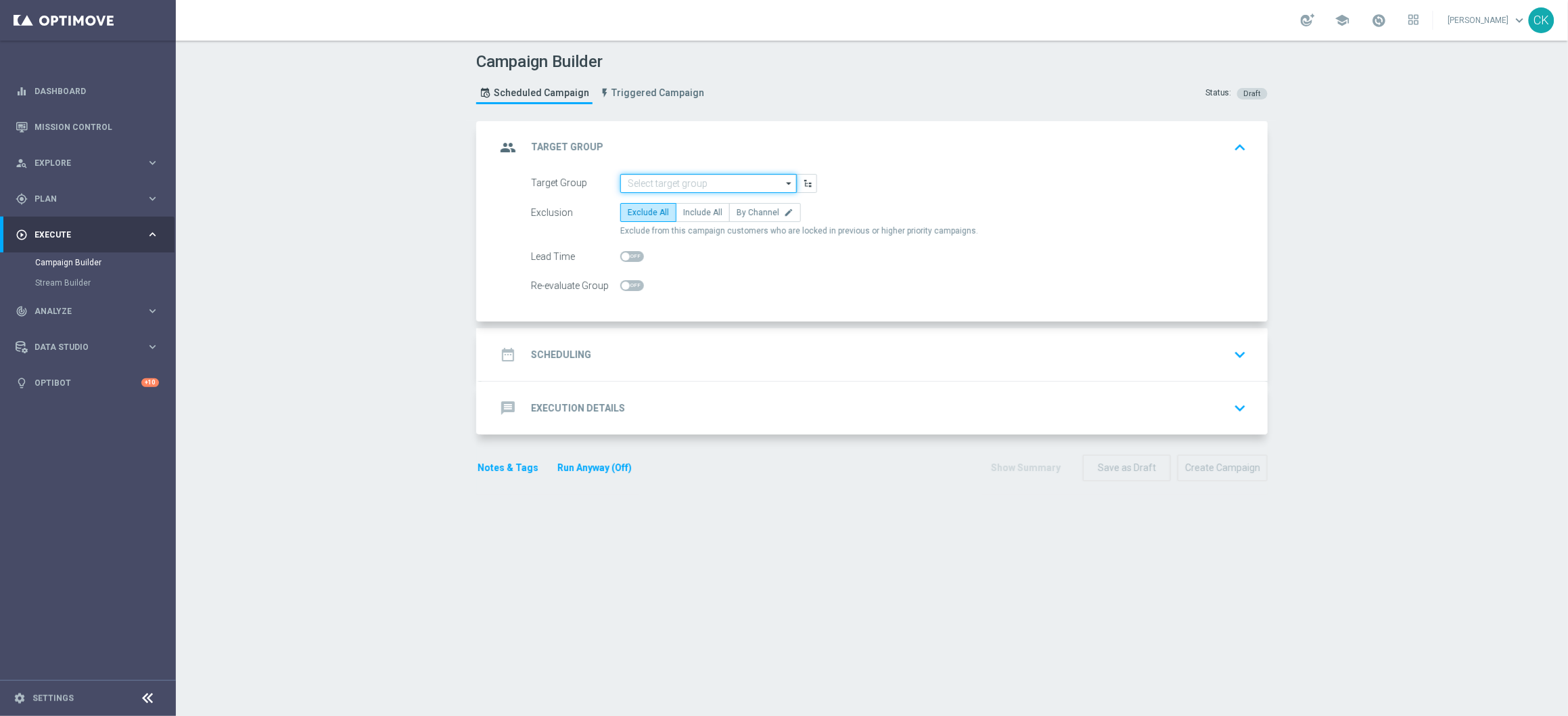
click at [680, 187] on input at bounding box center [708, 183] width 176 height 19
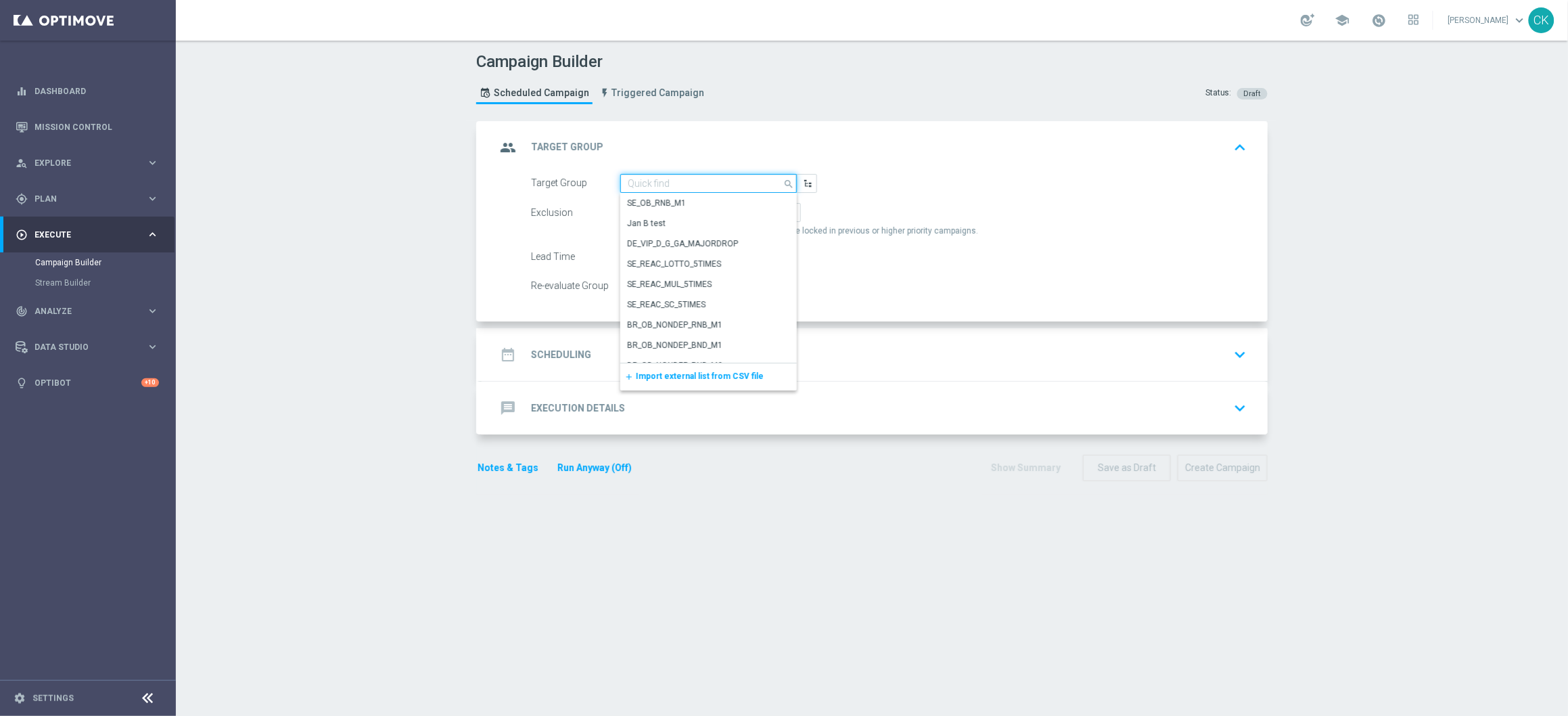
paste input "DE_ALL__GAMESSURVEY2025SEP_CHURN_Reminder__ALL_EMA_TAC_MIX"
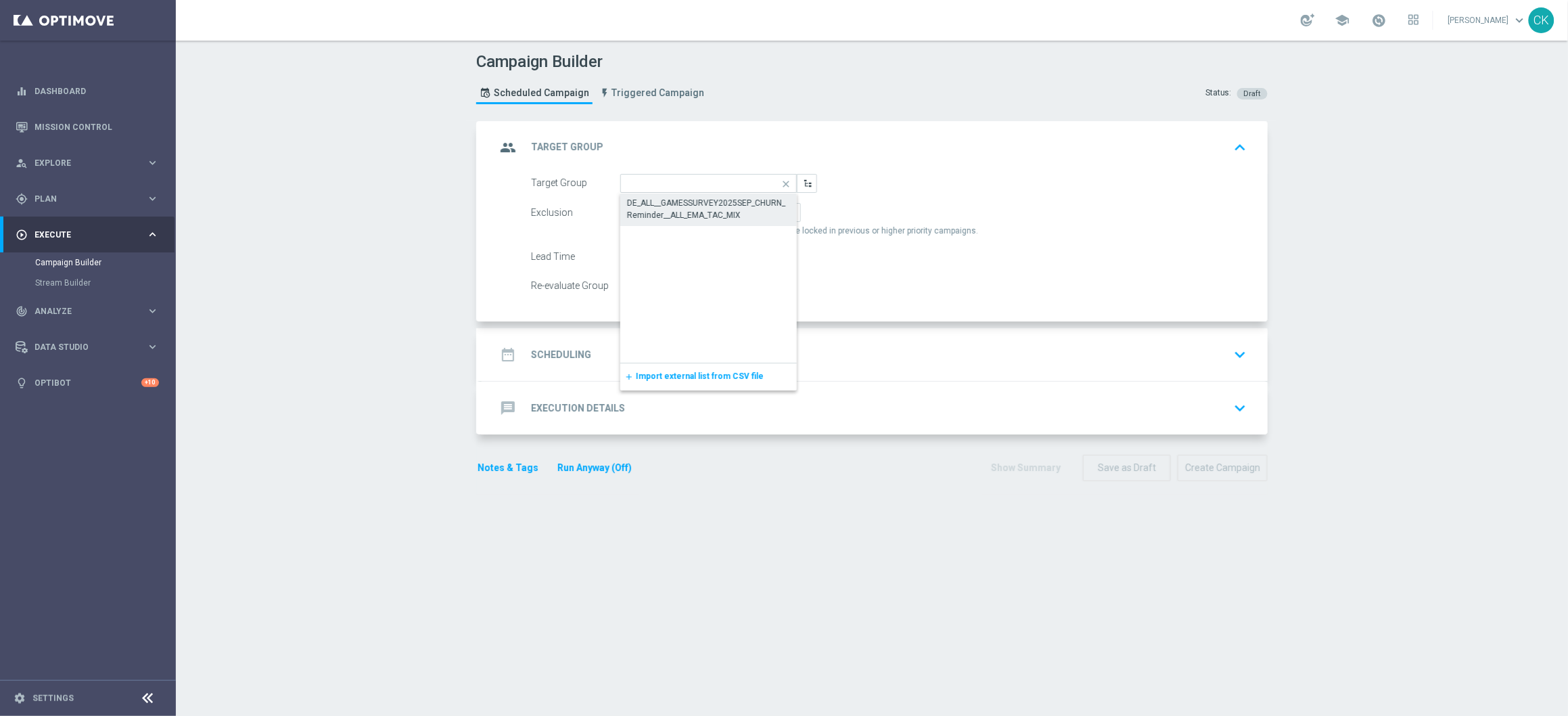
click at [678, 212] on div "DE_ALL__GAMESSURVEY2025SEP_CHURN_Reminder__ALL_EMA_TAC_MIX" at bounding box center [708, 209] width 163 height 25
type input "DE_ALL__GAMESSURVEY2025SEP_CHURN_Reminder__ALL_EMA_TAC_MIX"
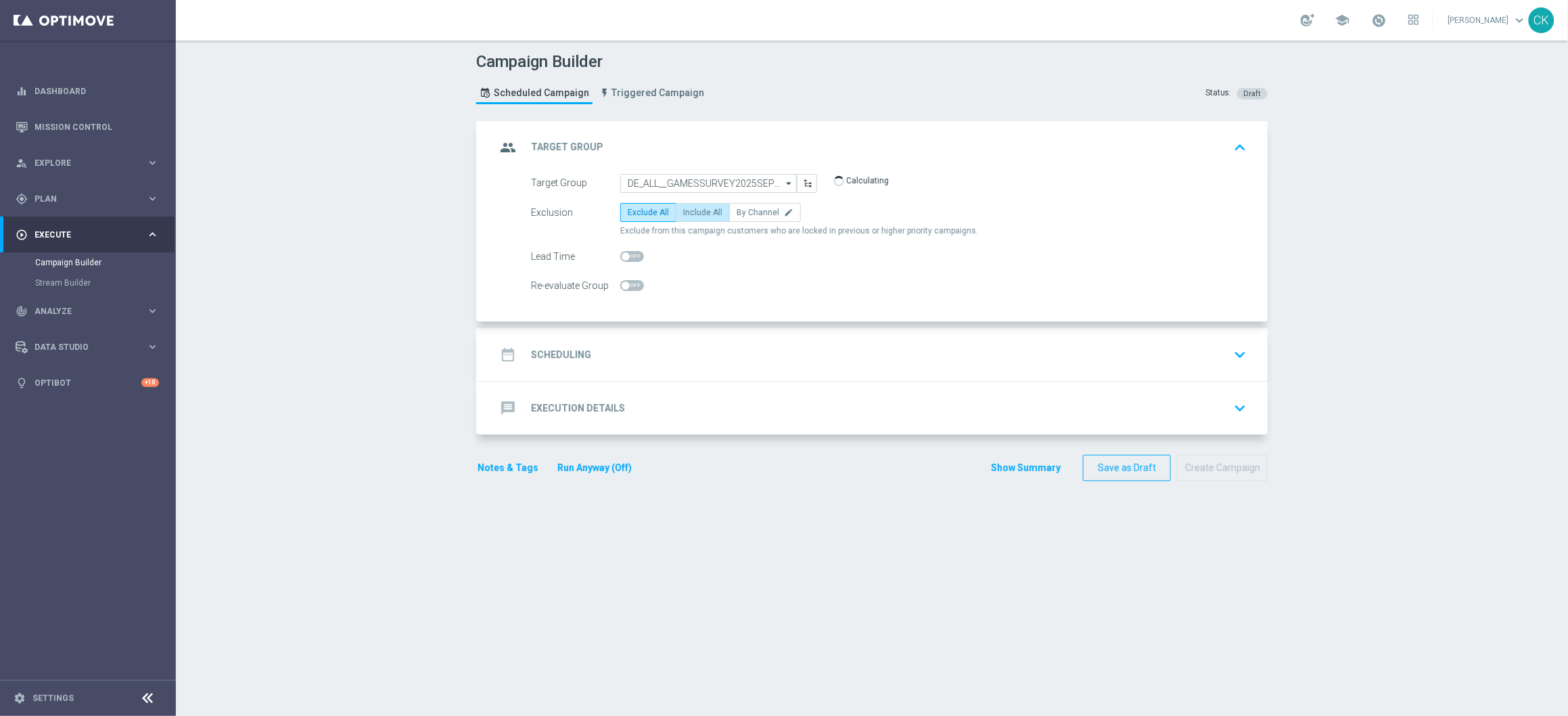
click at [683, 212] on span "Include All" at bounding box center [703, 213] width 40 height 10
click at [683, 212] on input "Include All" at bounding box center [687, 215] width 9 height 9
radio input "true"
click at [559, 356] on h2 "Scheduling" at bounding box center [561, 354] width 60 height 13
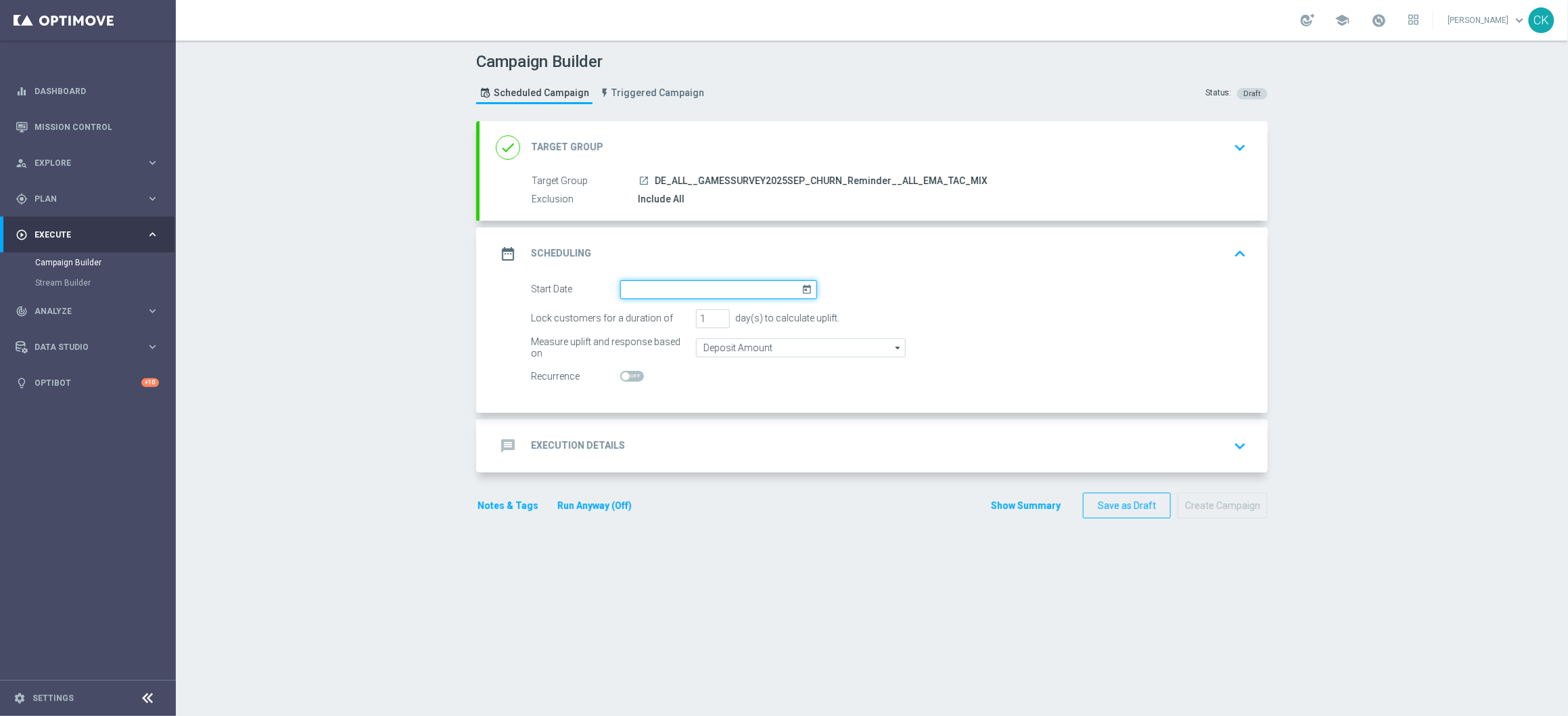
click at [680, 288] on input at bounding box center [719, 290] width 197 height 19
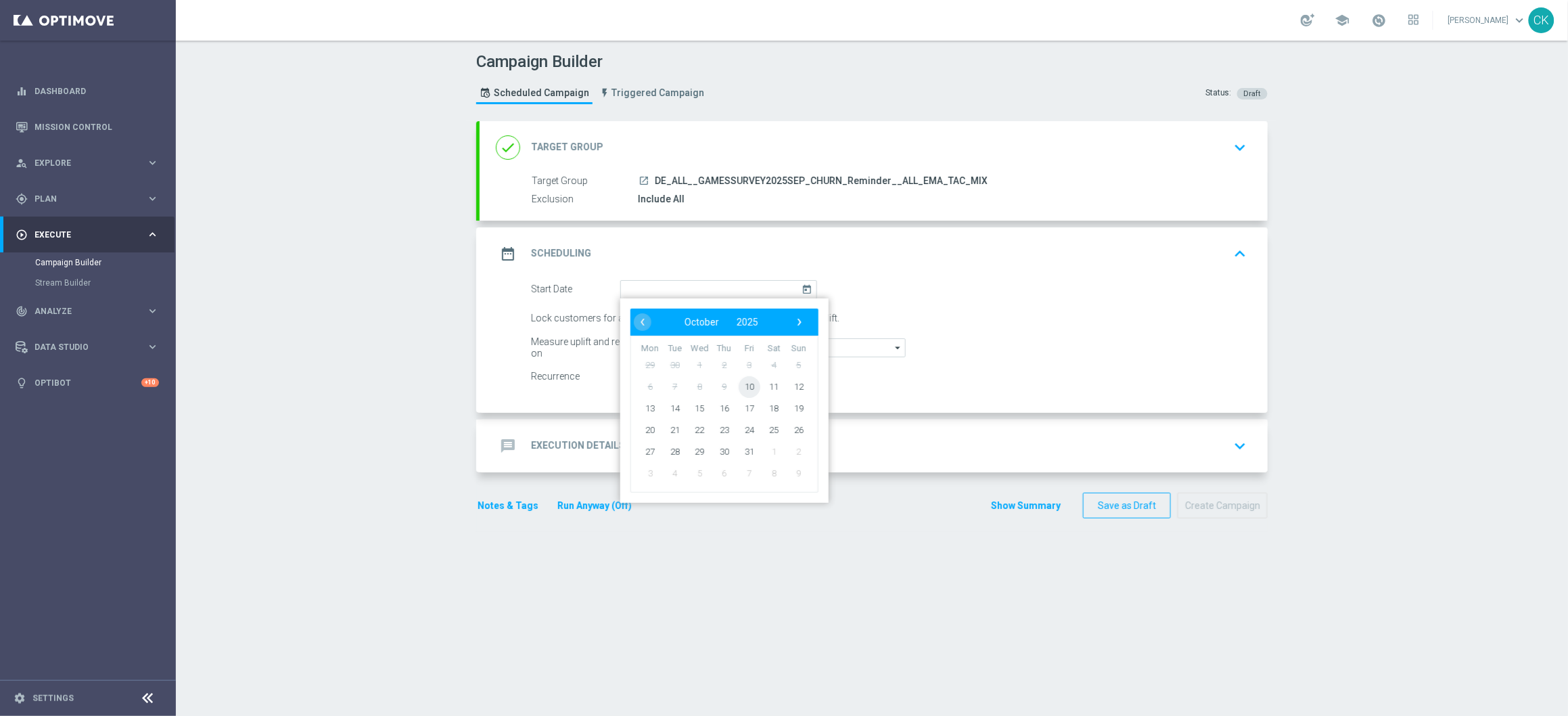
click at [748, 383] on span "10" at bounding box center [750, 386] width 22 height 22
type input "10 Oct 2025"
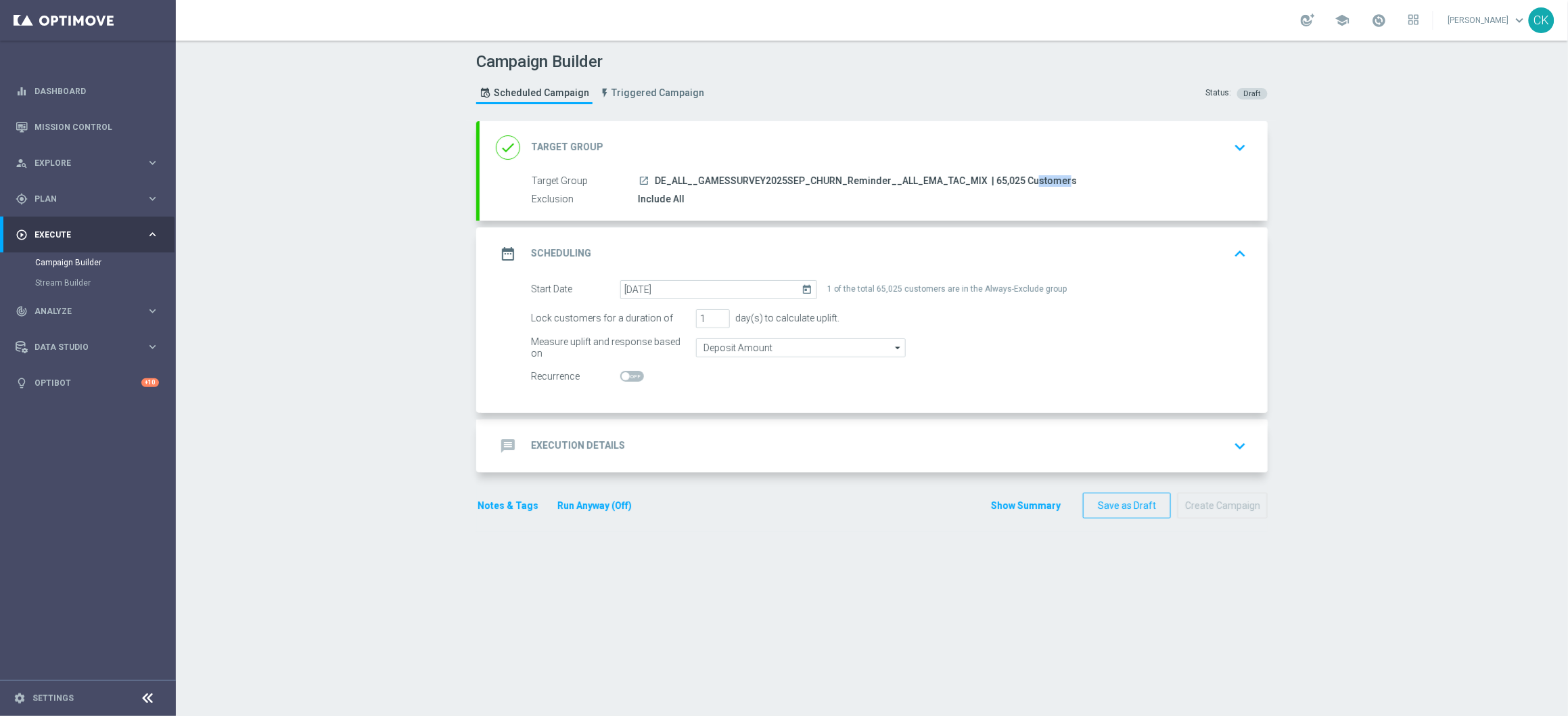
drag, startPoint x: 1005, startPoint y: 178, endPoint x: 977, endPoint y: 178, distance: 28.0
click at [992, 178] on span "| 65,025 Customers" at bounding box center [1034, 181] width 85 height 12
copy span "65,025"
click at [572, 444] on h2 "Execution Details" at bounding box center [578, 446] width 94 height 13
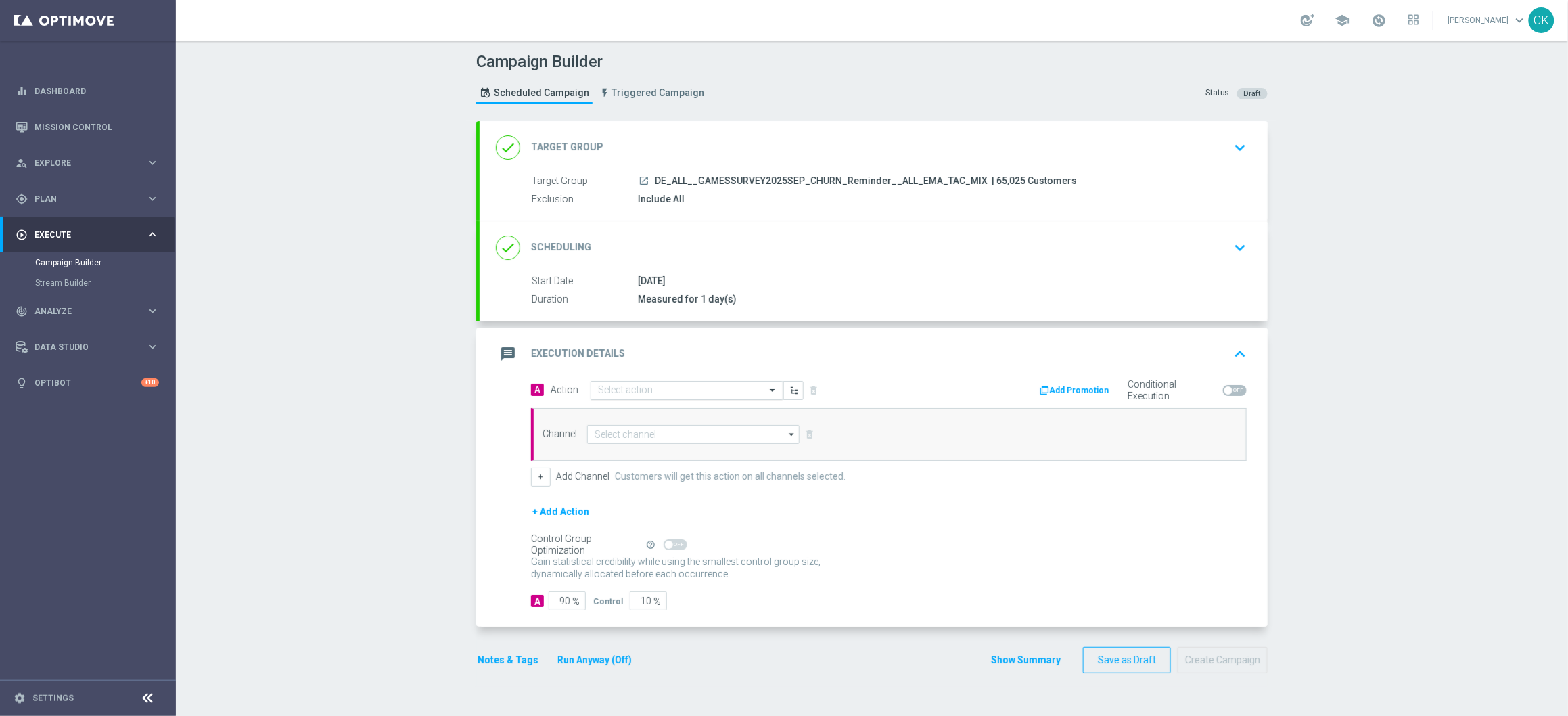
click at [658, 391] on input "text" at bounding box center [673, 390] width 151 height 12
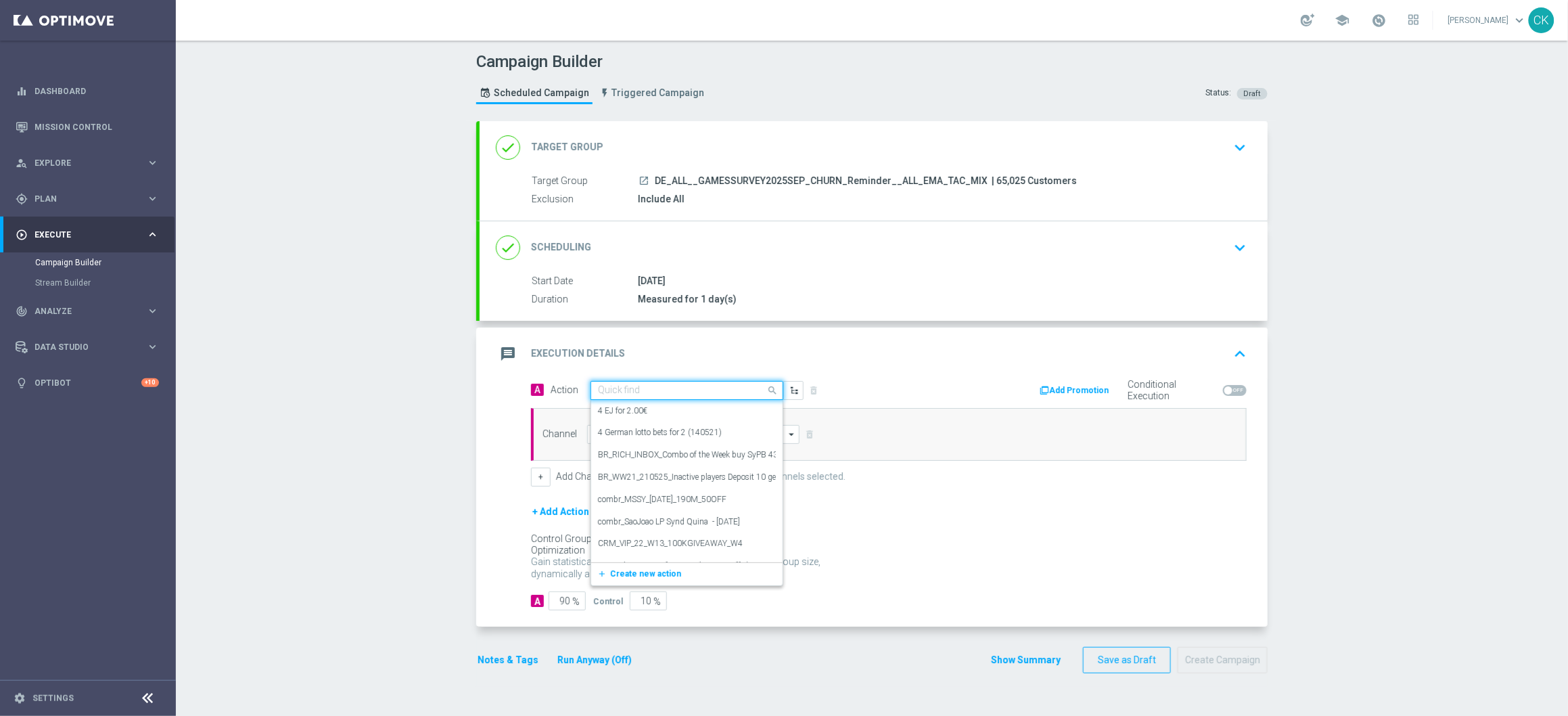
paste input "Casino-Survey"
type input "Casino-Survey"
click at [621, 431] on span "Create new action" at bounding box center [646, 433] width 71 height 10
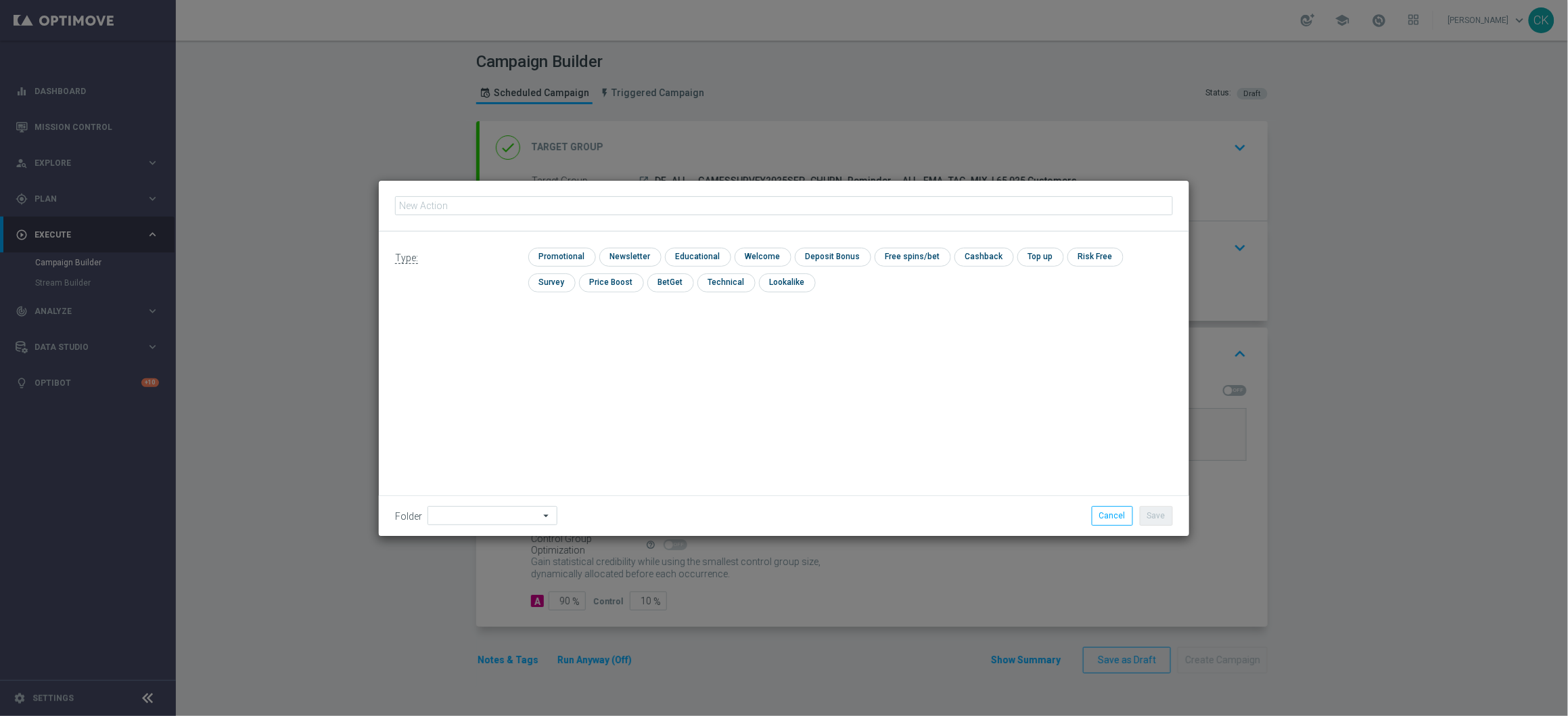
type input "Casino-Survey"
click at [544, 257] on input "checkbox" at bounding box center [561, 256] width 64 height 18
checkbox input "true"
click at [505, 518] on input at bounding box center [492, 516] width 130 height 19
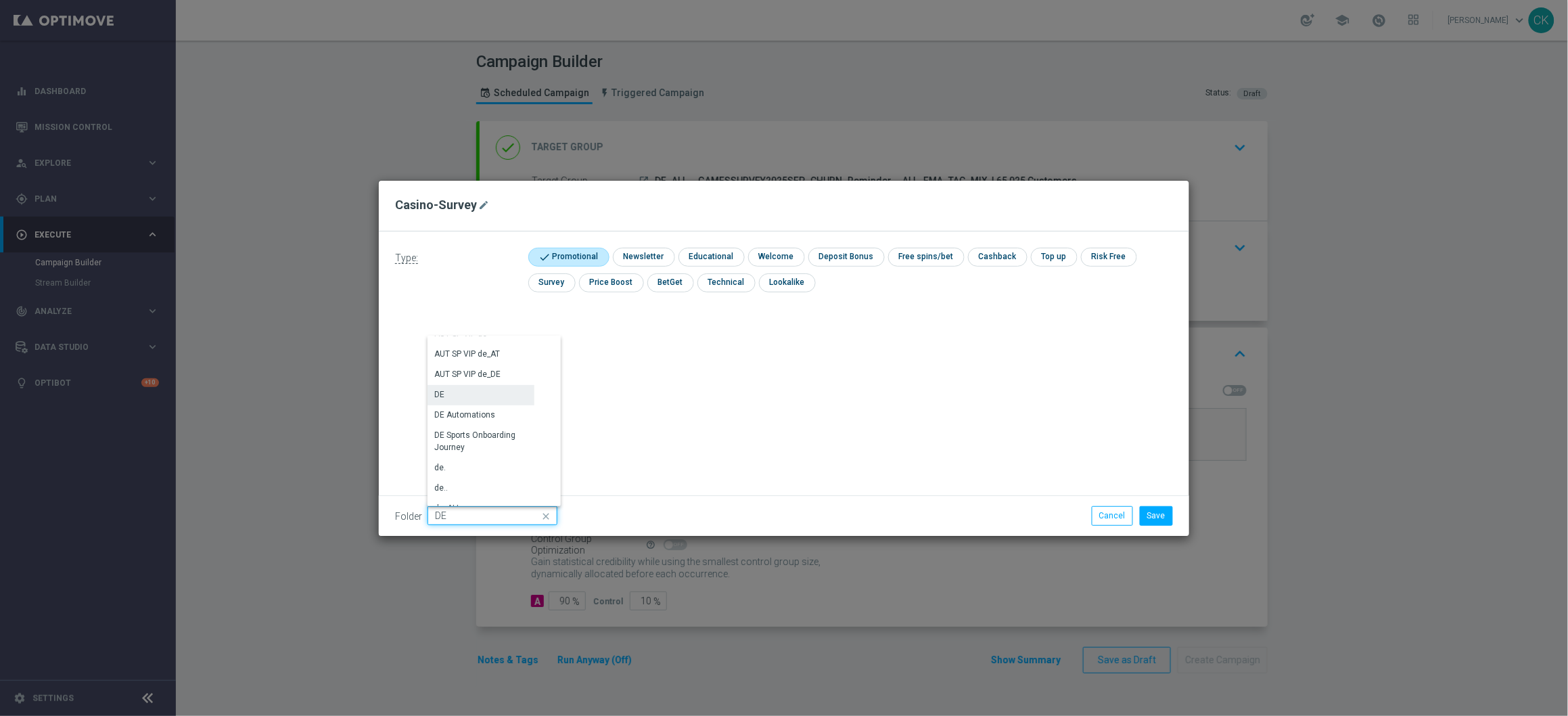
scroll to position [1360, 0]
click at [495, 390] on div "DE" at bounding box center [481, 393] width 107 height 19
type input "DE"
click at [706, 394] on div "Type: check Promotional check Newsletter check Educational check Welcome check …" at bounding box center [784, 384] width 811 height 305
click at [1153, 518] on button "Save" at bounding box center [1156, 516] width 33 height 19
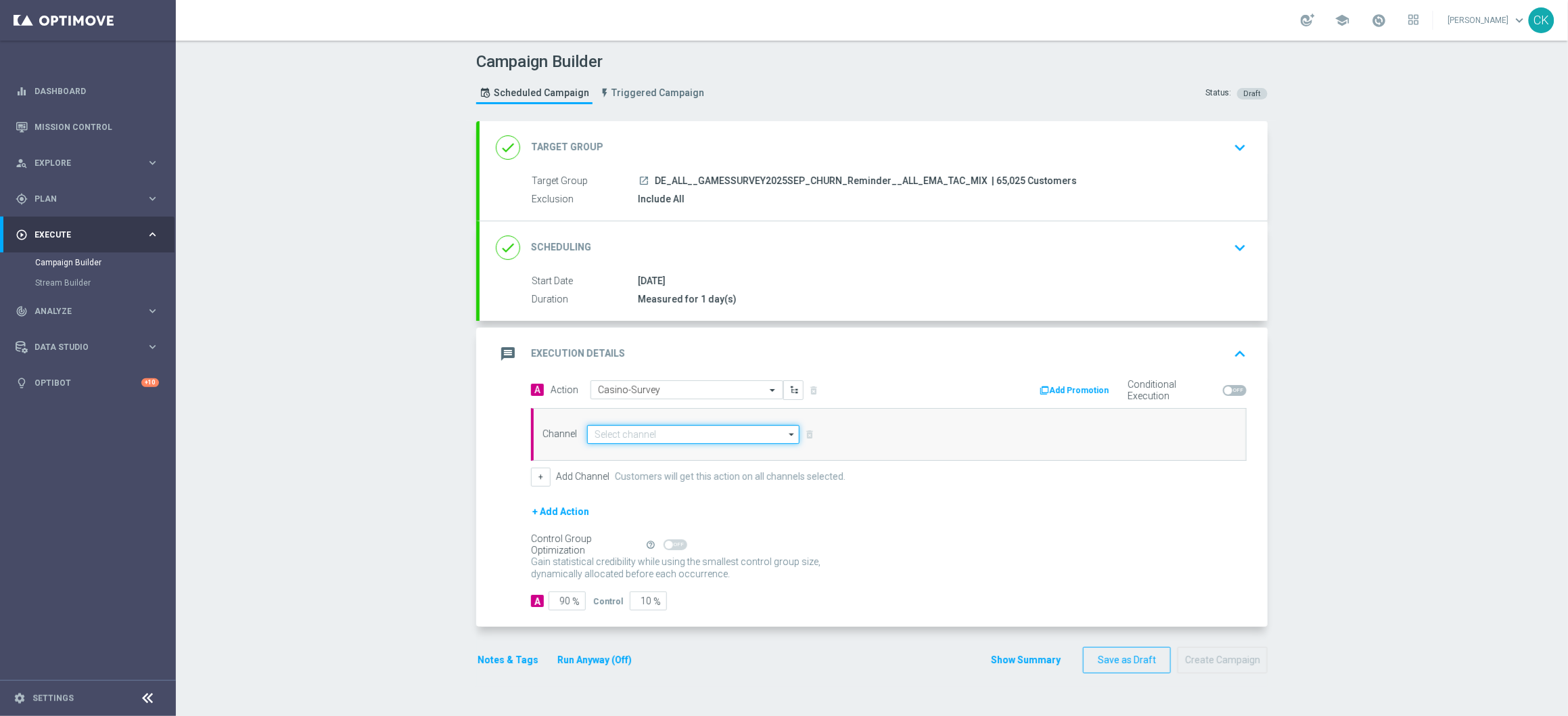
click at [621, 435] on input at bounding box center [693, 435] width 213 height 19
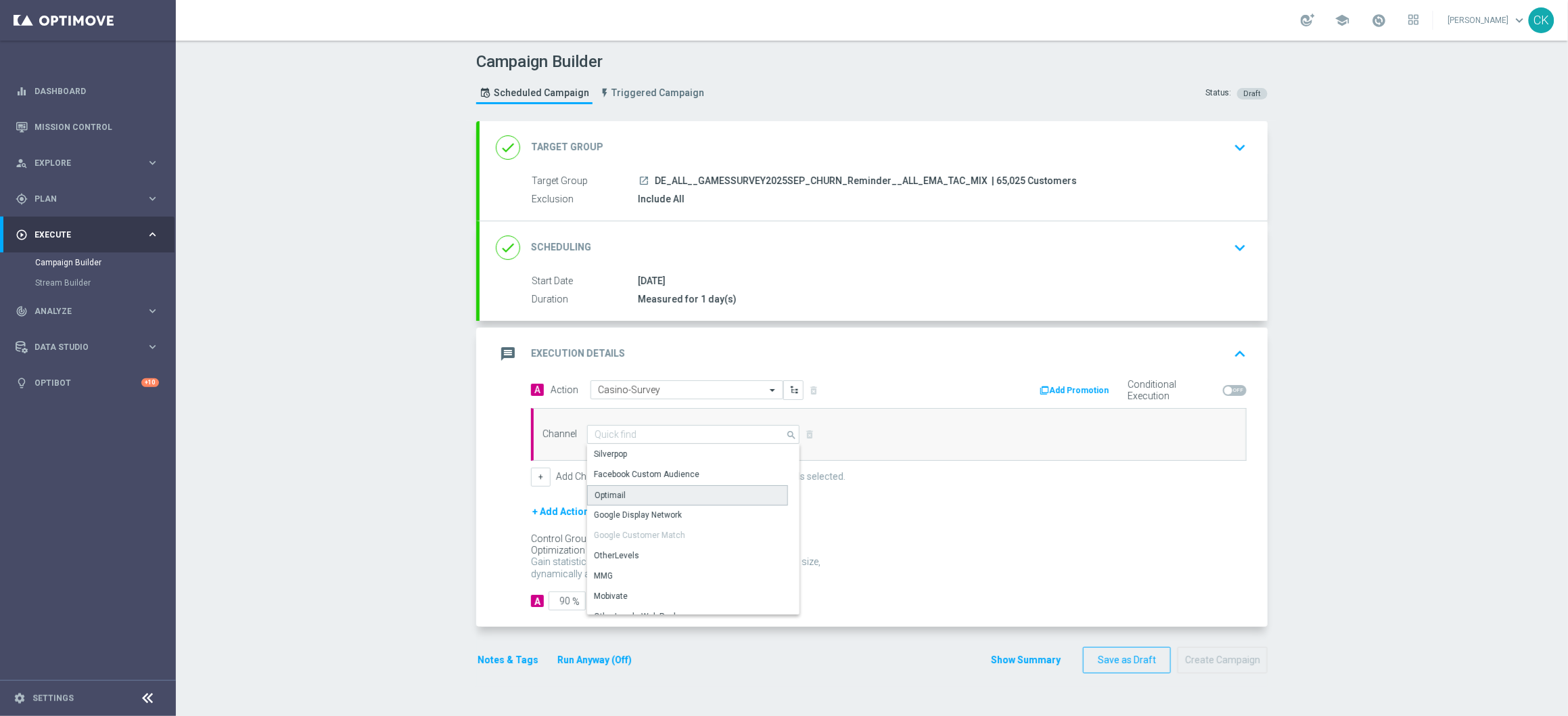
click at [639, 497] on div "Optimail" at bounding box center [687, 495] width 201 height 20
type input "Optimail"
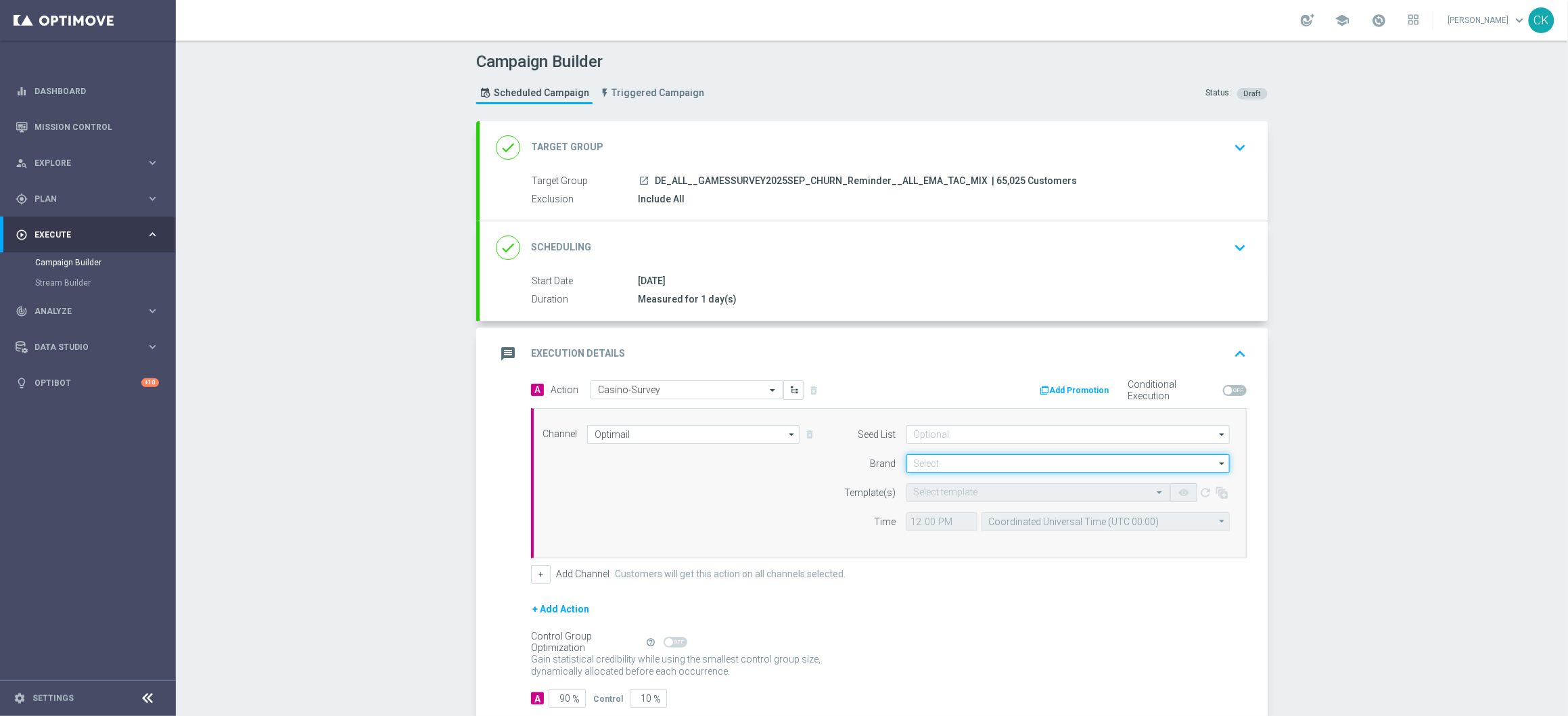
click at [947, 468] on input at bounding box center [1068, 463] width 324 height 19
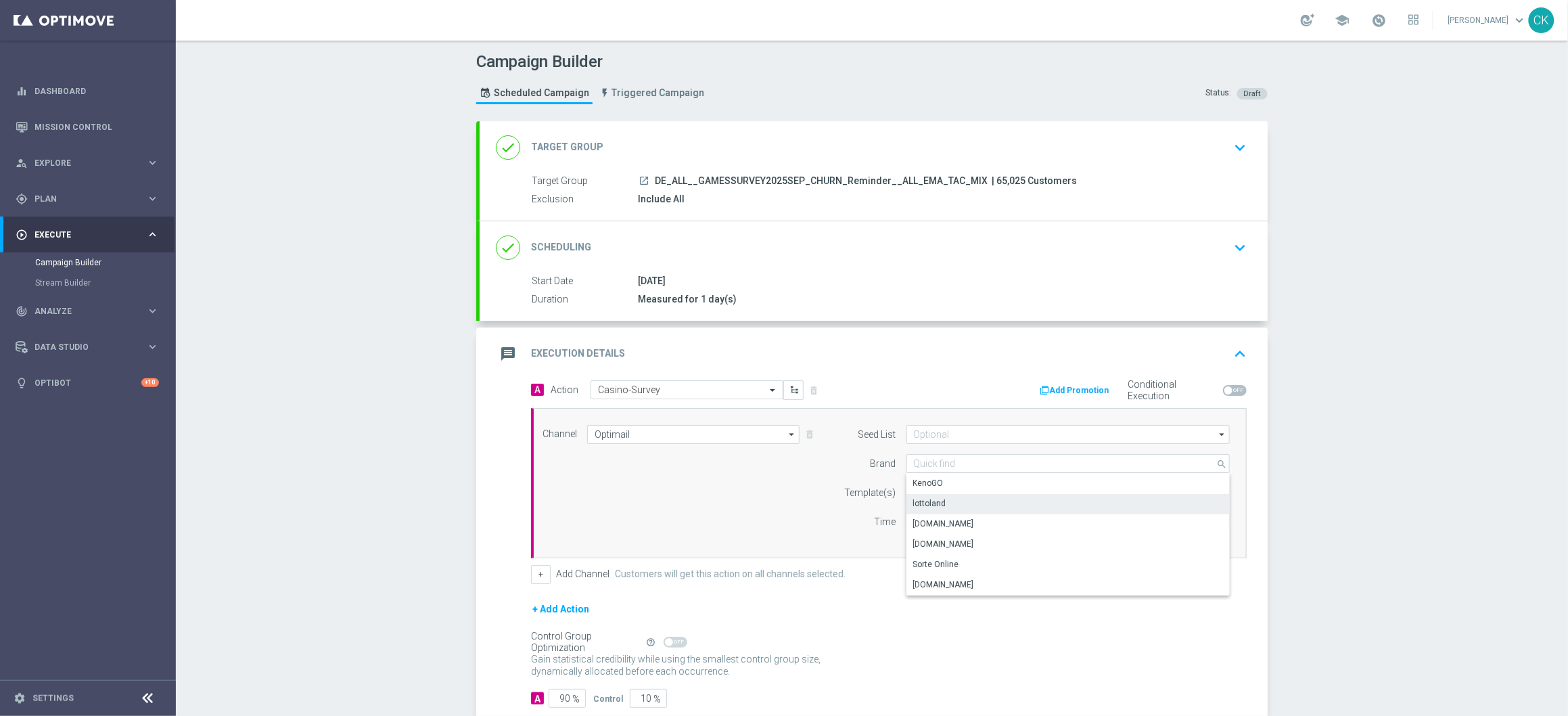
click at [944, 501] on div "lottoland" at bounding box center [1068, 503] width 324 height 19
type input "lottoland"
click at [944, 492] on input "text" at bounding box center [1025, 493] width 222 height 12
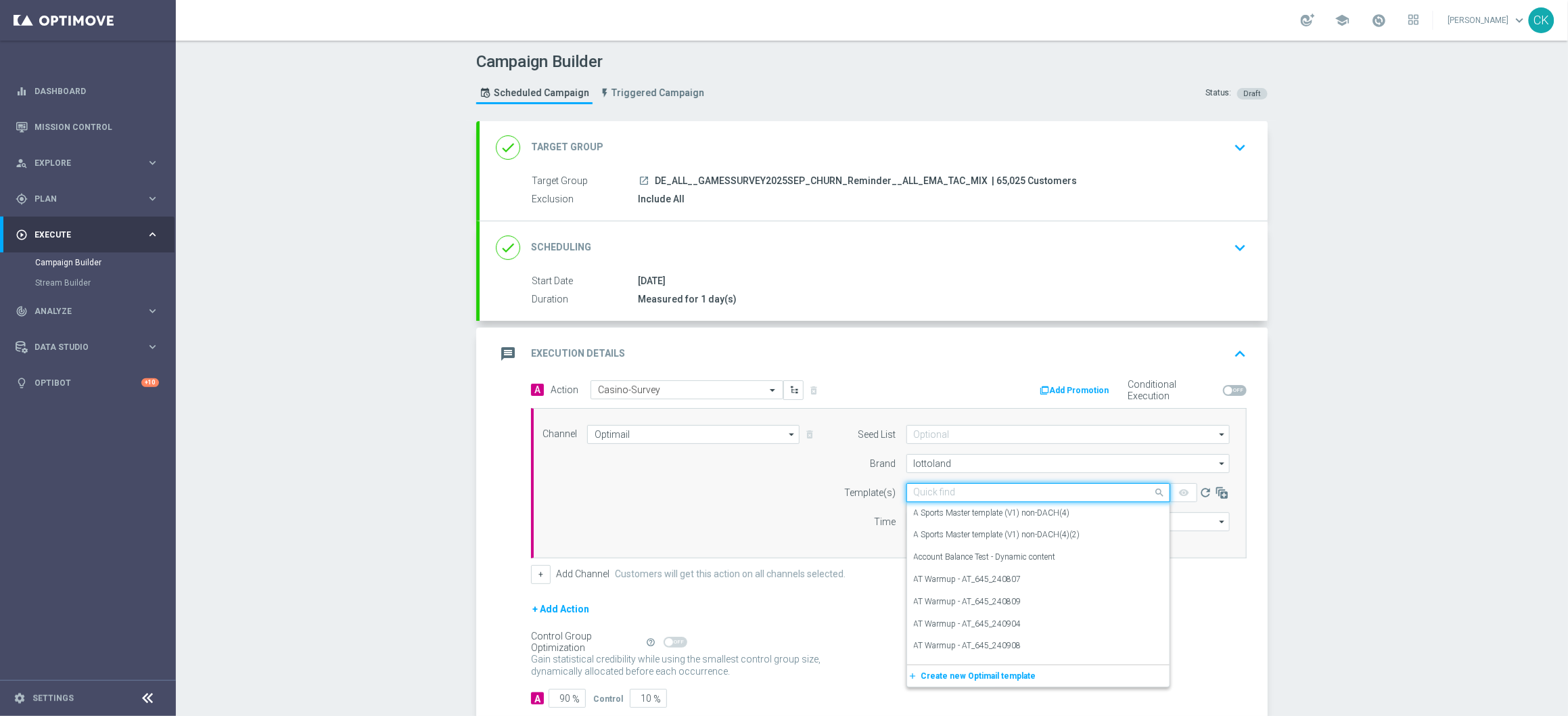
paste input "DE_ALL__SURVEY_CHURNED_GAMES_251010__NVIP_EMA_SER_MIX"
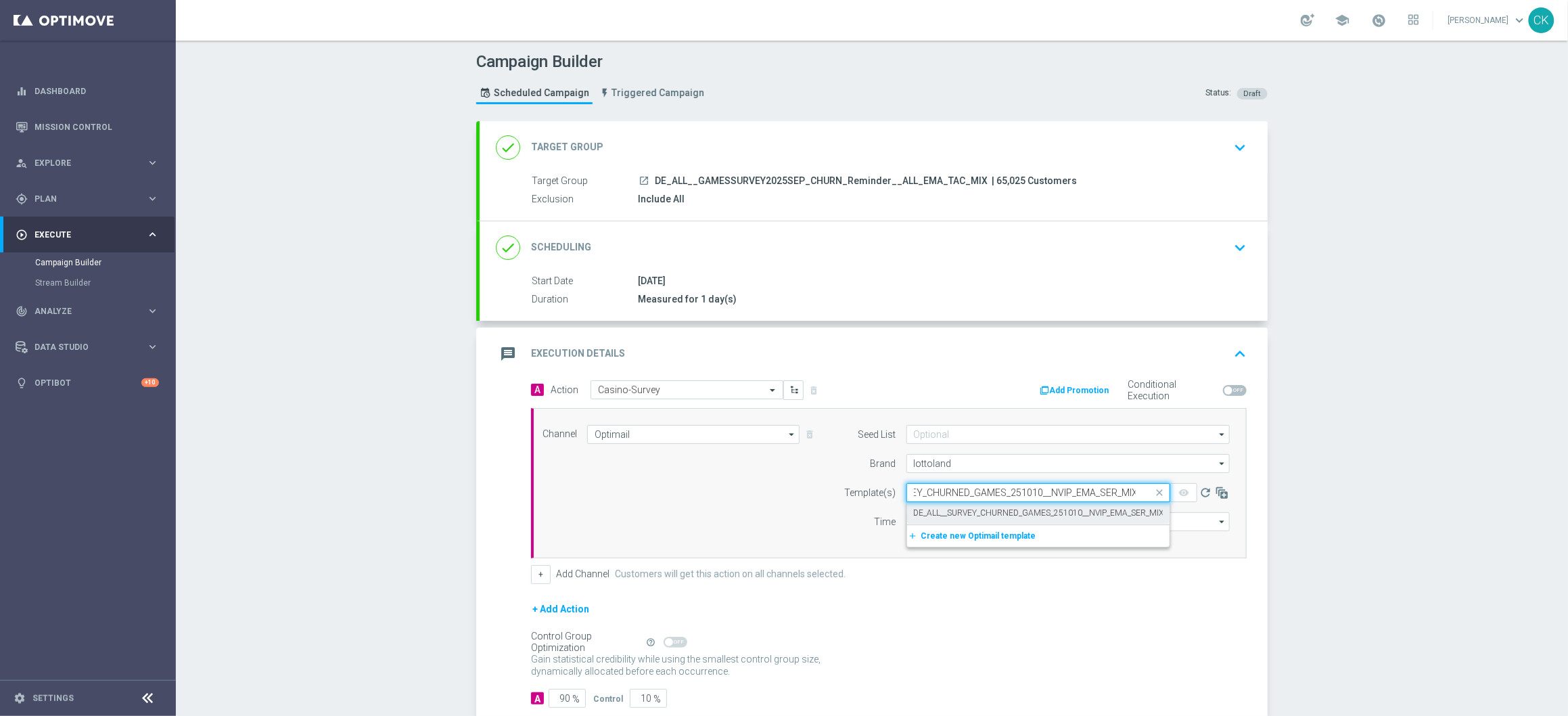
click at [941, 512] on label "DE_ALL__SURVEY_CHURNED_GAMES_251010__NVIP_EMA_SER_MIX" at bounding box center [1039, 513] width 250 height 12
type input "DE_ALL__SURVEY_CHURNED_GAMES_251010__NVIP_EMA_SER_MIX"
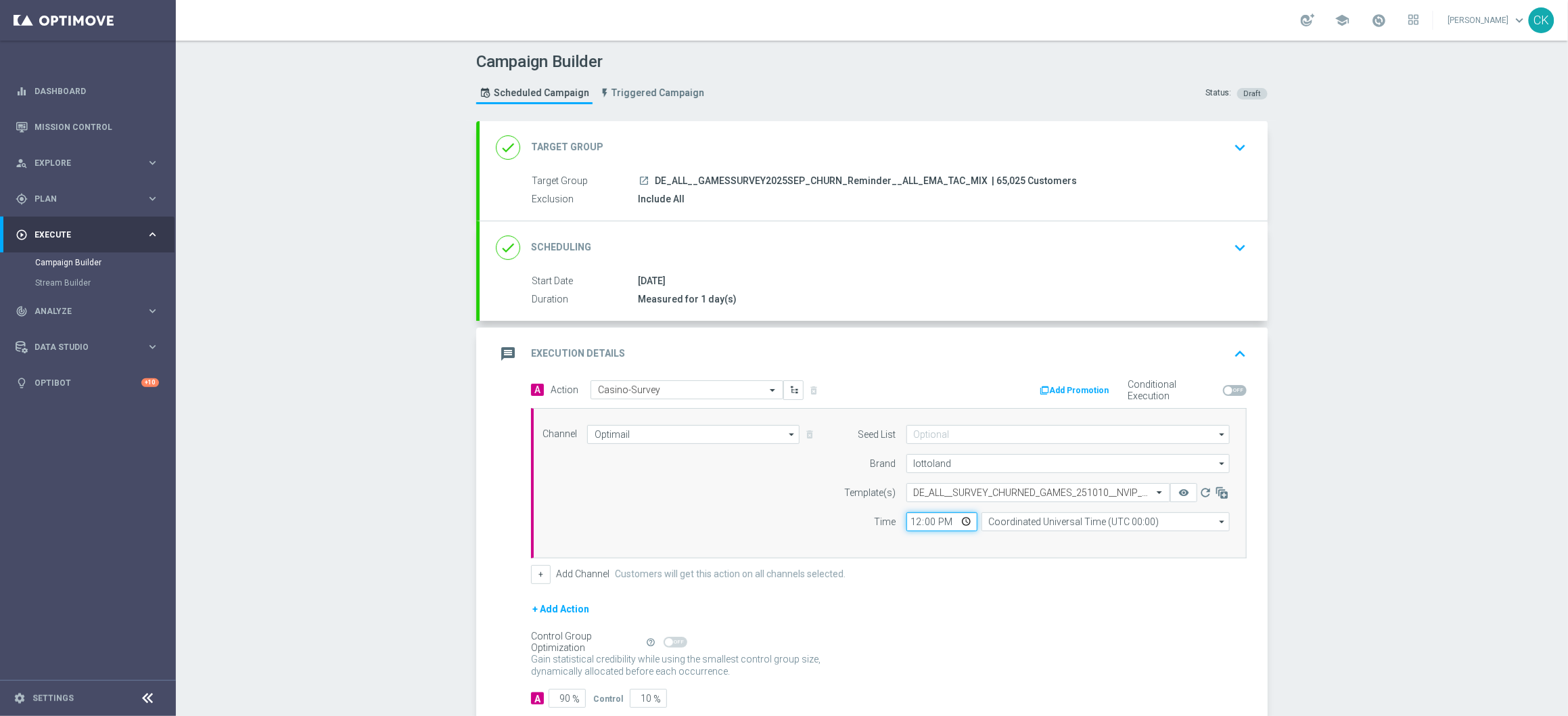
click at [907, 523] on input "12:00" at bounding box center [942, 522] width 71 height 19
type input "19:45"
click at [1148, 518] on input "Coordinated Universal Time (UTC 00:00)" at bounding box center [1106, 522] width 248 height 19
click at [1144, 533] on div "Central European Time (Berlin) (UTC +02:00)" at bounding box center [1106, 542] width 248 height 19
type input "Central European Time (Berlin) (UTC +02:00)"
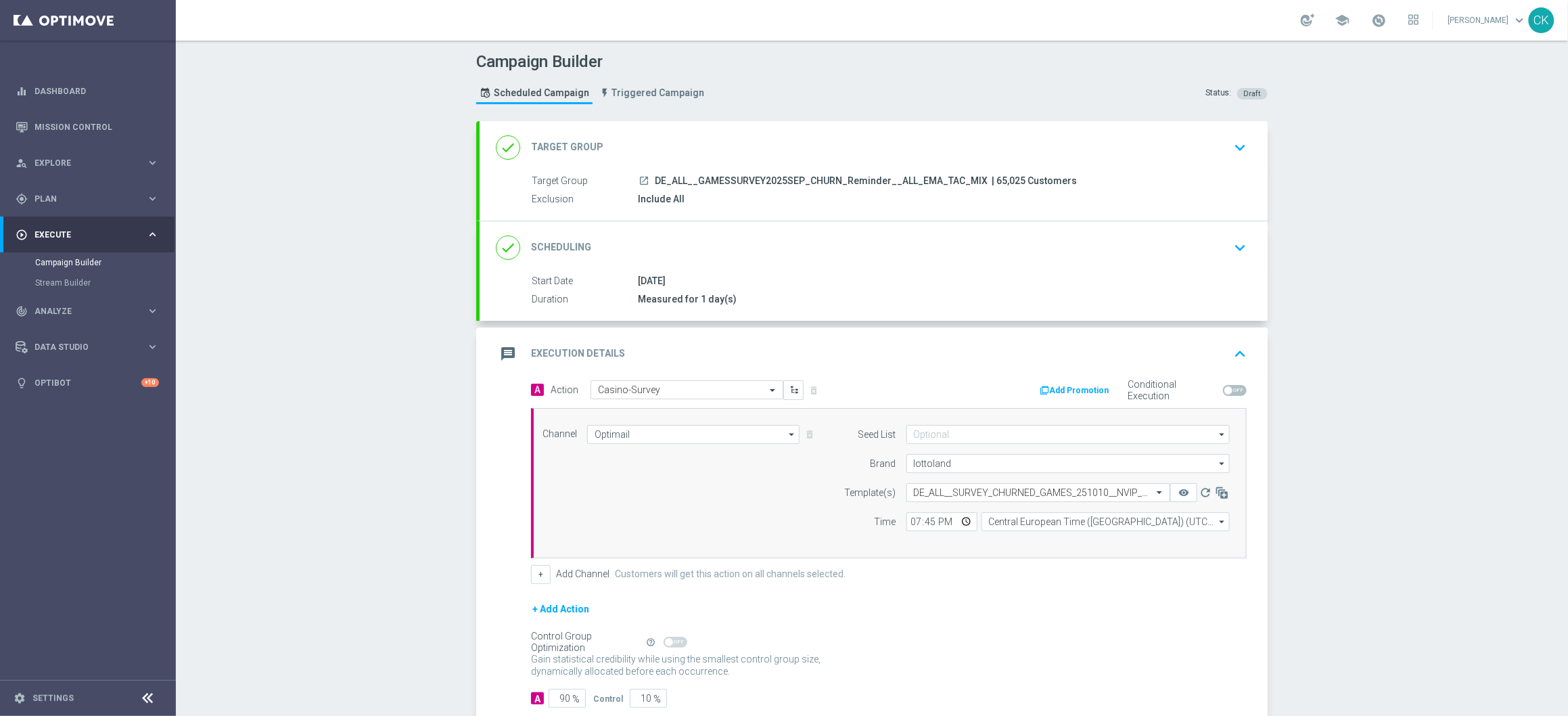
scroll to position [83, 0]
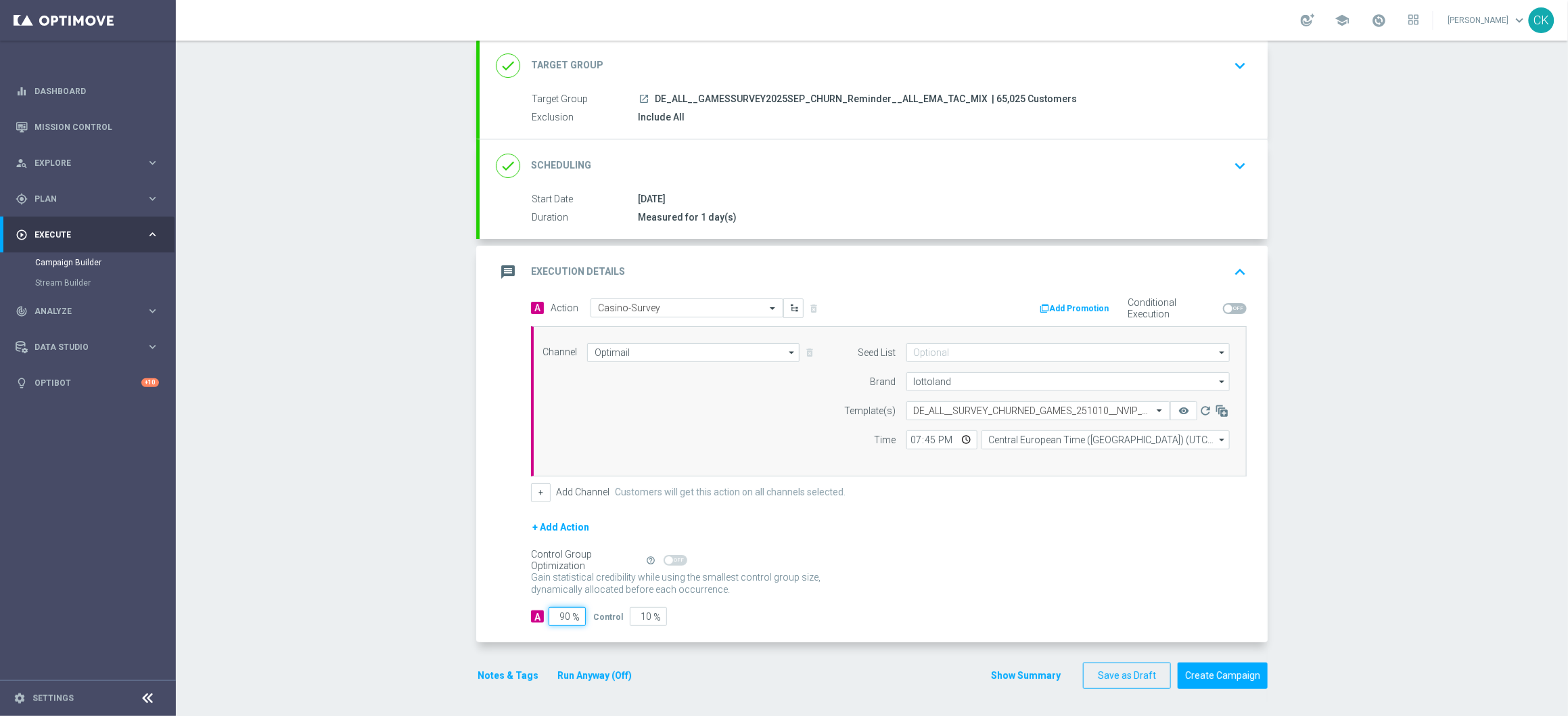
click at [558, 619] on input "90" at bounding box center [567, 617] width 37 height 19
type input "0"
type input "100"
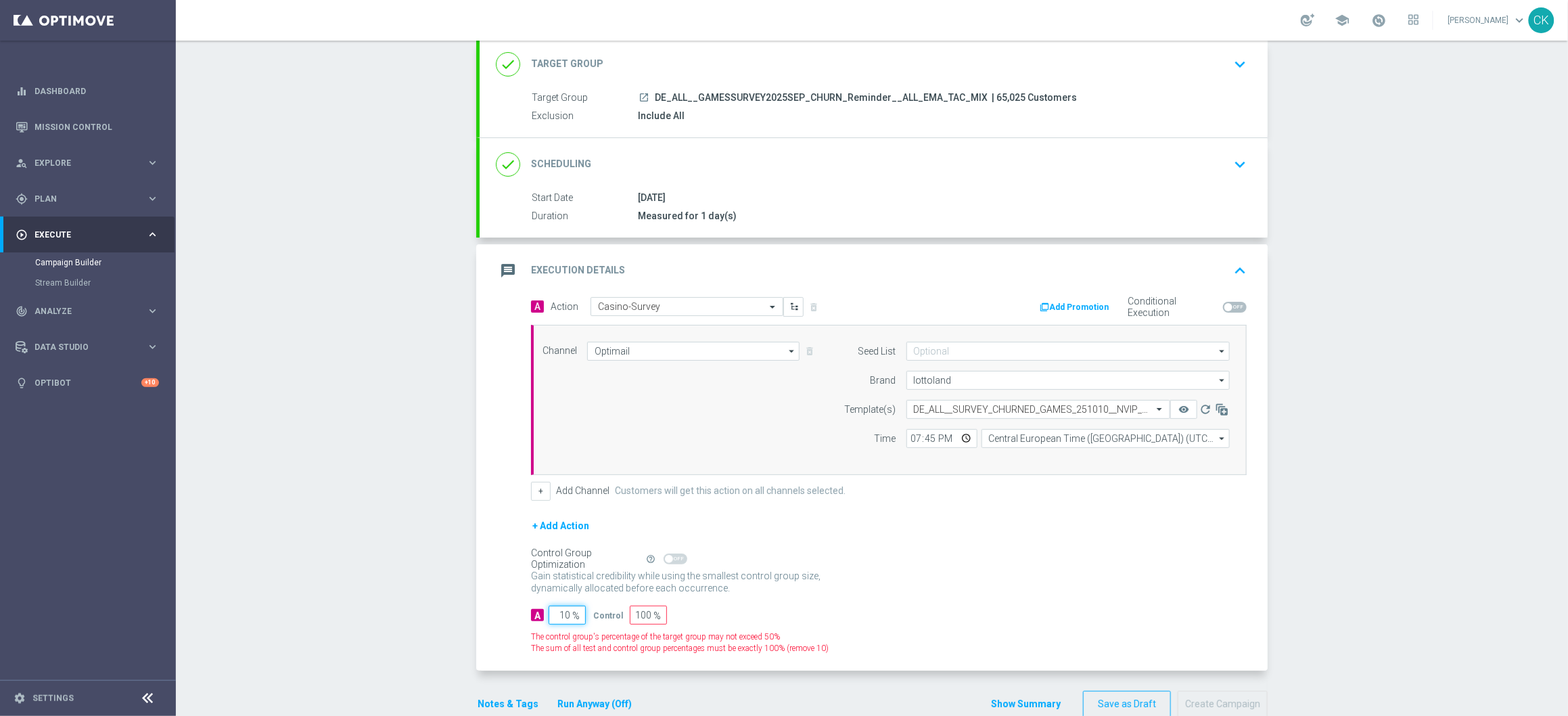
type input "100"
type input "0"
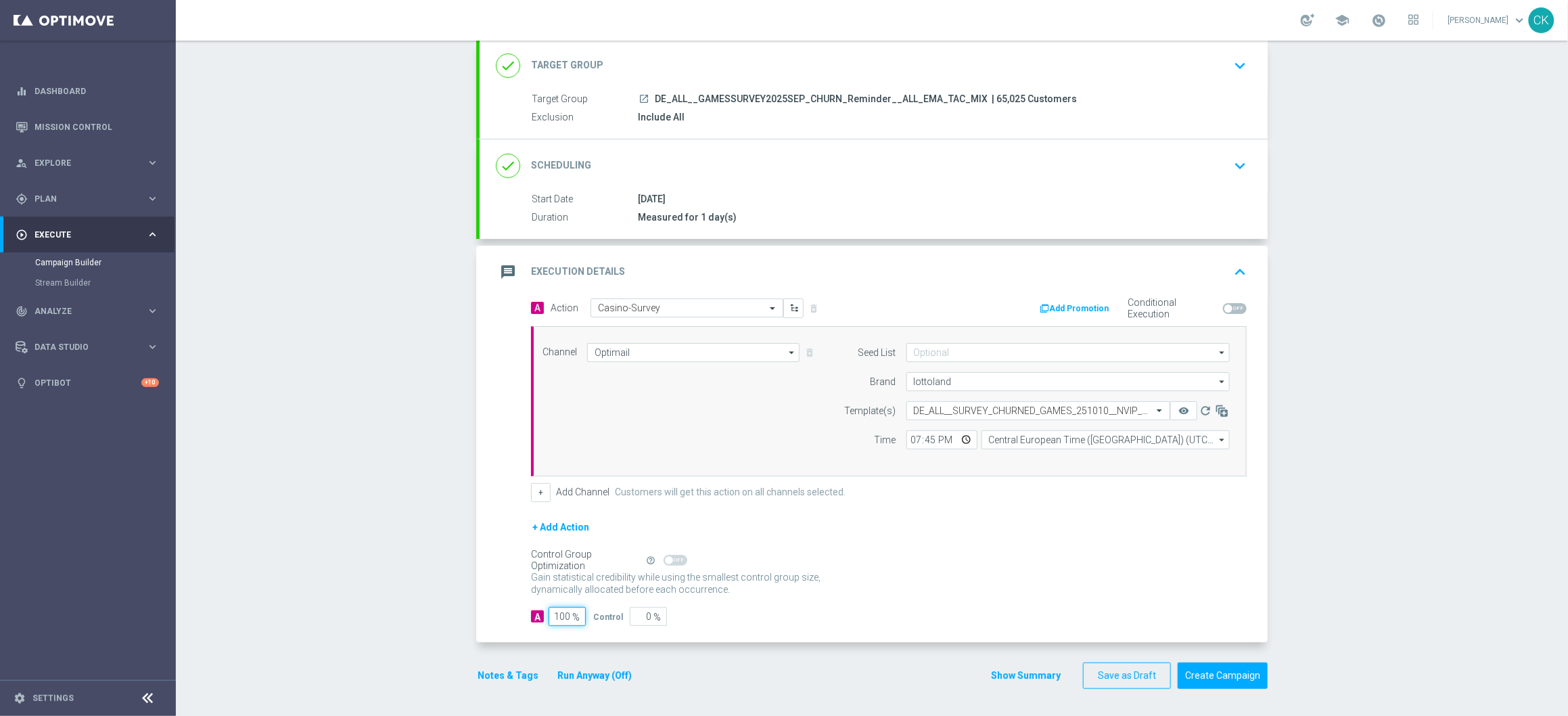
type input "100"
click at [507, 628] on div "A Action Select action Casino-Survey delete_forever Add Promotion Conditional E…" at bounding box center [873, 471] width 788 height 345
click at [507, 676] on button "Notes & Tags" at bounding box center [507, 675] width 63 height 17
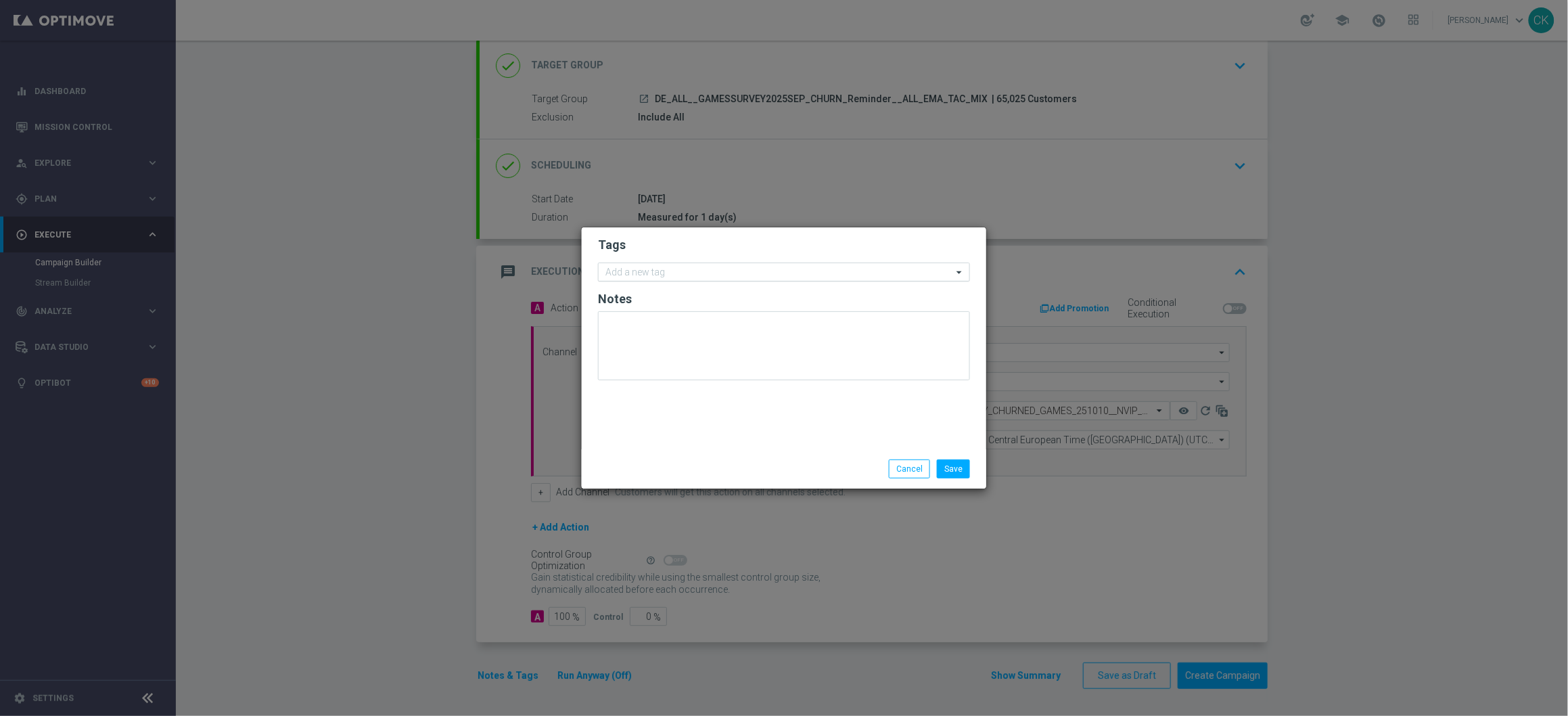
click at [650, 267] on input "text" at bounding box center [779, 273] width 347 height 12
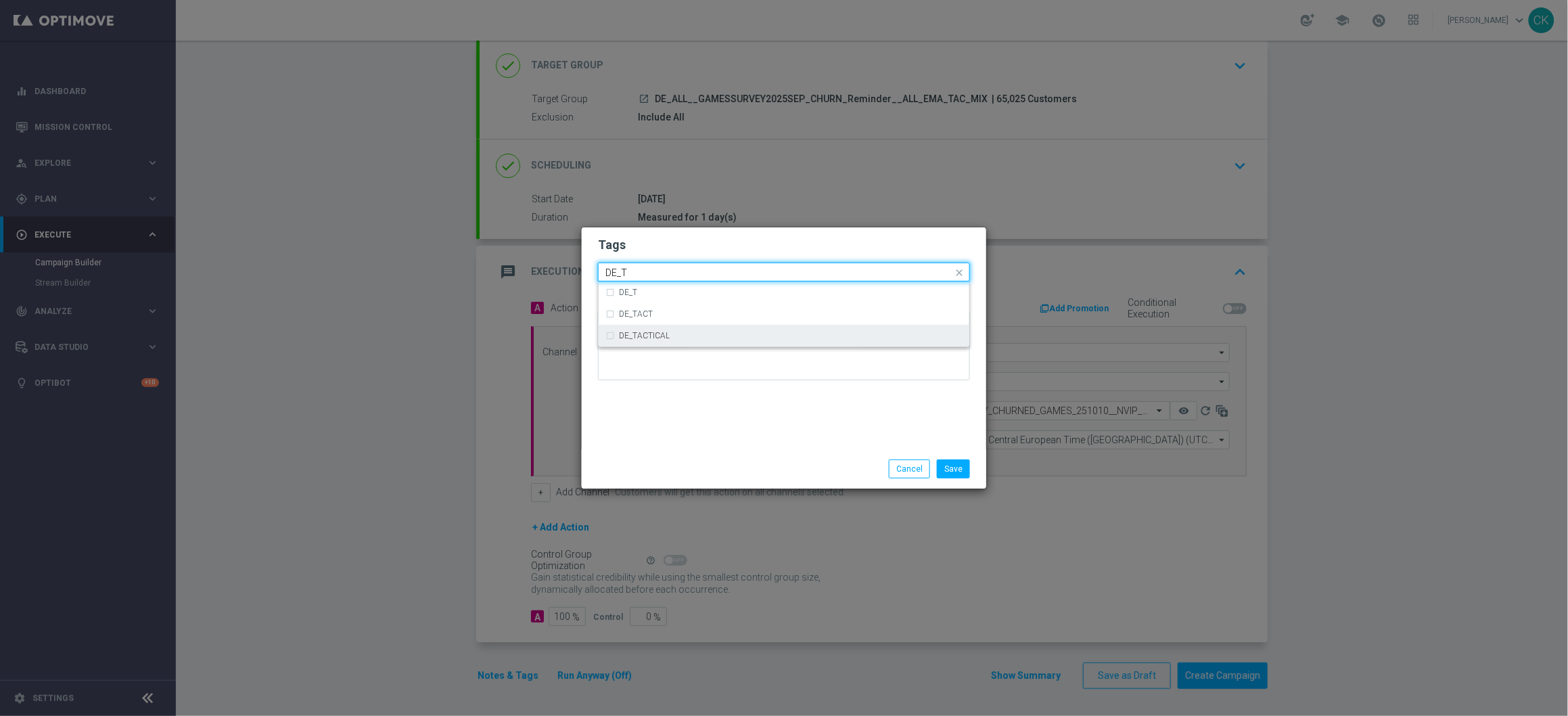
click at [674, 338] on div "DE_TACTICAL" at bounding box center [791, 336] width 344 height 8
type input "DE_T"
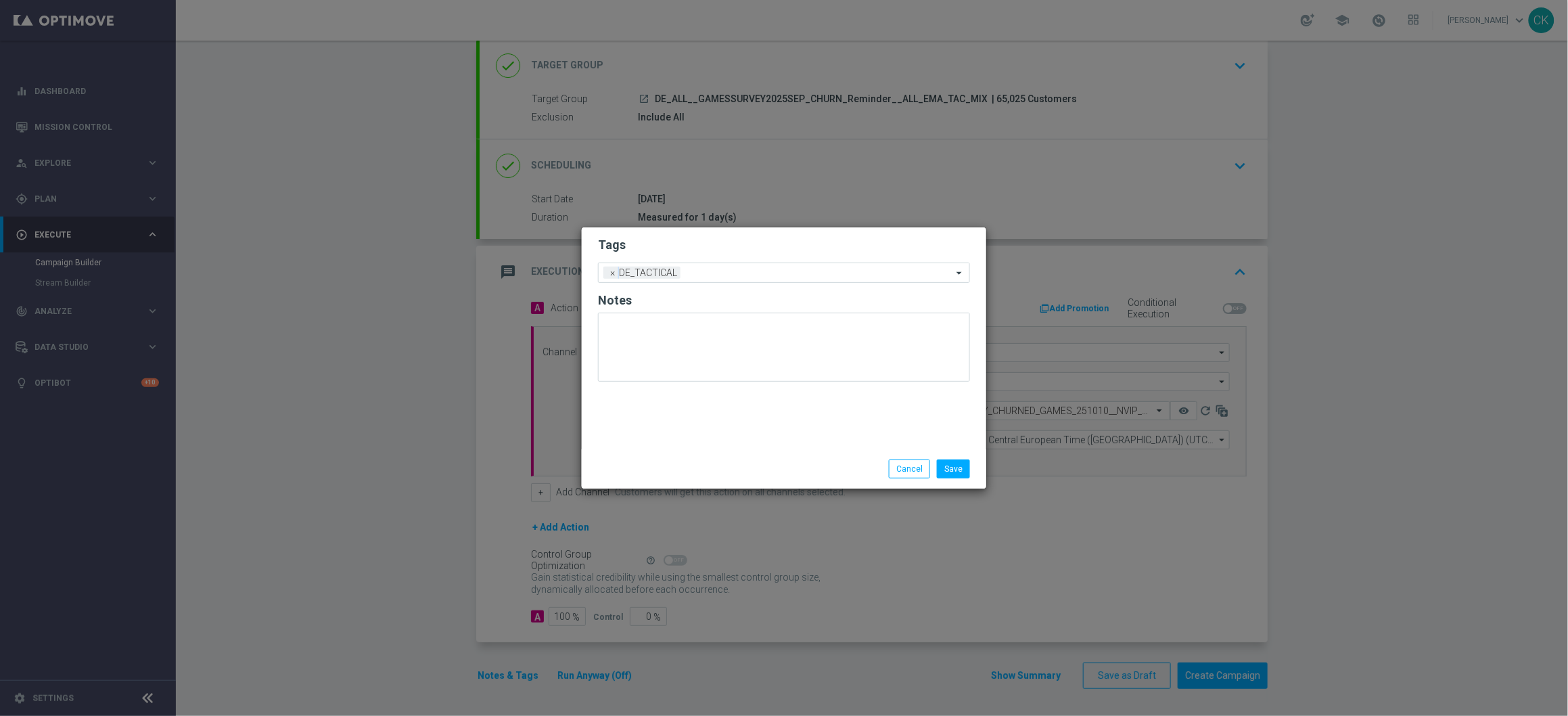
click at [676, 425] on div "Tags Add a new tag × DE_TACTICAL Notes" at bounding box center [784, 339] width 405 height 222
click at [964, 461] on button "Save" at bounding box center [954, 469] width 33 height 19
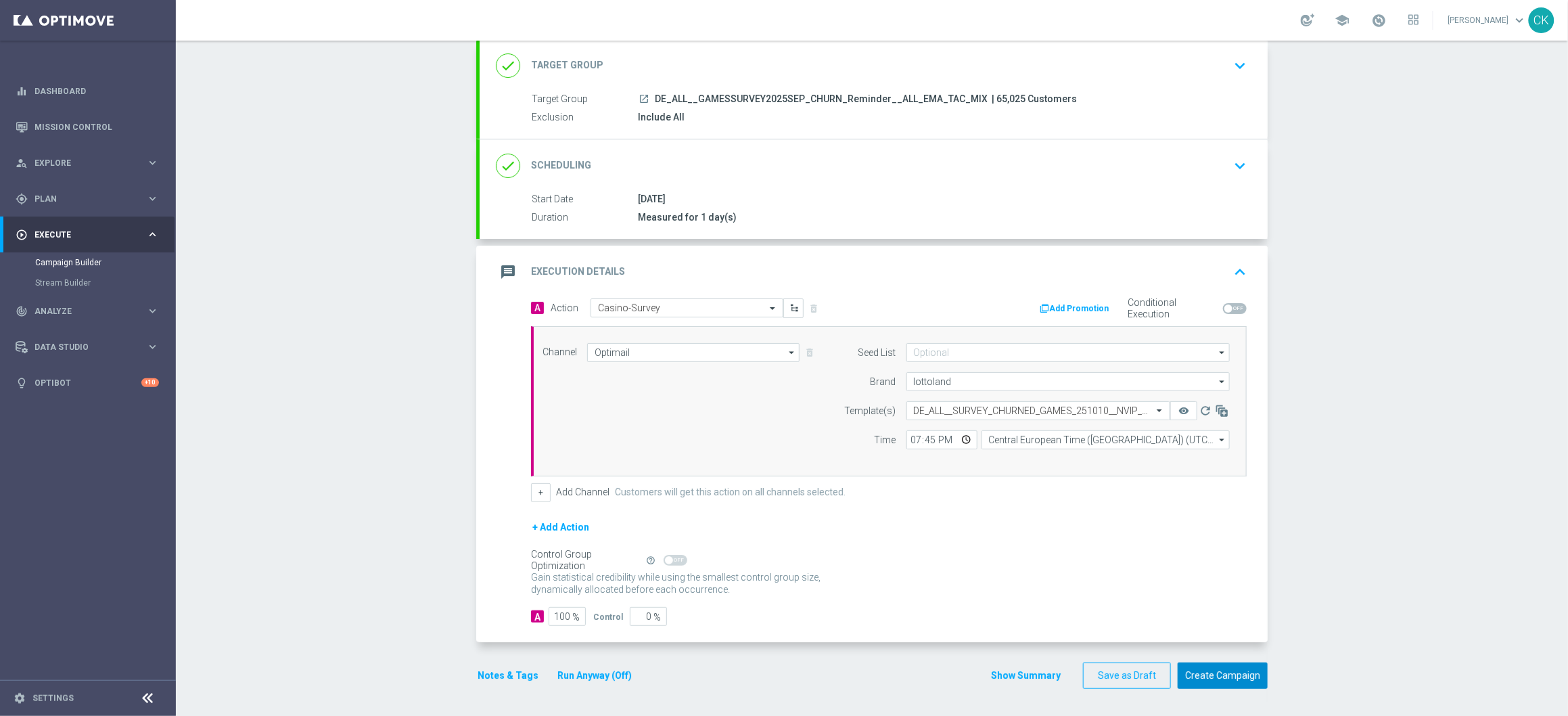
click at [1235, 674] on button "Create Campaign" at bounding box center [1223, 675] width 90 height 27
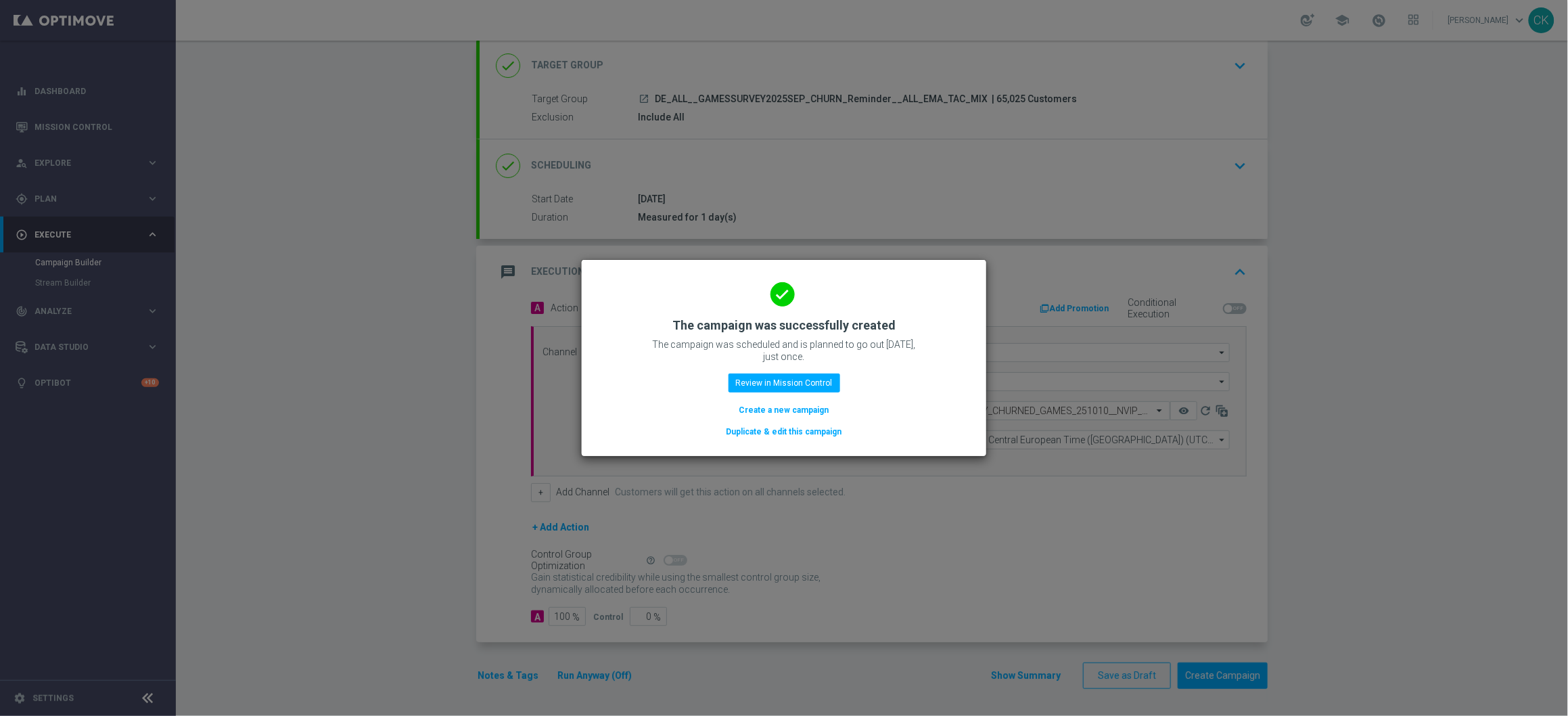
click at [775, 414] on button "Create a new campaign" at bounding box center [785, 410] width 93 height 15
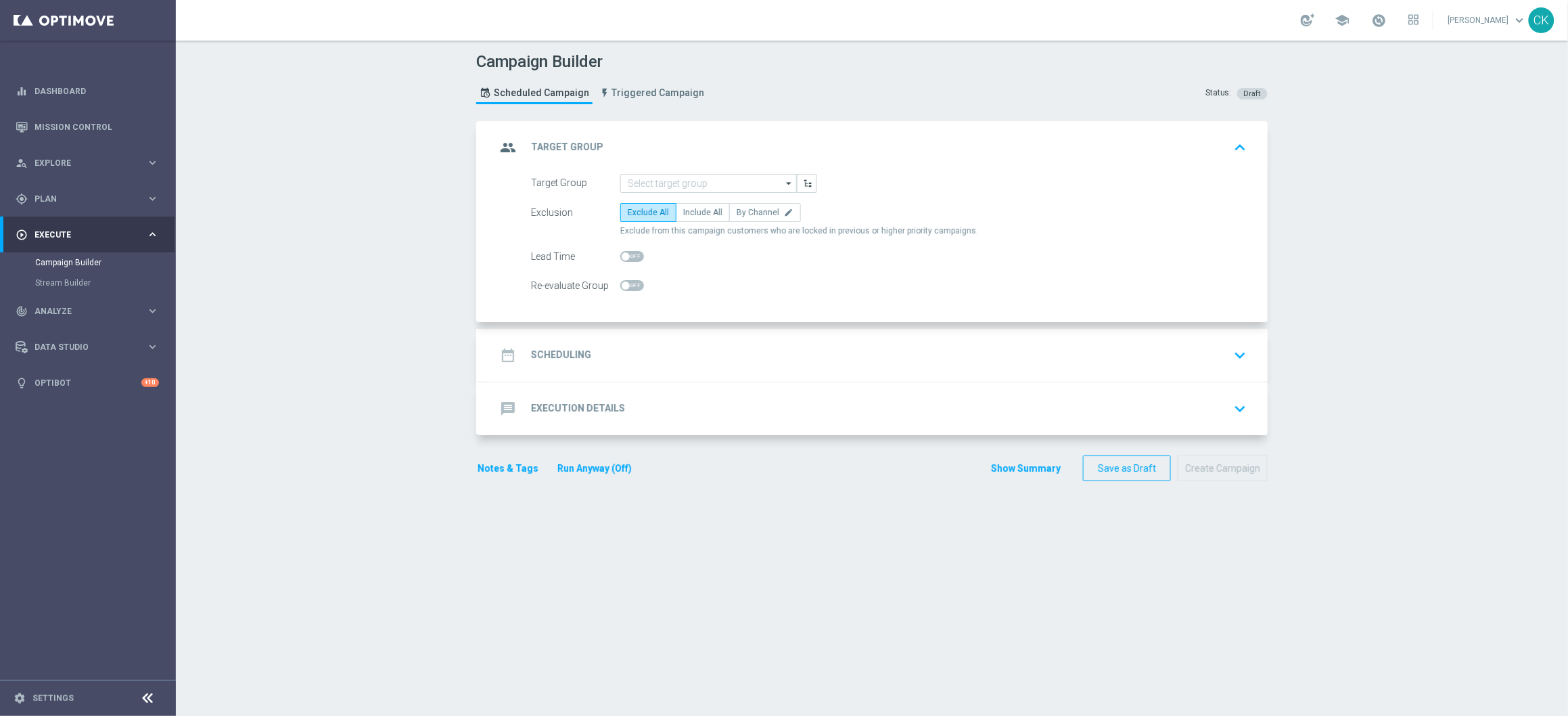
scroll to position [0, 0]
